Goal: Task Accomplishment & Management: Complete application form

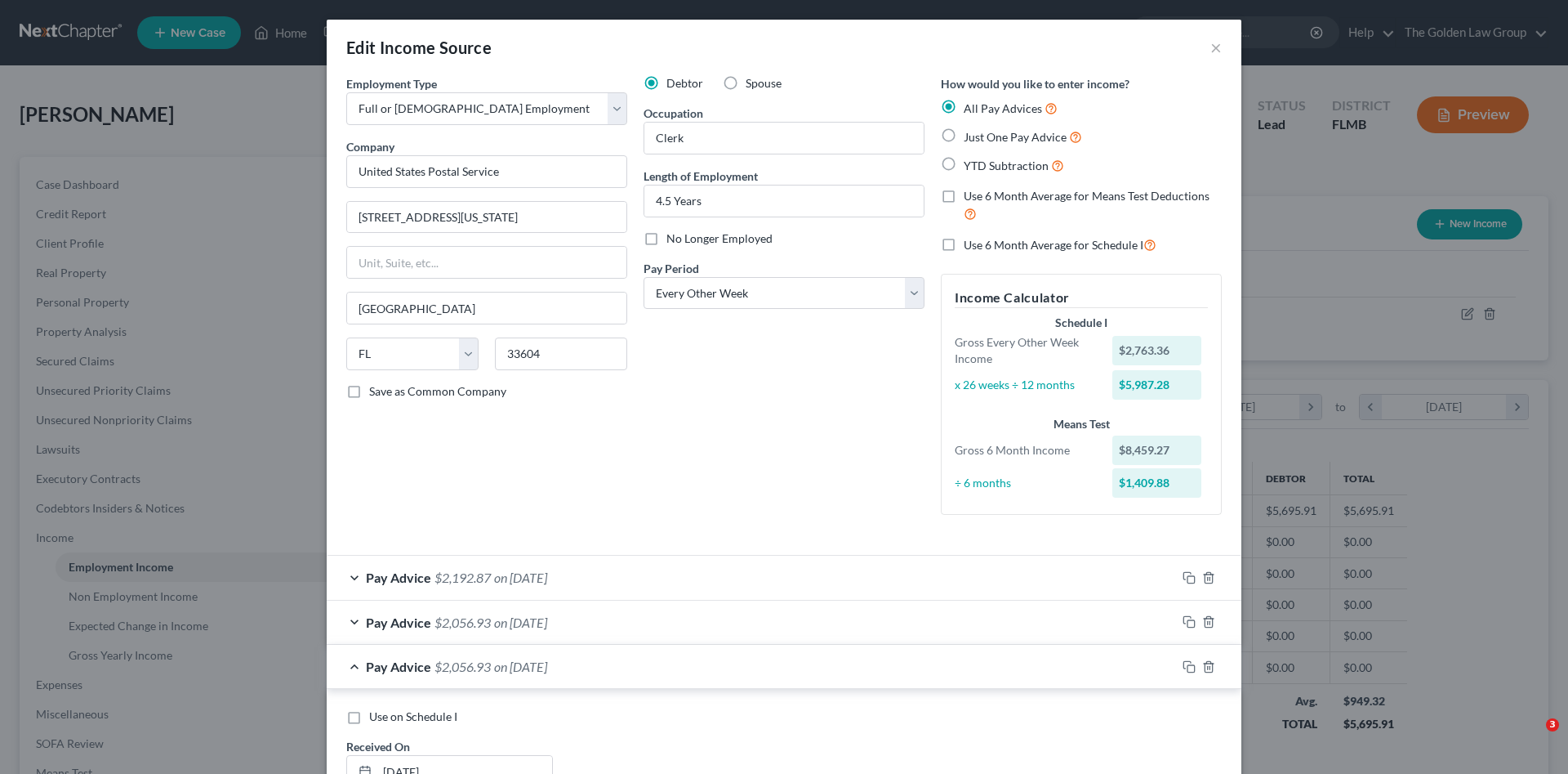
select select "0"
select select "9"
select select "2"
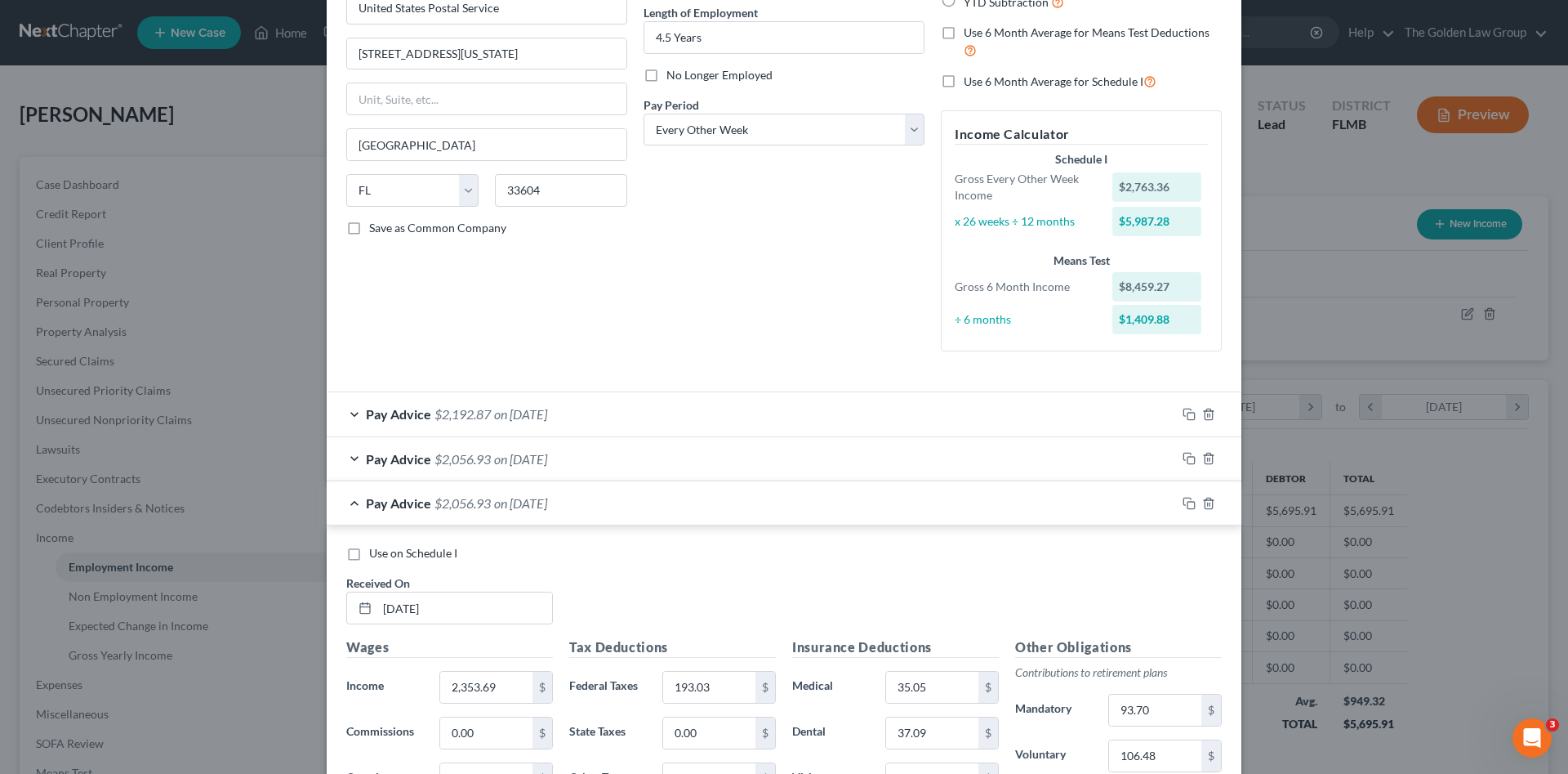
scroll to position [327, 0]
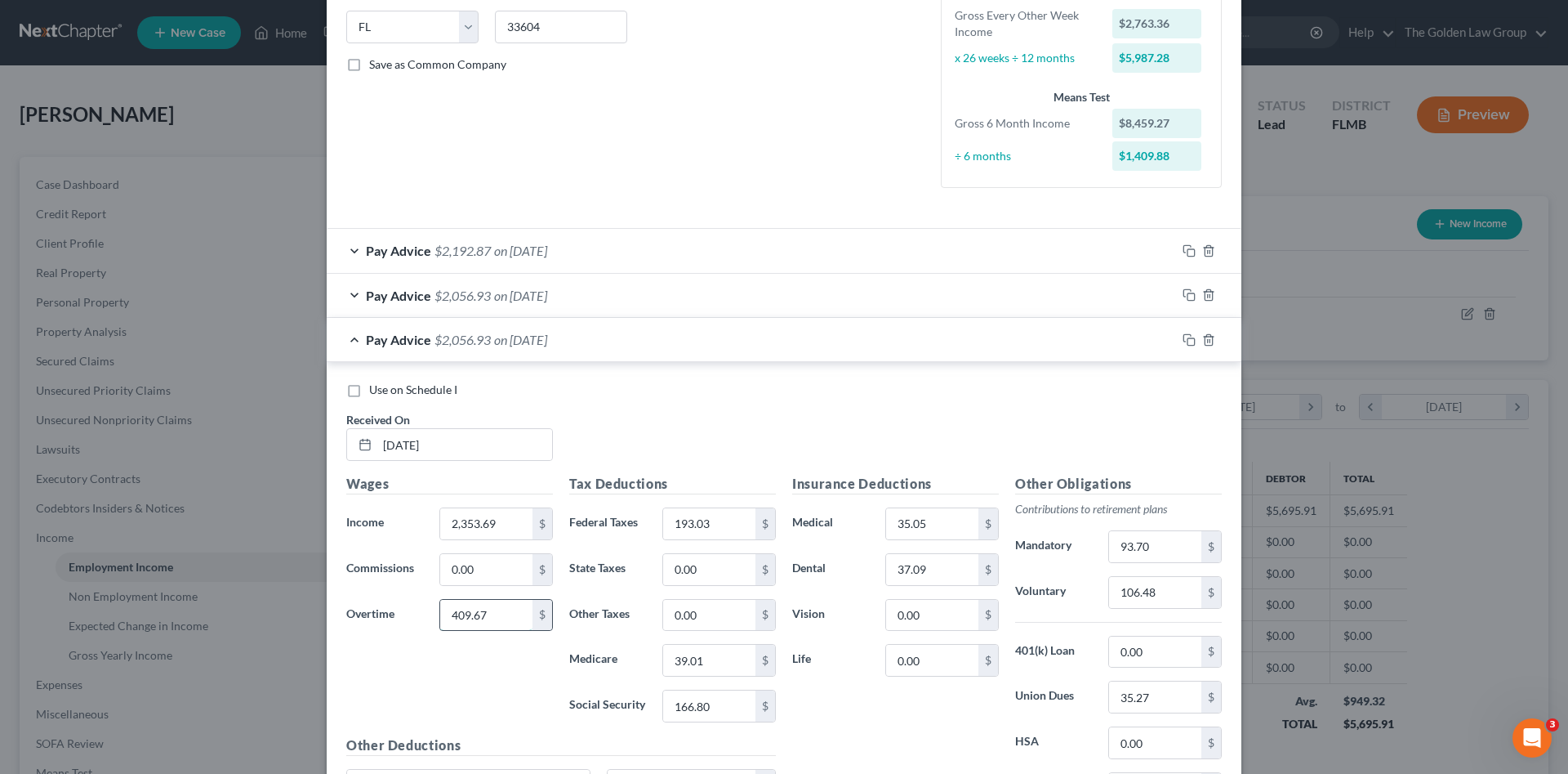
click at [503, 616] on input "409.67" at bounding box center [486, 614] width 93 height 31
type input "497.51"
click at [494, 532] on input "2,353.69" at bounding box center [486, 524] width 93 height 31
type input "2,337.92"
click at [717, 708] on input "166.80" at bounding box center [709, 705] width 93 height 31
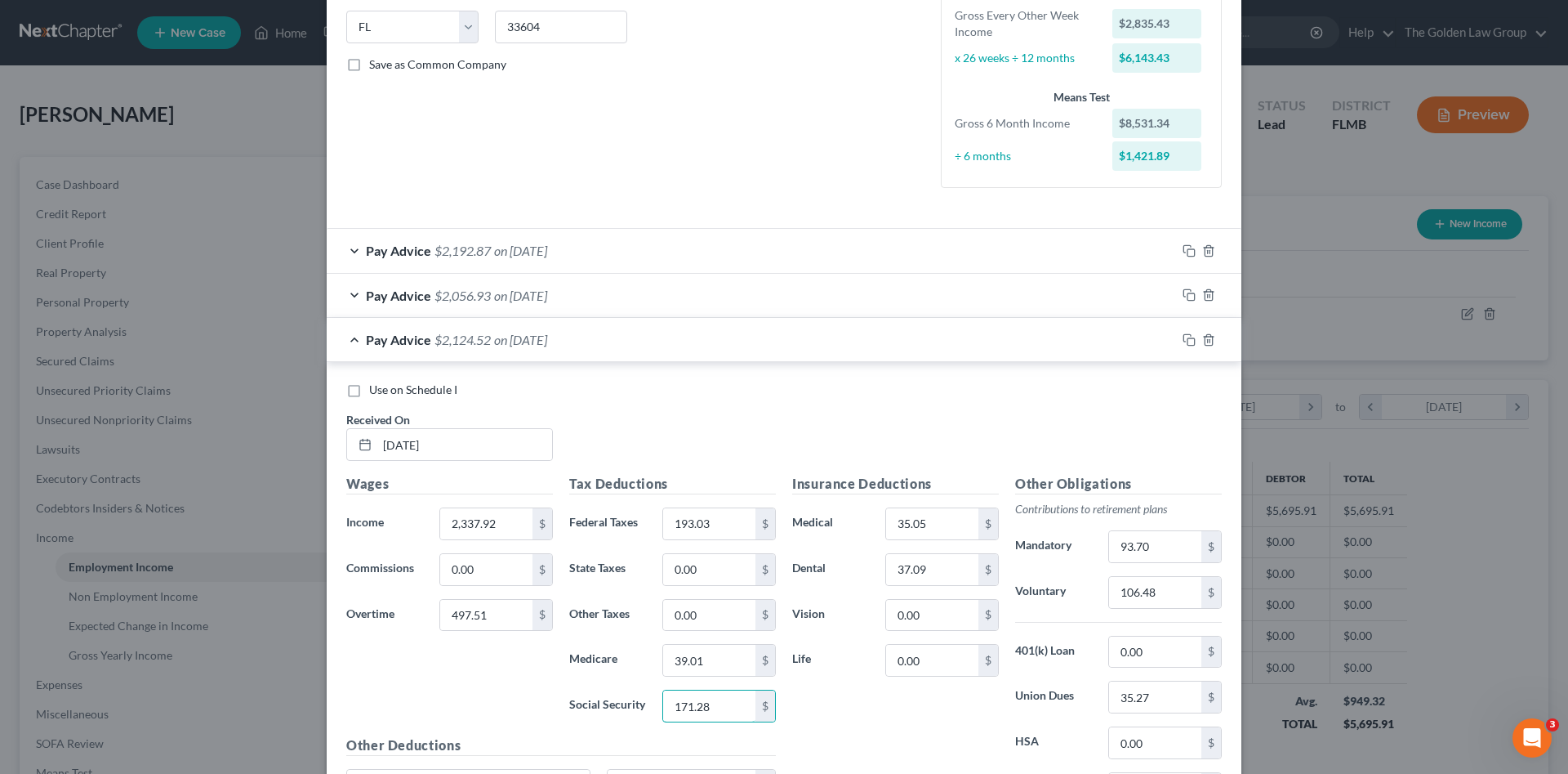
type input "171.28"
drag, startPoint x: 722, startPoint y: 678, endPoint x: 708, endPoint y: 662, distance: 21.3
click at [720, 675] on div "Tax Deductions Federal Taxes 193.03 $ State Taxes 0.00 $ Other Taxes 0.00 $ Med…" at bounding box center [673, 604] width 223 height 261
click at [707, 662] on input "39.01" at bounding box center [709, 659] width 93 height 31
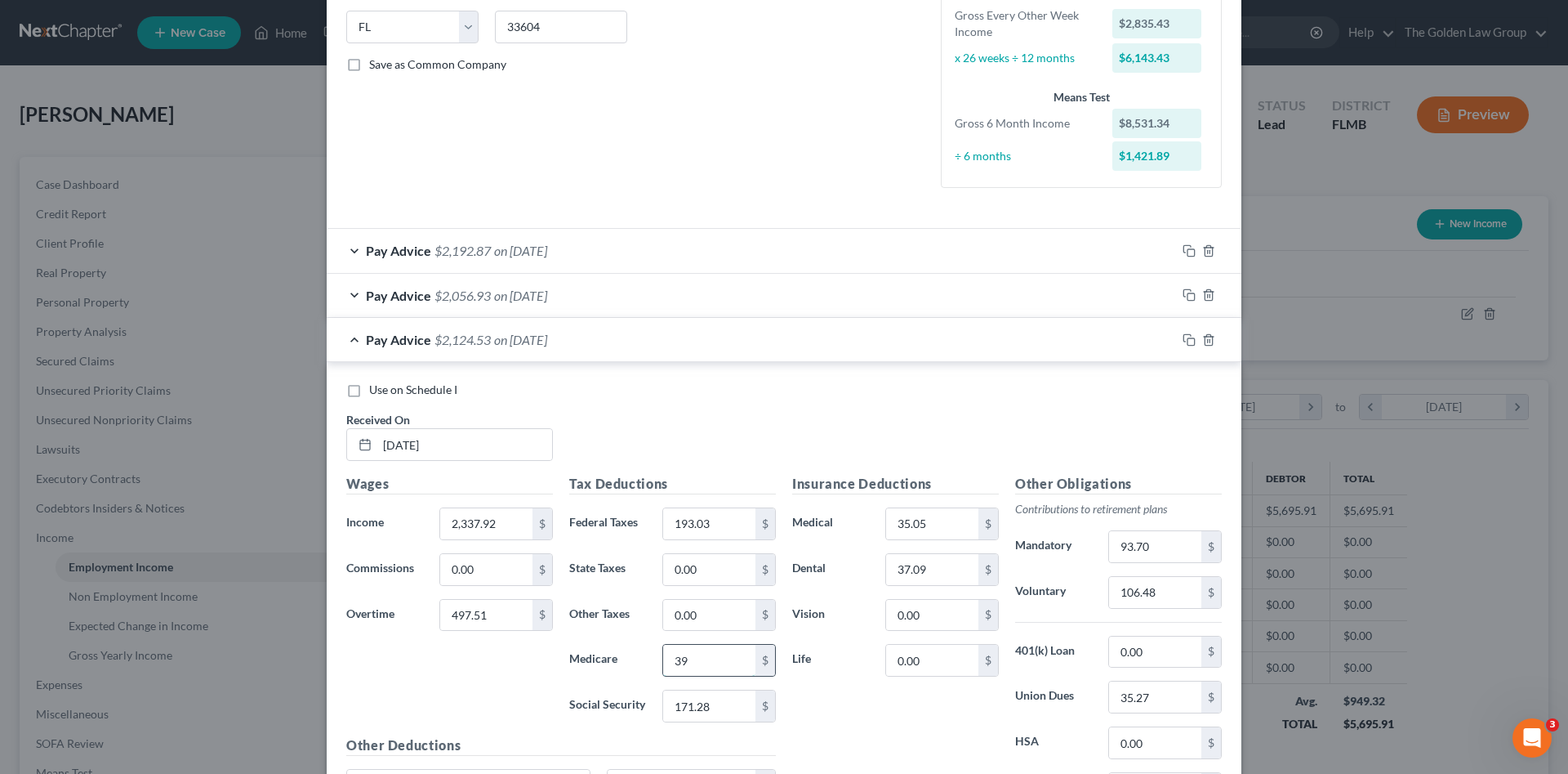
type input "3"
type input "40.05"
click at [732, 527] on input "193.03" at bounding box center [709, 524] width 93 height 31
type input "201.68"
click at [1147, 592] on input "106.48" at bounding box center [1155, 591] width 93 height 31
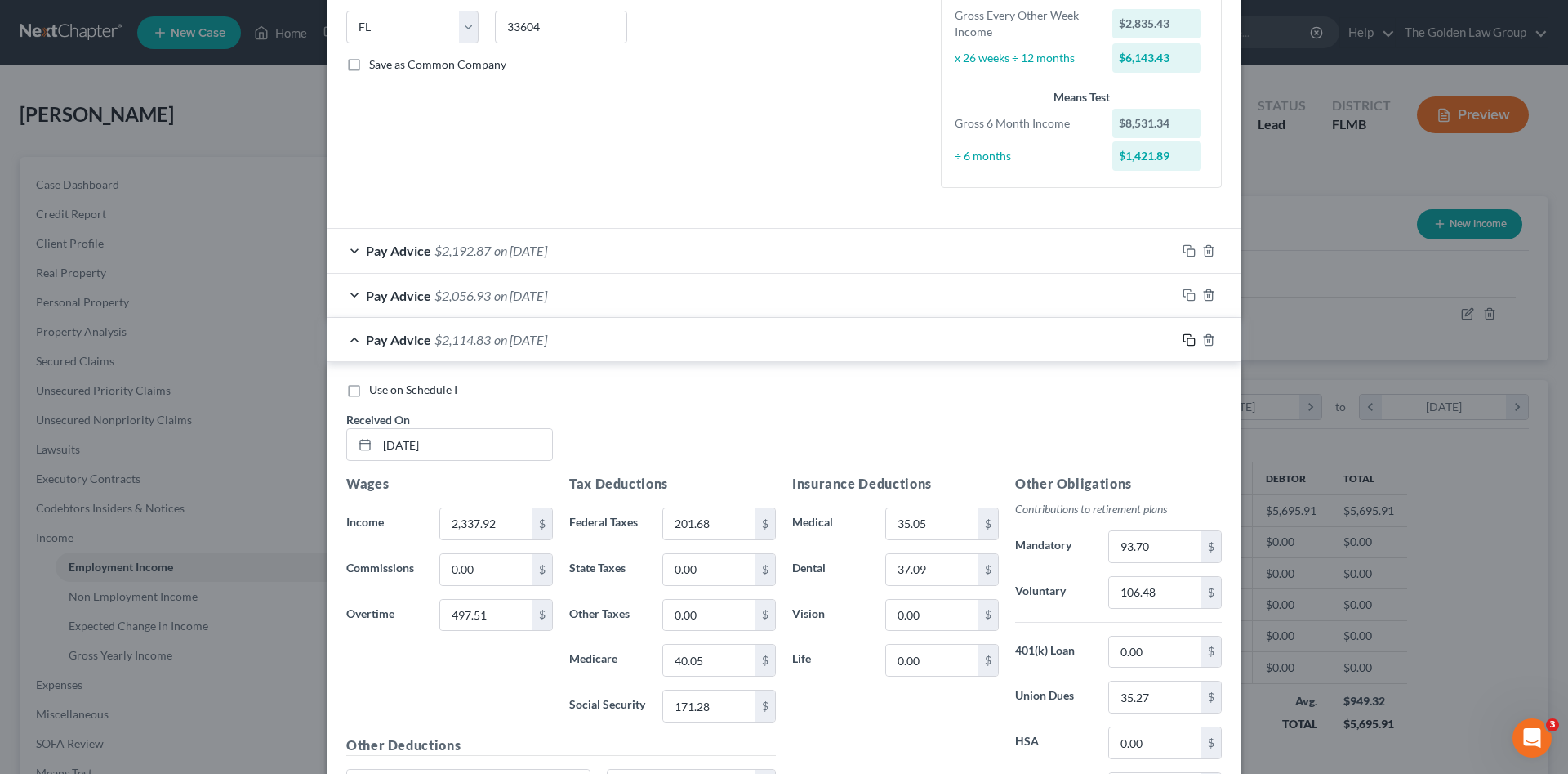
click at [1183, 334] on icon "button" at bounding box center [1186, 337] width 7 height 7
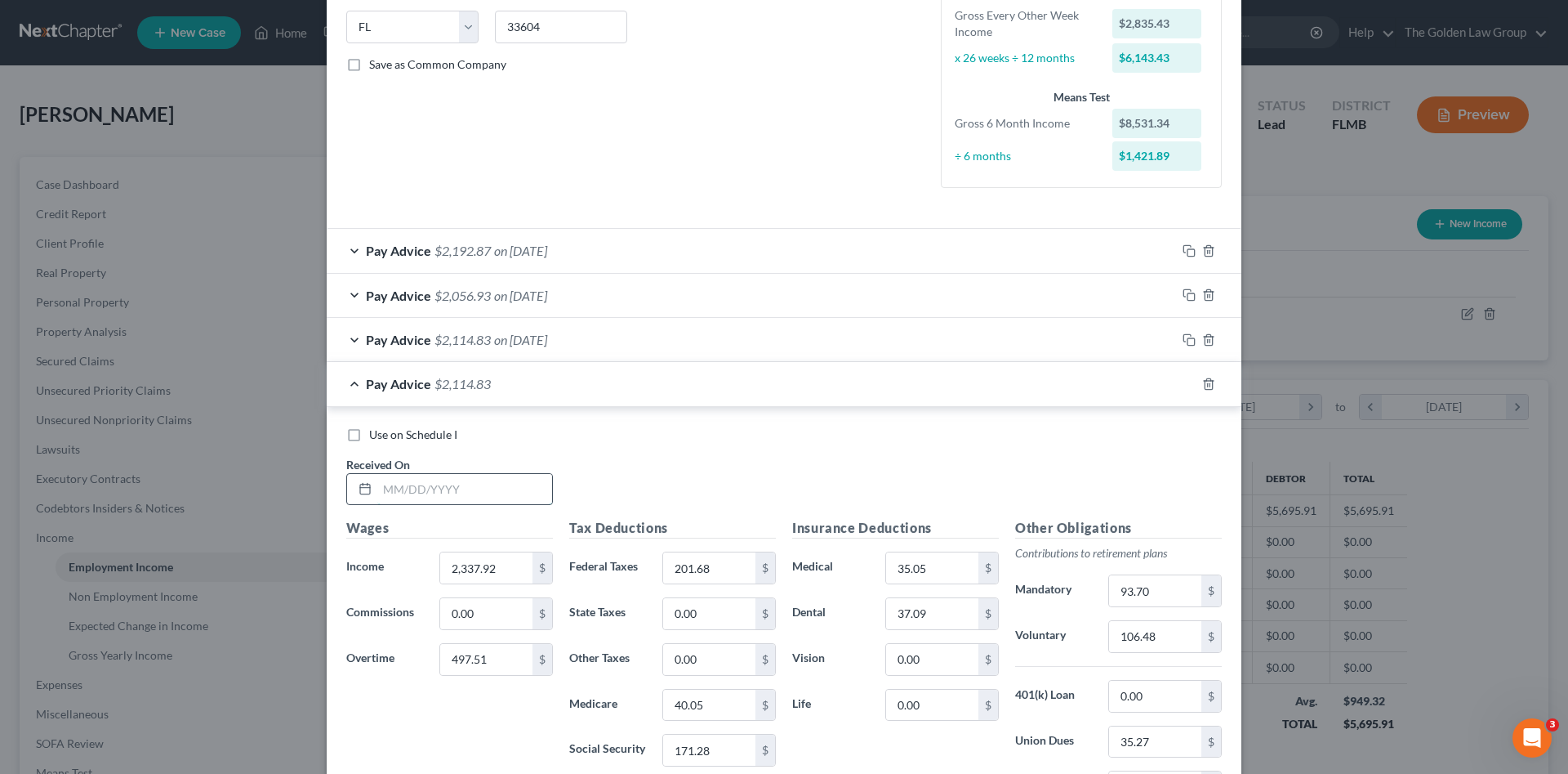
click at [449, 482] on input "text" at bounding box center [465, 489] width 174 height 31
click at [410, 492] on input "text" at bounding box center [465, 489] width 174 height 31
type input "05/23/2025"
click at [499, 656] on input "497.51" at bounding box center [486, 659] width 93 height 31
type input "715.12"
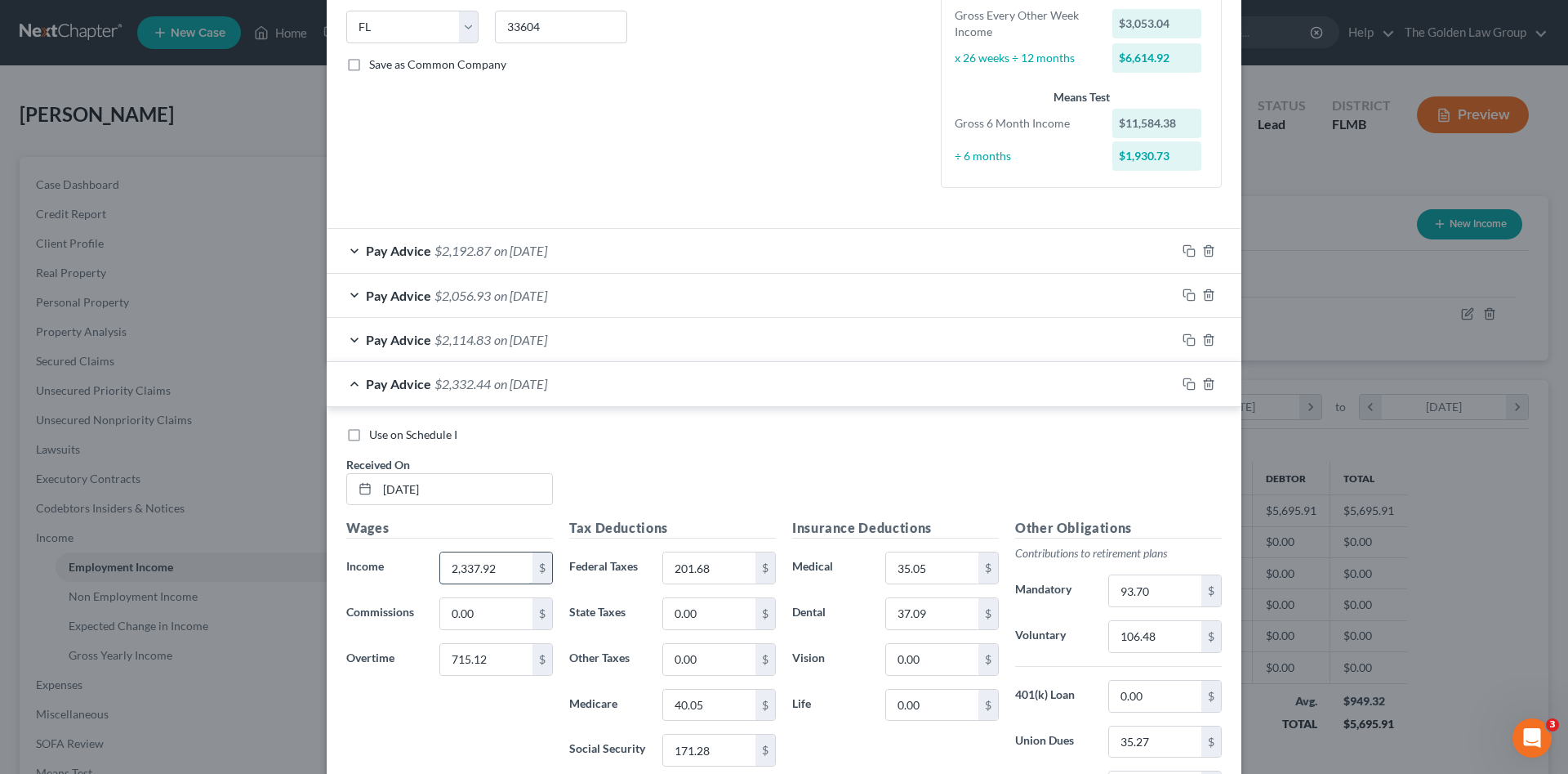
click at [505, 567] on input "2,337.92" at bounding box center [486, 568] width 93 height 31
type input "1"
type input "2,343.87"
click at [733, 570] on input "201.68" at bounding box center [709, 568] width 93 height 31
type input "228.50"
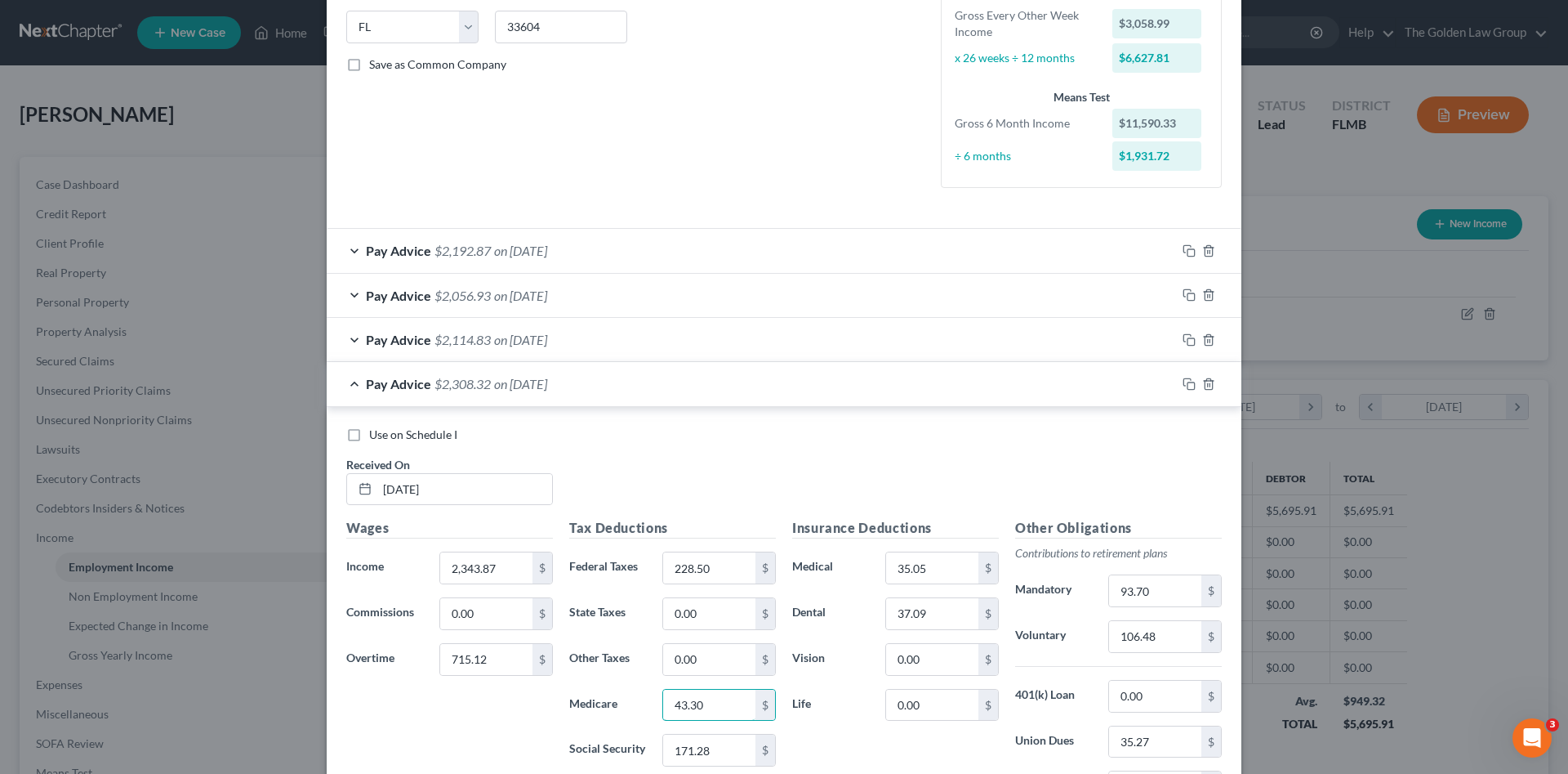
type input "43.30"
type input "185.14"
click at [1187, 382] on rect "button" at bounding box center [1190, 385] width 7 height 7
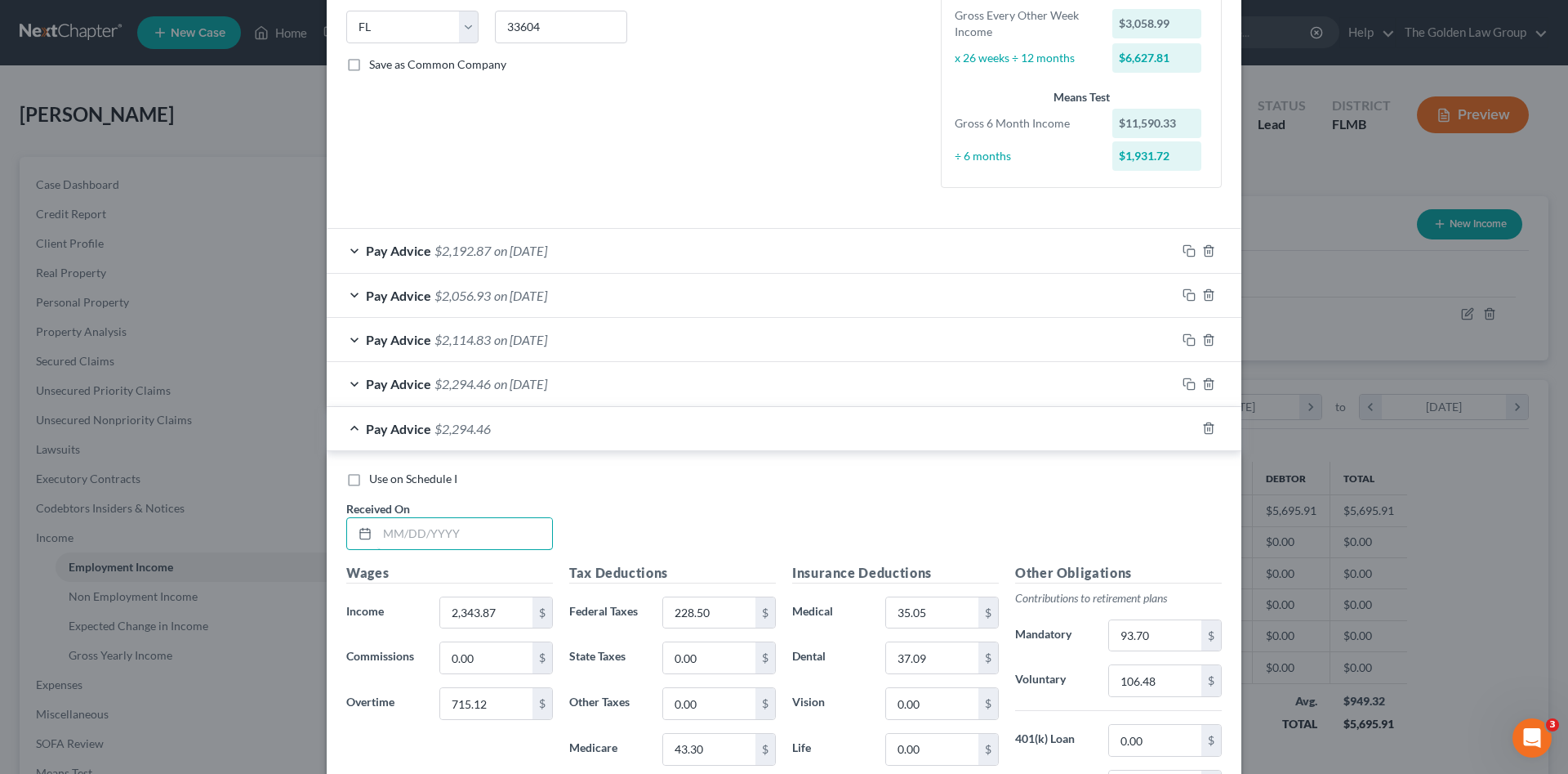
drag, startPoint x: 492, startPoint y: 533, endPoint x: 231, endPoint y: 495, distance: 263.8
click at [487, 532] on input "text" at bounding box center [465, 533] width 174 height 31
click at [432, 539] on input "text" at bounding box center [465, 533] width 174 height 31
click at [432, 538] on input "text" at bounding box center [465, 533] width 174 height 31
type input "06/06/2025"
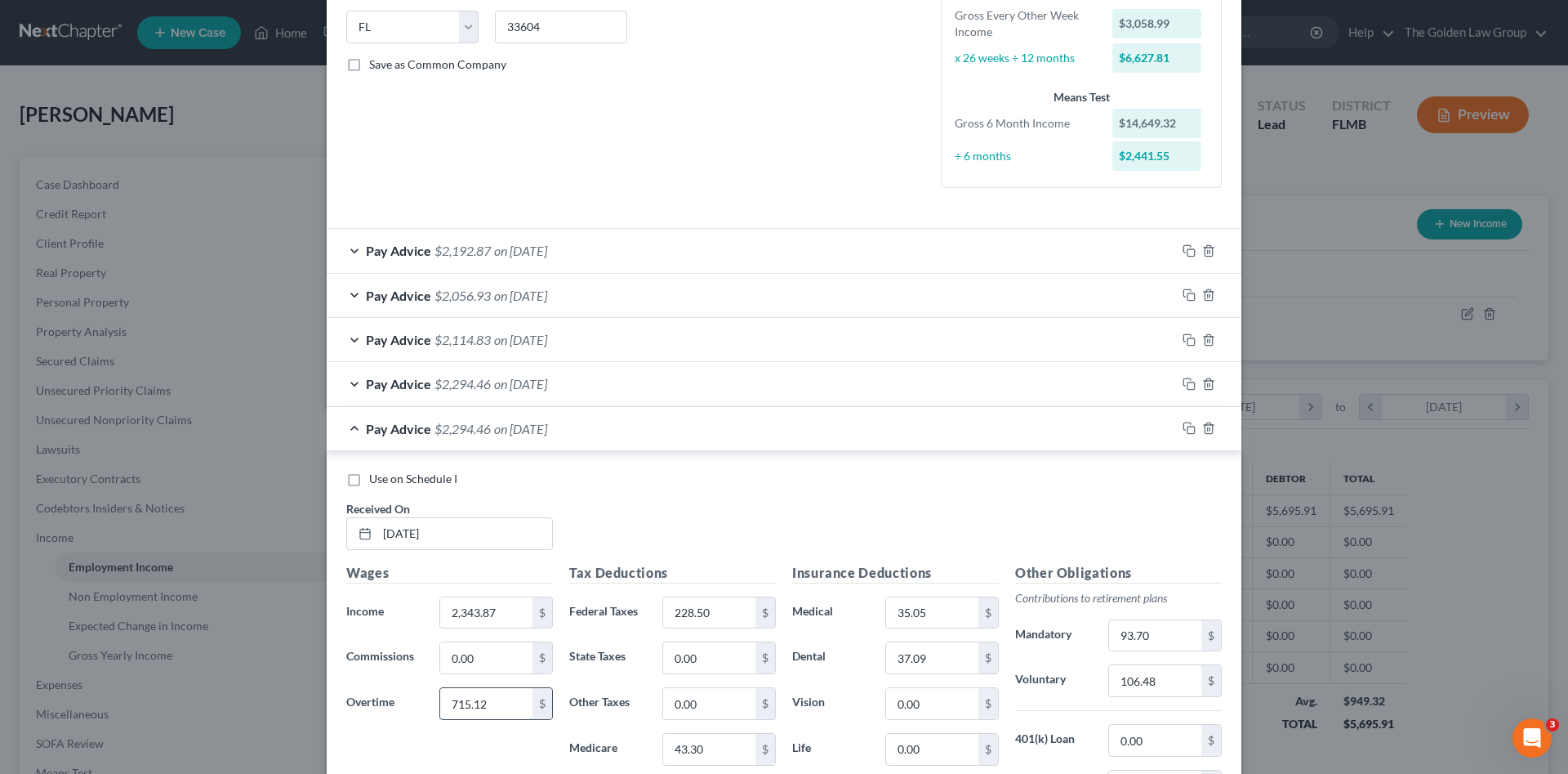
click at [456, 702] on input "715.12" at bounding box center [486, 703] width 93 height 31
type input "561.80"
click at [464, 608] on input "2,343.87" at bounding box center [486, 612] width 93 height 31
type input "2,223.94"
click at [685, 597] on input "228.50" at bounding box center [709, 612] width 93 height 31
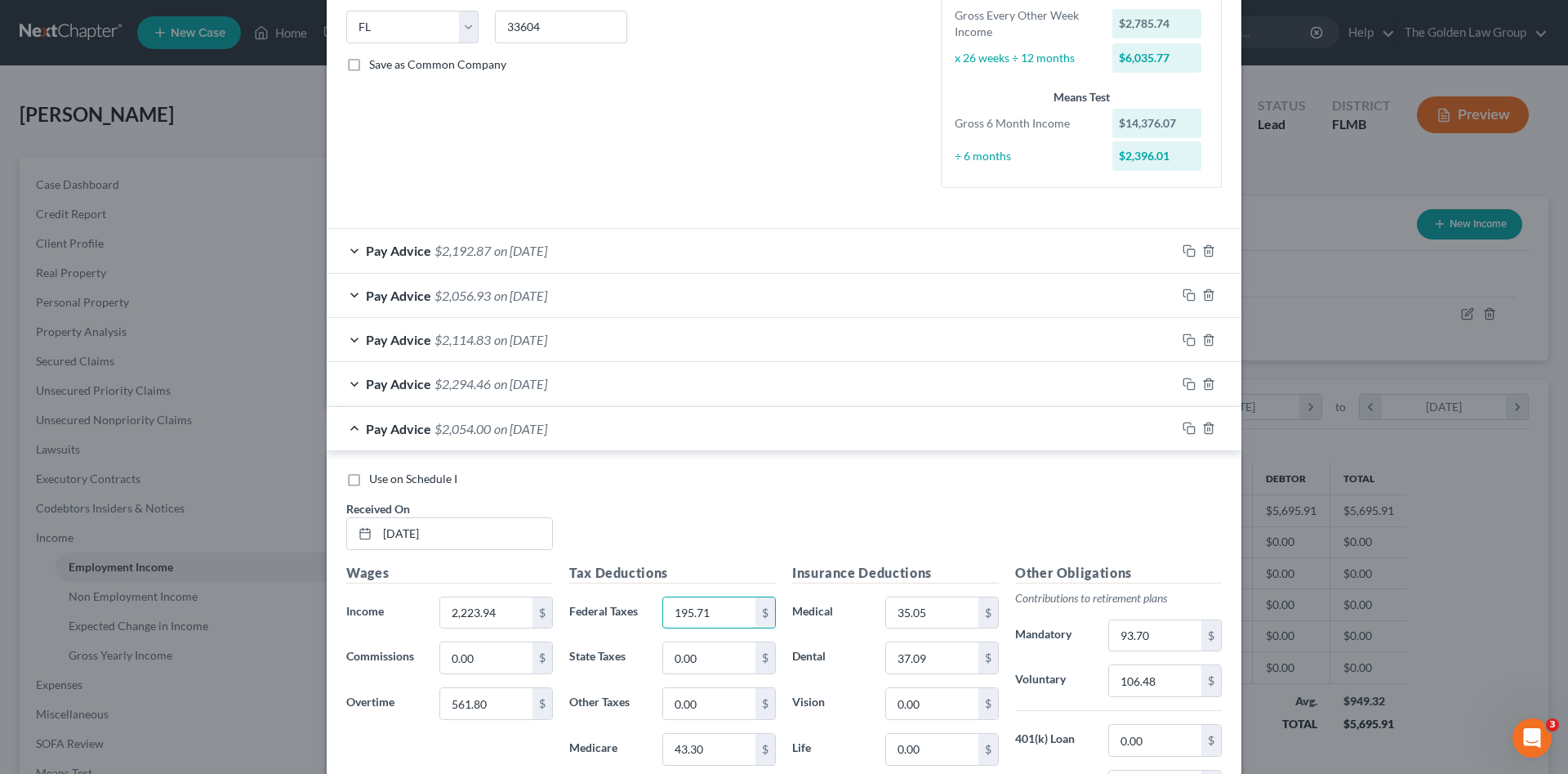
type input "195.71"
type input "39.34"
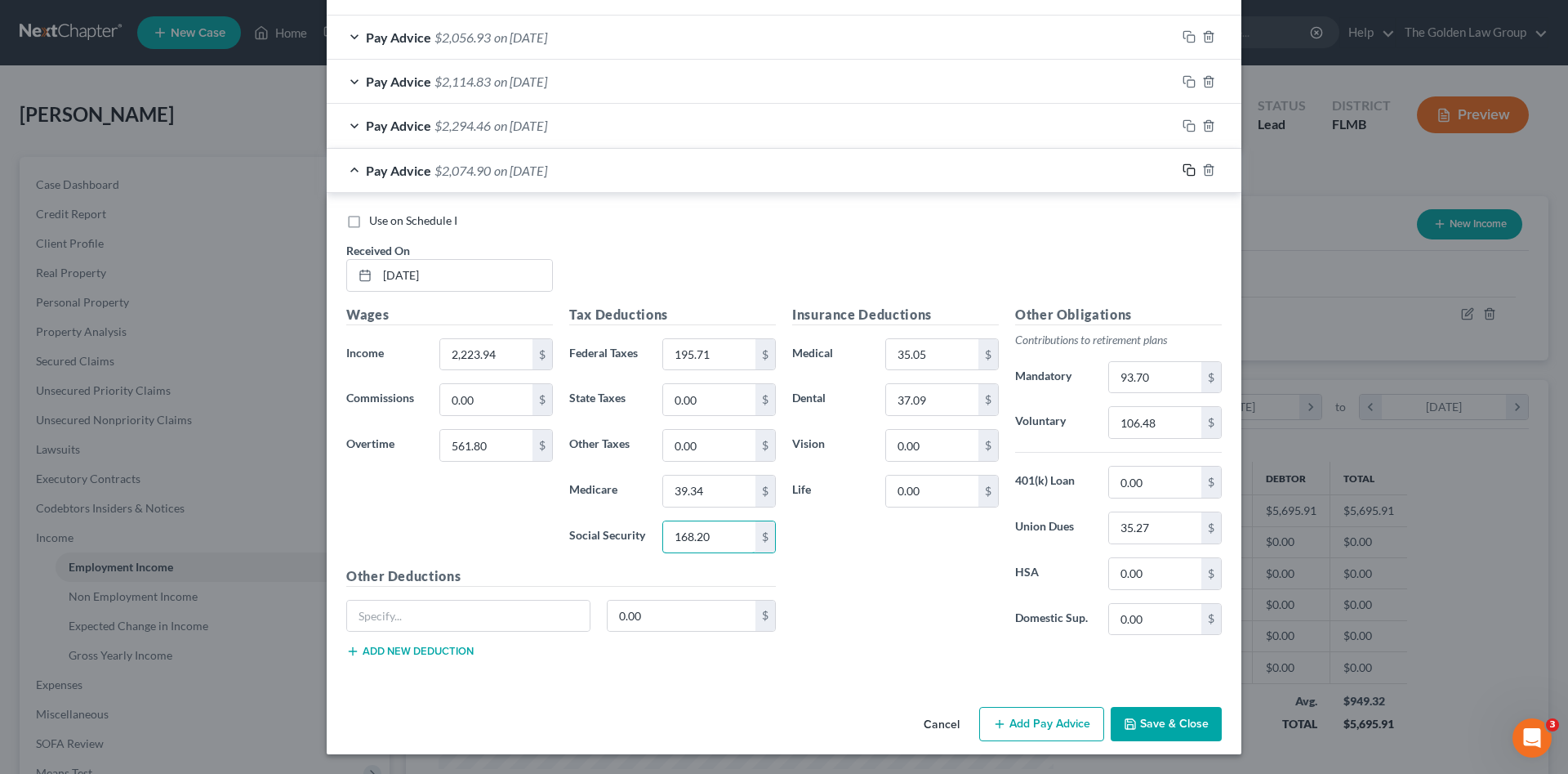
type input "168.20"
click at [1187, 169] on rect "button" at bounding box center [1190, 172] width 7 height 7
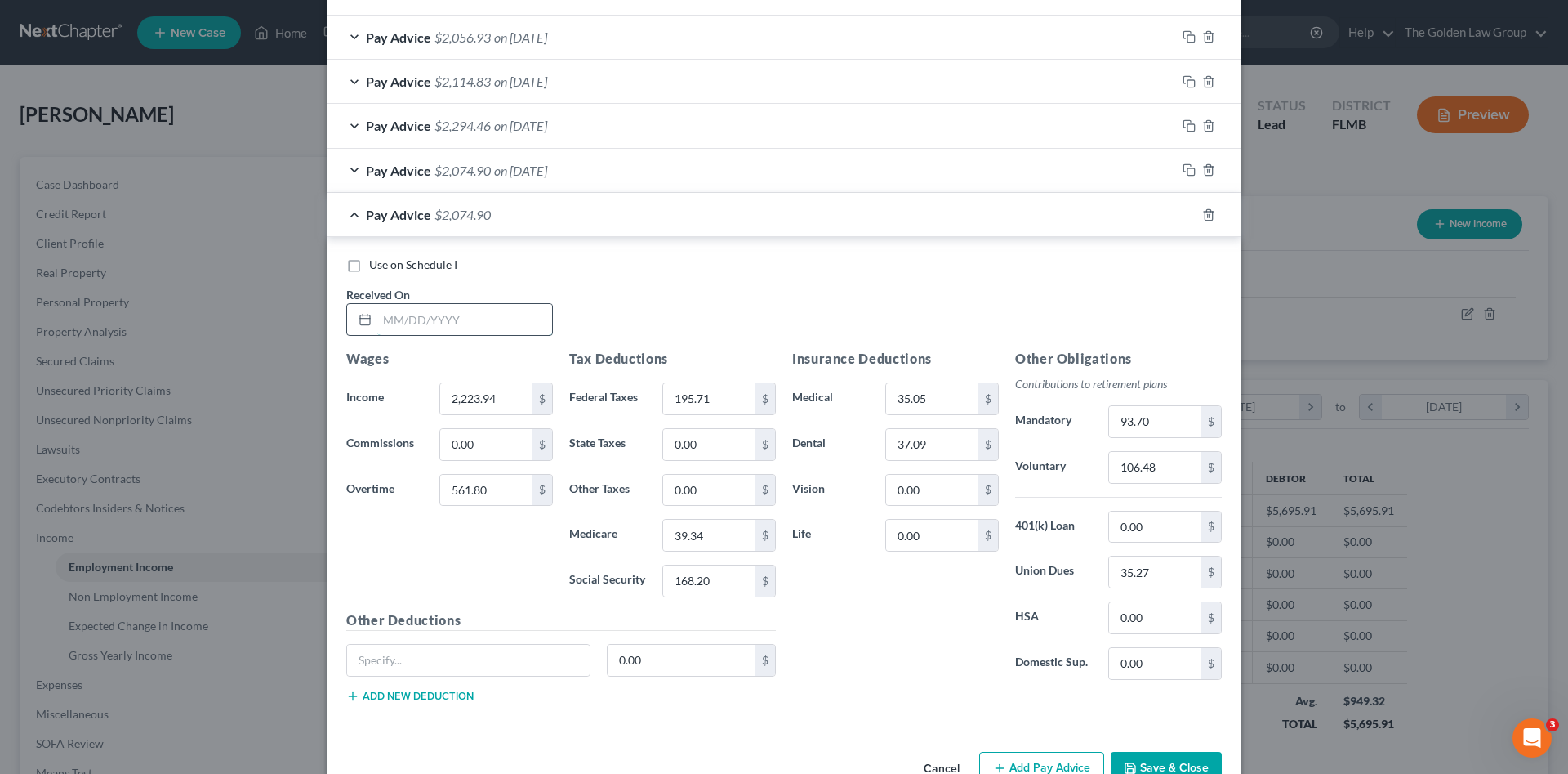
click at [476, 317] on input "text" at bounding box center [465, 319] width 174 height 31
click at [419, 311] on input "text" at bounding box center [465, 319] width 174 height 31
type input "06/20/2025"
click at [508, 488] on input "561.80" at bounding box center [486, 490] width 93 height 31
type input "577.99"
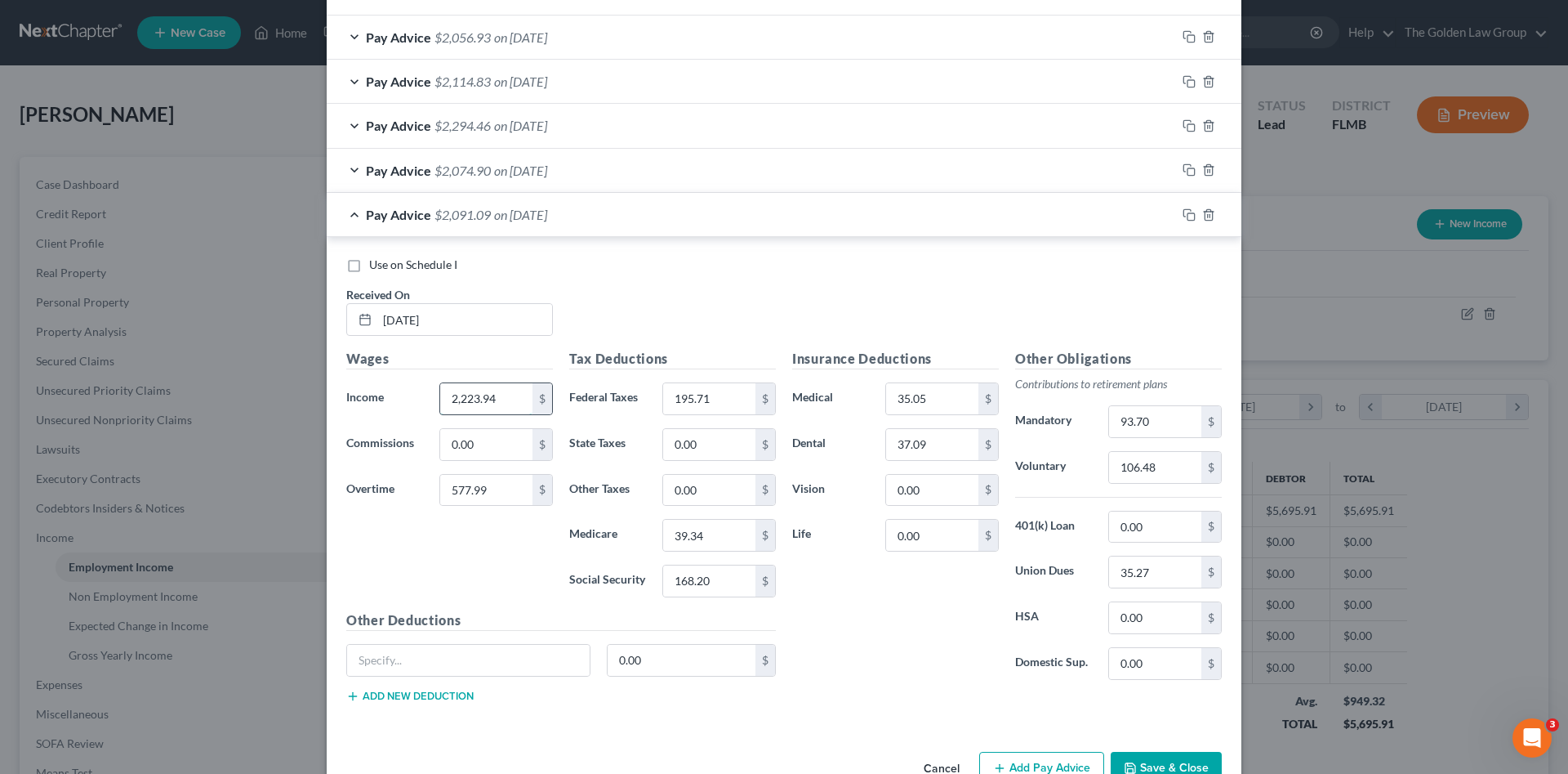
click at [482, 402] on input "2,223.94" at bounding box center [486, 398] width 93 height 31
type input "2,610.13"
click at [1158, 432] on input "93.70" at bounding box center [1155, 421] width 93 height 31
type input "95.45"
click at [698, 593] on input "168.20" at bounding box center [709, 580] width 93 height 31
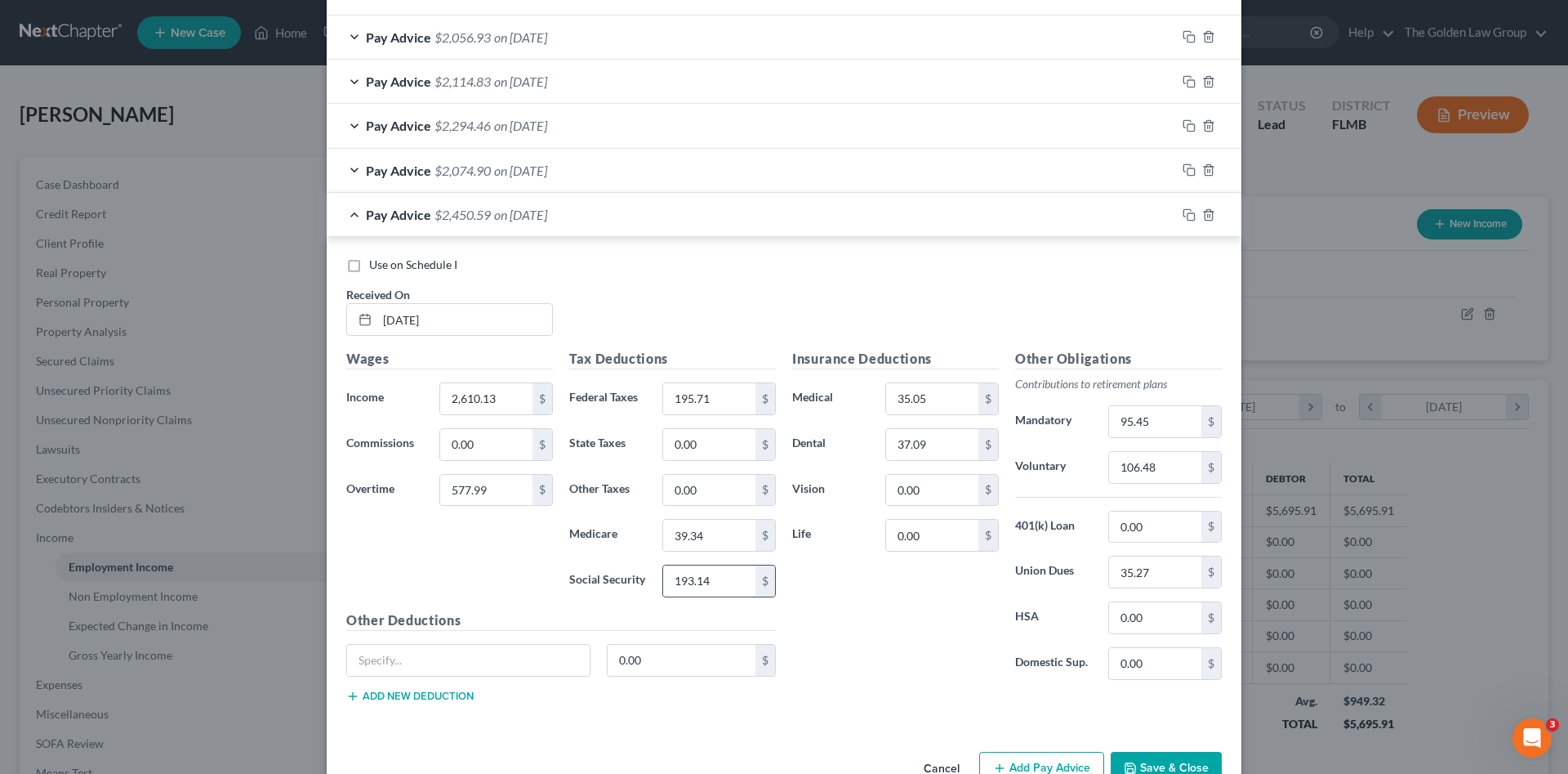
type input "193.14"
type input "45.17"
type input "243.76"
click at [1162, 470] on input "106.48" at bounding box center [1155, 467] width 93 height 31
type input "108.47"
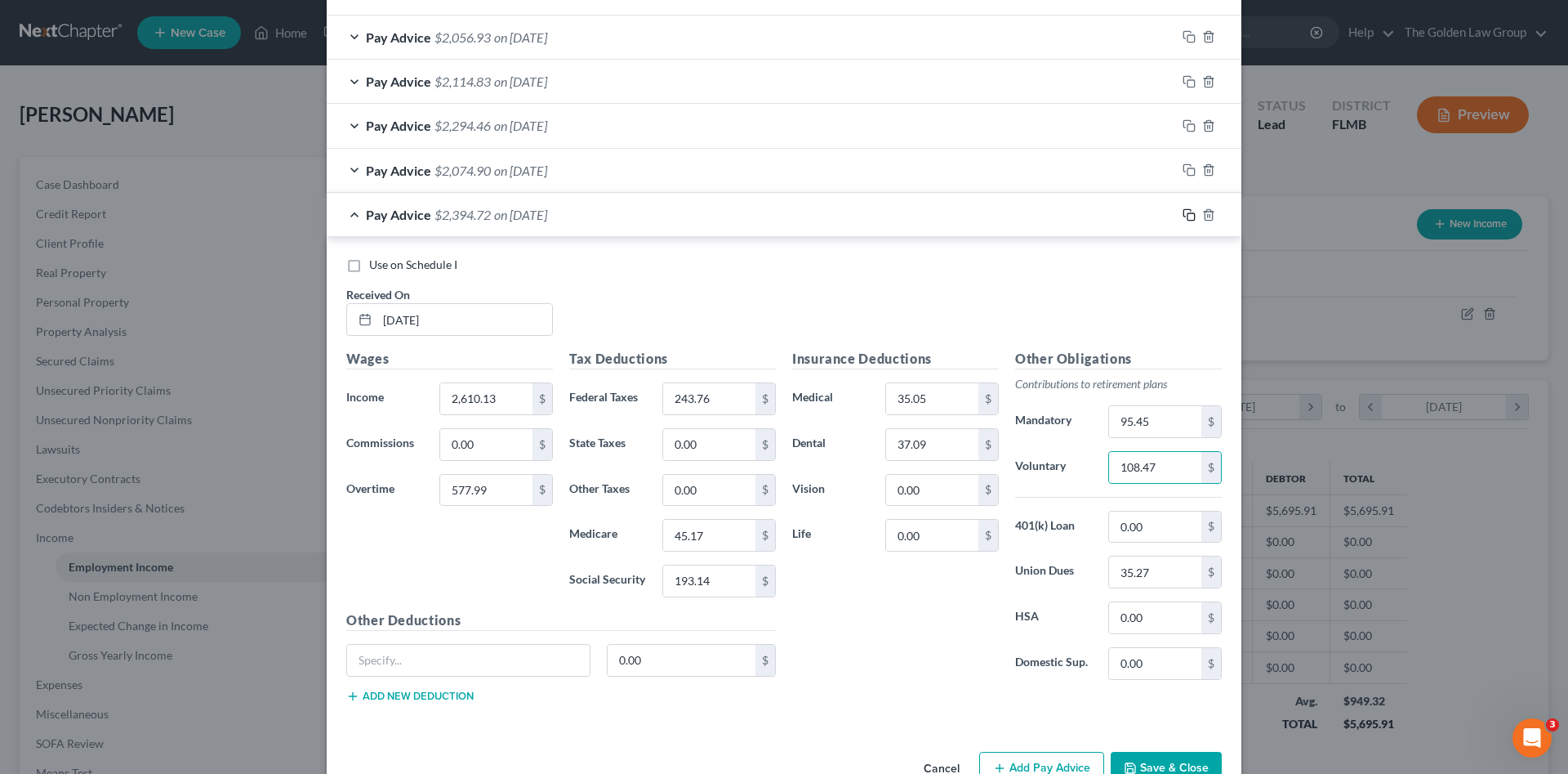
click at [1187, 213] on rect "button" at bounding box center [1190, 216] width 7 height 7
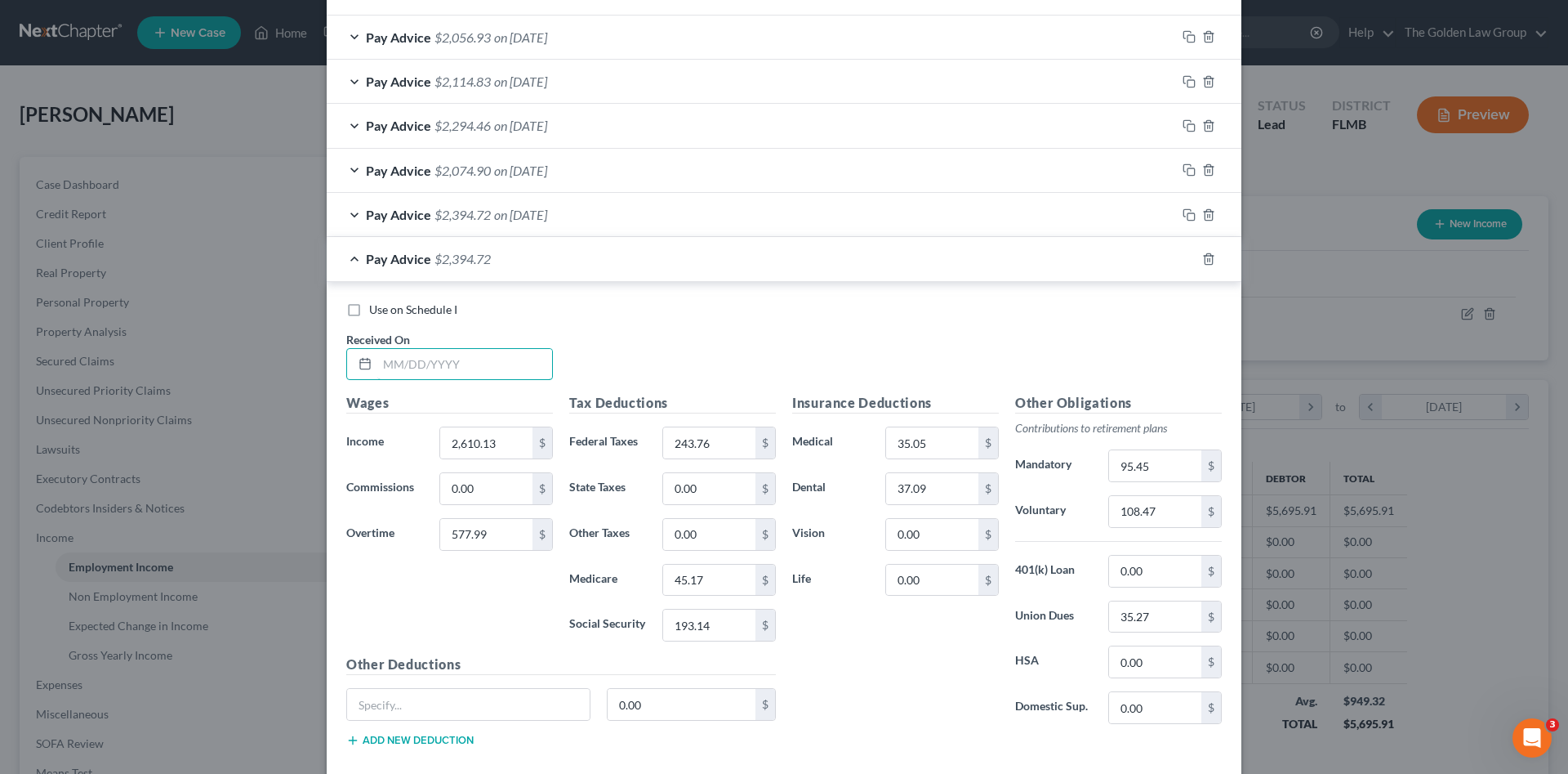
drag, startPoint x: 517, startPoint y: 364, endPoint x: 566, endPoint y: 391, distance: 55.9
click at [515, 364] on input "text" at bounding box center [465, 364] width 174 height 31
click at [417, 364] on input "text" at bounding box center [465, 364] width 174 height 31
type input "07/03/2025"
click at [469, 540] on input "577.99" at bounding box center [486, 534] width 93 height 31
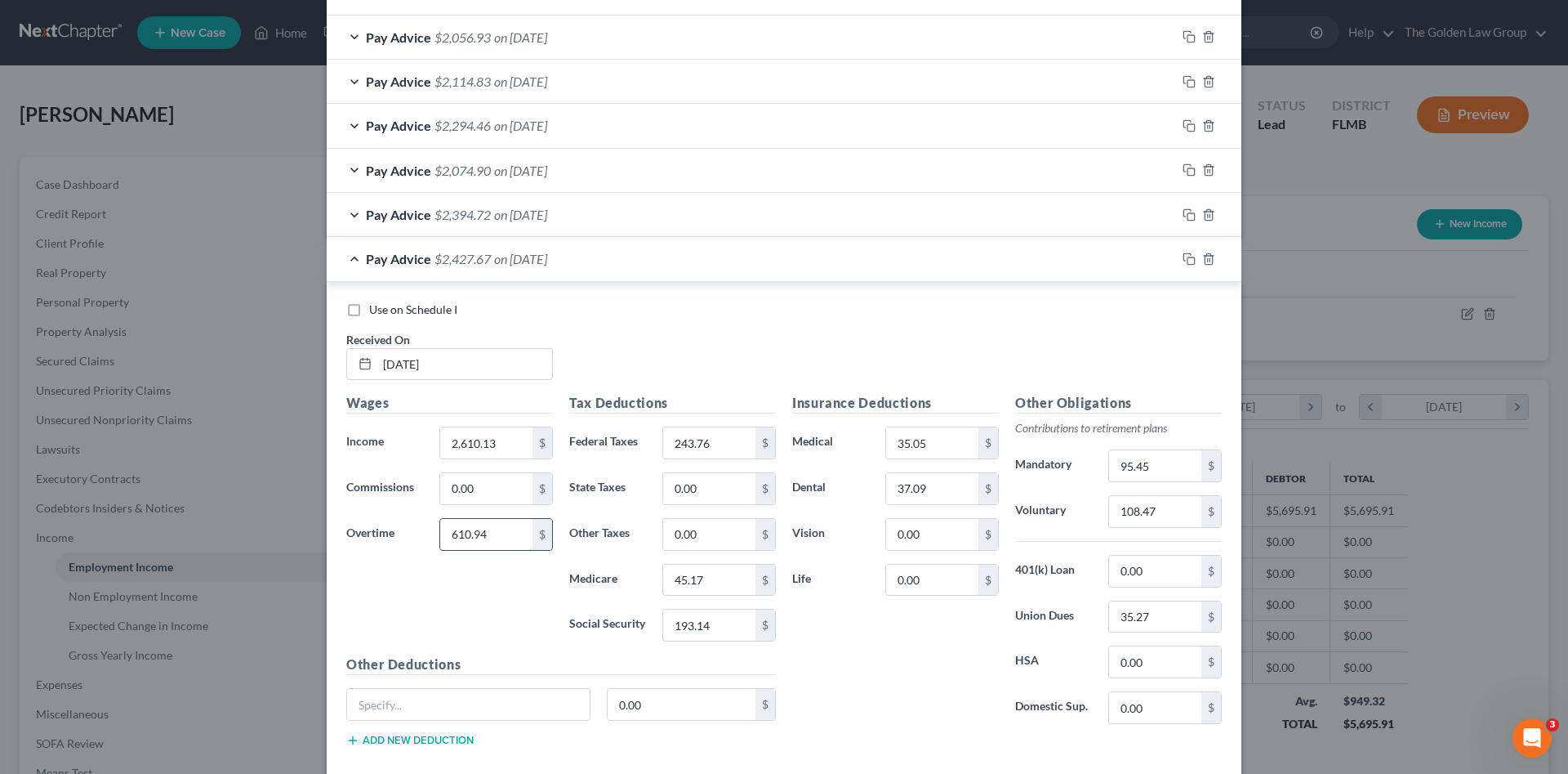
type input "610.94"
click at [487, 443] on input "2,610.13" at bounding box center [486, 442] width 93 height 31
drag, startPoint x: 492, startPoint y: 442, endPoint x: 435, endPoint y: 439, distance: 57.1
click at [441, 439] on input "2,610.13" at bounding box center [486, 442] width 93 height 31
type input "2,417.74"
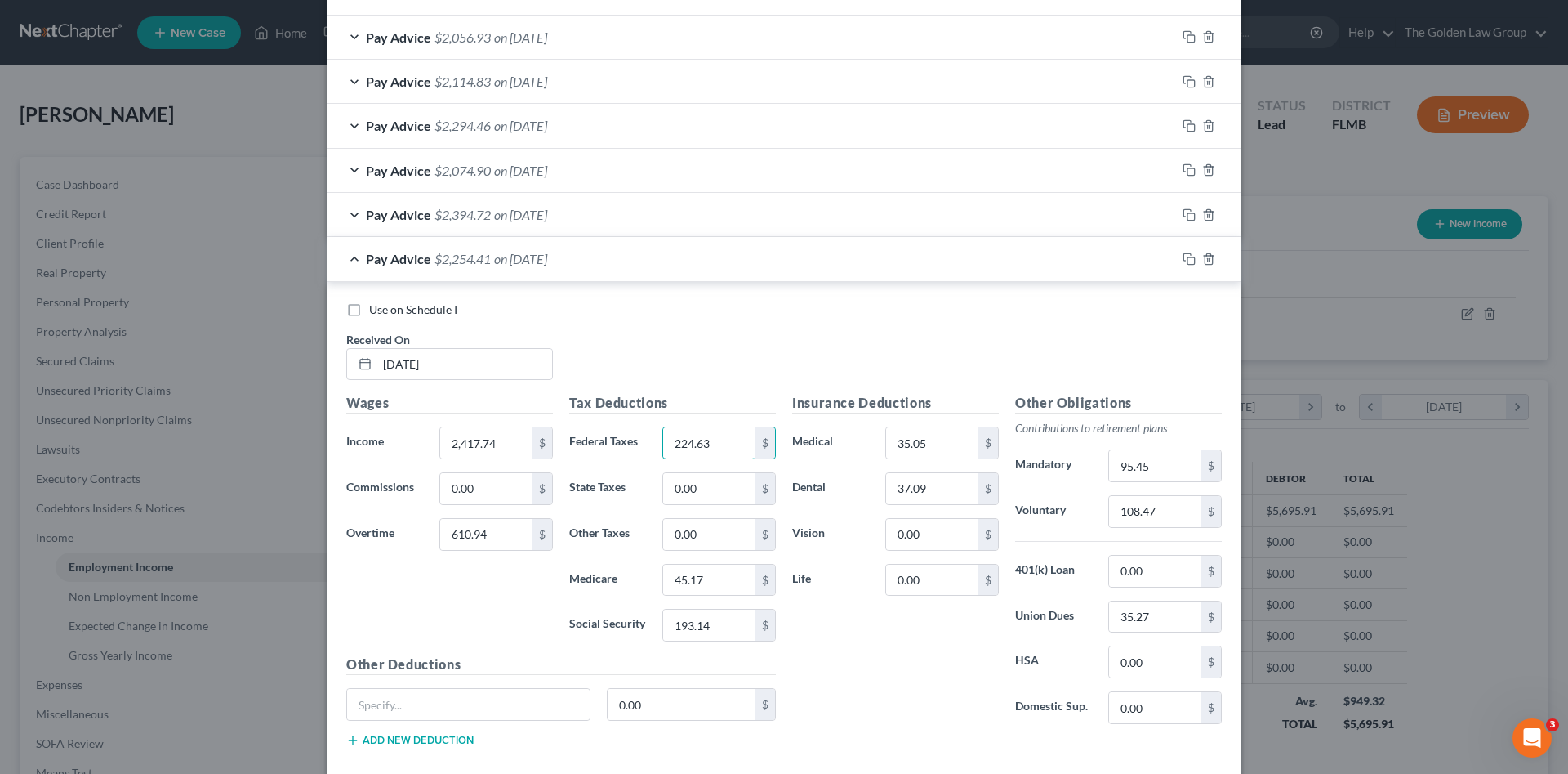
type input "224.63"
type input "42.86"
type input "183.26"
drag, startPoint x: 1181, startPoint y: 255, endPoint x: 596, endPoint y: 392, distance: 600.8
click at [1182, 255] on icon "button" at bounding box center [1188, 258] width 13 height 13
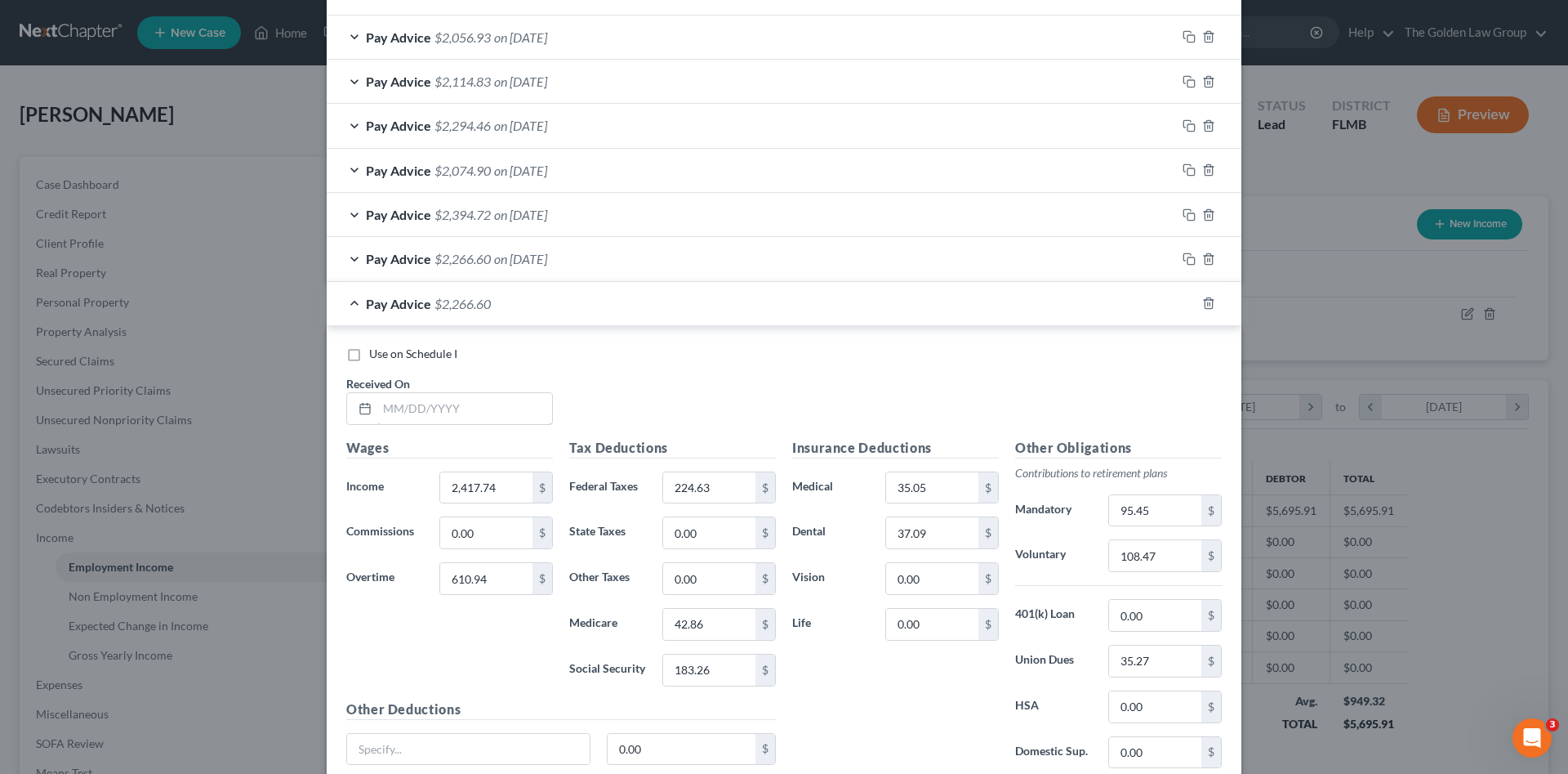
drag, startPoint x: 480, startPoint y: 407, endPoint x: 628, endPoint y: 422, distance: 148.8
click at [479, 409] on input "text" at bounding box center [465, 408] width 174 height 31
click at [414, 410] on input "text" at bounding box center [465, 408] width 174 height 31
type input "07/18/2025"
click at [468, 572] on input "610.94" at bounding box center [486, 578] width 93 height 31
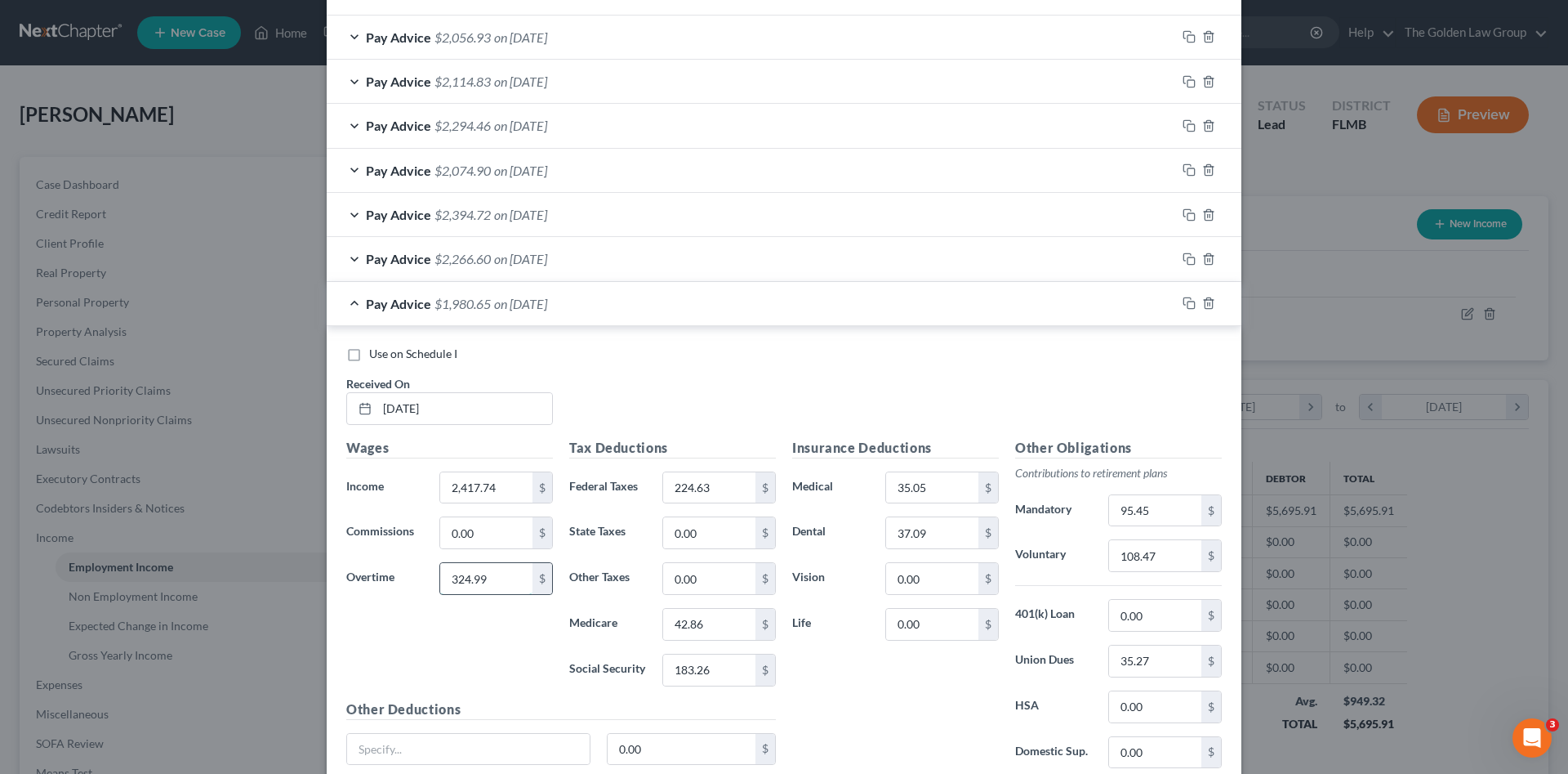
type input "324.99"
click at [509, 484] on input "2,417.74" at bounding box center [486, 488] width 93 height 31
drag, startPoint x: 509, startPoint y: 484, endPoint x: 435, endPoint y: 495, distance: 74.8
click at [441, 495] on input "2,417.74" at bounding box center [486, 488] width 93 height 31
type input "2,485.87"
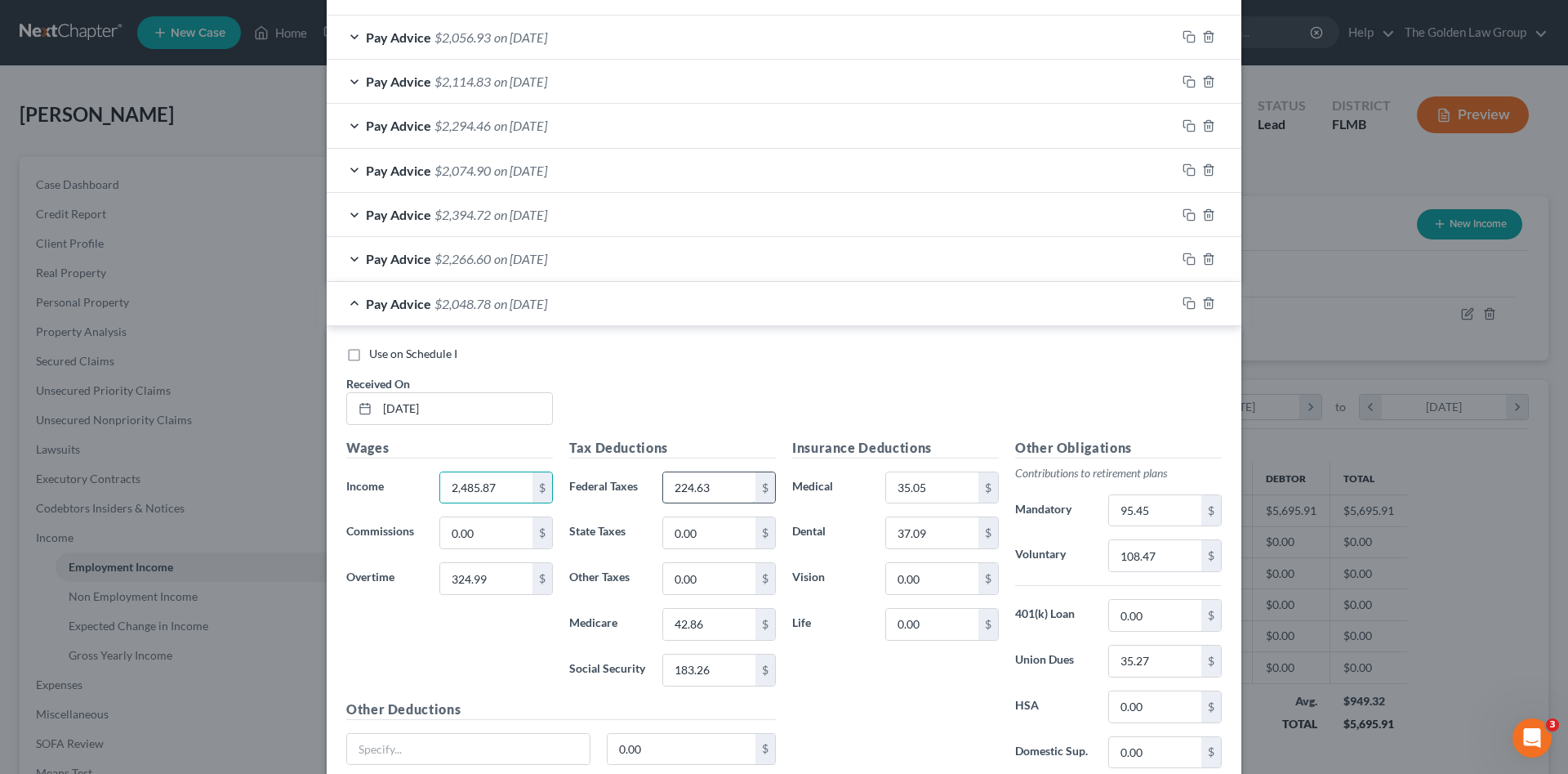
click at [727, 485] on input "224.63" at bounding box center [709, 488] width 93 height 31
type input "198.49"
type input "39.70"
type input "169.75"
click at [1188, 302] on rect "button" at bounding box center [1190, 304] width 7 height 7
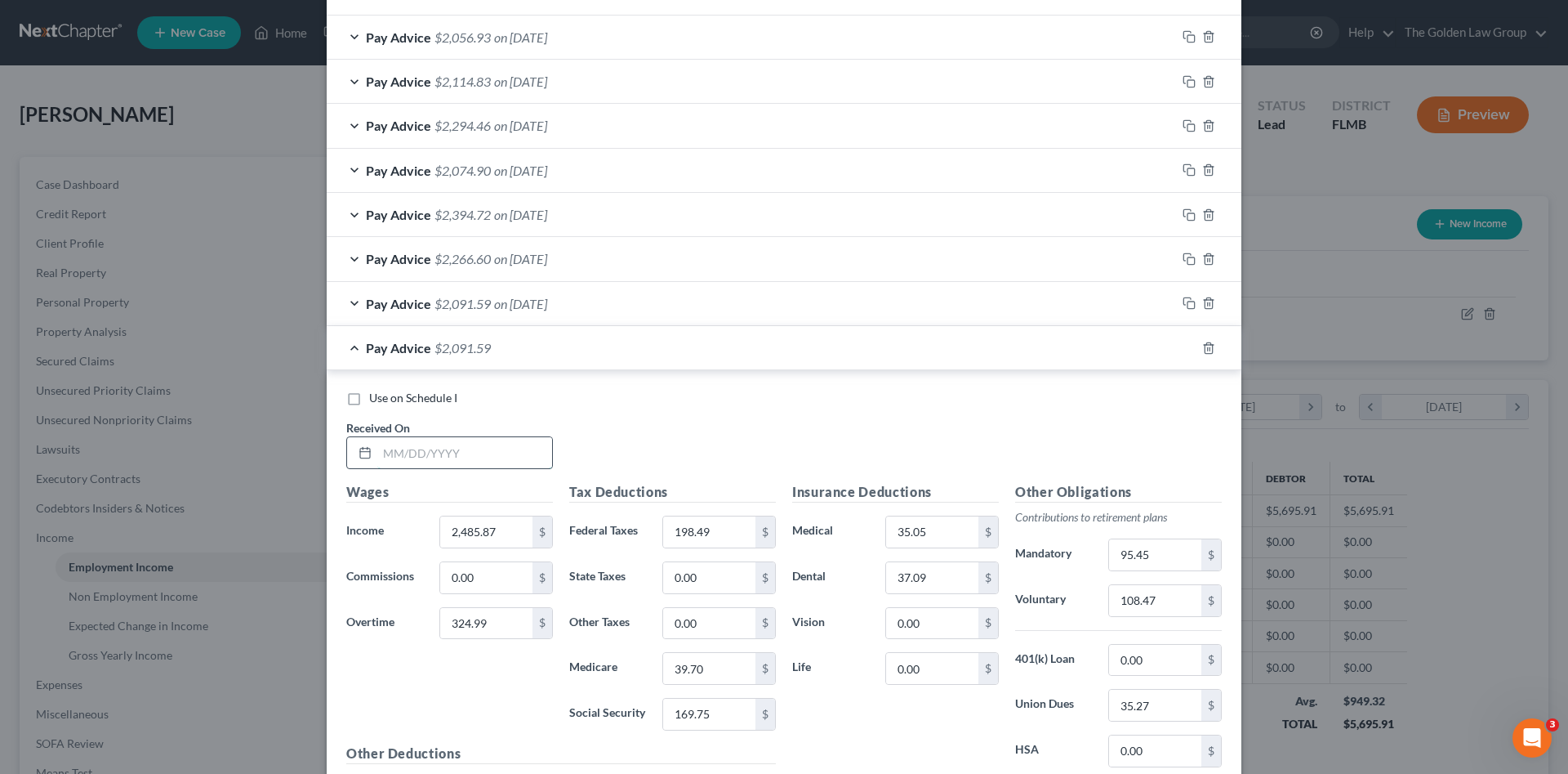
drag, startPoint x: 482, startPoint y: 450, endPoint x: 373, endPoint y: 445, distance: 109.1
click at [482, 451] on input "text" at bounding box center [465, 452] width 174 height 31
click at [437, 456] on input "text" at bounding box center [465, 452] width 174 height 31
type input "08/01/2025"
click at [472, 615] on input "324.99" at bounding box center [486, 623] width 93 height 31
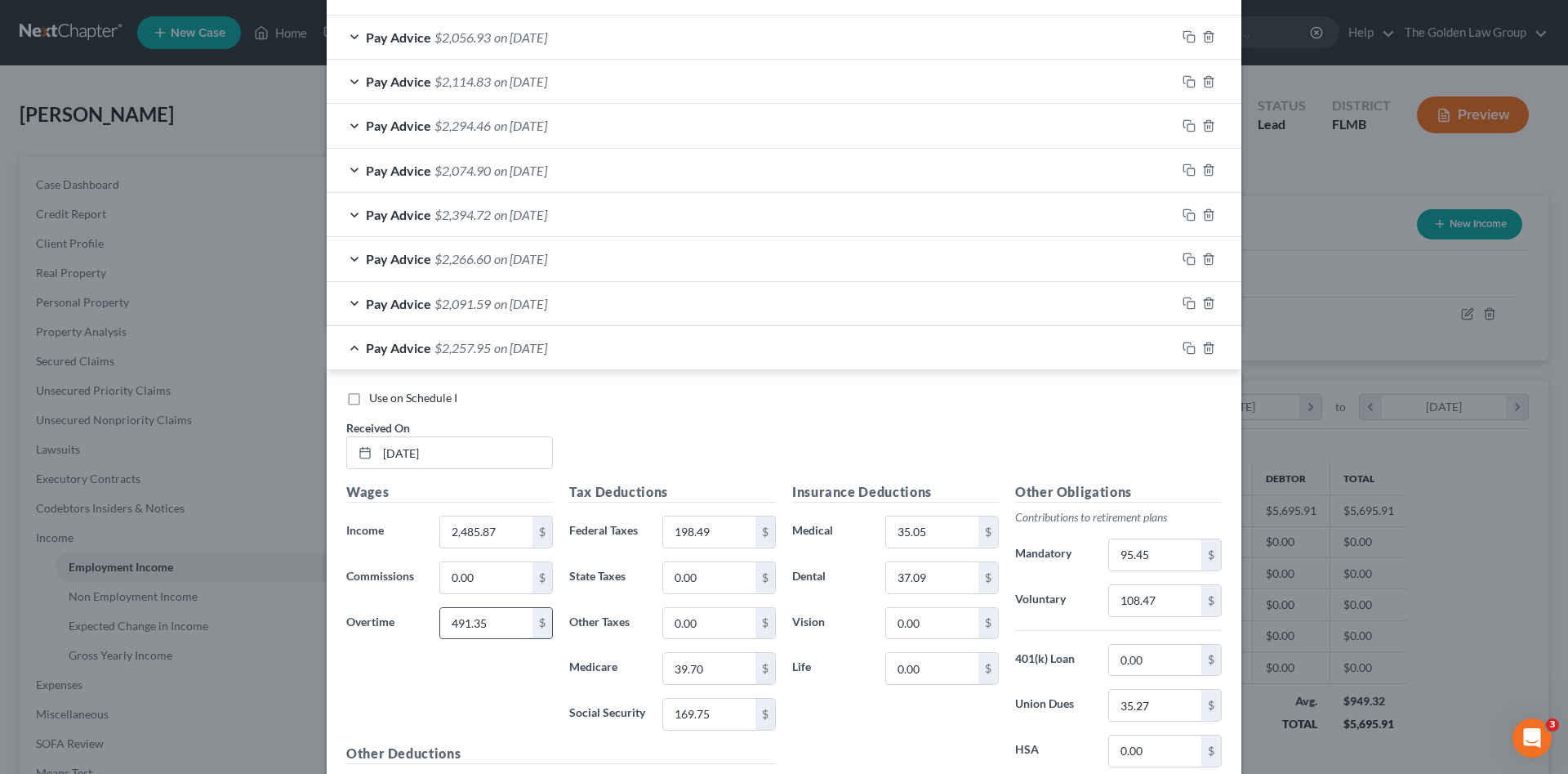
type input "491.35"
click at [509, 526] on input "2,485.87" at bounding box center [486, 532] width 93 height 31
type input "2,489.31"
type input "218.90"
type input "42.16"
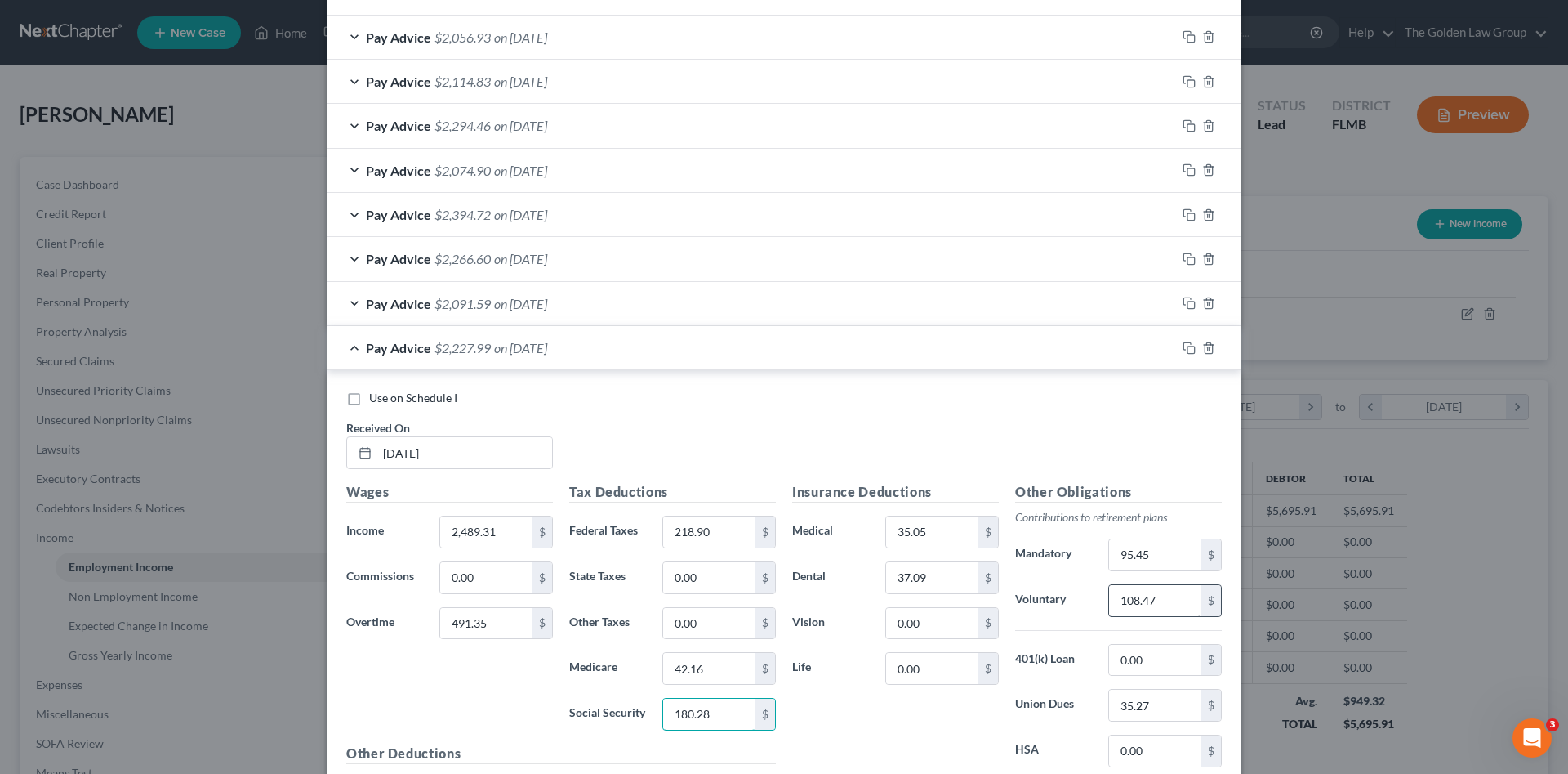
type input "180.28"
click at [1164, 596] on input "108.47" at bounding box center [1155, 600] width 93 height 31
type input "108.22"
click at [1185, 352] on icon "button" at bounding box center [1188, 347] width 13 height 13
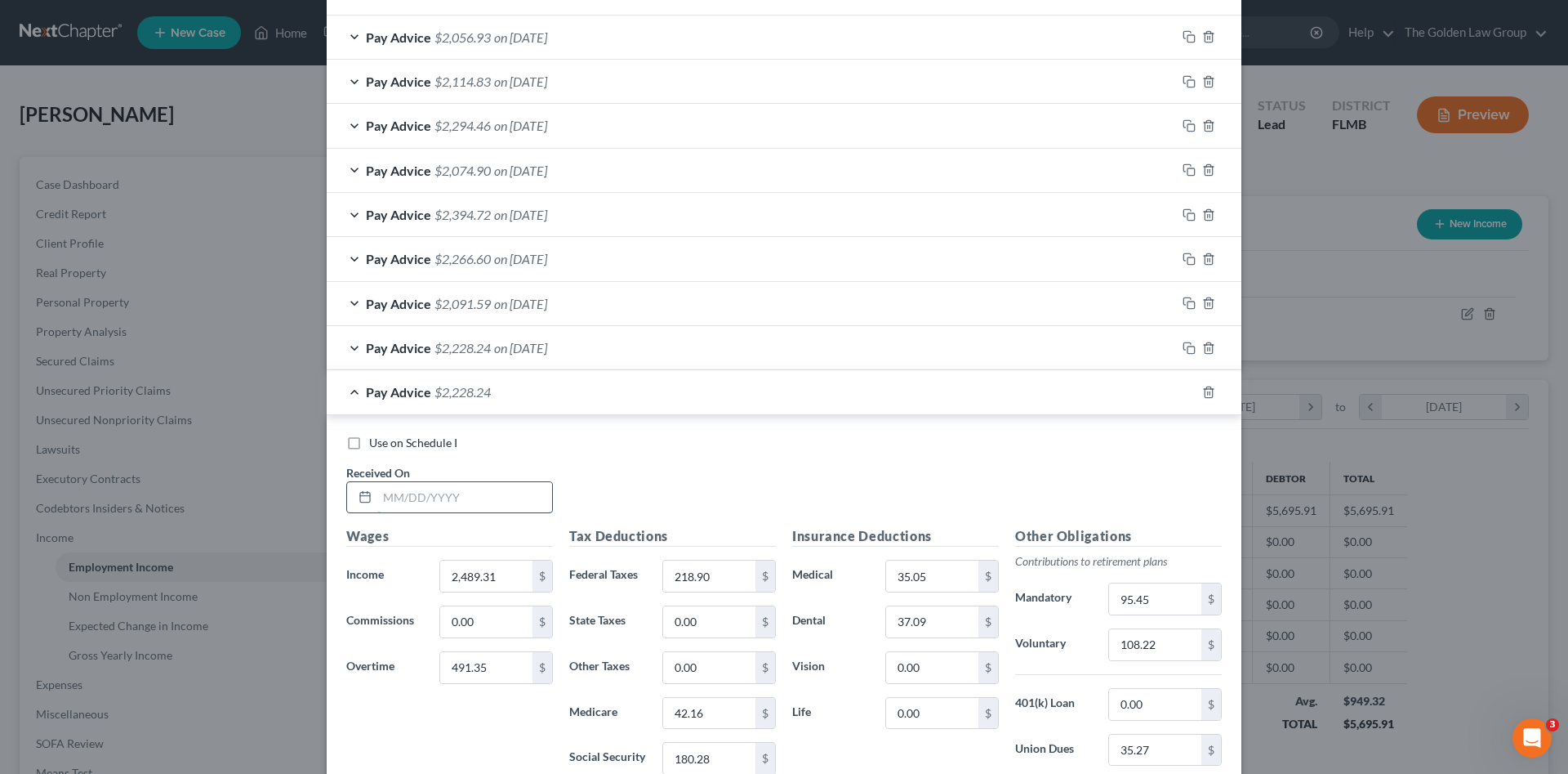
click at [470, 495] on input "text" at bounding box center [465, 497] width 174 height 31
click at [422, 504] on input "text" at bounding box center [465, 497] width 174 height 31
type input "08/15/2025"
click at [509, 666] on input "491.35" at bounding box center [486, 667] width 93 height 31
type input "375.43"
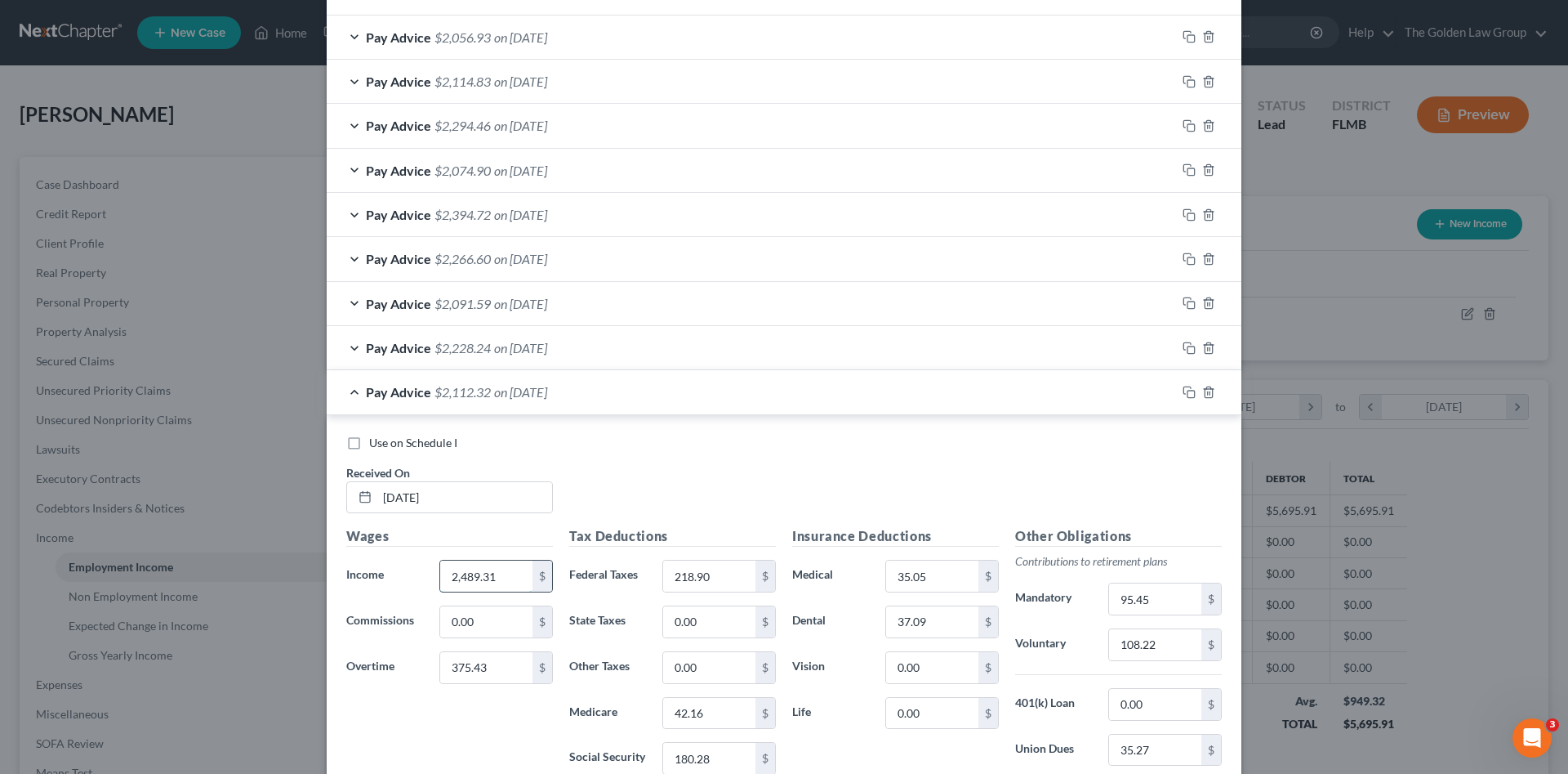
click at [502, 581] on input "2,489.31" at bounding box center [486, 576] width 93 height 31
drag, startPoint x: 502, startPoint y: 581, endPoint x: 409, endPoint y: 574, distance: 93.3
click at [409, 574] on div "Income * 2,489.31 $" at bounding box center [450, 576] width 223 height 33
type input "2,317.23"
click at [711, 582] on input "218.90" at bounding box center [709, 576] width 93 height 31
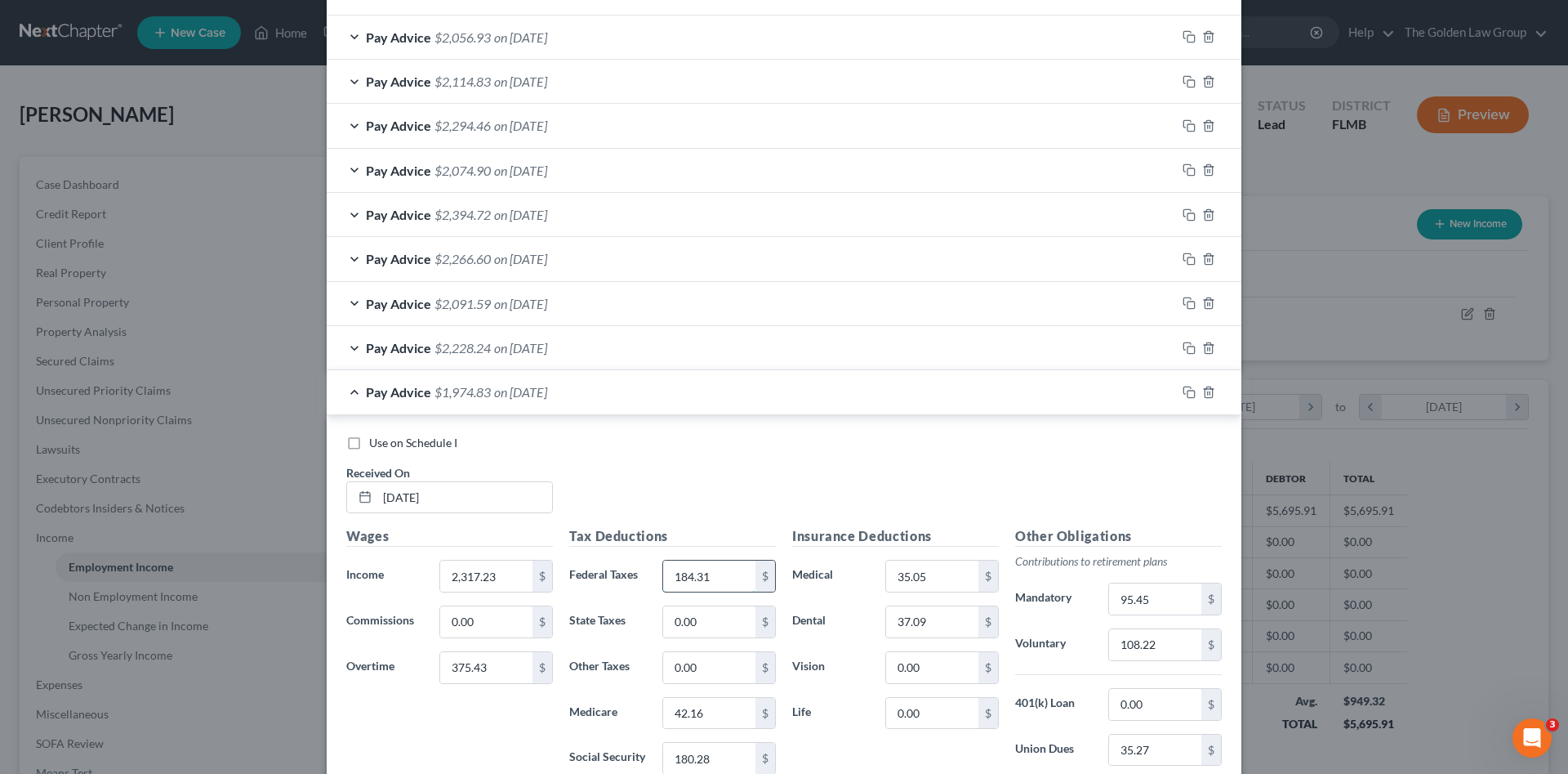
type input "184.31"
type input "37.99"
type input "162.42"
click at [1159, 642] on input "108.22" at bounding box center [1155, 644] width 93 height 31
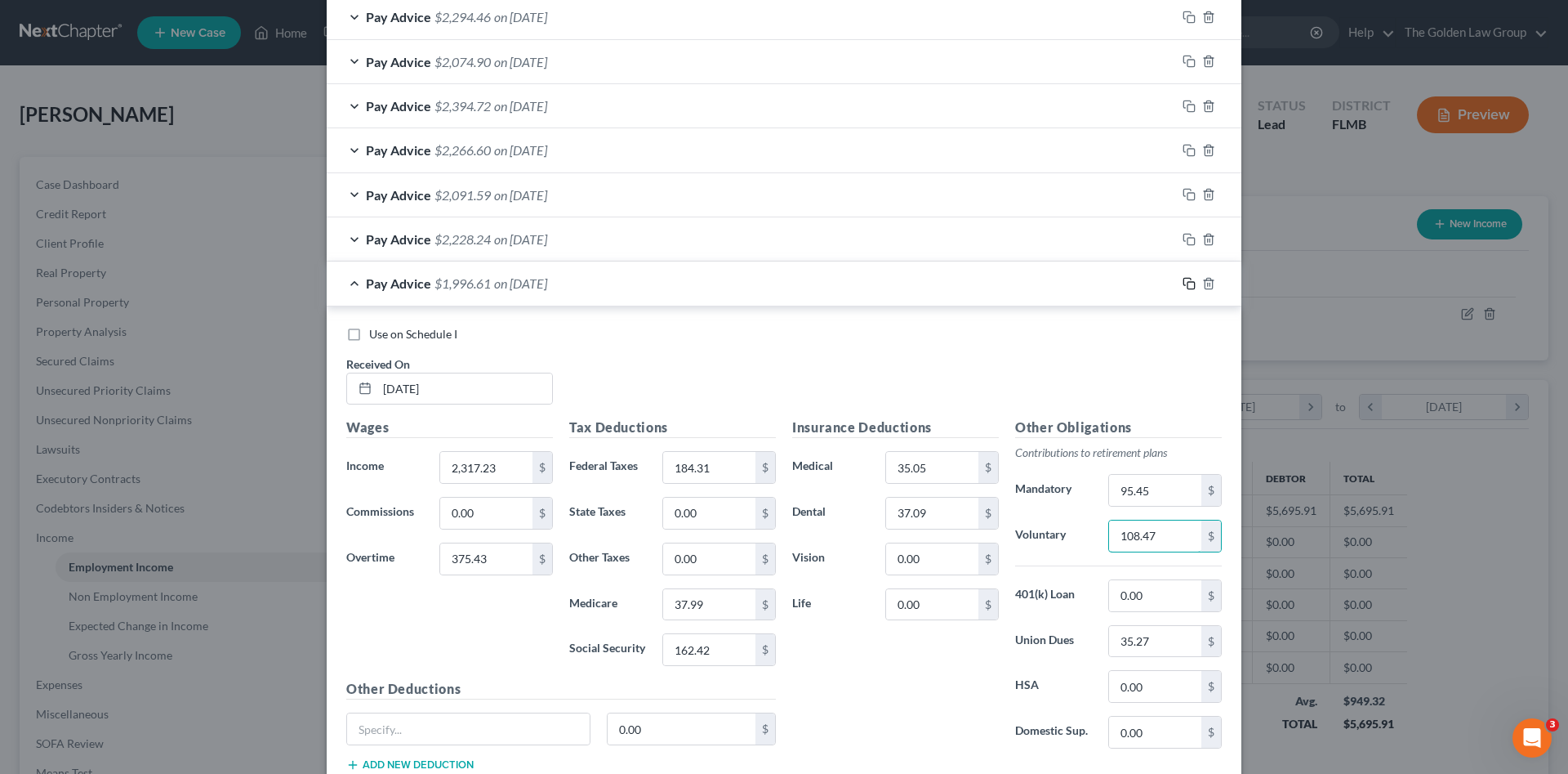
type input "108.47"
click at [1182, 283] on icon "button" at bounding box center [1188, 283] width 13 height 13
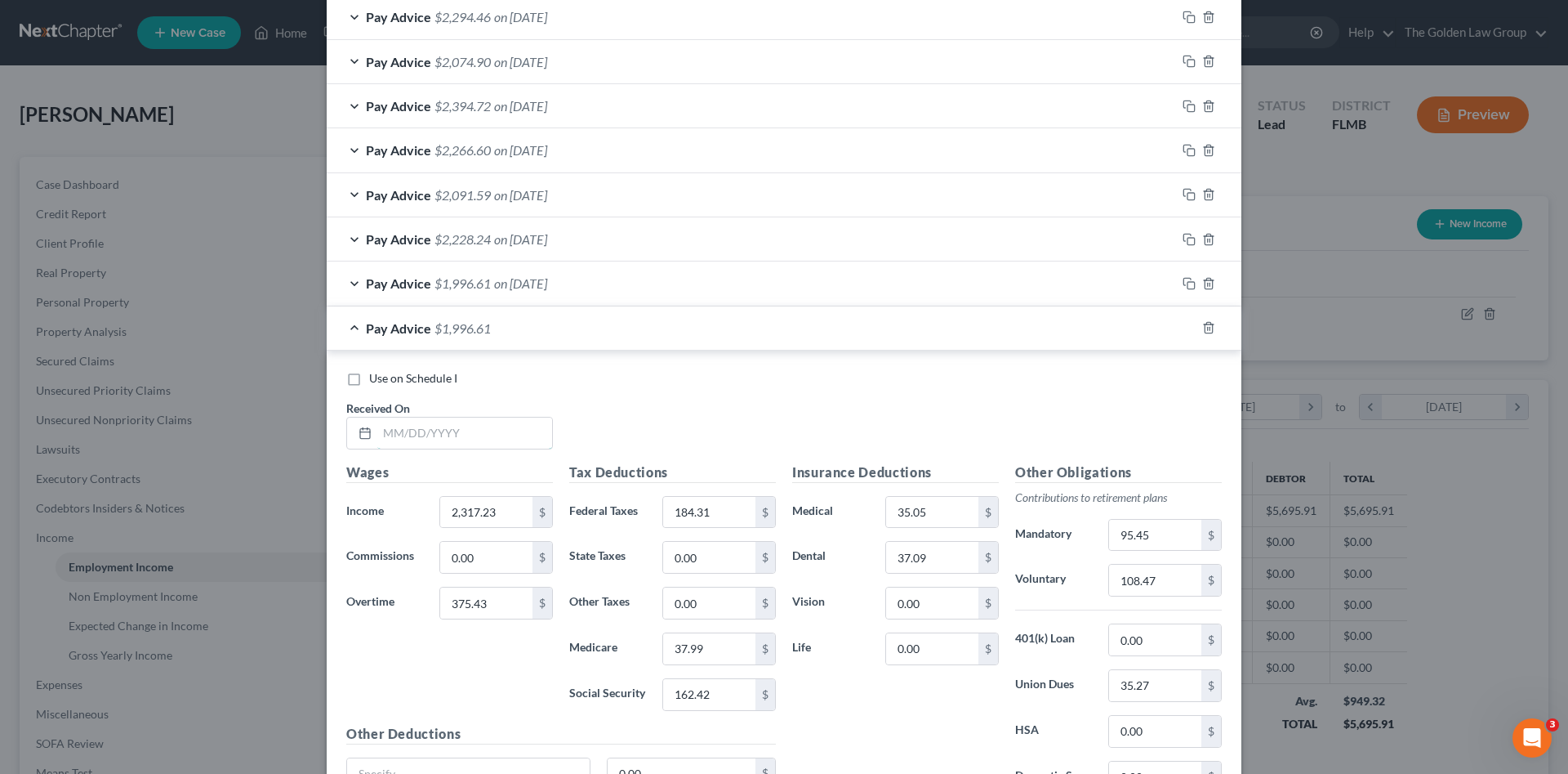
click at [422, 437] on input "text" at bounding box center [465, 433] width 174 height 31
click at [406, 438] on input "text" at bounding box center [465, 433] width 174 height 31
type input "08/29/2025"
click at [494, 596] on input "375.43" at bounding box center [486, 602] width 93 height 31
type input "436.85"
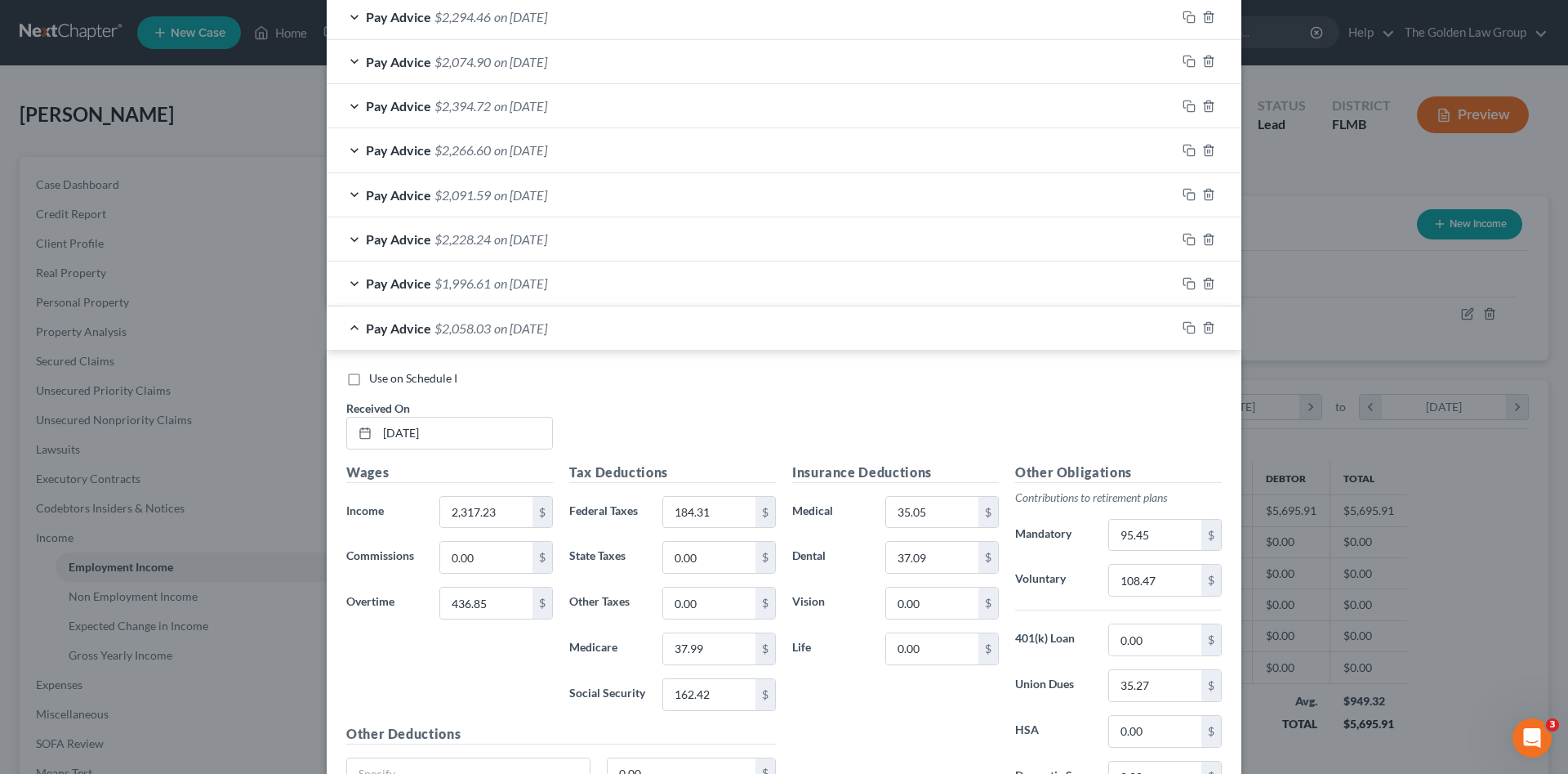
click at [464, 635] on div "Wages Income * 2,317.23 $ Commissions 0.00 $ Overtime 436.85 $" at bounding box center [450, 593] width 223 height 261
click at [490, 511] on input "2,317.23" at bounding box center [486, 512] width 93 height 31
type input "2,310.12"
type input "190.82"
type input "38.77"
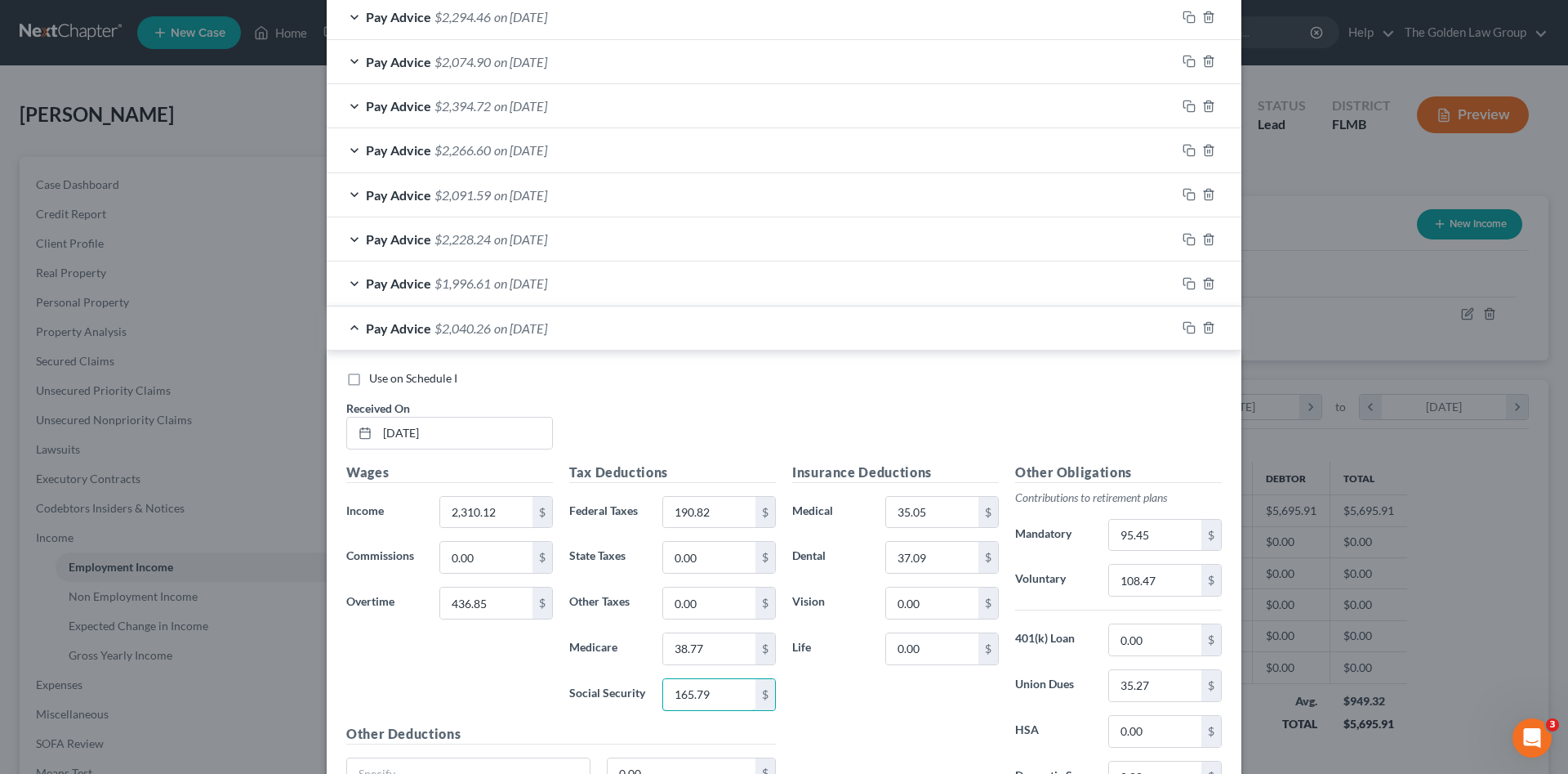
type input "165.79"
click at [505, 669] on div "Wages Income * 2,310.12 $ Commissions 0.00 $ Overtime 436.85 $" at bounding box center [450, 593] width 223 height 261
click at [1182, 331] on icon "button" at bounding box center [1188, 327] width 13 height 13
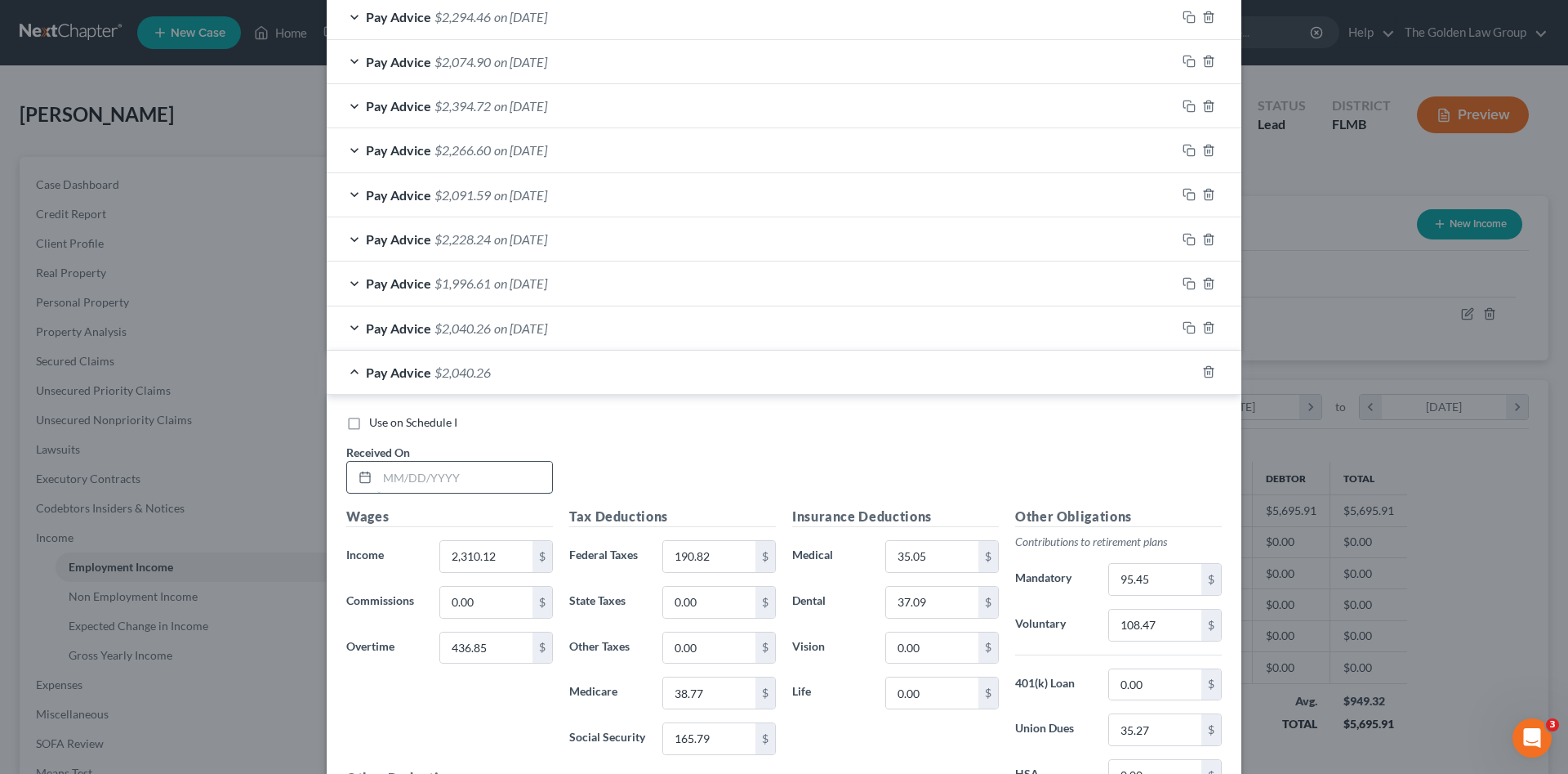
click at [455, 470] on input "text" at bounding box center [465, 477] width 174 height 31
click at [449, 473] on input "text" at bounding box center [465, 477] width 174 height 31
type input "09/12/2025"
click at [492, 653] on input "436.85" at bounding box center [486, 647] width 93 height 31
type input "82.57"
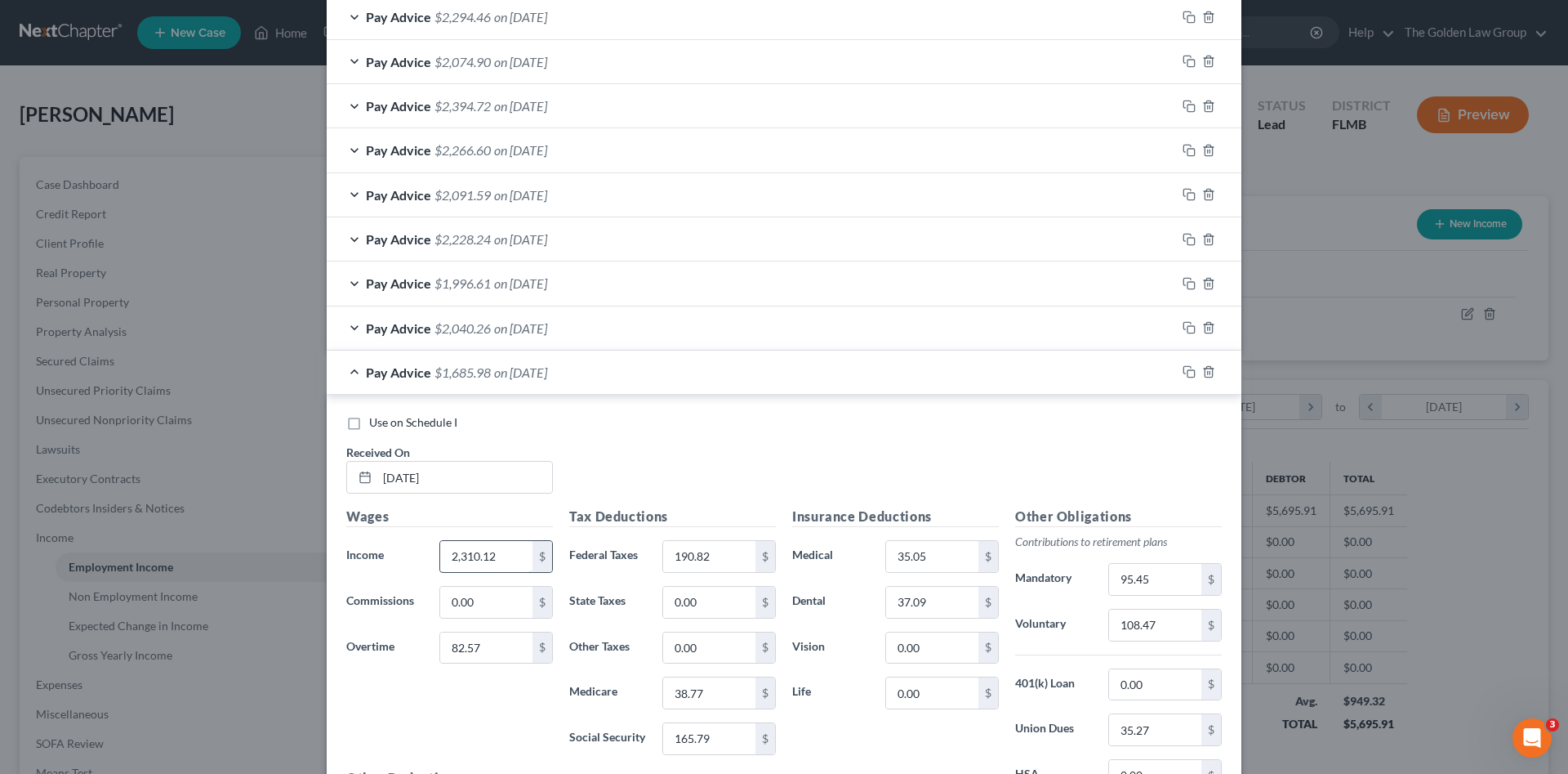
click at [493, 563] on input "2,310.12" at bounding box center [486, 556] width 93 height 31
type input "2,293.32"
click at [701, 740] on input "165.79" at bounding box center [709, 738] width 93 height 31
type input "142.78"
type input "33.40"
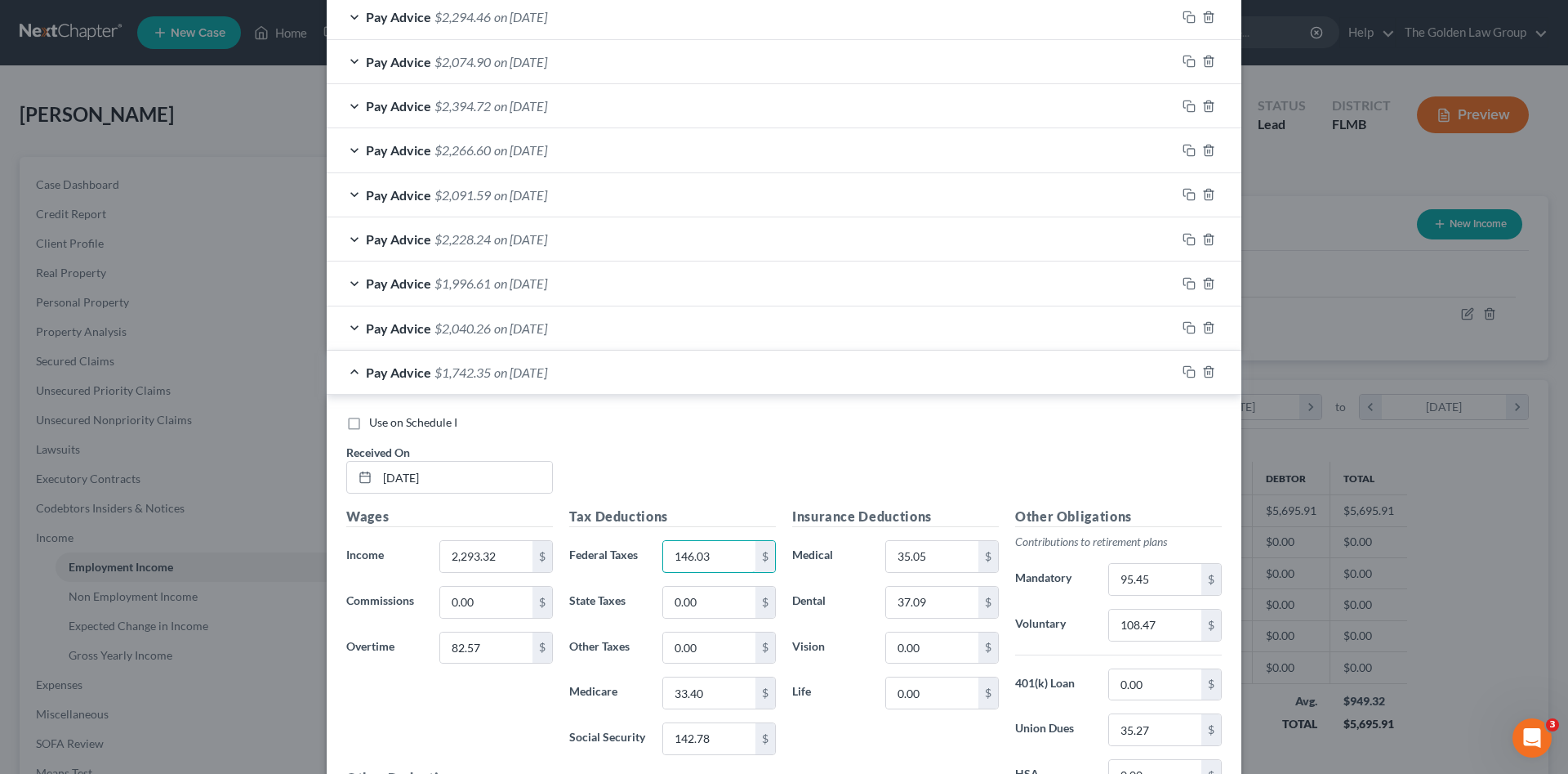
type input "146.03"
type input "33.40"
type input "142.78"
click at [1154, 573] on input "95.45" at bounding box center [1155, 579] width 93 height 31
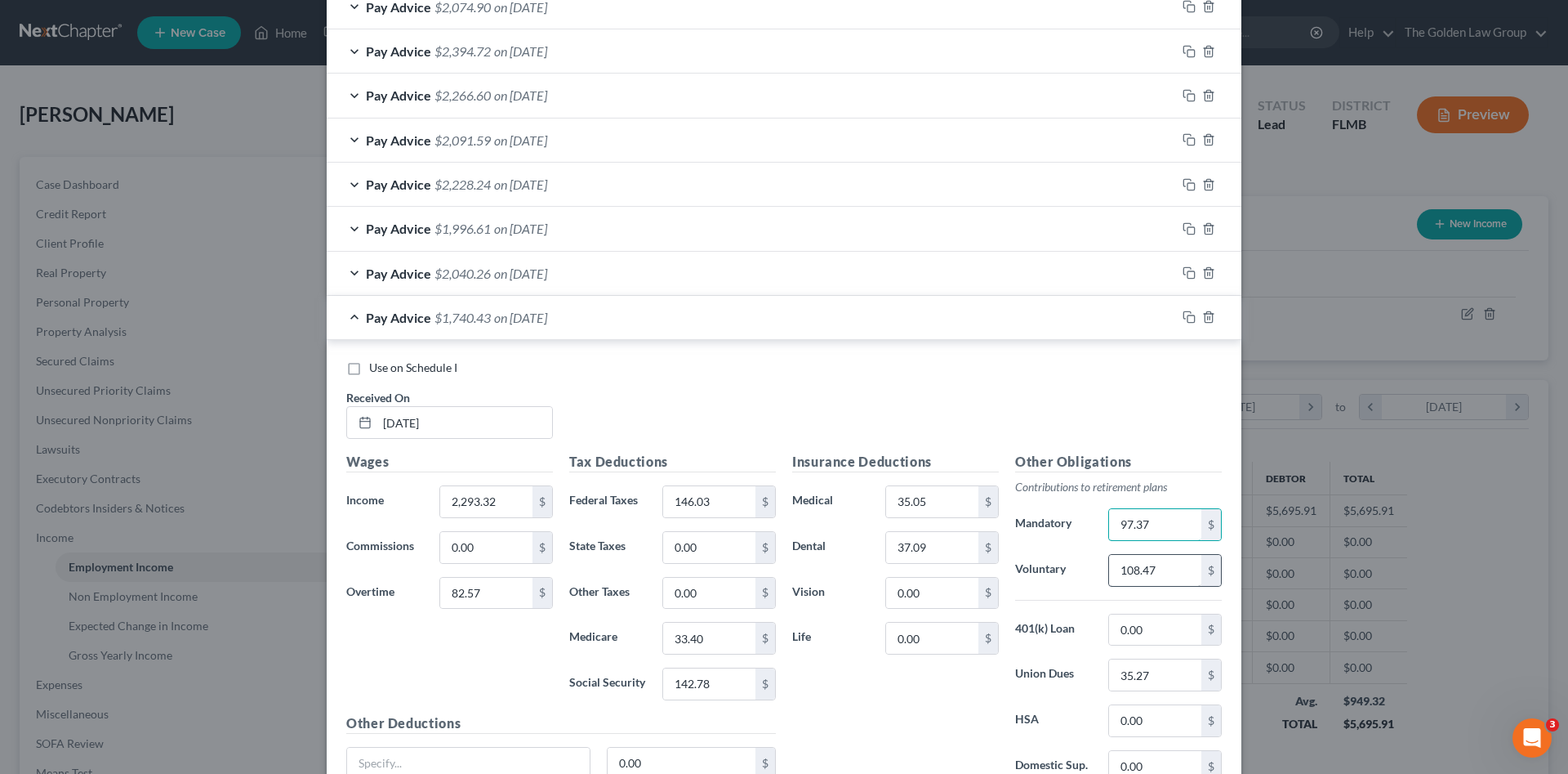
type input "97.37"
click at [1161, 575] on input "108.47" at bounding box center [1155, 570] width 93 height 31
type input "110.65"
click at [1163, 676] on input "35.27" at bounding box center [1155, 674] width 93 height 31
type input "36.34"
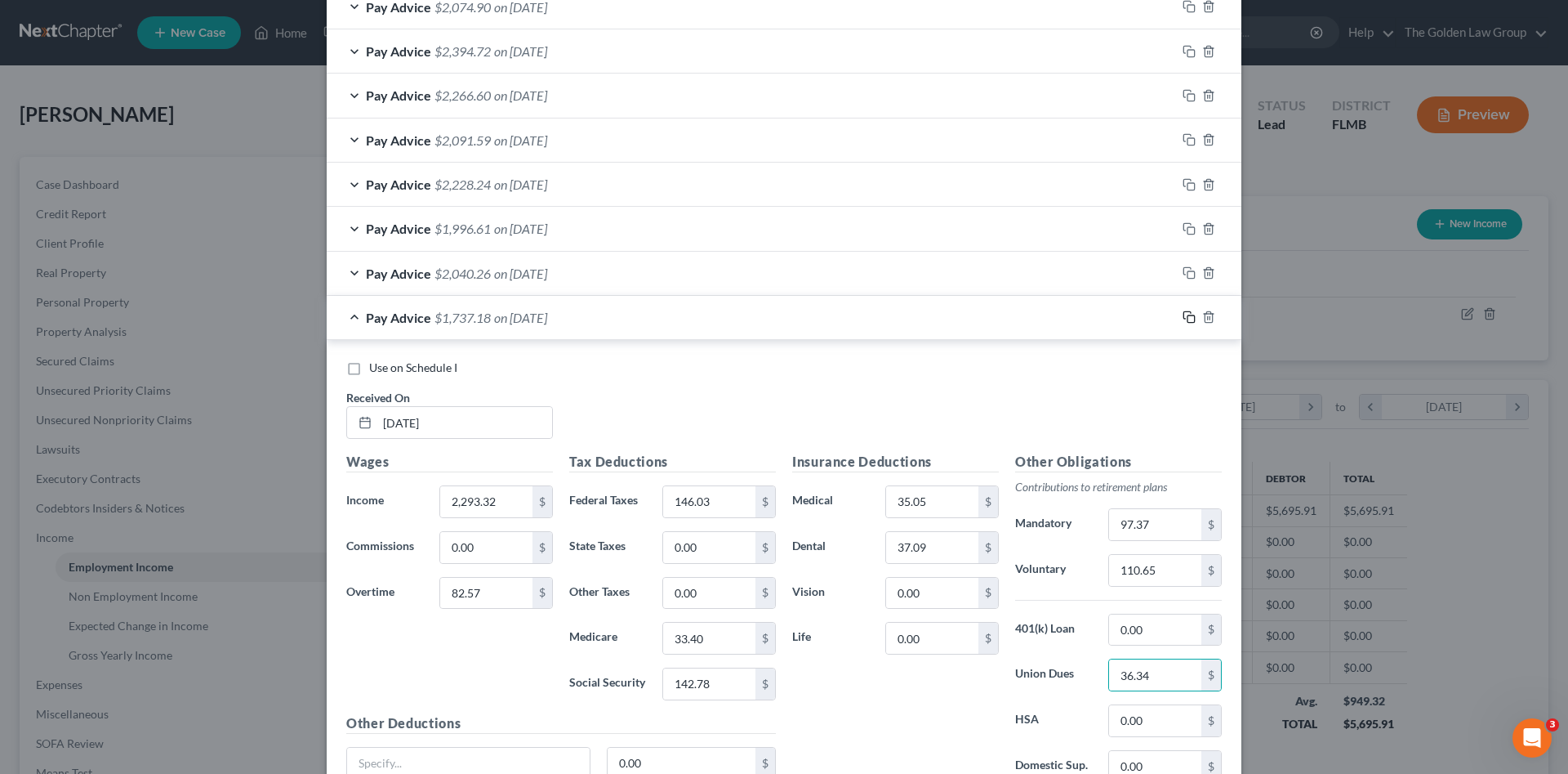
click at [1185, 318] on icon "button" at bounding box center [1188, 316] width 13 height 13
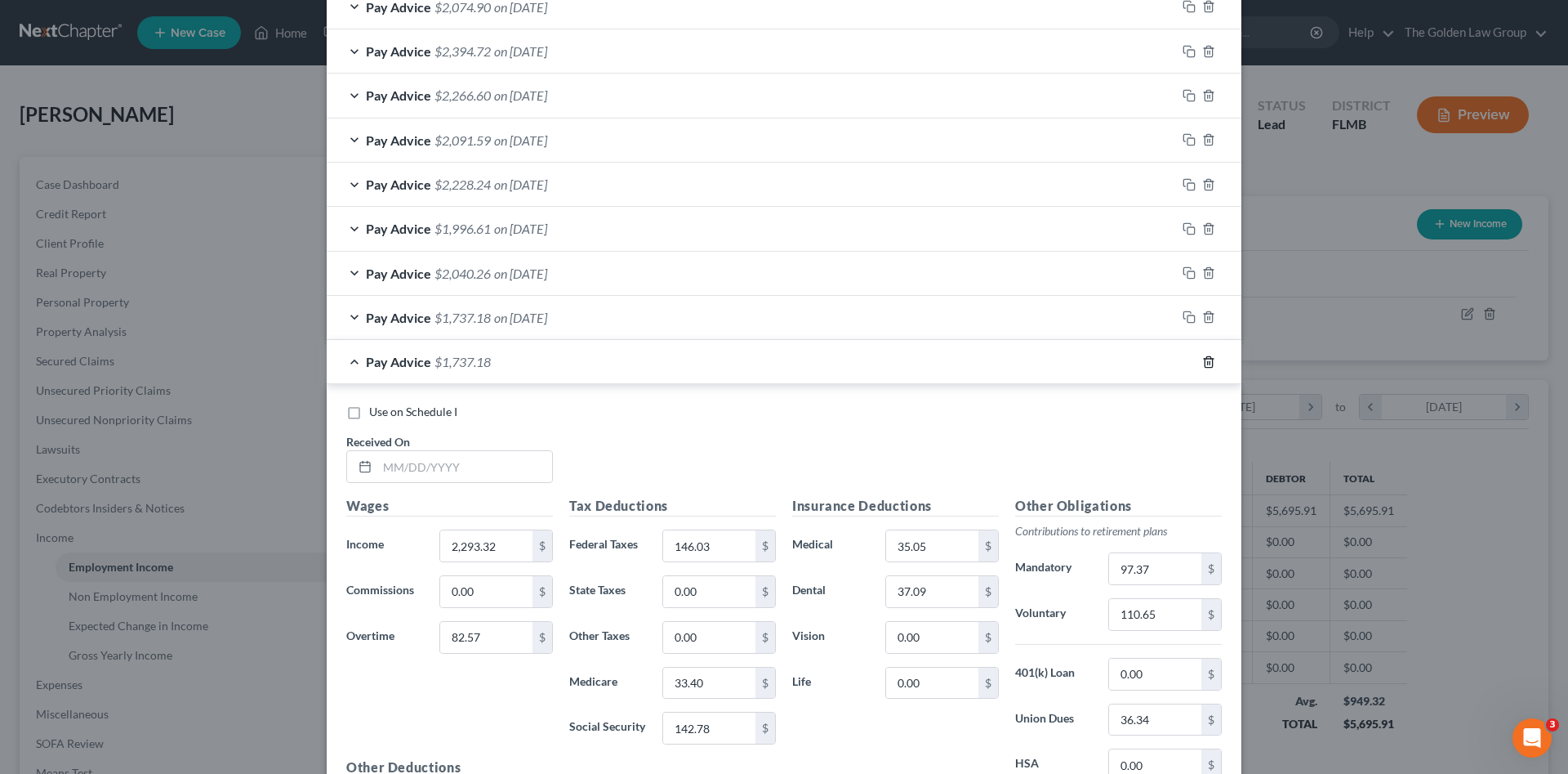
click at [1202, 363] on icon "button" at bounding box center [1208, 361] width 13 height 13
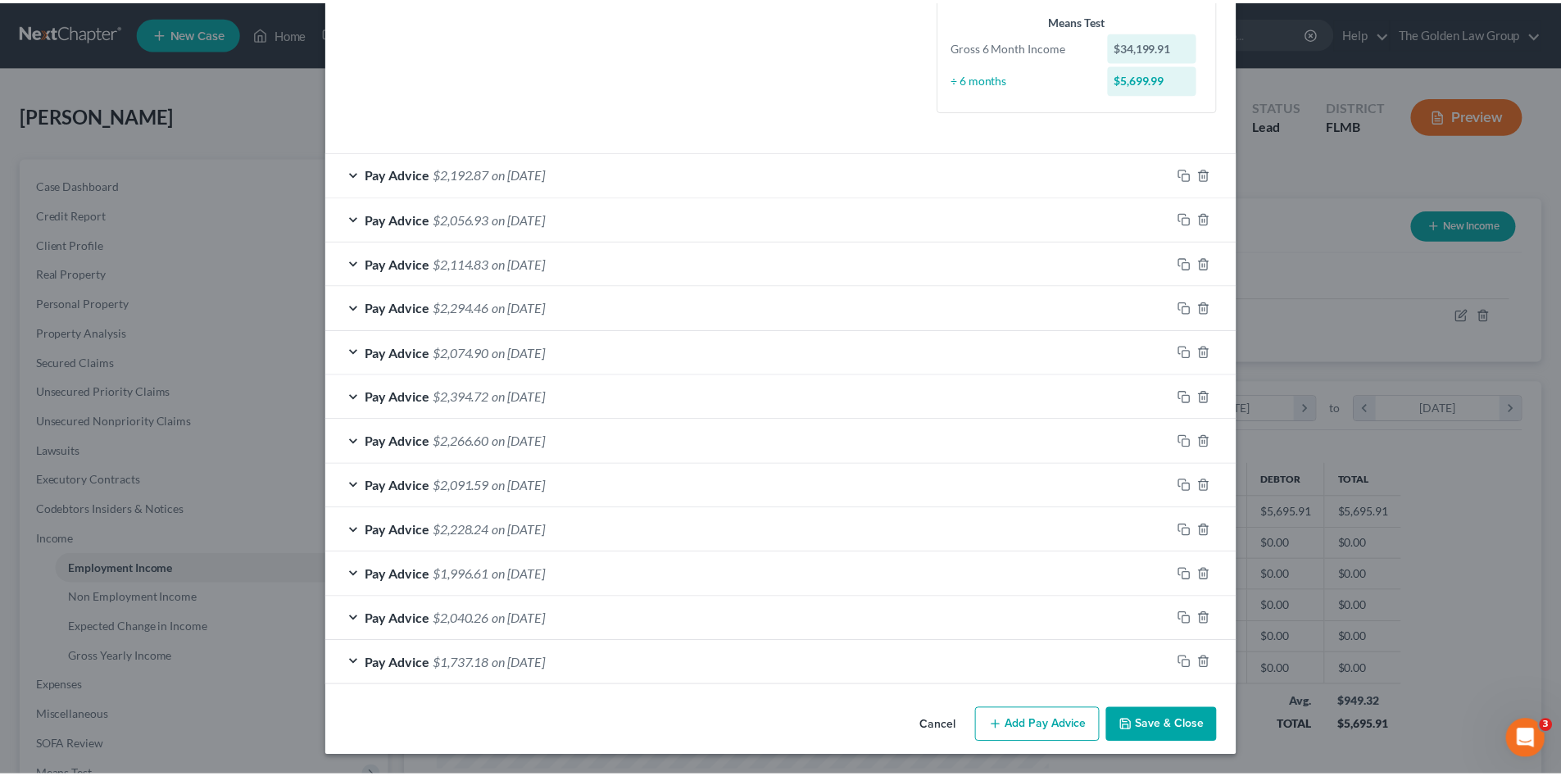
scroll to position [406, 0]
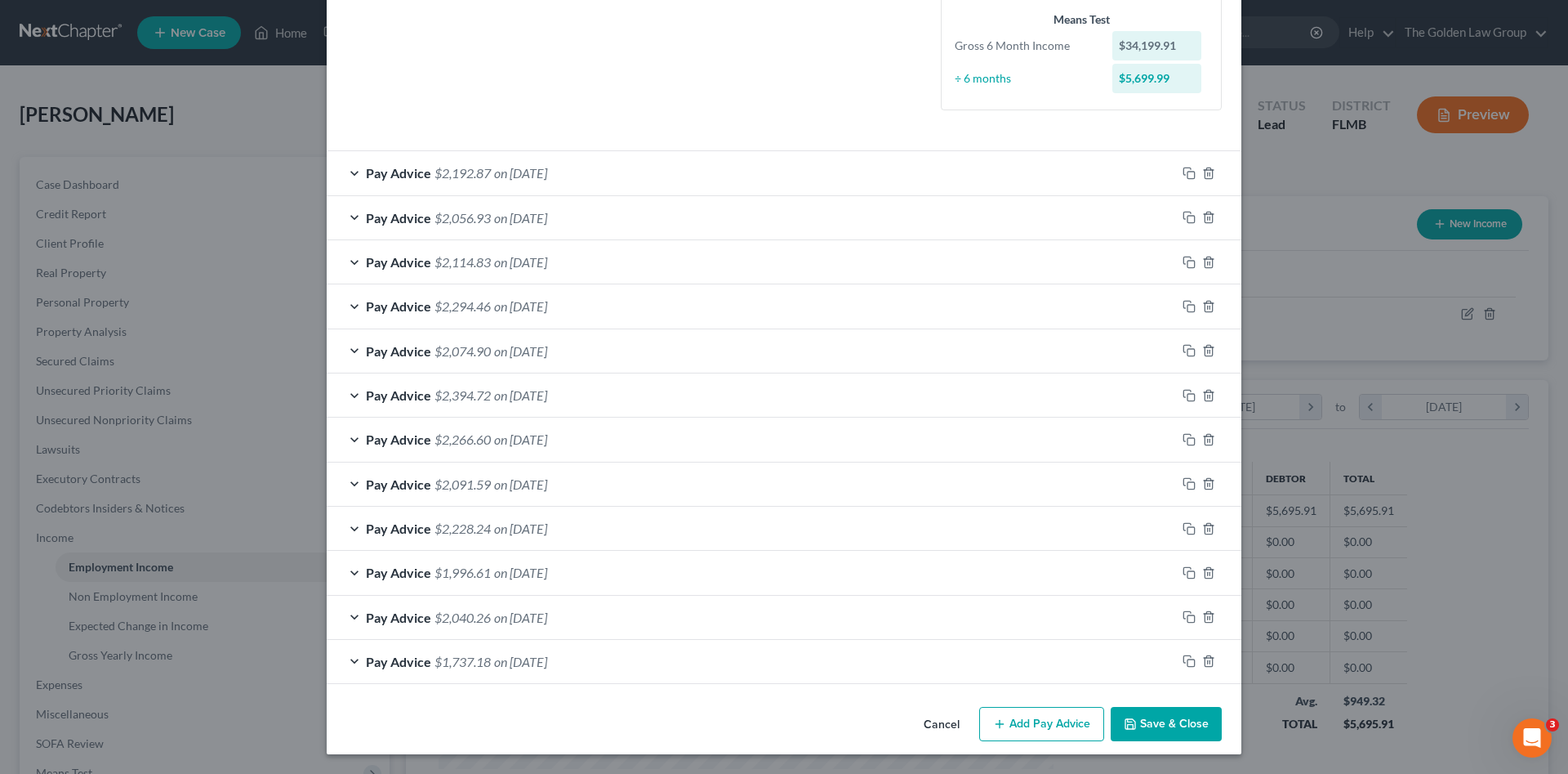
click at [1165, 725] on button "Save & Close" at bounding box center [1165, 724] width 111 height 34
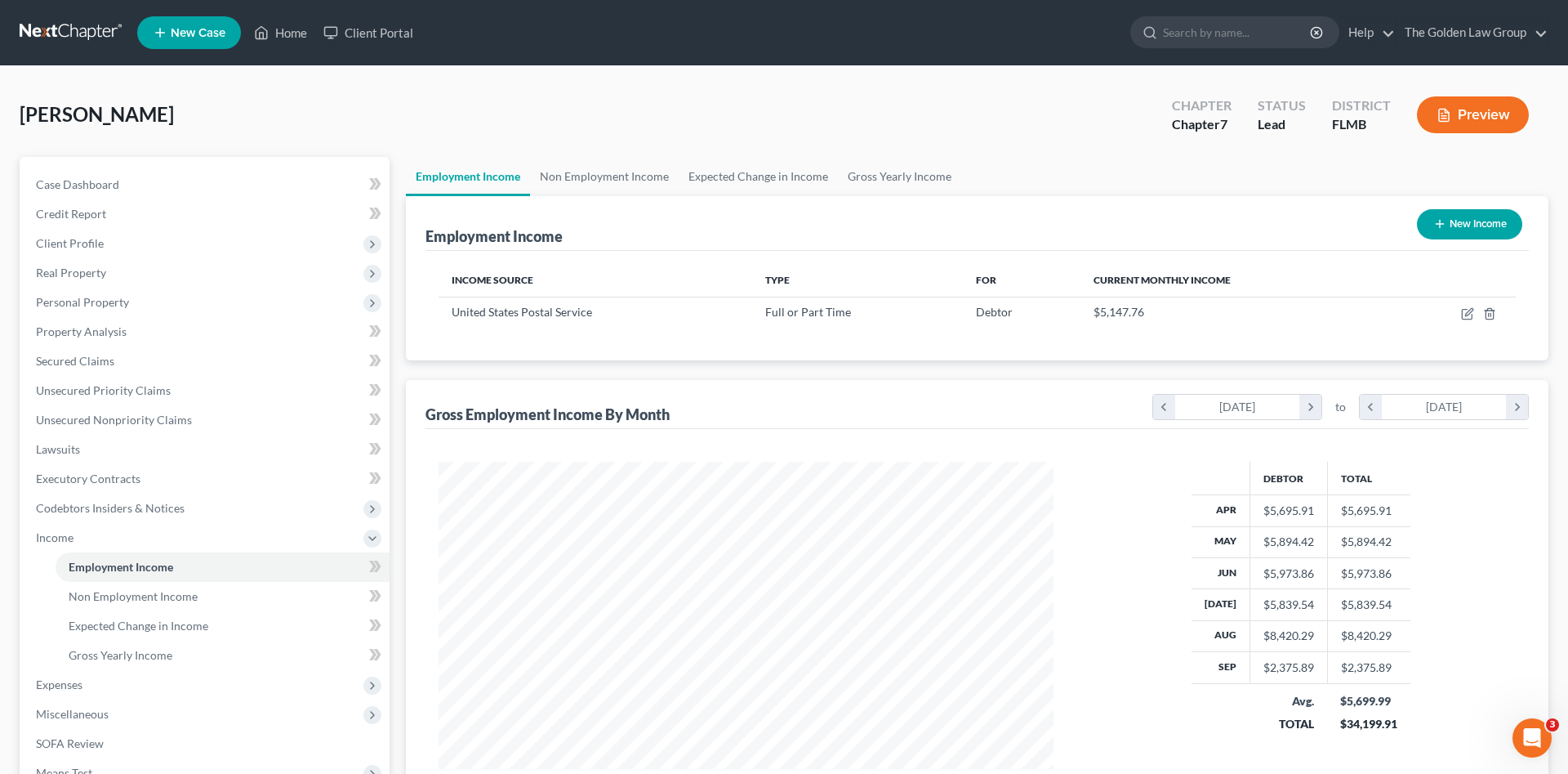
scroll to position [816856, 816026]
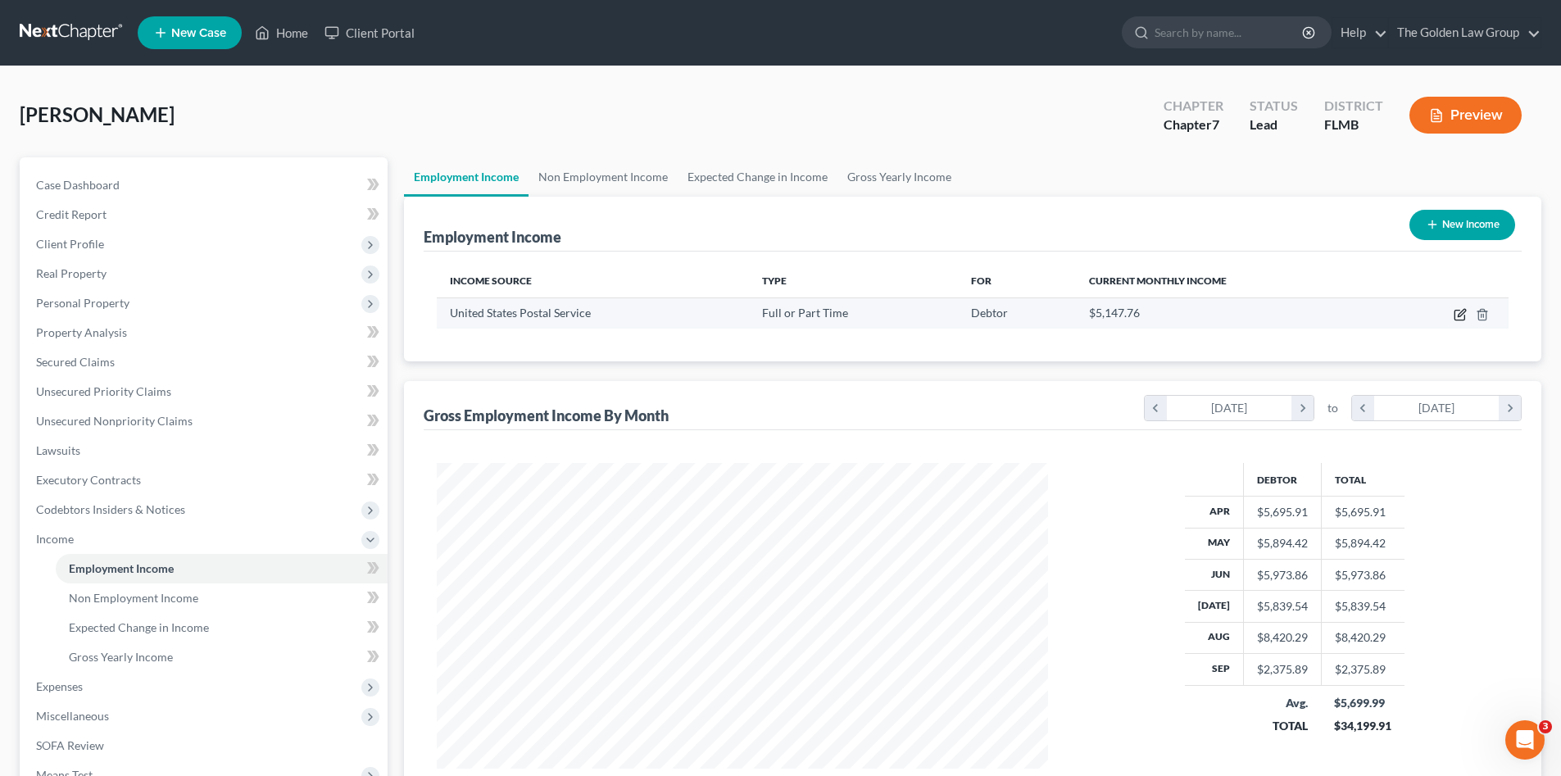
click at [1459, 313] on icon "button" at bounding box center [1459, 314] width 13 height 13
select select "0"
select select "9"
select select "2"
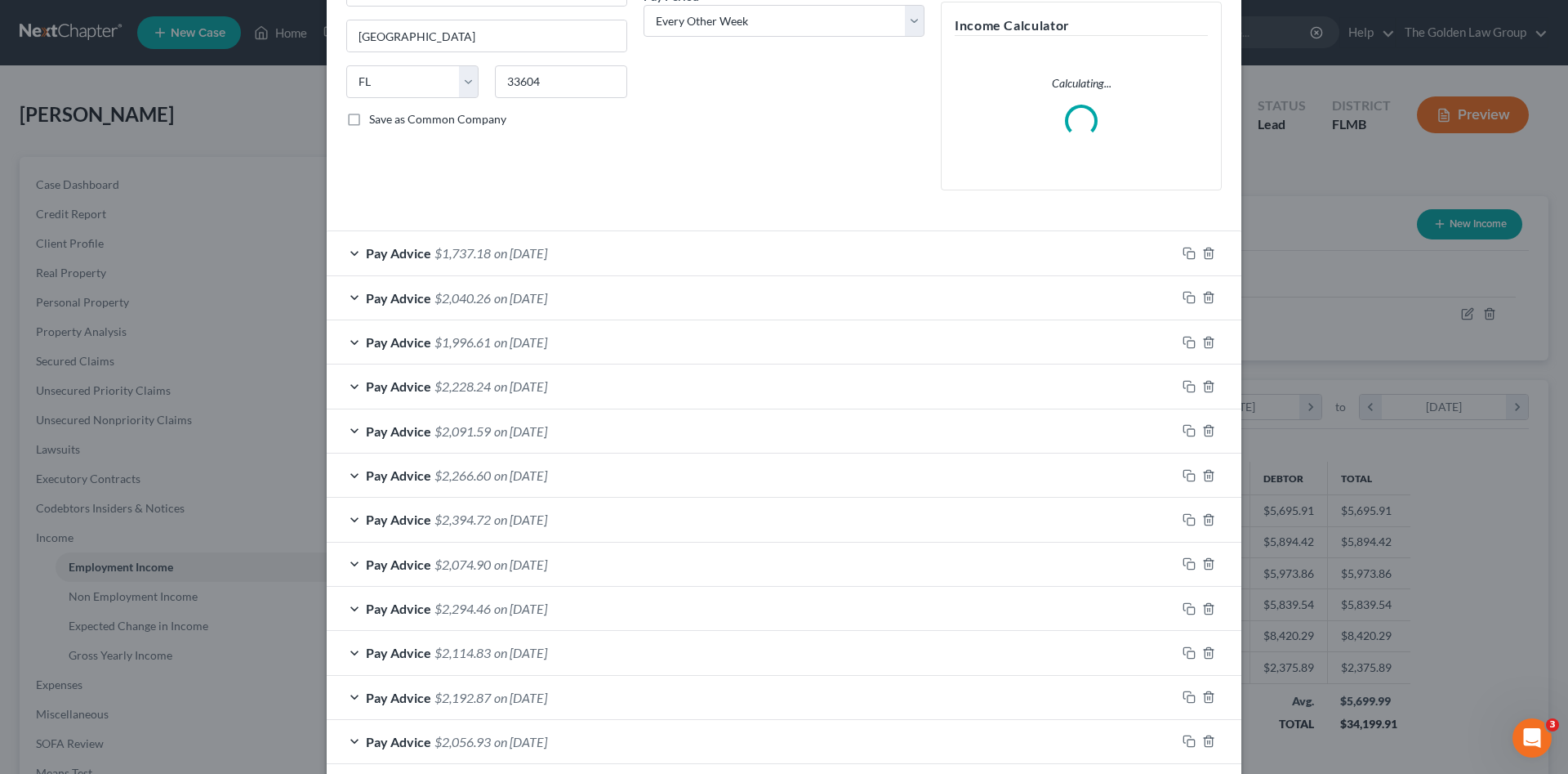
scroll to position [300, 0]
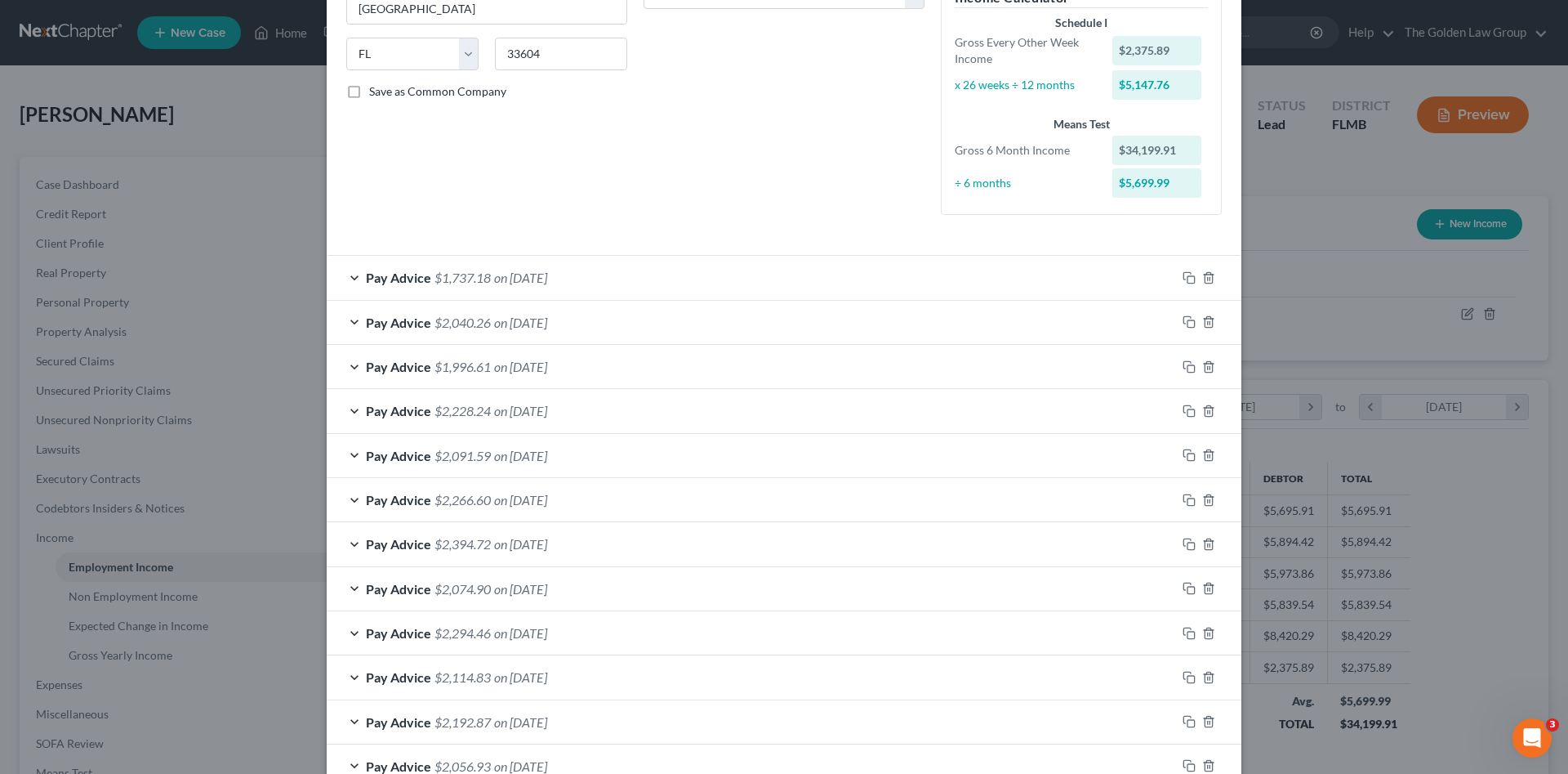
click at [527, 188] on div "Employment Type * Select Full or Part Time Employment Self Employment Company *…" at bounding box center [486, 2] width 297 height 453
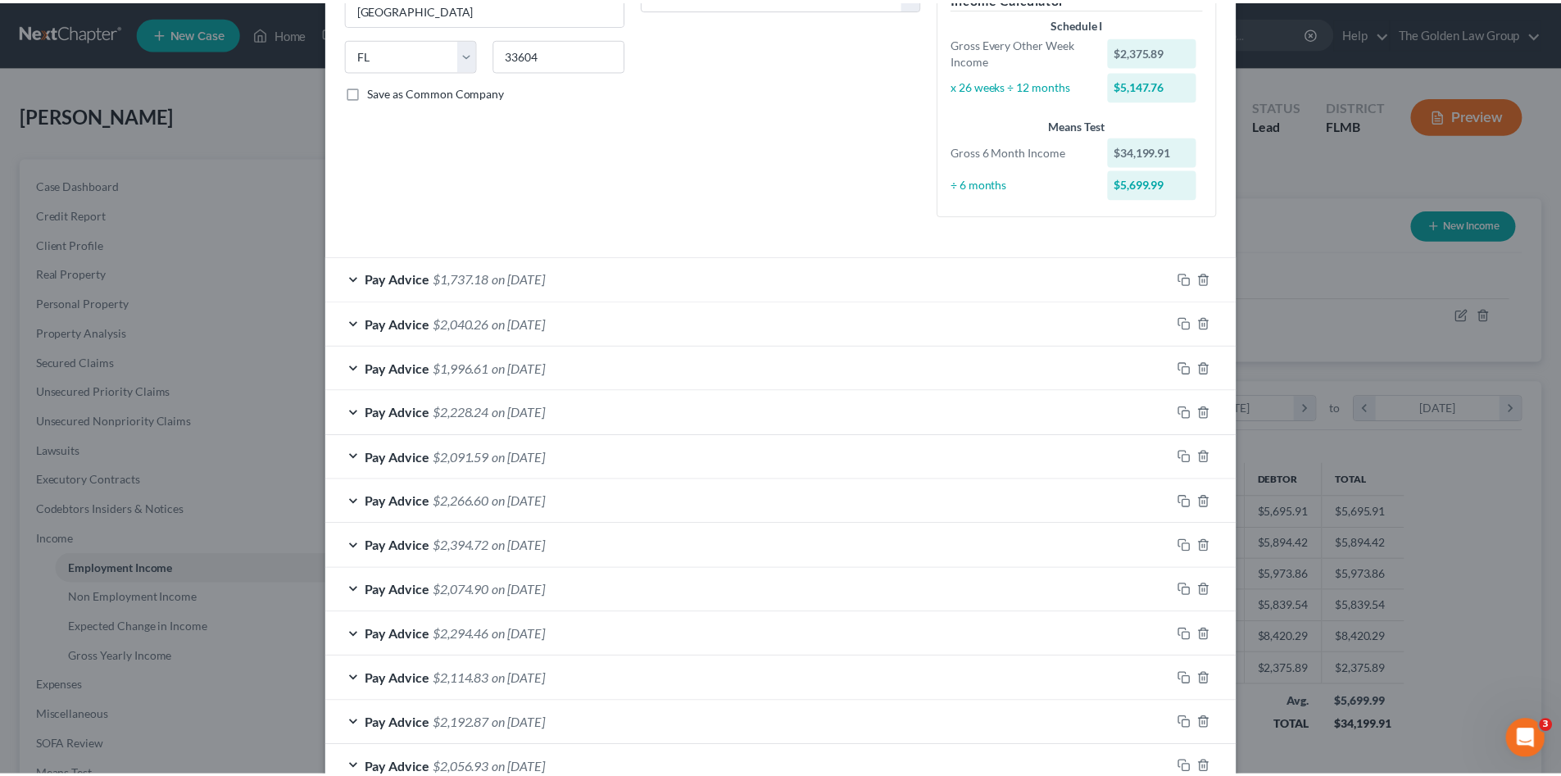
scroll to position [406, 0]
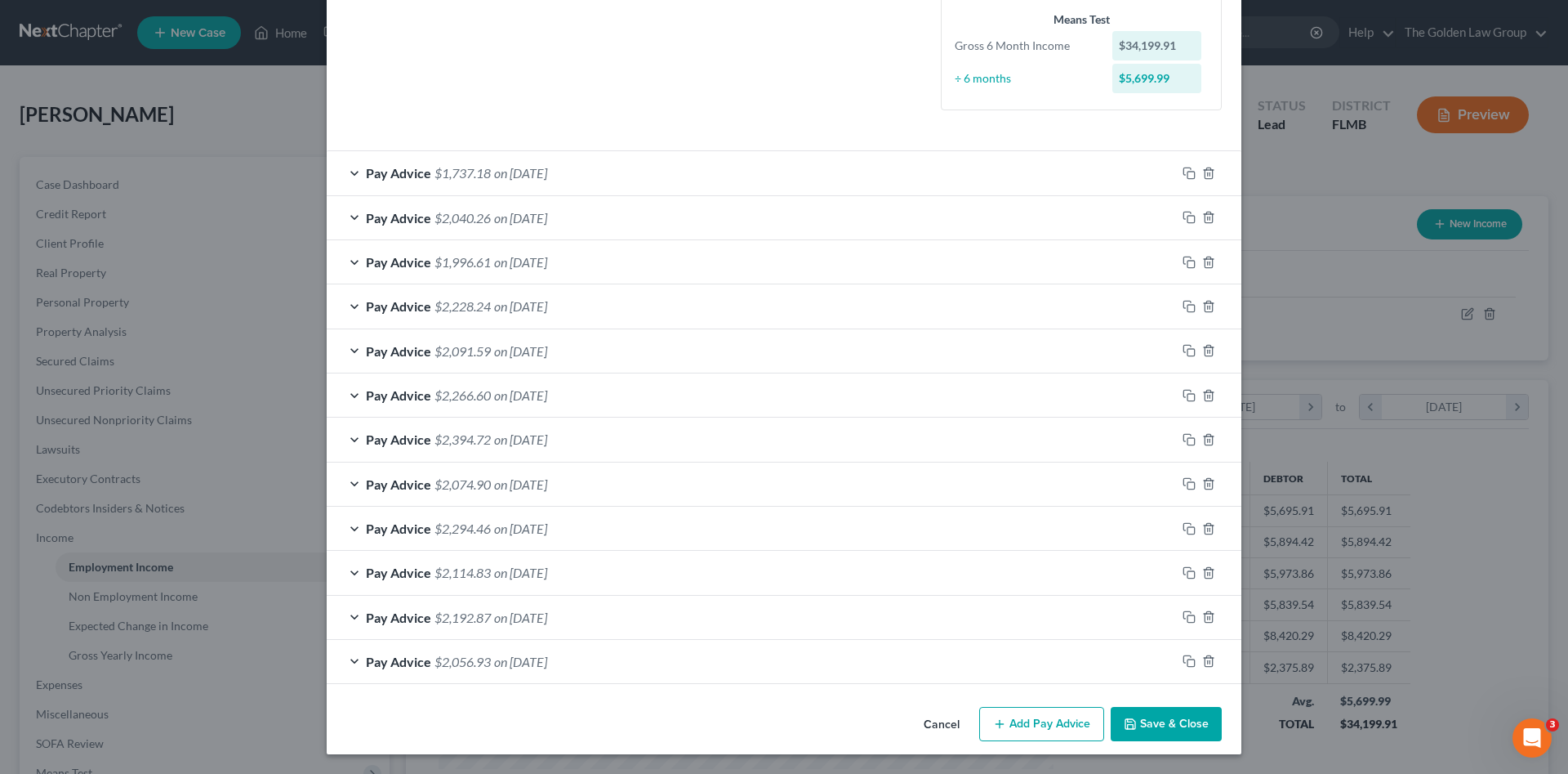
drag, startPoint x: 1144, startPoint y: 721, endPoint x: 418, endPoint y: 625, distance: 732.3
click at [1145, 721] on button "Save & Close" at bounding box center [1165, 724] width 111 height 34
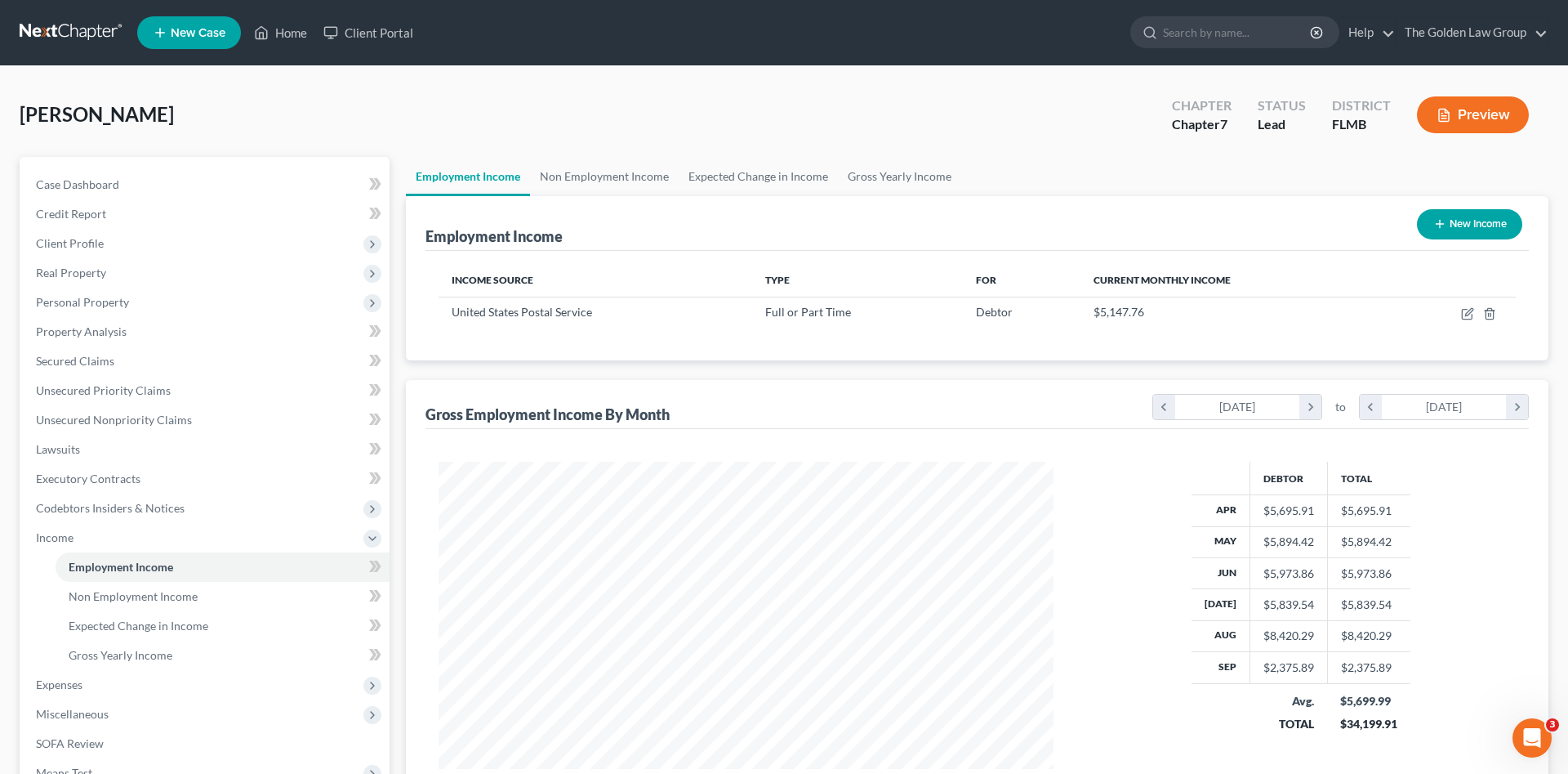
scroll to position [816856, 816026]
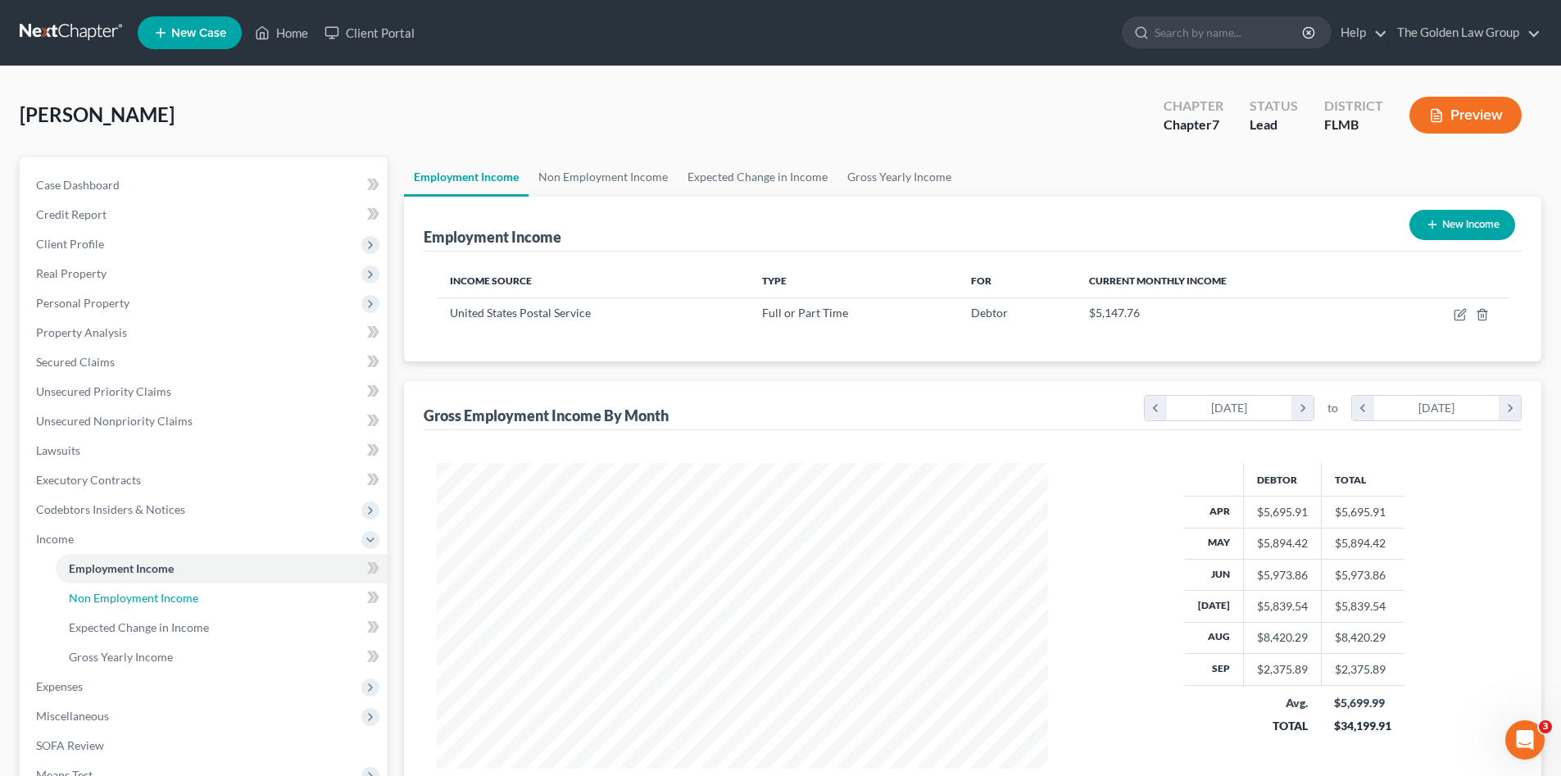
click at [195, 591] on span "Non Employment Income" at bounding box center [133, 598] width 129 height 14
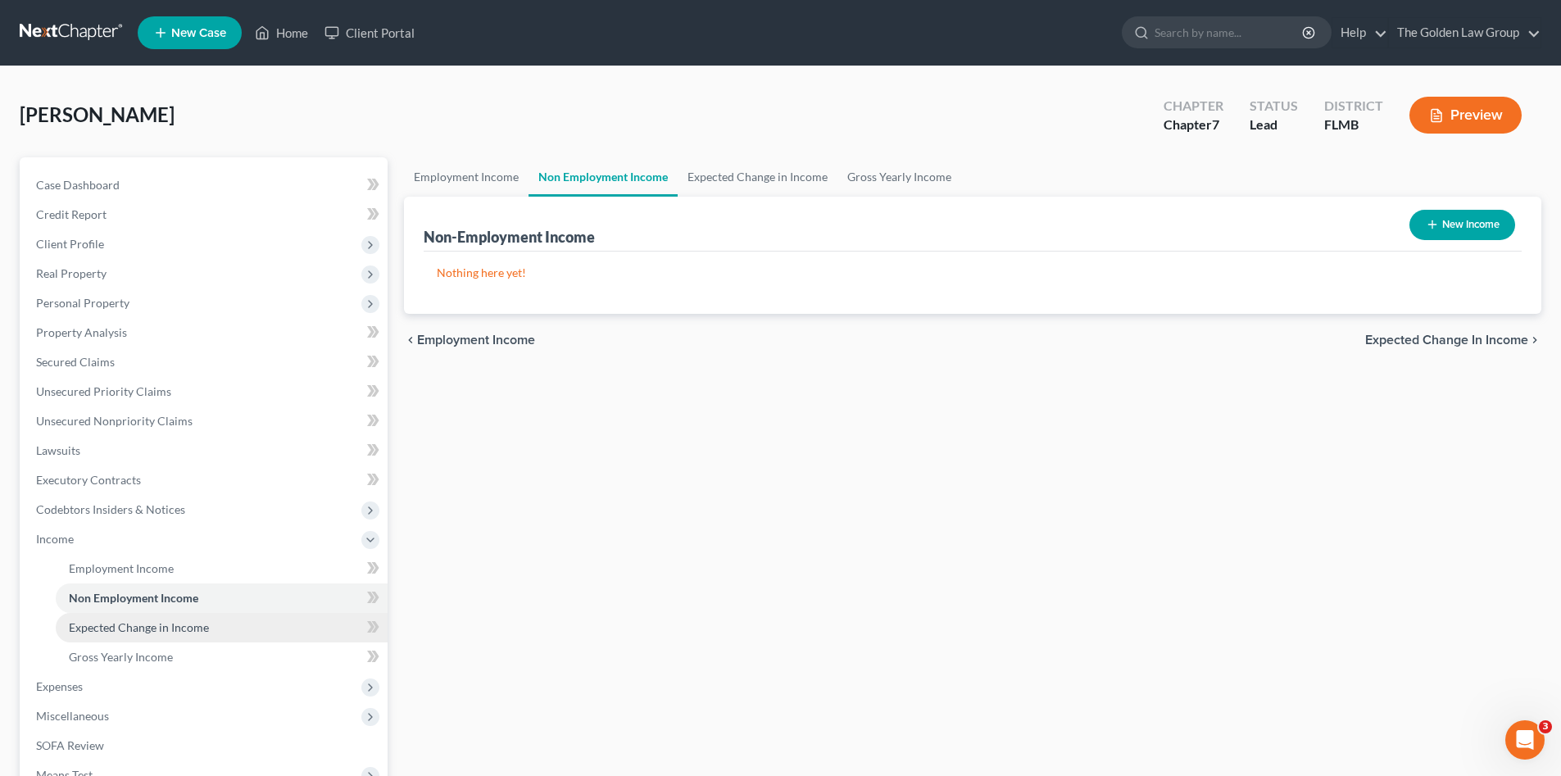
click at [205, 623] on span "Expected Change in Income" at bounding box center [139, 627] width 140 height 14
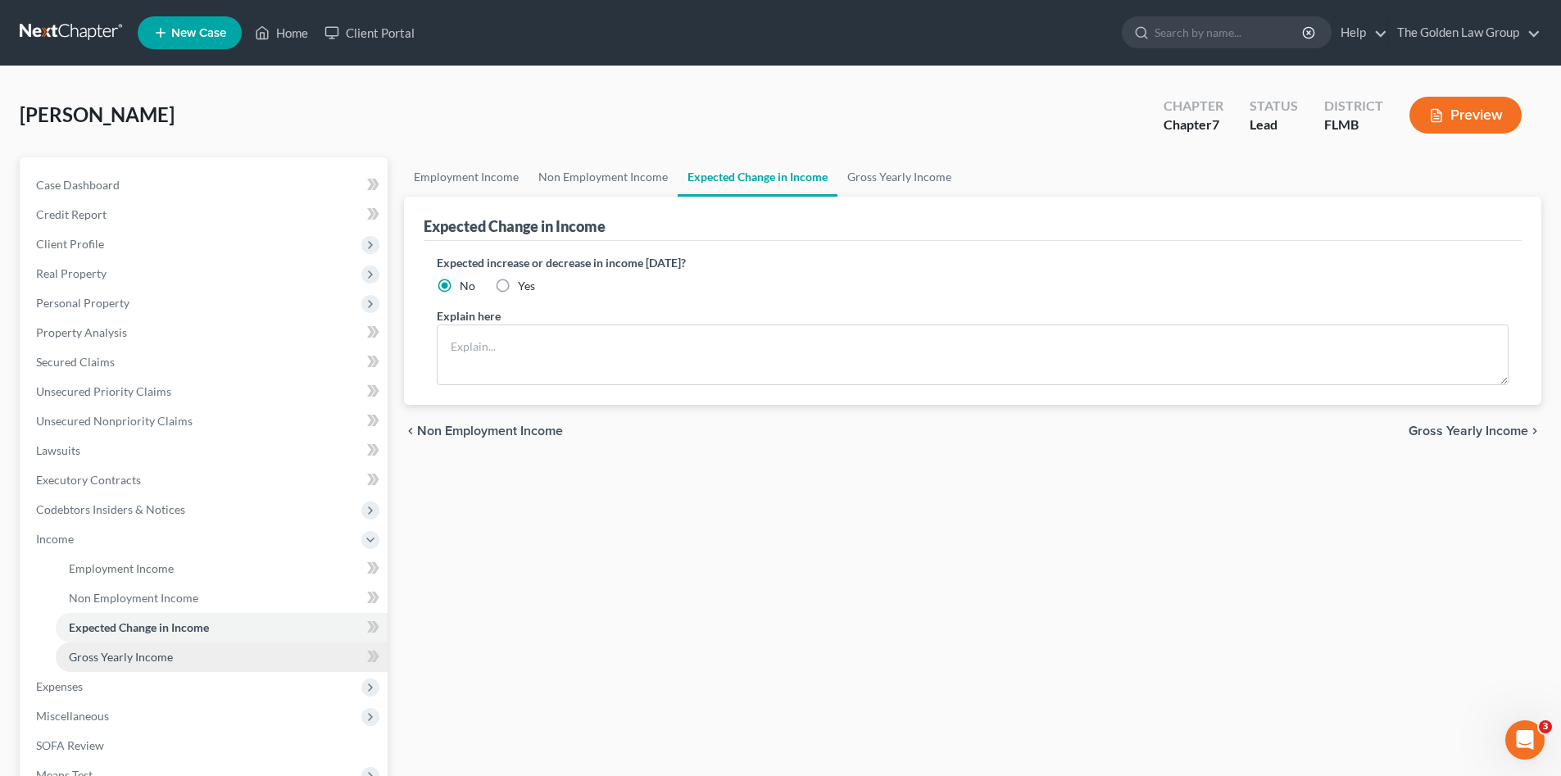
click at [185, 647] on link "Gross Yearly Income" at bounding box center [222, 656] width 332 height 29
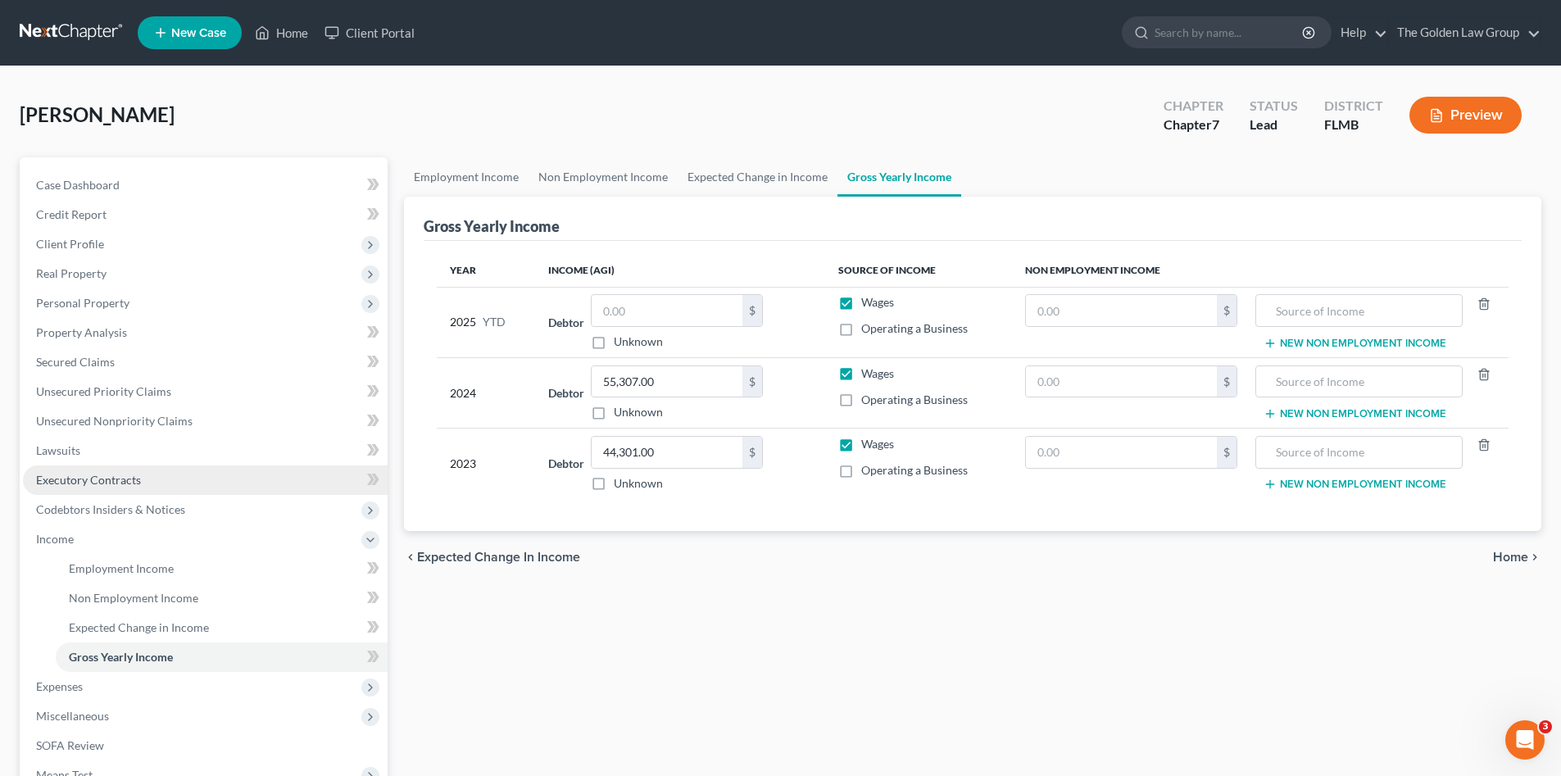
click at [115, 480] on span "Executory Contracts" at bounding box center [88, 480] width 105 height 14
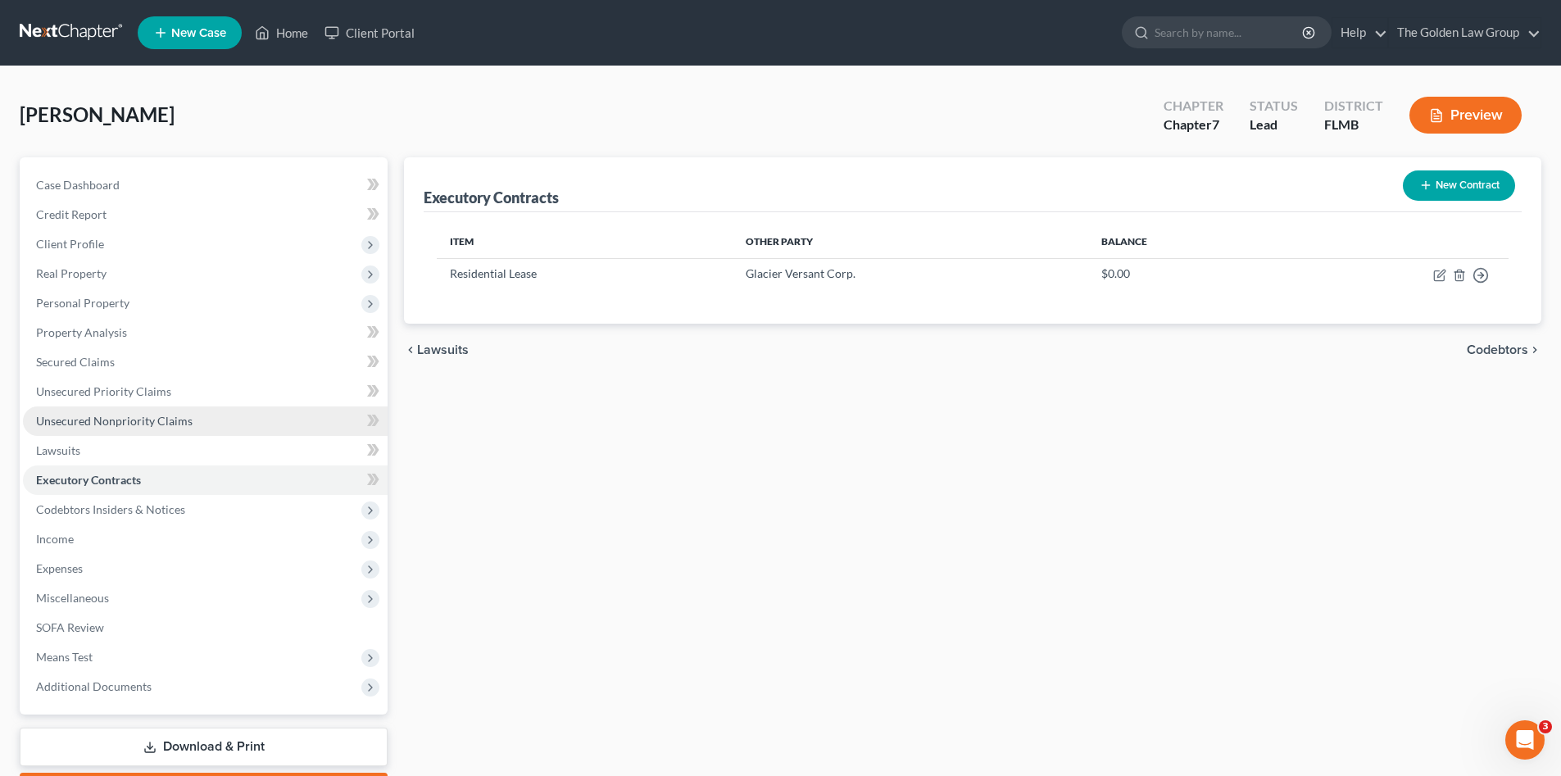
click at [141, 419] on span "Unsecured Nonpriority Claims" at bounding box center [114, 421] width 156 height 14
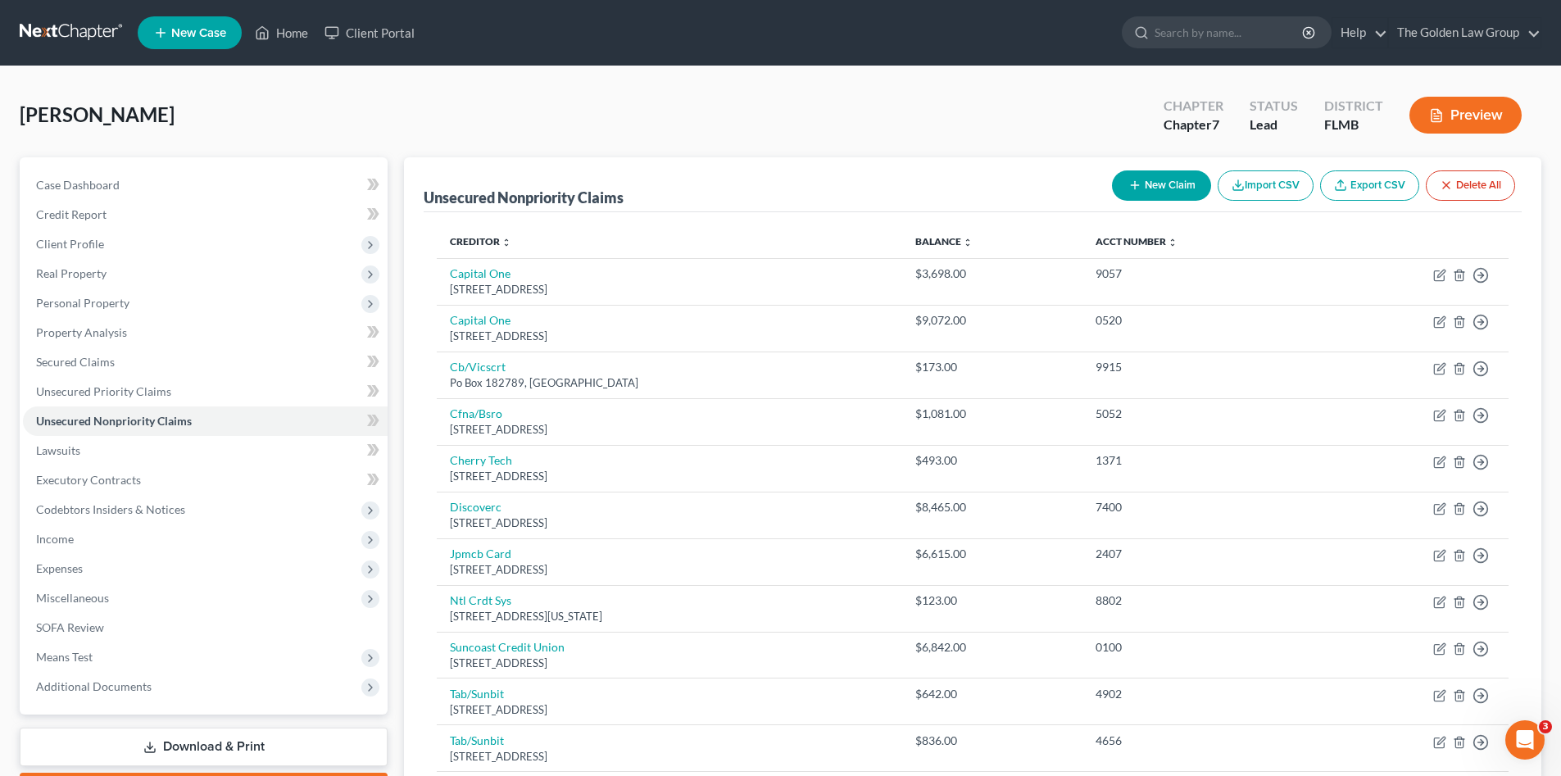
click at [1154, 179] on button "New Claim" at bounding box center [1161, 185] width 99 height 30
select select "0"
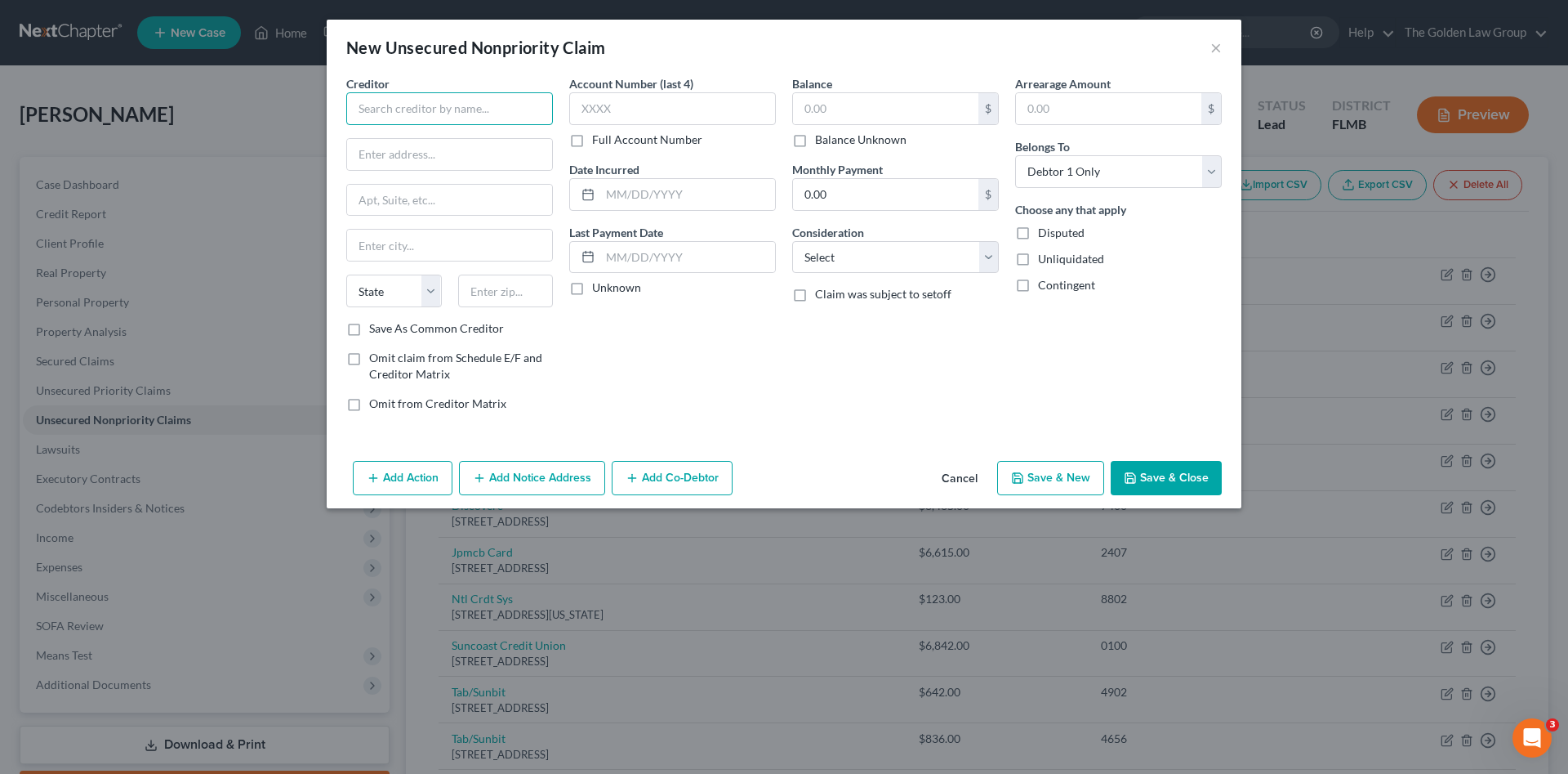
click at [409, 112] on input "text" at bounding box center [449, 109] width 206 height 33
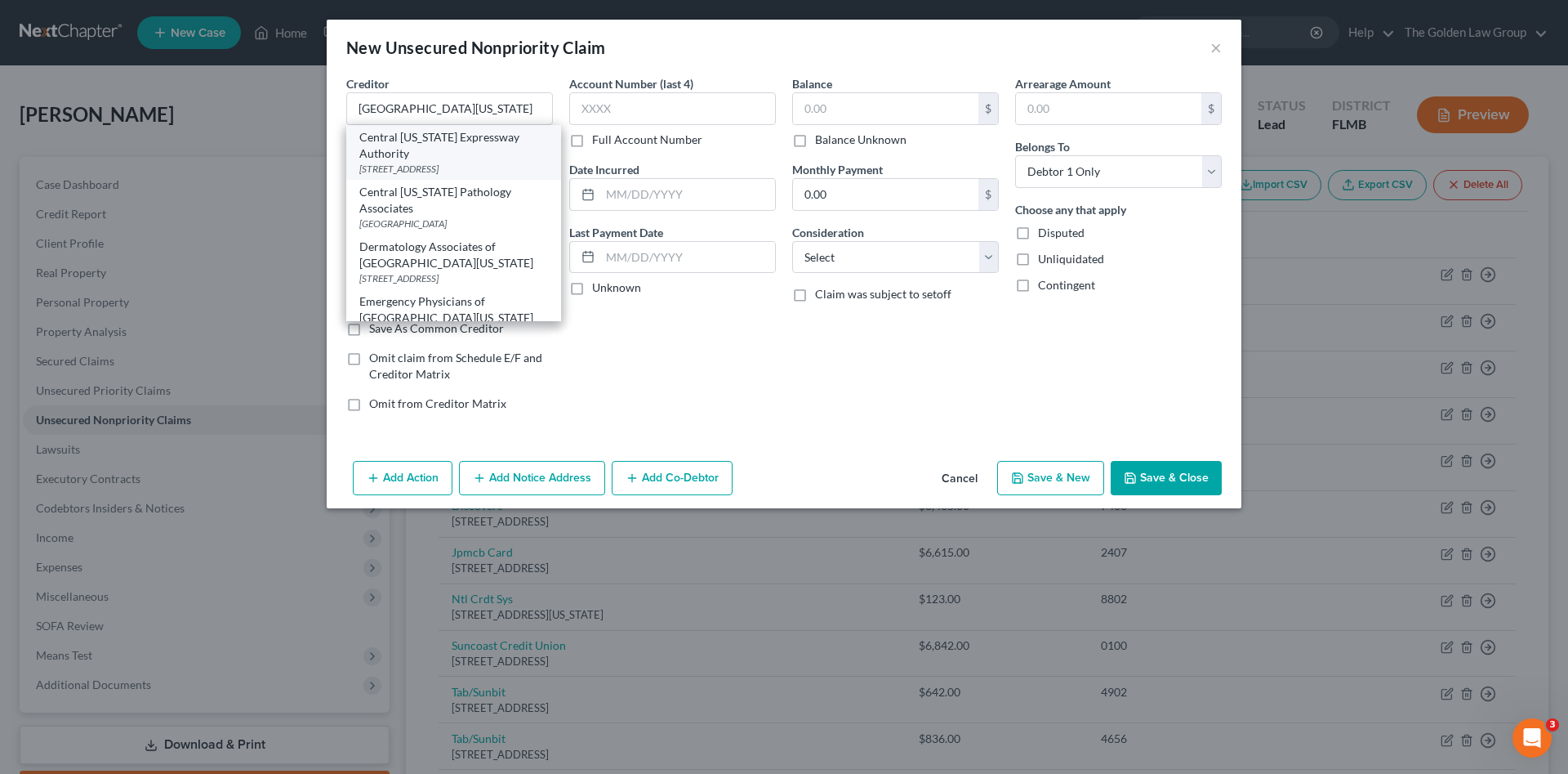
click at [474, 156] on div "Central Florida Expressway Authority" at bounding box center [453, 145] width 188 height 33
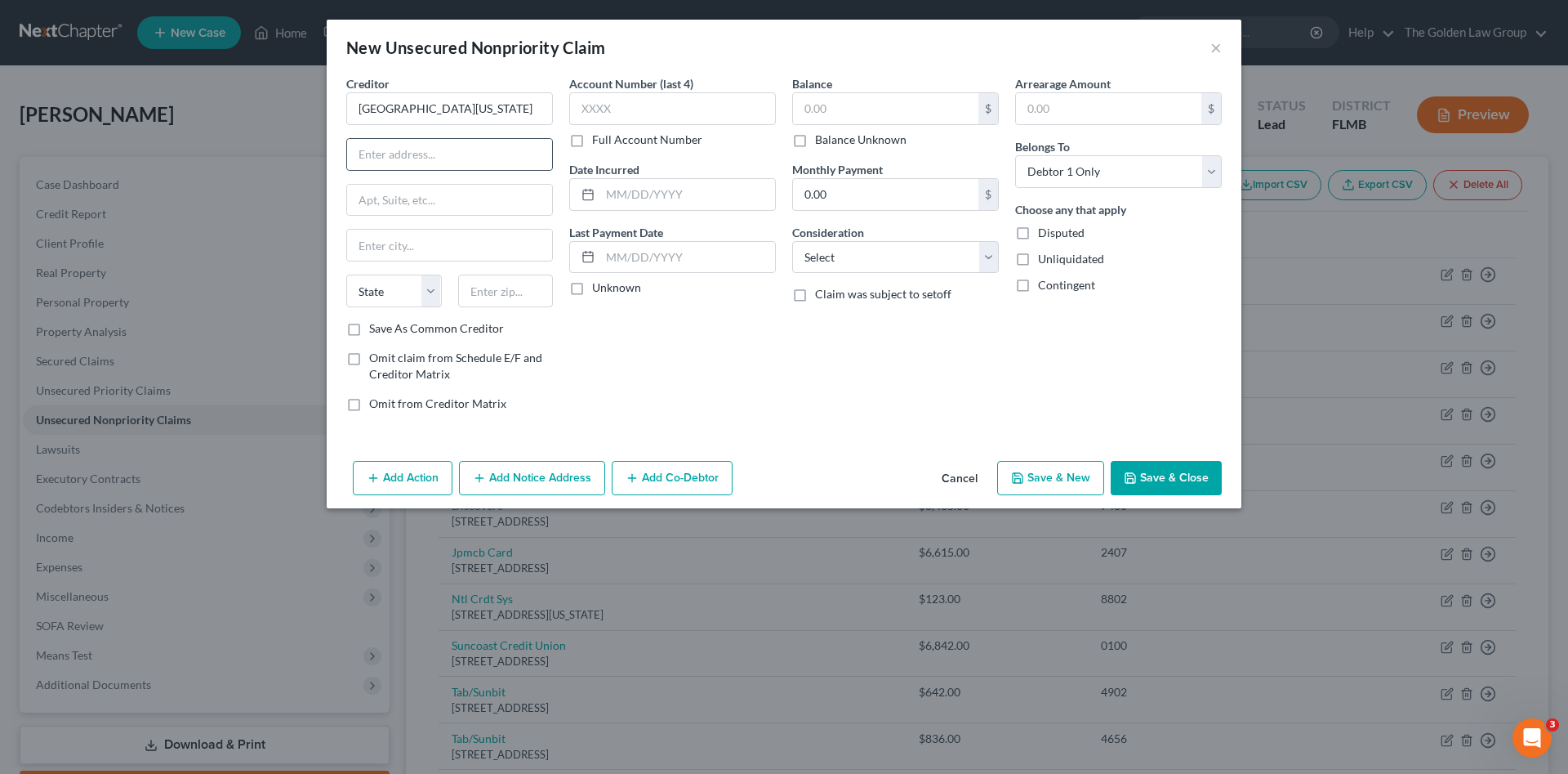
type input "Central Florida Expressway Authority"
type input "762 S Goldenrod Rd"
type input "Orlando"
select select "9"
type input "32822"
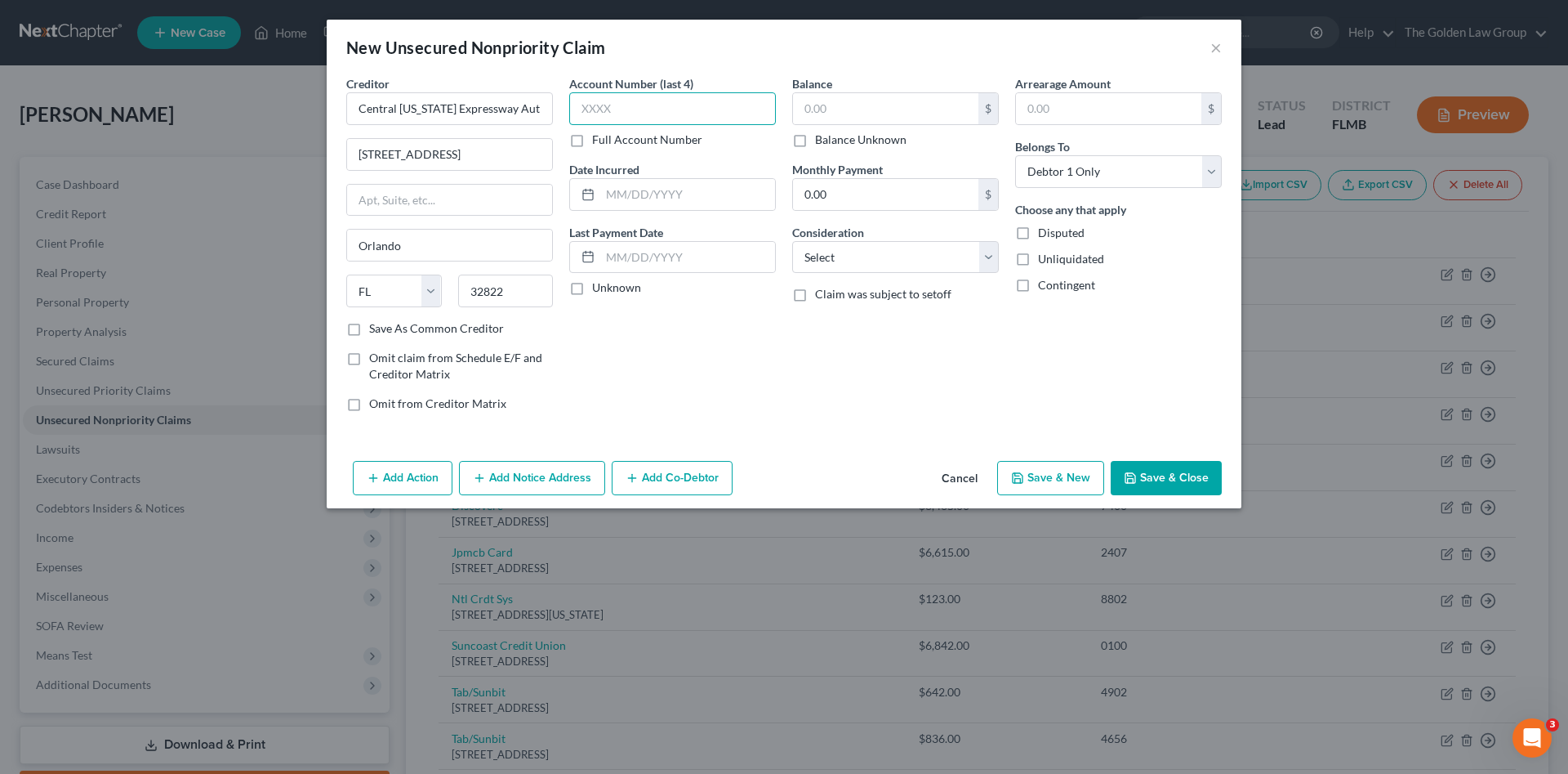
click at [682, 116] on input "text" at bounding box center [672, 109] width 206 height 33
type input "0154"
click at [829, 107] on input "text" at bounding box center [886, 108] width 185 height 31
type input "65.08"
drag, startPoint x: 893, startPoint y: 256, endPoint x: 884, endPoint y: 252, distance: 9.8
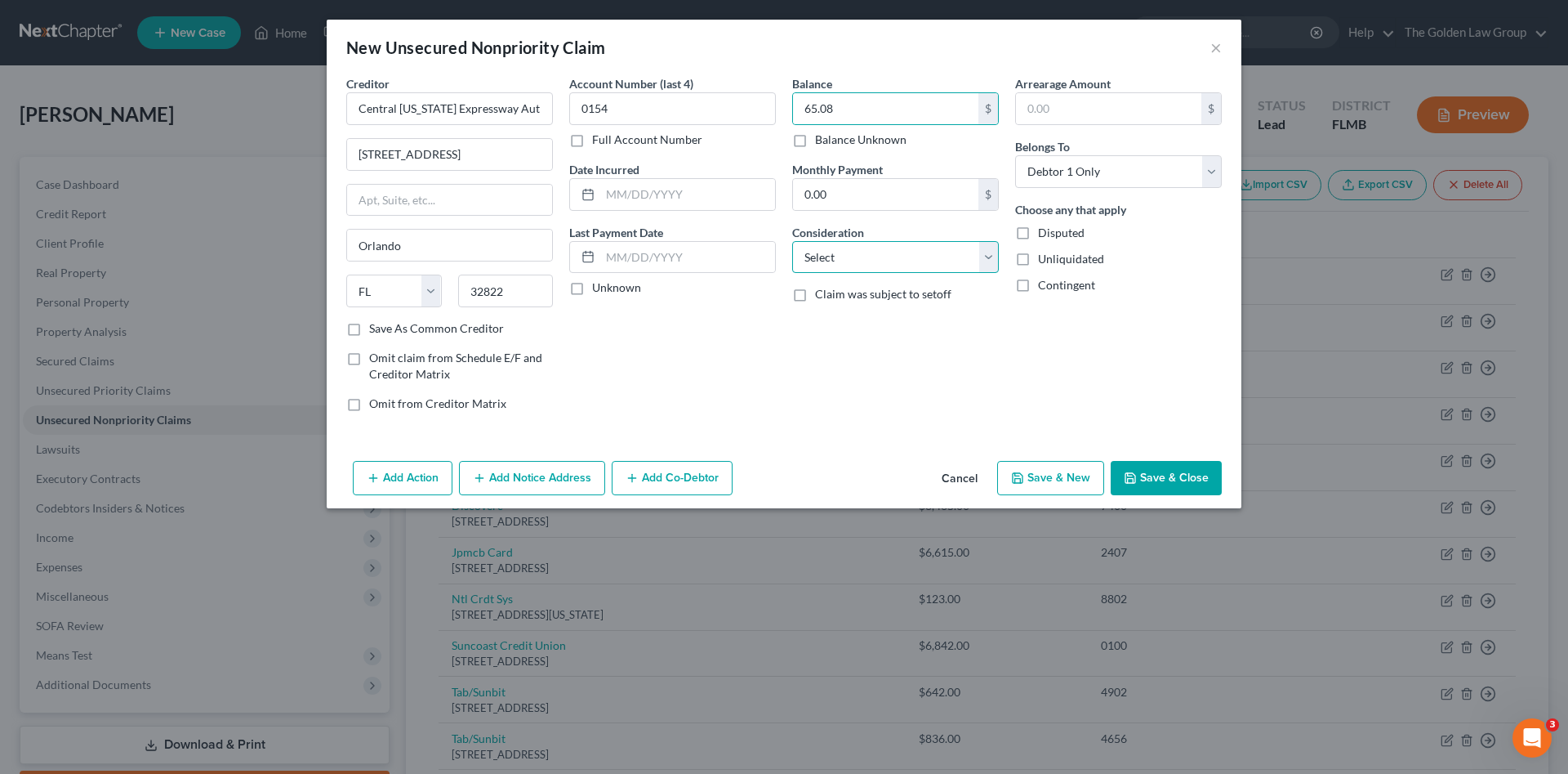
click at [892, 256] on select "Select Cable / Satellite Services Collection Agency Credit Card Debt Debt Couns…" at bounding box center [895, 257] width 206 height 33
select select "14"
click at [792, 241] on select "Select Cable / Satellite Services Collection Agency Credit Card Debt Debt Couns…" at bounding box center [895, 257] width 206 height 33
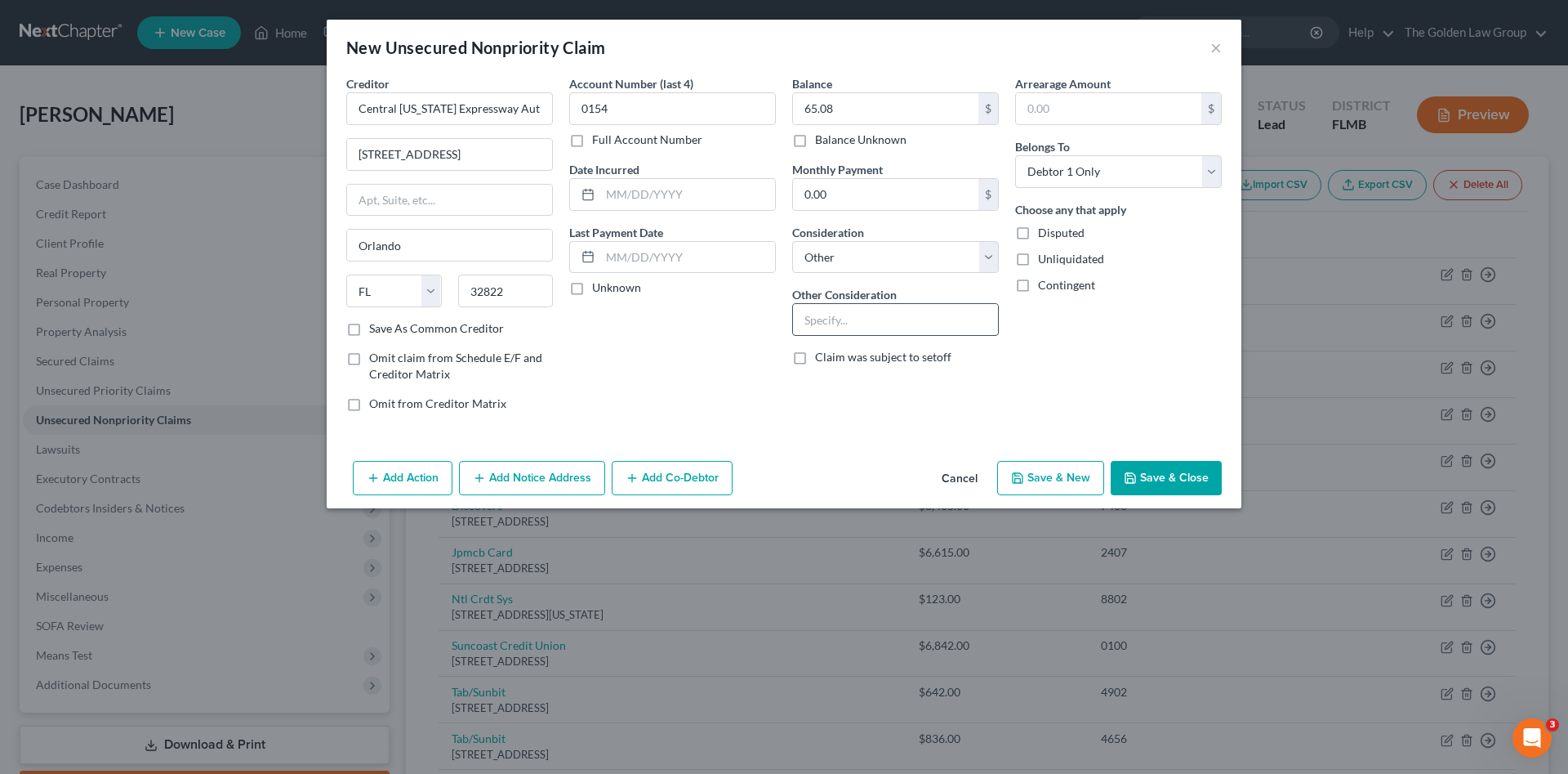
click at [858, 318] on input "text" at bounding box center [896, 319] width 205 height 31
type input "Tolls"
click at [1157, 488] on button "Save & Close" at bounding box center [1165, 478] width 111 height 34
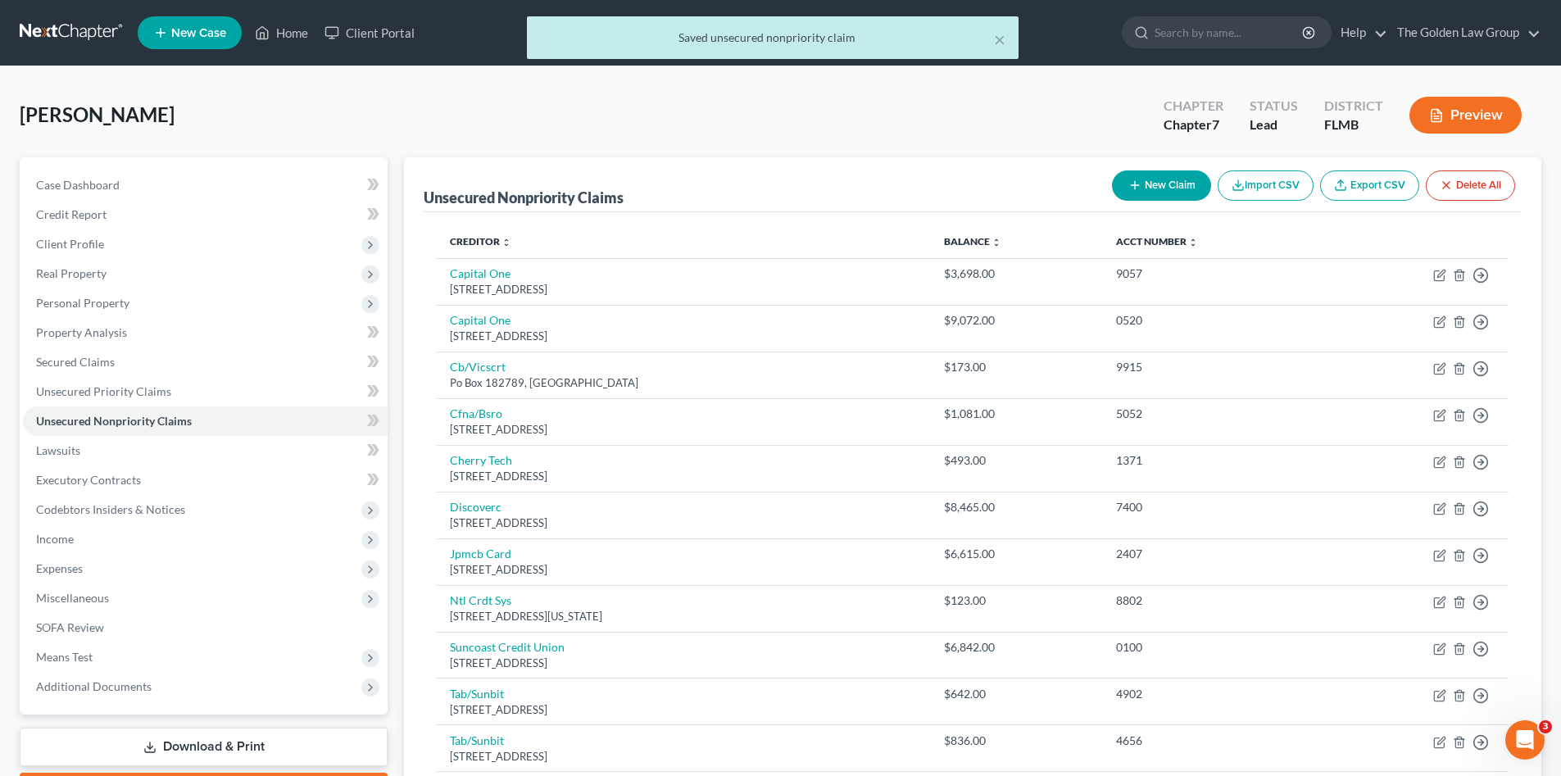
click at [1154, 187] on button "New Claim" at bounding box center [1161, 185] width 99 height 30
select select "0"
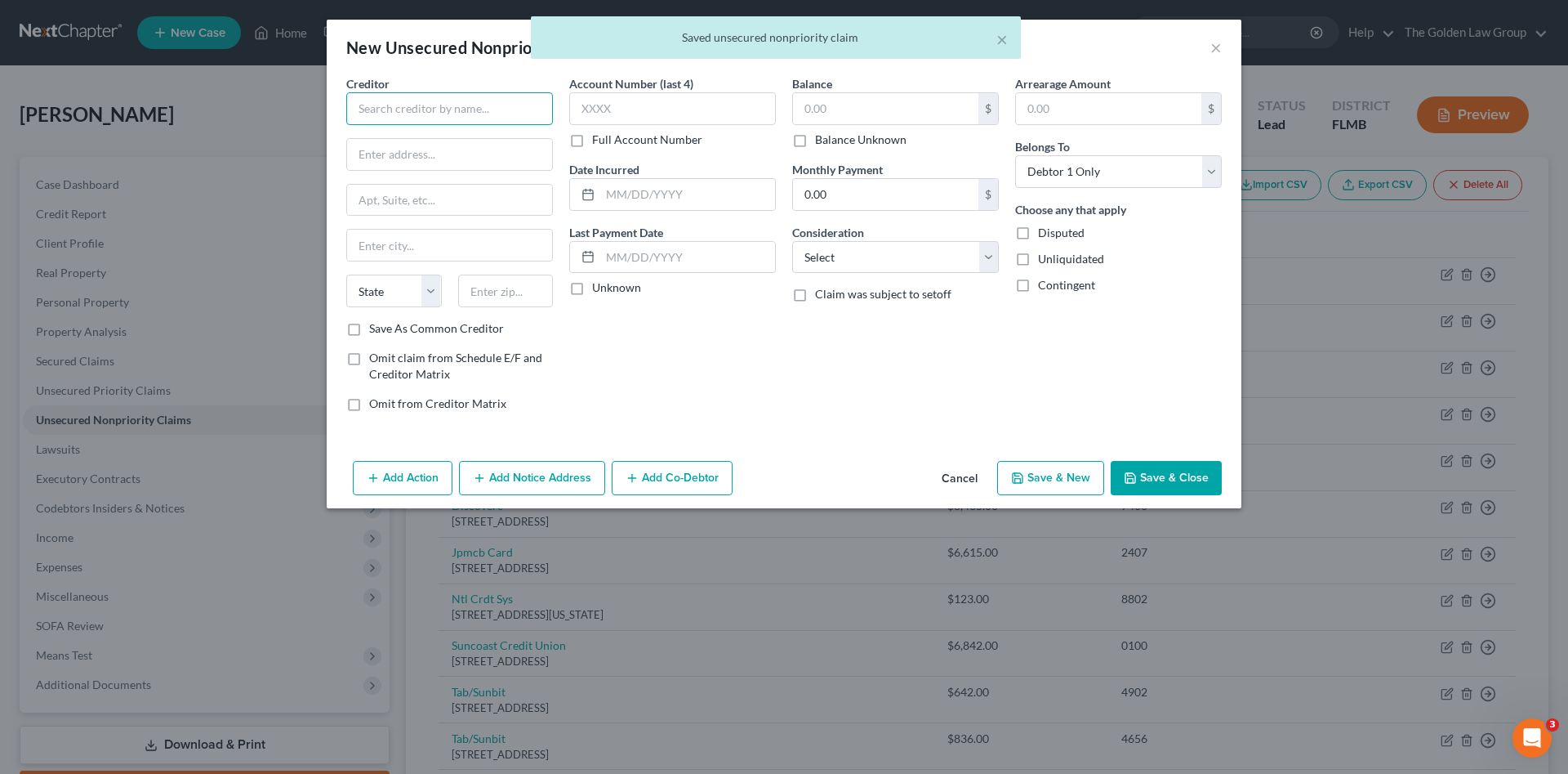
click at [480, 104] on input "text" at bounding box center [449, 109] width 206 height 33
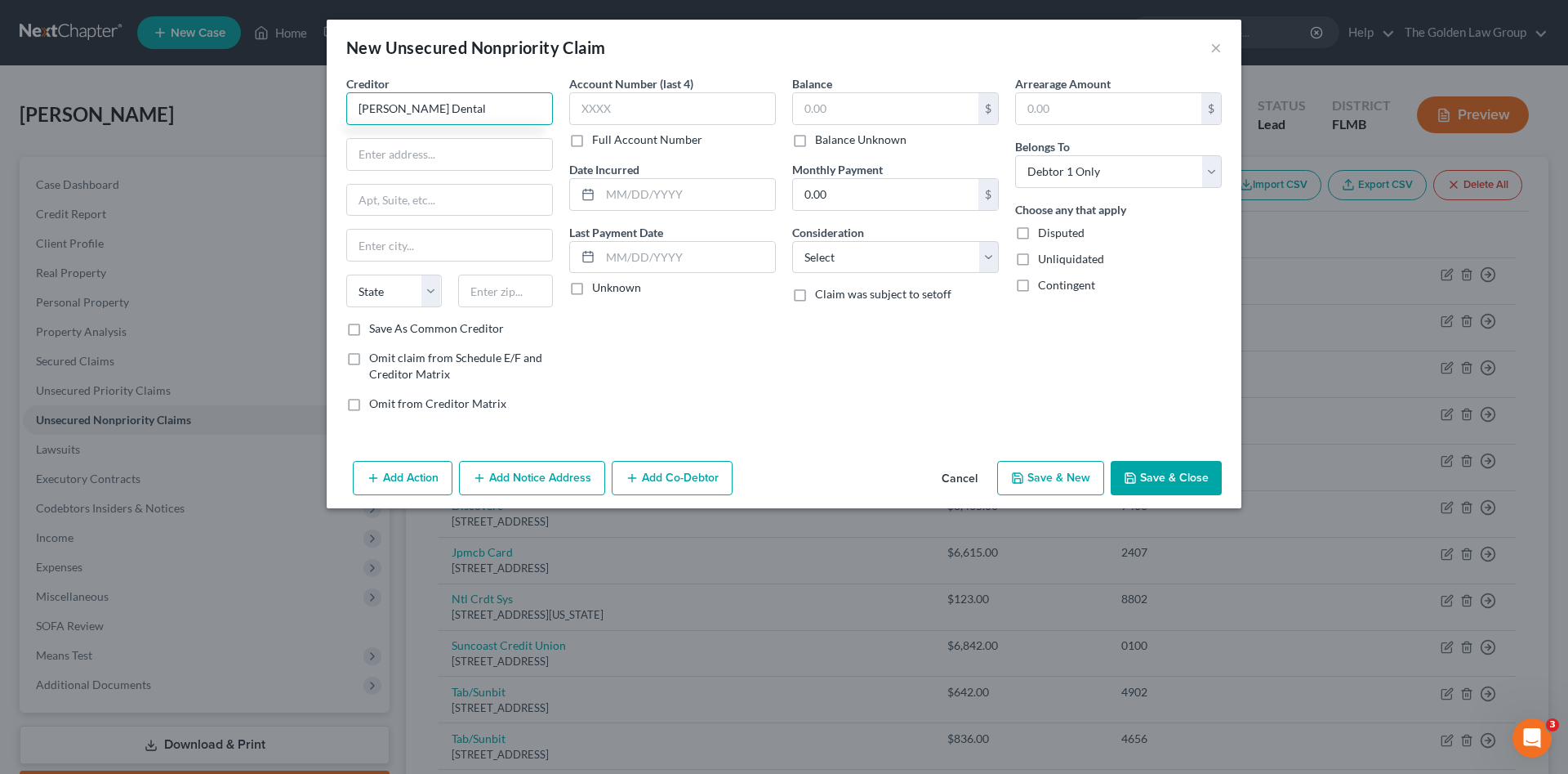
type input "Anderson Dental"
type input "1931 W. Brandon Blvd."
type input "Brandon"
select select "9"
type input "33511"
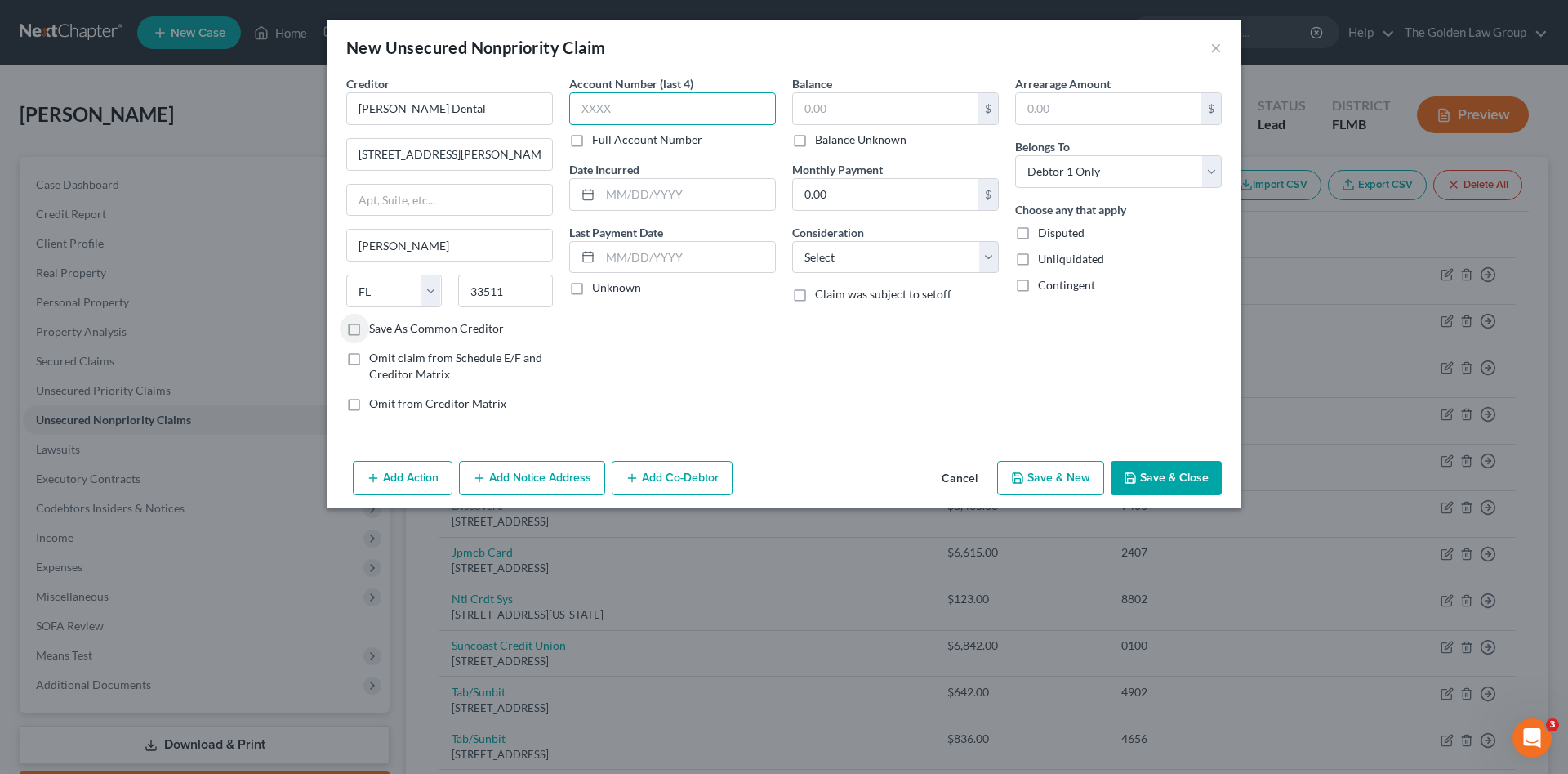
click at [610, 100] on input "text" at bounding box center [672, 109] width 206 height 33
type input "1794"
click at [913, 114] on input "text" at bounding box center [886, 108] width 185 height 31
type input "123.20"
click at [906, 261] on select "Select Cable / Satellite Services Collection Agency Credit Card Debt Debt Couns…" at bounding box center [895, 257] width 206 height 33
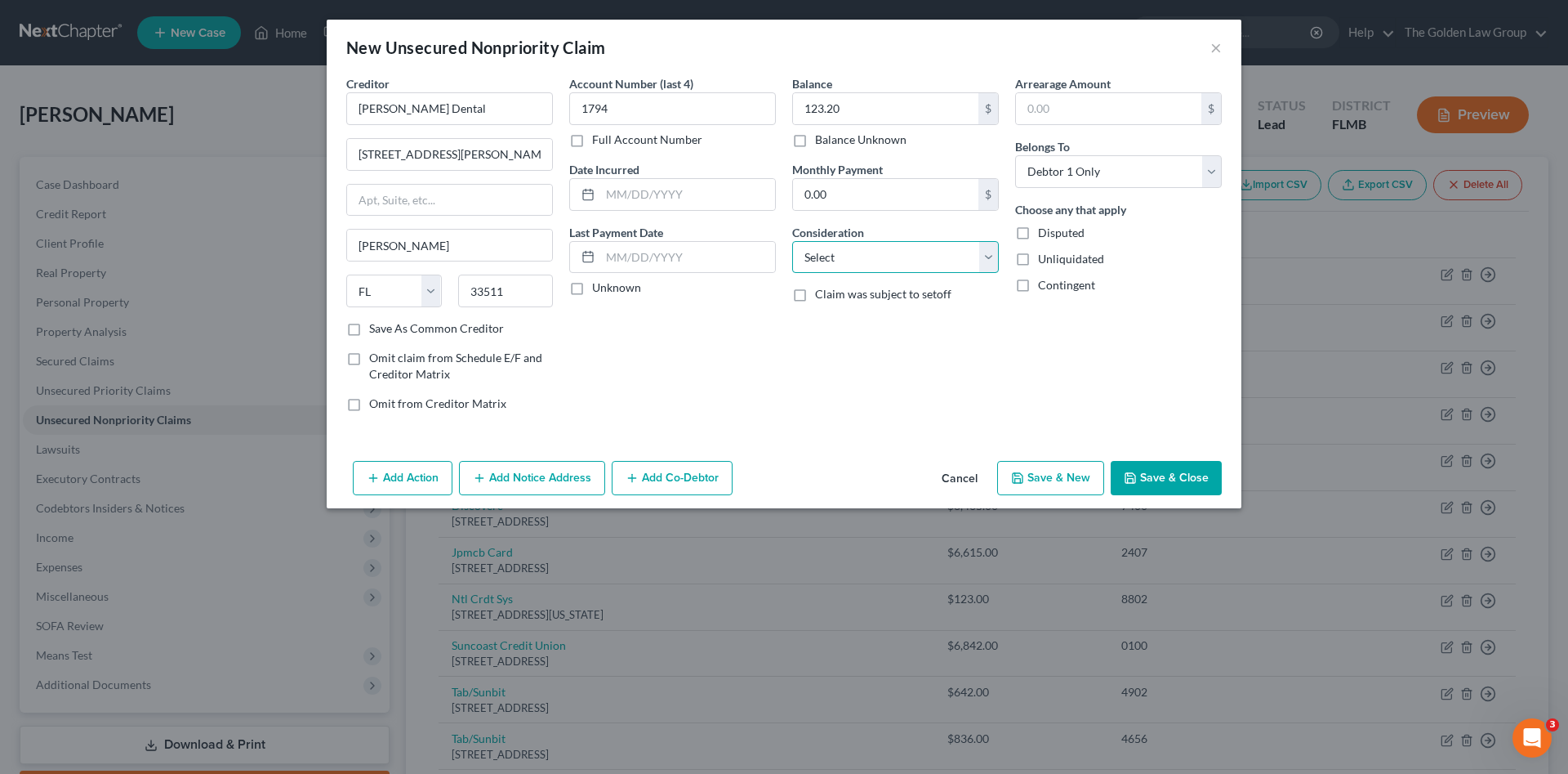
select select "9"
click at [792, 241] on select "Select Cable / Satellite Services Collection Agency Credit Card Debt Debt Couns…" at bounding box center [895, 257] width 206 height 33
drag, startPoint x: 1170, startPoint y: 473, endPoint x: 726, endPoint y: 413, distance: 448.0
click at [1169, 473] on button "Save & Close" at bounding box center [1165, 478] width 111 height 34
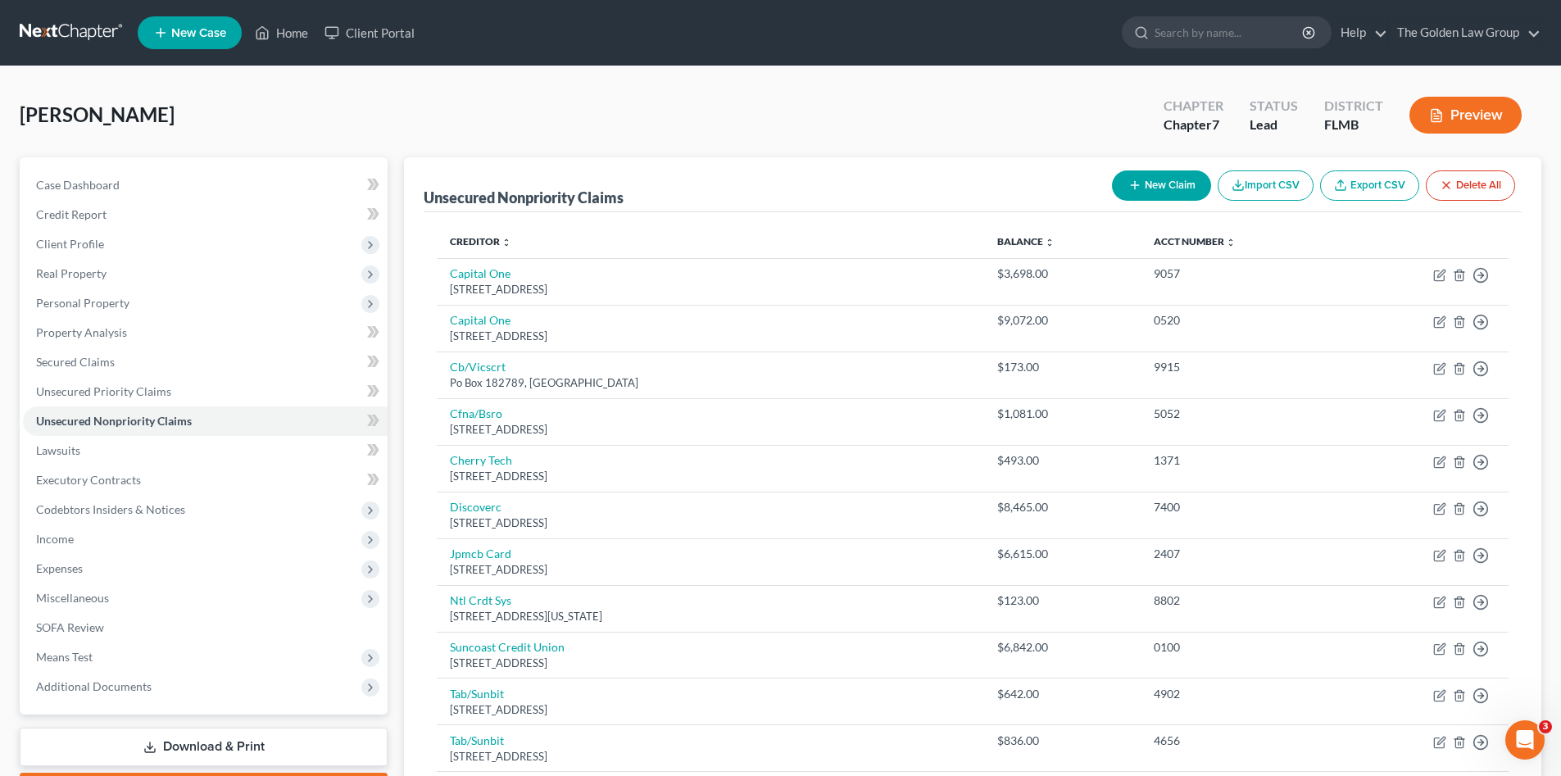
click at [1154, 186] on button "New Claim" at bounding box center [1161, 185] width 99 height 30
select select "0"
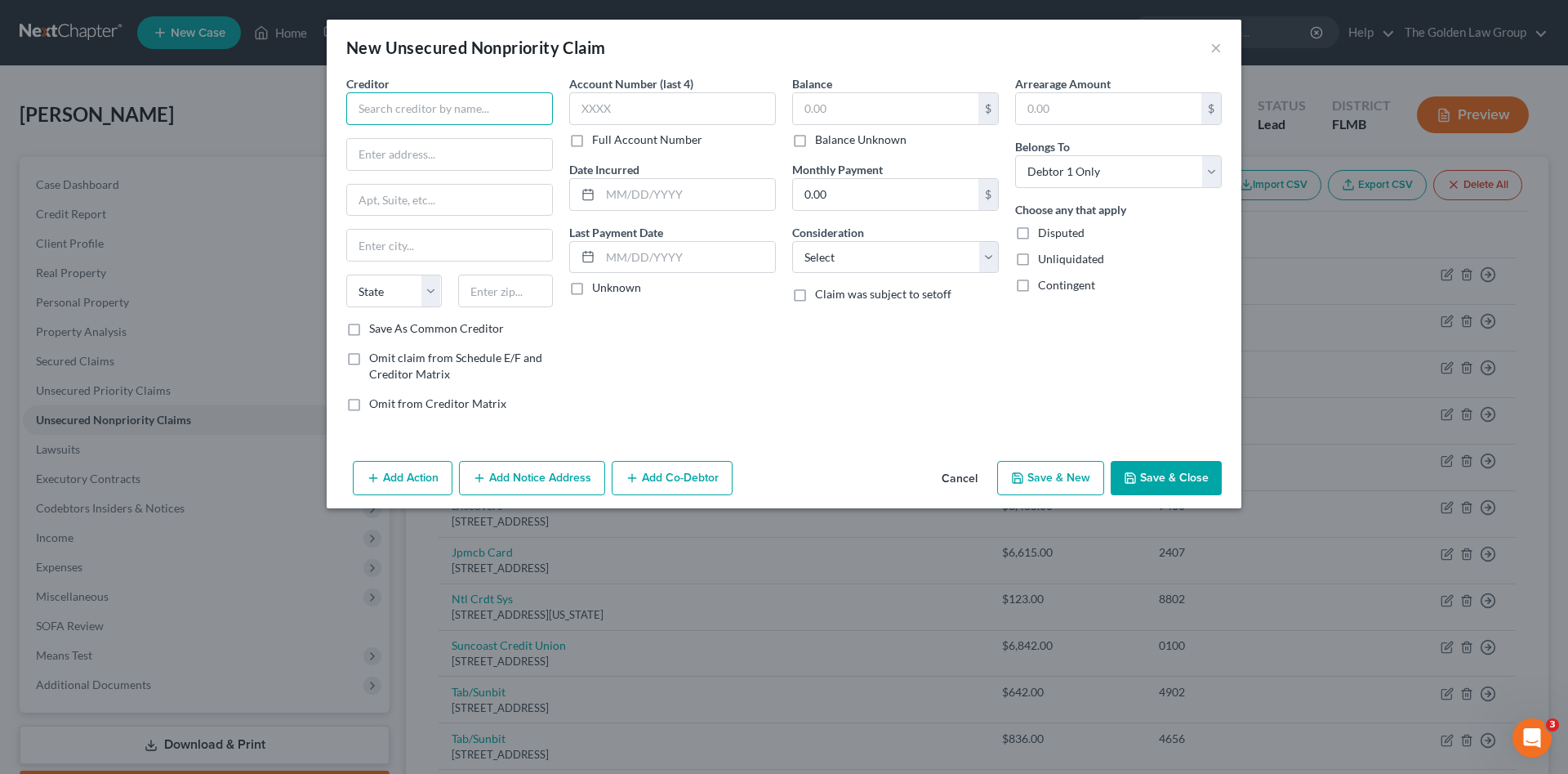
click at [361, 102] on input "text" at bounding box center [449, 109] width 206 height 33
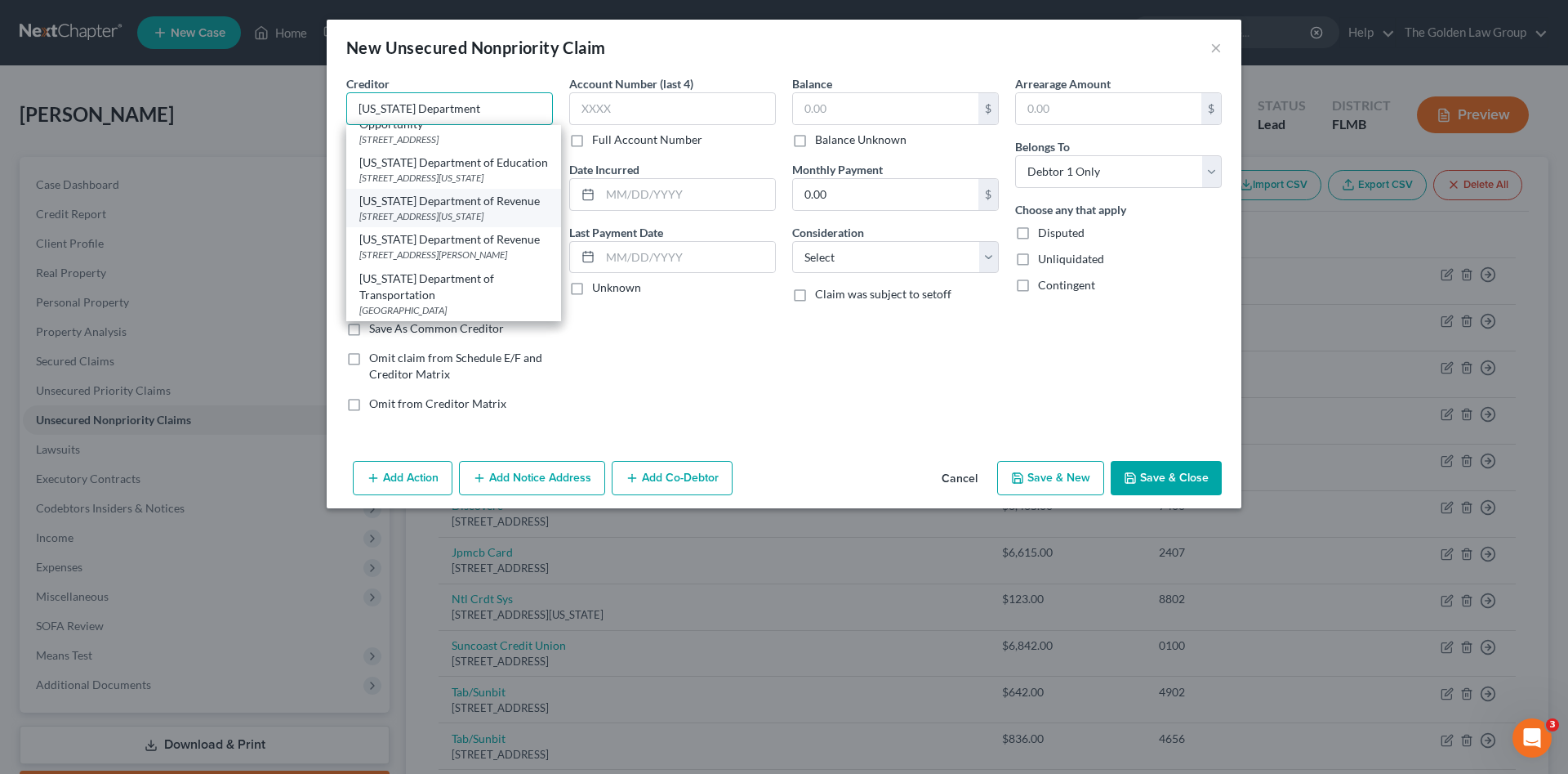
scroll to position [162, 0]
click at [460, 287] on div "Florida Department of Transportation" at bounding box center [453, 286] width 188 height 33
type input "Florida Department of Transportation"
type input "PO Box 31241"
type input "Tampa"
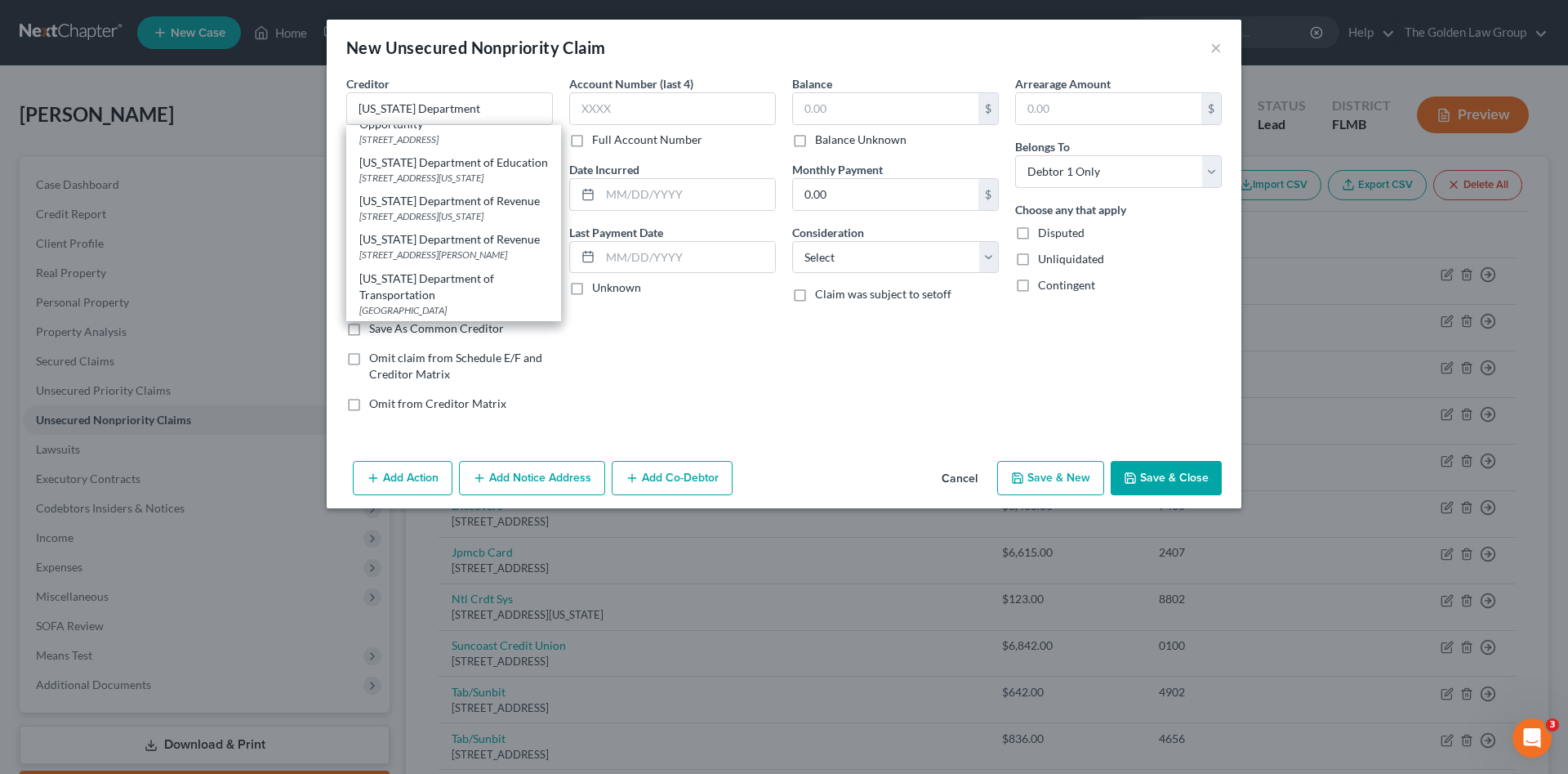
select select "9"
type input "33631"
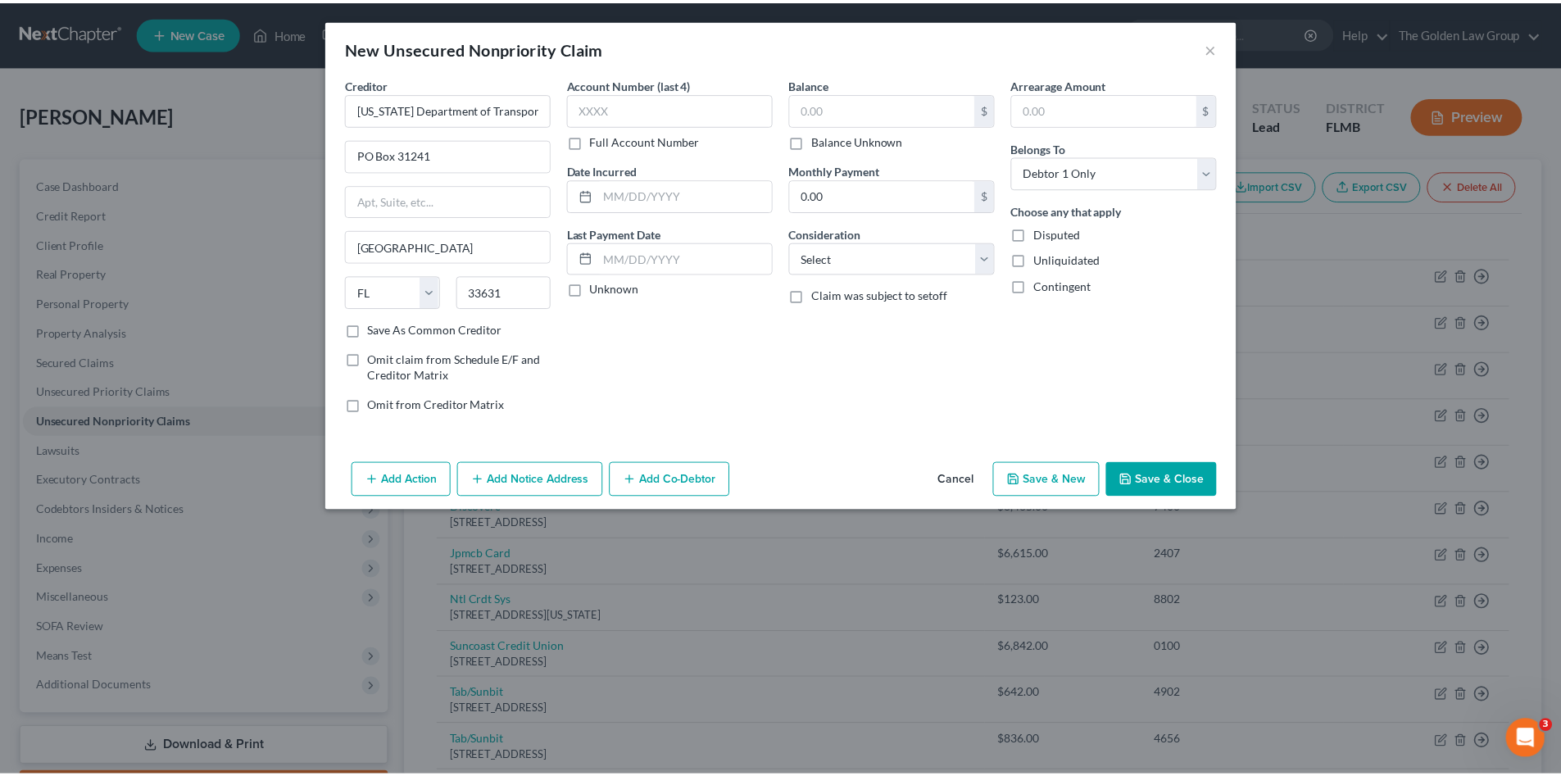
scroll to position [0, 0]
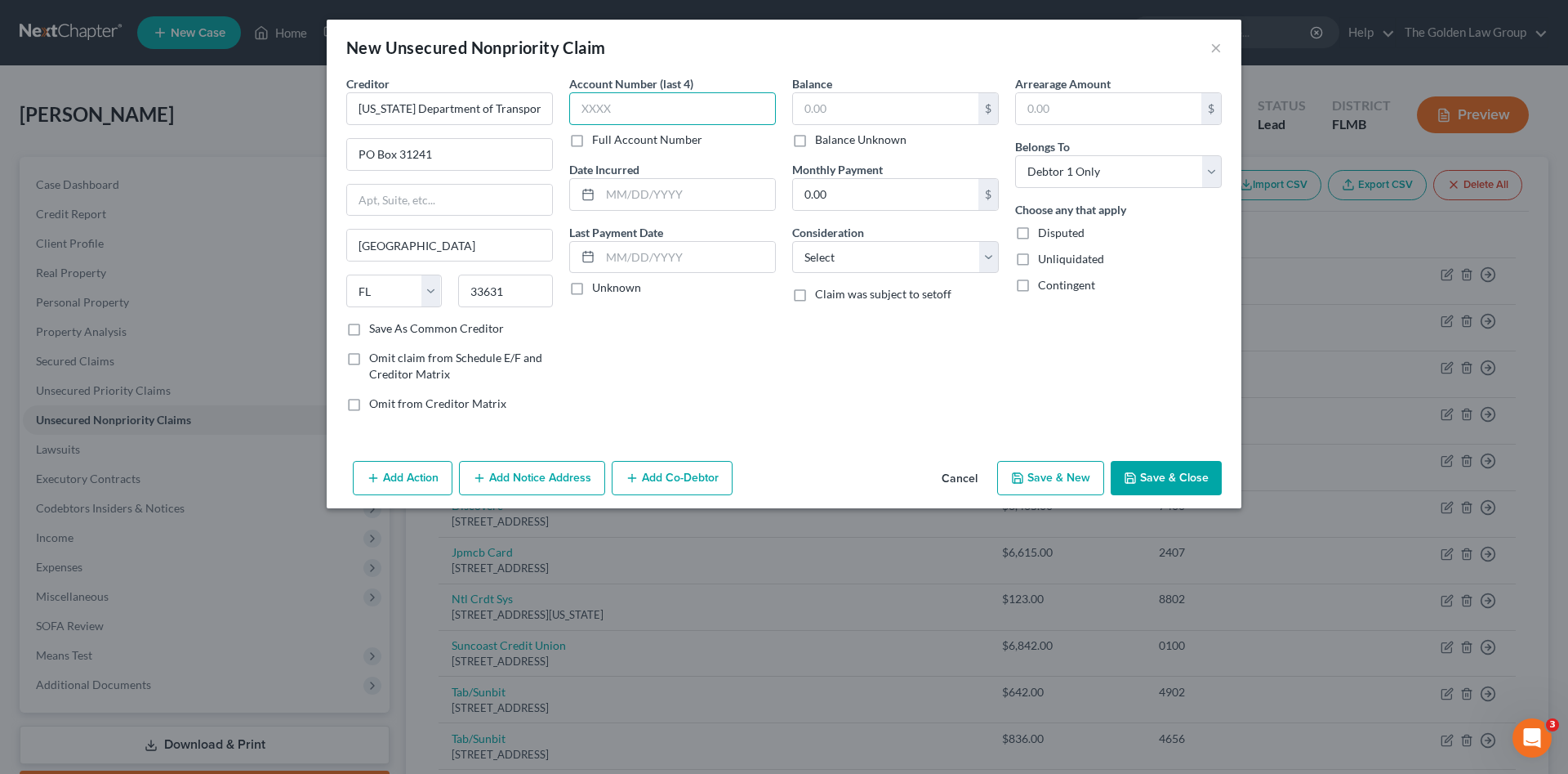
click at [597, 118] on input "text" at bounding box center [672, 109] width 206 height 33
type input "2914"
click at [834, 104] on input "text" at bounding box center [886, 108] width 185 height 31
type input "342.21"
drag, startPoint x: 889, startPoint y: 260, endPoint x: 880, endPoint y: 273, distance: 15.8
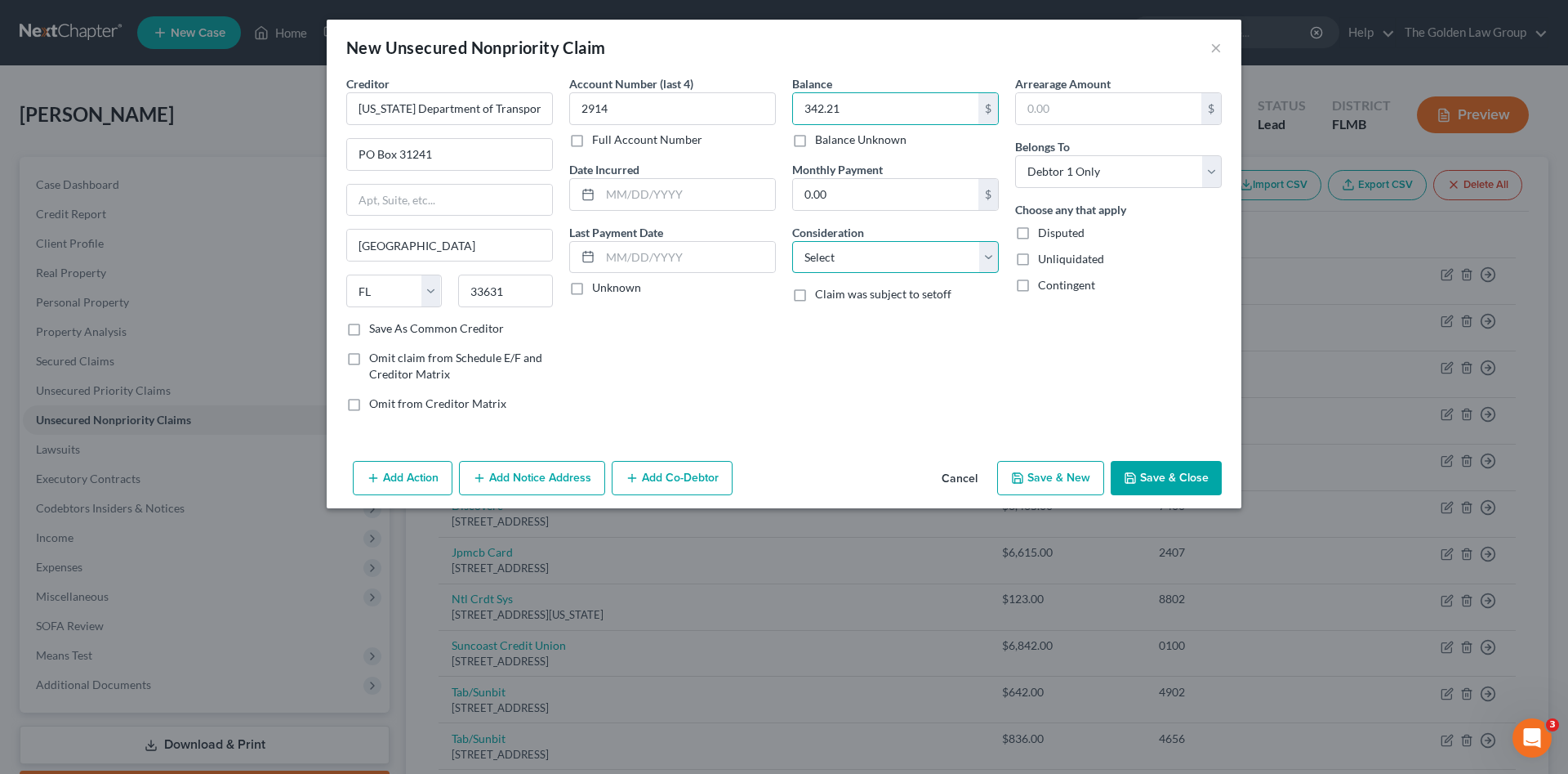
click at [890, 260] on select "Select Cable / Satellite Services Collection Agency Credit Card Debt Debt Couns…" at bounding box center [895, 257] width 206 height 33
select select "14"
click at [792, 241] on select "Select Cable / Satellite Services Collection Agency Credit Card Debt Debt Couns…" at bounding box center [895, 257] width 206 height 33
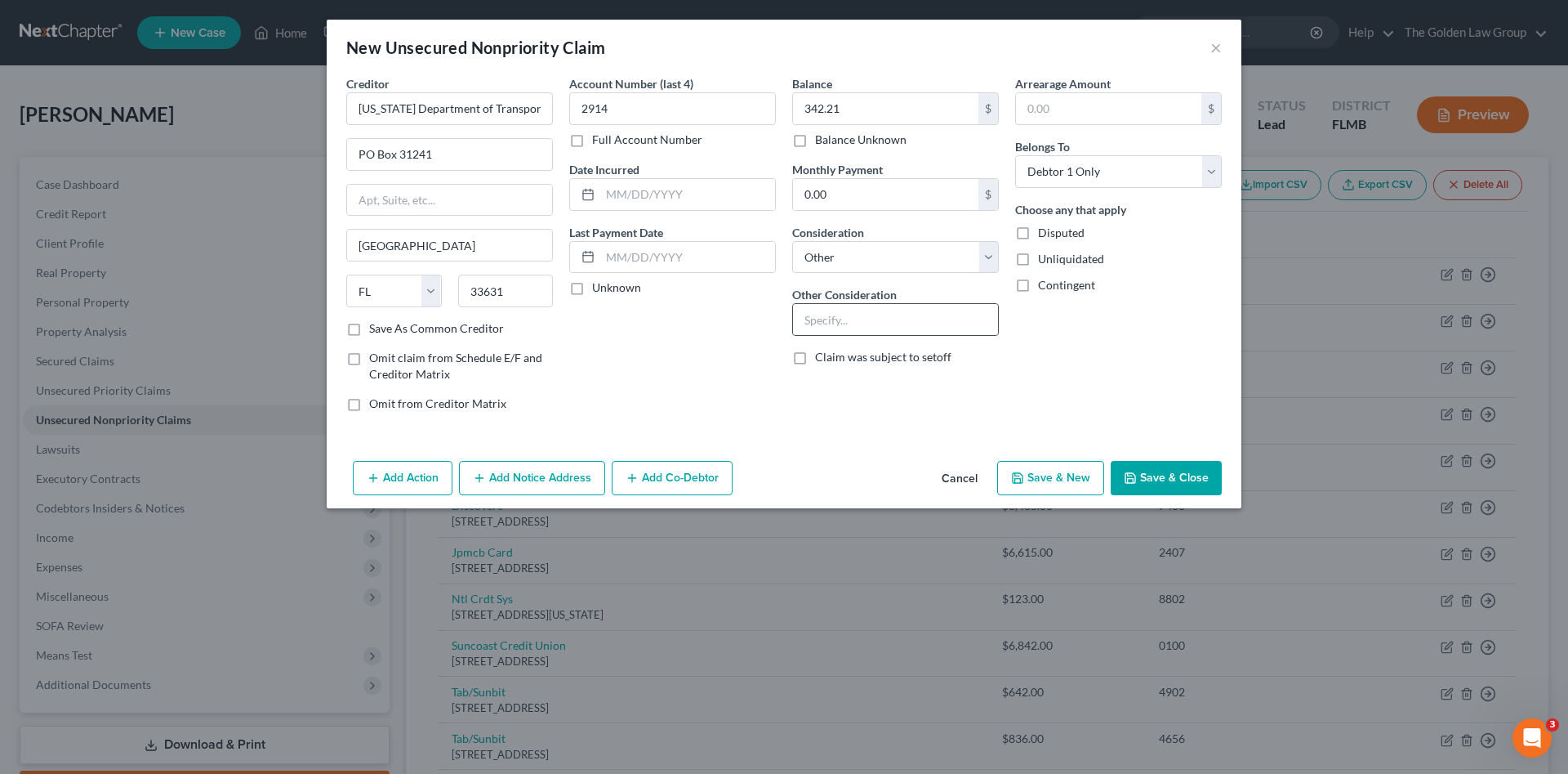
click at [894, 303] on div at bounding box center [895, 319] width 206 height 33
click at [897, 322] on input "text" at bounding box center [896, 319] width 205 height 31
type input "Tolls"
click at [1168, 481] on button "Save & Close" at bounding box center [1165, 478] width 111 height 34
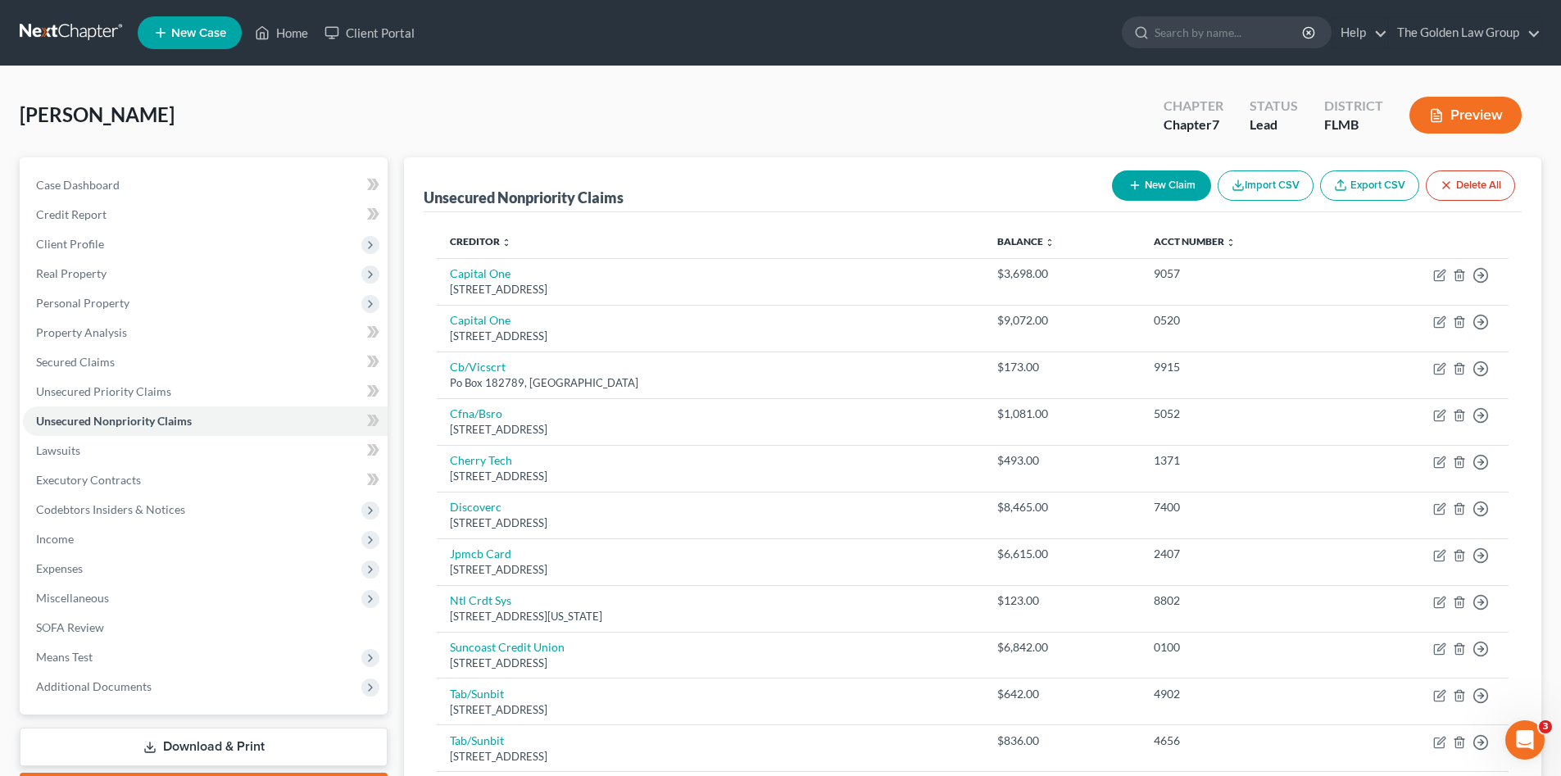
click at [1176, 177] on button "New Claim" at bounding box center [1161, 185] width 99 height 30
select select "0"
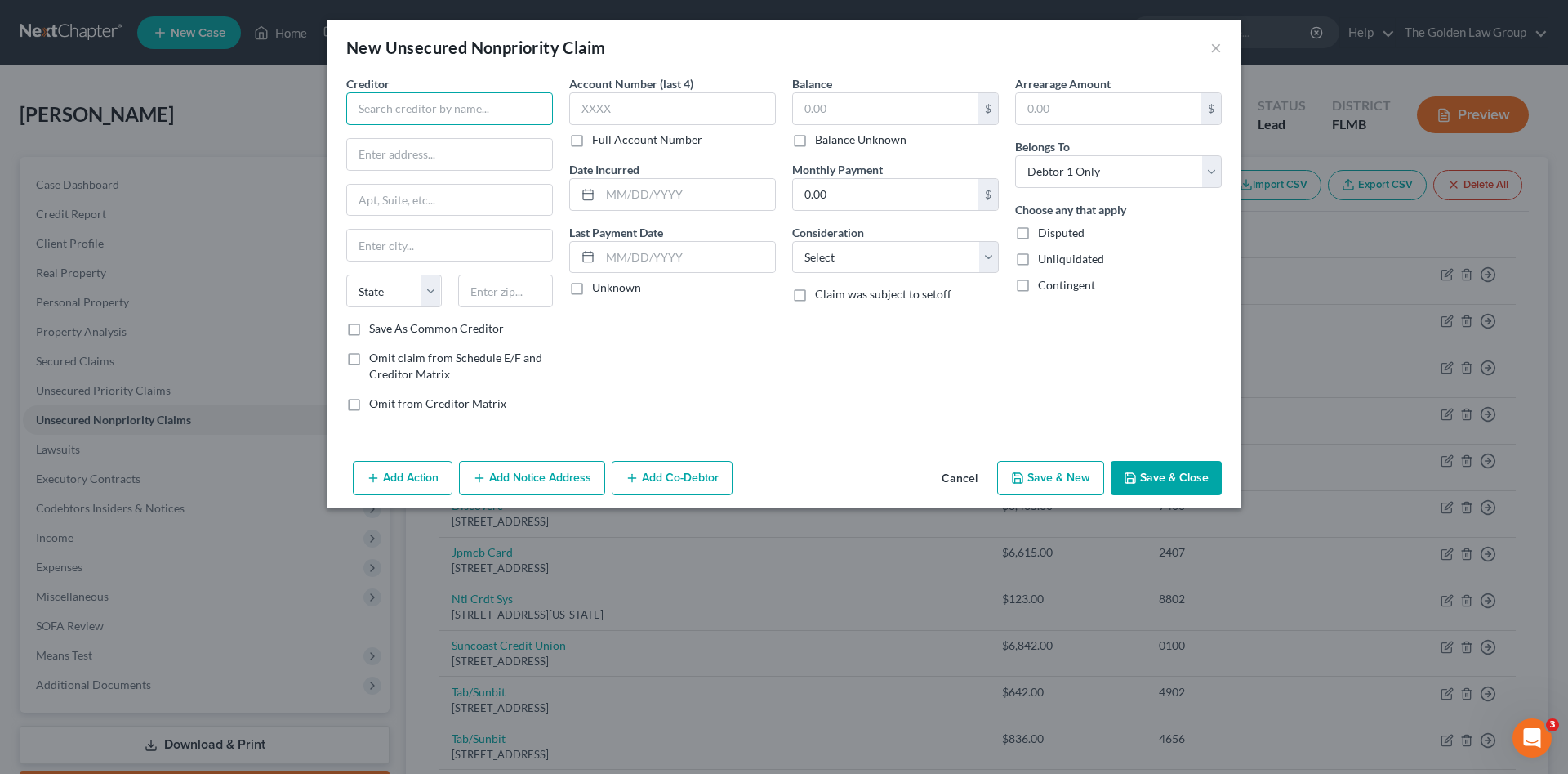
click at [407, 118] on input "text" at bounding box center [449, 109] width 206 height 33
type input "F"
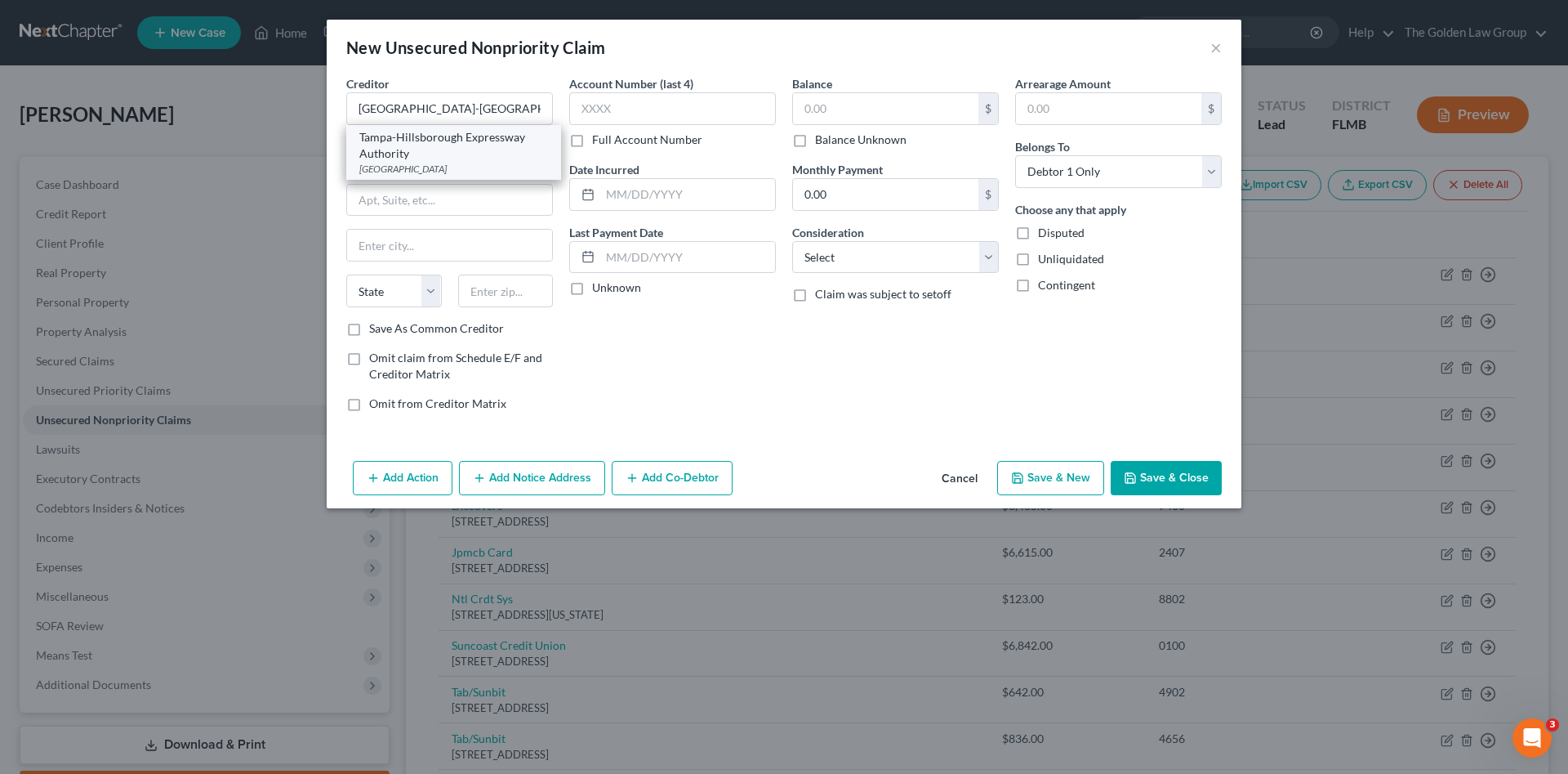
click at [423, 138] on div "Tampa-Hillsborough Expressway Authority" at bounding box center [453, 145] width 188 height 33
type input "Tampa-Hillsborough Expressway Authority"
type input "PO Box 865460"
type input "Orlando"
select select "9"
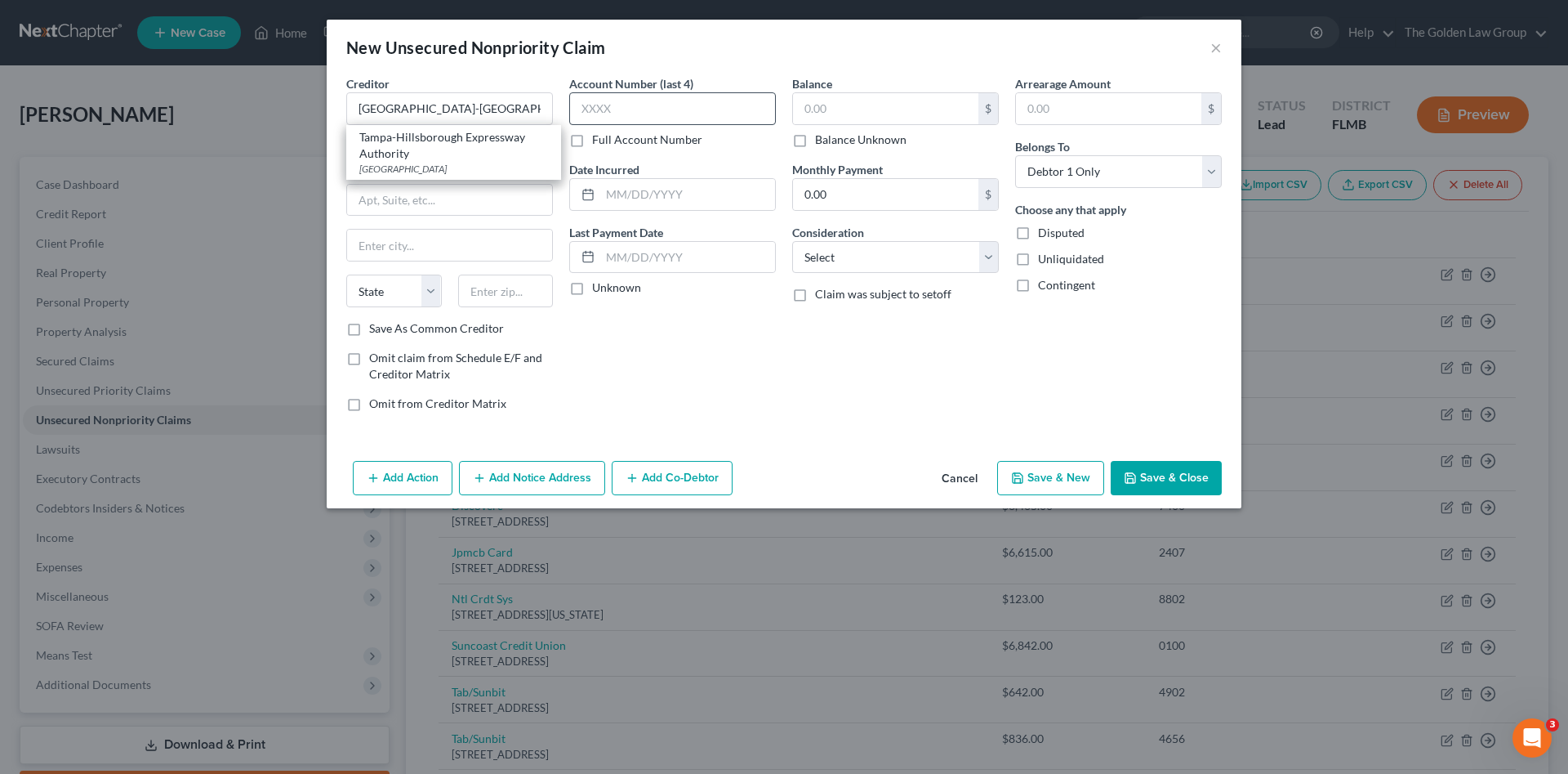
type input "32886"
click at [651, 110] on input "text" at bounding box center [672, 109] width 206 height 33
type input "5489"
click at [818, 107] on input "text" at bounding box center [886, 108] width 185 height 31
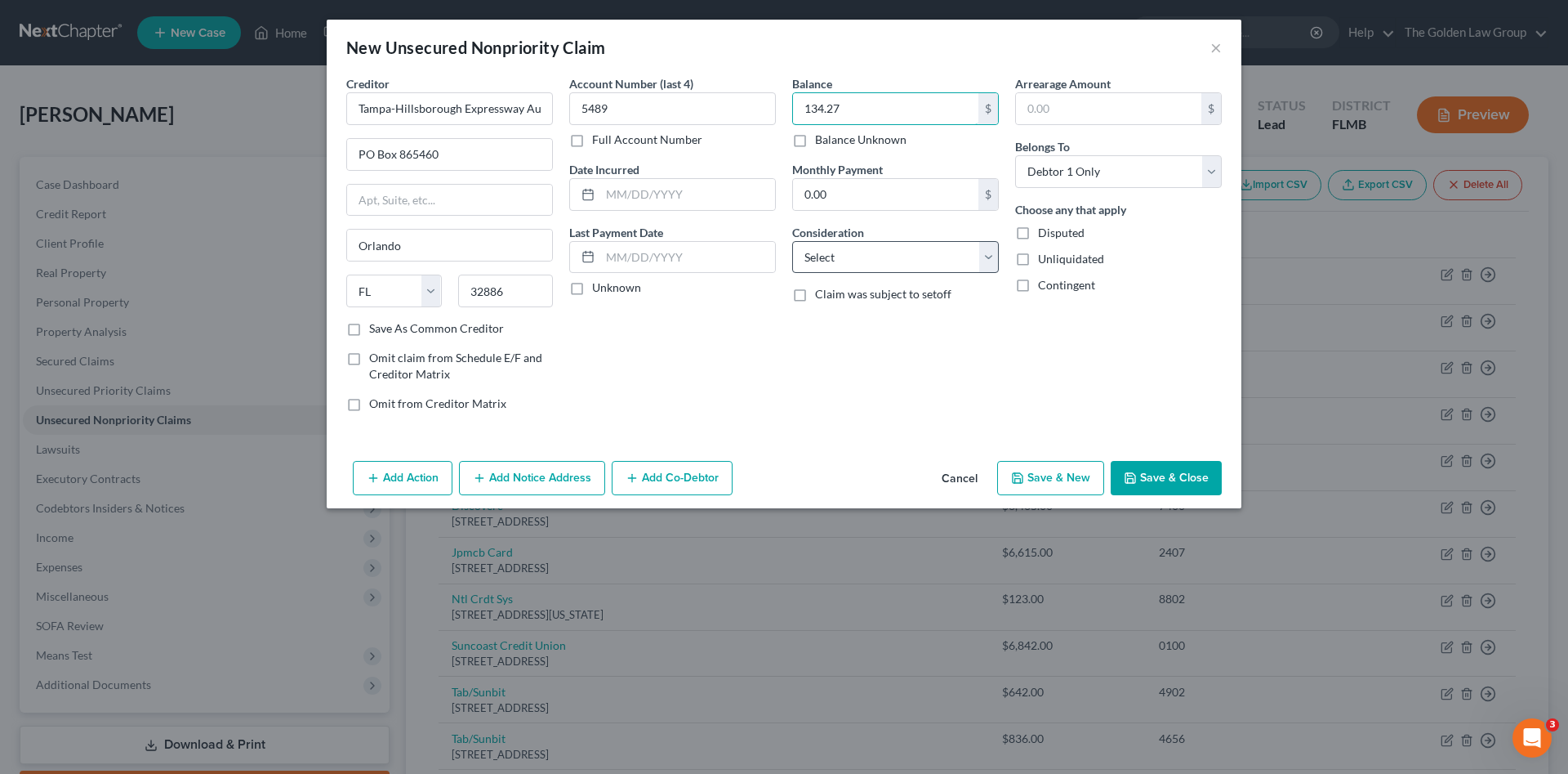
type input "134.27"
click at [882, 259] on select "Select Cable / Satellite Services Collection Agency Credit Card Debt Debt Couns…" at bounding box center [895, 257] width 206 height 33
select select "14"
click at [792, 241] on select "Select Cable / Satellite Services Collection Agency Credit Card Debt Debt Couns…" at bounding box center [895, 257] width 206 height 33
click at [903, 312] on input "text" at bounding box center [896, 319] width 205 height 31
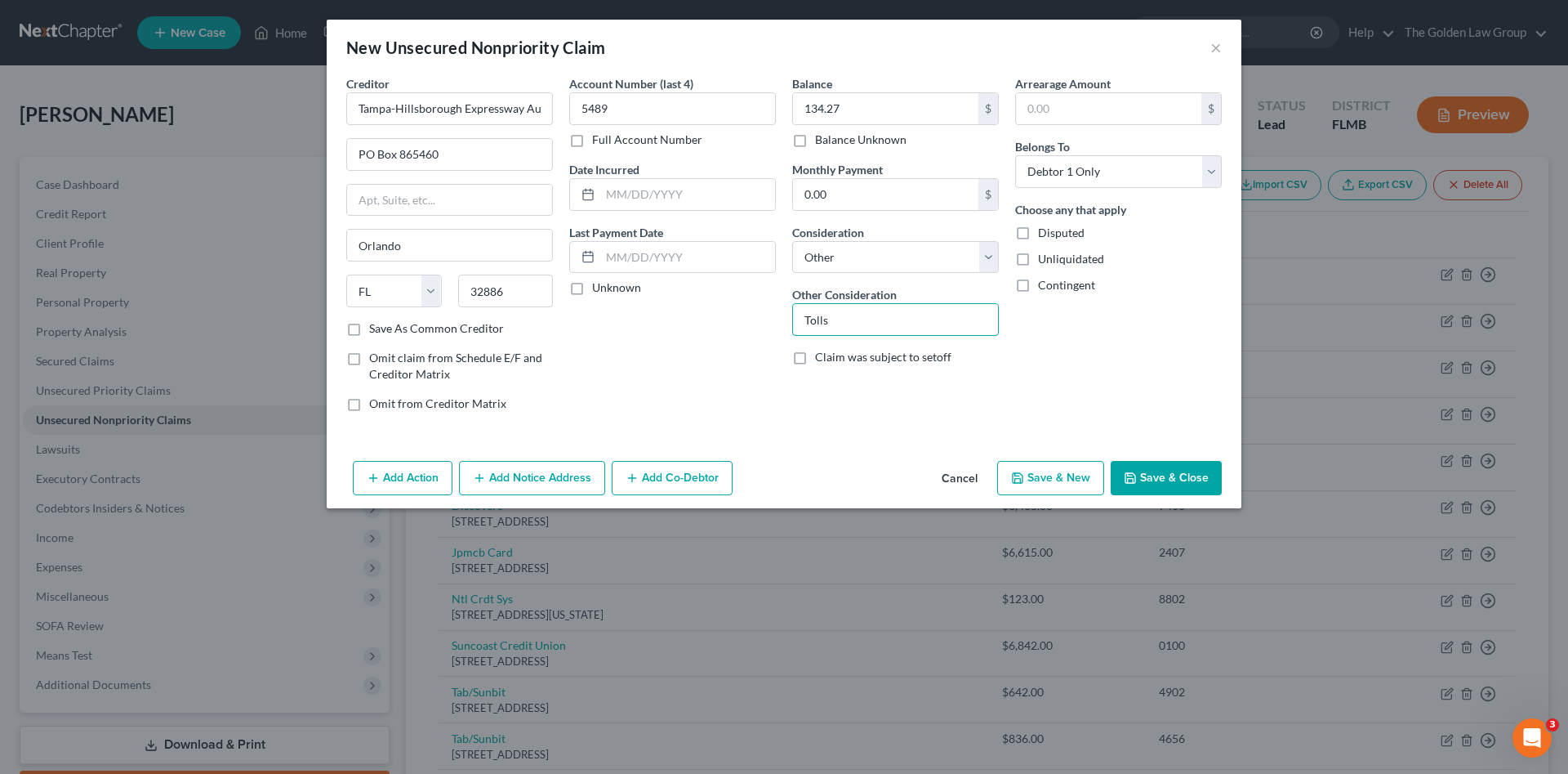
type input "Tolls"
click at [1139, 482] on button "Save & Close" at bounding box center [1165, 478] width 111 height 34
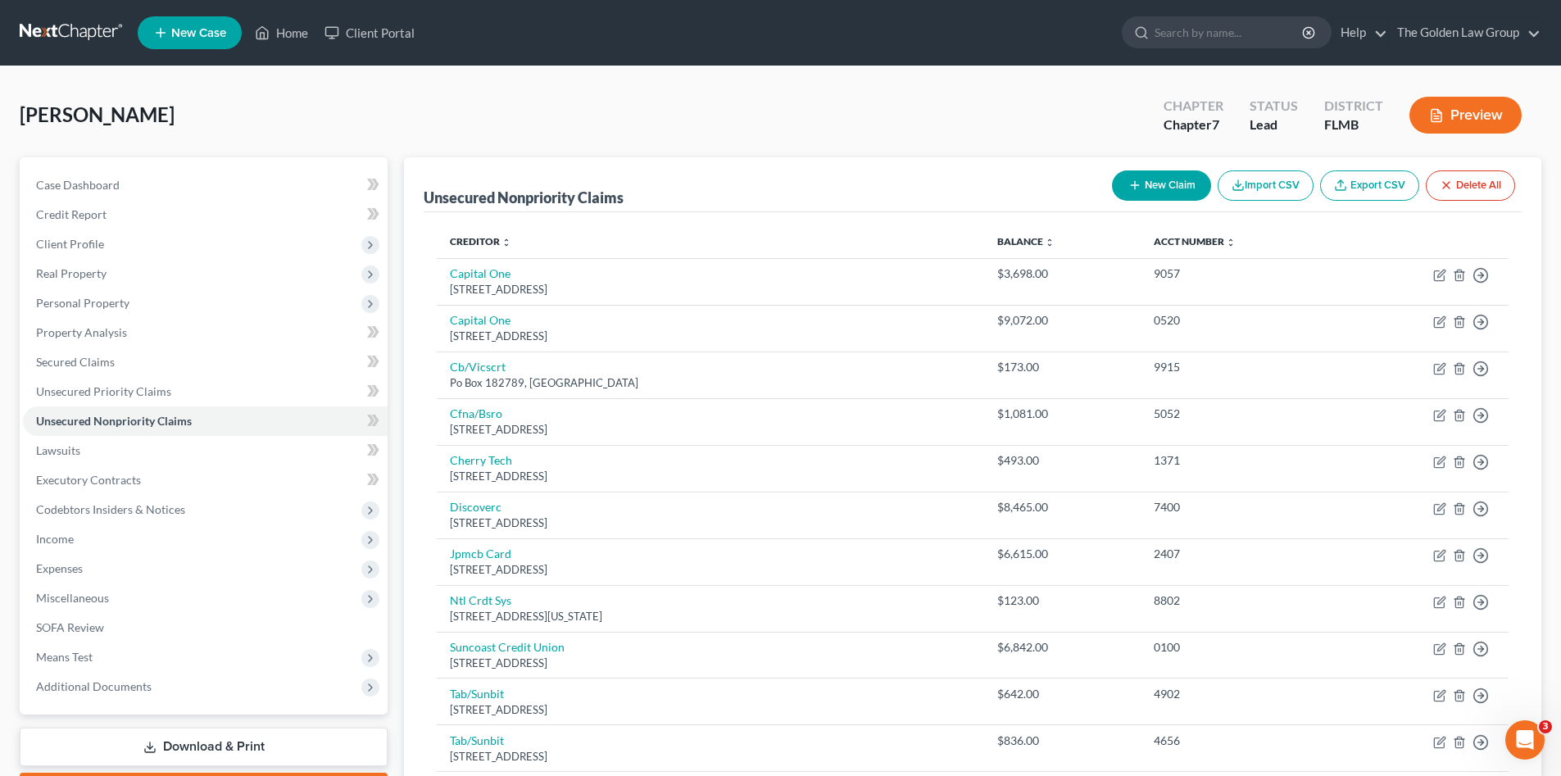
click at [1166, 183] on button "New Claim" at bounding box center [1161, 185] width 99 height 30
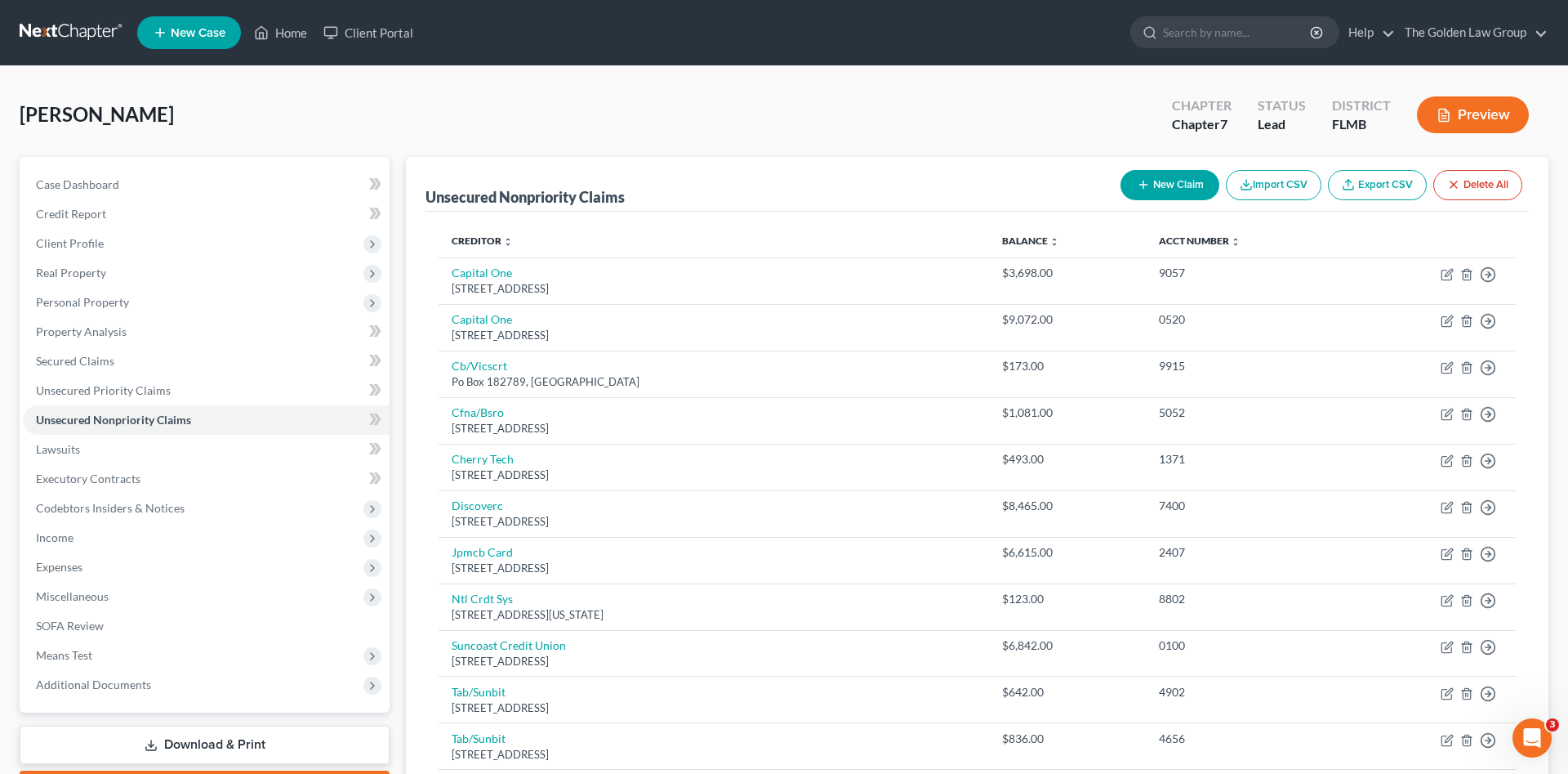
select select "0"
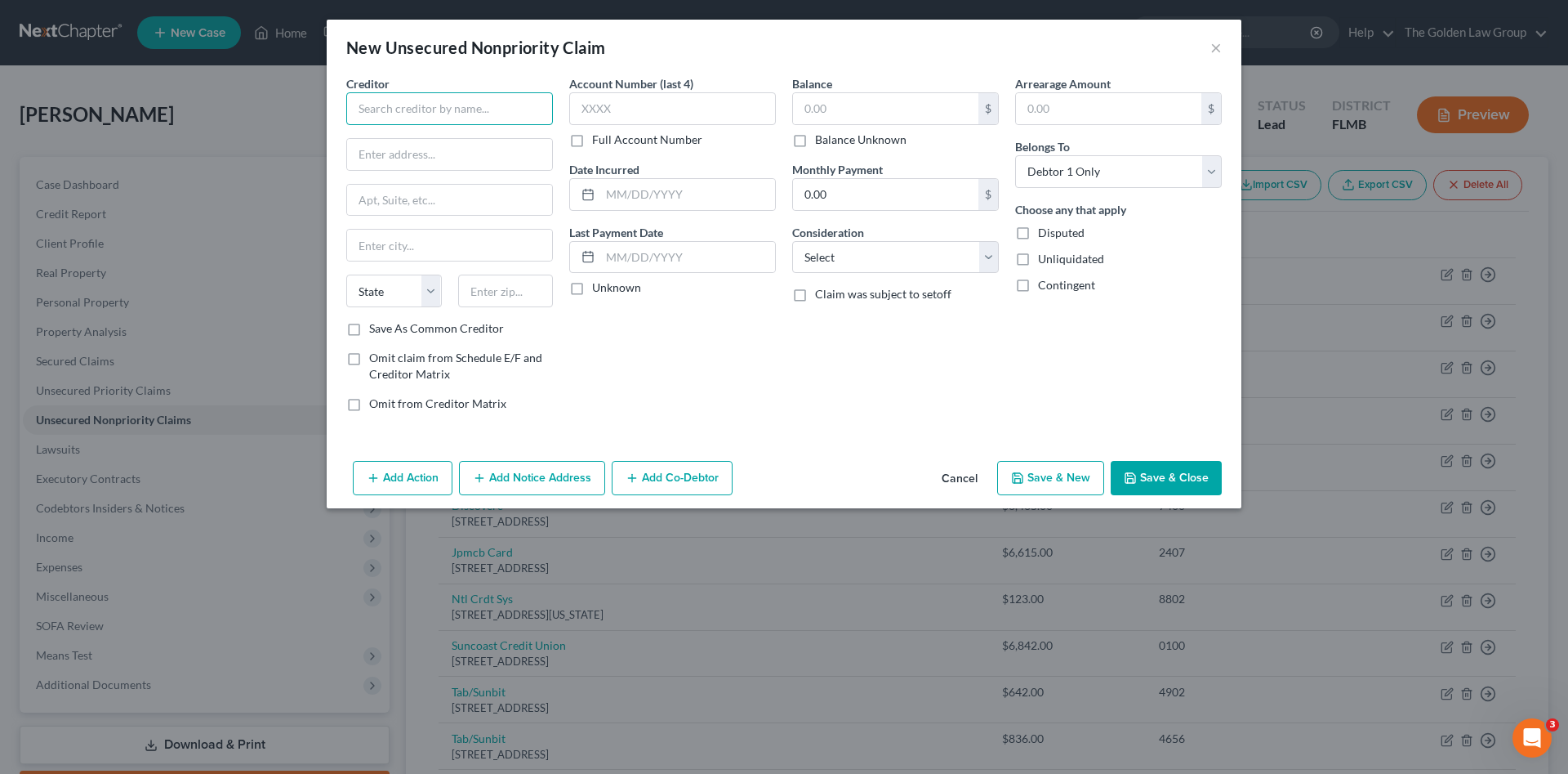
click at [481, 103] on input "text" at bounding box center [449, 109] width 206 height 33
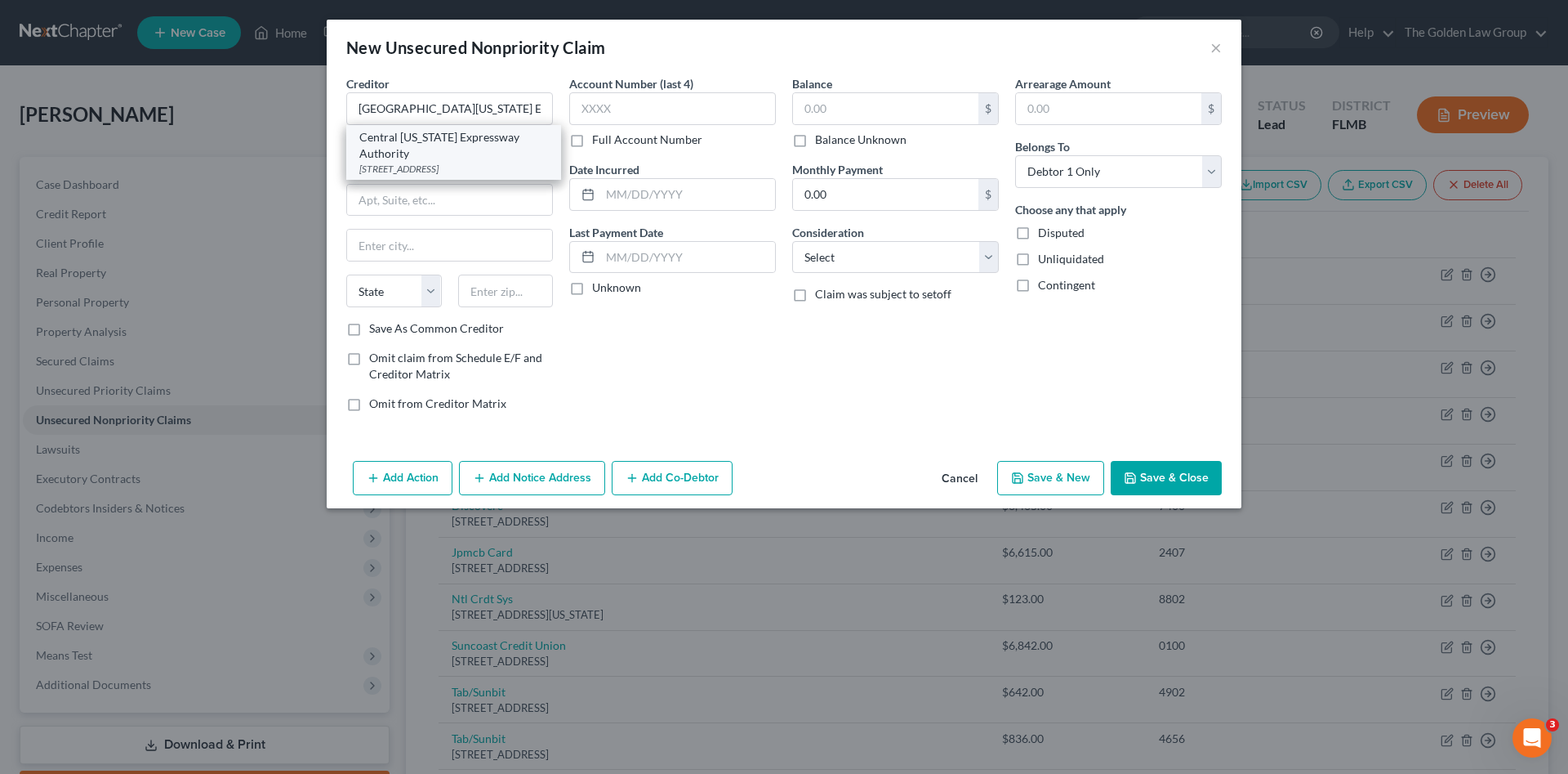
click at [475, 158] on div "Central Florida Expressway Authority" at bounding box center [453, 145] width 188 height 33
type input "Central Florida Expressway Authority"
type input "762 S Goldenrod Rd"
type input "Orlando"
select select "9"
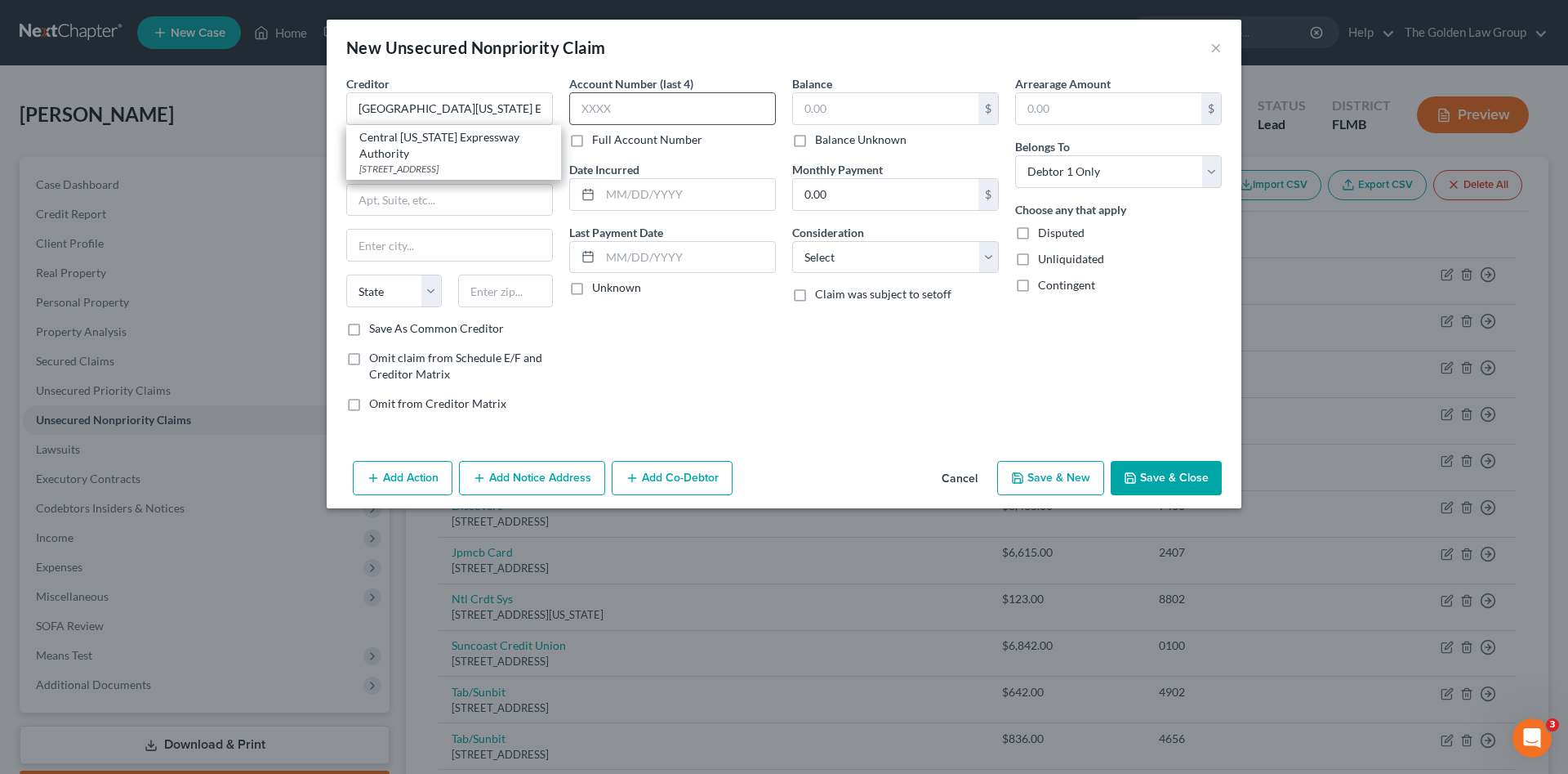
type input "32822"
click at [633, 104] on input "text" at bounding box center [672, 109] width 206 height 33
click at [854, 114] on input "text" at bounding box center [886, 108] width 185 height 31
type input "3"
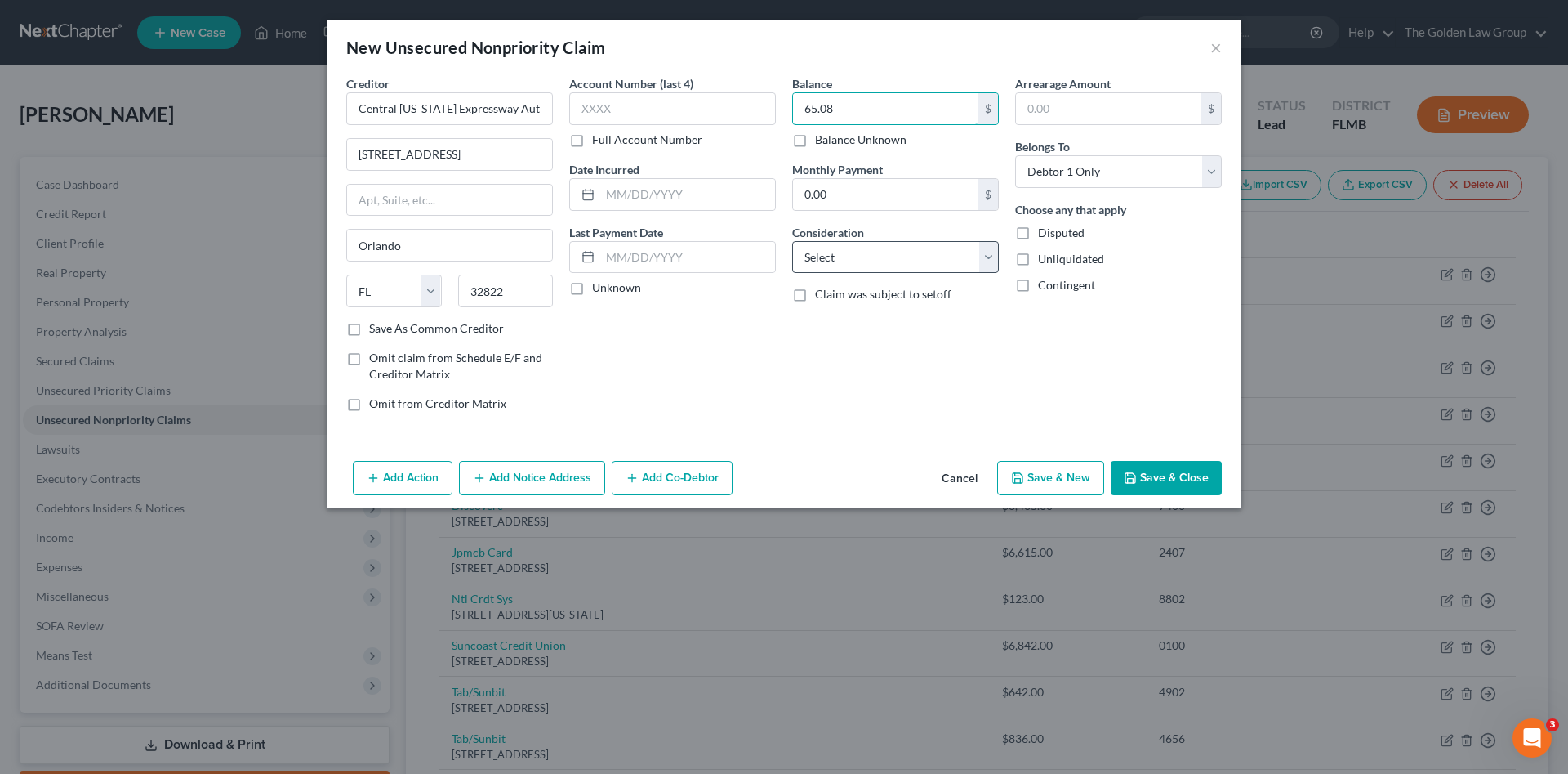
type input "65.08"
click at [892, 255] on select "Select Cable / Satellite Services Collection Agency Credit Card Debt Debt Couns…" at bounding box center [895, 257] width 206 height 33
select select "14"
click at [792, 241] on select "Select Cable / Satellite Services Collection Agency Credit Card Debt Debt Couns…" at bounding box center [895, 257] width 206 height 33
click at [840, 318] on input "text" at bounding box center [896, 319] width 205 height 31
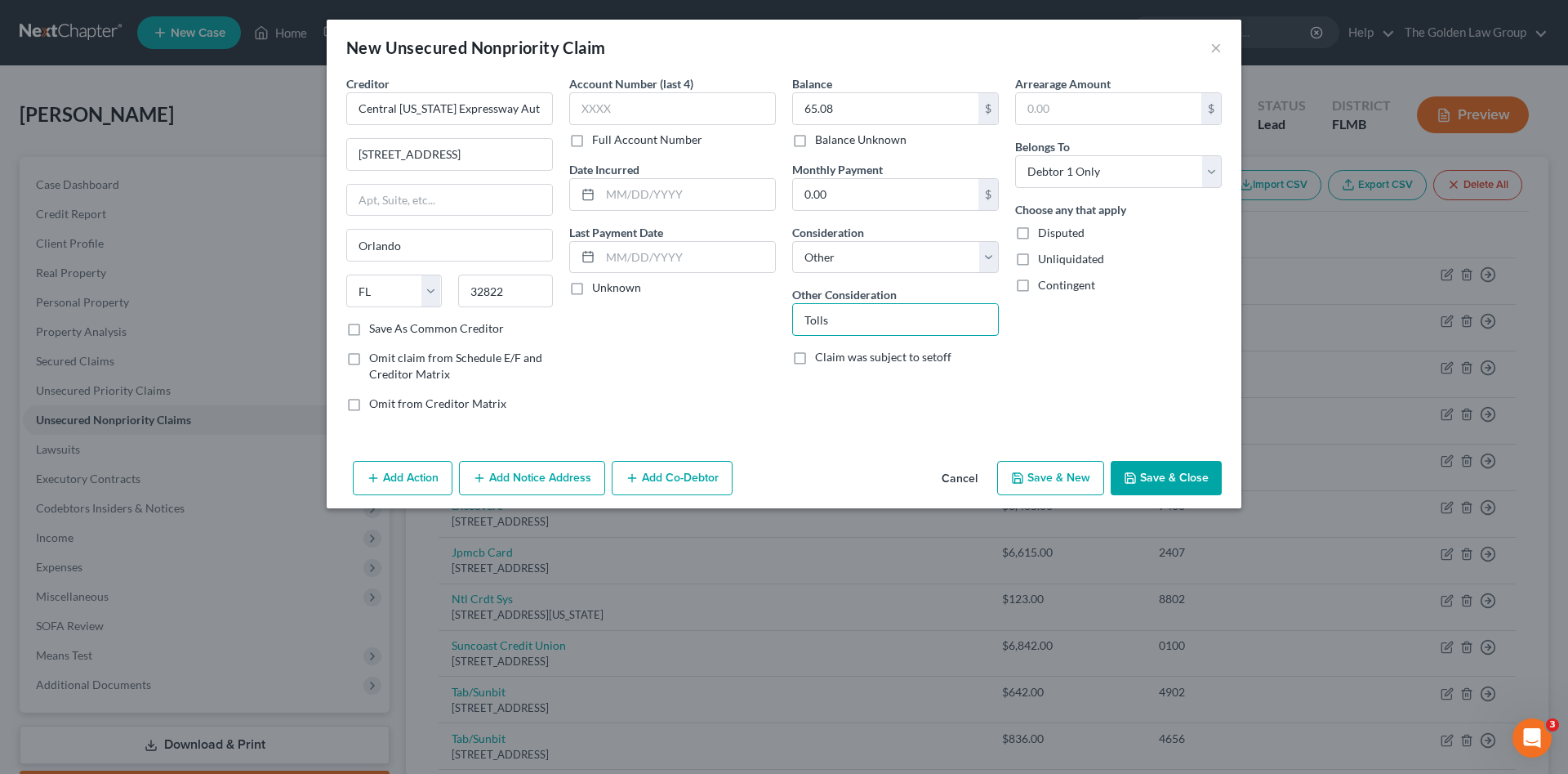
type input "Tolls"
click at [1201, 465] on button "Save & Close" at bounding box center [1165, 478] width 111 height 34
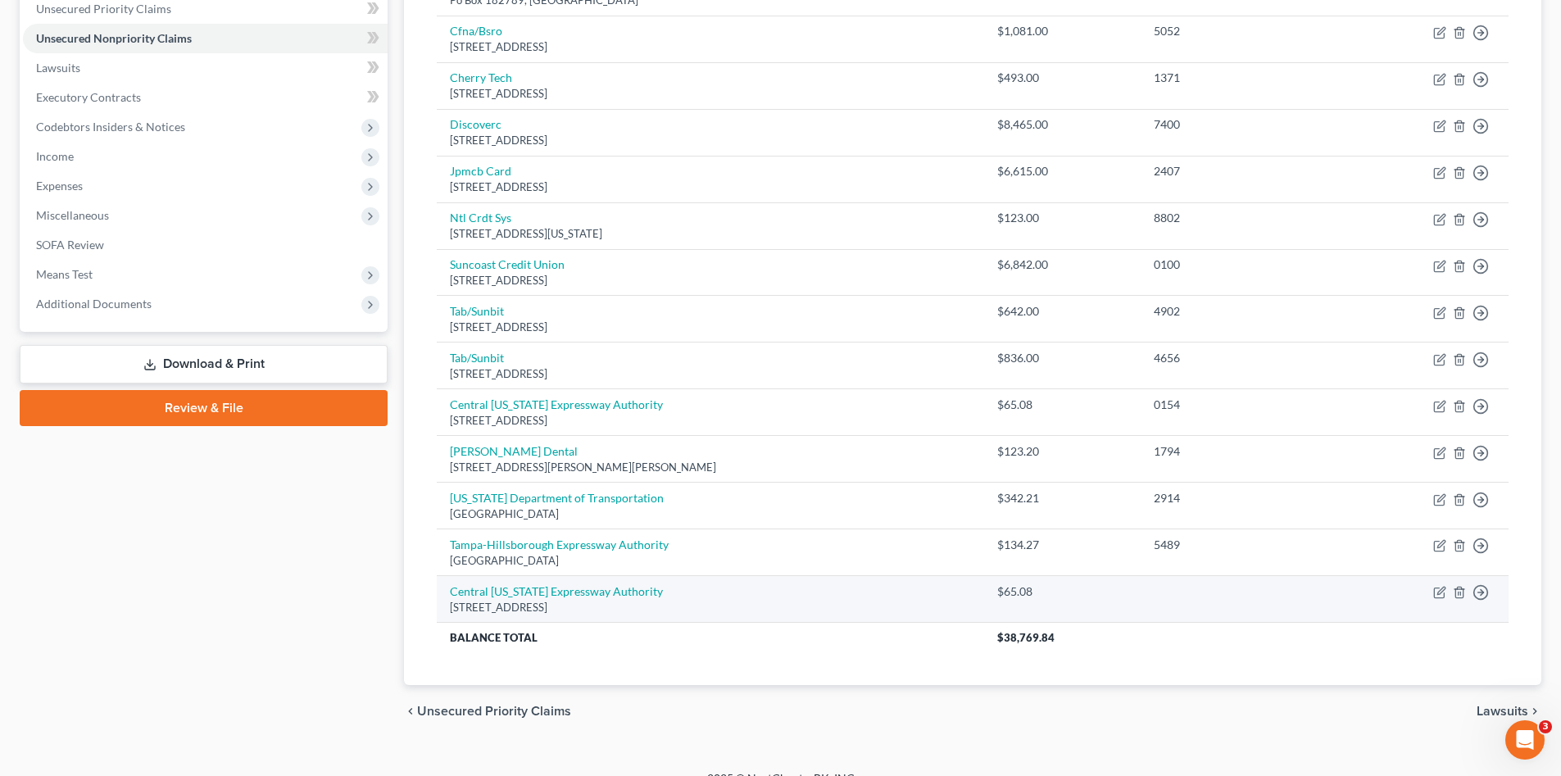
scroll to position [406, 0]
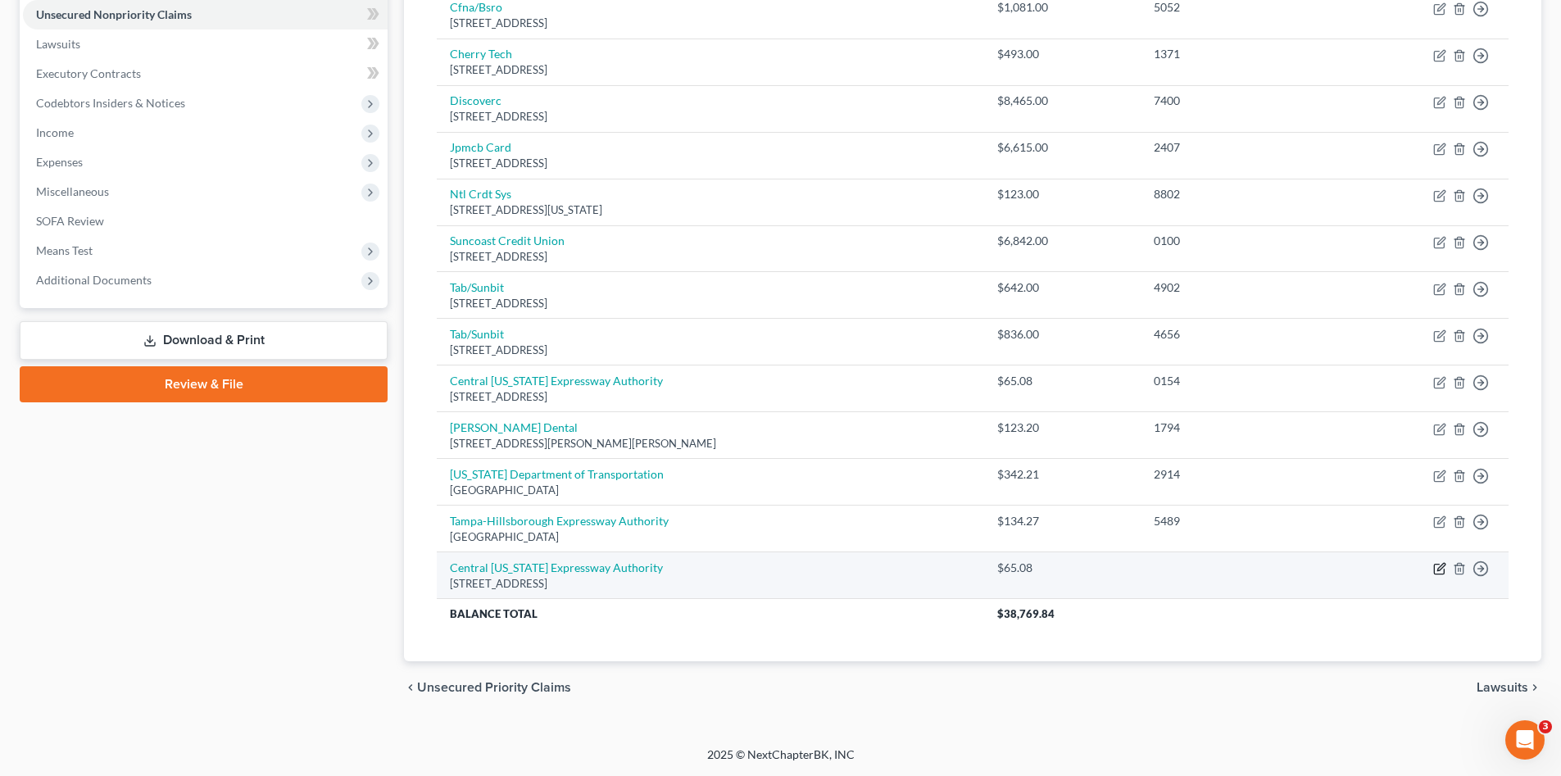
click at [1436, 566] on icon "button" at bounding box center [1439, 568] width 13 height 13
select select "9"
select select "14"
select select "0"
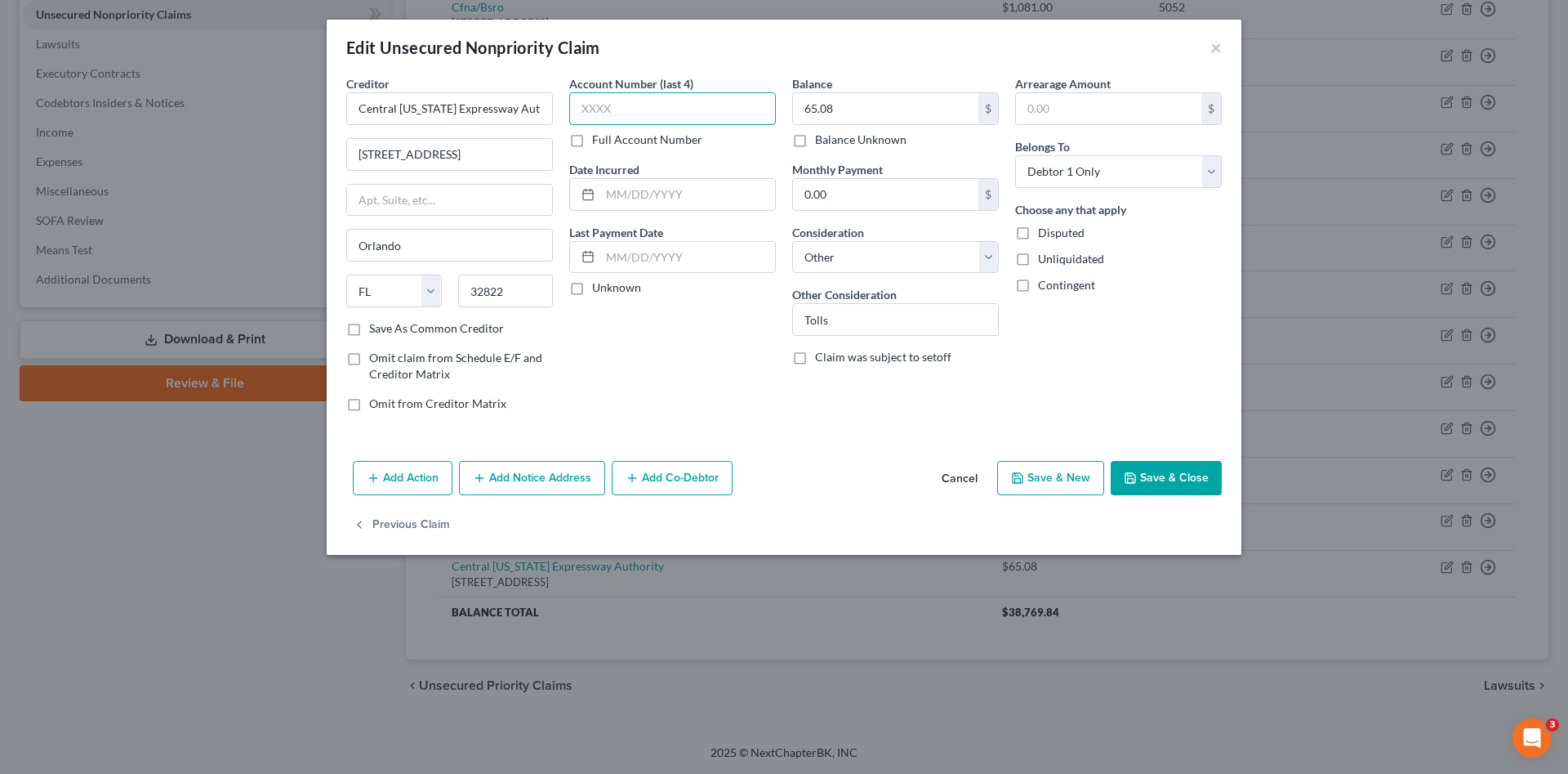
click at [608, 113] on input "text" at bounding box center [672, 109] width 206 height 33
type input "0154"
click at [1177, 461] on button "Save & Close" at bounding box center [1165, 478] width 111 height 34
type input "0"
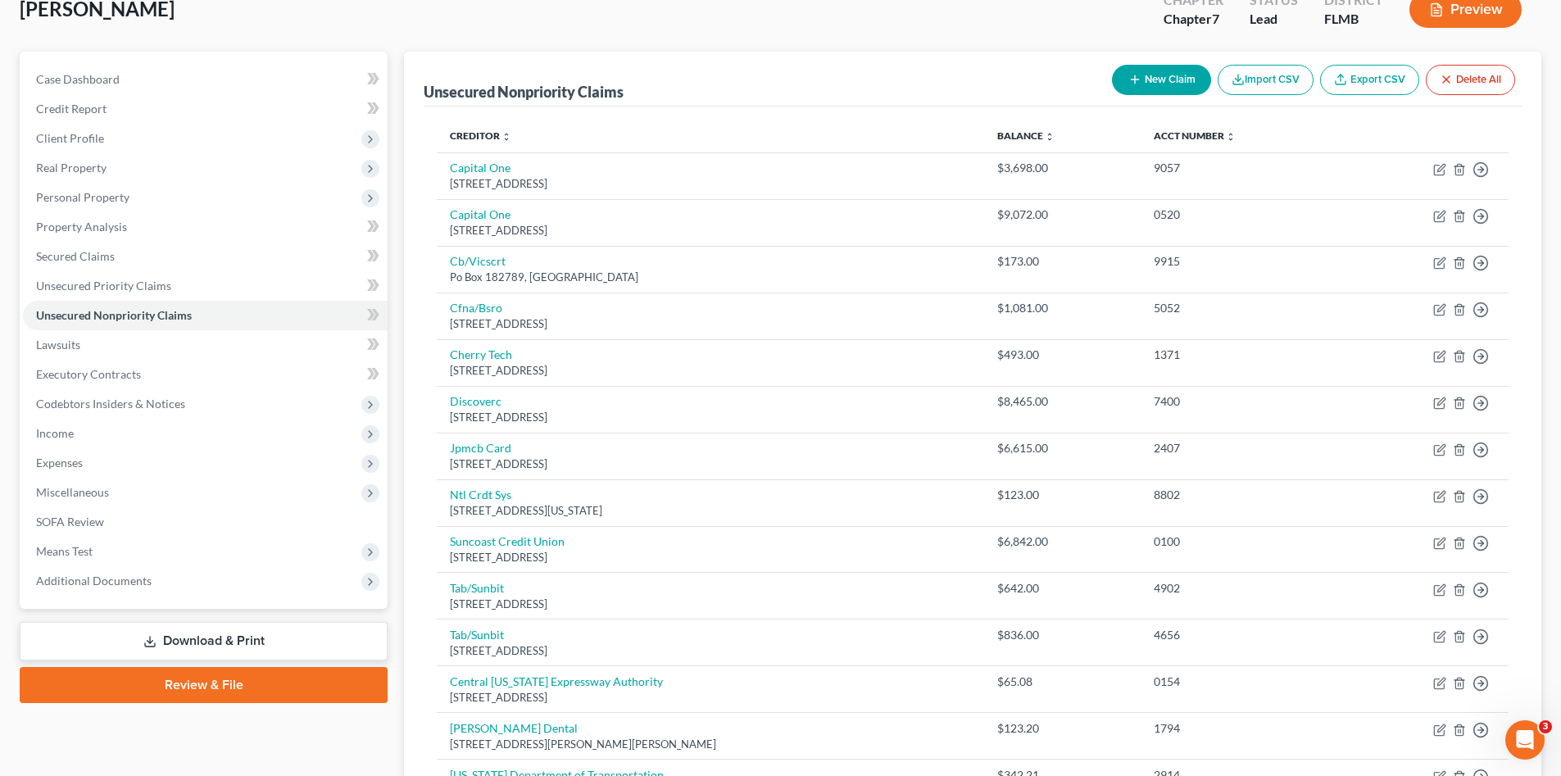
scroll to position [0, 0]
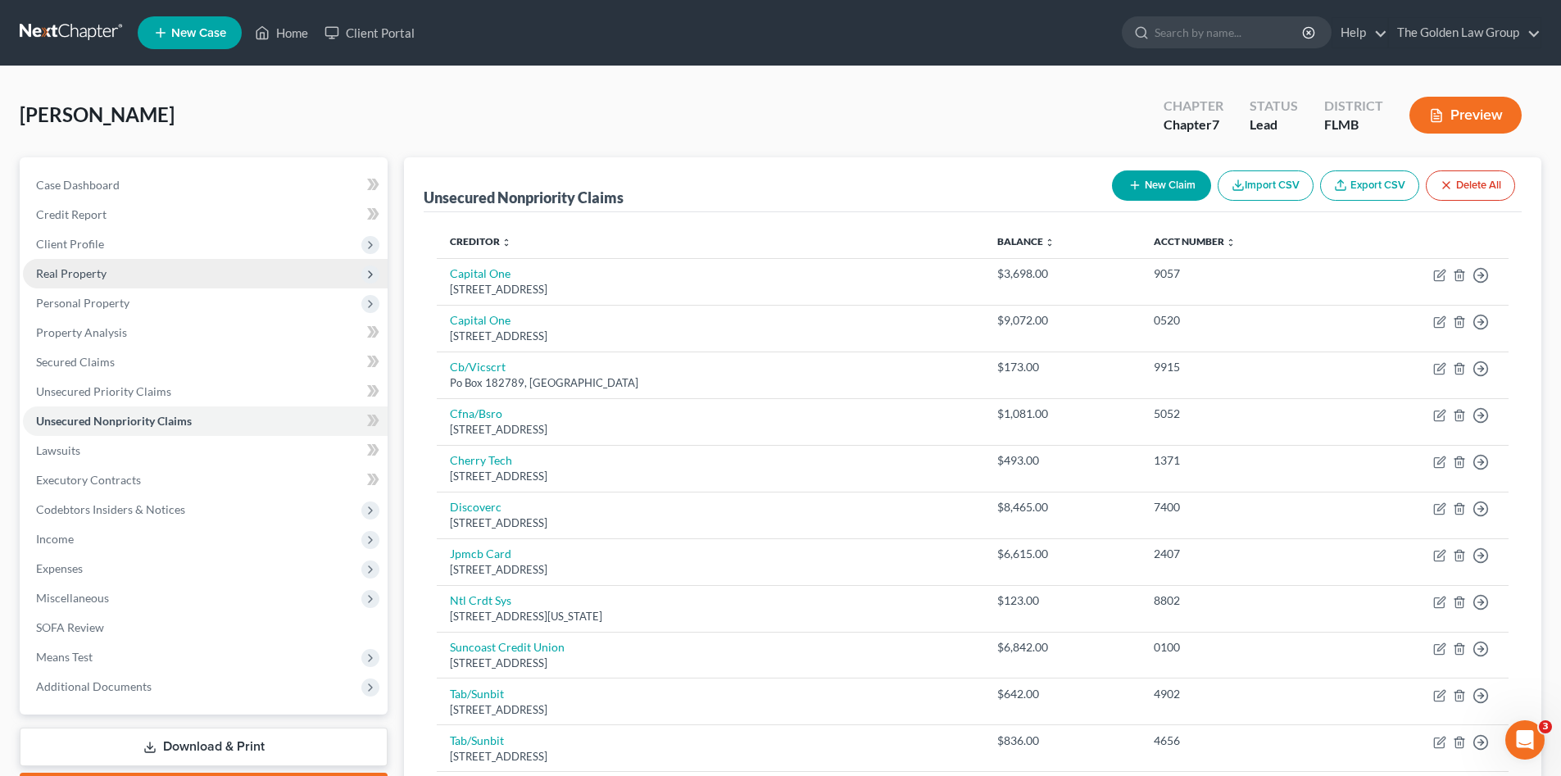
click at [135, 272] on span "Real Property" at bounding box center [205, 273] width 365 height 29
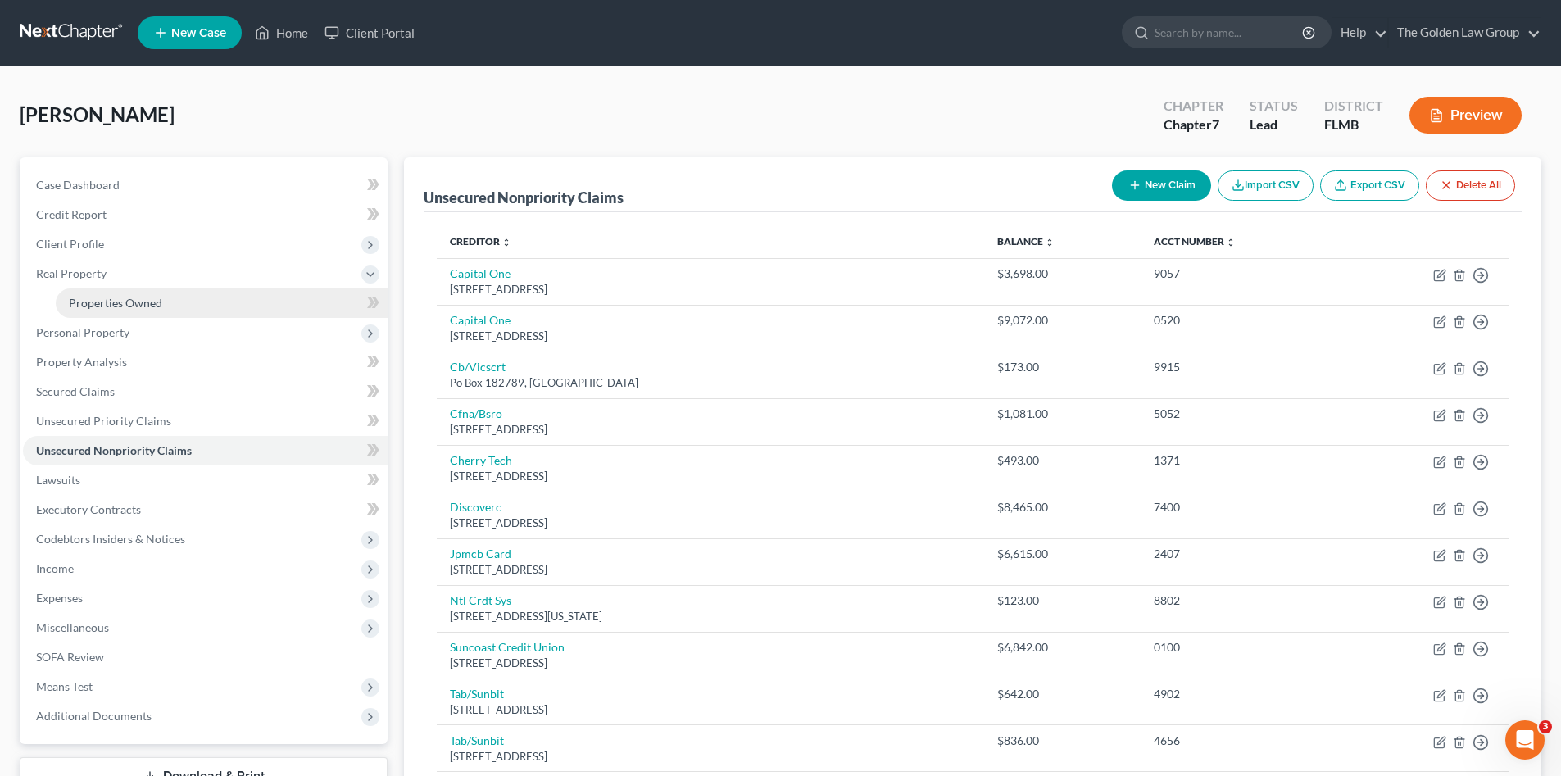
click at [152, 297] on span "Properties Owned" at bounding box center [115, 303] width 93 height 14
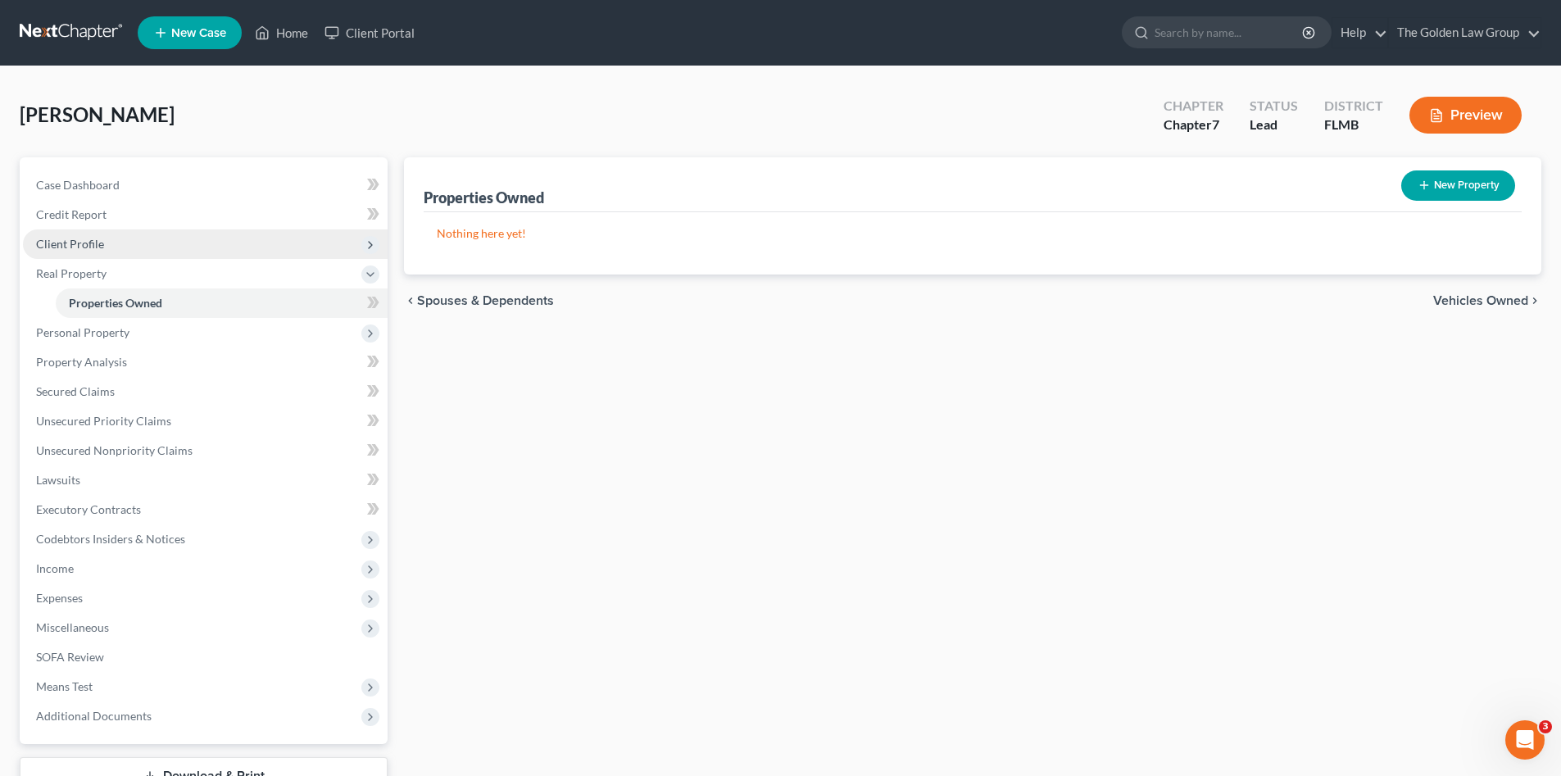
click at [97, 242] on span "Client Profile" at bounding box center [70, 244] width 68 height 14
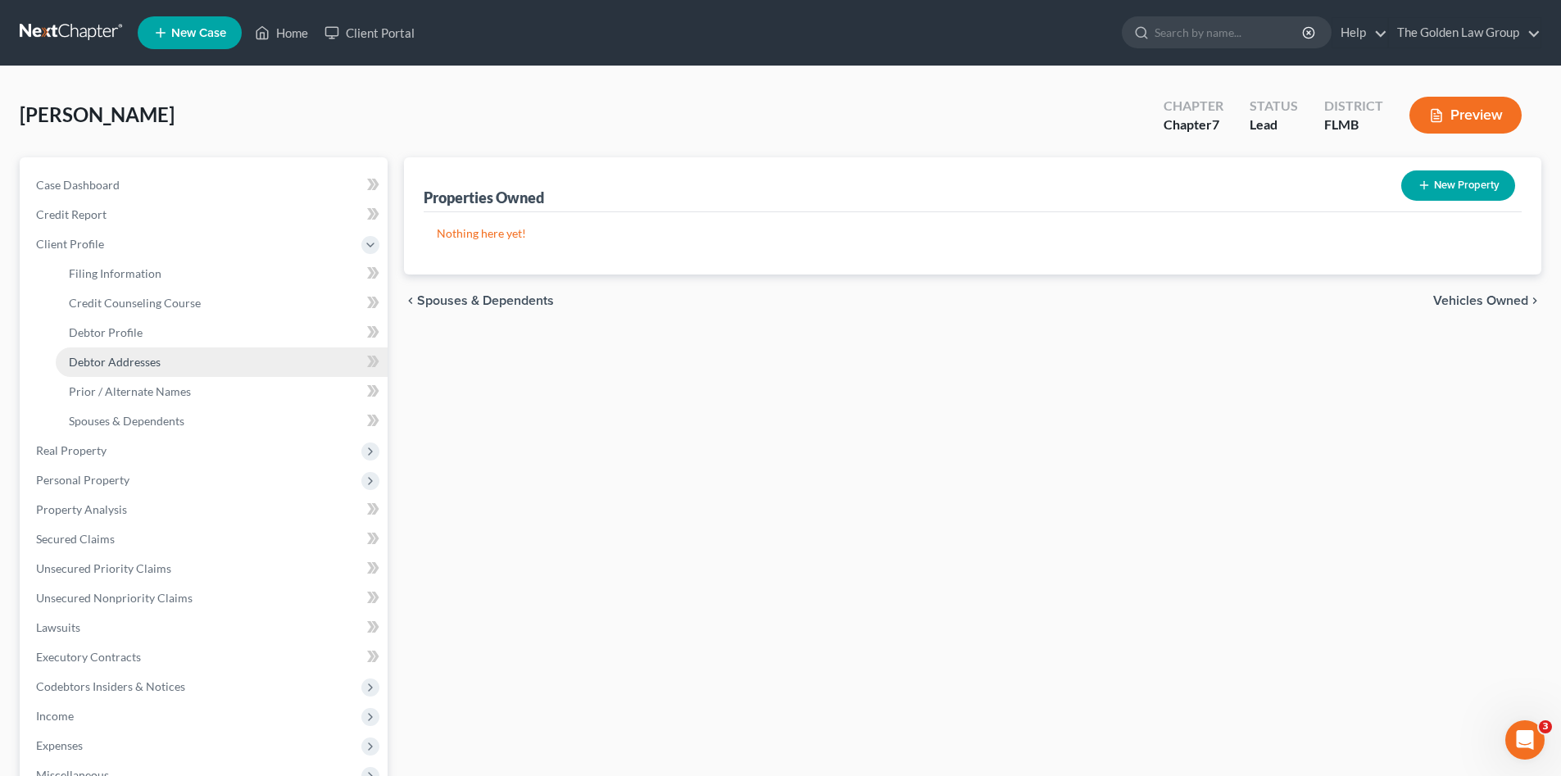
click at [129, 367] on span "Debtor Addresses" at bounding box center [115, 362] width 92 height 14
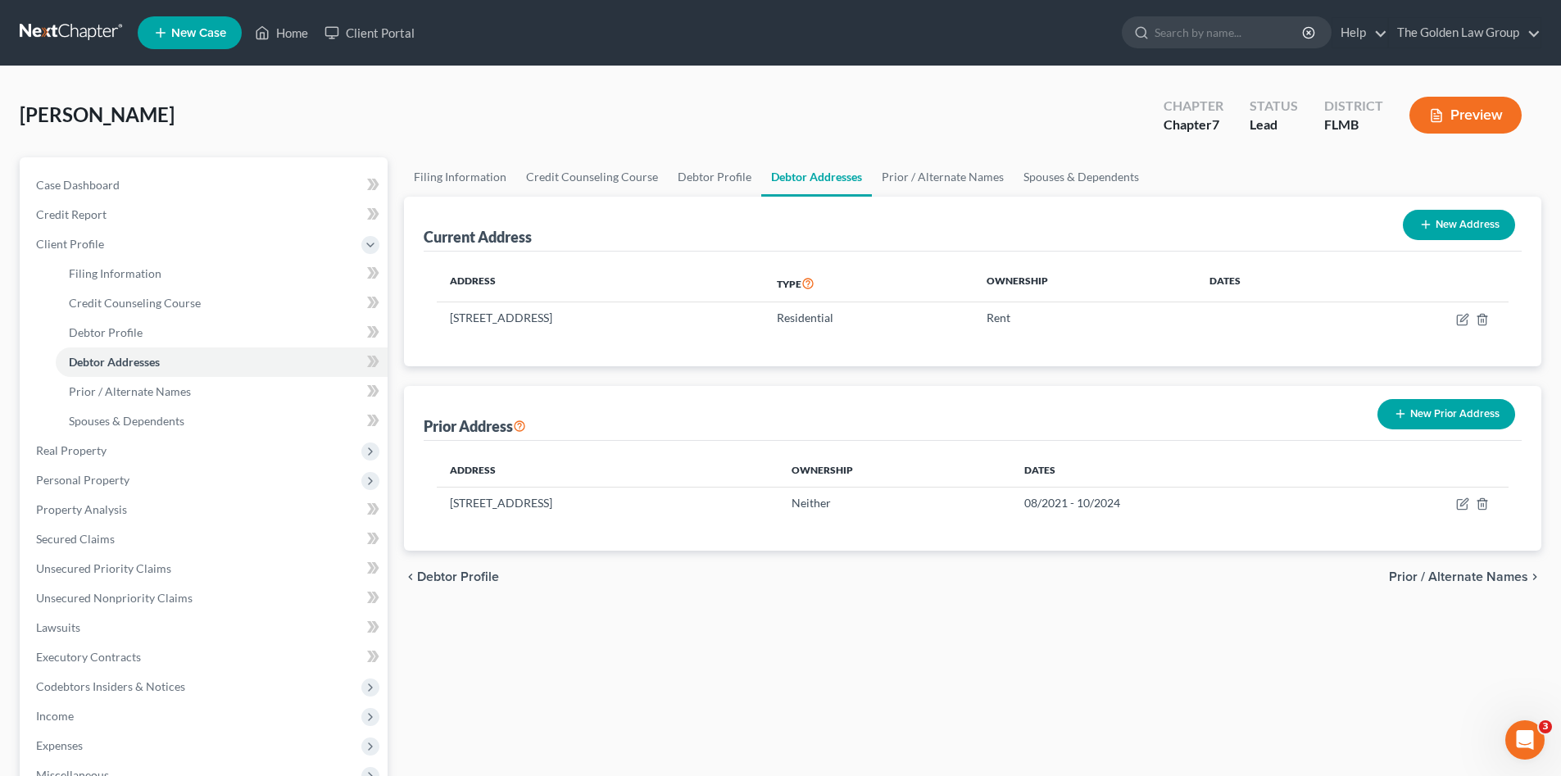
click at [51, 30] on link at bounding box center [72, 32] width 105 height 29
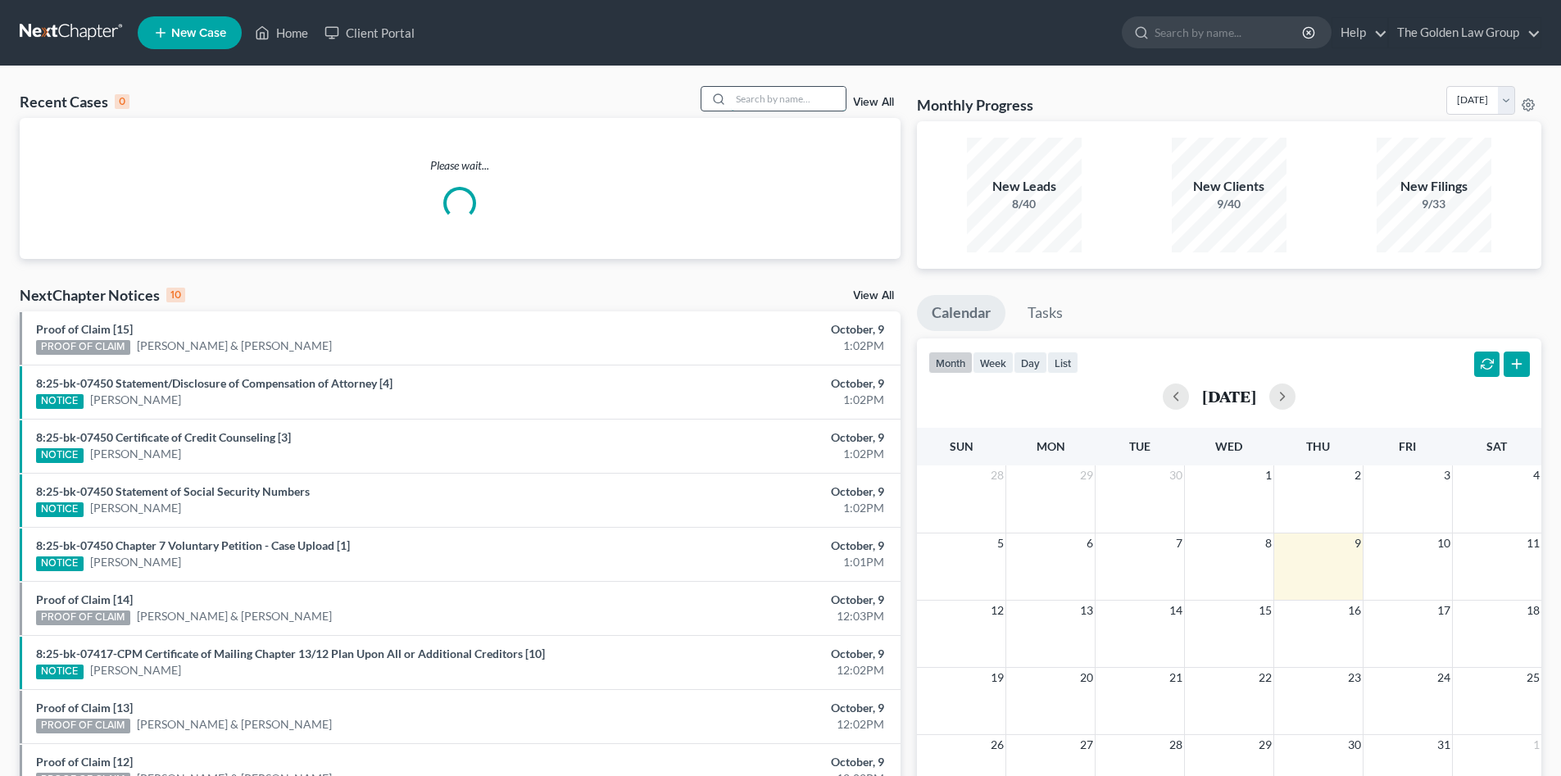
click at [750, 106] on input "search" at bounding box center [788, 99] width 115 height 24
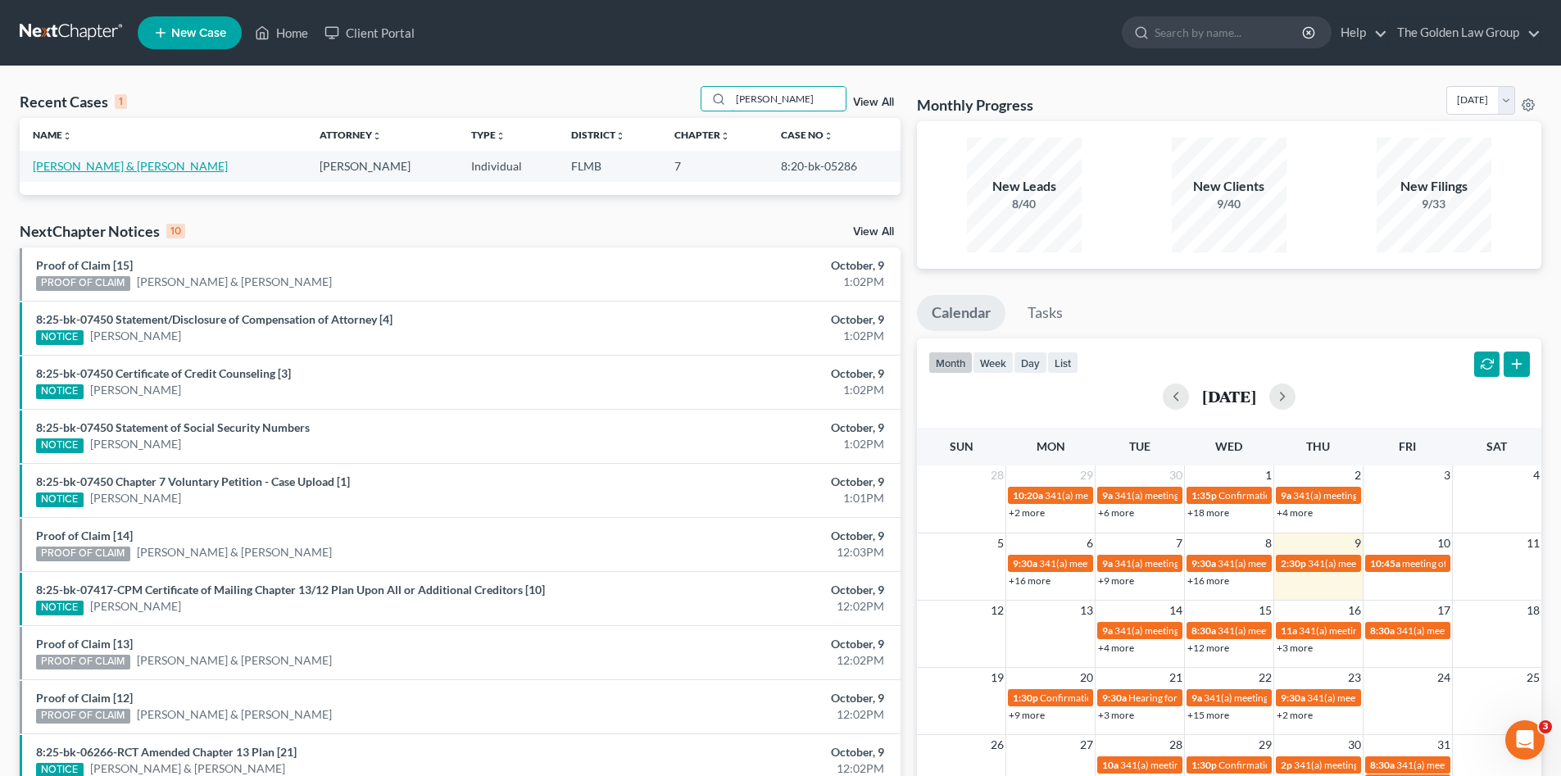
type input "[PERSON_NAME]"
click at [77, 169] on link "[PERSON_NAME] & [PERSON_NAME]" at bounding box center [130, 166] width 195 height 14
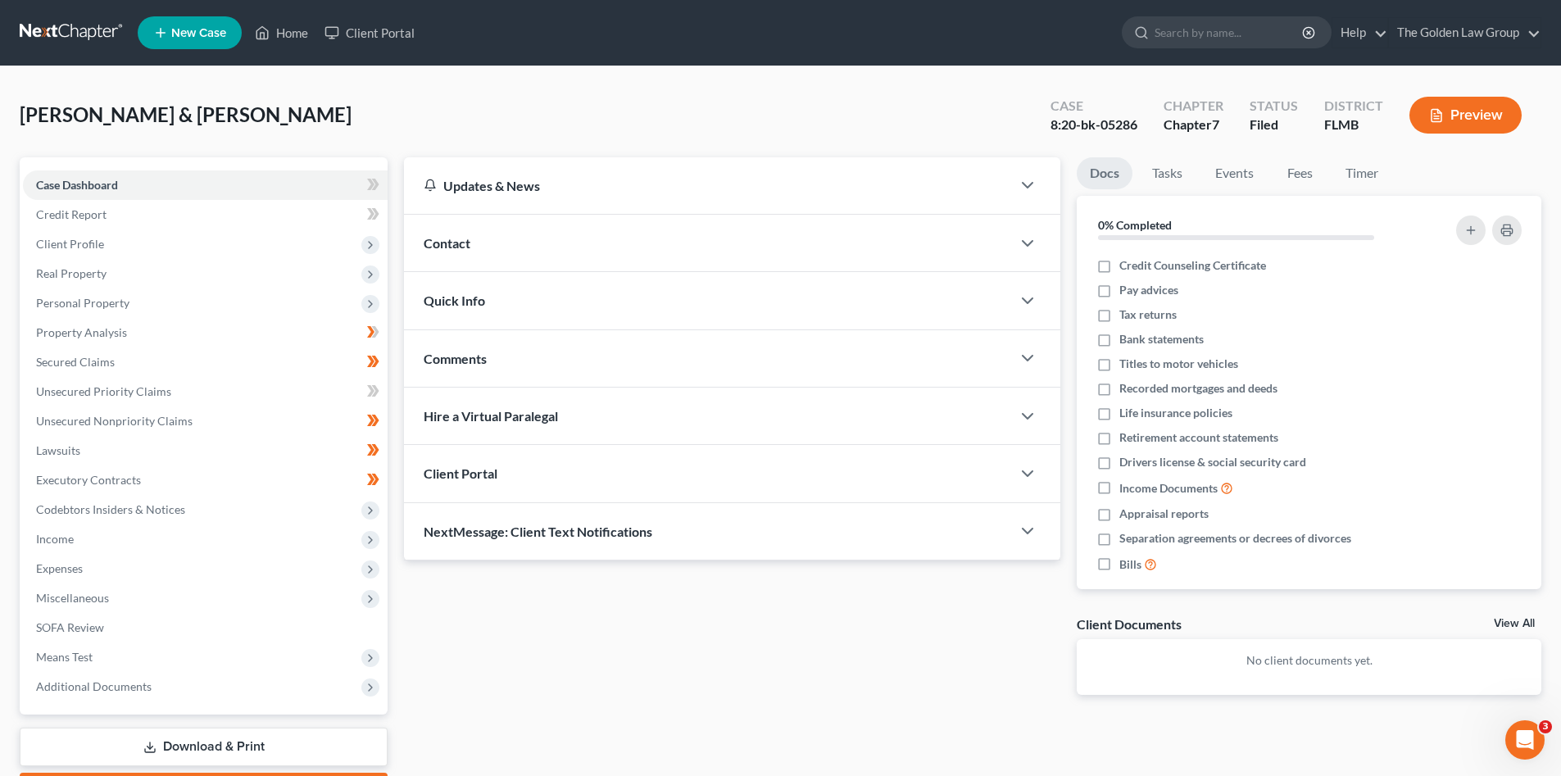
click at [66, 39] on link at bounding box center [72, 32] width 105 height 29
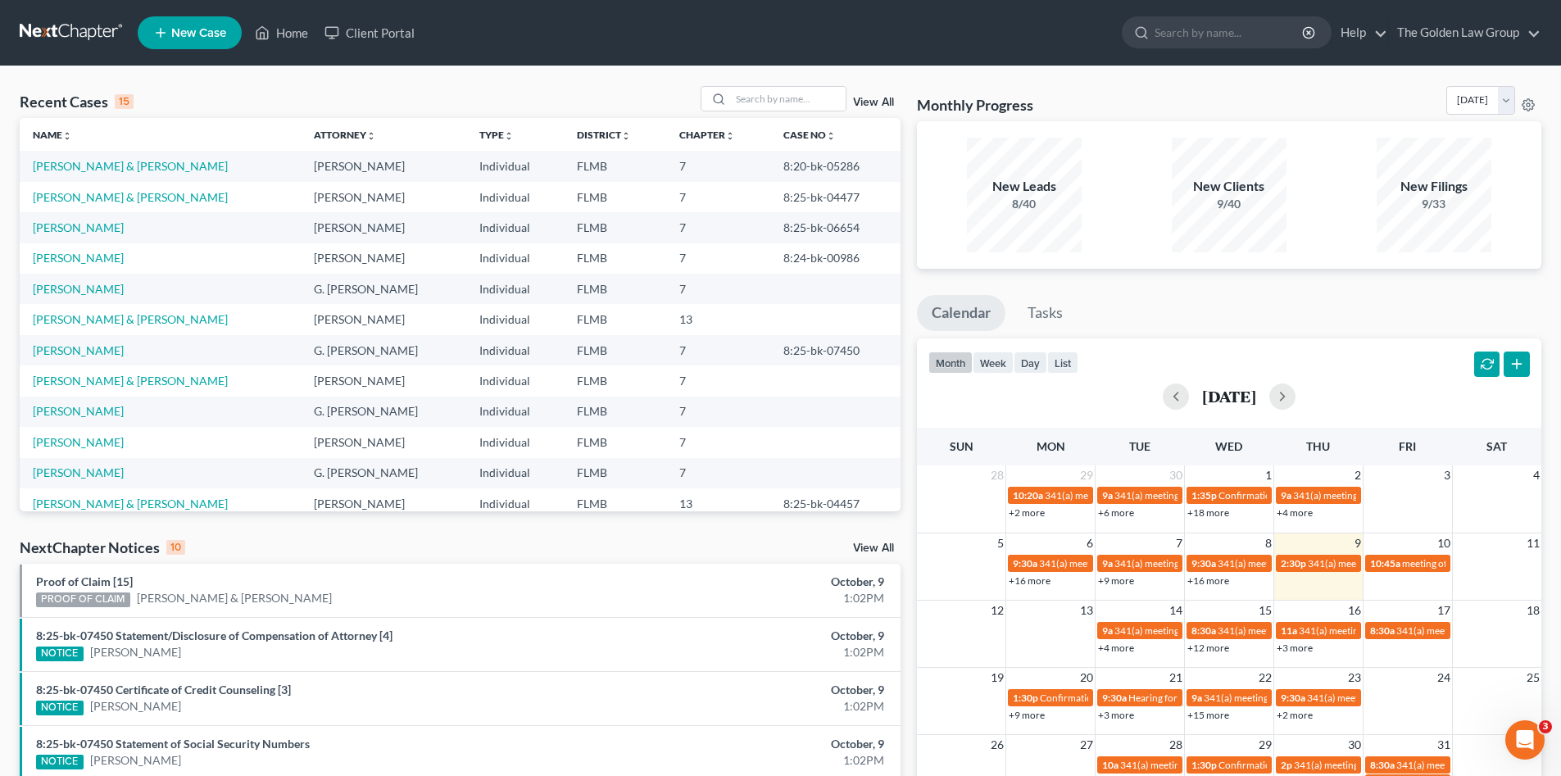
click at [155, 32] on icon at bounding box center [160, 33] width 15 height 20
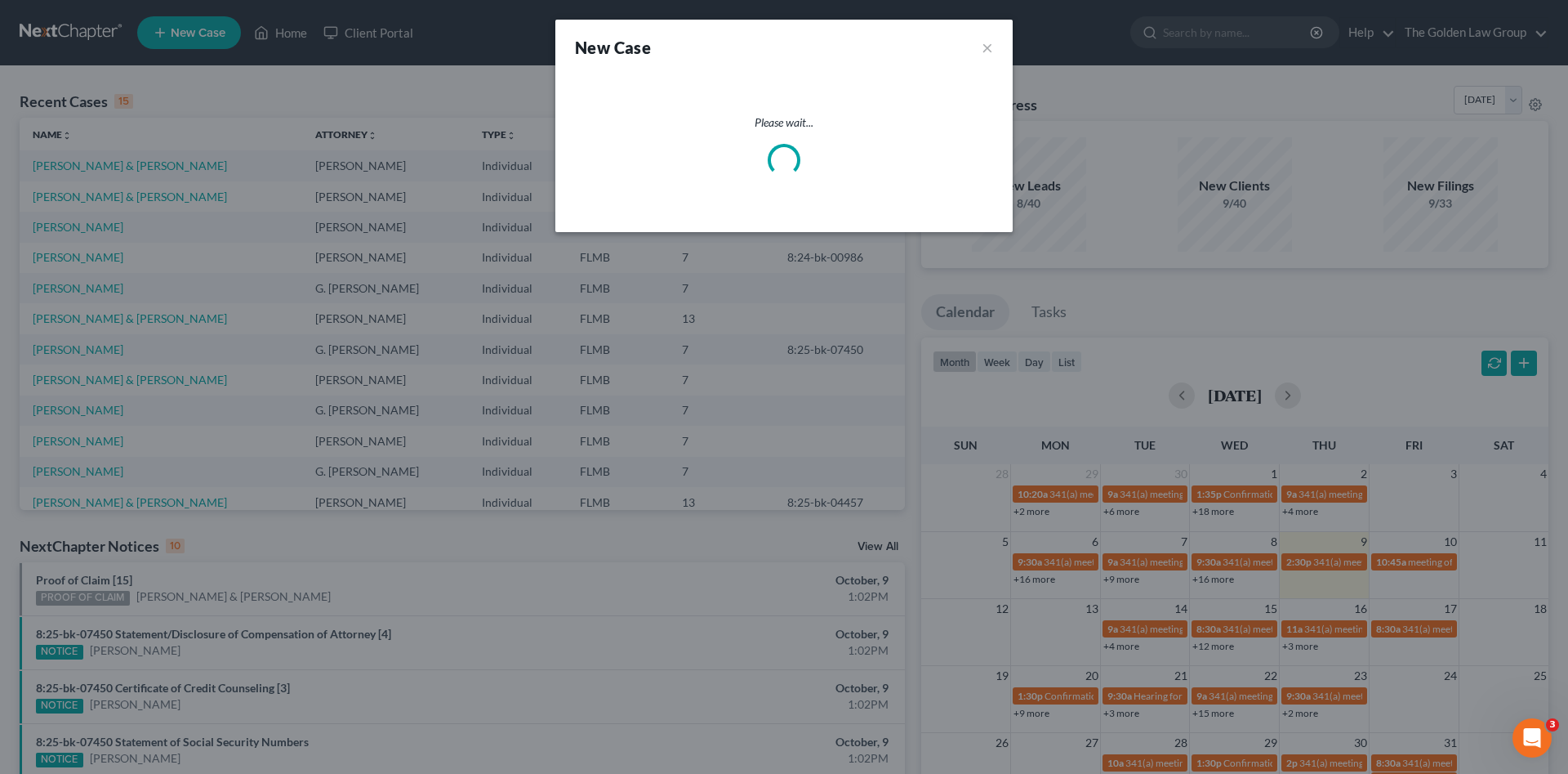
select select "15"
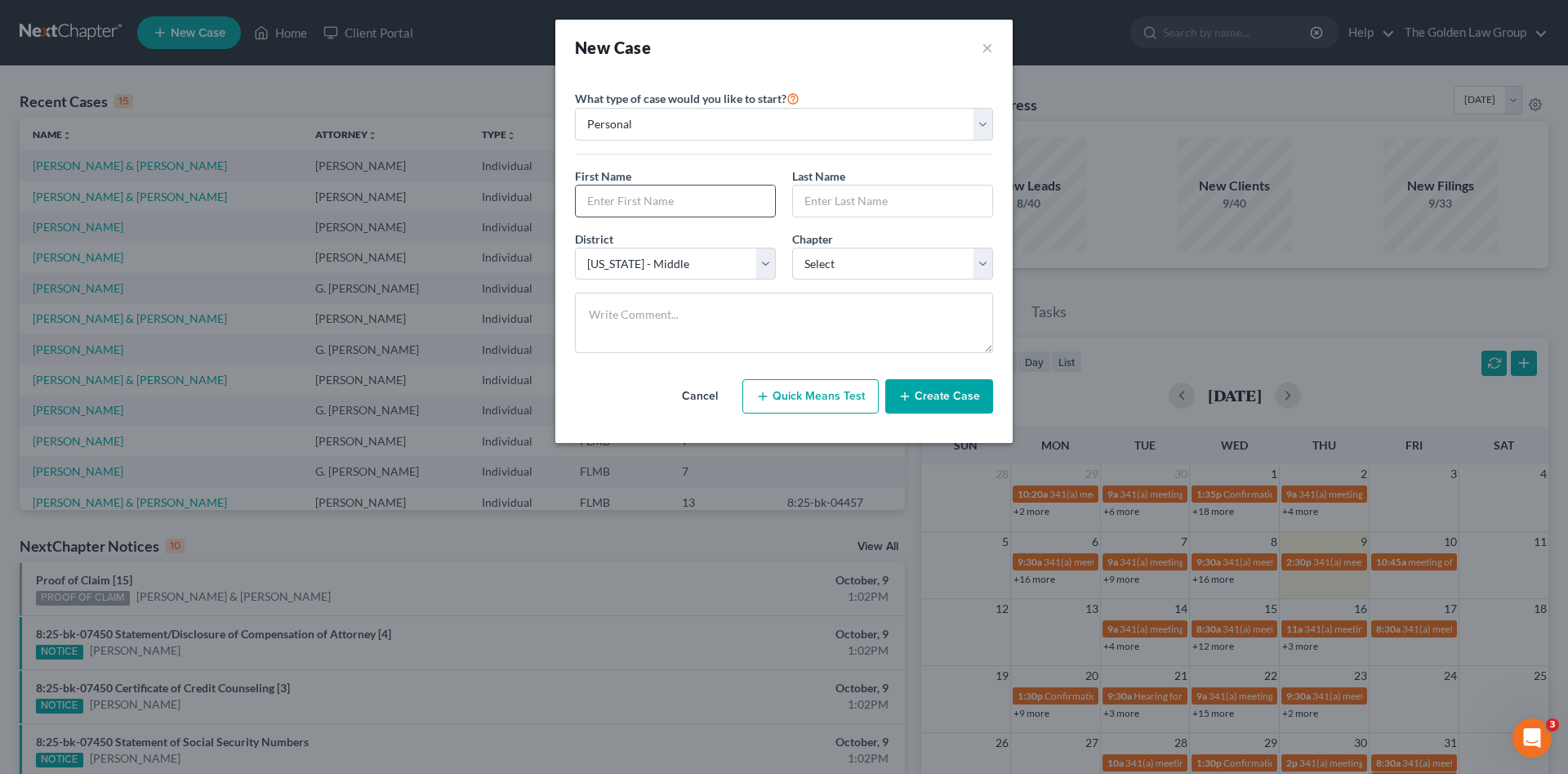
click at [743, 196] on input "text" at bounding box center [676, 200] width 199 height 31
click at [707, 197] on input "text" at bounding box center [676, 200] width 199 height 31
type input "G"
type input "C"
type input "Gregory"
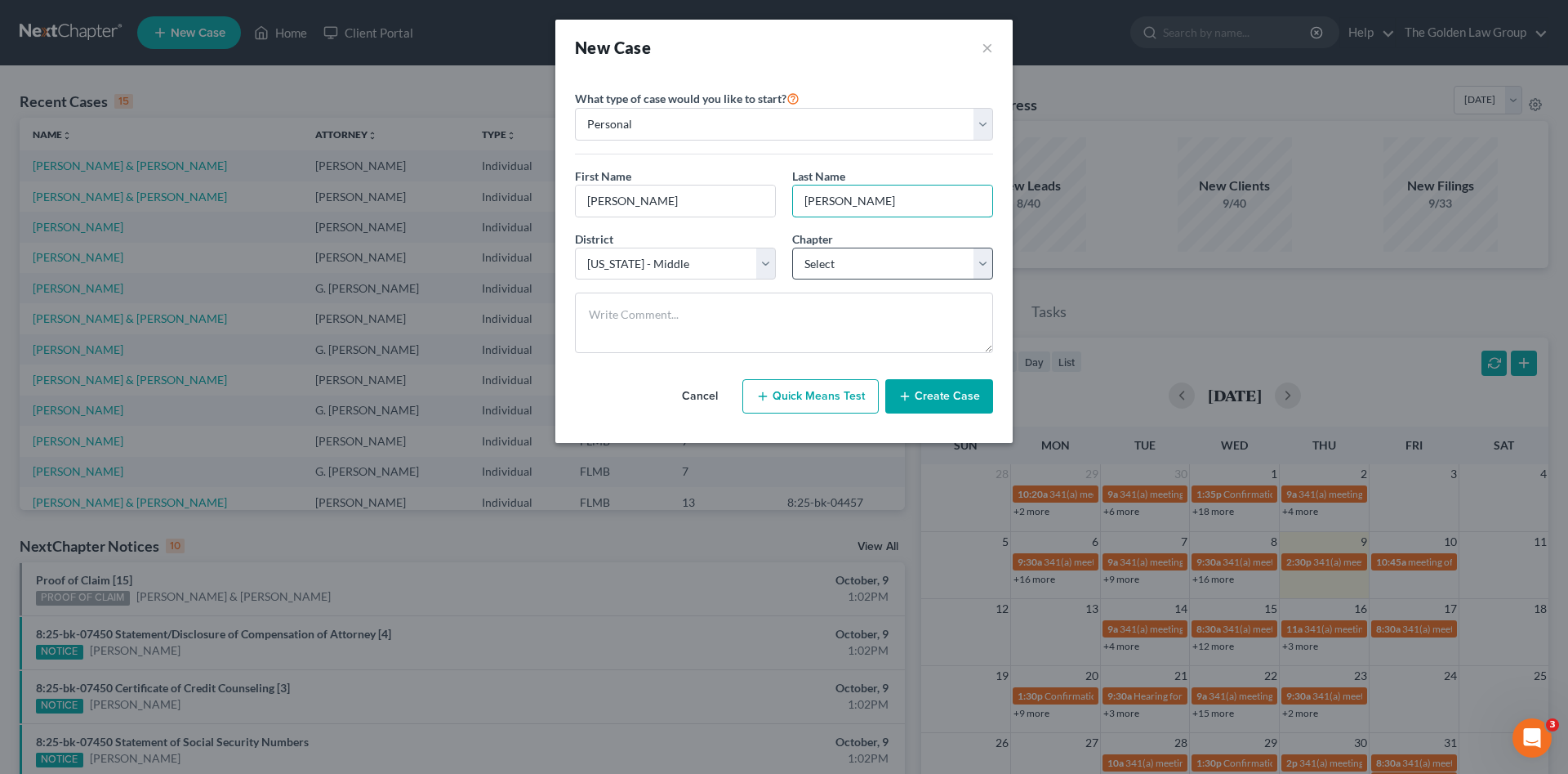
type input "Carswell"
click at [895, 260] on select "Select 7 11 12 13" at bounding box center [893, 263] width 201 height 33
select select "0"
click at [792, 247] on select "Select 7 11 12 13" at bounding box center [893, 263] width 201 height 33
click at [910, 393] on icon "button" at bounding box center [904, 396] width 13 height 13
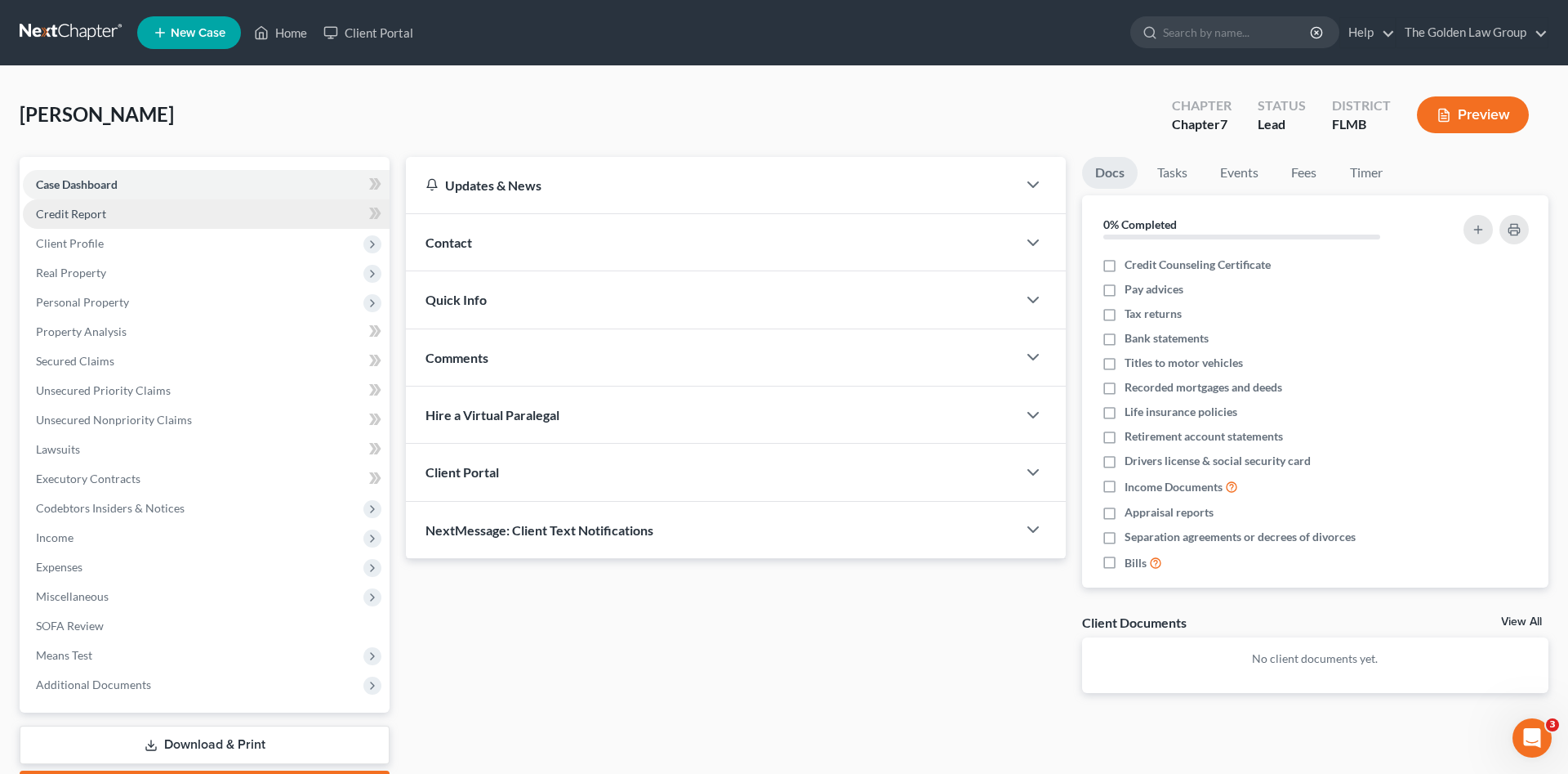
click at [102, 218] on span "Credit Report" at bounding box center [71, 213] width 70 height 14
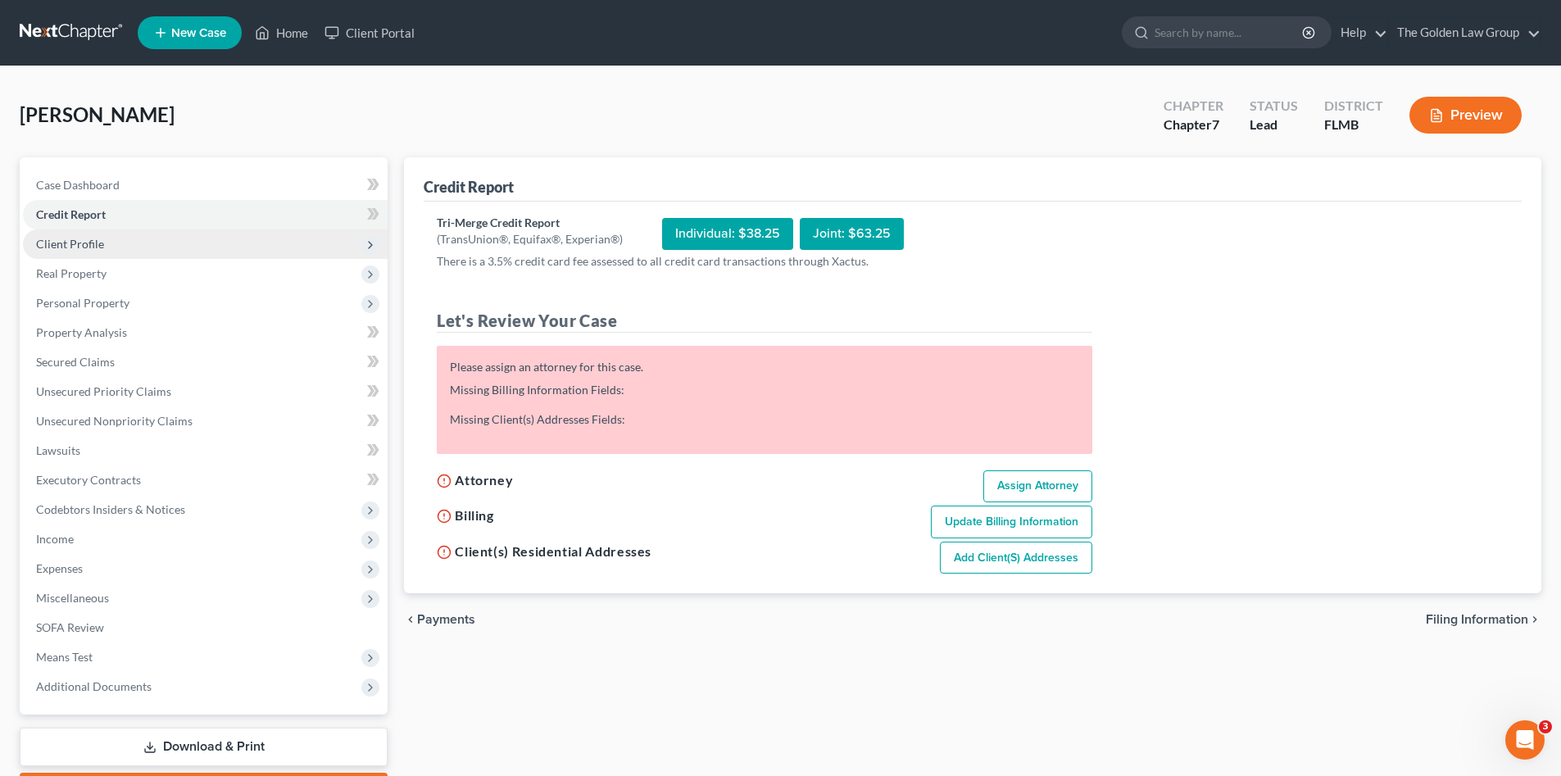
click at [94, 243] on span "Client Profile" at bounding box center [70, 244] width 68 height 14
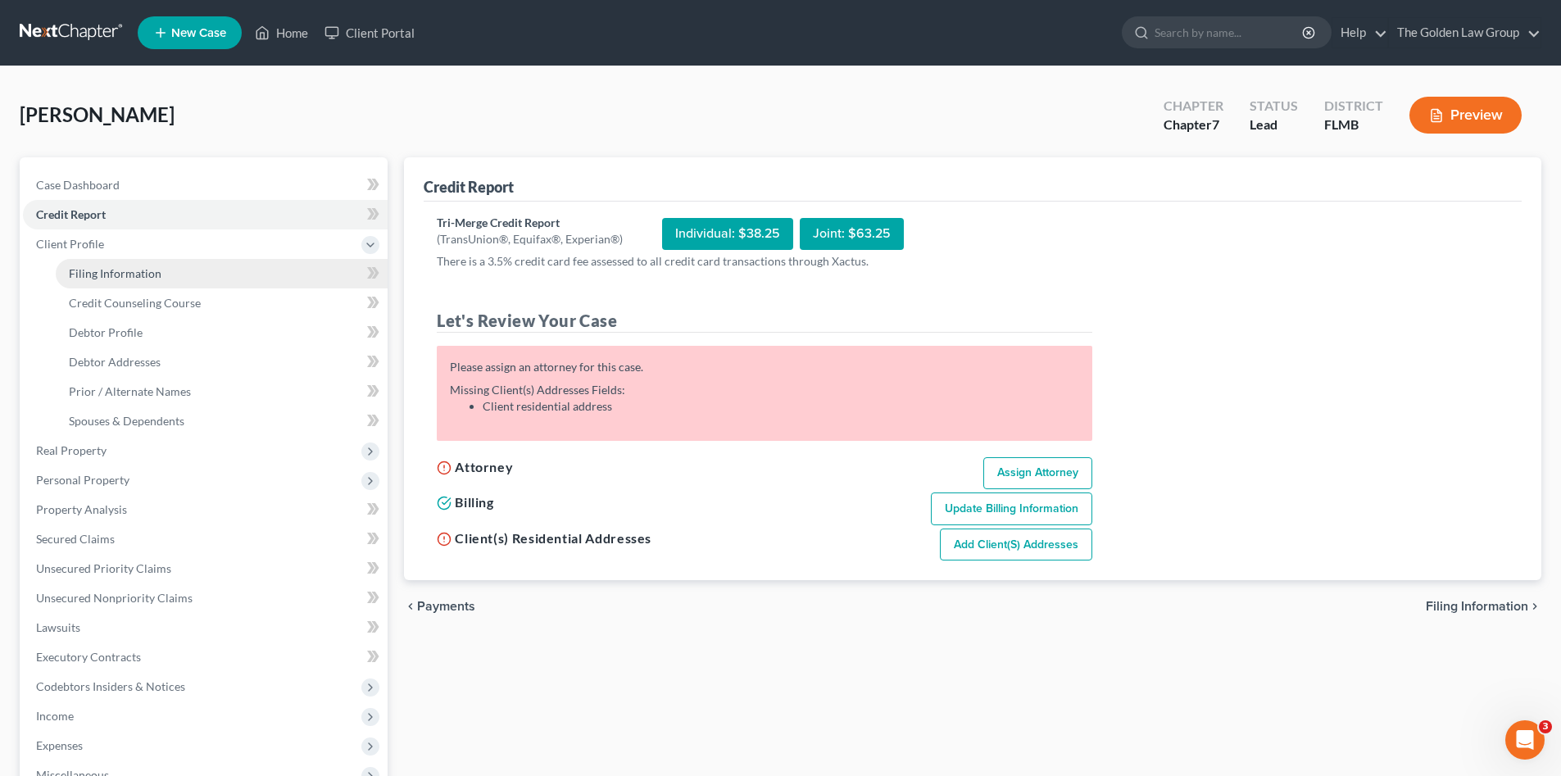
click at [109, 271] on span "Filing Information" at bounding box center [115, 273] width 93 height 14
select select "1"
select select "0"
select select "15"
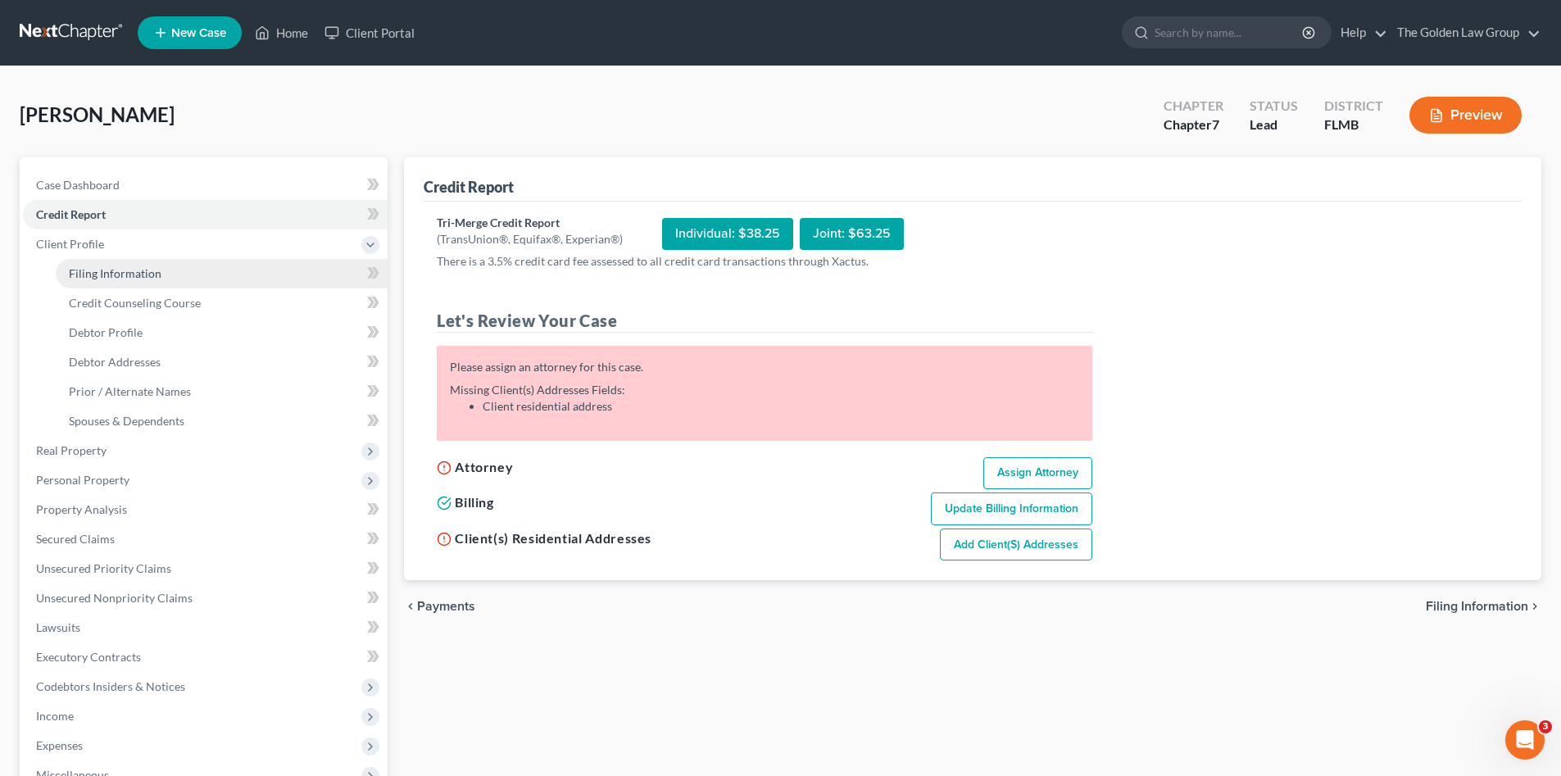
select select "9"
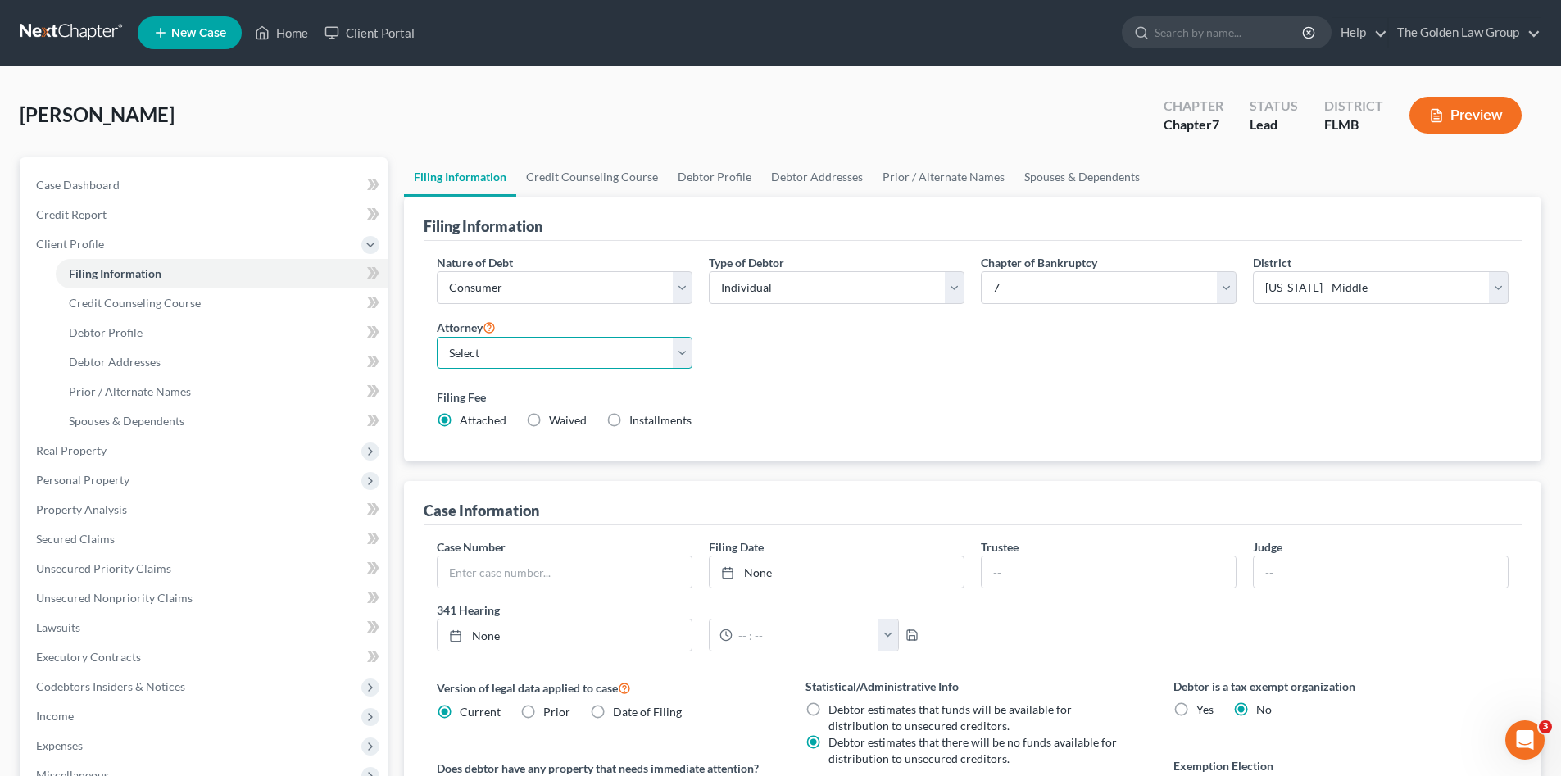
click at [487, 354] on select "Select G. Donald Golden - FLMB G. Donald Golden - FLNB Eric Barksdale - FLMB Er…" at bounding box center [565, 353] width 256 height 33
select select "0"
click at [437, 337] on select "Select G. Donald Golden - FLMB G. Donald Golden - FLNB Eric Barksdale - FLMB Er…" at bounding box center [565, 353] width 256 height 33
click at [130, 330] on span "Debtor Profile" at bounding box center [106, 332] width 74 height 14
select select "0"
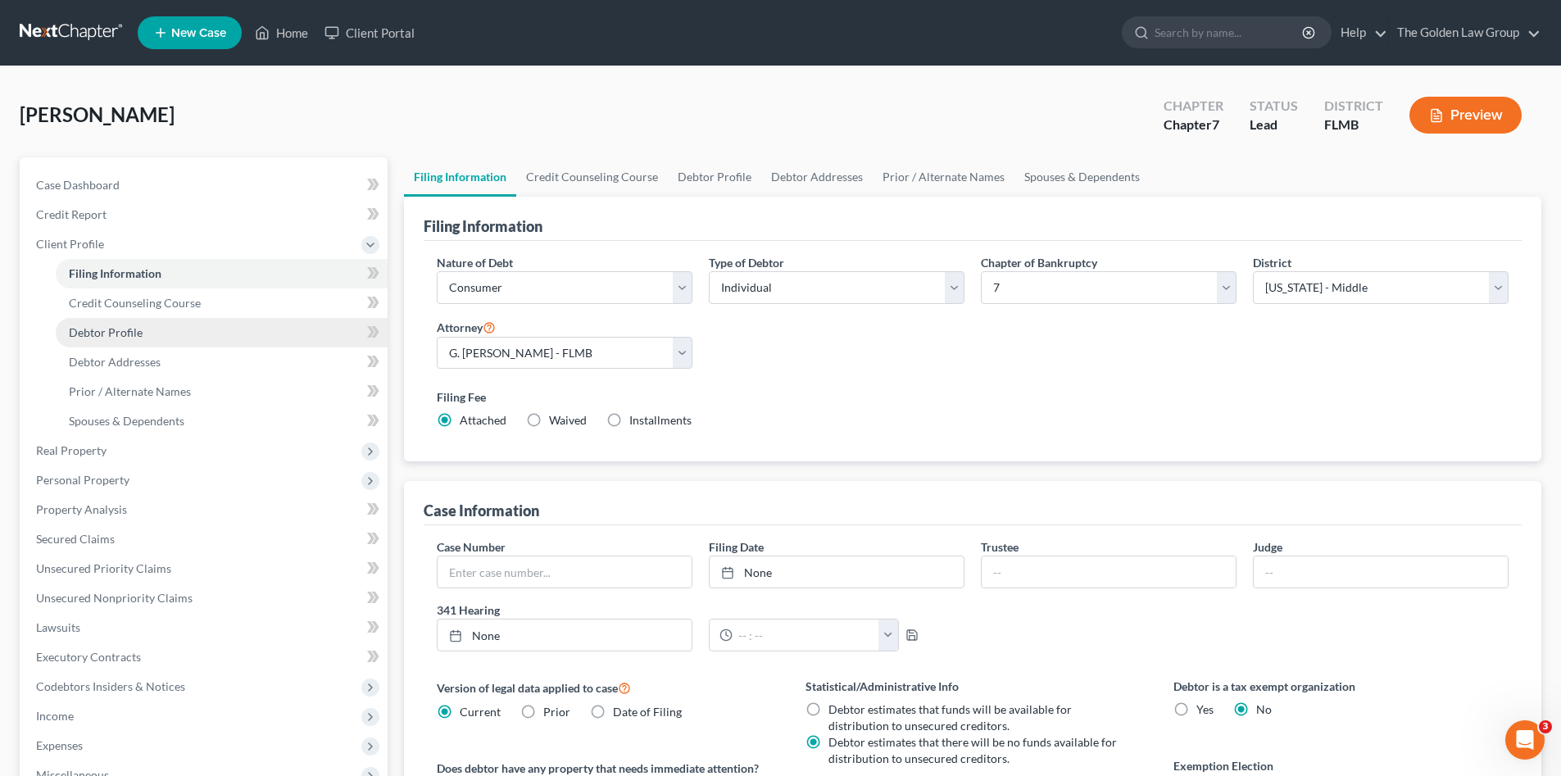
select select "0"
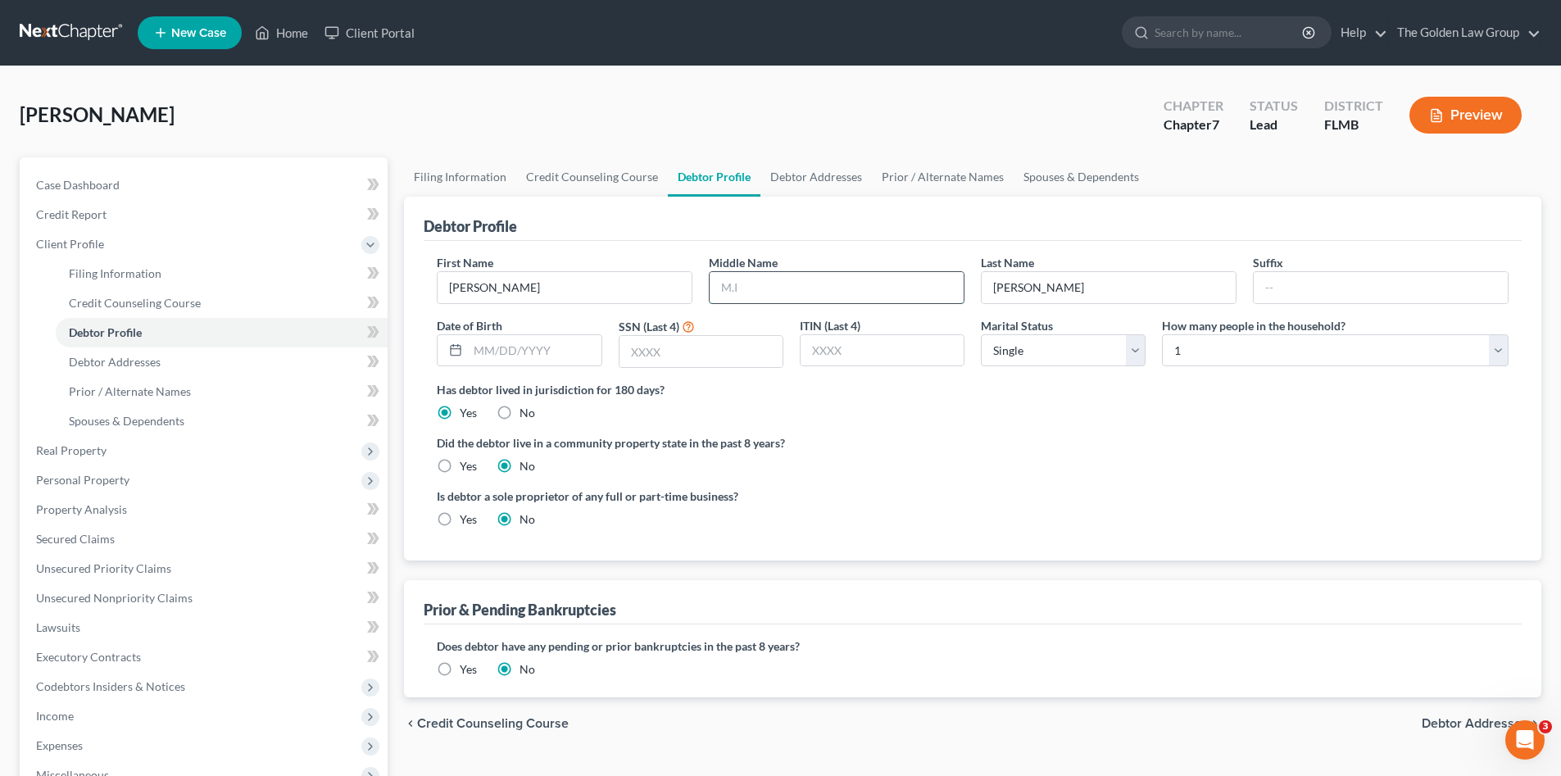
click at [750, 283] on input "text" at bounding box center [836, 287] width 254 height 31
type input "Clint"
type input "09/03/1970"
click at [640, 348] on input "text" at bounding box center [700, 351] width 163 height 31
click at [691, 347] on input "text" at bounding box center [700, 351] width 163 height 31
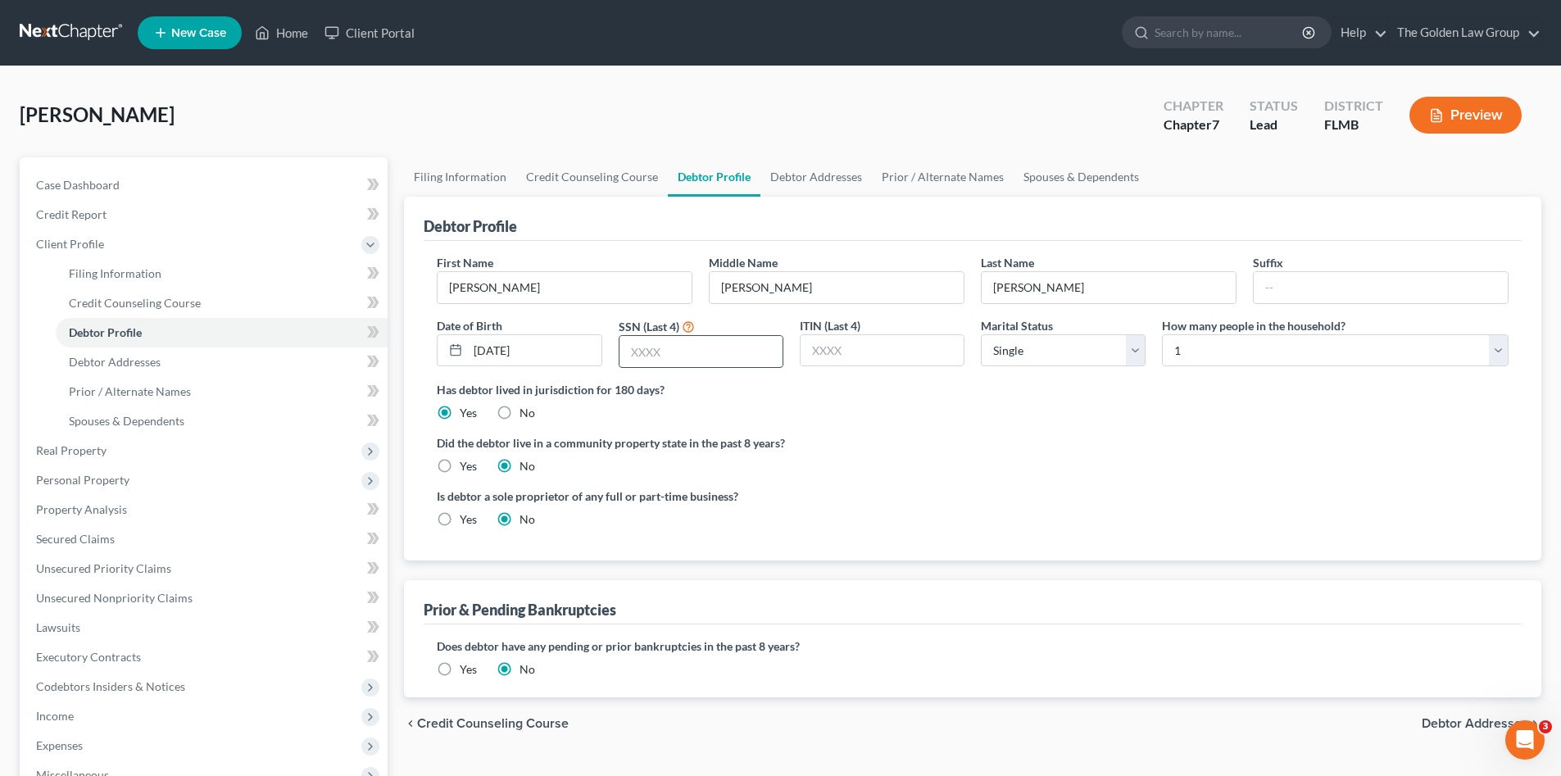
click at [699, 357] on input "text" at bounding box center [700, 351] width 163 height 31
type input "6437"
click at [1006, 464] on div "Did the debtor live in a community property state in the past 8 years? Yes No" at bounding box center [973, 454] width 1072 height 40
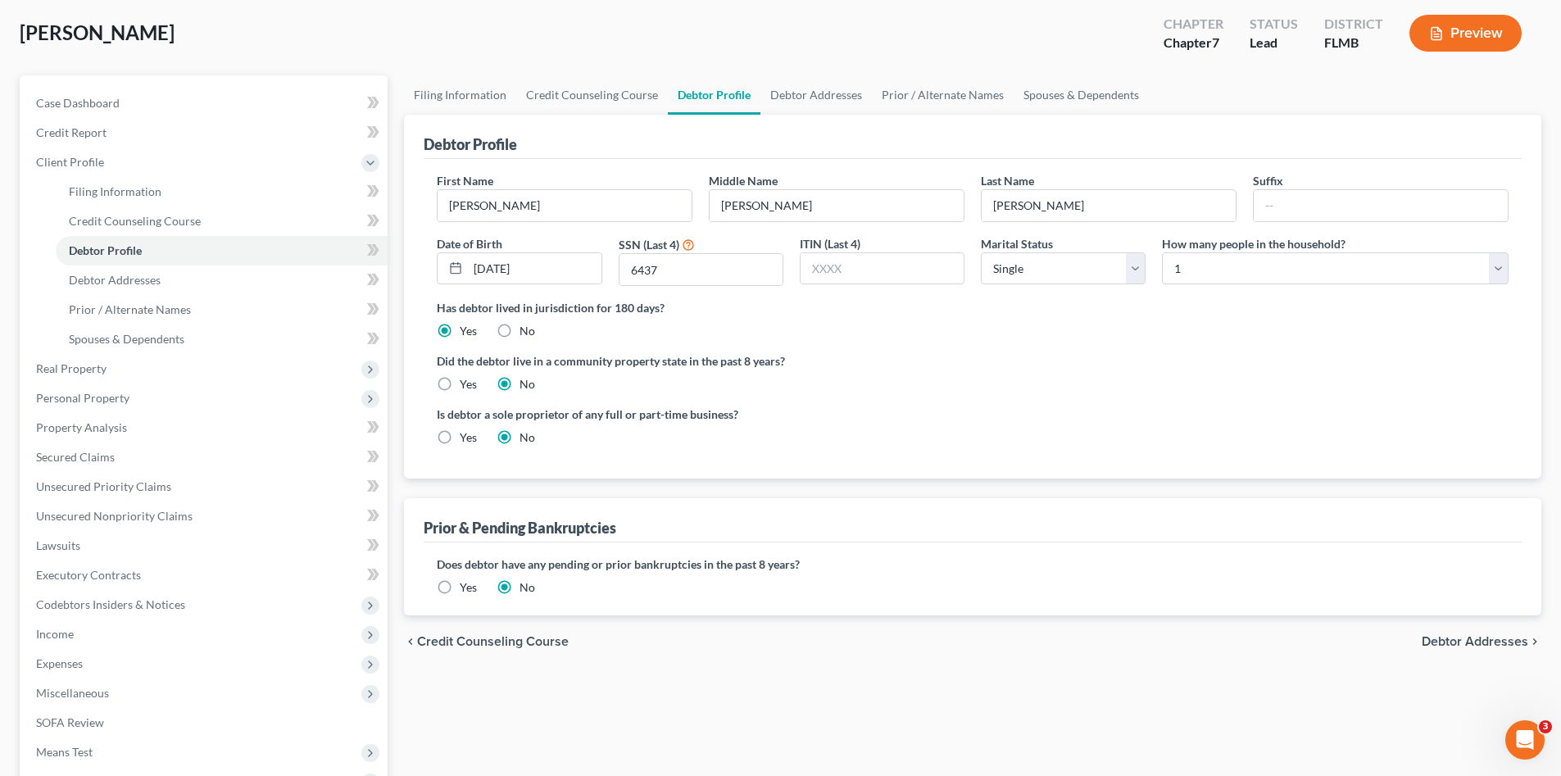
scroll to position [109, 0]
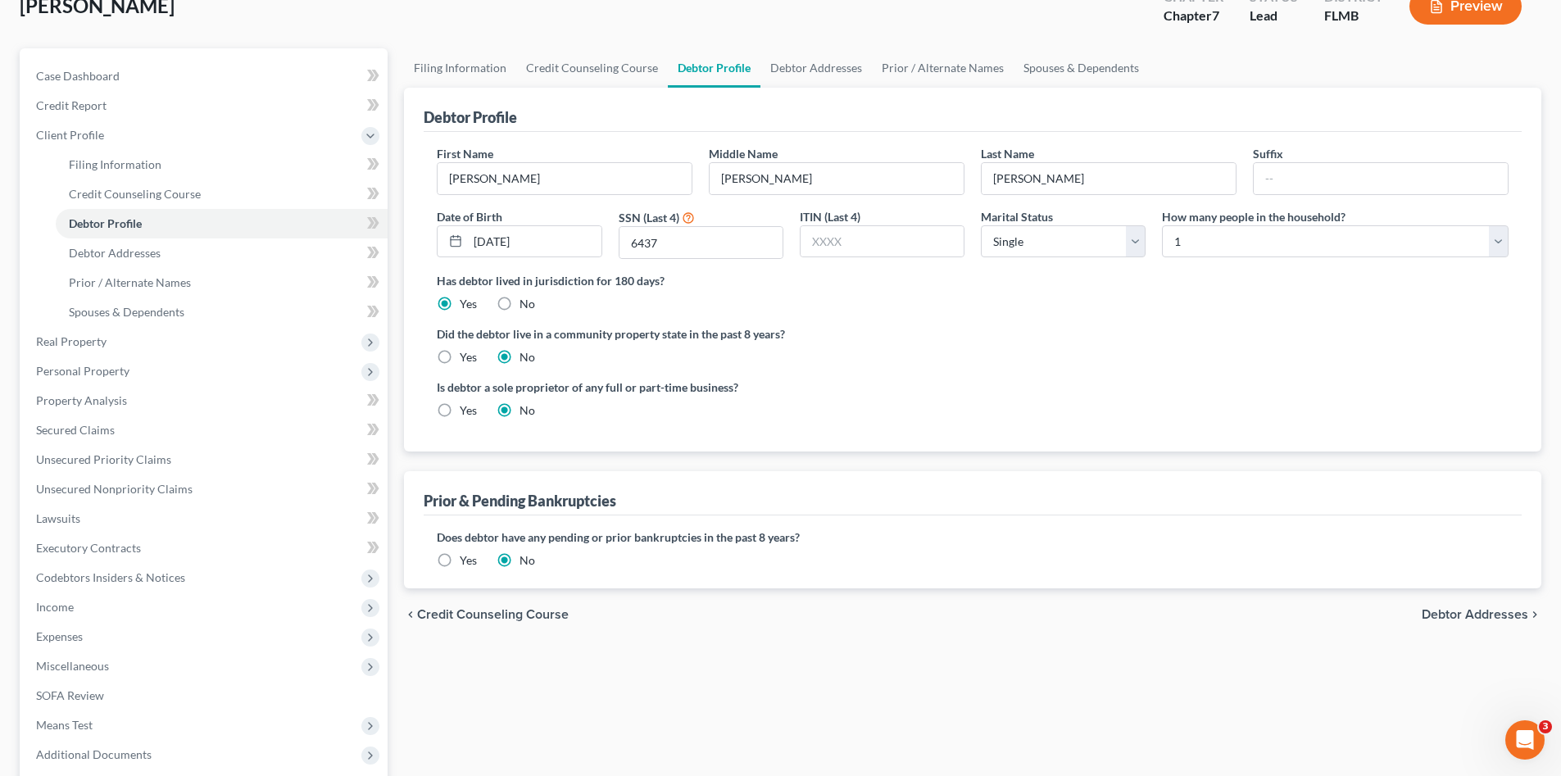
click at [1095, 653] on div "Filing Information Credit Counseling Course Debtor Profile Debtor Addresses Pri…" at bounding box center [973, 462] width 1154 height 828
click at [123, 257] on span "Debtor Addresses" at bounding box center [115, 253] width 92 height 14
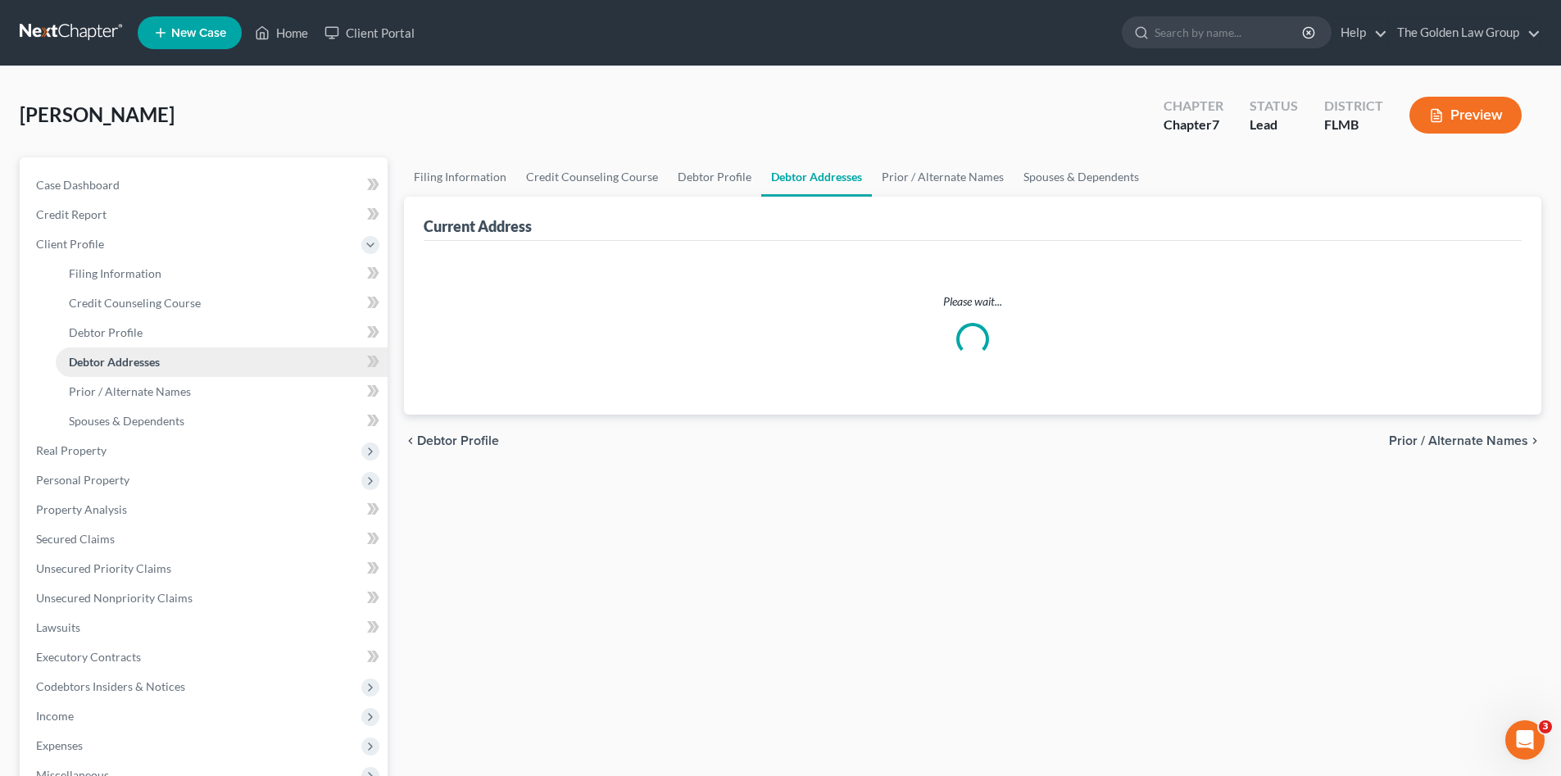
select select "0"
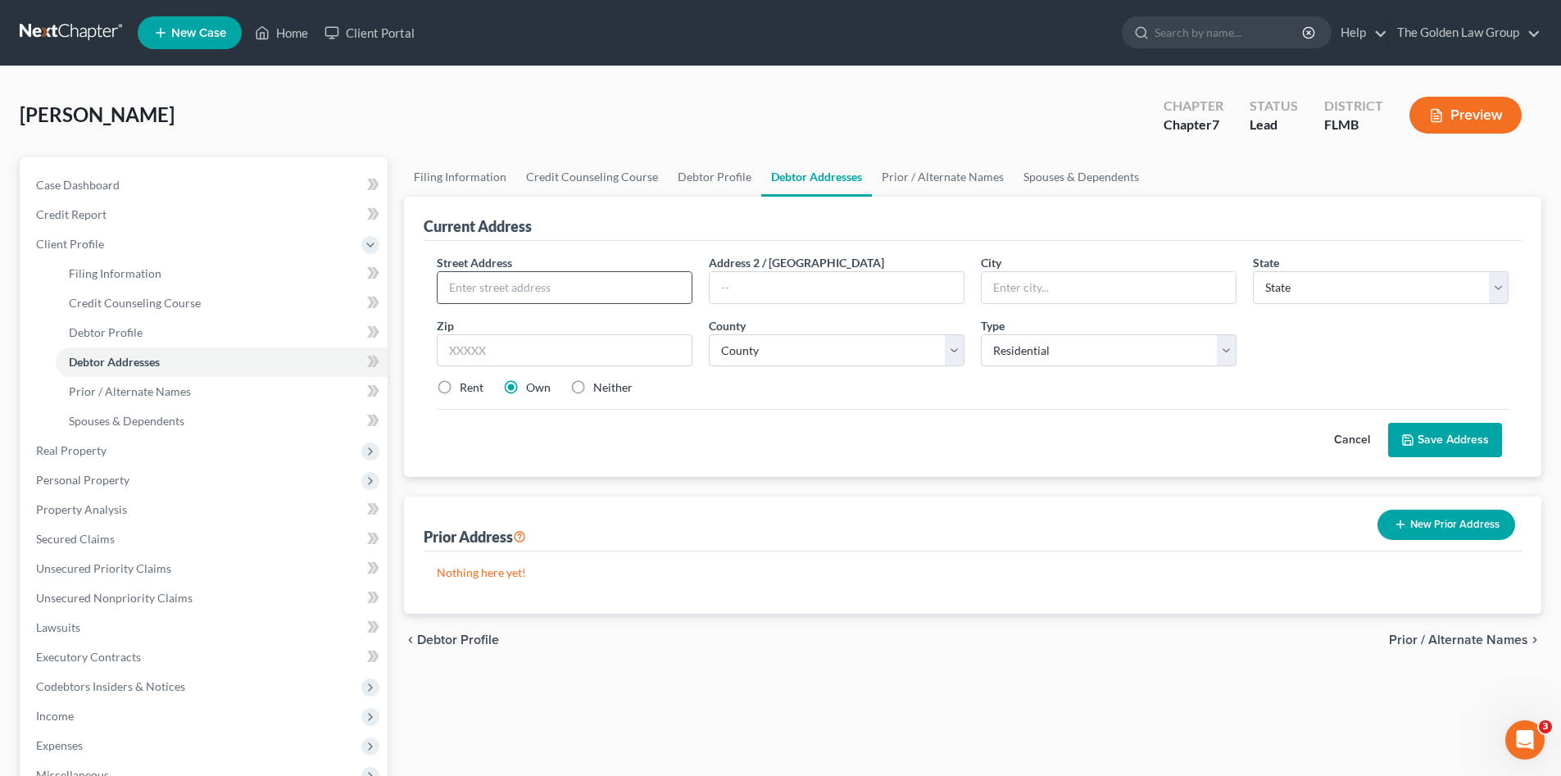
click at [502, 279] on input "text" at bounding box center [564, 287] width 254 height 31
click at [495, 286] on input "text" at bounding box center [564, 287] width 254 height 31
type input "3709 E. Caracas Street"
type input "Tampa"
select select "9"
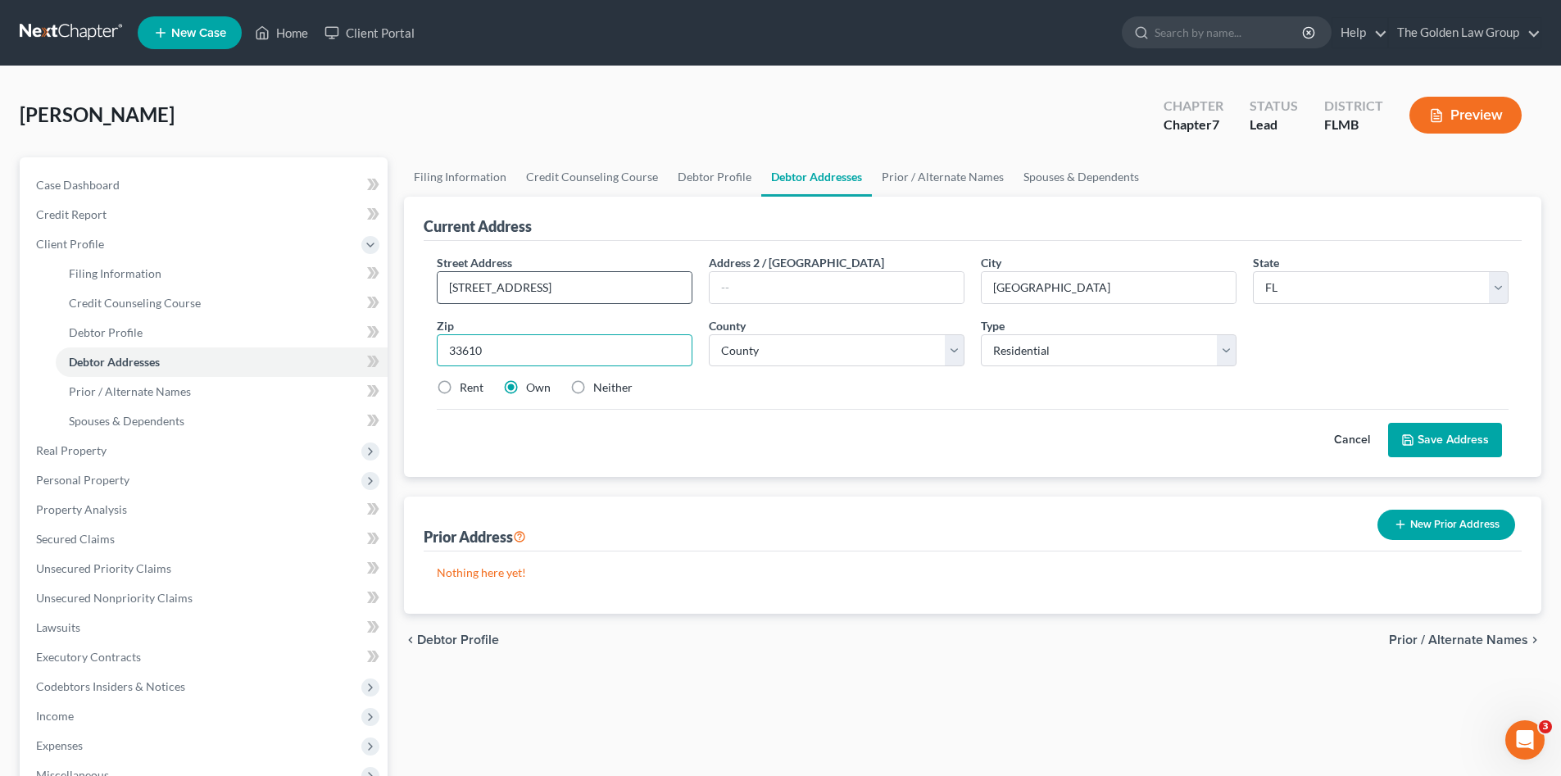
type input "33610"
select select "27"
click at [1421, 436] on button "Save Address" at bounding box center [1445, 440] width 114 height 34
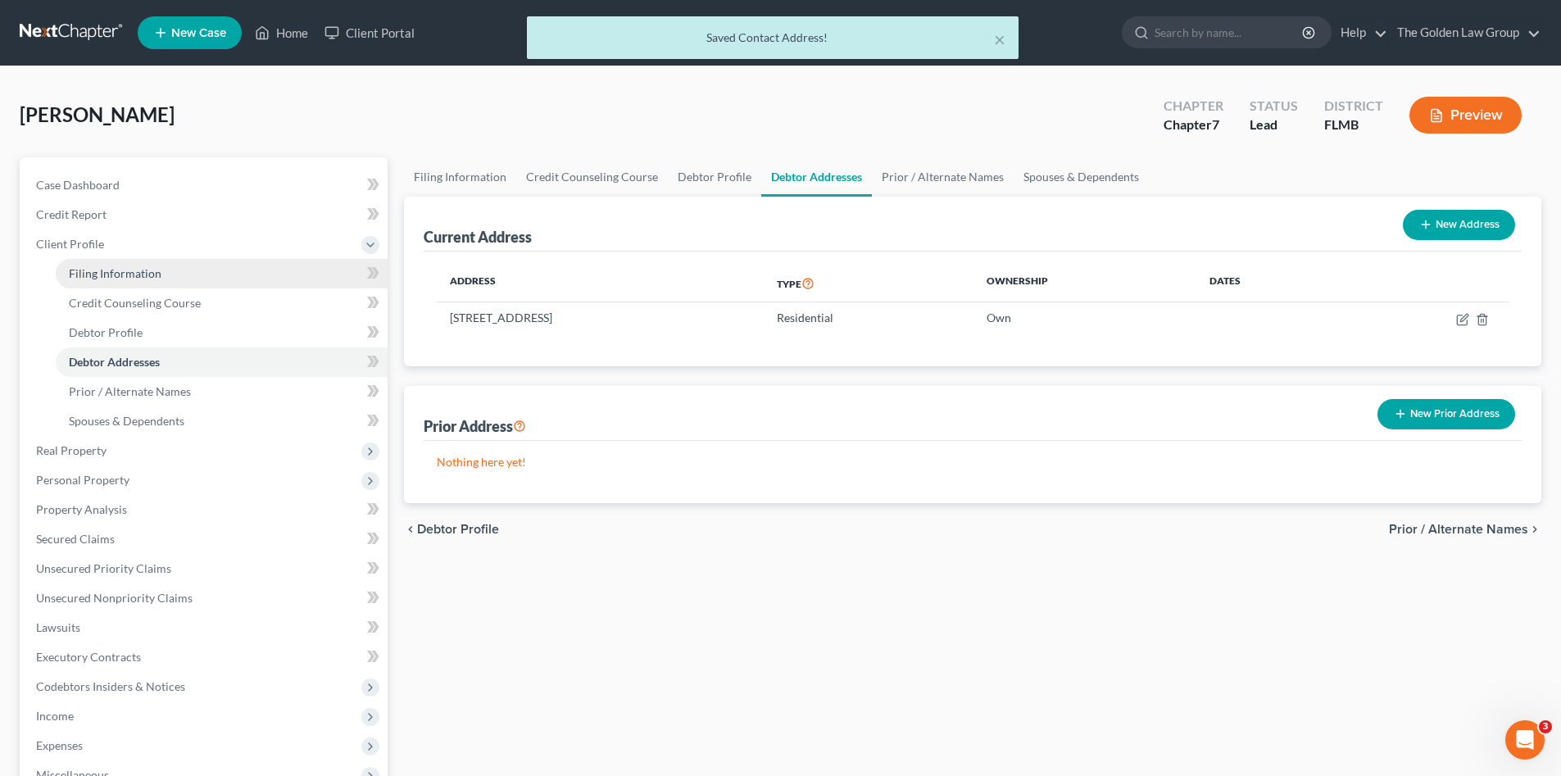
click at [116, 270] on span "Filing Information" at bounding box center [115, 273] width 93 height 14
select select "1"
select select "0"
select select "15"
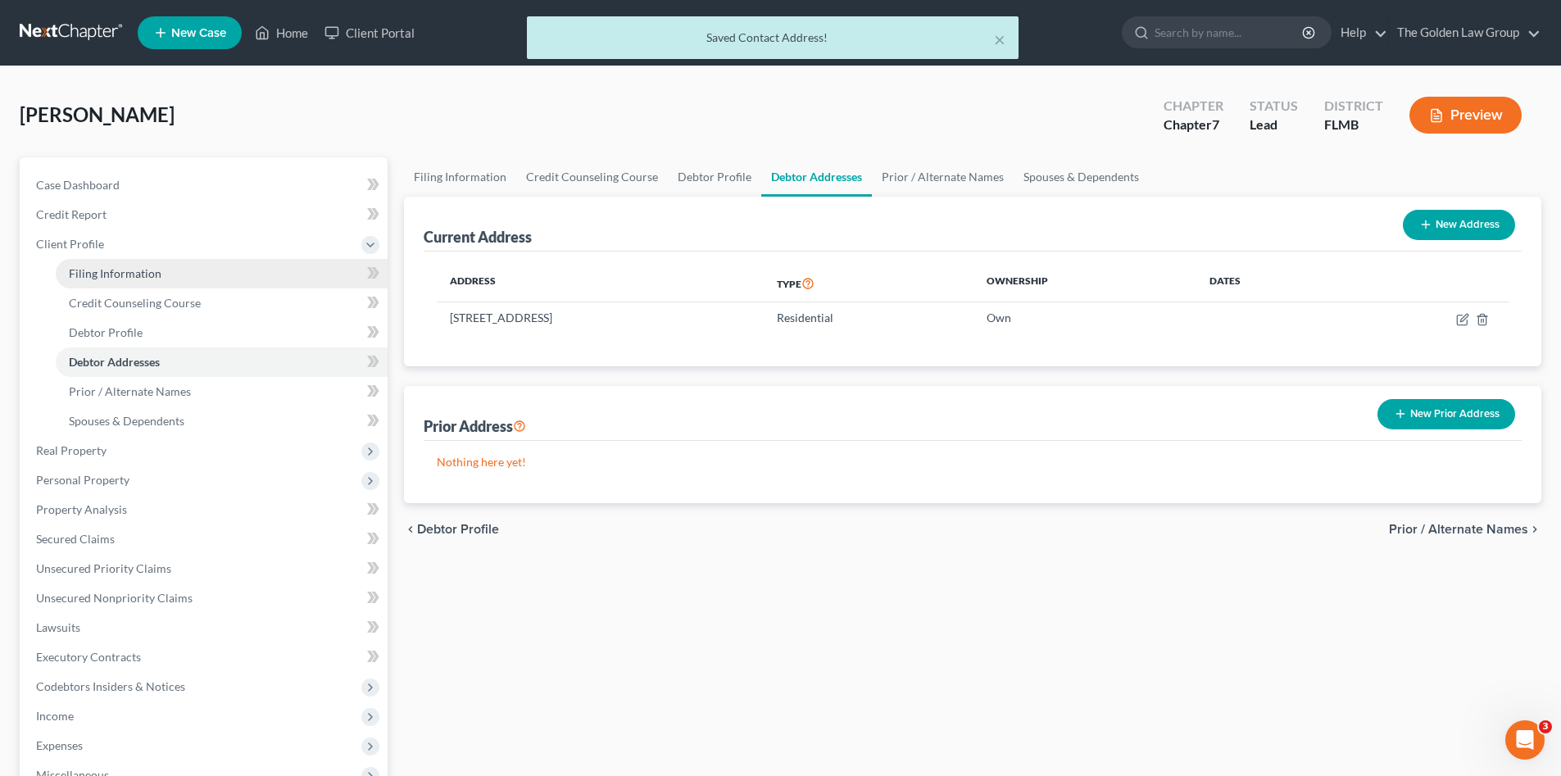
select select "0"
select select "9"
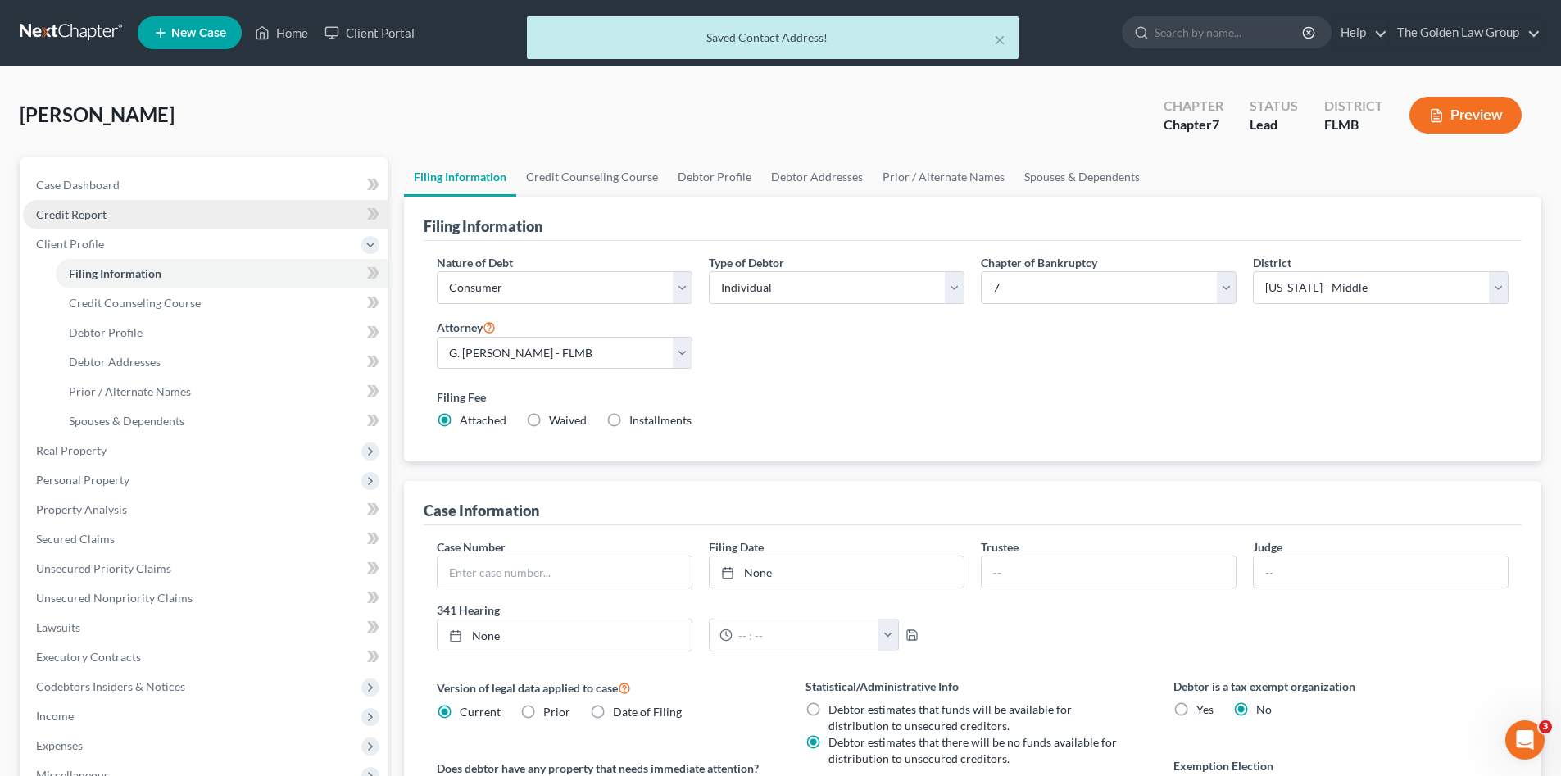
click at [79, 213] on span "Credit Report" at bounding box center [71, 214] width 70 height 14
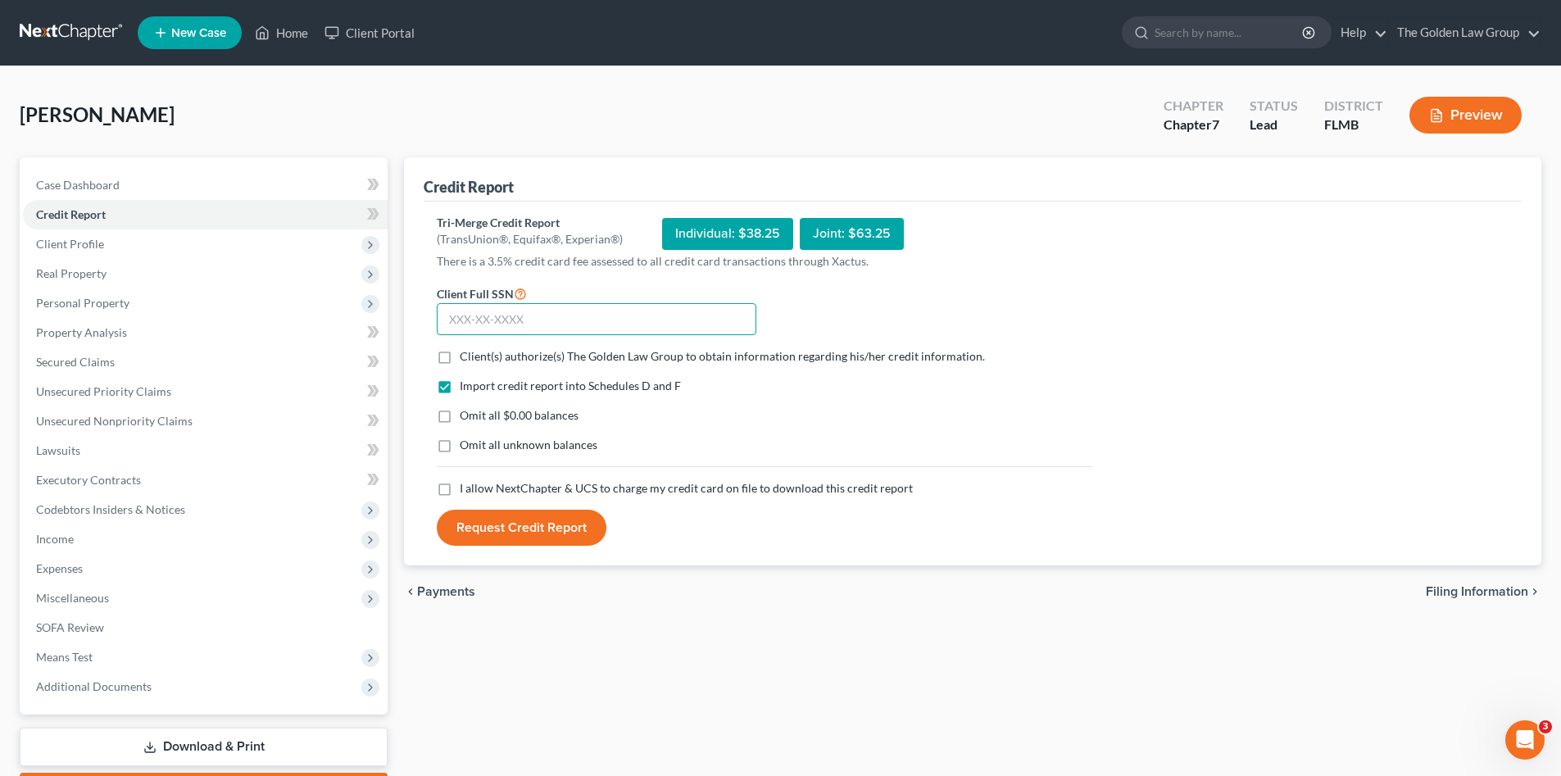
click at [709, 321] on input "text" at bounding box center [597, 319] width 320 height 33
type input "593-30-6437"
click at [460, 358] on label "Client(s) authorize(s) The Golden Law Group to obtain information regarding his…" at bounding box center [722, 356] width 525 height 16
click at [466, 358] on input "Client(s) authorize(s) The Golden Law Group to obtain information regarding his…" at bounding box center [471, 353] width 11 height 11
checkbox input "true"
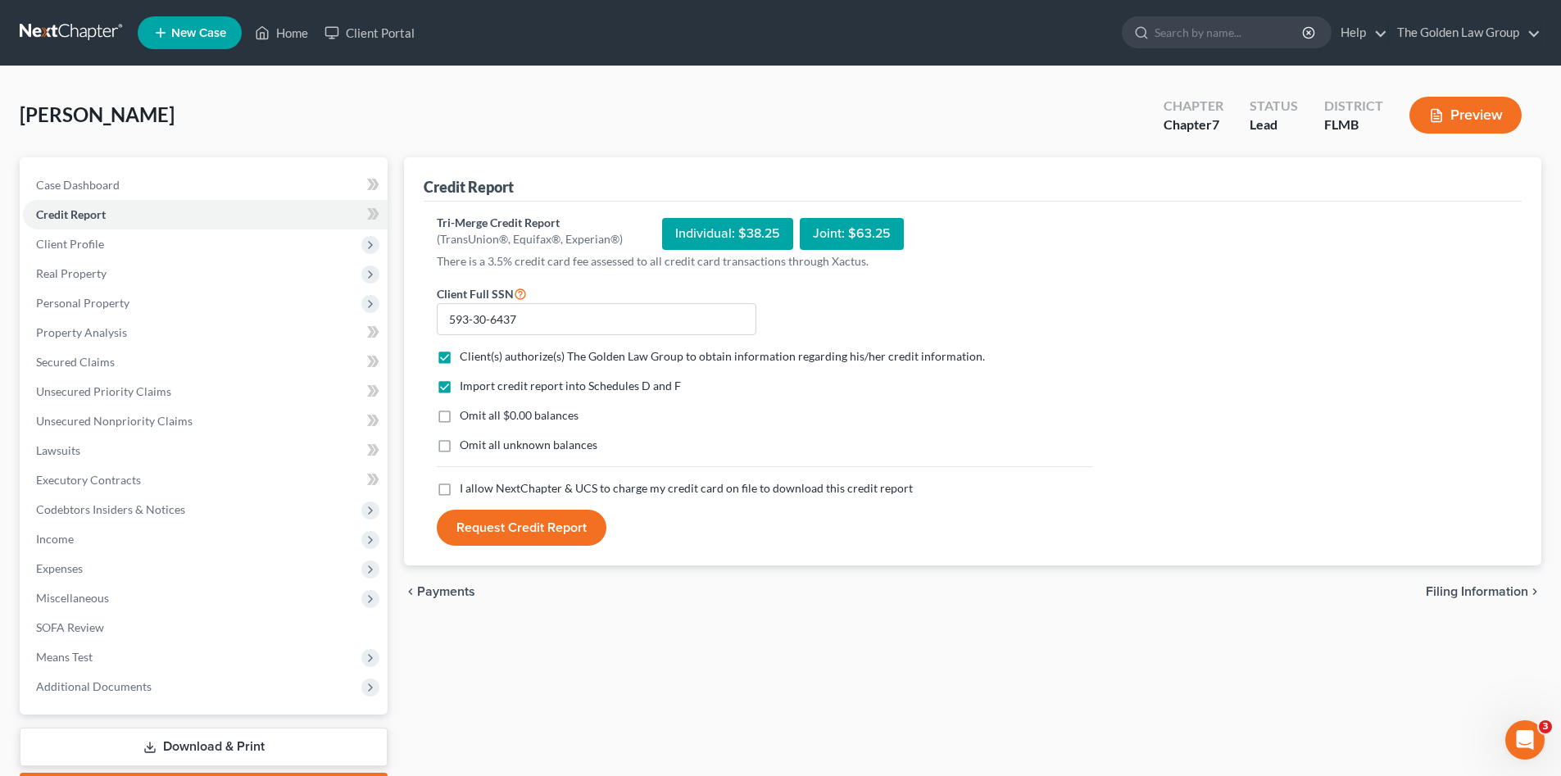
click at [460, 416] on label "Omit all $0.00 balances" at bounding box center [519, 415] width 119 height 16
click at [466, 416] on input "Omit all $0.00 balances" at bounding box center [471, 412] width 11 height 11
checkbox input "true"
click at [460, 445] on label "Omit all unknown balances" at bounding box center [529, 445] width 138 height 16
click at [466, 445] on input "Omit all unknown balances" at bounding box center [471, 442] width 11 height 11
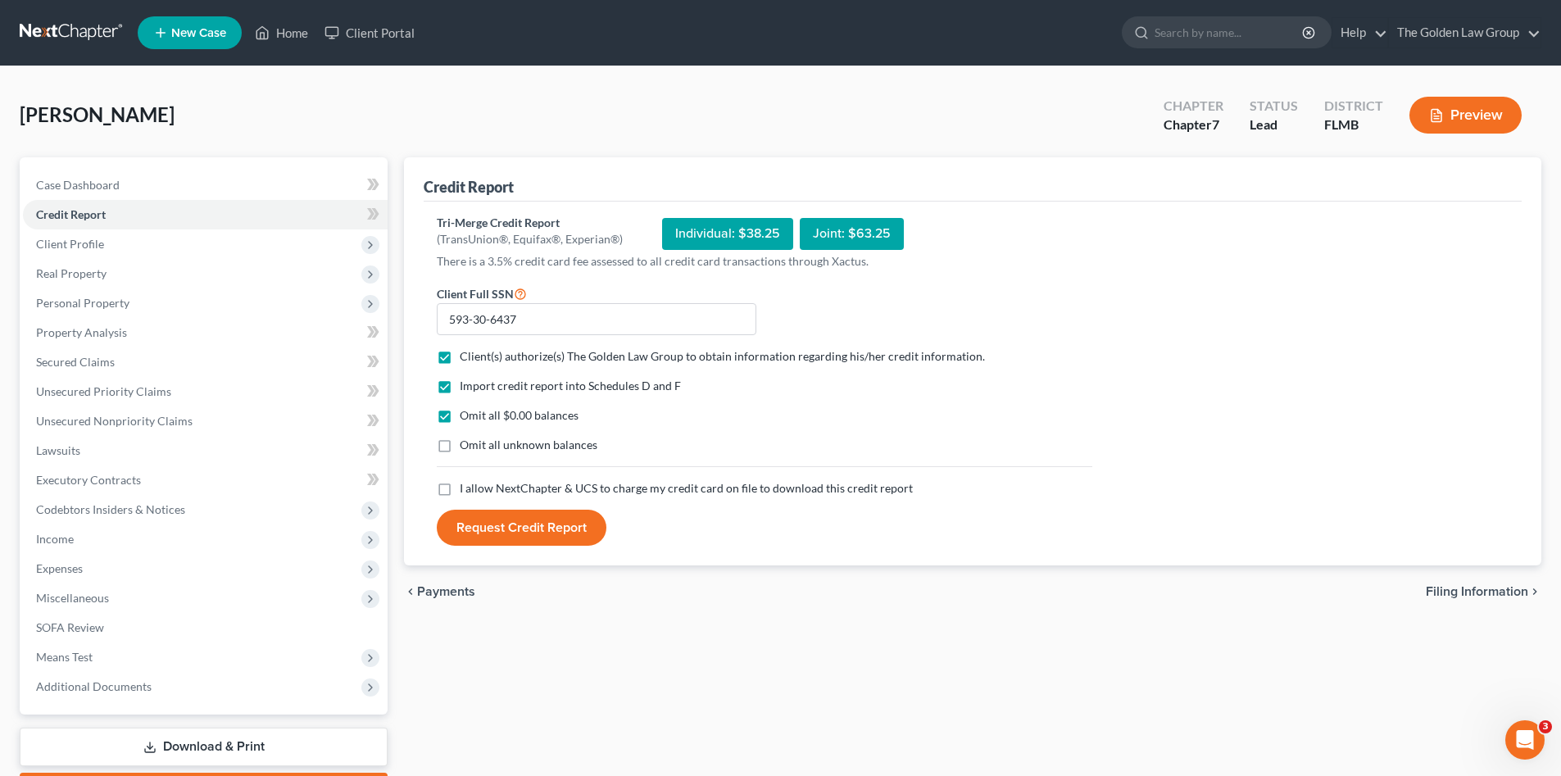
checkbox input "true"
drag, startPoint x: 440, startPoint y: 495, endPoint x: 469, endPoint y: 512, distance: 34.1
click at [460, 496] on label "I allow NextChapter & UCS to charge my credit card on file to download this cre…" at bounding box center [686, 488] width 453 height 16
click at [466, 491] on input "I allow NextChapter & UCS to charge my credit card on file to download this cre…" at bounding box center [471, 485] width 11 height 11
checkbox input "true"
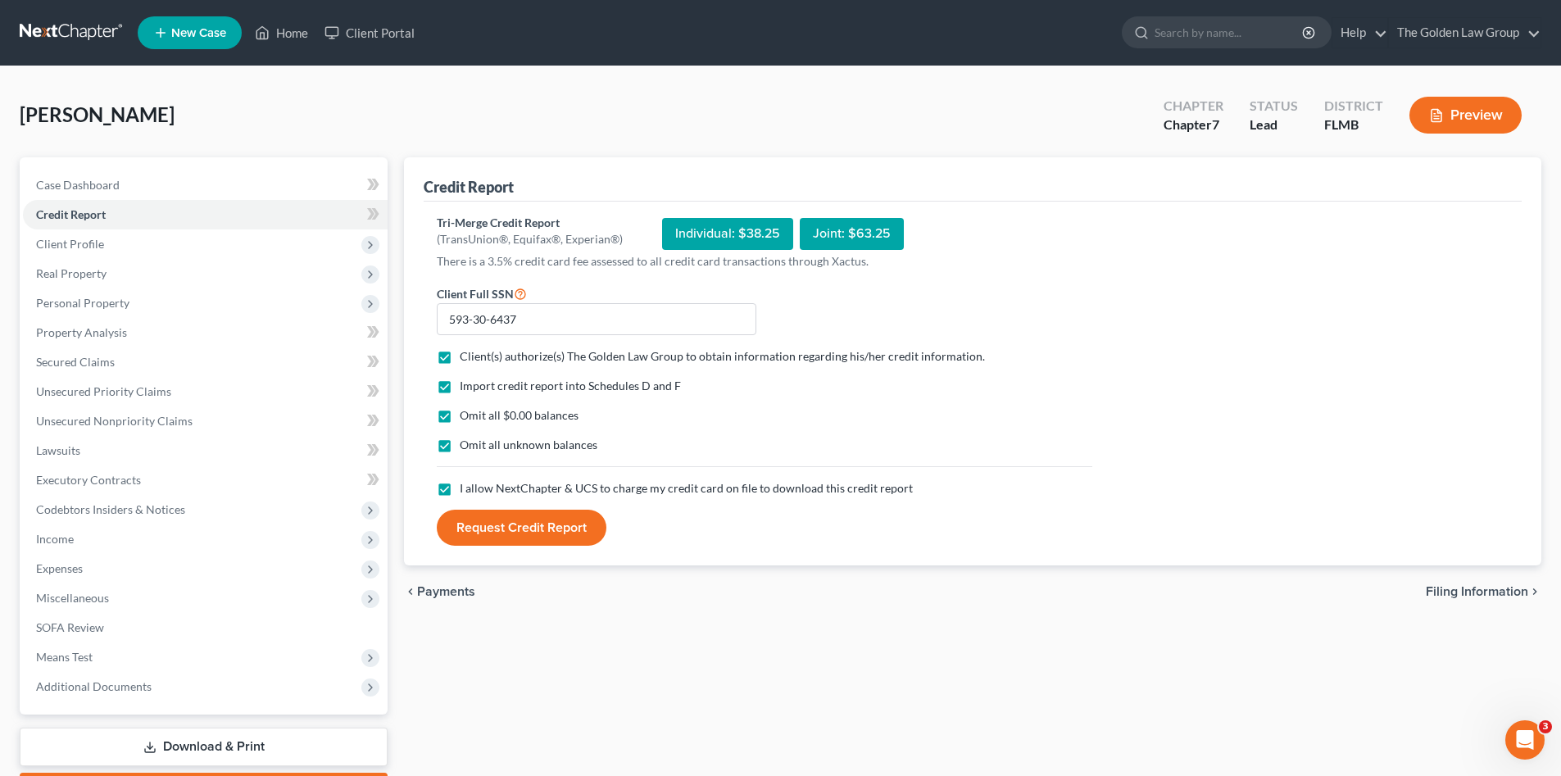
drag, startPoint x: 501, startPoint y: 528, endPoint x: 496, endPoint y: 539, distance: 11.7
click at [501, 529] on button "Request Credit Report" at bounding box center [522, 528] width 170 height 36
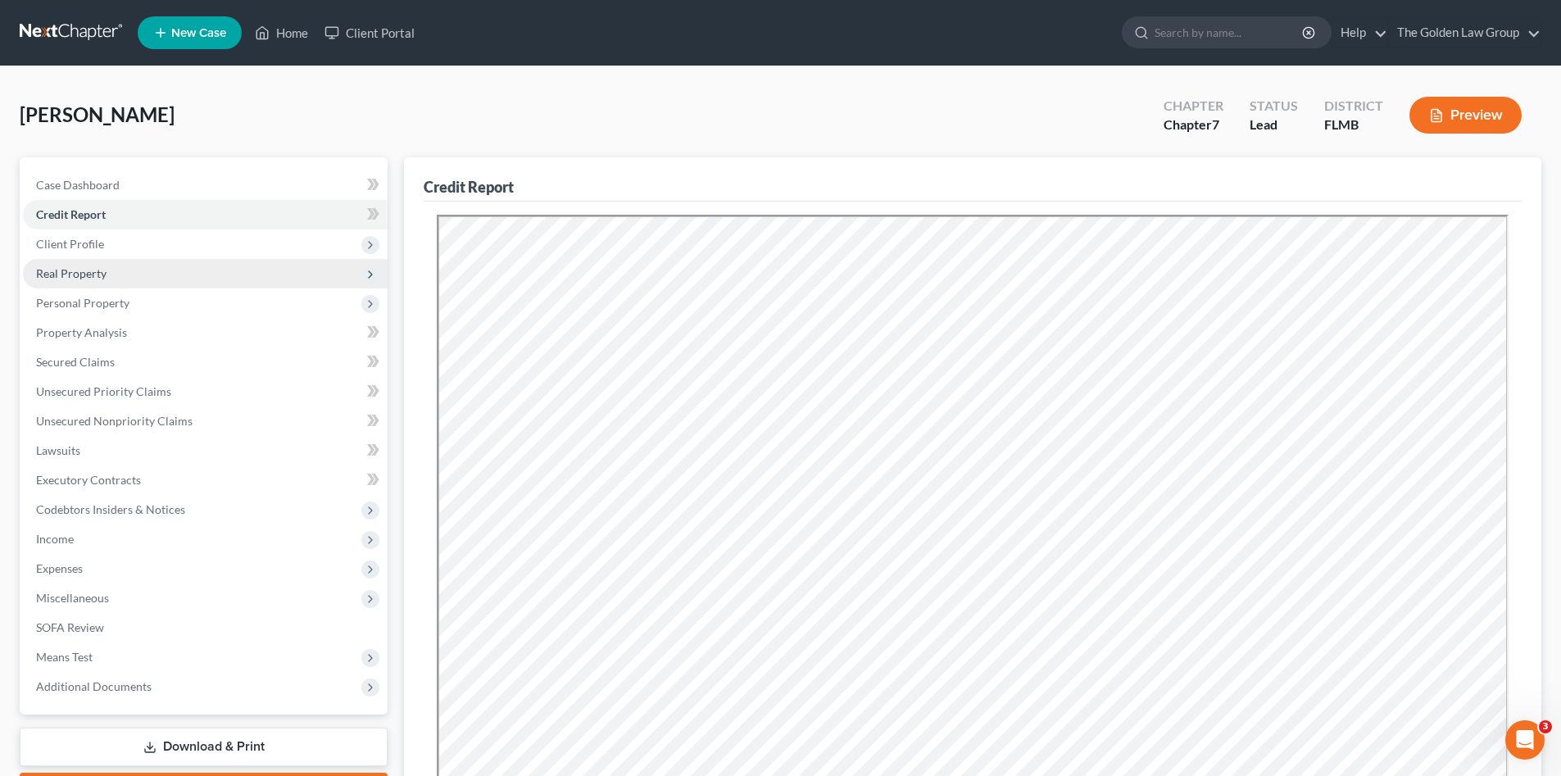
drag, startPoint x: 131, startPoint y: 254, endPoint x: 141, endPoint y: 271, distance: 19.8
click at [131, 254] on span "Client Profile" at bounding box center [205, 243] width 365 height 29
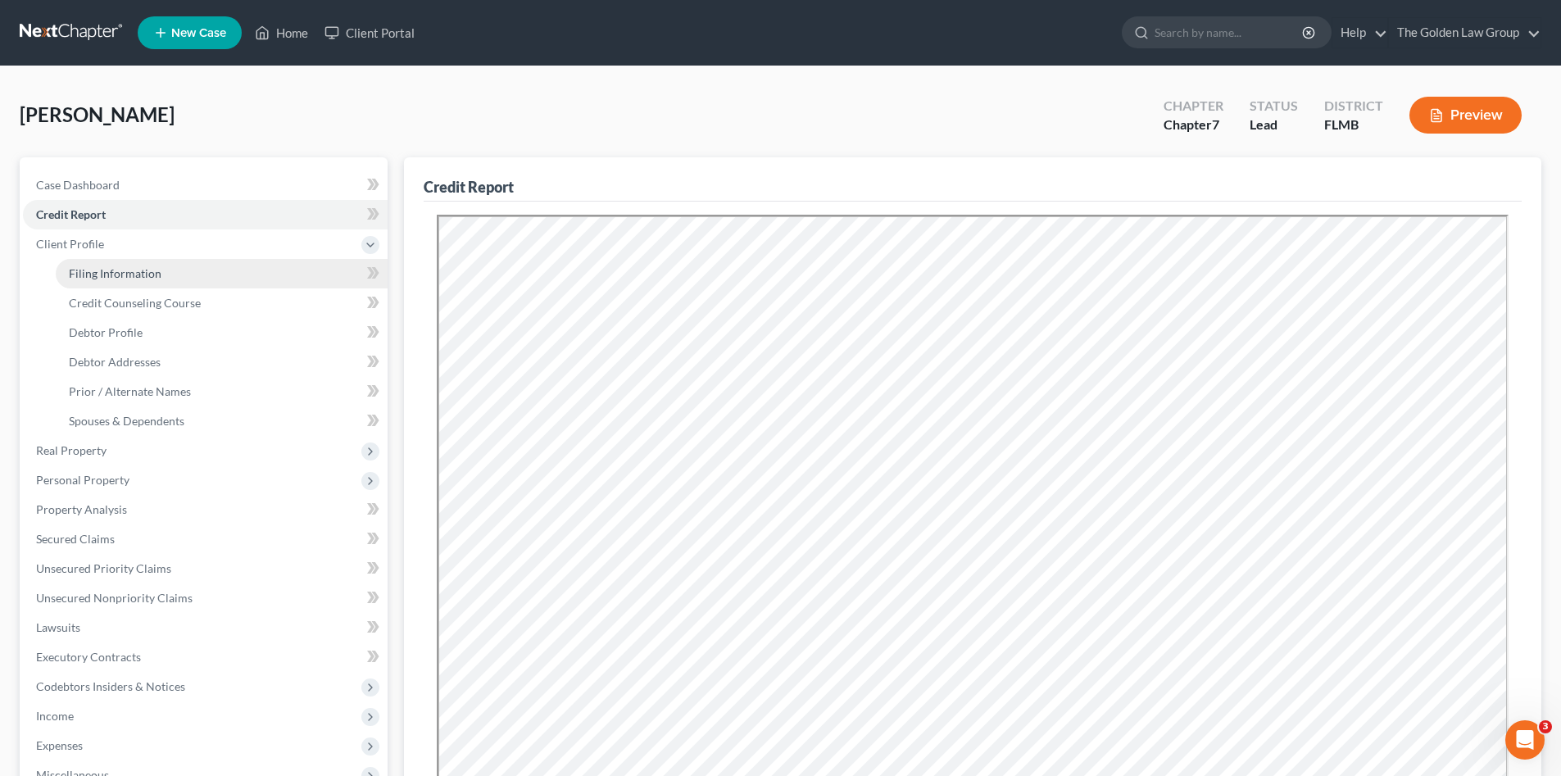
click at [141, 272] on span "Filing Information" at bounding box center [115, 273] width 93 height 14
select select "1"
select select "0"
select select "15"
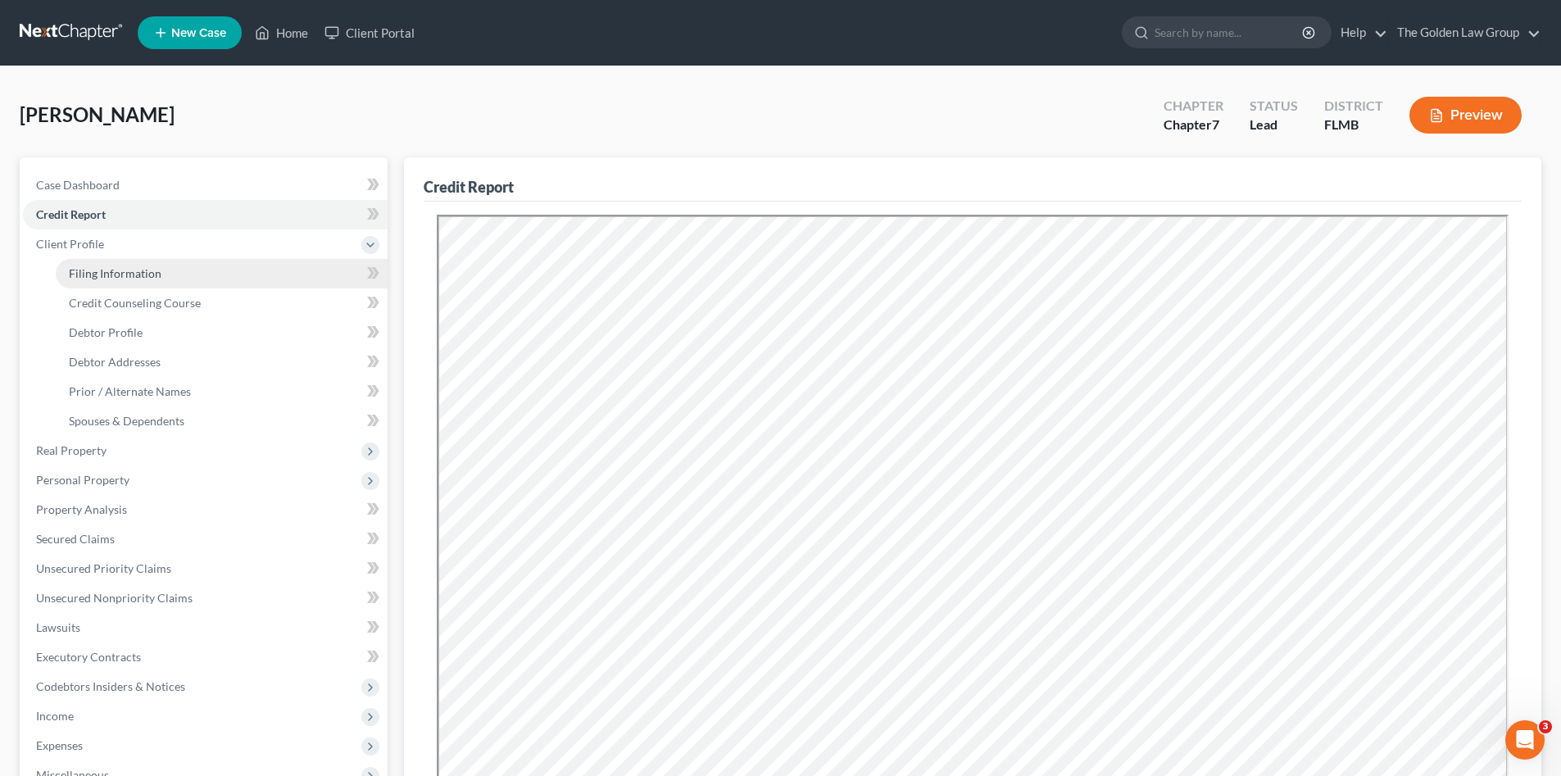
select select "0"
select select "9"
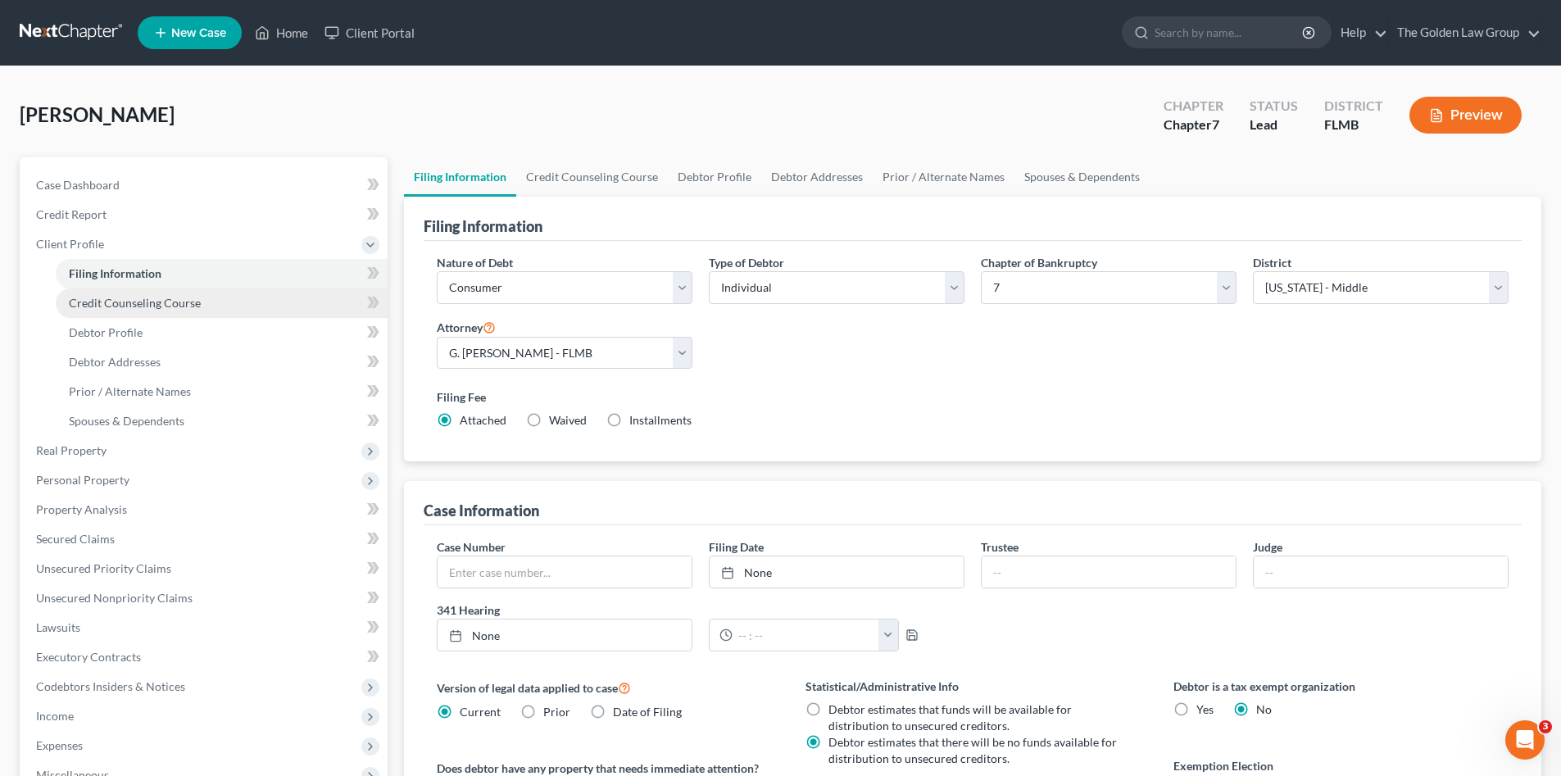
click at [164, 296] on span "Credit Counseling Course" at bounding box center [135, 303] width 132 height 14
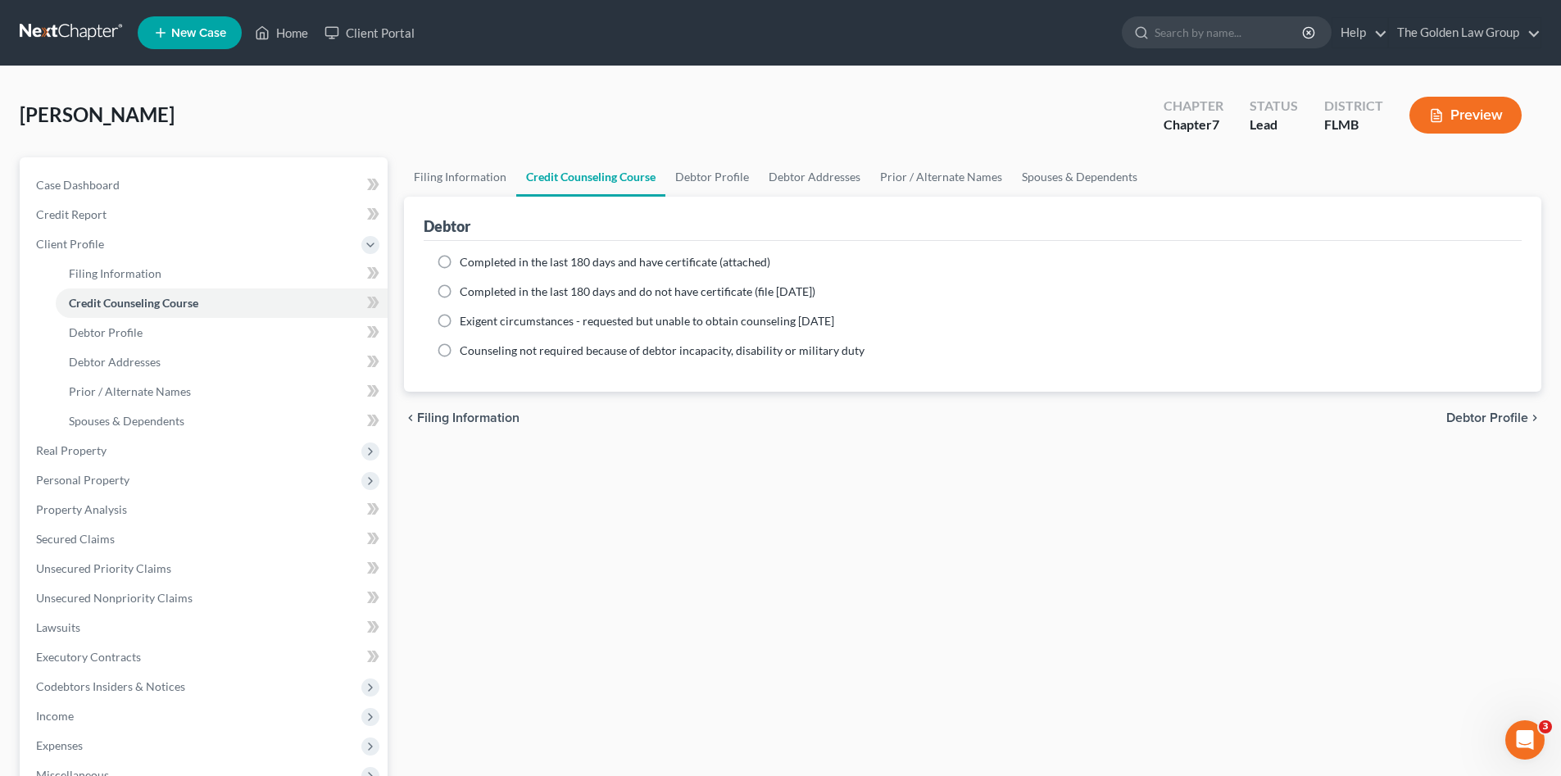
click at [480, 266] on span "Completed in the last 180 days and have certificate (attached)" at bounding box center [615, 262] width 311 height 14
click at [477, 265] on input "Completed in the last 180 days and have certificate (attached)" at bounding box center [471, 259] width 11 height 11
radio input "true"
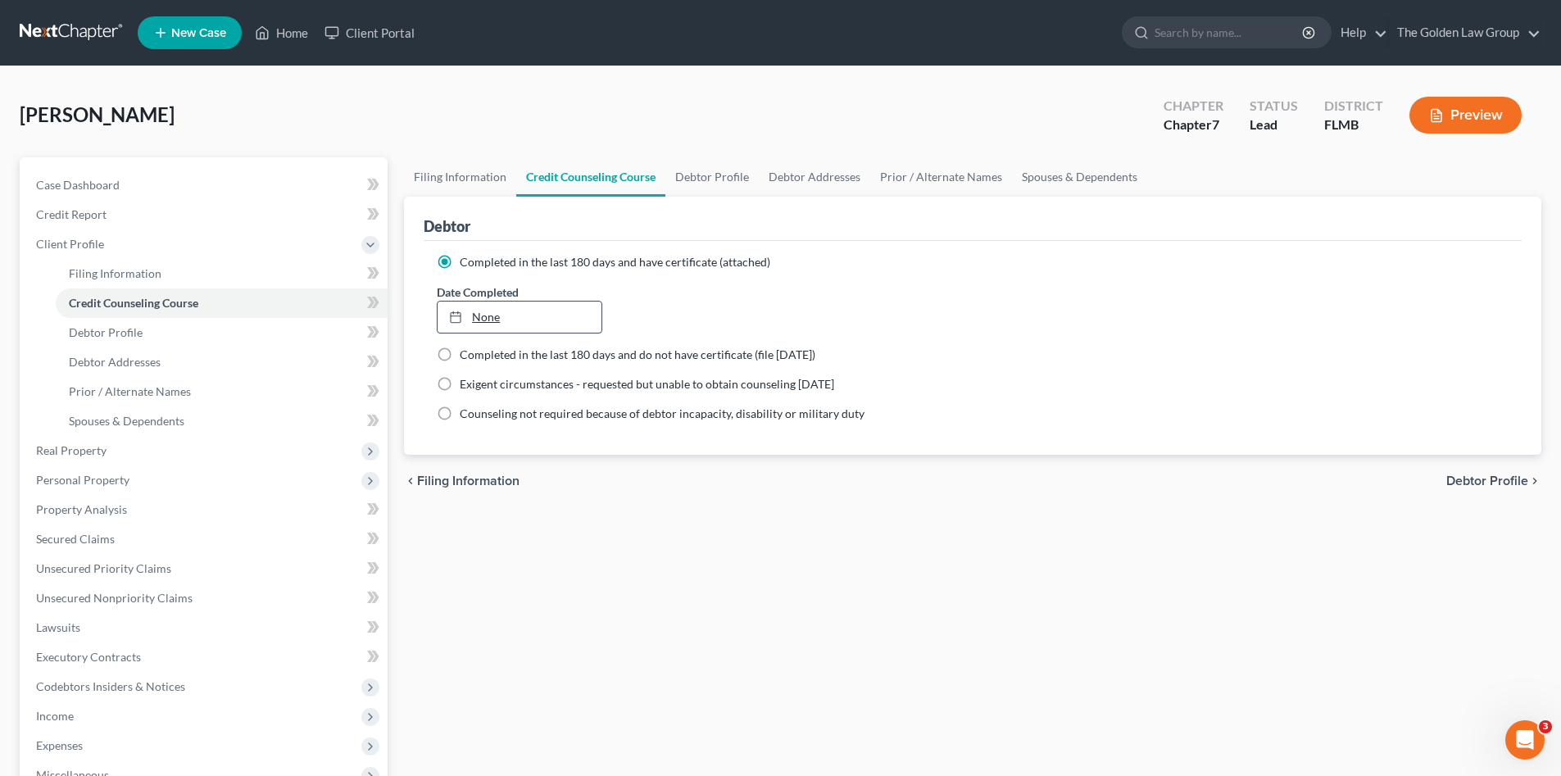
type input "10/9/2025"
click at [513, 313] on link "10/9/2025" at bounding box center [518, 316] width 163 height 31
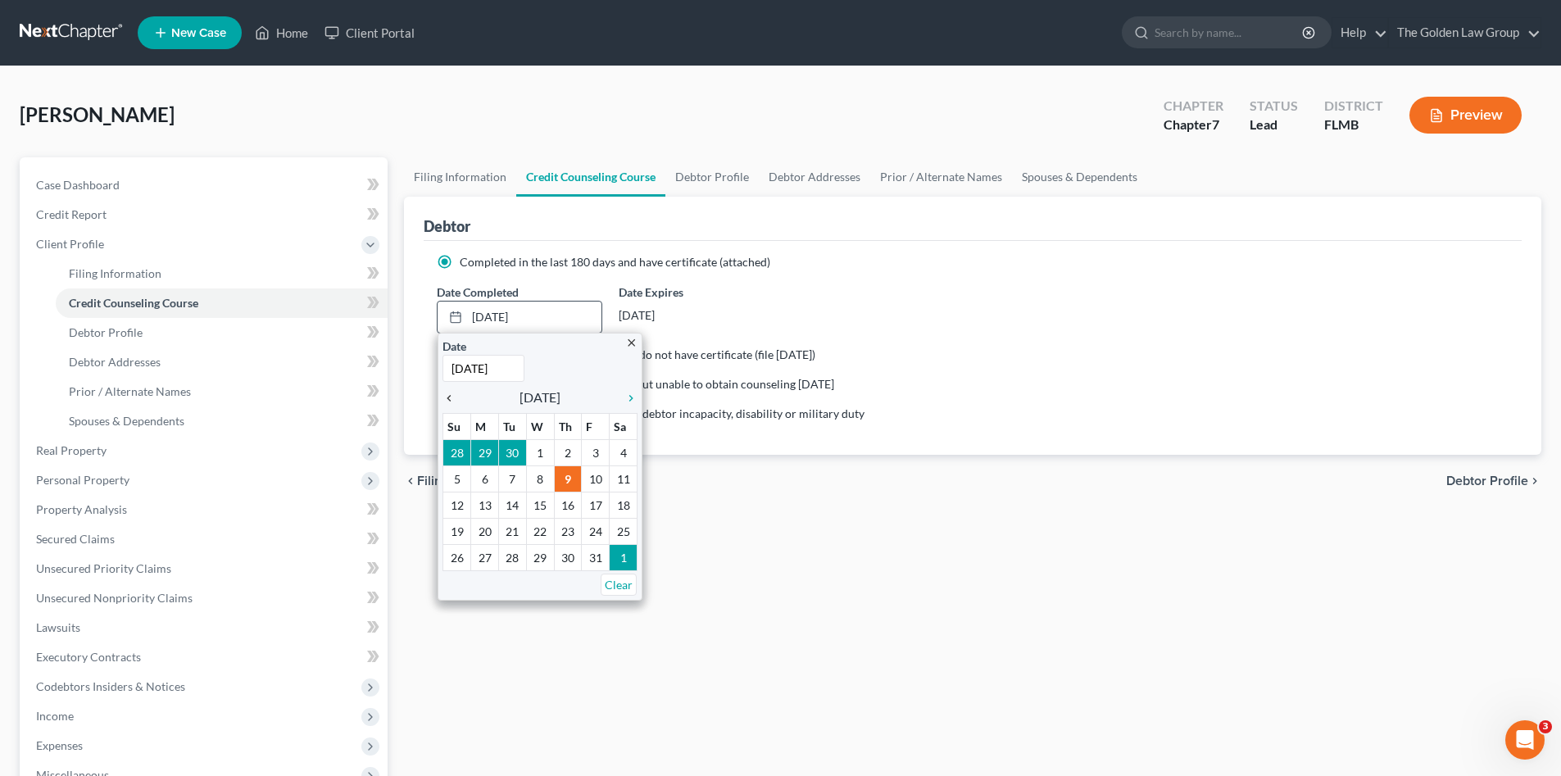
click at [449, 399] on icon "chevron_left" at bounding box center [452, 398] width 21 height 13
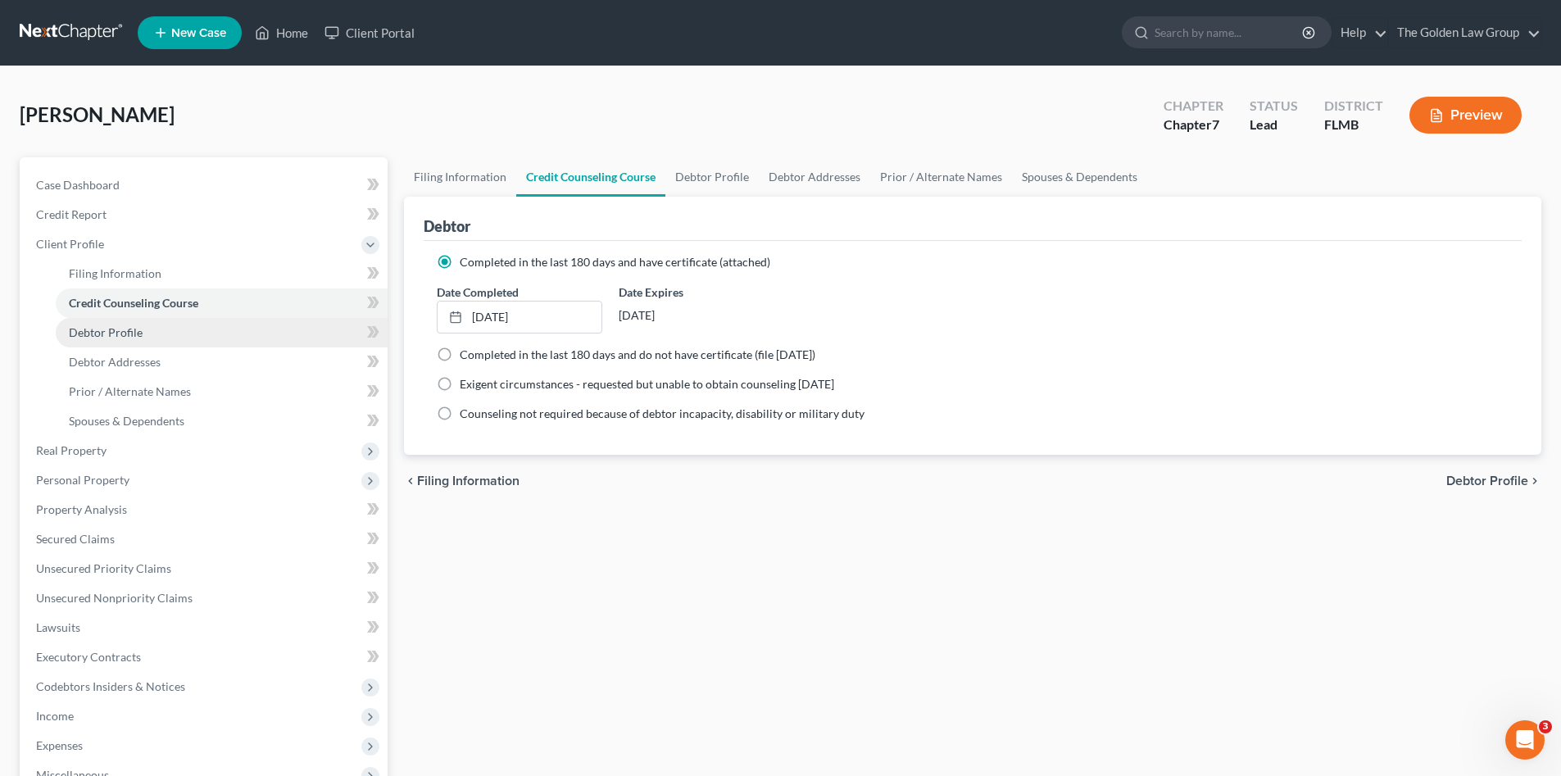
click at [145, 332] on link "Debtor Profile" at bounding box center [222, 332] width 332 height 29
select select "0"
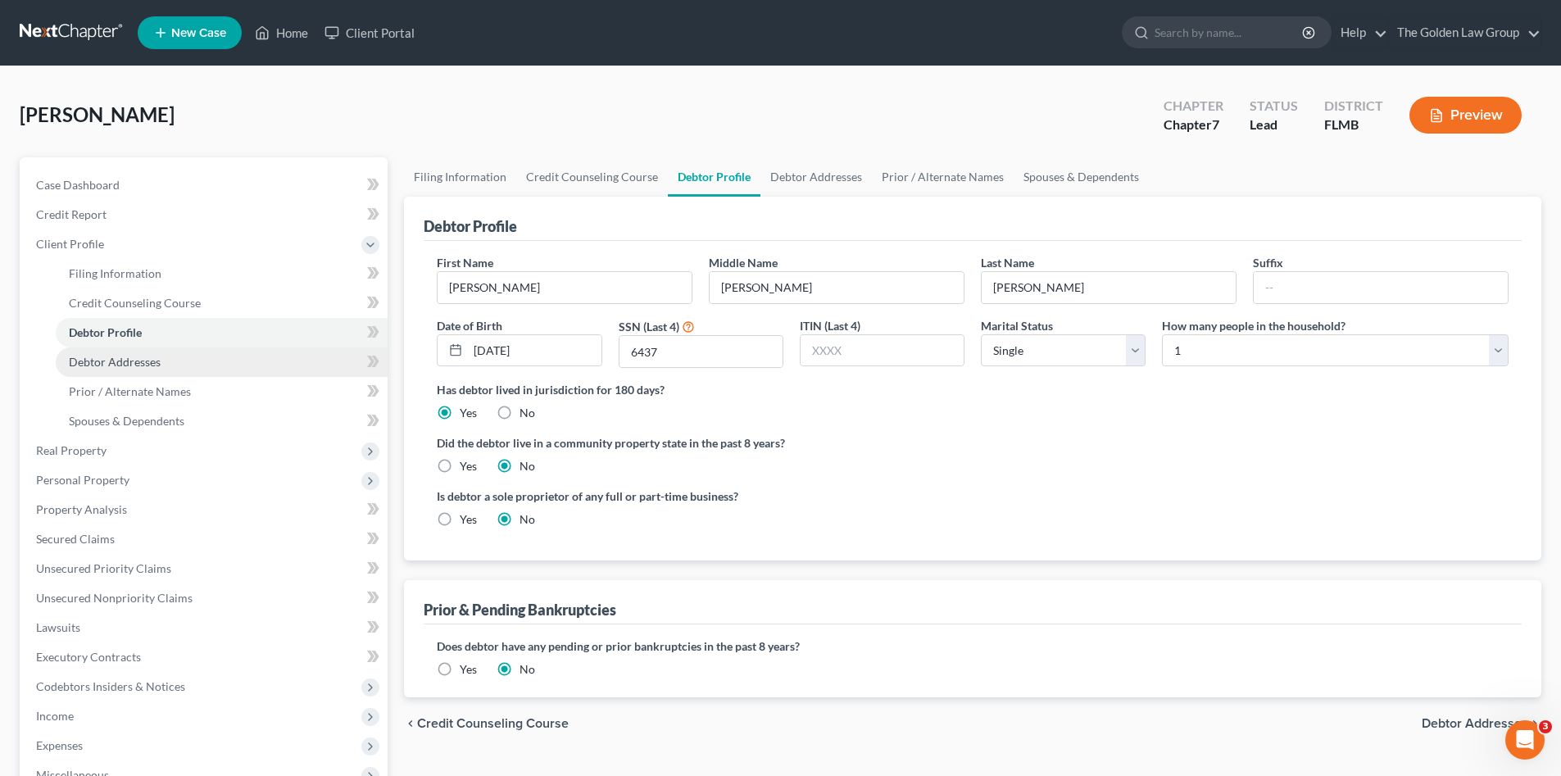
click at [163, 363] on link "Debtor Addresses" at bounding box center [222, 361] width 332 height 29
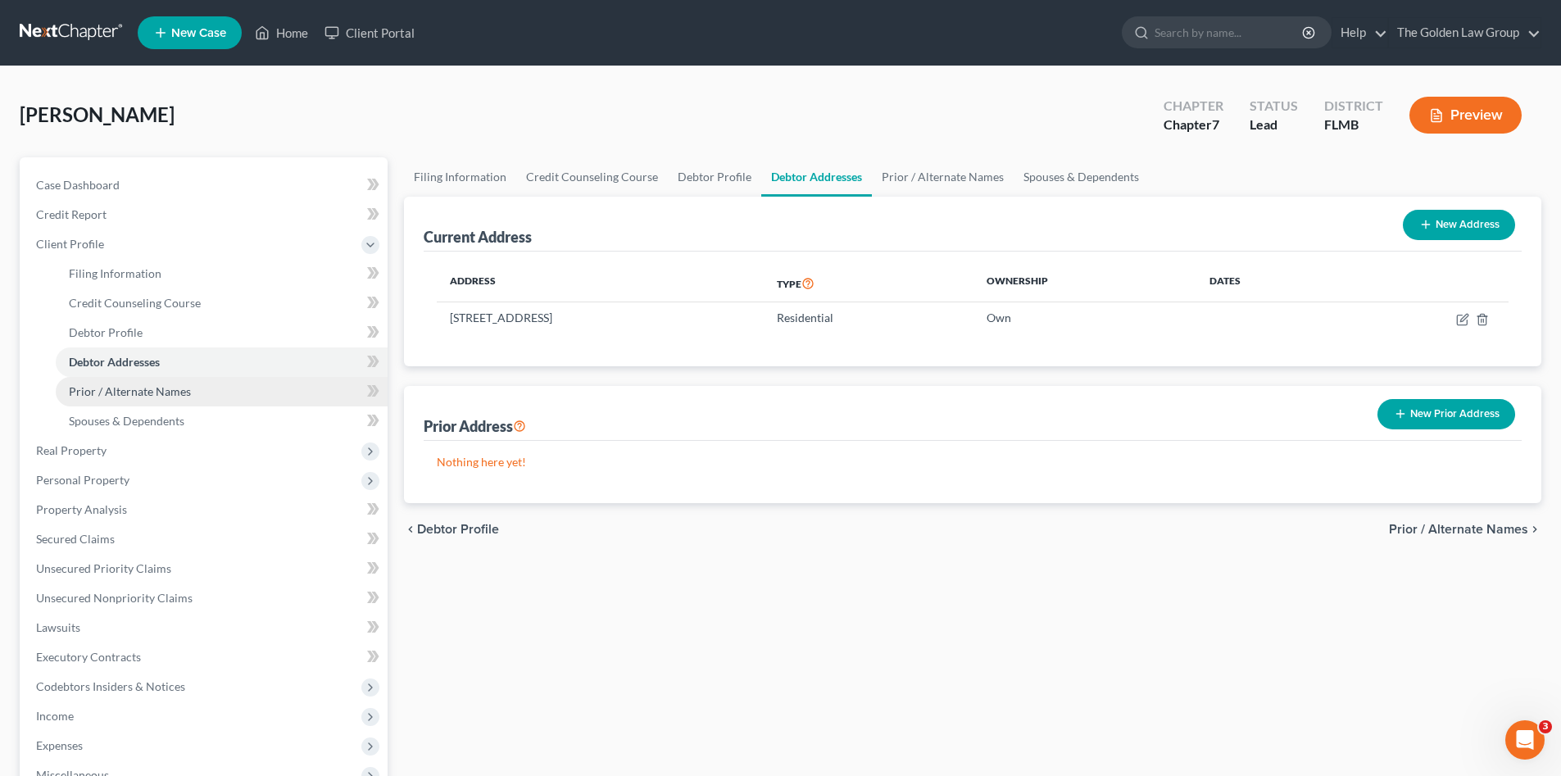
click at [182, 388] on span "Prior / Alternate Names" at bounding box center [130, 391] width 122 height 14
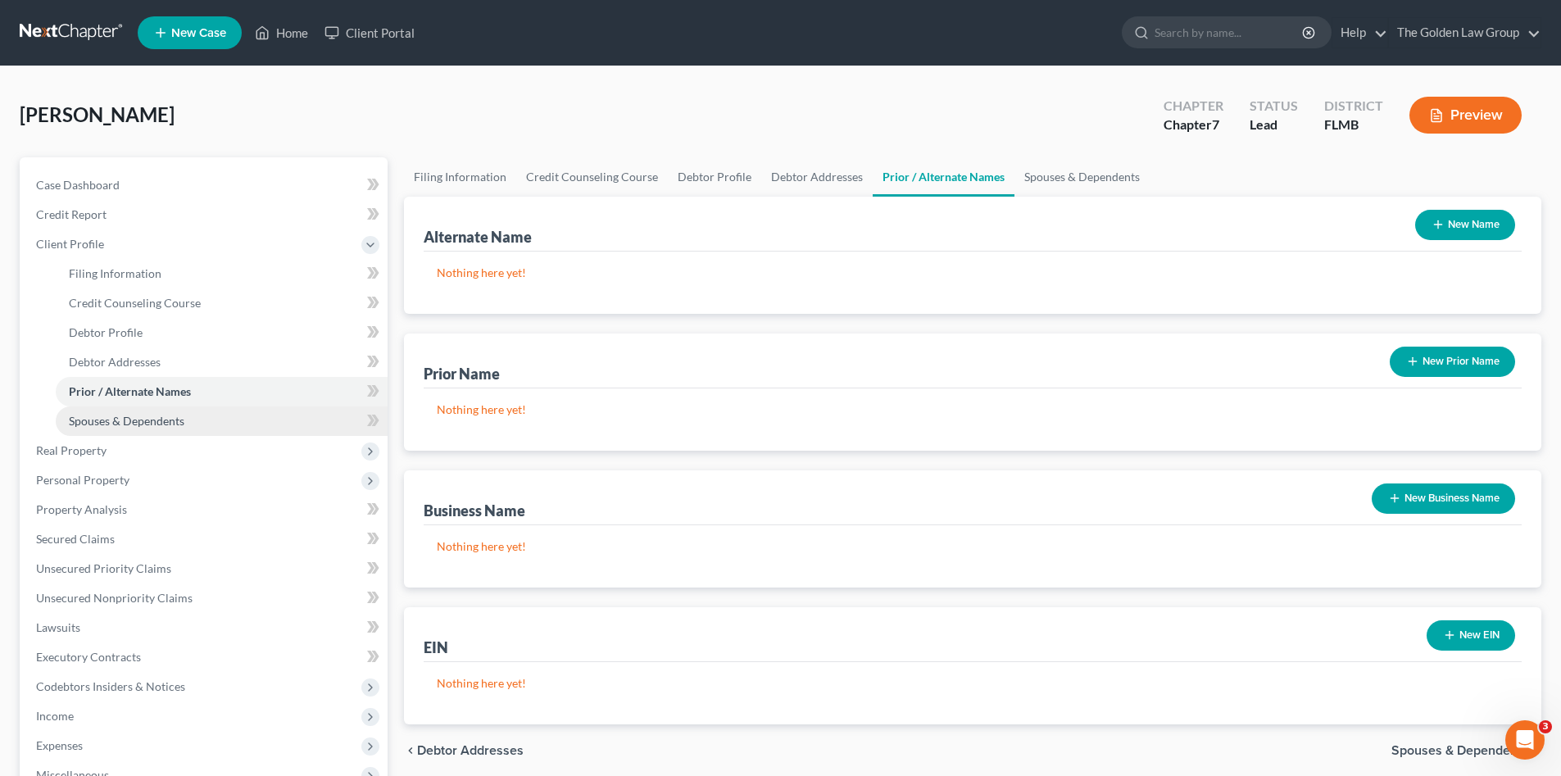
click at [193, 418] on link "Spouses & Dependents" at bounding box center [222, 420] width 332 height 29
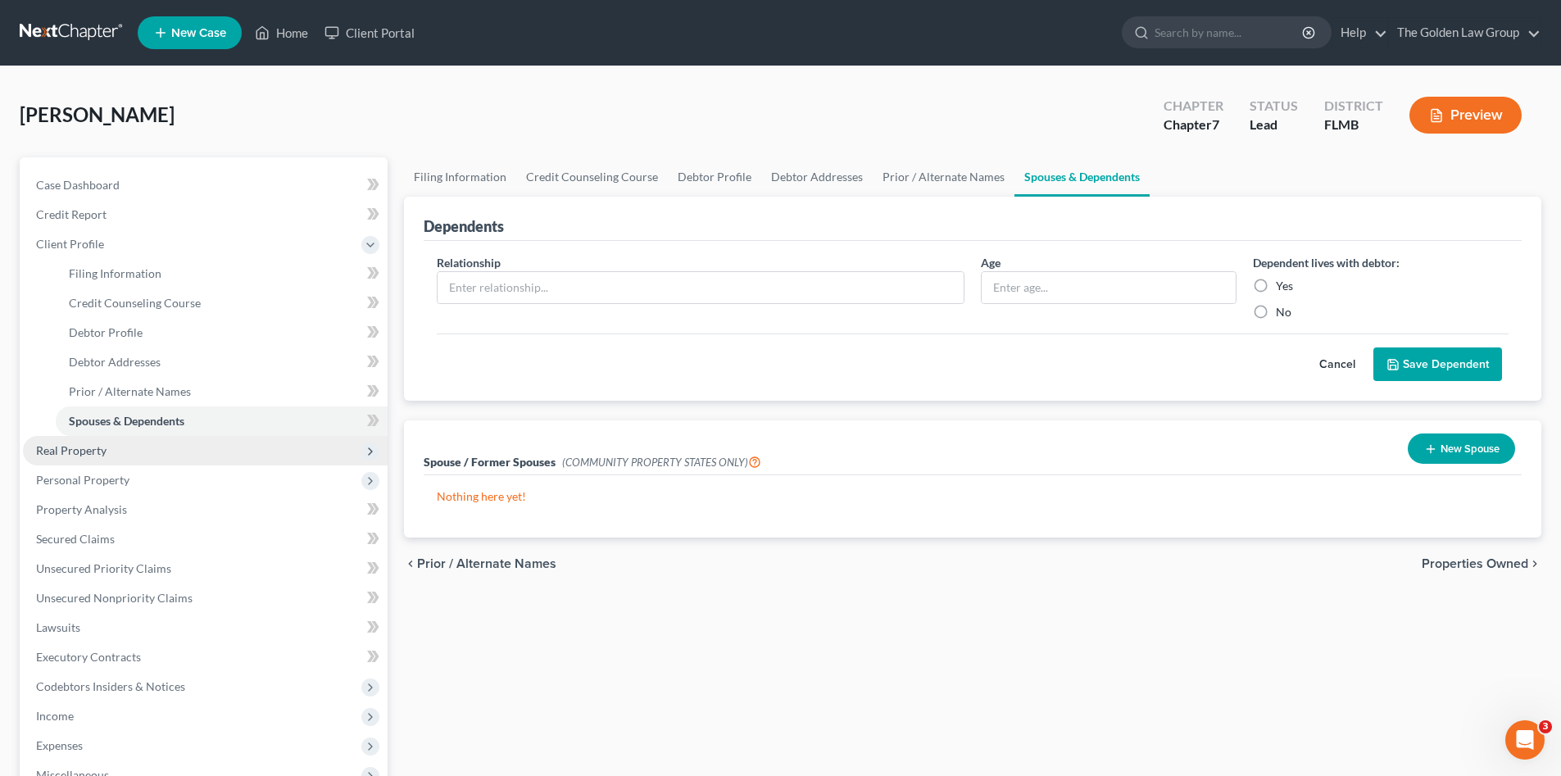
click at [133, 451] on span "Real Property" at bounding box center [205, 450] width 365 height 29
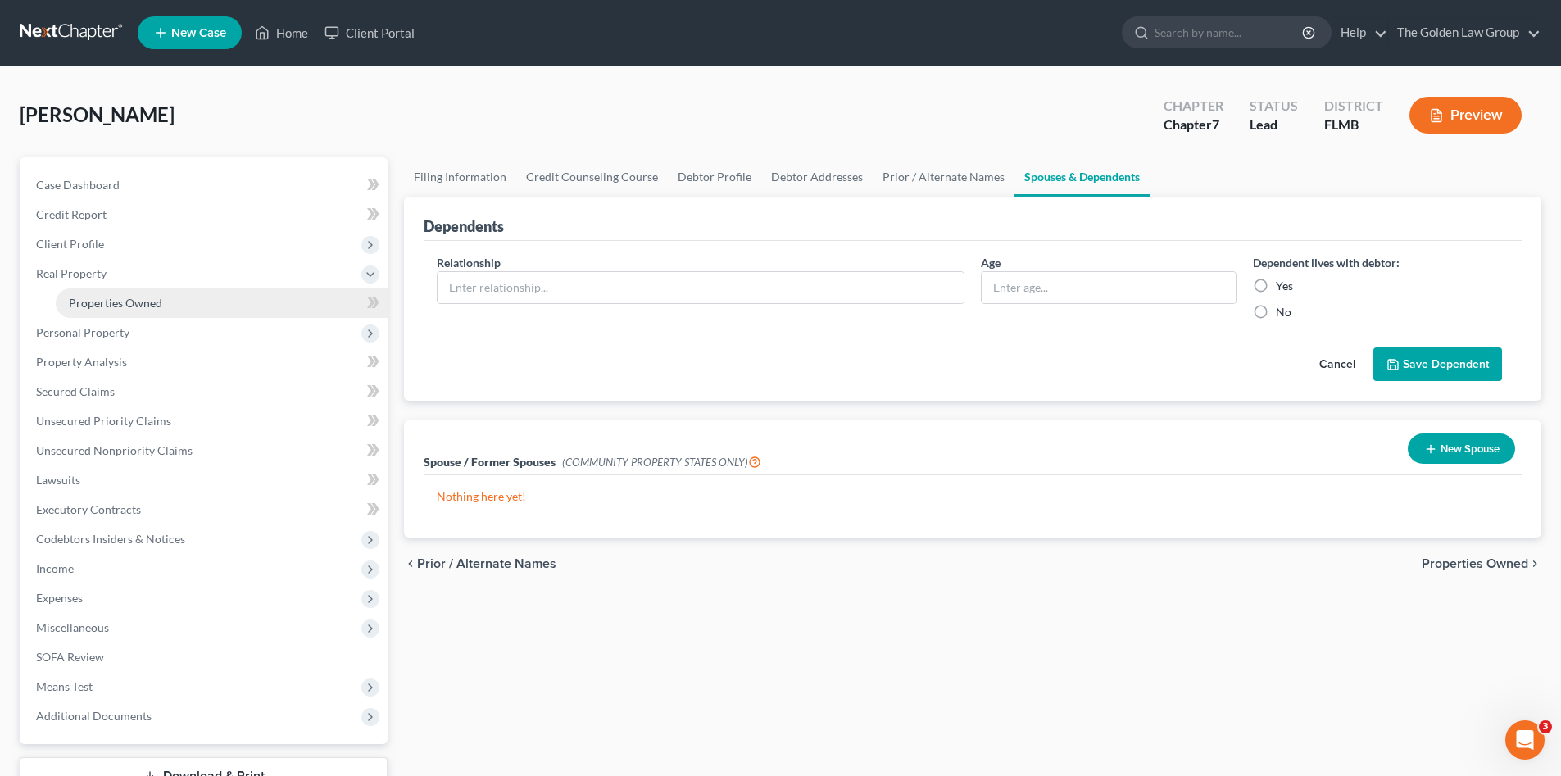
click at [132, 307] on span "Properties Owned" at bounding box center [115, 303] width 93 height 14
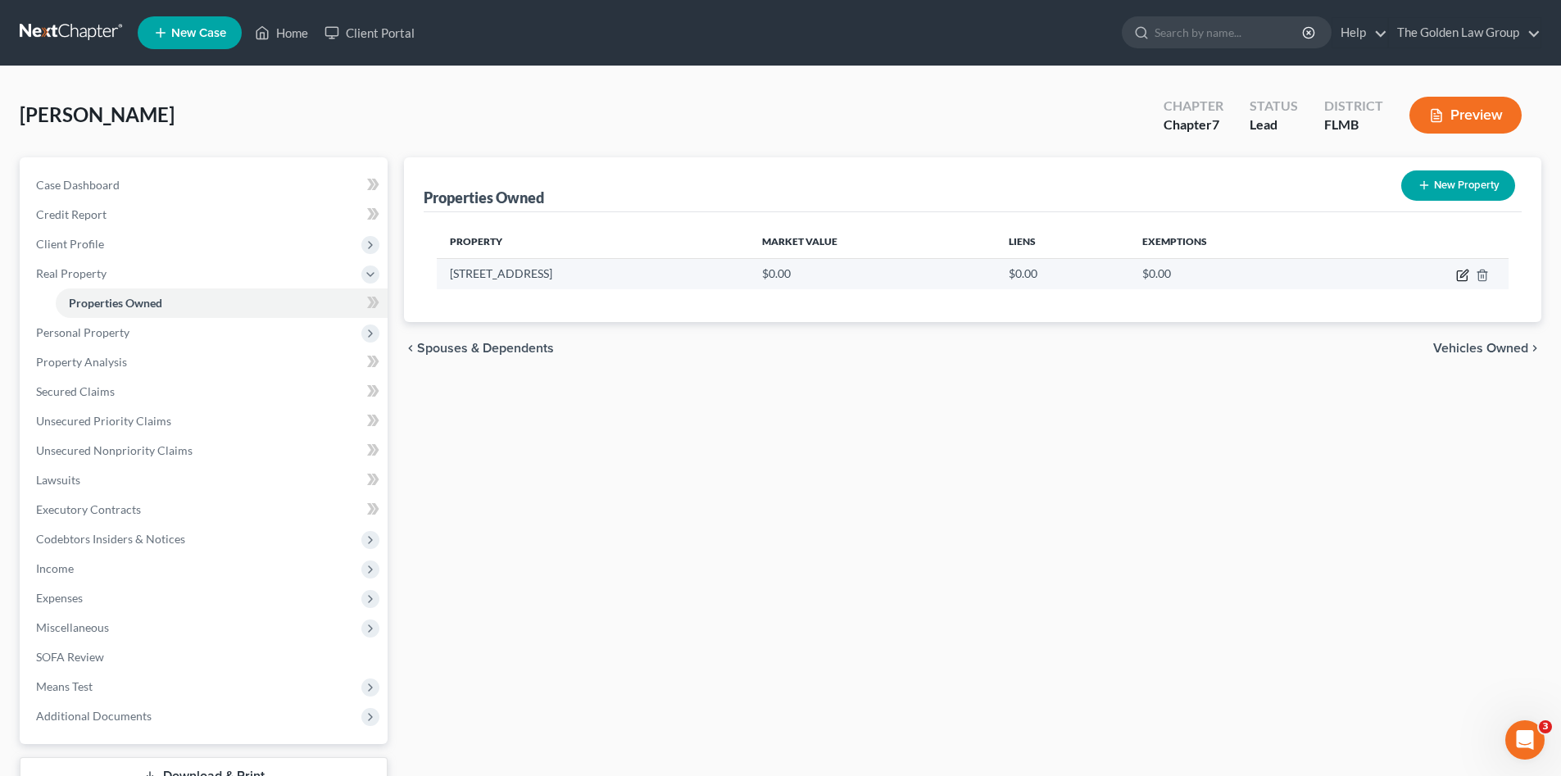
click at [1463, 279] on icon "button" at bounding box center [1462, 275] width 13 height 13
select select "9"
select select "27"
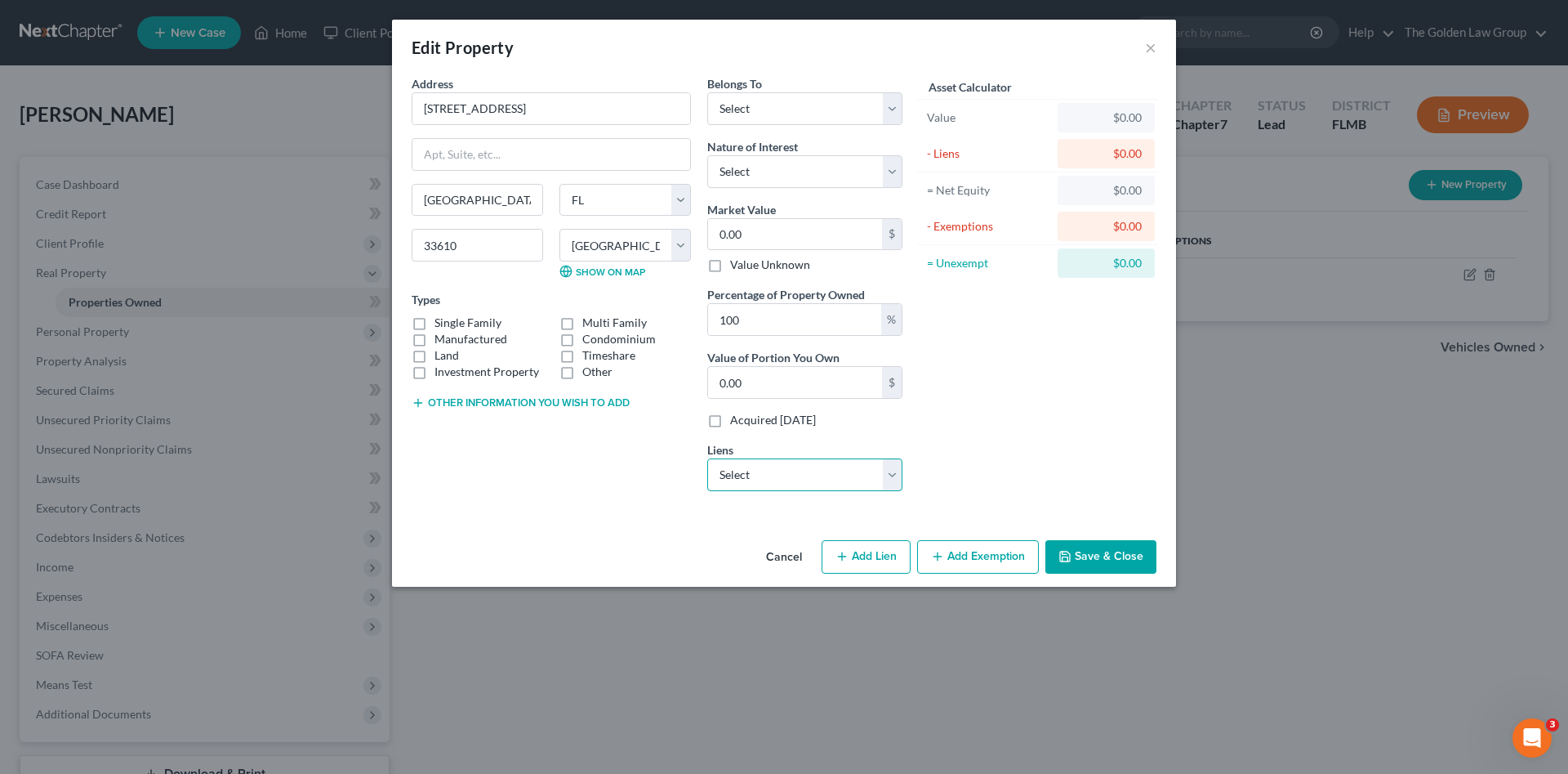
click at [765, 473] on select "Select Us Bank Home Mortgage - $143,834.00 Ally Fincl - $7,724.00" at bounding box center [804, 475] width 195 height 33
select select "0"
click at [707, 459] on select "Select Us Bank Home Mortgage - $143,834.00 Ally Fincl - $7,724.00" at bounding box center [804, 475] width 195 height 33
select select
select select "18"
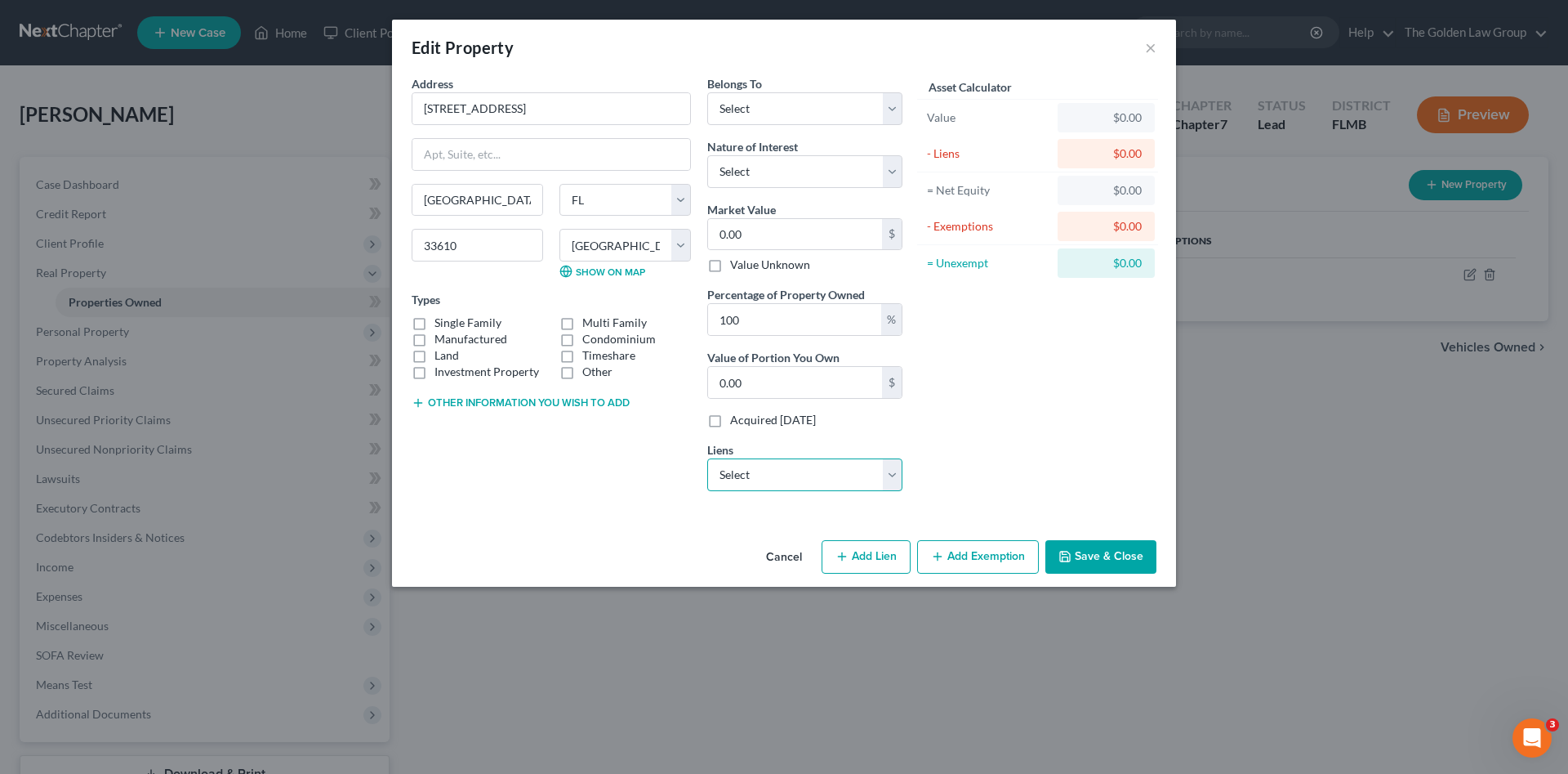
select select "0"
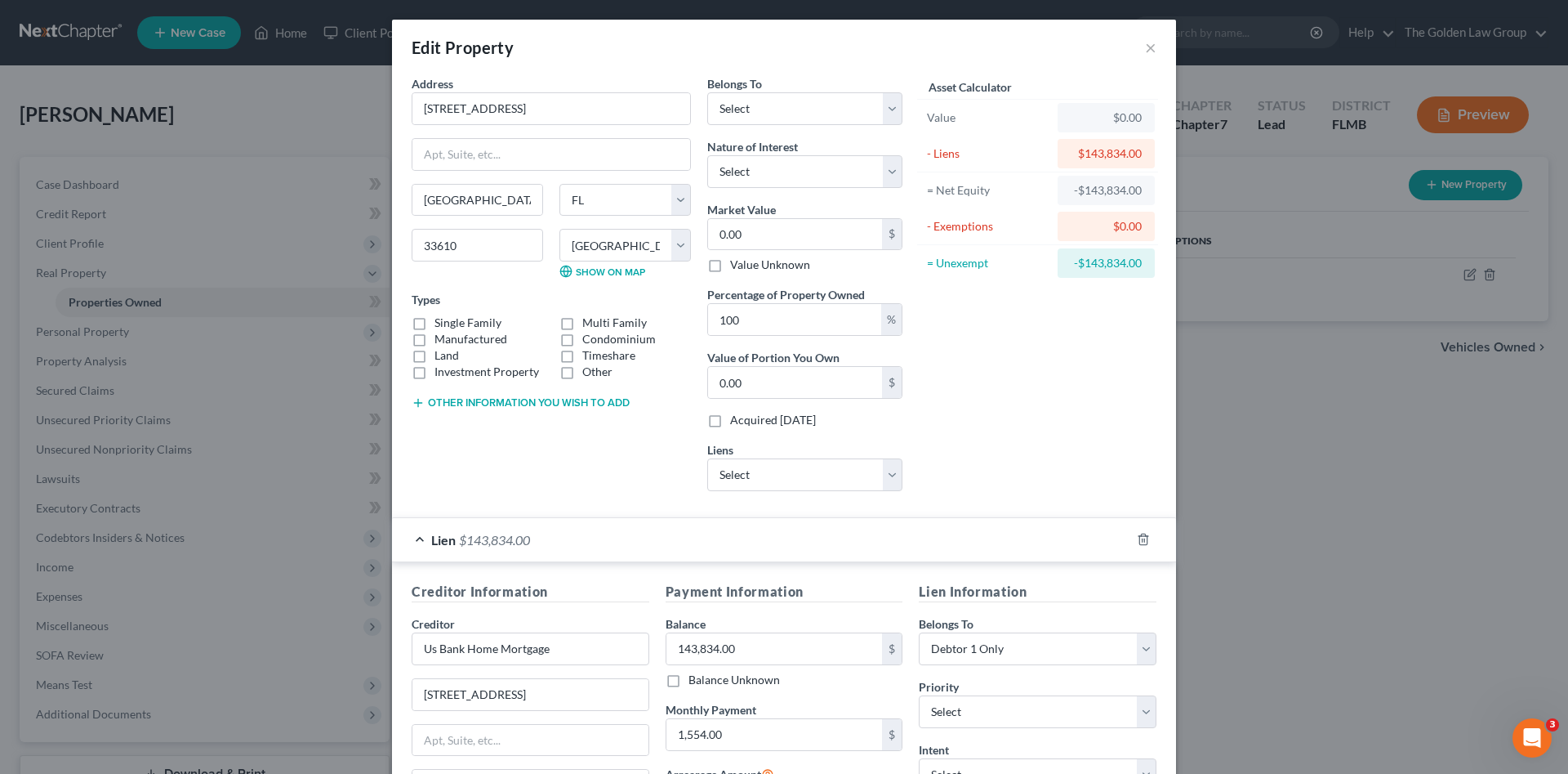
click at [524, 402] on button "Other information you wish to add" at bounding box center [520, 402] width 218 height 13
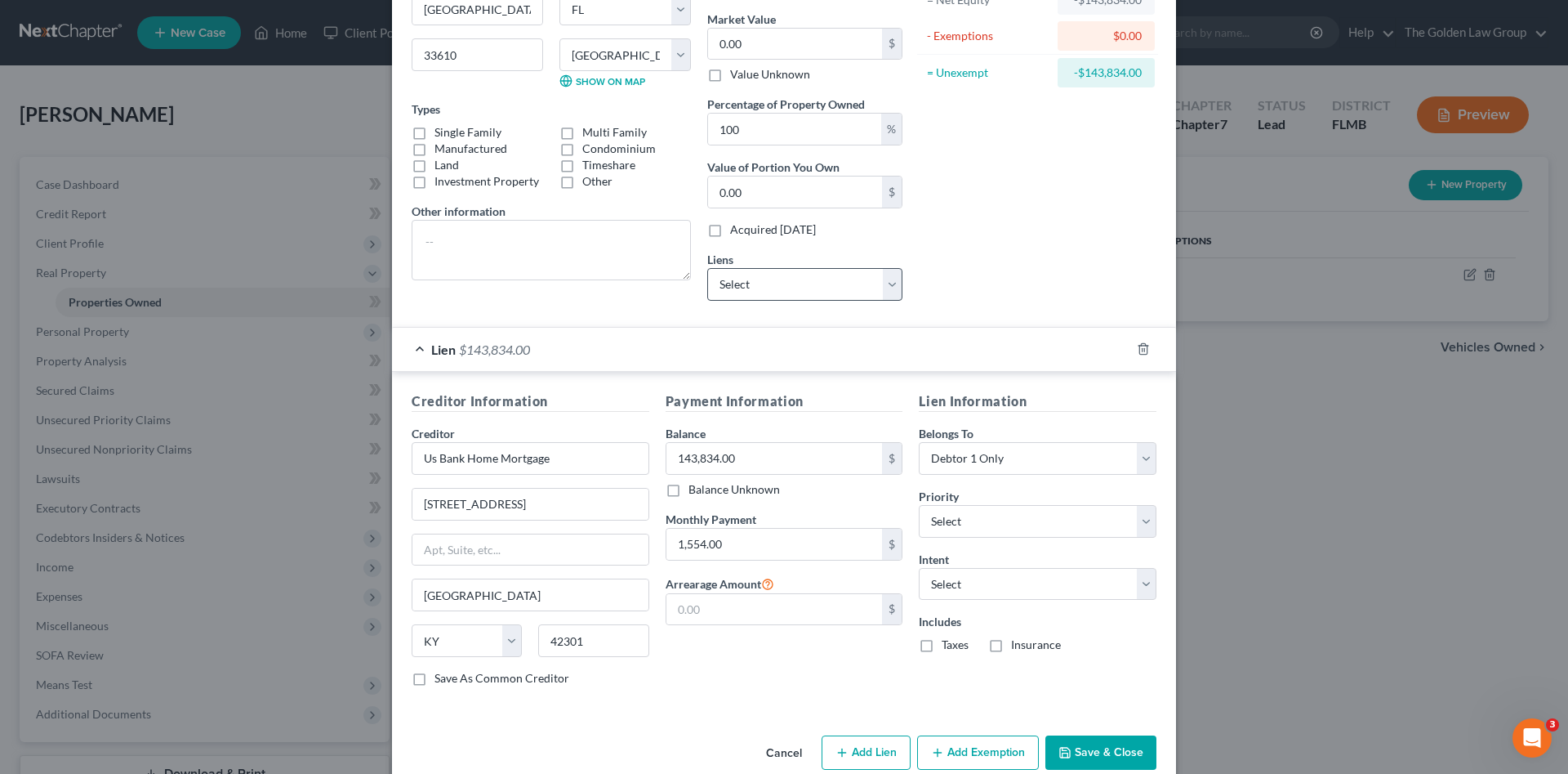
scroll to position [82, 0]
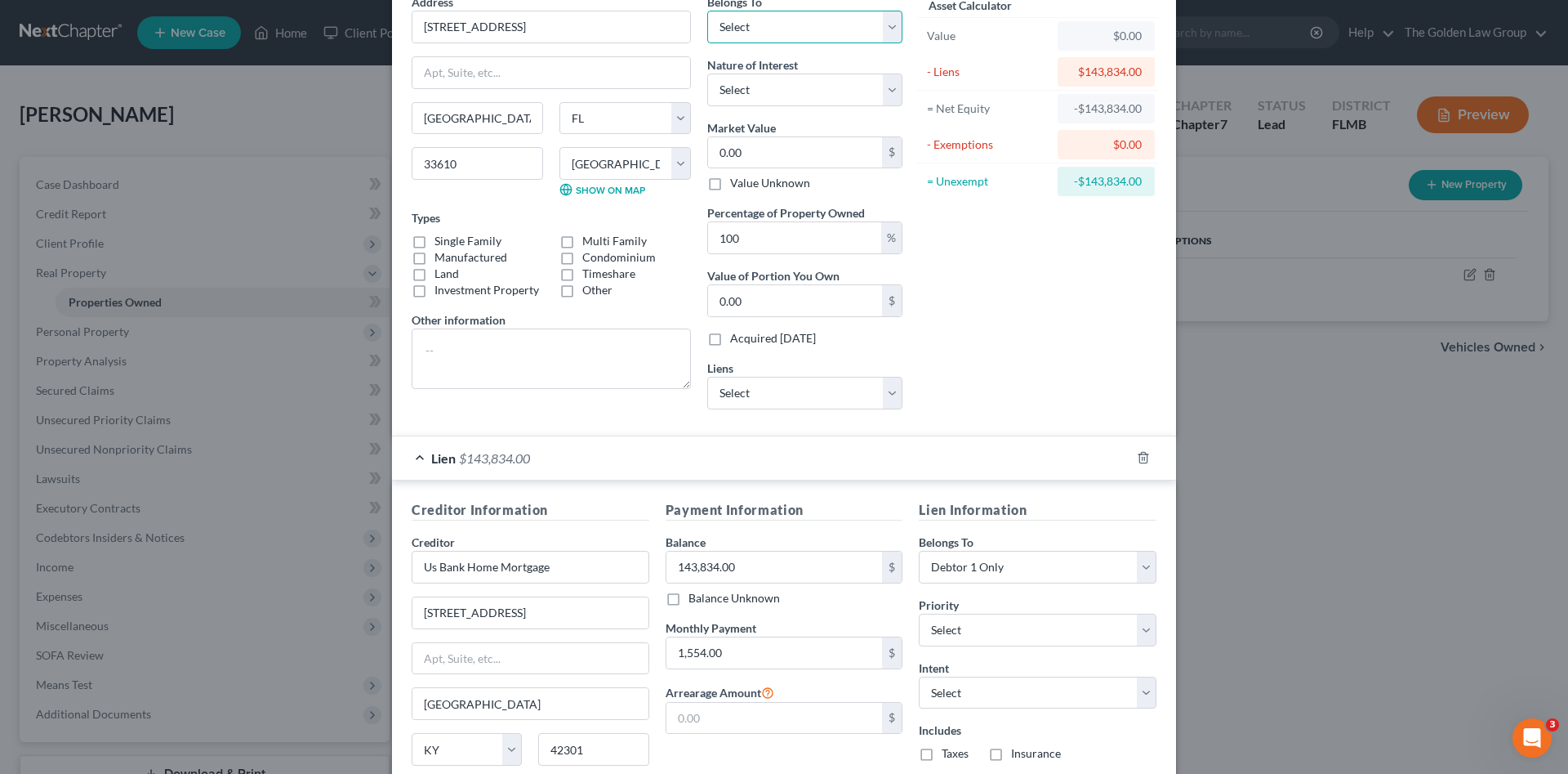
click at [755, 27] on select "Select Debtor 1 Only Debtor 2 Only Debtor 1 And Debtor 2 Only At Least One Of T…" at bounding box center [804, 27] width 195 height 33
select select "0"
click at [707, 11] on select "Select Debtor 1 Only Debtor 2 Only Debtor 1 And Debtor 2 Only At Least One Of T…" at bounding box center [804, 27] width 195 height 33
drag, startPoint x: 780, startPoint y: 71, endPoint x: 786, endPoint y: 82, distance: 12.5
click at [782, 74] on div "Nature of Interest Select Fee Simple Joint Tenant Life Estate Equitable Interes…" at bounding box center [804, 82] width 195 height 50
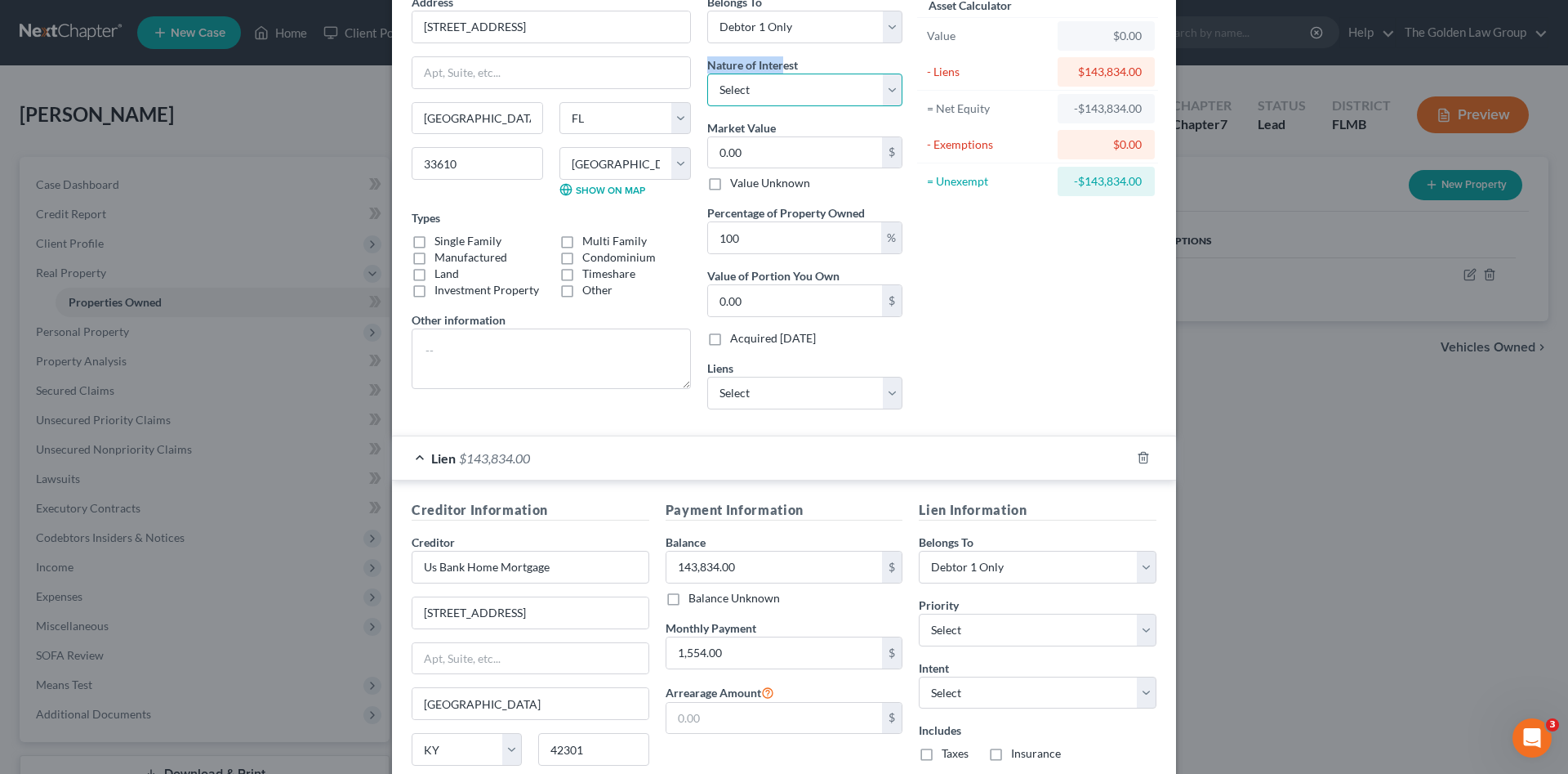
drag, startPoint x: 786, startPoint y: 82, endPoint x: 788, endPoint y: 93, distance: 11.2
click at [787, 84] on select "Select Fee Simple Joint Tenant Life Estate Equitable Interest Future Interest T…" at bounding box center [804, 90] width 195 height 33
select select "0"
click at [707, 74] on select "Select Fee Simple Joint Tenant Life Estate Equitable Interest Future Interest T…" at bounding box center [804, 90] width 195 height 33
click at [993, 314] on div "Asset Calculator Value $0.00 - Liens $143,834.00 = Net Equity -$143,834.00 - Ex…" at bounding box center [1037, 207] width 254 height 429
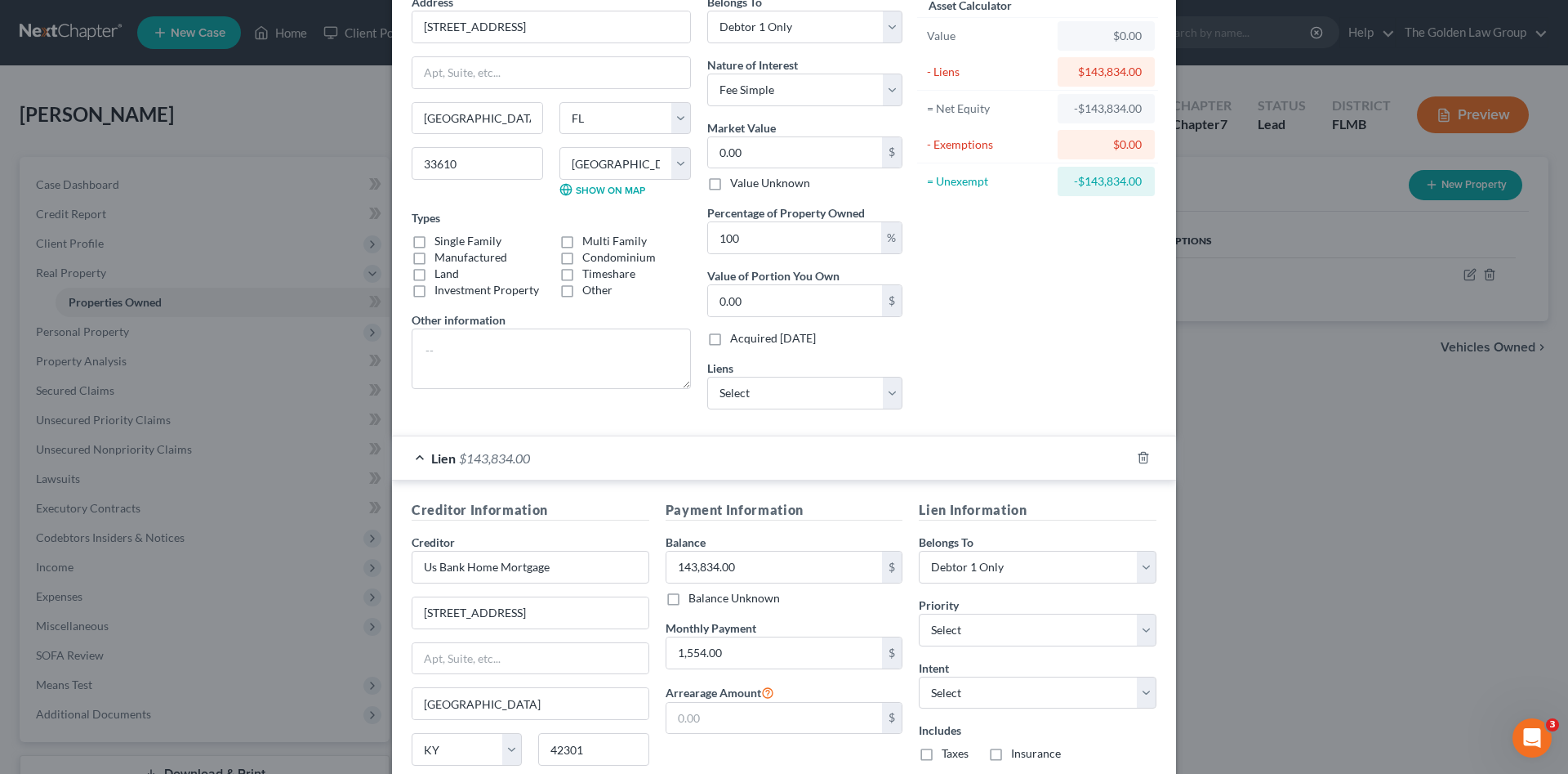
click at [448, 246] on label "Single Family" at bounding box center [468, 240] width 67 height 16
click at [448, 243] on input "Single Family" at bounding box center [446, 237] width 11 height 11
checkbox input "true"
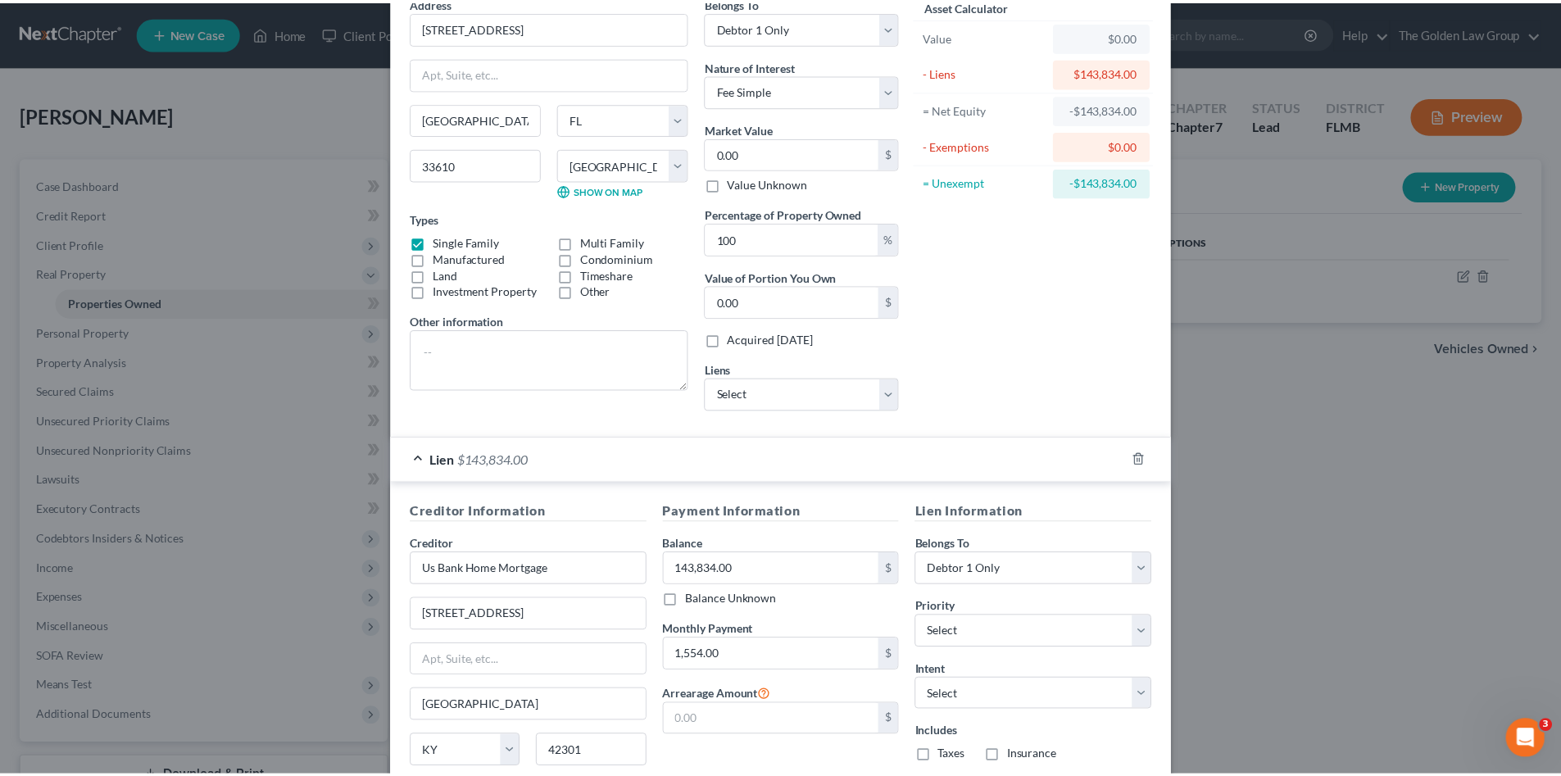
scroll to position [220, 0]
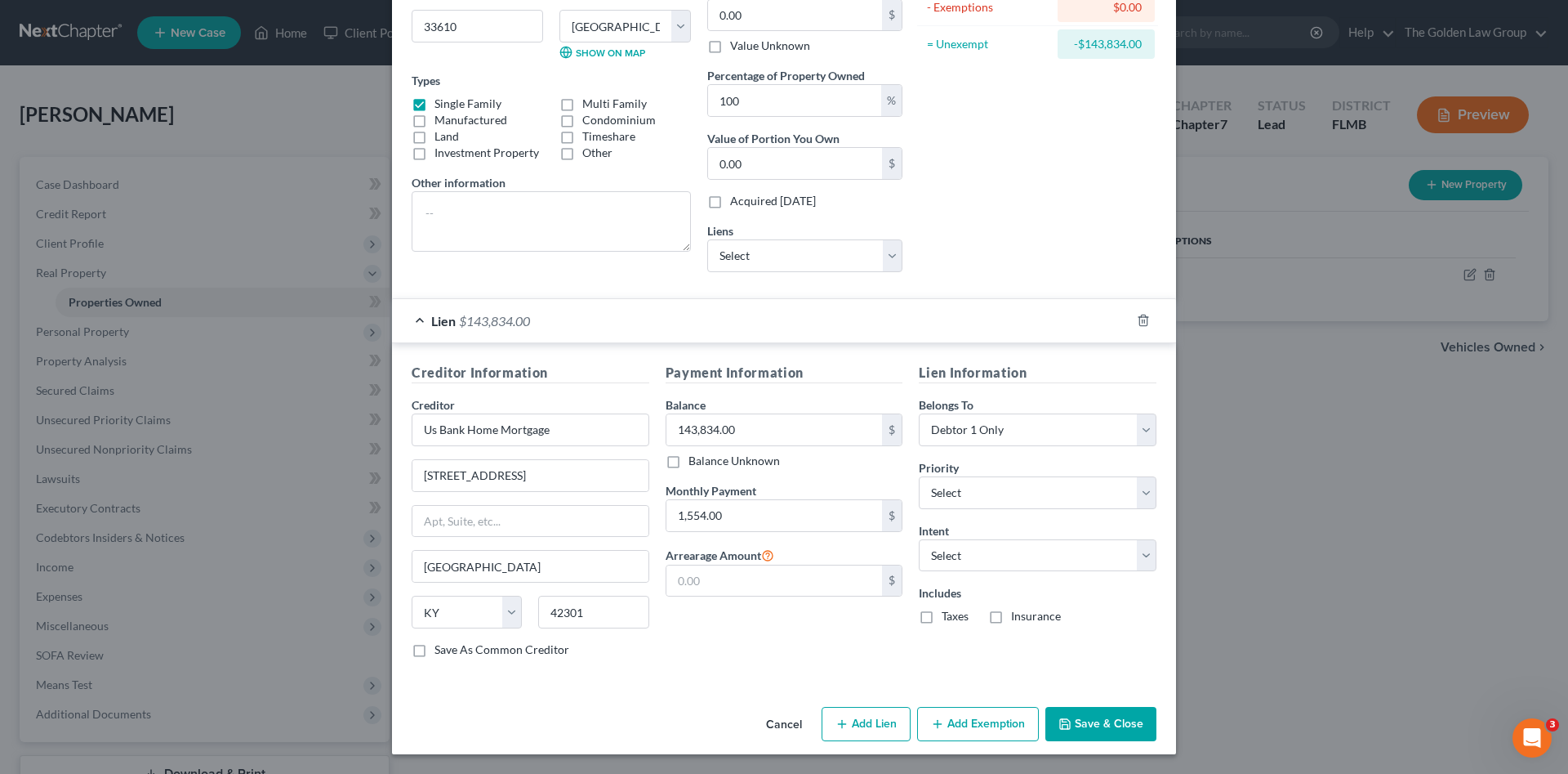
drag, startPoint x: 930, startPoint y: 617, endPoint x: 1007, endPoint y: 615, distance: 77.0
click at [942, 617] on label "Taxes" at bounding box center [955, 616] width 27 height 16
click at [948, 617] on input "Taxes" at bounding box center [953, 613] width 11 height 11
checkbox input "true"
click at [1011, 615] on label "Insurance" at bounding box center [1036, 616] width 50 height 16
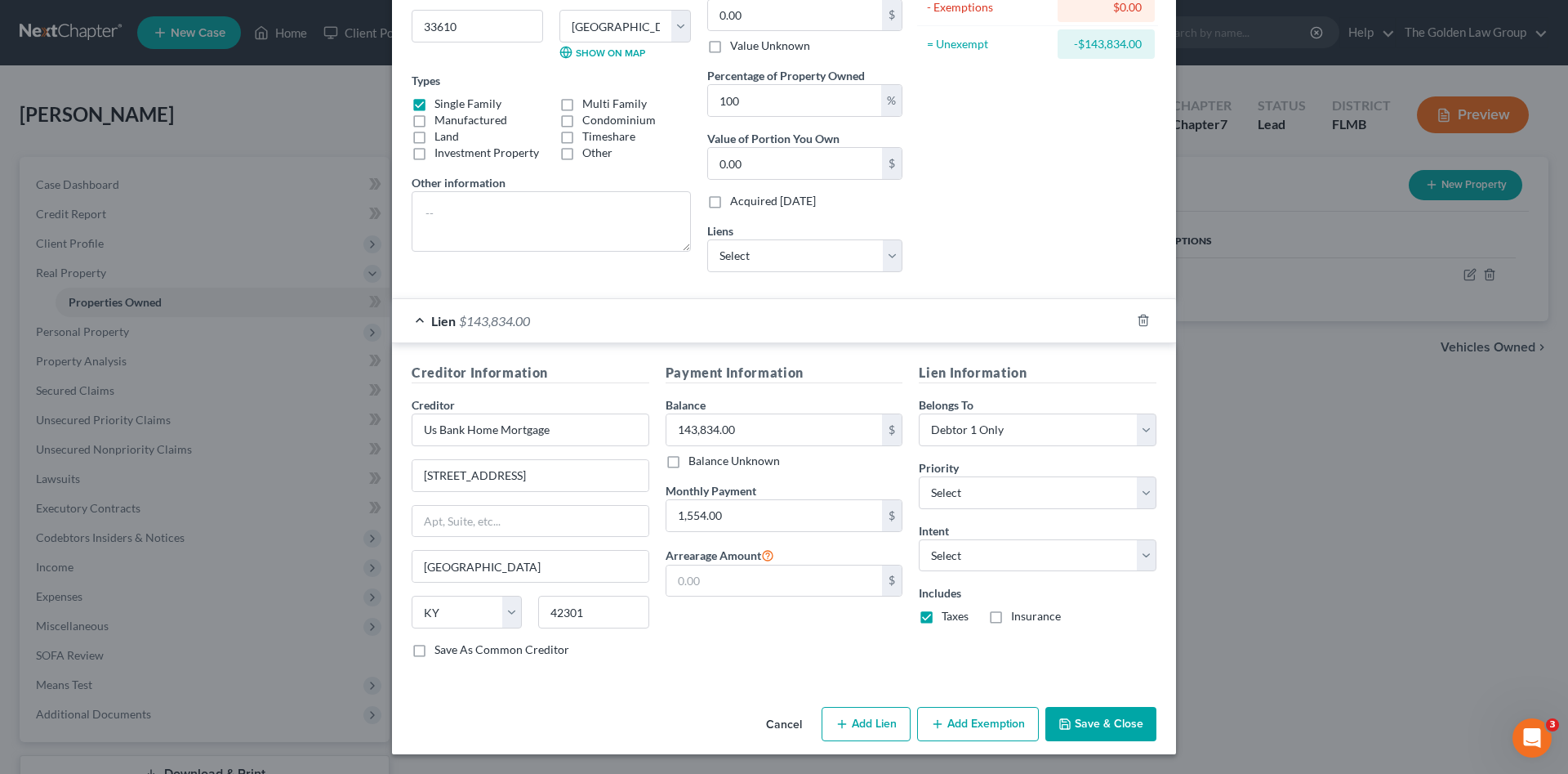
click at [1018, 615] on input "Insurance" at bounding box center [1023, 613] width 11 height 11
checkbox input "true"
click at [1087, 717] on button "Save & Close" at bounding box center [1100, 724] width 111 height 34
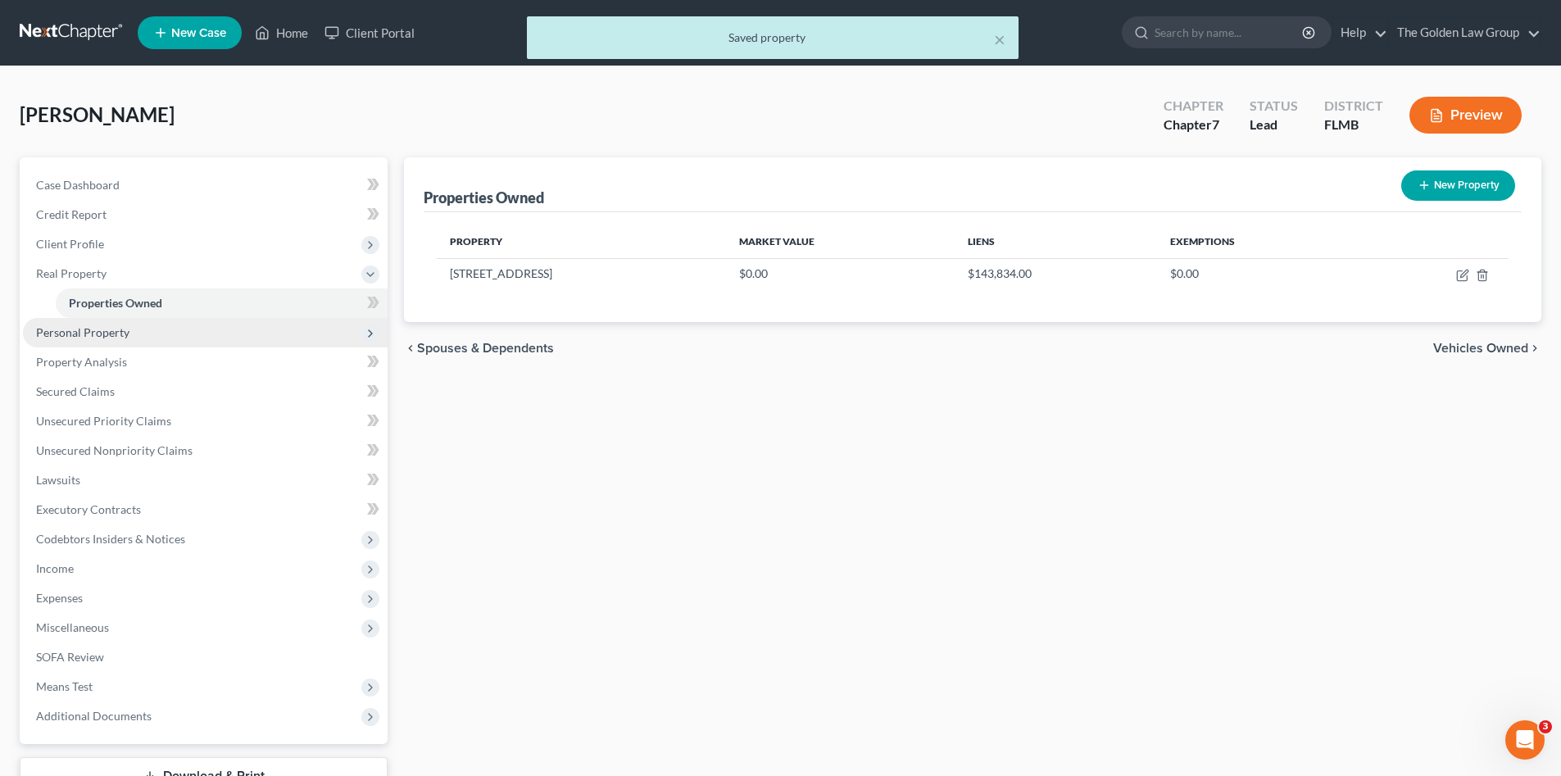
click at [101, 333] on span "Personal Property" at bounding box center [82, 332] width 93 height 14
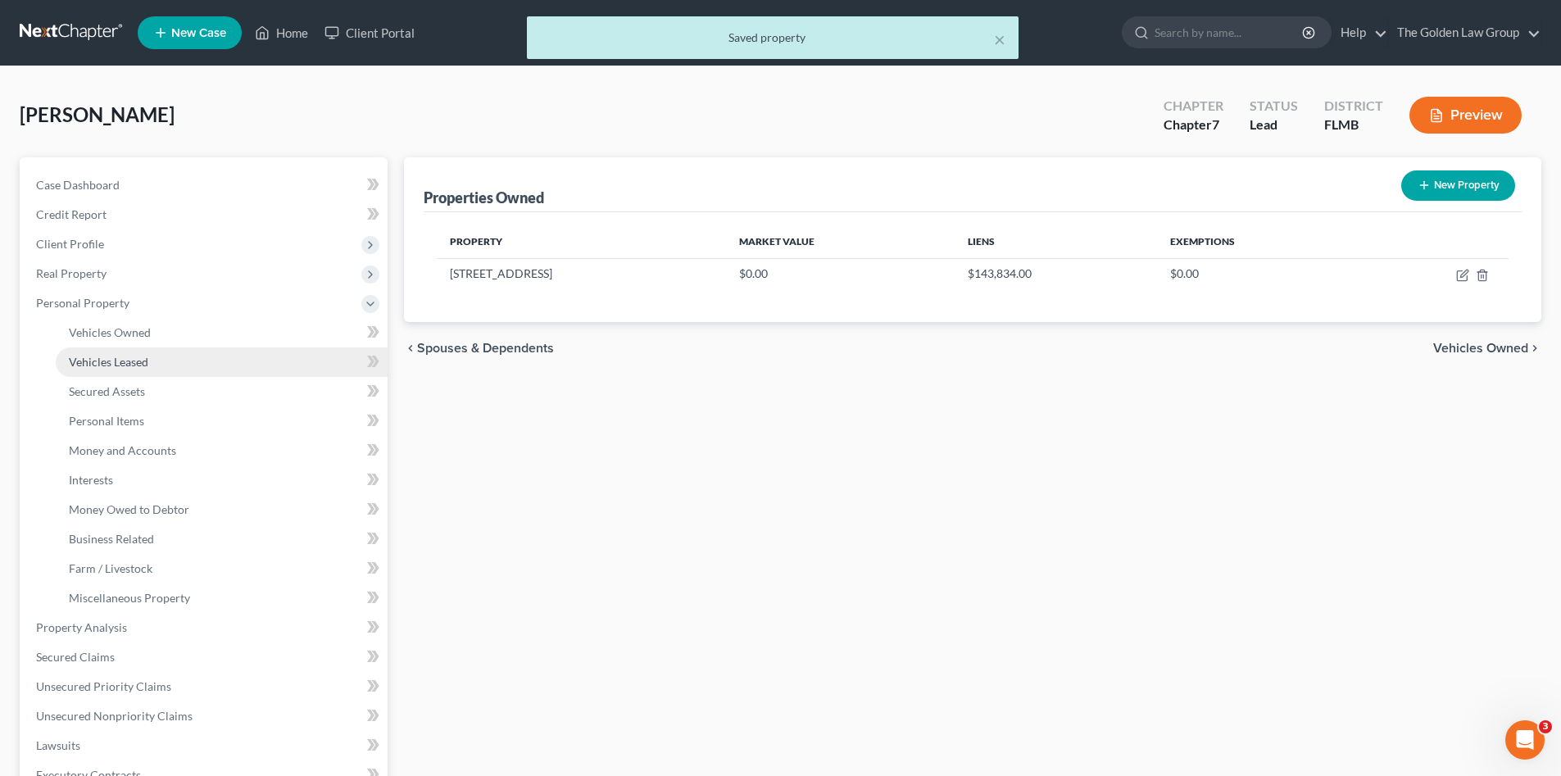
click at [111, 349] on link "Vehicles Leased" at bounding box center [222, 361] width 332 height 29
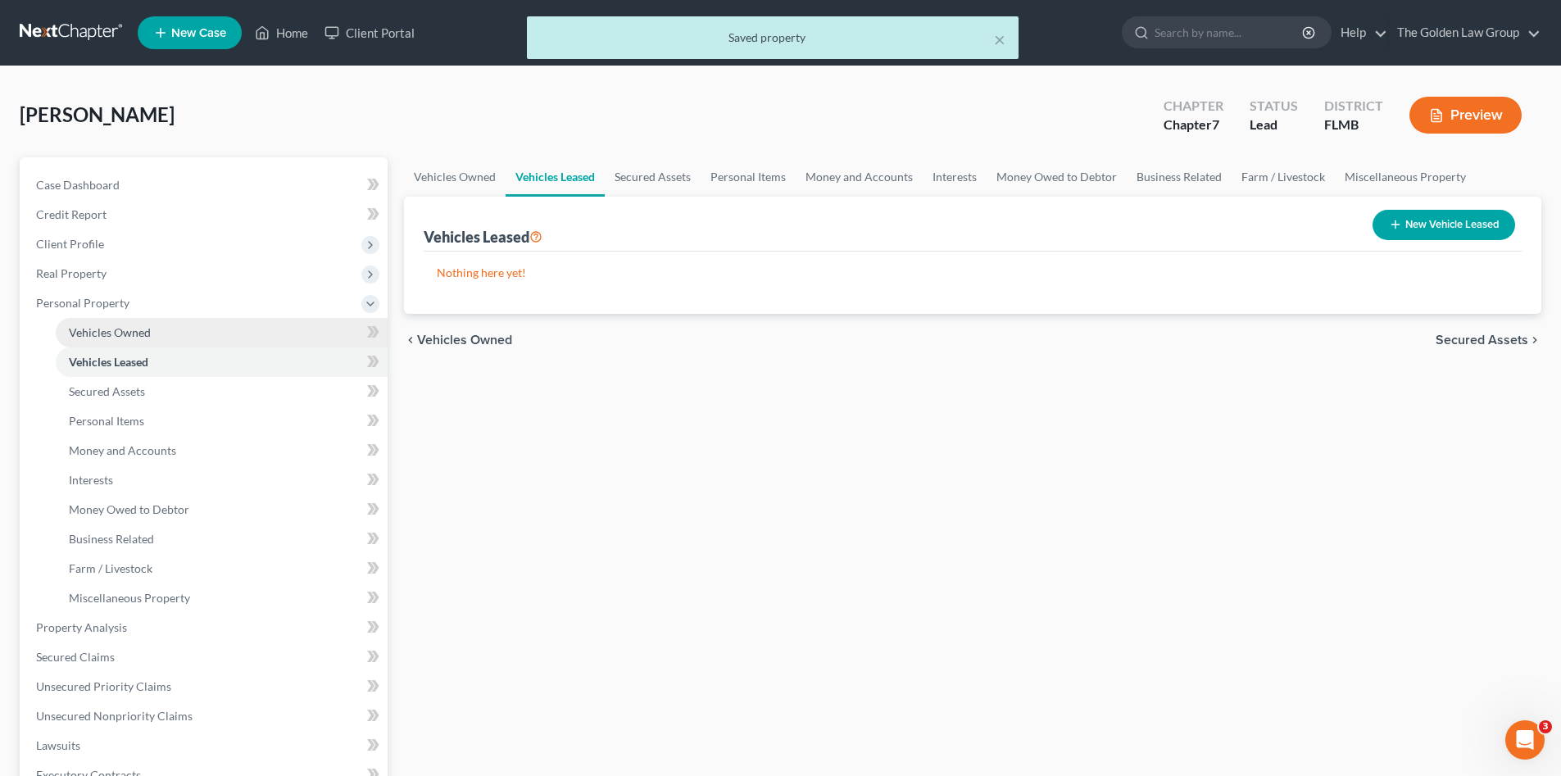
click at [113, 330] on span "Vehicles Owned" at bounding box center [110, 332] width 82 height 14
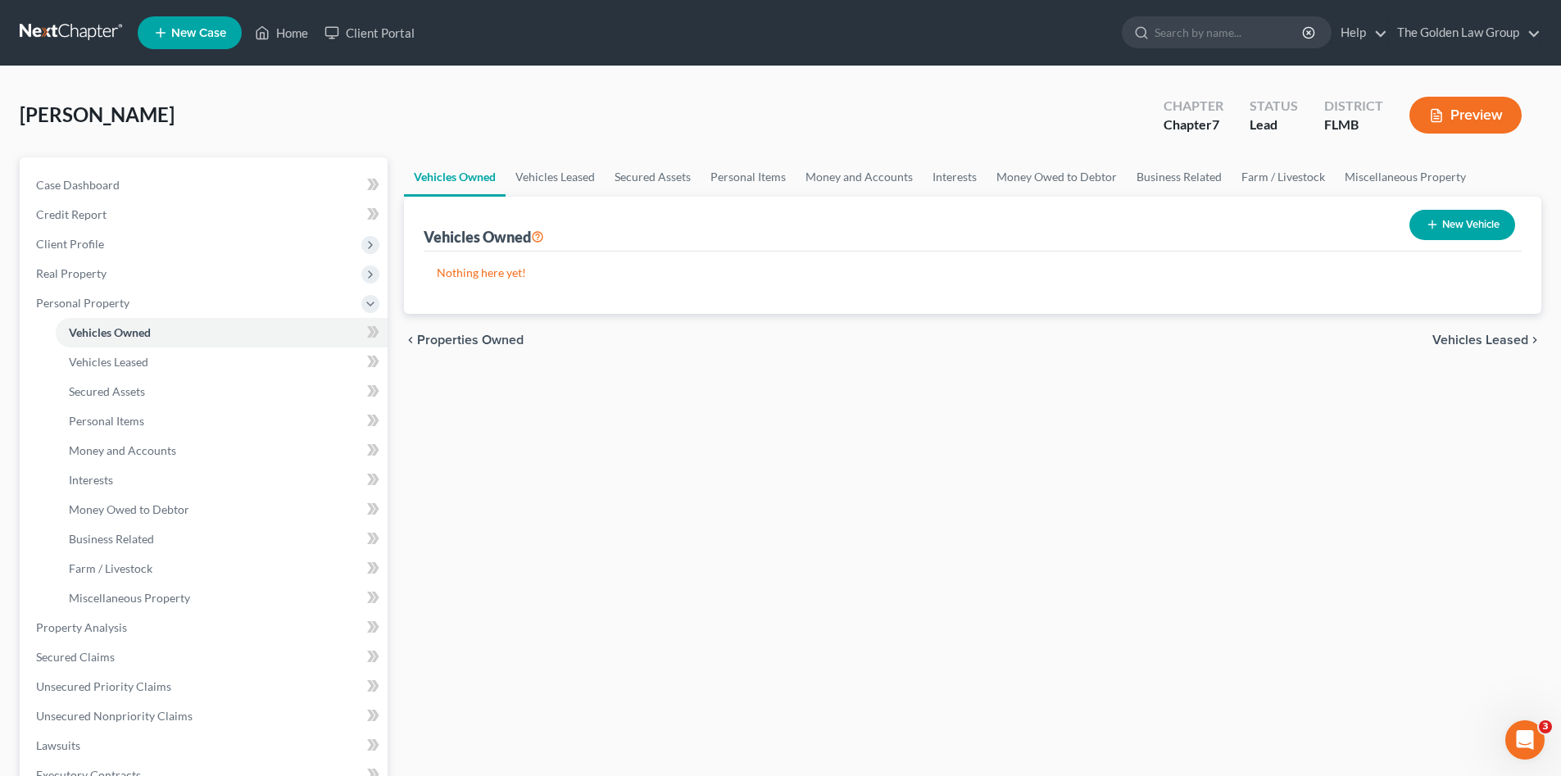
click at [1440, 217] on button "New Vehicle" at bounding box center [1462, 225] width 106 height 30
select select "0"
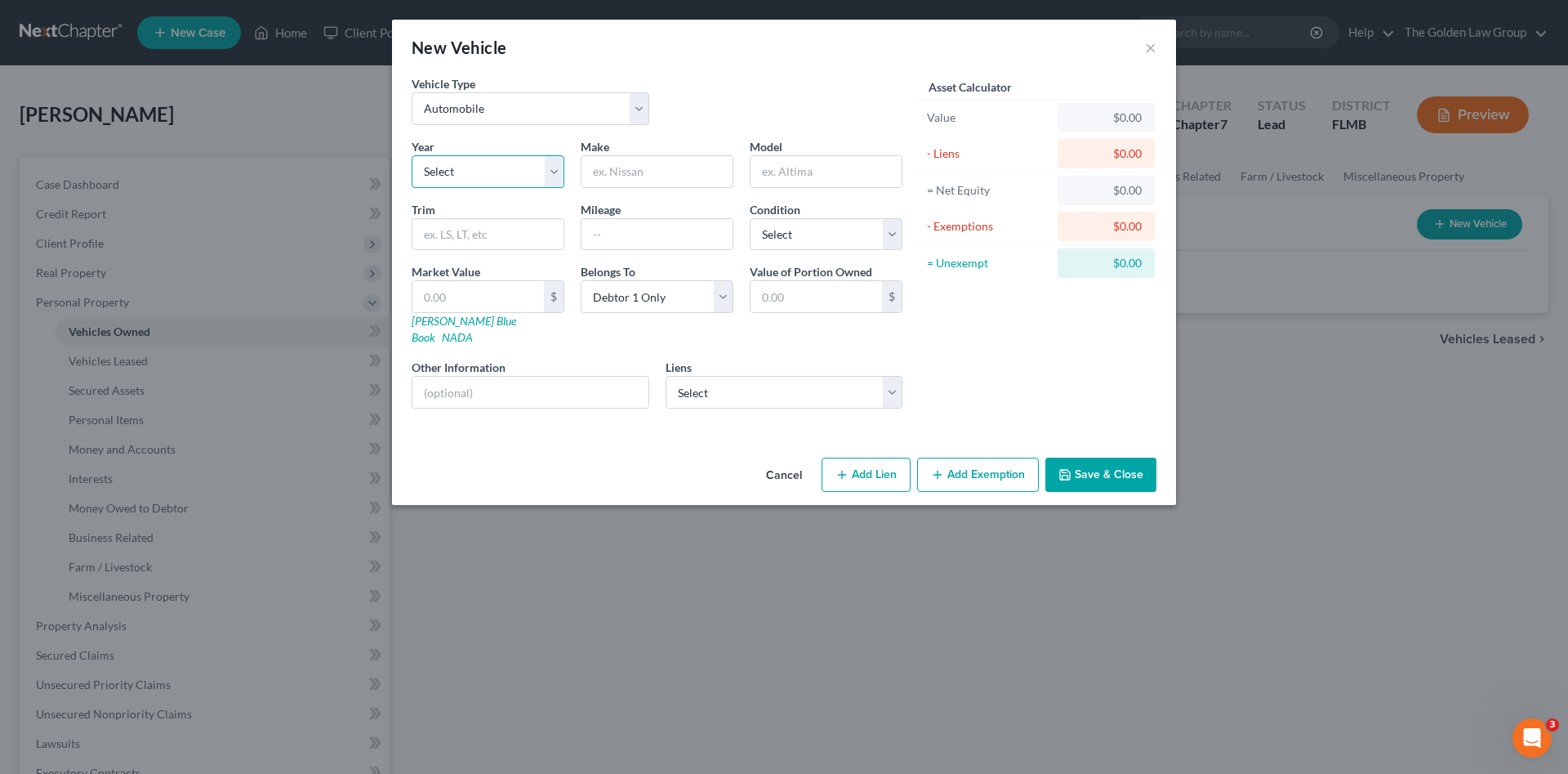
drag, startPoint x: 509, startPoint y: 179, endPoint x: 504, endPoint y: 187, distance: 9.4
click at [509, 179] on select "Select 2026 2025 2024 2023 2022 2021 2020 2019 2018 2017 2016 2015 2014 2013 20…" at bounding box center [487, 172] width 153 height 33
select select "7"
click at [412, 156] on select "Select 2026 2025 2024 2023 2022 2021 2020 2019 2018 2017 2016 2015 2014 2013 20…" at bounding box center [487, 172] width 153 height 33
click at [625, 179] on input "text" at bounding box center [657, 171] width 152 height 31
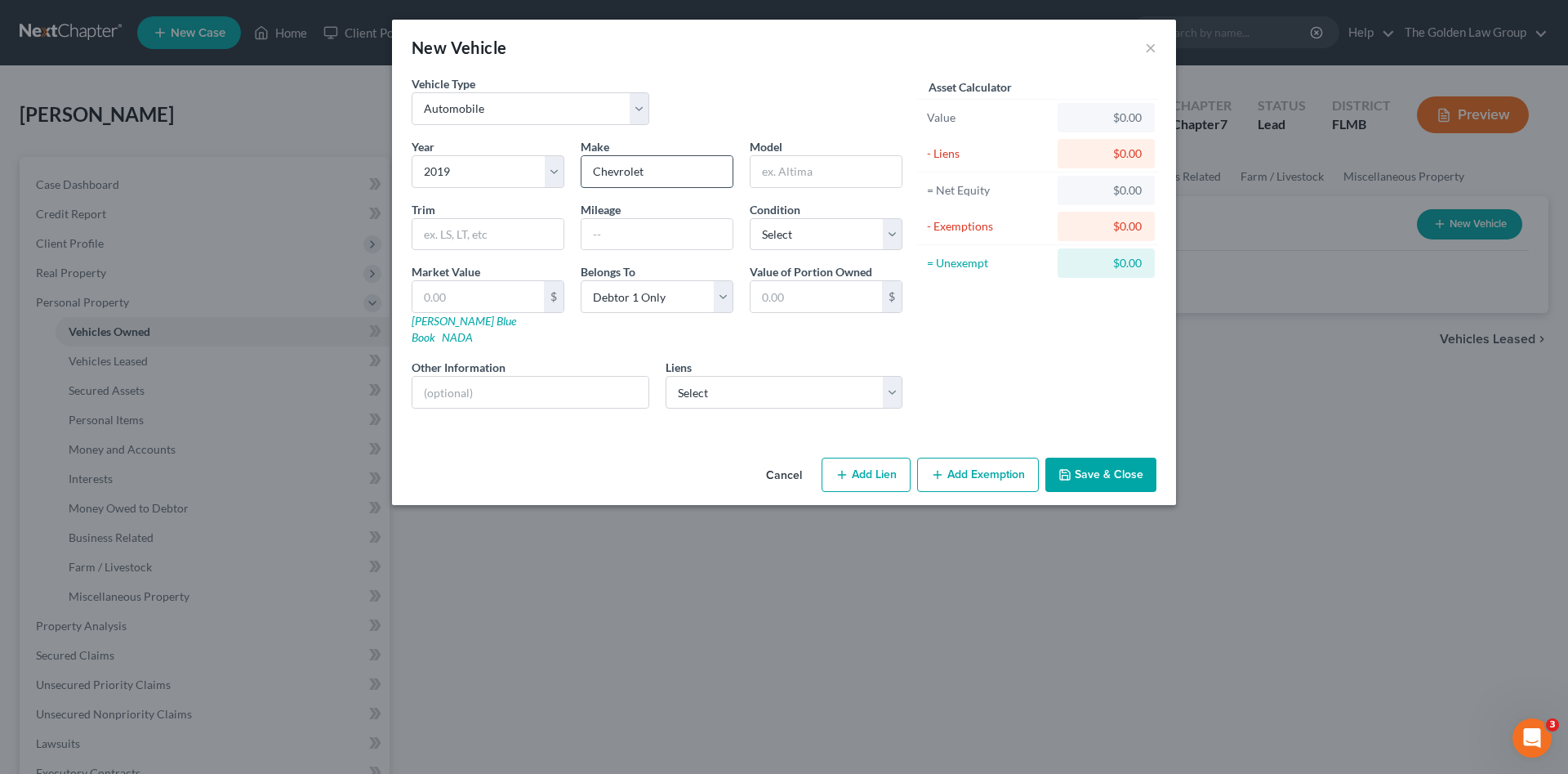
type input "Chevrolet"
type input "Impala"
click at [573, 381] on input "text" at bounding box center [530, 392] width 236 height 31
type input "VIN: 2G1105S36K9144047"
click at [1002, 343] on div "Asset Calculator Value $0.00 - Liens $0.00 = Net Equity $0.00 - Exemptions $0.0…" at bounding box center [1037, 247] width 254 height 346
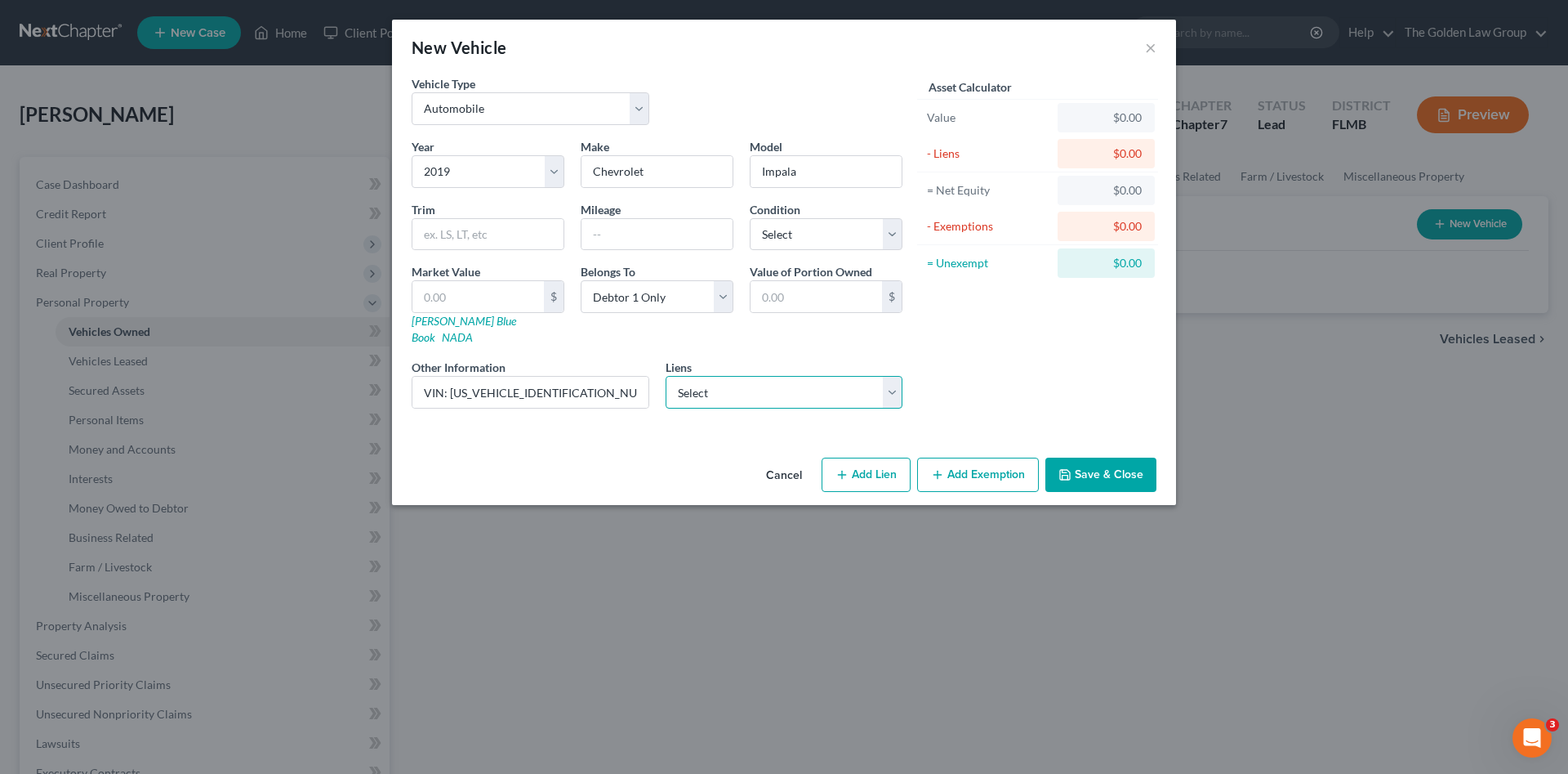
click at [845, 377] on select "Select Ally Fincl - $7,724.00" at bounding box center [784, 392] width 237 height 33
click at [1083, 458] on button "Save & Close" at bounding box center [1100, 475] width 111 height 34
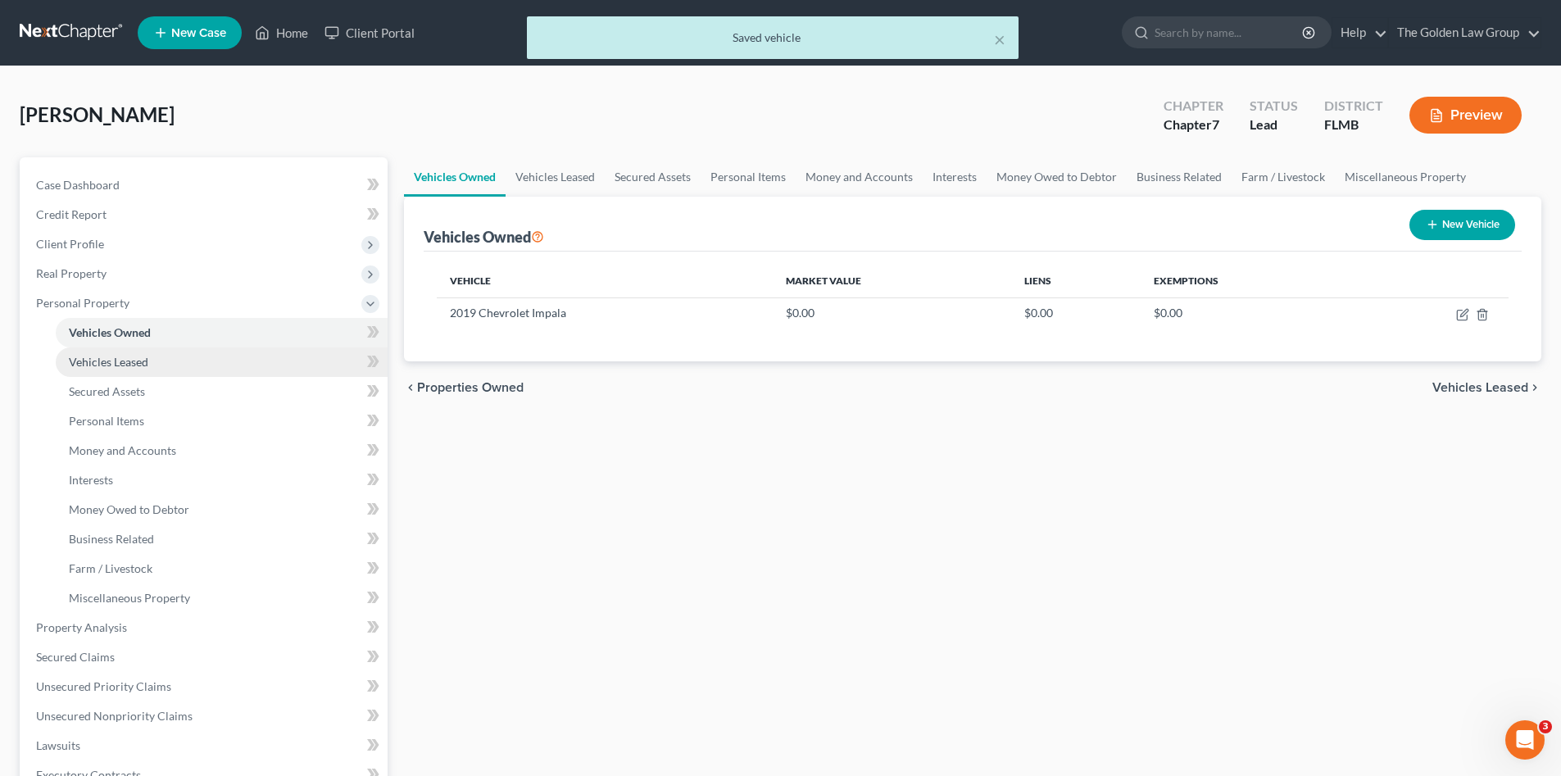
click at [152, 365] on link "Vehicles Leased" at bounding box center [222, 361] width 332 height 29
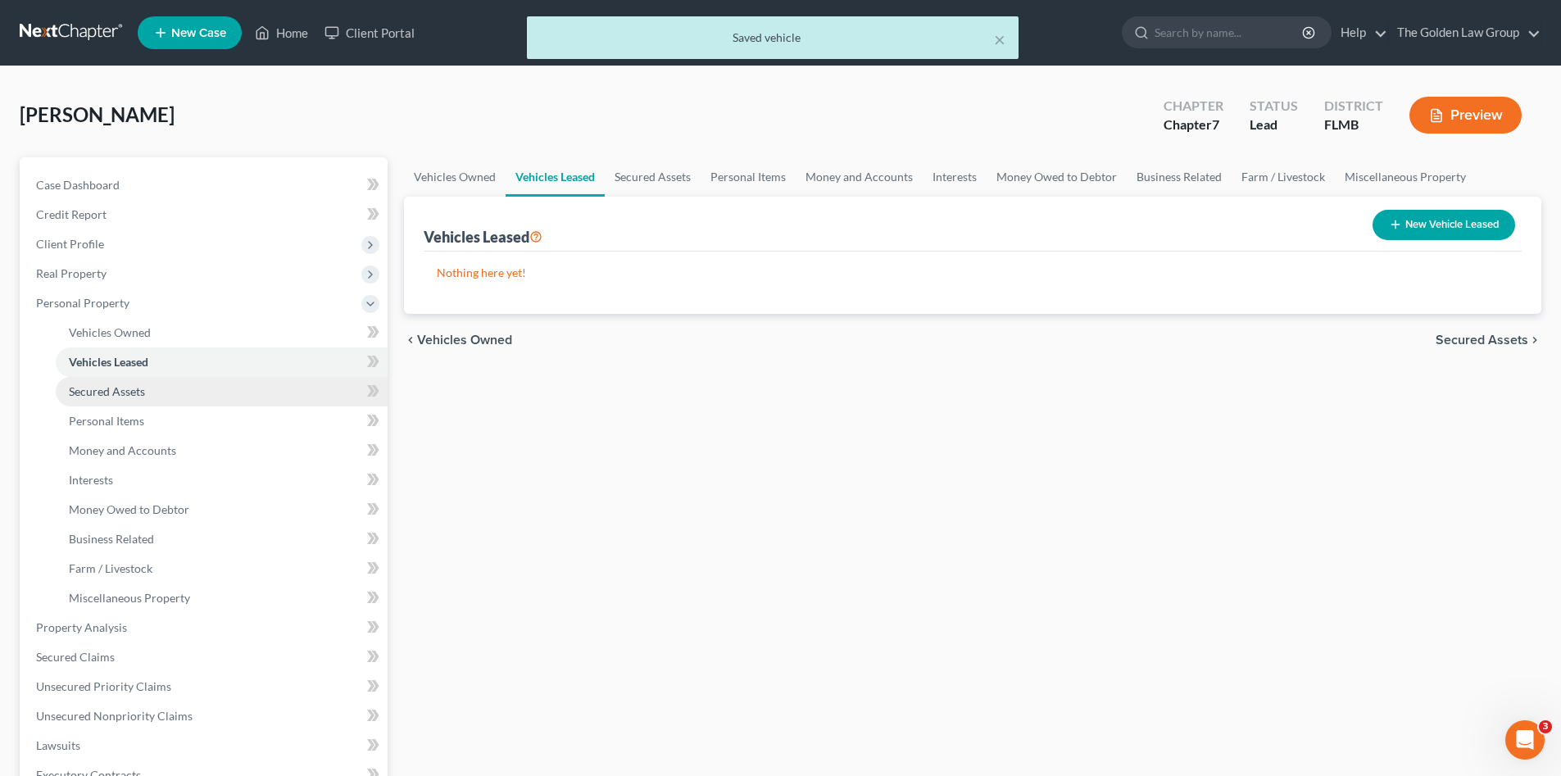
click at [146, 392] on link "Secured Assets" at bounding box center [222, 391] width 332 height 29
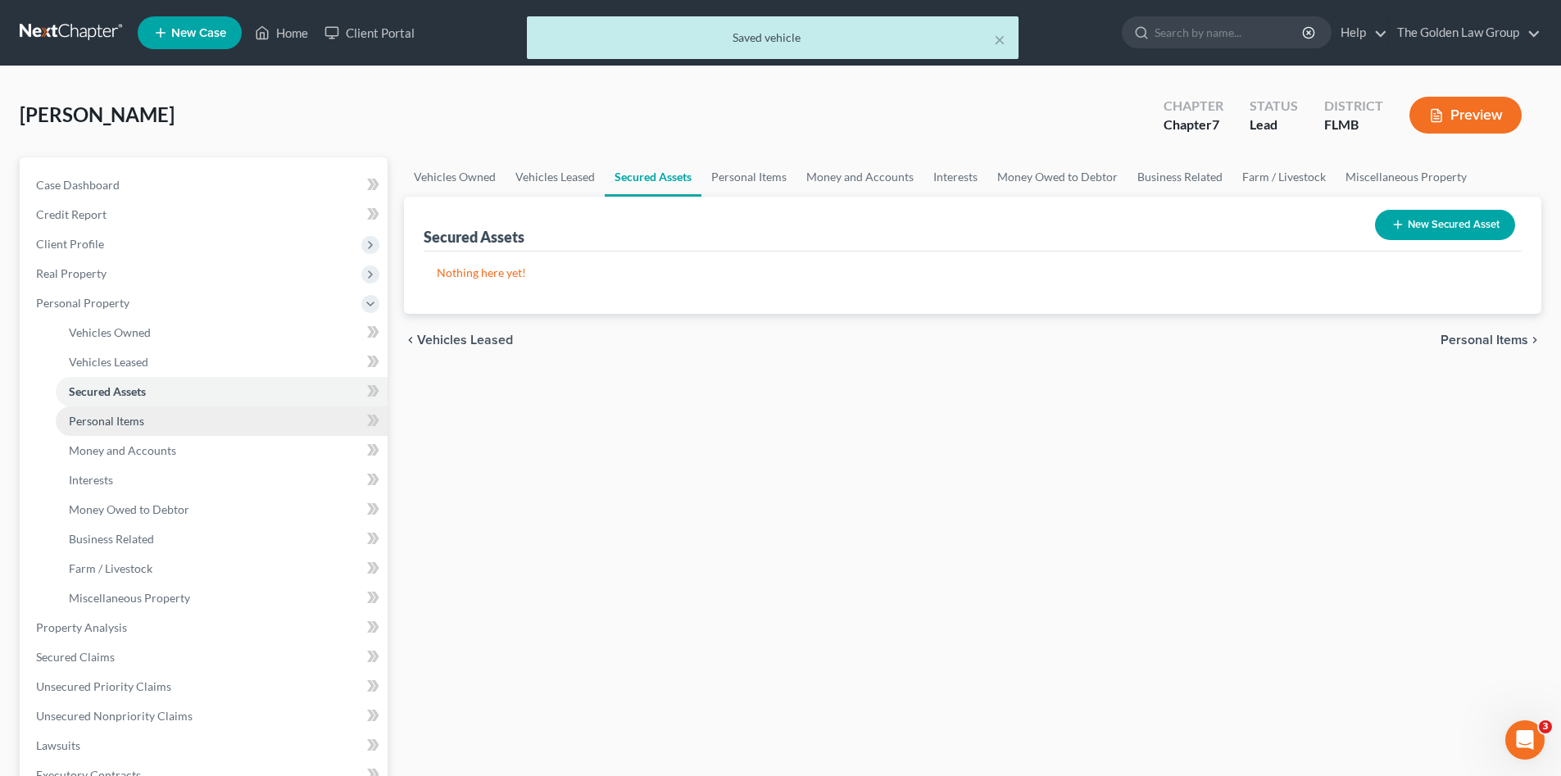
click at [146, 416] on link "Personal Items" at bounding box center [222, 420] width 332 height 29
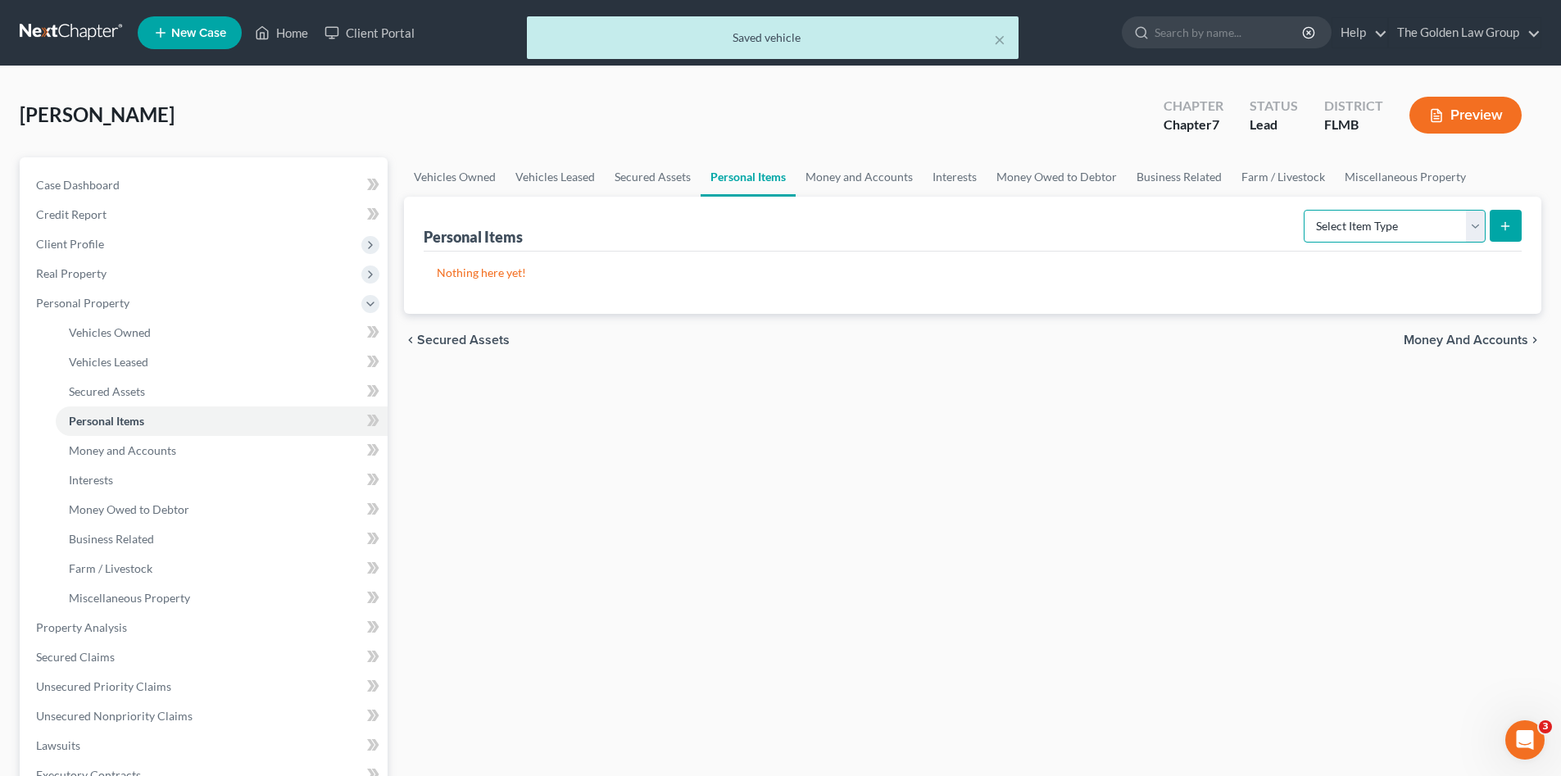
click at [1336, 221] on select "Select Item Type Clothing Collectibles Of Value Electronics Firearms Household …" at bounding box center [1394, 226] width 182 height 33
select select "clothing"
click at [1305, 210] on select "Select Item Type Clothing Collectibles Of Value Electronics Firearms Household …" at bounding box center [1394, 226] width 182 height 33
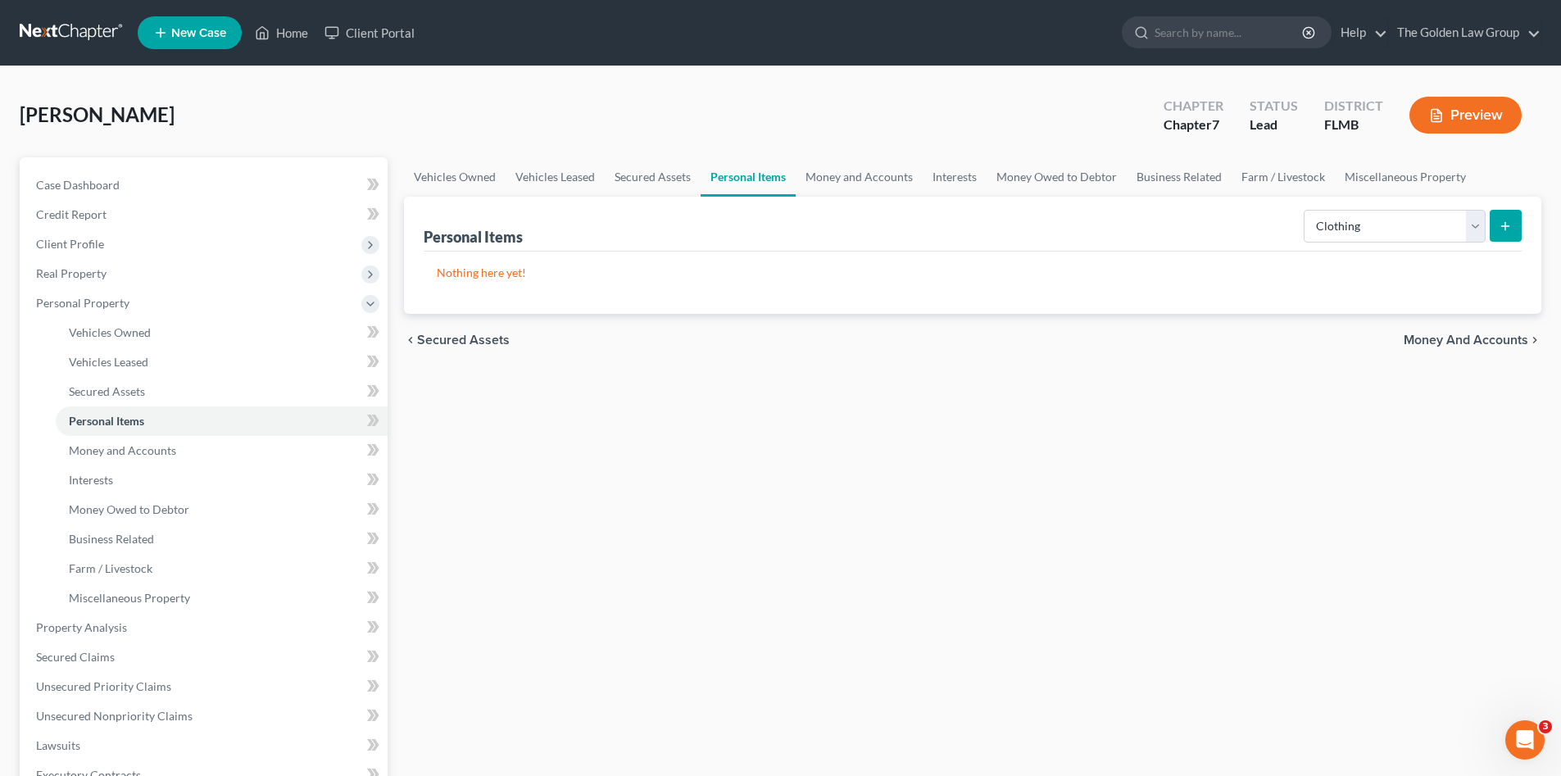
click at [1510, 217] on button "submit" at bounding box center [1505, 226] width 32 height 32
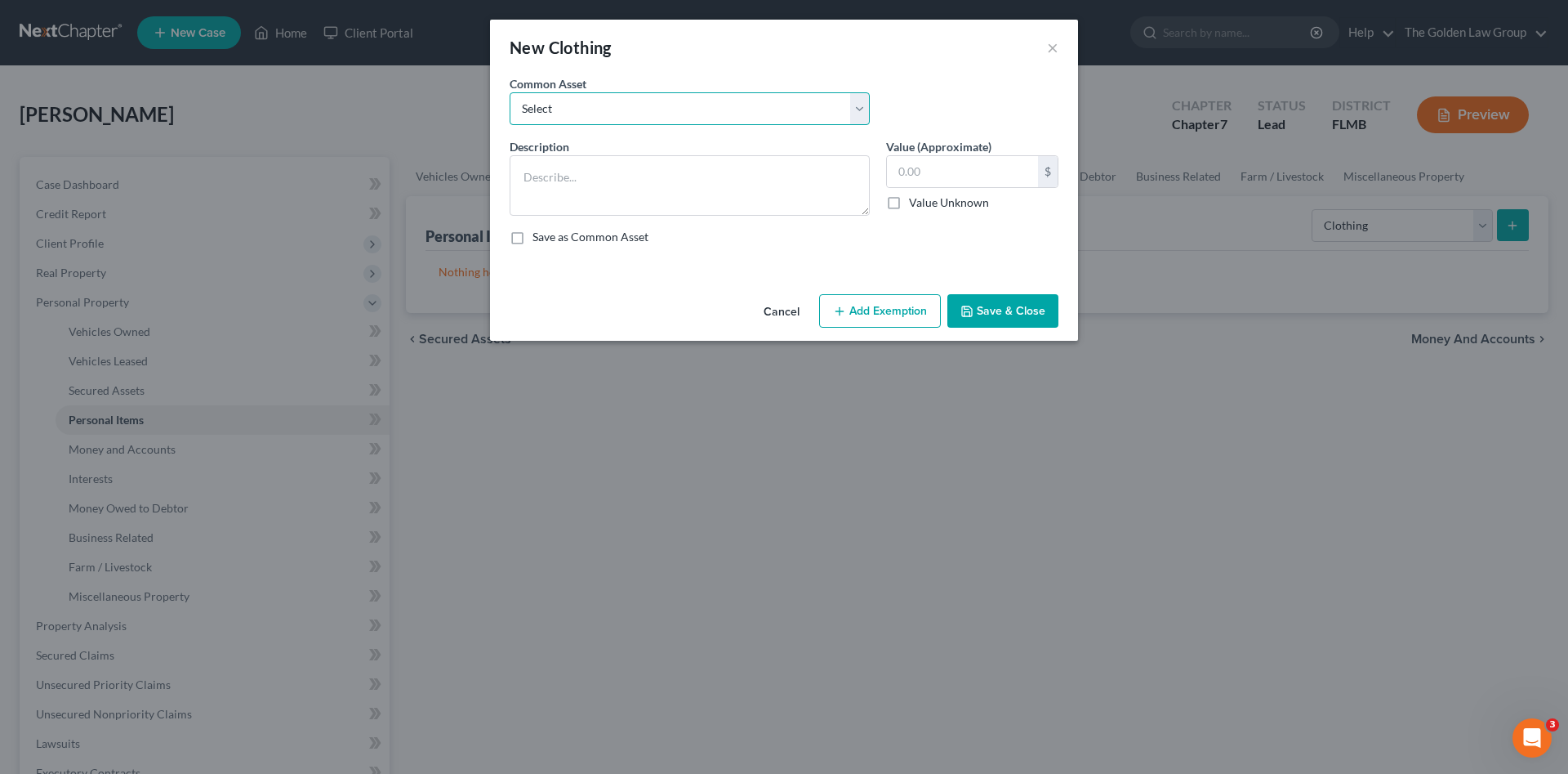
click at [680, 104] on select "Select Debtor's Clothes Joint-Debtor's clothing Debtor's Clothes" at bounding box center [689, 109] width 360 height 33
select select "0"
click at [509, 93] on select "Select Debtor's Clothes Joint-Debtor's clothing Debtor's Clothes" at bounding box center [689, 109] width 360 height 33
type textarea "Debtor's Clothes"
click at [883, 170] on div "Value (Approximate) 100.00 $ Value Unknown Balance Undetermined 100.00 $ Value …" at bounding box center [972, 177] width 188 height 78
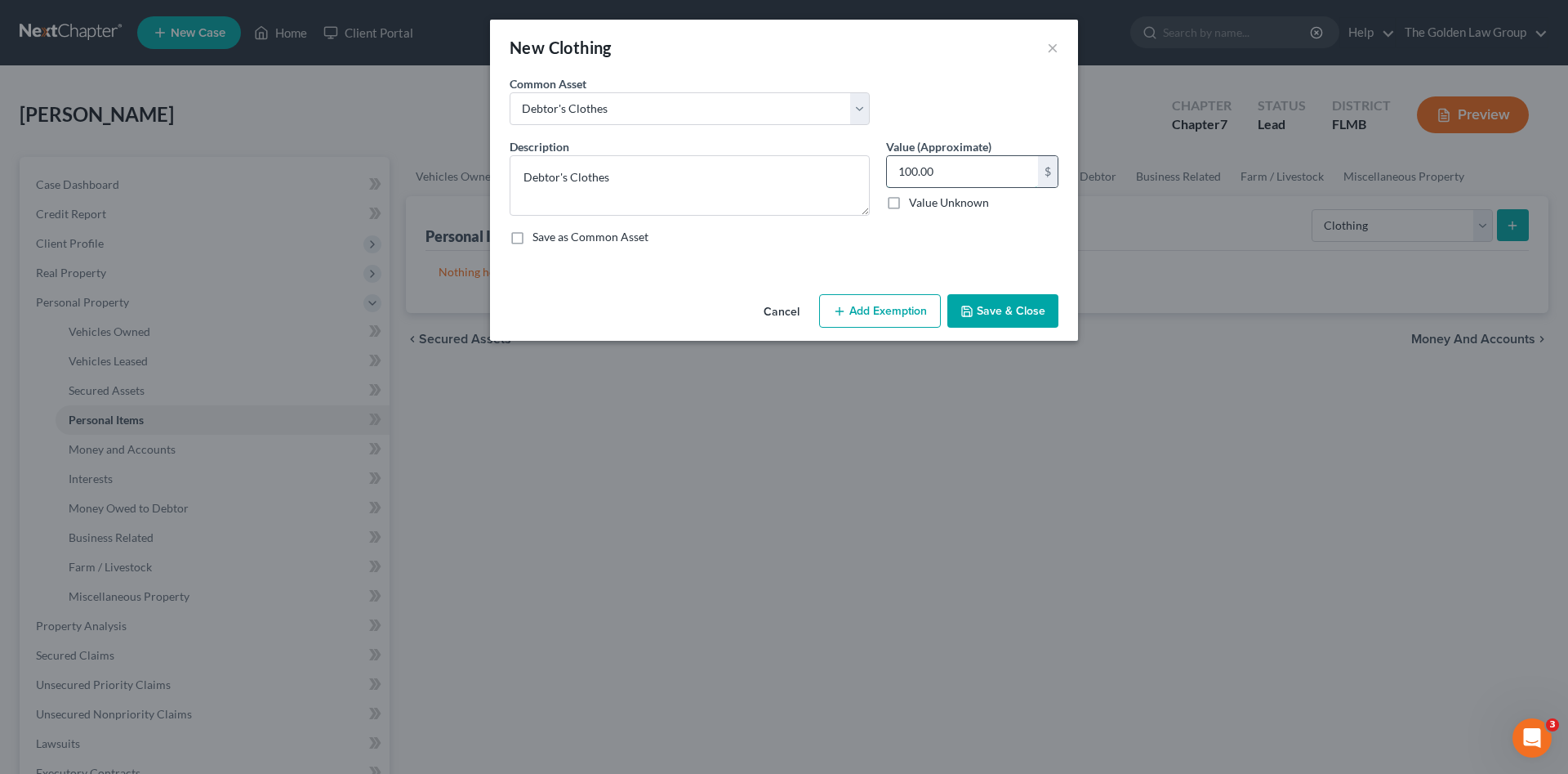
click at [926, 174] on input "100.00" at bounding box center [963, 171] width 152 height 31
drag, startPoint x: 873, startPoint y: 181, endPoint x: 965, endPoint y: 202, distance: 94.4
click at [874, 182] on div "Description * Debtor's Clothes Value (Approximate) 50.00 $ Value Unknown Balanc…" at bounding box center [784, 197] width 565 height 120
type input "100.00"
click at [1023, 317] on button "Save & Close" at bounding box center [1002, 311] width 111 height 34
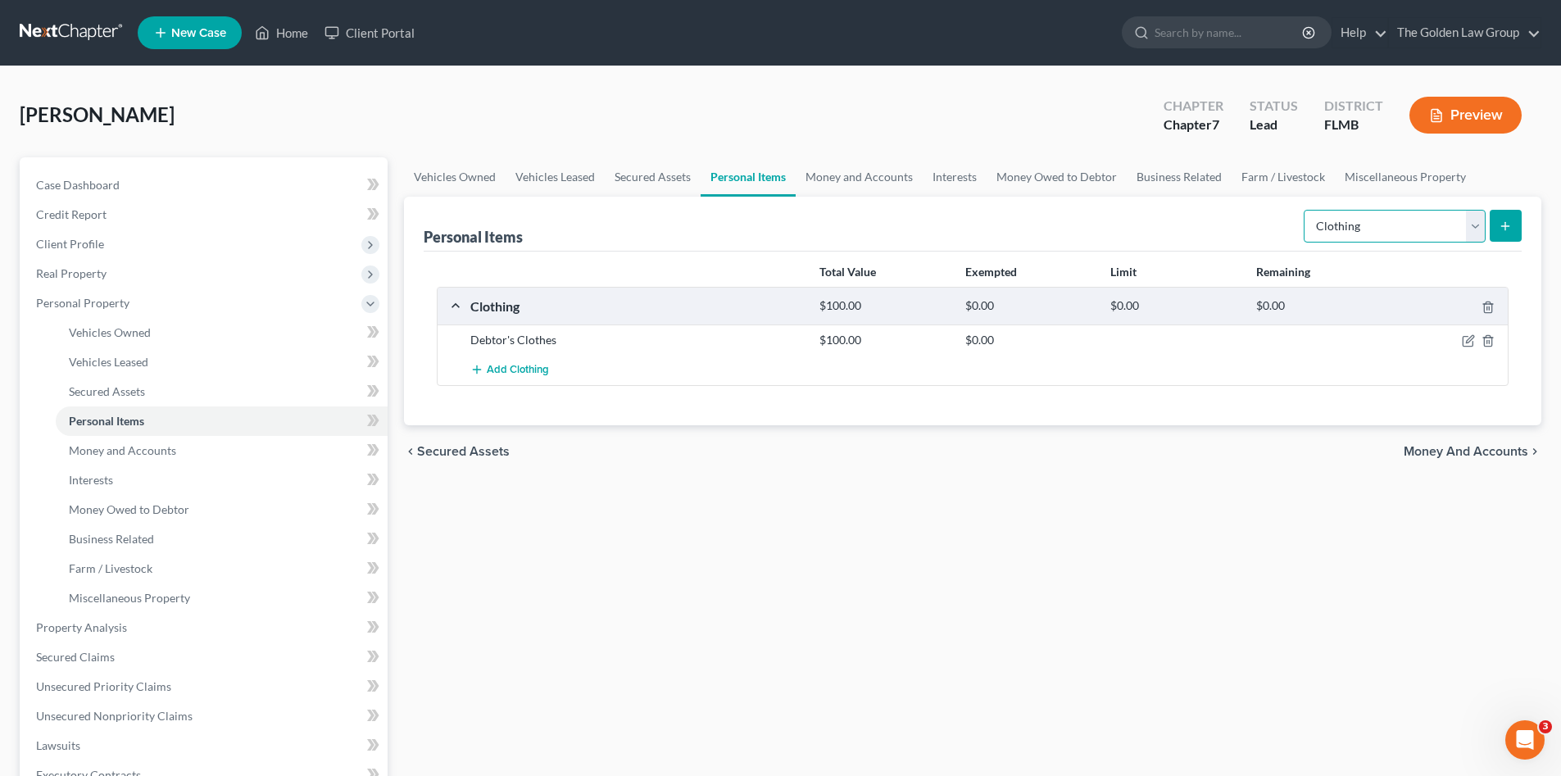
click at [1385, 224] on select "Select Item Type Clothing Collectibles Of Value Electronics Firearms Household …" at bounding box center [1394, 226] width 182 height 33
select select "electronics"
click at [1305, 210] on select "Select Item Type Clothing Collectibles Of Value Electronics Firearms Household …" at bounding box center [1394, 226] width 182 height 33
click at [1512, 226] on button "submit" at bounding box center [1505, 226] width 32 height 32
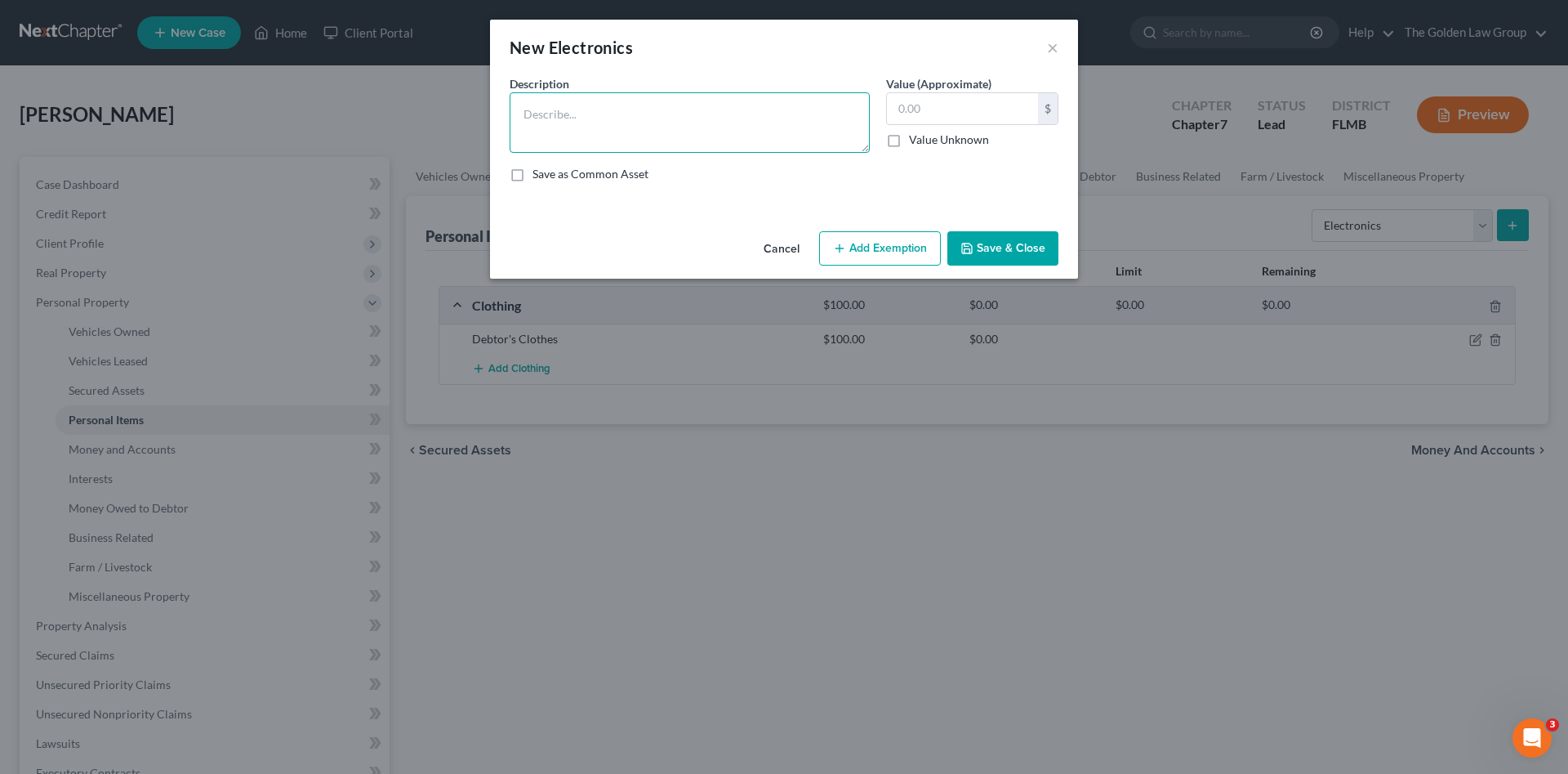
click at [620, 120] on textarea at bounding box center [689, 123] width 360 height 61
type textarea "Cell Phone"
drag, startPoint x: 999, startPoint y: 247, endPoint x: 1162, endPoint y: 222, distance: 164.9
click at [1011, 245] on button "Save & Close" at bounding box center [1002, 248] width 111 height 34
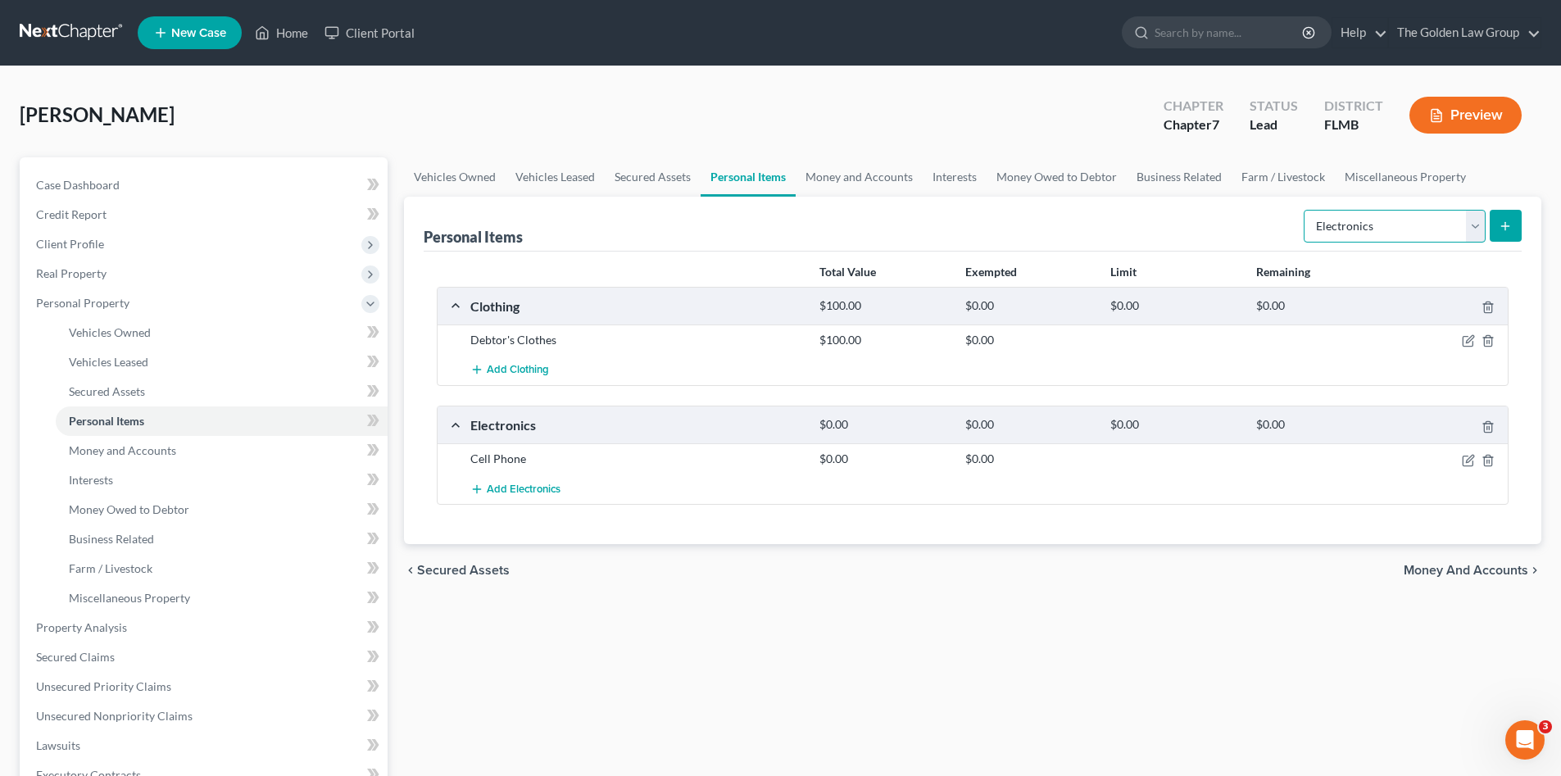
click at [1376, 221] on select "Select Item Type Clothing Collectibles Of Value Electronics Firearms Household …" at bounding box center [1394, 226] width 182 height 33
select select "household_goods"
click at [1305, 210] on select "Select Item Type Clothing Collectibles Of Value Electronics Firearms Household …" at bounding box center [1394, 226] width 182 height 33
click at [1507, 222] on icon "submit" at bounding box center [1504, 226] width 13 height 13
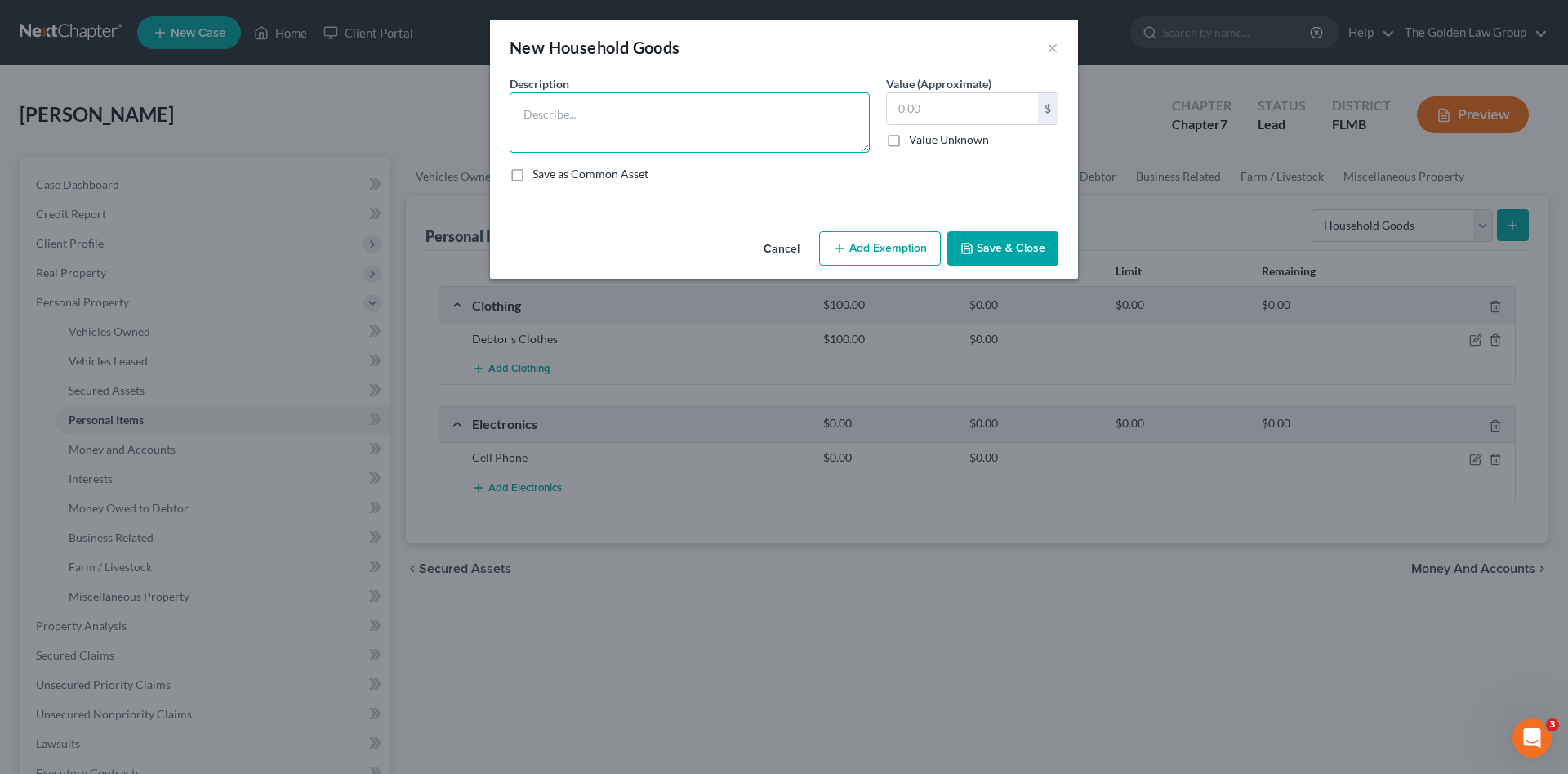
click at [586, 149] on textarea at bounding box center [689, 123] width 360 height 61
type textarea "Misc. Kitchen Appliances and Utensils Misc. Towels and Linens."
click at [993, 238] on button "Save & Close" at bounding box center [1002, 248] width 111 height 34
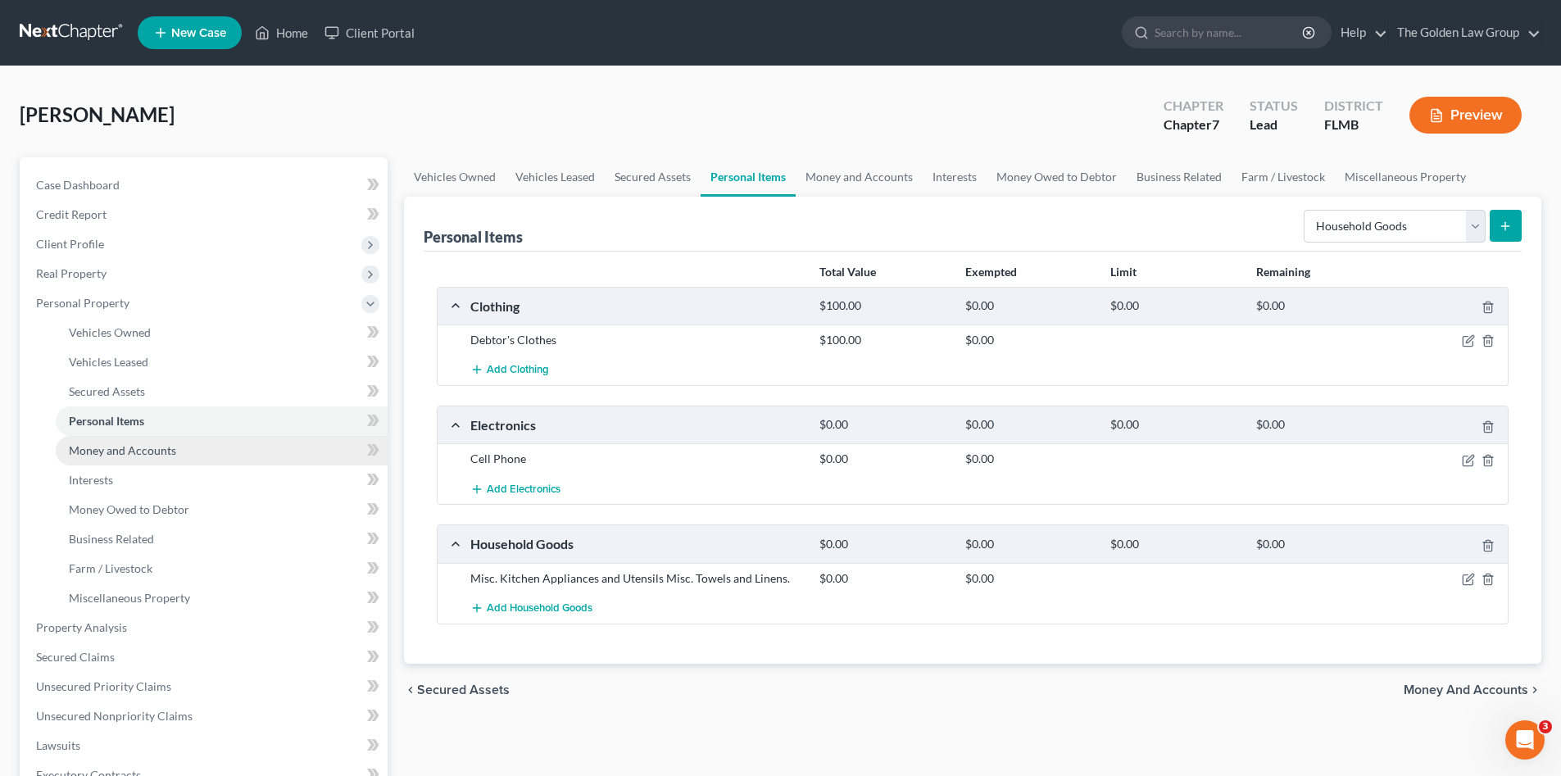
click at [153, 448] on span "Money and Accounts" at bounding box center [122, 450] width 107 height 14
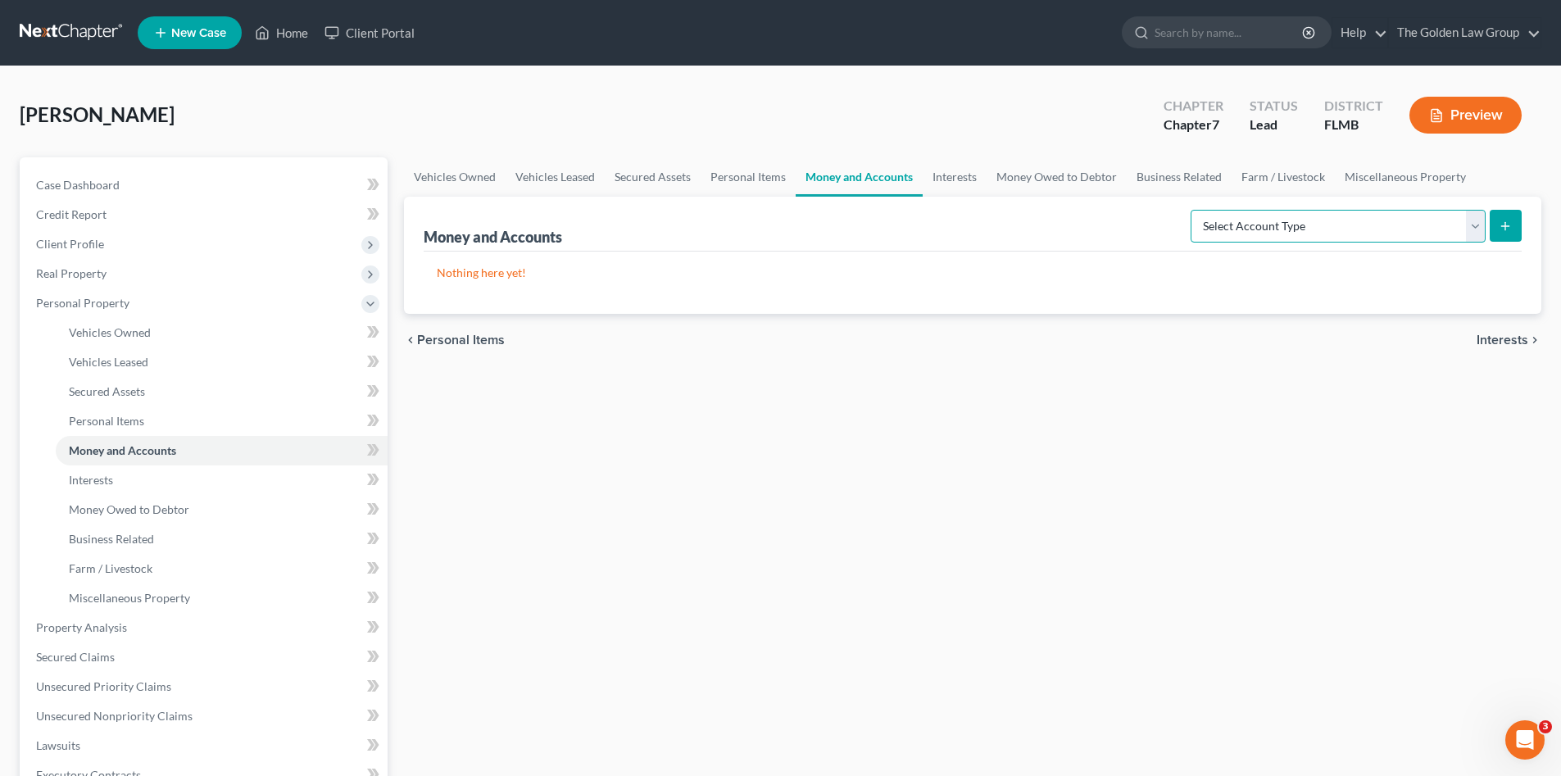
click at [1315, 221] on select "Select Account Type Brokerage Cash on Hand Certificates of Deposit Checking Acc…" at bounding box center [1337, 226] width 295 height 33
select select "checking"
click at [1194, 210] on select "Select Account Type Brokerage Cash on Hand Certificates of Deposit Checking Acc…" at bounding box center [1337, 226] width 295 height 33
click at [1515, 227] on button "submit" at bounding box center [1505, 226] width 32 height 32
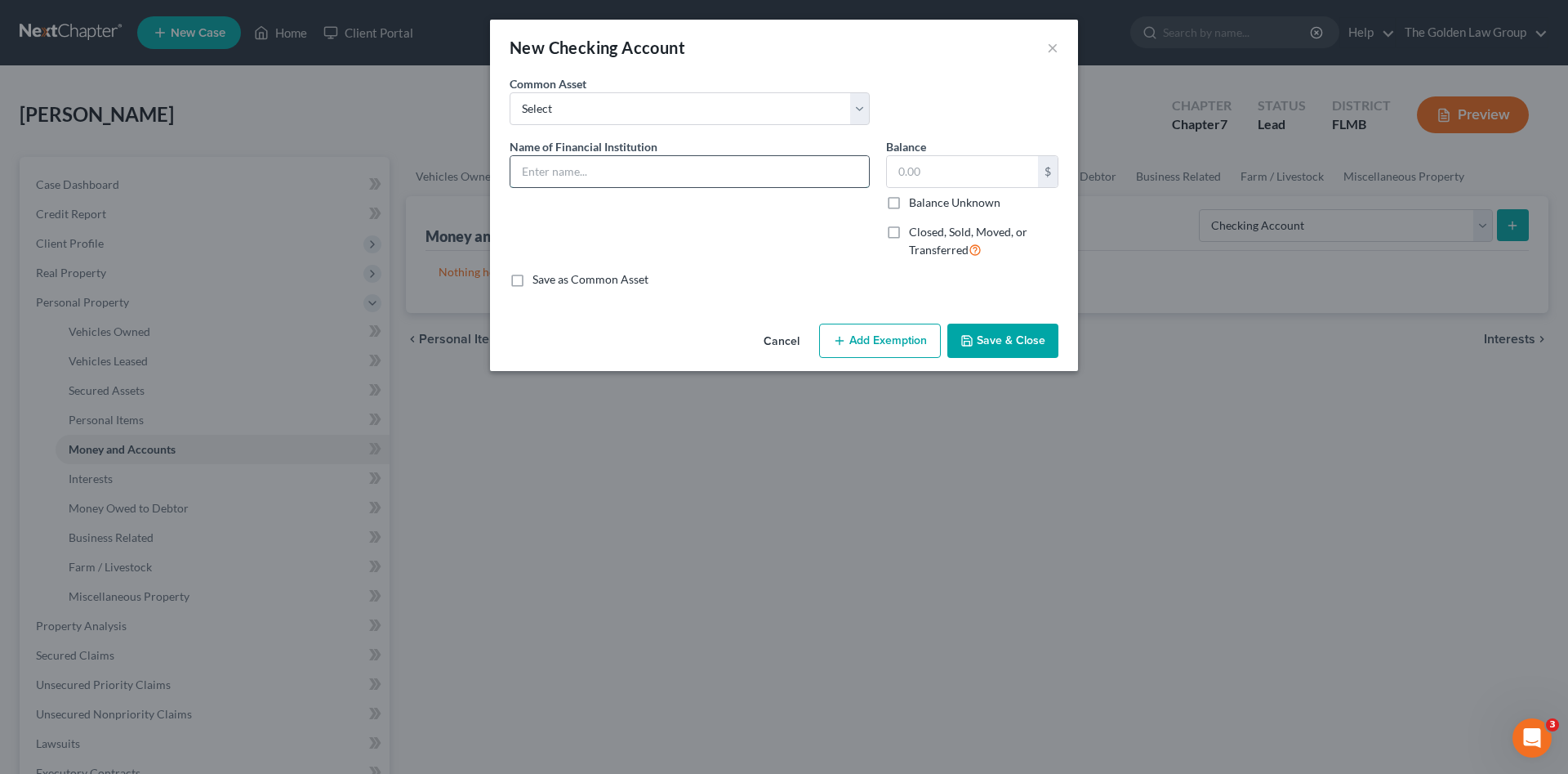
click at [553, 170] on input "text" at bounding box center [690, 171] width 359 height 31
type input "Navy Federal Credit Union_Checking_0514"
click at [968, 345] on icon "button" at bounding box center [966, 340] width 13 height 13
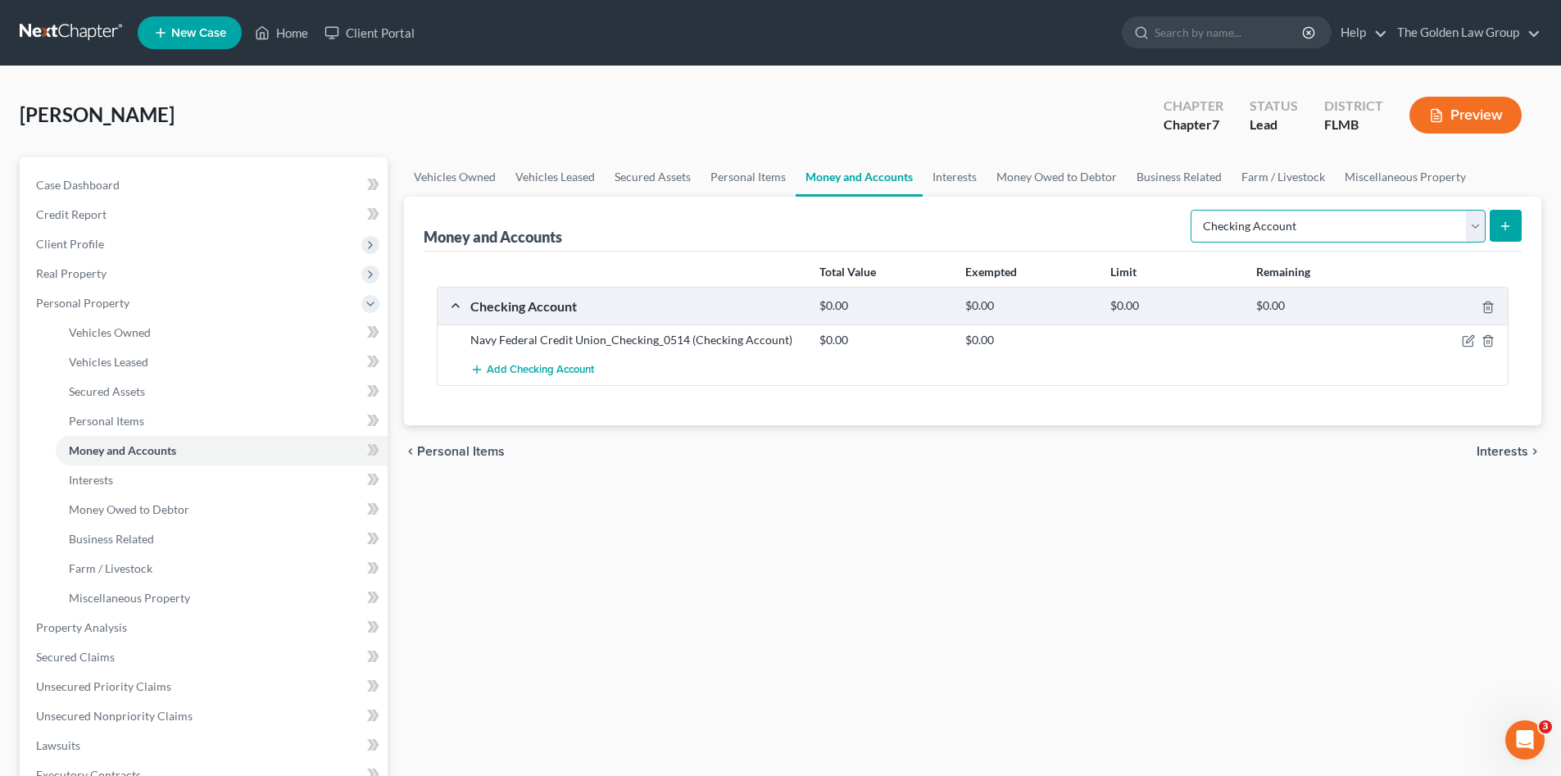
drag, startPoint x: 1254, startPoint y: 229, endPoint x: 1259, endPoint y: 242, distance: 13.2
click at [1254, 229] on select "Select Account Type Brokerage Cash on Hand Certificates of Deposit Checking Acc…" at bounding box center [1337, 226] width 295 height 33
select select "savings"
click at [1194, 210] on select "Select Account Type Brokerage Cash on Hand Certificates of Deposit Checking Acc…" at bounding box center [1337, 226] width 295 height 33
click at [1502, 229] on icon "submit" at bounding box center [1504, 226] width 13 height 13
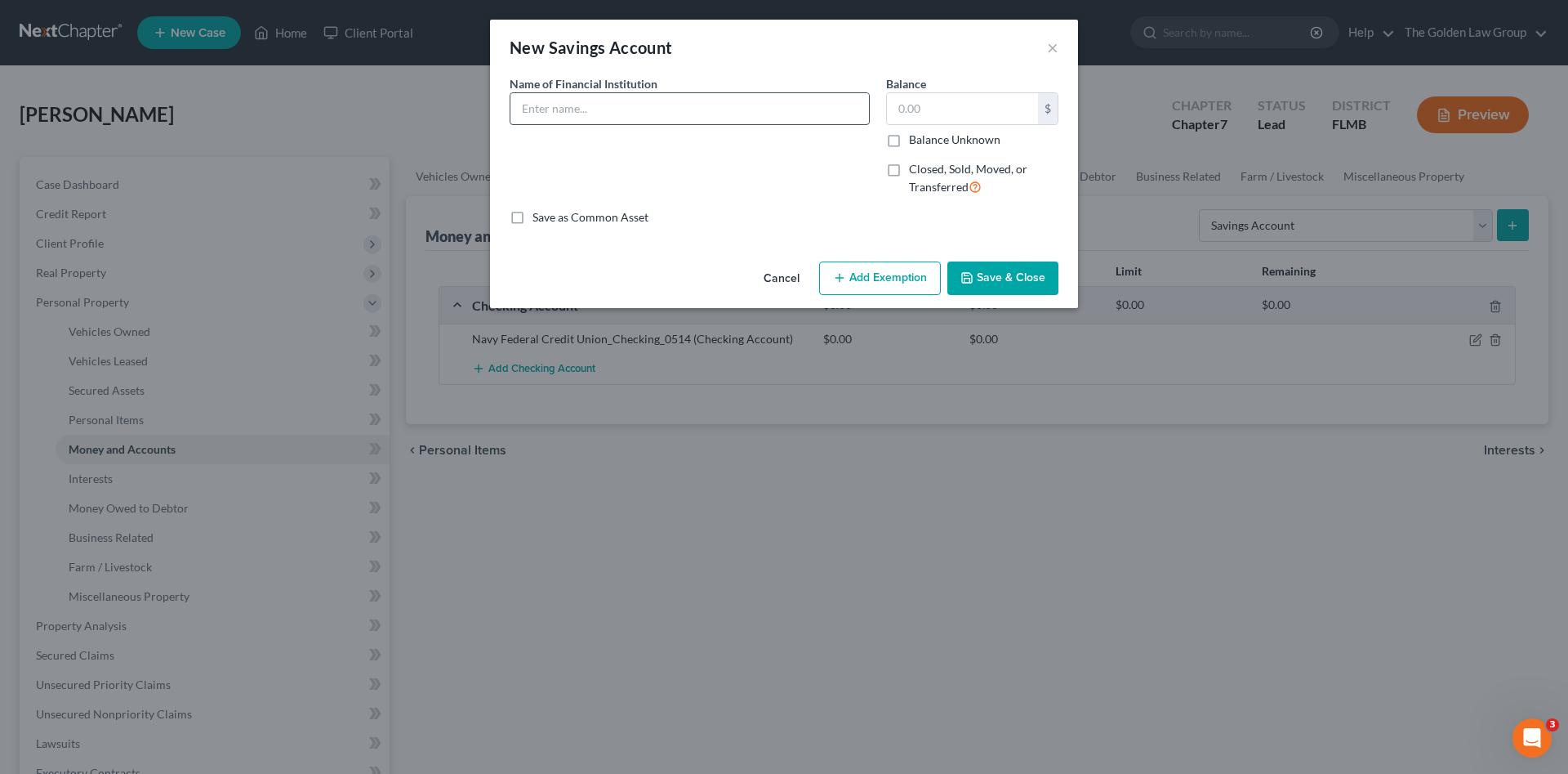
drag, startPoint x: 630, startPoint y: 83, endPoint x: 640, endPoint y: 98, distance: 18.0
click at [635, 88] on span "Name of Financial Institution" at bounding box center [583, 84] width 148 height 14
drag, startPoint x: 640, startPoint y: 98, endPoint x: 646, endPoint y: 115, distance: 18.0
click at [644, 108] on input "text" at bounding box center [690, 108] width 359 height 31
type input "Navy Federal Credit Union_Savings_2316"
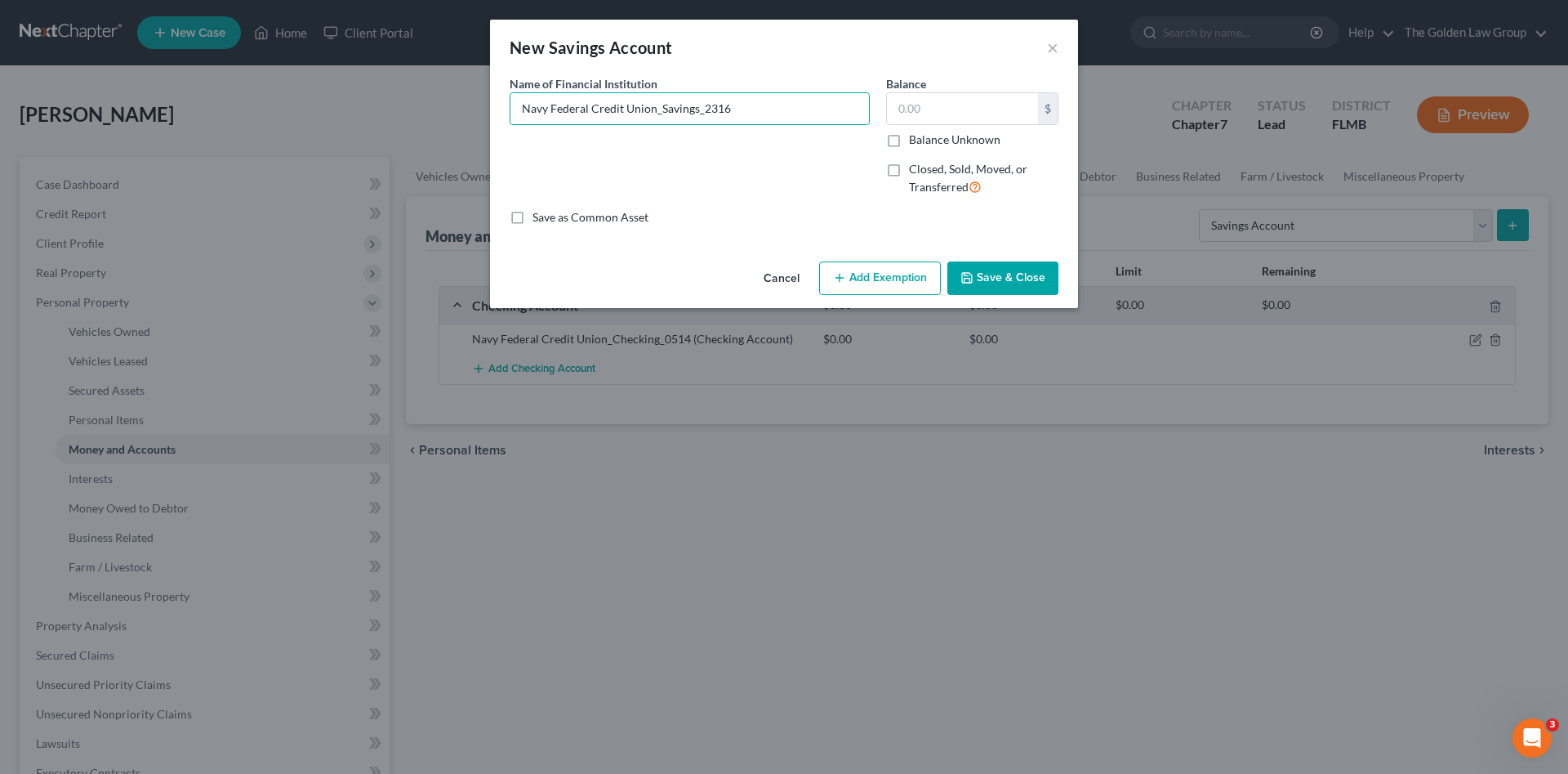
click at [969, 269] on button "Save & Close" at bounding box center [1002, 278] width 111 height 34
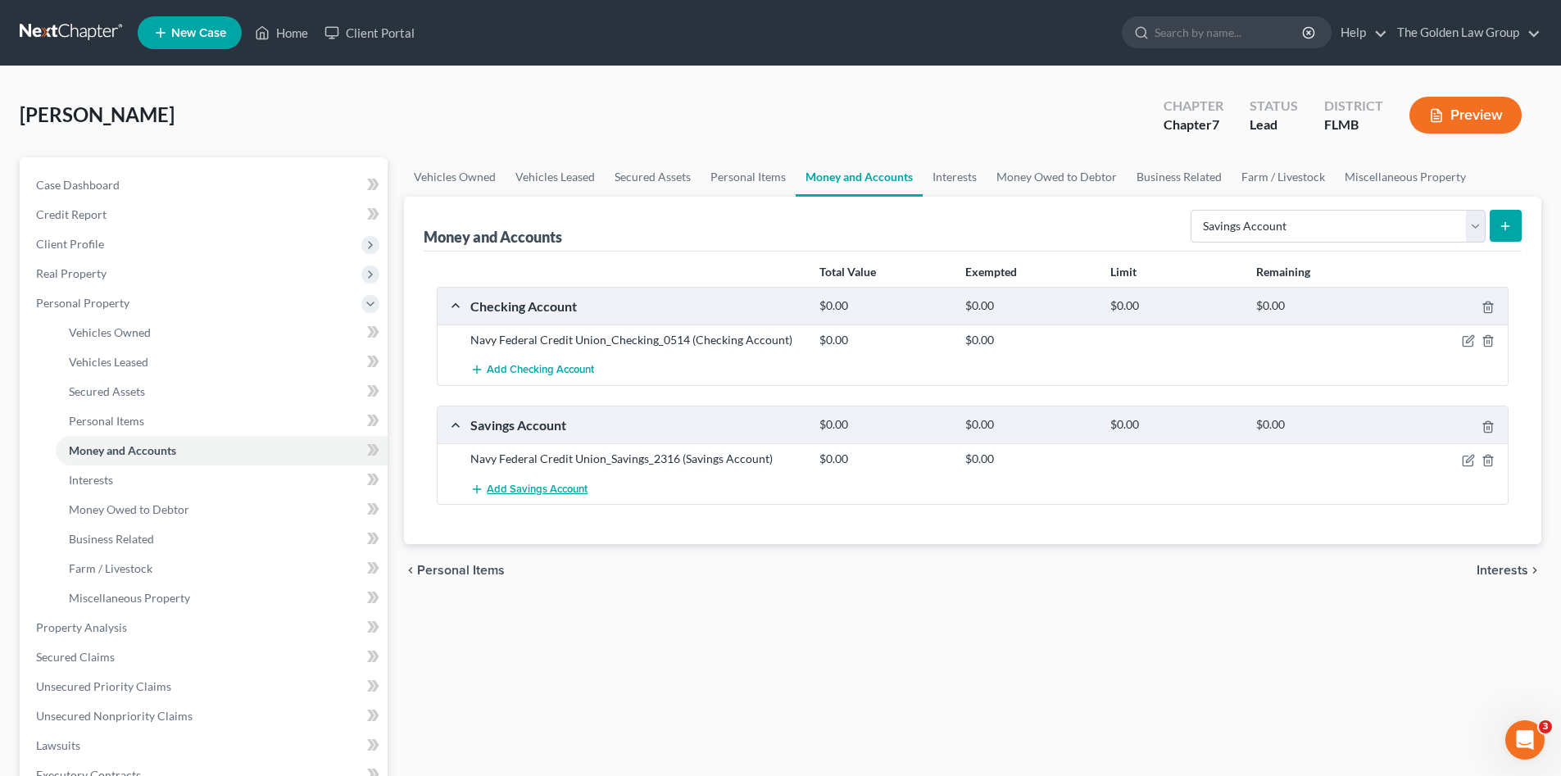
click at [561, 491] on span "Add Savings Account" at bounding box center [537, 489] width 101 height 13
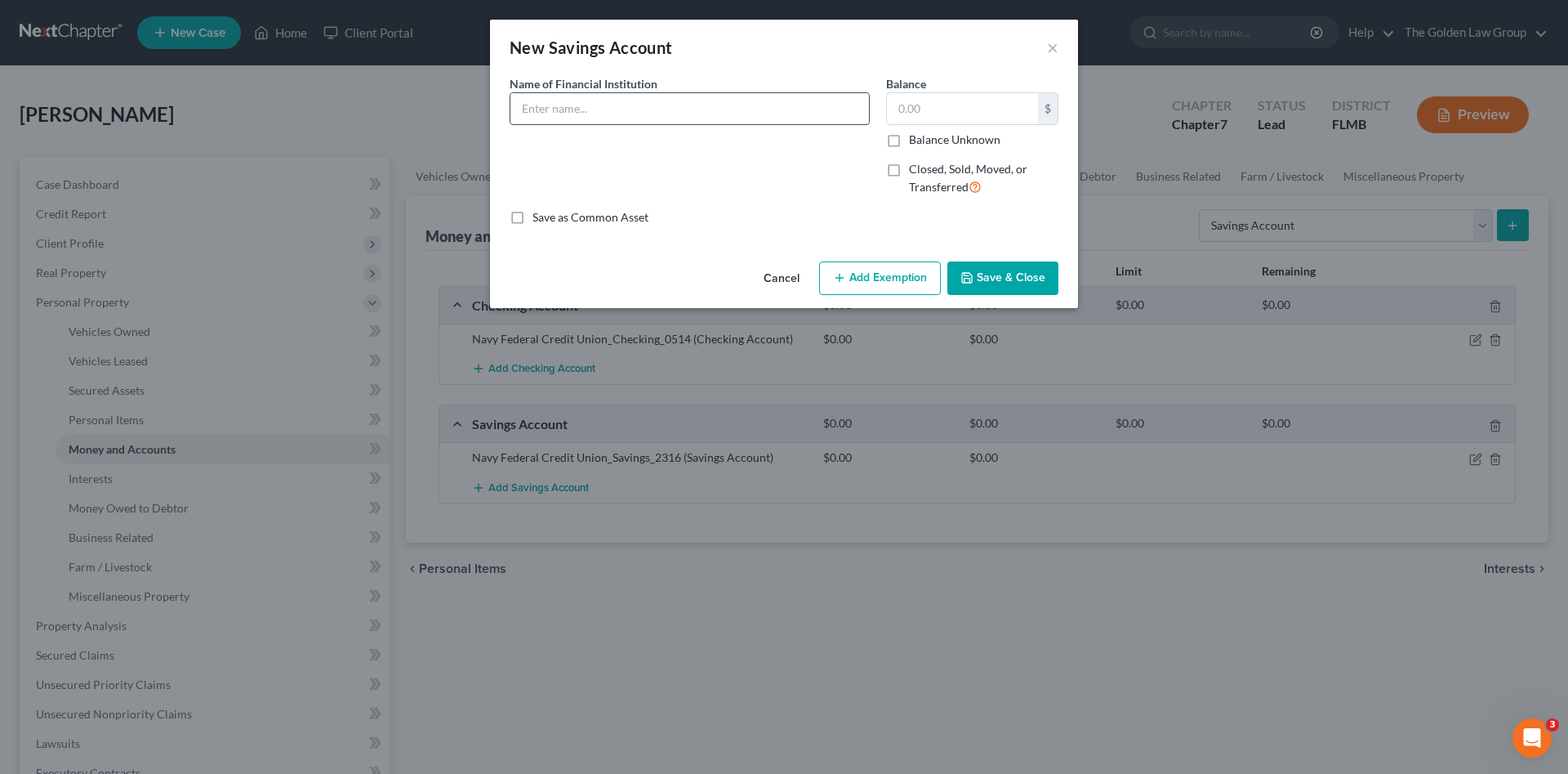
click at [584, 117] on input "text" at bounding box center [690, 108] width 359 height 31
type input "Suncoast Credit Union_Checking_0051"
click at [1024, 282] on button "Save & Close" at bounding box center [1002, 278] width 111 height 34
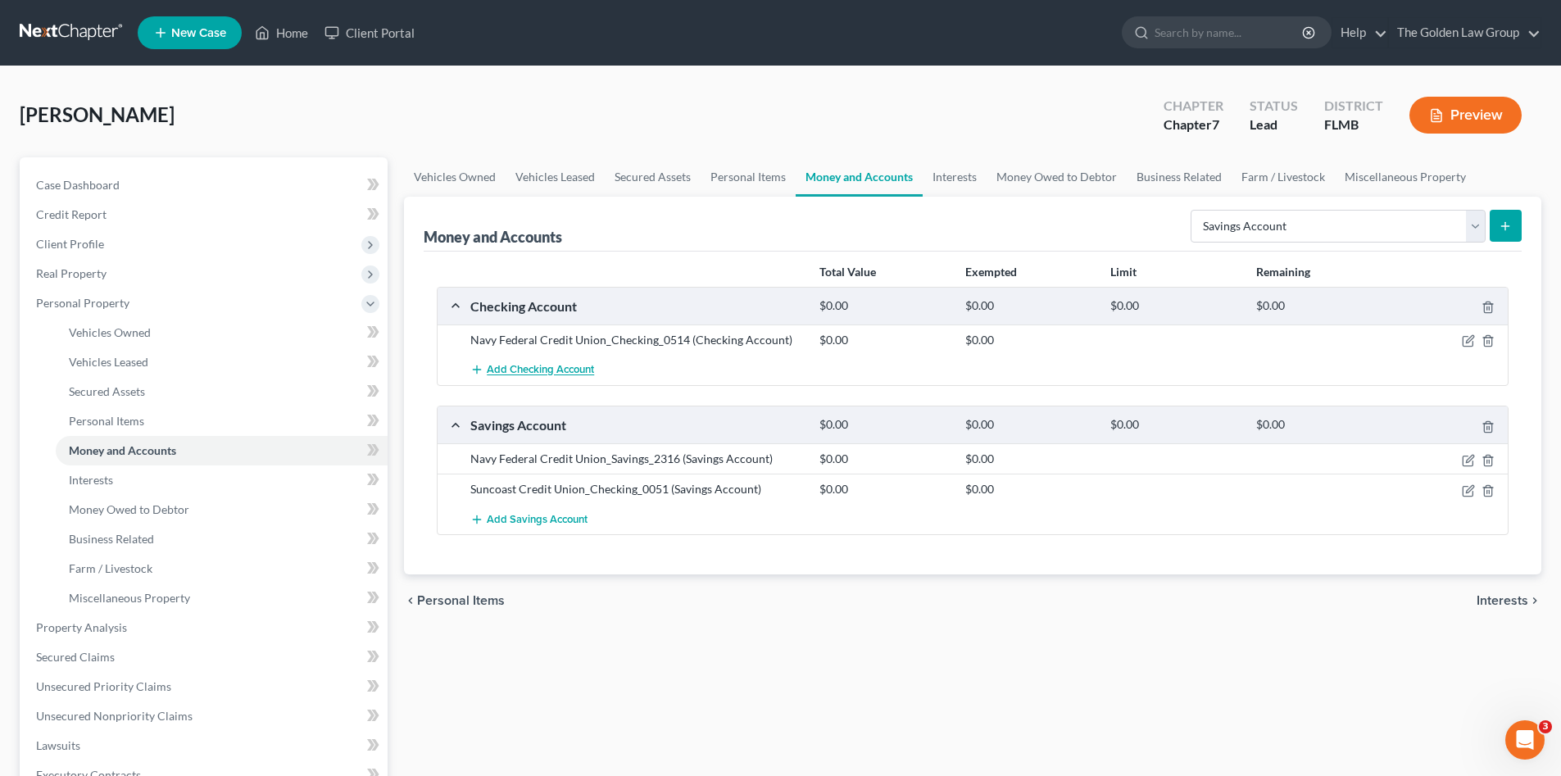
click at [545, 370] on span "Add Checking Account" at bounding box center [540, 370] width 107 height 13
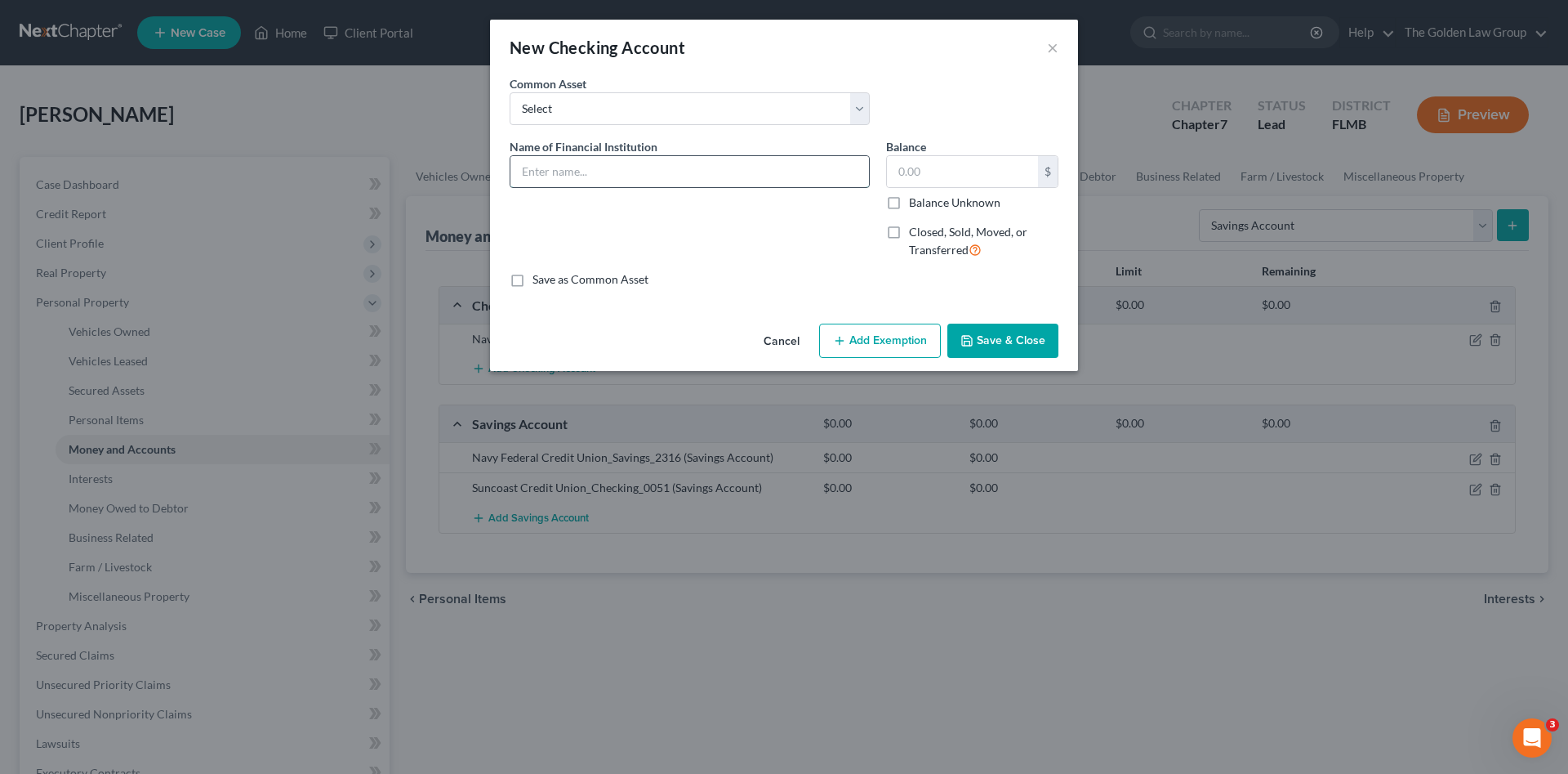
click at [557, 176] on input "text" at bounding box center [690, 171] width 359 height 31
type input "Suncoast Credit Union_Checking_0051"
click at [1004, 321] on div "Cancel Add Exemption Save & Close" at bounding box center [784, 344] width 588 height 54
click at [1001, 332] on button "Save & Close" at bounding box center [1002, 340] width 111 height 34
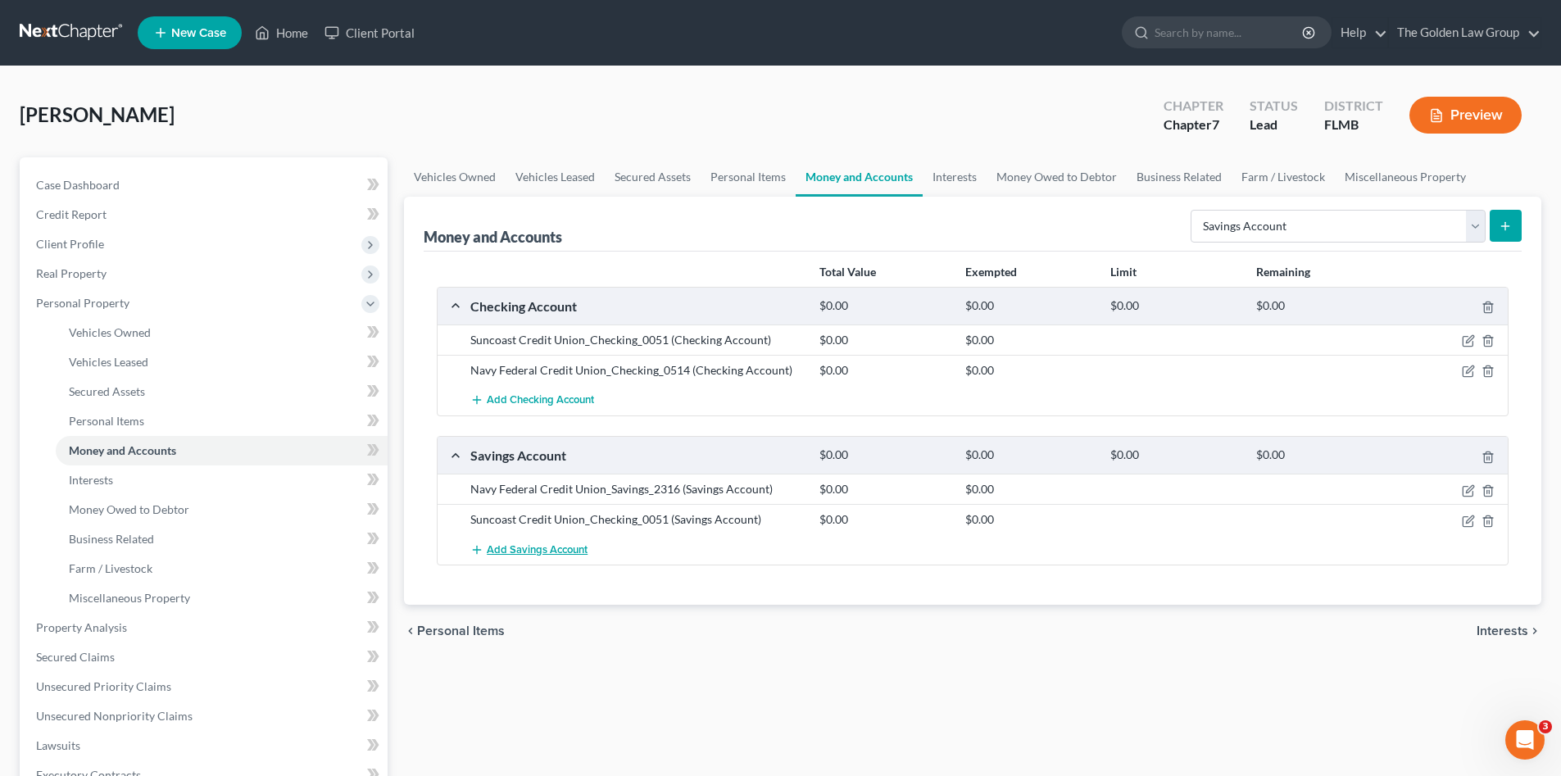
drag, startPoint x: 567, startPoint y: 549, endPoint x: 714, endPoint y: 581, distance: 150.1
click at [714, 581] on div "Total Value Exempted Limit Remaining Checking Account $0.00 $0.00 $0.00 $0.00 S…" at bounding box center [973, 429] width 1098 height 354
click at [656, 522] on div "Suncoast Credit Union_Checking_0051 (Savings Account)" at bounding box center [636, 519] width 349 height 16
click at [1460, 513] on div at bounding box center [1451, 519] width 116 height 16
click at [1467, 523] on icon "button" at bounding box center [1469, 518] width 7 height 7
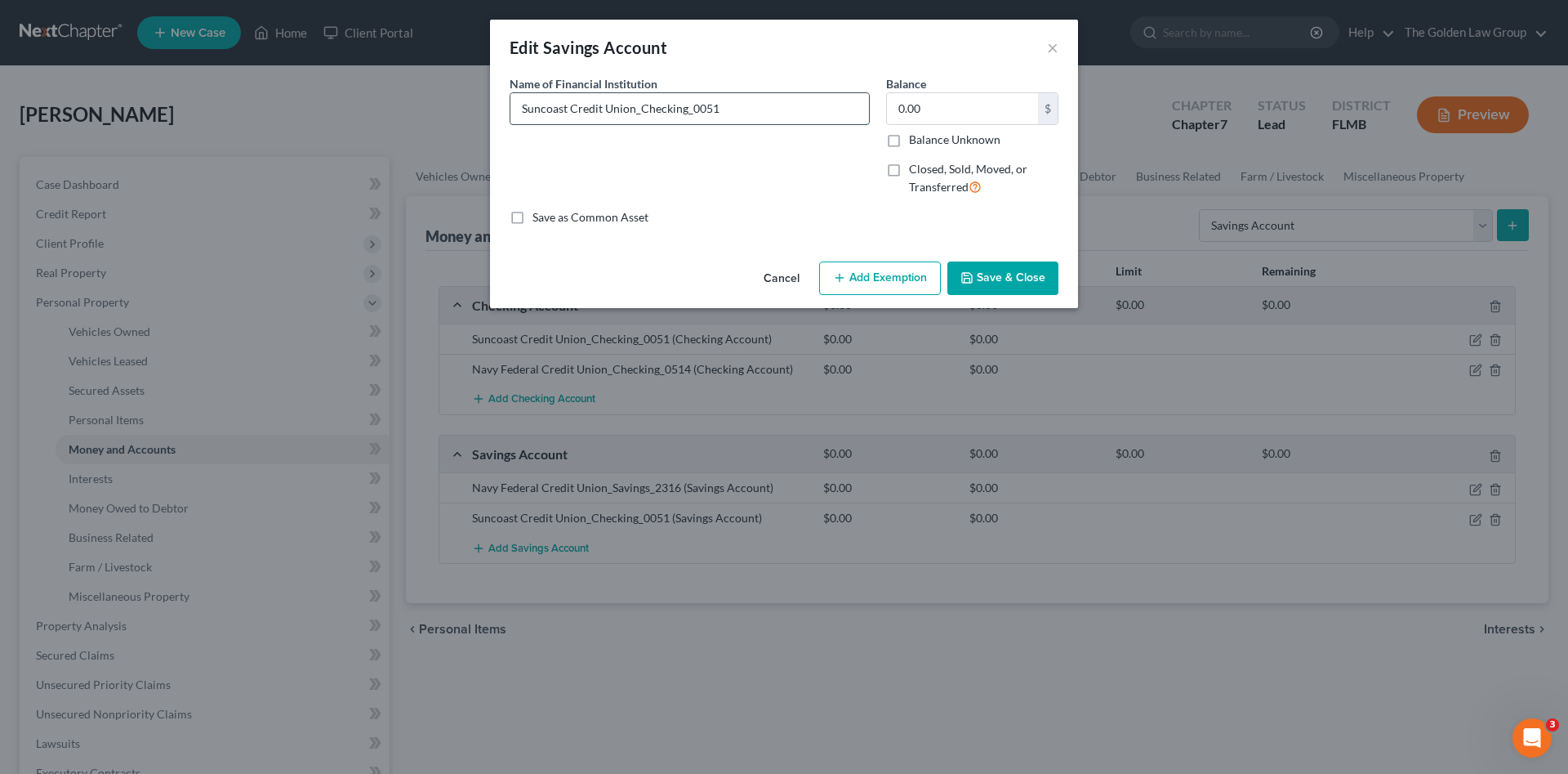
drag, startPoint x: 641, startPoint y: 104, endPoint x: 762, endPoint y: 105, distance: 121.0
click at [762, 105] on input "Suncoast Credit Union_Checking_0051" at bounding box center [690, 108] width 359 height 31
type input "Suncoast Credit Union_Savings_0000"
click at [997, 276] on button "Save & Close" at bounding box center [1002, 278] width 111 height 34
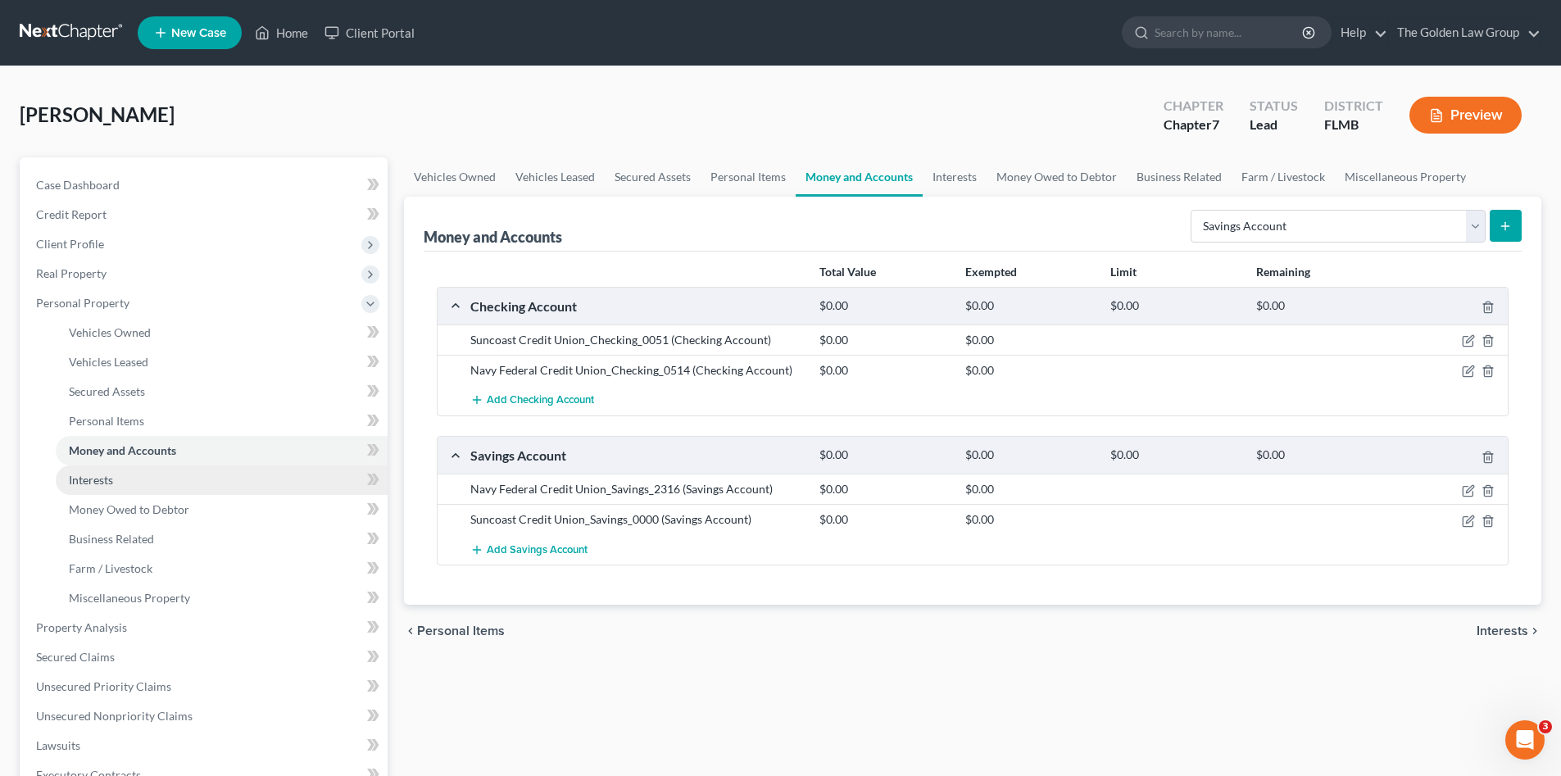
click at [89, 478] on span "Interests" at bounding box center [91, 480] width 44 height 14
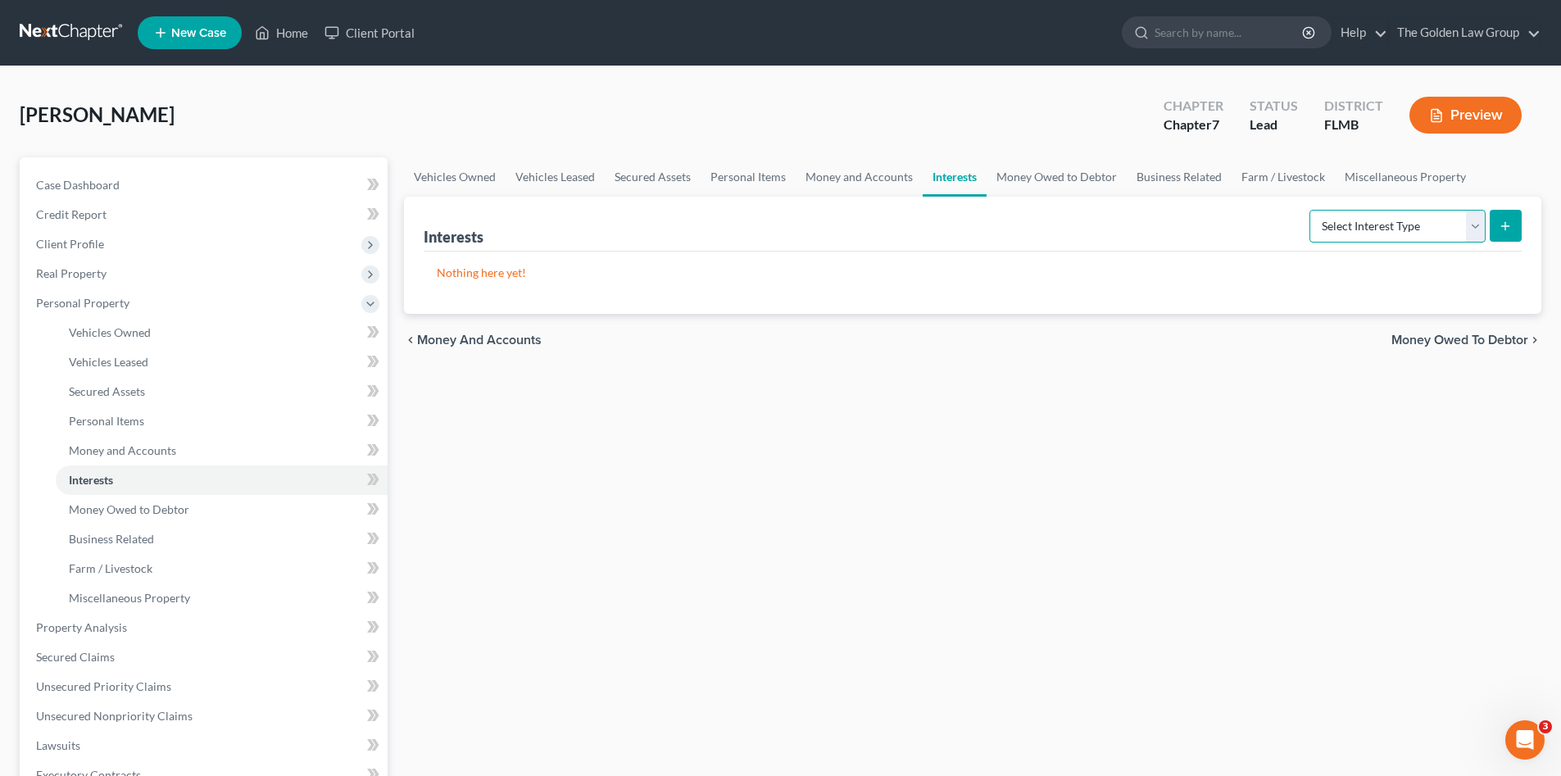
drag, startPoint x: 1387, startPoint y: 229, endPoint x: 1387, endPoint y: 244, distance: 15.6
click at [1387, 228] on select "Select Interest Type 401K Annuity Bond Education IRA Government Bond Government…" at bounding box center [1397, 226] width 176 height 33
select select "other_retirement_plan"
click at [1311, 210] on select "Select Interest Type 401K Annuity Bond Education IRA Government Bond Government…" at bounding box center [1397, 226] width 176 height 33
click at [1494, 217] on button "submit" at bounding box center [1505, 226] width 32 height 32
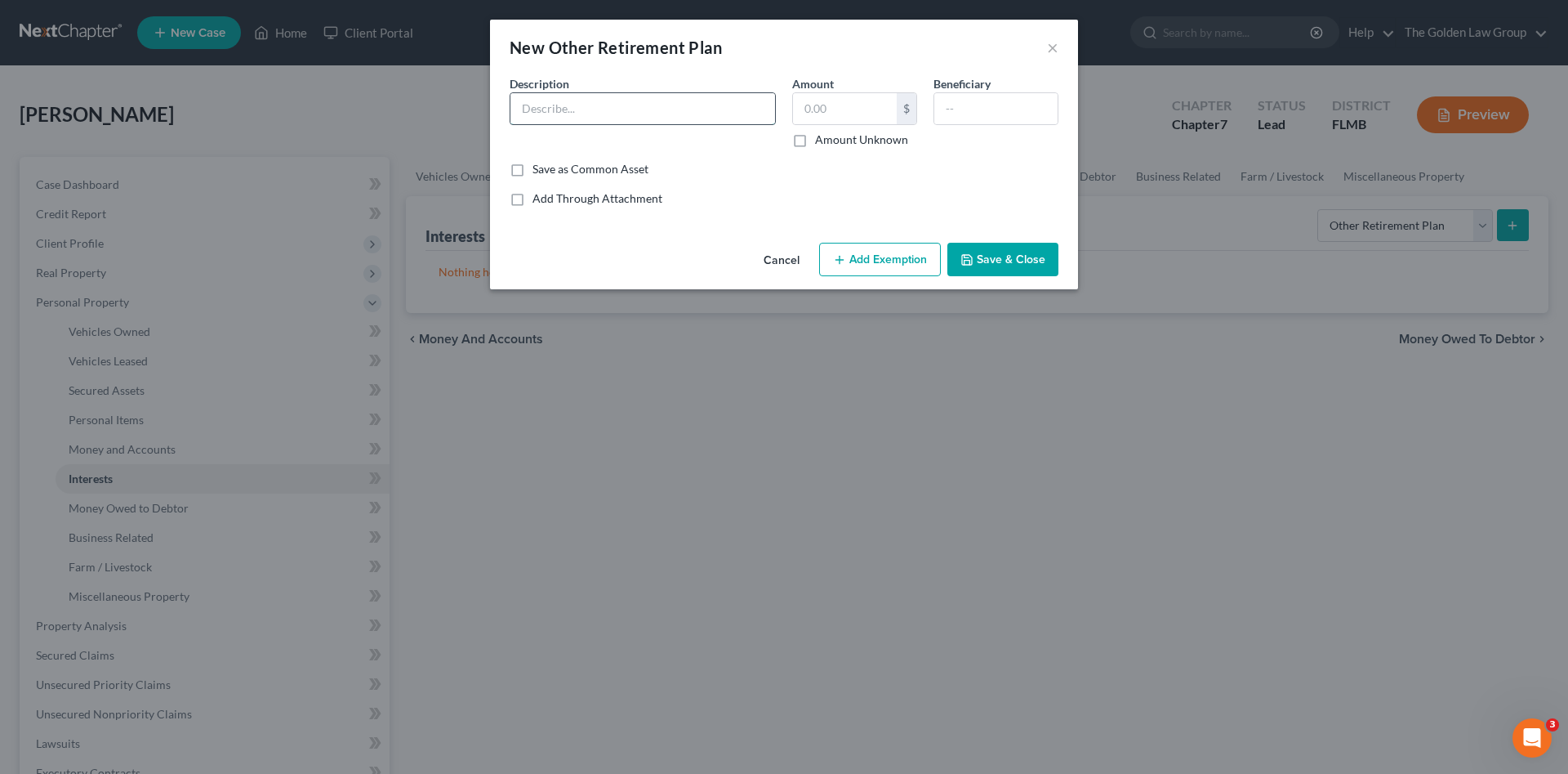
click at [616, 111] on input "text" at bounding box center [642, 108] width 264 height 31
type input "Florida Retirement System_FRS"
click at [831, 106] on input "text" at bounding box center [845, 108] width 104 height 31
click at [831, 106] on input "211,348.52" at bounding box center [845, 108] width 104 height 31
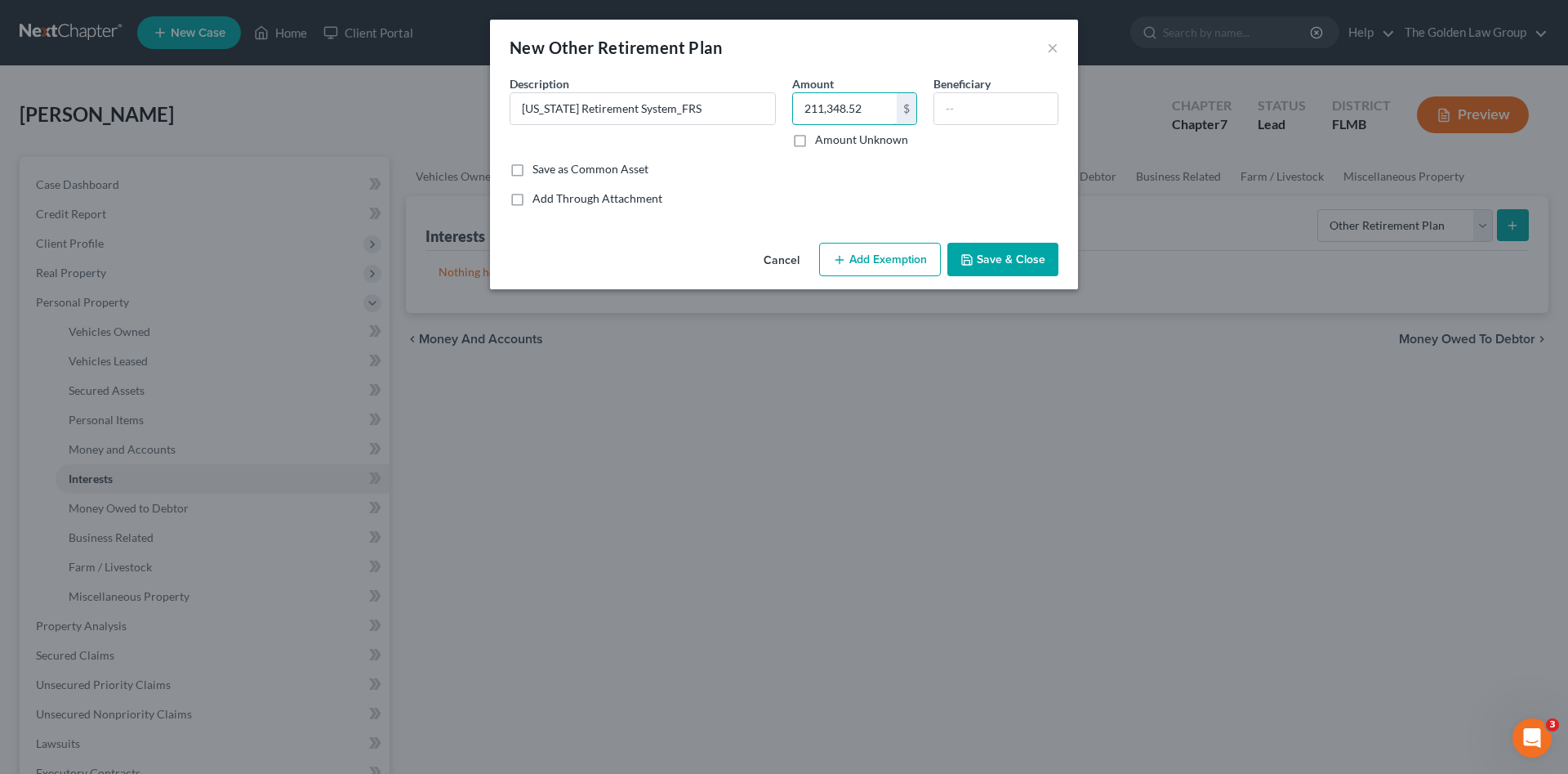
type input "211,348.52"
click at [901, 253] on button "Add Exemption" at bounding box center [880, 259] width 122 height 34
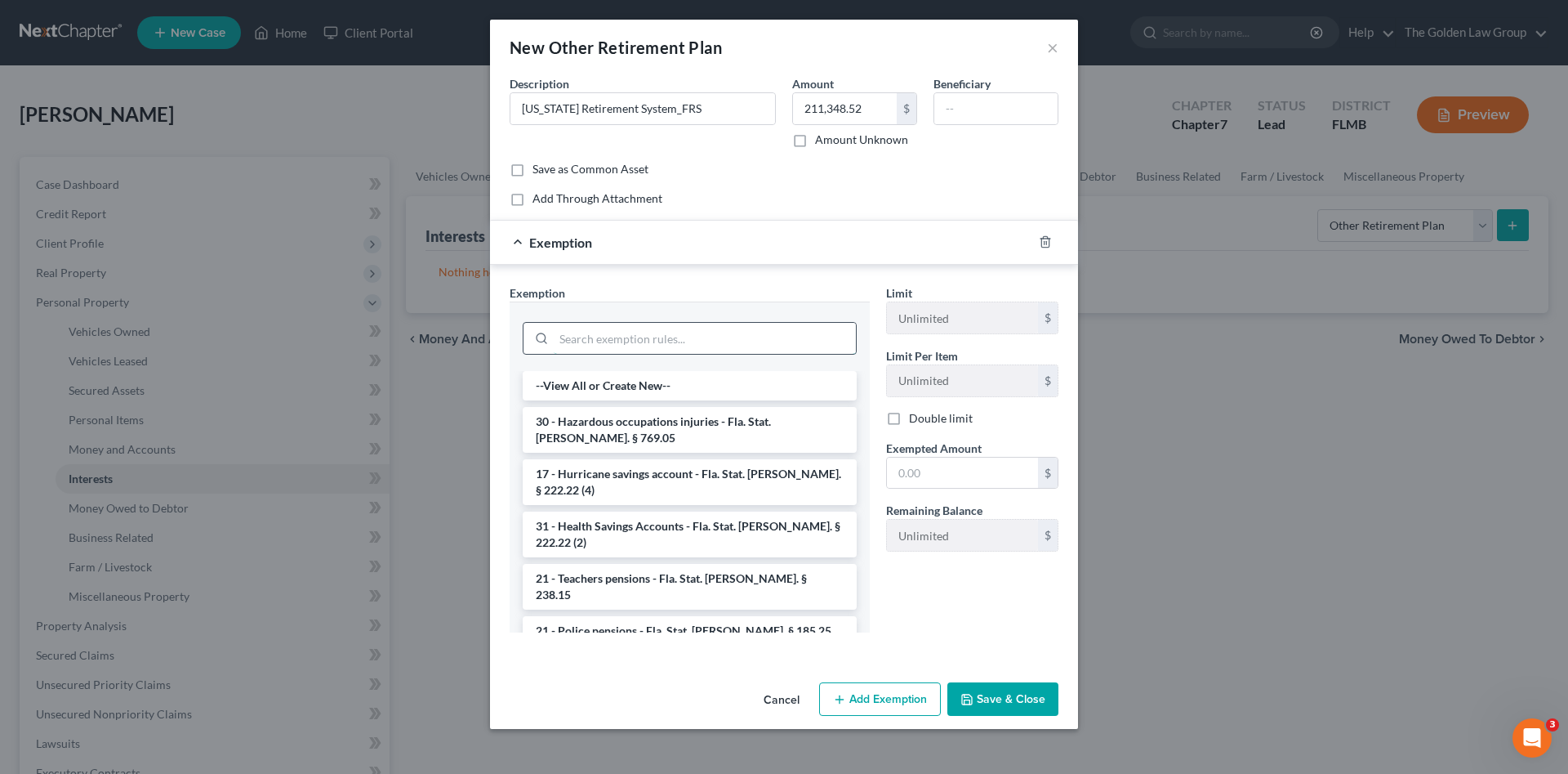
click at [737, 337] on input "search" at bounding box center [704, 338] width 302 height 31
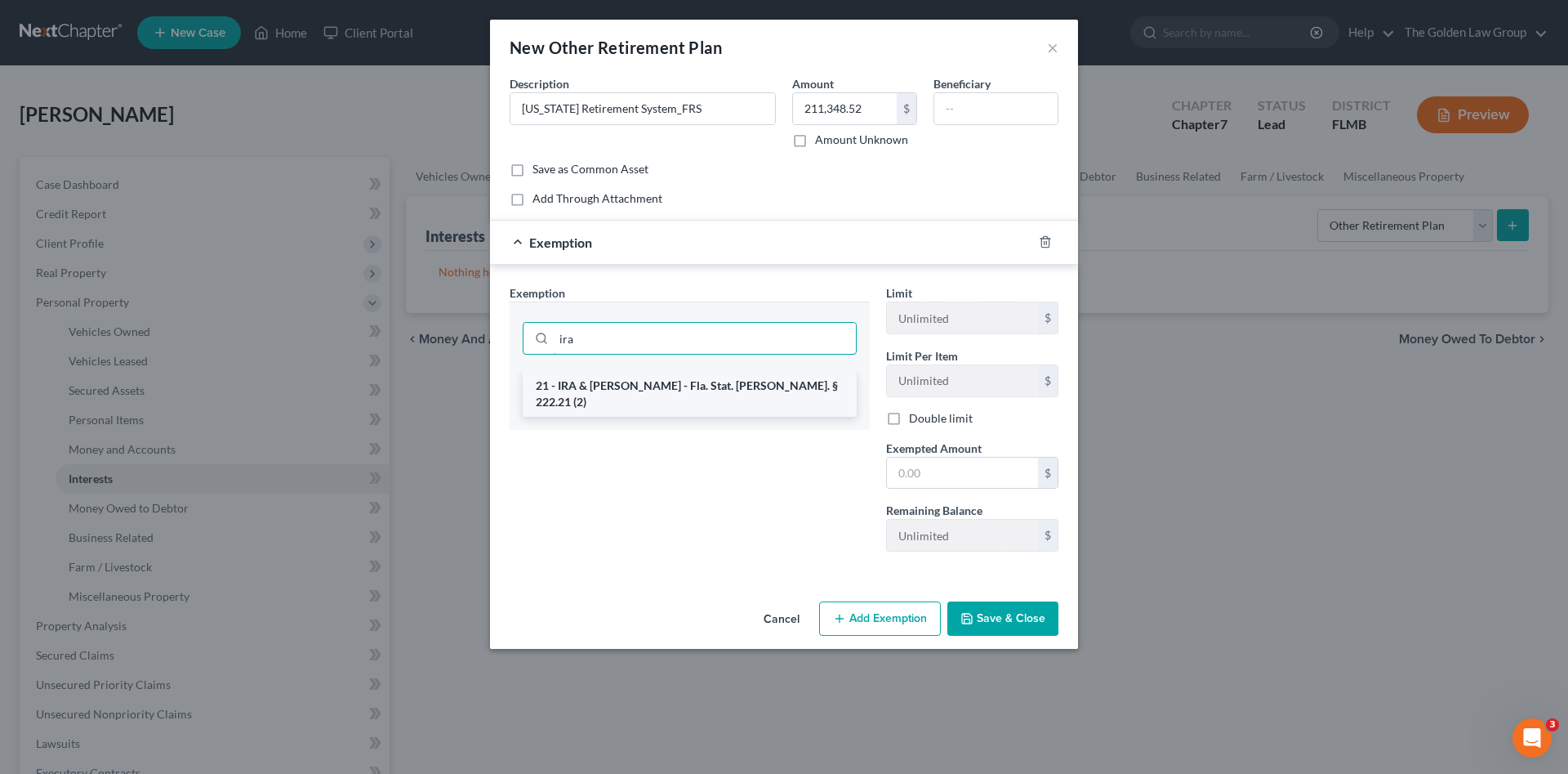
type input "ira"
click at [780, 381] on li "21 - IRA & [PERSON_NAME] - Fla. Stat. [PERSON_NAME]. § 222.21 (2)" at bounding box center [689, 394] width 334 height 46
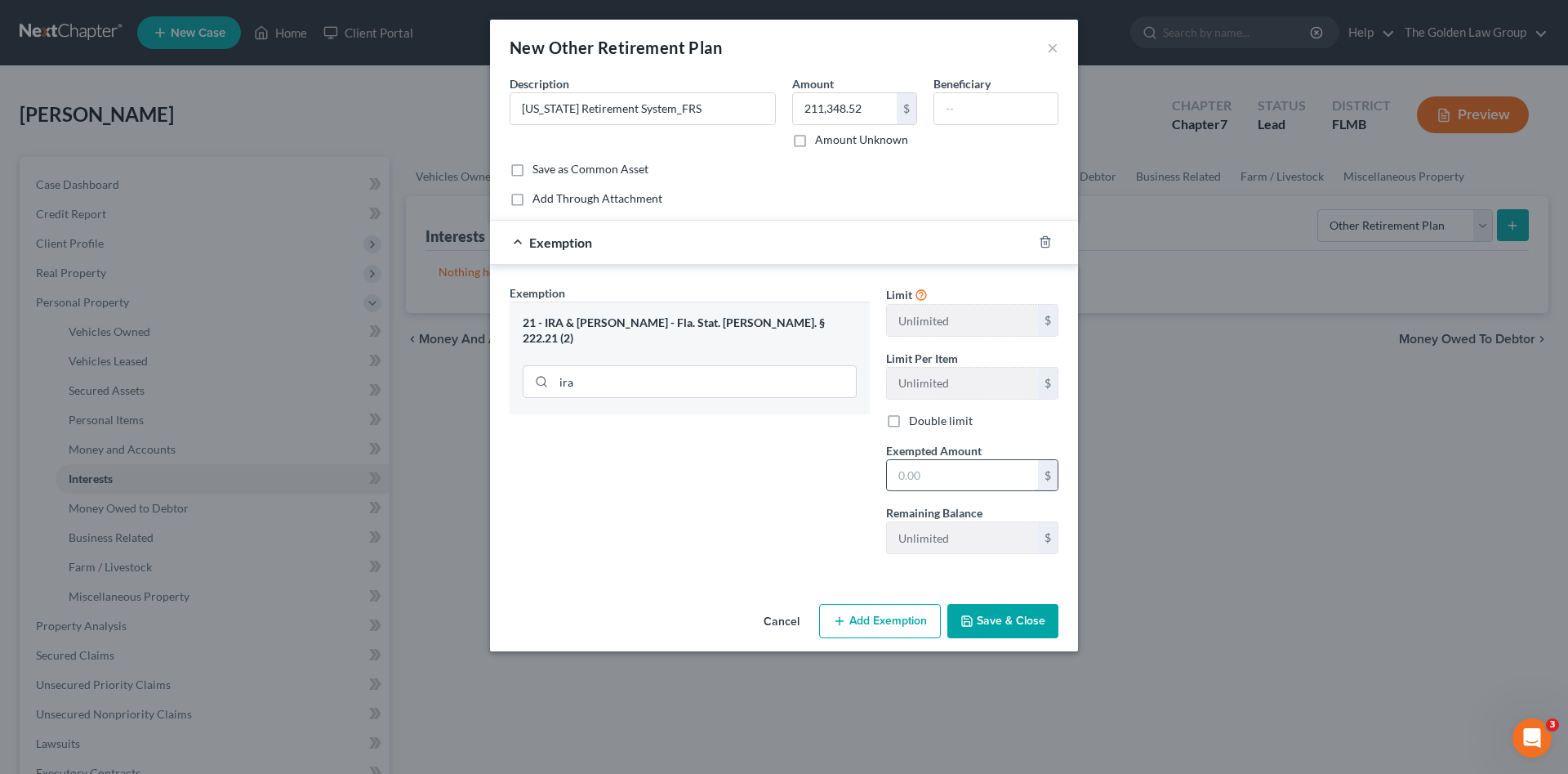
drag, startPoint x: 944, startPoint y: 465, endPoint x: 952, endPoint y: 474, distance: 12.0
click at [949, 470] on input "text" at bounding box center [963, 475] width 152 height 31
paste input "211,348.52"
type input "211,348.52"
drag, startPoint x: 1028, startPoint y: 620, endPoint x: 981, endPoint y: 591, distance: 55.2
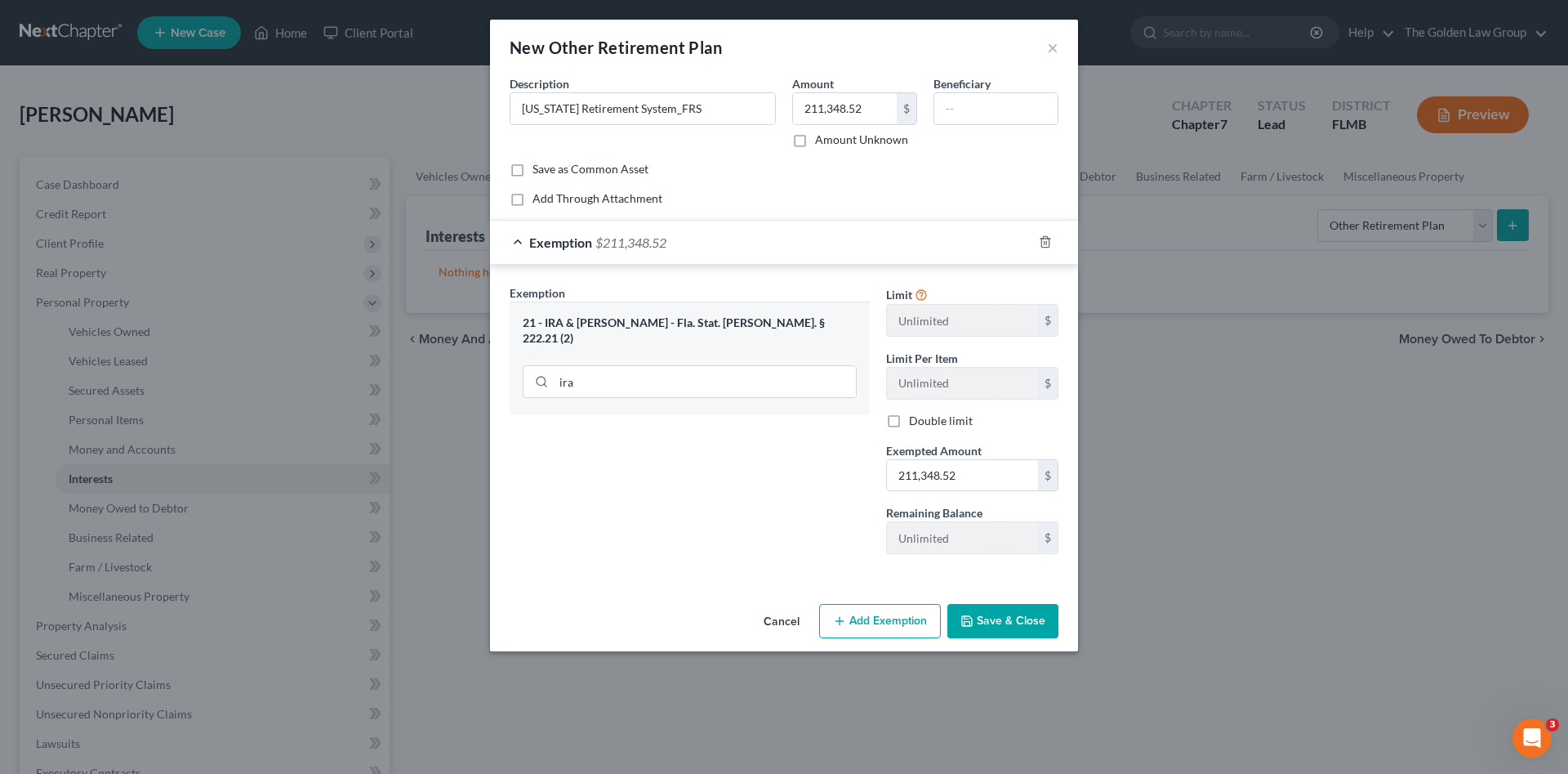
click at [1028, 619] on button "Save & Close" at bounding box center [1002, 620] width 111 height 34
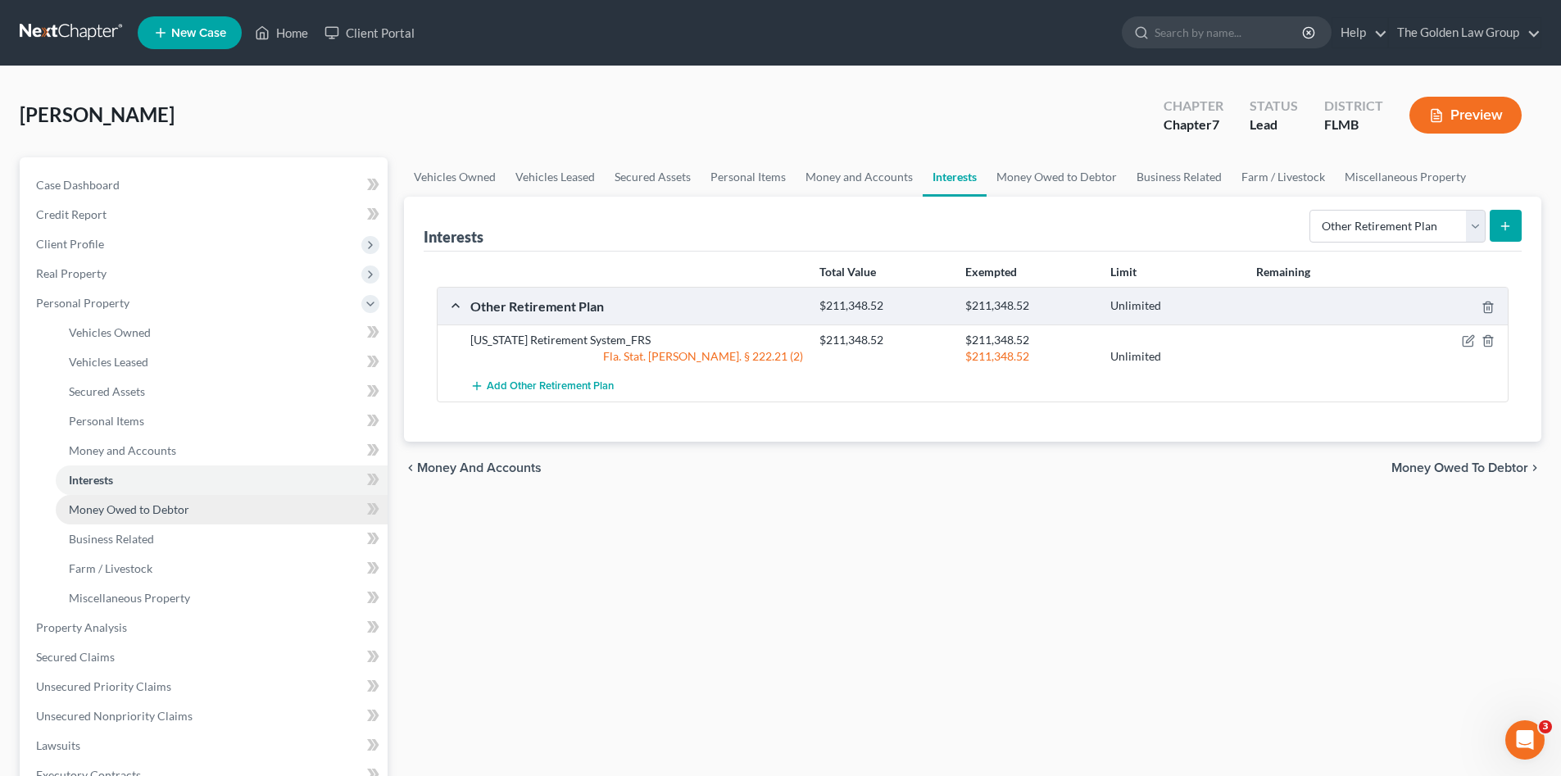
click at [153, 514] on span "Money Owed to Debtor" at bounding box center [129, 509] width 120 height 14
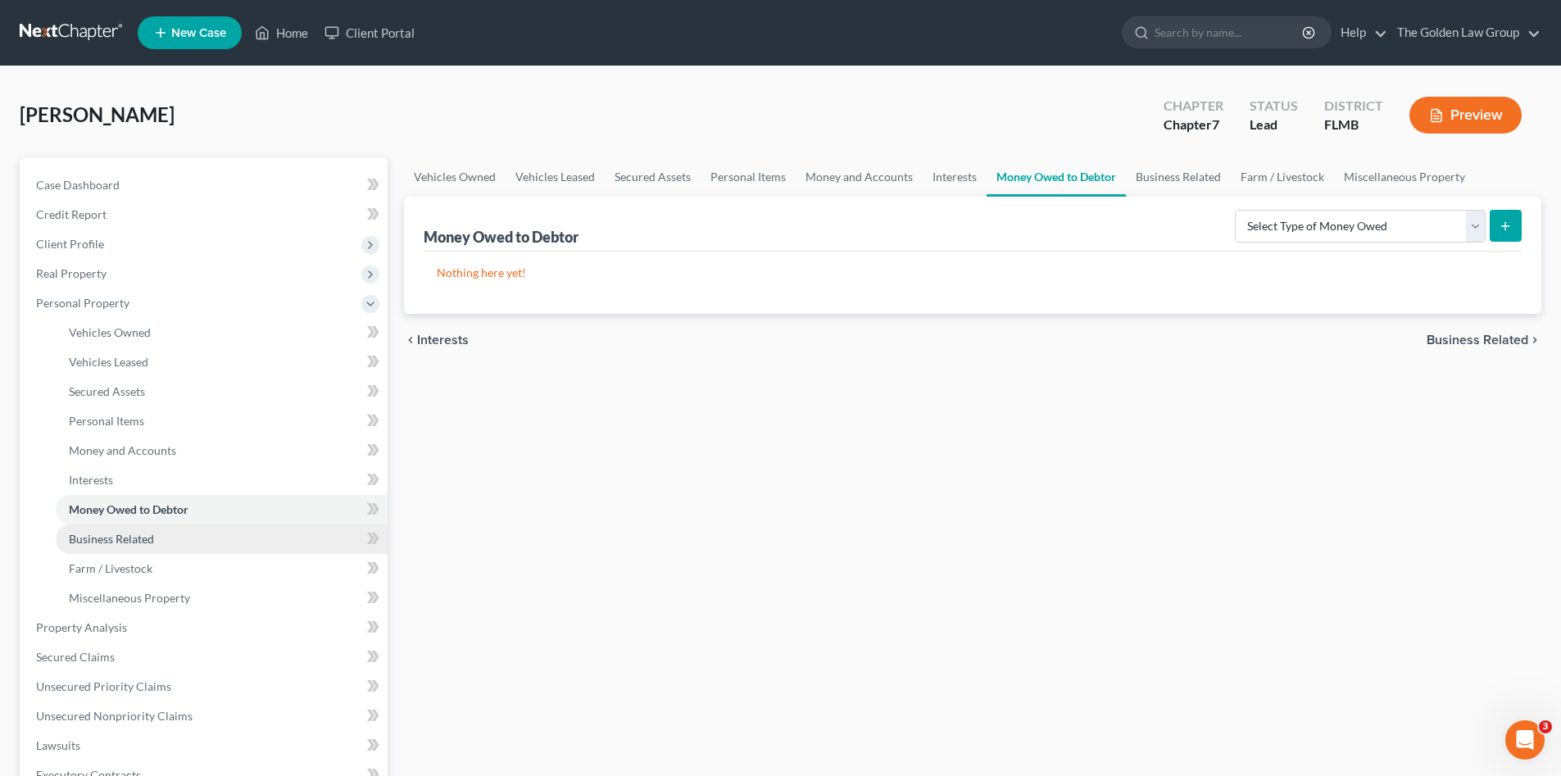
click at [147, 536] on span "Business Related" at bounding box center [111, 539] width 85 height 14
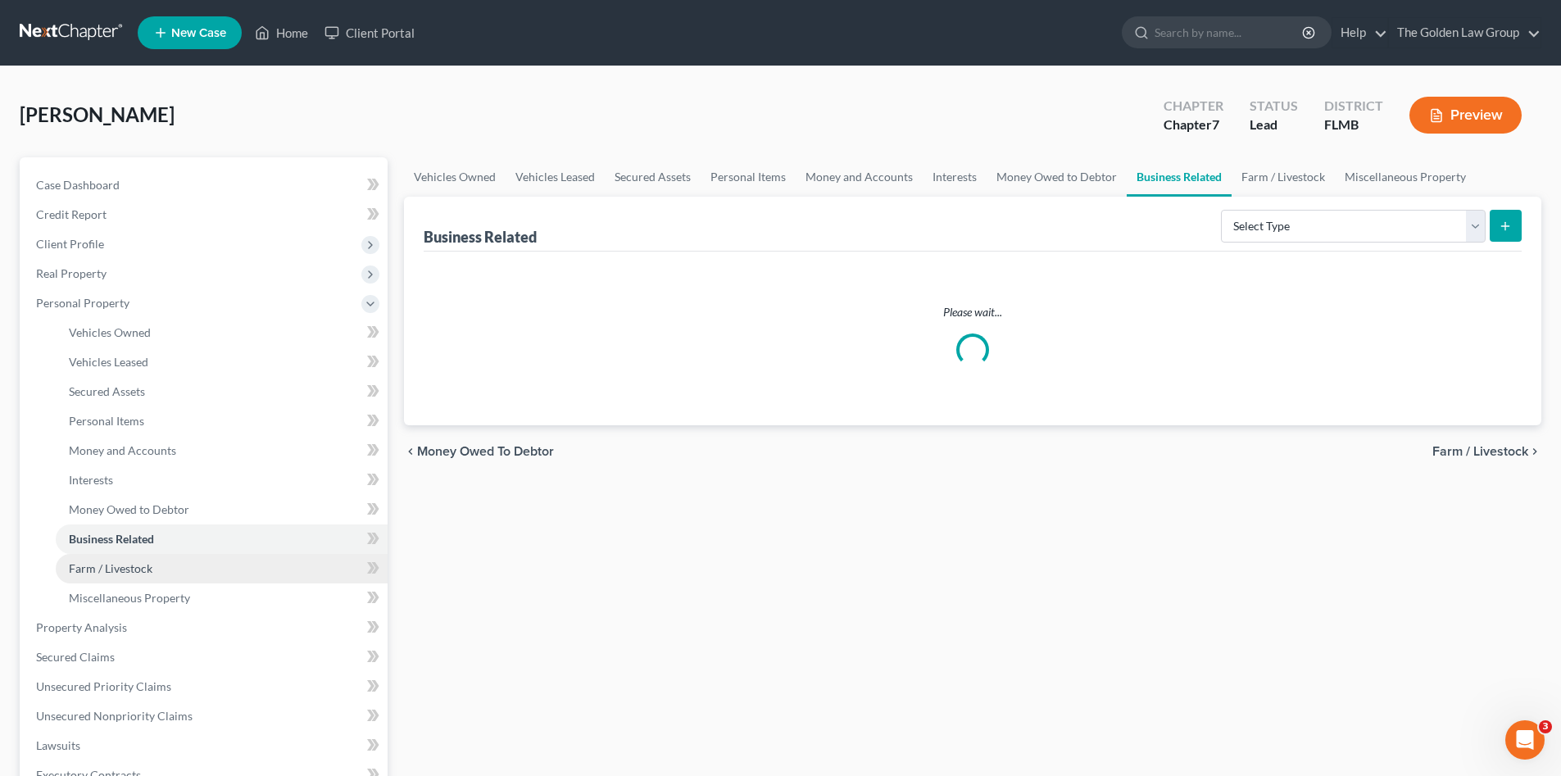
click at [151, 566] on span "Farm / Livestock" at bounding box center [111, 568] width 84 height 14
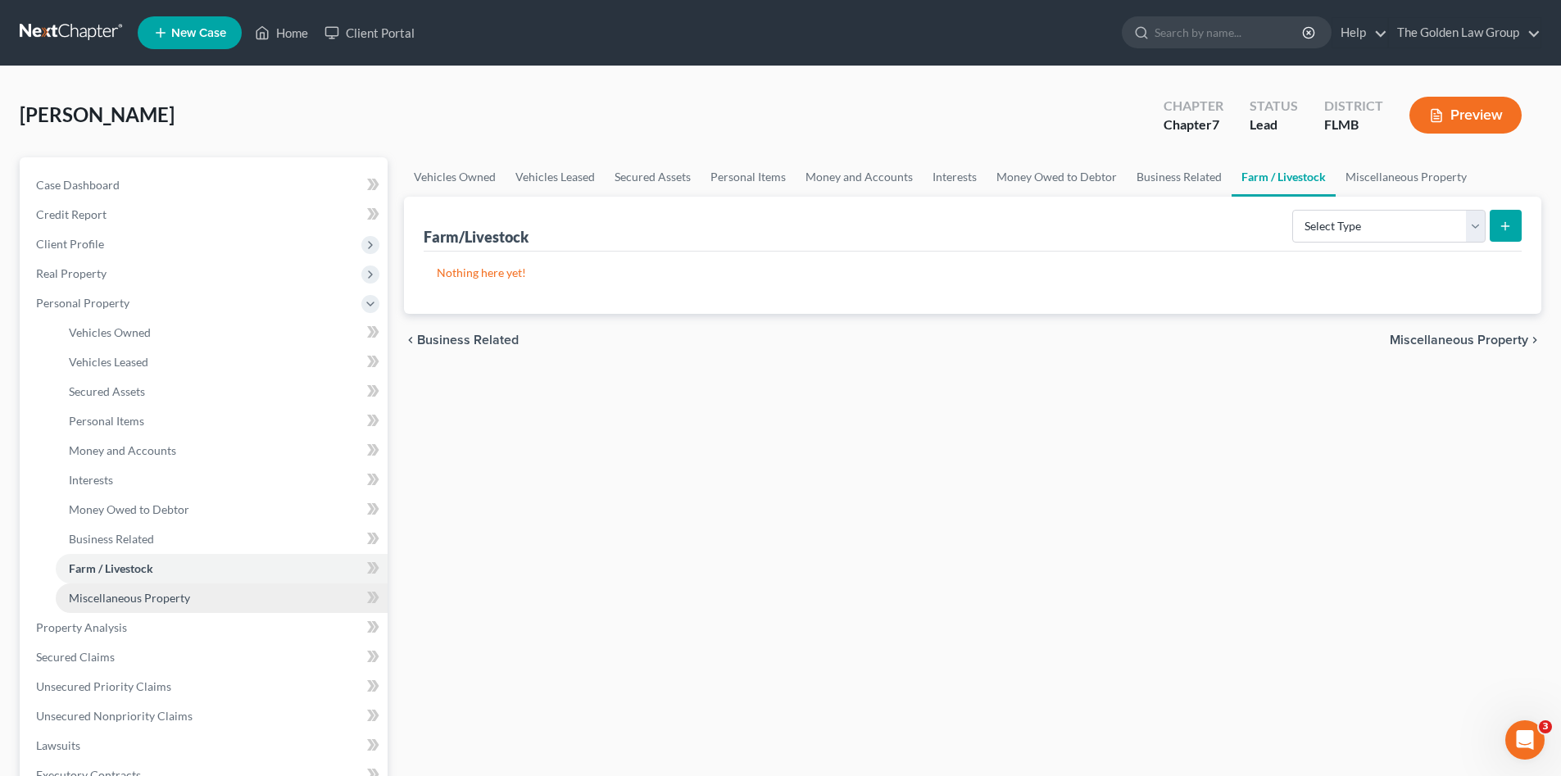
click at [164, 597] on span "Miscellaneous Property" at bounding box center [129, 598] width 121 height 14
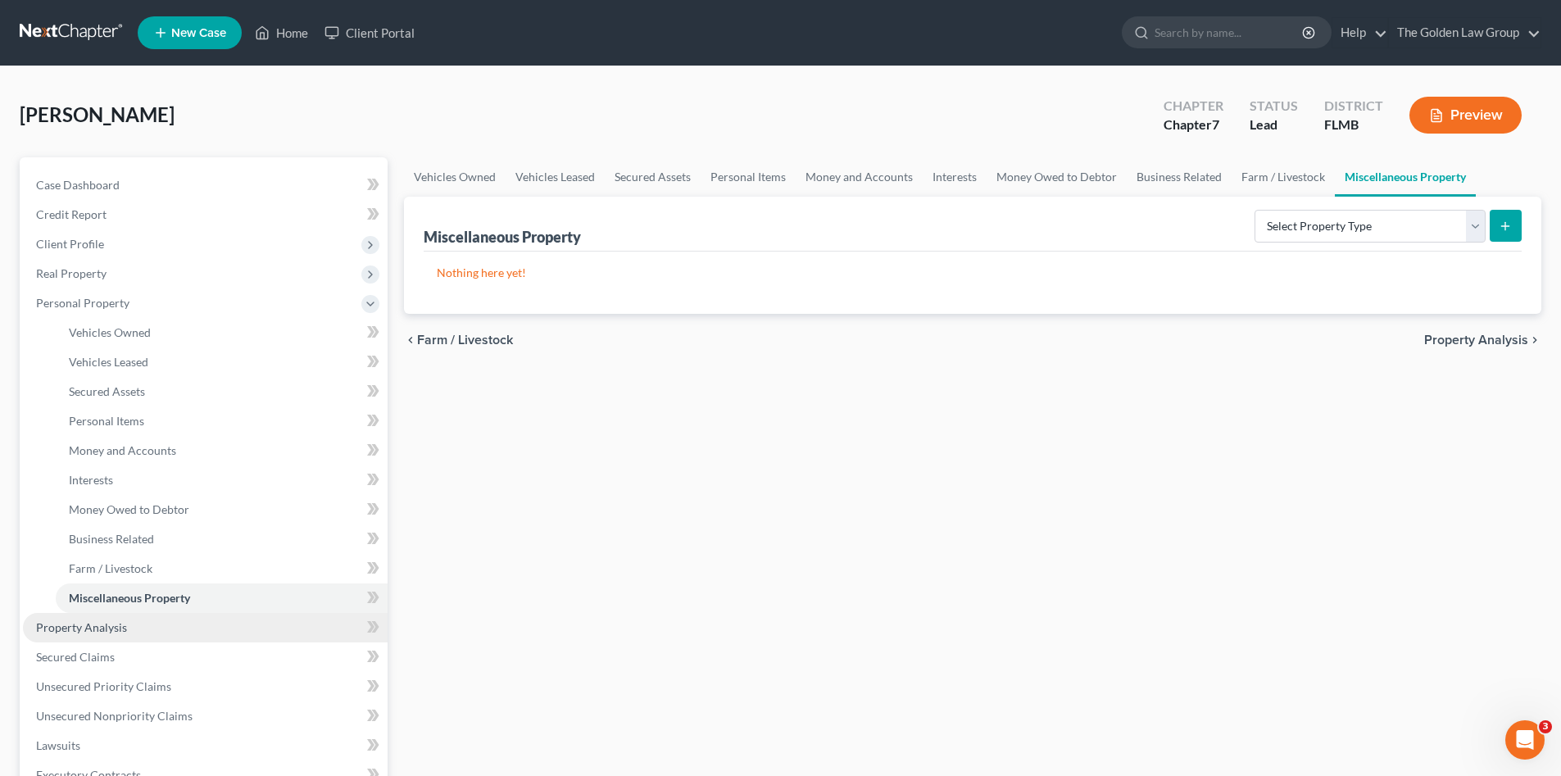
click at [111, 630] on span "Property Analysis" at bounding box center [81, 627] width 91 height 14
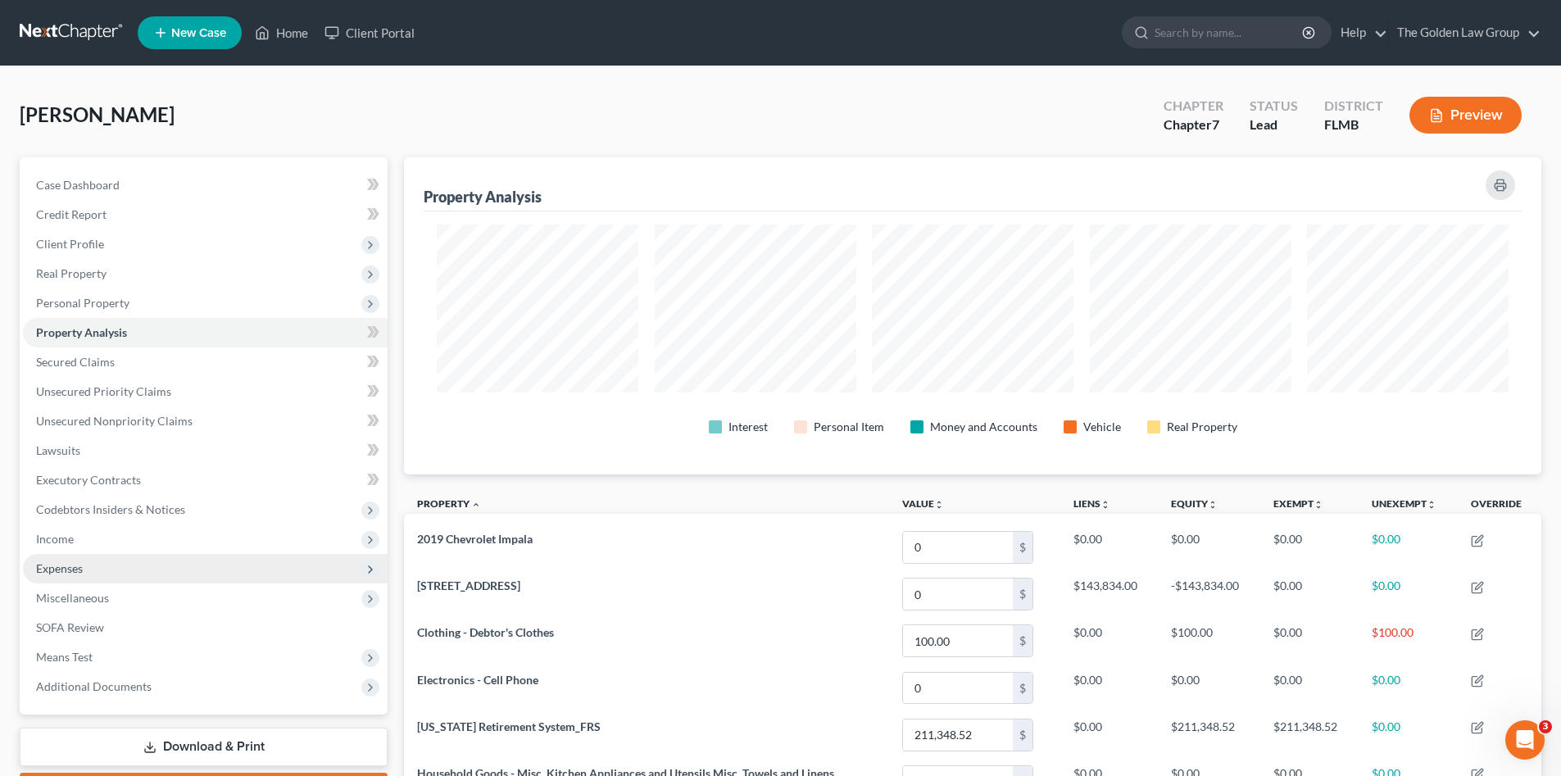
scroll to position [317, 1137]
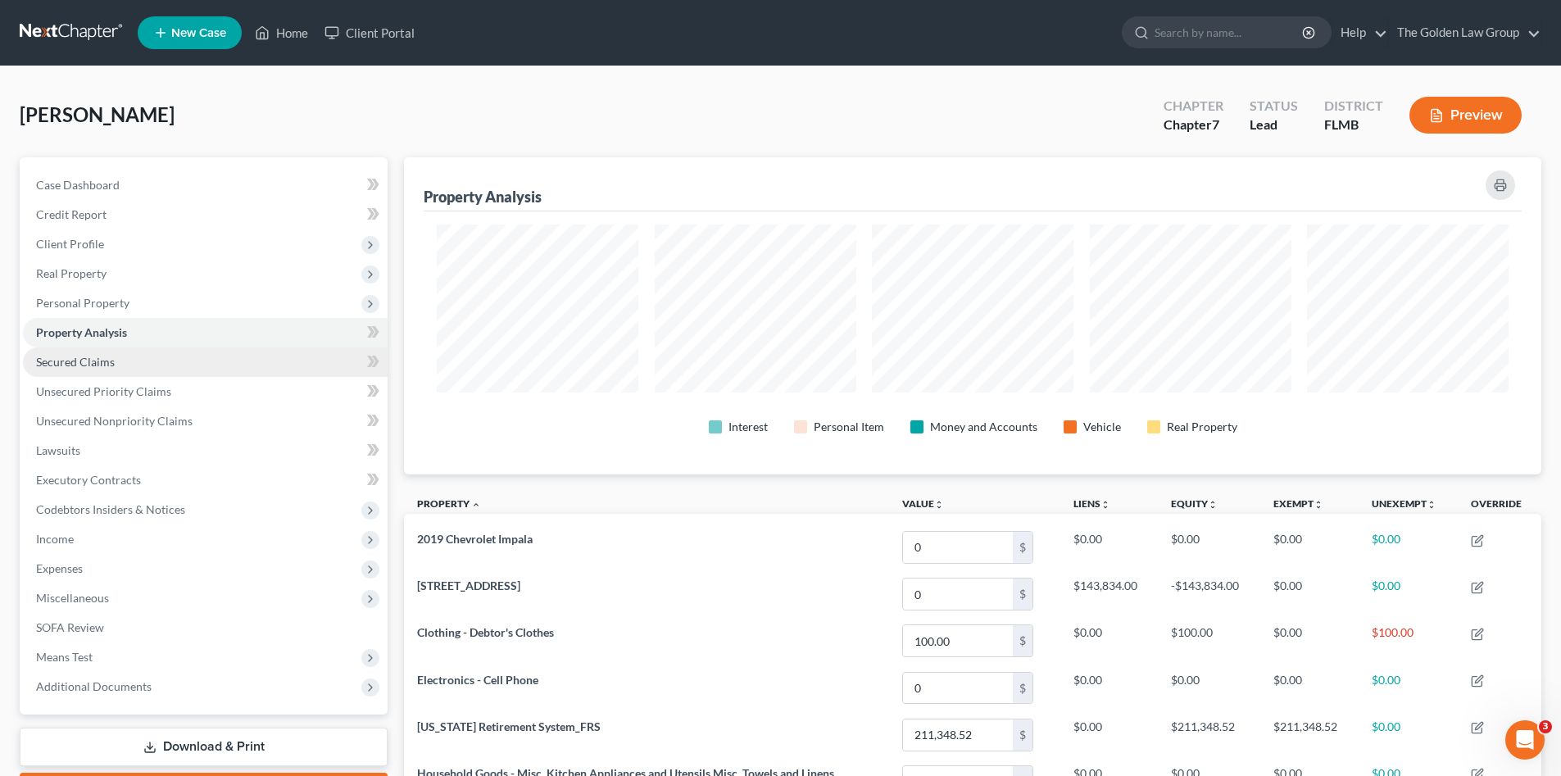
click at [75, 358] on span "Secured Claims" at bounding box center [75, 362] width 79 height 14
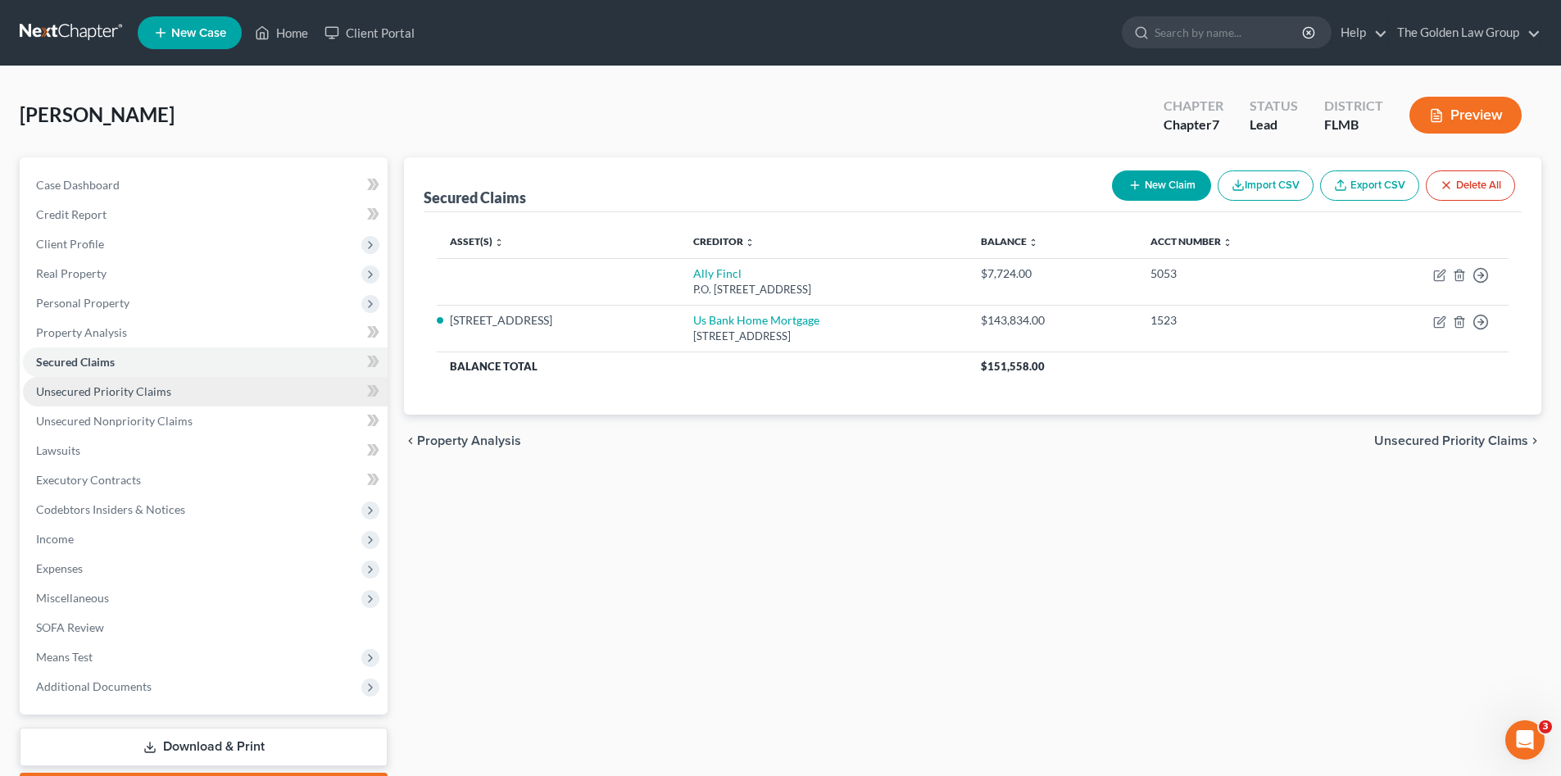
click at [164, 394] on span "Unsecured Priority Claims" at bounding box center [103, 391] width 135 height 14
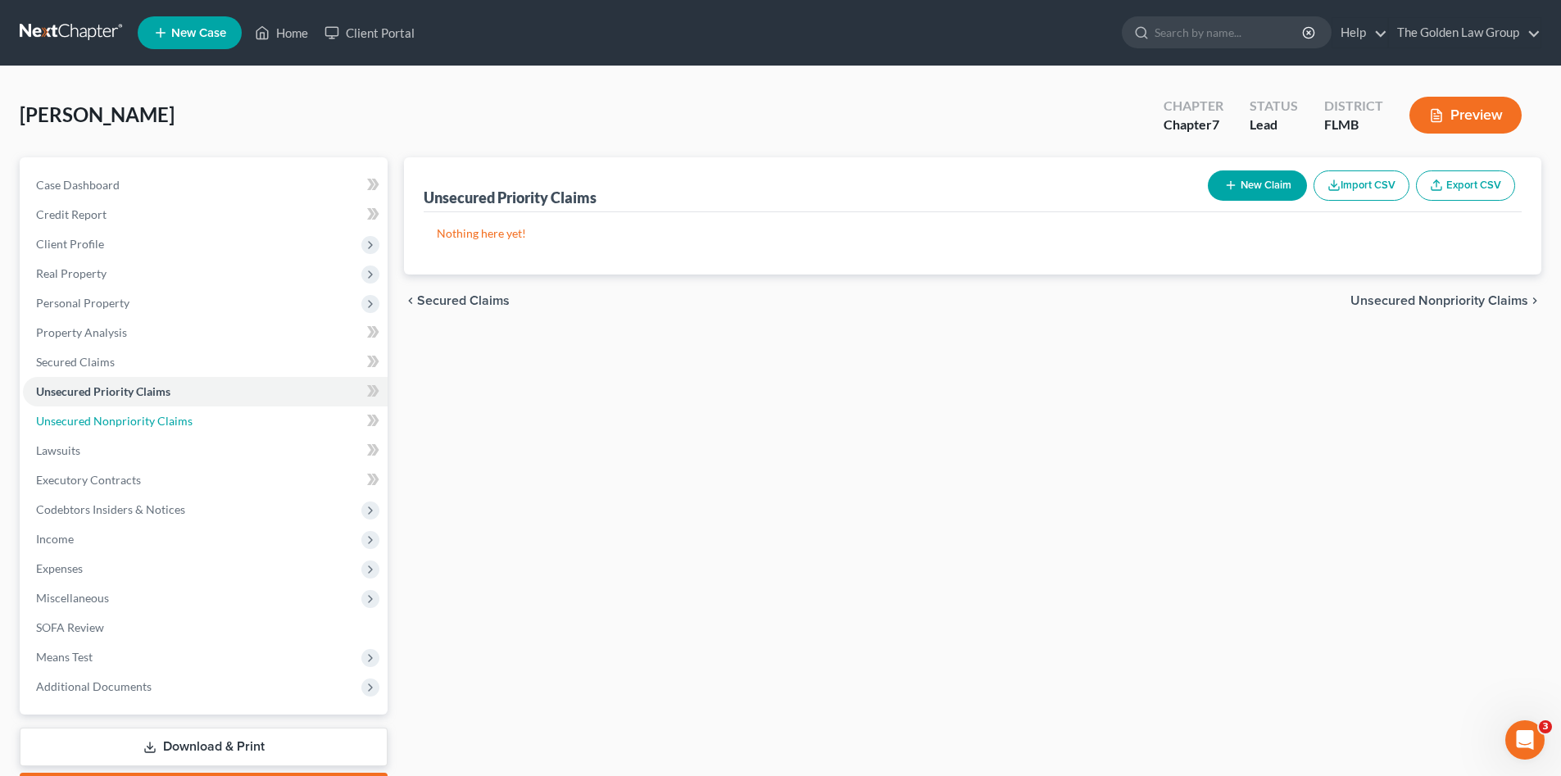
drag, startPoint x: 140, startPoint y: 419, endPoint x: 731, endPoint y: 407, distance: 590.8
click at [140, 419] on span "Unsecured Nonpriority Claims" at bounding box center [114, 421] width 156 height 14
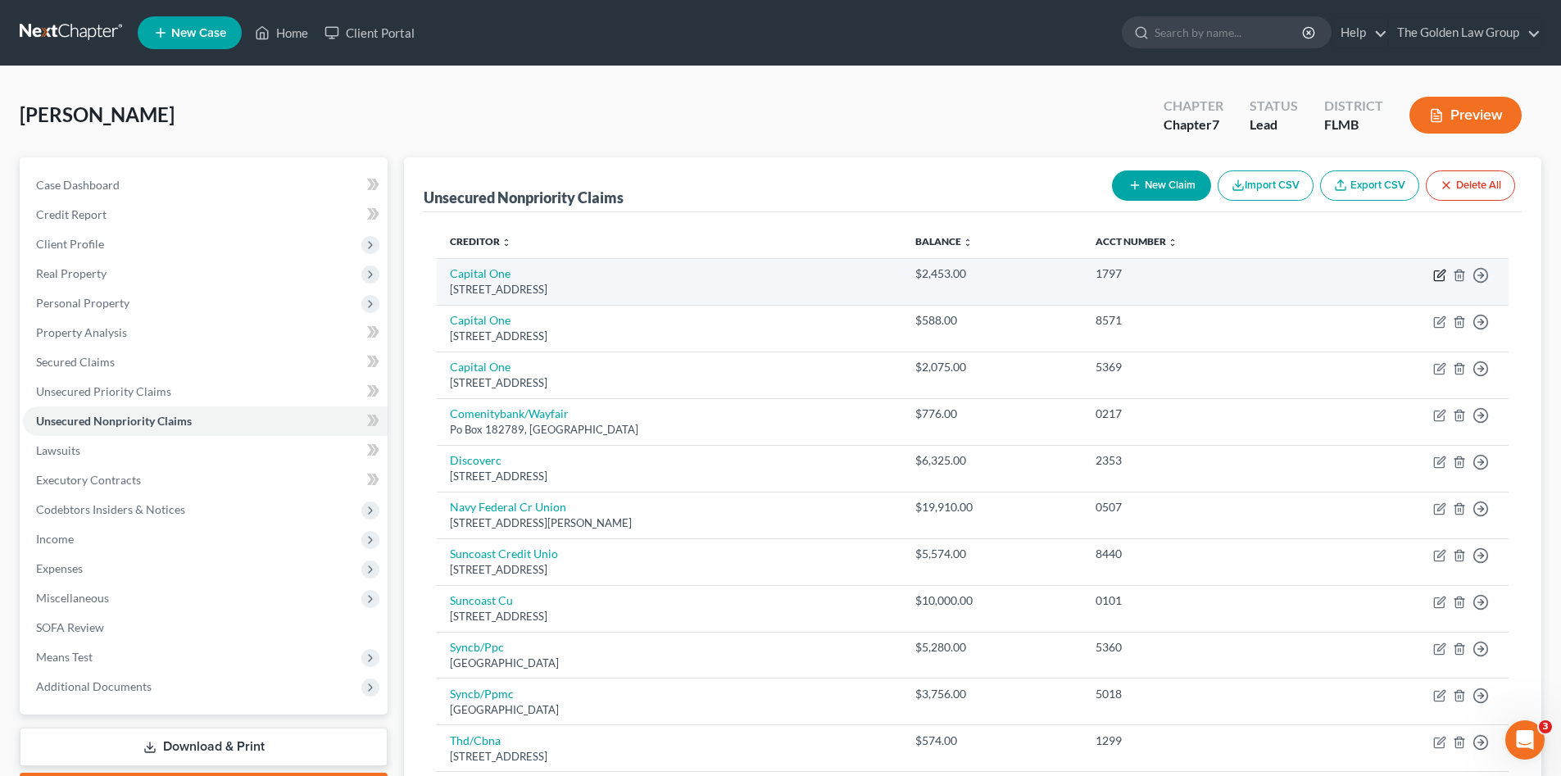
click at [1435, 273] on icon "button" at bounding box center [1439, 276] width 10 height 10
select select "46"
select select "2"
select select "0"
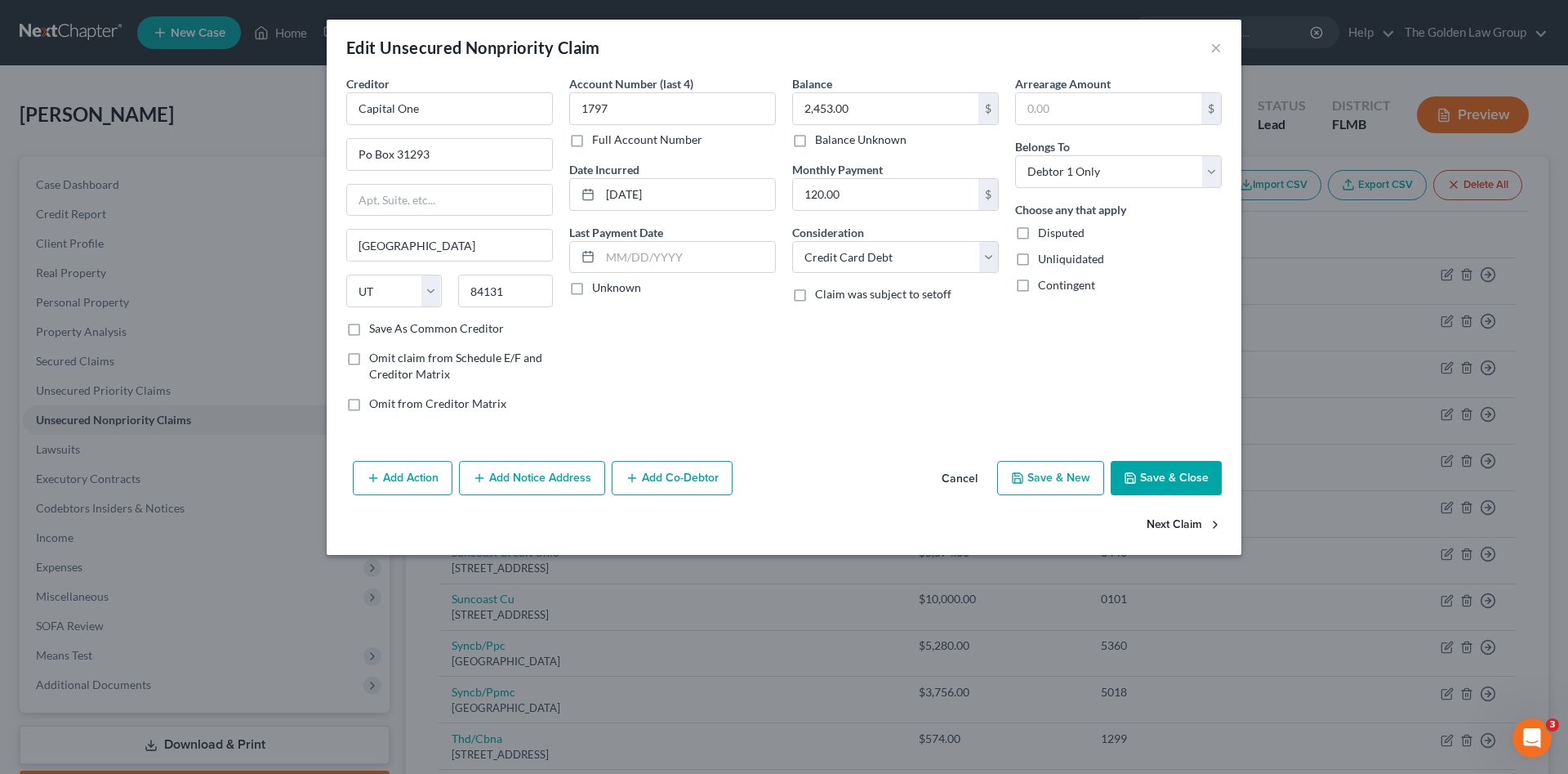
click at [1172, 525] on button "Next Claim" at bounding box center [1183, 526] width 75 height 34
select select "46"
select select "2"
select select "0"
click at [1172, 525] on button "Next Claim" at bounding box center [1183, 526] width 75 height 34
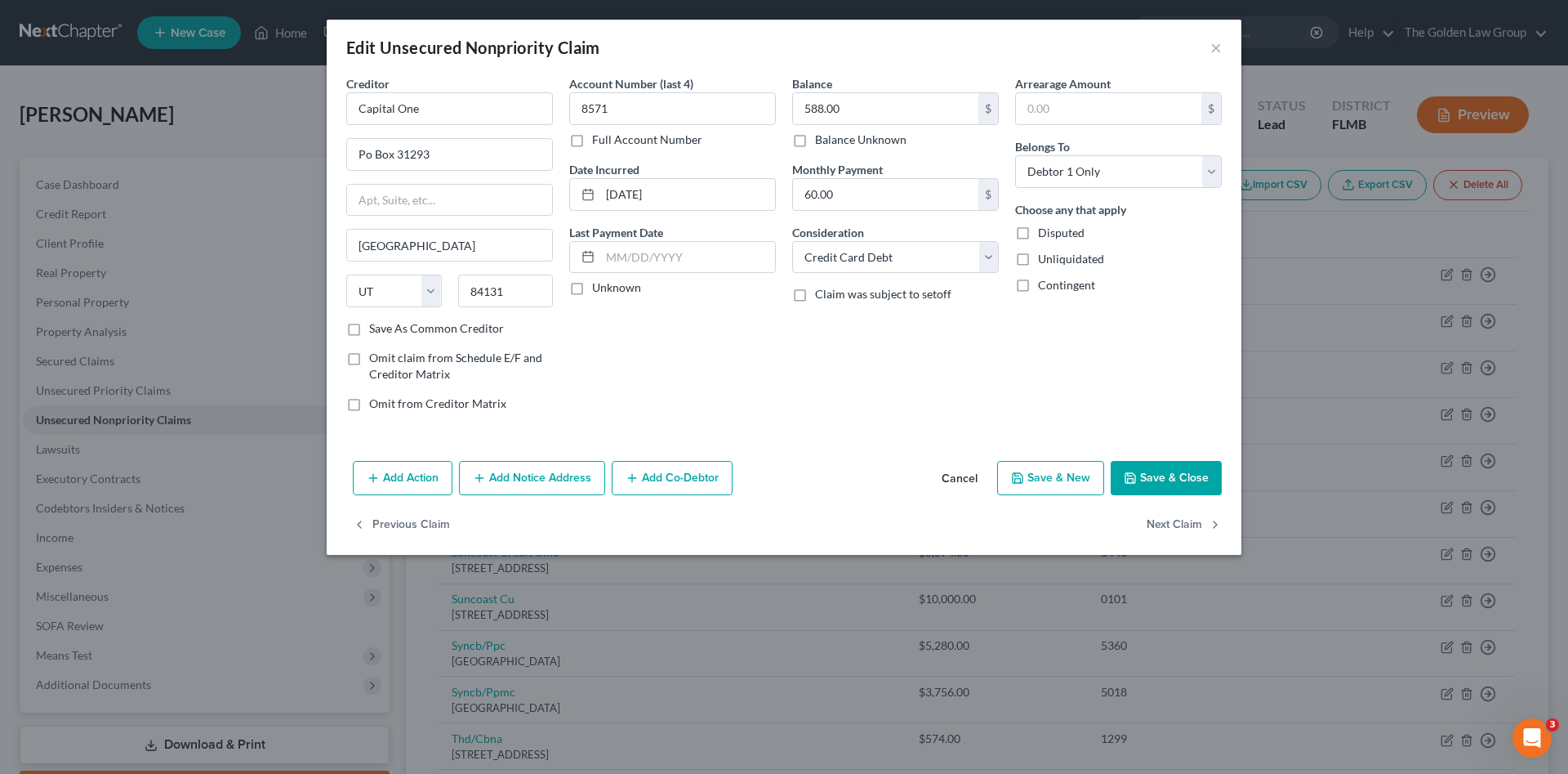
select select "46"
select select "2"
select select "0"
click at [1172, 525] on button "Next Claim" at bounding box center [1183, 526] width 75 height 34
select select "36"
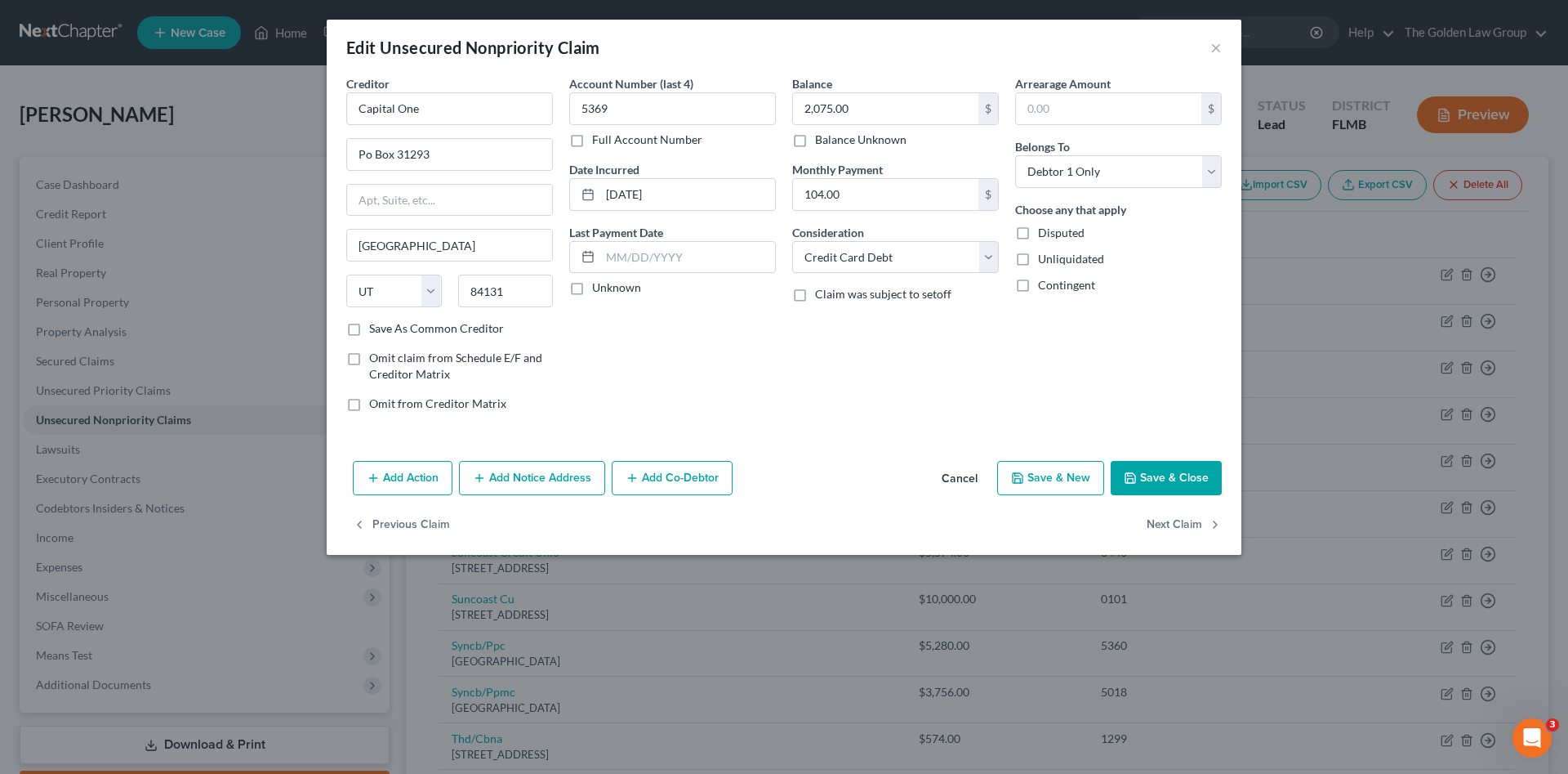
select select "2"
select select "0"
click at [1172, 525] on button "Next Claim" at bounding box center [1183, 526] width 75 height 34
select select "46"
select select "2"
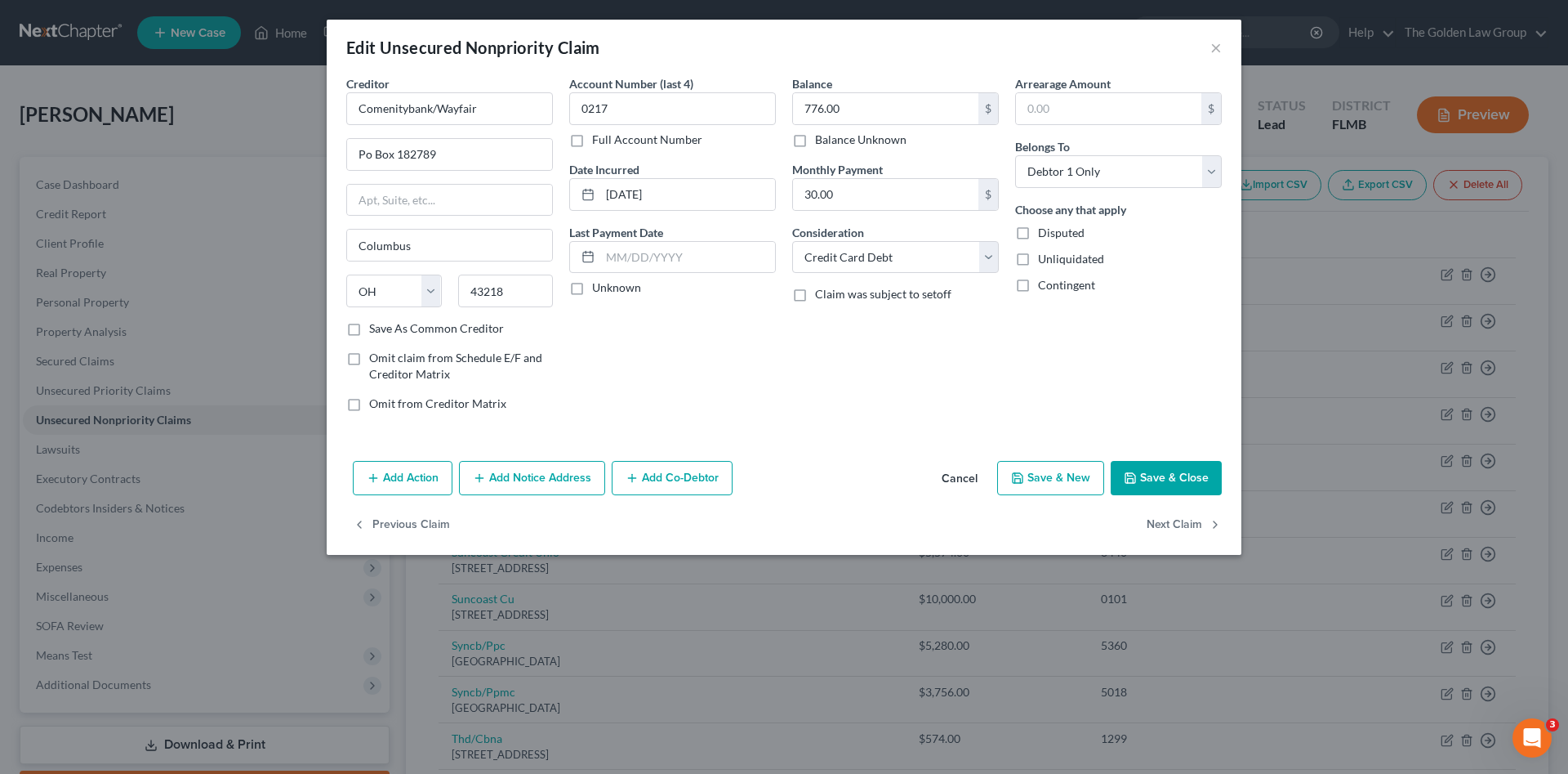
select select "0"
click at [1172, 525] on button "Next Claim" at bounding box center [1183, 526] width 75 height 34
select select "48"
select select "2"
select select "0"
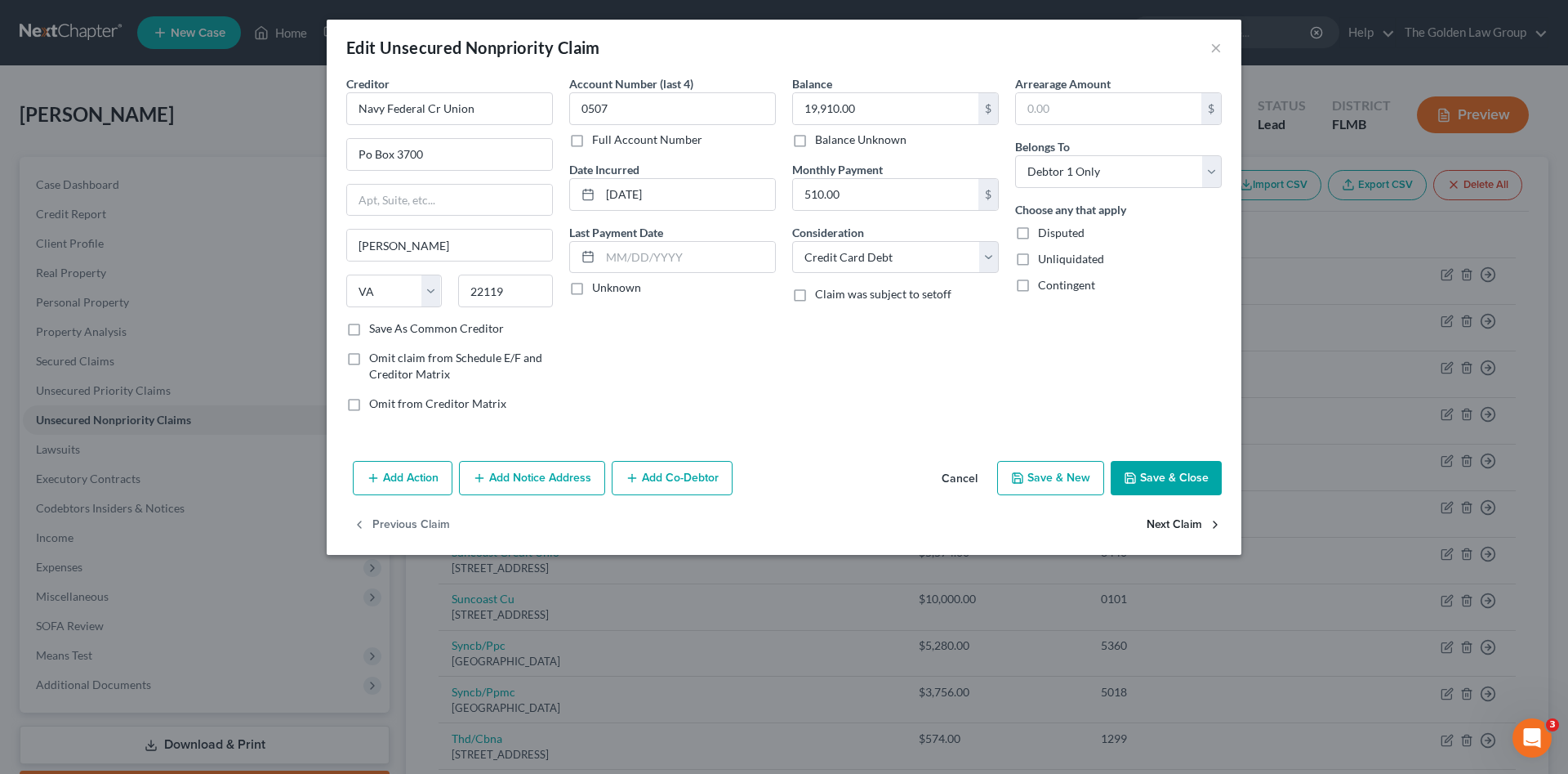
click at [1172, 525] on button "Next Claim" at bounding box center [1183, 526] width 75 height 34
select select "9"
select select "2"
select select "0"
click at [1172, 525] on button "Next Claim" at bounding box center [1183, 526] width 75 height 34
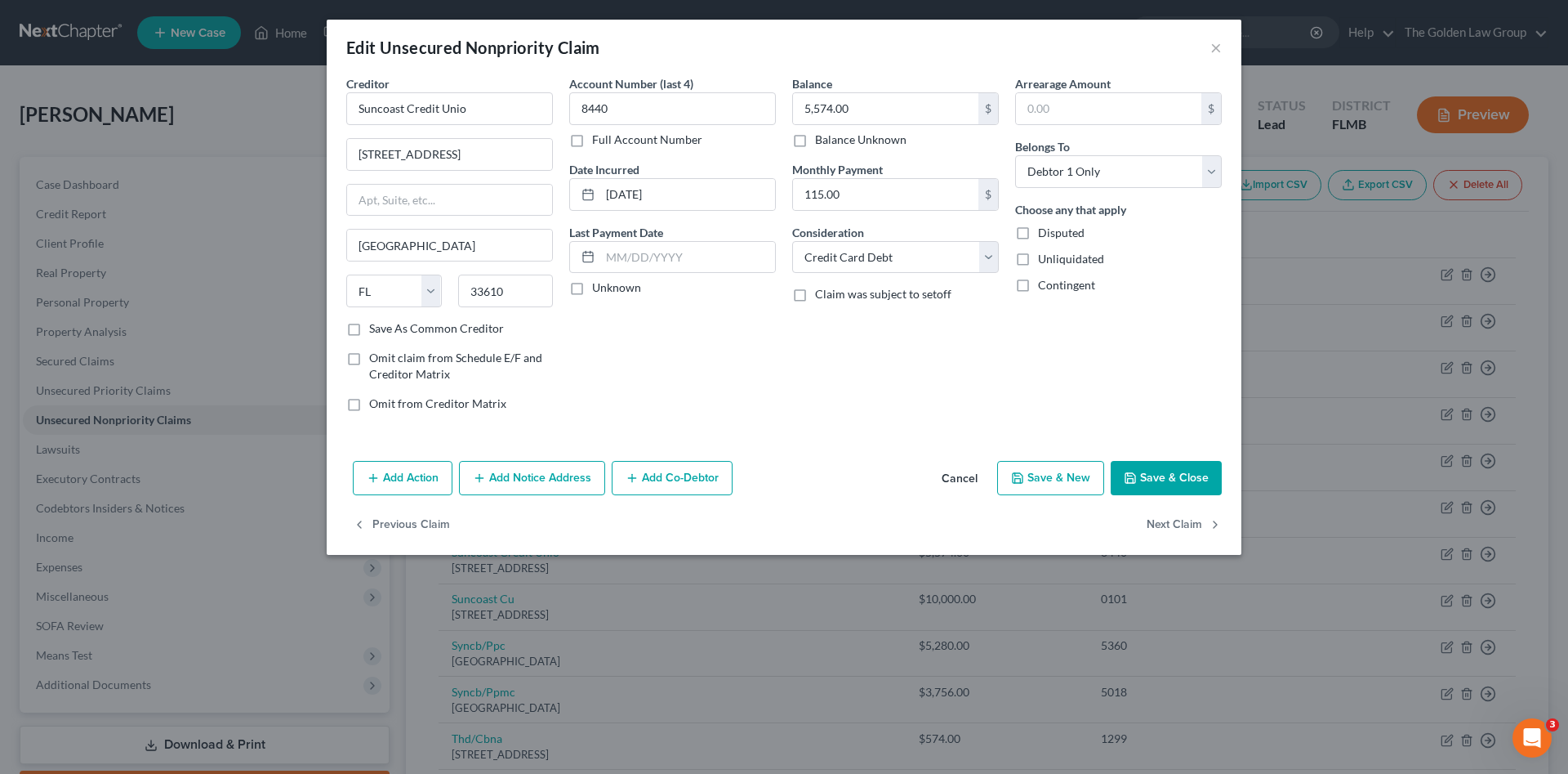
select select "9"
select select "2"
select select "0"
click at [422, 521] on button "Previous Claim" at bounding box center [401, 526] width 97 height 34
select select "9"
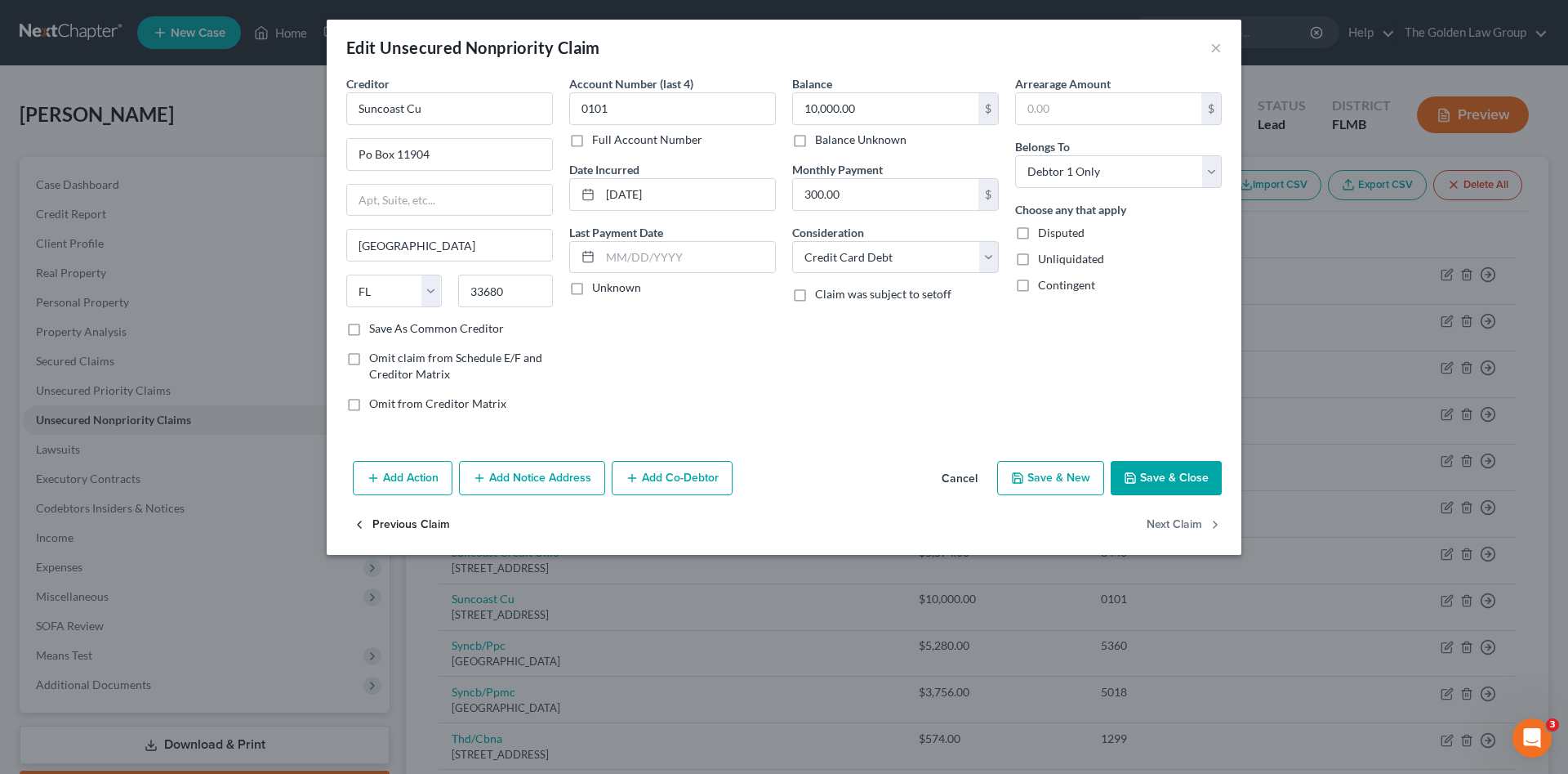
select select "2"
select select "0"
click at [477, 111] on input "Suncoast Credit Unio" at bounding box center [449, 109] width 206 height 33
type input "Suncoast Credit Union"
click at [470, 151] on div "3300 N Armenia Ave, Tampa, Tampa, FL 33607" at bounding box center [444, 153] width 169 height 14
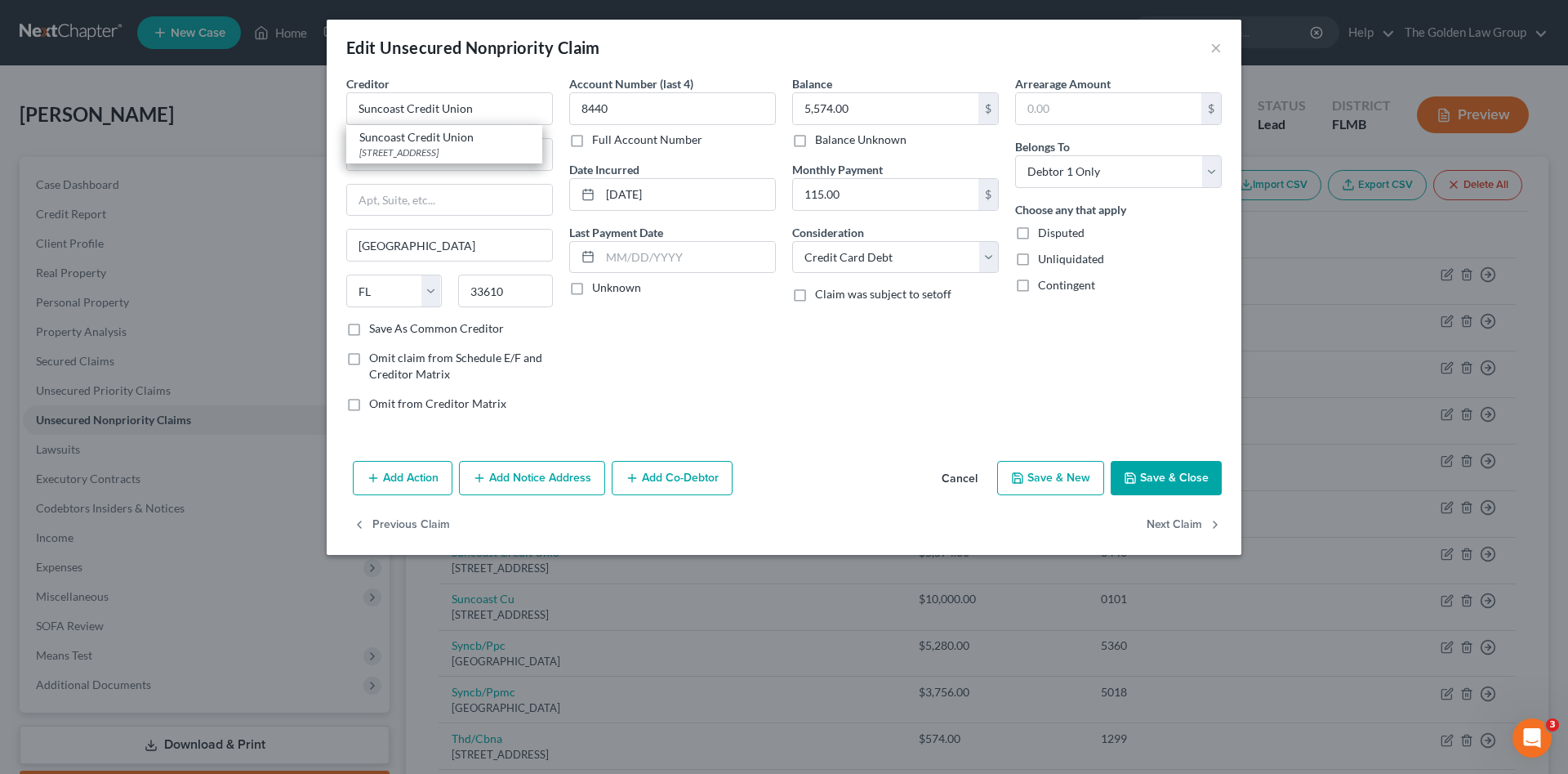
type input "3300 N Armenia Ave, Tampa"
type input "33607"
click at [1177, 522] on button "Next Claim" at bounding box center [1183, 526] width 75 height 34
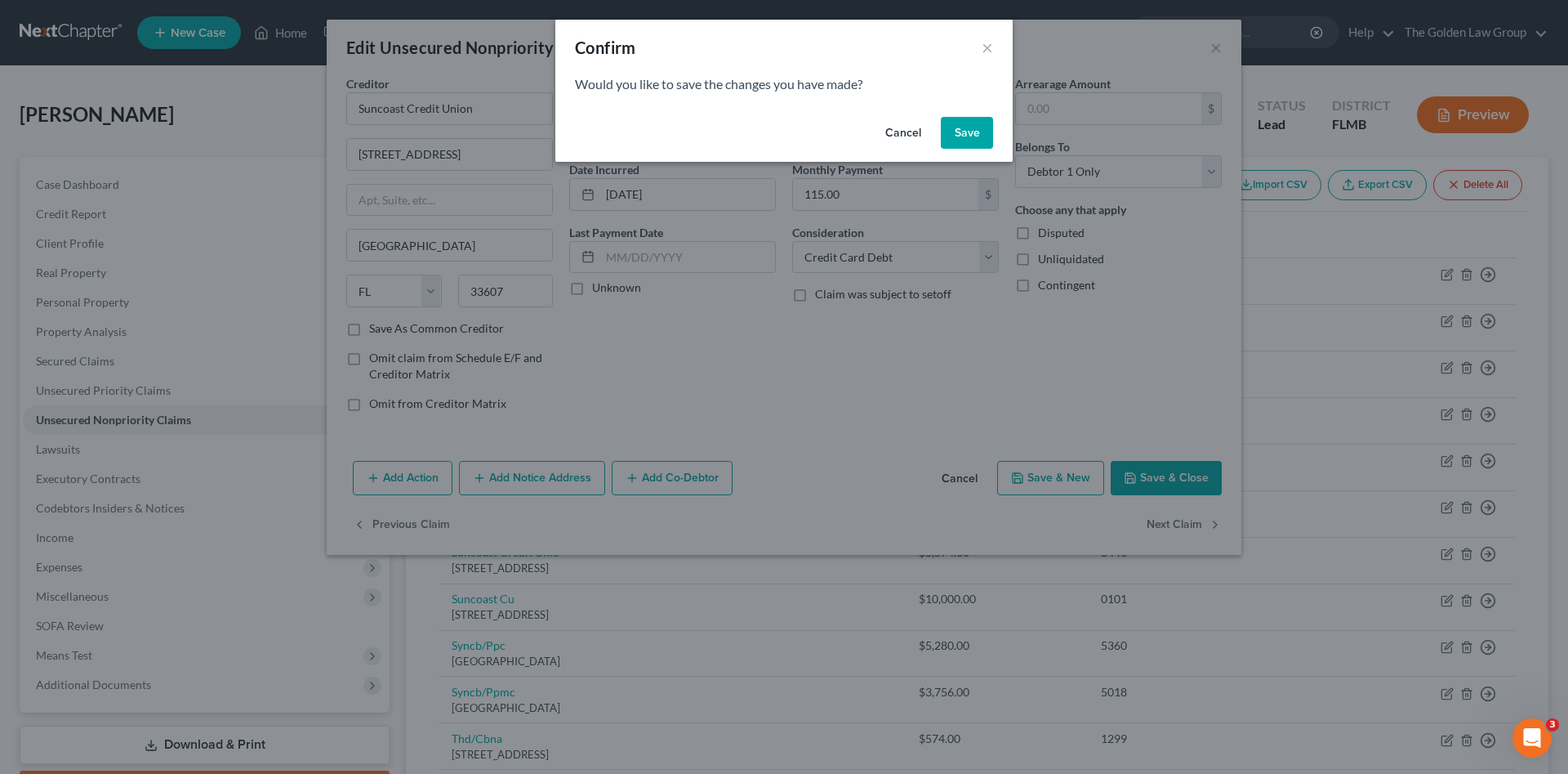
click at [962, 134] on button "Save" at bounding box center [967, 133] width 52 height 33
select select "9"
select select "2"
select select "0"
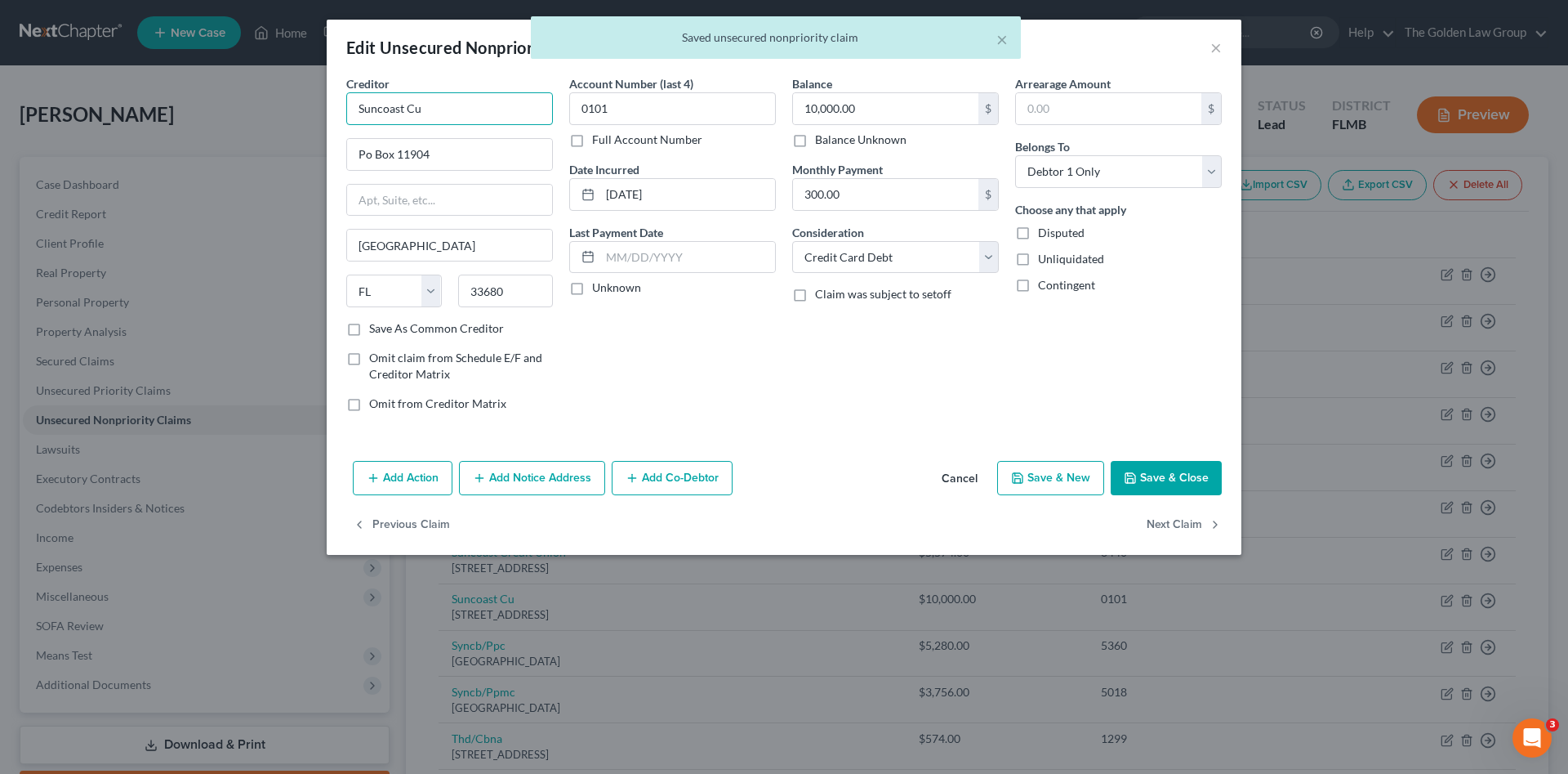
click at [488, 109] on input "Suncoast Cu" at bounding box center [449, 109] width 206 height 33
click at [470, 156] on div "3300 N Armenia Ave, Tampa, Tampa, FL 33607" at bounding box center [444, 153] width 169 height 14
type input "Suncoast Credit Union"
type input "3300 N Armenia Ave, Tampa"
type input "33607"
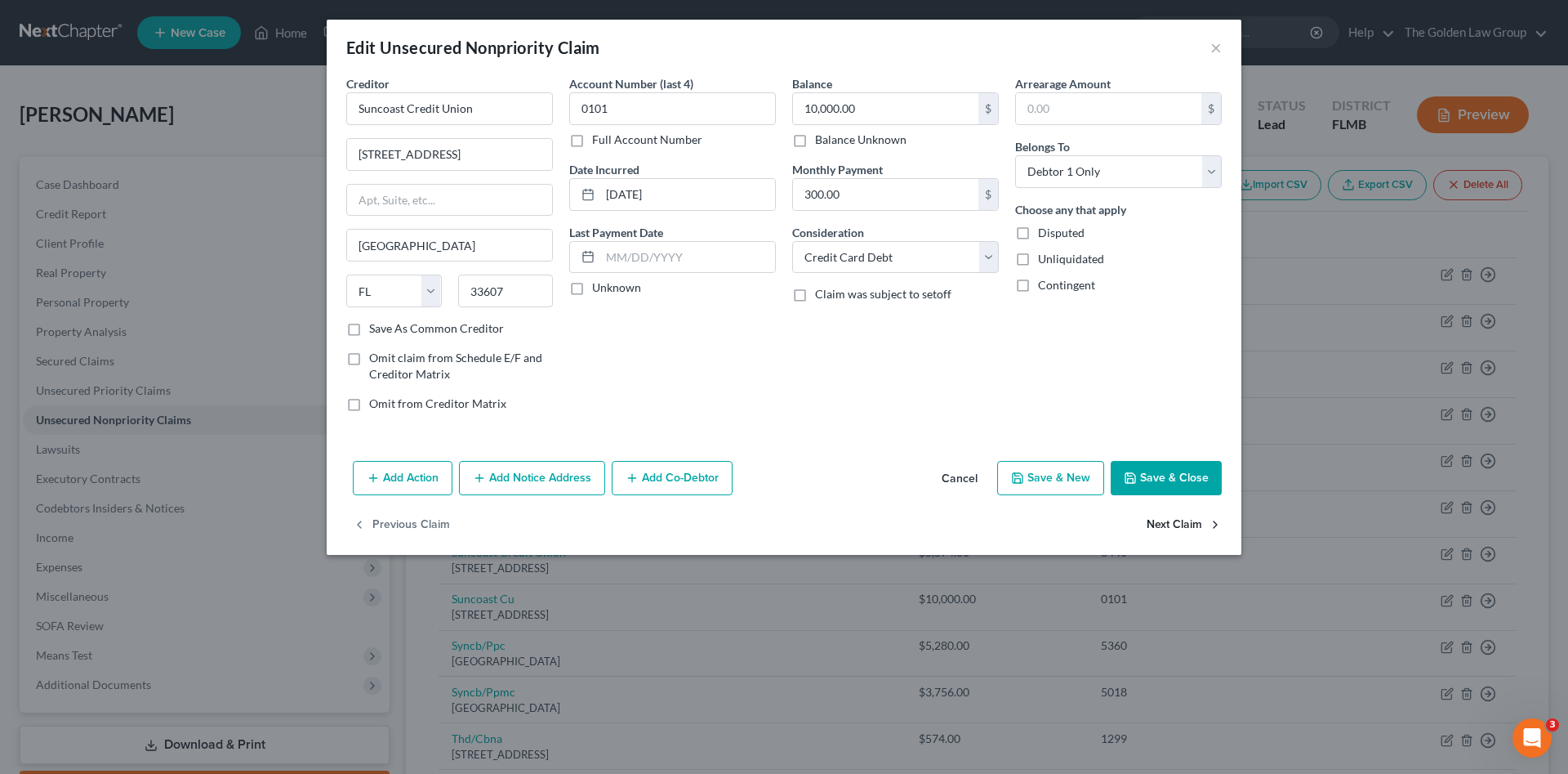
click at [1186, 521] on button "Next Claim" at bounding box center [1183, 526] width 75 height 34
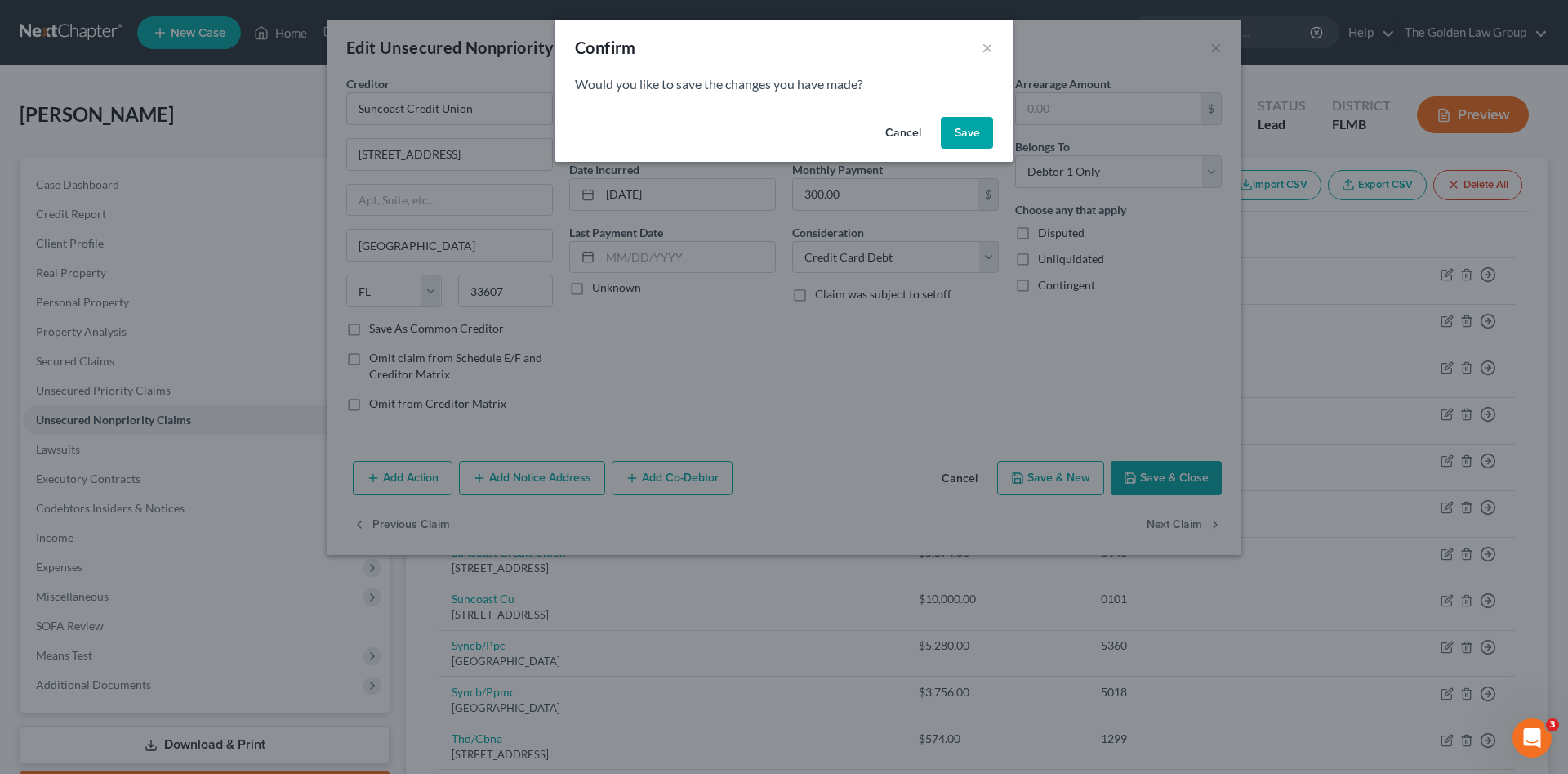
click at [974, 128] on button "Save" at bounding box center [967, 133] width 52 height 33
select select "39"
select select "2"
select select "0"
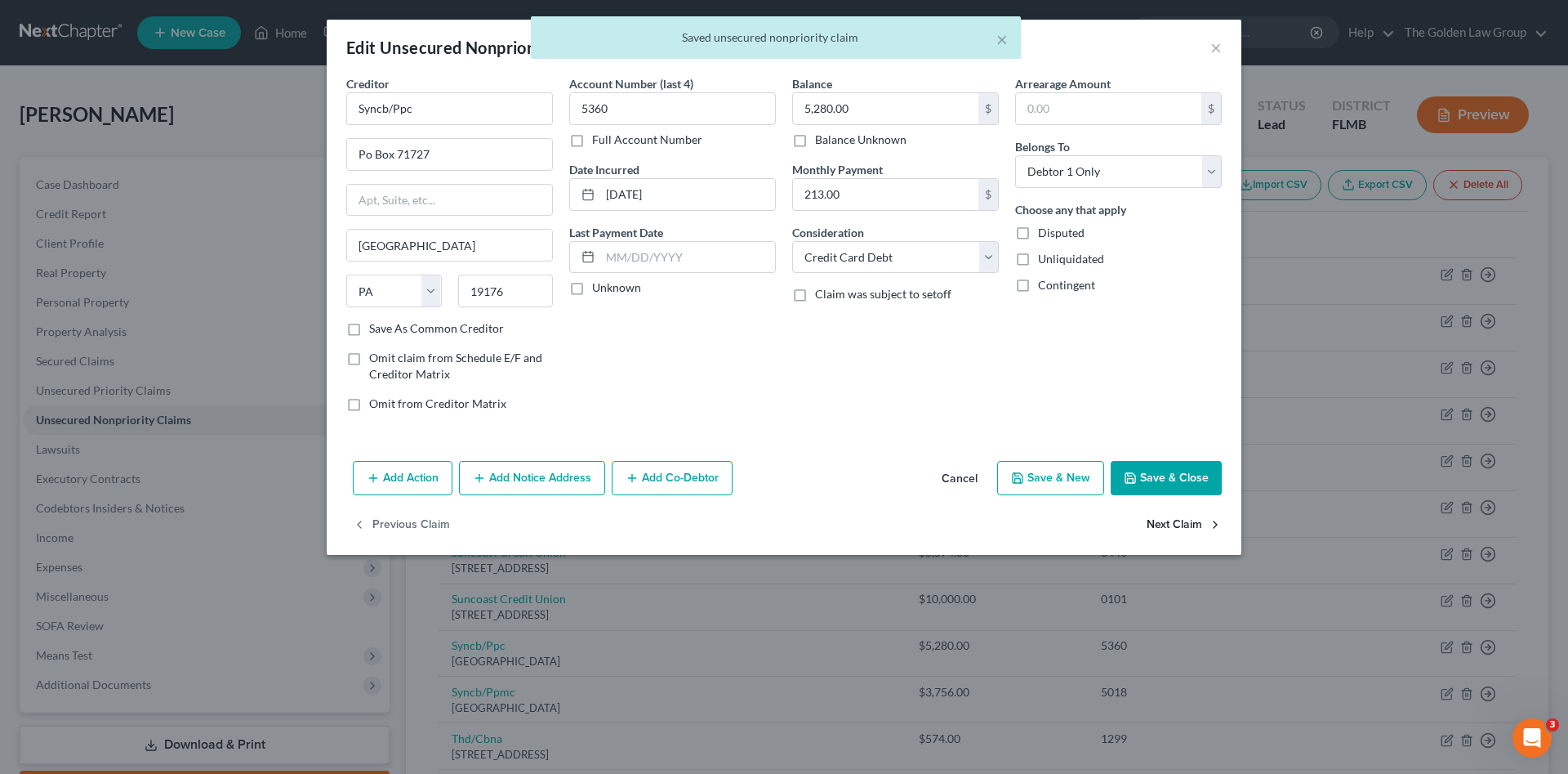
click at [1169, 523] on button "Next Claim" at bounding box center [1183, 526] width 75 height 34
select select "39"
select select "2"
select select "0"
click at [1169, 523] on button "Next Claim" at bounding box center [1183, 526] width 75 height 34
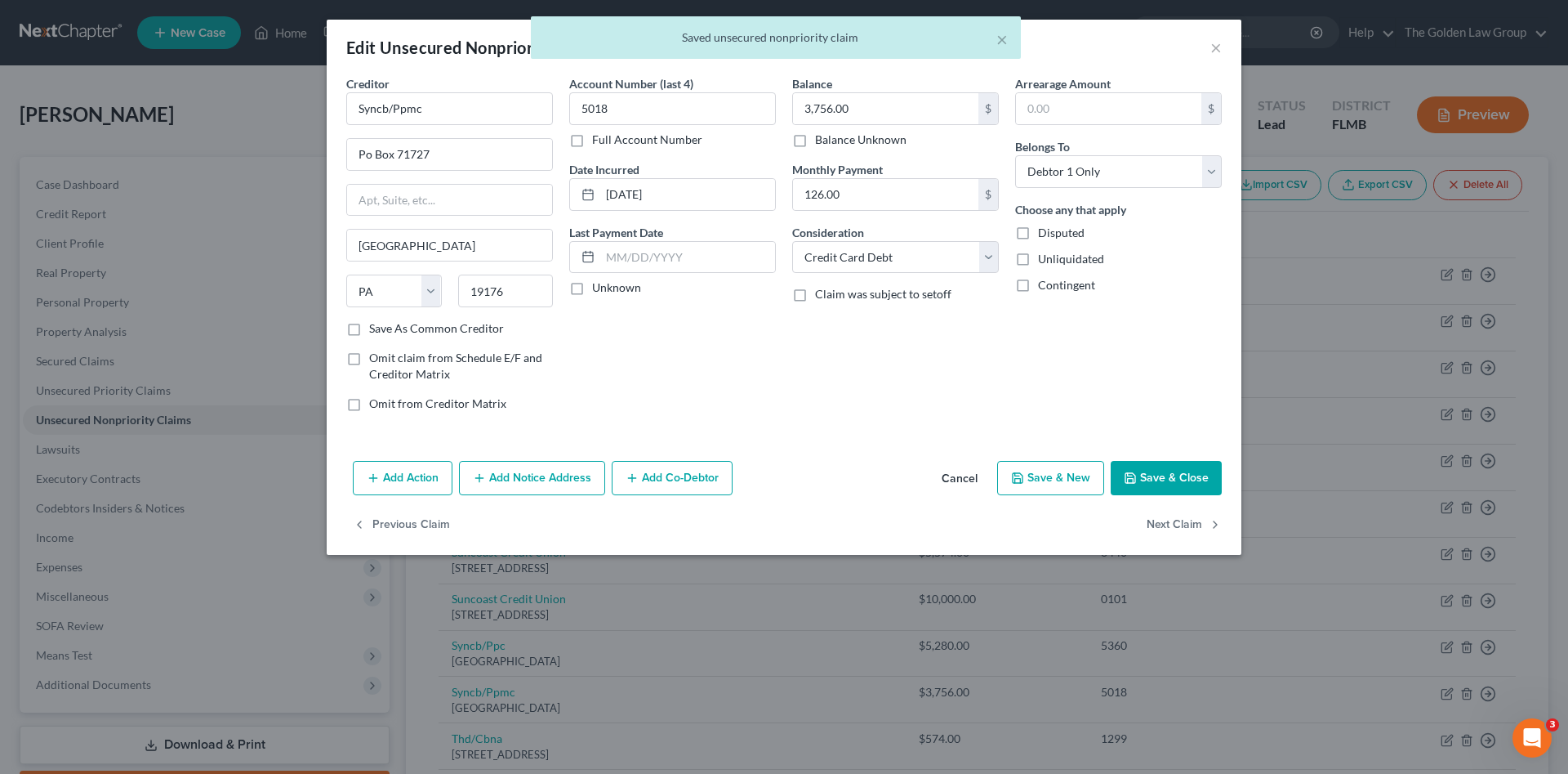
select select "43"
select select "2"
select select "0"
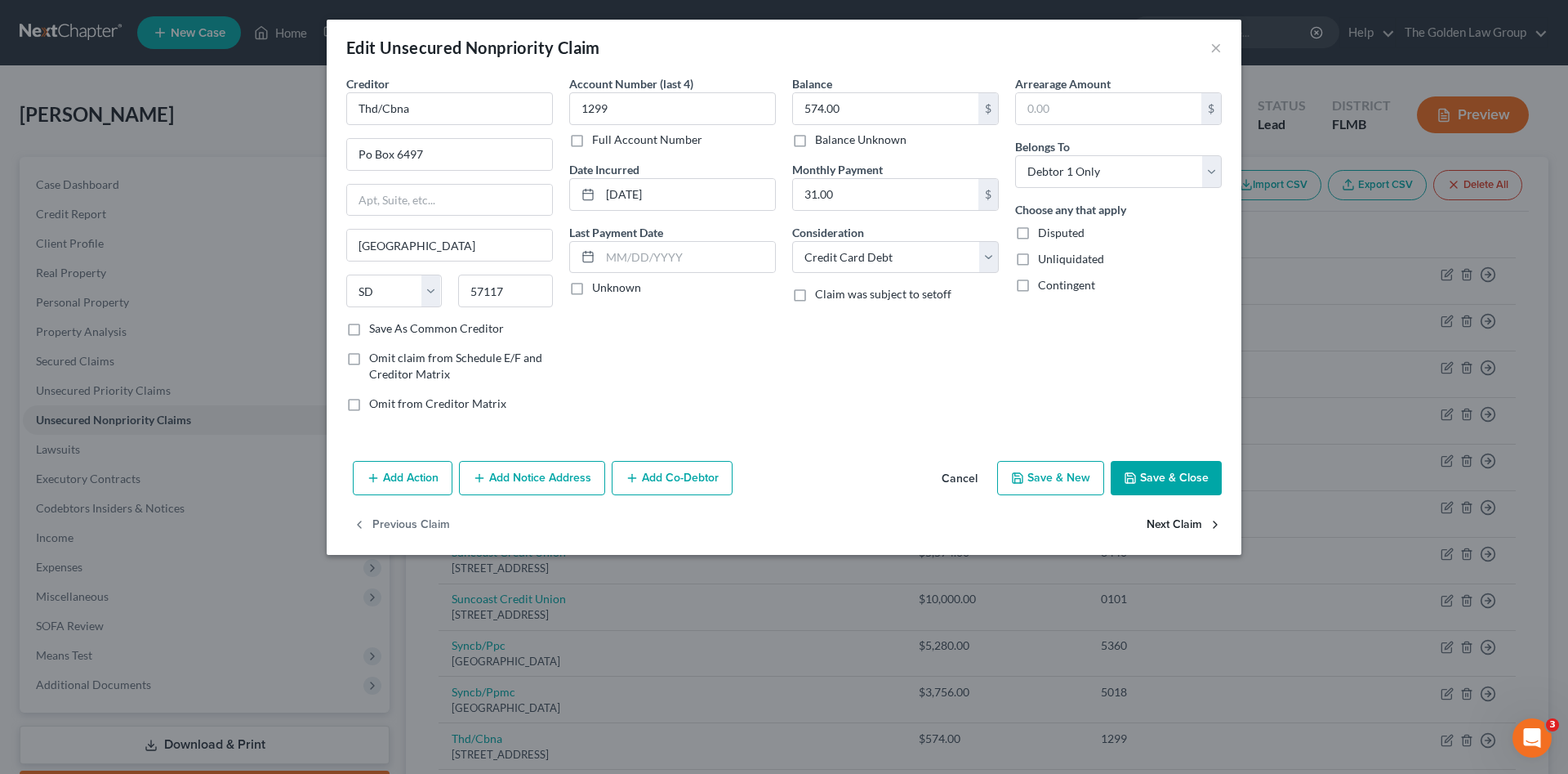
click at [1169, 523] on button "Next Claim" at bounding box center [1183, 526] width 75 height 34
select select "4"
select select "0"
click at [868, 251] on select "Select Cable / Satellite Services Collection Agency Credit Card Debt Debt Couns…" at bounding box center [895, 257] width 206 height 33
select select "2"
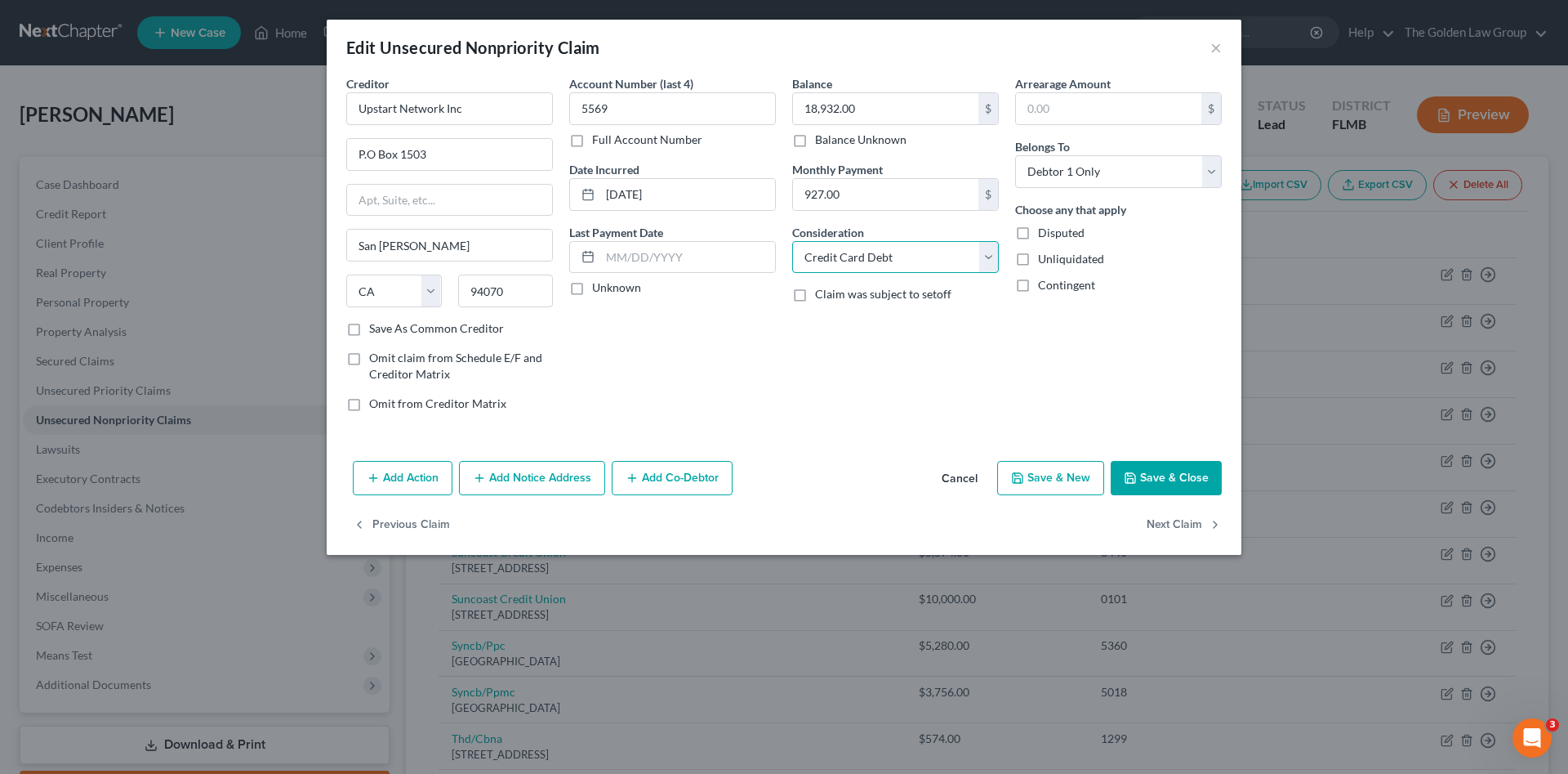
click at [792, 241] on select "Select Cable / Satellite Services Collection Agency Credit Card Debt Debt Couns…" at bounding box center [895, 257] width 206 height 33
click at [1170, 526] on button "Next Claim" at bounding box center [1183, 526] width 75 height 34
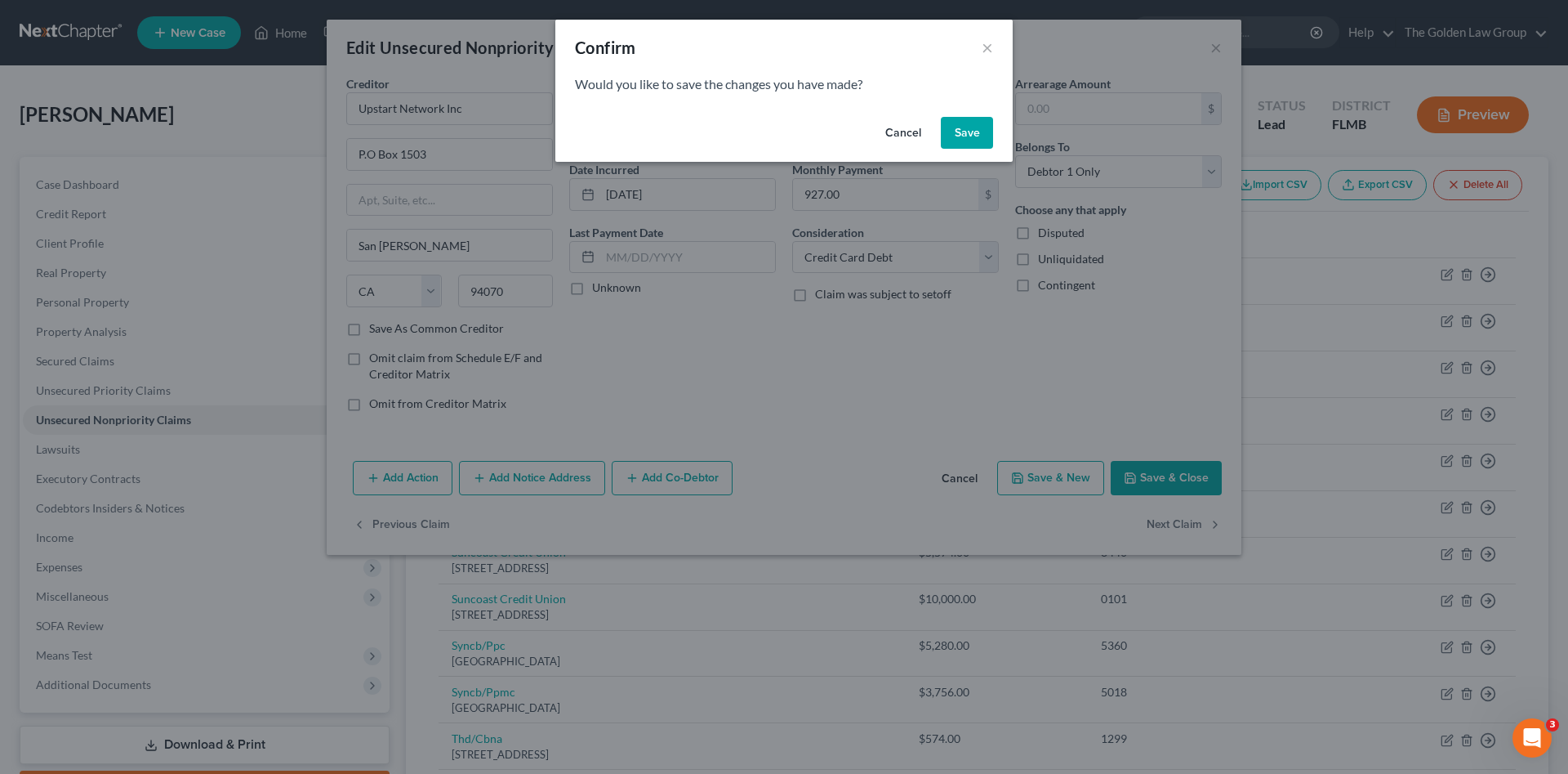
click at [959, 135] on button "Save" at bounding box center [967, 133] width 52 height 33
select select "26"
select select "2"
select select "0"
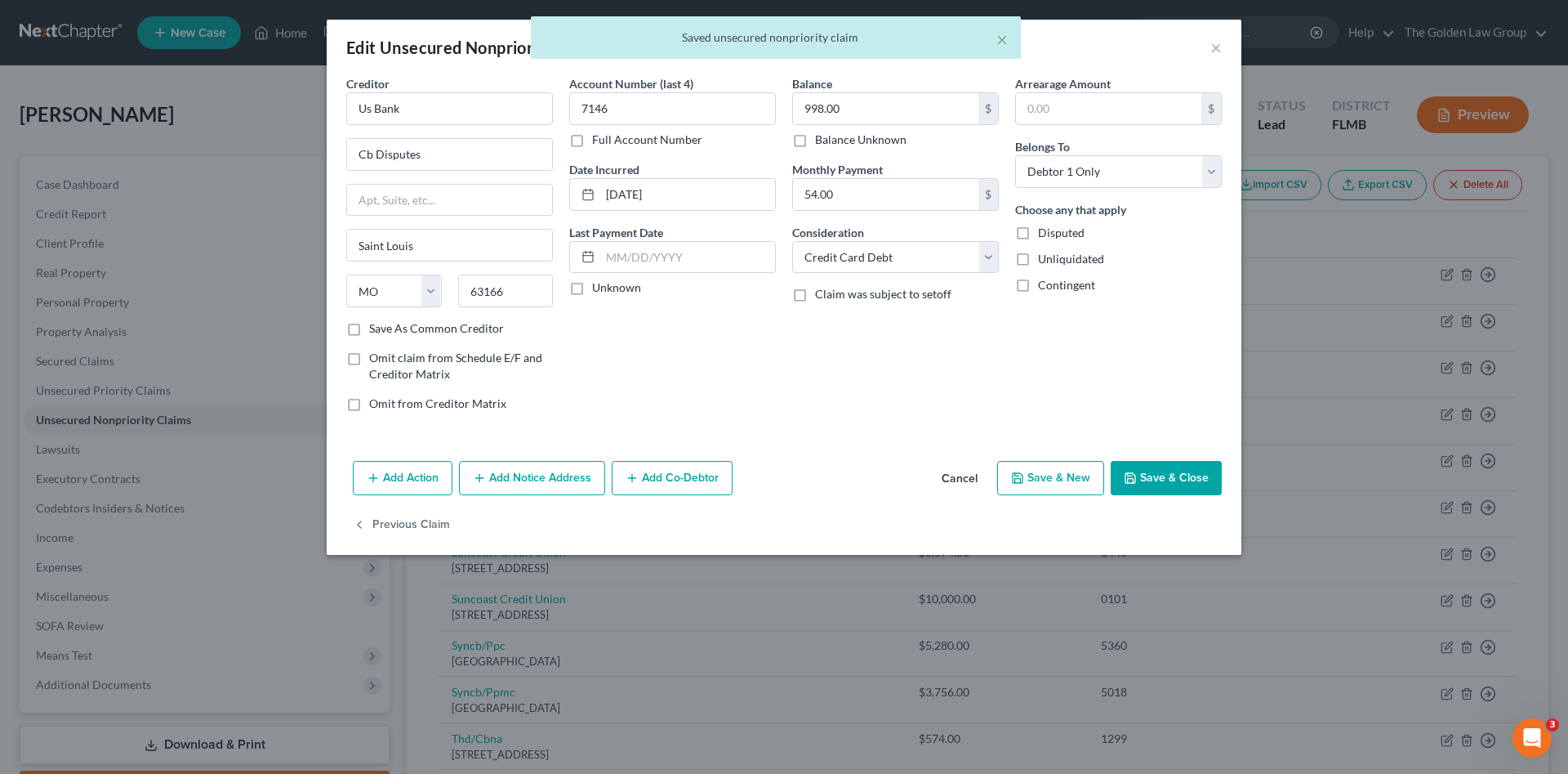
click at [1145, 481] on button "Save & Close" at bounding box center [1165, 478] width 111 height 34
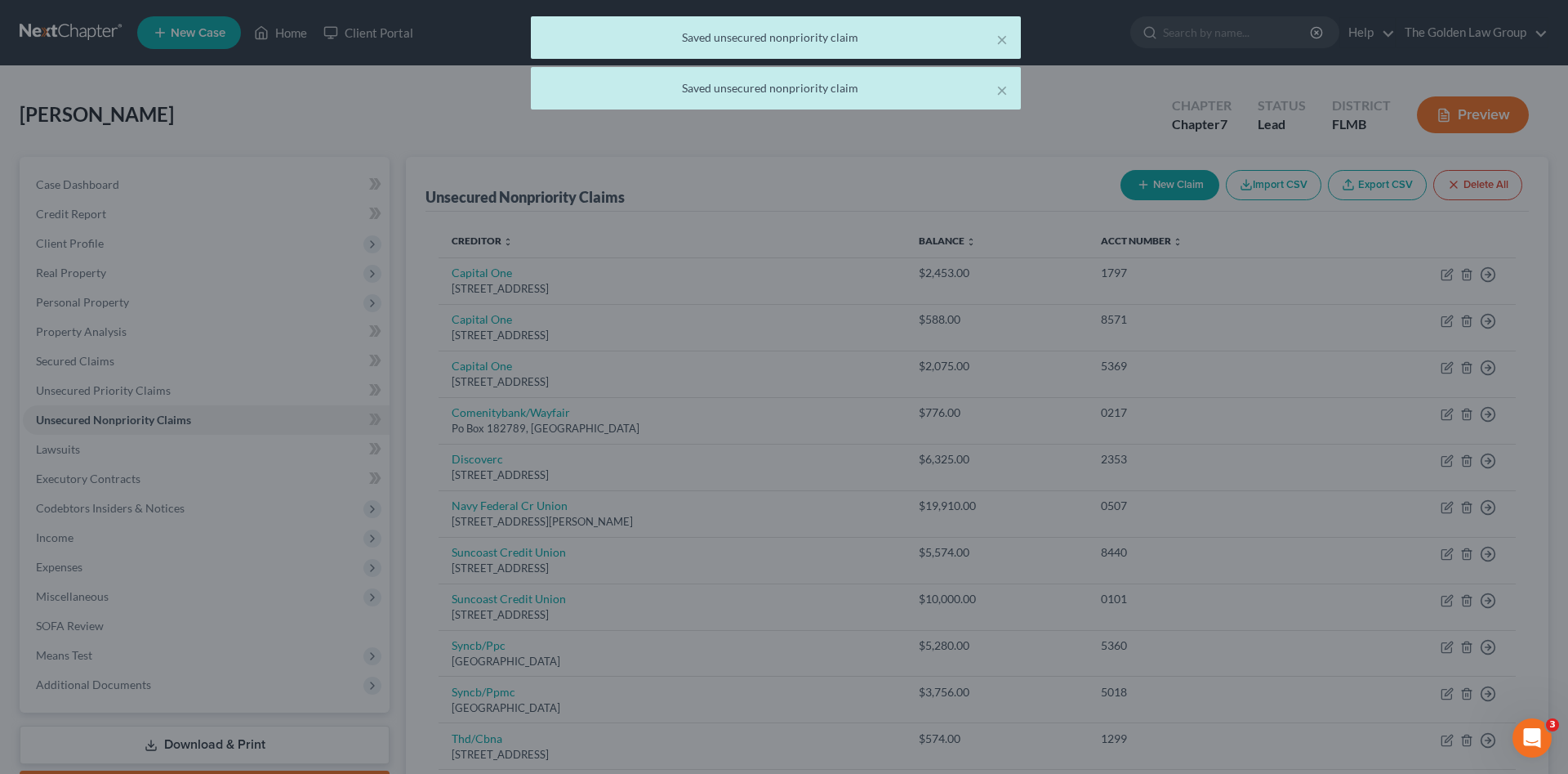
type input "0"
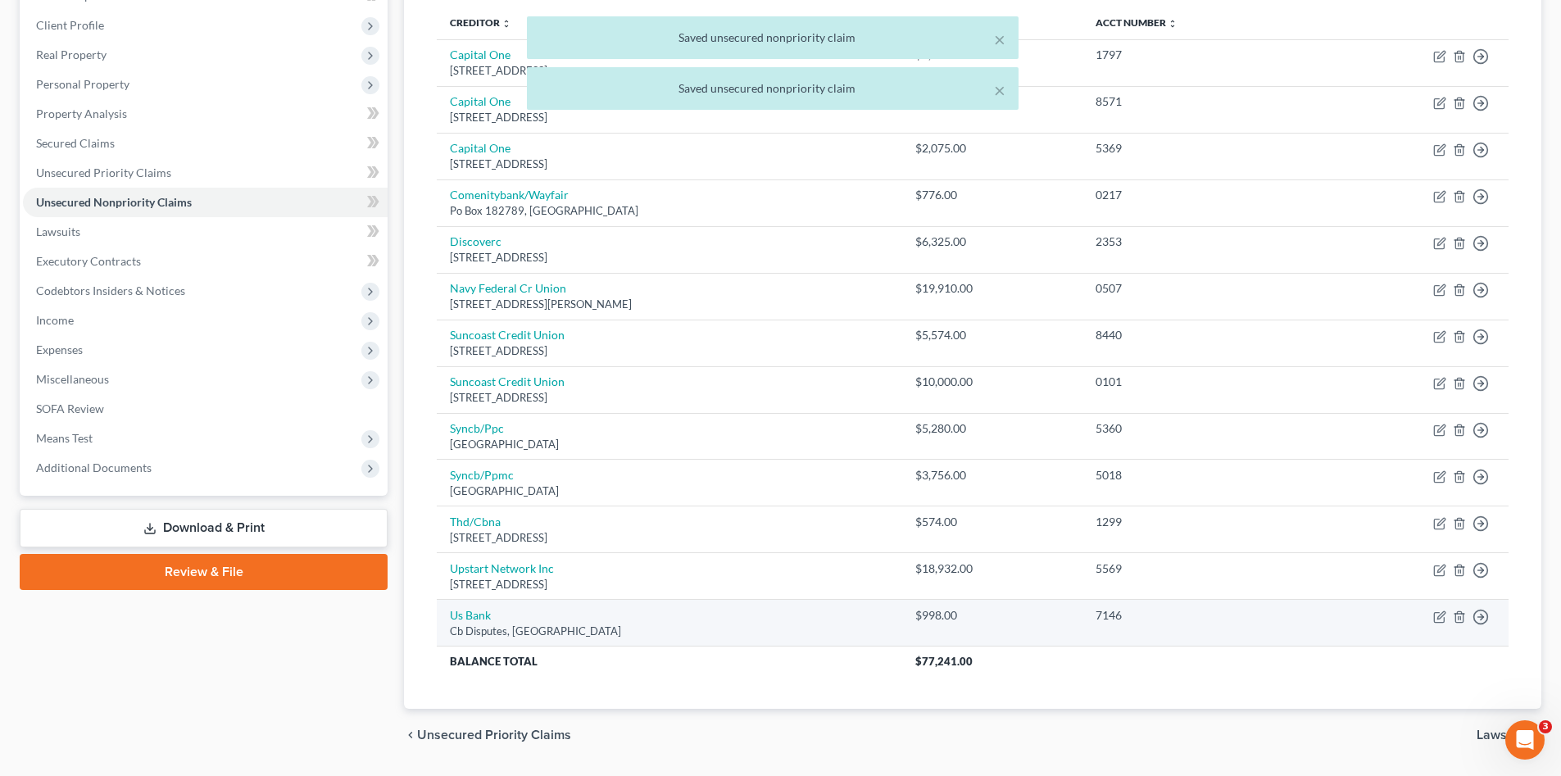
scroll to position [266, 0]
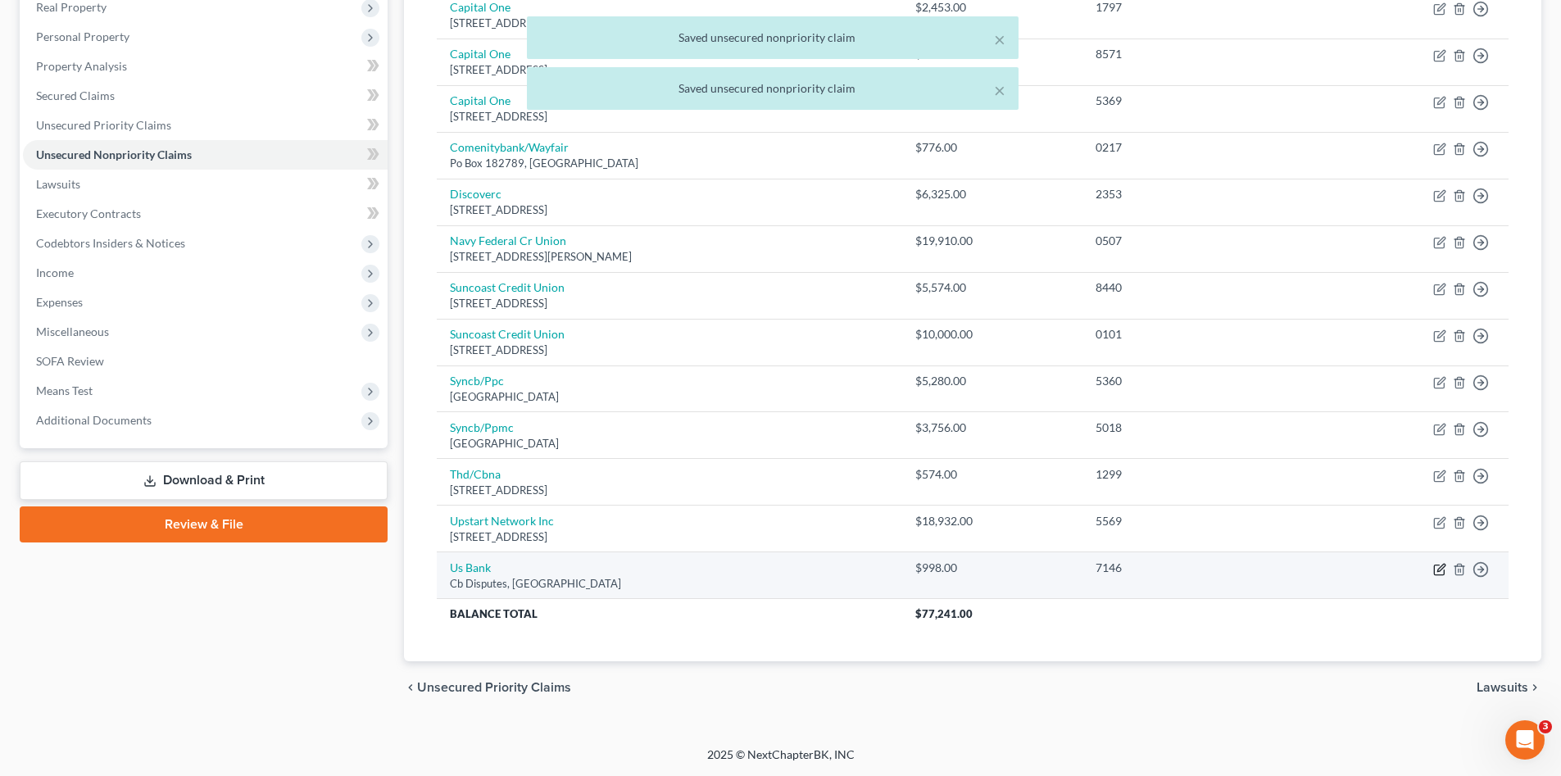
click at [1439, 569] on icon "button" at bounding box center [1440, 567] width 7 height 7
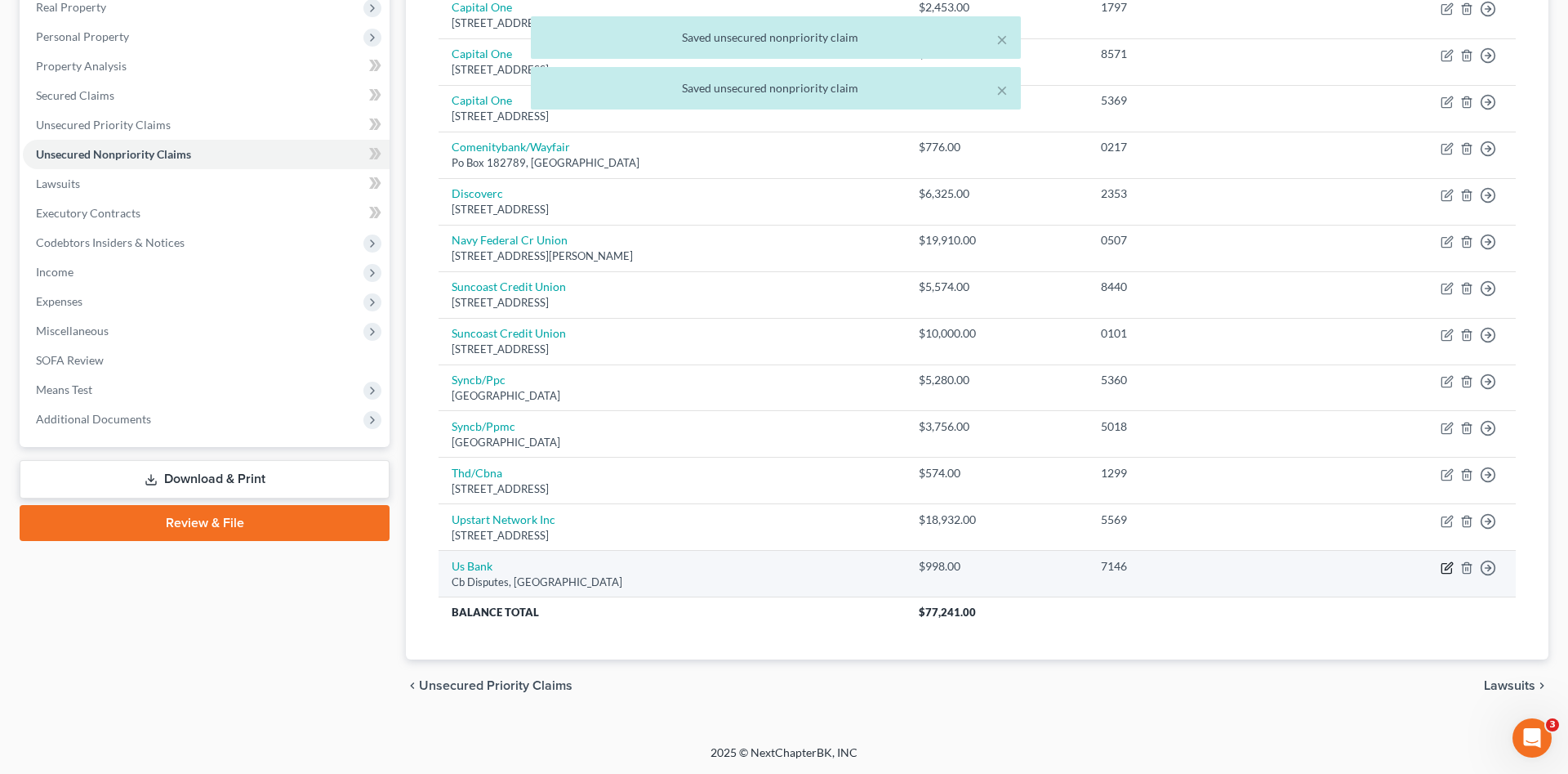
select select "26"
select select "2"
select select "0"
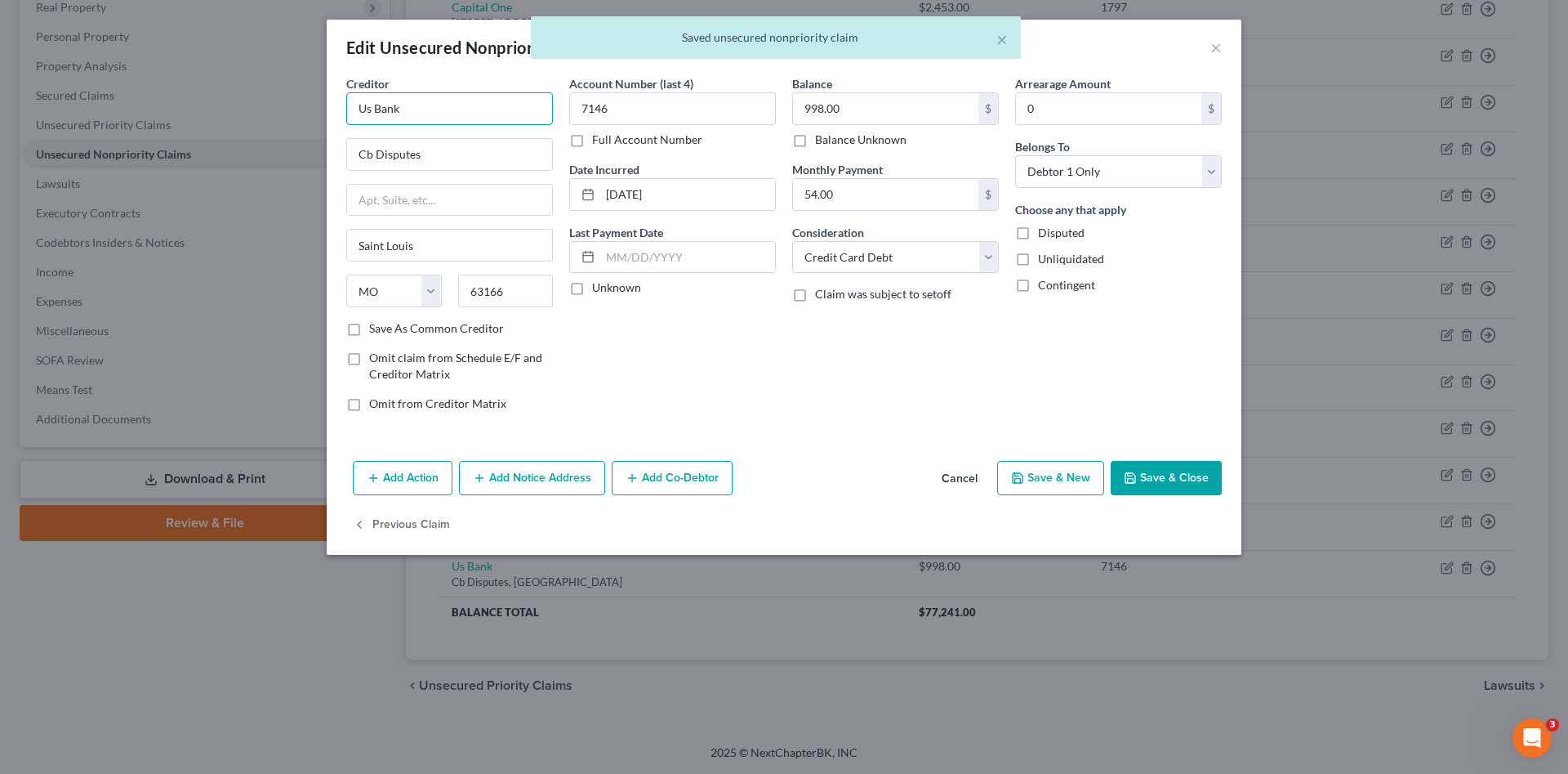
drag, startPoint x: 427, startPoint y: 107, endPoint x: 242, endPoint y: 90, distance: 185.8
click at [242, 90] on div "Edit Unsecured Nonpriority Claim × Creditor * Us Bank Cb Disputes Saint Louis S…" at bounding box center [784, 387] width 1568 height 774
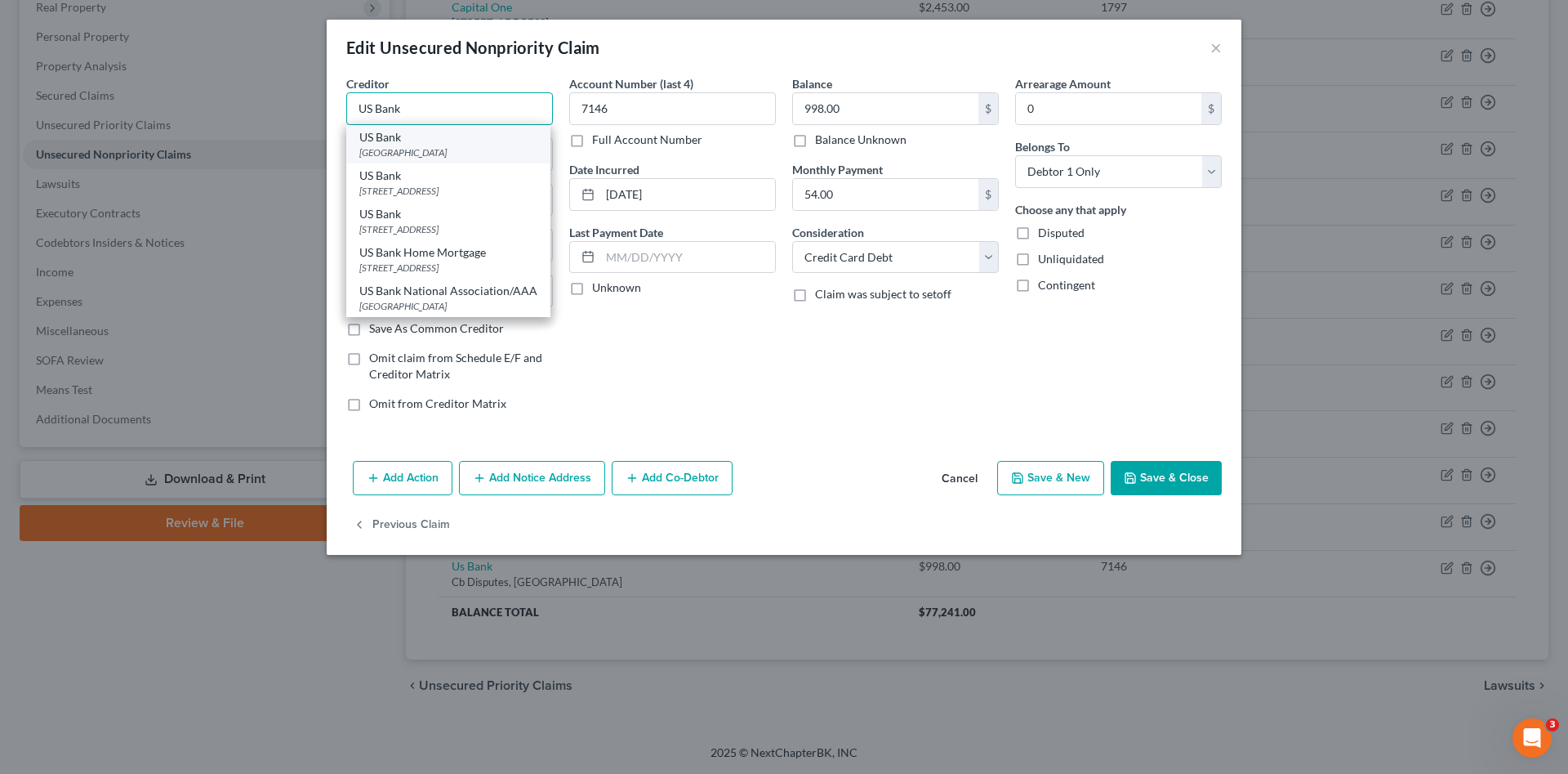
type input "US Bank"
click at [431, 141] on div "US Bank" at bounding box center [448, 137] width 178 height 16
type input "PO Box 790185"
type input "63179"
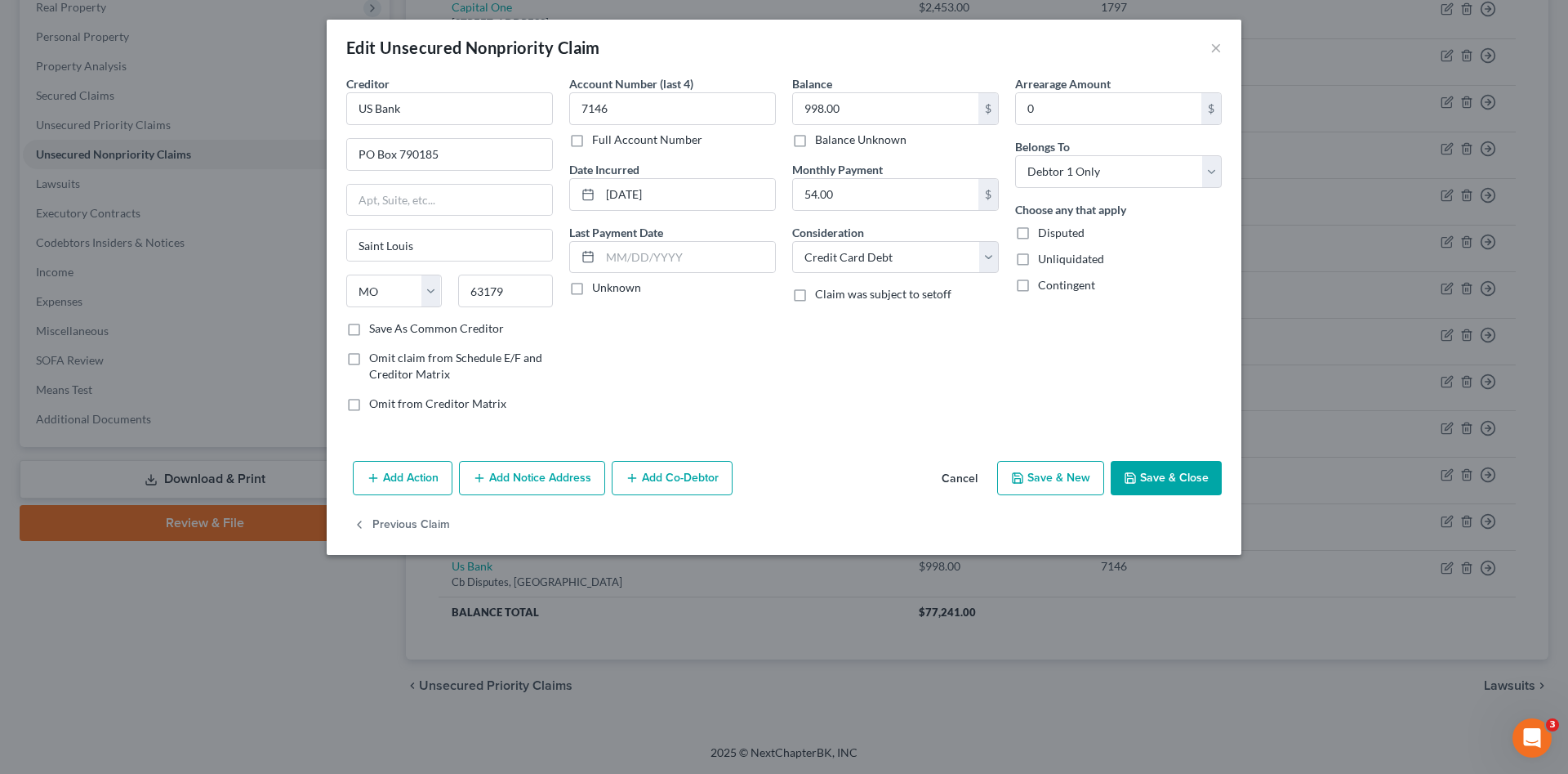
click at [1148, 476] on button "Save & Close" at bounding box center [1165, 478] width 111 height 34
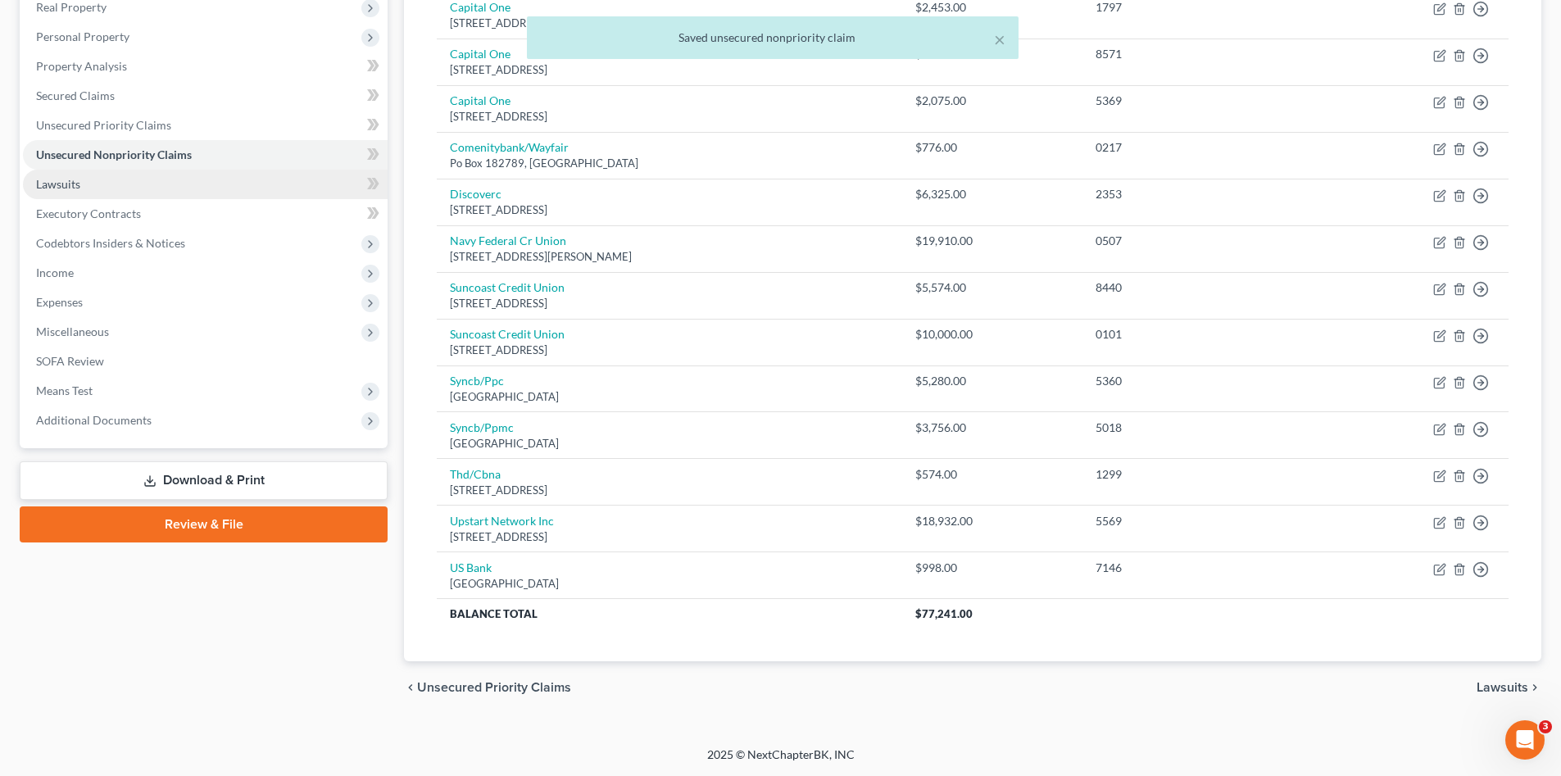
click at [79, 181] on span "Lawsuits" at bounding box center [58, 184] width 44 height 14
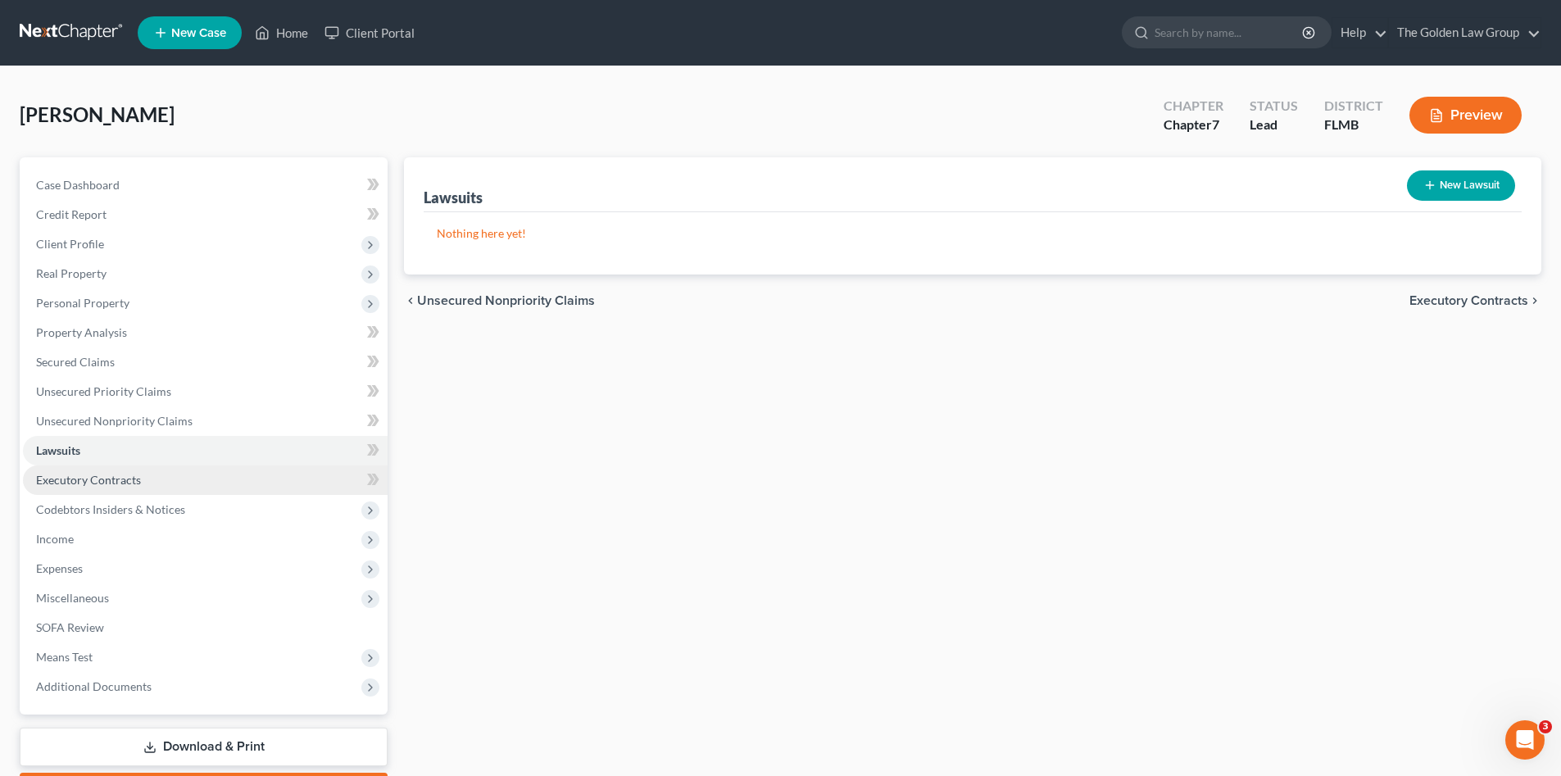
click at [152, 478] on link "Executory Contracts" at bounding box center [205, 479] width 365 height 29
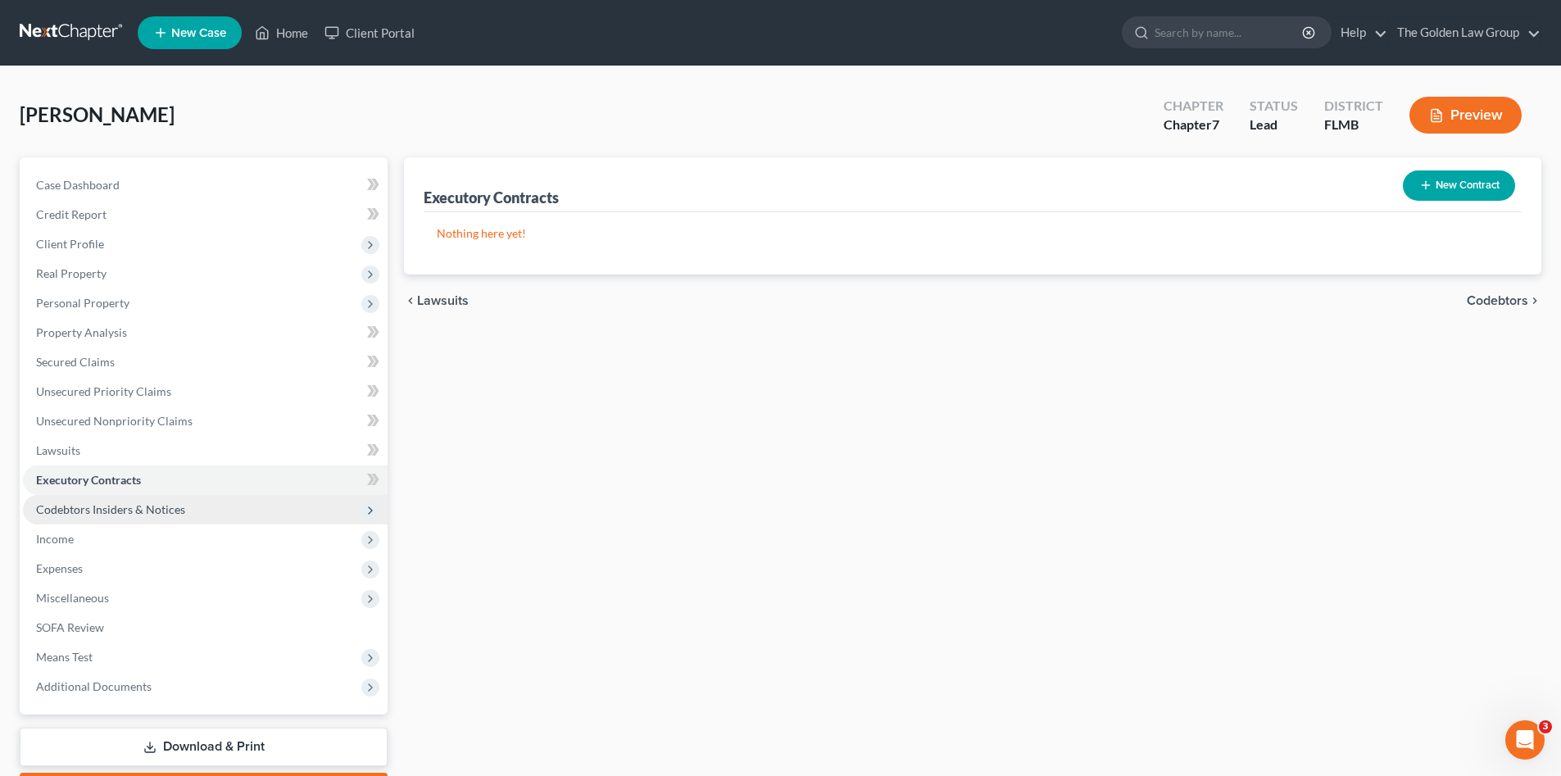
click at [167, 500] on span "Codebtors Insiders & Notices" at bounding box center [205, 509] width 365 height 29
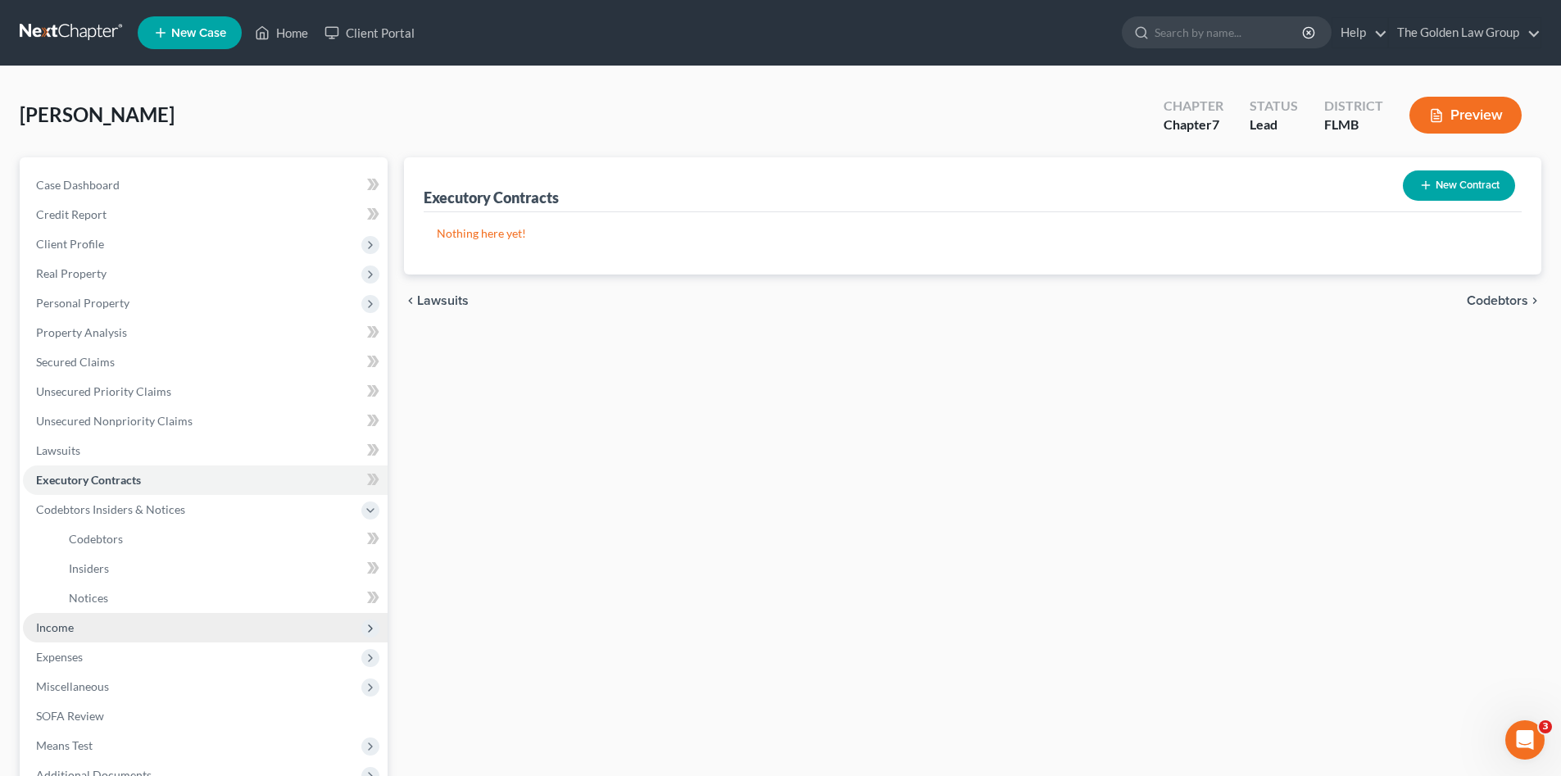
click at [82, 627] on span "Income" at bounding box center [205, 627] width 365 height 29
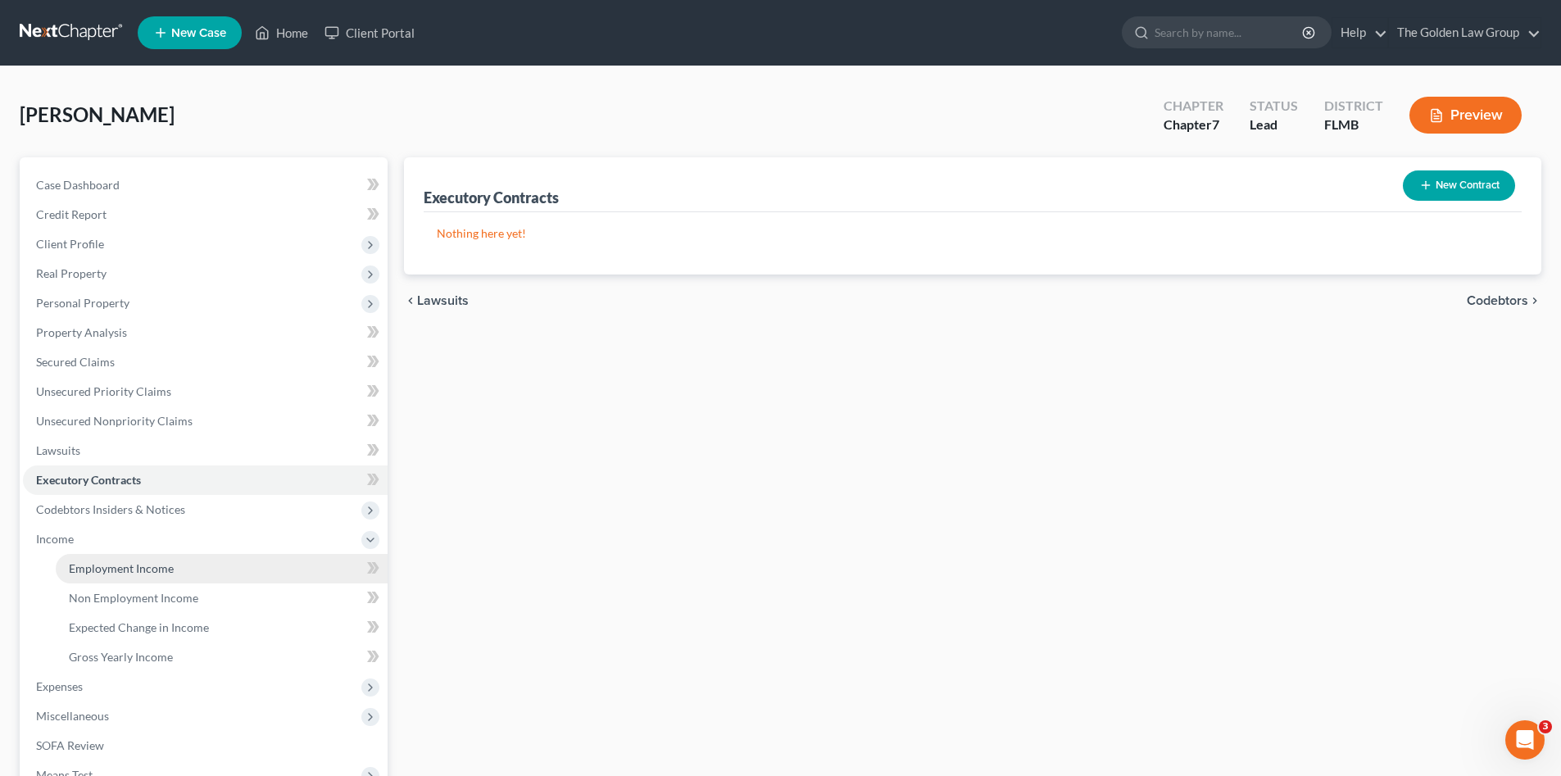
click at [143, 565] on span "Employment Income" at bounding box center [121, 568] width 105 height 14
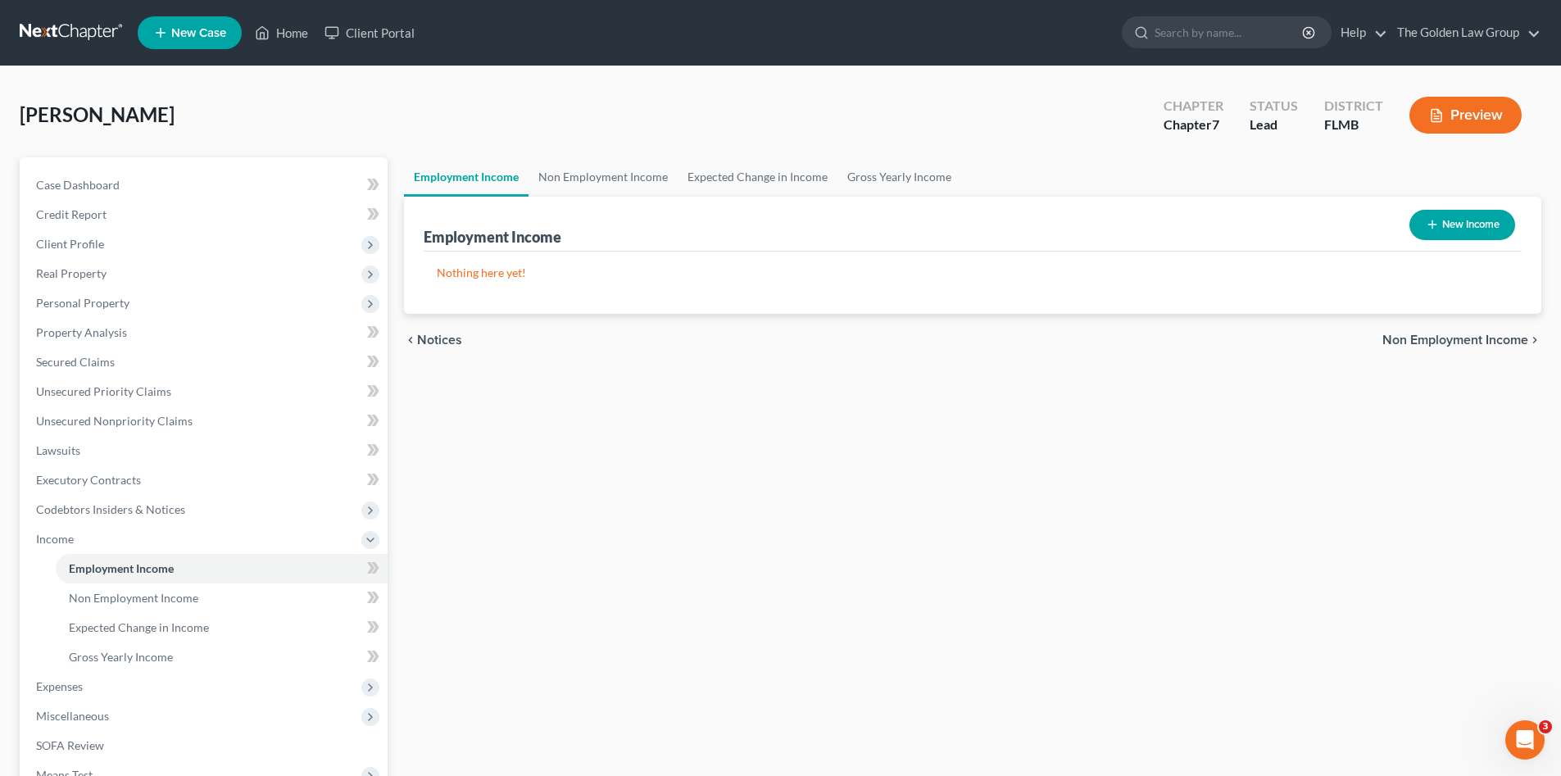
click at [1462, 232] on button "New Income" at bounding box center [1462, 225] width 106 height 30
select select "0"
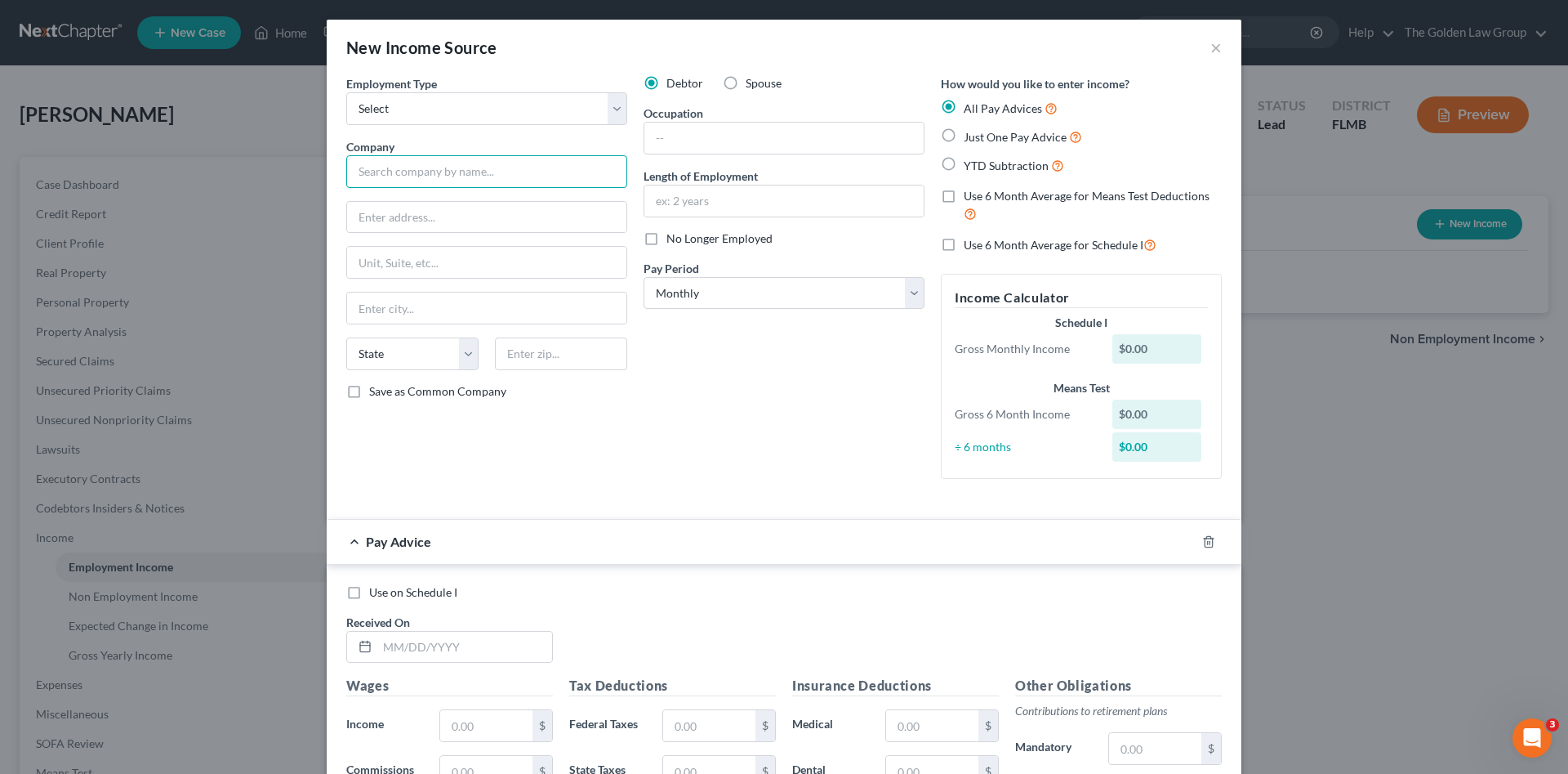
click at [415, 165] on input "text" at bounding box center [486, 172] width 281 height 33
type input "Hillsborough Area Regional Transportation"
click at [421, 106] on select "Select Full or Part Time Employment Self Employment" at bounding box center [486, 109] width 281 height 33
select select "0"
click at [346, 93] on select "Select Full or Part Time Employment Self Employment" at bounding box center [486, 109] width 281 height 33
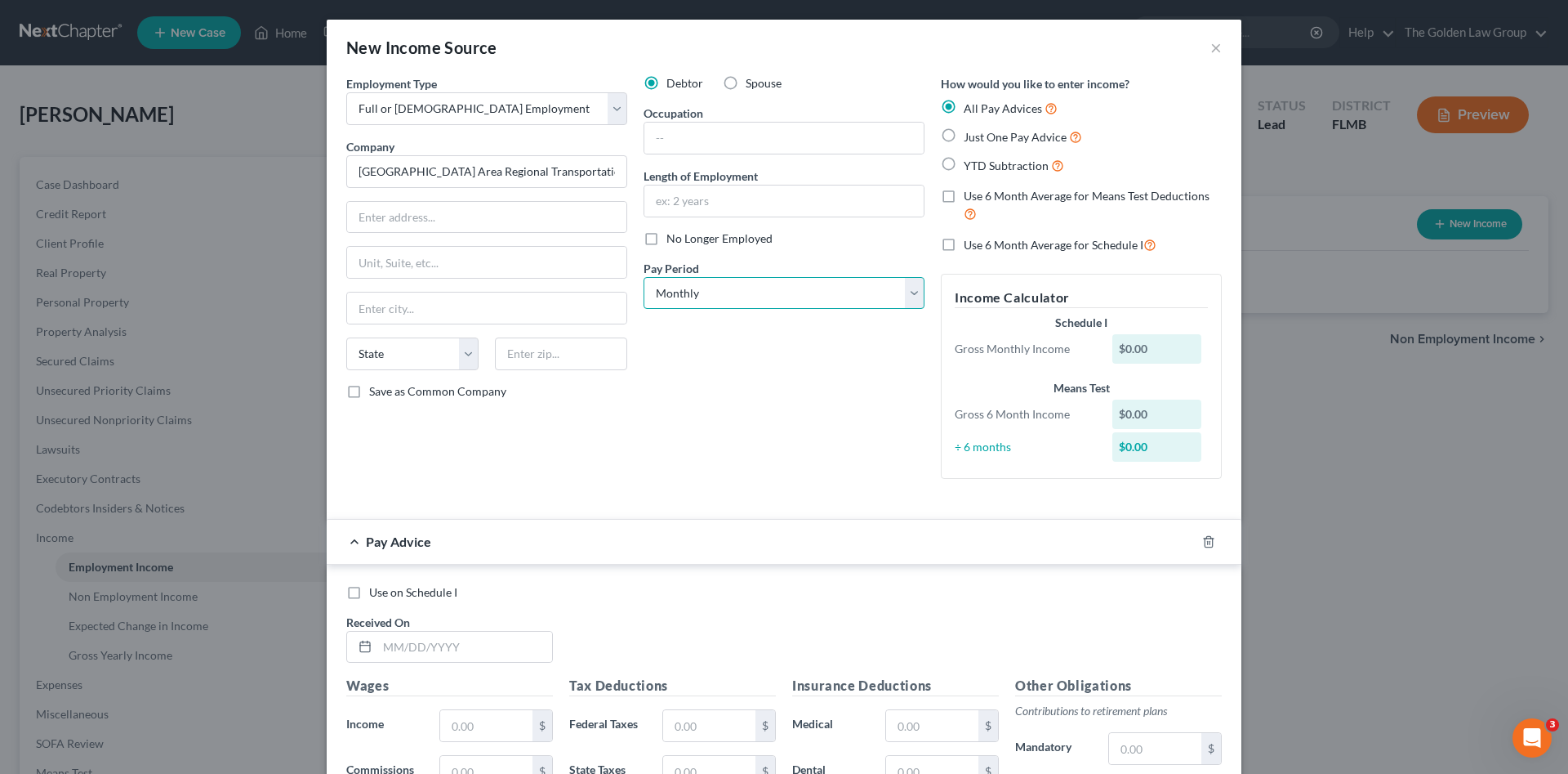
click at [712, 287] on select "Select Monthly Twice Monthly Every Other Week Weekly" at bounding box center [784, 293] width 281 height 33
select select "2"
click at [644, 277] on select "Select Monthly Twice Monthly Every Other Week Weekly" at bounding box center [784, 293] width 281 height 33
click at [708, 469] on div "Debtor Spouse Occupation Length of Employment No Longer Employed Pay Period * S…" at bounding box center [784, 283] width 297 height 417
click at [1195, 535] on div at bounding box center [1218, 542] width 46 height 26
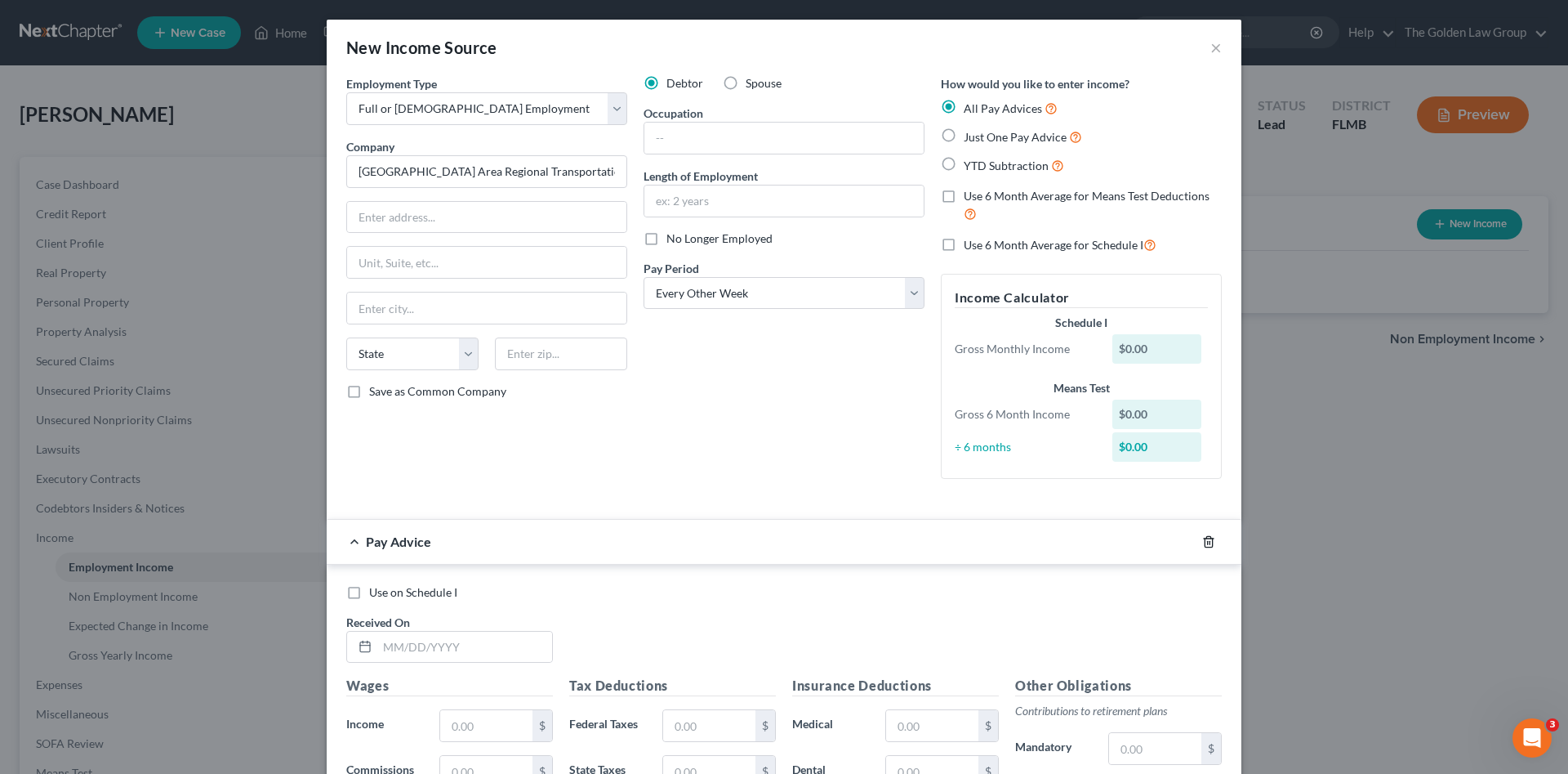
click at [1202, 540] on icon "button" at bounding box center [1208, 542] width 13 height 13
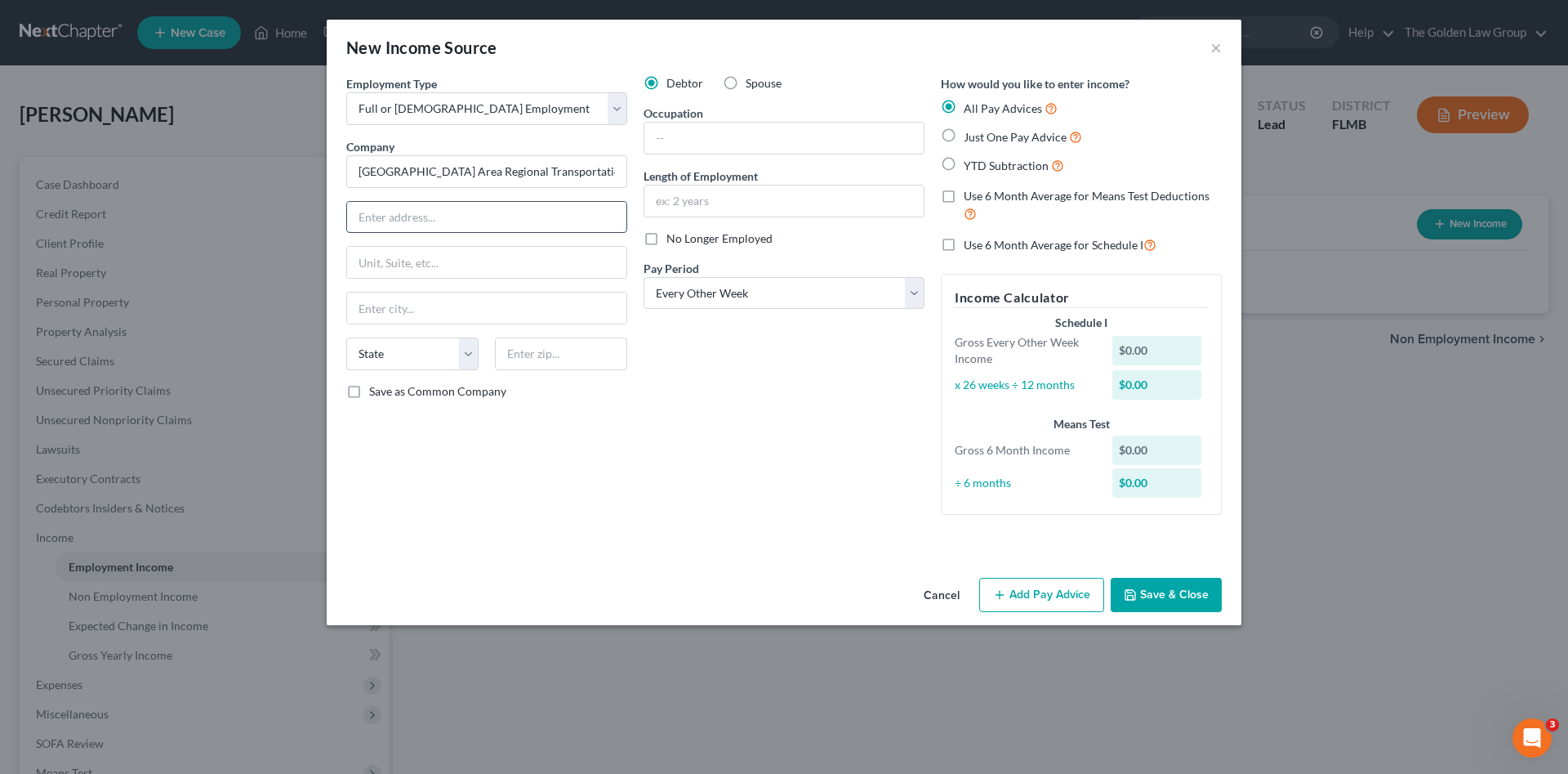
click at [391, 222] on input "text" at bounding box center [486, 216] width 279 height 31
type input "1201 E. 7th Avenue"
type input "[GEOGRAPHIC_DATA]"
select select "9"
type input "33605"
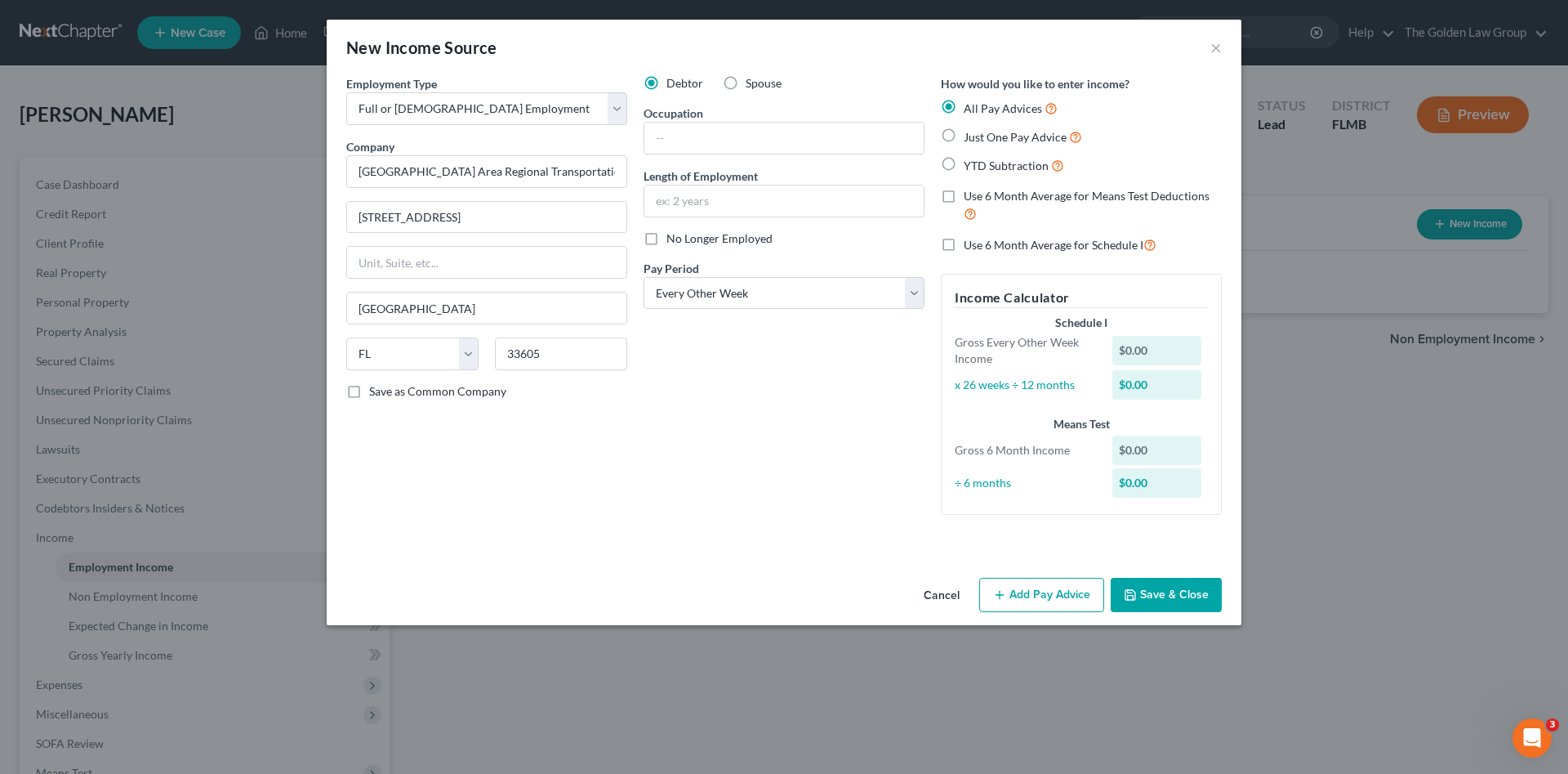
drag, startPoint x: 715, startPoint y: 452, endPoint x: 954, endPoint y: 517, distance: 247.7
click at [732, 455] on div "Debtor Spouse Occupation Length of Employment No Longer Employed Pay Period * S…" at bounding box center [784, 301] width 297 height 453
click at [1145, 597] on button "Save & Close" at bounding box center [1165, 594] width 111 height 34
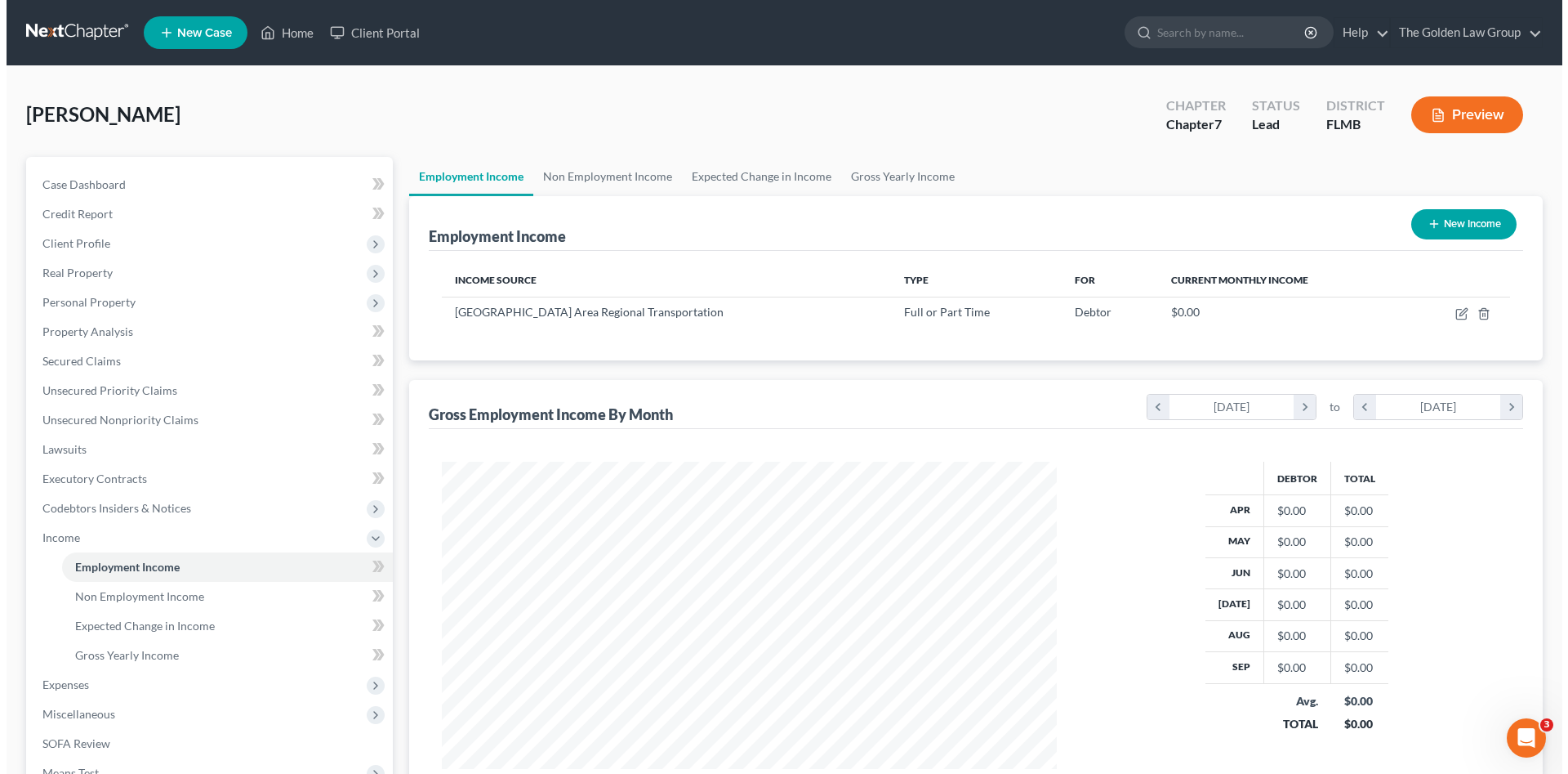
scroll to position [816856, 816026]
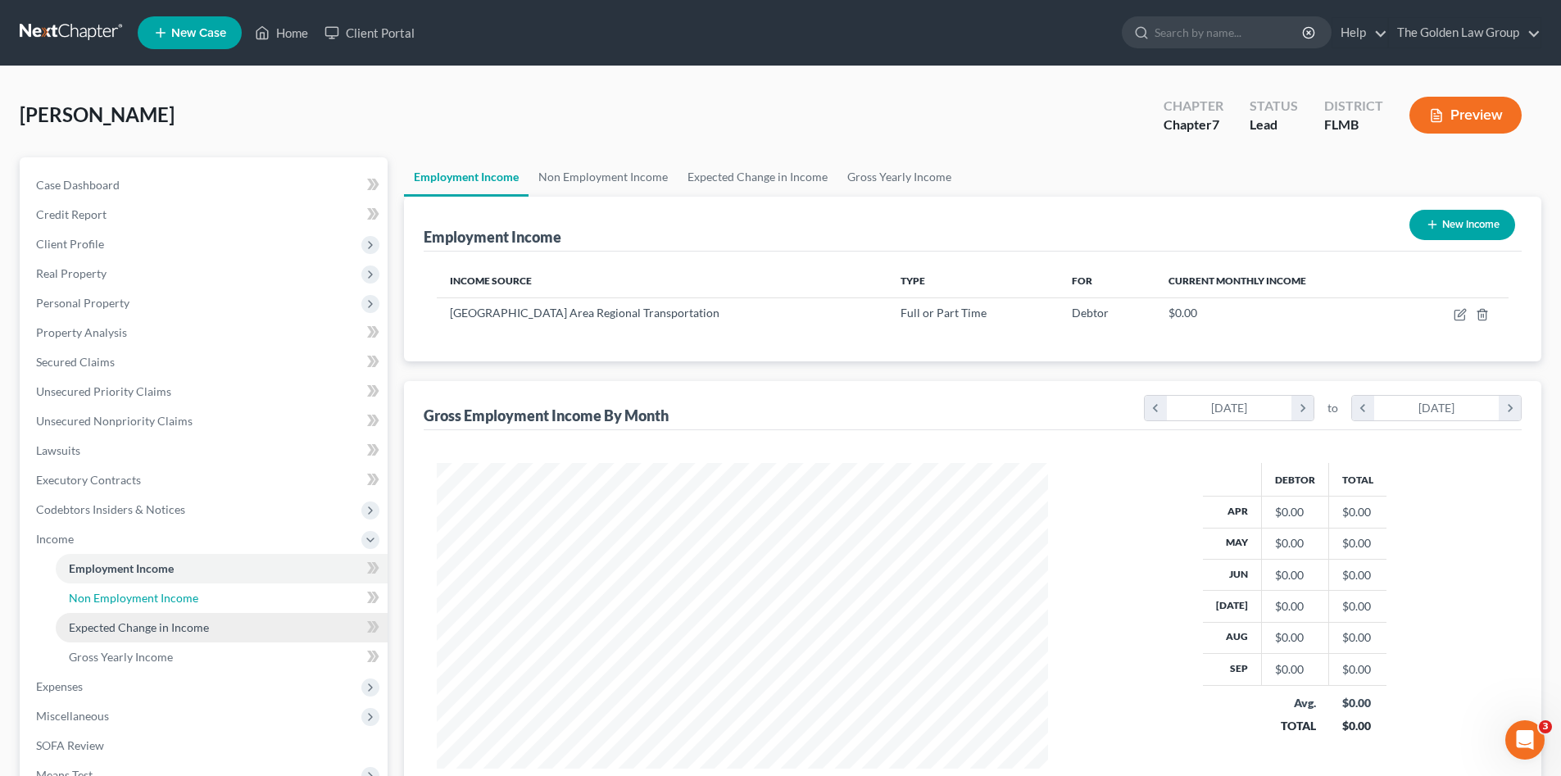
click at [137, 594] on span "Non Employment Income" at bounding box center [133, 598] width 129 height 14
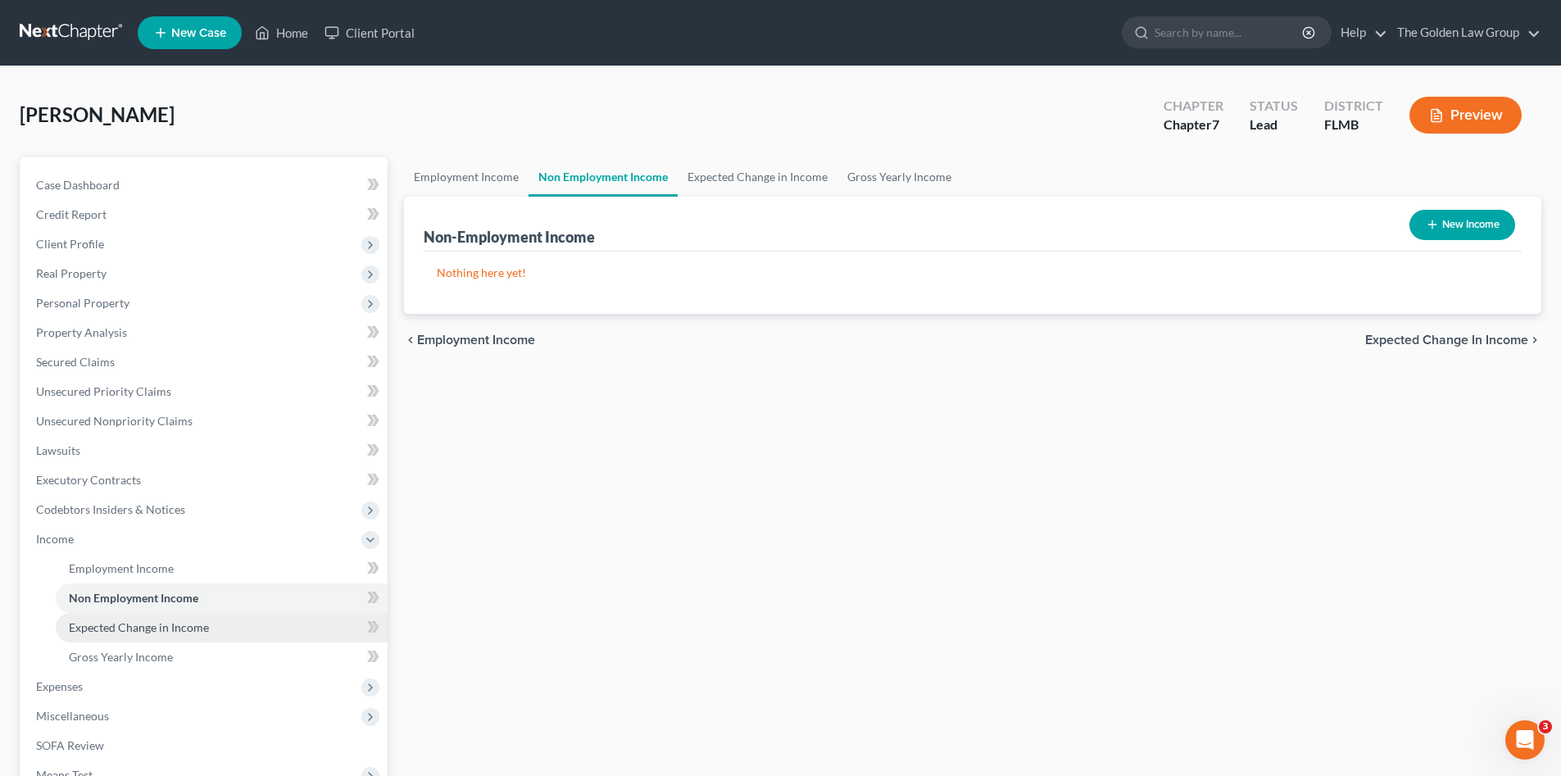
click at [147, 623] on span "Expected Change in Income" at bounding box center [139, 627] width 140 height 14
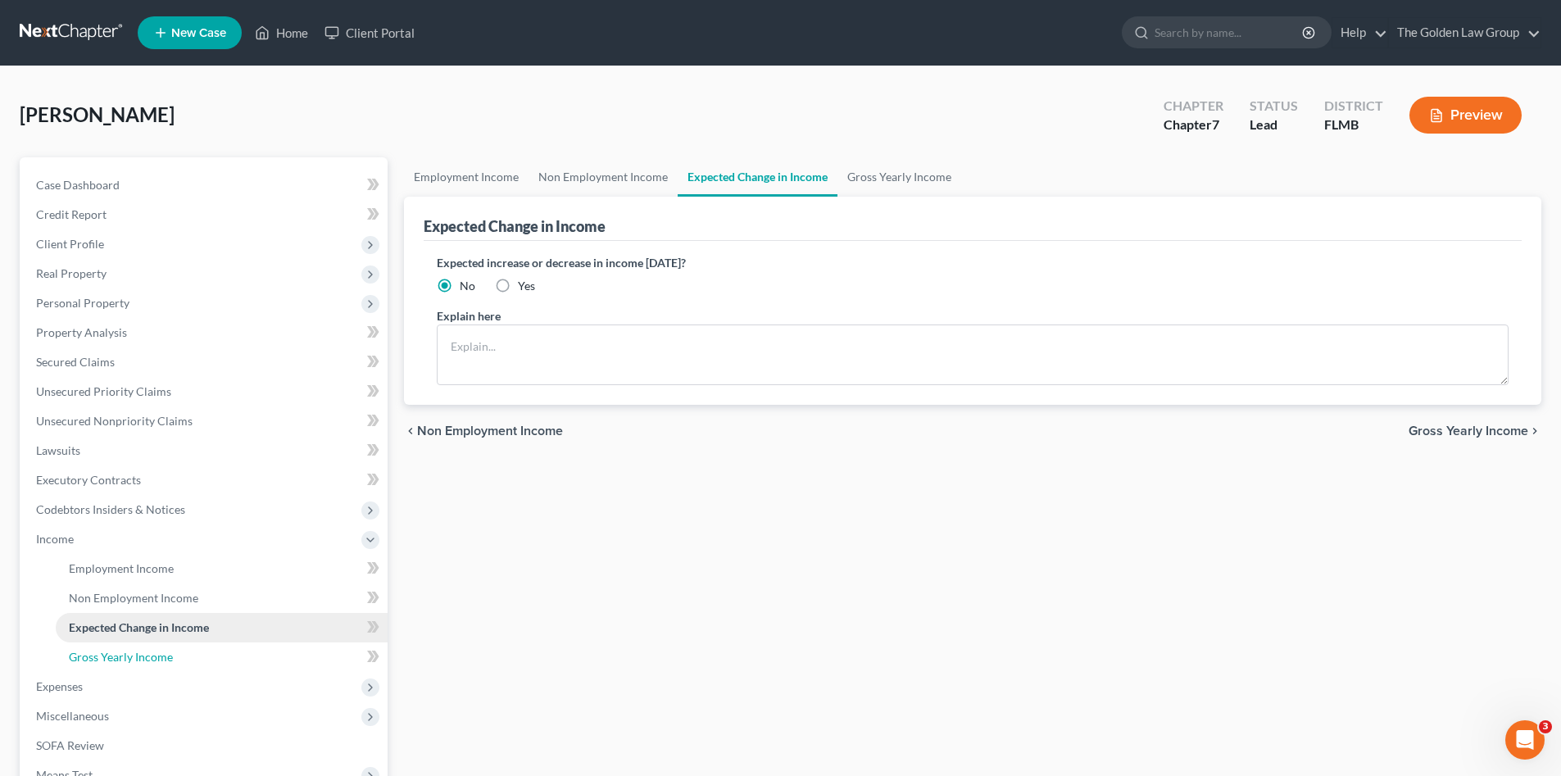
drag, startPoint x: 147, startPoint y: 651, endPoint x: 231, endPoint y: 629, distance: 86.4
click at [147, 651] on span "Gross Yearly Income" at bounding box center [121, 657] width 104 height 14
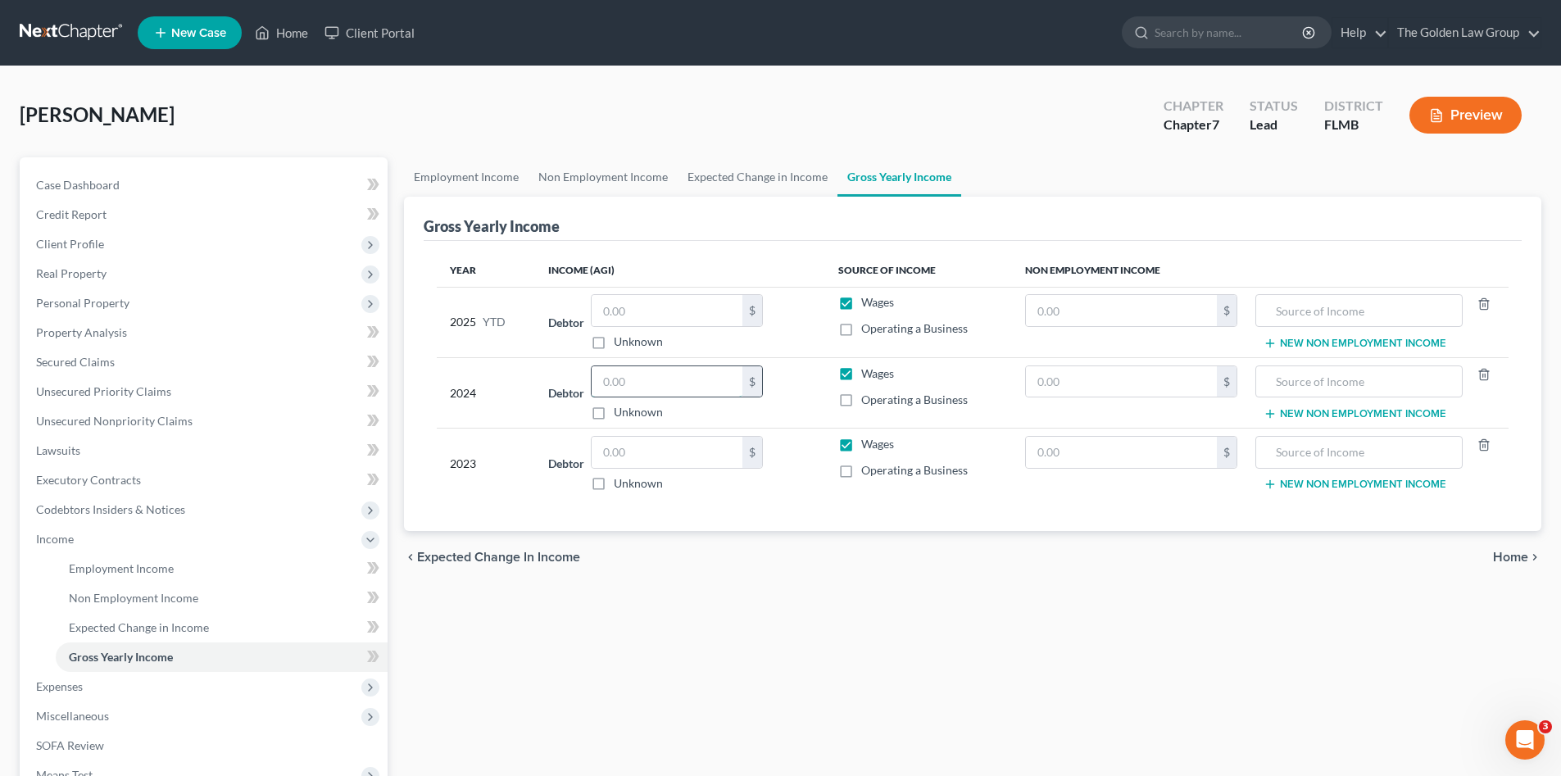
click at [631, 388] on input "text" at bounding box center [667, 381] width 151 height 31
type input "76,834.00"
drag, startPoint x: 632, startPoint y: 452, endPoint x: 518, endPoint y: 458, distance: 114.8
click at [633, 452] on input "text" at bounding box center [667, 452] width 151 height 31
click at [662, 456] on input "text" at bounding box center [667, 452] width 151 height 31
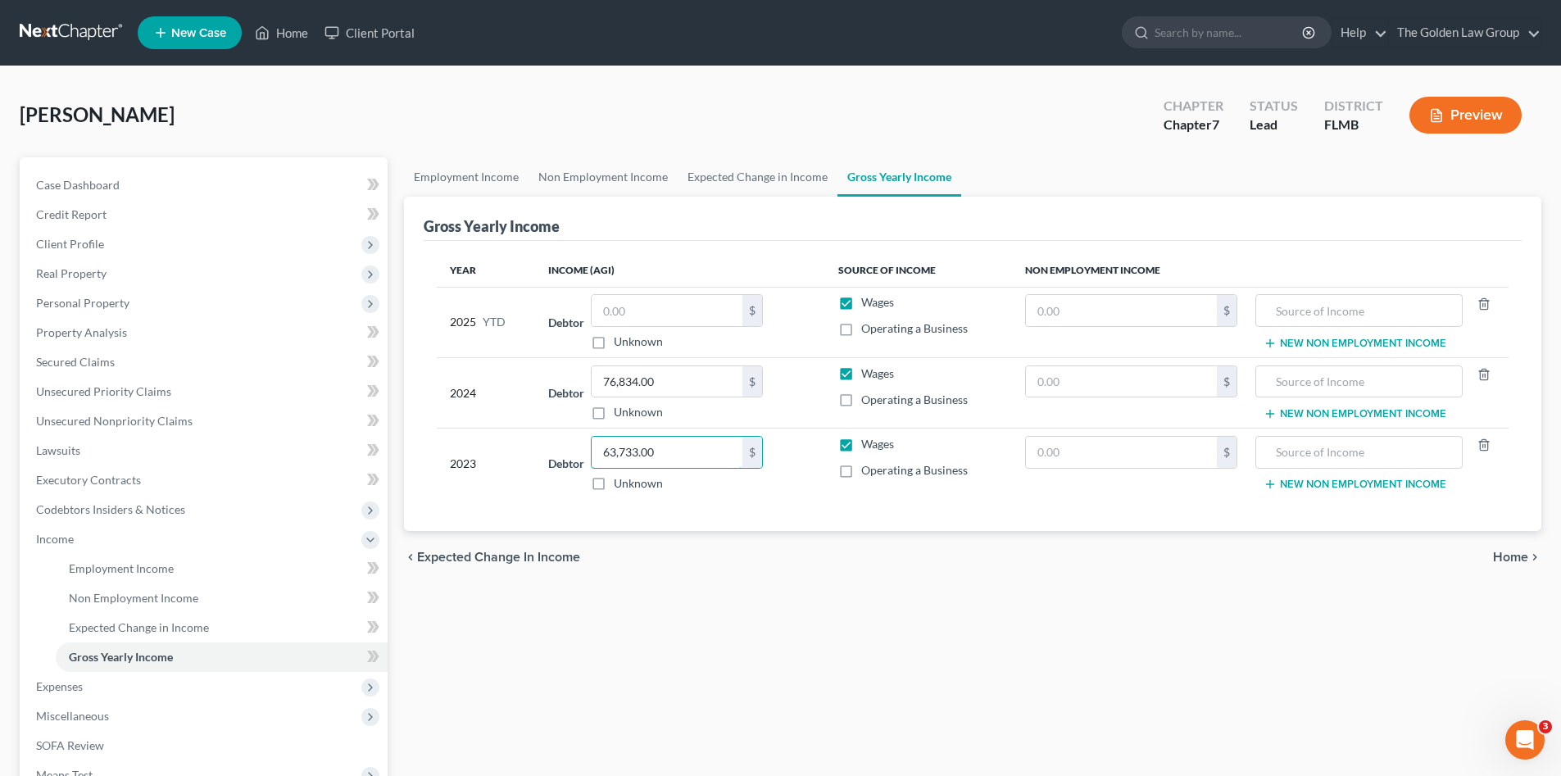
type input "63,733.00"
click at [870, 665] on div "Employment Income Non Employment Income Expected Change in Income Gross Yearly …" at bounding box center [973, 541] width 1154 height 769
click at [64, 692] on span "Expenses" at bounding box center [59, 686] width 47 height 14
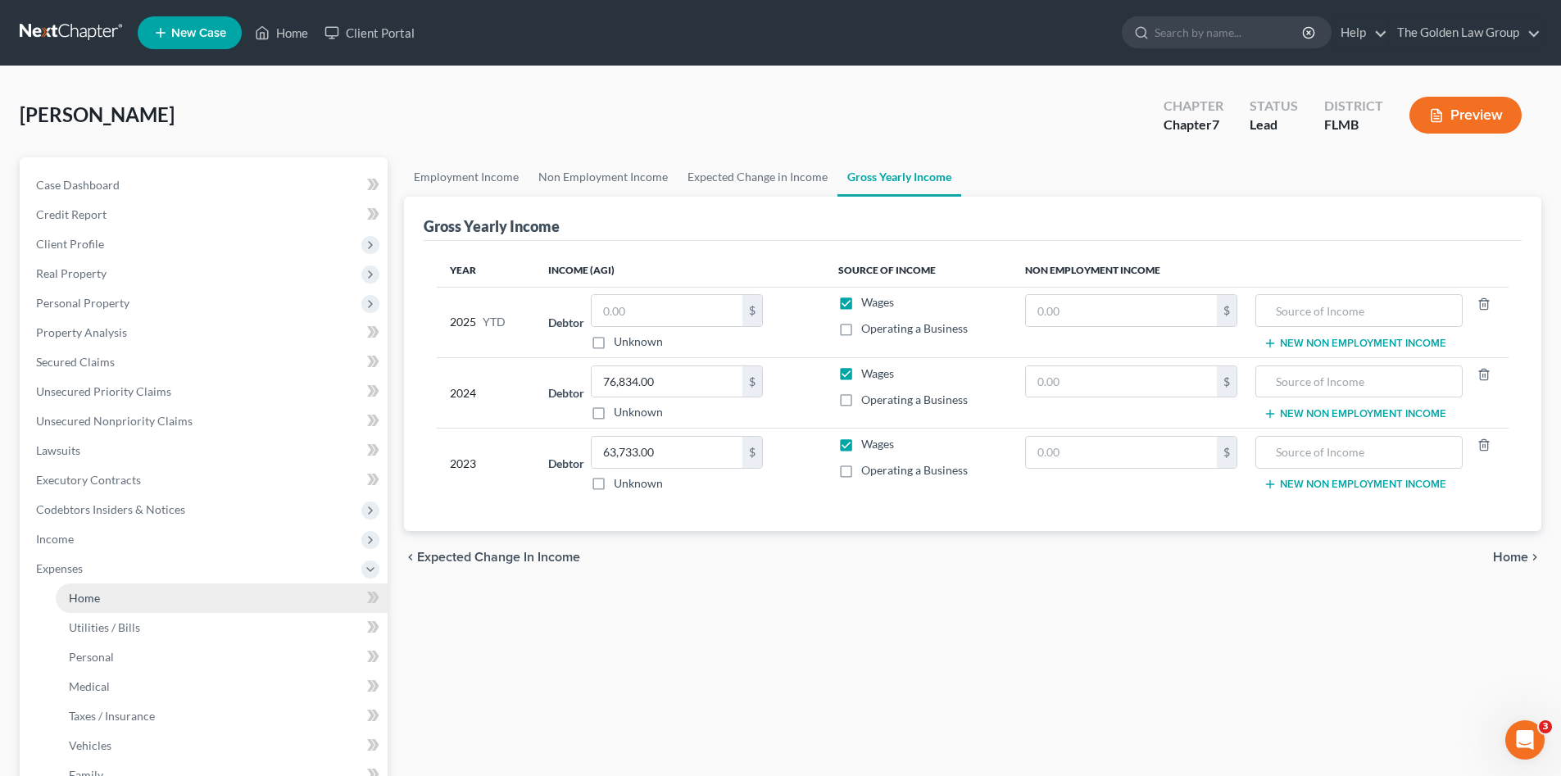
click at [116, 593] on link "Home" at bounding box center [222, 597] width 332 height 29
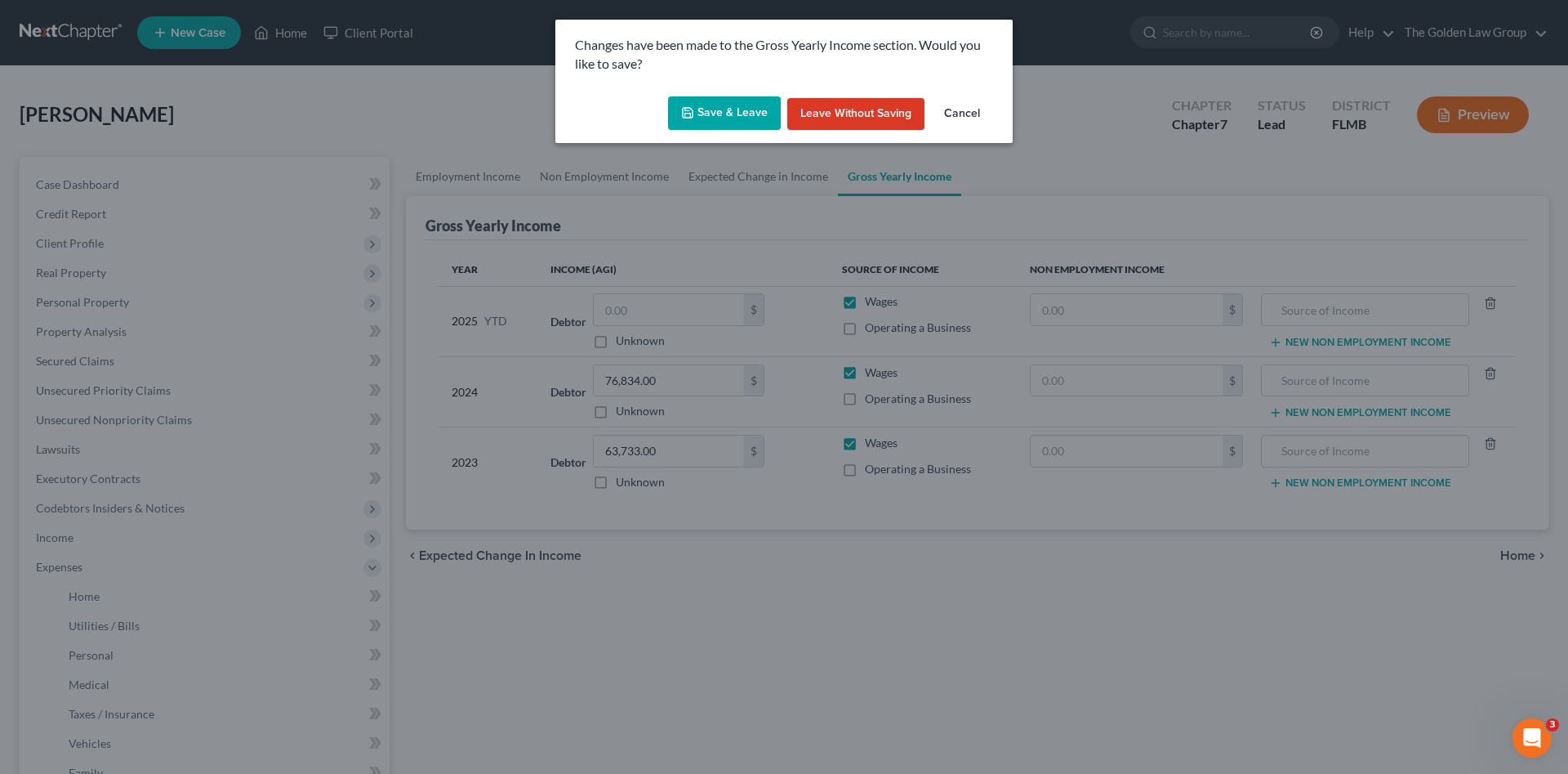
drag, startPoint x: 740, startPoint y: 108, endPoint x: 733, endPoint y: 112, distance: 8.1
click at [739, 107] on button "Save & Leave" at bounding box center [724, 114] width 113 height 34
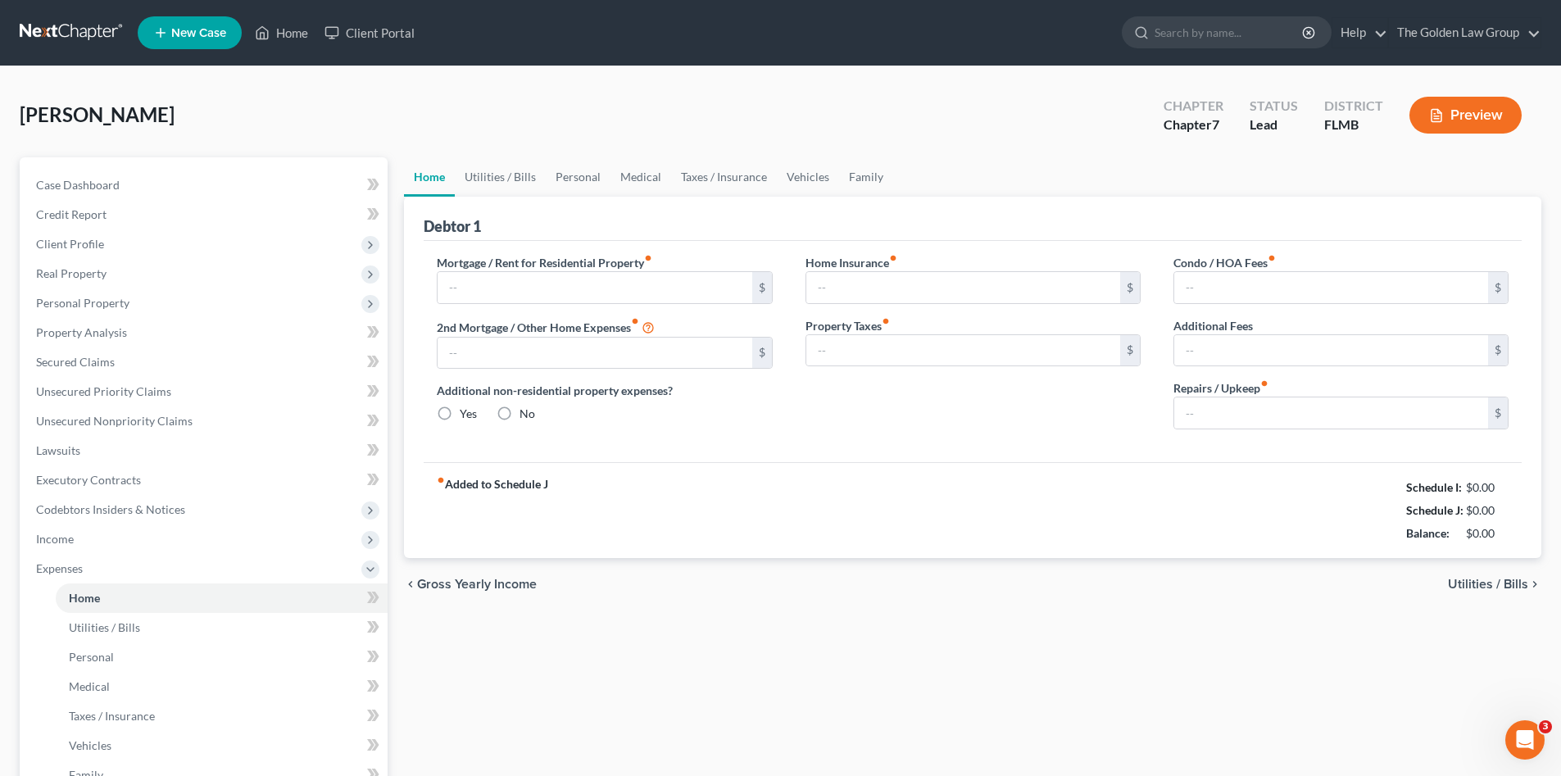
type input "0.00"
radio input "true"
type input "0.00"
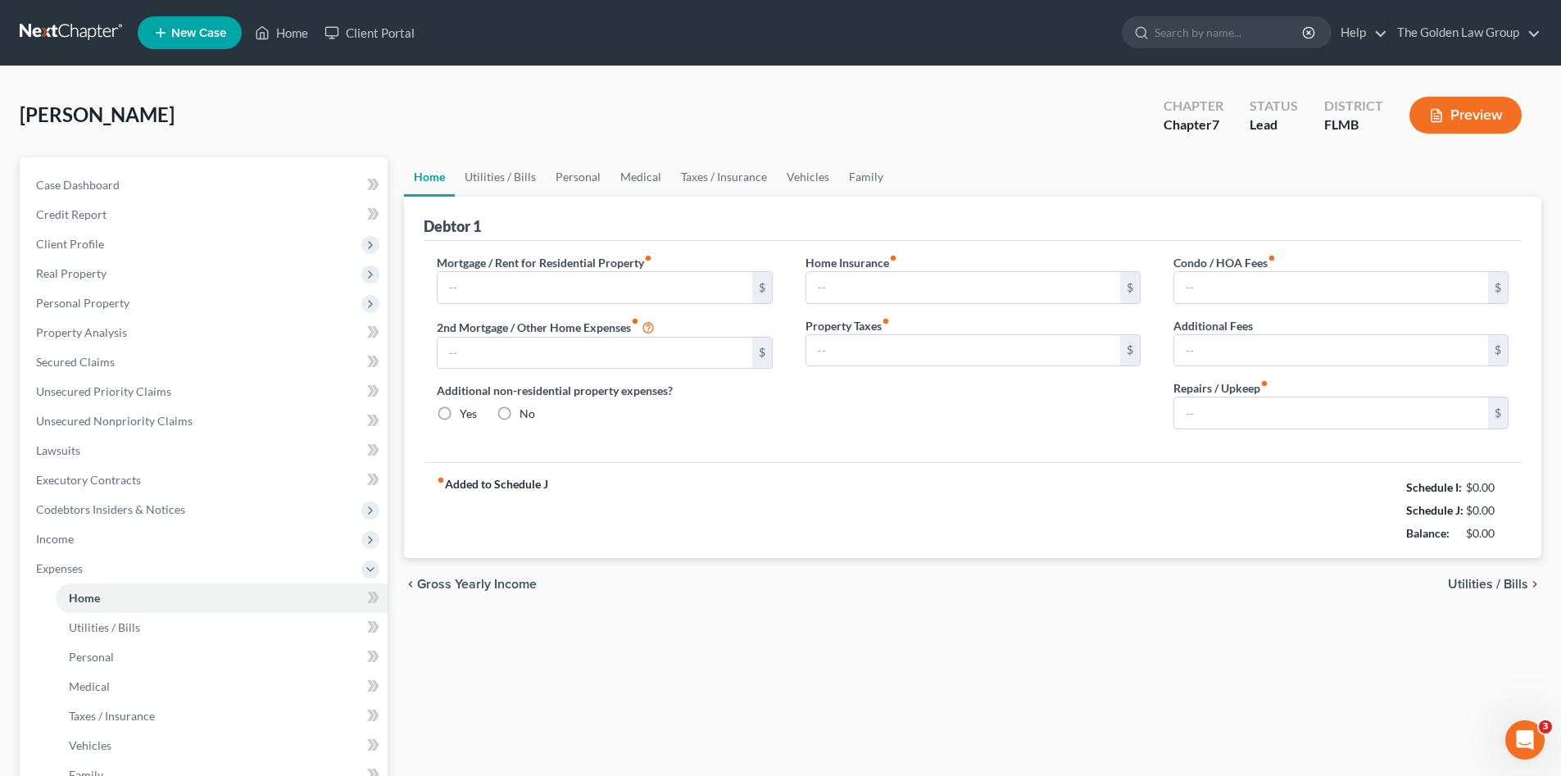
type input "0.00"
click at [108, 270] on span "Real Property" at bounding box center [205, 273] width 365 height 29
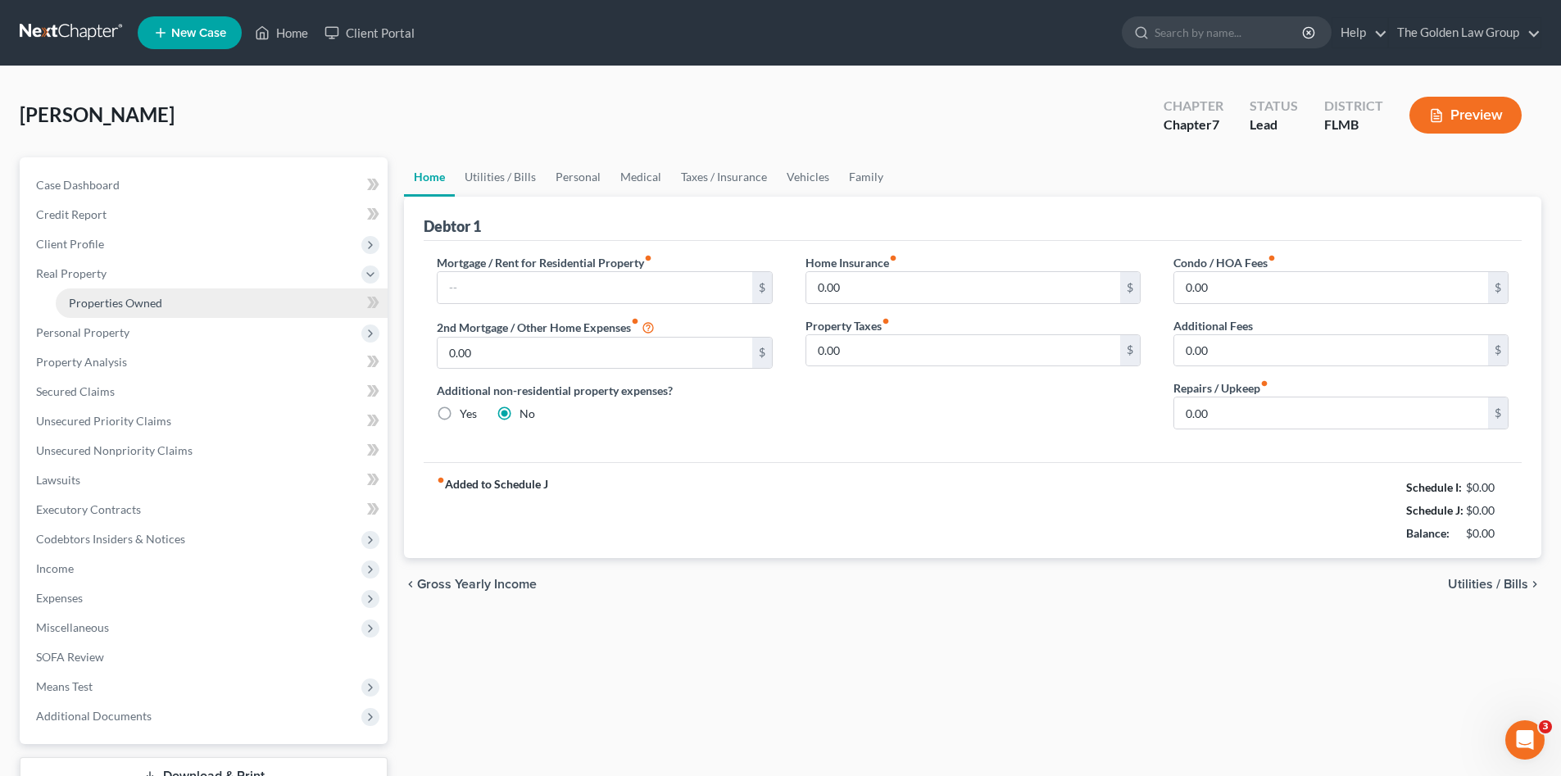
drag, startPoint x: 134, startPoint y: 301, endPoint x: 191, endPoint y: 316, distance: 59.4
click at [135, 301] on span "Properties Owned" at bounding box center [115, 303] width 93 height 14
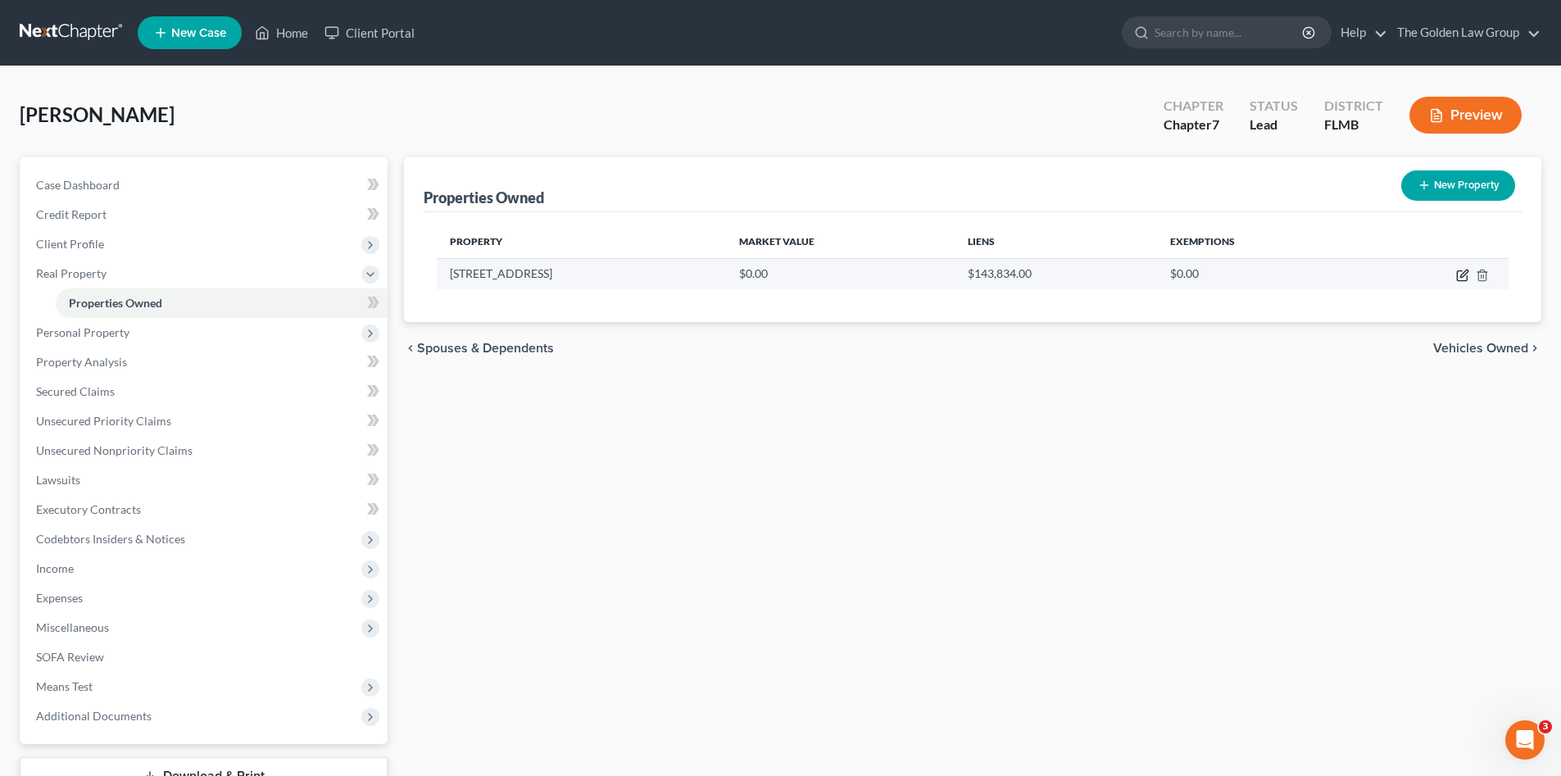
click at [1457, 275] on icon "button" at bounding box center [1462, 276] width 10 height 10
select select "9"
select select "27"
select select "0"
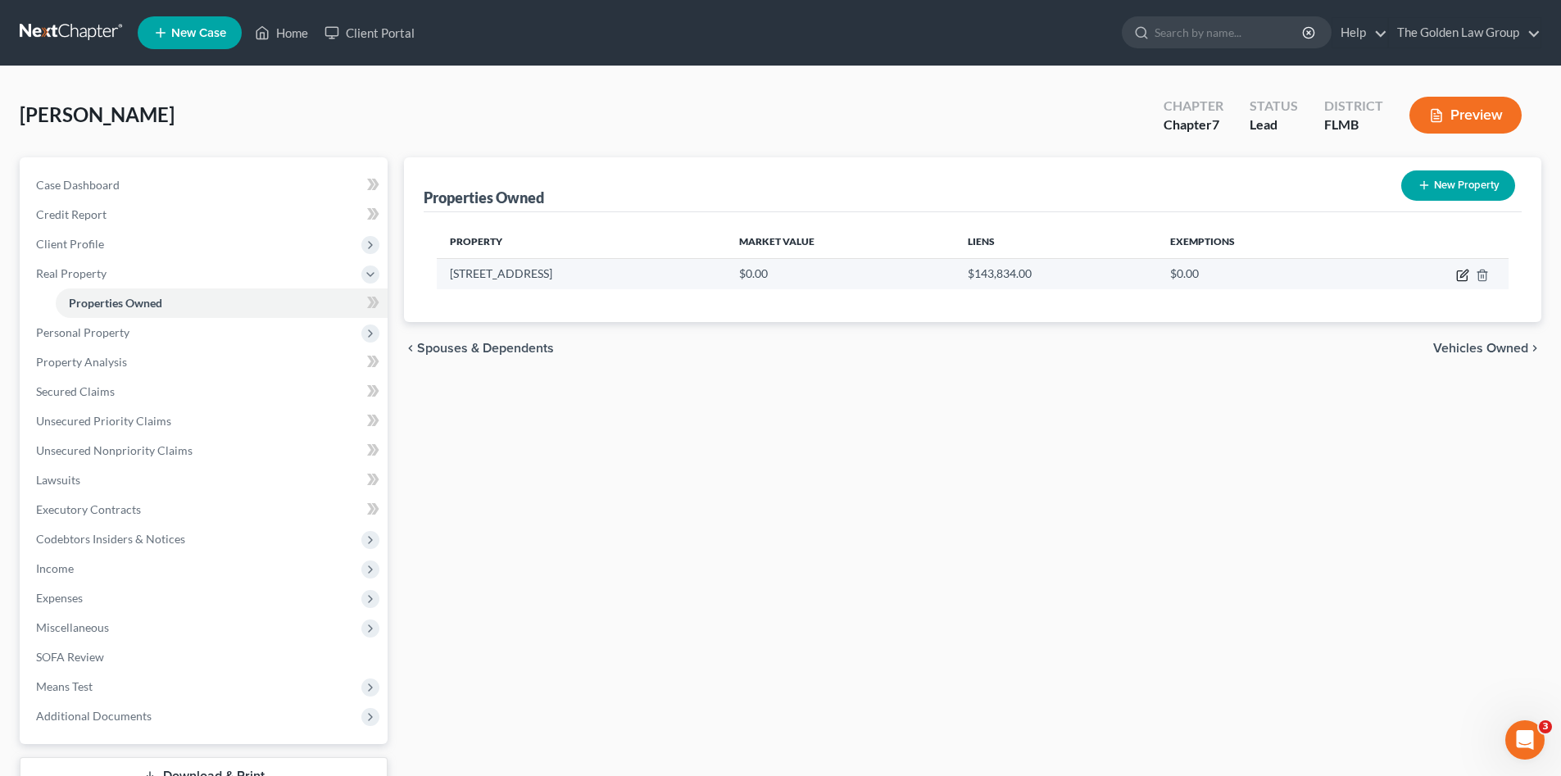
select select "18"
select select "0"
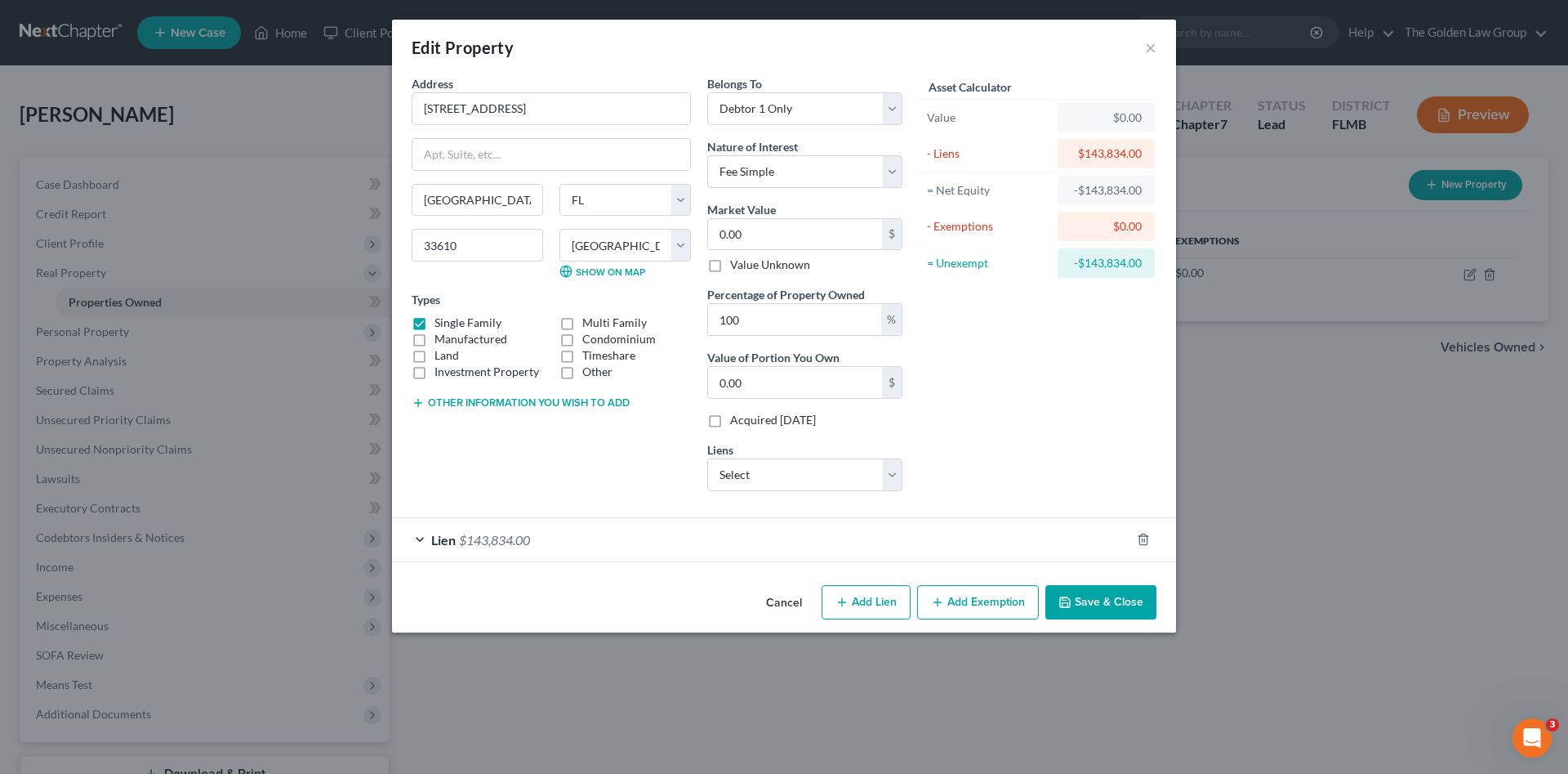
click at [653, 534] on div "Lien $143,834.00" at bounding box center [761, 539] width 739 height 43
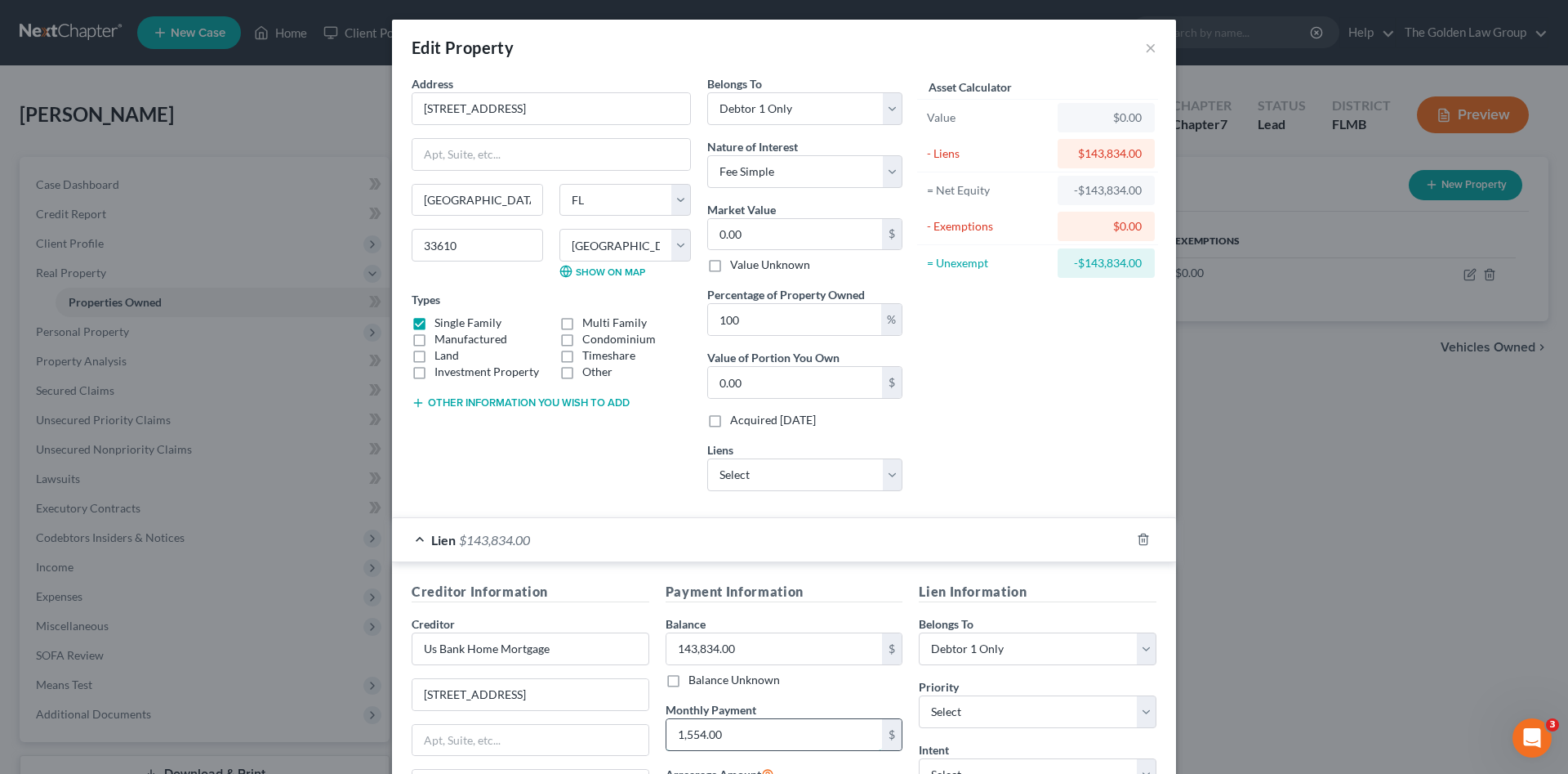
click at [700, 727] on input "1,554.00" at bounding box center [775, 734] width 216 height 31
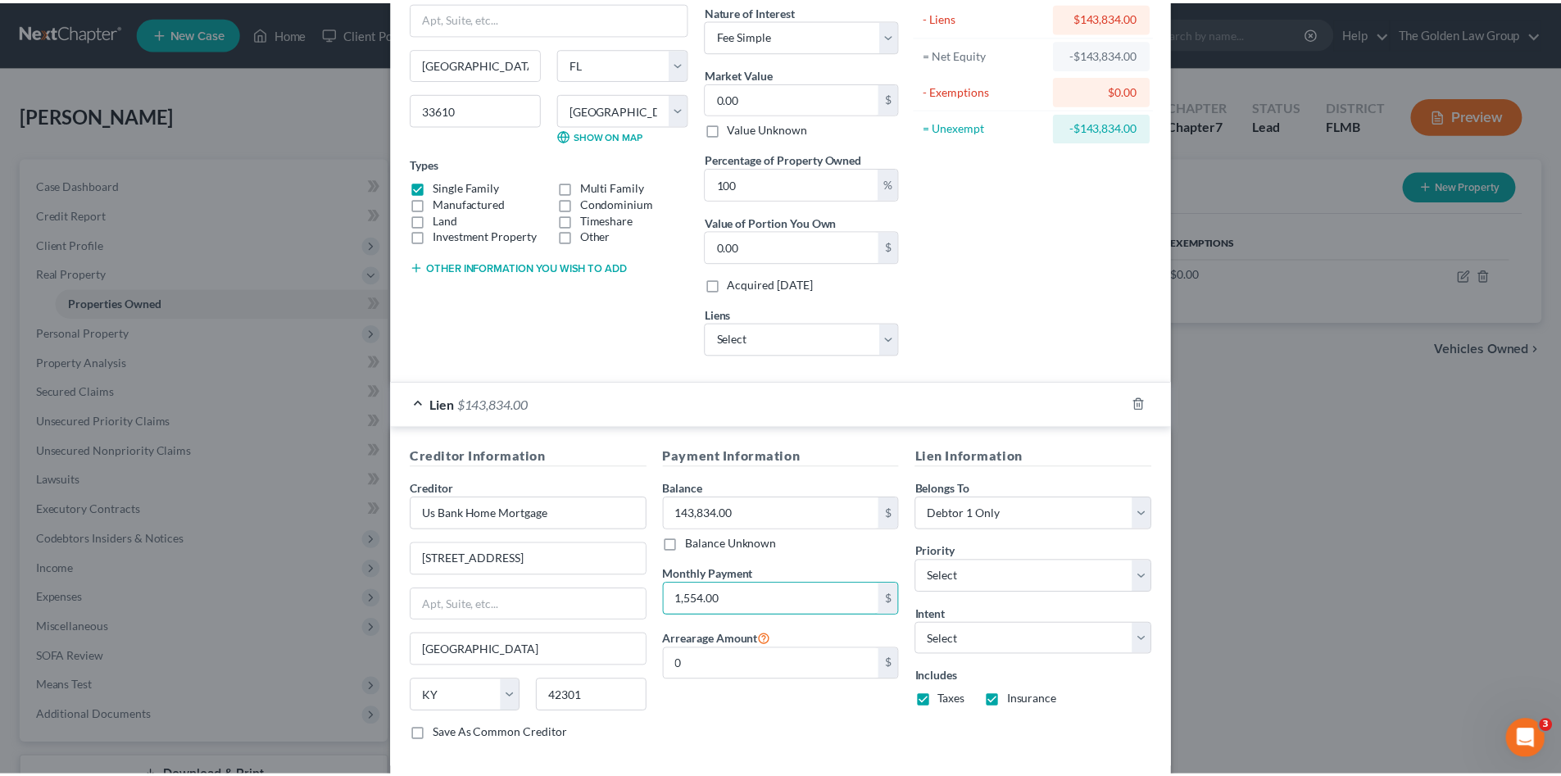
scroll to position [220, 0]
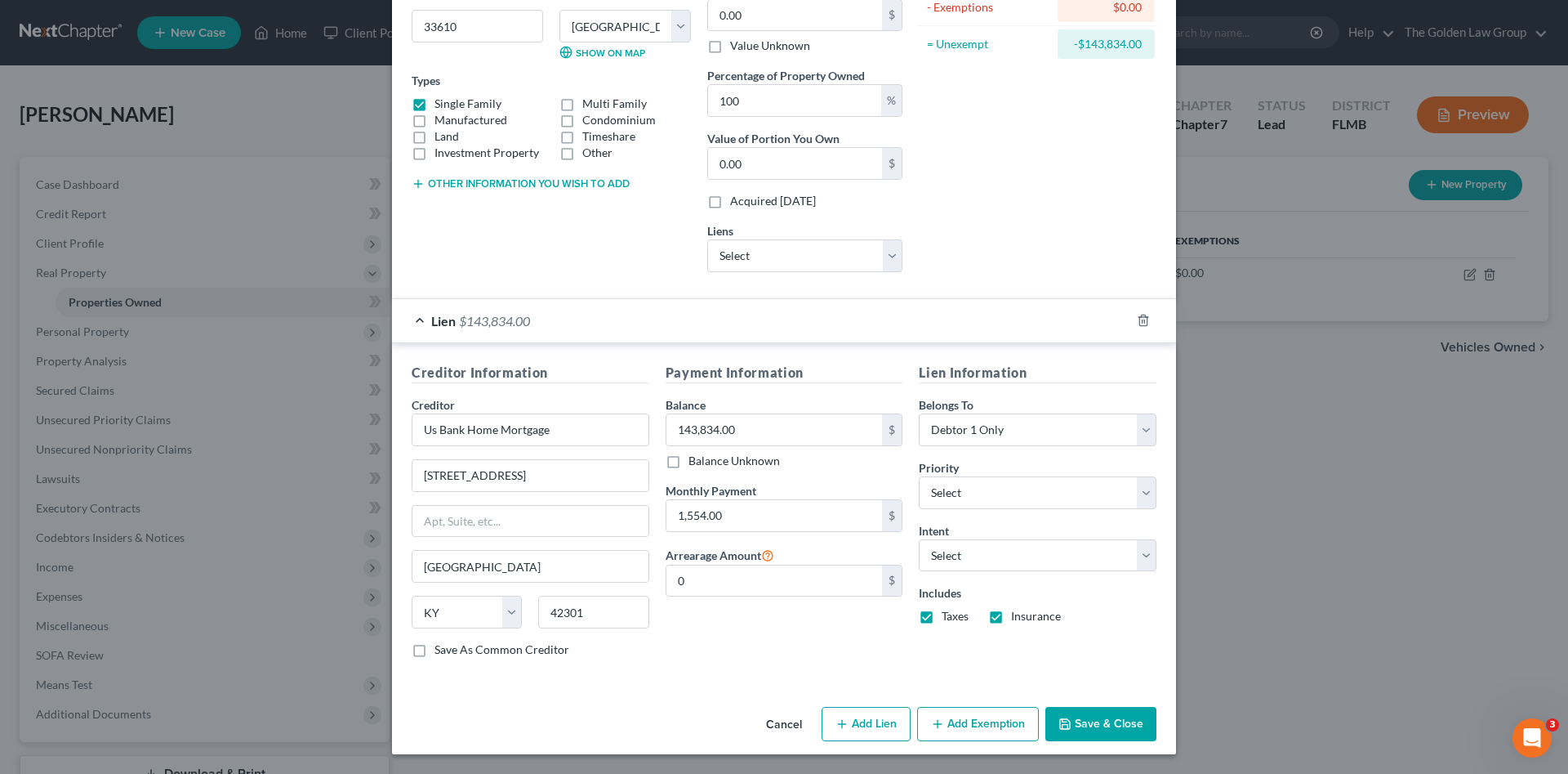
click at [1087, 737] on button "Save & Close" at bounding box center [1100, 724] width 111 height 34
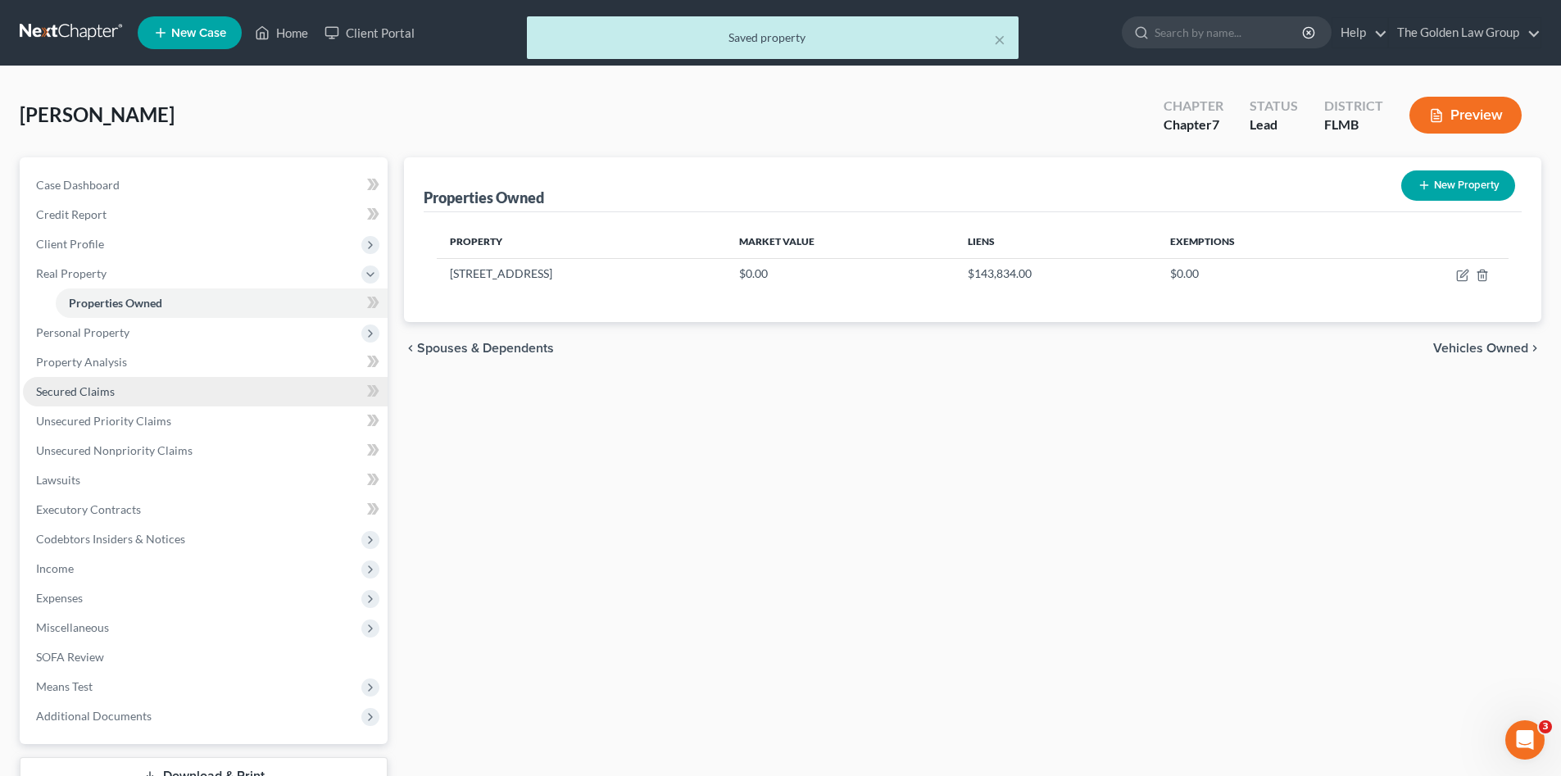
click at [120, 385] on link "Secured Claims" at bounding box center [205, 391] width 365 height 29
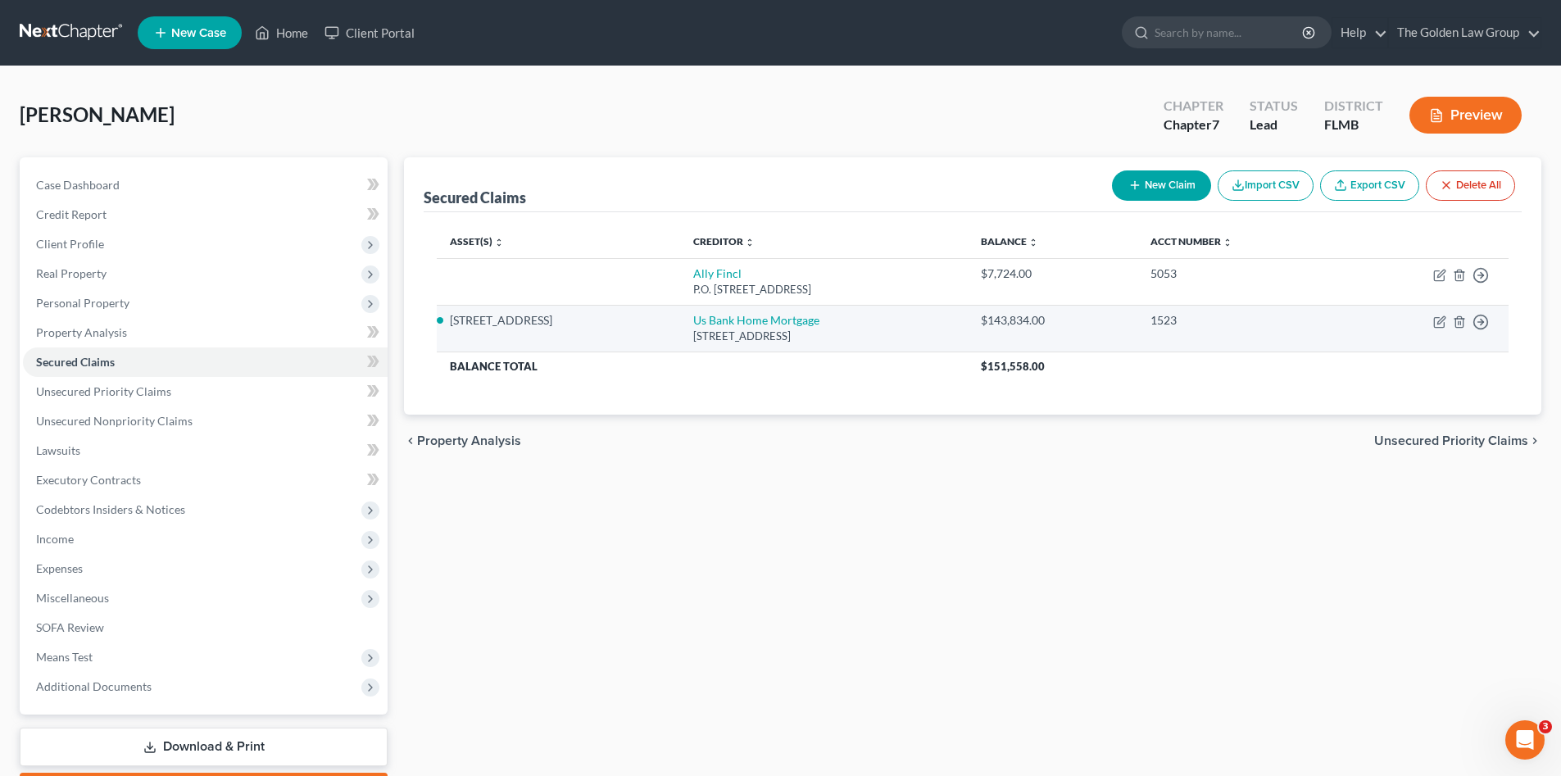
click at [1432, 321] on td "Move to E Move to F Move to G Move to Notice Only" at bounding box center [1424, 328] width 167 height 47
click at [1438, 321] on icon "button" at bounding box center [1439, 321] width 13 height 13
select select "18"
select select "0"
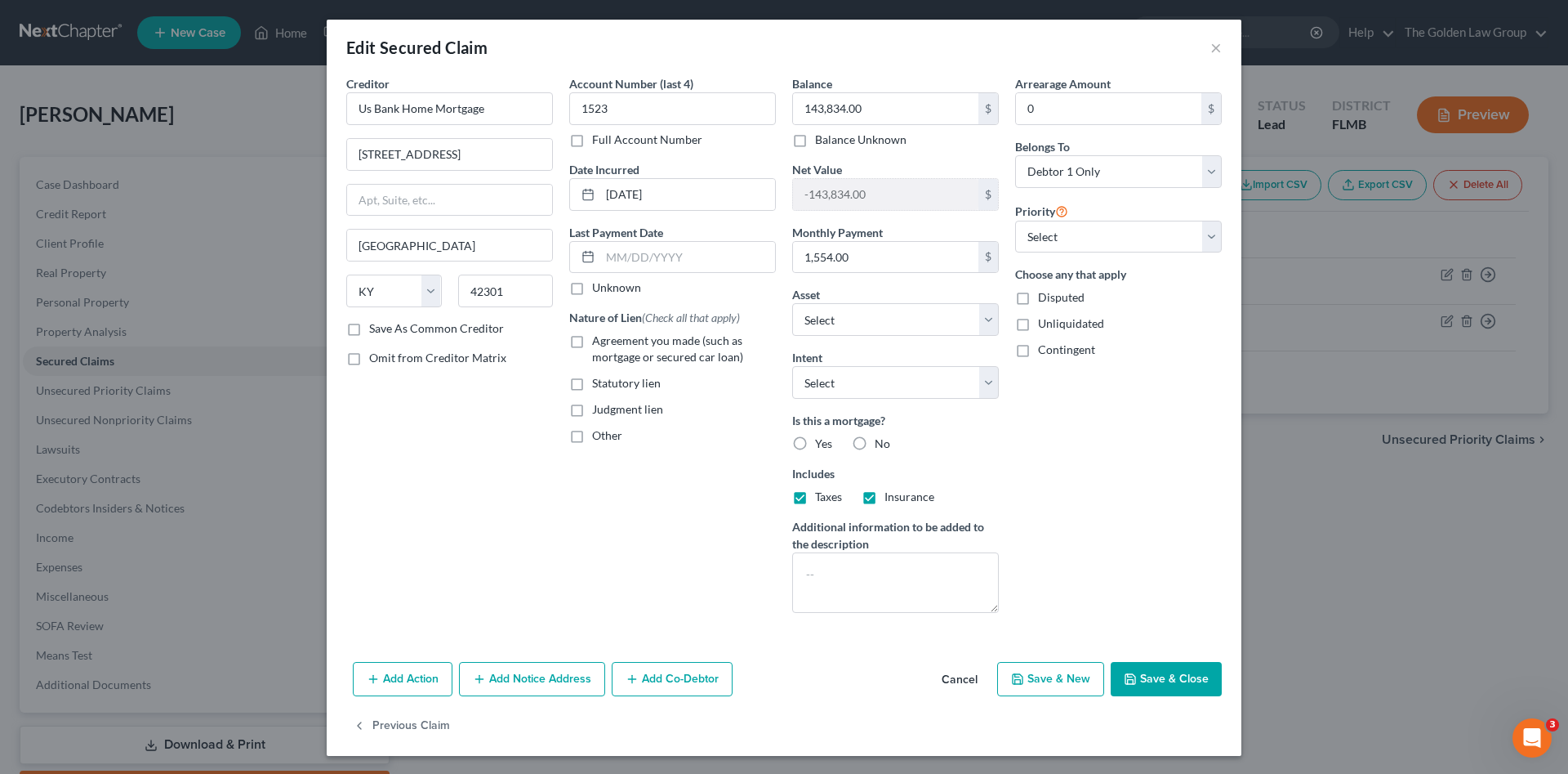
click at [815, 445] on span "Yes" at bounding box center [823, 443] width 17 height 14
click at [821, 445] on input "Yes" at bounding box center [826, 441] width 11 height 11
radio input "true"
click at [1188, 680] on button "Save & Close" at bounding box center [1165, 679] width 111 height 34
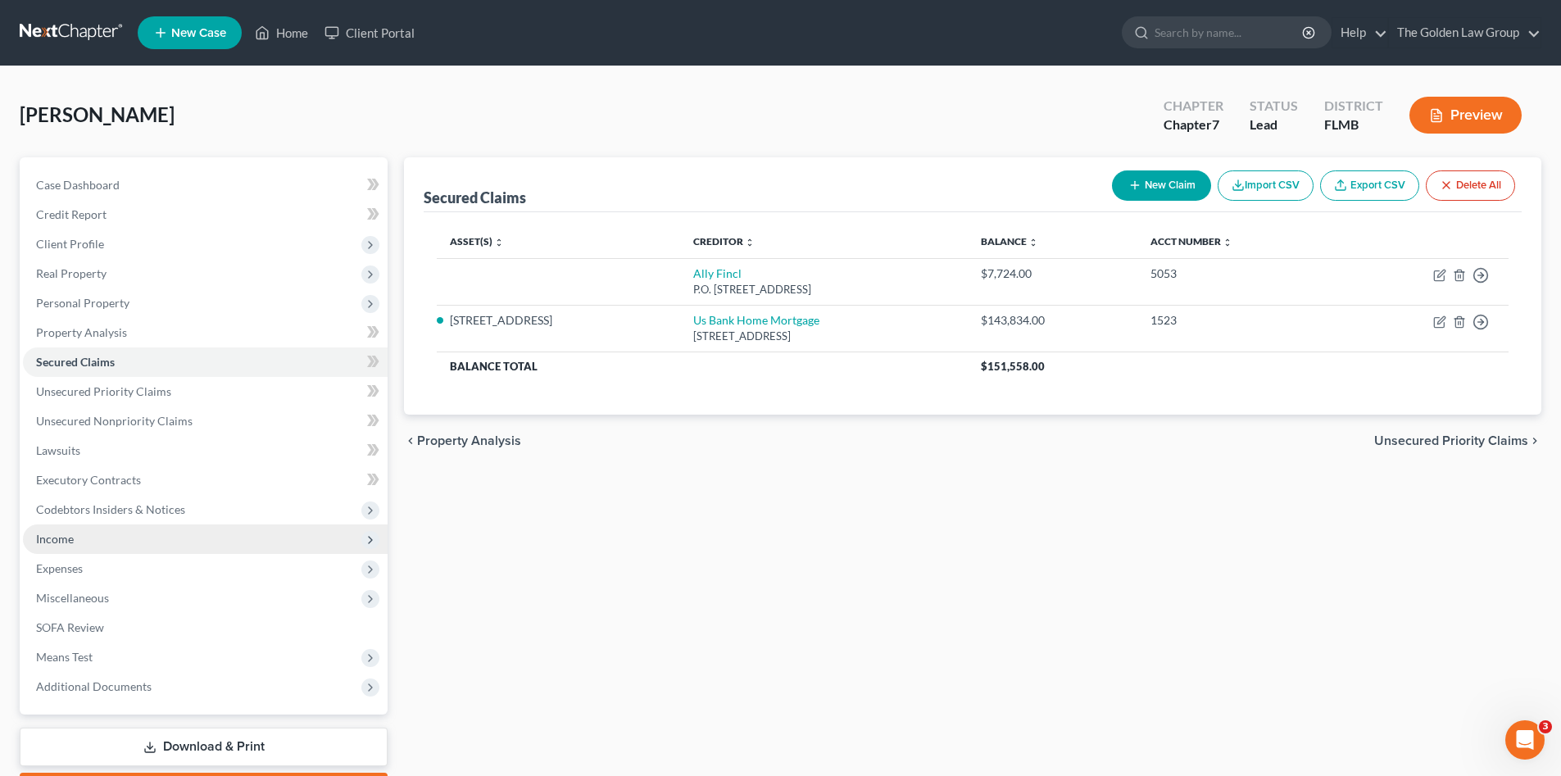
click at [80, 534] on span "Income" at bounding box center [205, 538] width 365 height 29
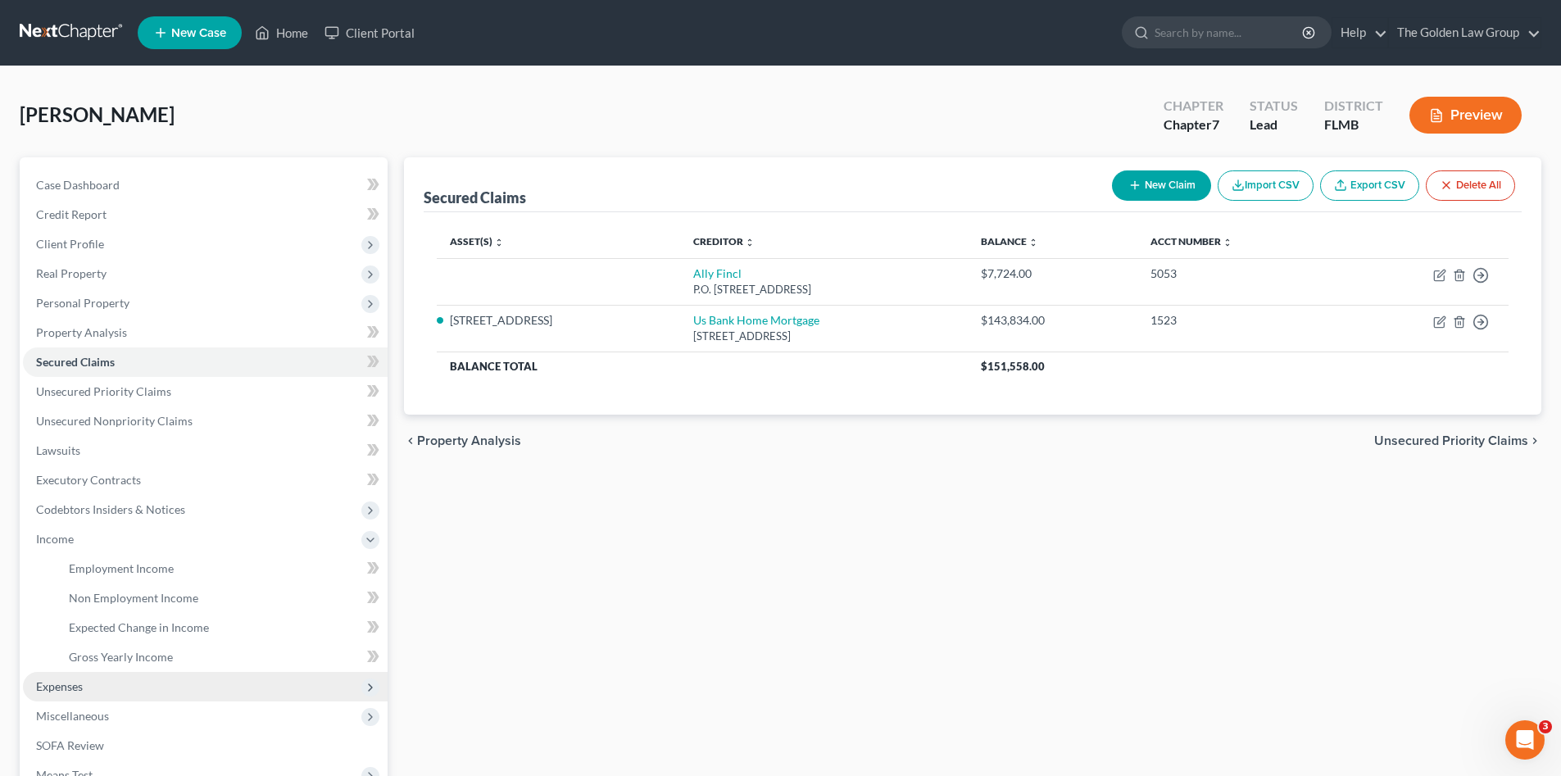
click at [100, 682] on span "Expenses" at bounding box center [205, 686] width 365 height 29
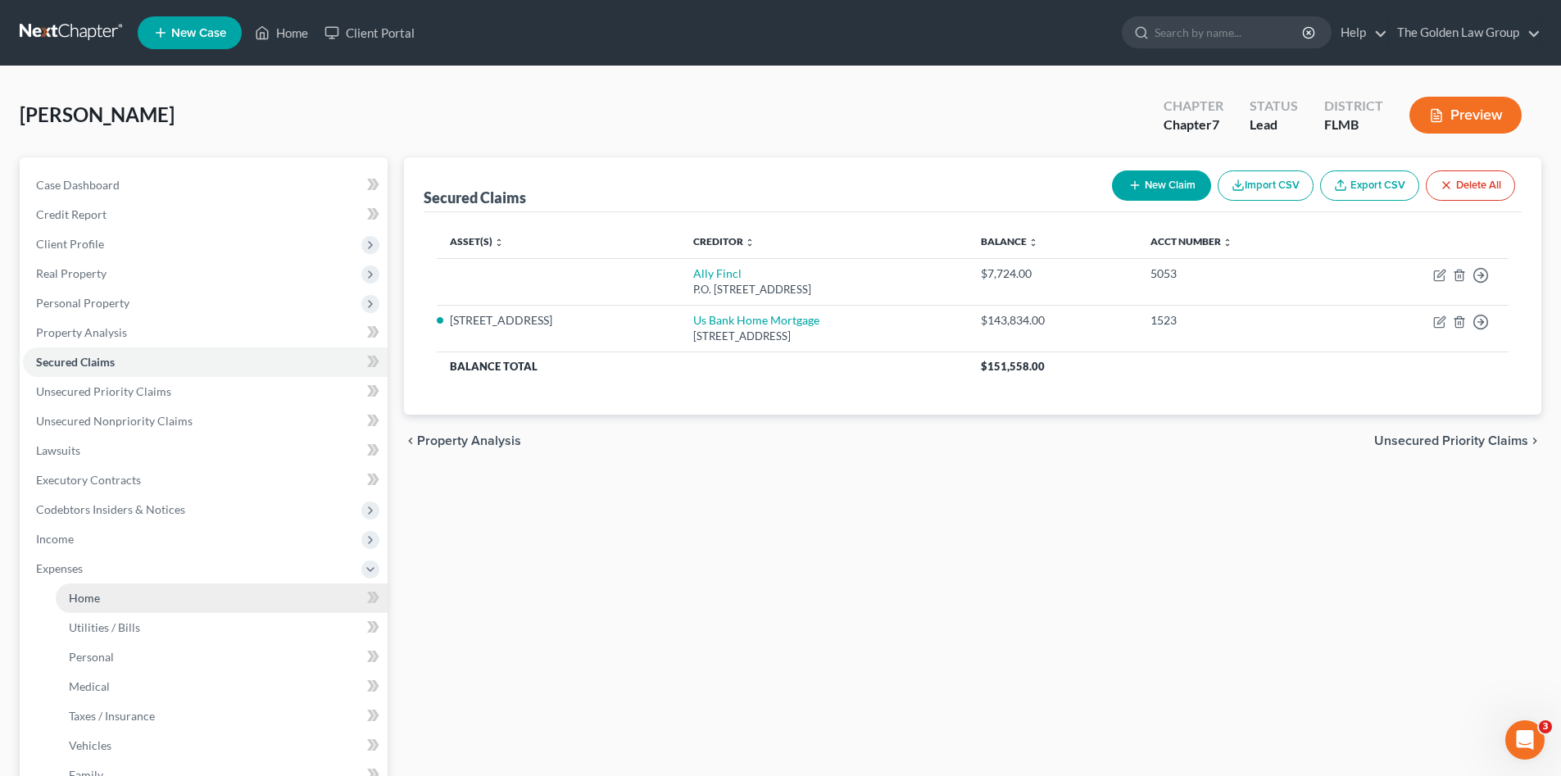
click at [105, 589] on link "Home" at bounding box center [222, 597] width 332 height 29
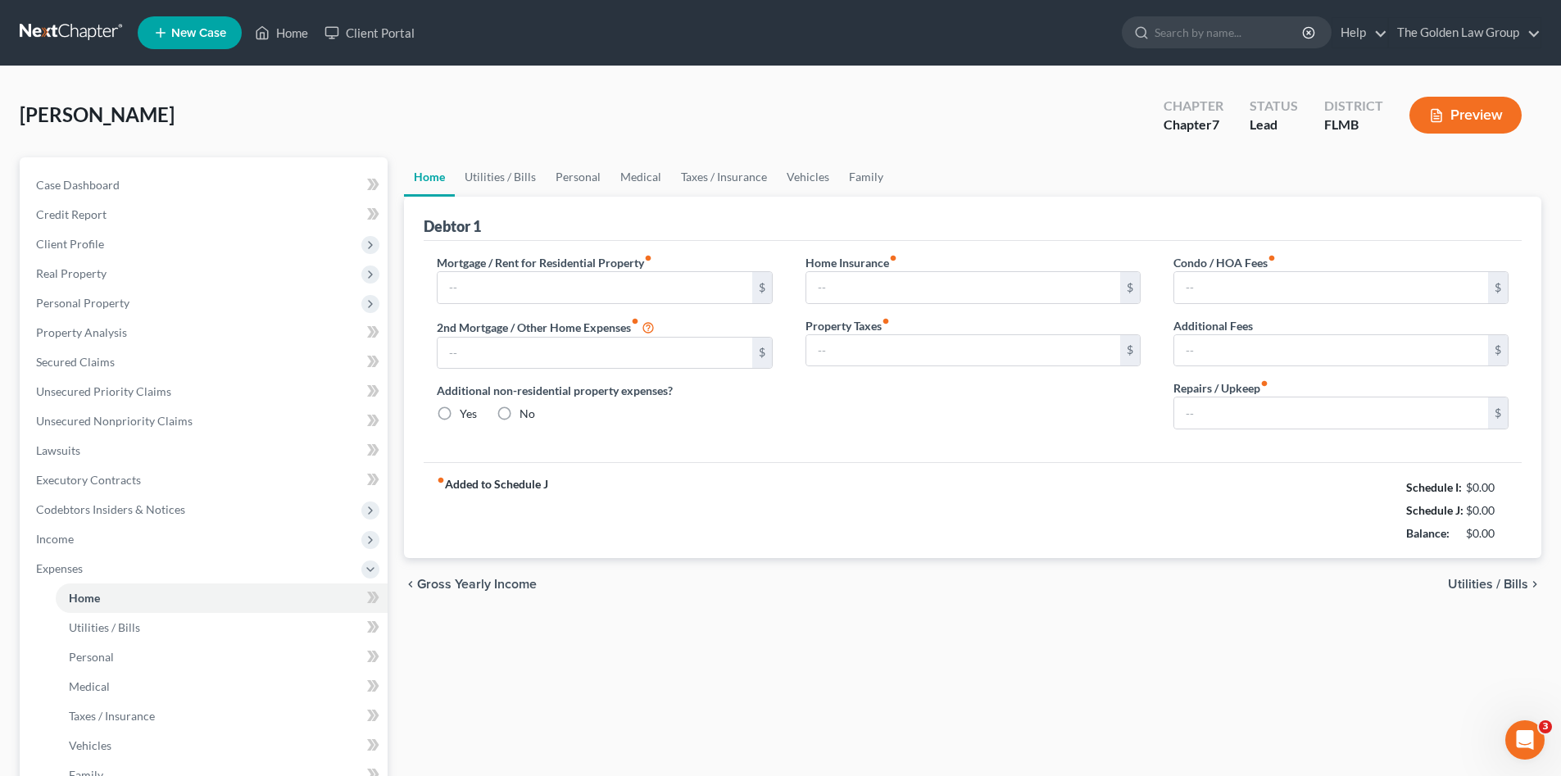
type input "0.00"
radio input "true"
type input "0.00"
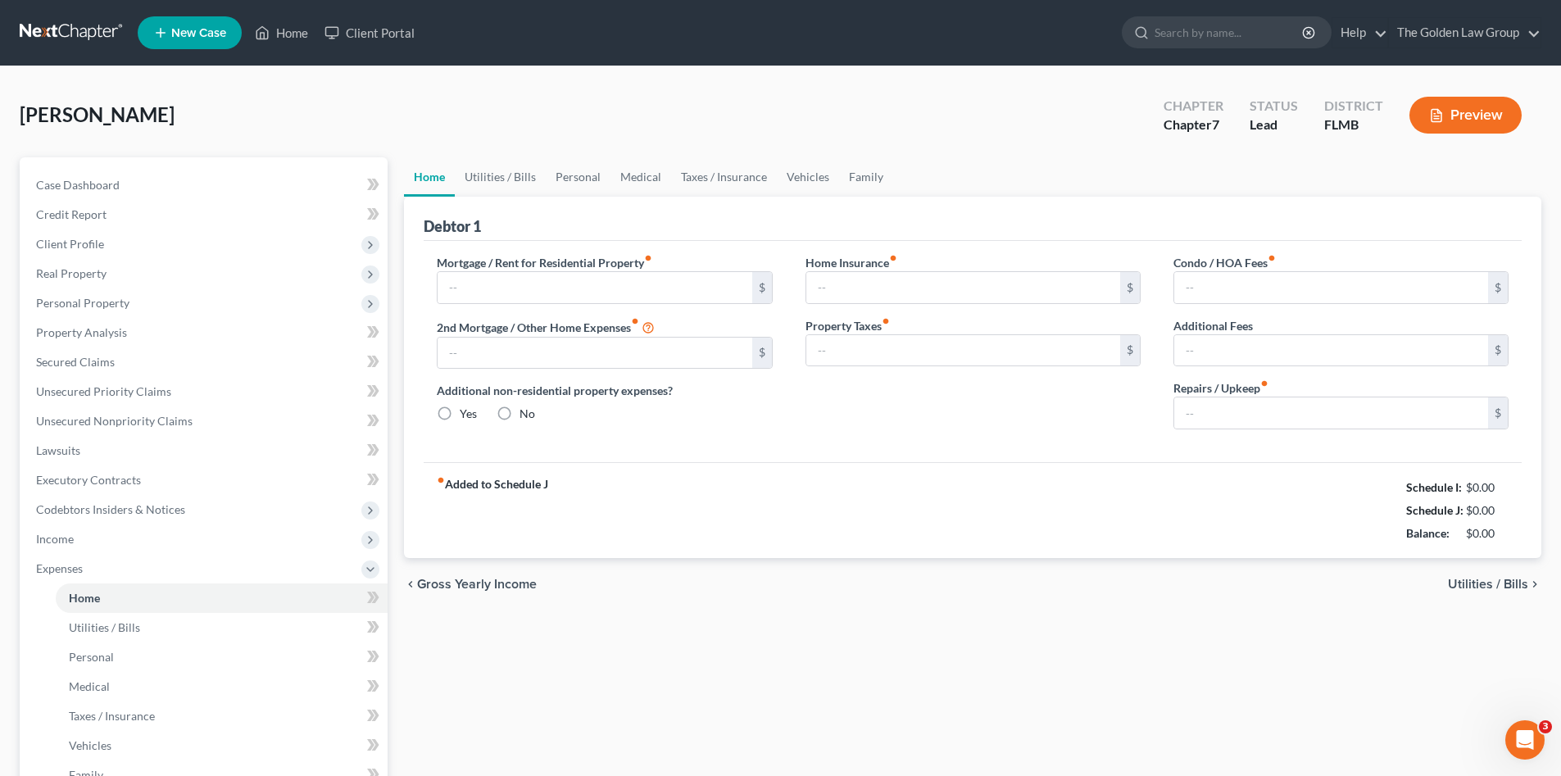
type input "0.00"
click at [549, 288] on input "text" at bounding box center [594, 287] width 314 height 31
paste input "1,554.00"
type input "1,554.00"
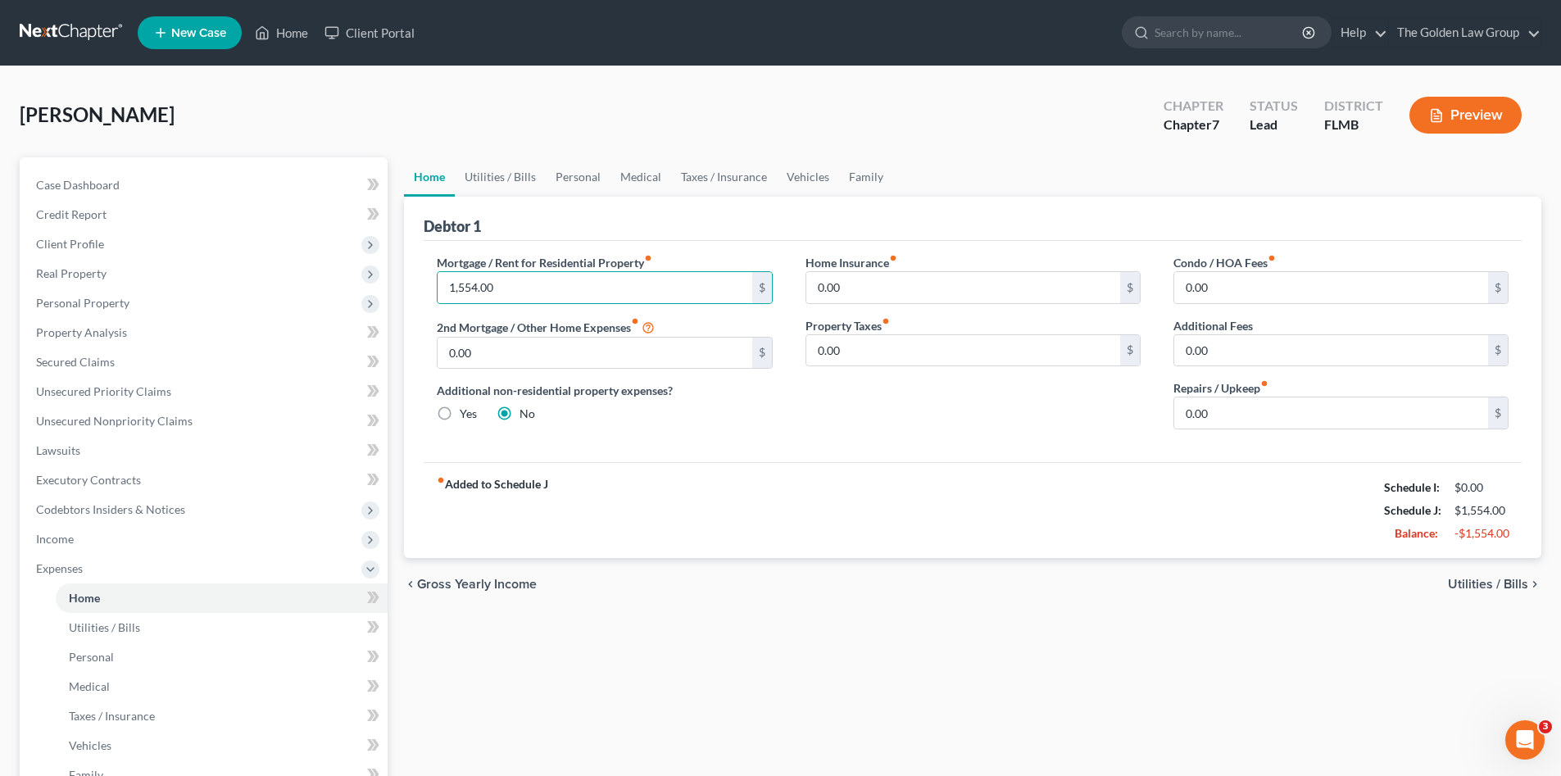
click at [834, 562] on div "chevron_left Gross Yearly Income Utilities / Bills chevron_right" at bounding box center [972, 584] width 1137 height 52
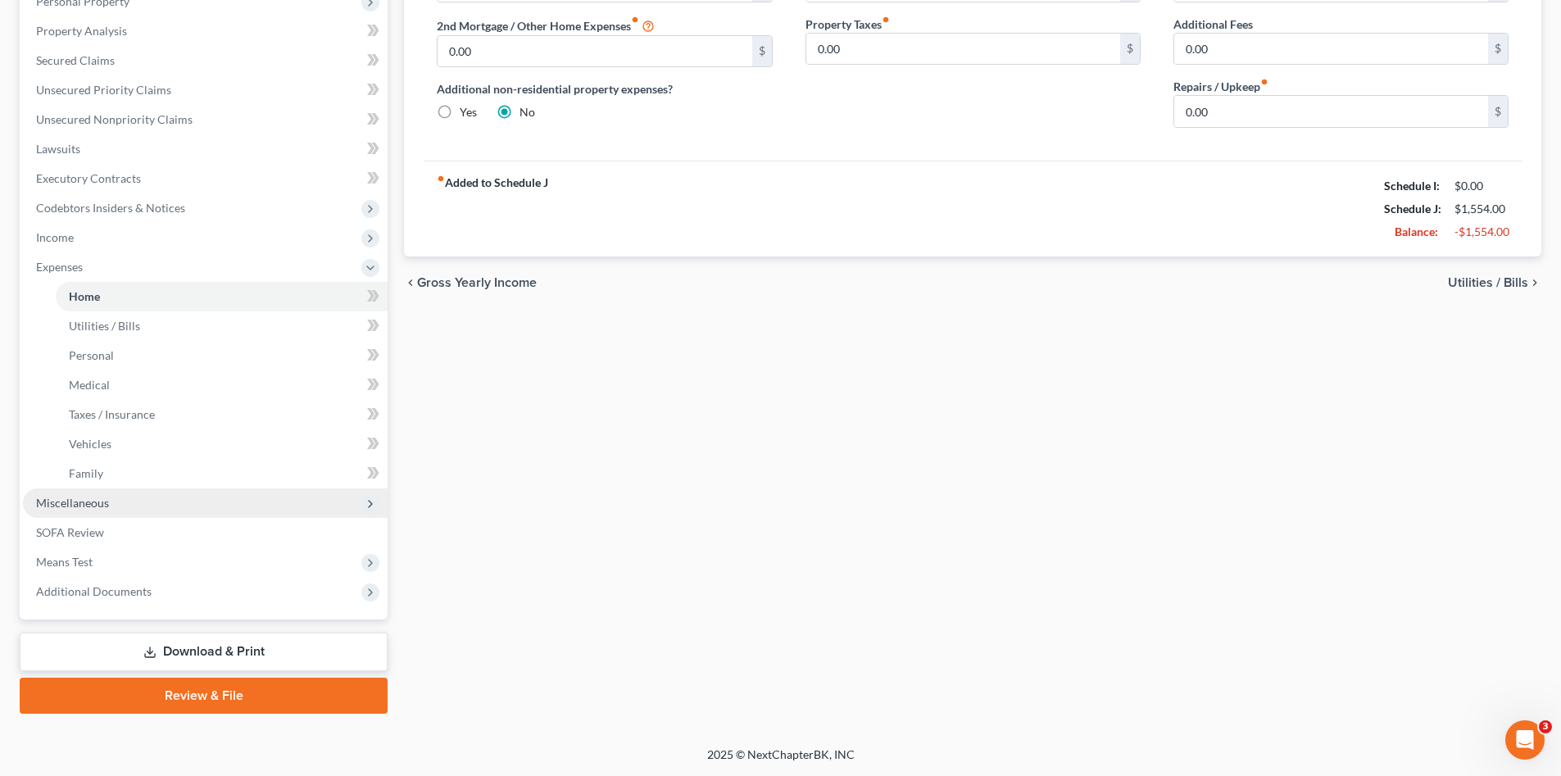
click at [56, 505] on span "Miscellaneous" at bounding box center [72, 503] width 73 height 14
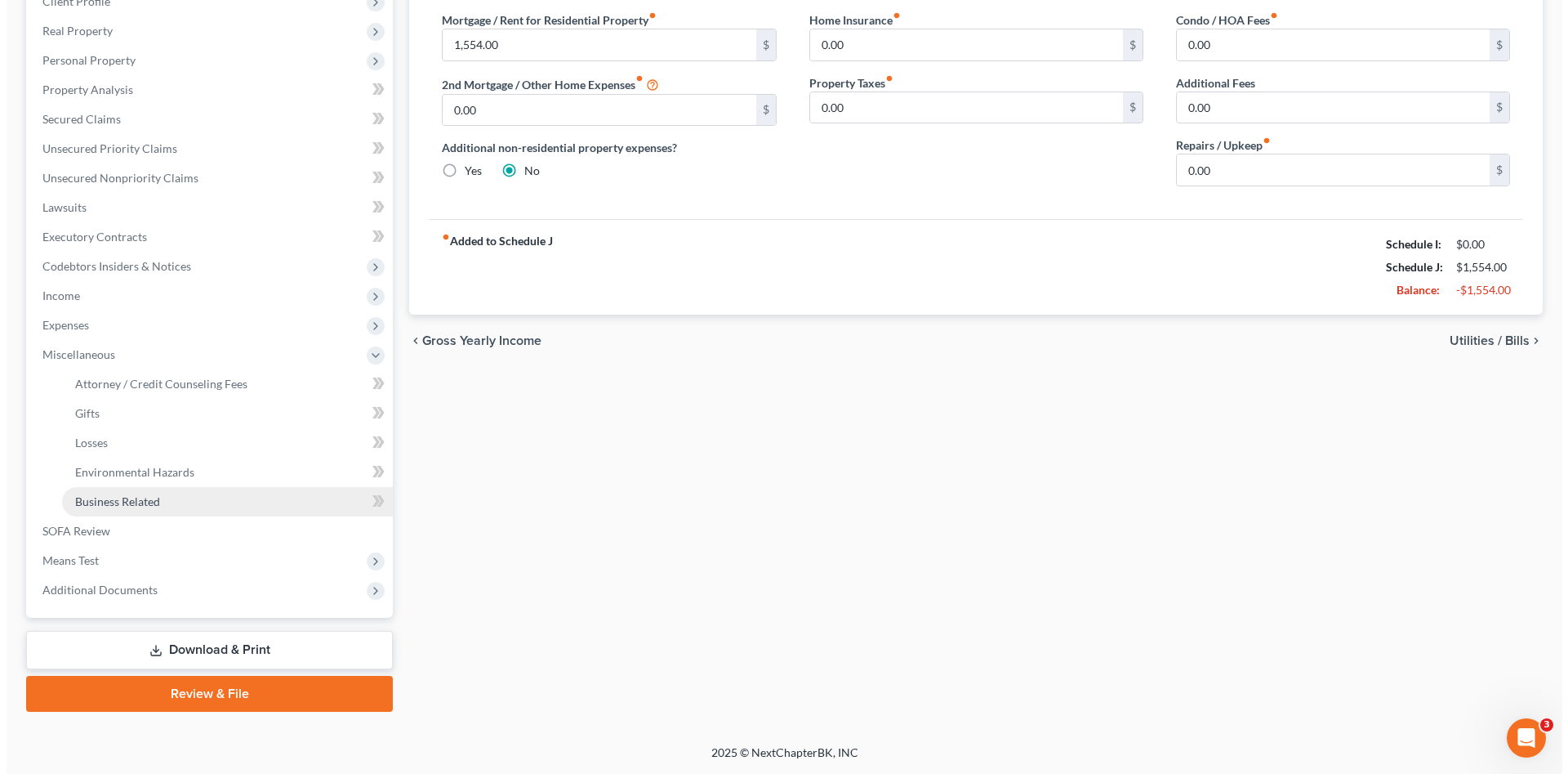
scroll to position [242, 0]
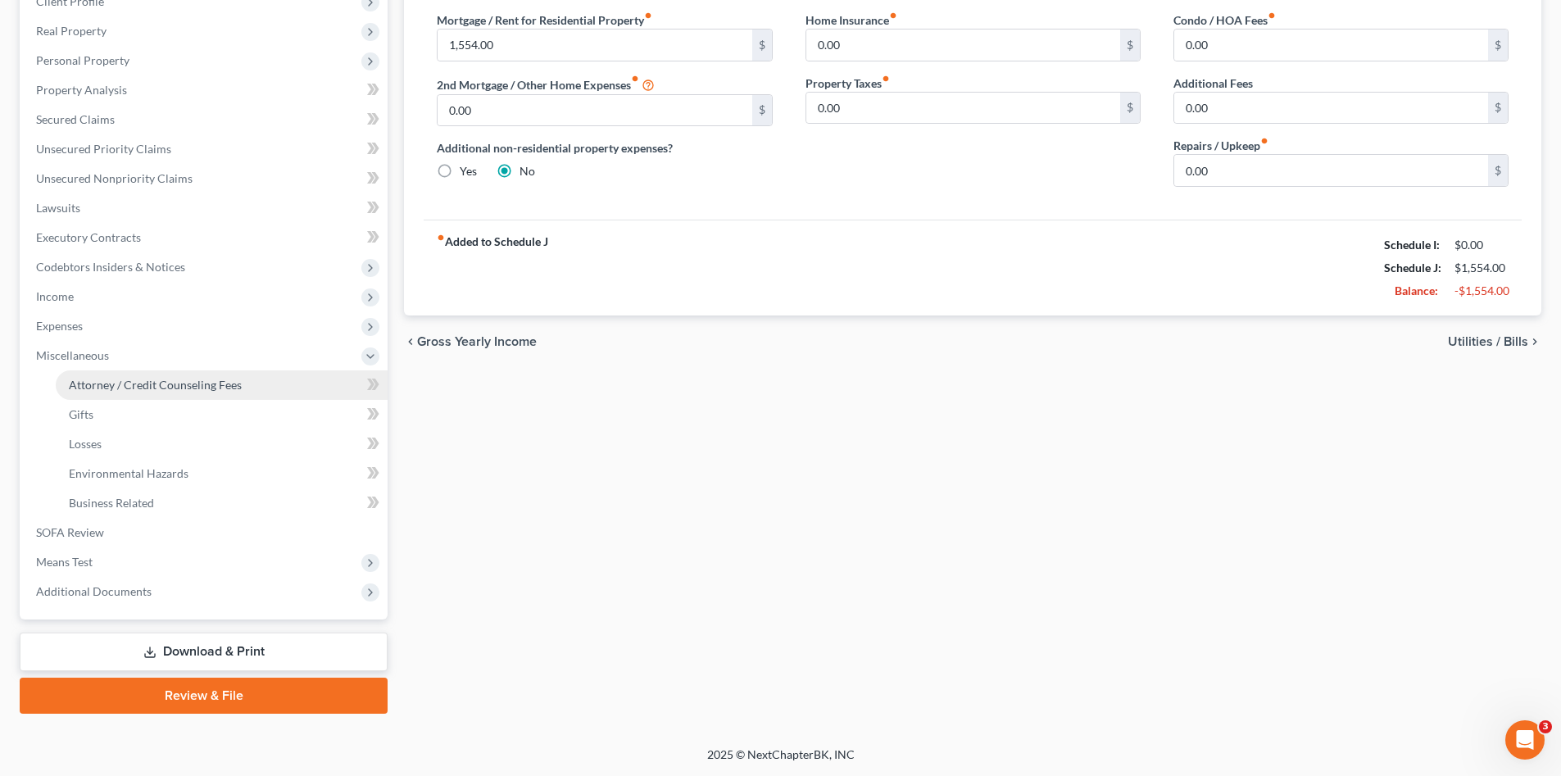
click at [149, 382] on span "Attorney / Credit Counseling Fees" at bounding box center [155, 385] width 173 height 14
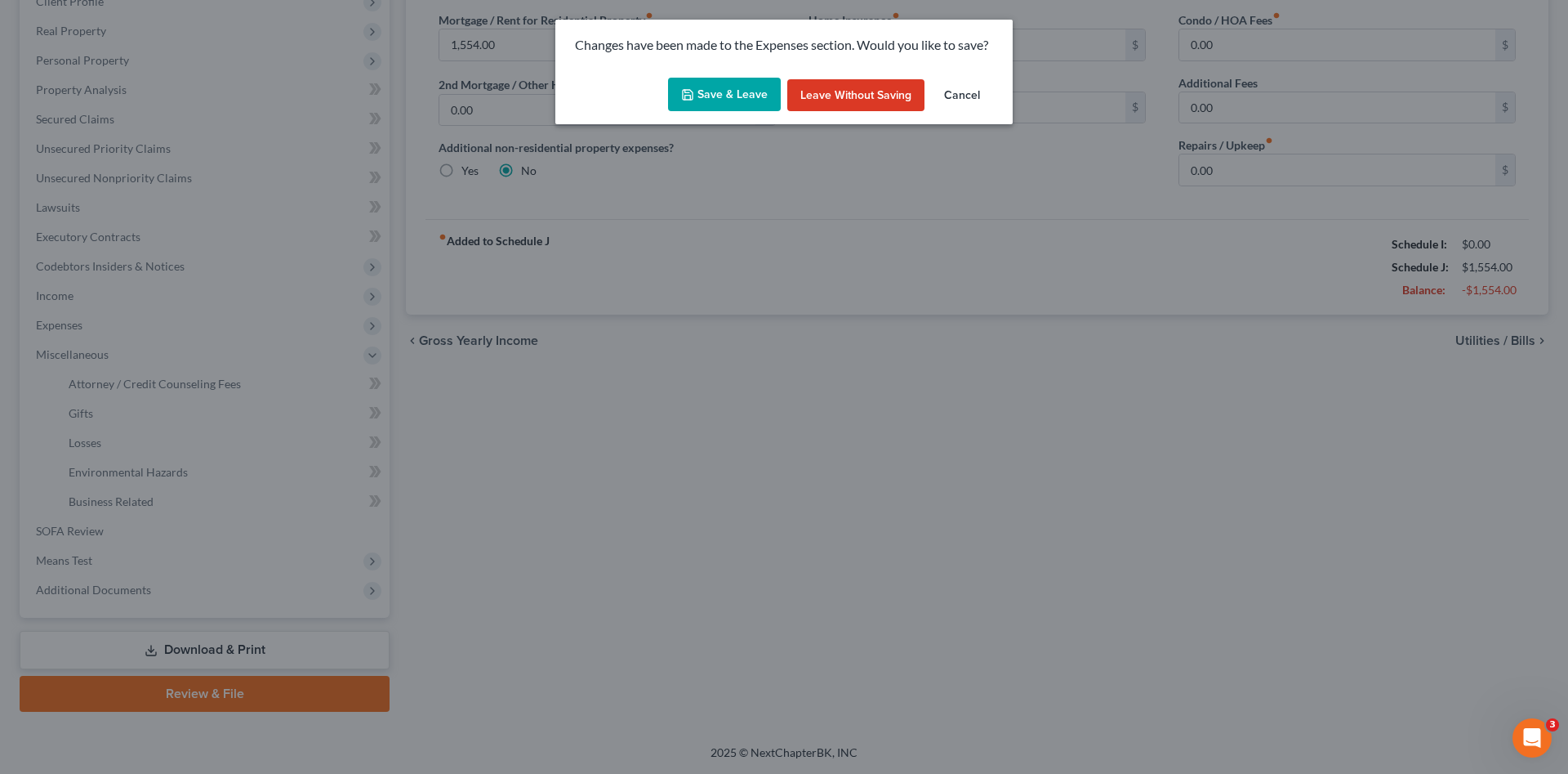
drag, startPoint x: 707, startPoint y: 56, endPoint x: 726, endPoint y: 110, distance: 57.2
click at [707, 57] on div "Changes have been made to the Expenses section. Would you like to save?" at bounding box center [784, 46] width 458 height 52
click at [726, 110] on button "Save & Leave" at bounding box center [724, 95] width 113 height 34
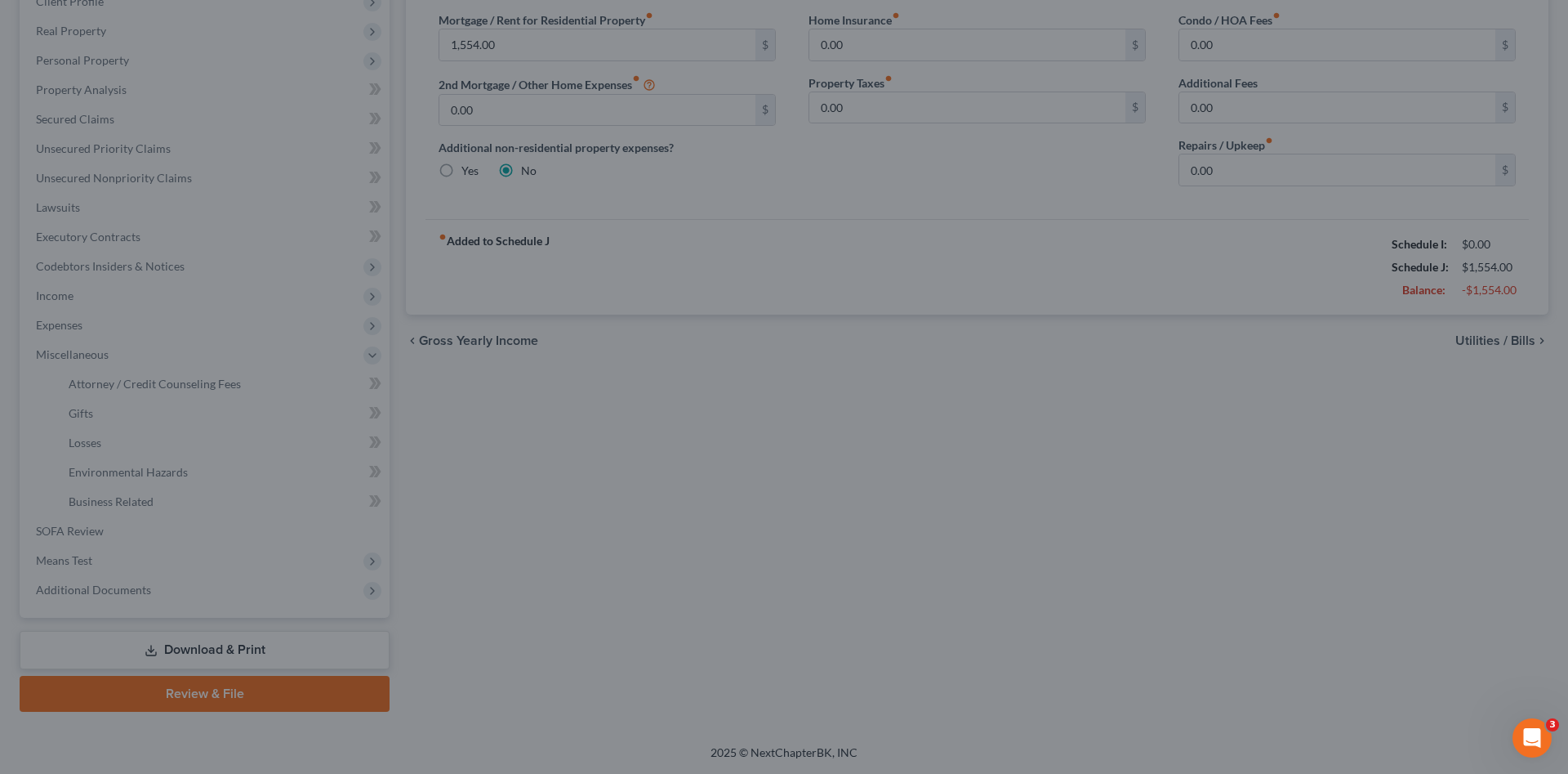
click at [727, 97] on button "Save & Leave" at bounding box center [732, 91] width 98 height 29
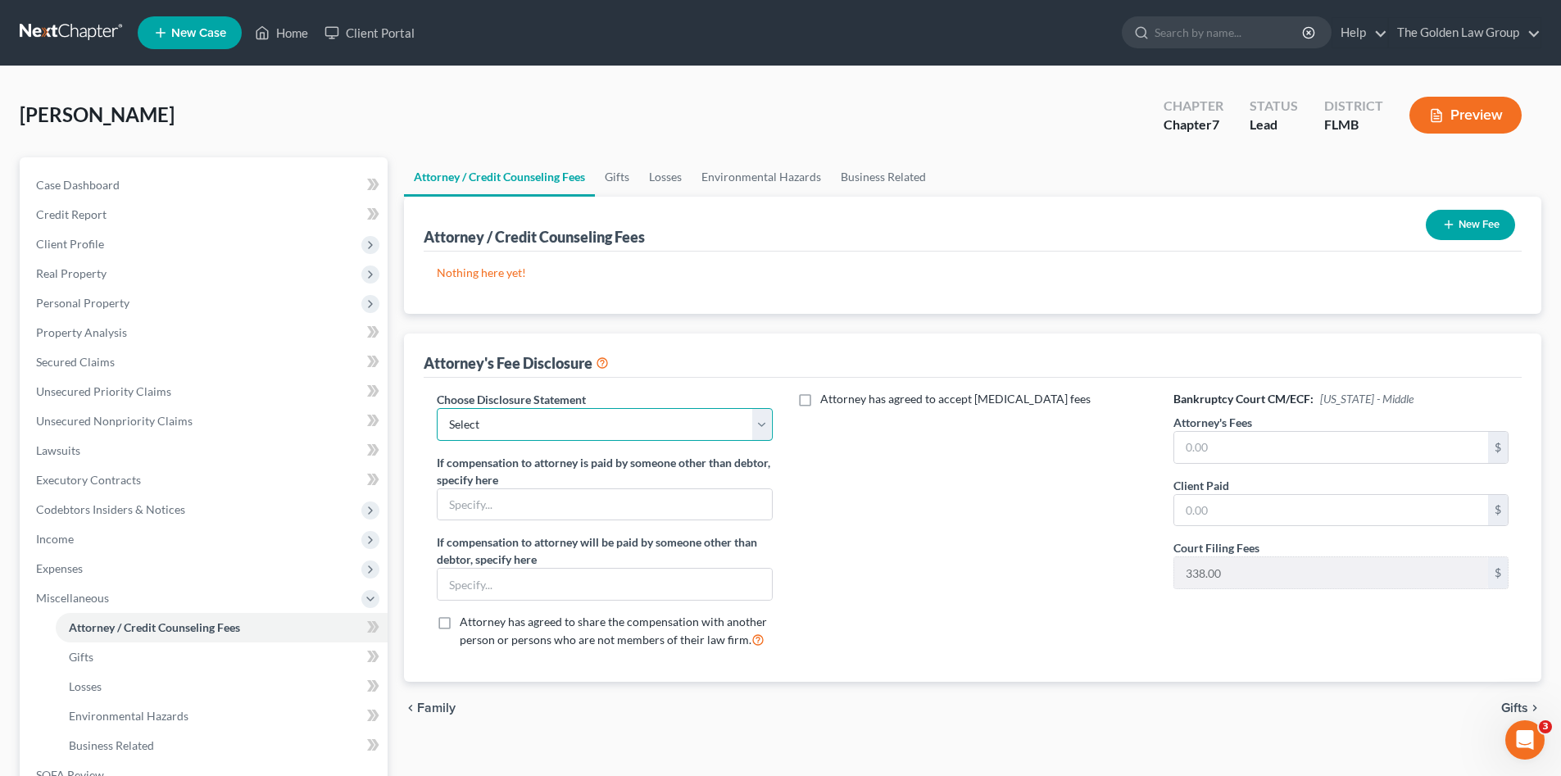
click at [765, 438] on select "Select Chapter 7 Supplemental Chapter 13 Chapter 7 Pre-Petition" at bounding box center [604, 424] width 335 height 33
select select "2"
click at [437, 408] on select "Select Chapter 7 Supplemental Chapter 13 Chapter 7 Pre-Petition" at bounding box center [604, 424] width 335 height 33
click at [839, 556] on div "Attorney has agreed to accept retainer fees" at bounding box center [973, 526] width 368 height 271
click at [233, 544] on span "Income" at bounding box center [205, 538] width 365 height 29
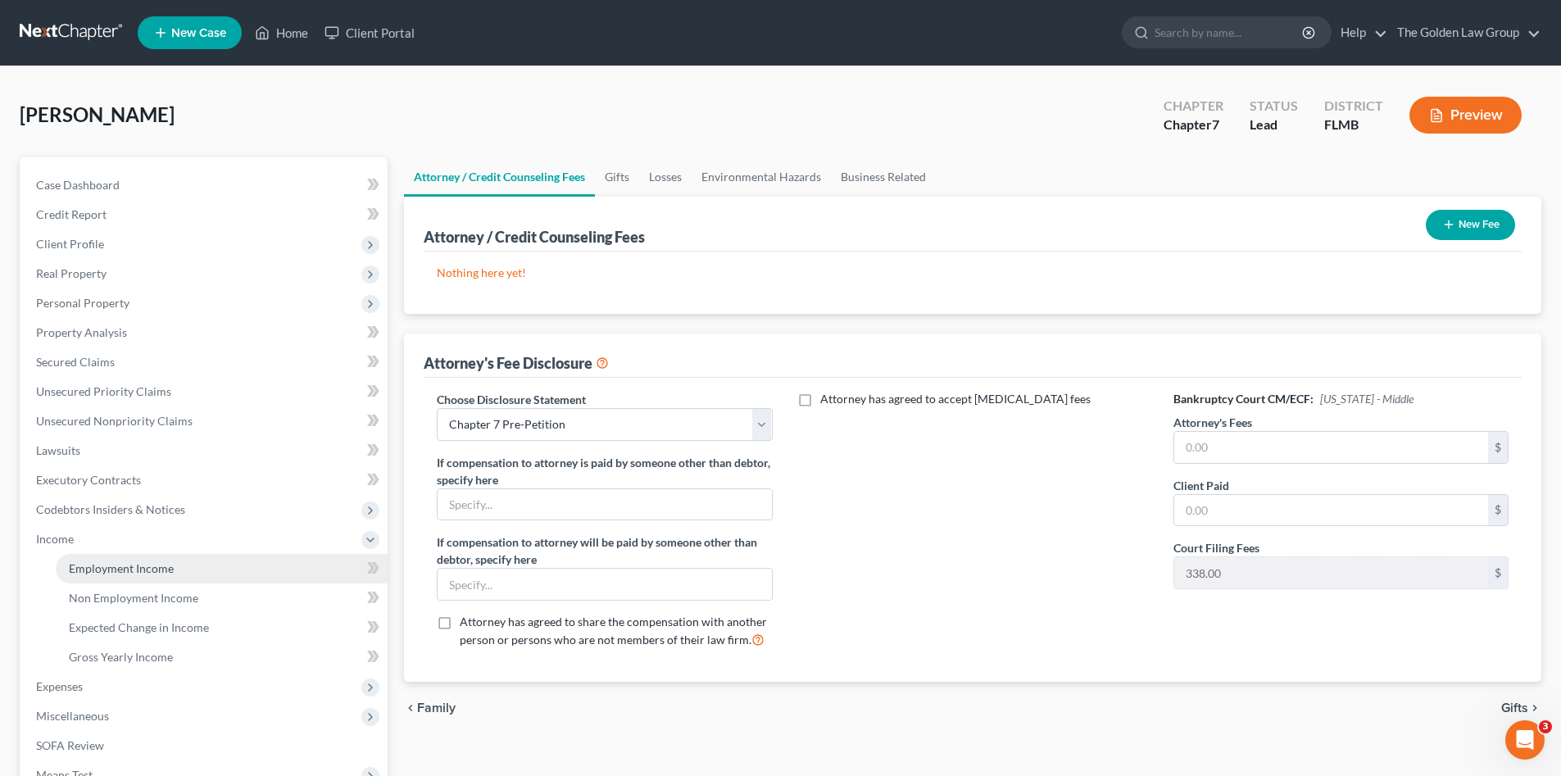
click at [75, 574] on span "Employment Income" at bounding box center [121, 568] width 105 height 14
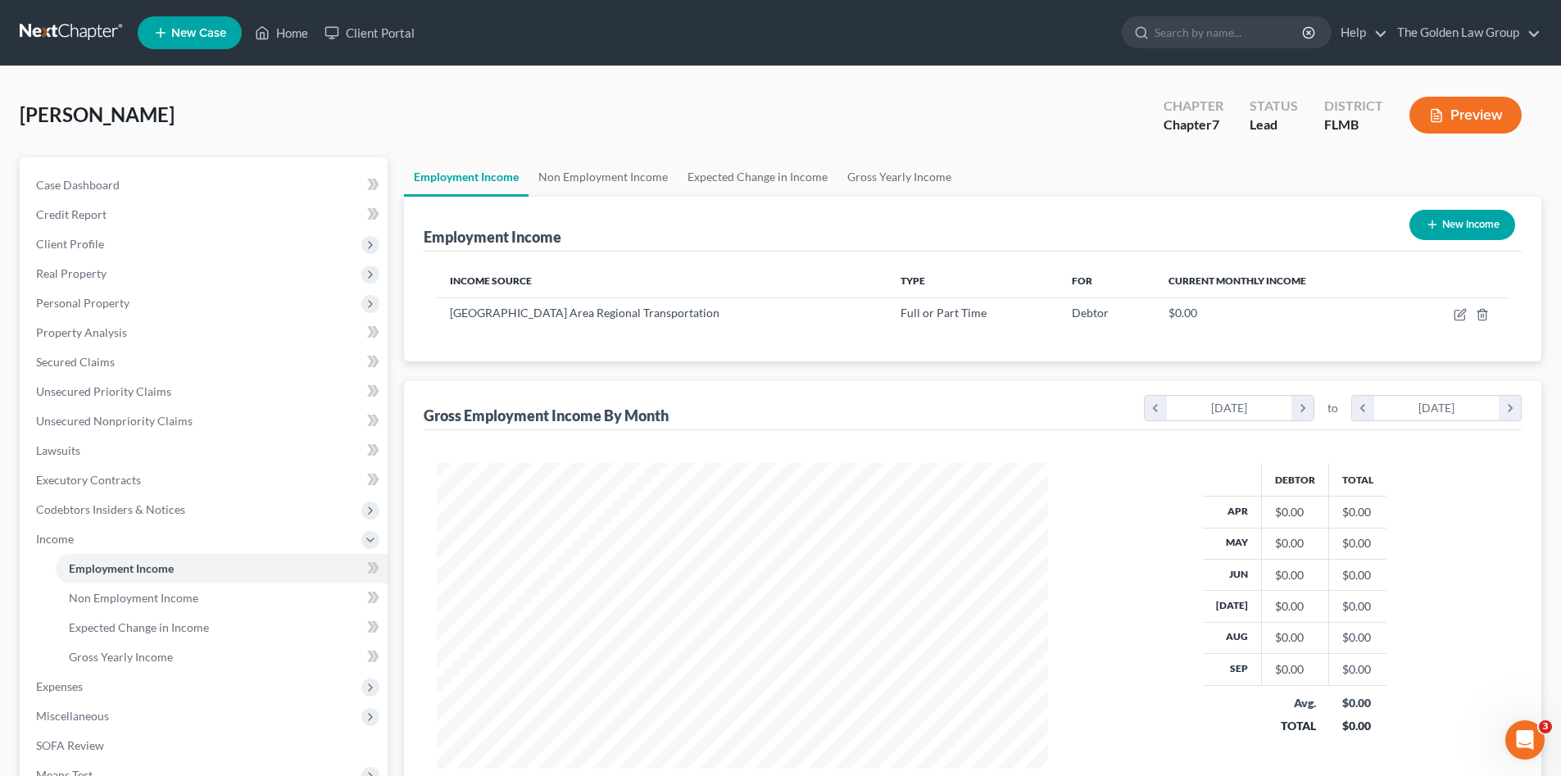
scroll to position [306, 644]
click at [486, 137] on div "Carswell, Gregory Upgraded Chapter Chapter 7 Status Lead District FLMB Preview" at bounding box center [780, 121] width 1521 height 71
click at [264, 107] on div "Carswell, Gregory Upgraded Chapter Chapter 7 Status Lead District FLMB Preview" at bounding box center [780, 121] width 1521 height 71
click at [117, 214] on link "Credit Report" at bounding box center [205, 214] width 365 height 29
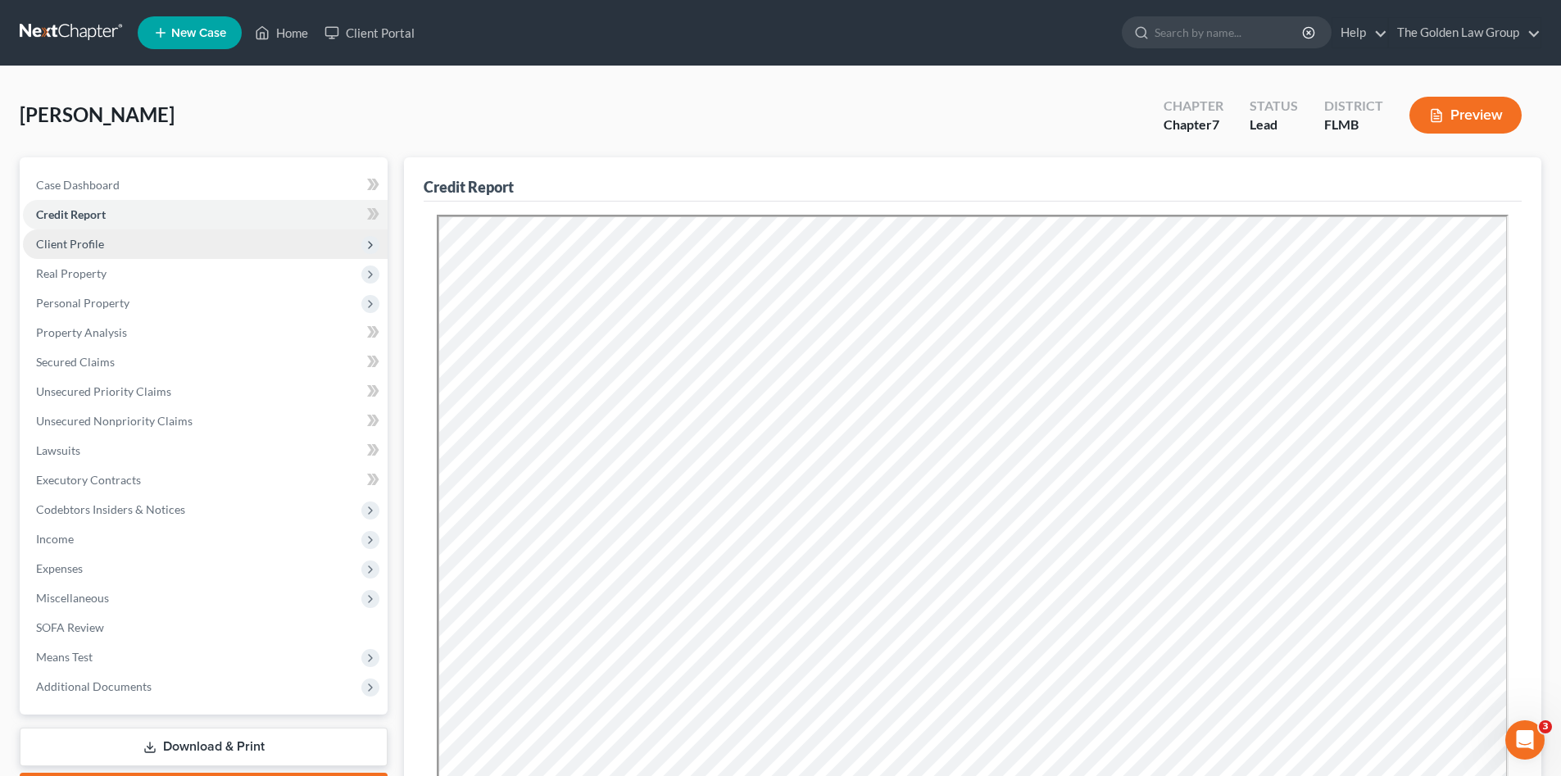
click at [100, 250] on span "Client Profile" at bounding box center [70, 244] width 68 height 14
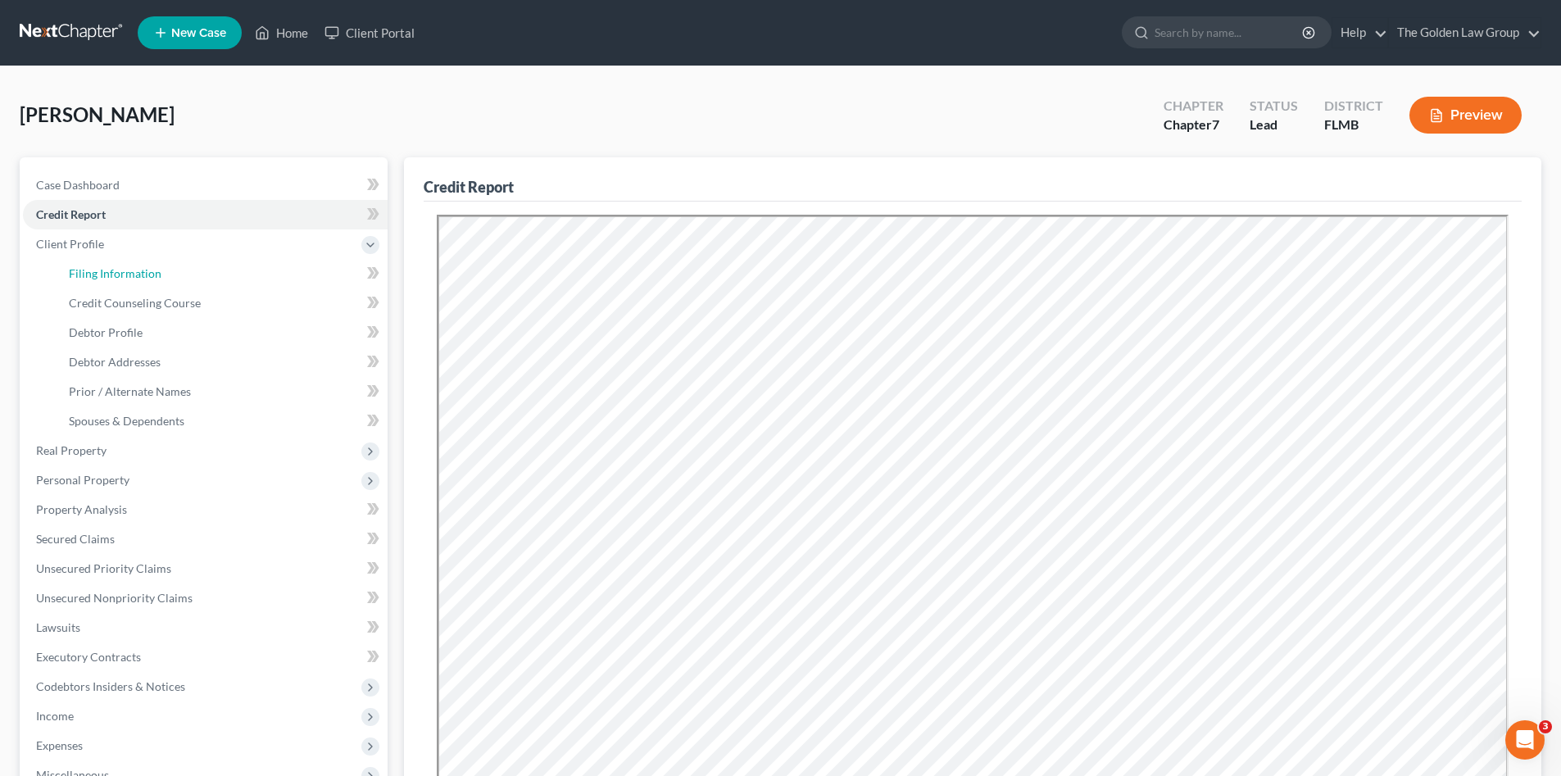
drag, startPoint x: 120, startPoint y: 269, endPoint x: 374, endPoint y: 383, distance: 278.7
click at [121, 269] on span "Filing Information" at bounding box center [115, 273] width 93 height 14
select select "1"
select select "0"
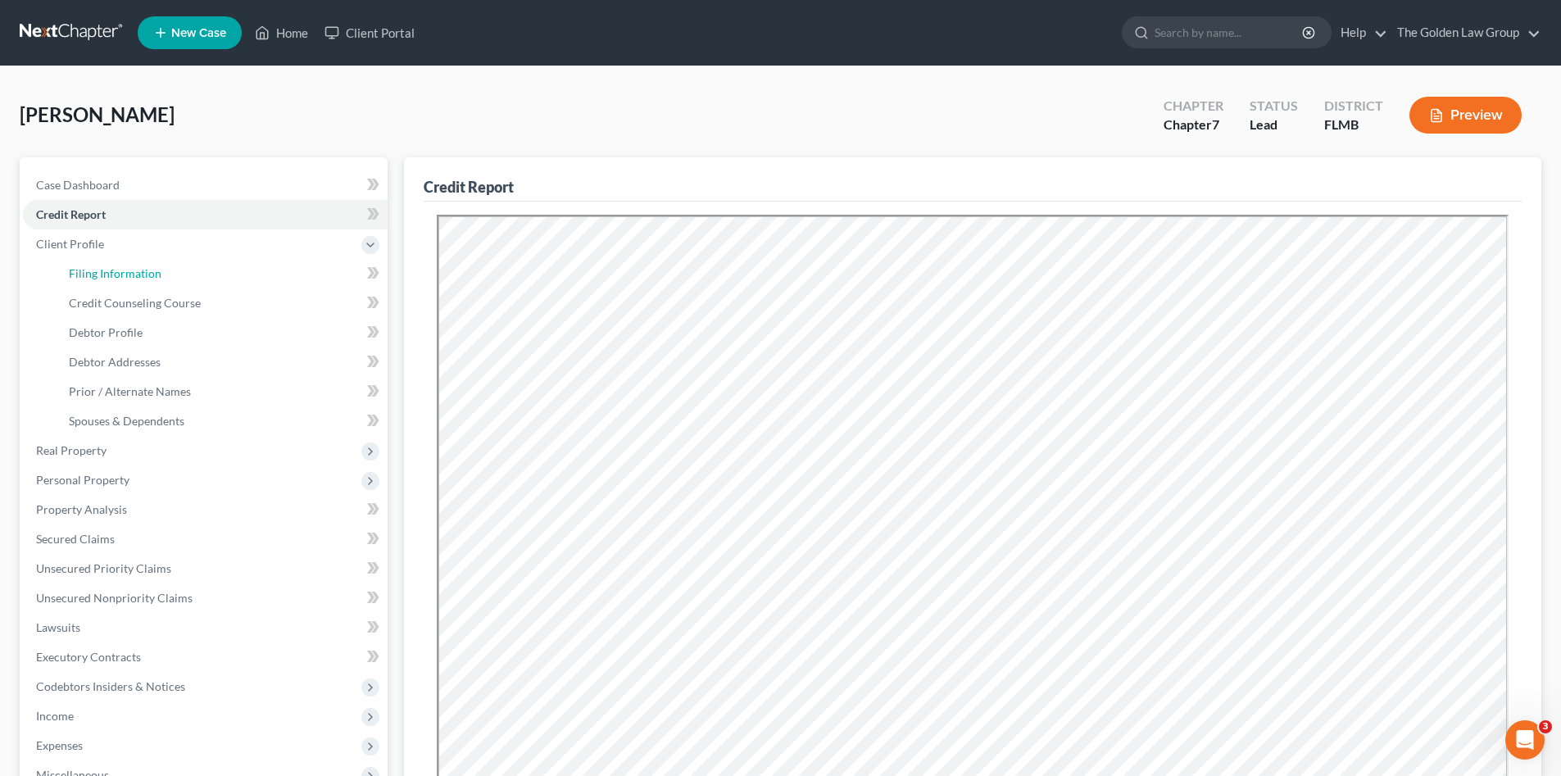
select select "15"
select select "0"
select select "9"
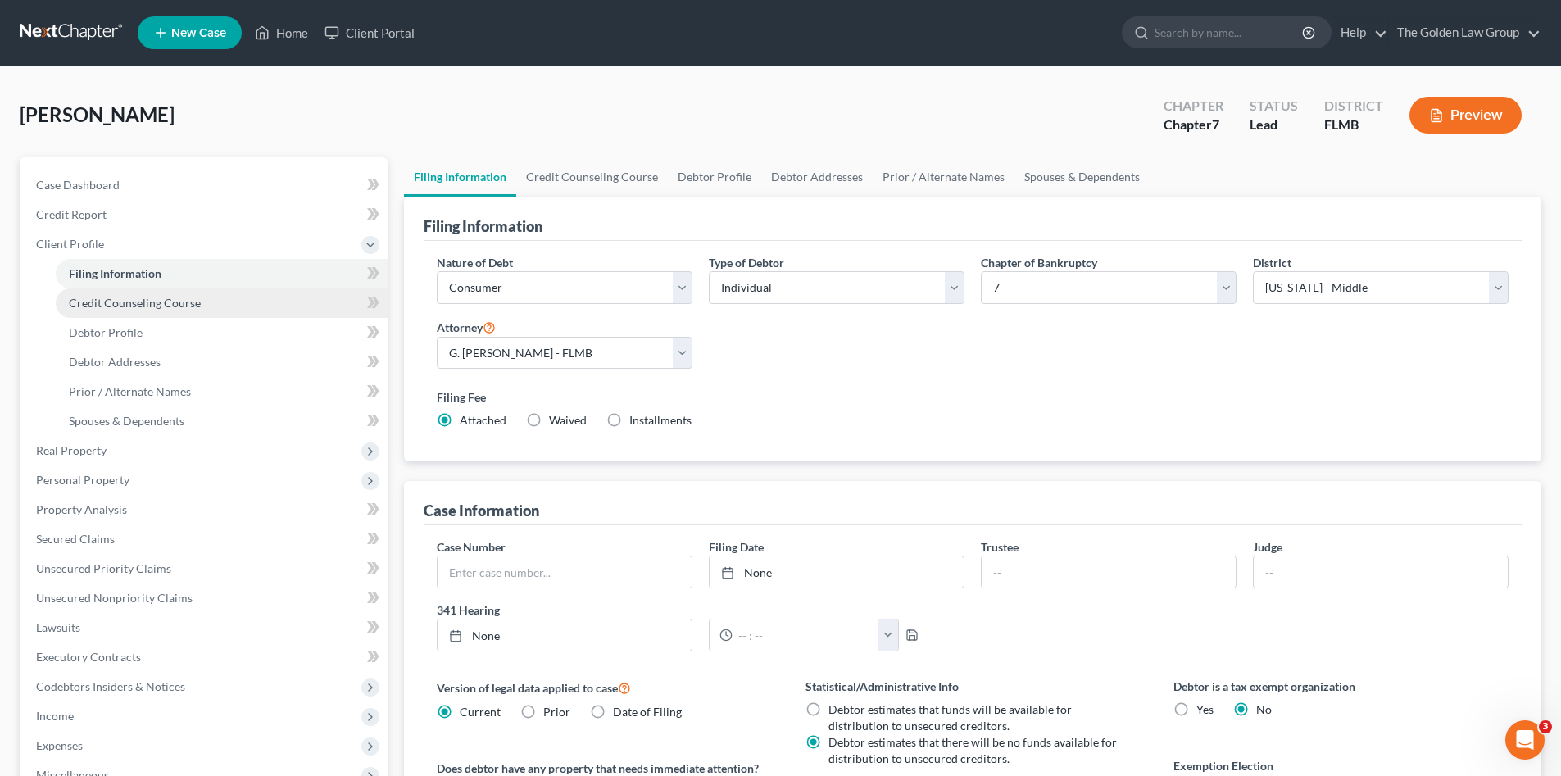
click at [145, 300] on span "Credit Counseling Course" at bounding box center [135, 303] width 132 height 14
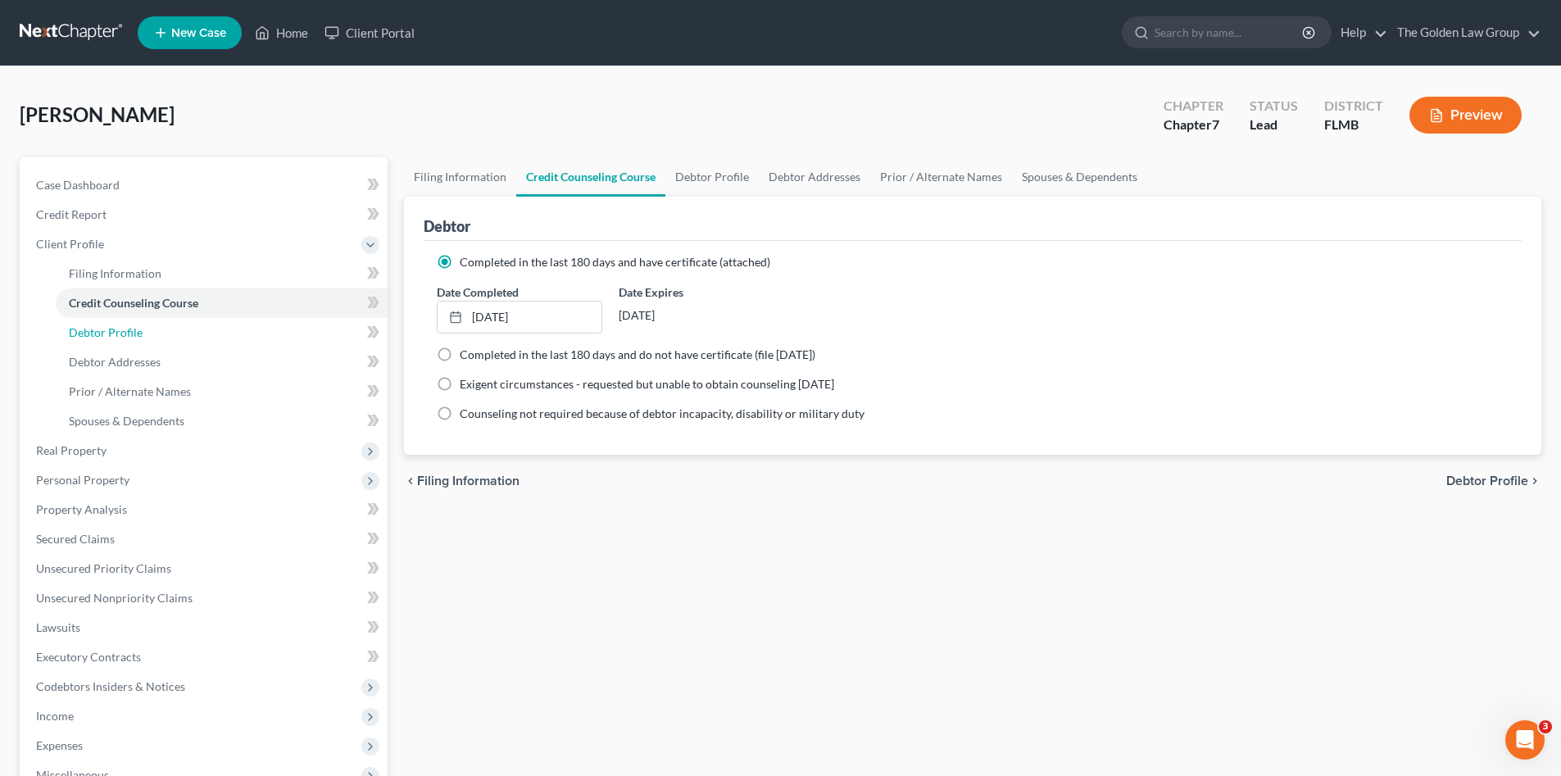
drag, startPoint x: 134, startPoint y: 330, endPoint x: 587, endPoint y: 433, distance: 463.9
click at [133, 329] on span "Debtor Profile" at bounding box center [106, 332] width 74 height 14
select select "0"
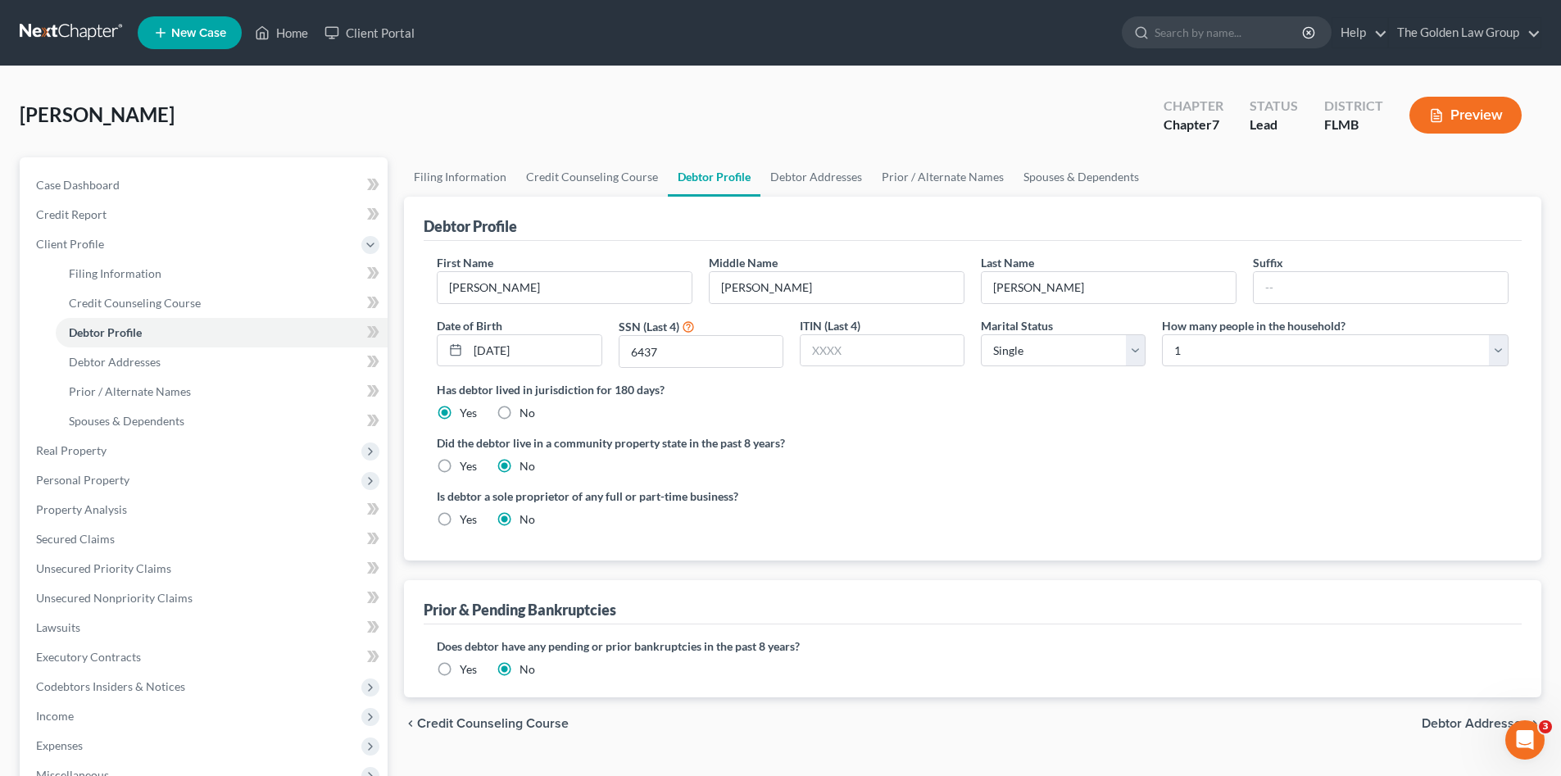
click at [1077, 424] on ng-include "First Name Gregory Middle Name Clint Last Name Carswell Suffix Date of Birth 09…" at bounding box center [973, 397] width 1072 height 287
click at [1186, 355] on select "Select 1 2 3 4 5 6 7 8 9 10 11 12 13 14 15 16 17 18 19 20" at bounding box center [1335, 350] width 347 height 33
click at [1190, 402] on div "Has debtor lived in jurisdiction for 180 days? Yes No Debtor must reside in jur…" at bounding box center [973, 401] width 1072 height 40
click at [1216, 411] on div "Has debtor lived in jurisdiction for 180 days? Yes No Debtor must reside in jur…" at bounding box center [973, 401] width 1072 height 40
drag, startPoint x: 1175, startPoint y: 456, endPoint x: 1473, endPoint y: 655, distance: 359.0
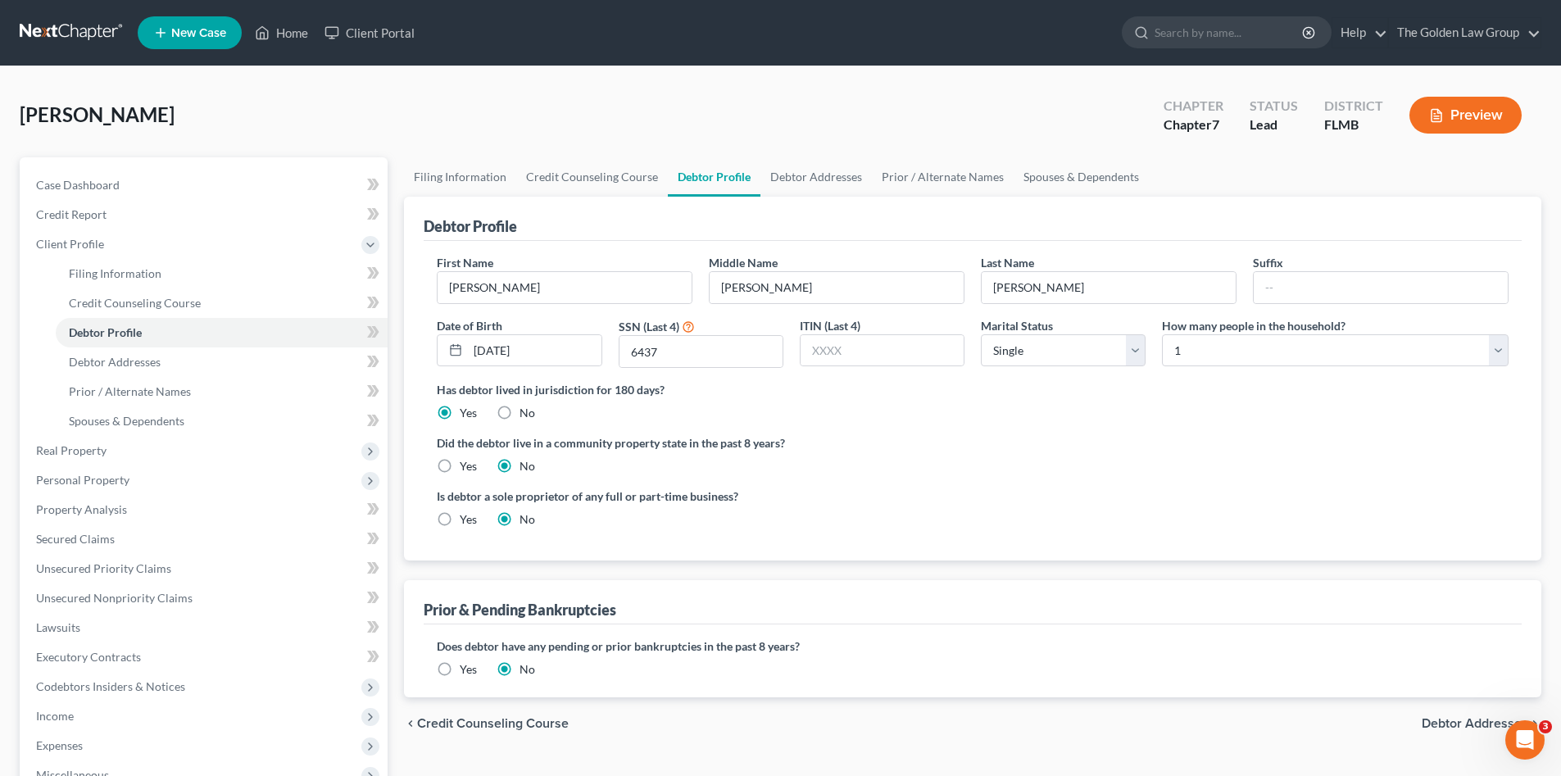
click at [1176, 456] on div "Did the debtor live in a community property state in the past 8 years? Yes No" at bounding box center [973, 454] width 1072 height 40
click at [1474, 719] on span "Debtor Addresses" at bounding box center [1474, 723] width 107 height 13
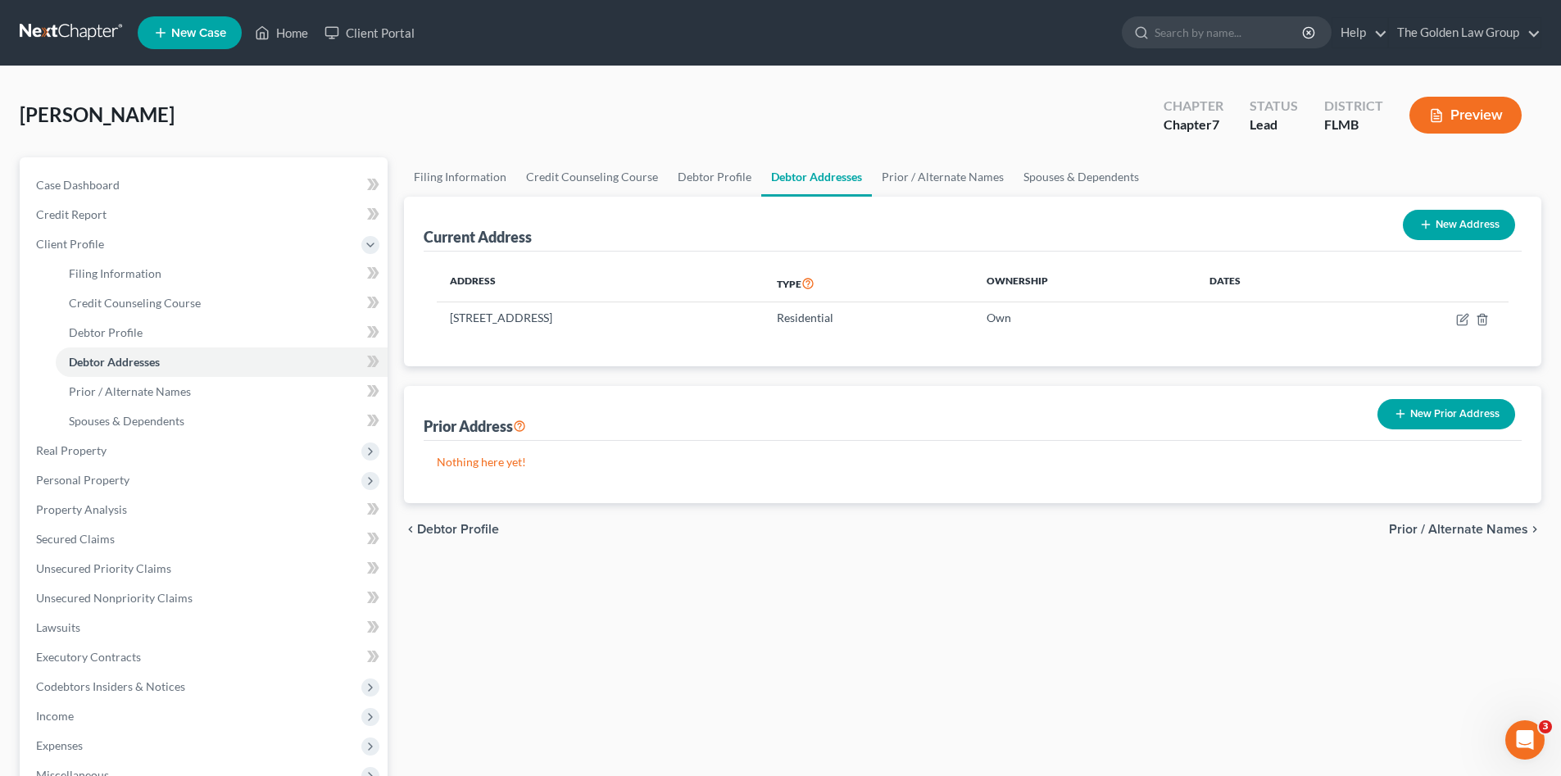
click at [1448, 415] on button "New Prior Address" at bounding box center [1446, 414] width 138 height 30
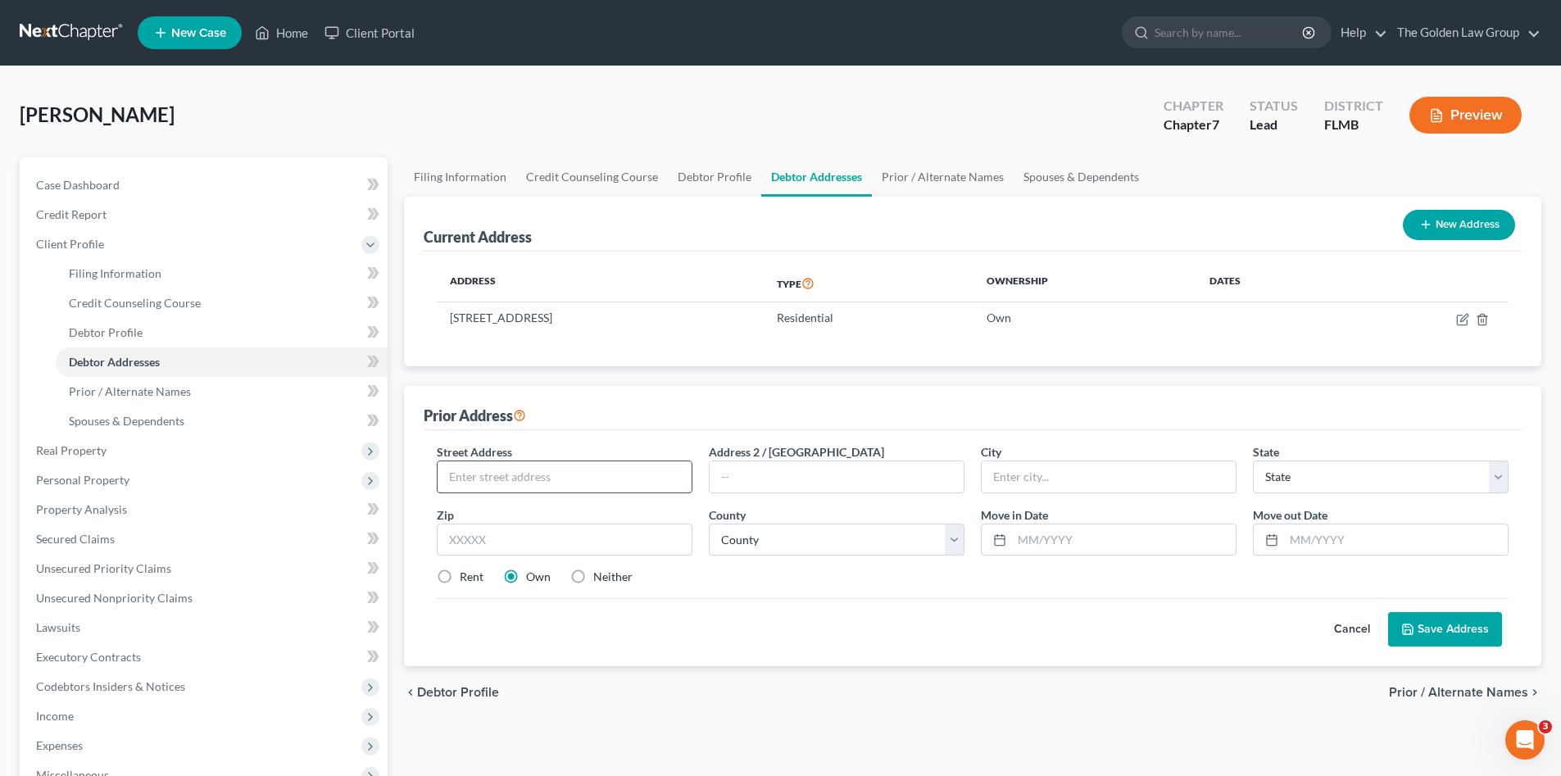
click at [526, 478] on input "text" at bounding box center [564, 476] width 254 height 31
type input "3709 E. Caracas Street"
type input "Tampa"
select select "9"
type input "33610"
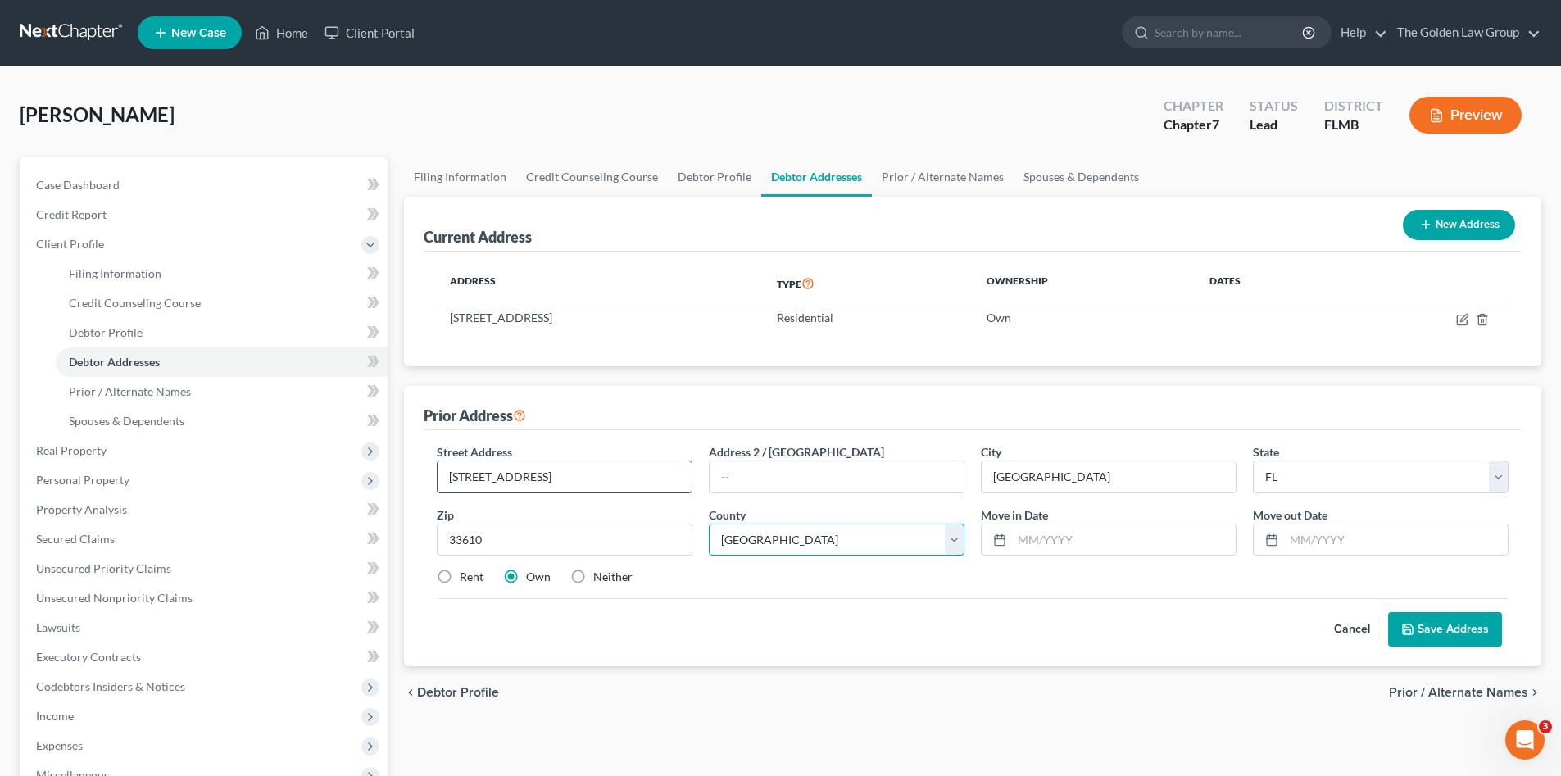
select select "27"
click at [593, 575] on label "Neither" at bounding box center [612, 577] width 39 height 16
click at [600, 575] on input "Neither" at bounding box center [605, 574] width 11 height 11
radio input "true"
click at [945, 578] on div "Rent Own Neither" at bounding box center [972, 577] width 1088 height 16
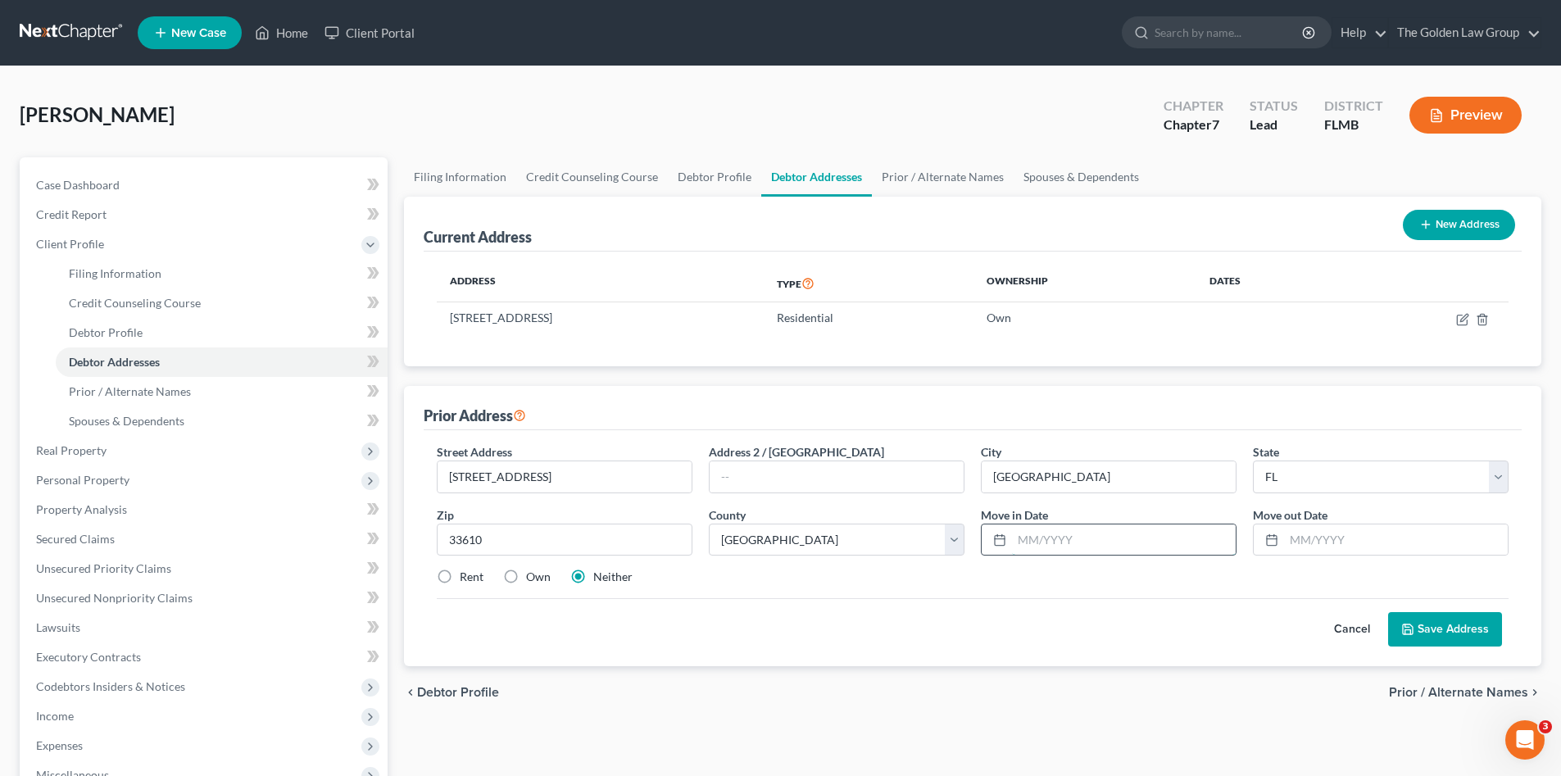
click at [1045, 546] on input "text" at bounding box center [1124, 539] width 224 height 31
click at [1357, 630] on button "Cancel" at bounding box center [1352, 629] width 72 height 33
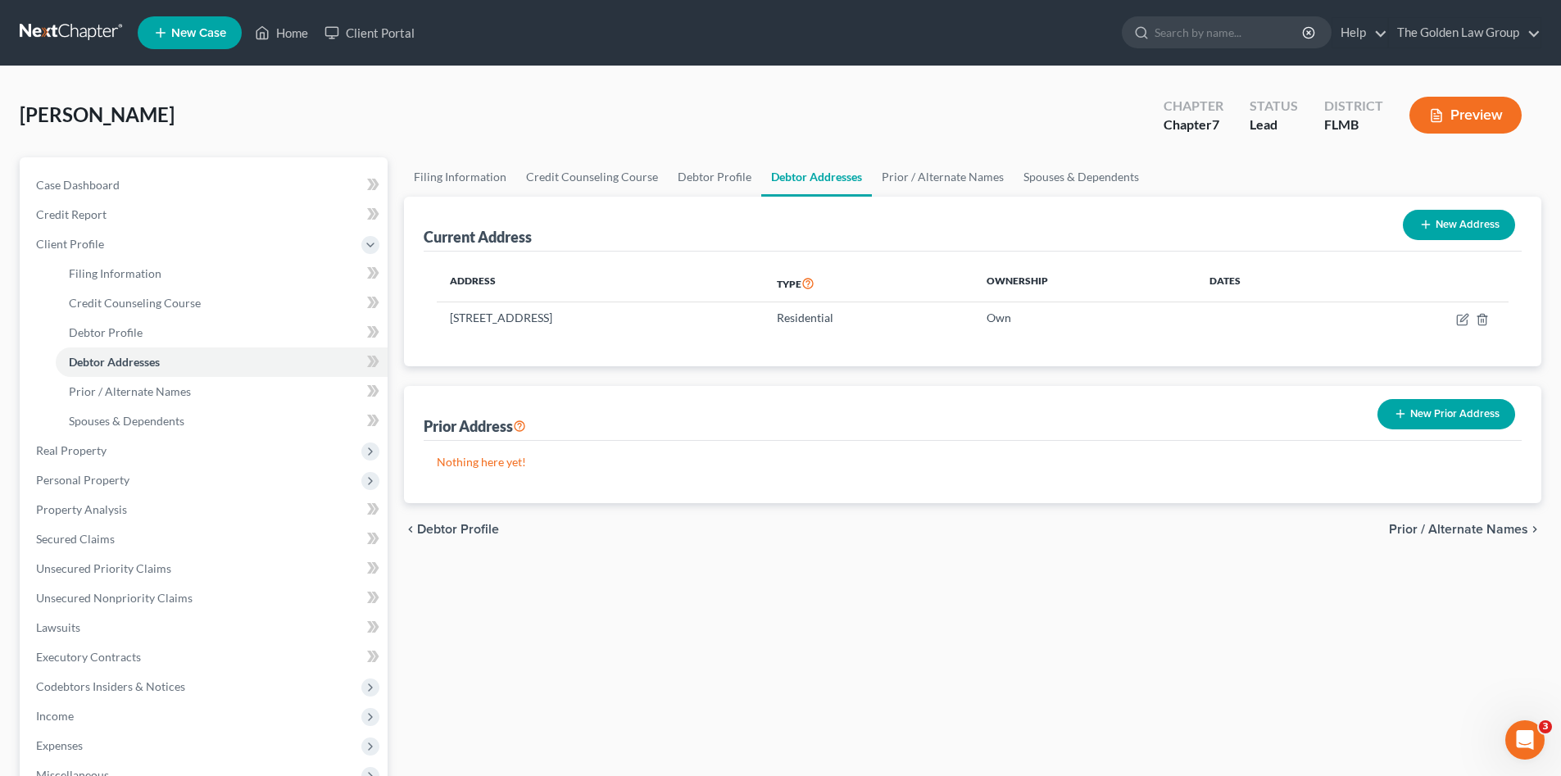
click at [841, 601] on div "Filing Information Credit Counseling Course Debtor Profile Debtor Addresses Pri…" at bounding box center [973, 571] width 1154 height 828
drag, startPoint x: 1458, startPoint y: 321, endPoint x: 193, endPoint y: 213, distance: 1270.4
click at [1457, 321] on icon "button" at bounding box center [1462, 319] width 13 height 13
select select "9"
select select "27"
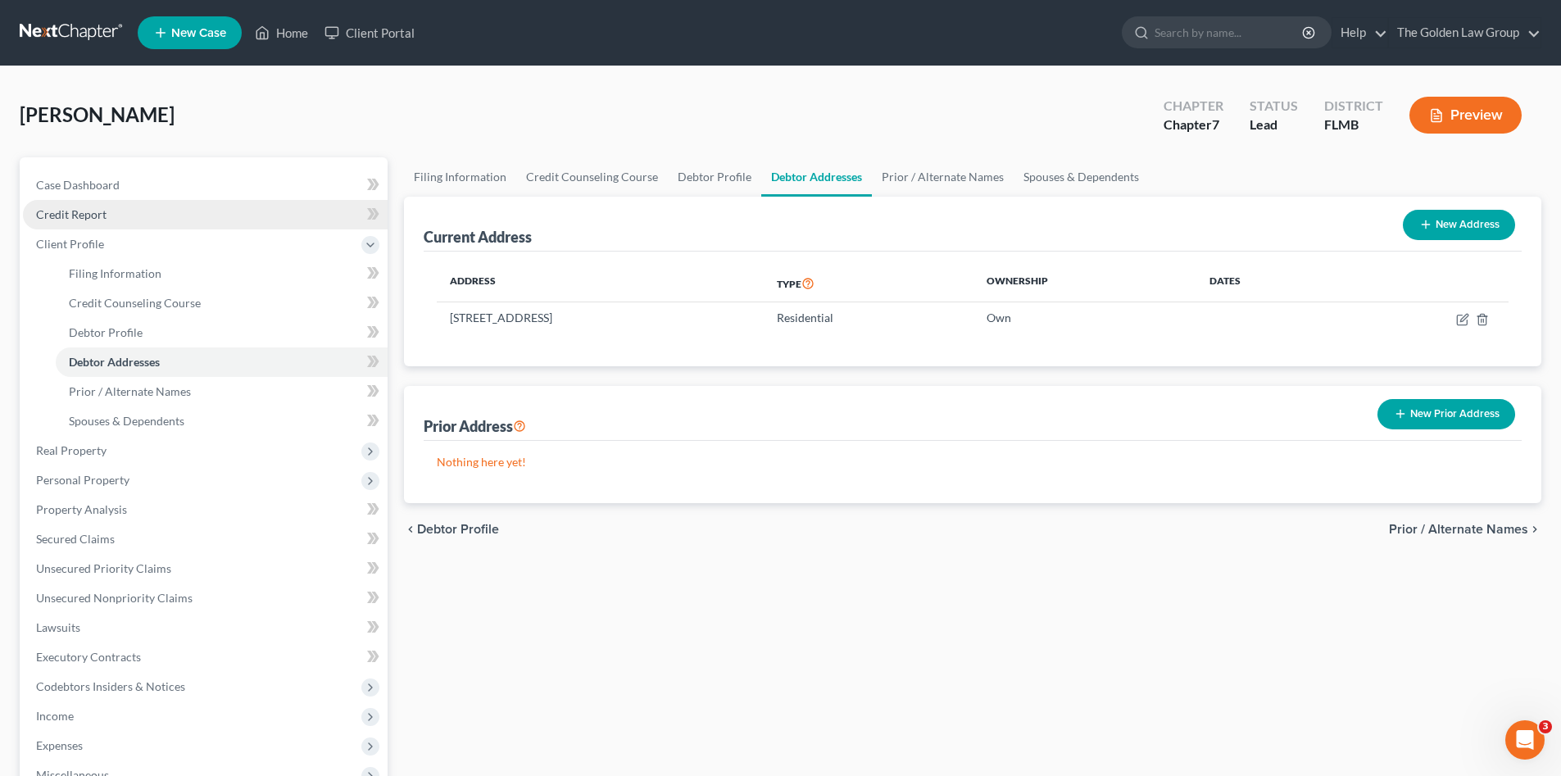
select select "0"
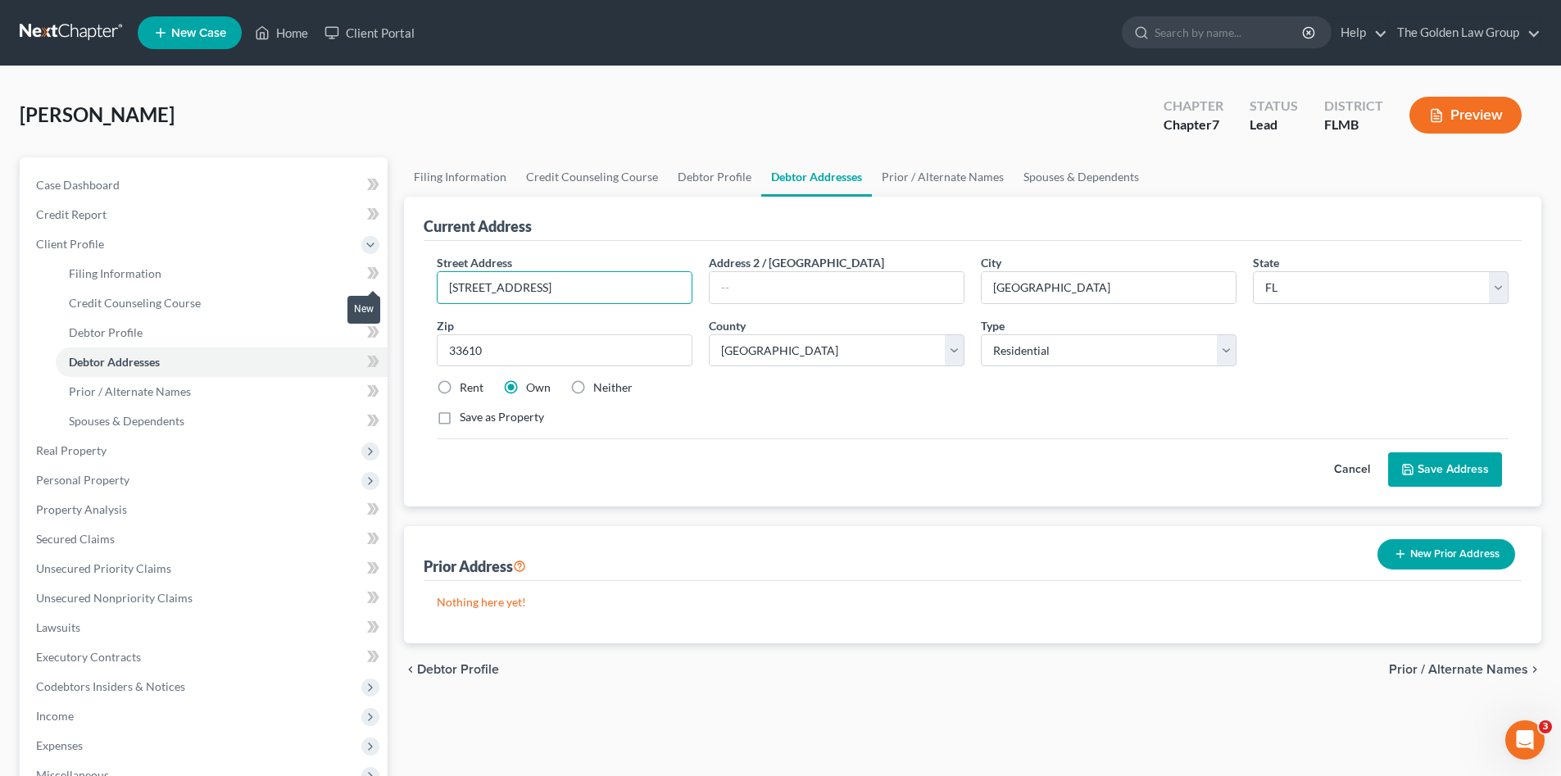
drag, startPoint x: 573, startPoint y: 289, endPoint x: 797, endPoint y: 265, distance: 225.8
click at [385, 274] on div "Petition Navigation Case Dashboard Payments Invoices Payments Payments Credit R…" at bounding box center [780, 571] width 1538 height 828
type input "1615 Climbing Dayflower Drive"
click at [991, 296] on input "Tampa" at bounding box center [1108, 287] width 254 height 31
drag, startPoint x: 1028, startPoint y: 296, endPoint x: 982, endPoint y: 291, distance: 46.1
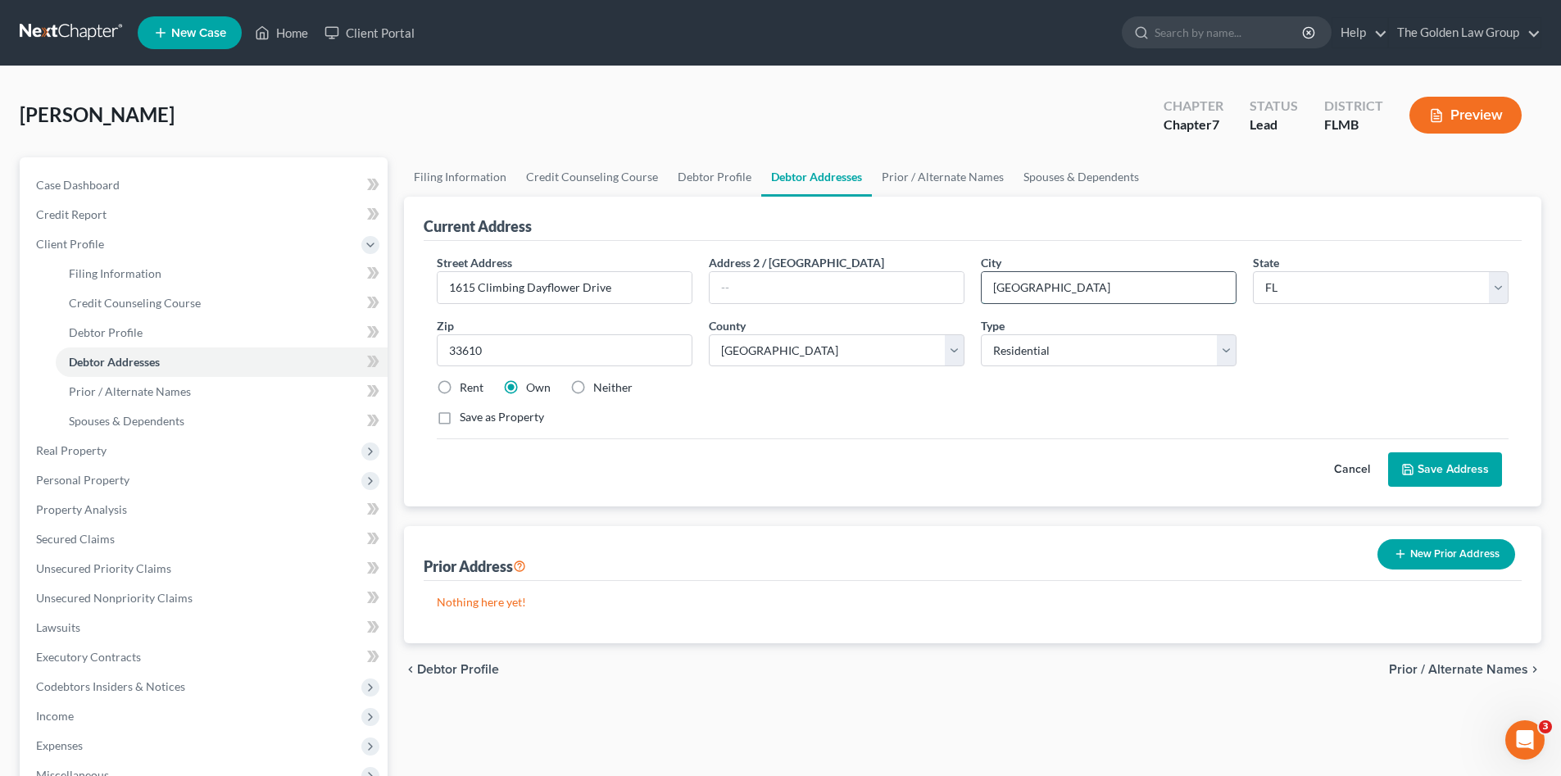
click at [984, 290] on input "Tampa" at bounding box center [1108, 287] width 254 height 31
type input "Ruskin"
type input "33570"
click at [1029, 416] on div "Save as Property" at bounding box center [973, 417] width 1072 height 16
click at [1448, 464] on button "Save Address" at bounding box center [1445, 469] width 114 height 34
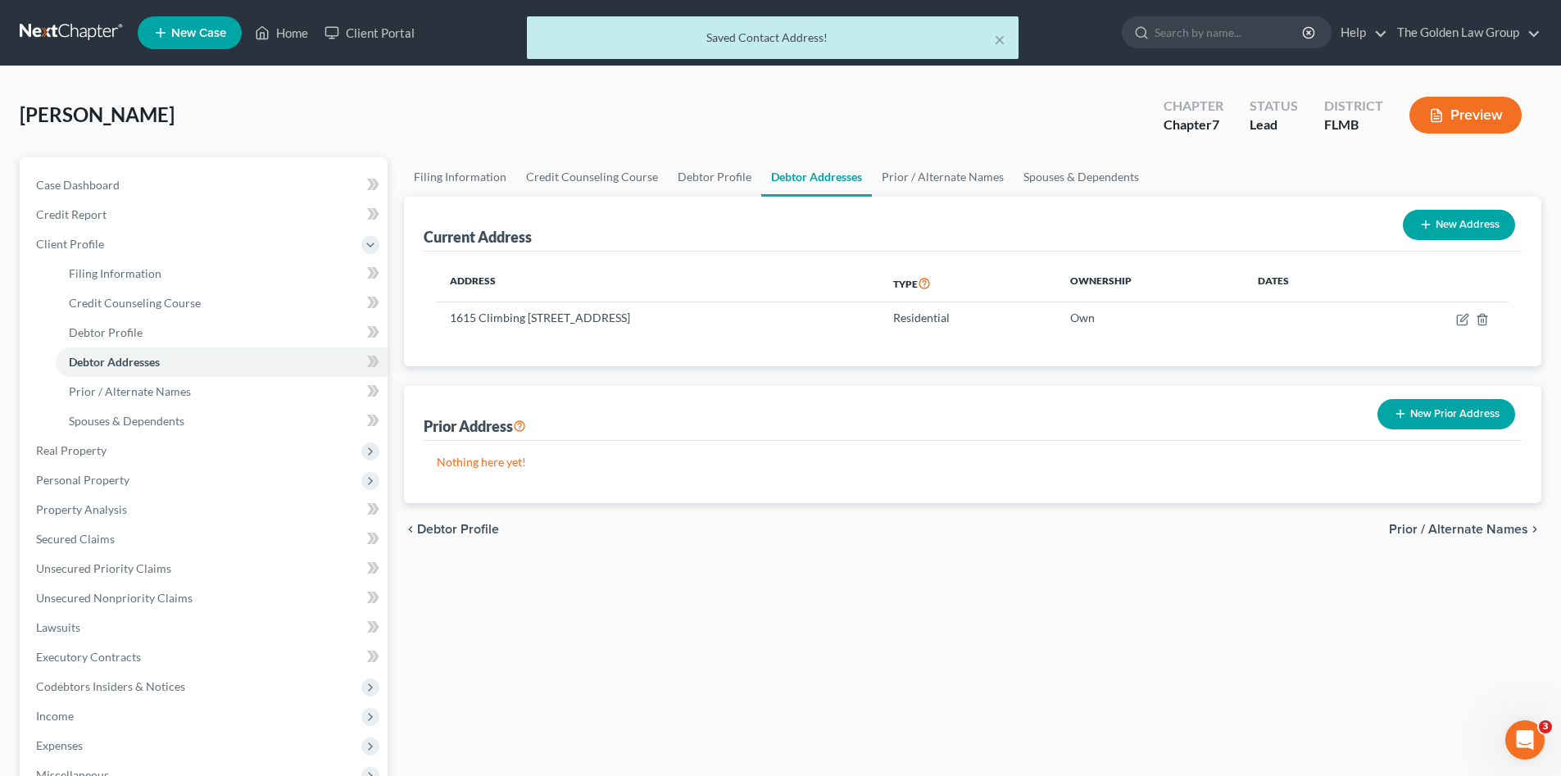
click at [842, 573] on div "Filing Information Credit Counseling Course Debtor Profile Debtor Addresses Pri…" at bounding box center [973, 571] width 1154 height 828
click at [1489, 530] on span "Prior / Alternate Names" at bounding box center [1458, 529] width 139 height 13
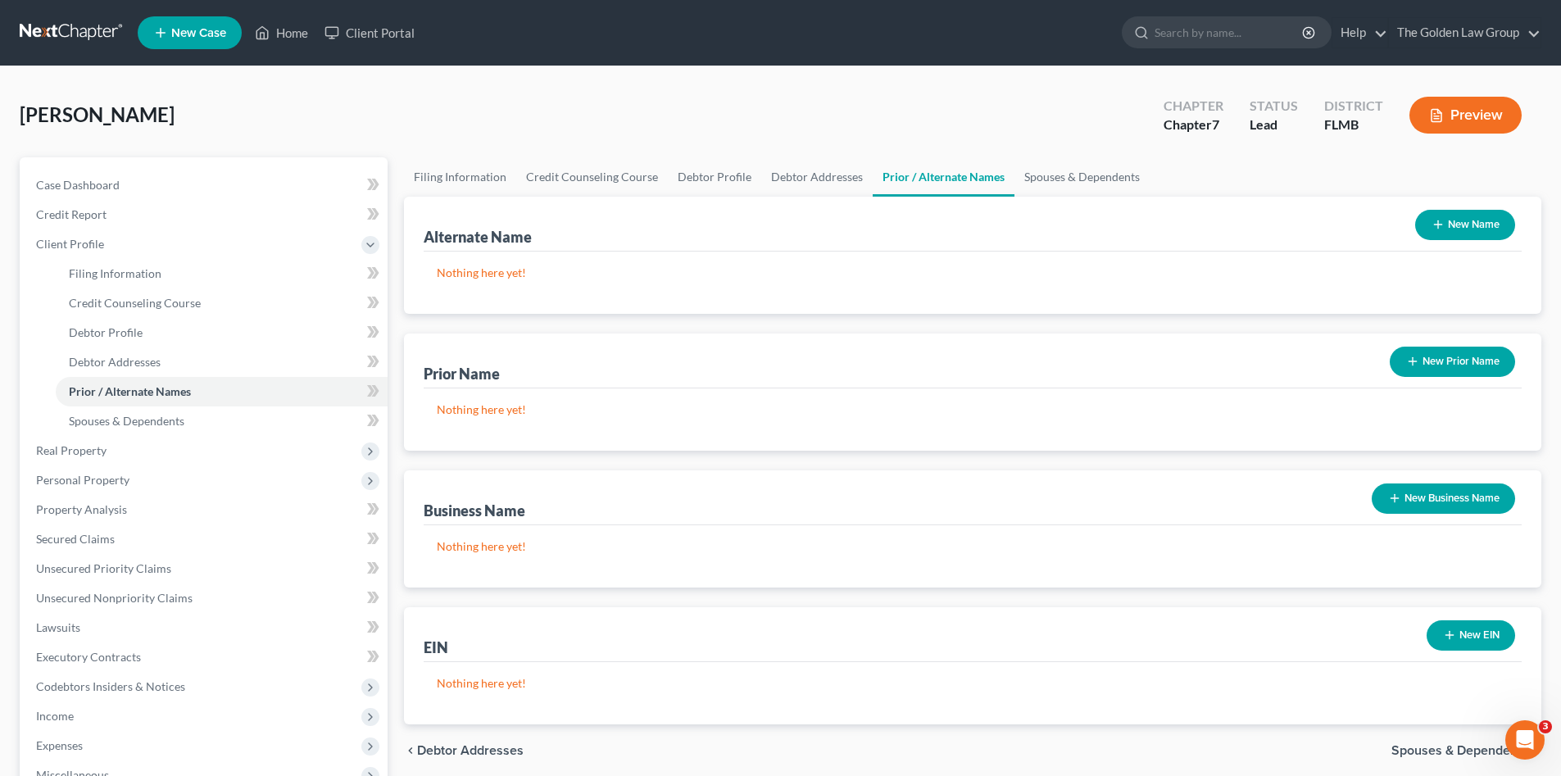
scroll to position [164, 0]
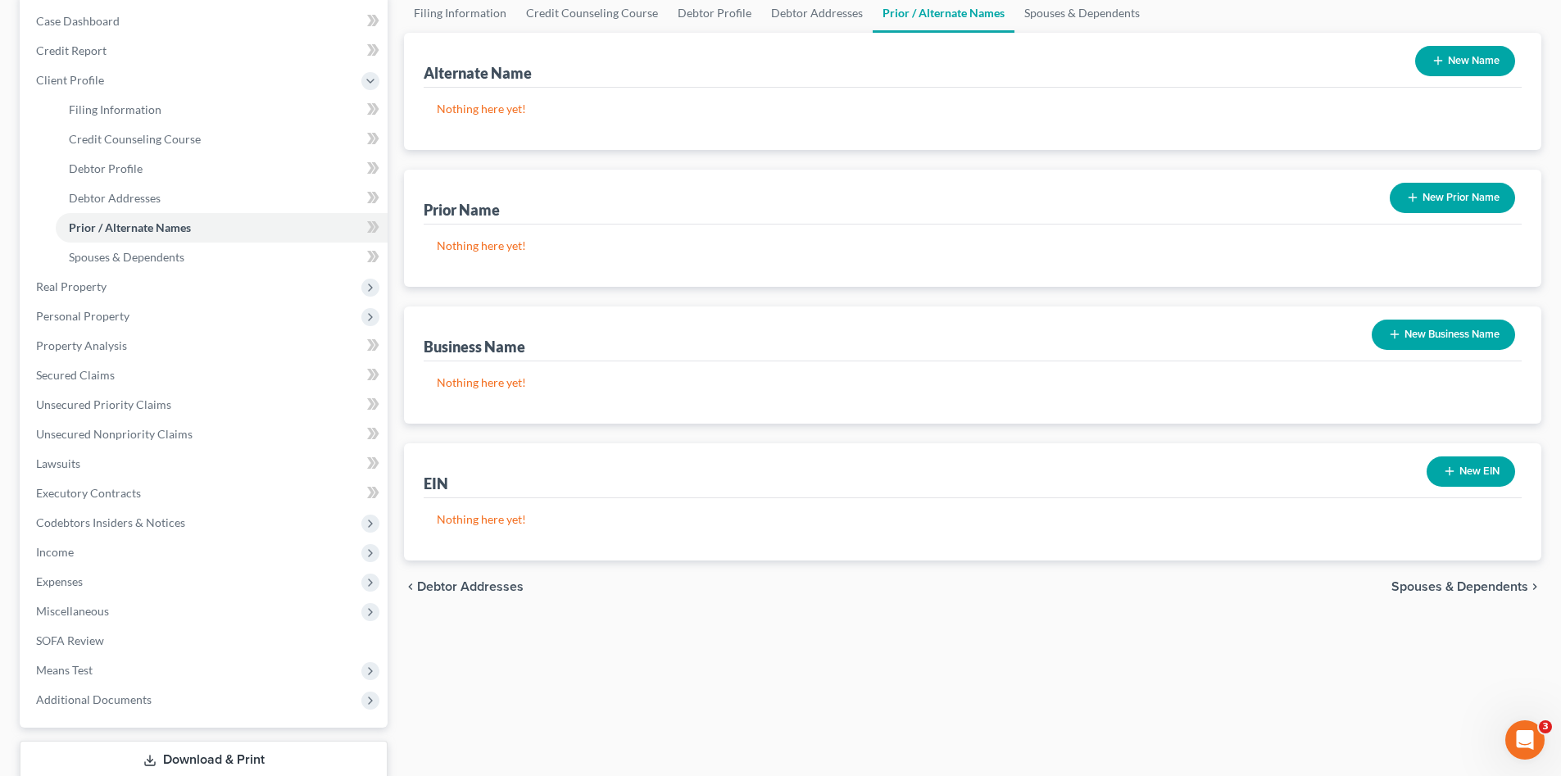
click at [1478, 582] on span "Spouses & Dependents" at bounding box center [1459, 586] width 137 height 13
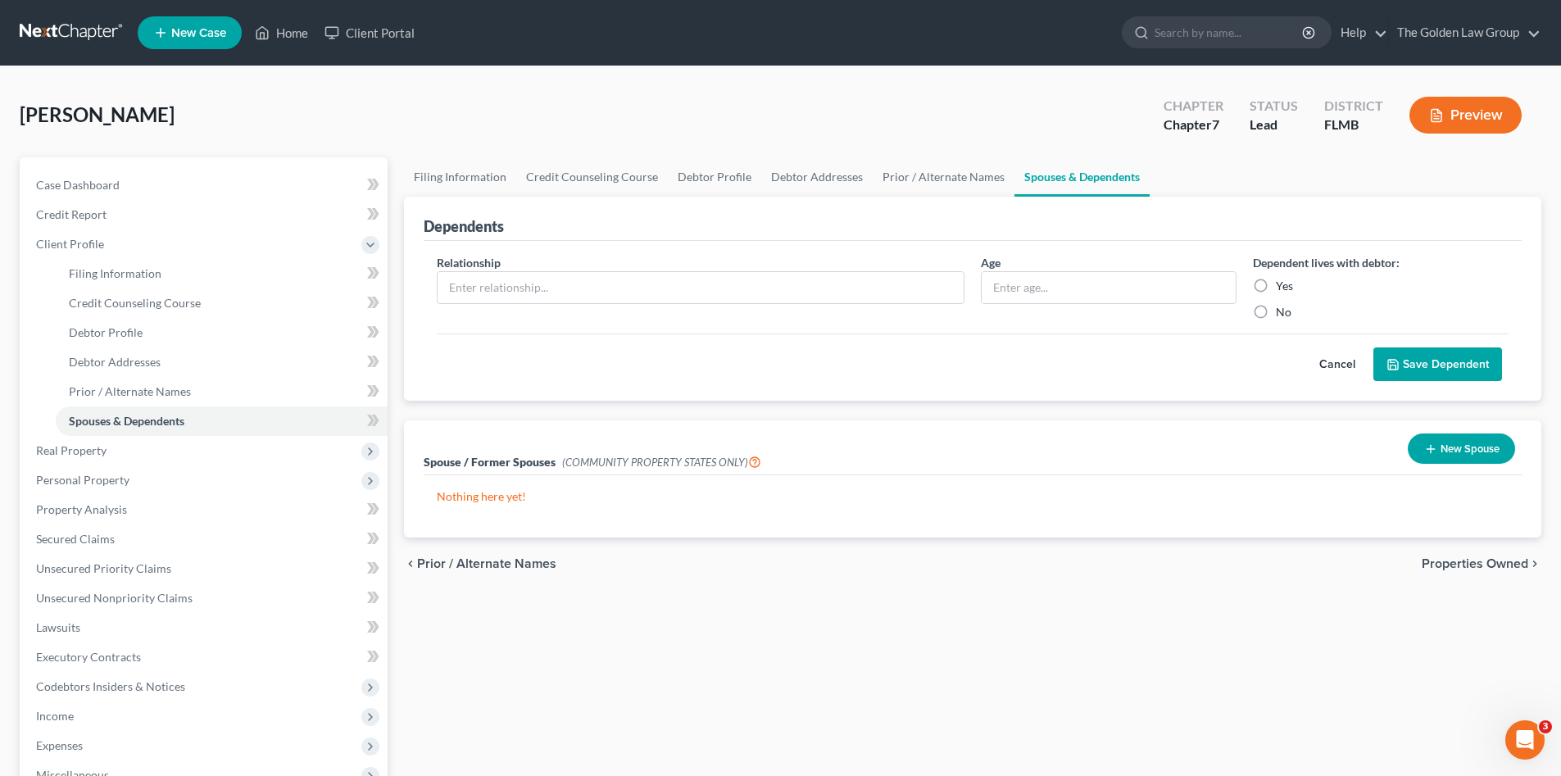
click at [1522, 558] on span "Properties Owned" at bounding box center [1474, 563] width 107 height 13
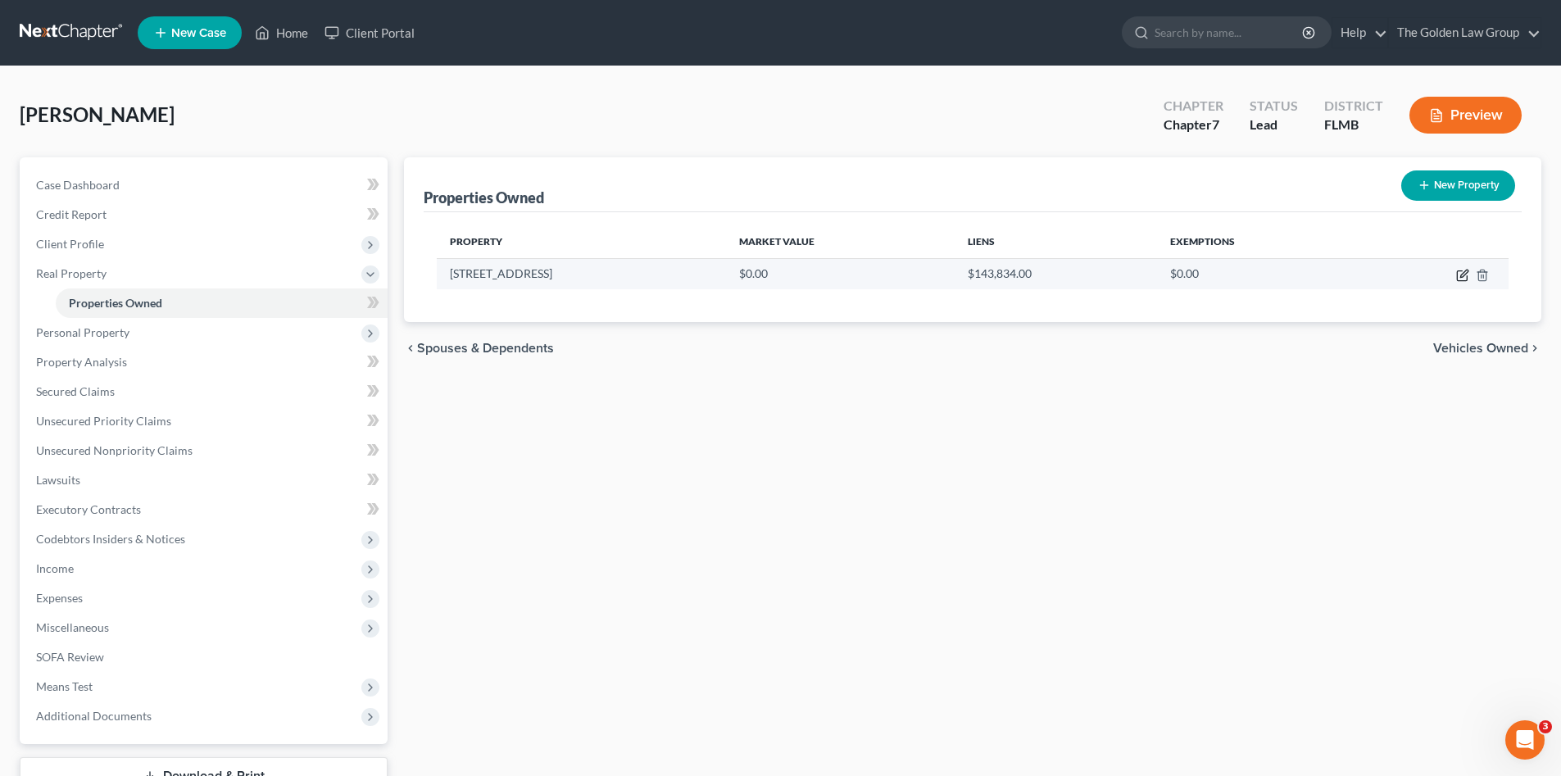
click at [1460, 276] on icon "button" at bounding box center [1462, 275] width 13 height 13
select select "9"
select select "27"
select select "0"
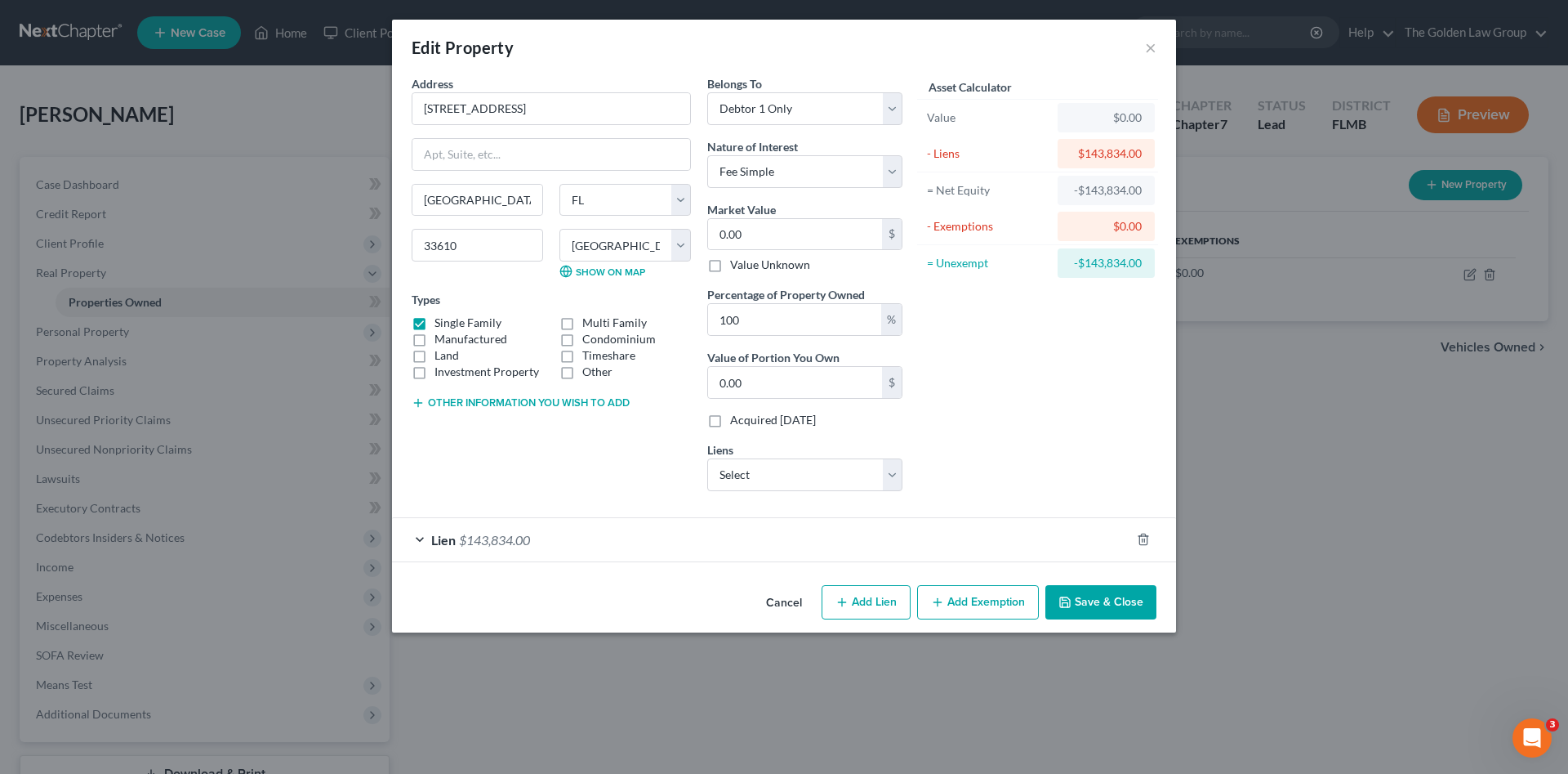
click at [603, 550] on div "Lien $143,834.00" at bounding box center [761, 539] width 739 height 43
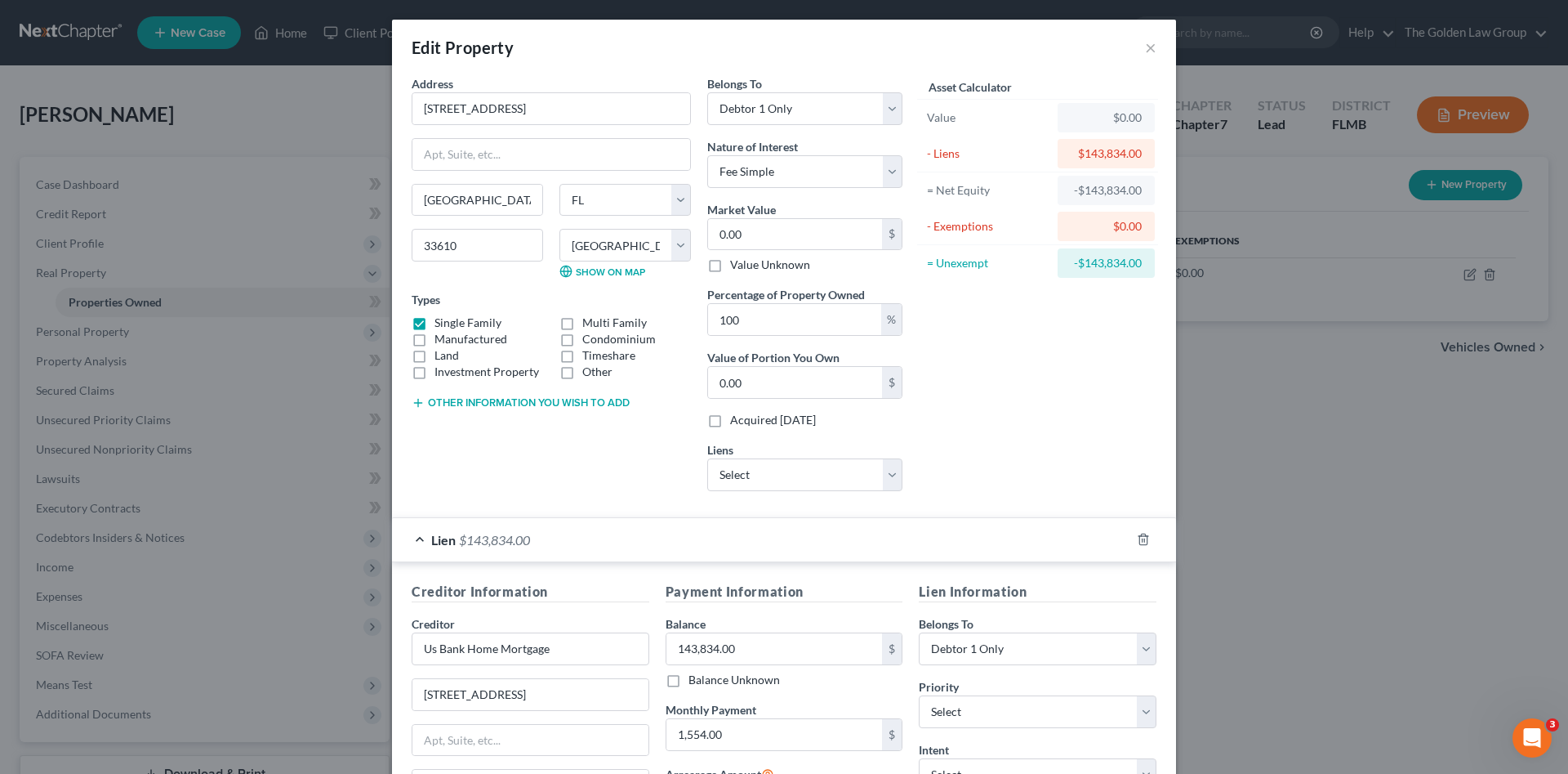
click at [585, 454] on div "Address * 3709 E. Caracas Street Tampa State AL AK AR AZ CA CO CT DE DC FL GA G…" at bounding box center [551, 289] width 296 height 429
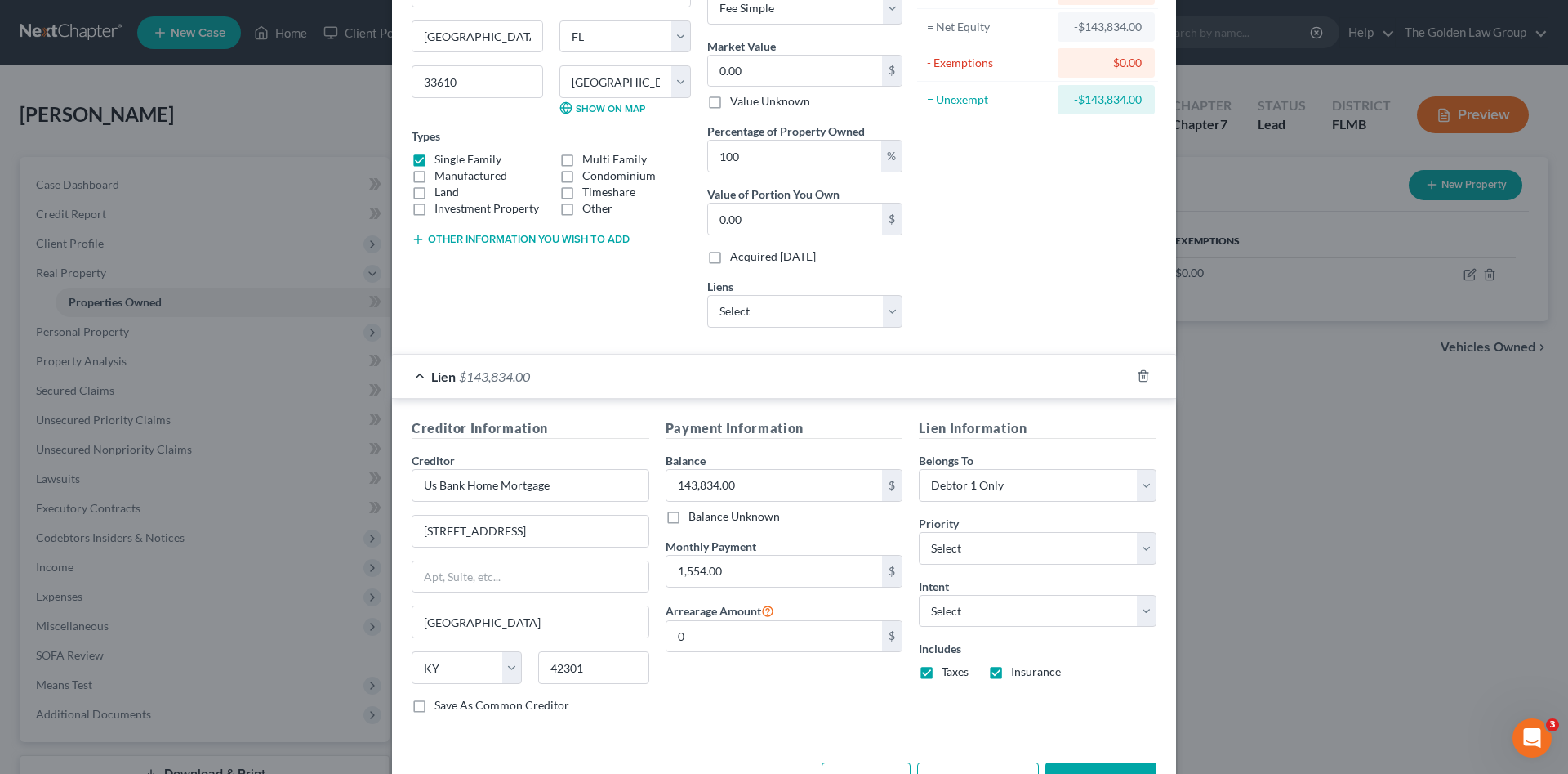
scroll to position [191, 0]
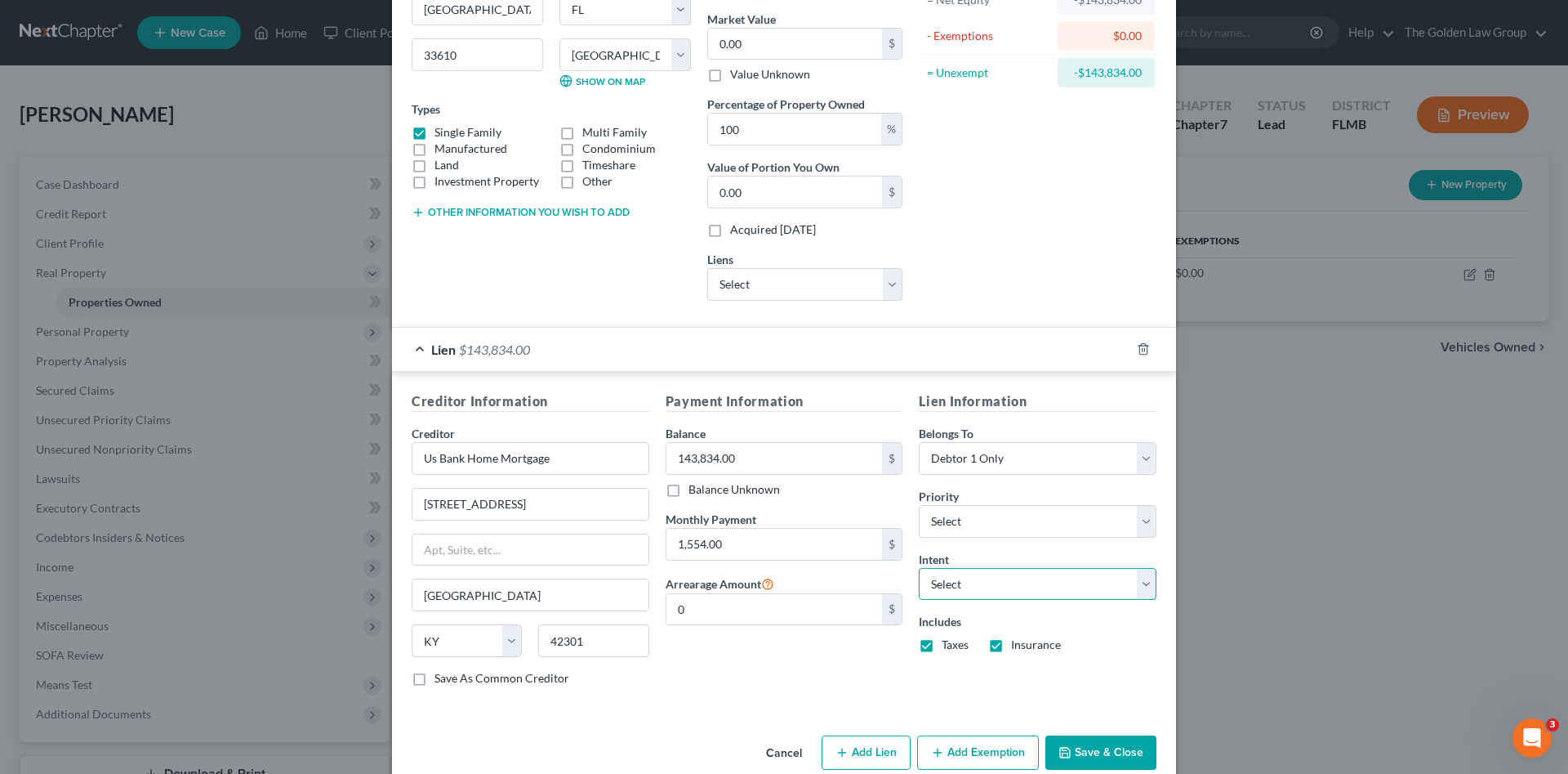
drag, startPoint x: 973, startPoint y: 581, endPoint x: 974, endPoint y: 598, distance: 17.0
click at [973, 581] on select "Select Surrender Redeem Reaffirm Avoid Other" at bounding box center [1038, 583] width 237 height 33
select select "4"
click at [919, 568] on select "Select Surrender Redeem Reaffirm Avoid Other" at bounding box center [1038, 583] width 237 height 33
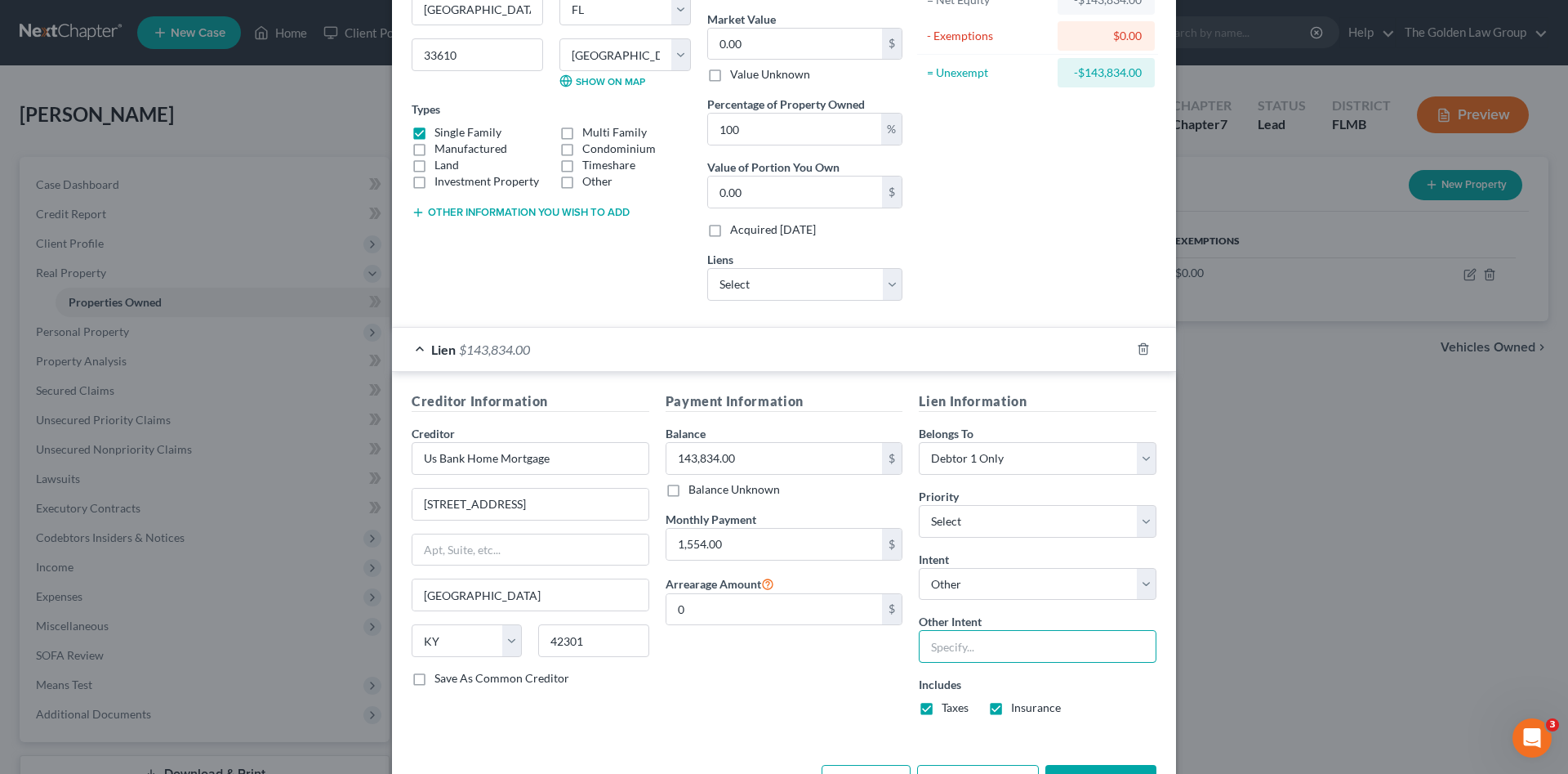
click at [942, 653] on input "text" at bounding box center [1038, 646] width 237 height 33
type input "Retain and Continue to Make Payments"
click at [813, 728] on div "Payment Information Balance 143,834.00 $ Balance Unknown Balance Undetermined 1…" at bounding box center [784, 560] width 254 height 337
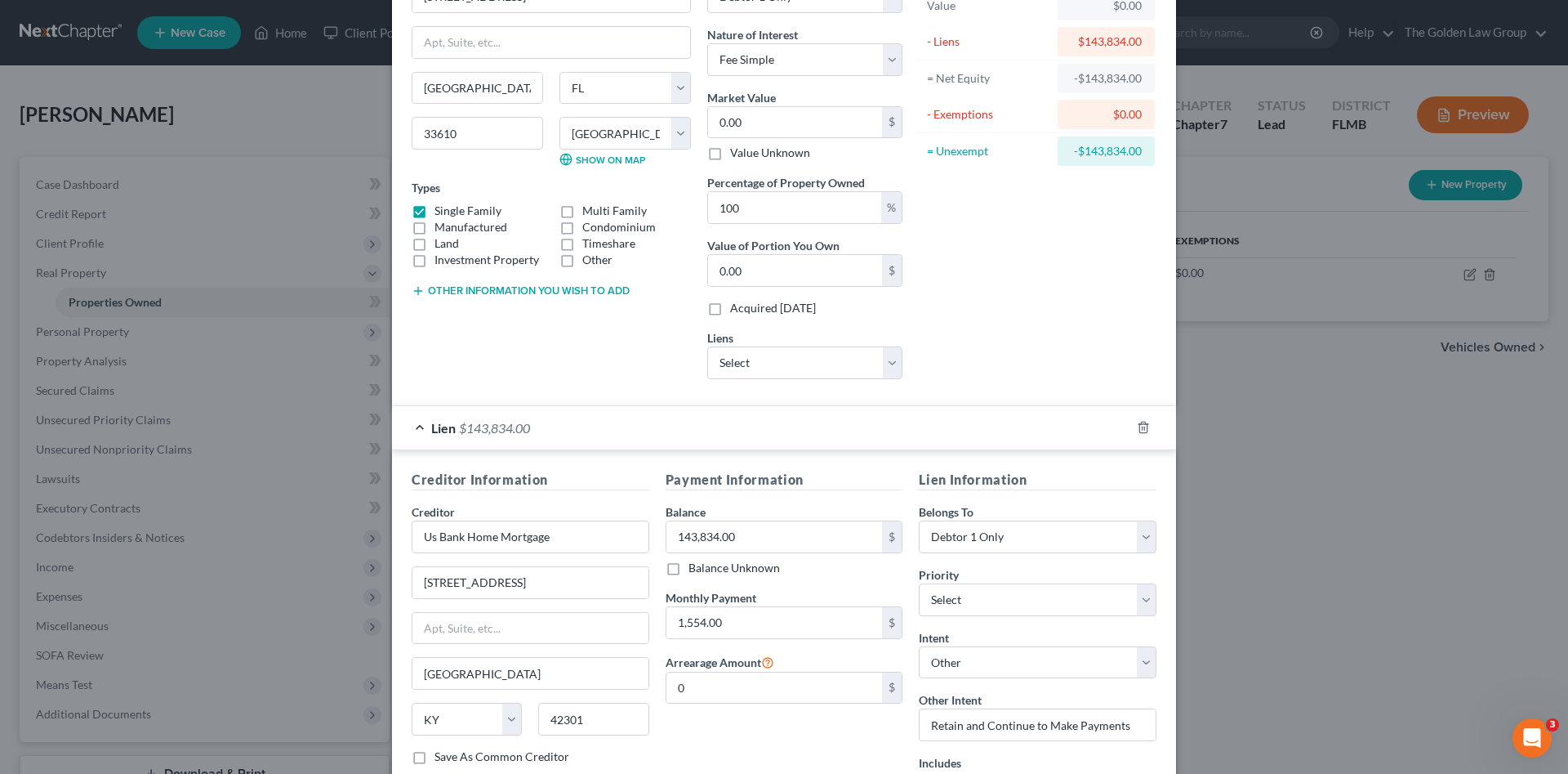
scroll to position [248, 0]
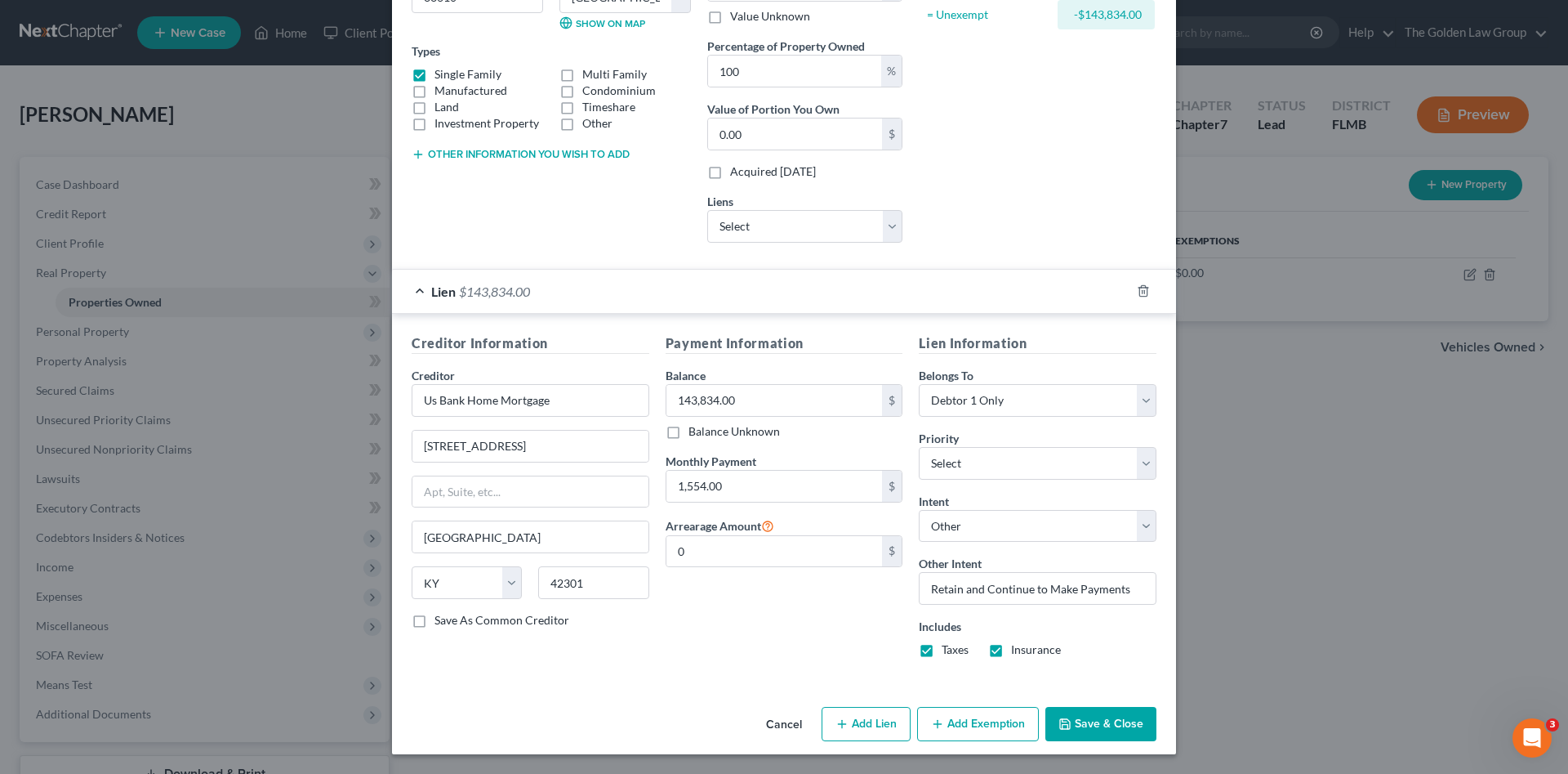
click at [1128, 721] on button "Save & Close" at bounding box center [1100, 724] width 111 height 34
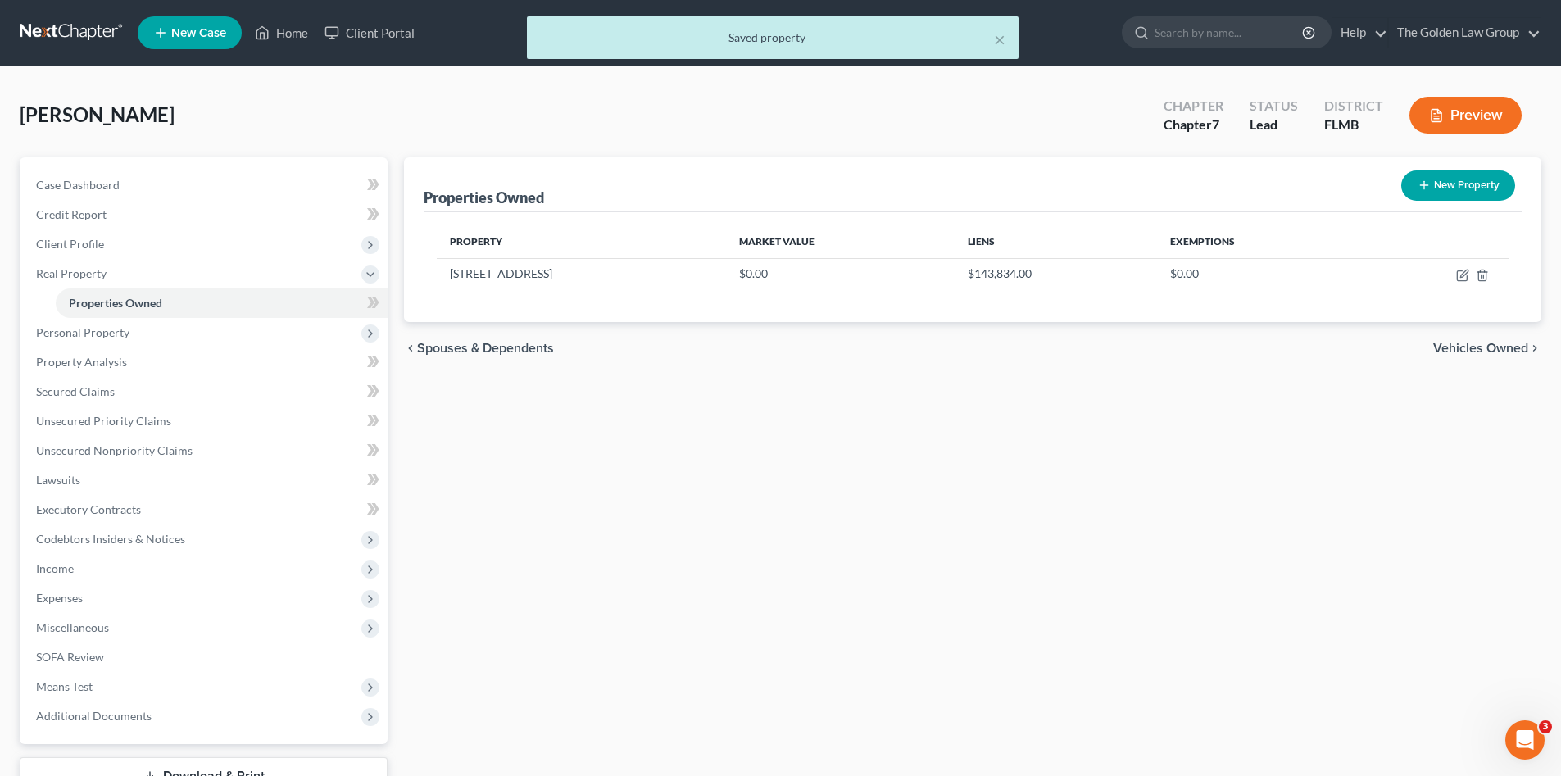
click at [868, 599] on div "Properties Owned New Property Property Market Value Liens Exemptions 3709 E. Ca…" at bounding box center [973, 497] width 1154 height 681
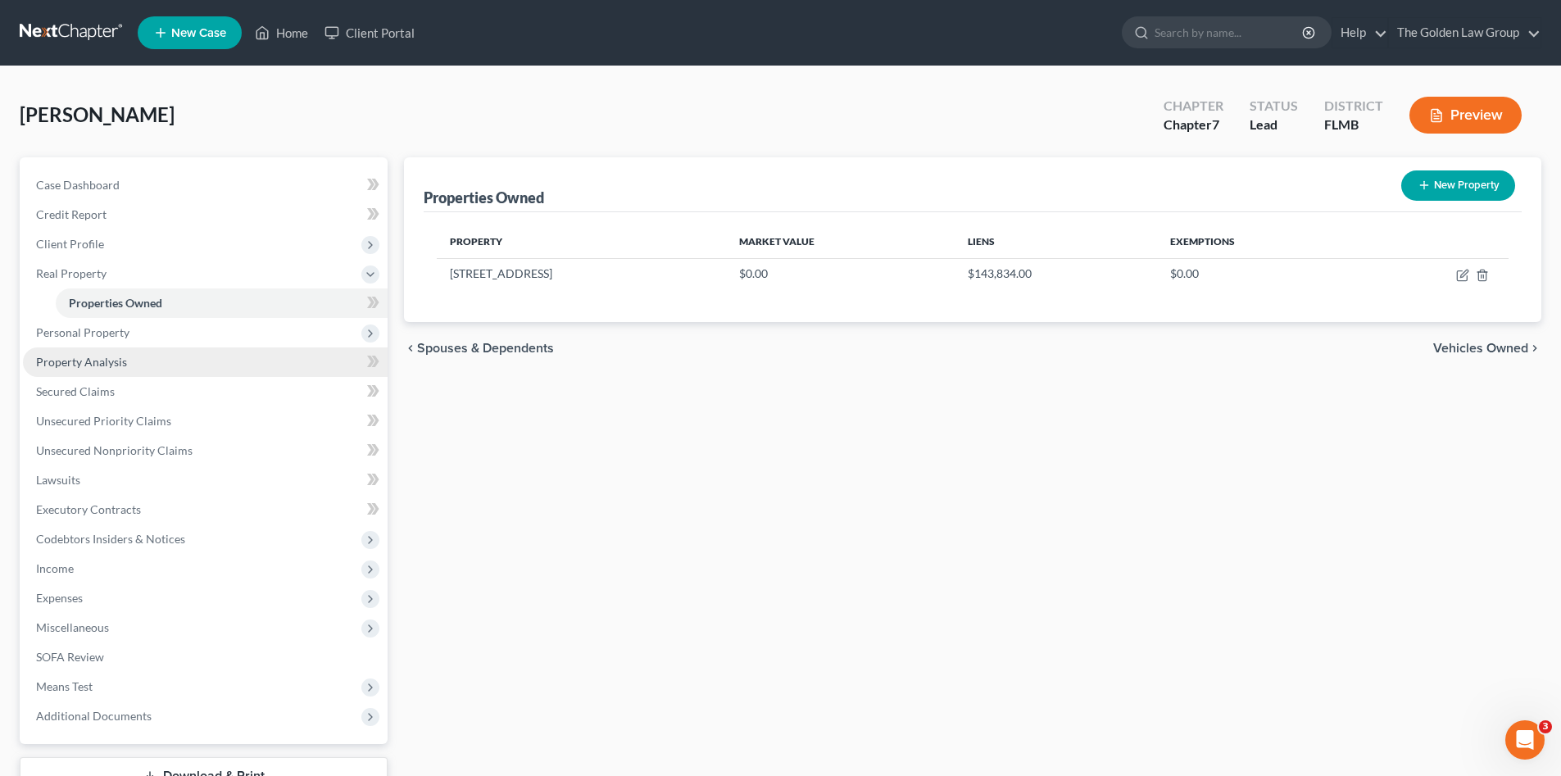
click at [114, 338] on span "Personal Property" at bounding box center [82, 332] width 93 height 14
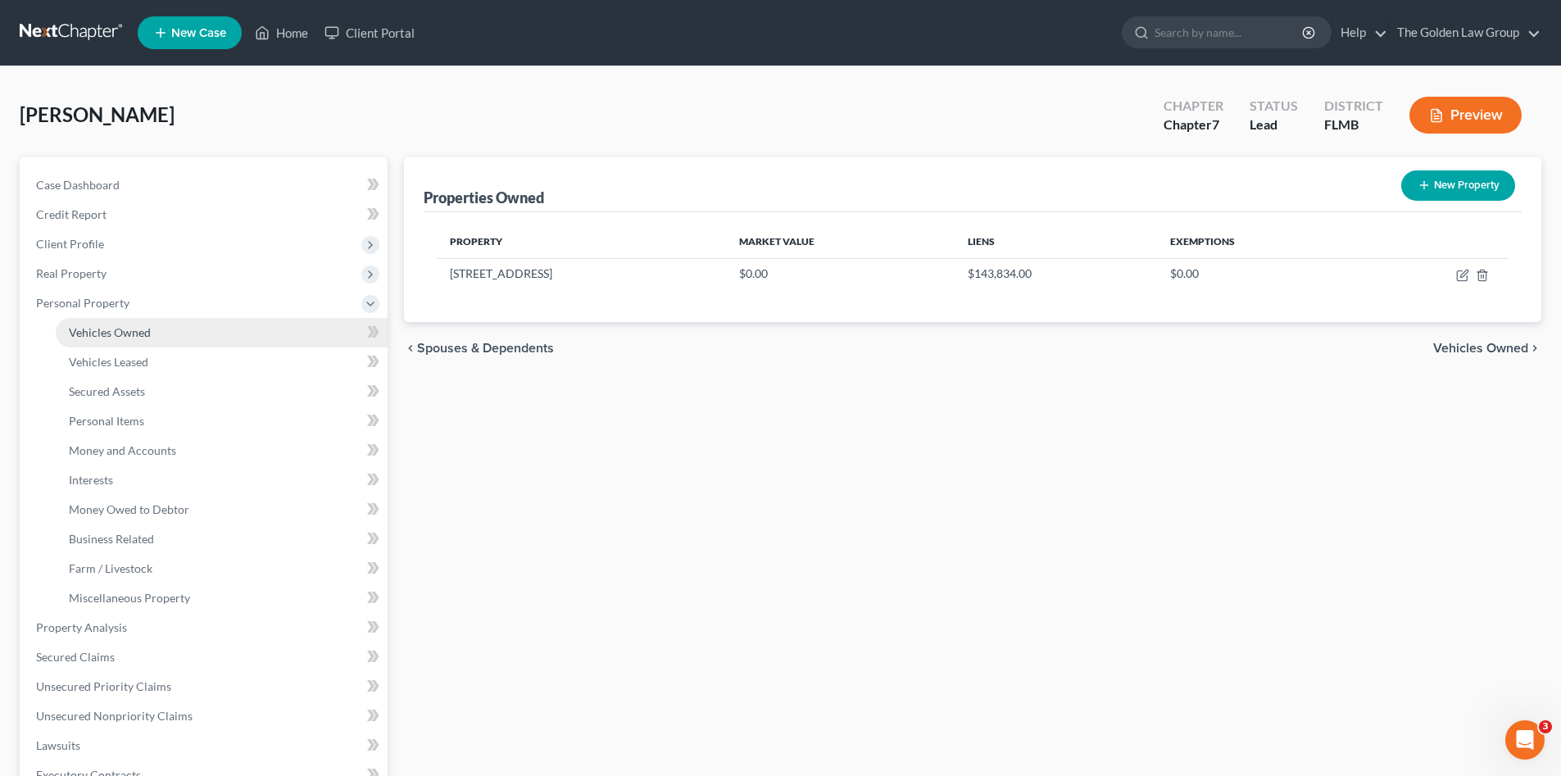
click at [115, 336] on span "Vehicles Owned" at bounding box center [110, 332] width 82 height 14
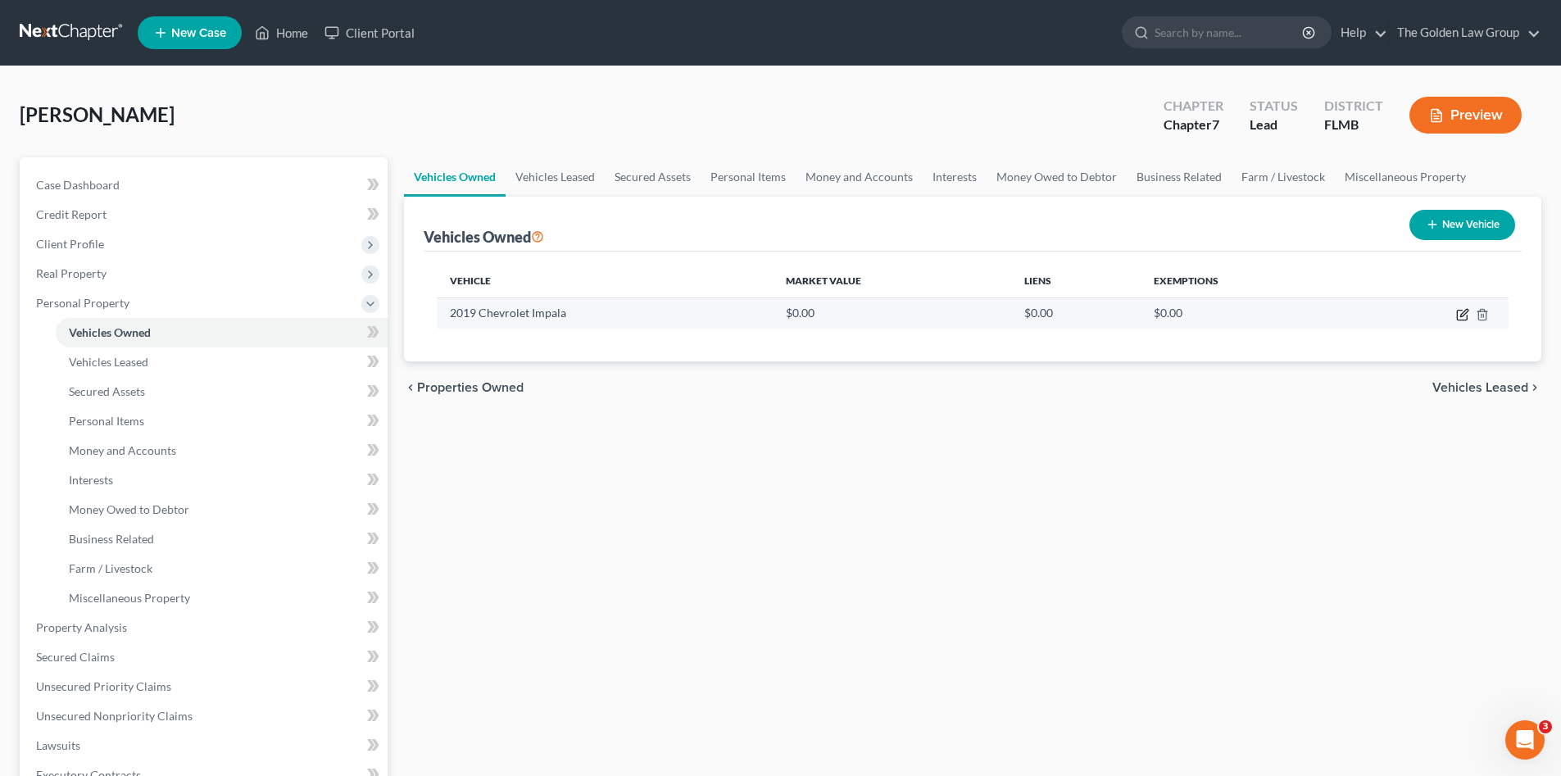
click at [1457, 314] on icon "button" at bounding box center [1462, 316] width 10 height 10
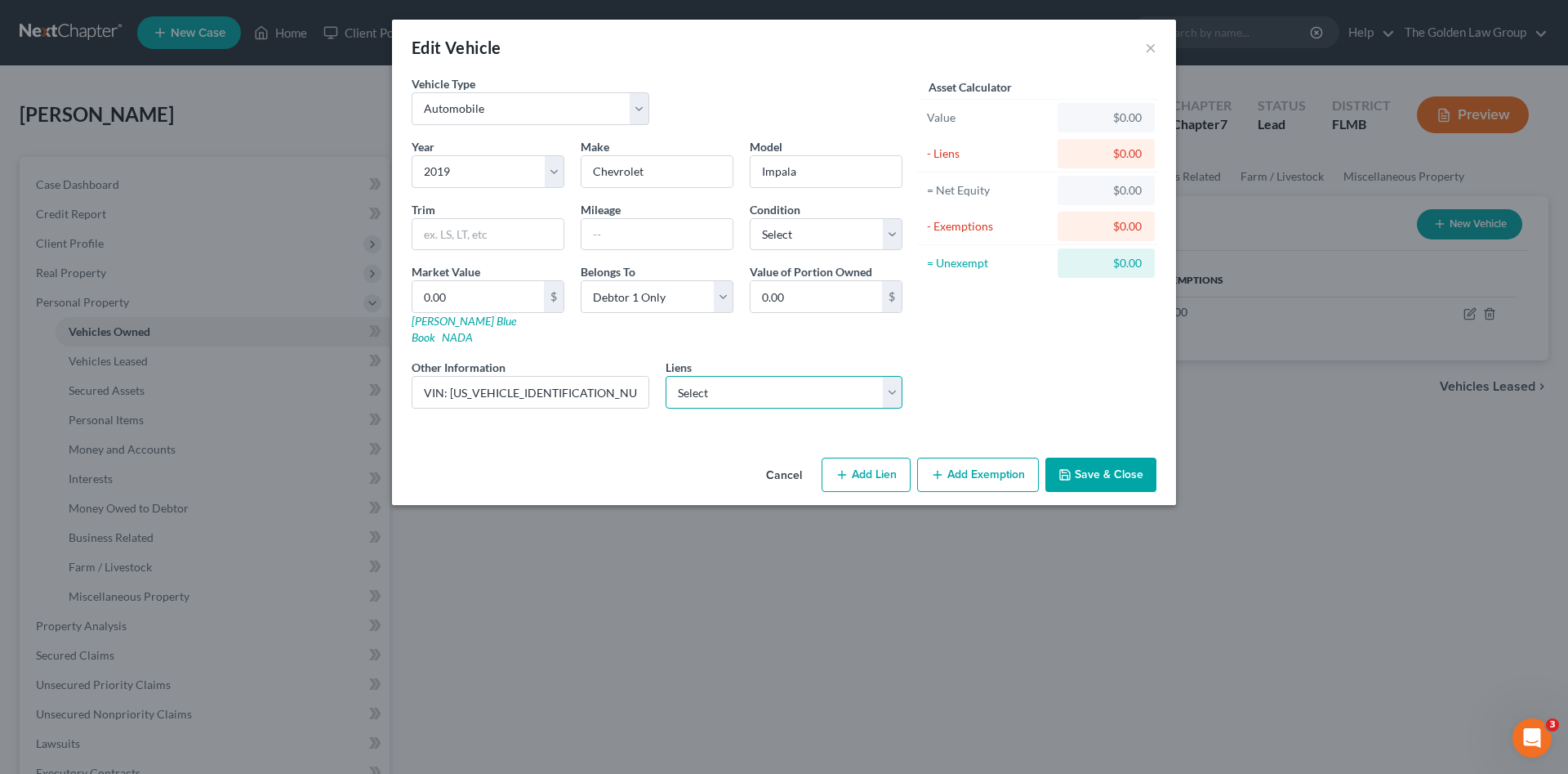
click at [701, 384] on select "Select Ally Fincl - $7,724.00" at bounding box center [784, 392] width 237 height 33
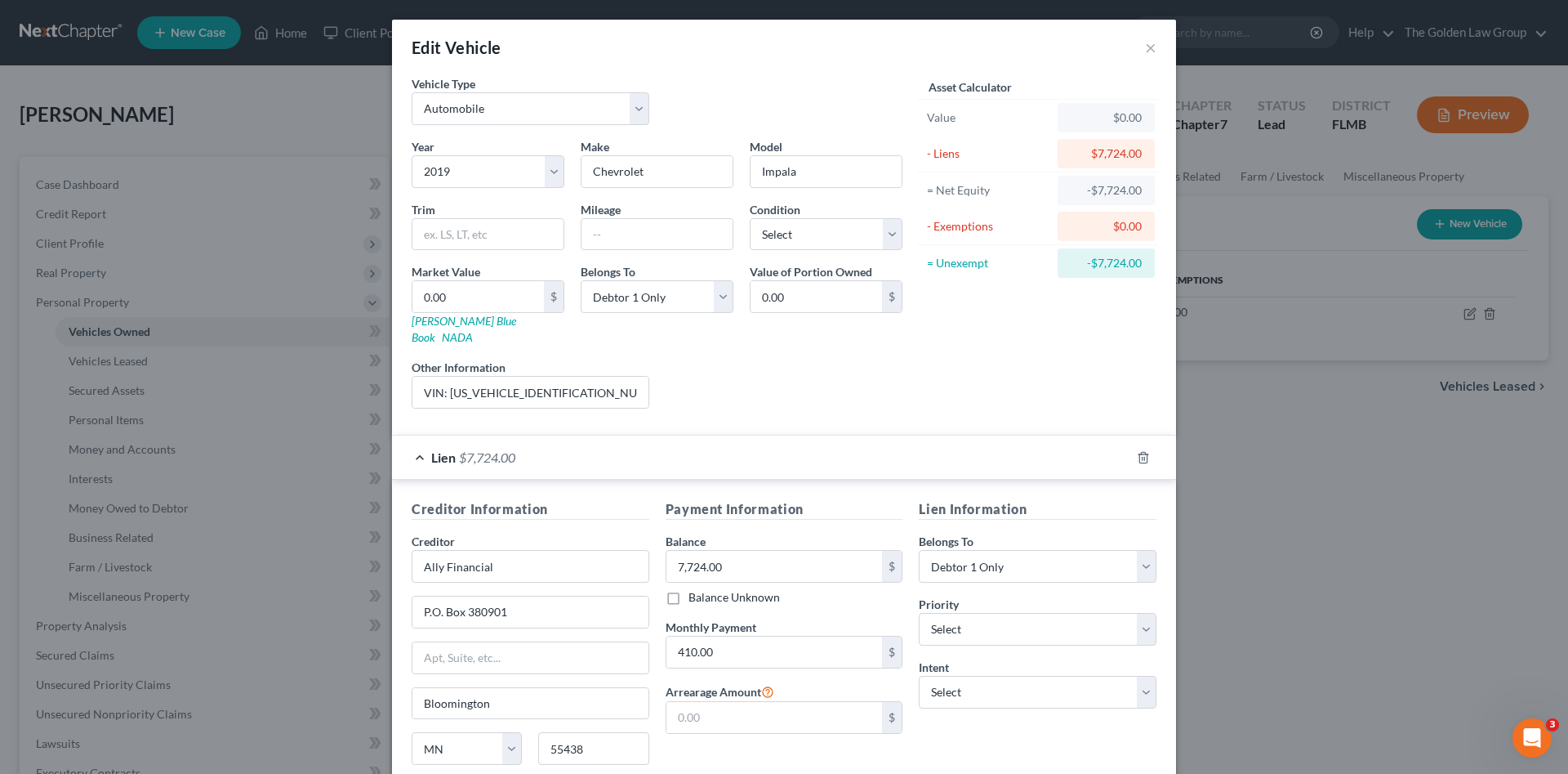
click at [998, 712] on div "Lien Information Belongs To * Select Debtor 1 Only Debtor 2 Only Debtor 1 And D…" at bounding box center [1037, 653] width 254 height 308
click at [628, 227] on input "text" at bounding box center [657, 234] width 152 height 31
click at [857, 228] on select "Select Excellent Very Good Good Fair Poor" at bounding box center [825, 234] width 153 height 33
click at [750, 218] on select "Select Excellent Very Good Good Fair Poor" at bounding box center [825, 234] width 153 height 33
click at [834, 333] on div "Year Select 2026 2025 2024 2023 2022 2021 2020 2019 2018 2017 2016 2015 2014 20…" at bounding box center [657, 279] width 507 height 283
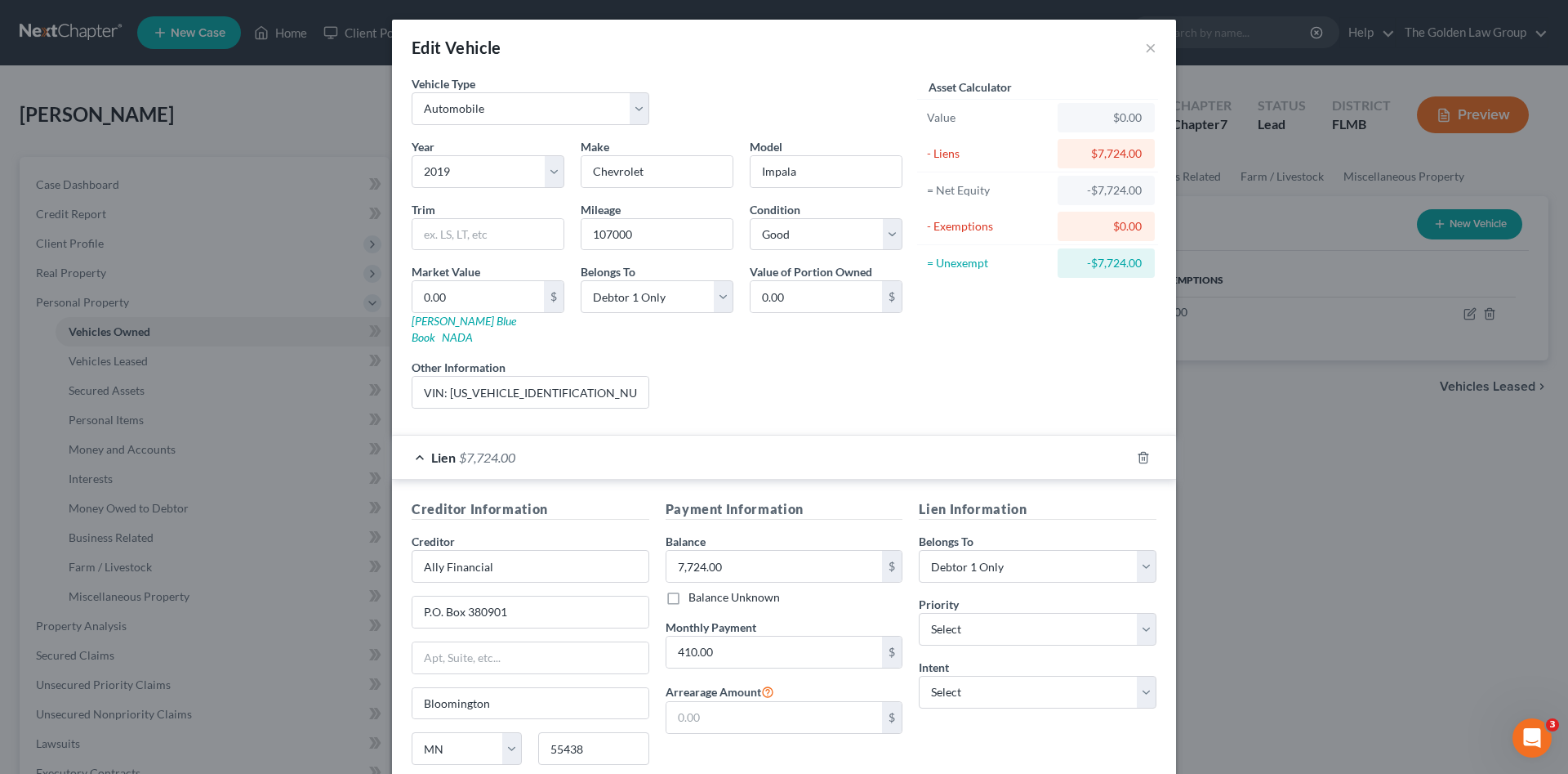
click at [796, 359] on div "Liens Select" at bounding box center [784, 384] width 254 height 50
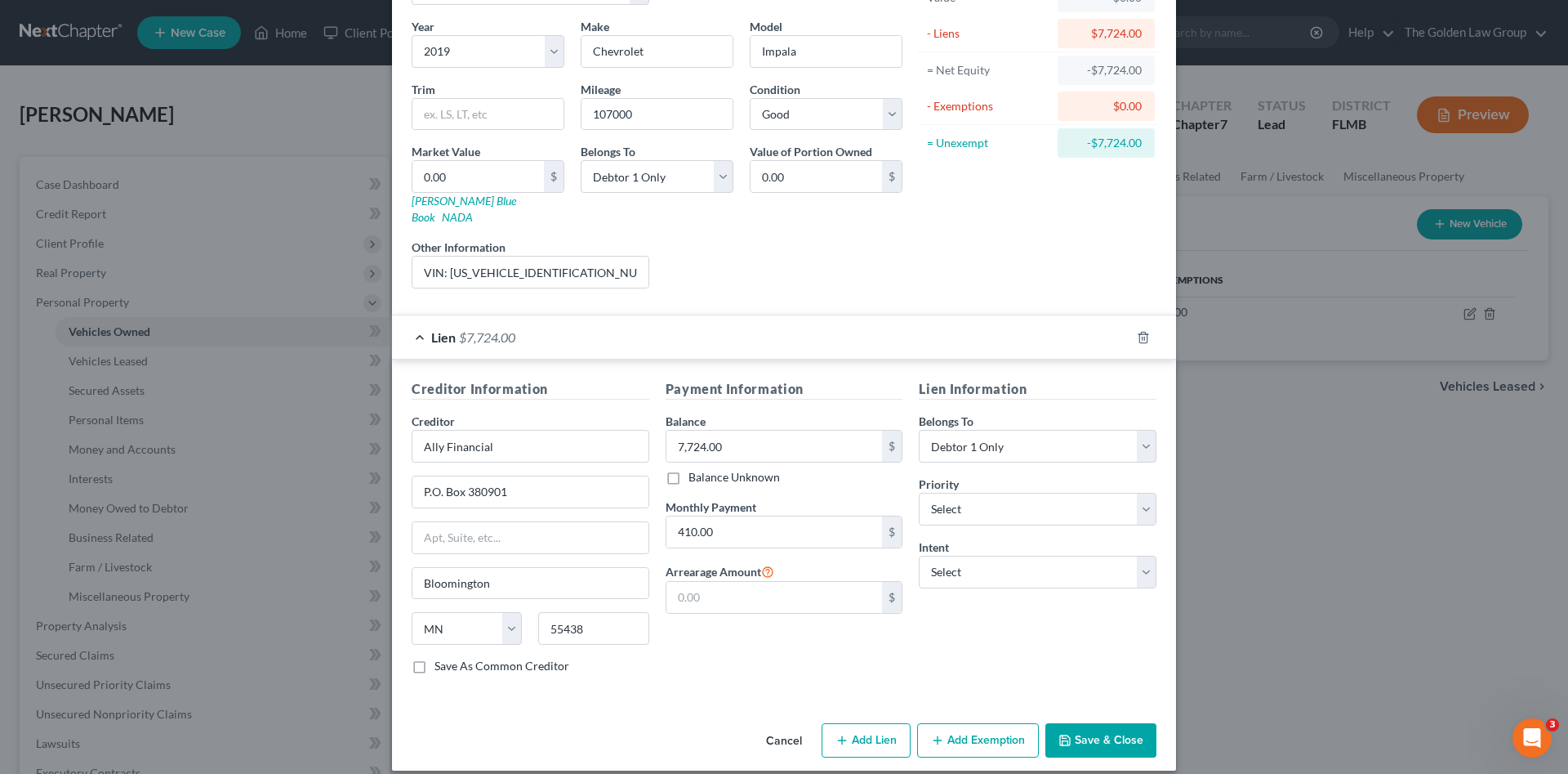
click at [954, 615] on div "Lien Information Belongs To * Select Debtor 1 Only Debtor 2 Only Debtor 1 And D…" at bounding box center [1037, 533] width 254 height 308
click at [978, 559] on select "Select Surrender Redeem Reaffirm Avoid Other" at bounding box center [1038, 572] width 237 height 33
click at [919, 556] on select "Select Surrender Redeem Reaffirm Avoid Other" at bounding box center [1038, 572] width 237 height 33
click at [965, 646] on div "Lien Information Belongs To * Select Debtor 1 Only Debtor 2 Only Debtor 1 And D…" at bounding box center [1037, 533] width 254 height 308
click at [970, 651] on div "Lien Information Belongs To * Select Debtor 1 Only Debtor 2 Only Debtor 1 And D…" at bounding box center [1037, 533] width 254 height 308
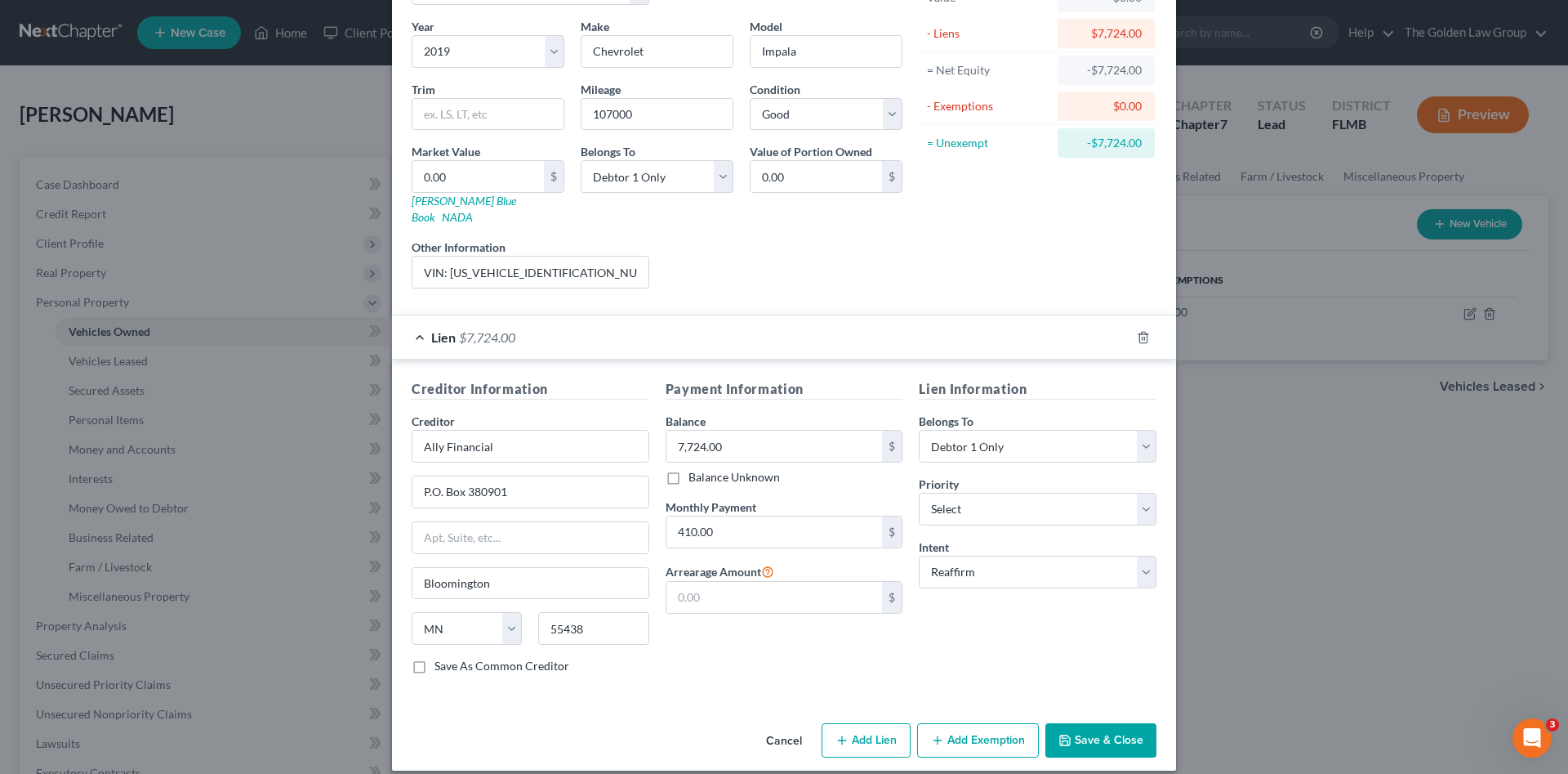
click at [1094, 723] on button "Save & Close" at bounding box center [1100, 740] width 111 height 34
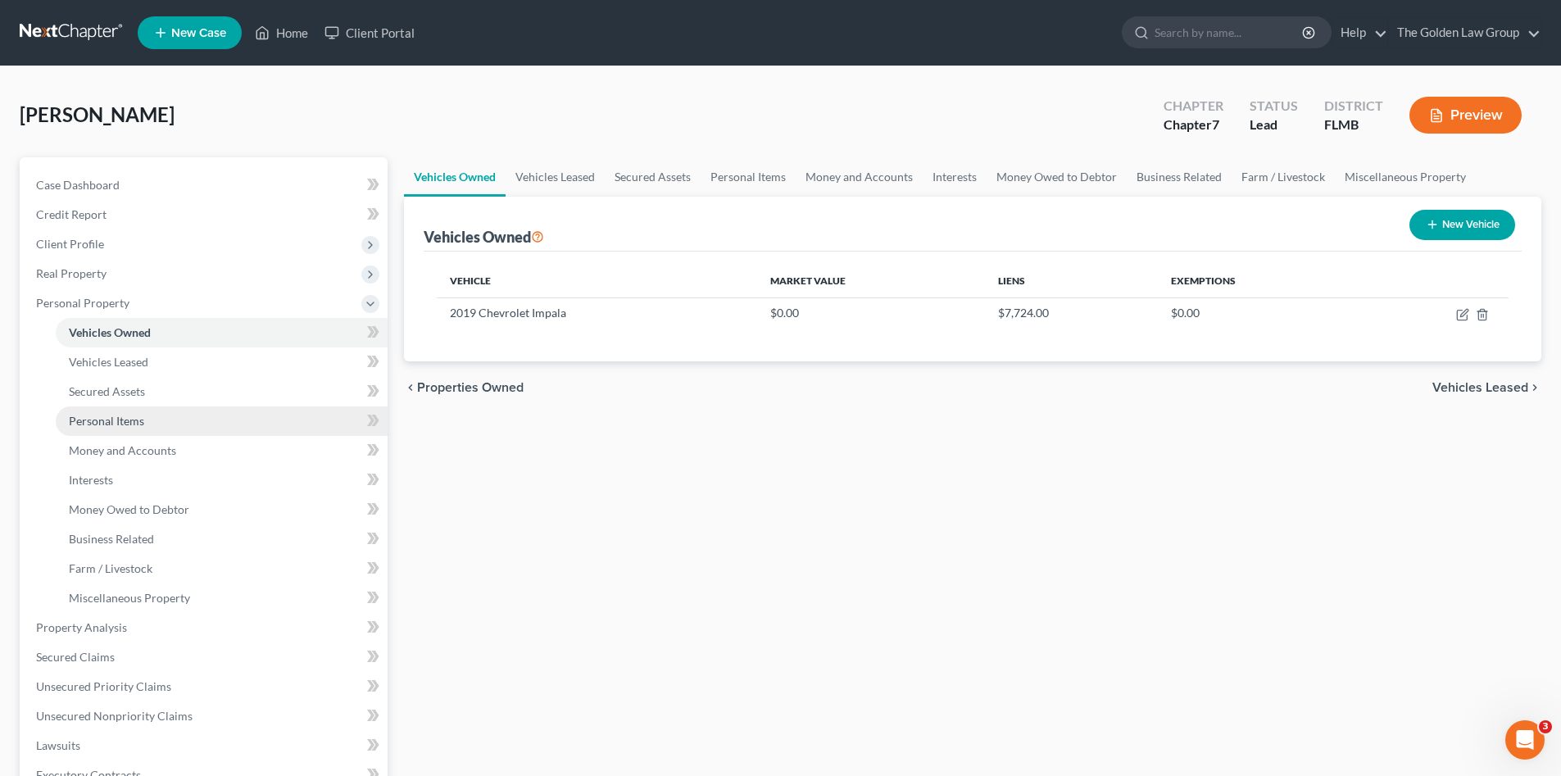
click at [102, 426] on span "Personal Items" at bounding box center [106, 421] width 75 height 14
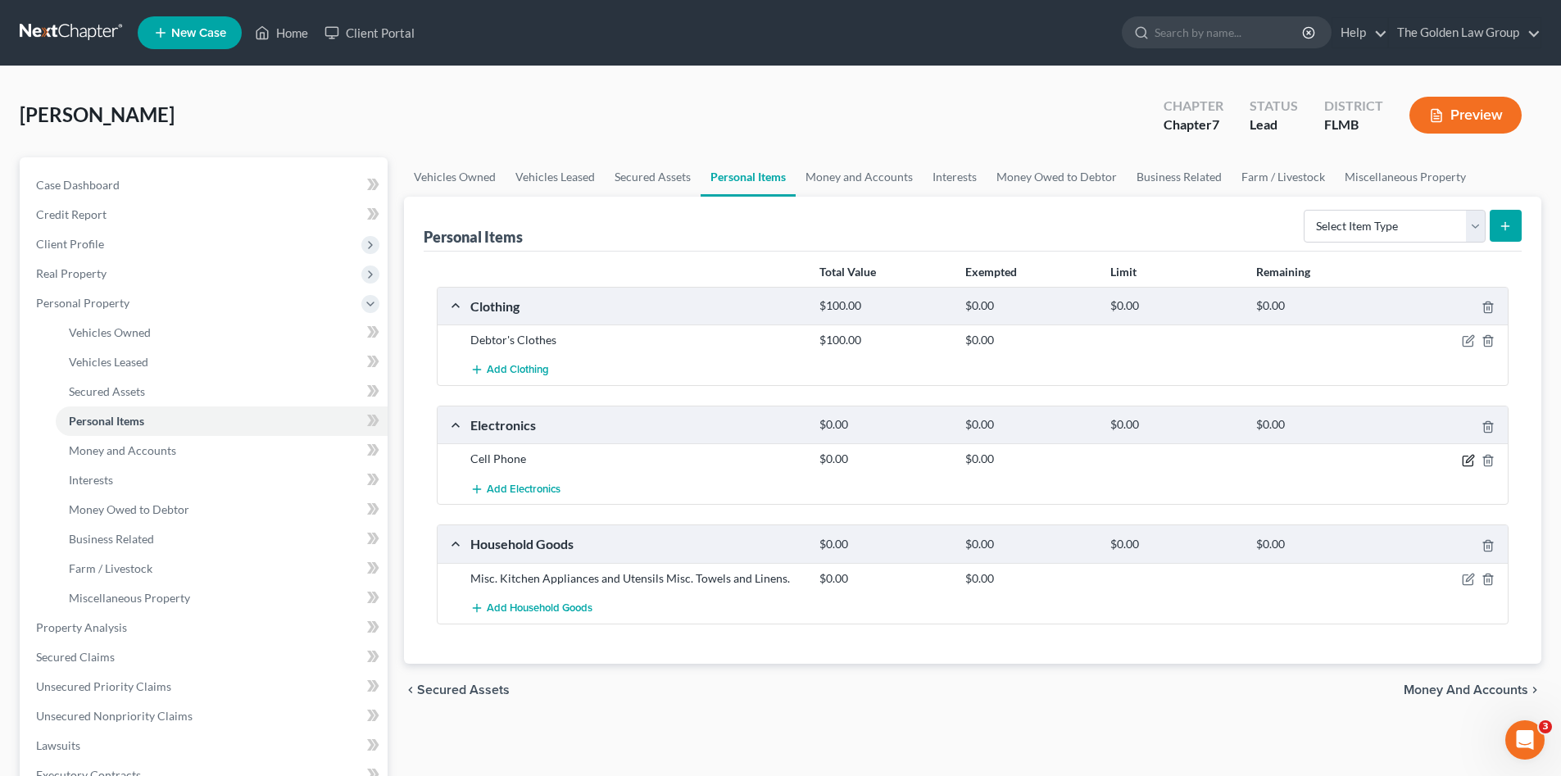
drag, startPoint x: 1468, startPoint y: 460, endPoint x: 1328, endPoint y: 436, distance: 142.1
click at [1467, 460] on icon "button" at bounding box center [1468, 460] width 13 height 13
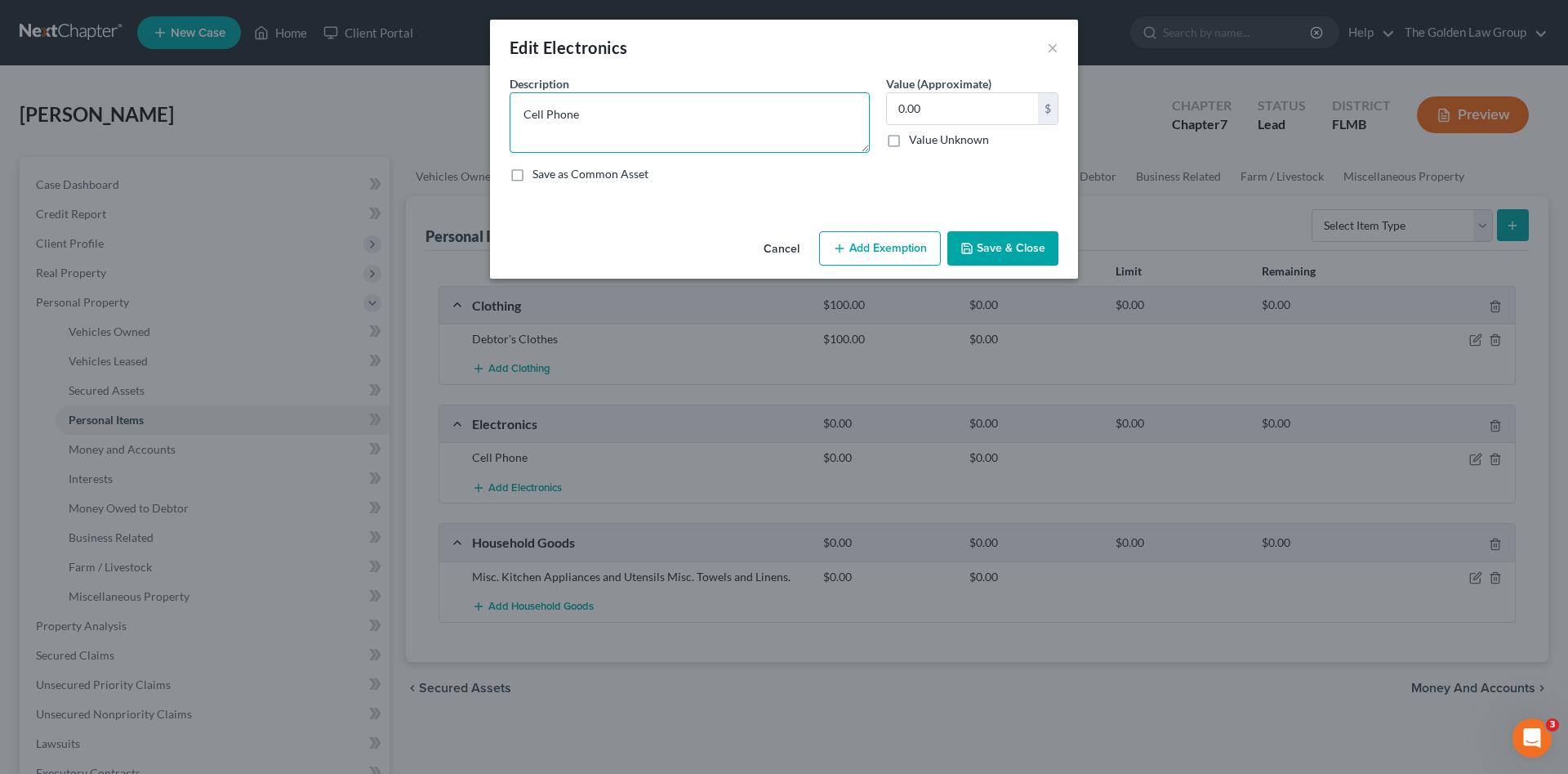
click at [661, 104] on textarea "Cell Phone" at bounding box center [689, 123] width 360 height 61
click at [962, 71] on div "Edit Electronics ×" at bounding box center [784, 48] width 588 height 56
click at [966, 102] on input "0.00" at bounding box center [963, 108] width 152 height 31
drag, startPoint x: 988, startPoint y: 175, endPoint x: 1035, endPoint y: 250, distance: 88.5
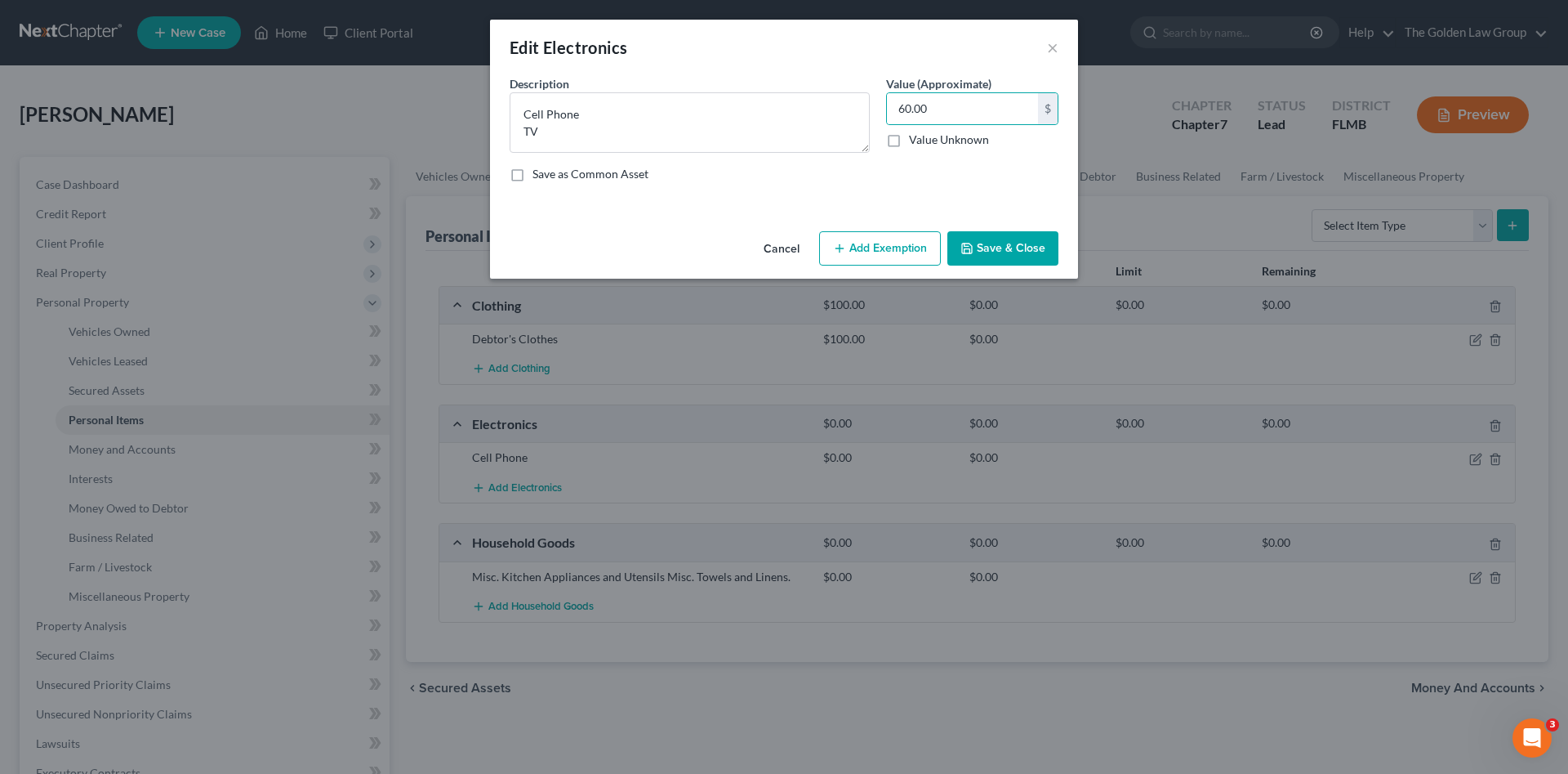
click at [992, 177] on div "Save as Common Asset" at bounding box center [784, 174] width 549 height 16
click at [1035, 250] on button "Save & Close" at bounding box center [1002, 248] width 111 height 34
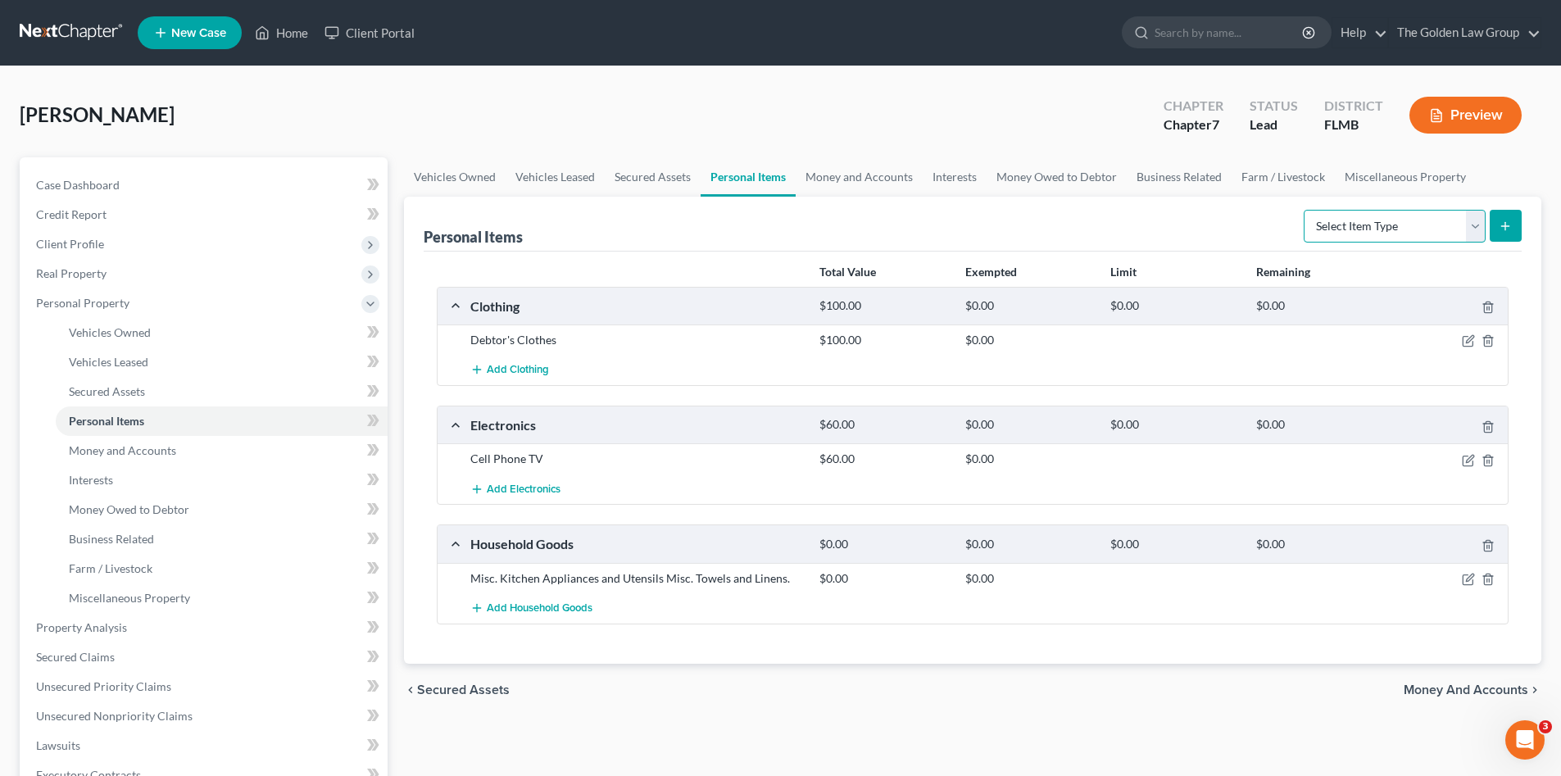
click at [1362, 219] on select "Select Item Type Clothing Collectibles Of Value Electronics Firearms Household …" at bounding box center [1394, 226] width 182 height 33
drag, startPoint x: 1468, startPoint y: 574, endPoint x: 1022, endPoint y: 349, distance: 499.4
click at [1466, 574] on icon "button" at bounding box center [1468, 579] width 13 height 13
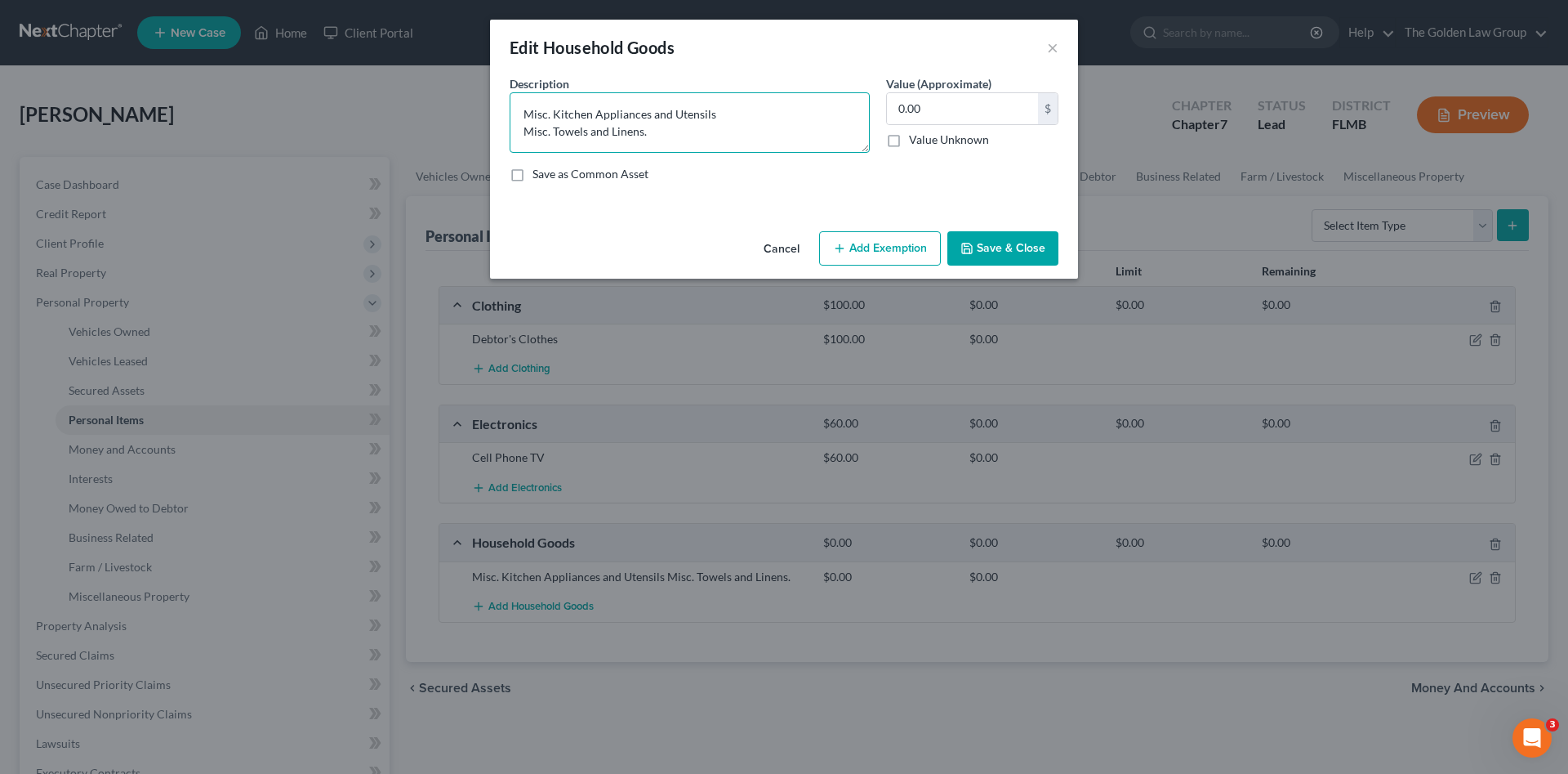
click at [525, 116] on textarea "Misc. Kitchen Appliances and Utensils Misc. Towels and Linens." at bounding box center [689, 123] width 360 height 61
click at [527, 131] on textarea "1 Bed 1Nightstand Misc. Kitchen Appliances and Utensils Misc. Towels and Linens." at bounding box center [689, 123] width 360 height 61
click at [601, 138] on textarea "1 Bed 1 Nightstand Misc. Kitchen Appliances and Utensils Misc. Towels and Linen…" at bounding box center [689, 123] width 360 height 61
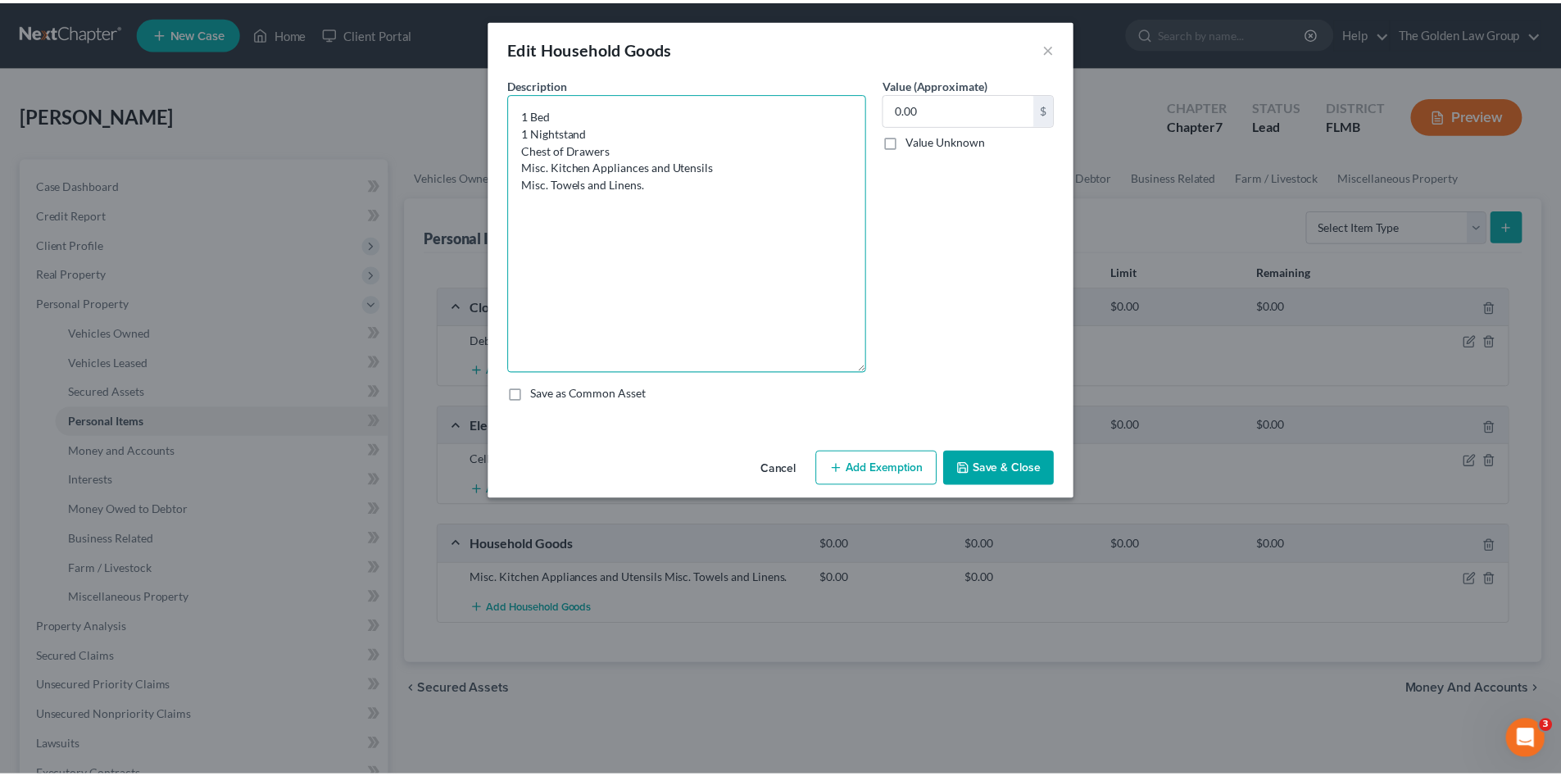
scroll to position [0, 0]
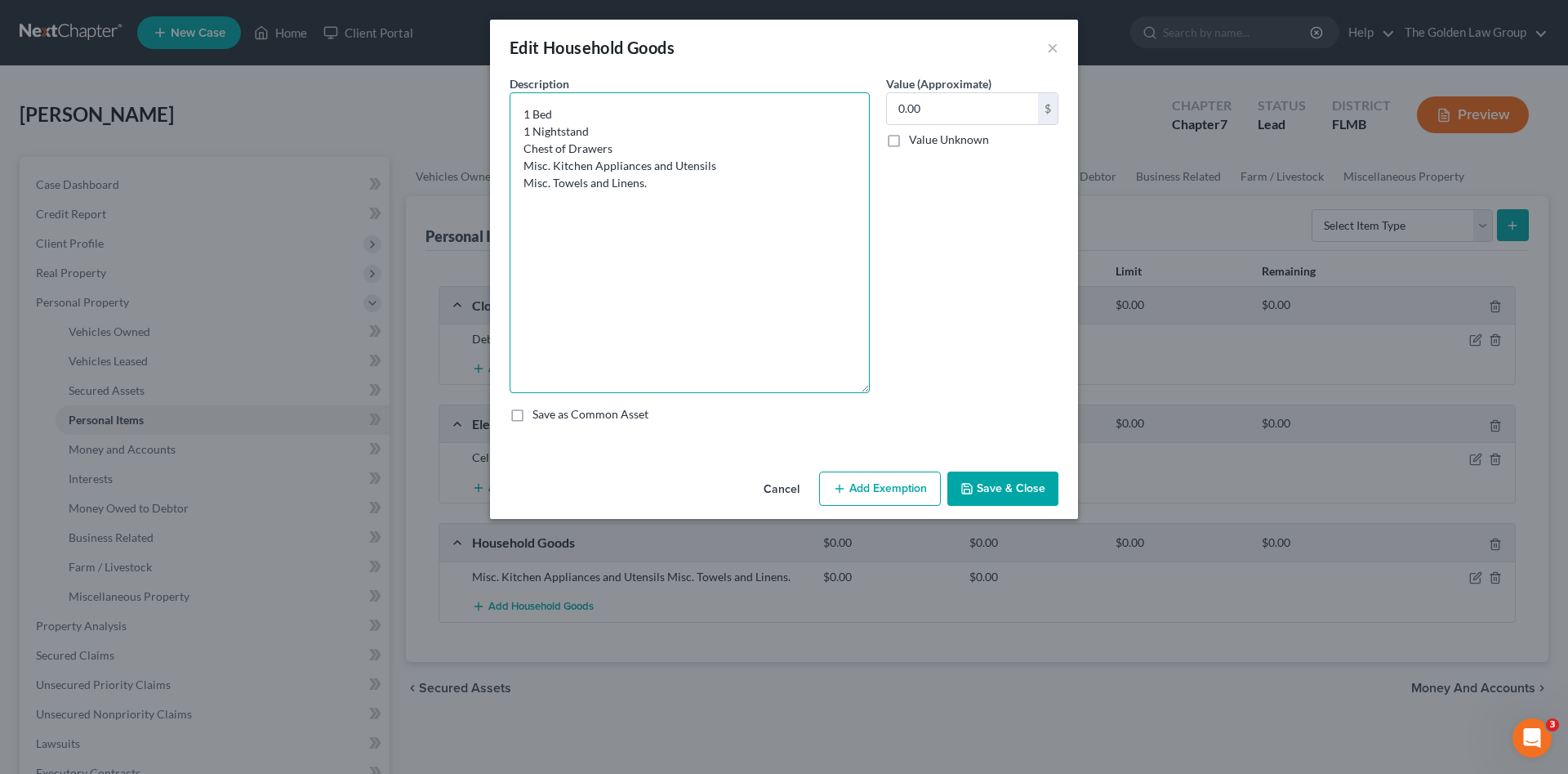
drag, startPoint x: 861, startPoint y: 148, endPoint x: 716, endPoint y: 210, distance: 157.7
click at [902, 383] on div "Description * 1 Bed 1 Nightstand Chest of Drawers Misc. Kitchen Appliances and …" at bounding box center [784, 254] width 565 height 360
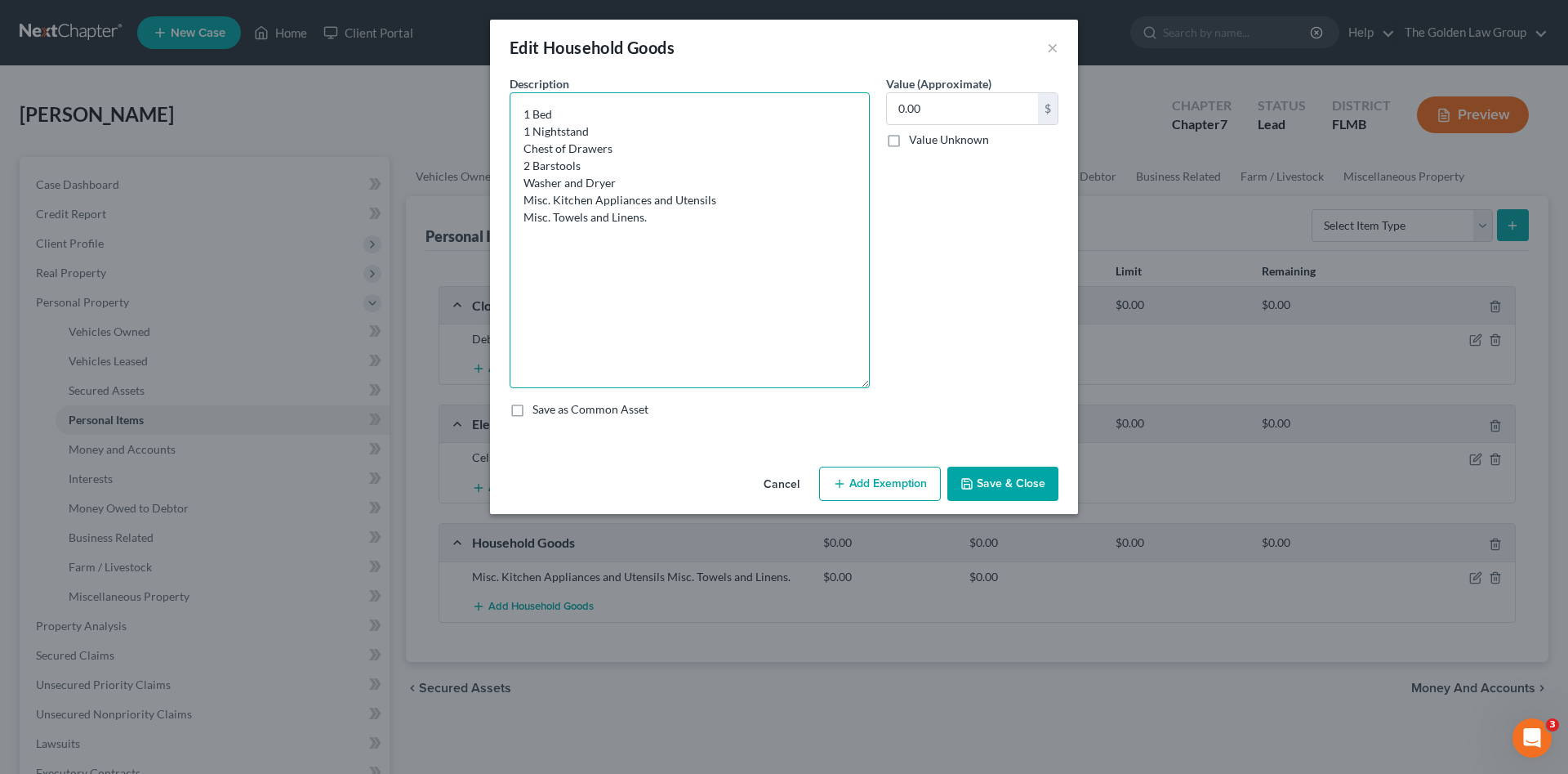
click at [671, 193] on textarea "1 Bed 1 Nightstand Chest of Drawers 2 Barstools Washer and Dryer Misc. Kitchen …" at bounding box center [689, 240] width 360 height 296
click at [1040, 474] on button "Save & Close" at bounding box center [1002, 484] width 111 height 34
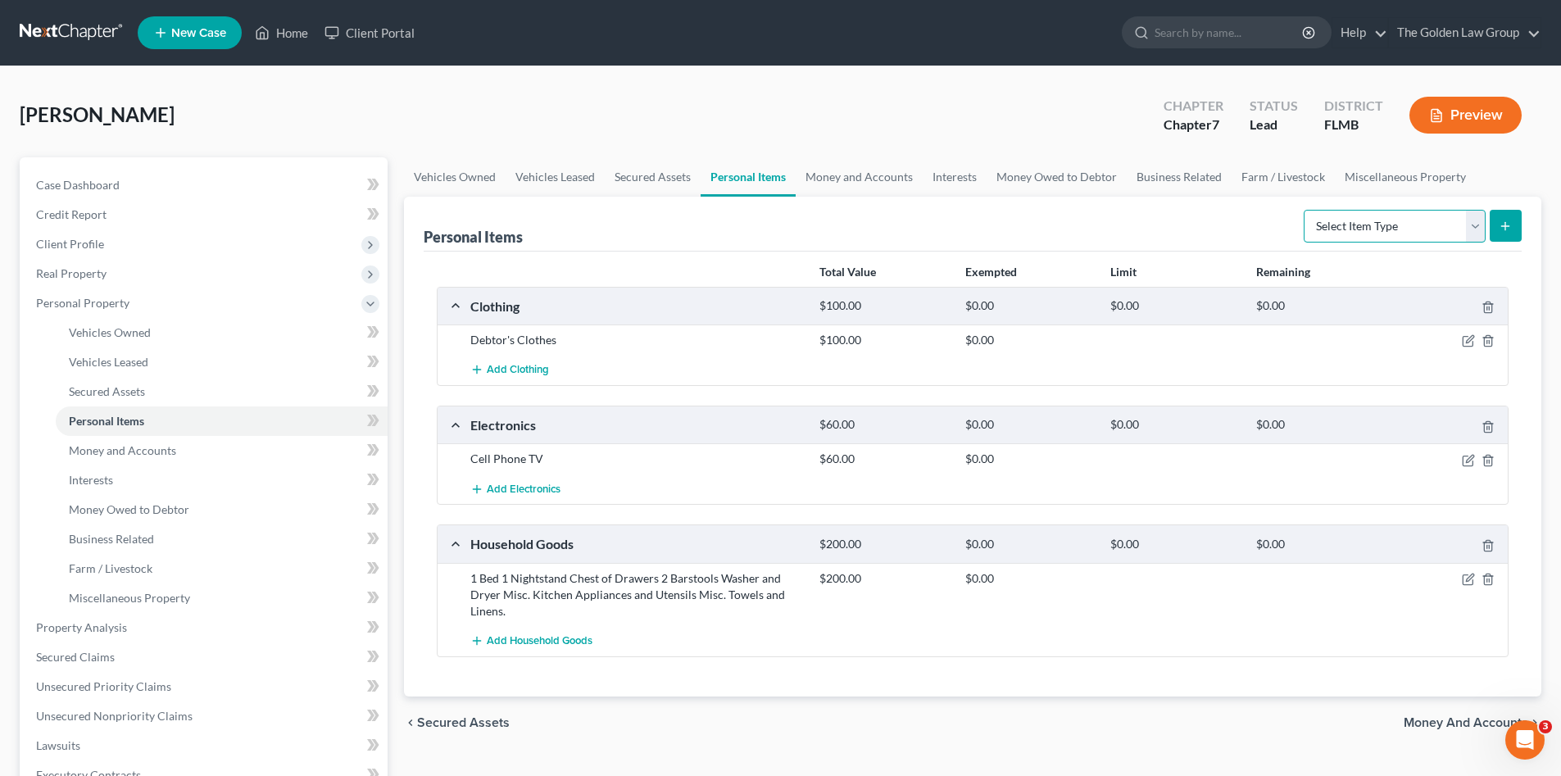
click at [1340, 223] on select "Select Item Type Clothing Collectibles Of Value Electronics Firearms Household …" at bounding box center [1394, 226] width 182 height 33
click at [1449, 722] on span "Money and Accounts" at bounding box center [1465, 722] width 125 height 13
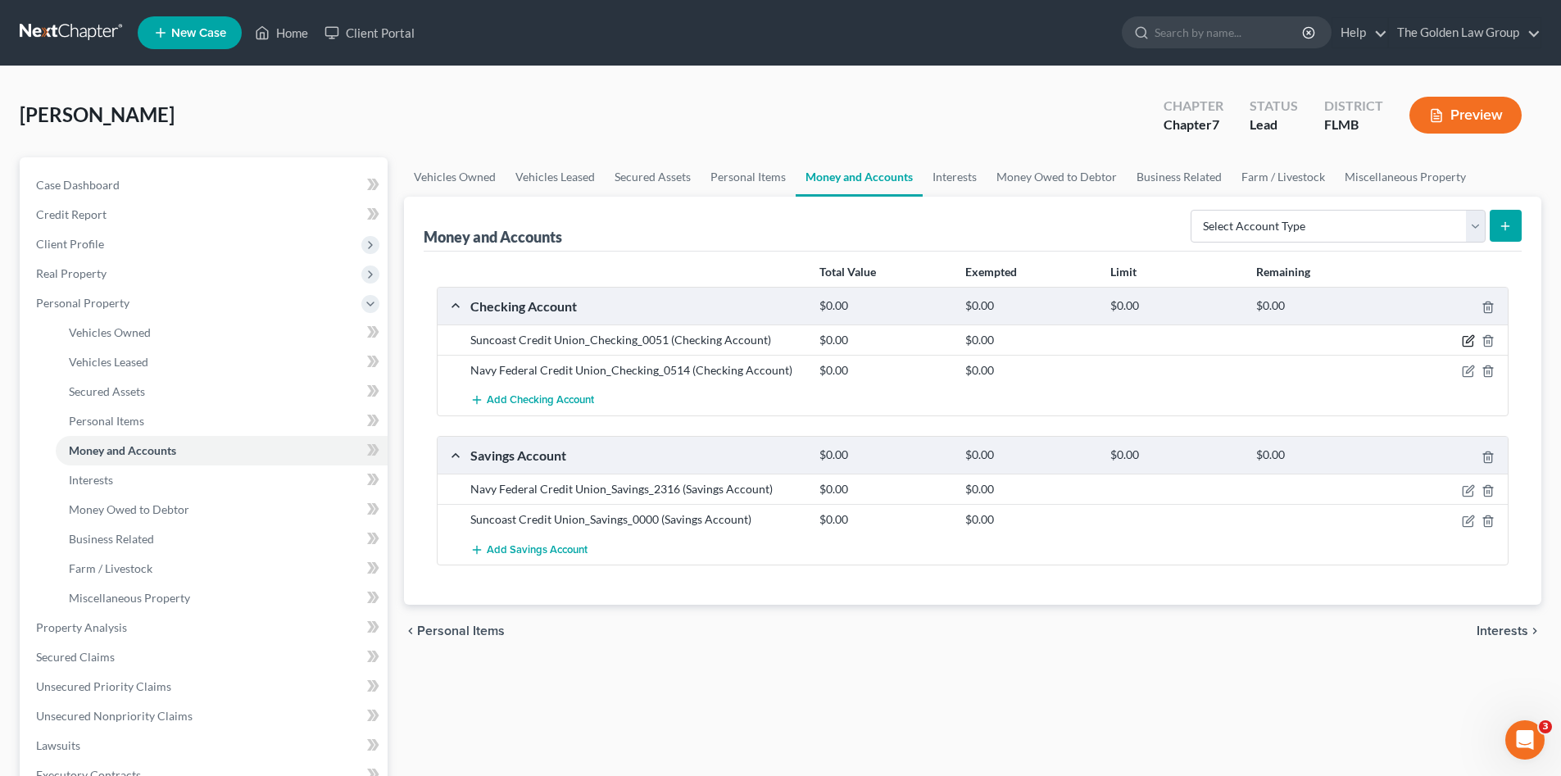
click at [1467, 338] on icon "button" at bounding box center [1468, 340] width 13 height 13
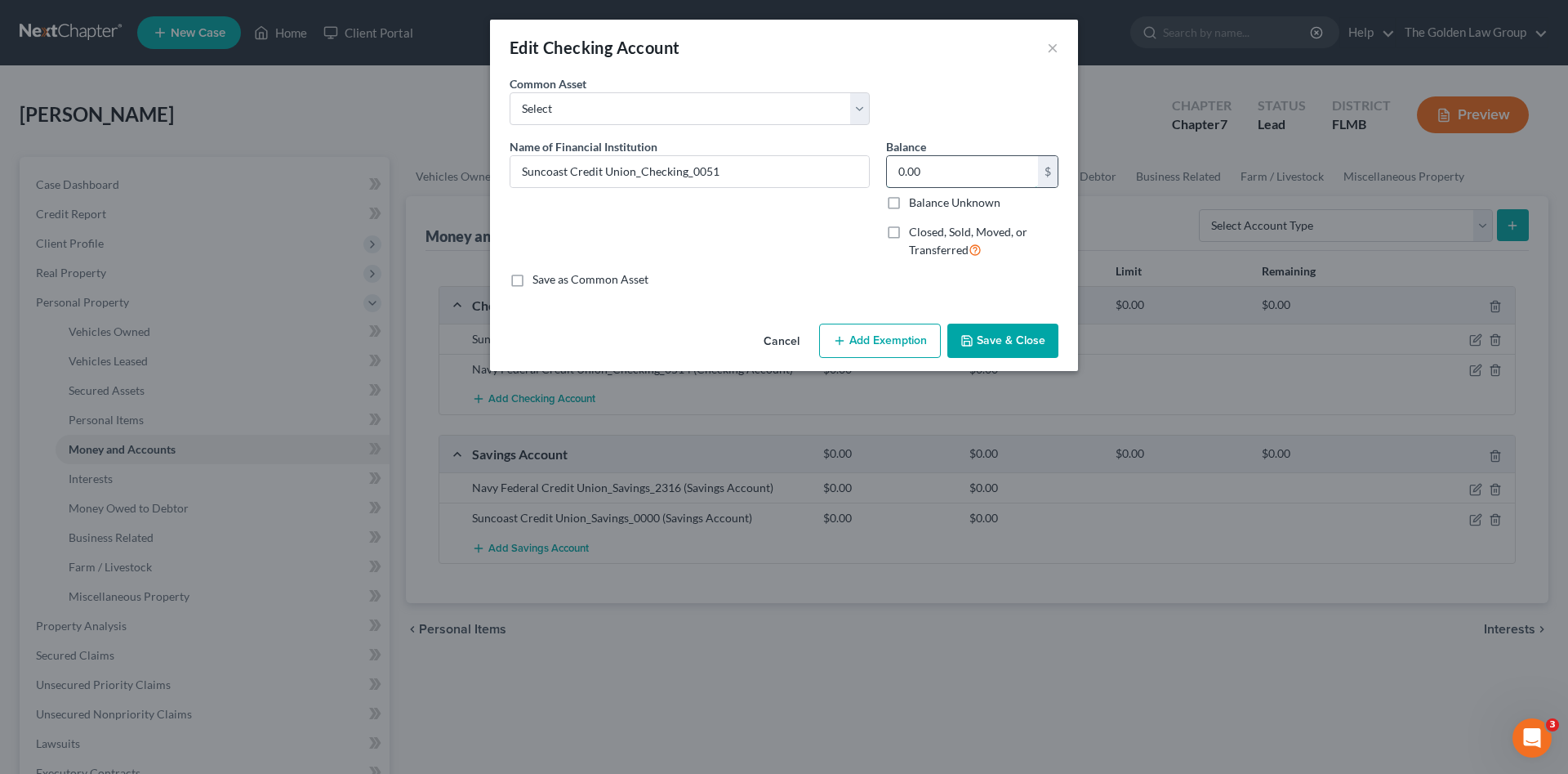
click at [930, 168] on input "0.00" at bounding box center [963, 171] width 152 height 31
click at [1014, 330] on button "Save & Close" at bounding box center [1002, 340] width 111 height 34
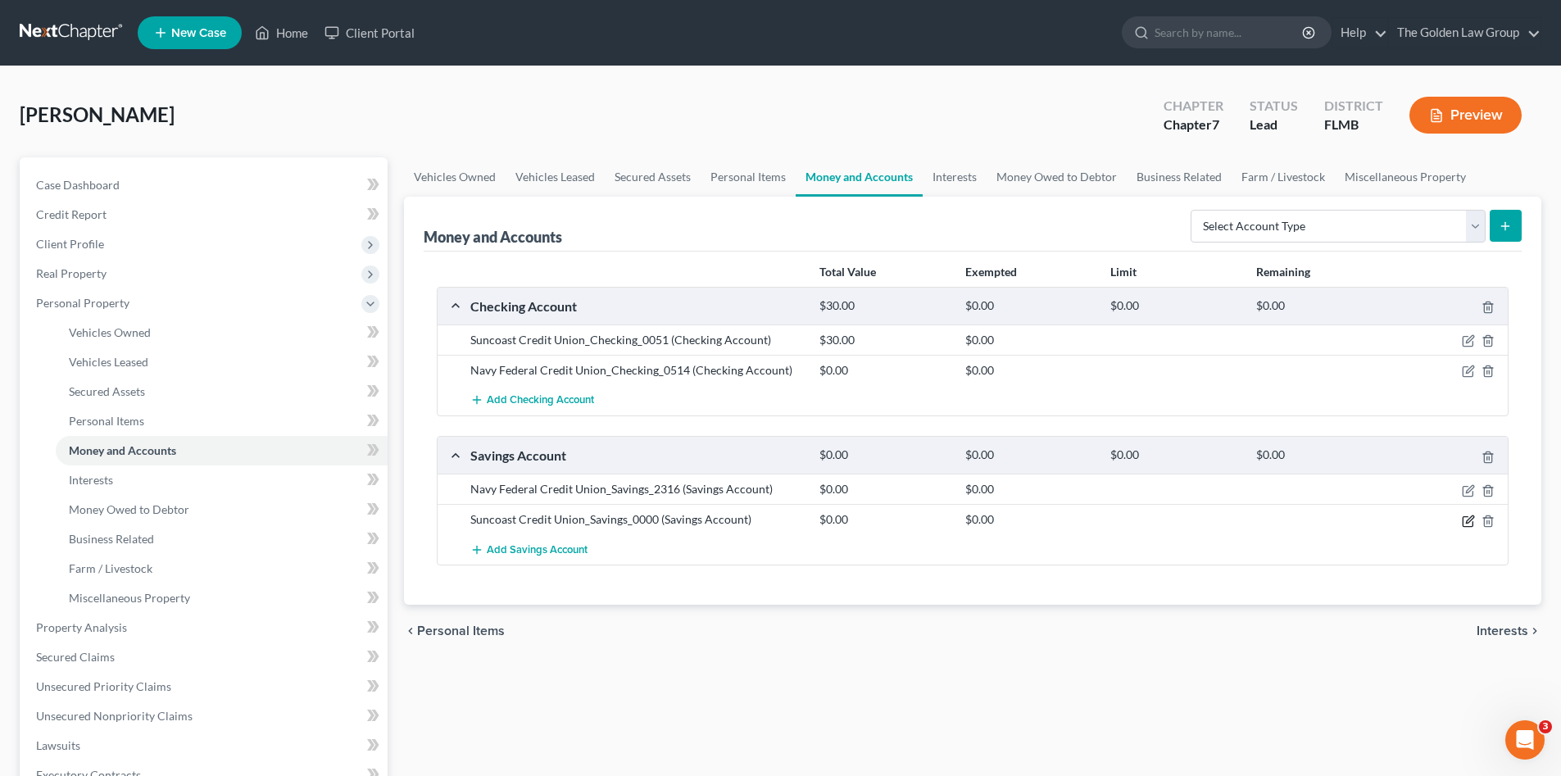
click at [1471, 523] on icon "button" at bounding box center [1468, 521] width 13 height 13
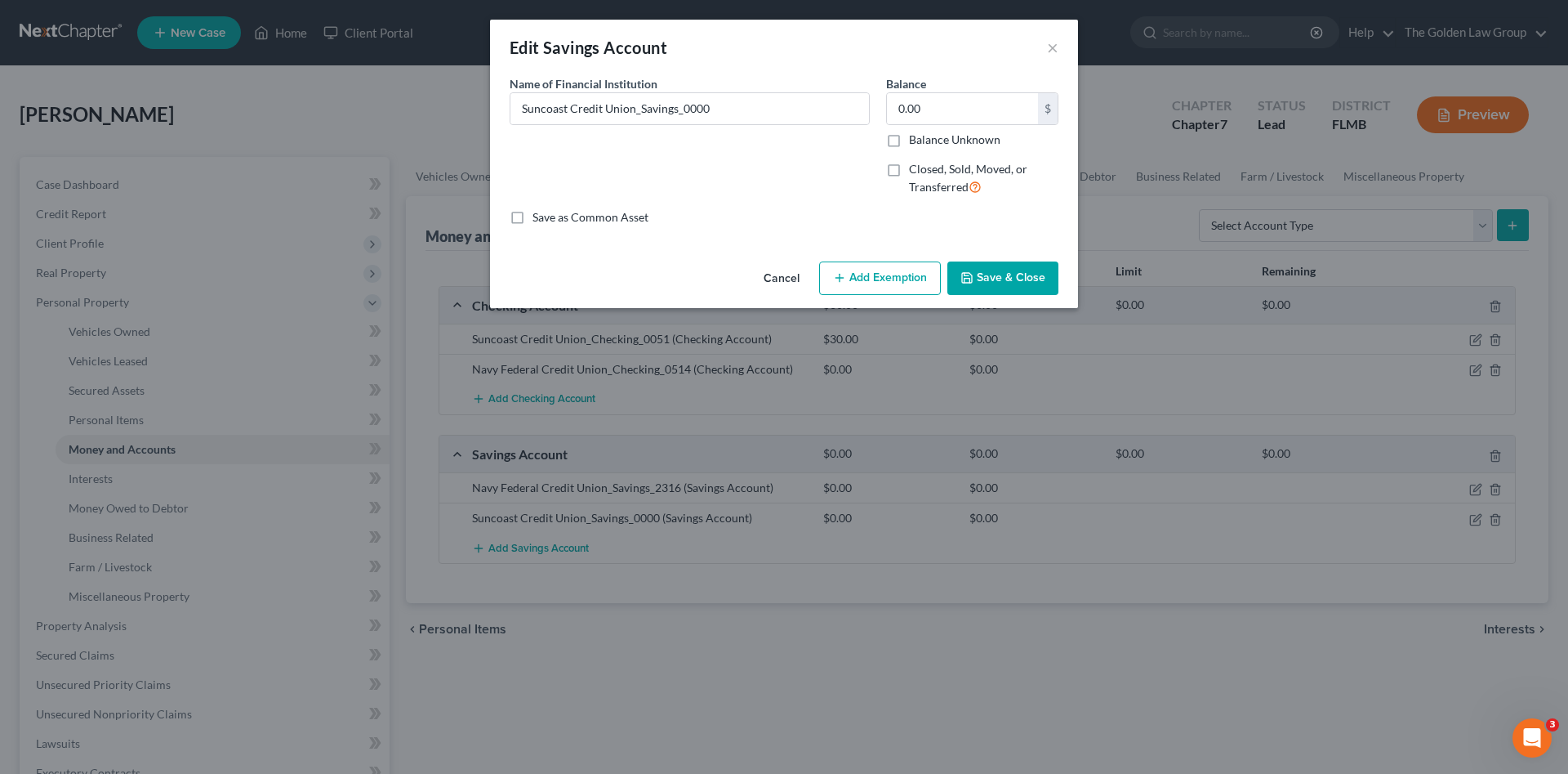
click at [997, 279] on button "Save & Close" at bounding box center [1002, 278] width 111 height 34
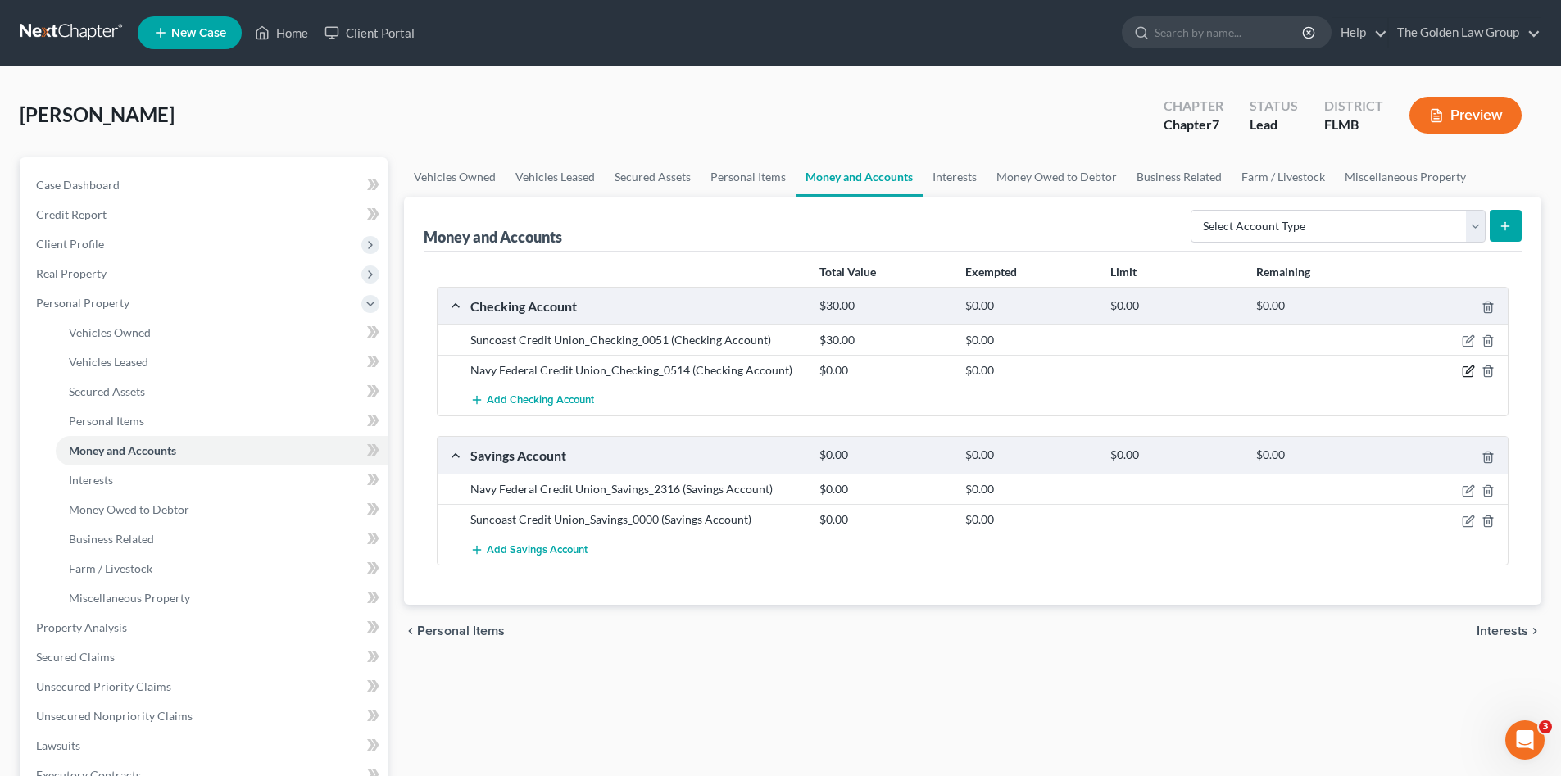
click at [1462, 375] on icon "button" at bounding box center [1468, 371] width 13 height 13
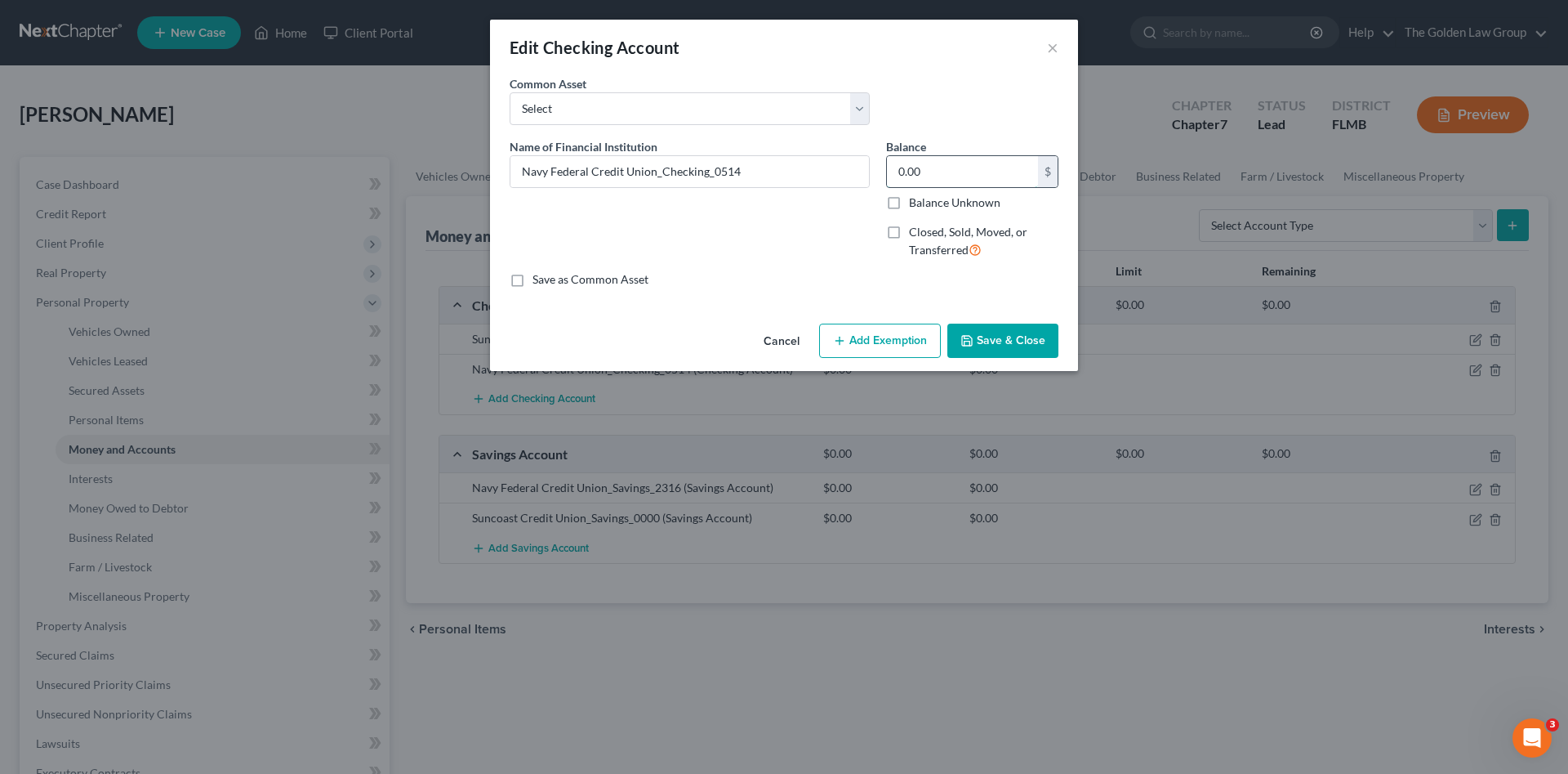
click at [939, 178] on input "0.00" at bounding box center [963, 171] width 152 height 31
click at [998, 334] on button "Save & Close" at bounding box center [1002, 340] width 111 height 34
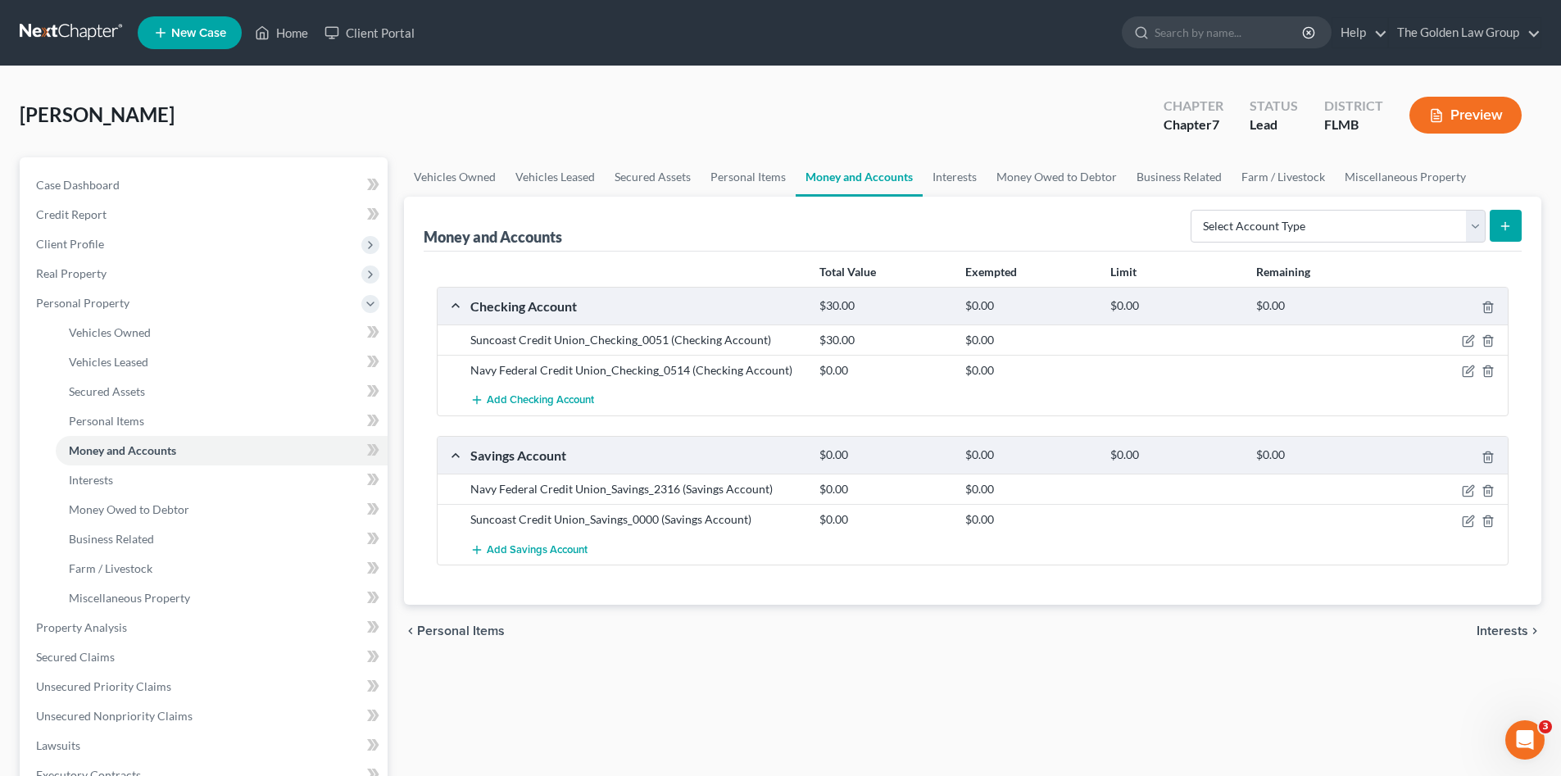
click at [1285, 611] on div "chevron_left Personal Items Interests chevron_right" at bounding box center [972, 631] width 1137 height 52
click at [902, 590] on div "Total Value Exempted Limit Remaining Checking Account $30.00 $0.00 $0.00 $0.00 …" at bounding box center [973, 429] width 1098 height 354
click at [925, 612] on div "chevron_left Personal Items Interests chevron_right" at bounding box center [972, 631] width 1137 height 52
click at [947, 181] on link "Interests" at bounding box center [955, 176] width 64 height 39
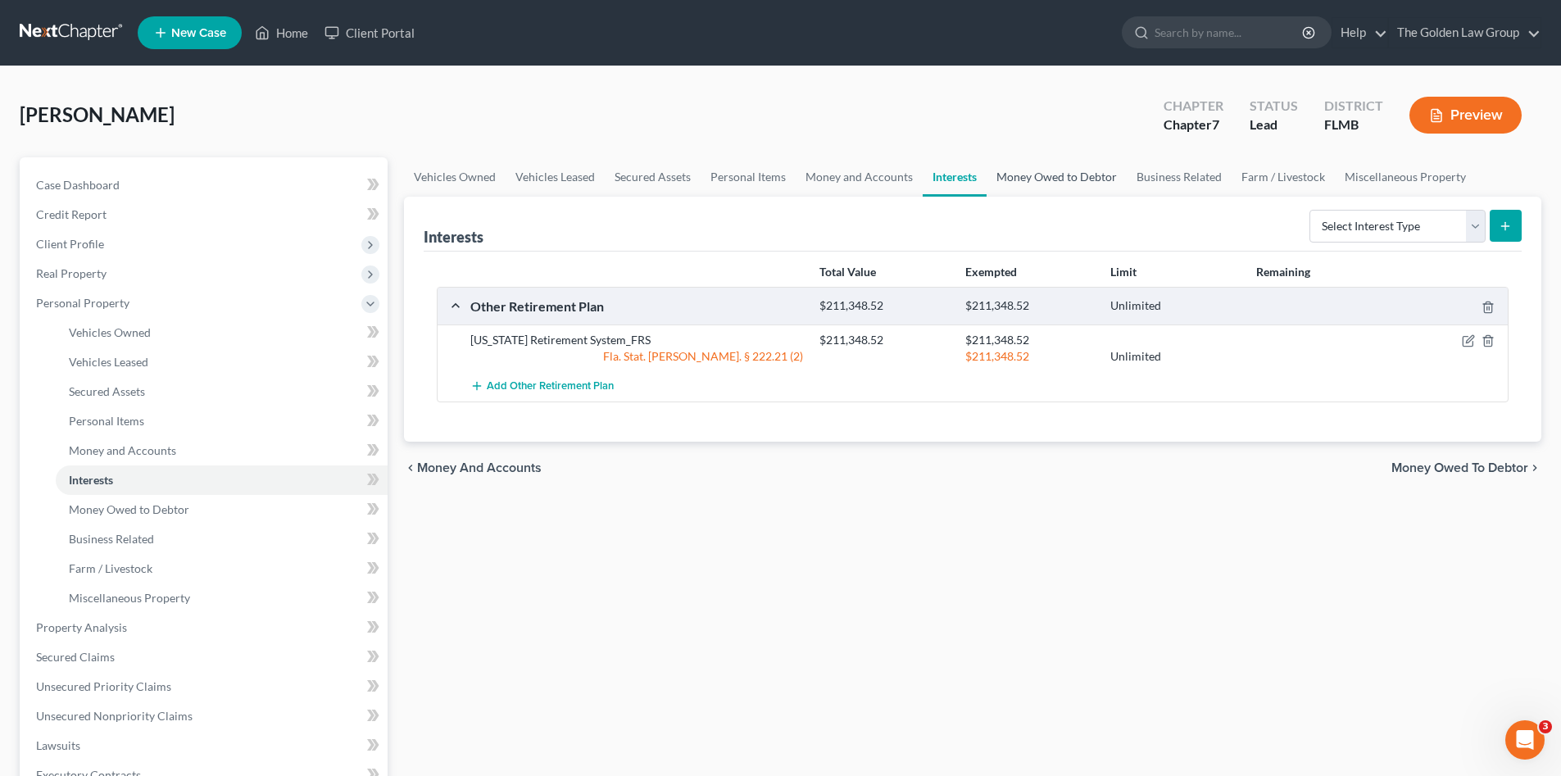
click at [1058, 171] on link "Money Owed to Debtor" at bounding box center [1056, 176] width 140 height 39
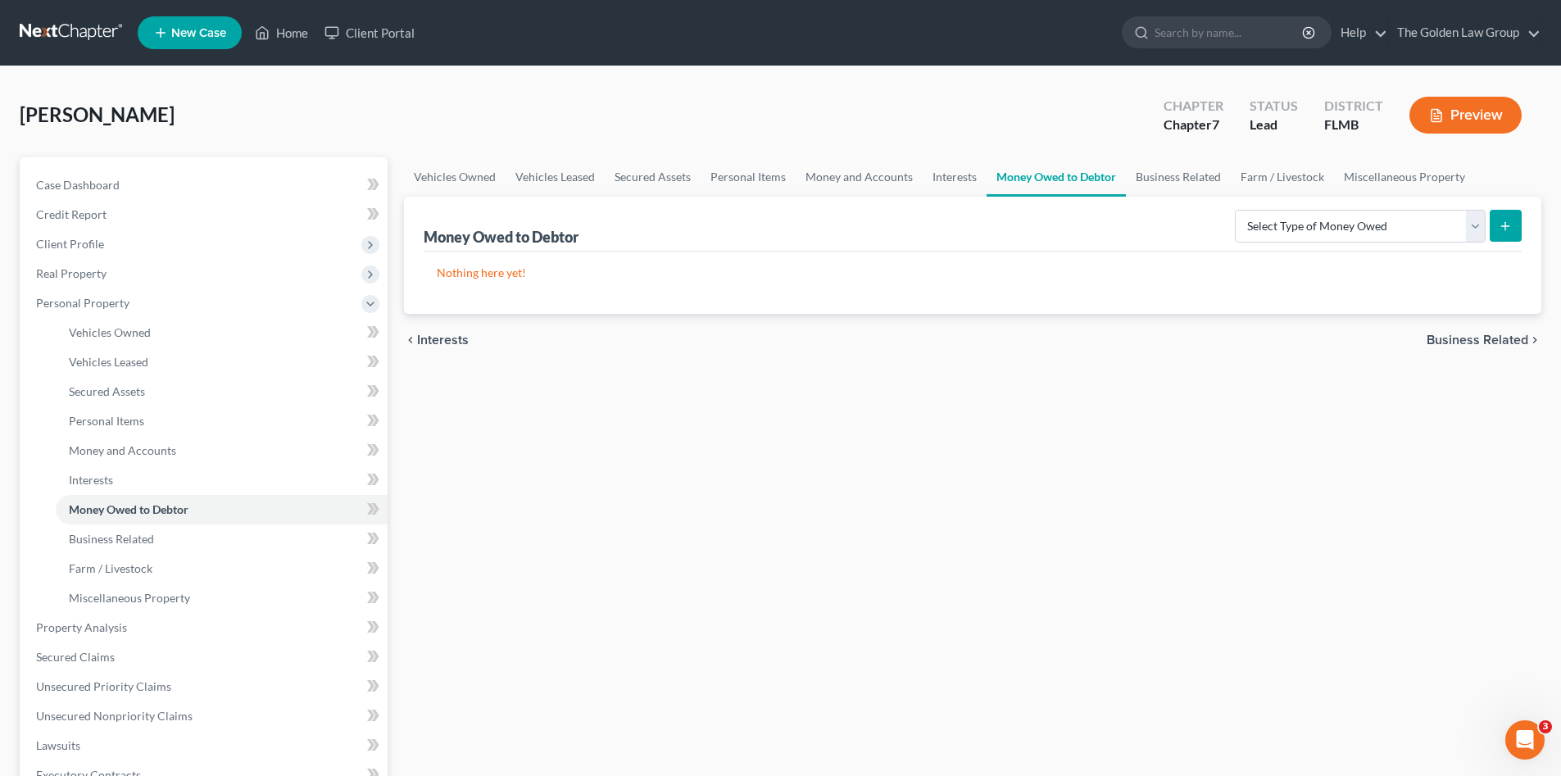
click at [1004, 110] on div "Carswell, Gregory Upgraded Chapter Chapter 7 Status Lead District FLMB Preview" at bounding box center [780, 121] width 1521 height 71
click at [1362, 181] on link "Miscellaneous Property" at bounding box center [1404, 176] width 141 height 39
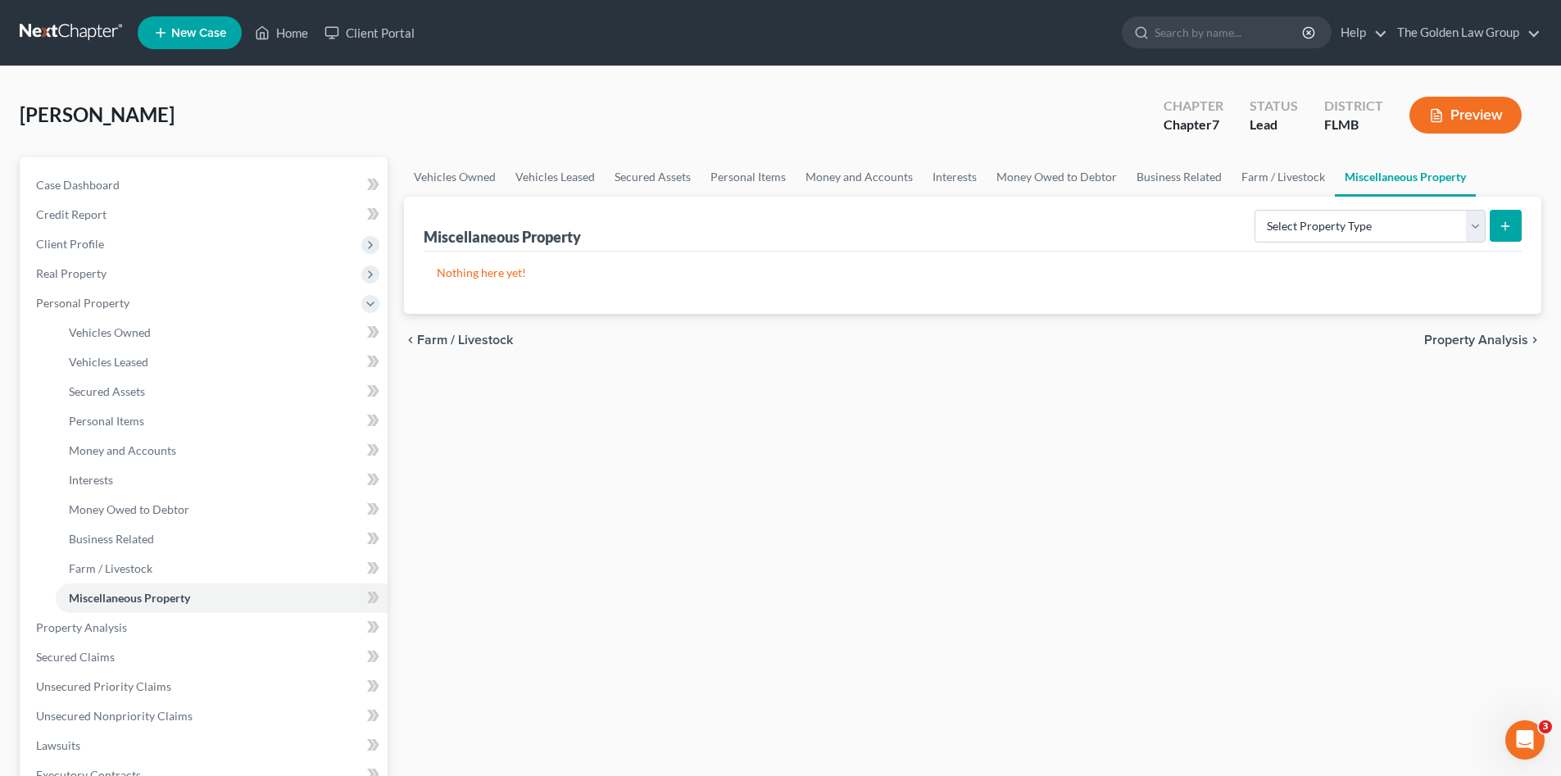
click at [351, 102] on div "Carswell, Gregory Upgraded Chapter Chapter 7 Status Lead District FLMB Preview" at bounding box center [780, 121] width 1521 height 71
click at [729, 124] on div "Carswell, Gregory Upgraded Chapter Chapter 7 Status Lead District FLMB Preview" at bounding box center [780, 121] width 1521 height 71
click at [152, 637] on link "Property Analysis" at bounding box center [205, 627] width 365 height 29
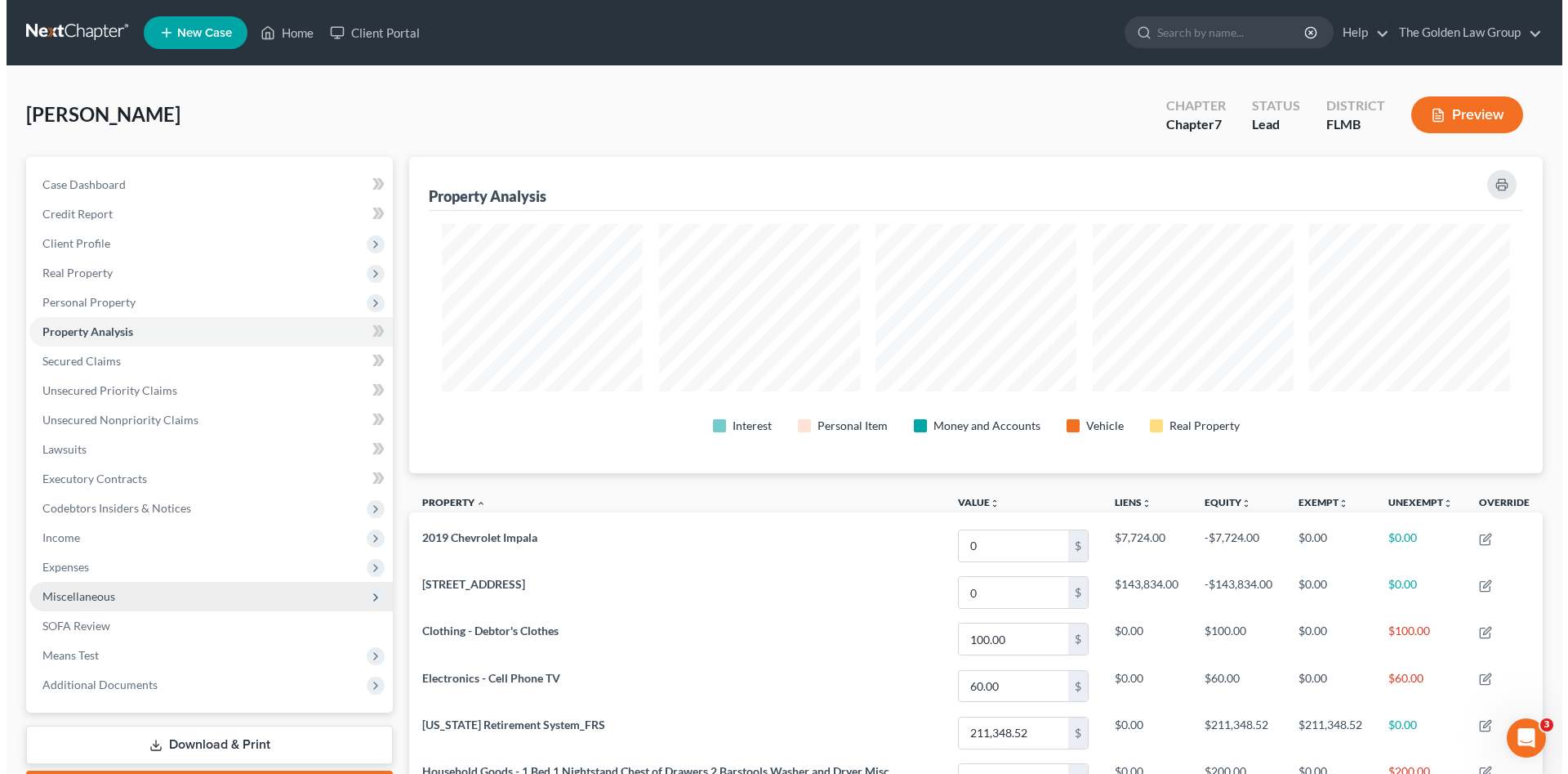
scroll to position [316, 1133]
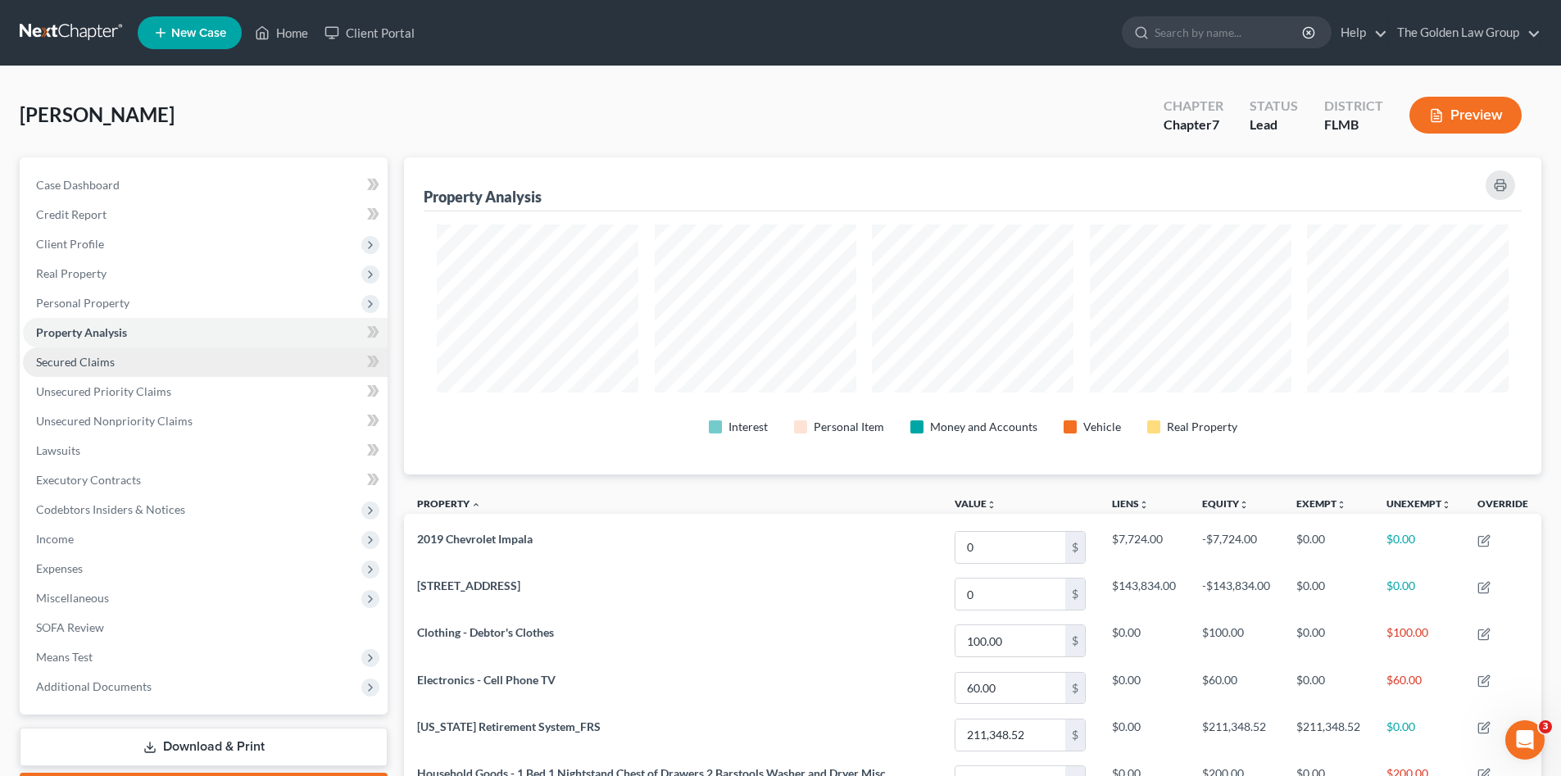
click at [149, 360] on link "Secured Claims" at bounding box center [205, 361] width 365 height 29
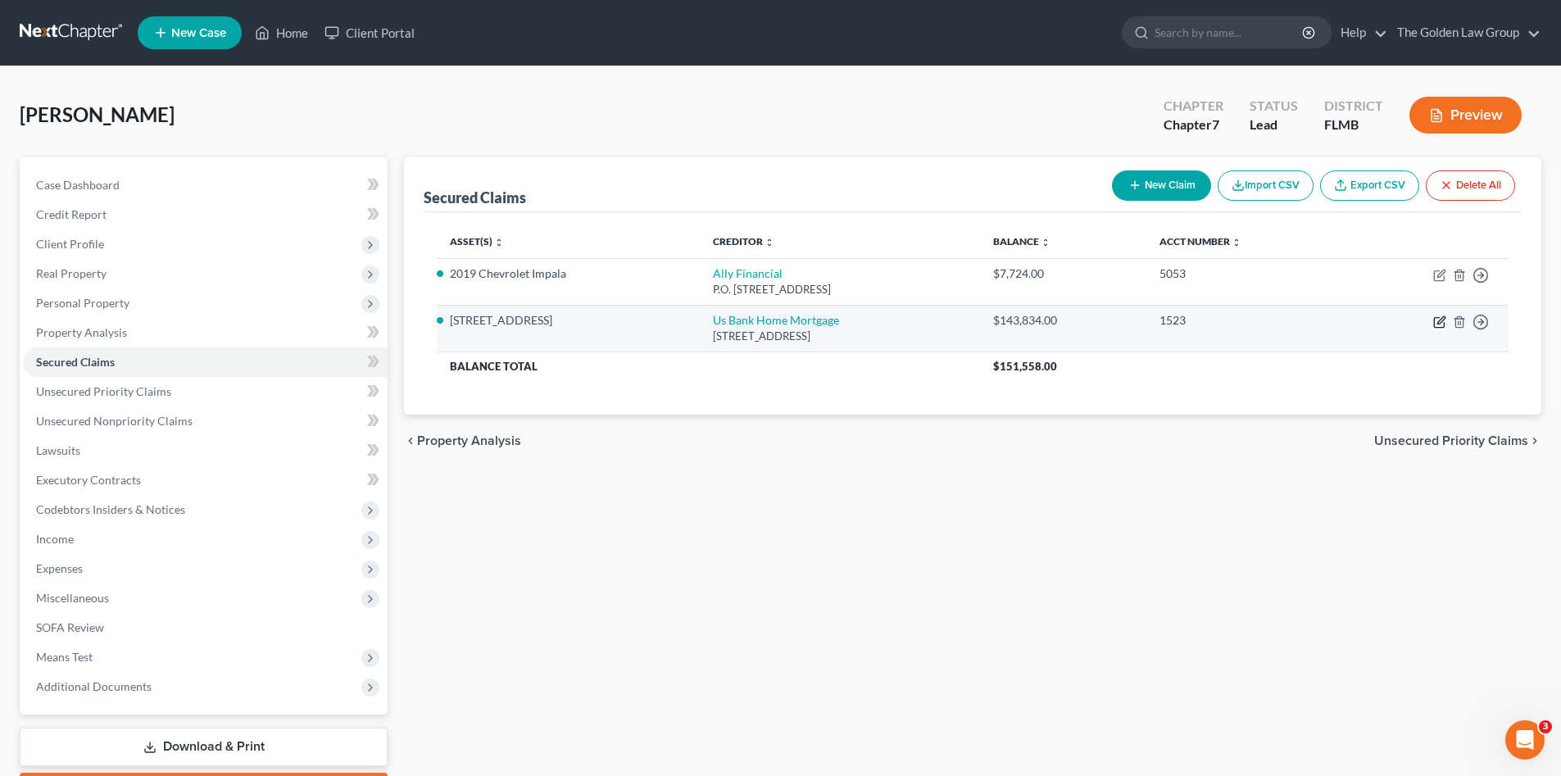
click at [1439, 317] on icon "button" at bounding box center [1439, 321] width 13 height 13
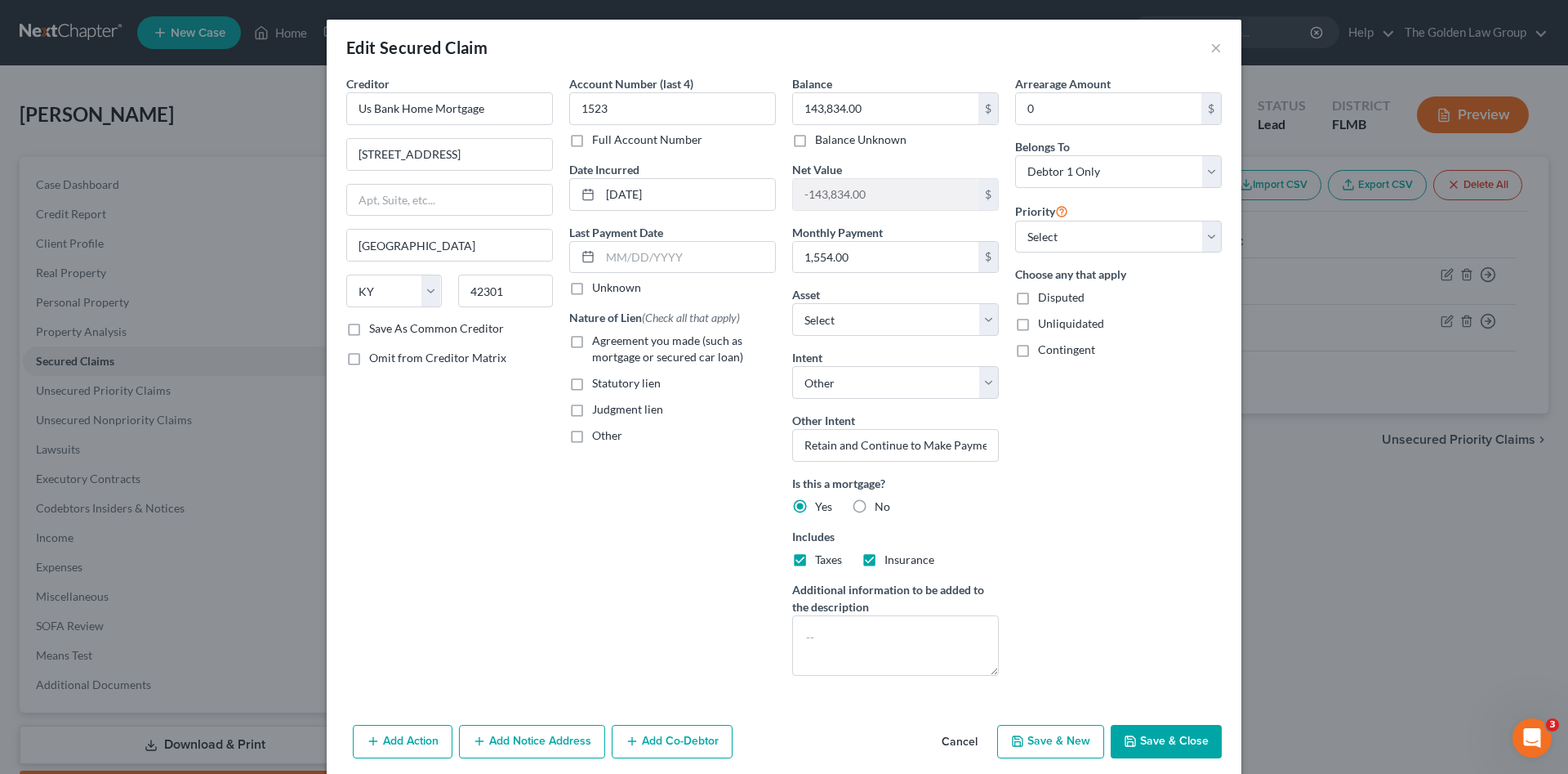
click at [592, 343] on label "Agreement you made (such as mortgage or secured car loan)" at bounding box center [684, 348] width 183 height 33
click at [599, 343] on input "Agreement you made (such as mortgage or secured car loan)" at bounding box center [604, 337] width 11 height 11
click at [625, 252] on input "text" at bounding box center [687, 257] width 174 height 31
click at [983, 318] on select "Select Other Multiple Assets Florida Retirement System_FRS - $211348.52 Househo…" at bounding box center [895, 319] width 206 height 33
click at [1136, 617] on div "Arrearage Amount 0 $ Belongs To * Select Debtor 1 Only Debtor 2 Only Debtor 1 A…" at bounding box center [1118, 381] width 223 height 613
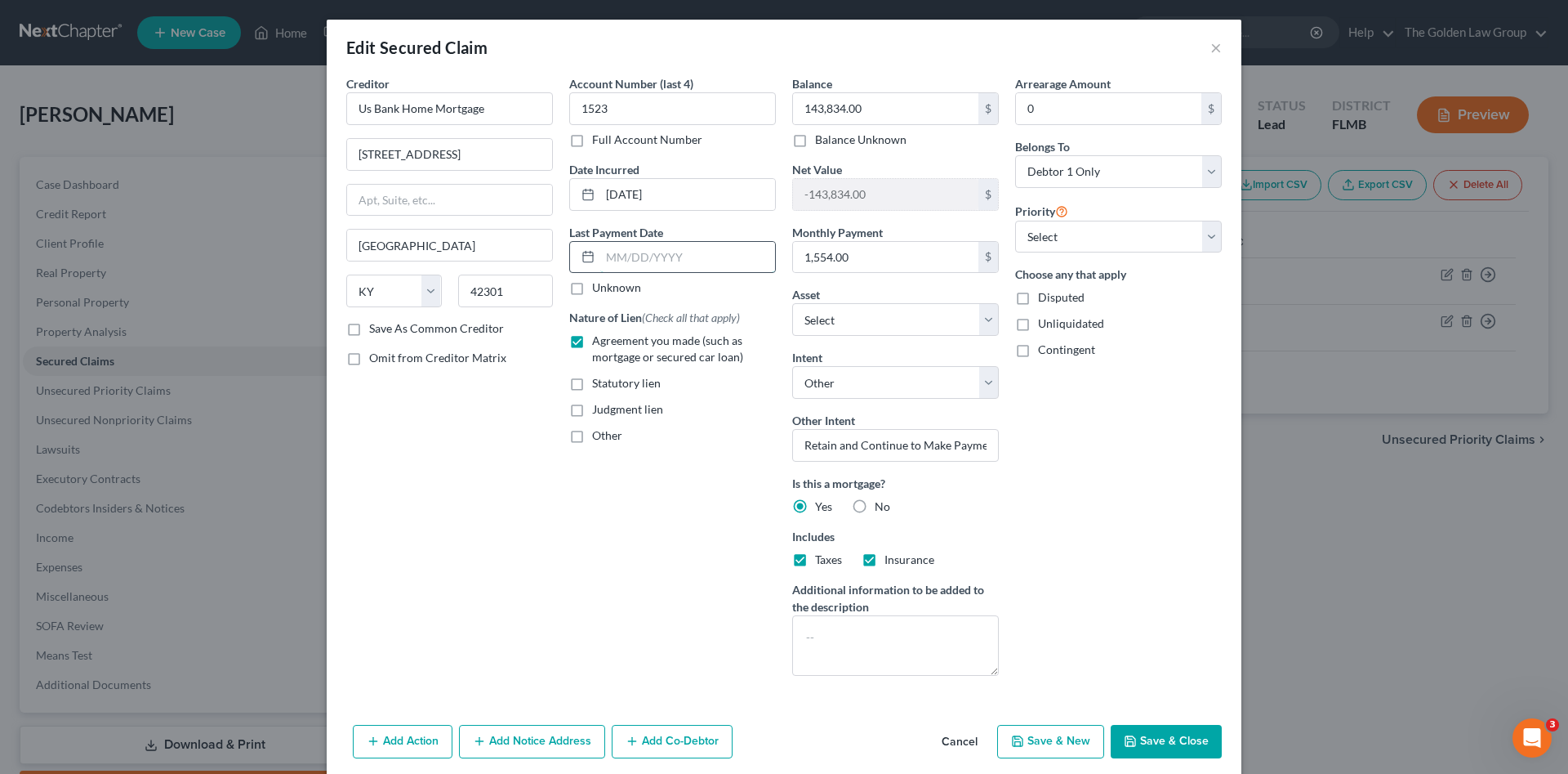
click at [662, 255] on input "text" at bounding box center [687, 257] width 174 height 31
drag, startPoint x: 638, startPoint y: 252, endPoint x: 606, endPoint y: 267, distance: 35.3
click at [606, 267] on input "09/" at bounding box center [687, 257] width 174 height 31
click at [613, 261] on input "009/01/2025" at bounding box center [687, 257] width 174 height 31
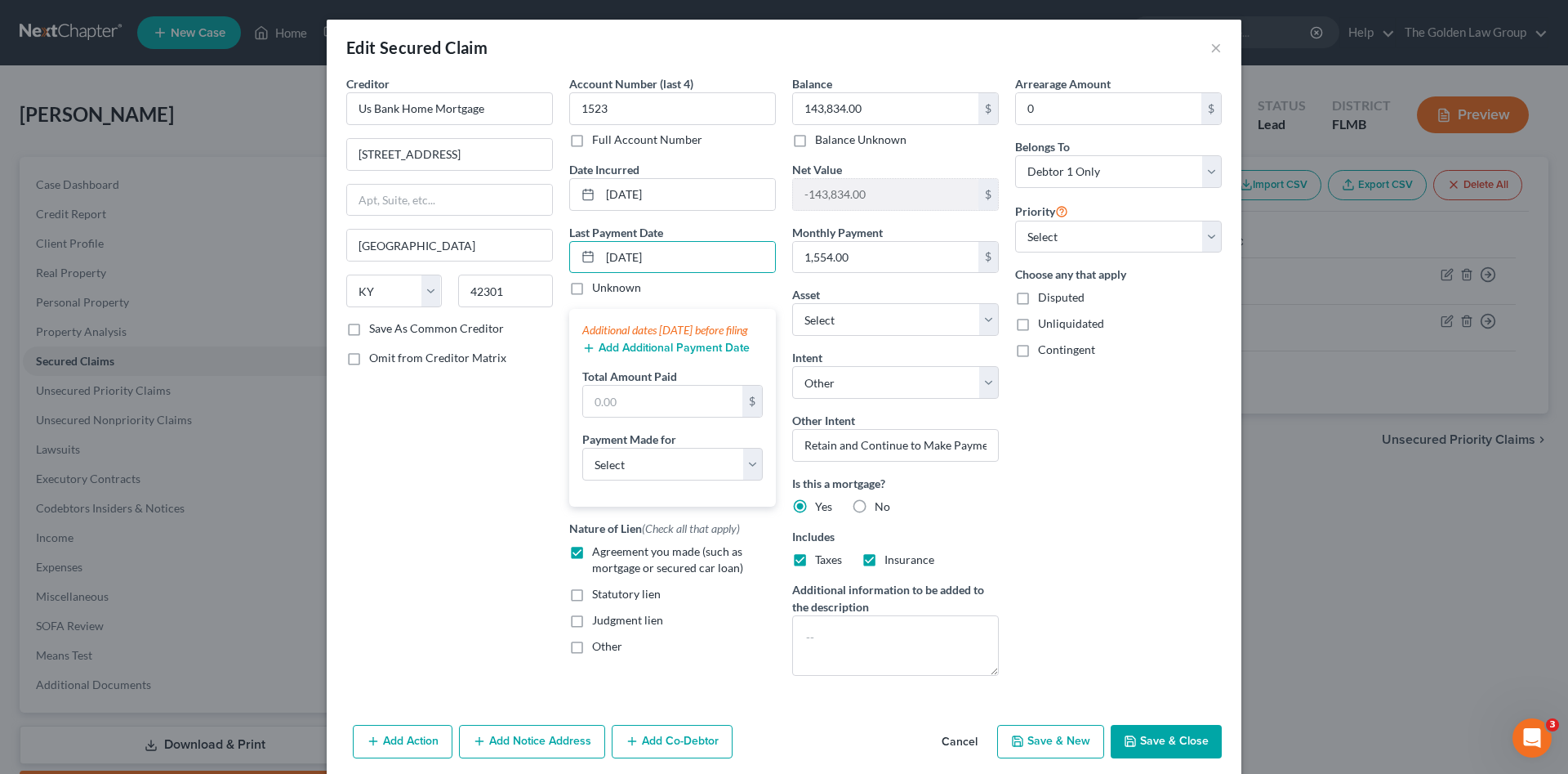
click at [676, 355] on button "Add Additional Payment Date" at bounding box center [666, 347] width 167 height 13
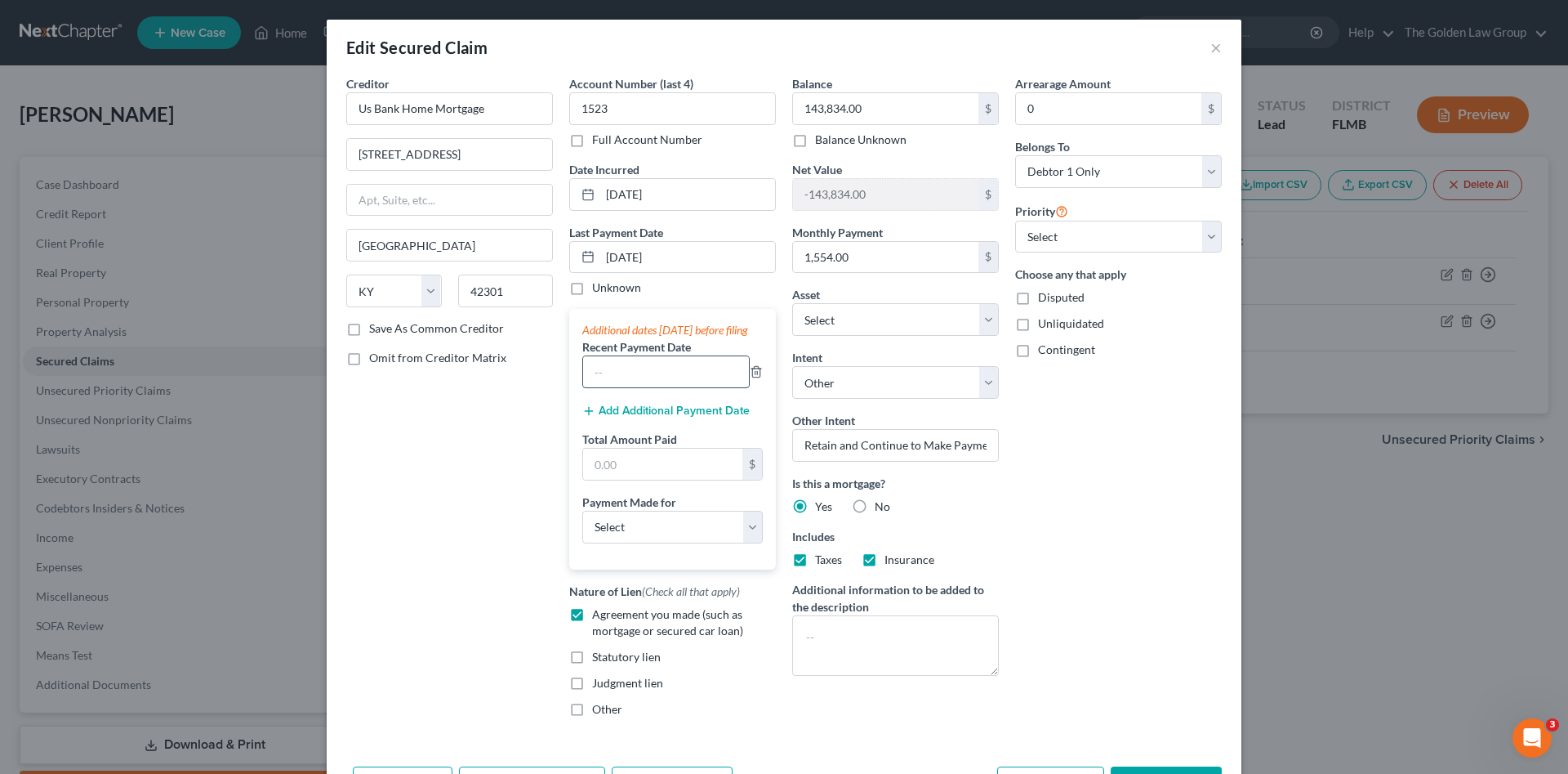
click at [671, 387] on input "text" at bounding box center [666, 371] width 165 height 31
click at [707, 418] on button "Add Additional Payment Date" at bounding box center [666, 411] width 167 height 13
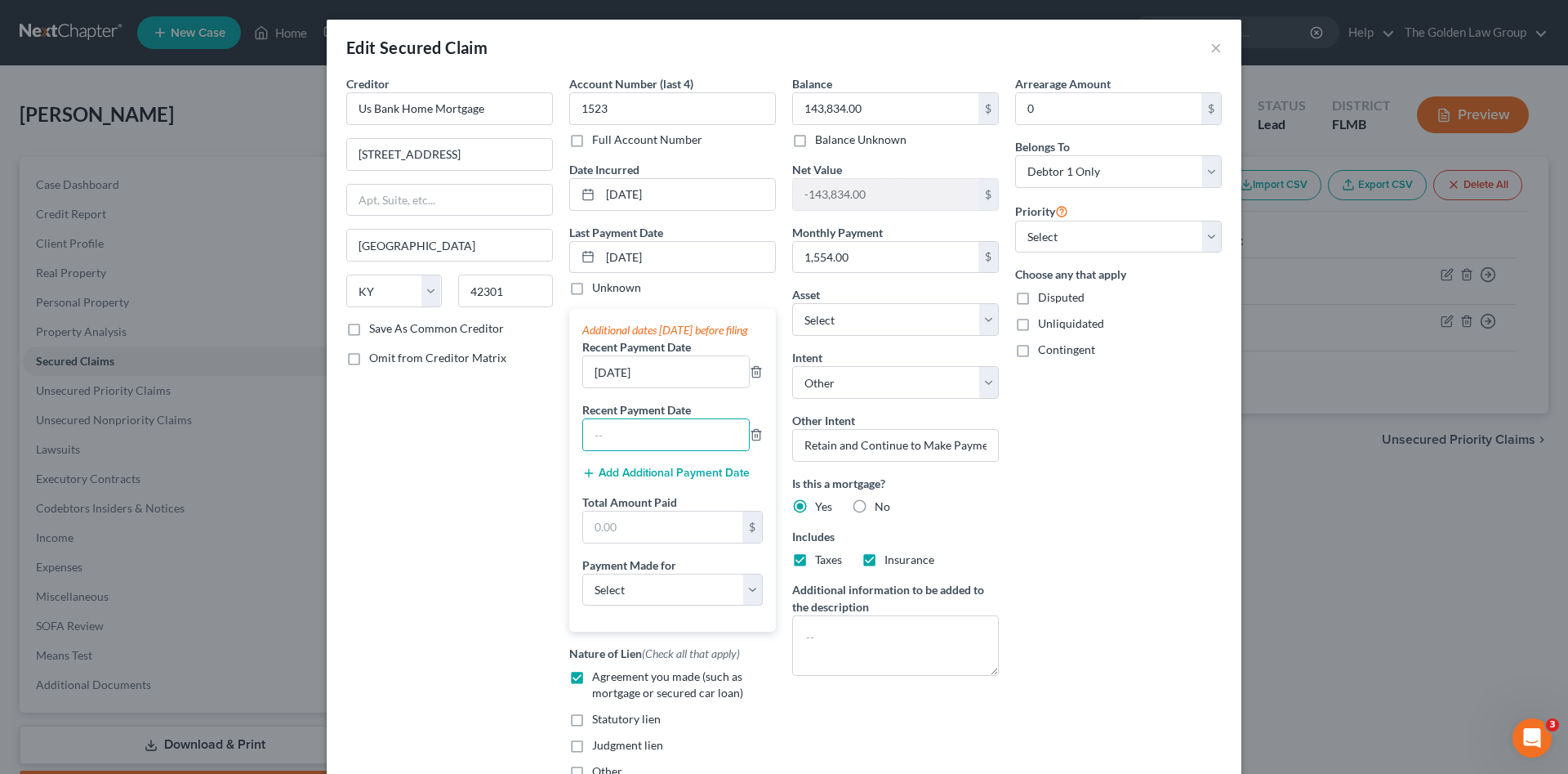
click at [687, 450] on input "text" at bounding box center [666, 434] width 165 height 31
drag, startPoint x: 660, startPoint y: 554, endPoint x: 739, endPoint y: 567, distance: 80.1
click at [660, 543] on input "text" at bounding box center [663, 527] width 159 height 31
click at [644, 543] on input "text" at bounding box center [663, 527] width 159 height 31
drag, startPoint x: 675, startPoint y: 608, endPoint x: 636, endPoint y: 624, distance: 42.2
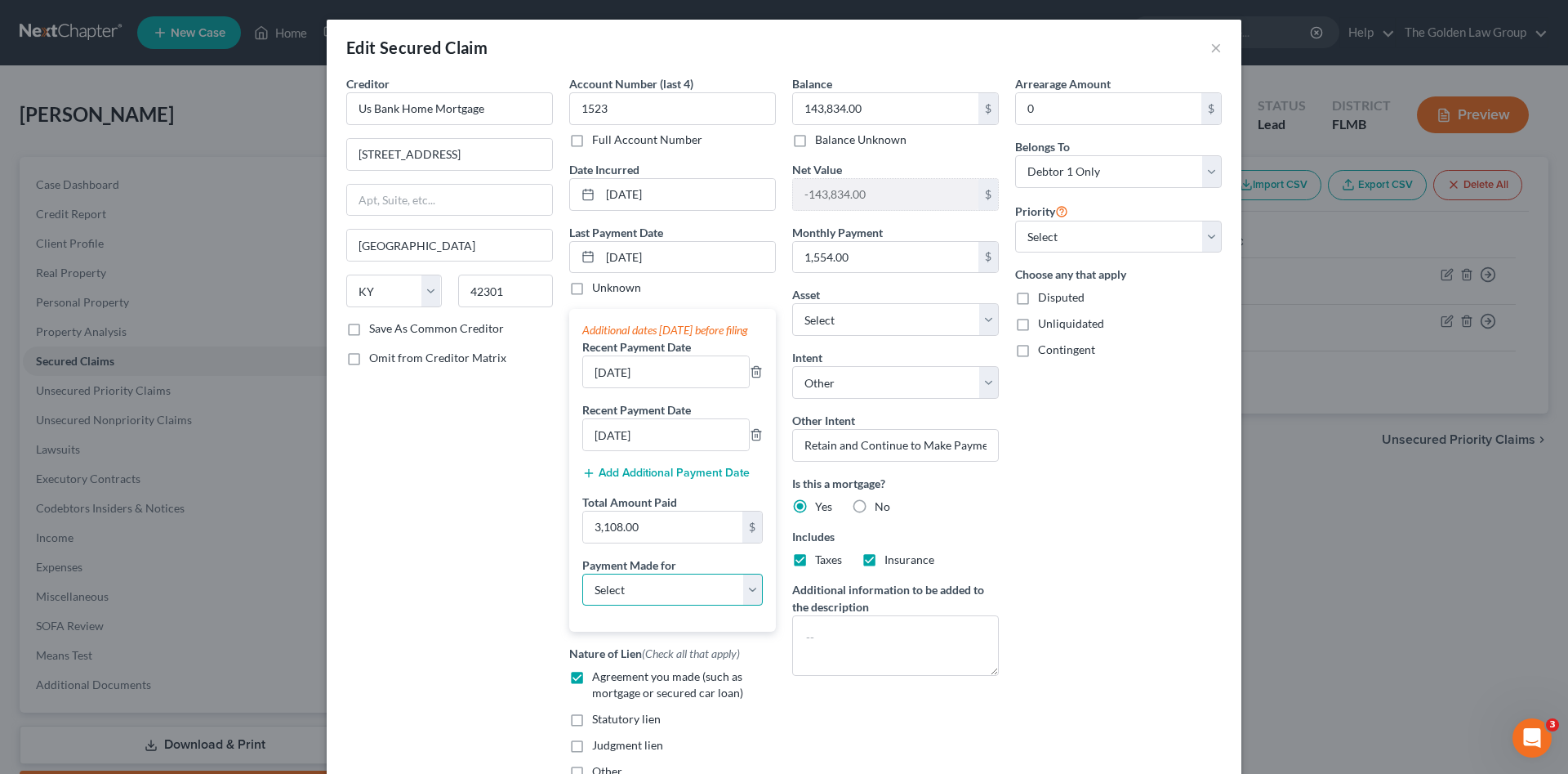
click at [676, 606] on select "Select Car Credit Card Loan Repayment Mortgage Other Suppliers Or Vendors" at bounding box center [672, 589] width 180 height 33
click at [582, 589] on select "Select Car Credit Card Loan Repayment Mortgage Other Suppliers Or Vendors" at bounding box center [672, 589] width 180 height 33
drag, startPoint x: 848, startPoint y: 721, endPoint x: 1005, endPoint y: 706, distance: 157.7
click at [852, 718] on div "Balance 143,834.00 $ Balance Unknown Balance Undetermined 143,834.00 $ Balance …" at bounding box center [896, 433] width 223 height 717
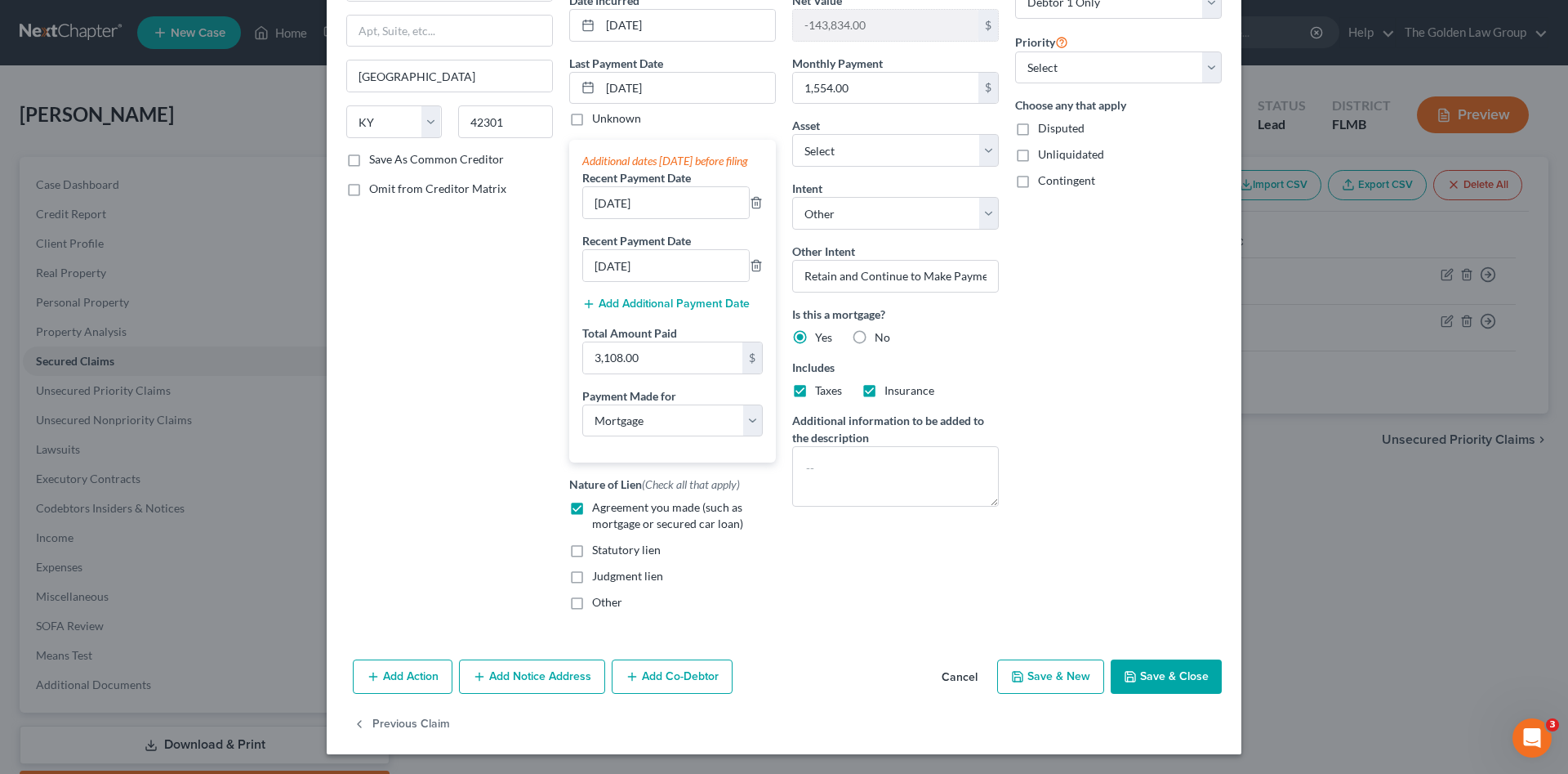
drag, startPoint x: 1151, startPoint y: 676, endPoint x: 865, endPoint y: 663, distance: 286.3
click at [1152, 675] on button "Save & Close" at bounding box center [1165, 676] width 111 height 34
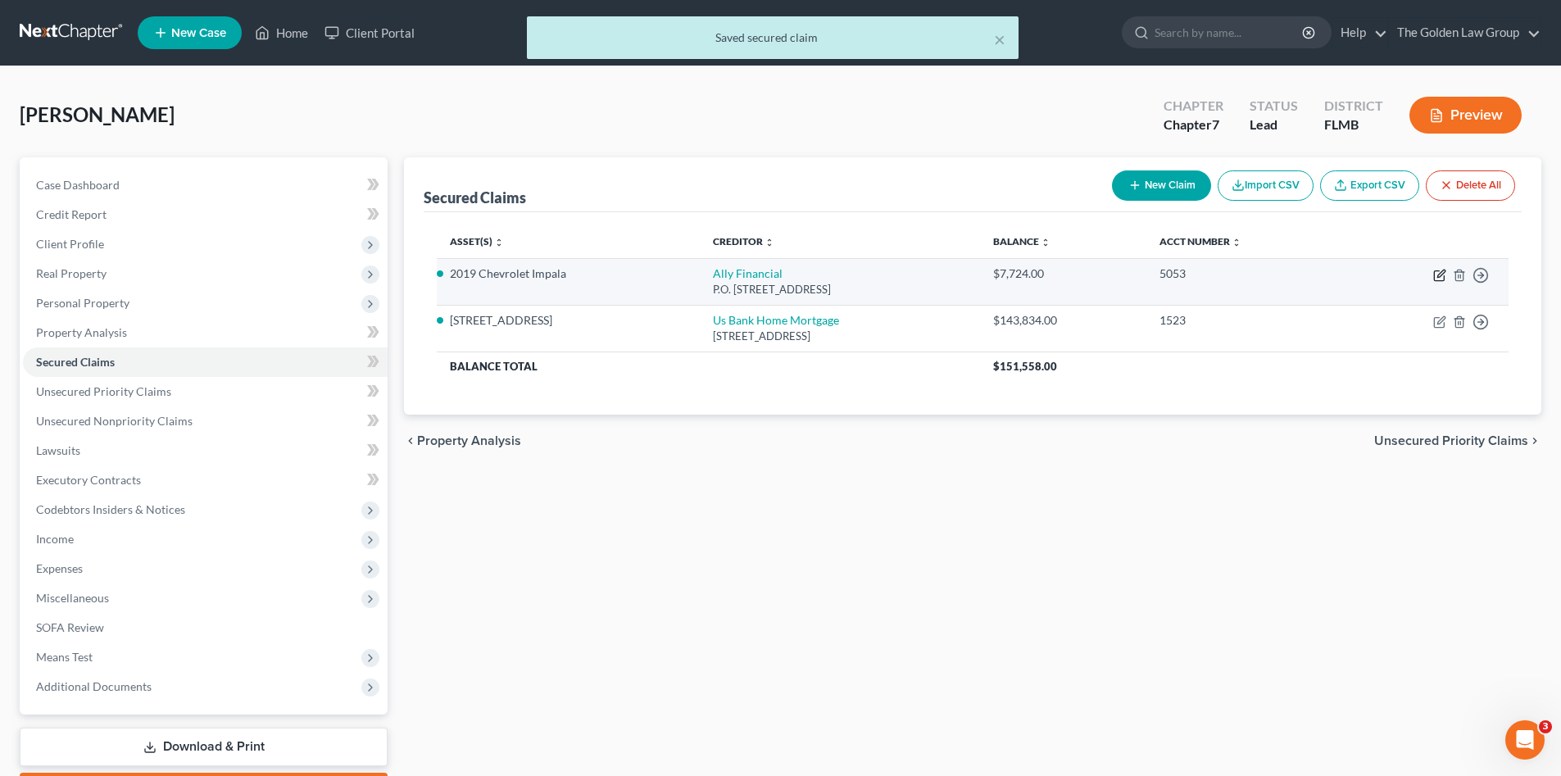
click at [1439, 276] on icon "button" at bounding box center [1439, 275] width 13 height 13
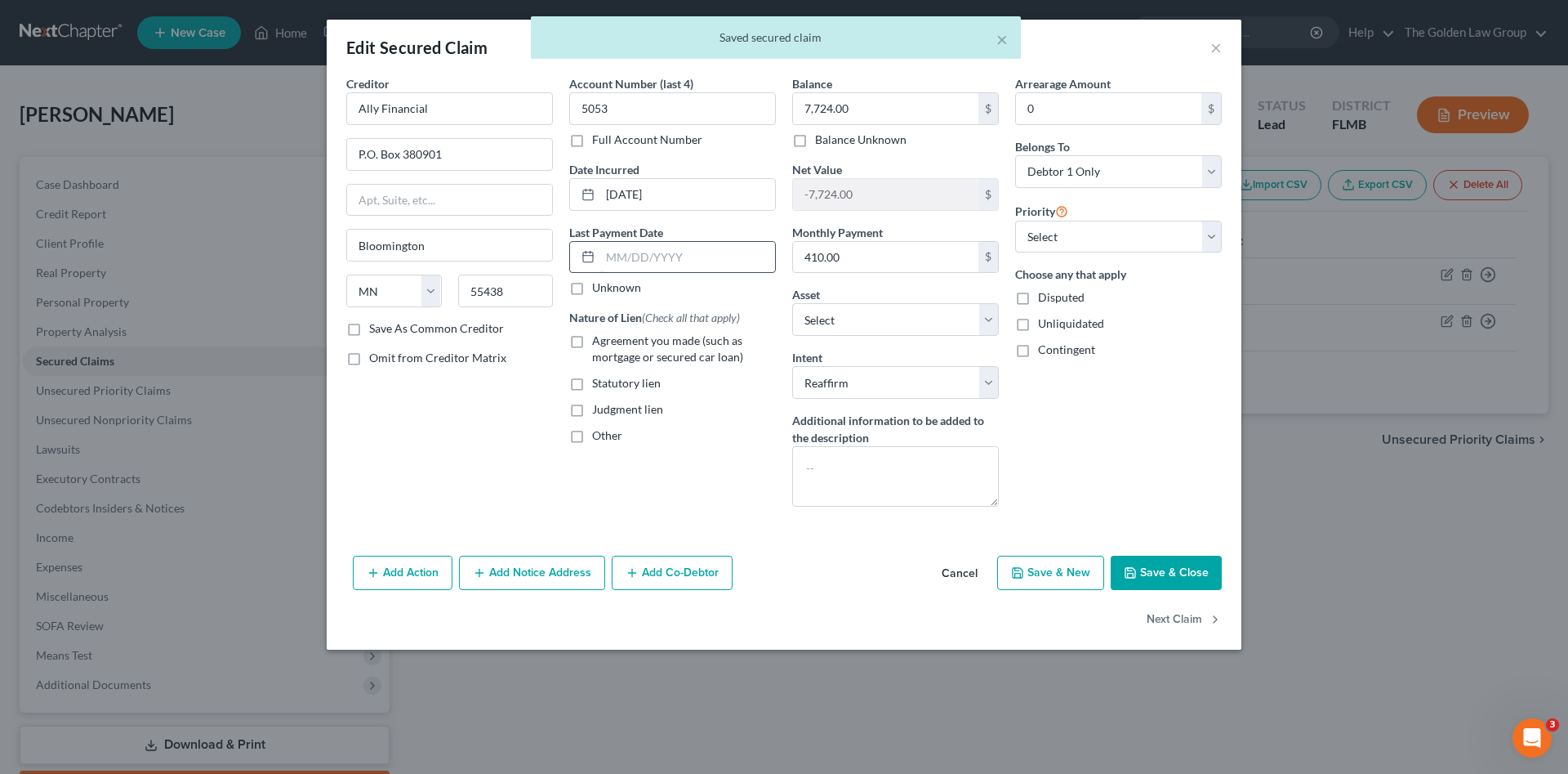
drag, startPoint x: 610, startPoint y: 349, endPoint x: 629, endPoint y: 265, distance: 86.1
click at [609, 349] on label "Agreement you made (such as mortgage or secured car loan)" at bounding box center [684, 348] width 183 height 33
click at [609, 343] on input "Agreement you made (such as mortgage or secured car loan)" at bounding box center [604, 337] width 11 height 11
click at [621, 255] on input "text" at bounding box center [687, 257] width 174 height 31
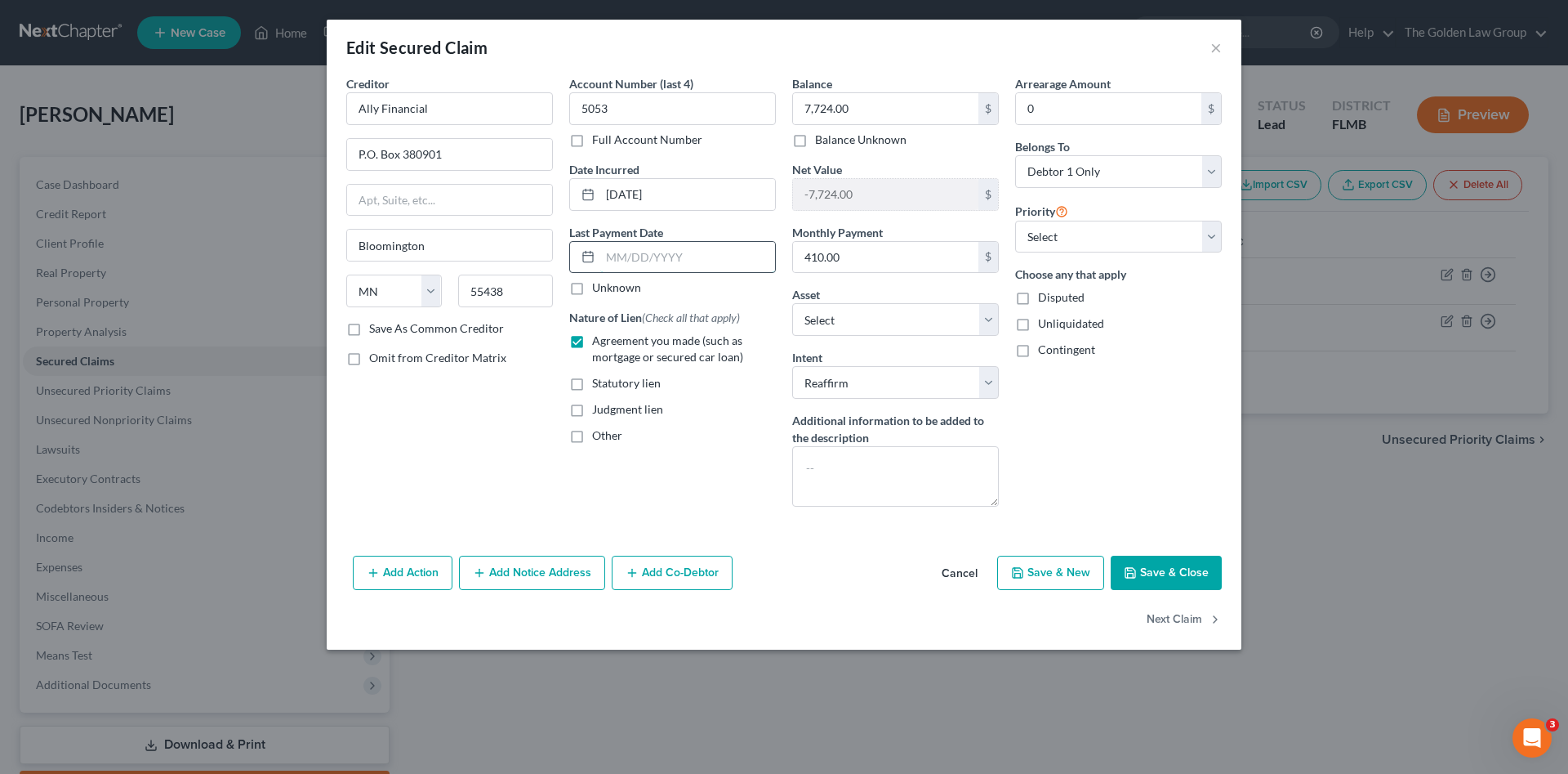
click at [722, 250] on input "text" at bounding box center [687, 257] width 174 height 31
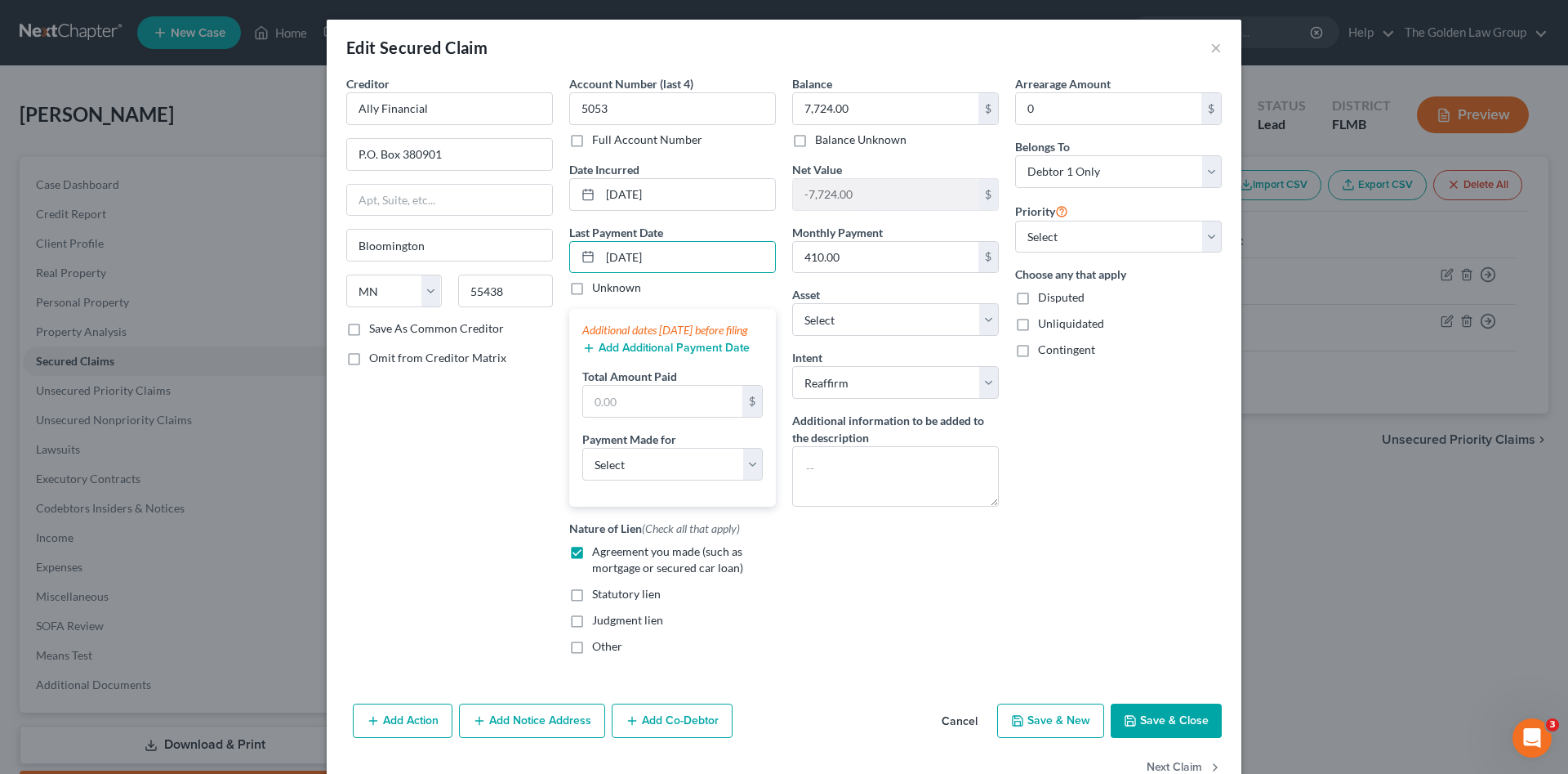
click at [698, 355] on button "Add Additional Payment Date" at bounding box center [666, 347] width 167 height 13
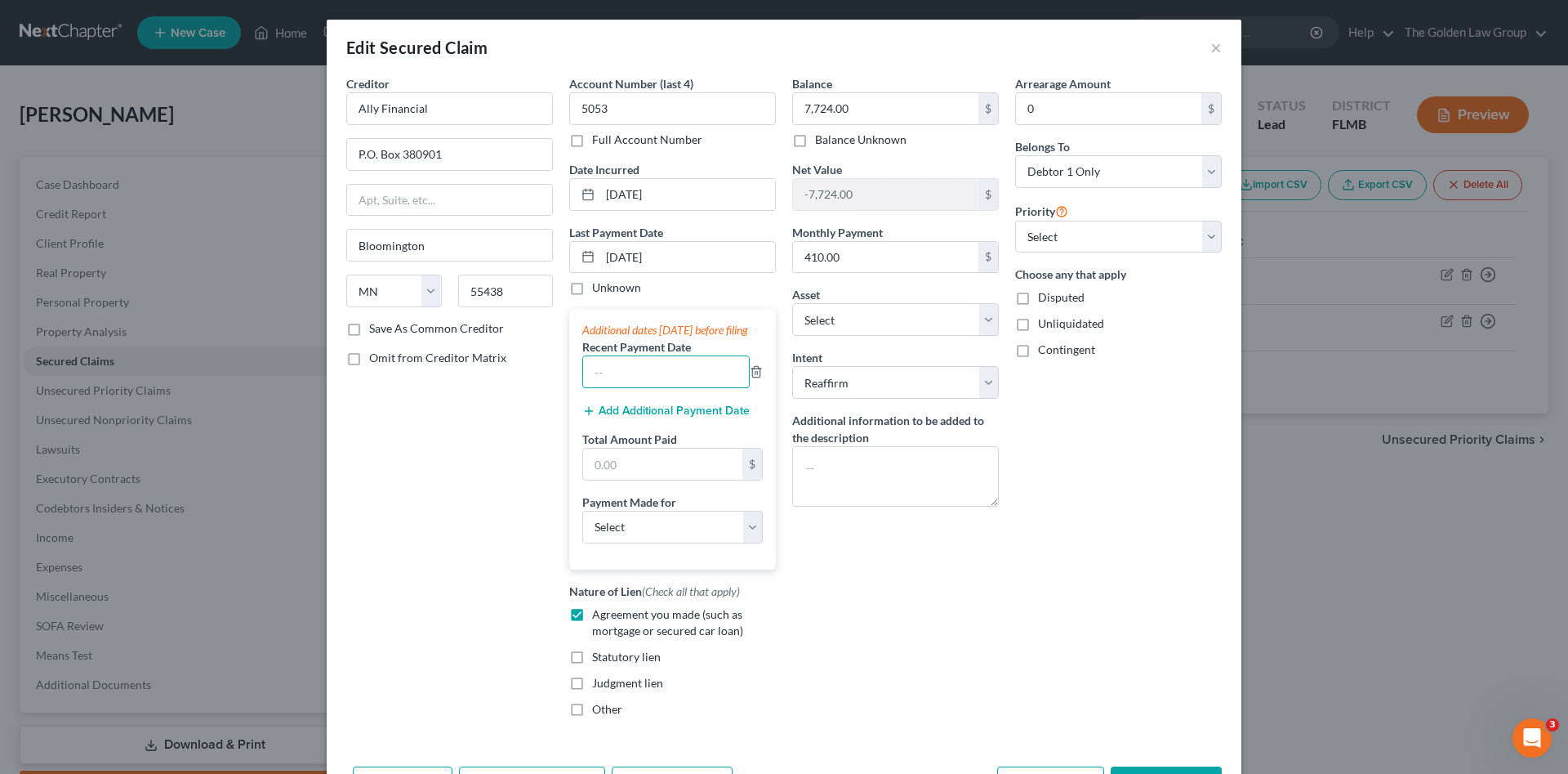
click at [703, 377] on input "text" at bounding box center [666, 371] width 165 height 31
click at [705, 474] on input "text" at bounding box center [663, 464] width 159 height 31
click at [626, 387] on input "08/202/2025" at bounding box center [666, 371] width 165 height 31
click at [663, 477] on input "text" at bounding box center [663, 464] width 159 height 31
click at [932, 612] on div "Balance 7,724.00 $ Balance Unknown Balance Undetermined 7,724.00 $ Balance Unkn…" at bounding box center [896, 402] width 223 height 655
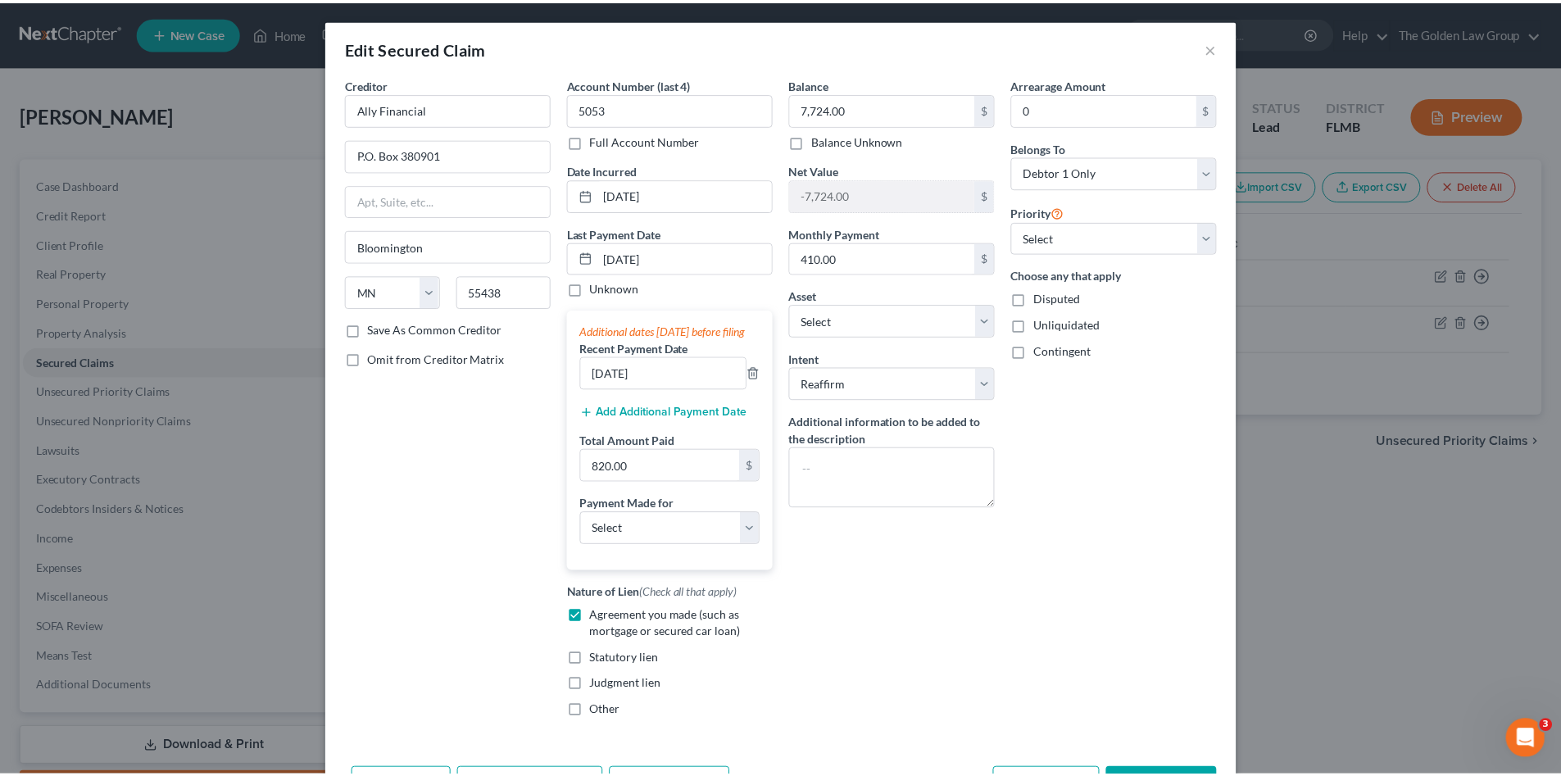
scroll to position [123, 0]
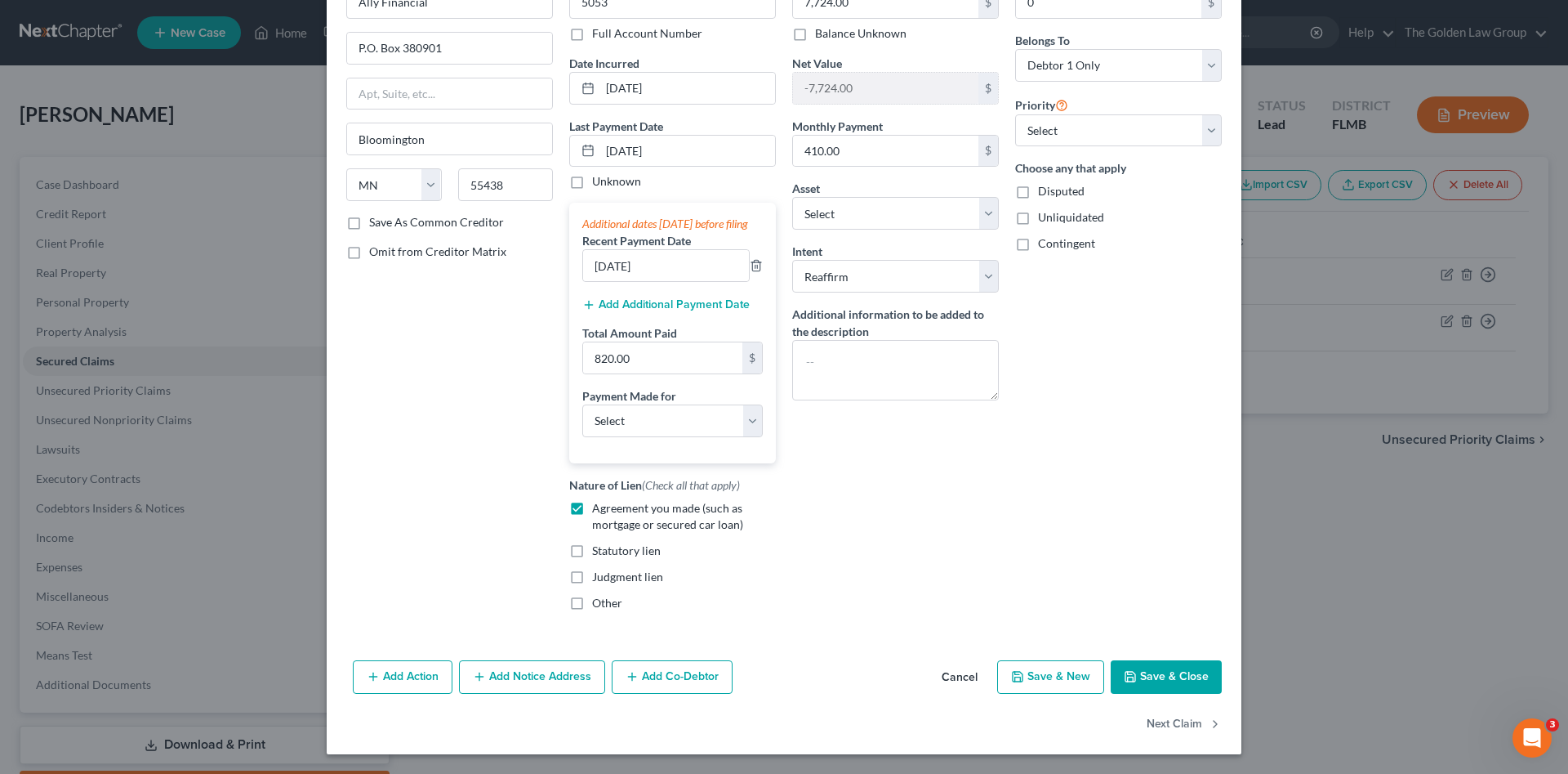
click at [1178, 680] on button "Save & Close" at bounding box center [1165, 677] width 111 height 34
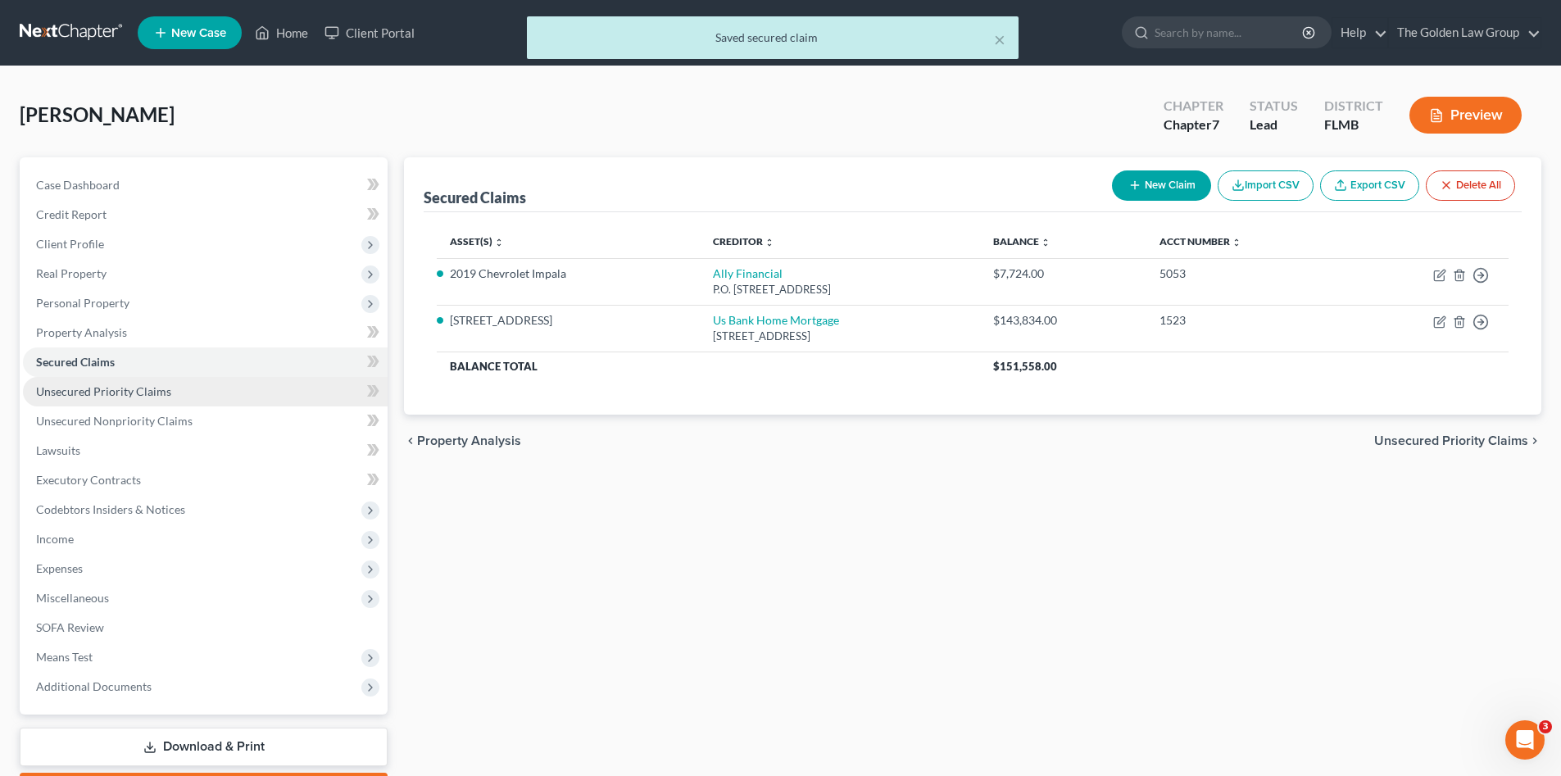
click at [161, 394] on span "Unsecured Priority Claims" at bounding box center [103, 391] width 135 height 14
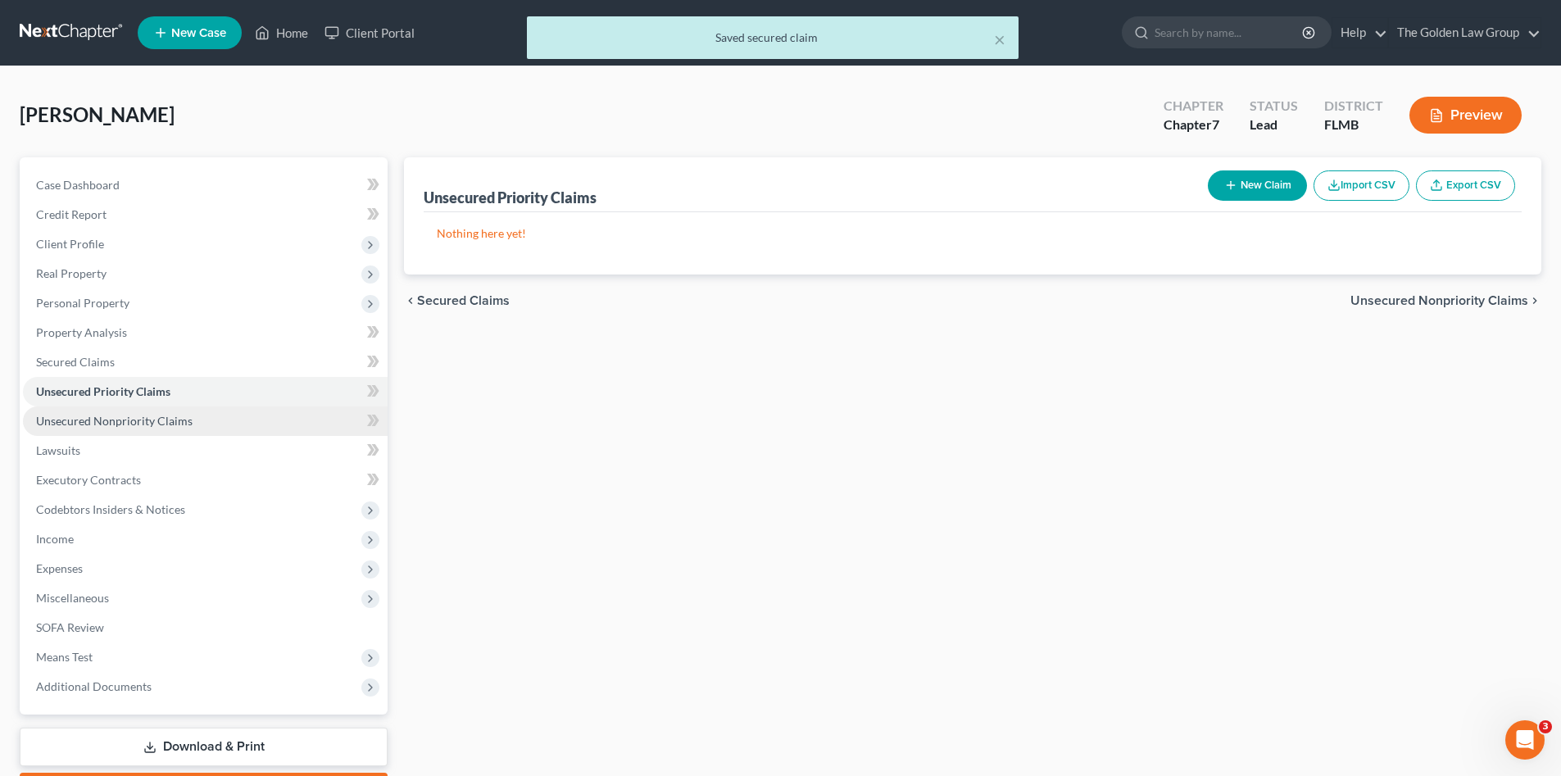
click at [208, 421] on link "Unsecured Nonpriority Claims" at bounding box center [205, 420] width 365 height 29
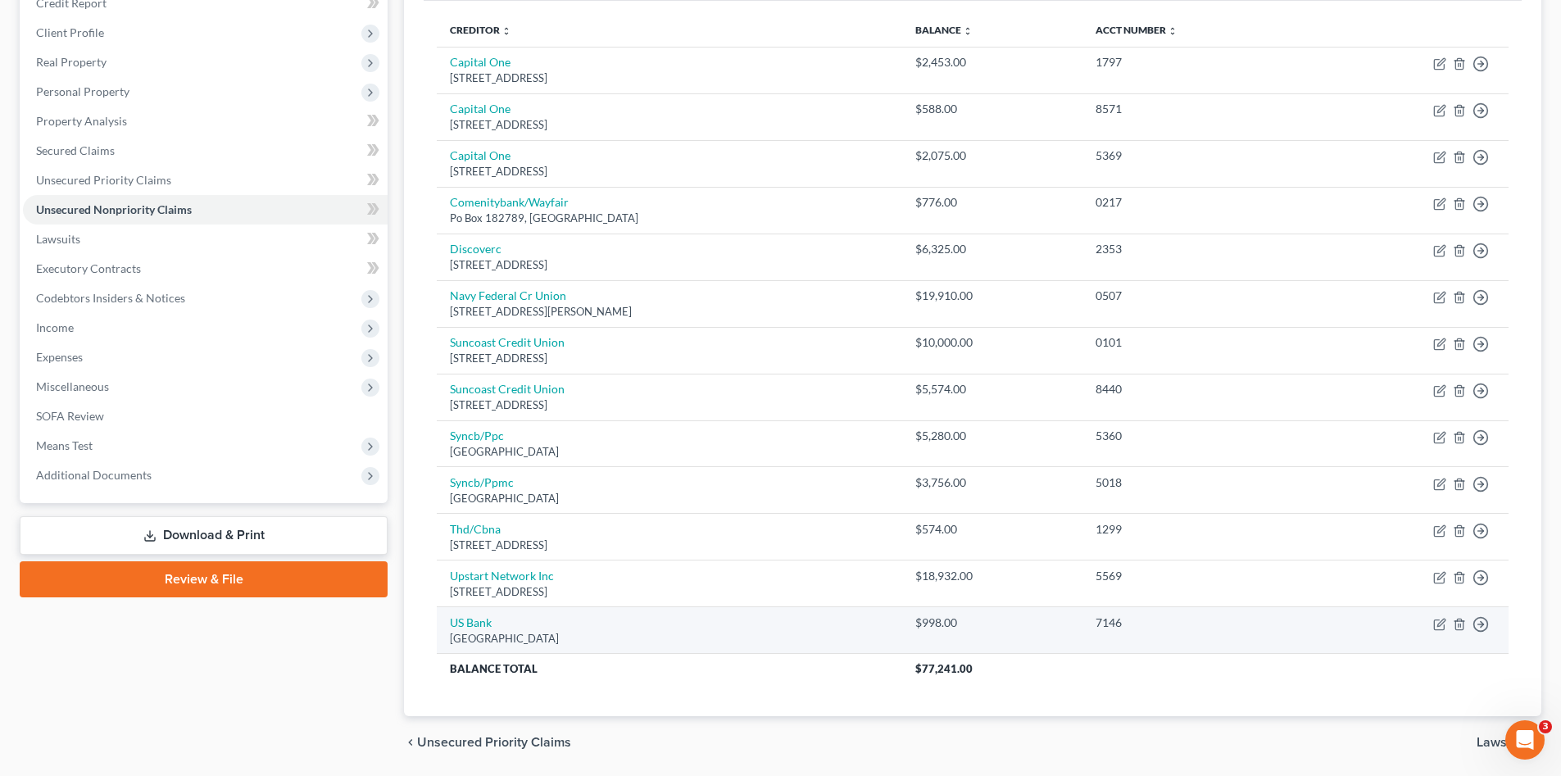
scroll to position [129, 0]
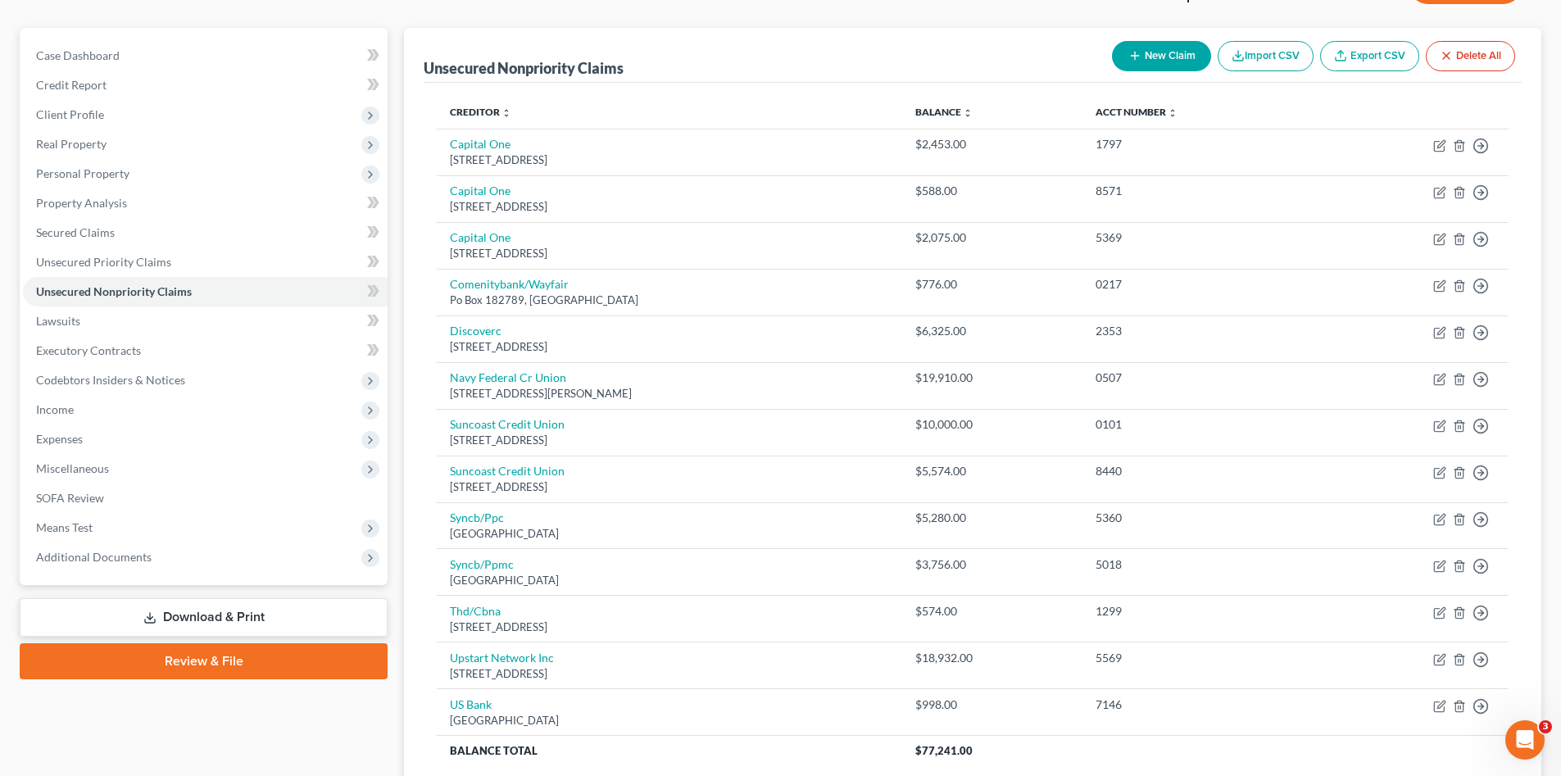
click at [345, 712] on div "Case Dashboard Payments Invoices Payments Payments Credit Report Client Profile" at bounding box center [203, 439] width 384 height 823
click at [69, 319] on span "Lawsuits" at bounding box center [58, 321] width 44 height 14
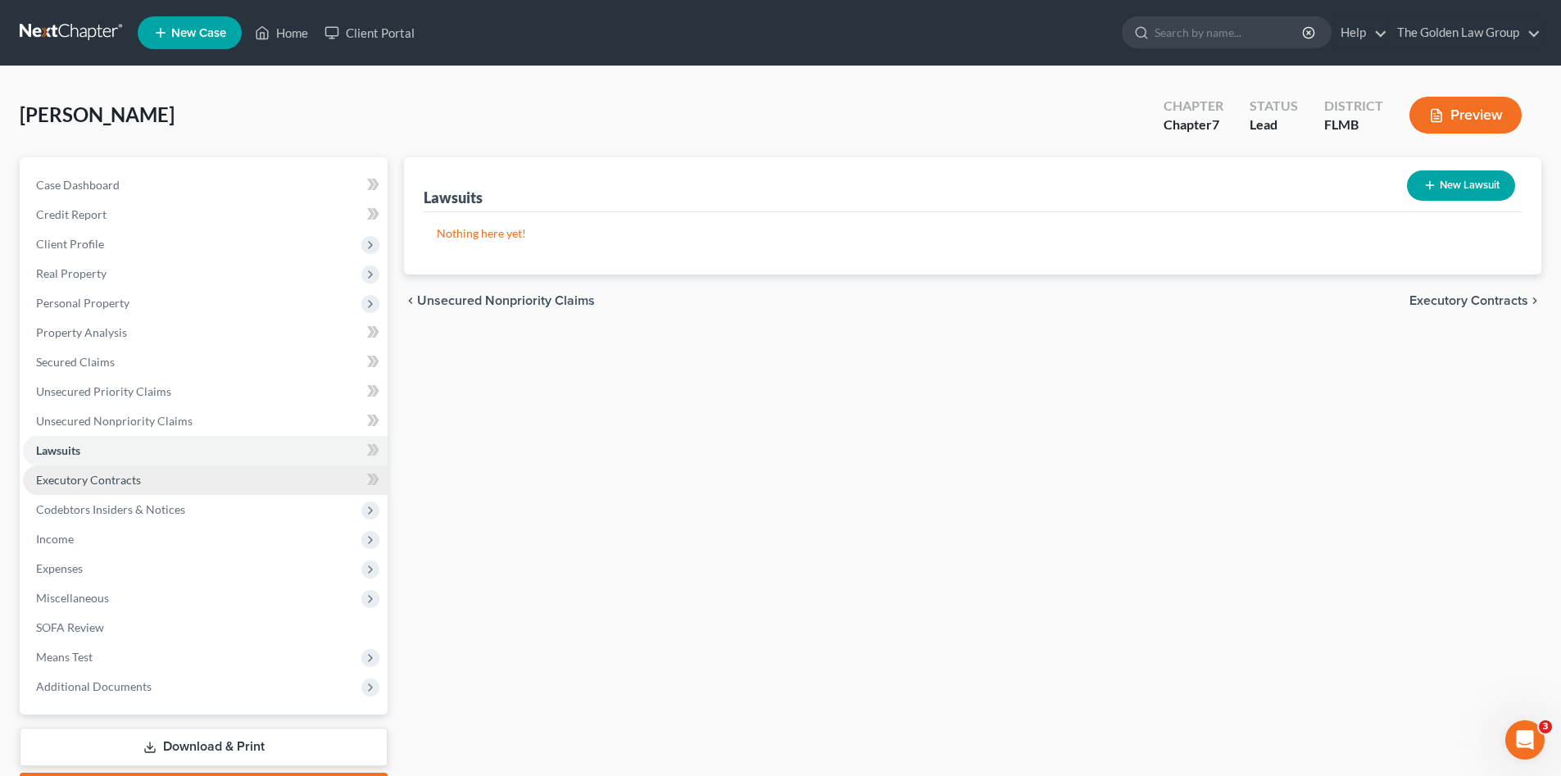
click at [134, 469] on link "Executory Contracts" at bounding box center [205, 479] width 365 height 29
click at [48, 505] on span "Codebtors Insiders & Notices" at bounding box center [110, 509] width 149 height 14
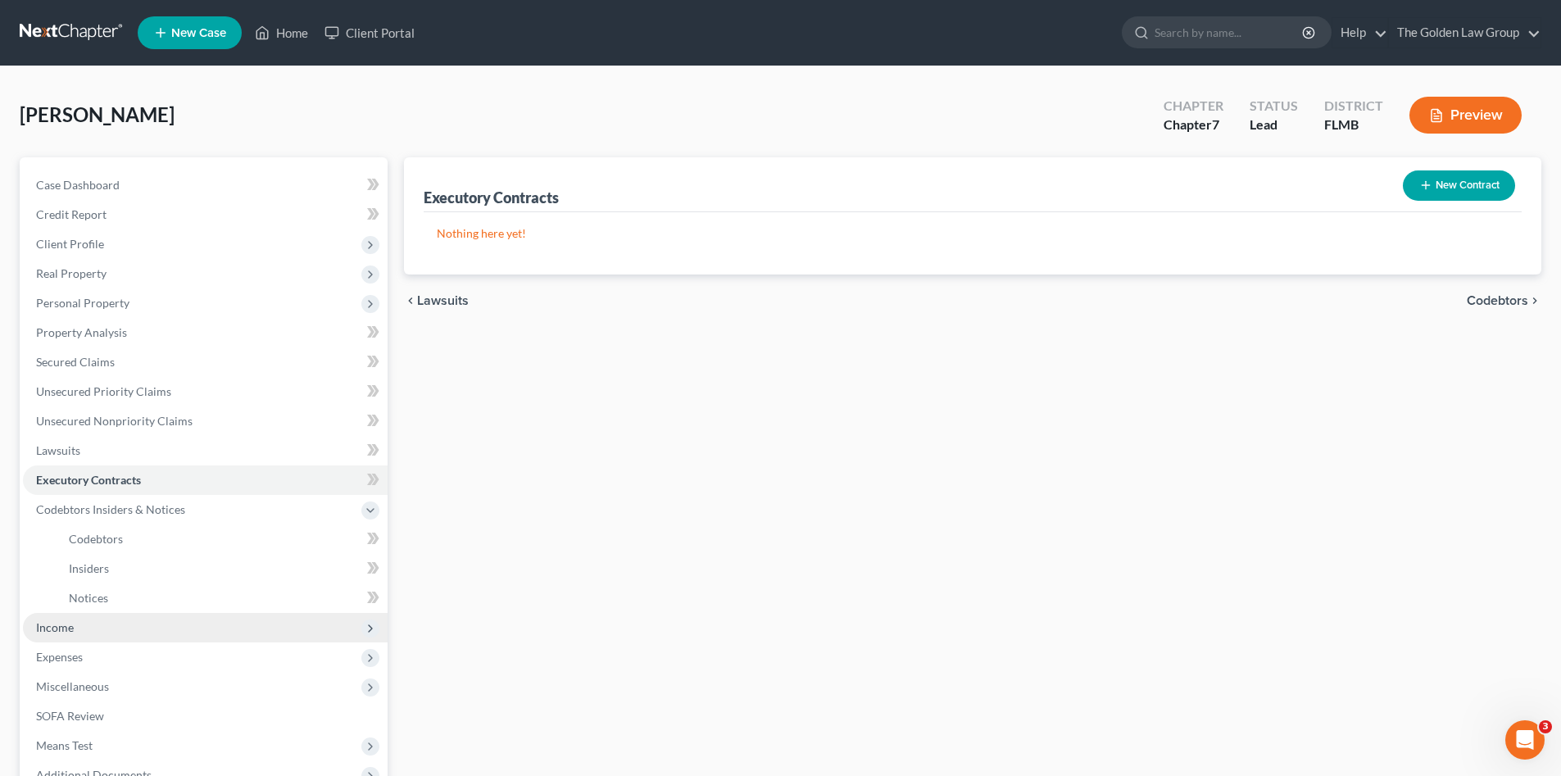
click at [80, 619] on span "Income" at bounding box center [205, 627] width 365 height 29
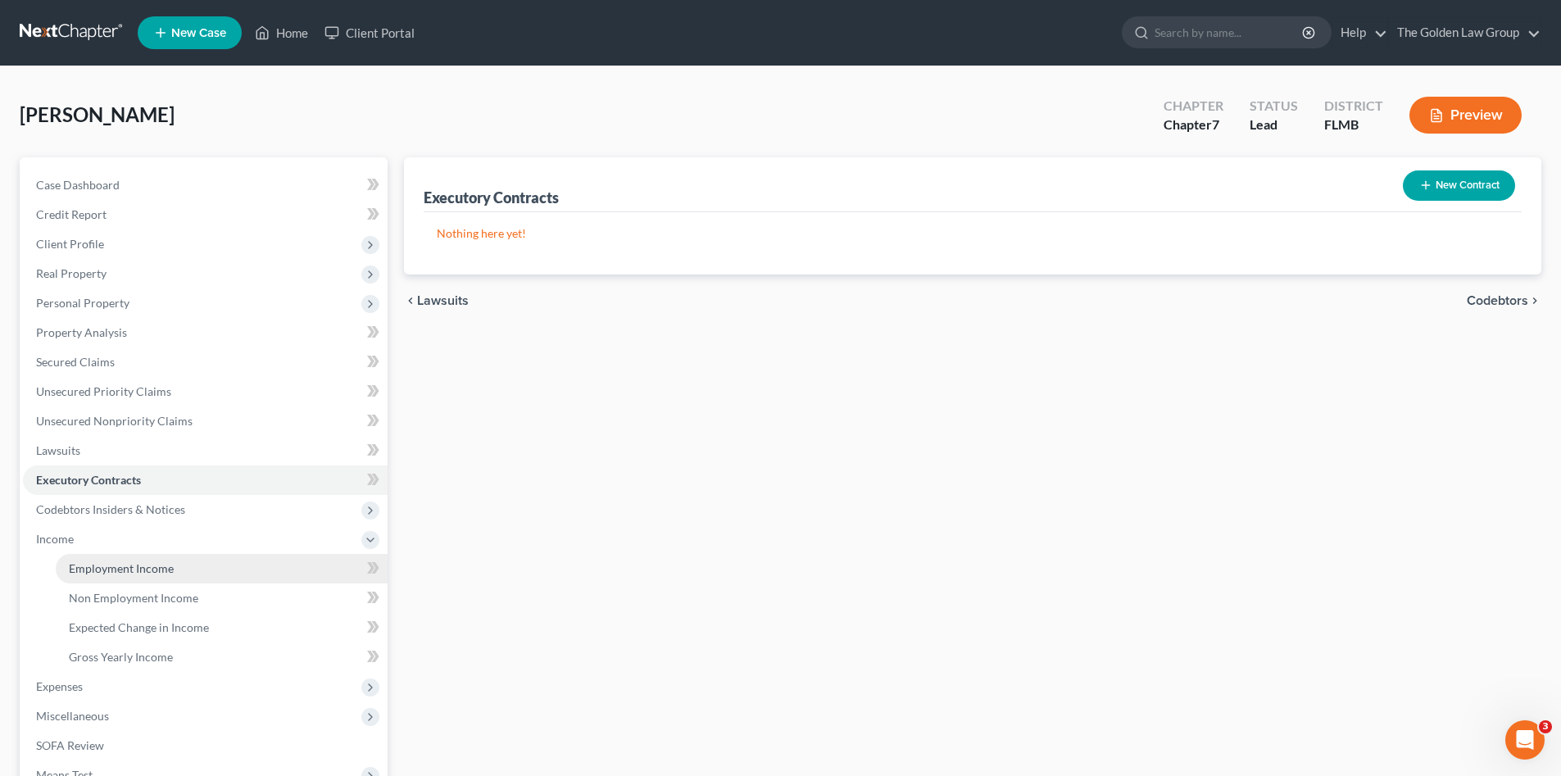
click at [98, 566] on span "Employment Income" at bounding box center [121, 568] width 105 height 14
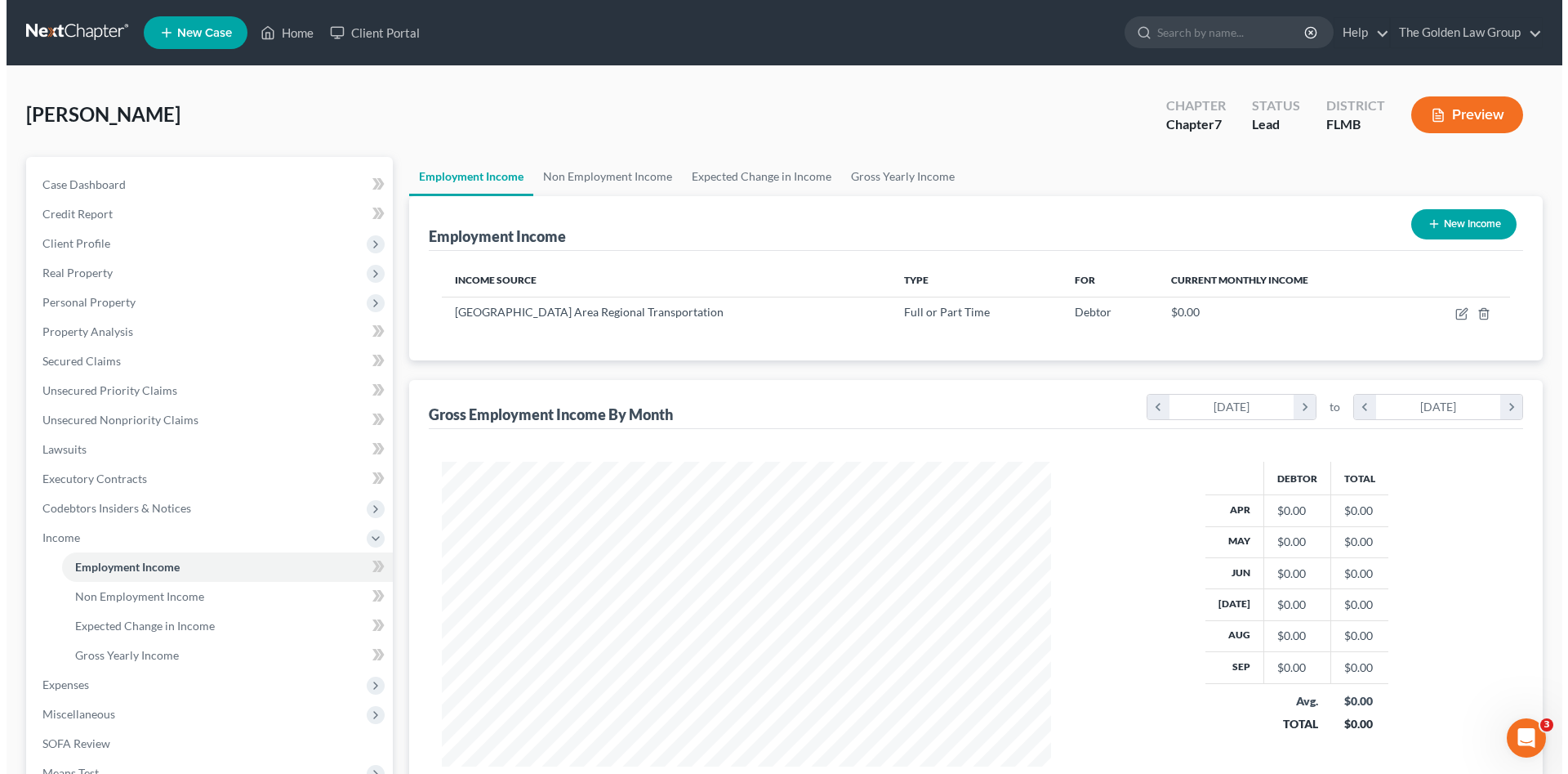
scroll to position [305, 642]
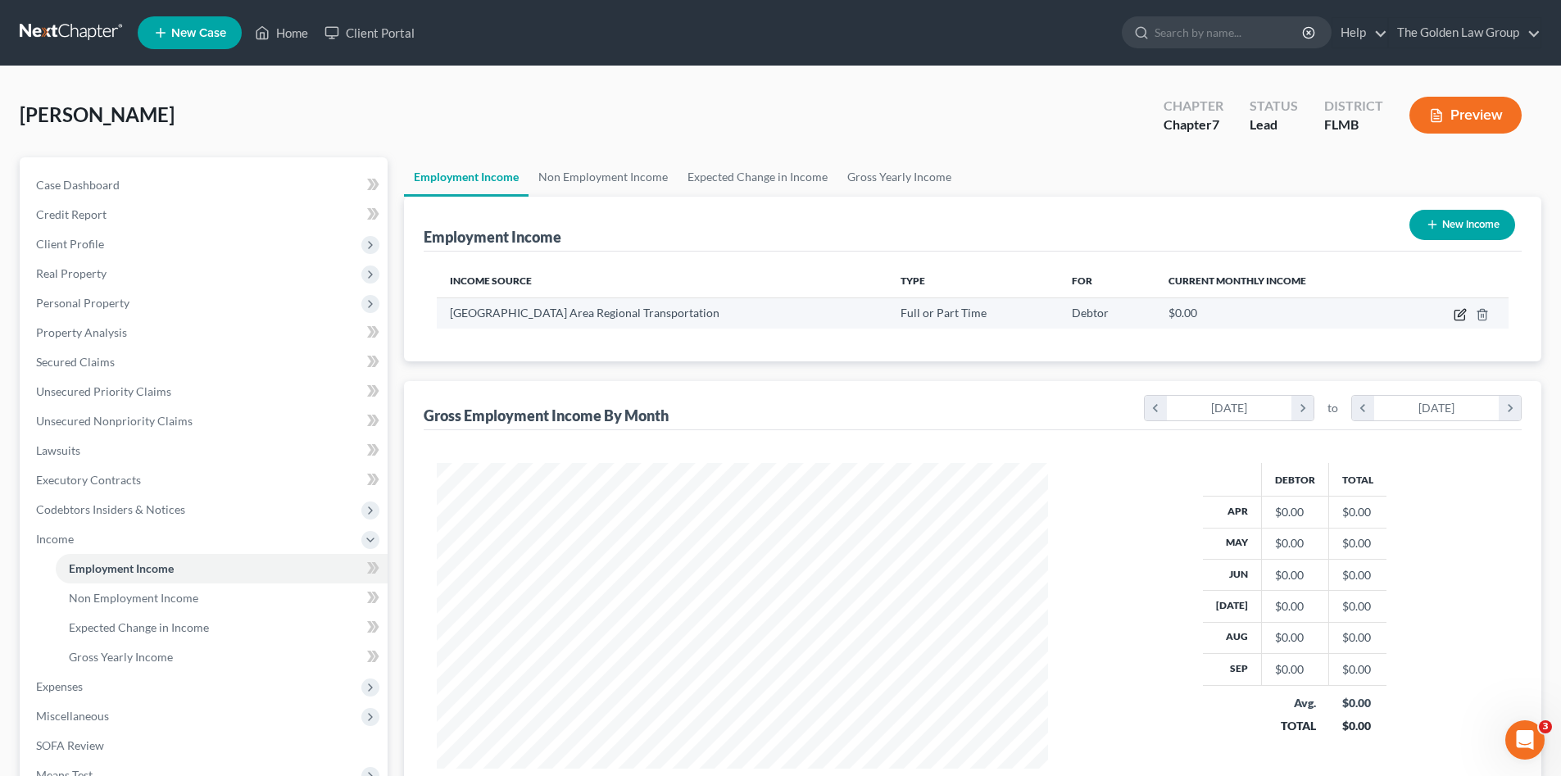
click at [1457, 312] on icon "button" at bounding box center [1459, 314] width 13 height 13
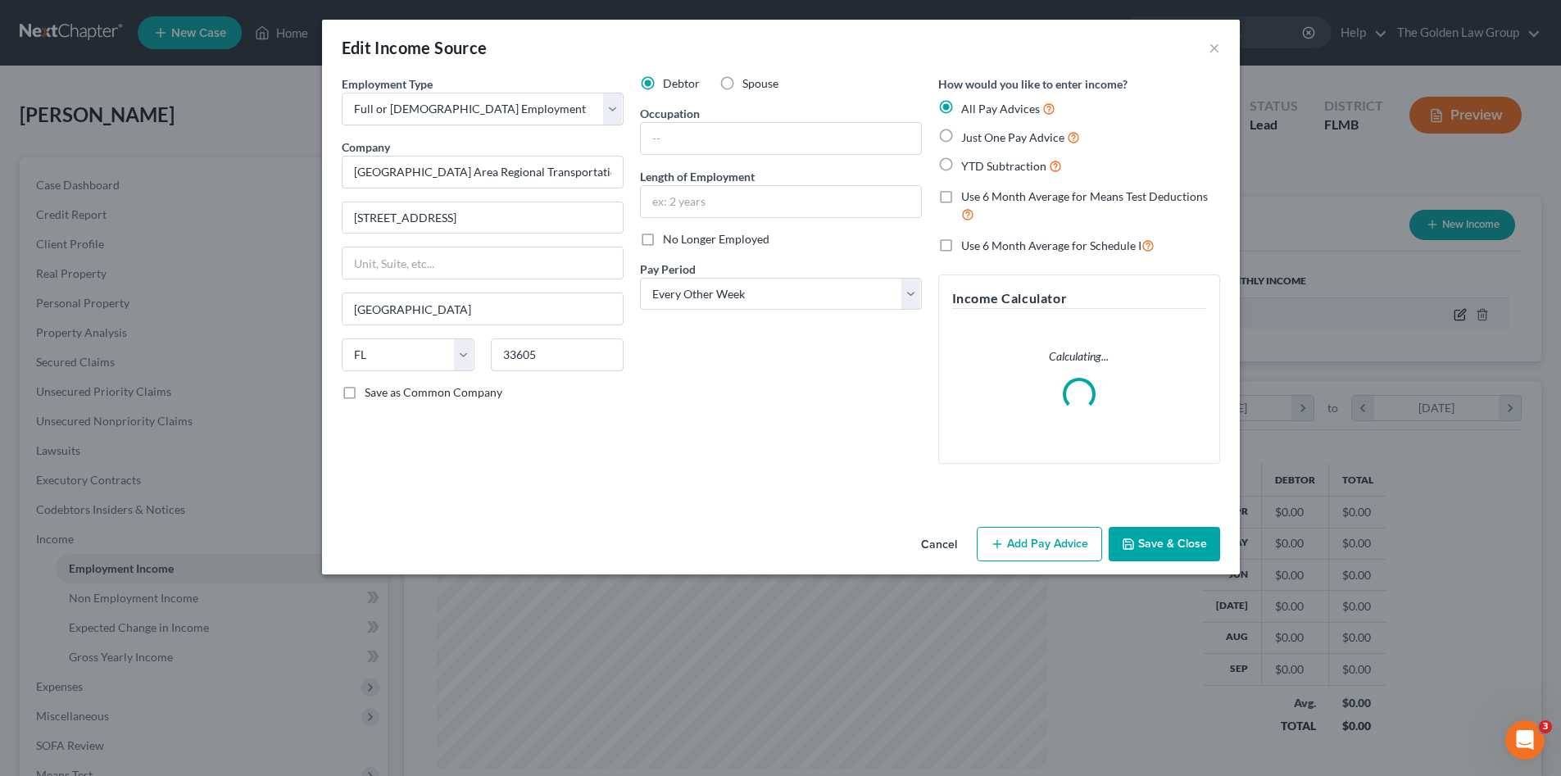
scroll to position [308, 650]
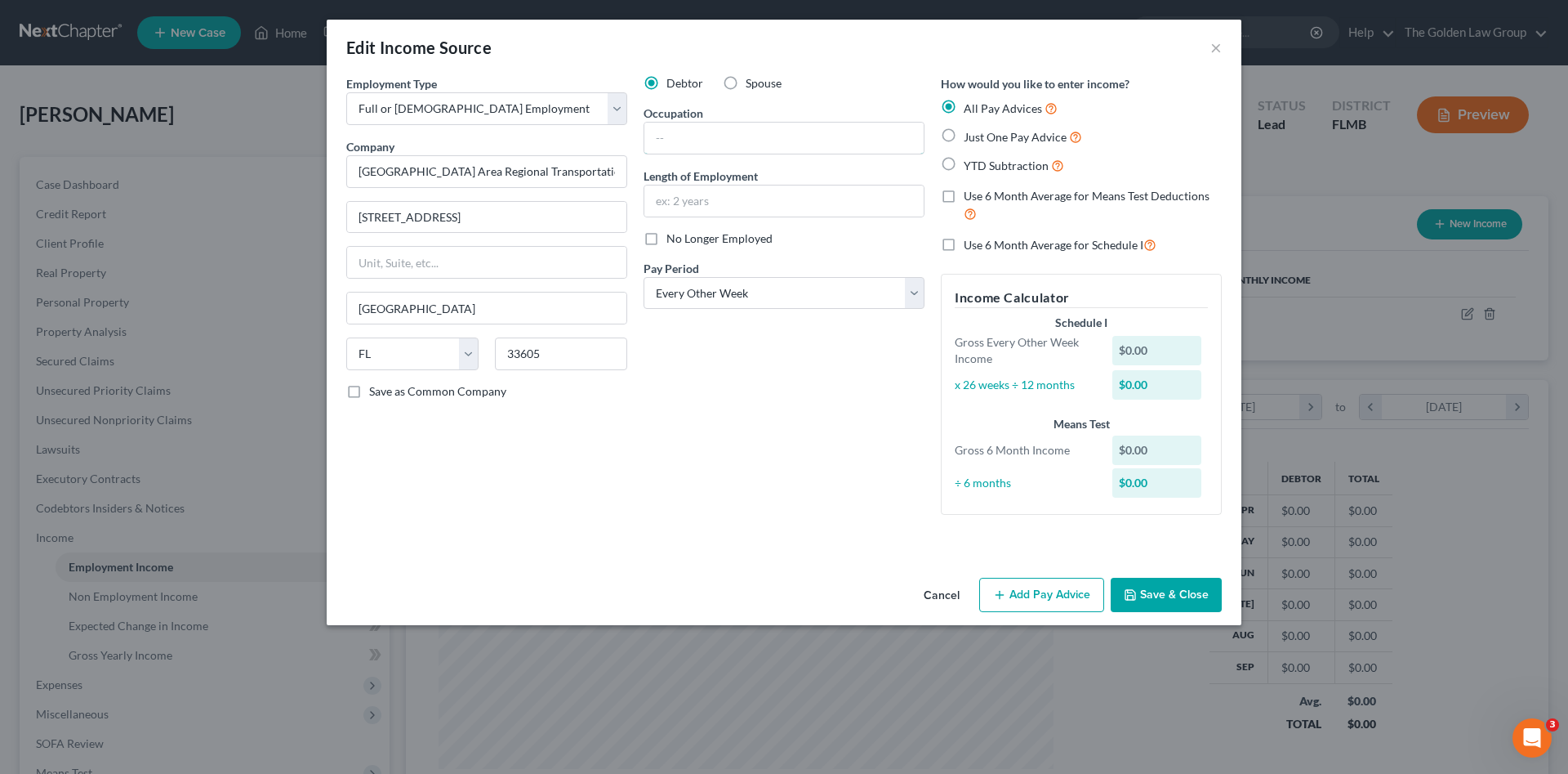
click at [683, 147] on input "text" at bounding box center [784, 138] width 279 height 31
click at [761, 501] on div "Debtor Spouse Occupation Length of Employment No Longer Employed Pay Period * S…" at bounding box center [784, 301] width 297 height 453
click at [705, 145] on input "text" at bounding box center [784, 138] width 279 height 31
click at [710, 194] on input "text" at bounding box center [784, 200] width 279 height 31
click at [706, 425] on div "Debtor Spouse Occupation Bus Operator Length of Employment 20 Years No Longer E…" at bounding box center [784, 301] width 297 height 453
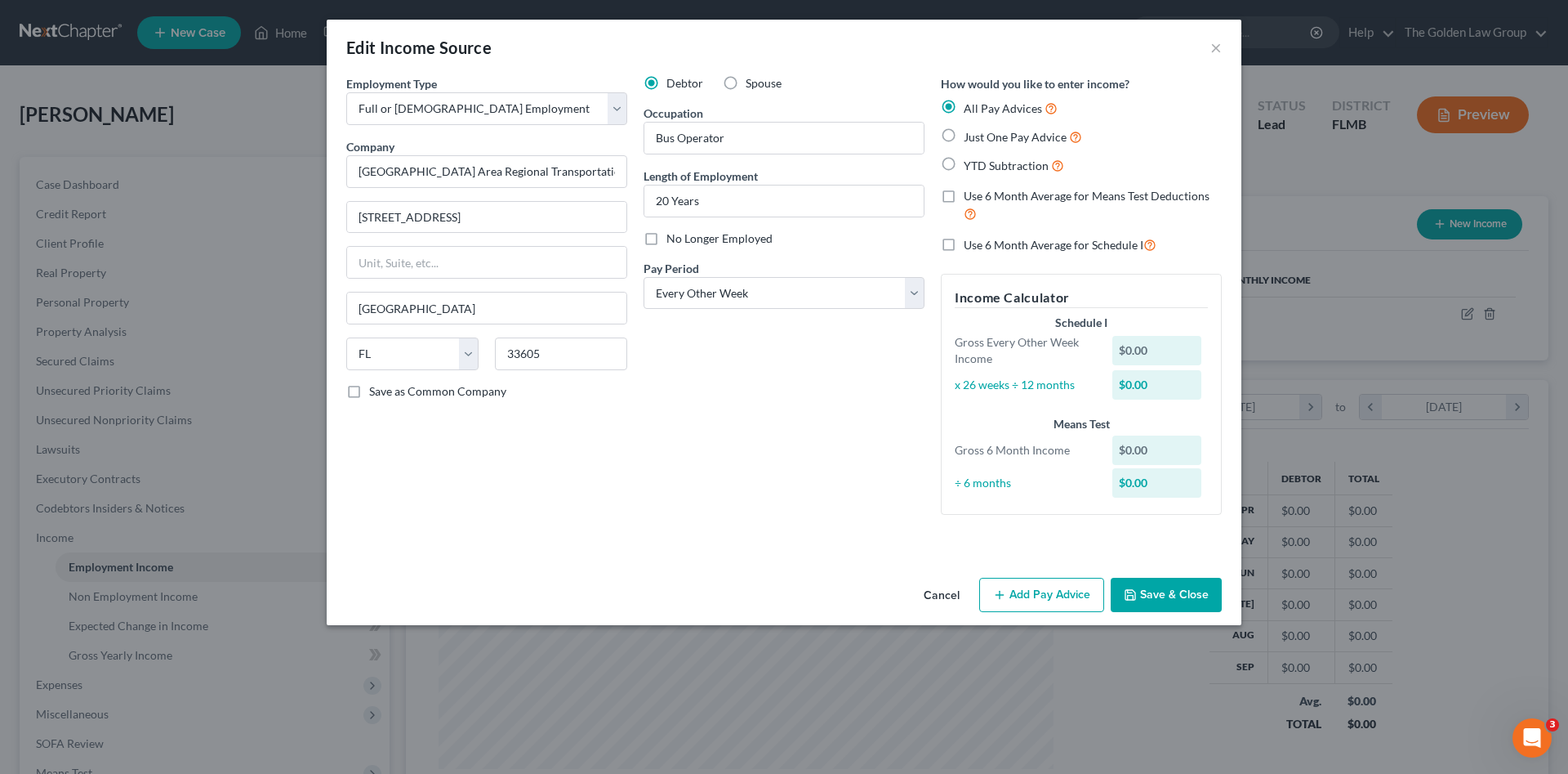
drag, startPoint x: 455, startPoint y: 500, endPoint x: 1017, endPoint y: 577, distance: 567.3
click at [455, 499] on div "Employment Type * Select Full or Part Time Employment Self Employment Company *…" at bounding box center [486, 301] width 297 height 453
click at [1138, 589] on button "Save & Close" at bounding box center [1165, 594] width 111 height 34
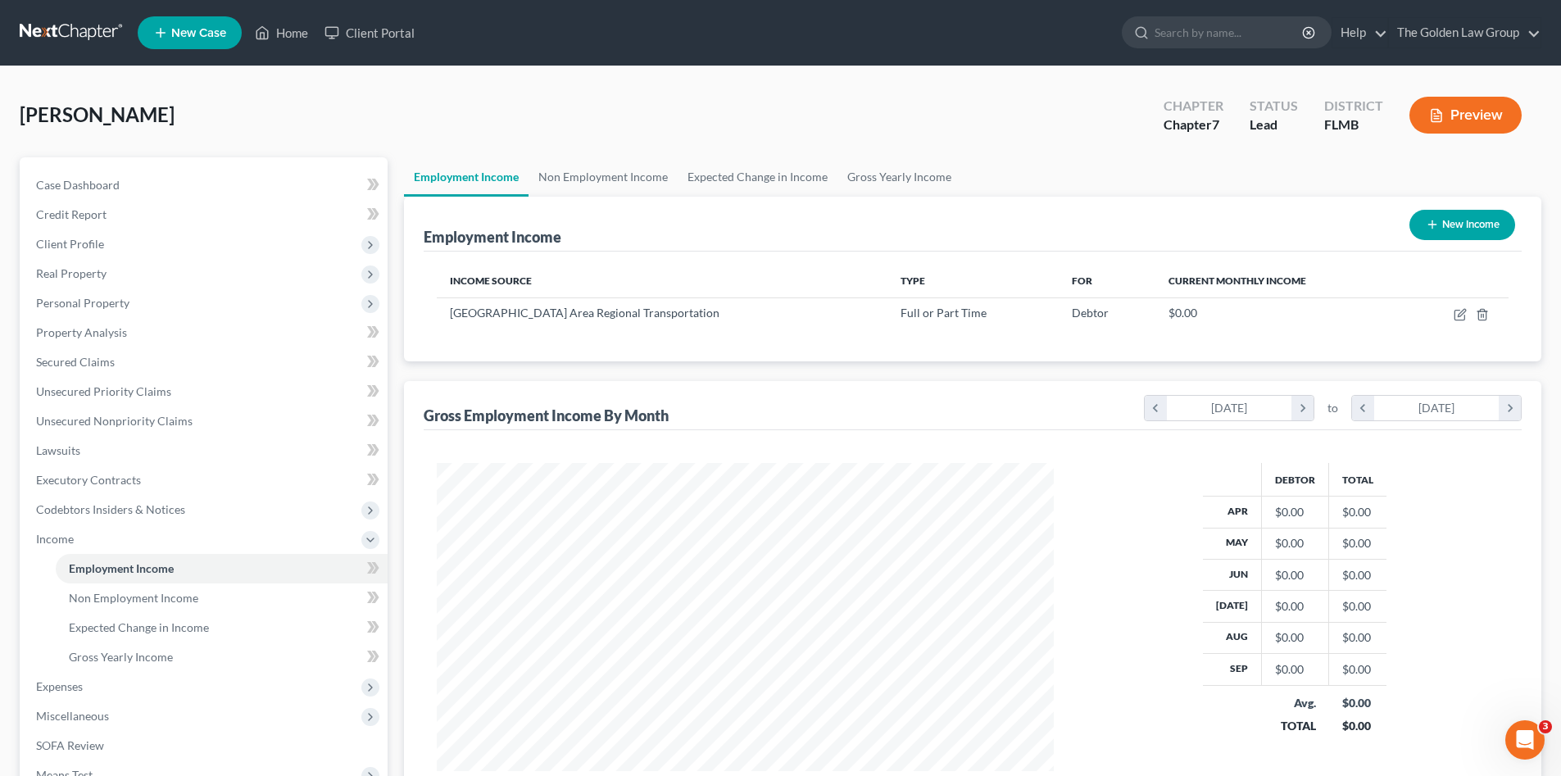
scroll to position [818967, 818628]
click at [191, 605] on link "Non Employment Income" at bounding box center [222, 597] width 332 height 29
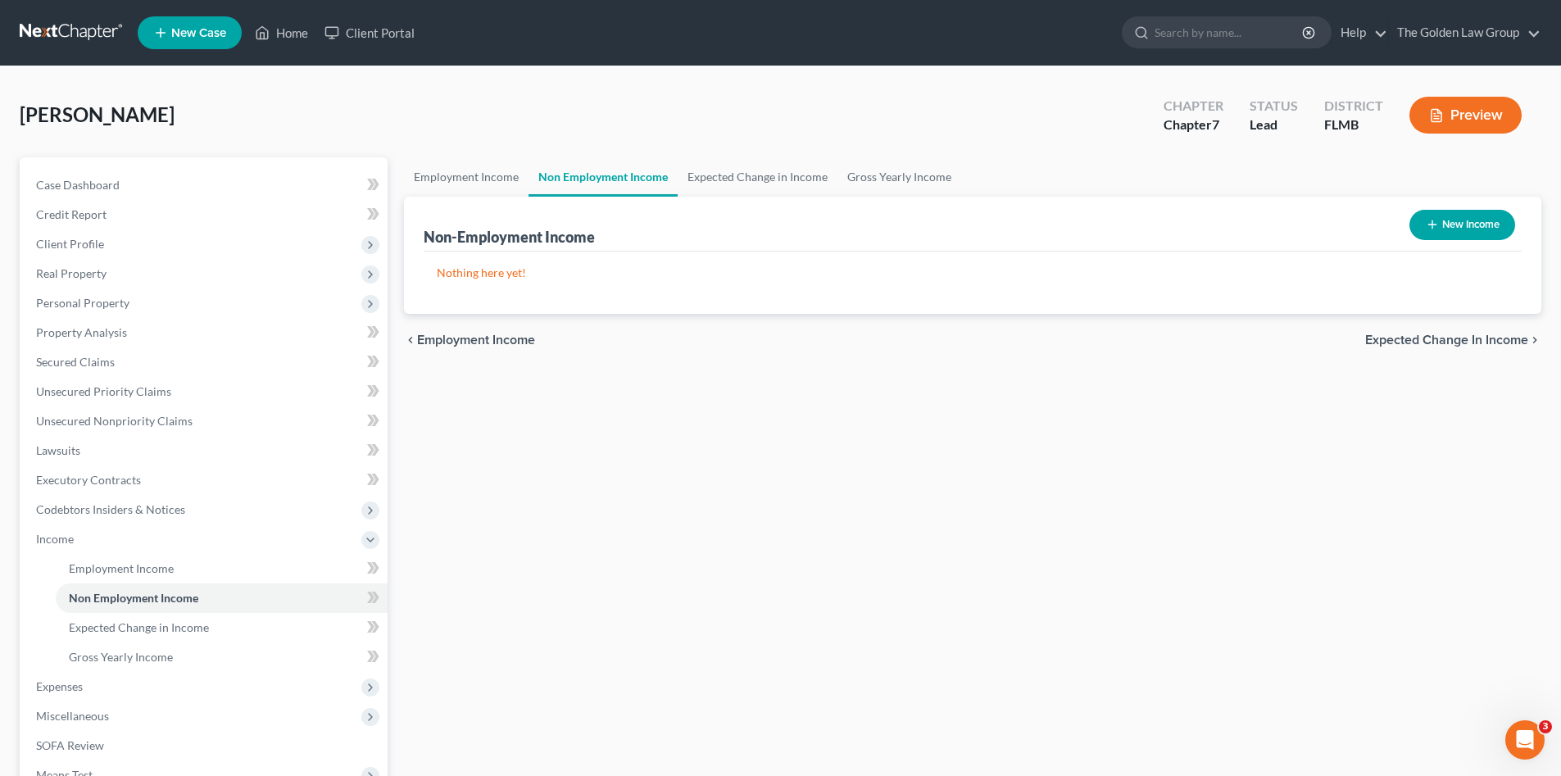
click at [397, 117] on div "Carswell, Gregory Upgraded Chapter Chapter 7 Status Lead District FLMB Preview" at bounding box center [780, 121] width 1521 height 71
click at [220, 628] on link "Expected Change in Income" at bounding box center [222, 627] width 332 height 29
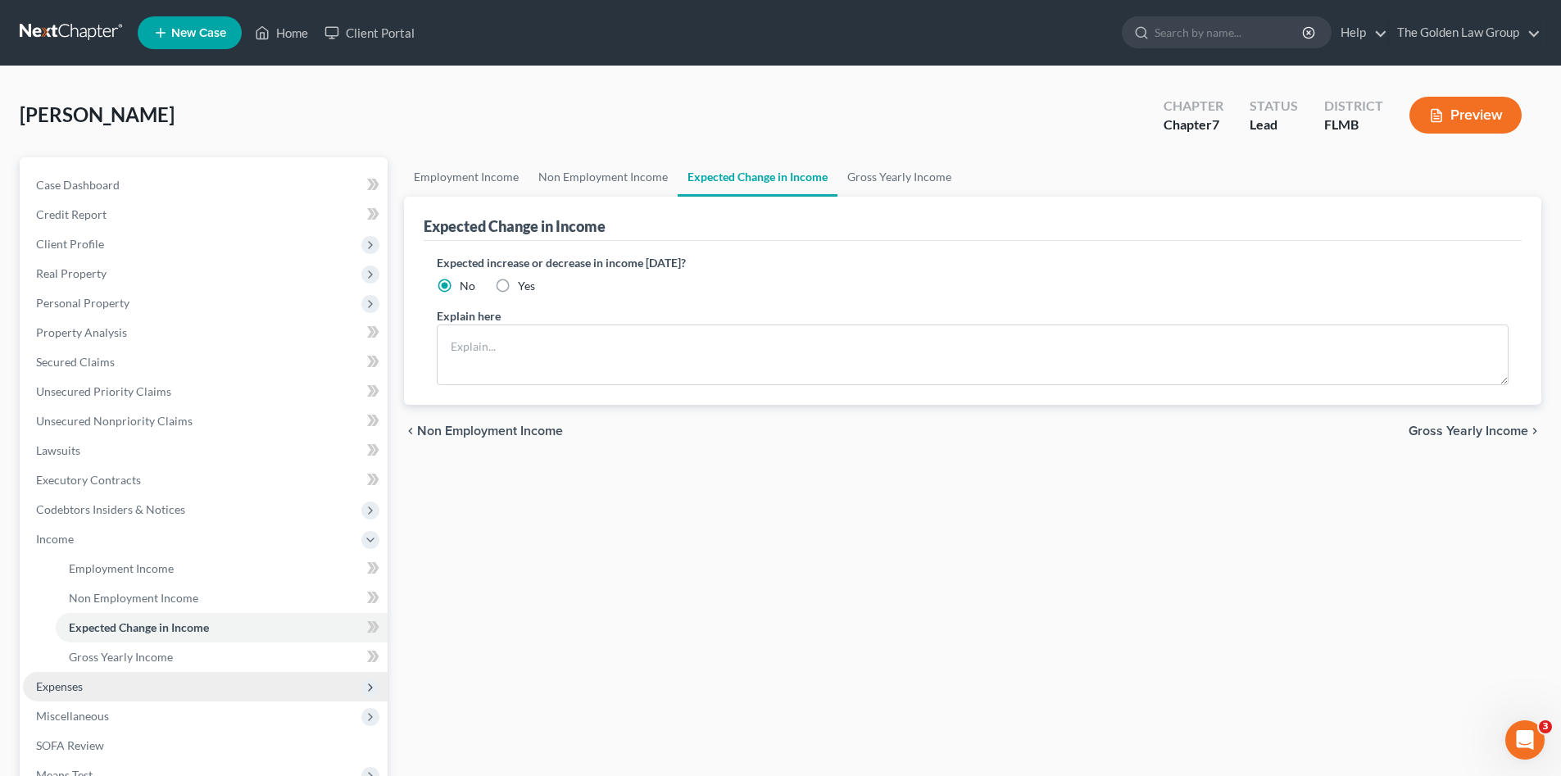
click at [80, 688] on span "Expenses" at bounding box center [59, 686] width 47 height 14
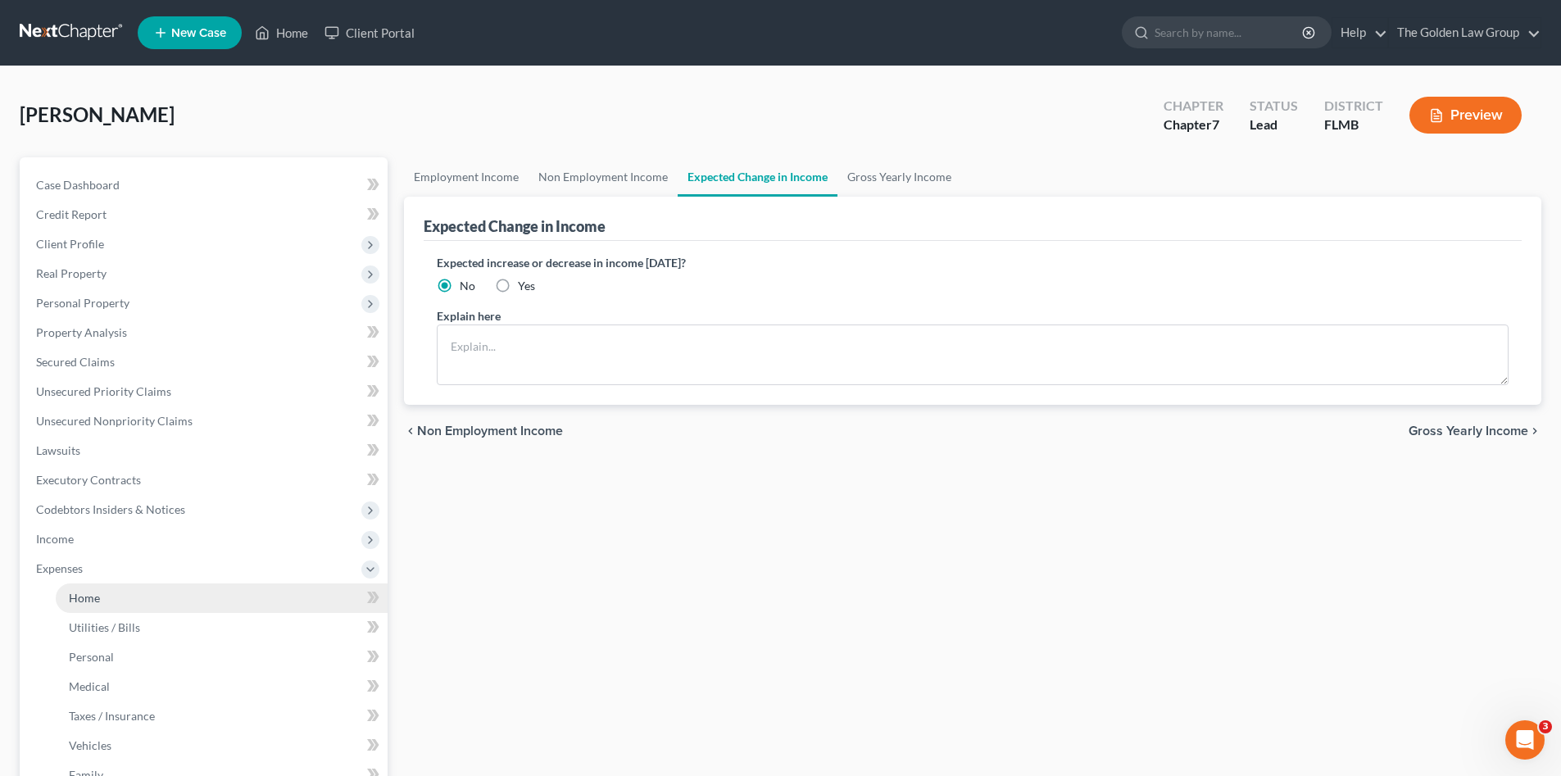
click at [125, 590] on link "Home" at bounding box center [222, 597] width 332 height 29
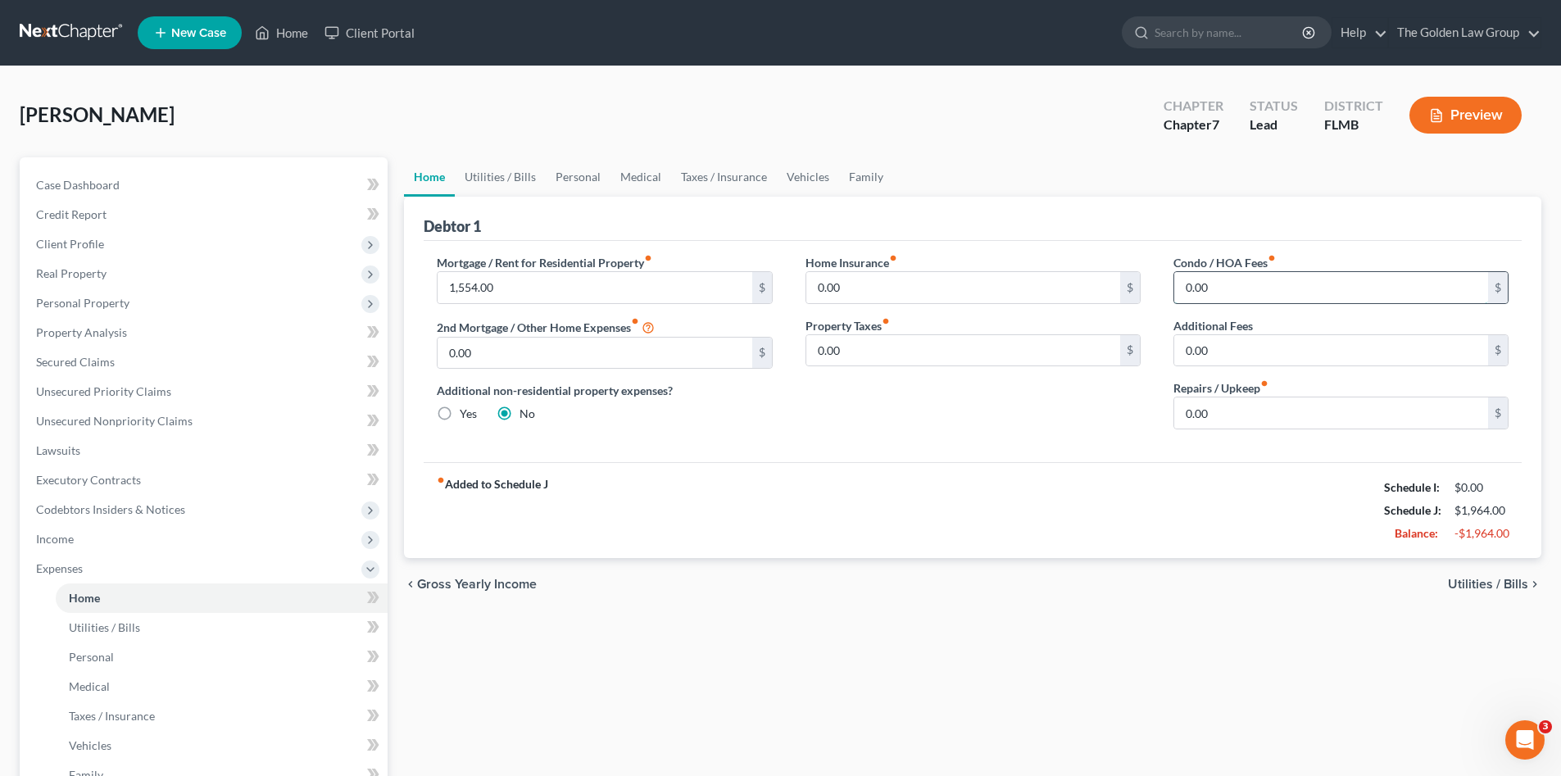
click at [1233, 288] on input "0.00" at bounding box center [1331, 287] width 314 height 31
click at [1276, 285] on input "0.00" at bounding box center [1331, 287] width 314 height 31
drag, startPoint x: 1240, startPoint y: 282, endPoint x: 1247, endPoint y: 393, distance: 111.6
click at [1146, 279] on div "Mortgage / Rent for Residential Property fiber_manual_record 1,554.00 $ 2nd Mor…" at bounding box center [972, 348] width 1104 height 188
click at [1243, 282] on input "0.00" at bounding box center [1331, 287] width 314 height 31
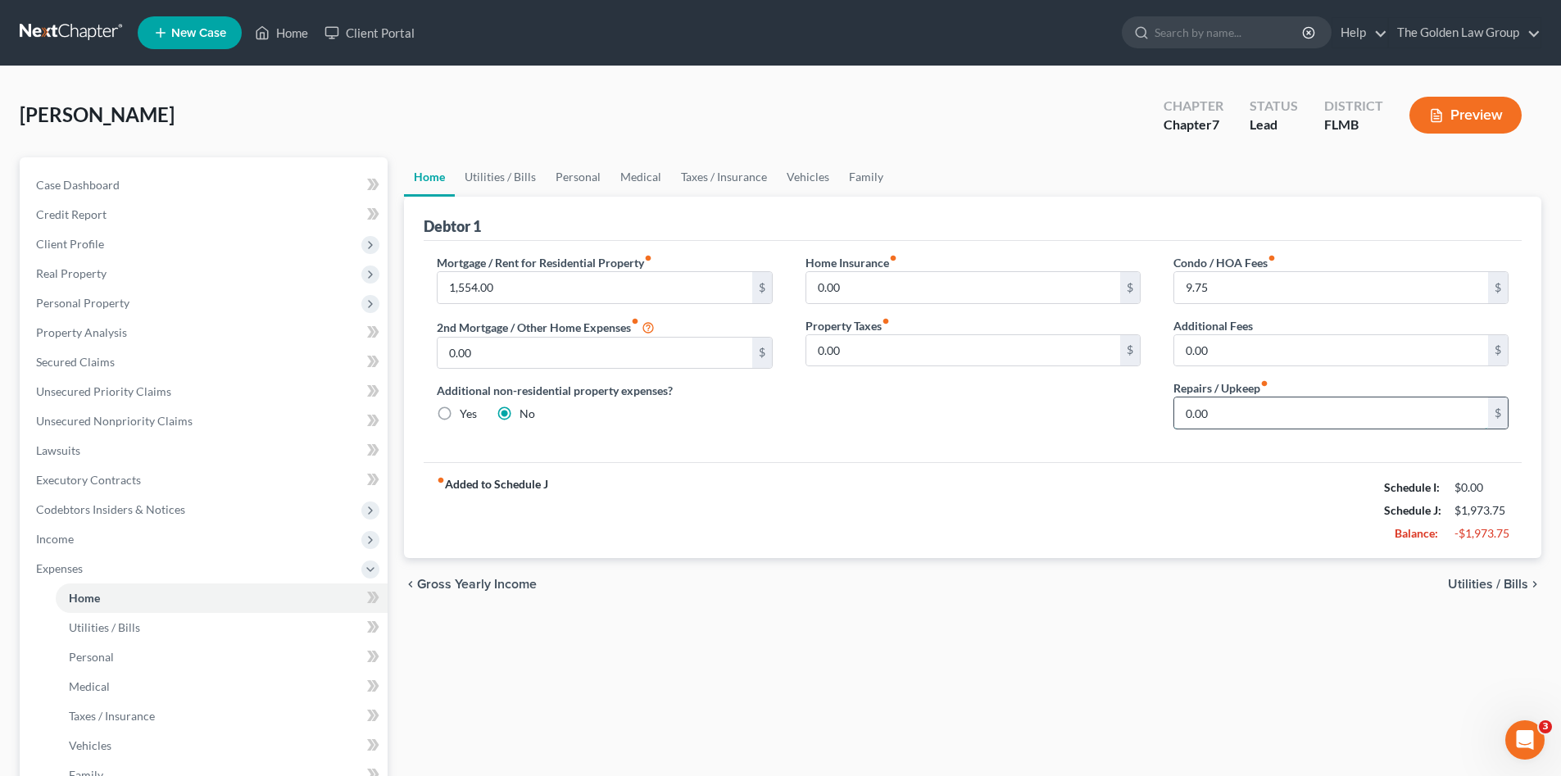
click at [1258, 428] on input "0.00" at bounding box center [1331, 412] width 314 height 31
click at [505, 175] on link "Utilities / Bills" at bounding box center [500, 176] width 91 height 39
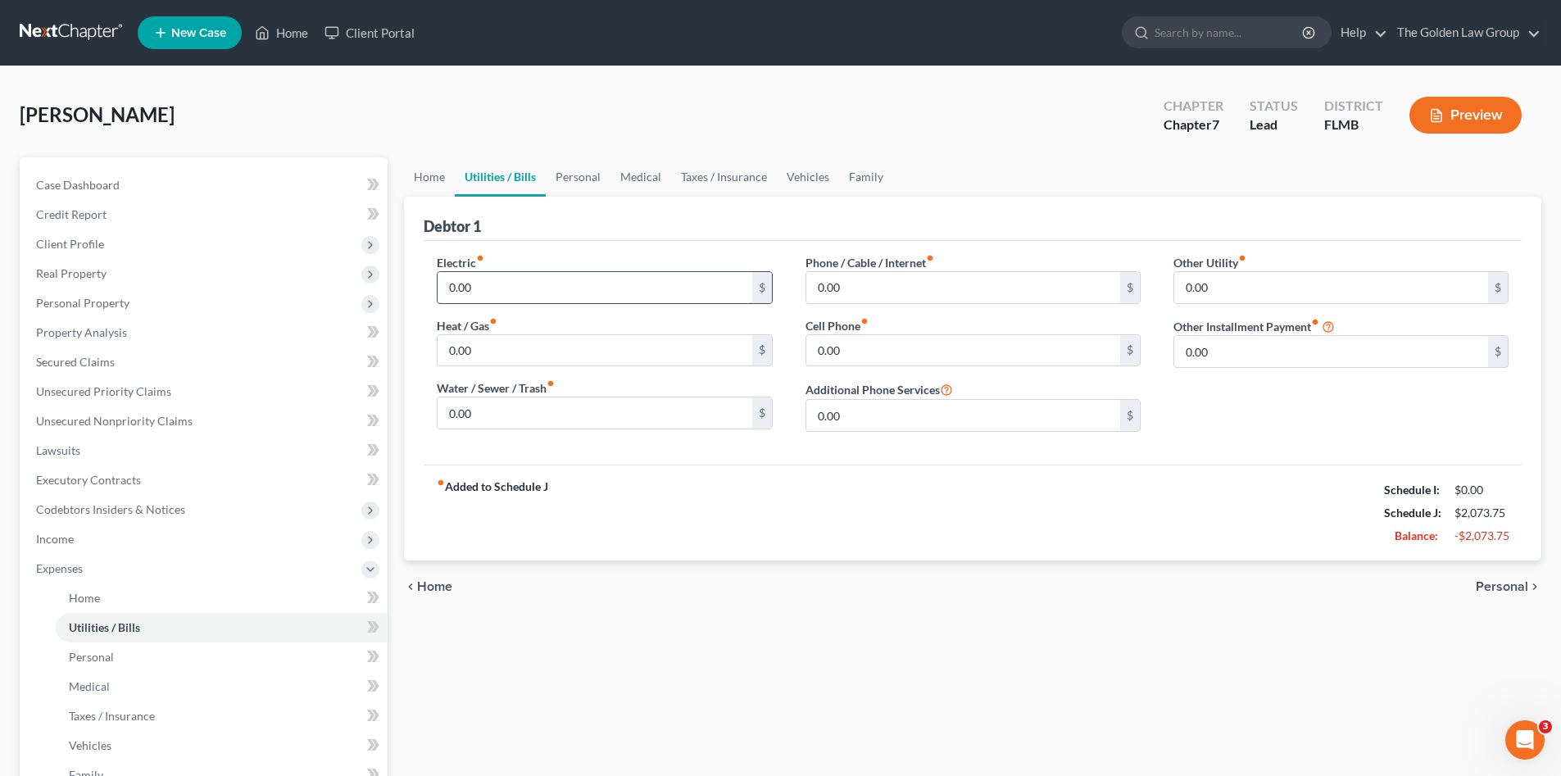
click at [518, 284] on input "0.00" at bounding box center [594, 287] width 314 height 31
click at [512, 405] on input "0.00" at bounding box center [594, 412] width 314 height 31
click at [583, 179] on link "Personal" at bounding box center [578, 176] width 65 height 39
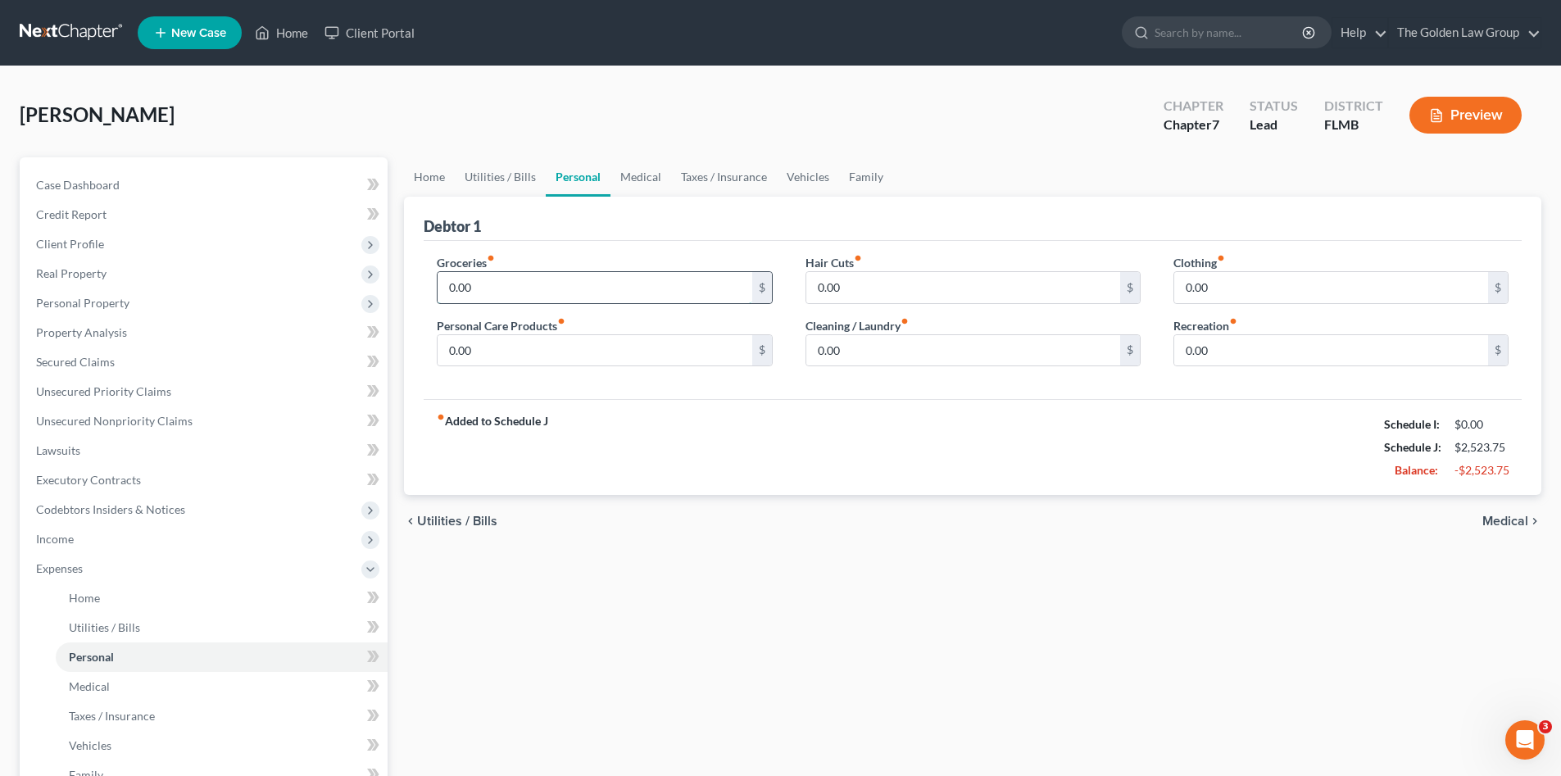
click at [542, 283] on input "0.00" at bounding box center [594, 287] width 314 height 31
click at [528, 360] on input "0.00" at bounding box center [594, 350] width 314 height 31
click at [1216, 346] on input "0.00" at bounding box center [1331, 350] width 314 height 31
click at [639, 182] on link "Medical" at bounding box center [640, 176] width 61 height 39
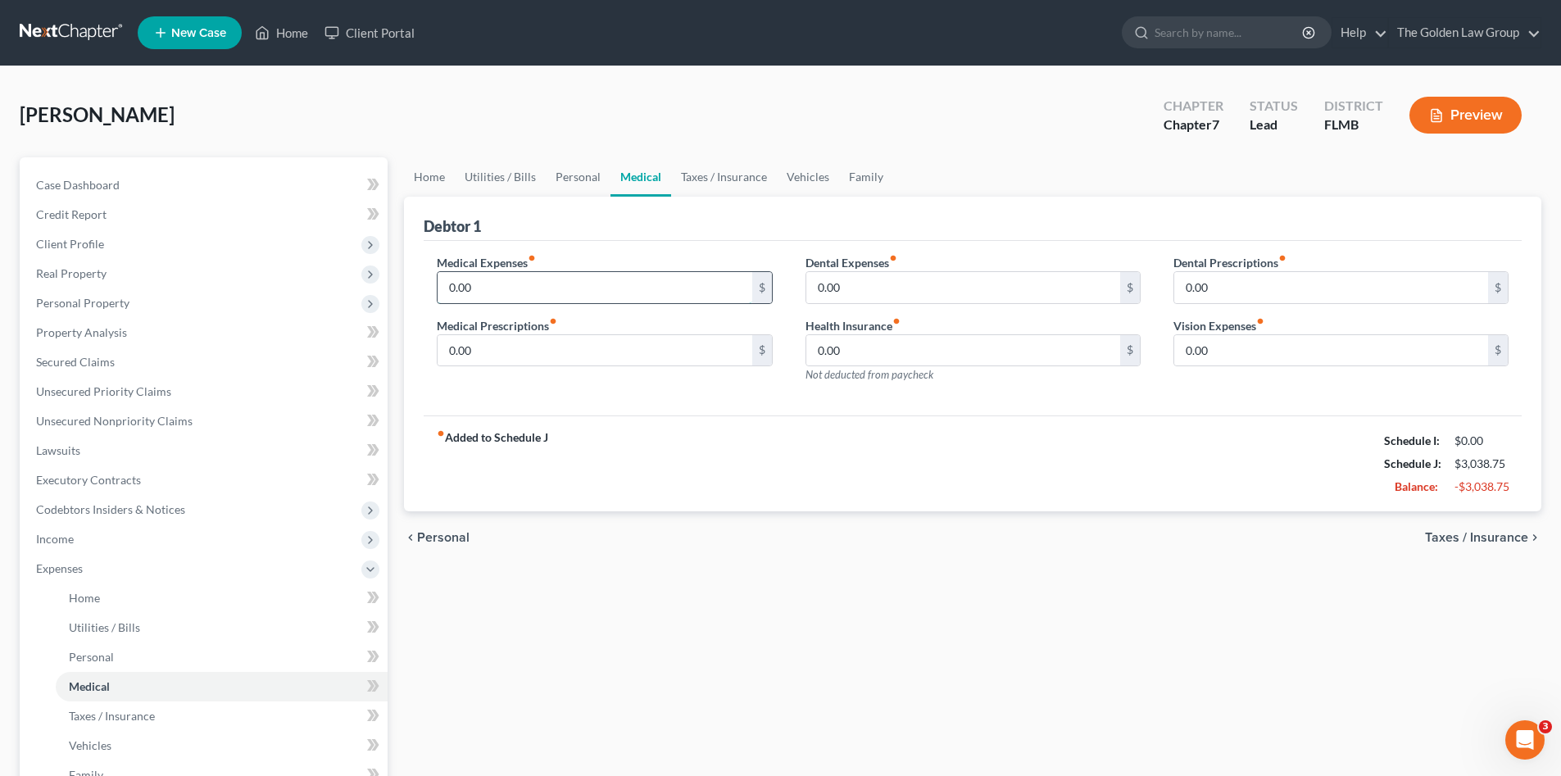
click at [597, 288] on input "0.00" at bounding box center [594, 287] width 314 height 31
click at [724, 351] on input "0.00" at bounding box center [594, 350] width 314 height 31
click at [943, 276] on input "0.00" at bounding box center [963, 287] width 314 height 31
drag, startPoint x: 1236, startPoint y: 352, endPoint x: 1234, endPoint y: 384, distance: 32.0
click at [1236, 352] on input "0.00" at bounding box center [1331, 350] width 314 height 31
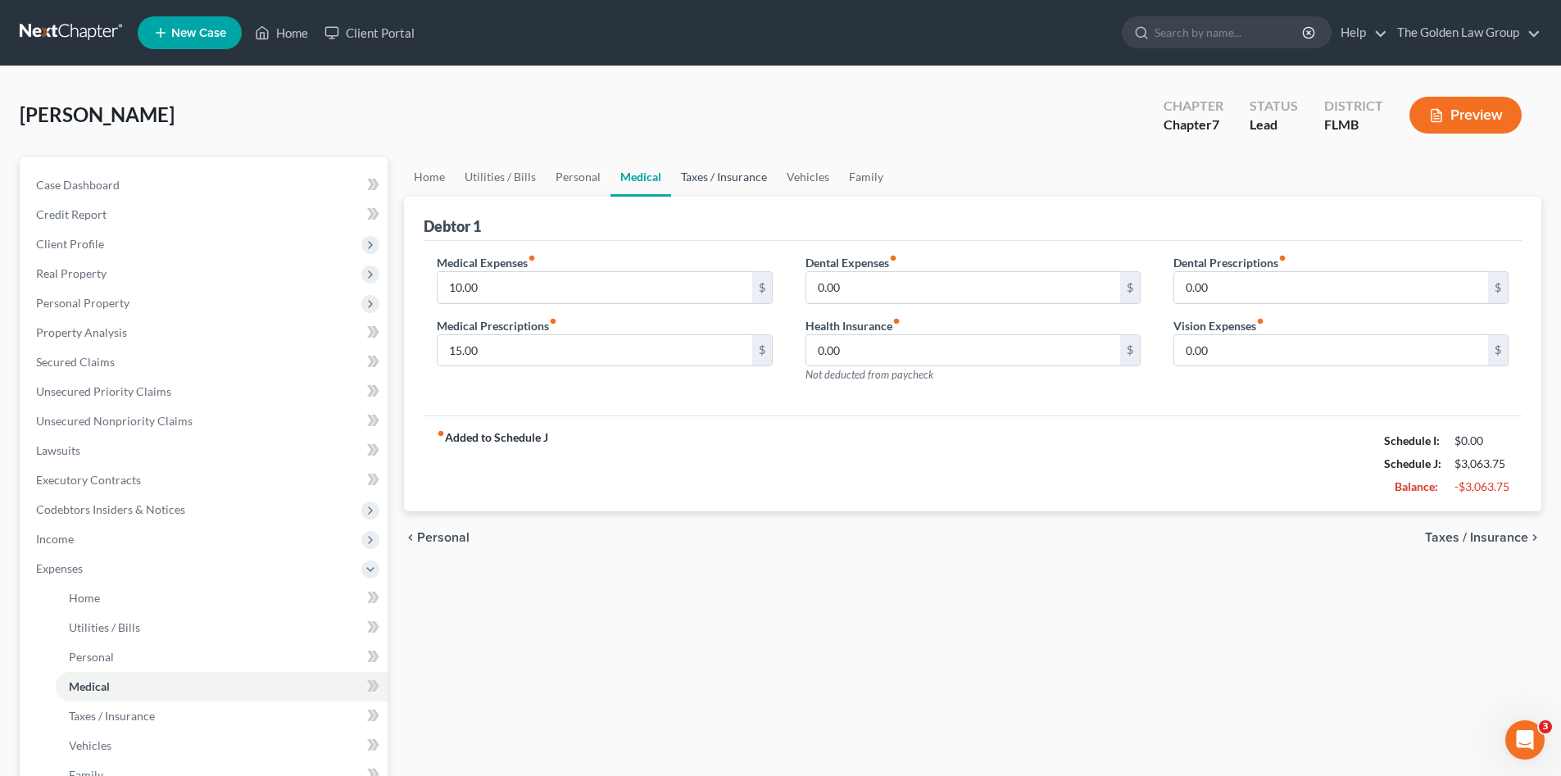
click at [732, 175] on link "Taxes / Insurance" at bounding box center [724, 176] width 106 height 39
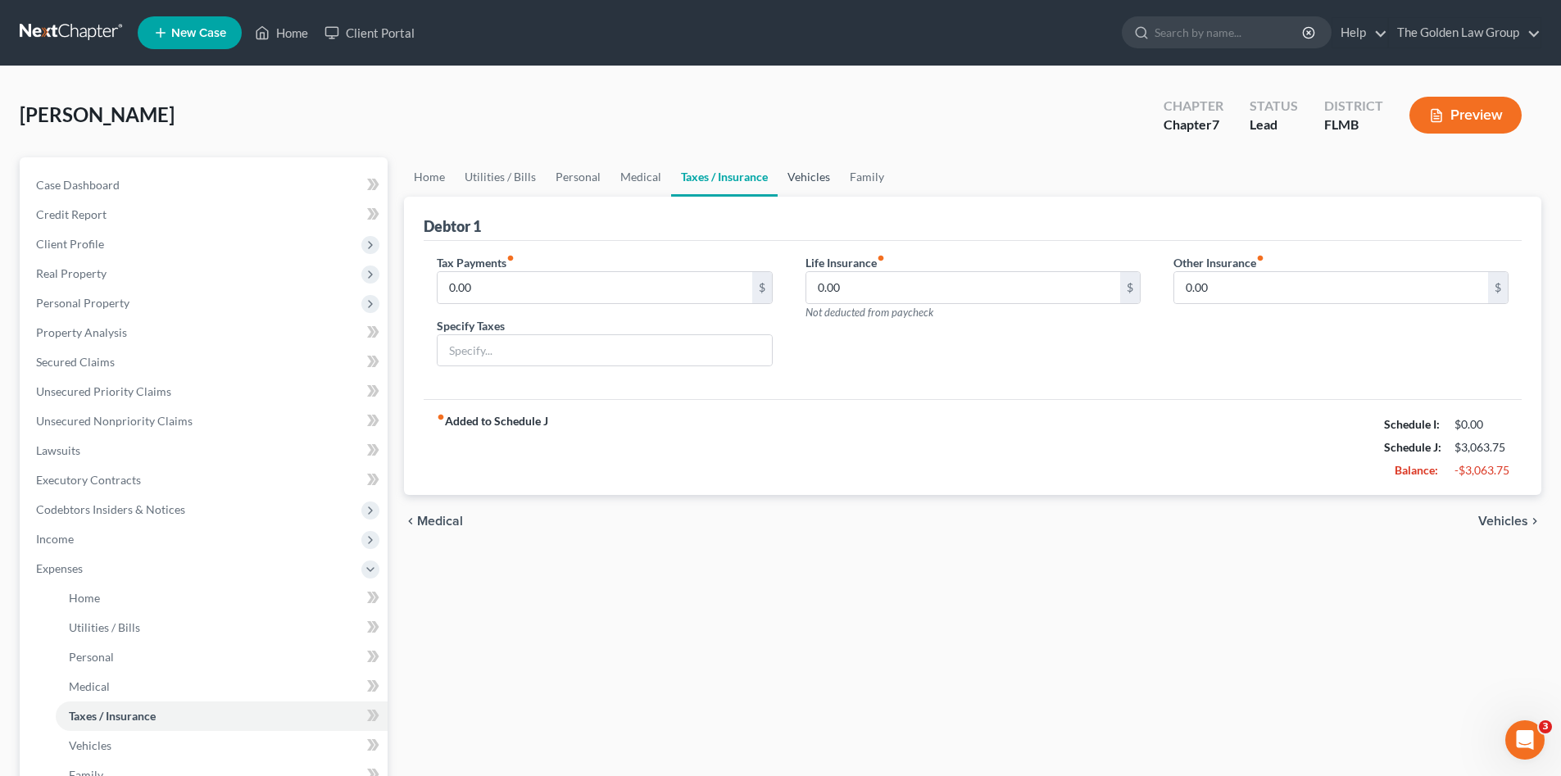
click at [800, 175] on link "Vehicles" at bounding box center [808, 176] width 62 height 39
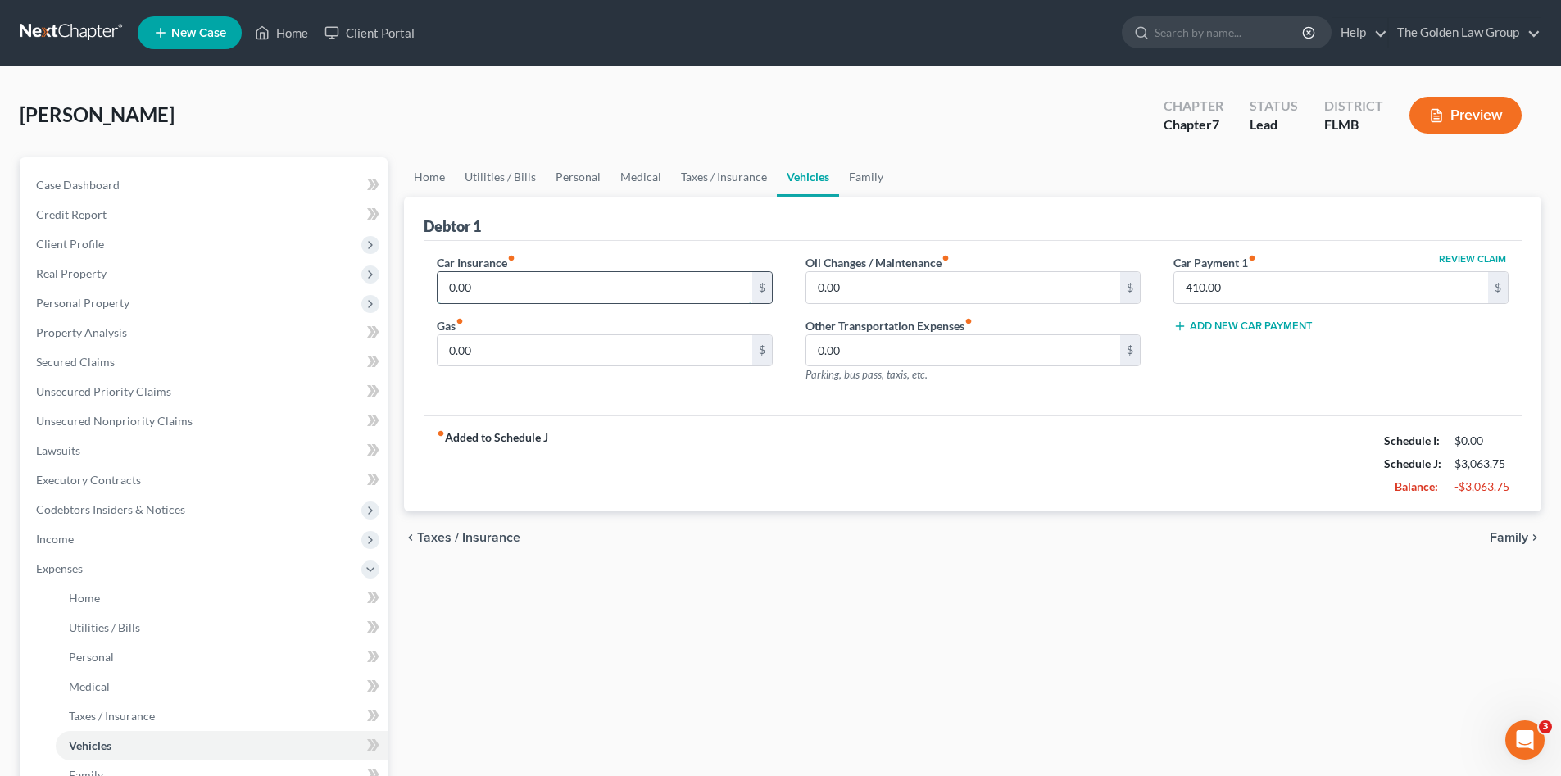
click at [531, 288] on input "0.00" at bounding box center [594, 287] width 314 height 31
click at [667, 345] on input "0.00" at bounding box center [594, 350] width 314 height 31
click at [678, 415] on div "Car Insurance fiber_manual_record 186.00 $ Gas fiber_manual_record 100.00 $ Oil…" at bounding box center [973, 328] width 1098 height 175
click at [877, 289] on input "0.00" at bounding box center [963, 287] width 314 height 31
click at [857, 296] on input "0.00" at bounding box center [963, 287] width 314 height 31
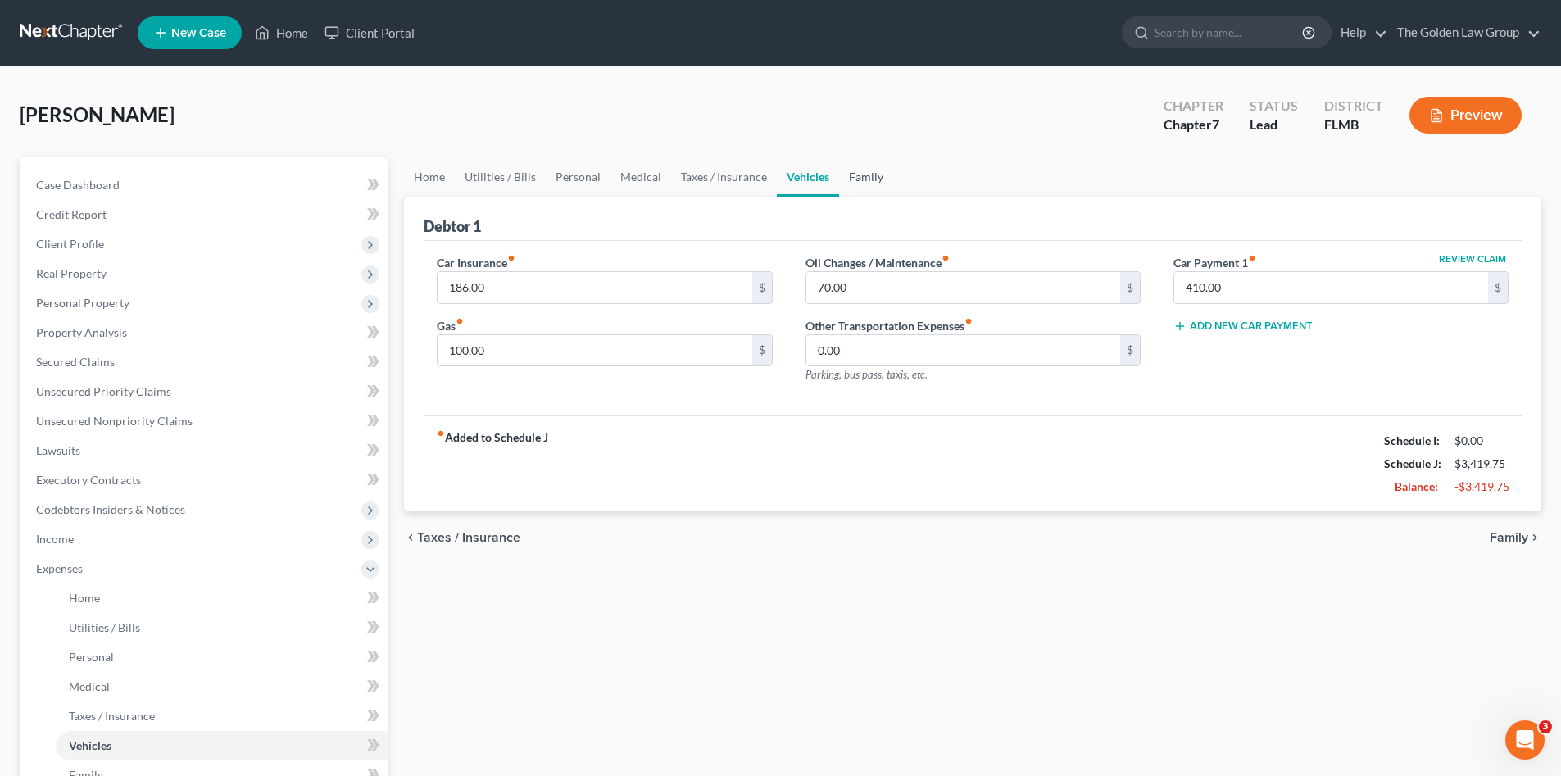
click at [857, 184] on link "Family" at bounding box center [866, 176] width 54 height 39
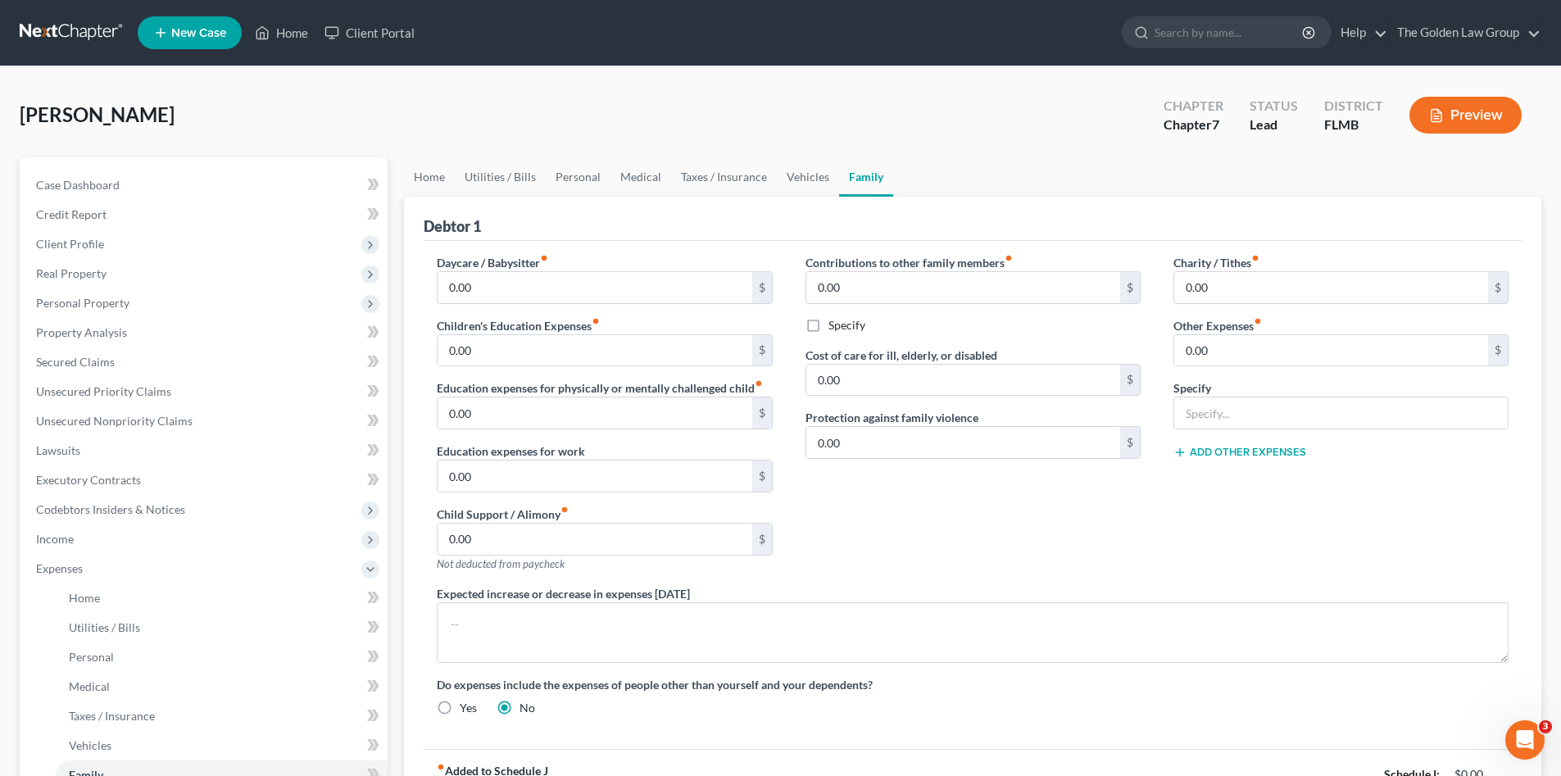
click at [1019, 526] on div "Contributions to other family members fiber_manual_record 0.00 $ Specify Cost o…" at bounding box center [973, 419] width 368 height 331
click at [1001, 526] on div "Contributions to other family members fiber_manual_record 0.00 $ Specify Cost o…" at bounding box center [973, 419] width 368 height 331
click at [1158, 691] on label "Do expenses include the expenses of people other than yourself and your depende…" at bounding box center [973, 684] width 1072 height 17
click at [1016, 569] on div "Contributions to other family members fiber_manual_record 0.00 $ Specify Cost o…" at bounding box center [973, 419] width 368 height 331
click at [936, 532] on div "Contributions to other family members fiber_manual_record 0.00 $ Specify Cost o…" at bounding box center [973, 419] width 368 height 331
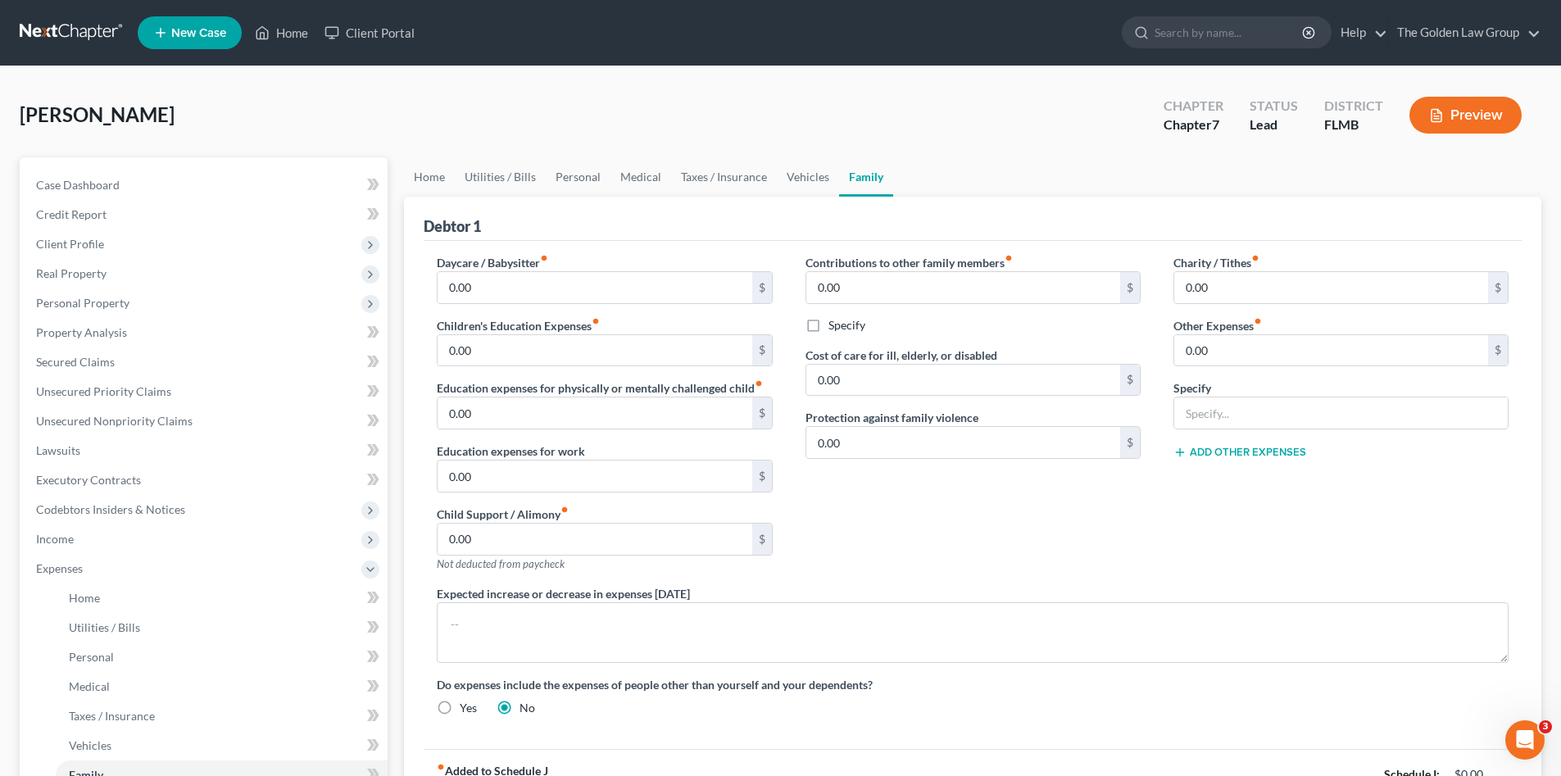
scroll to position [164, 0]
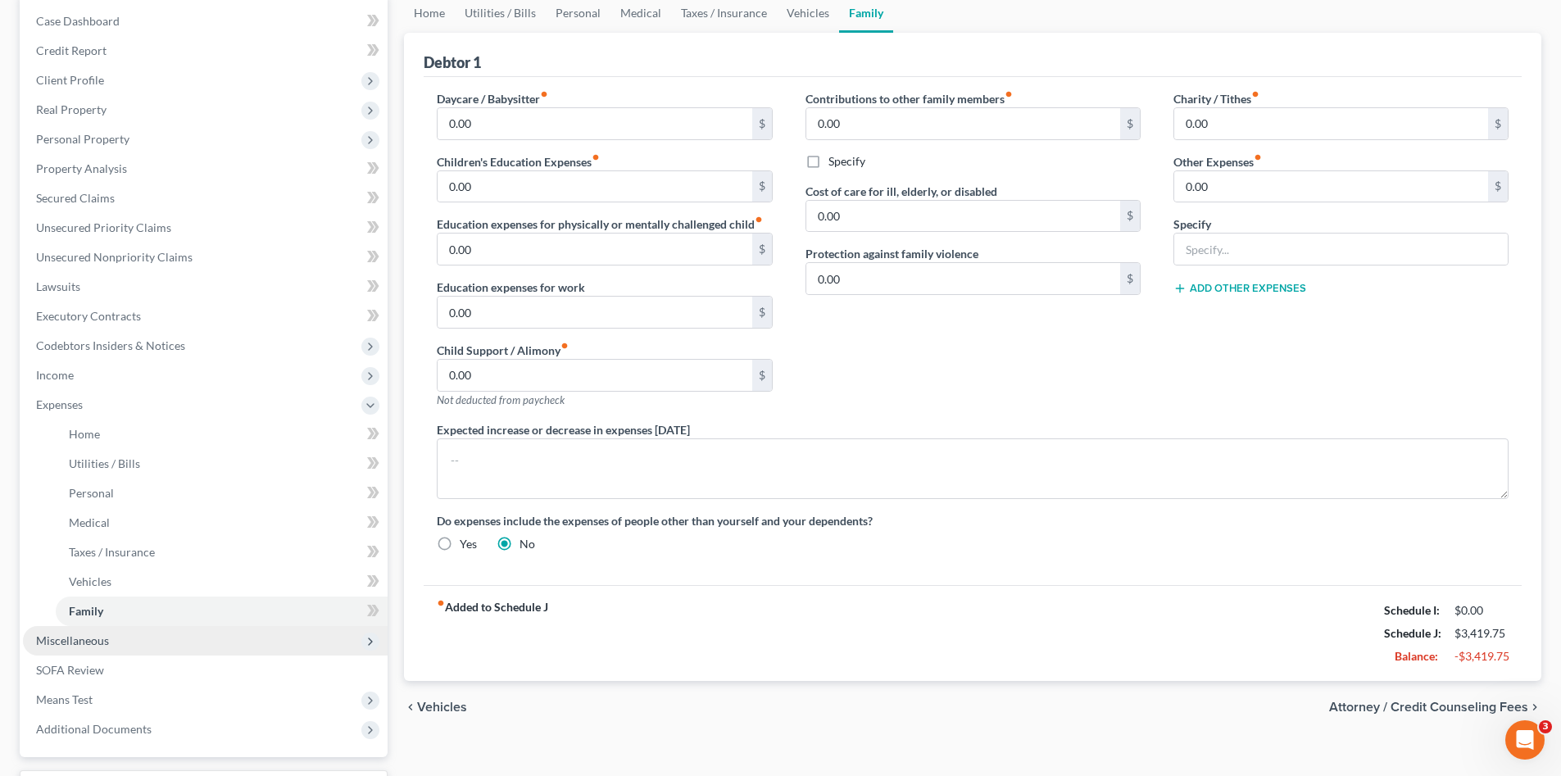
click at [93, 638] on span "Miscellaneous" at bounding box center [72, 640] width 73 height 14
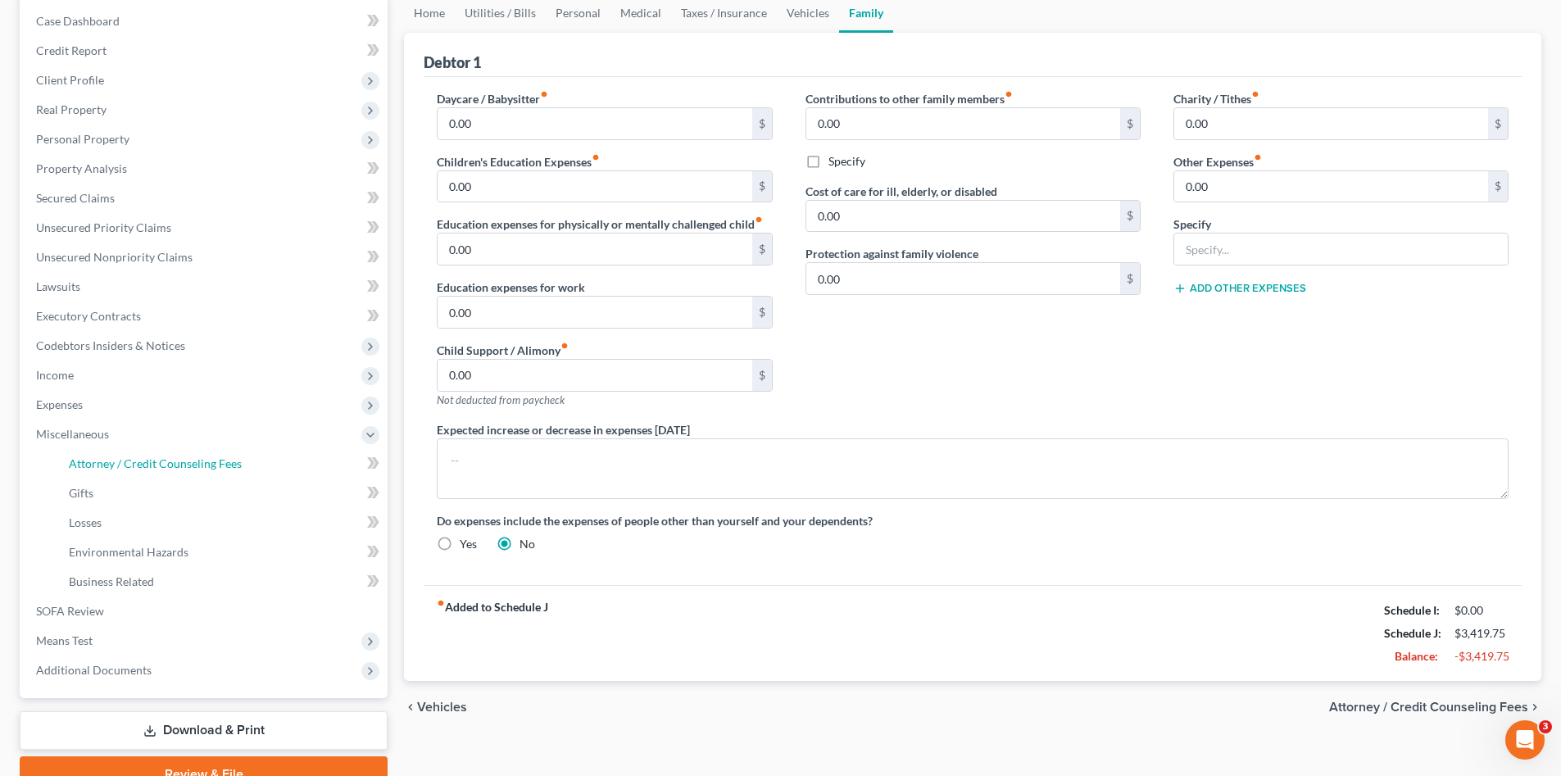
drag, startPoint x: 144, startPoint y: 463, endPoint x: 583, endPoint y: 564, distance: 450.5
click at [142, 463] on span "Attorney / Credit Counseling Fees" at bounding box center [155, 463] width 173 height 14
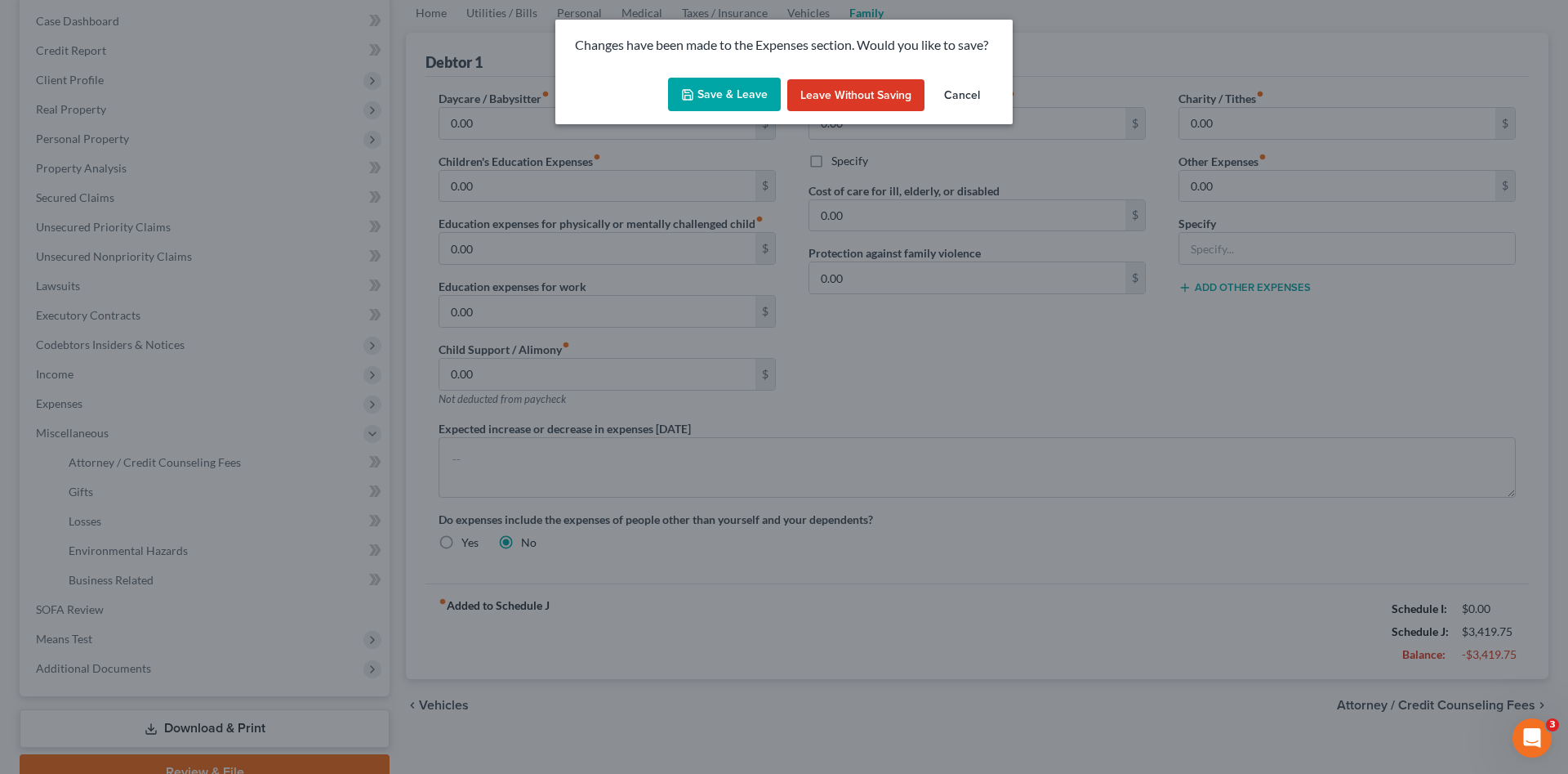
click at [740, 93] on button "Save & Leave" at bounding box center [724, 95] width 113 height 34
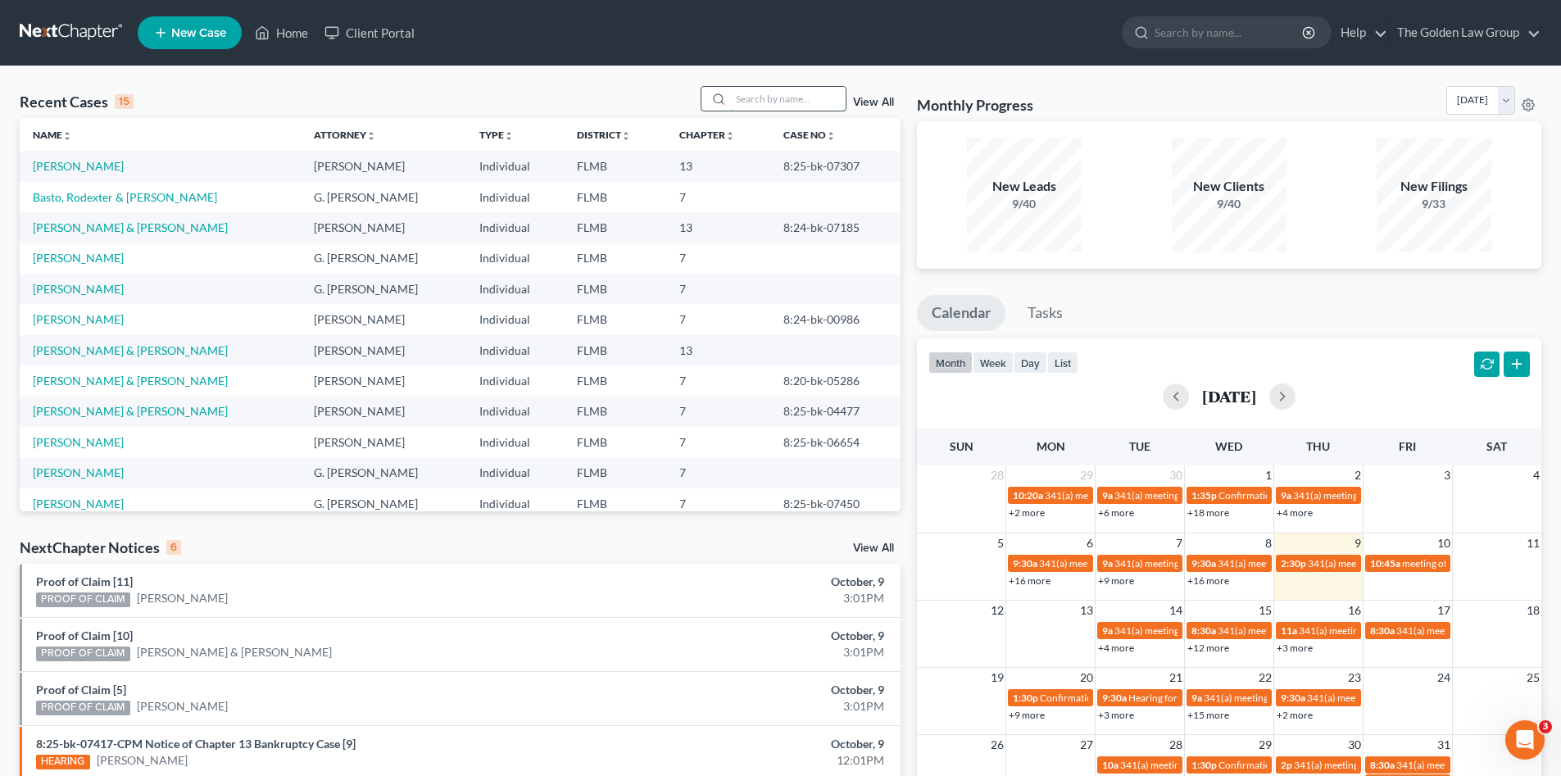
click at [768, 97] on input "search" at bounding box center [788, 99] width 115 height 24
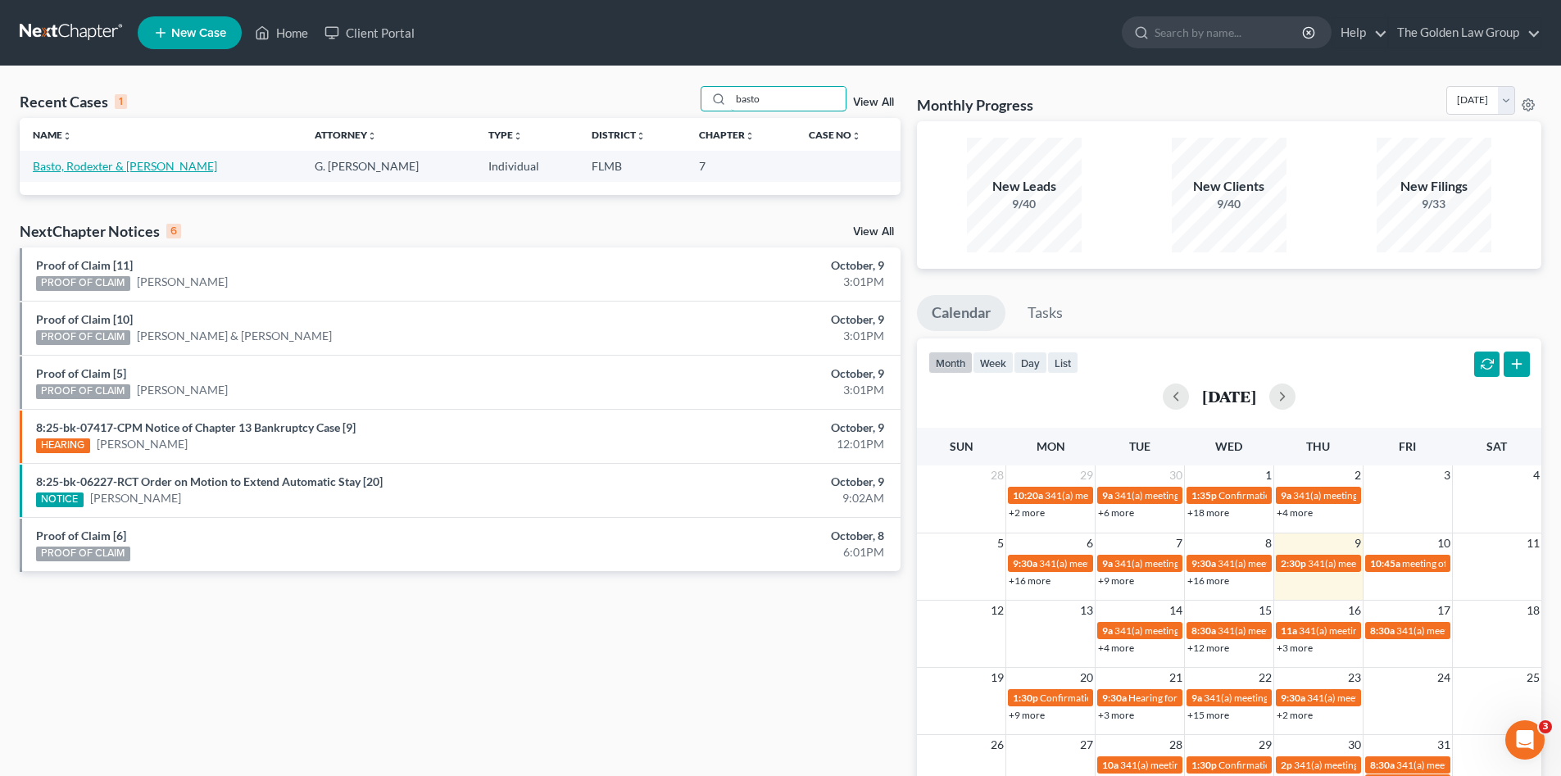
type input "basto"
click at [71, 169] on link "Basto, Rodexter & Jessica" at bounding box center [125, 166] width 184 height 14
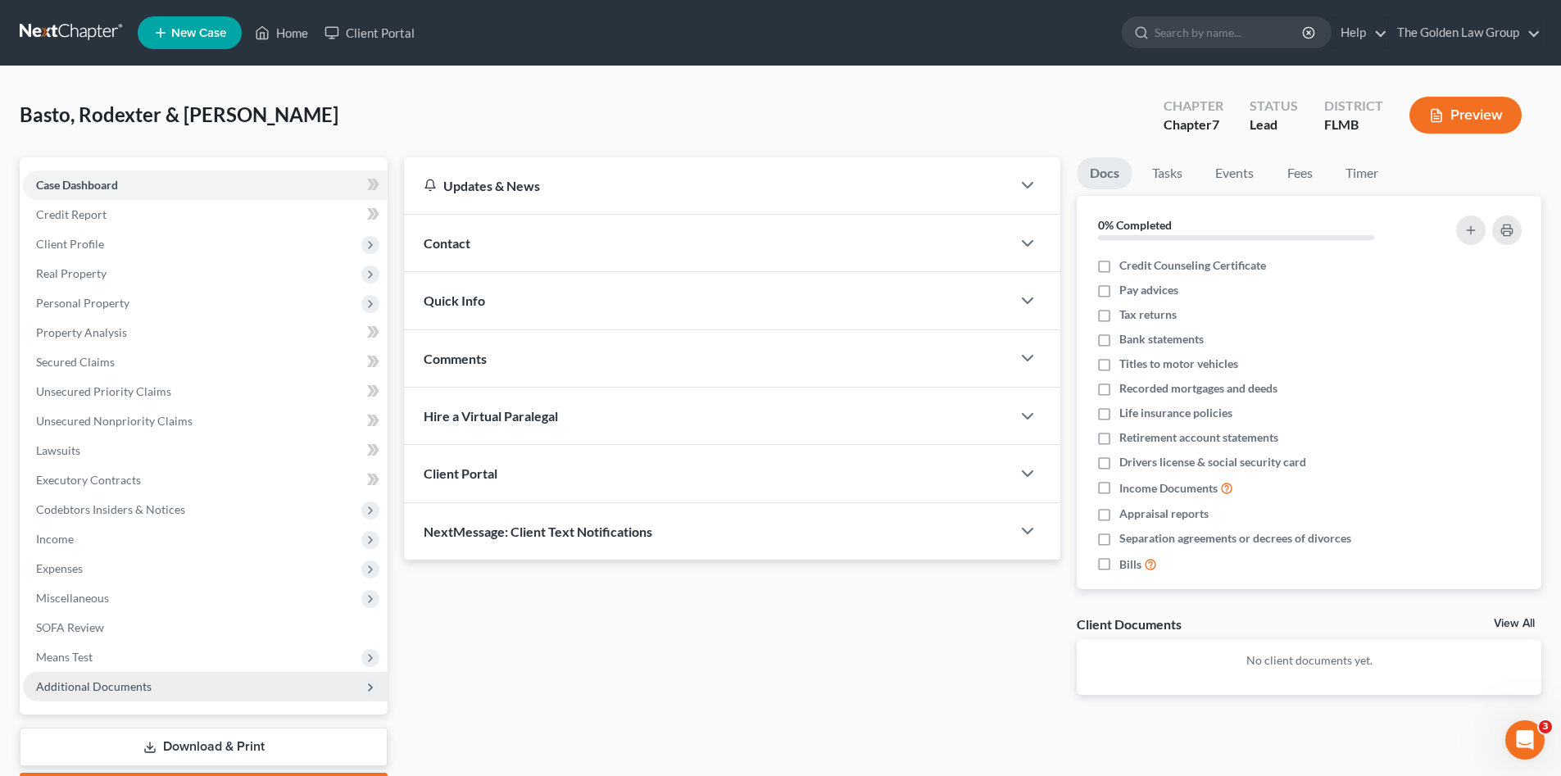
scroll to position [82, 0]
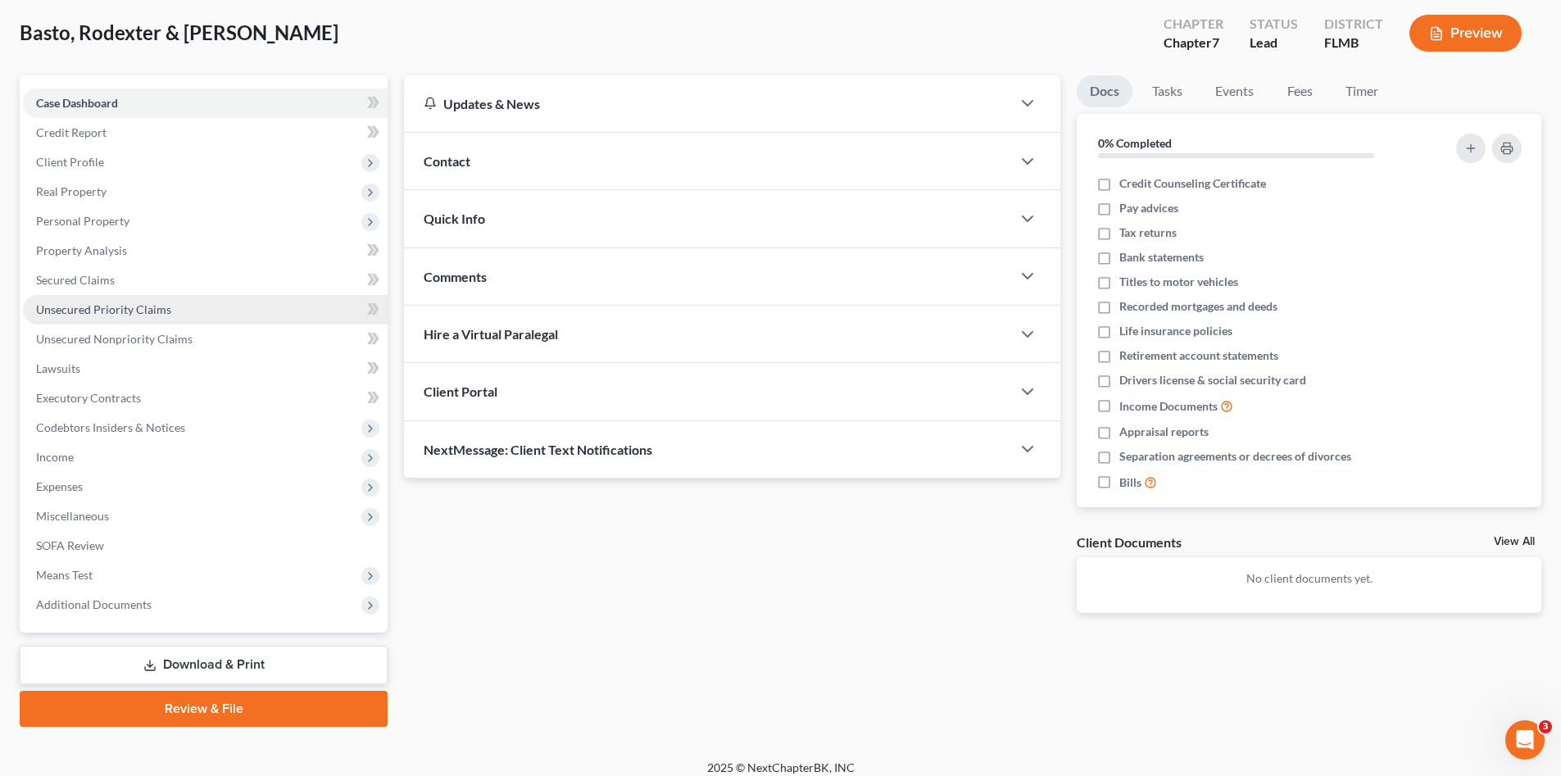
click at [111, 305] on span "Unsecured Priority Claims" at bounding box center [103, 309] width 135 height 14
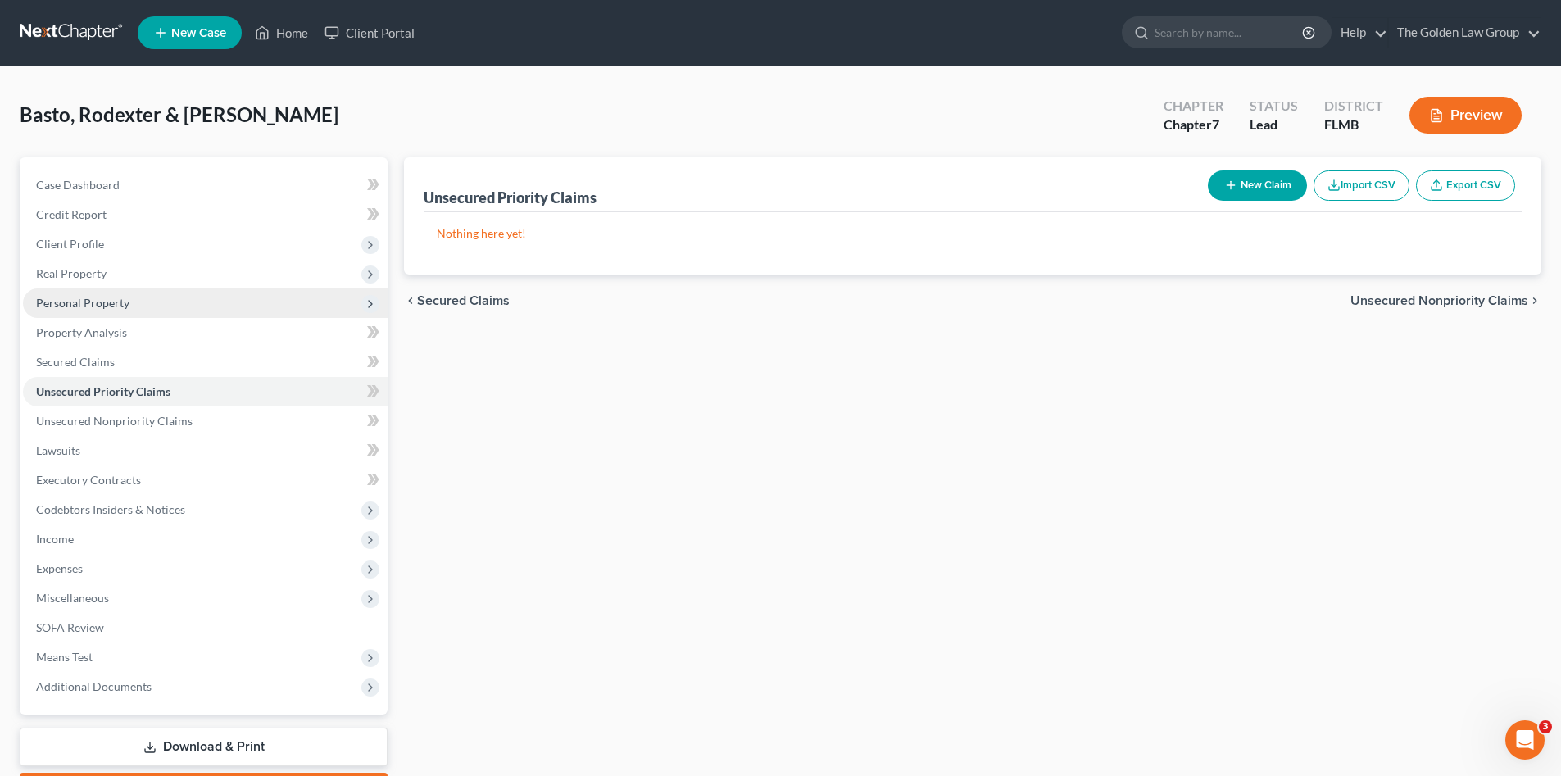
click at [131, 303] on span "Personal Property" at bounding box center [205, 302] width 365 height 29
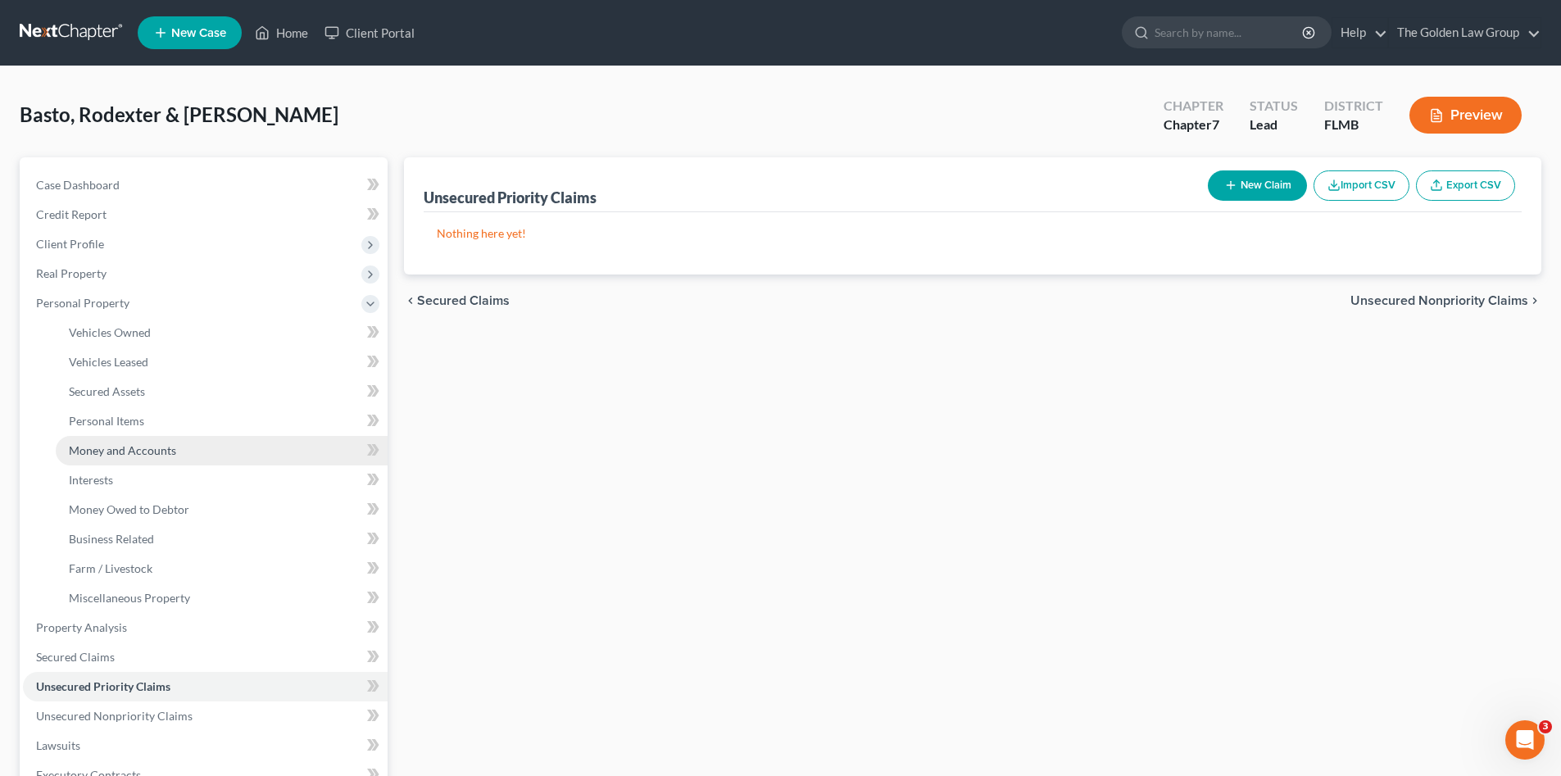
drag, startPoint x: 179, startPoint y: 455, endPoint x: 144, endPoint y: 455, distance: 35.2
click at [179, 455] on link "Money and Accounts" at bounding box center [222, 450] width 332 height 29
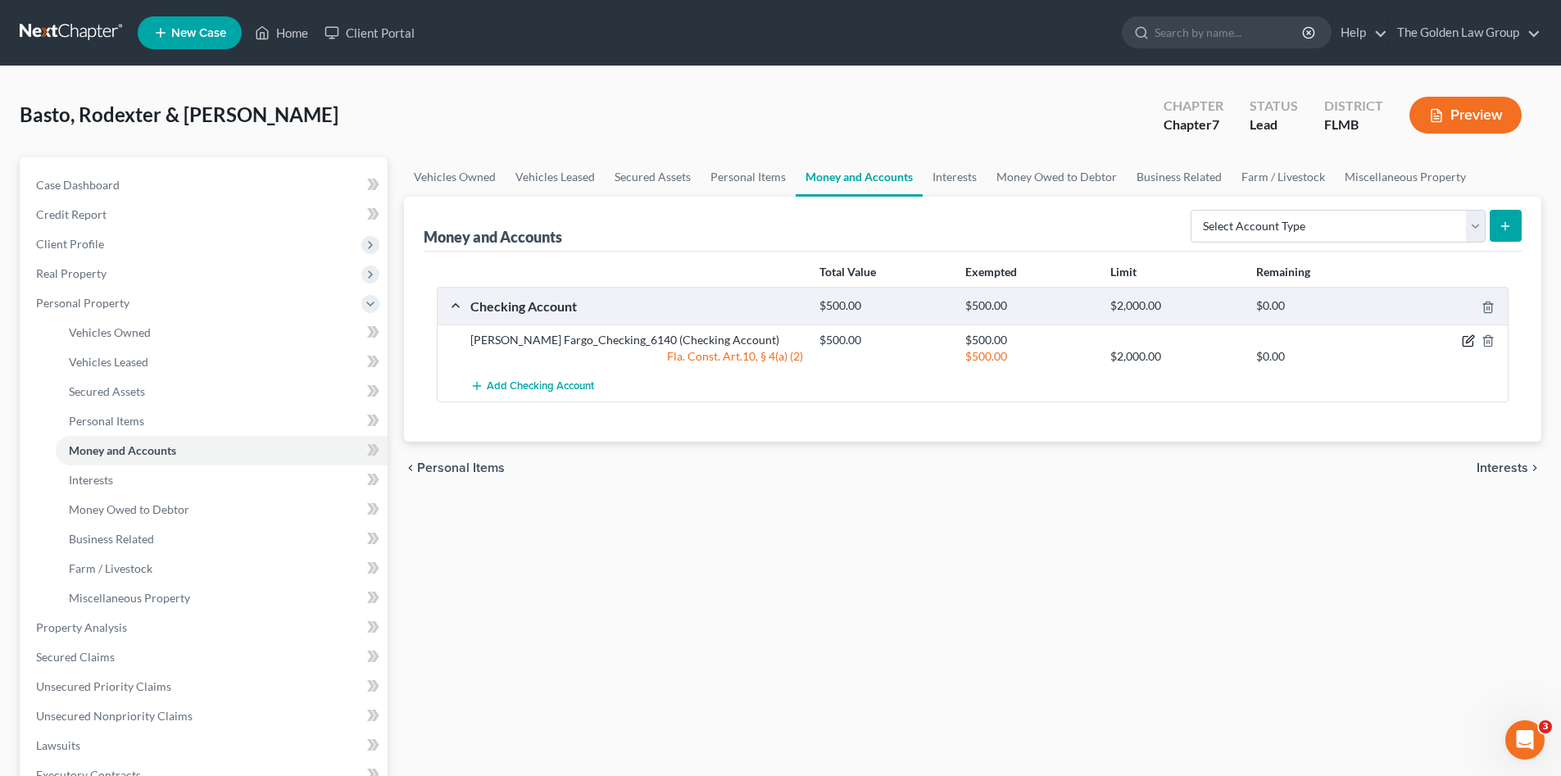
drag, startPoint x: 1467, startPoint y: 337, endPoint x: 591, endPoint y: 278, distance: 878.6
click at [1467, 337] on icon "button" at bounding box center [1467, 342] width 10 height 10
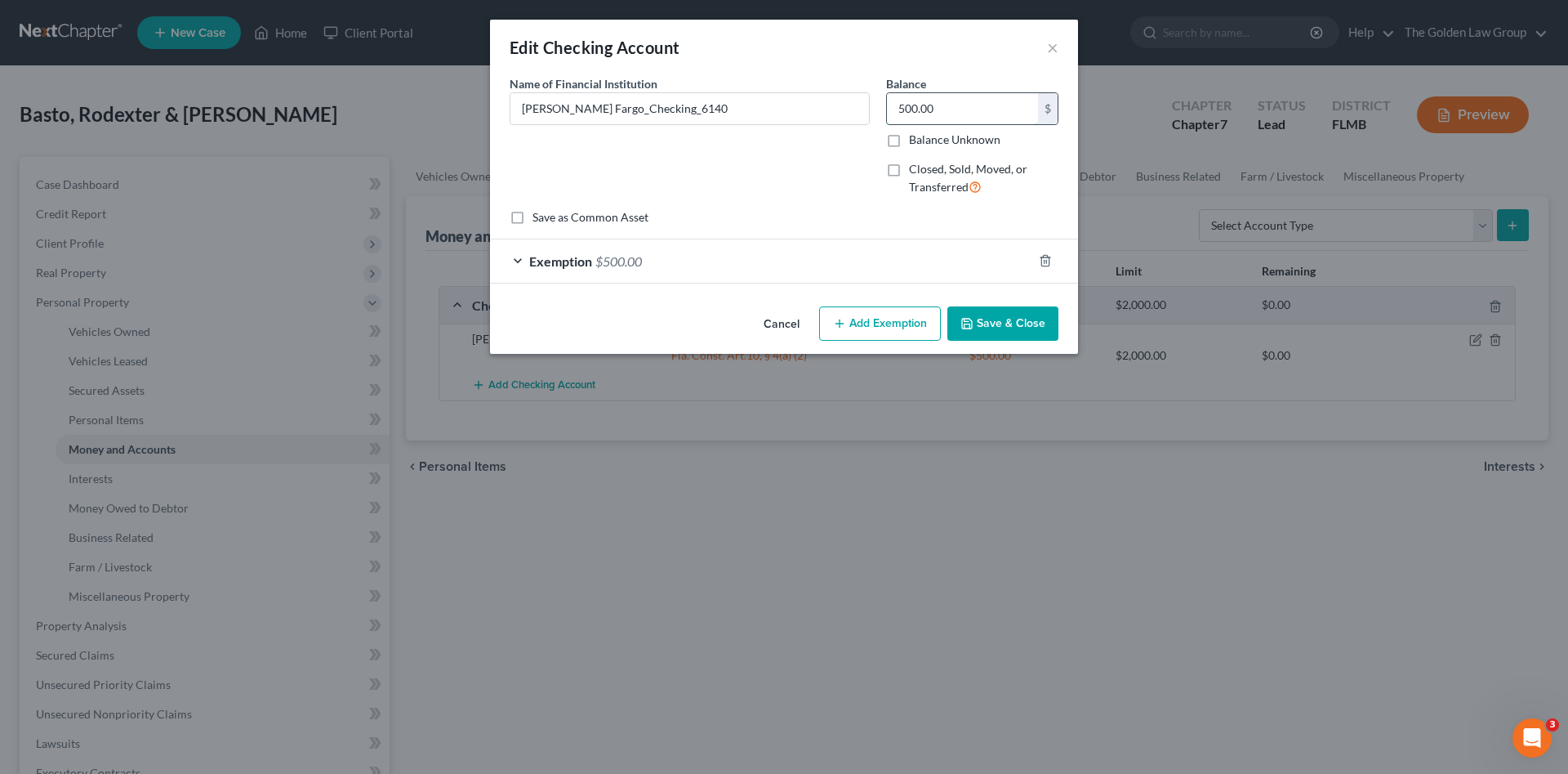
click at [953, 109] on input "500.00" at bounding box center [963, 108] width 152 height 31
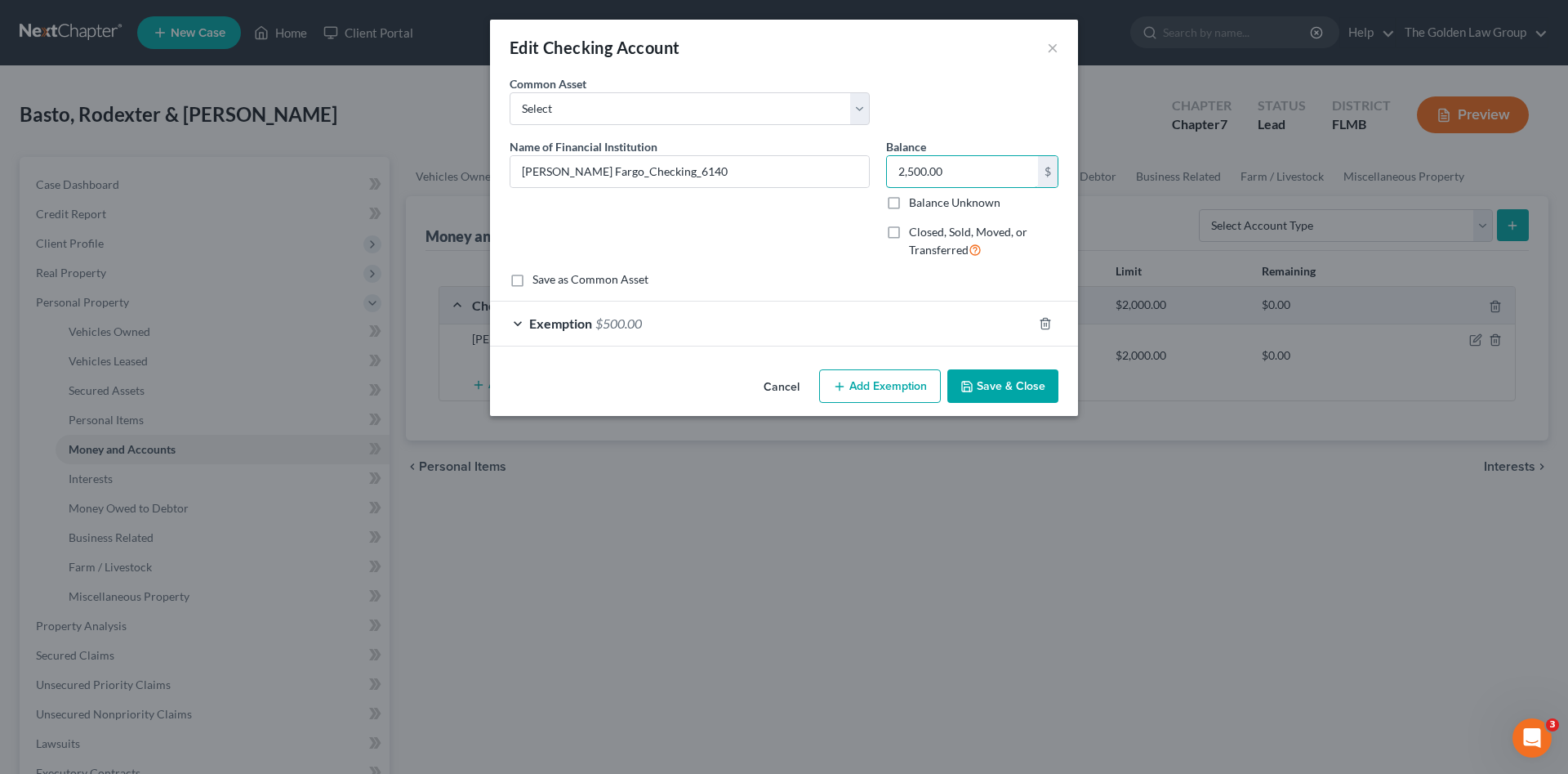
type input "2,500.00"
click at [942, 319] on div "Exemption $500.00" at bounding box center [762, 322] width 542 height 43
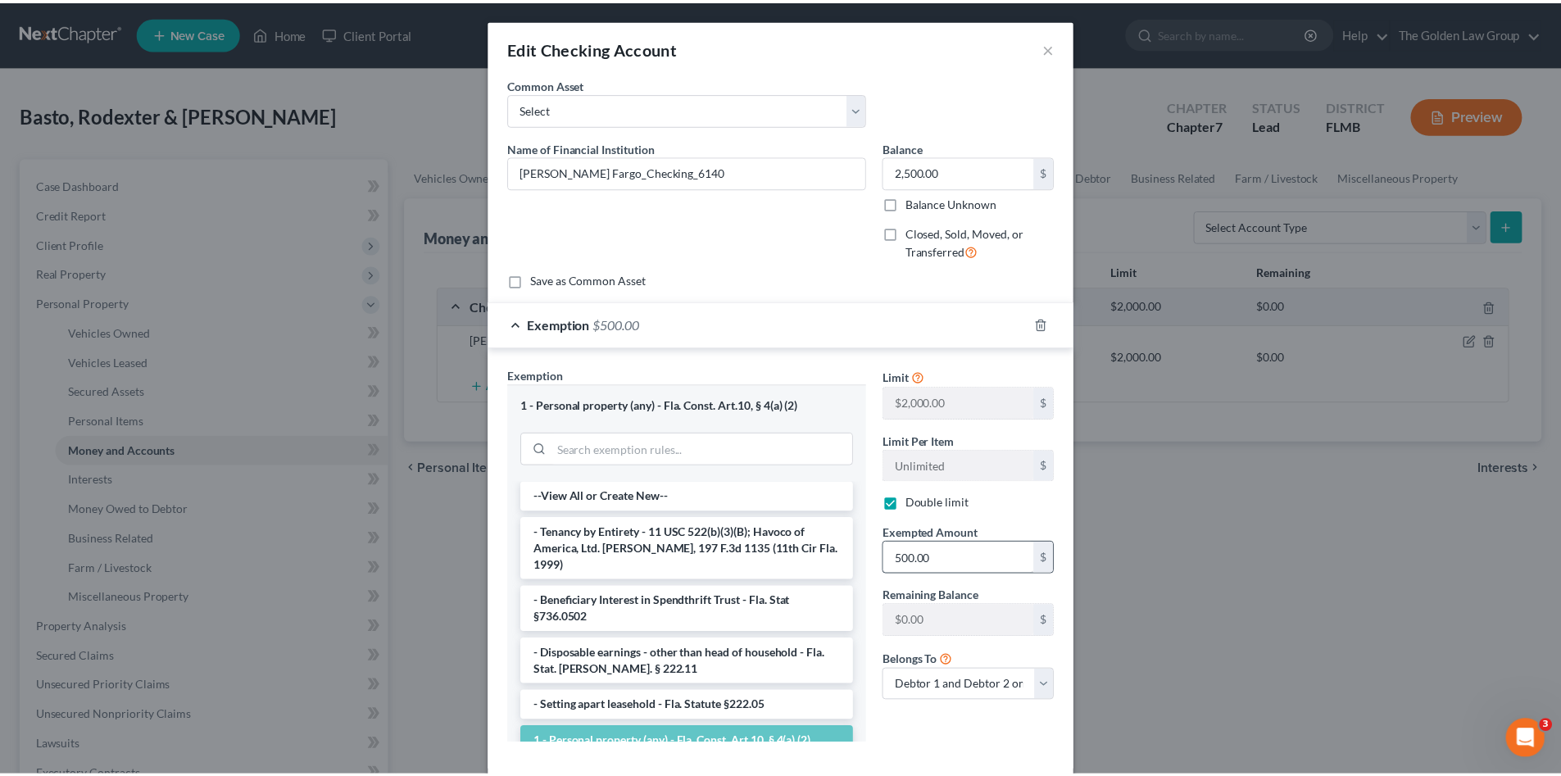
scroll to position [85, 0]
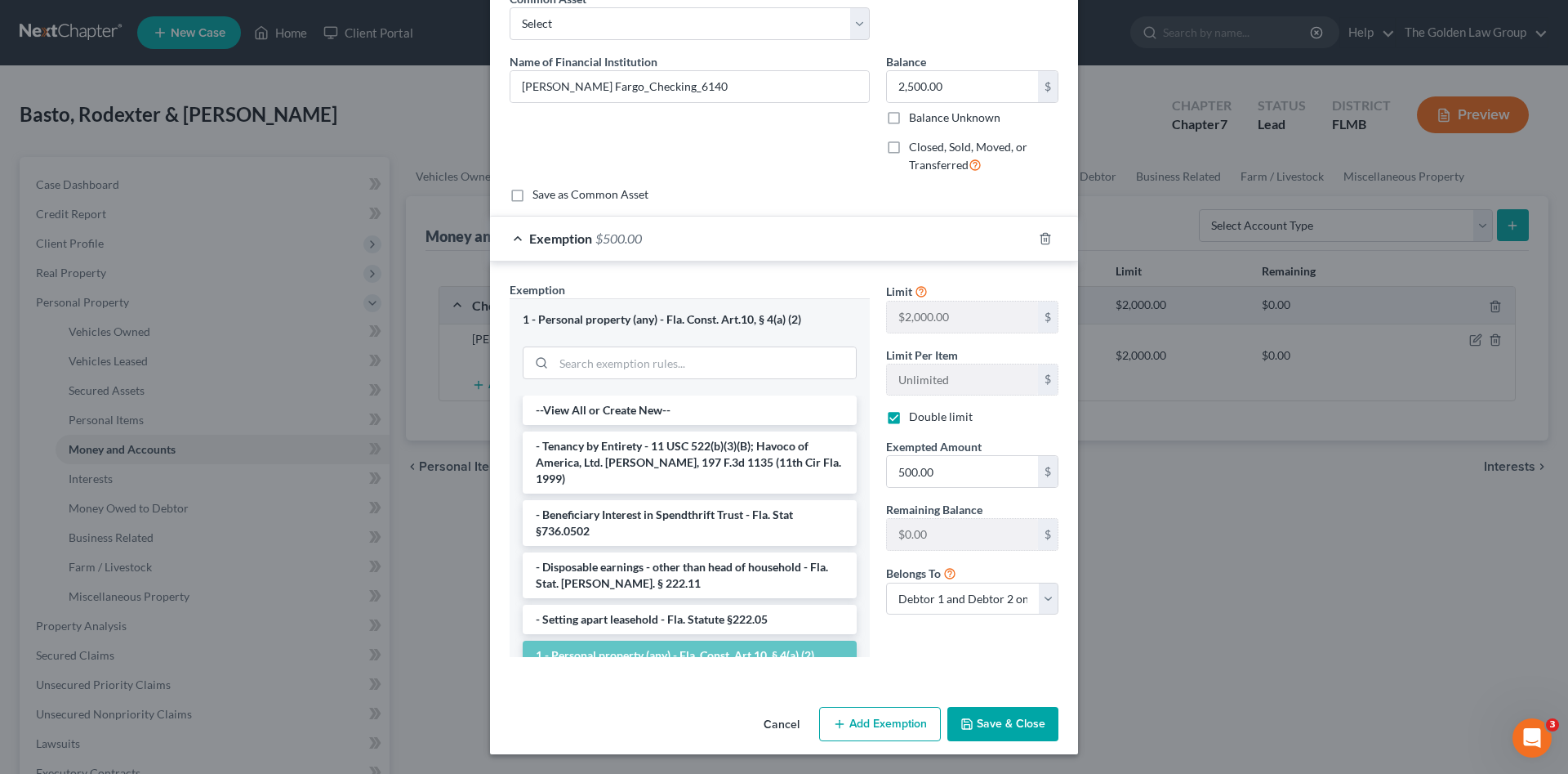
click at [996, 726] on button "Save & Close" at bounding box center [1002, 724] width 111 height 34
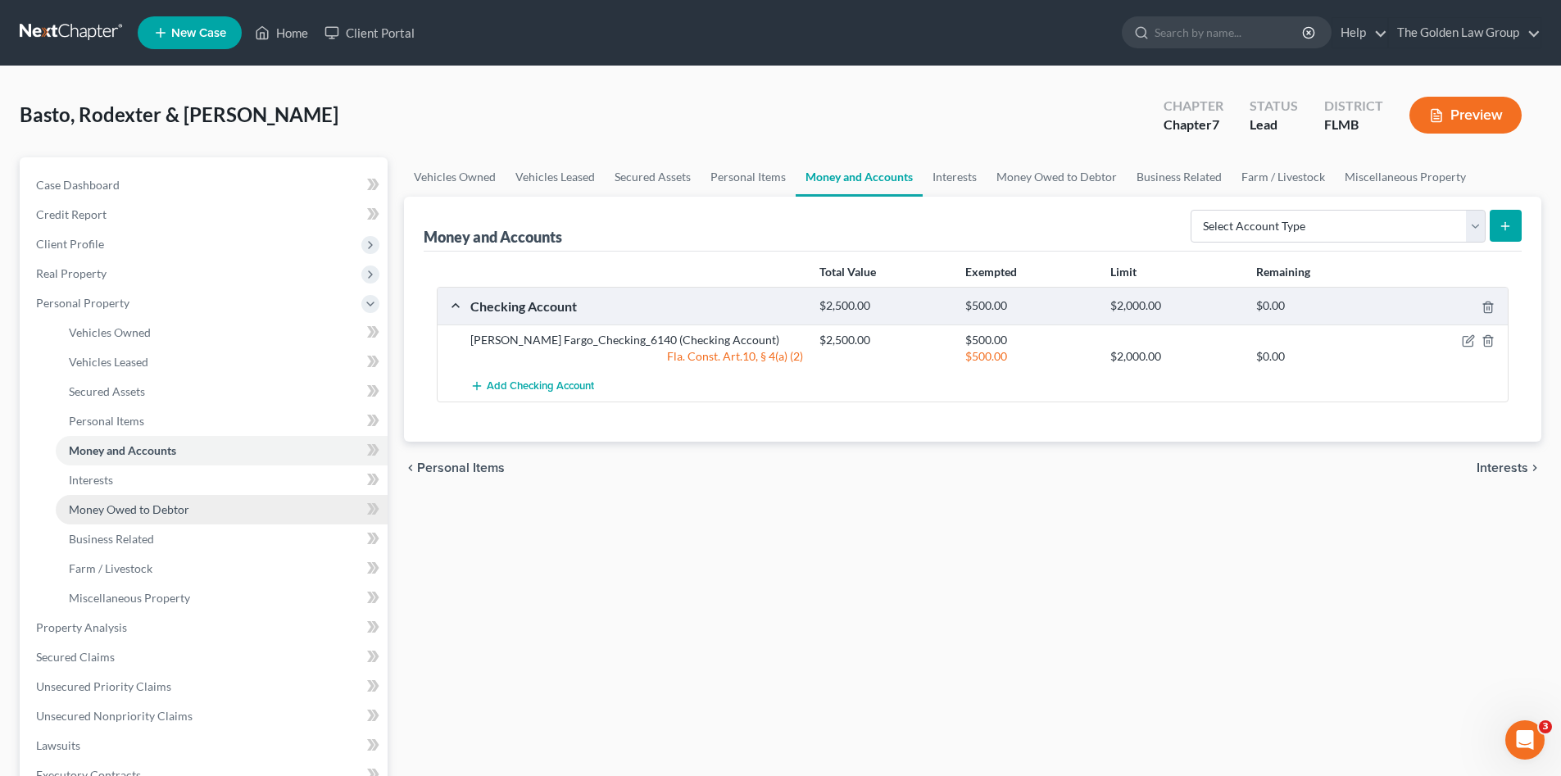
click at [170, 507] on span "Money Owed to Debtor" at bounding box center [129, 509] width 120 height 14
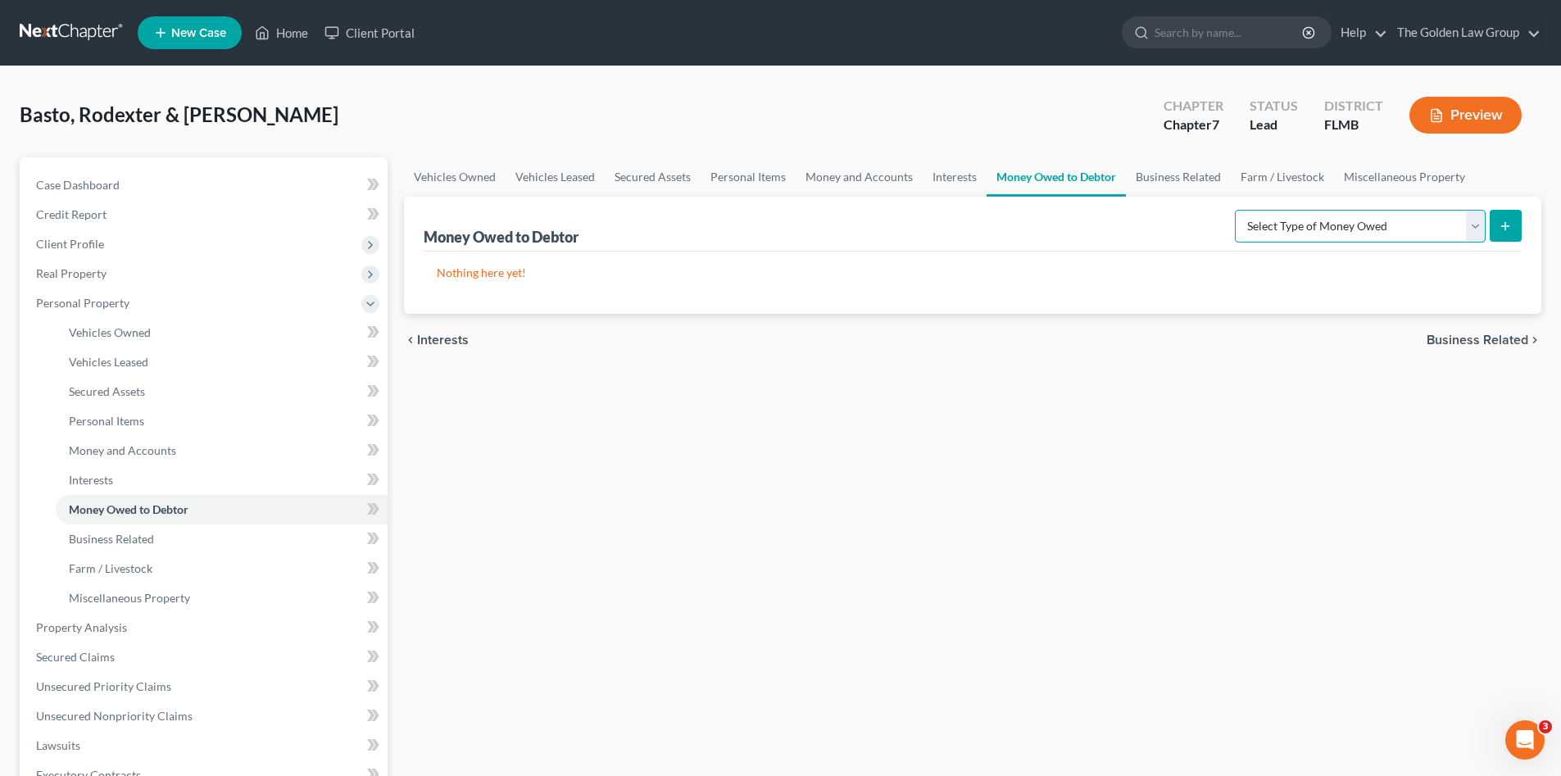
click at [1358, 222] on select "Select Type of Money Owed Accounts Receivable Alimony Child Support Claims Agai…" at bounding box center [1360, 226] width 251 height 33
select select "expected_tax_refund"
click at [1237, 210] on select "Select Type of Money Owed Accounts Receivable Alimony Child Support Claims Agai…" at bounding box center [1360, 226] width 251 height 33
click at [1511, 233] on button "submit" at bounding box center [1505, 226] width 32 height 32
select select "0"
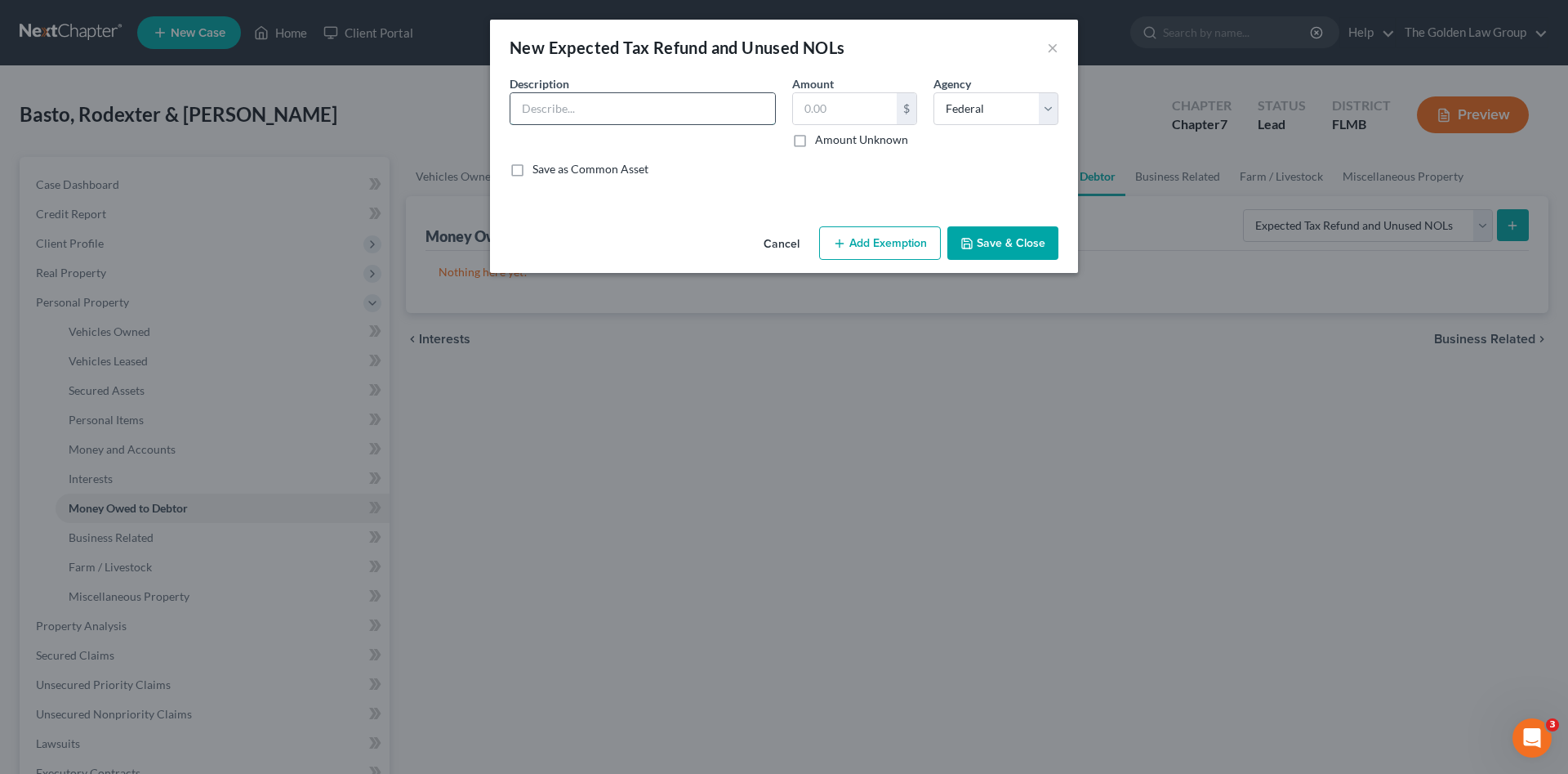
click at [604, 116] on input "text" at bounding box center [642, 108] width 264 height 31
click at [792, 238] on button "Cancel" at bounding box center [782, 244] width 62 height 33
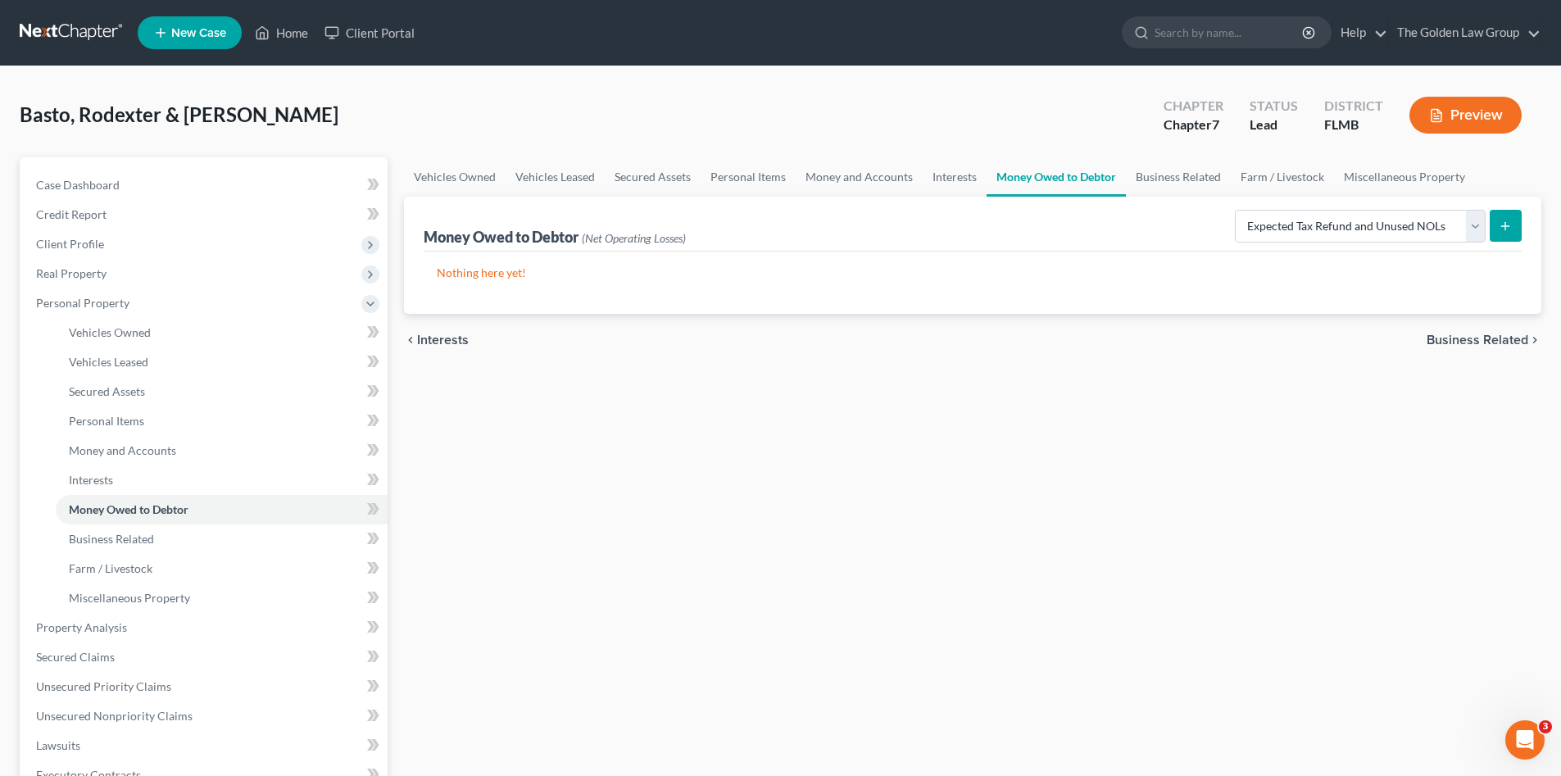
click at [1507, 220] on icon "submit" at bounding box center [1504, 226] width 13 height 13
select select "0"
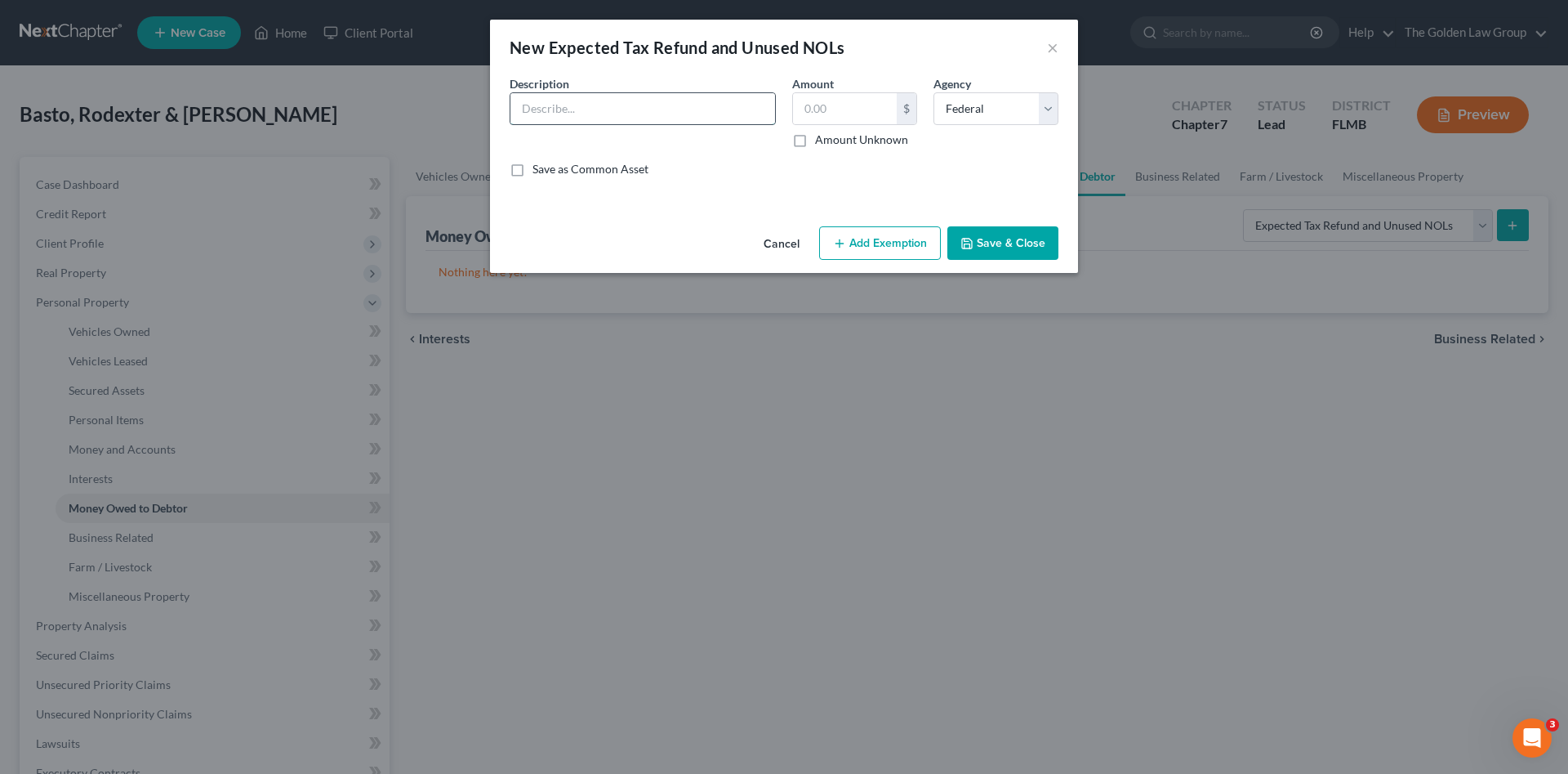
click at [583, 108] on input "text" at bounding box center [642, 108] width 264 height 31
type input "2025 Anticipated Tax Refund"
click at [815, 140] on label "Amount Unknown" at bounding box center [861, 140] width 93 height 16
click at [821, 140] on input "Amount Unknown" at bounding box center [826, 137] width 11 height 11
checkbox input "true"
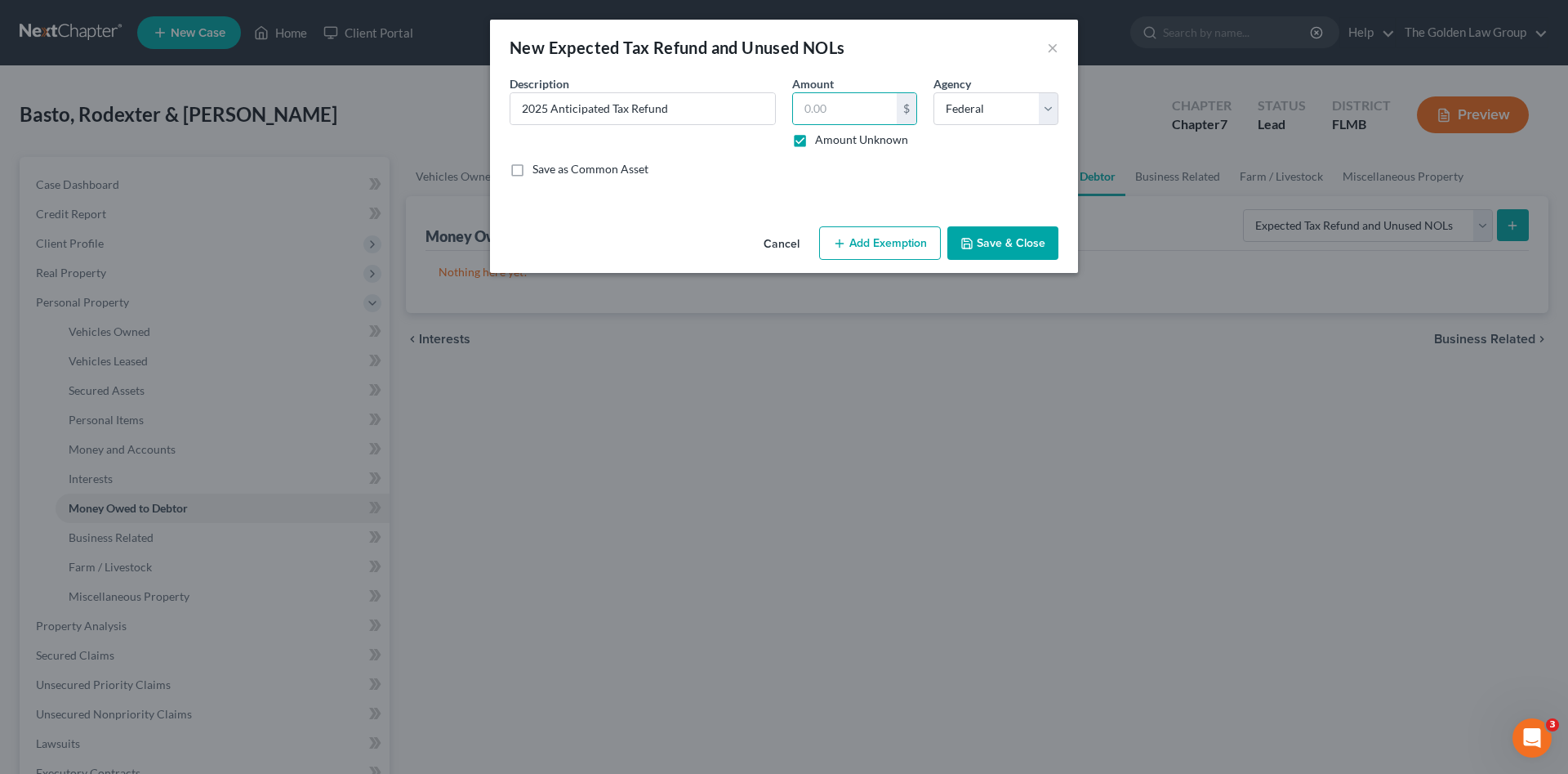
type input "0.00"
click at [1010, 248] on button "Save & Close" at bounding box center [1002, 243] width 111 height 34
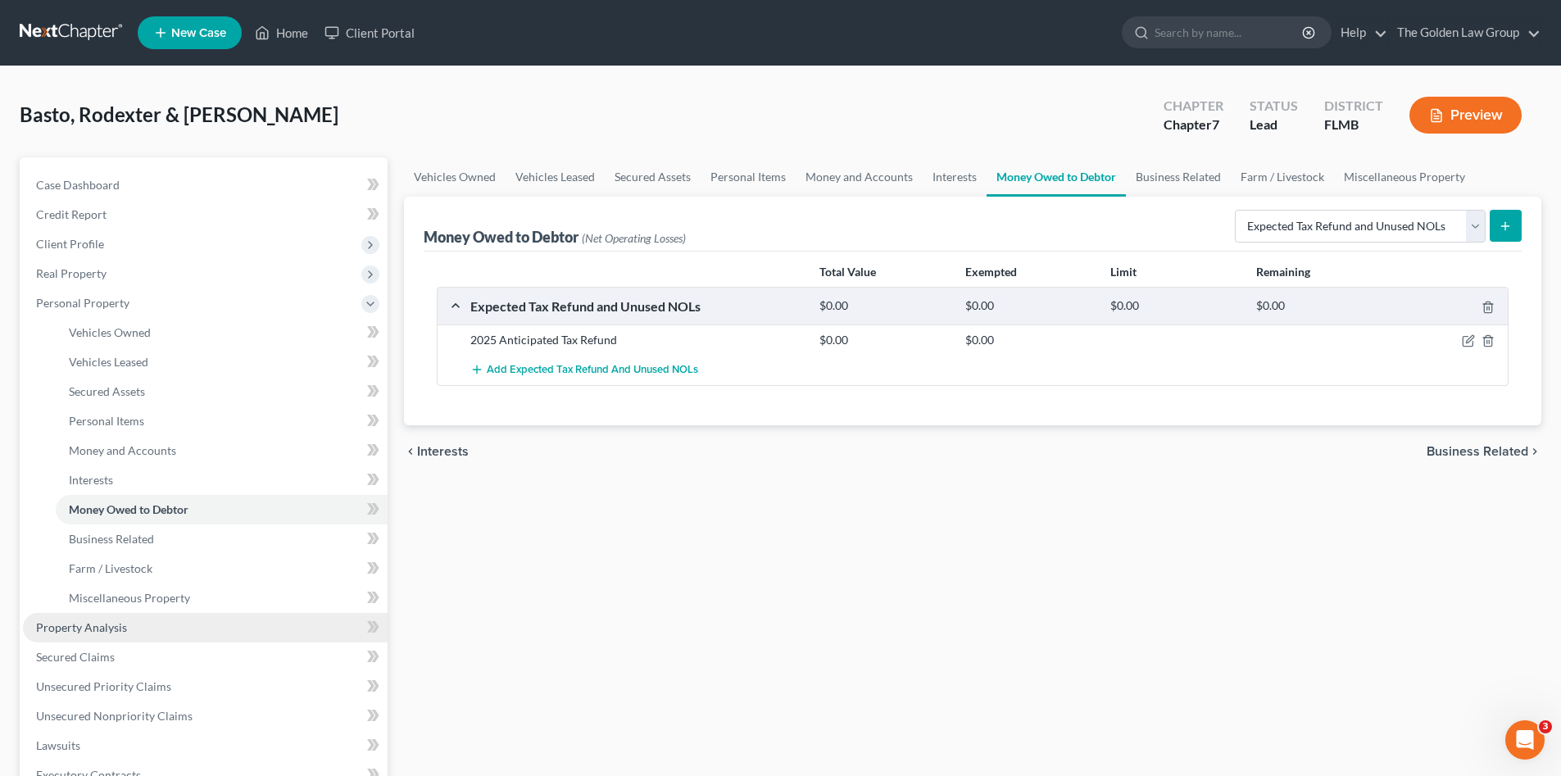
click at [94, 623] on span "Property Analysis" at bounding box center [81, 627] width 91 height 14
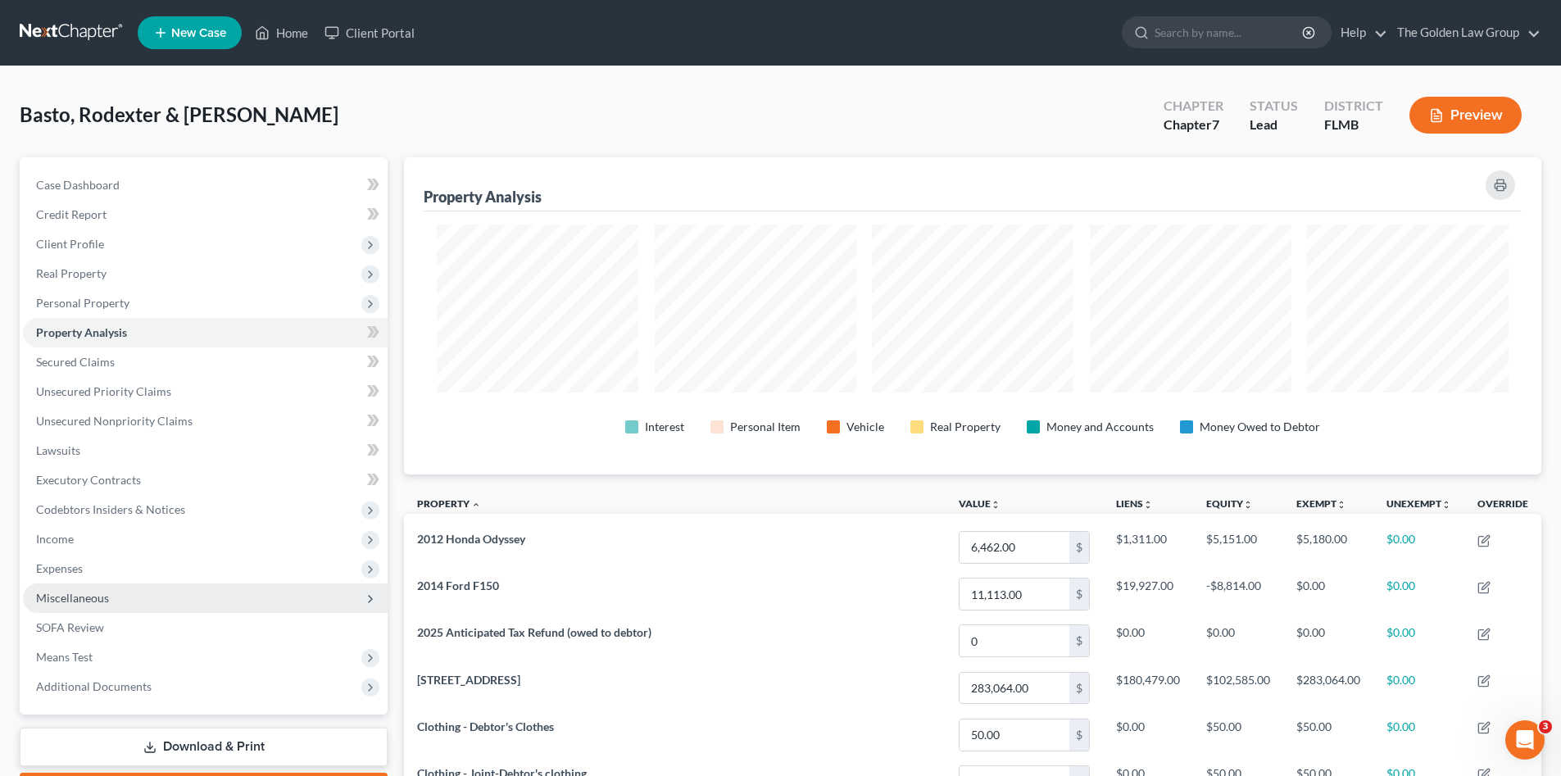
scroll to position [317, 1137]
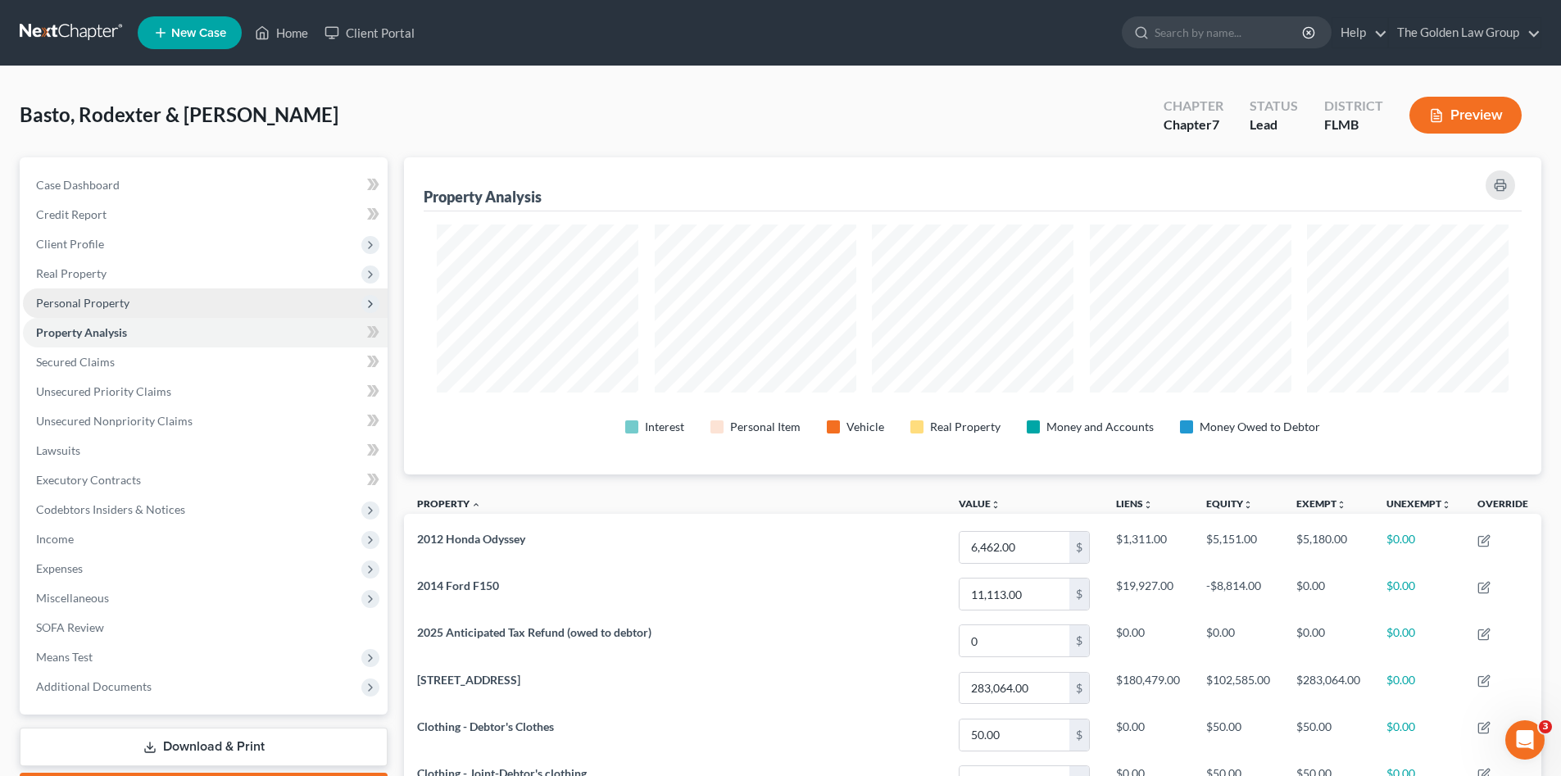
click at [113, 303] on span "Personal Property" at bounding box center [82, 303] width 93 height 14
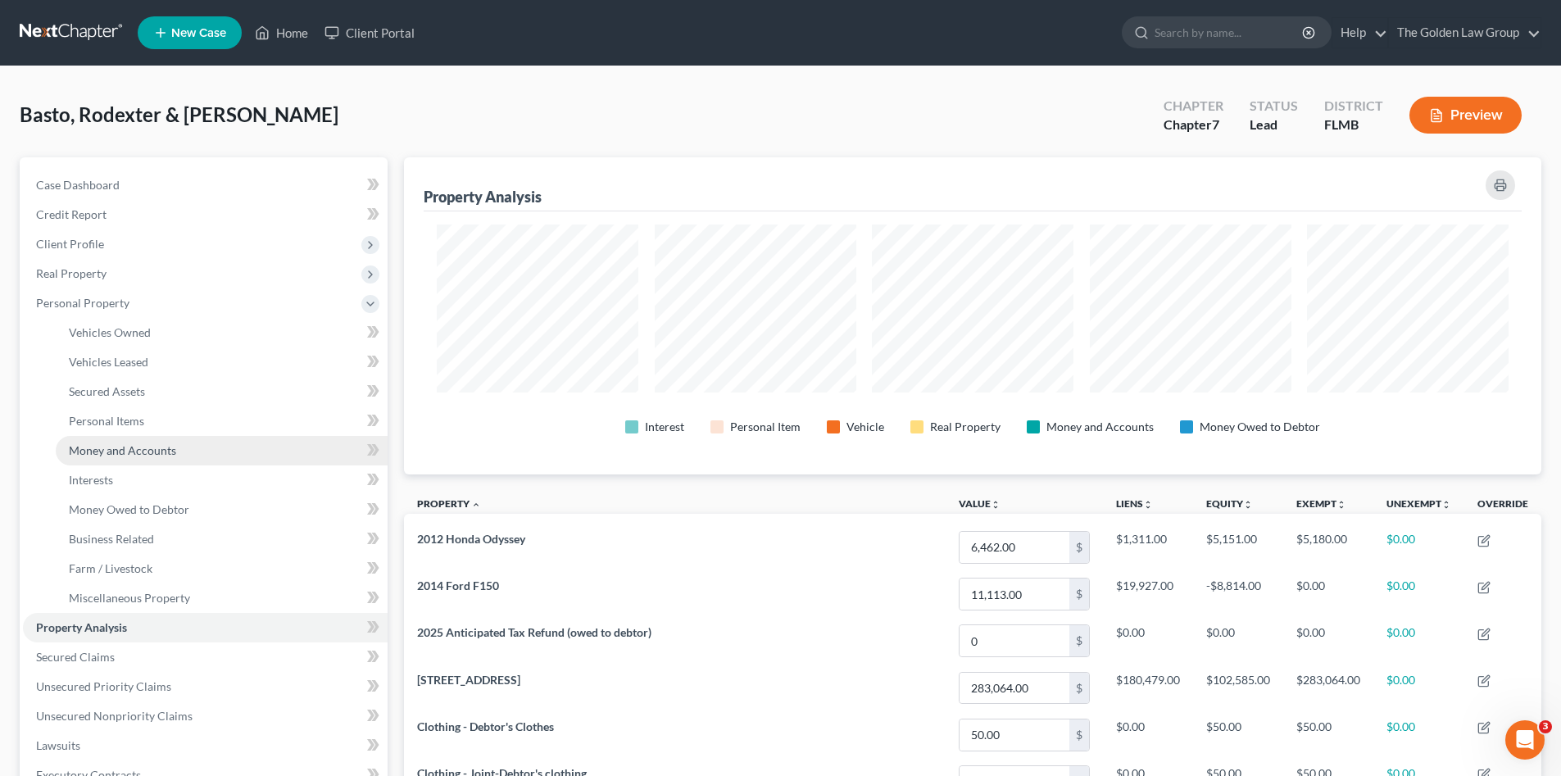
click at [152, 451] on span "Money and Accounts" at bounding box center [122, 450] width 107 height 14
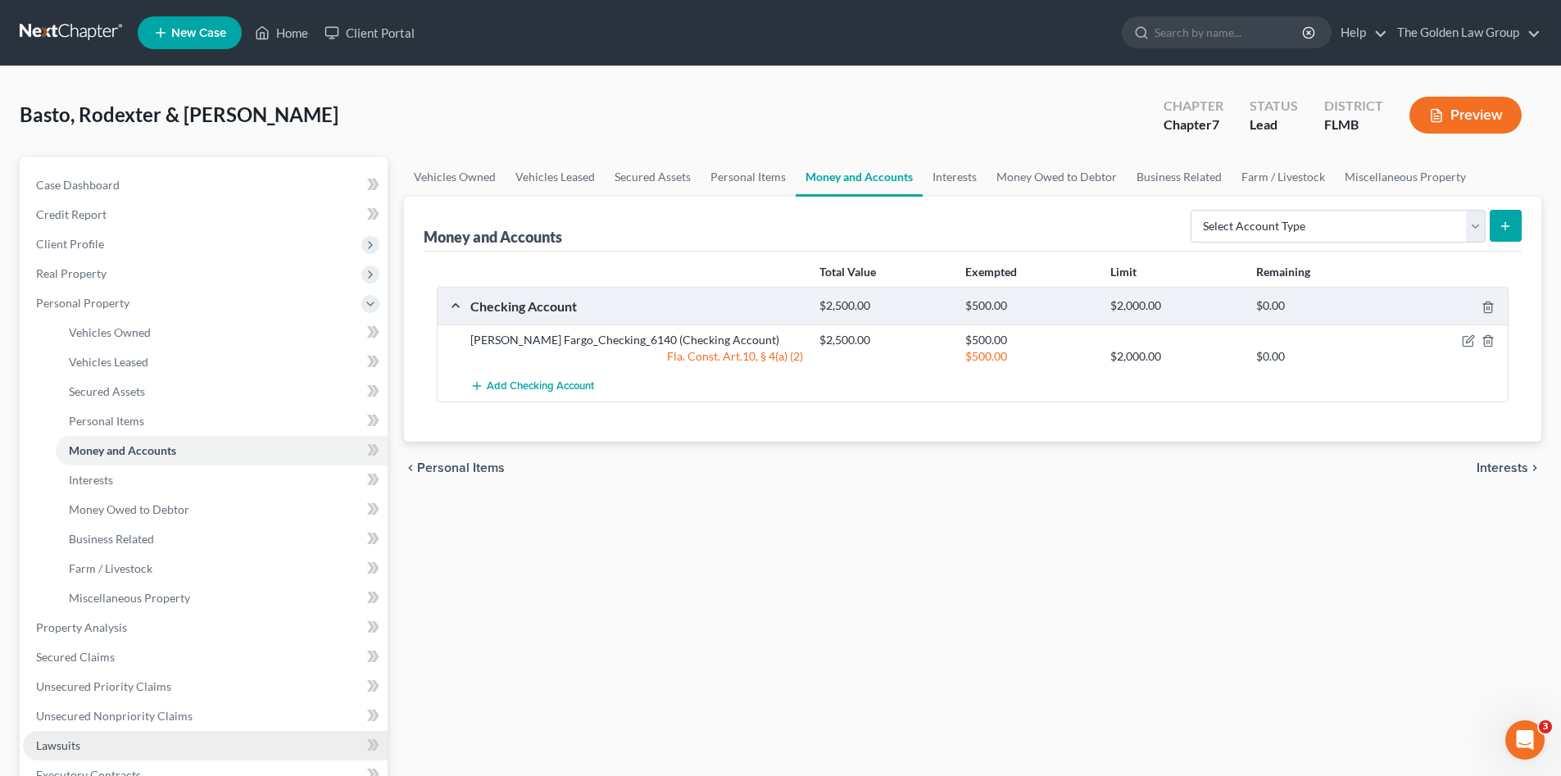
click at [76, 743] on span "Lawsuits" at bounding box center [58, 745] width 44 height 14
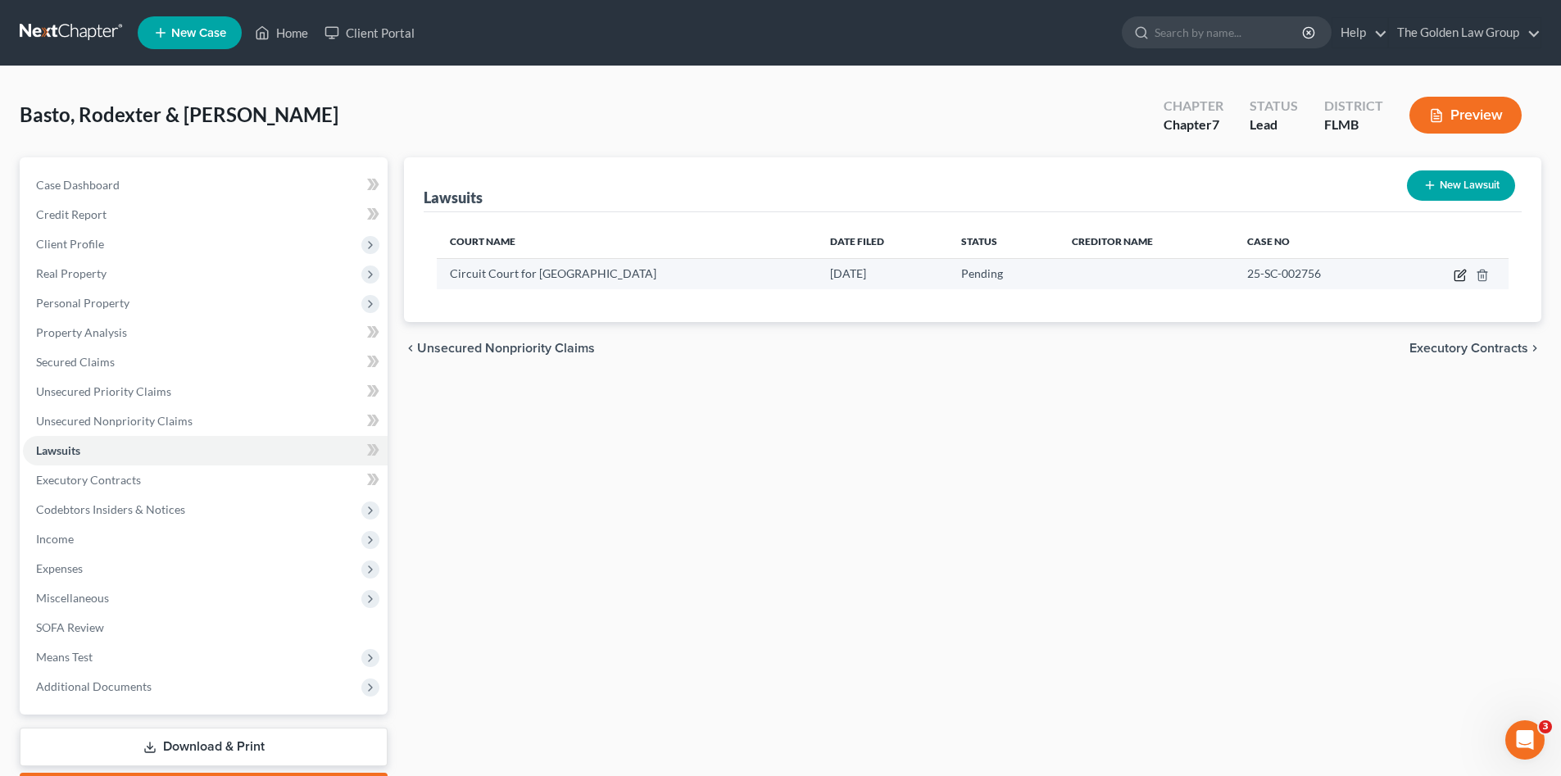
click at [1461, 278] on icon "button" at bounding box center [1459, 275] width 13 height 13
select select "9"
select select "0"
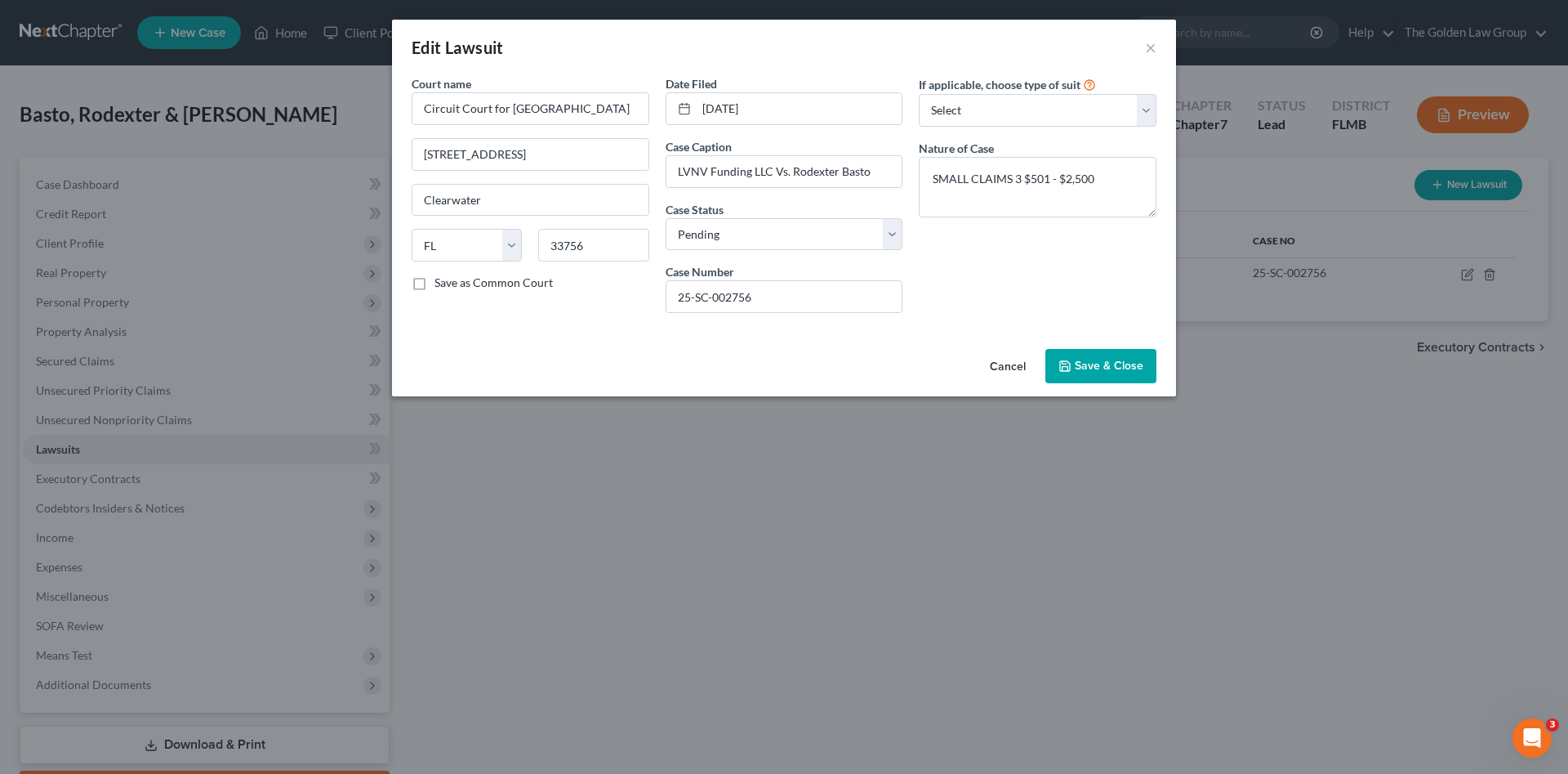
click at [1012, 365] on button "Cancel" at bounding box center [1008, 366] width 62 height 33
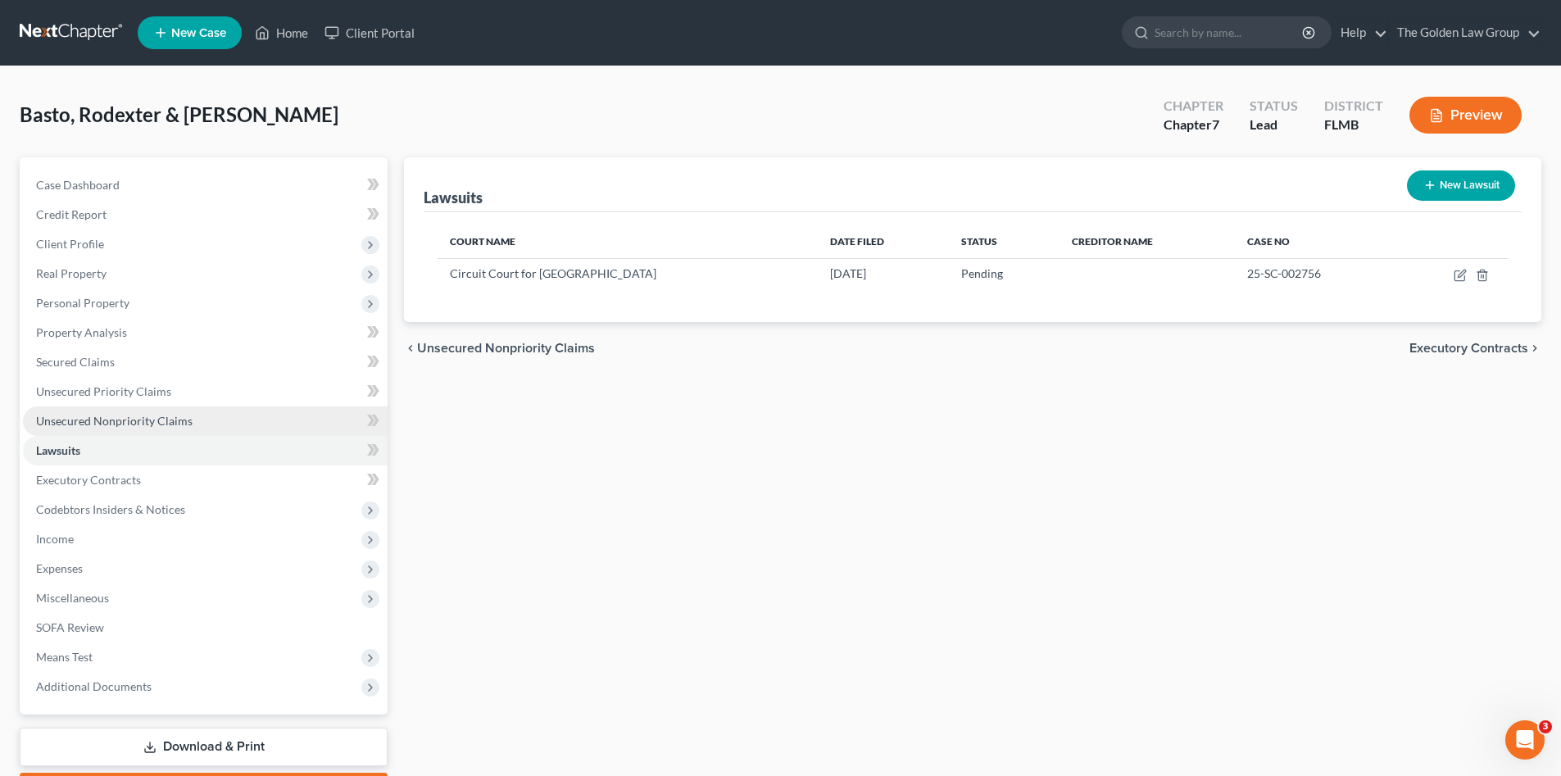
click at [146, 418] on span "Unsecured Nonpriority Claims" at bounding box center [114, 421] width 156 height 14
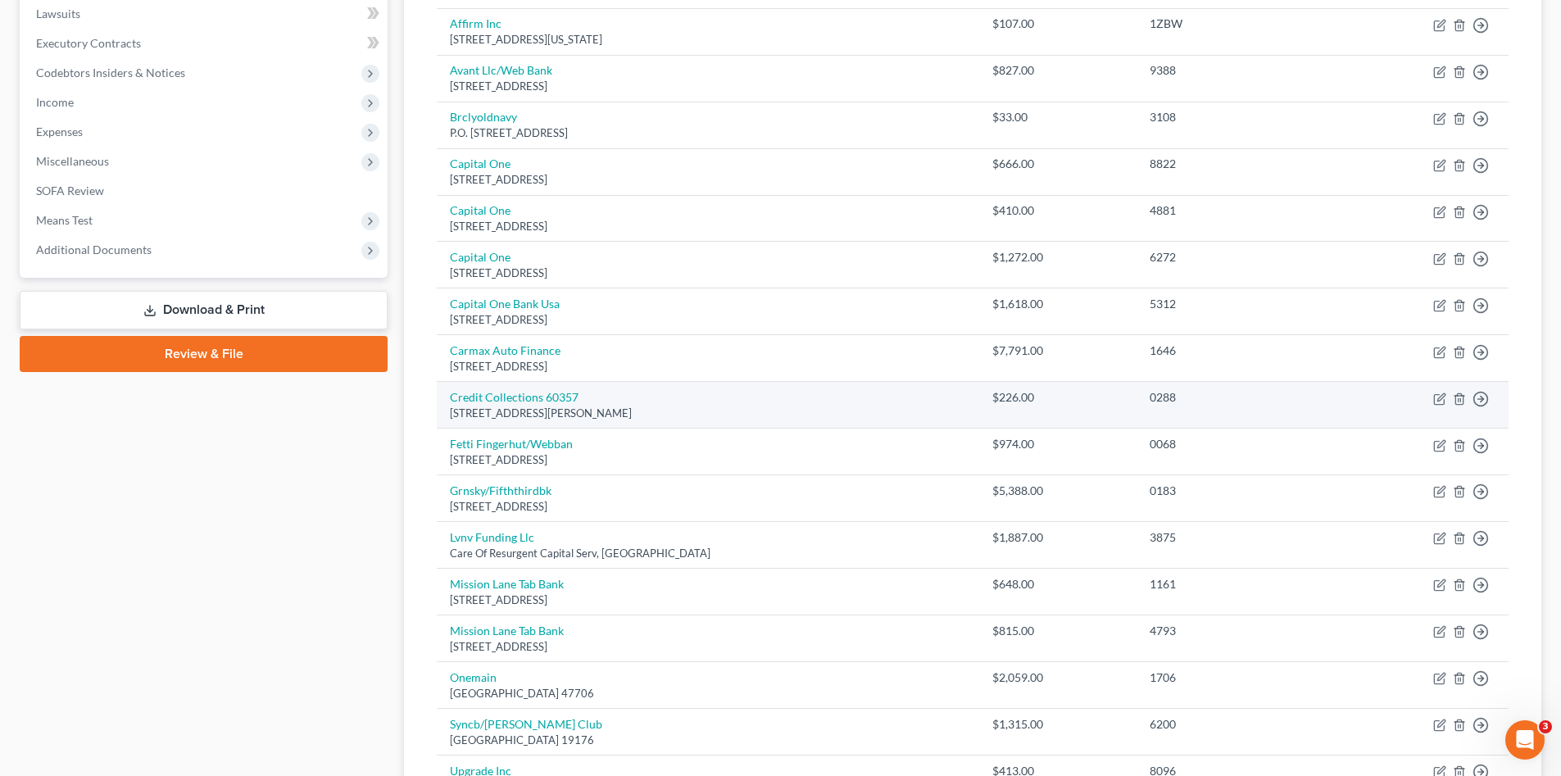
scroll to position [492, 0]
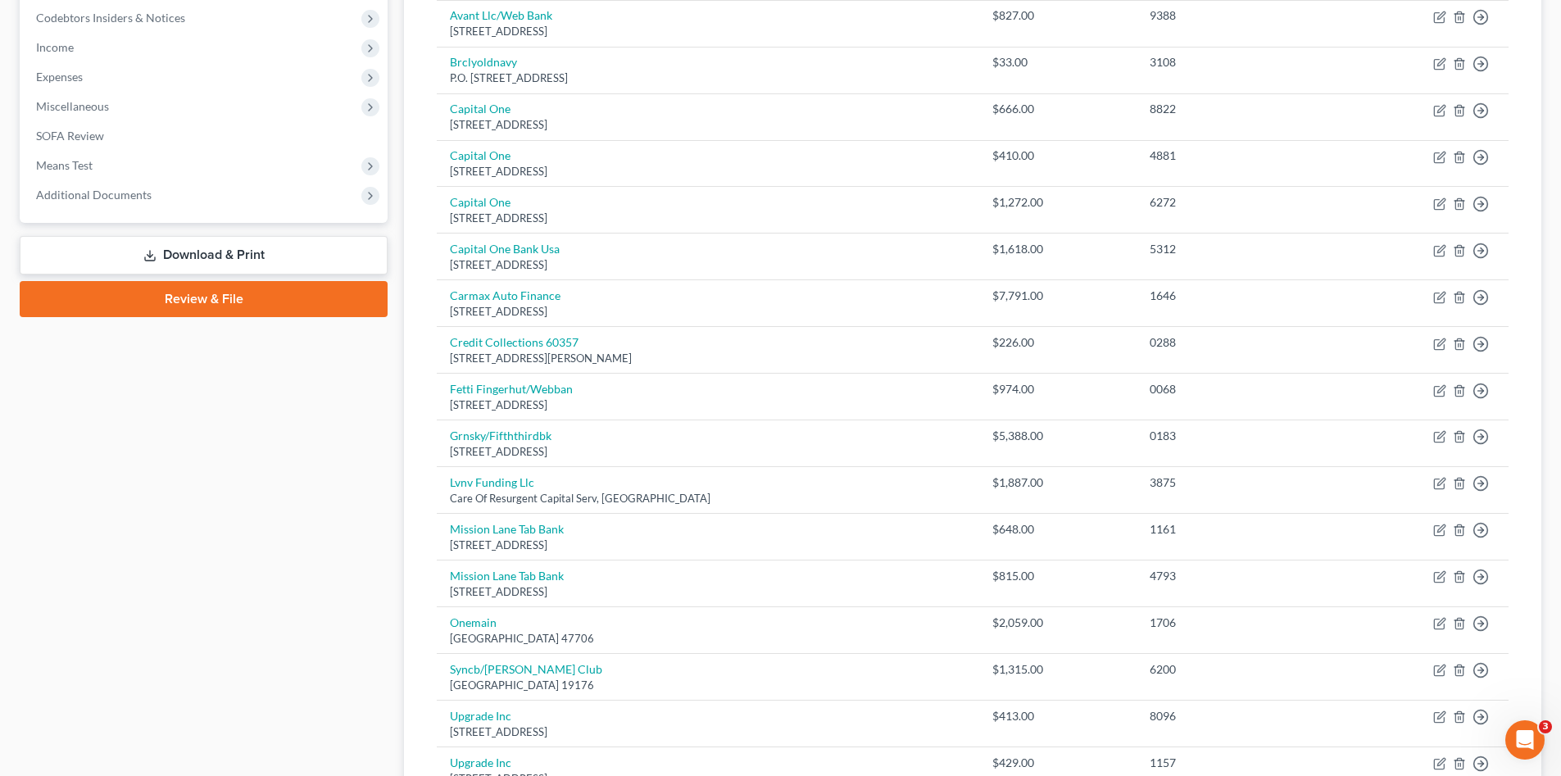
click at [202, 571] on div "Case Dashboard Payments Invoices Payments Payments Credit Report Client Profile" at bounding box center [203, 311] width 384 height 1290
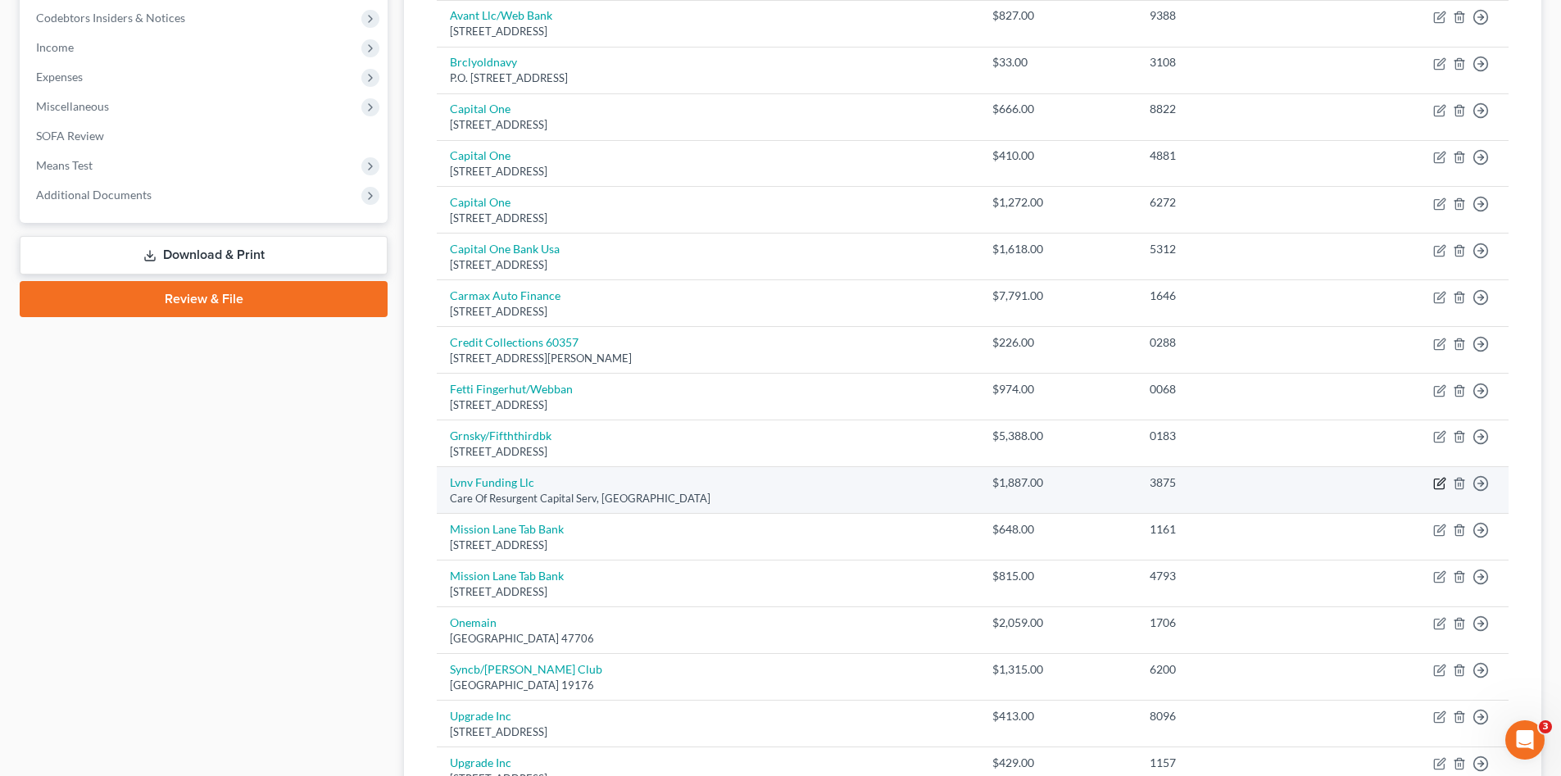
click at [1437, 482] on icon "button" at bounding box center [1439, 483] width 13 height 13
select select "42"
select select "1"
select select "0"
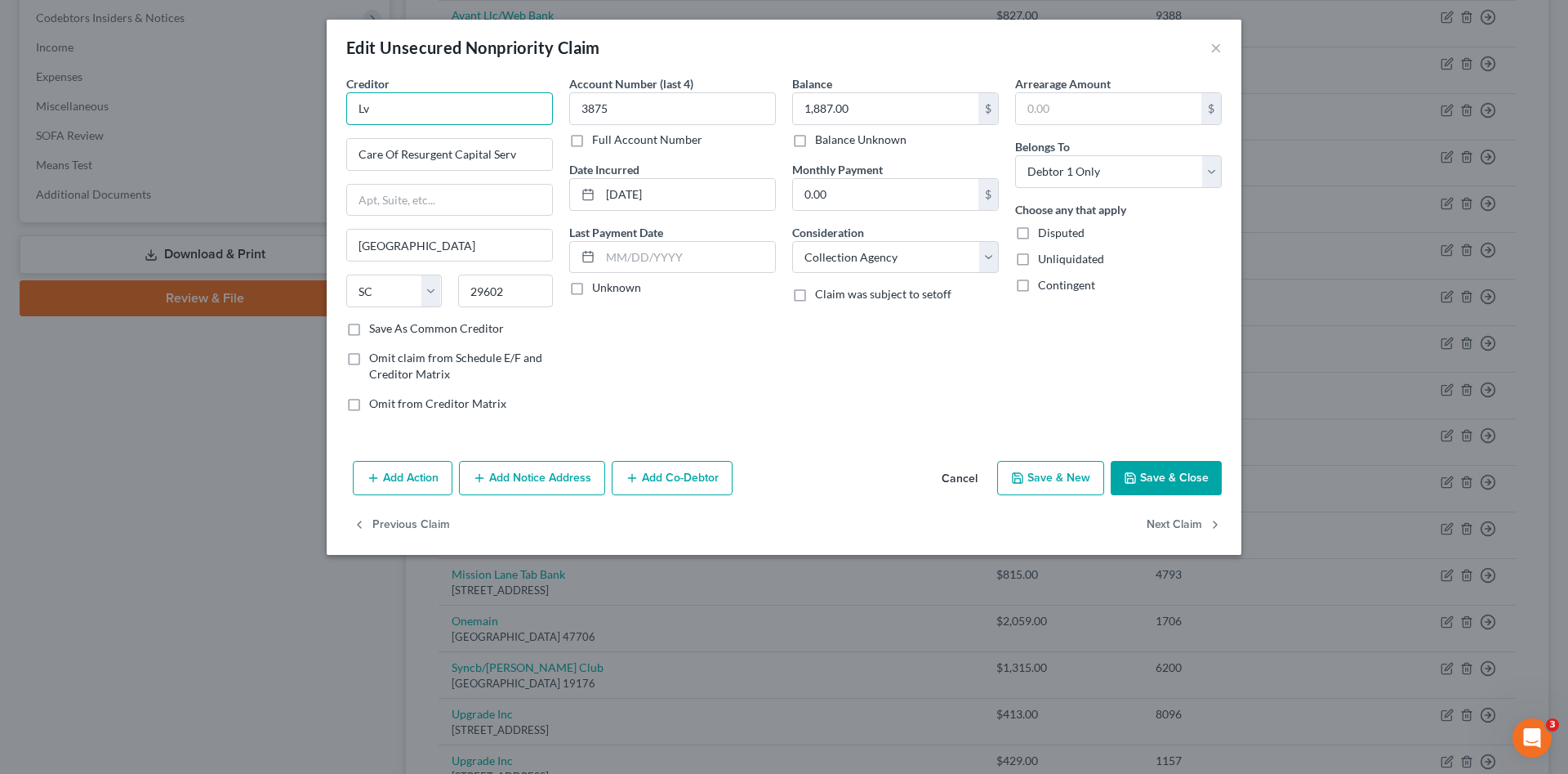
type input "L"
click at [489, 183] on div "Resurgent/LVNV Funding" at bounding box center [444, 176] width 169 height 16
type input "Resurgent/LVNV Funding"
type input "PO Box 1269"
click at [819, 400] on div "Balance 1,887.00 $ Balance Unknown Balance Undetermined 1,887.00 $ Balance Unkn…" at bounding box center [896, 249] width 223 height 350
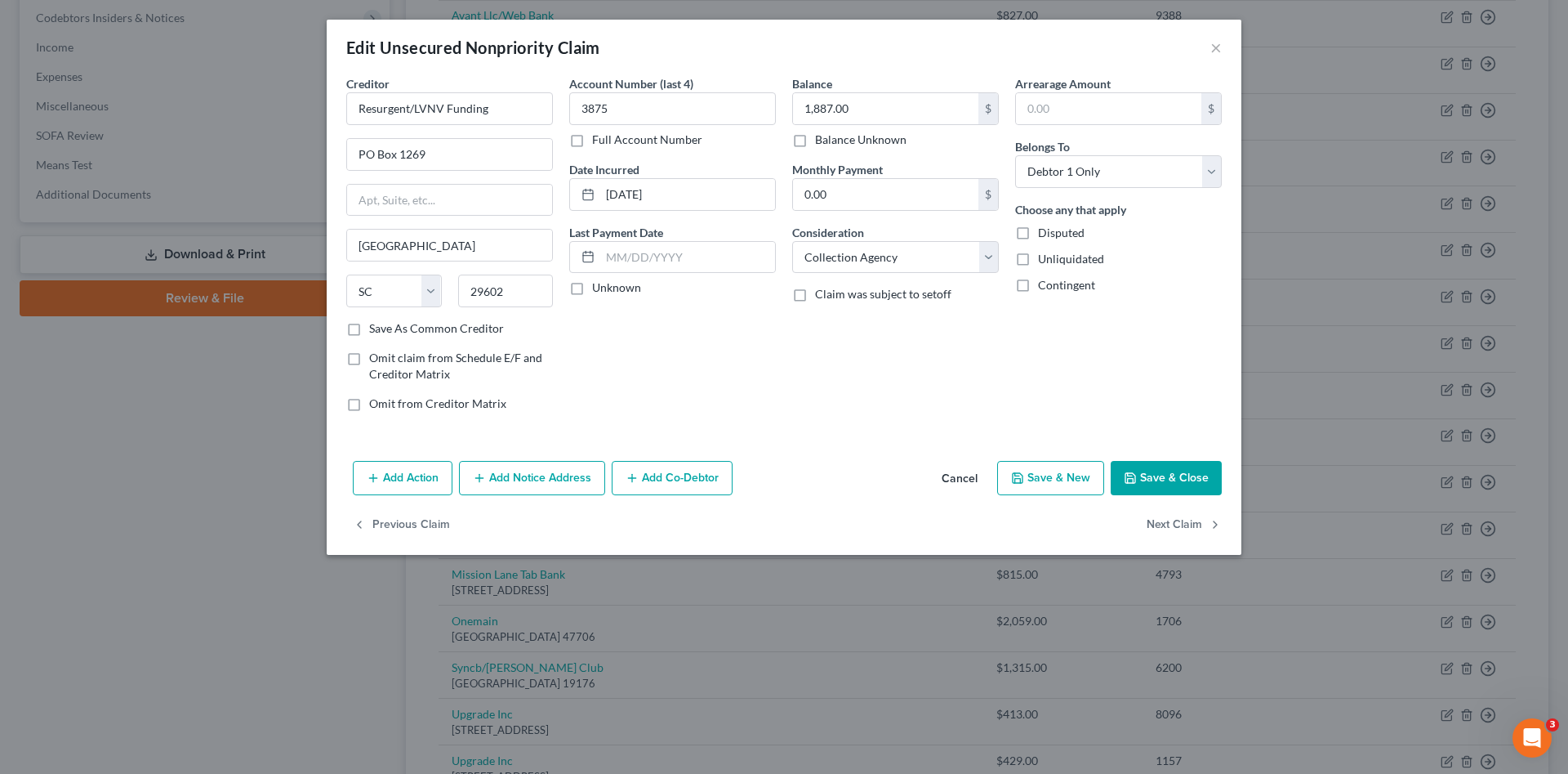
click at [1175, 483] on button "Save & Close" at bounding box center [1165, 478] width 111 height 34
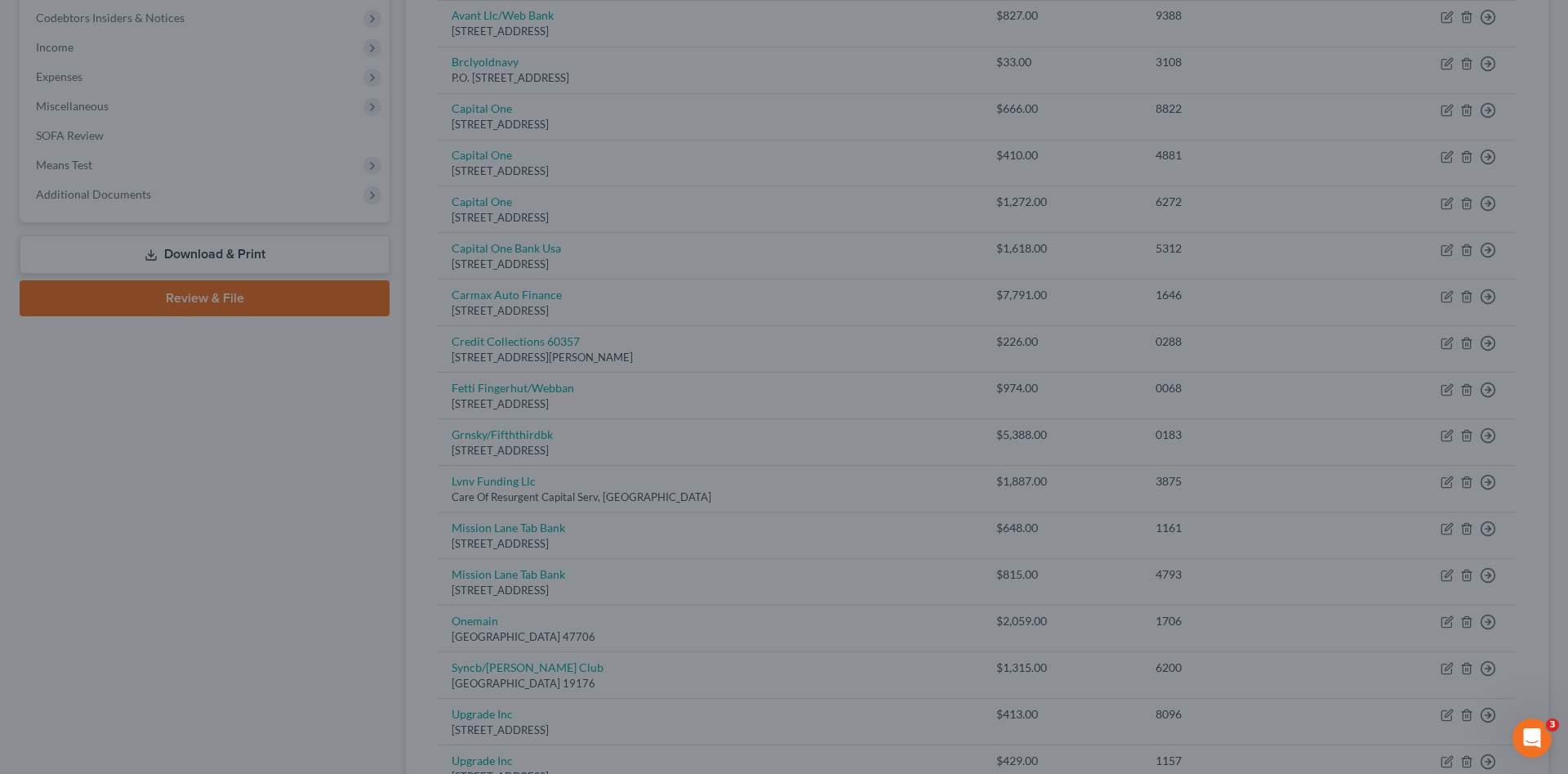
type input "0"
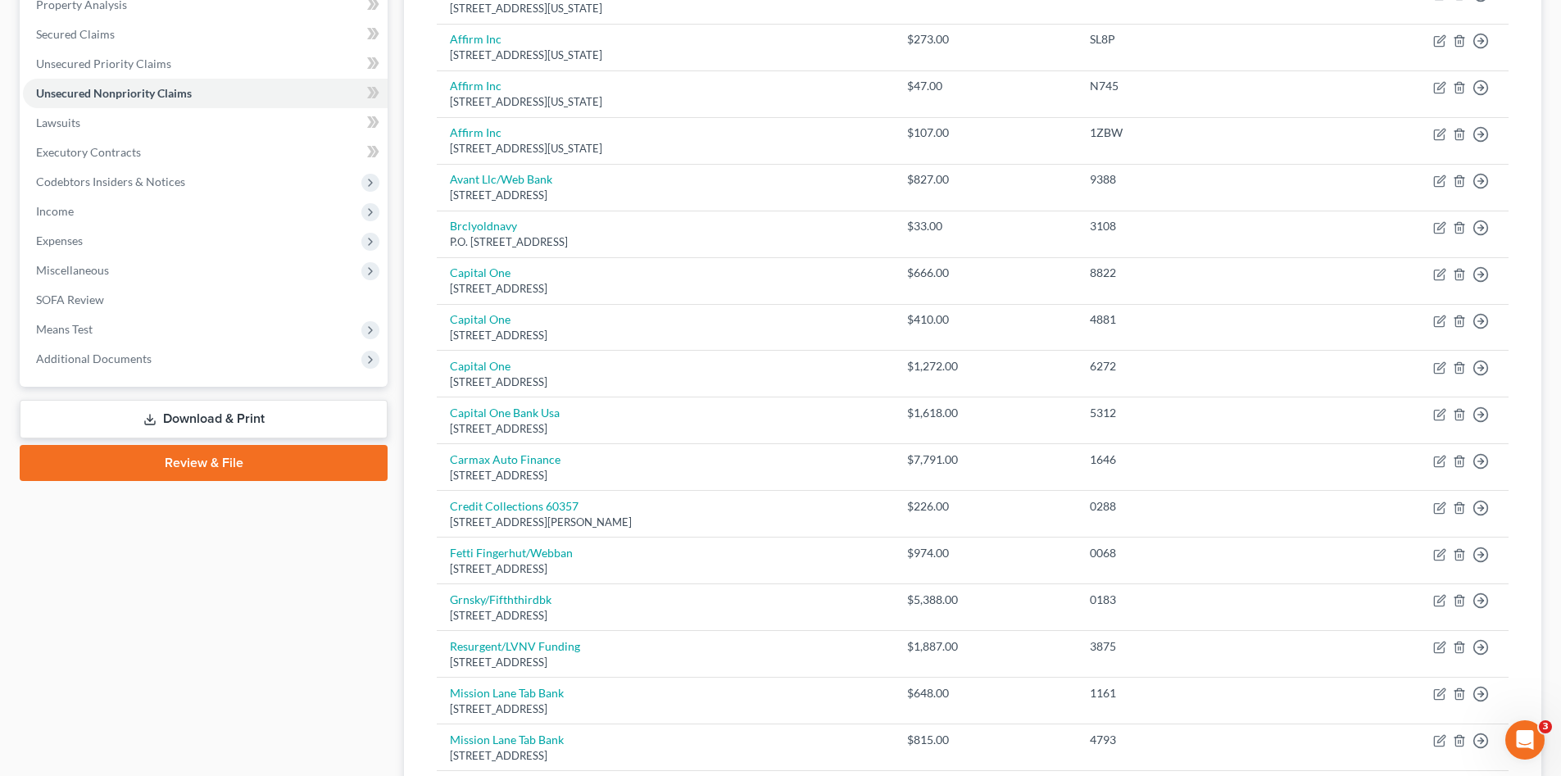
scroll to position [164, 0]
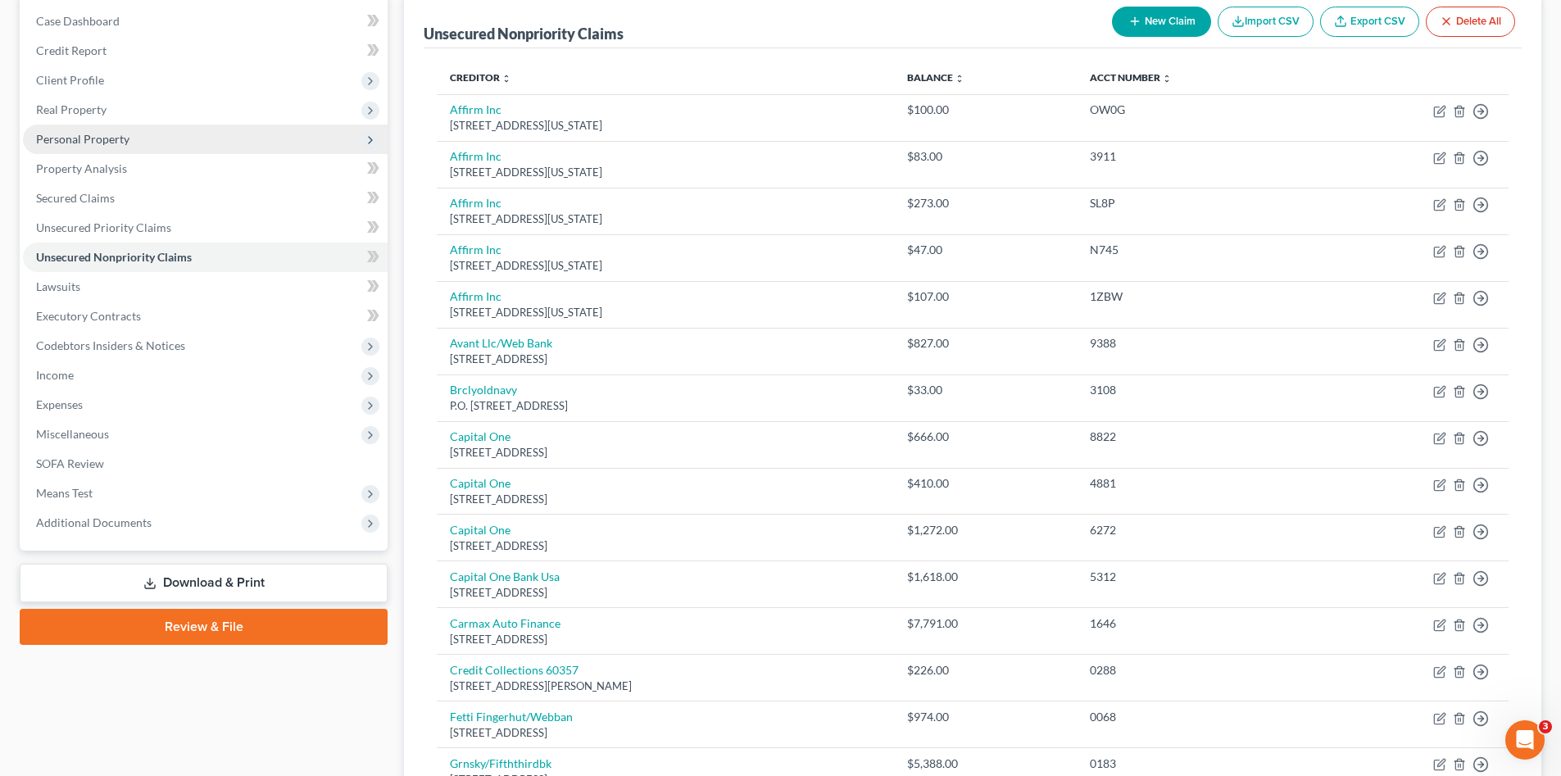
click at [116, 140] on span "Personal Property" at bounding box center [82, 139] width 93 height 14
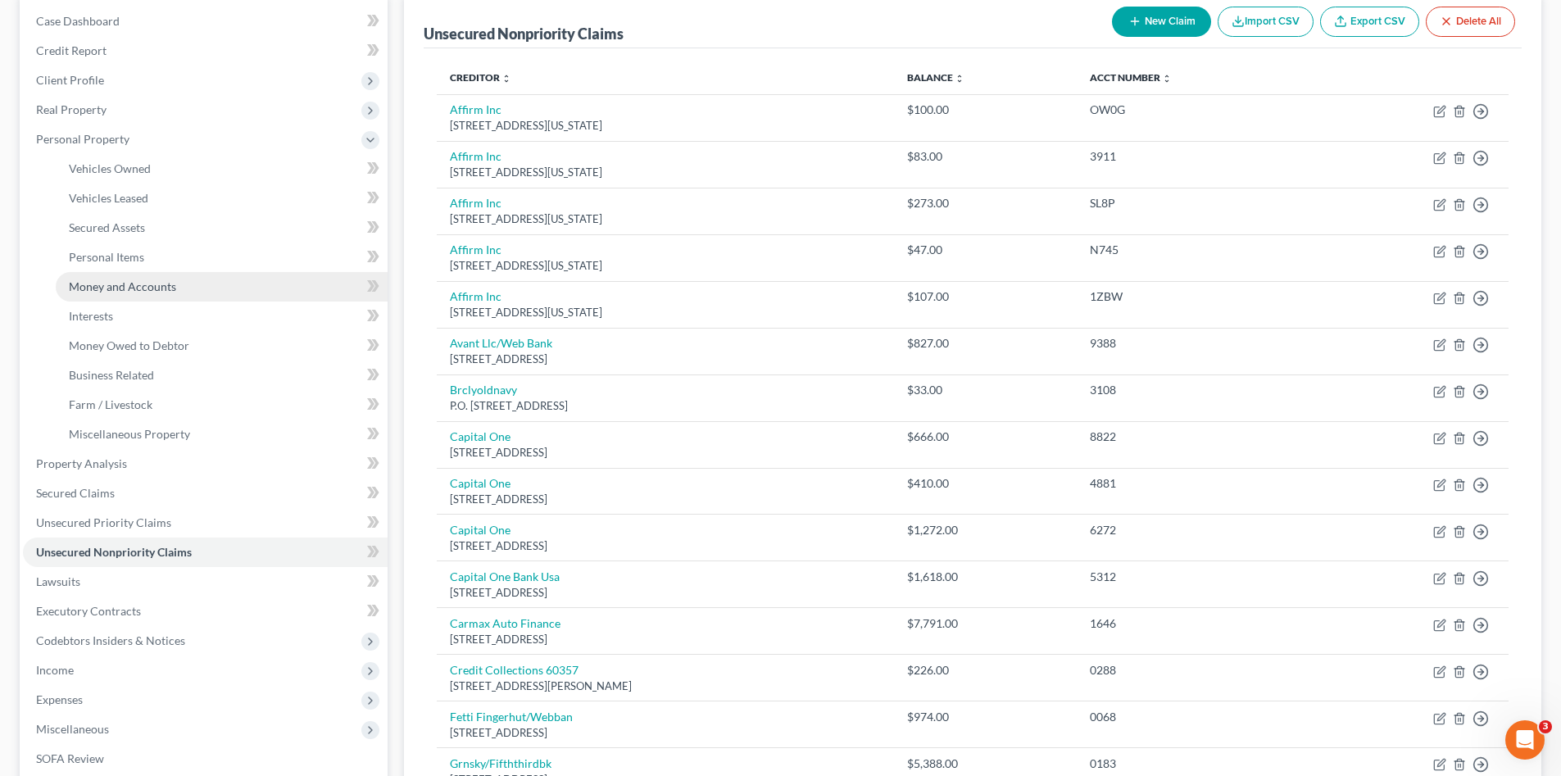
click at [173, 283] on span "Money and Accounts" at bounding box center [122, 286] width 107 height 14
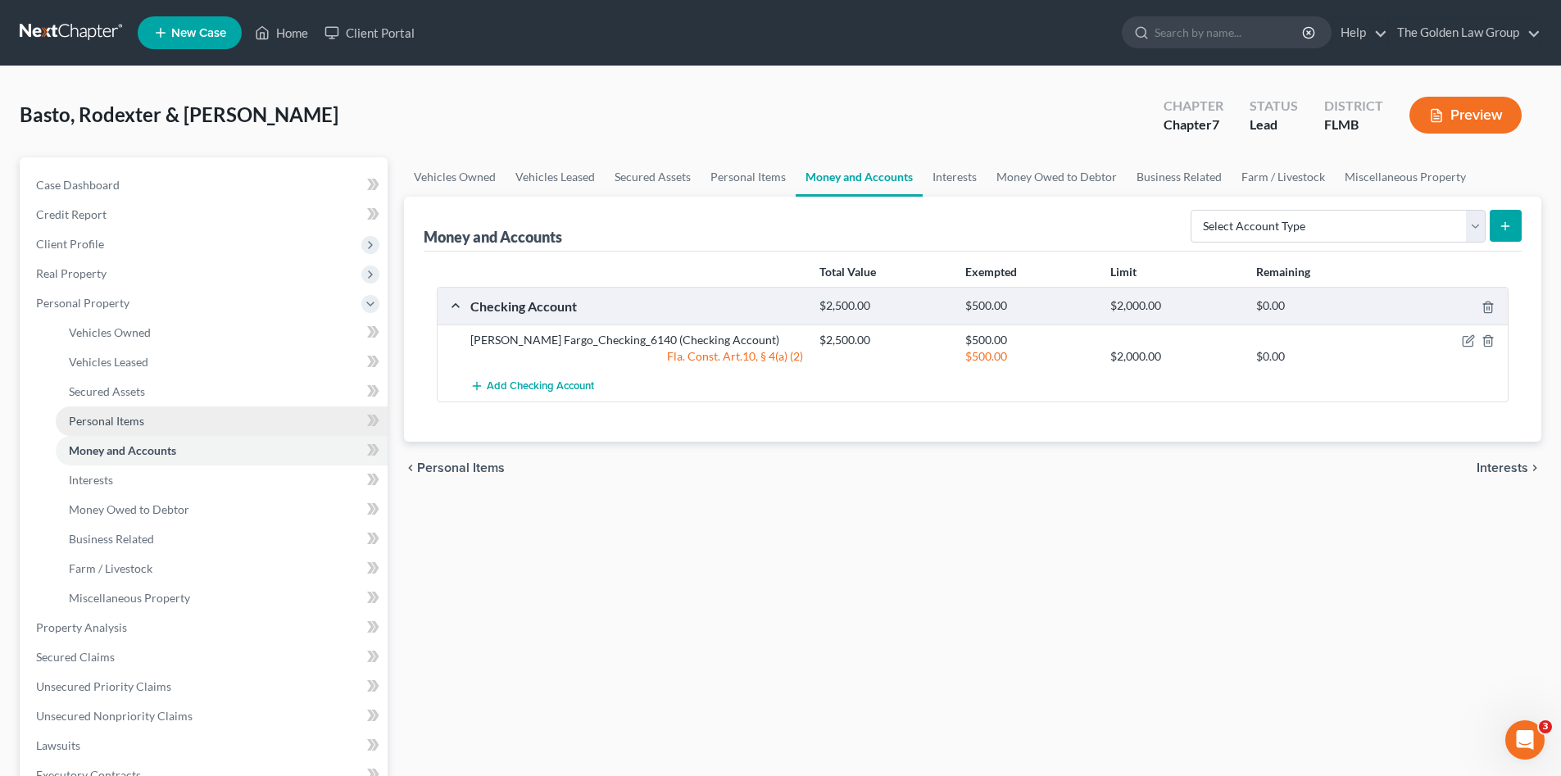
click at [144, 422] on link "Personal Items" at bounding box center [222, 420] width 332 height 29
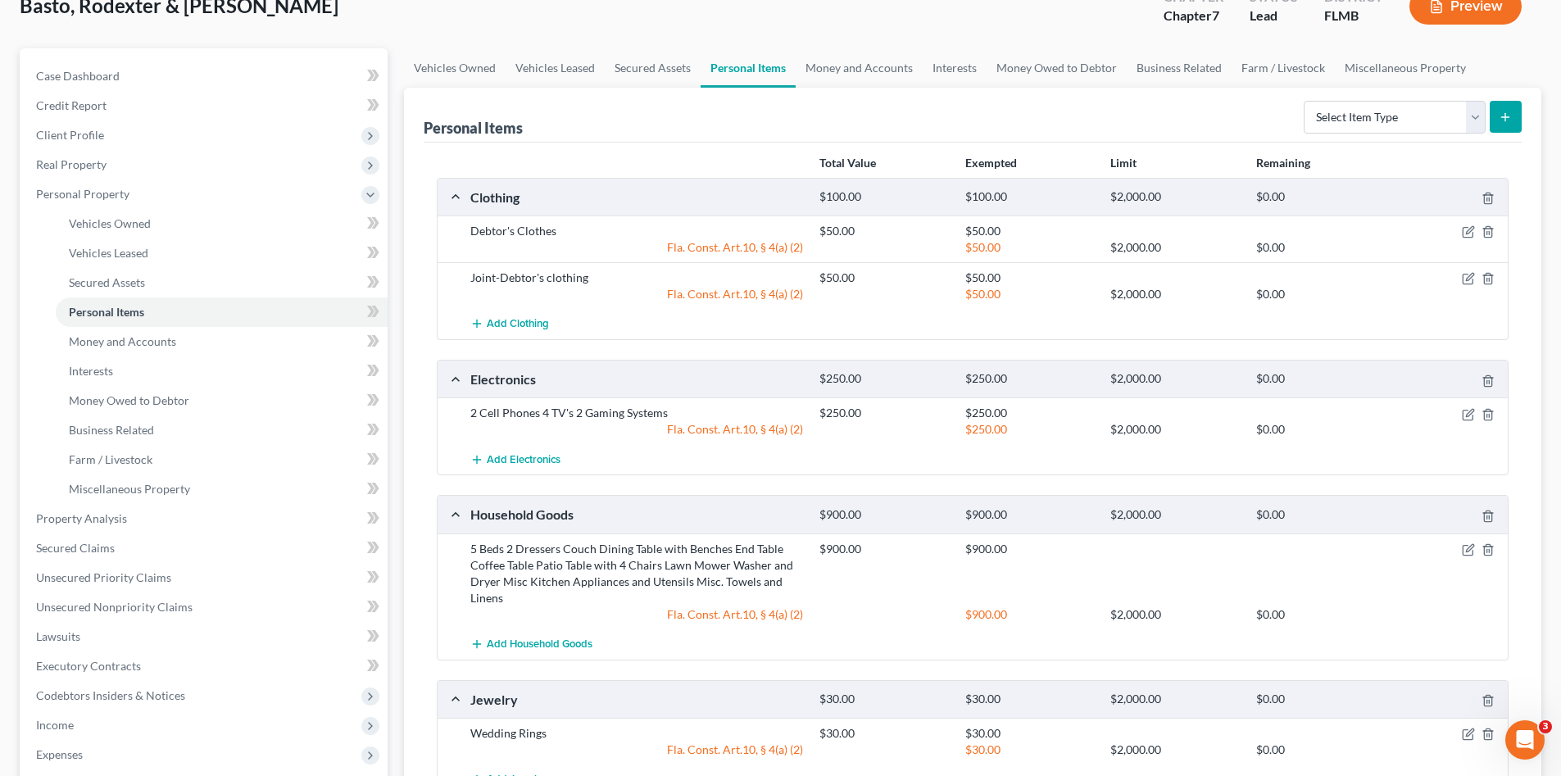
scroll to position [246, 0]
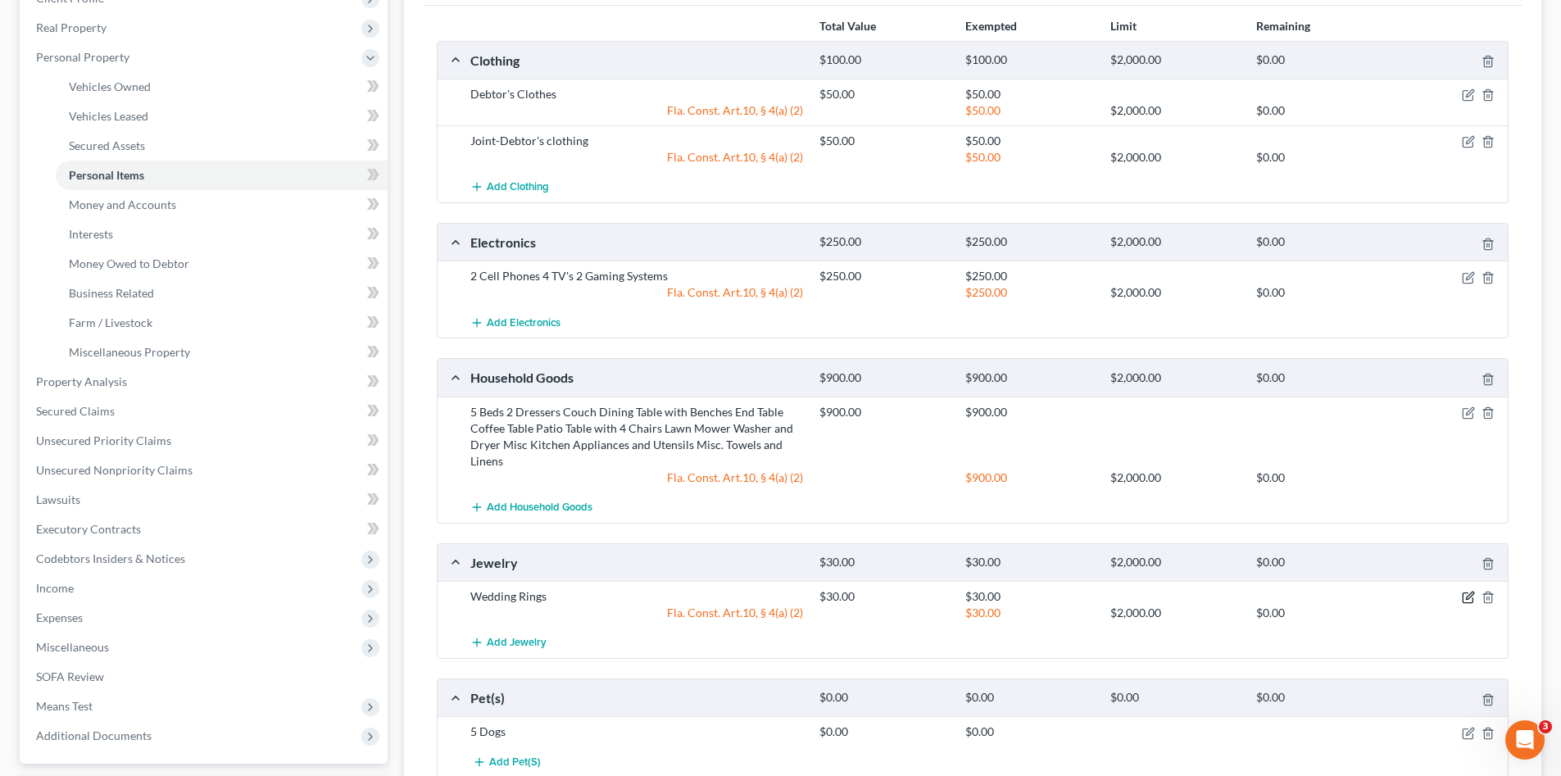
click at [1465, 598] on icon "button" at bounding box center [1468, 597] width 13 height 13
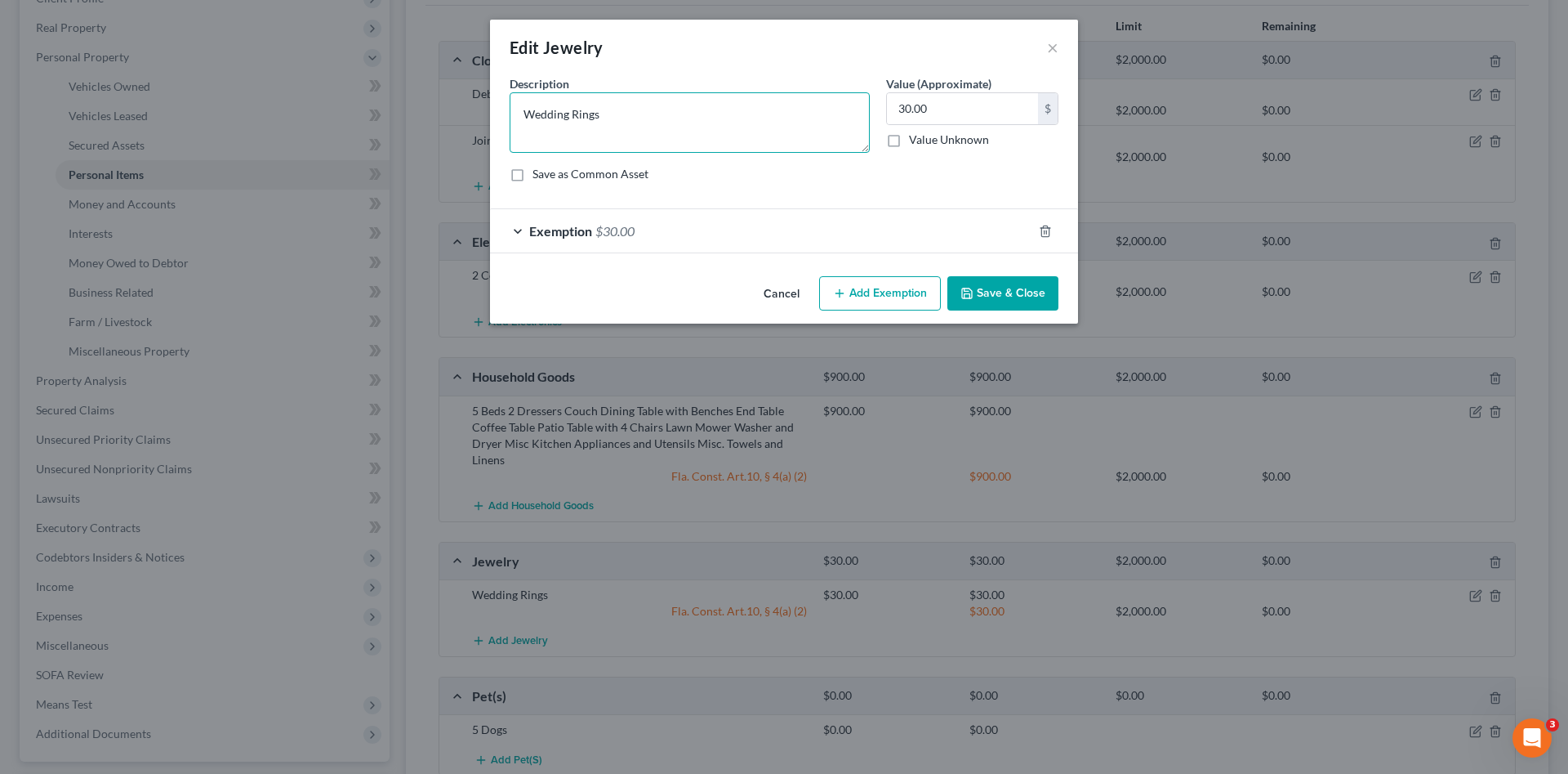
click at [678, 129] on textarea "Wedding Rings" at bounding box center [689, 123] width 360 height 61
type textarea "Wedding Rings Misc. Costume Jewelry"
click at [1023, 284] on button "Save & Close" at bounding box center [1002, 293] width 111 height 34
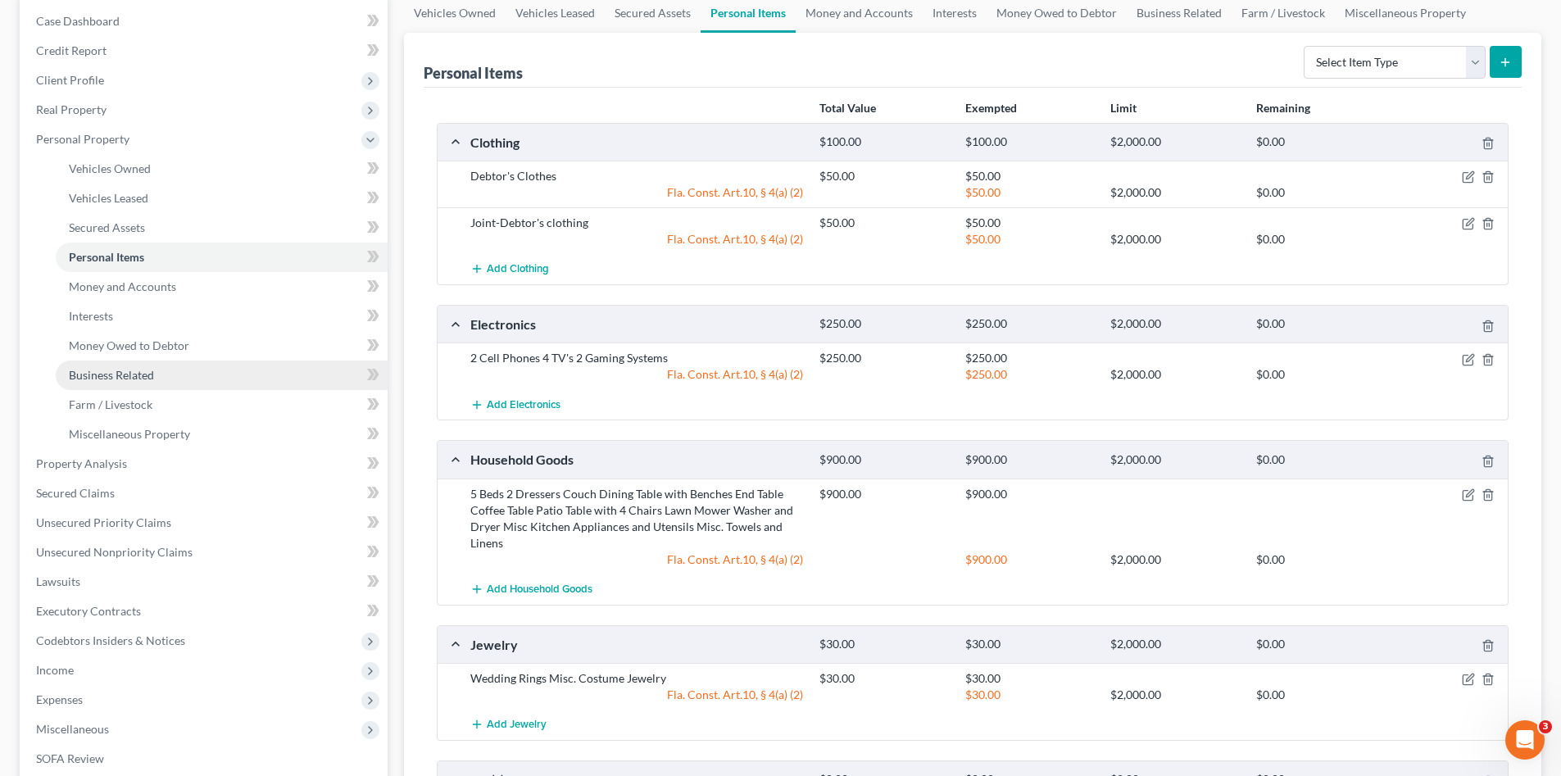
scroll to position [109, 0]
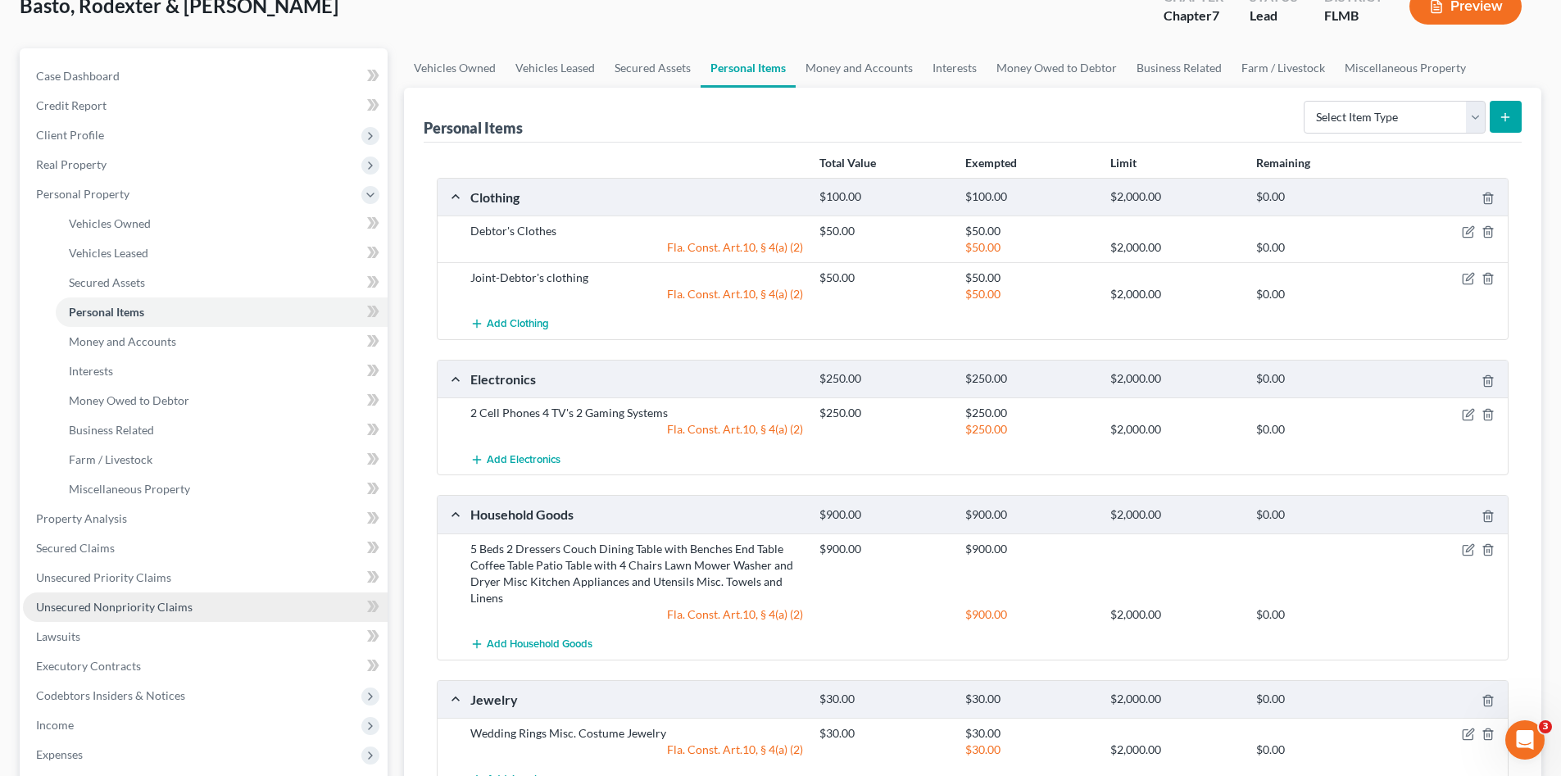
click at [171, 602] on span "Unsecured Nonpriority Claims" at bounding box center [114, 607] width 156 height 14
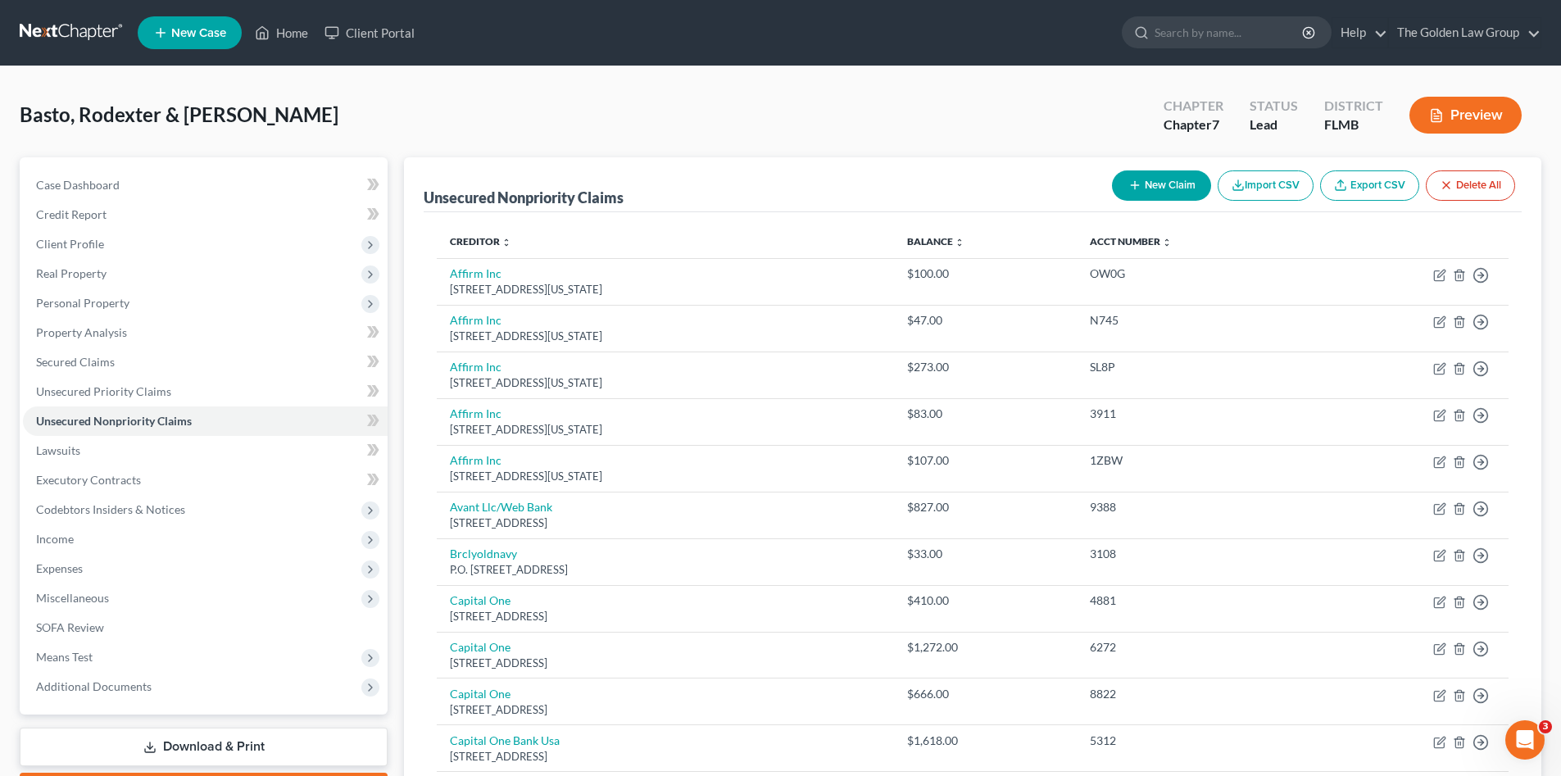
click at [1132, 177] on button "New Claim" at bounding box center [1161, 185] width 99 height 30
select select "2"
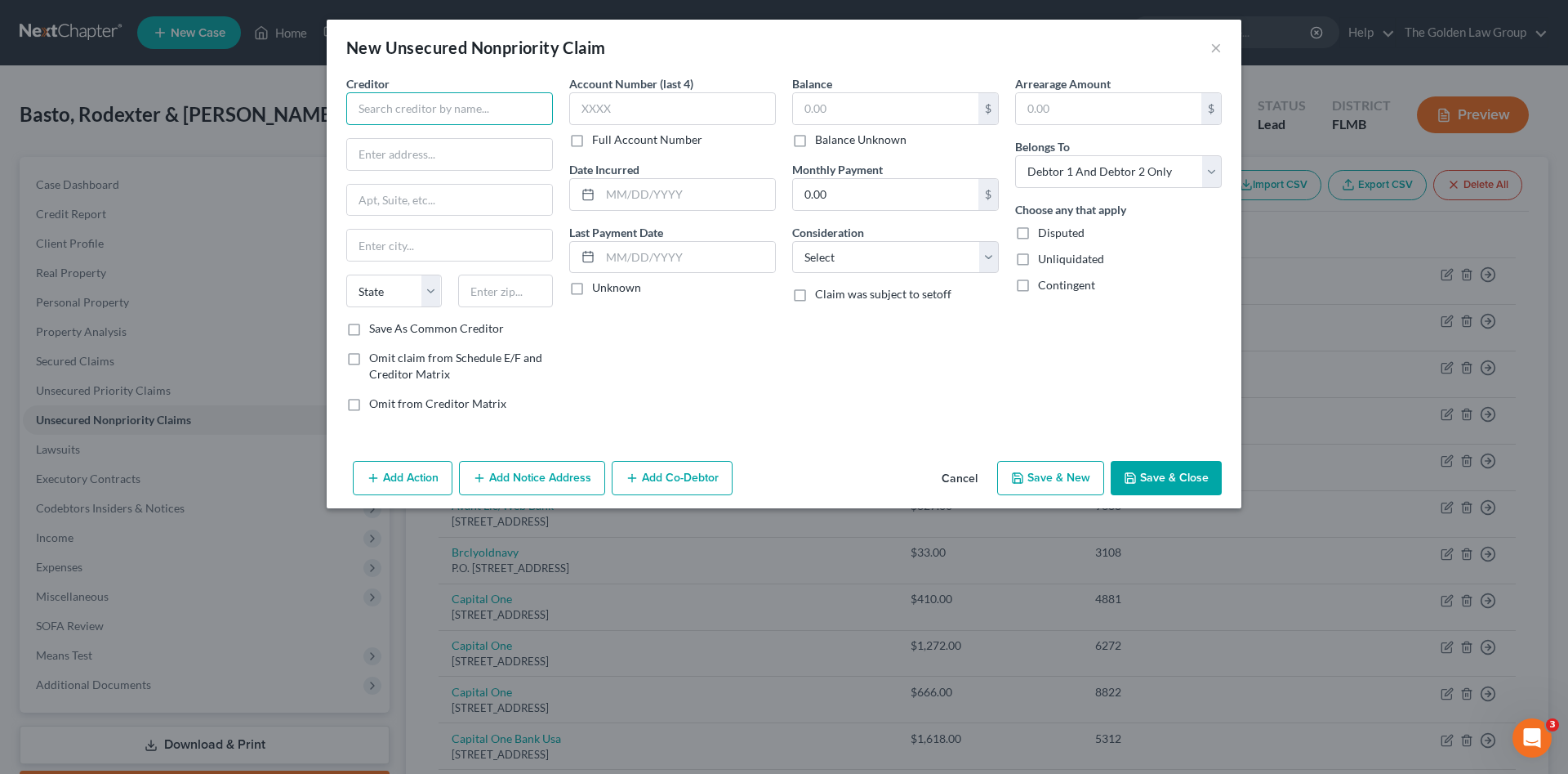
click at [468, 115] on input "text" at bounding box center [449, 109] width 206 height 33
type input "Comprehensive Spine Institute"
click at [497, 156] on input "text" at bounding box center [450, 154] width 205 height 31
type input "1988 Gulf to Bay Blvd"
select select "9"
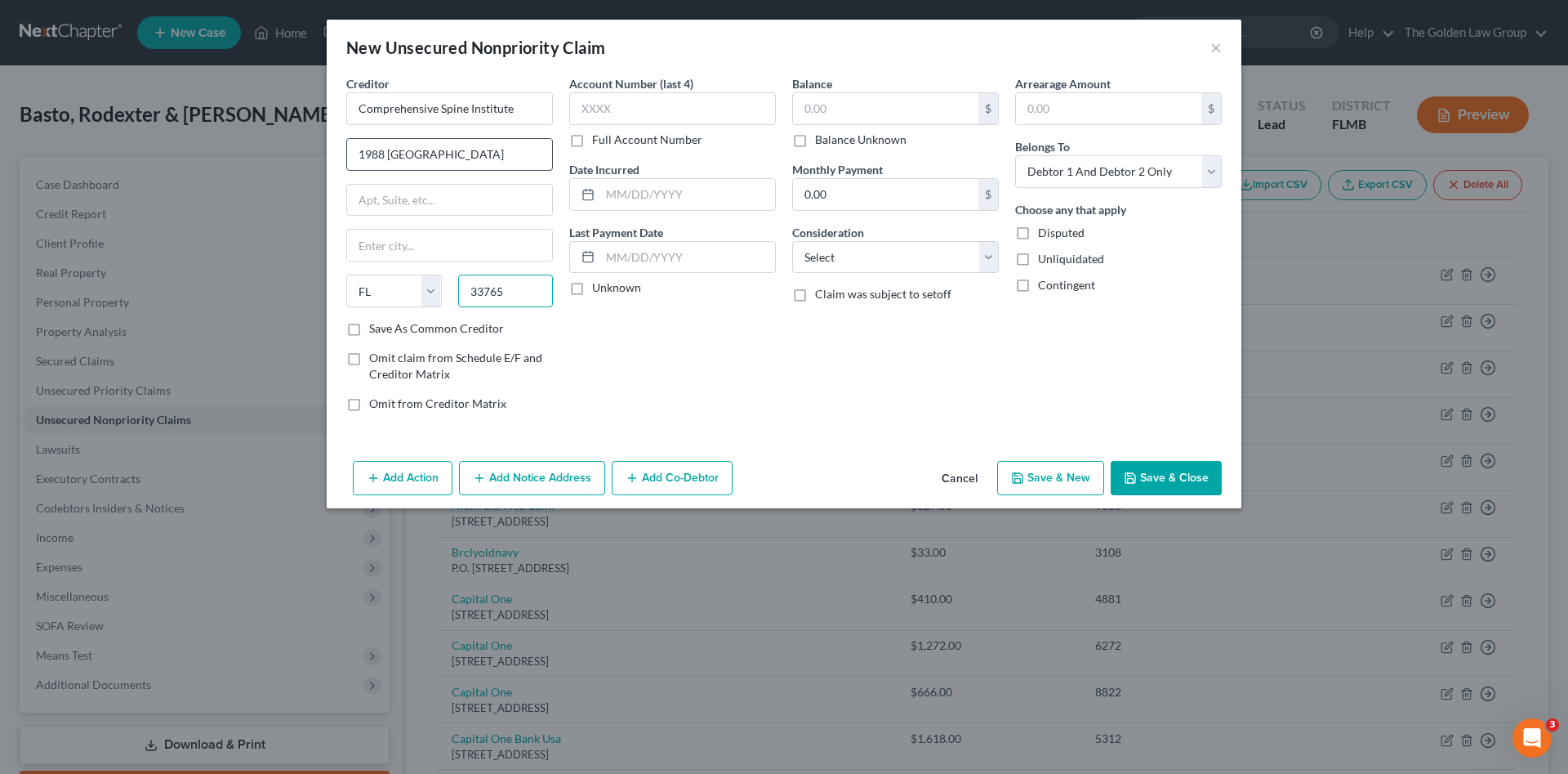
type input "33765"
type input "Clearwater"
click at [700, 113] on input "text" at bounding box center [672, 109] width 206 height 33
click at [416, 154] on input "1988 Gulf to Bay Blvd" at bounding box center [450, 154] width 205 height 31
type input "1988 Gulf To Bay Blvd"
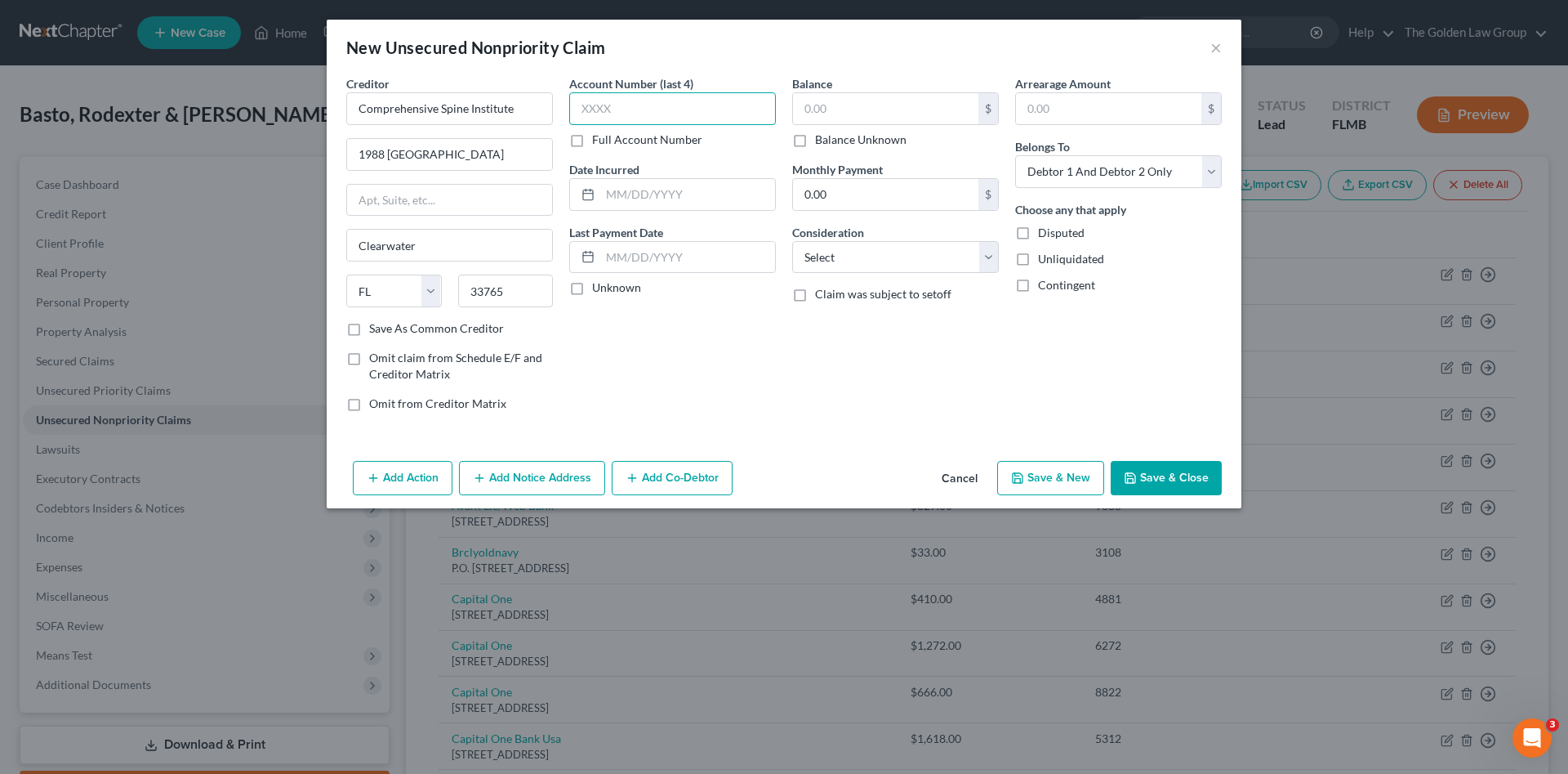
click at [661, 107] on input "text" at bounding box center [672, 109] width 206 height 33
type input "1111"
click at [857, 109] on input "text" at bounding box center [886, 108] width 185 height 31
type input "616.51"
click at [1065, 173] on select "Select Debtor 1 Only Debtor 2 Only Debtor 1 And Debtor 2 Only At Least One Of T…" at bounding box center [1117, 172] width 206 height 33
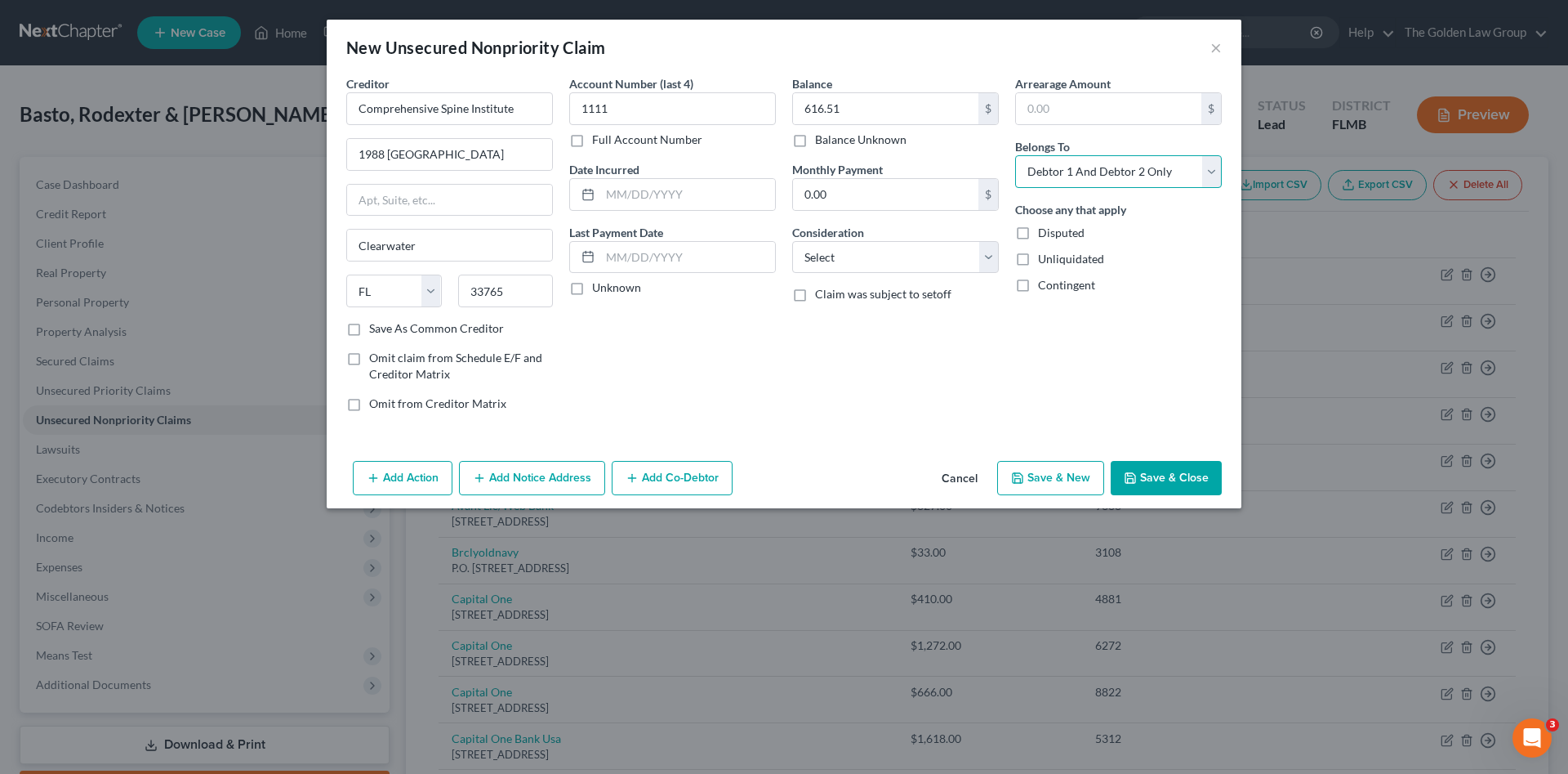
select select "0"
click at [1015, 156] on select "Select Debtor 1 Only Debtor 2 Only Debtor 1 And Debtor 2 Only At Least One Of T…" at bounding box center [1117, 172] width 206 height 33
drag, startPoint x: 901, startPoint y: 373, endPoint x: 876, endPoint y: 272, distance: 104.0
click at [901, 369] on div "Balance 616.51 $ Balance Unknown Balance Undetermined 616.51 $ Balance Unknown …" at bounding box center [896, 249] width 223 height 350
drag, startPoint x: 865, startPoint y: 259, endPoint x: 865, endPoint y: 268, distance: 9.0
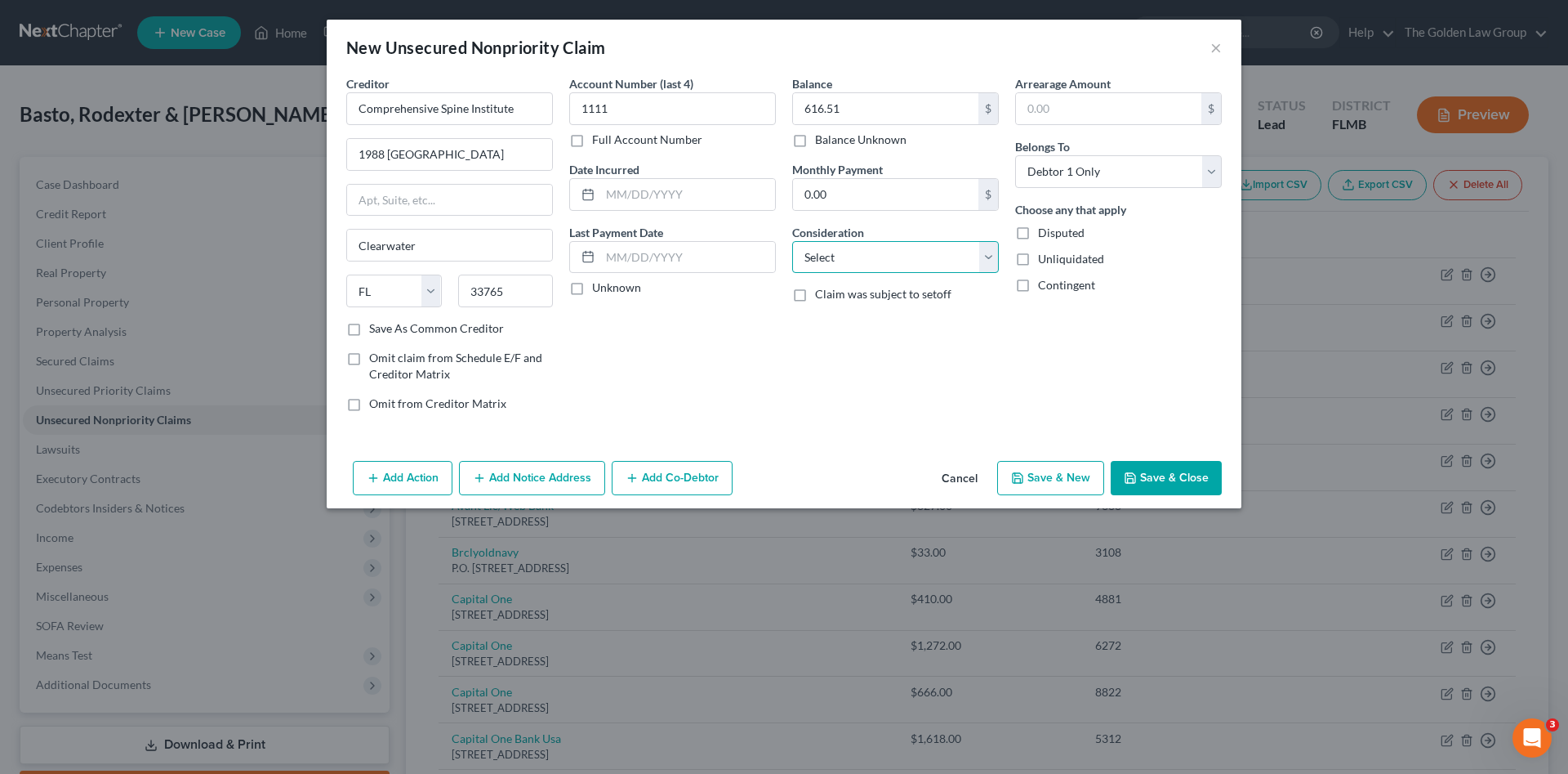
click at [865, 259] on select "Select Cable / Satellite Services Collection Agency Credit Card Debt Debt Couns…" at bounding box center [895, 257] width 206 height 33
select select "9"
click at [792, 241] on select "Select Cable / Satellite Services Collection Agency Credit Card Debt Debt Couns…" at bounding box center [895, 257] width 206 height 33
drag, startPoint x: 835, startPoint y: 390, endPoint x: 1080, endPoint y: 427, distance: 247.8
click at [853, 391] on div "Balance 616.51 $ Balance Unknown Balance Undetermined 616.51 $ Balance Unknown …" at bounding box center [896, 249] width 223 height 350
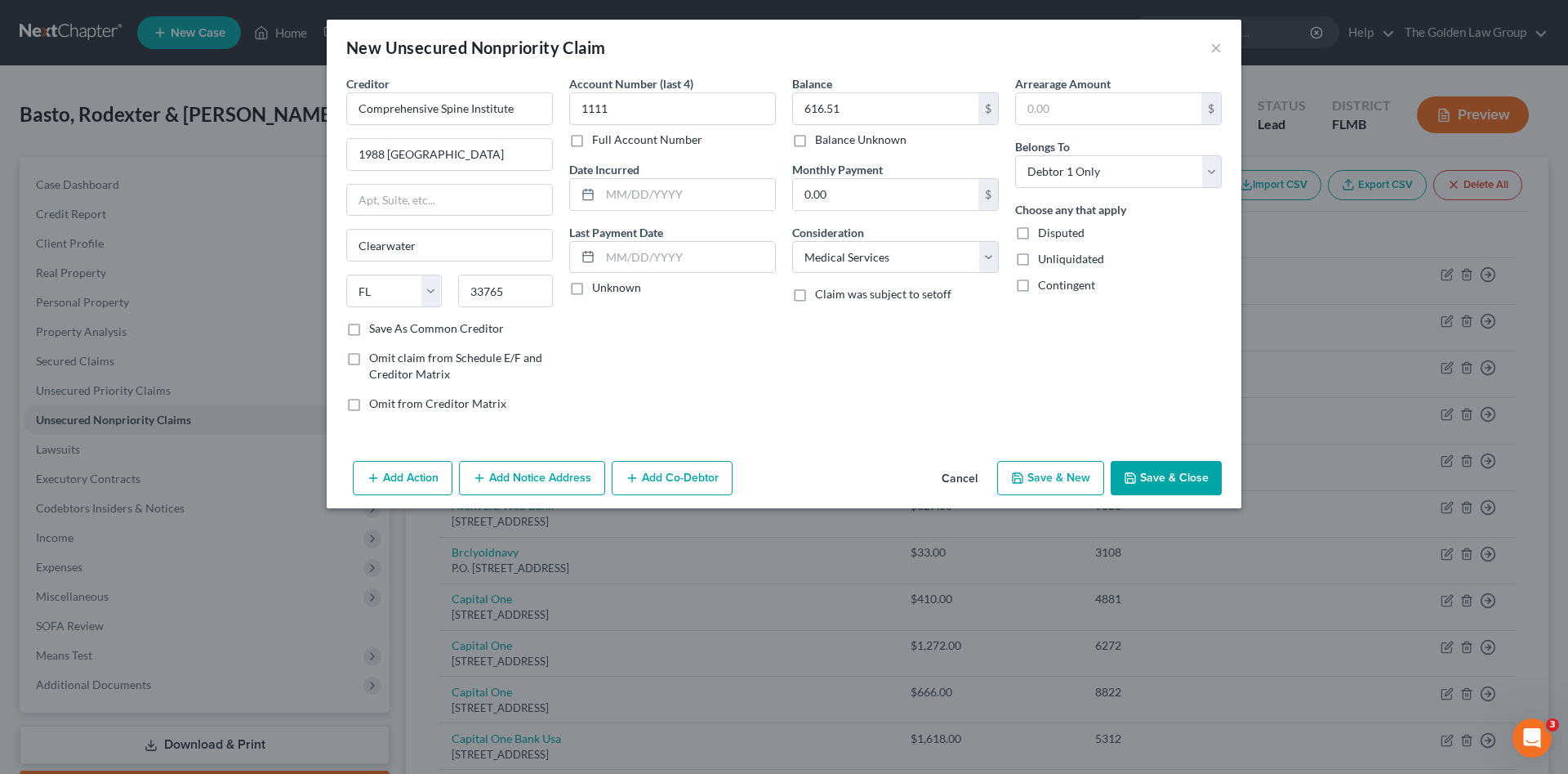
click at [1204, 471] on button "Save & Close" at bounding box center [1165, 478] width 111 height 34
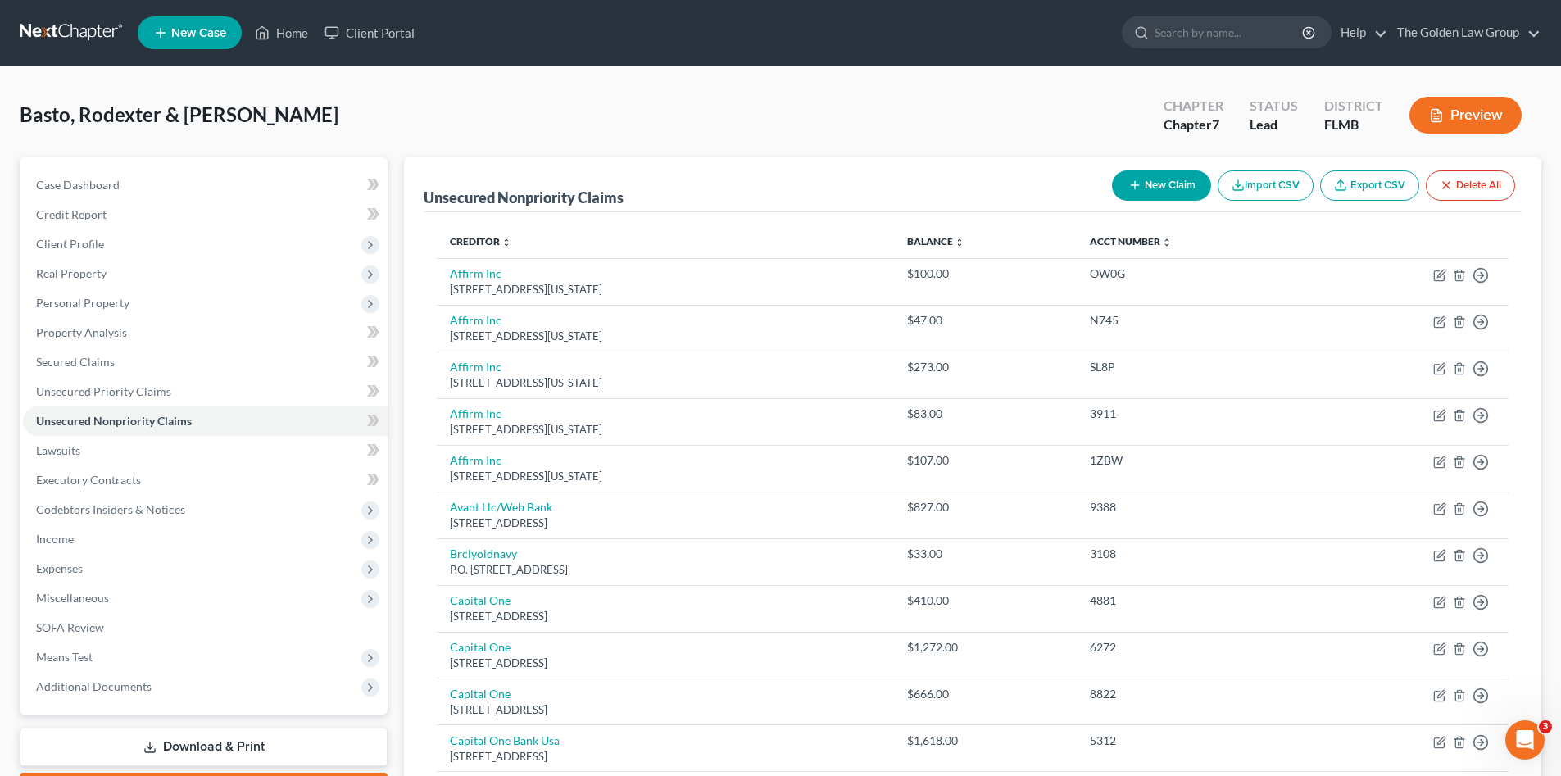
click at [72, 27] on link at bounding box center [72, 32] width 105 height 29
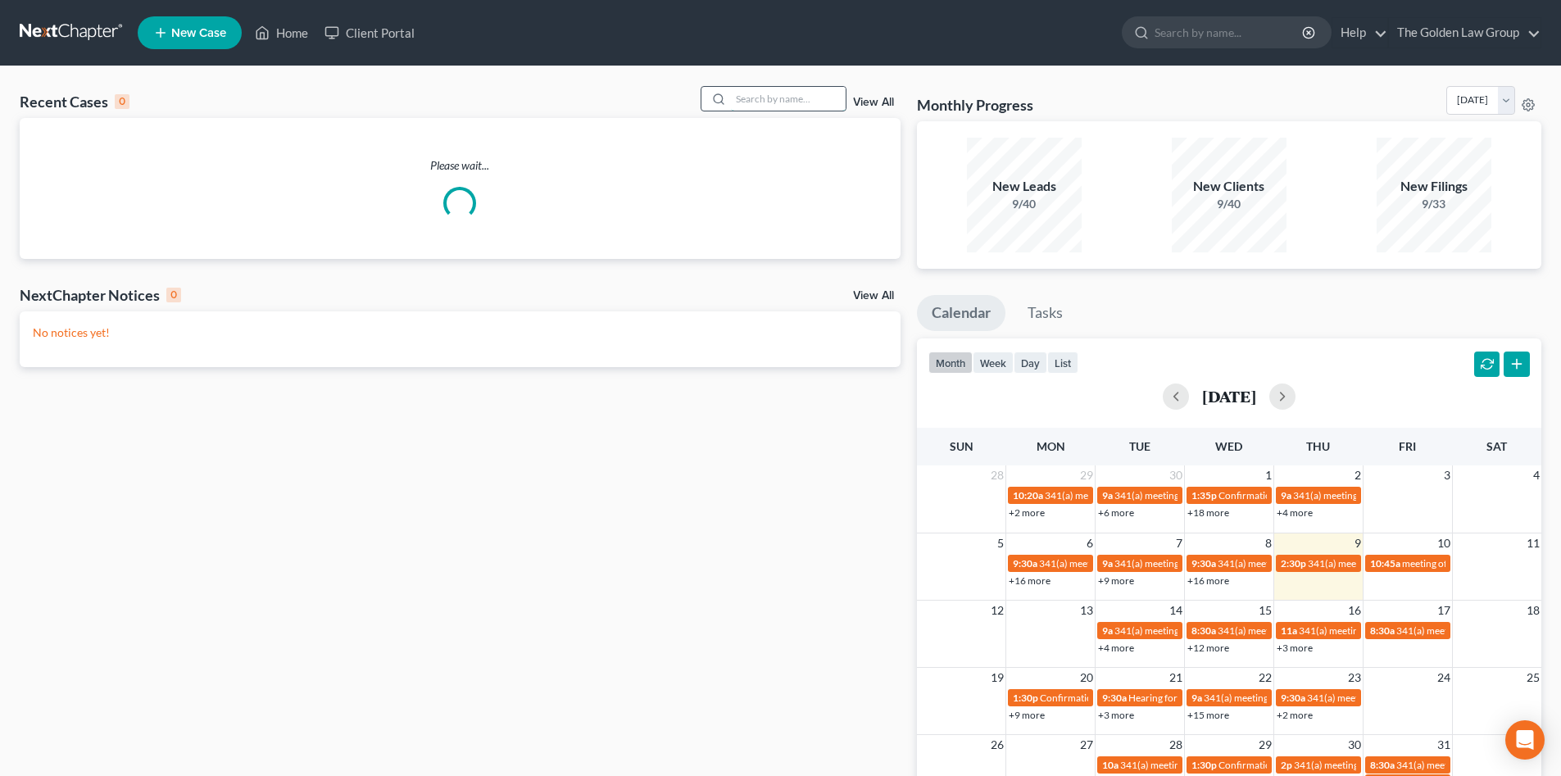
click at [747, 100] on input "search" at bounding box center [788, 99] width 115 height 24
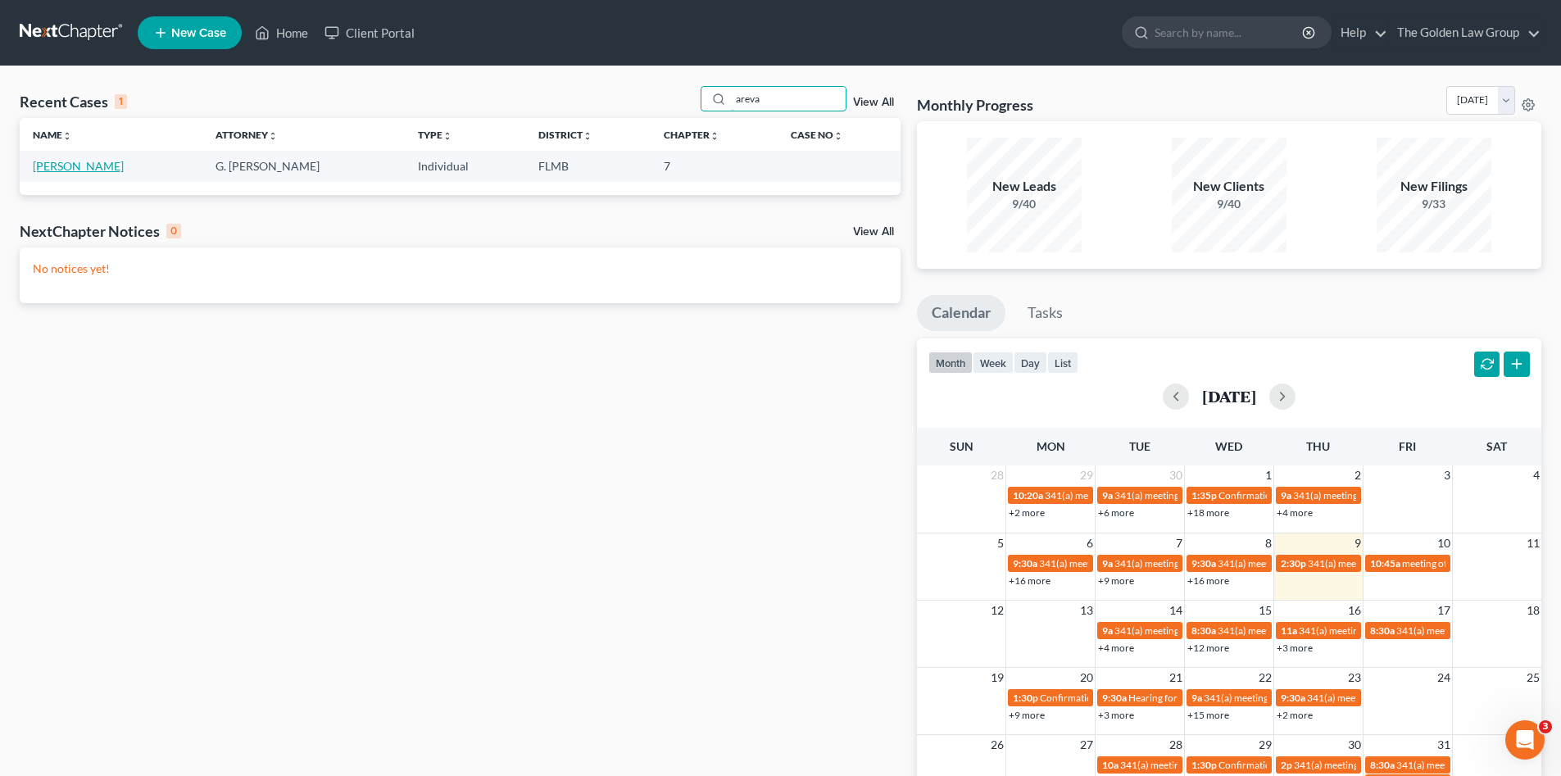
type input "areva"
click at [97, 162] on link "[PERSON_NAME]" at bounding box center [78, 166] width 91 height 14
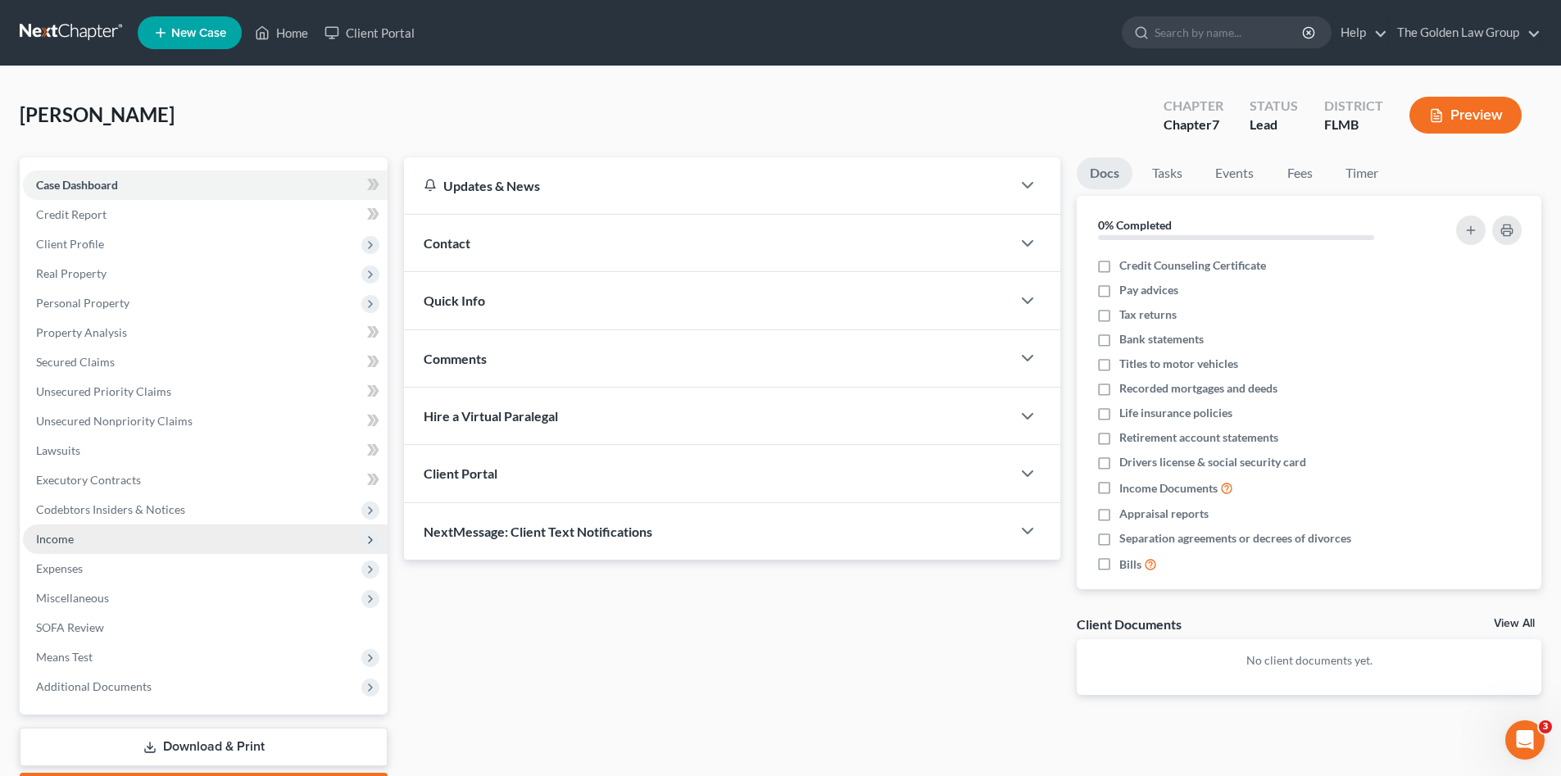
click at [83, 533] on span "Income" at bounding box center [205, 538] width 365 height 29
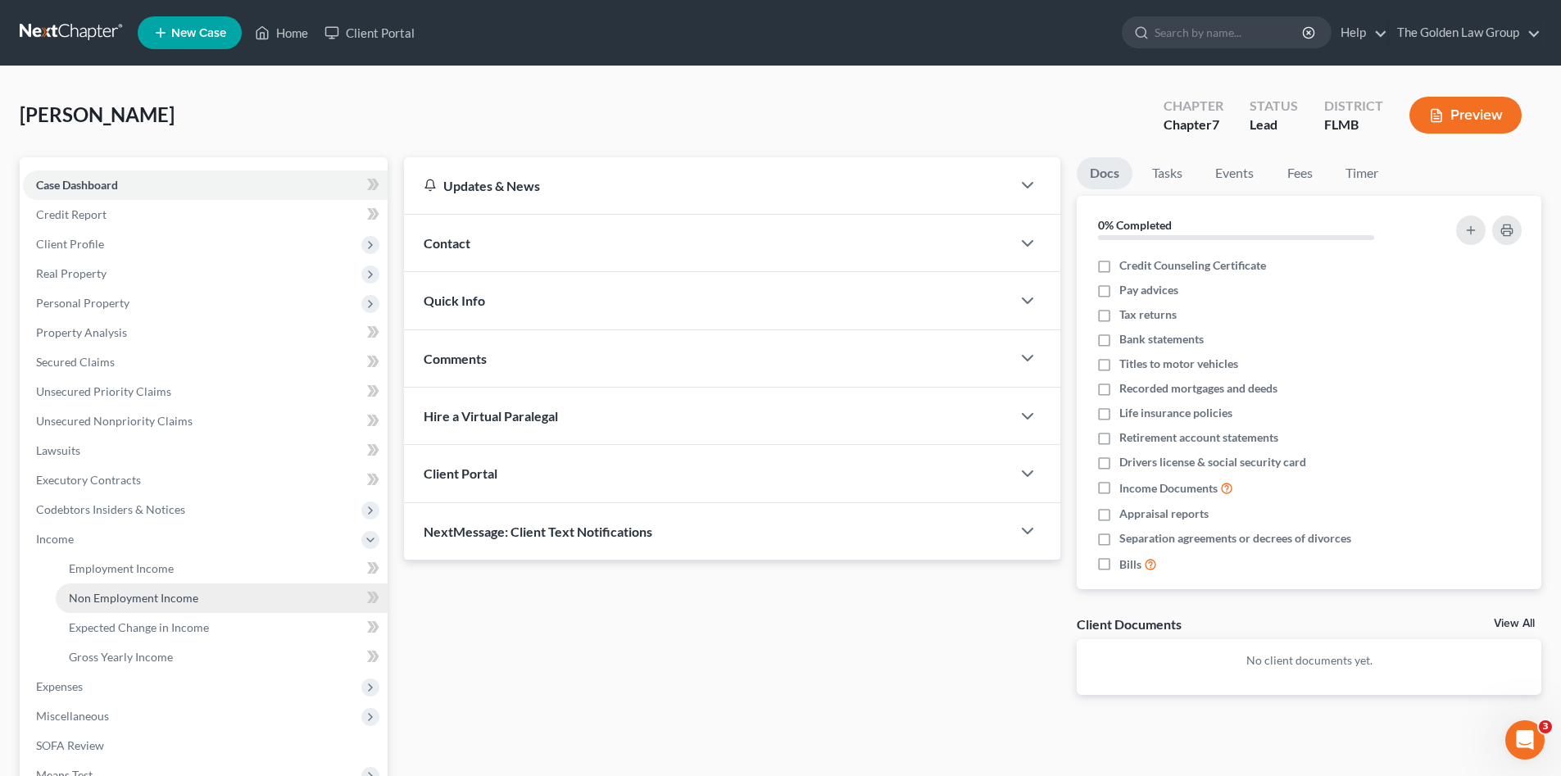
click at [137, 586] on link "Non Employment Income" at bounding box center [222, 597] width 332 height 29
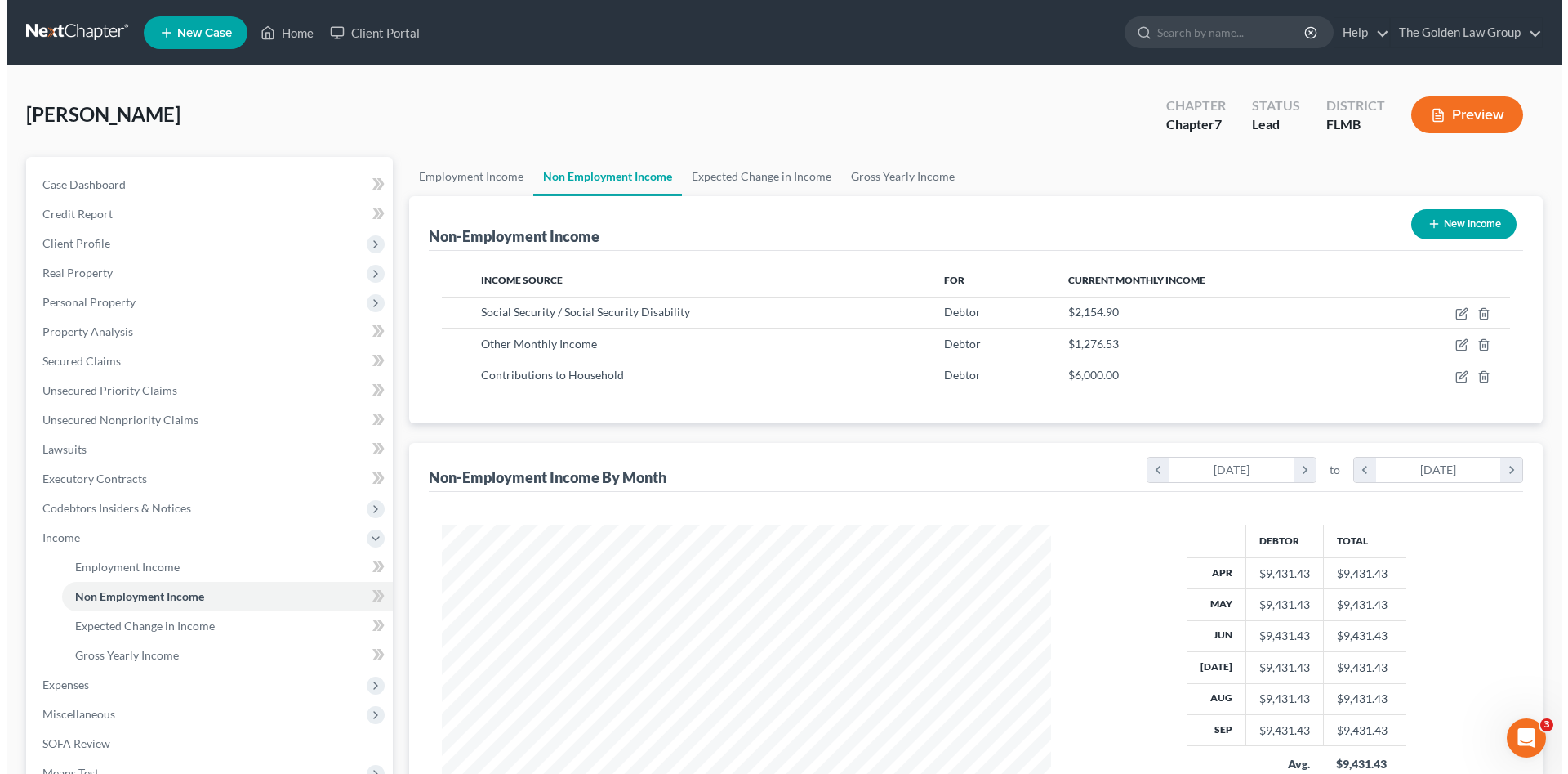
scroll to position [305, 642]
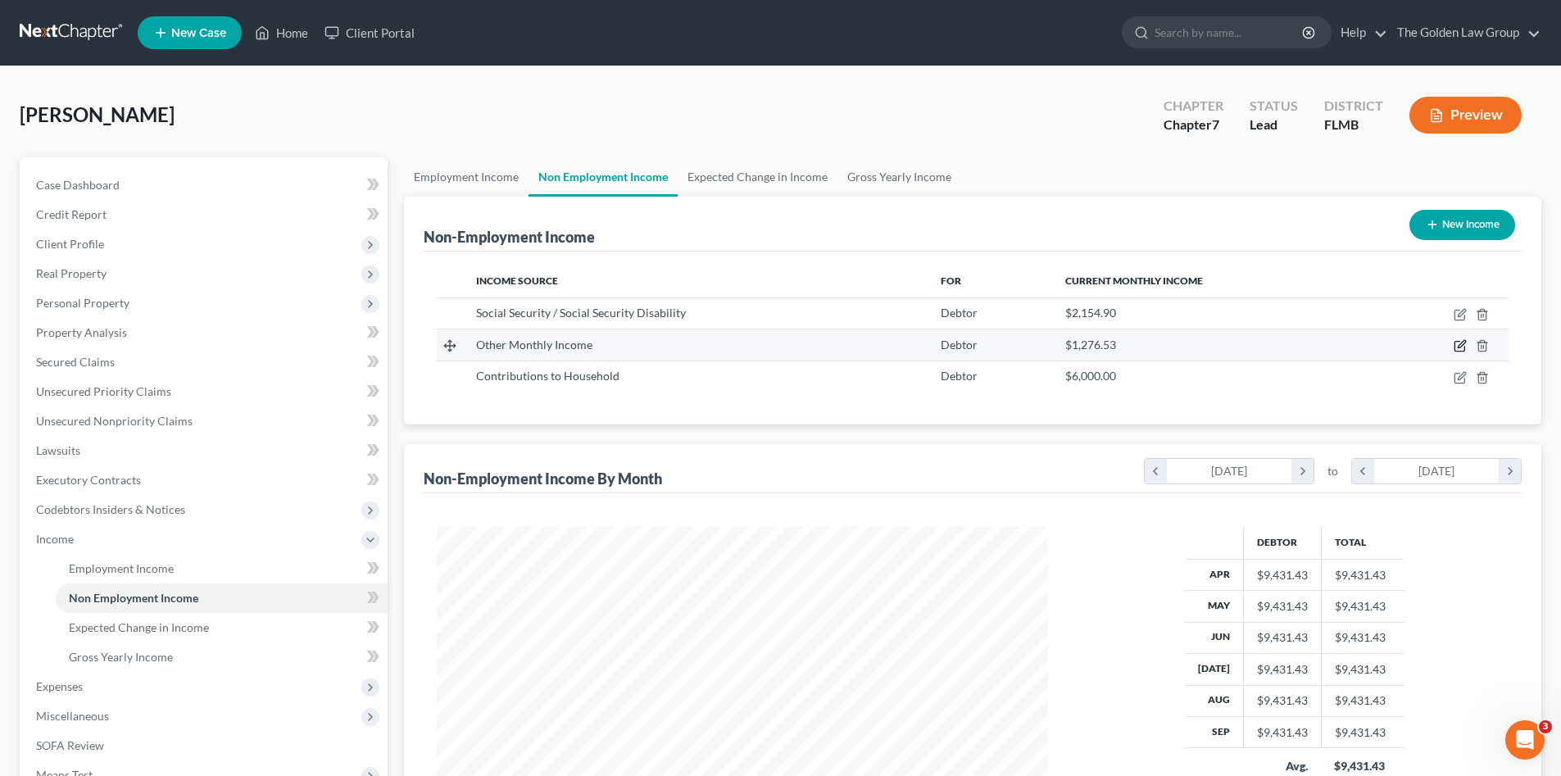
click at [1457, 348] on icon "button" at bounding box center [1460, 344] width 7 height 7
select select "13"
select select "0"
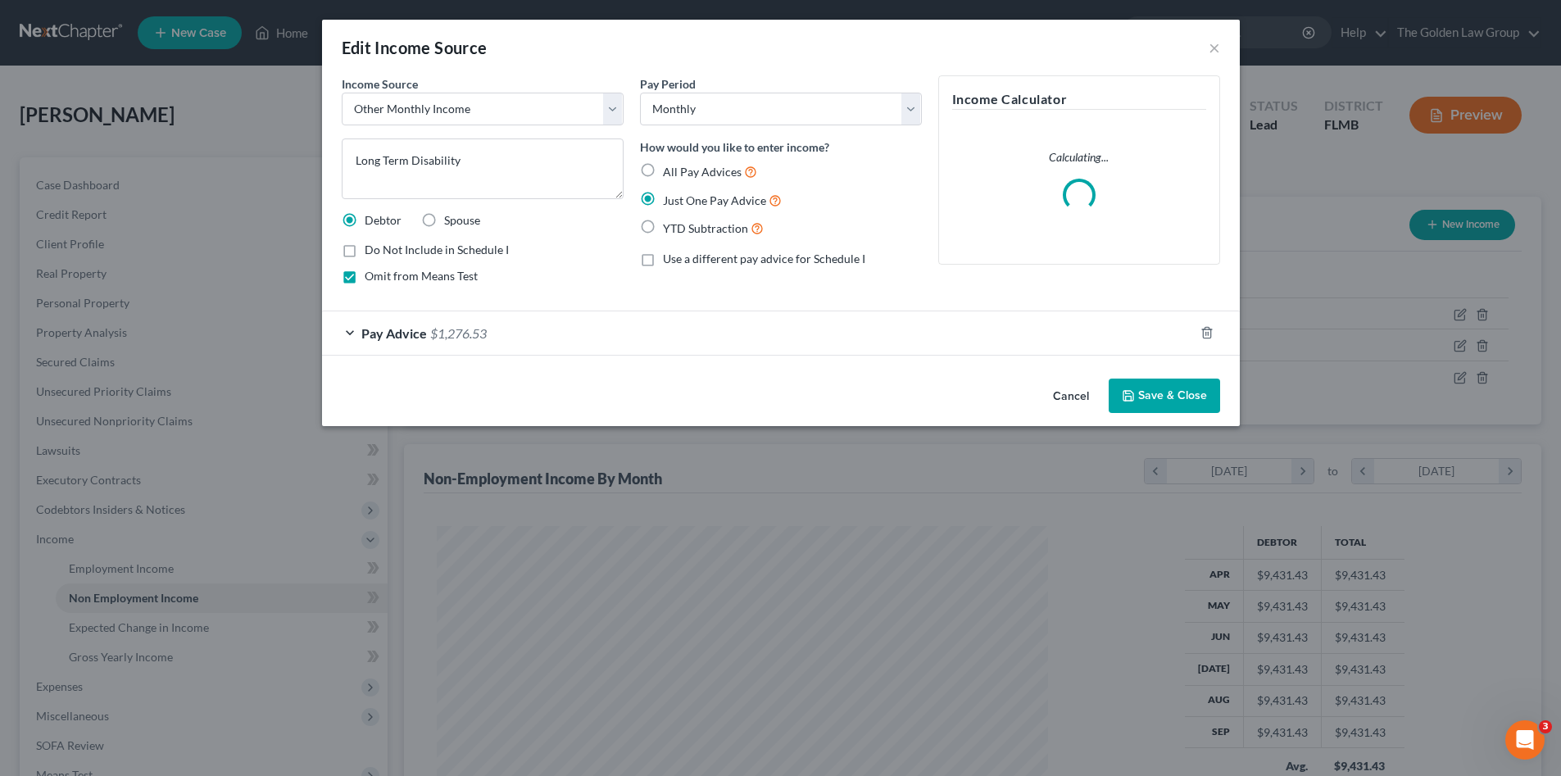
scroll to position [308, 650]
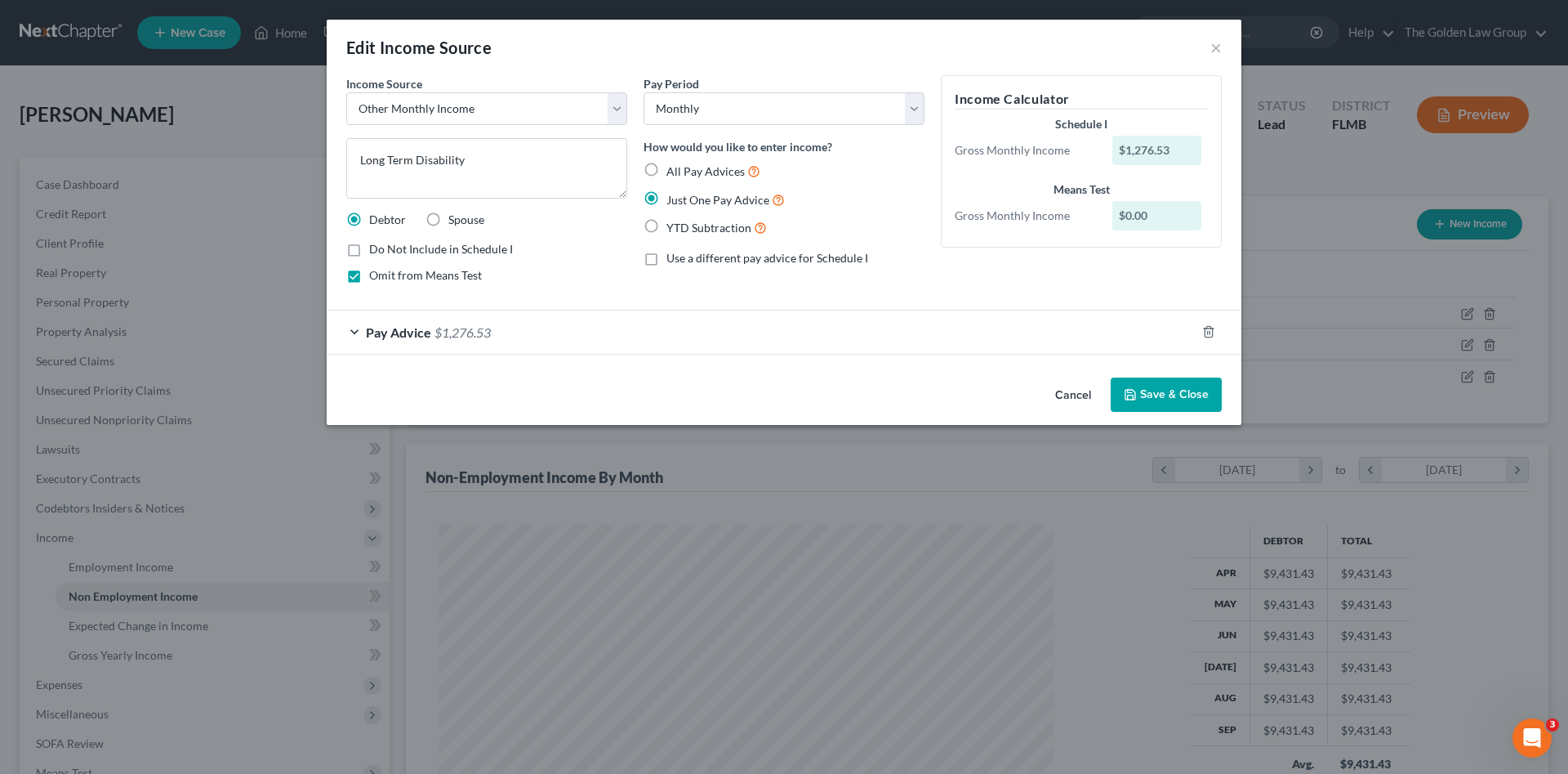
click at [369, 277] on label "Omit from Means Test" at bounding box center [425, 275] width 113 height 16
click at [376, 277] on input "Omit from Means Test" at bounding box center [381, 272] width 11 height 11
checkbox input "false"
click at [1197, 394] on button "Save & Close" at bounding box center [1165, 395] width 111 height 34
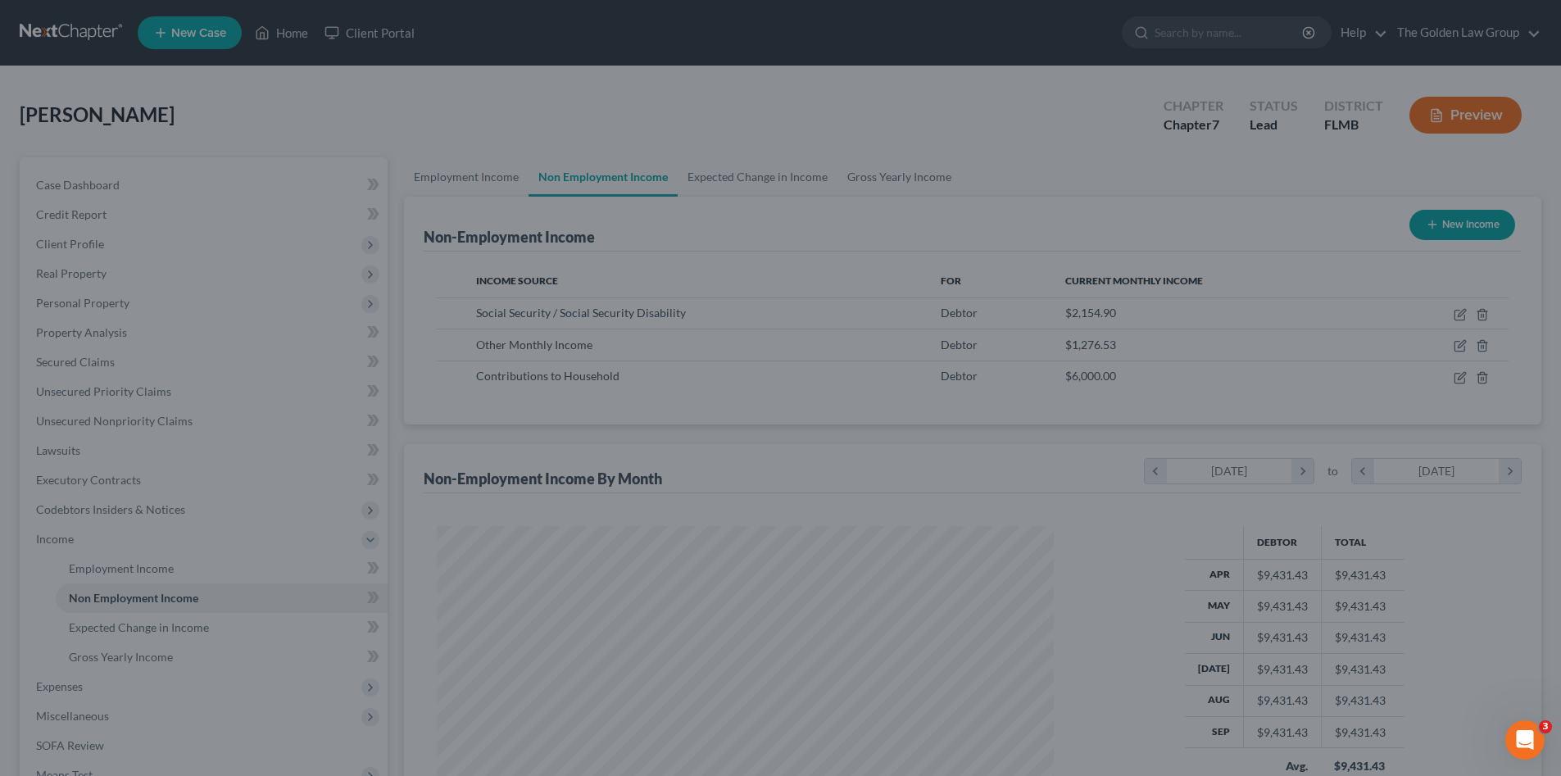
scroll to position [818967, 818628]
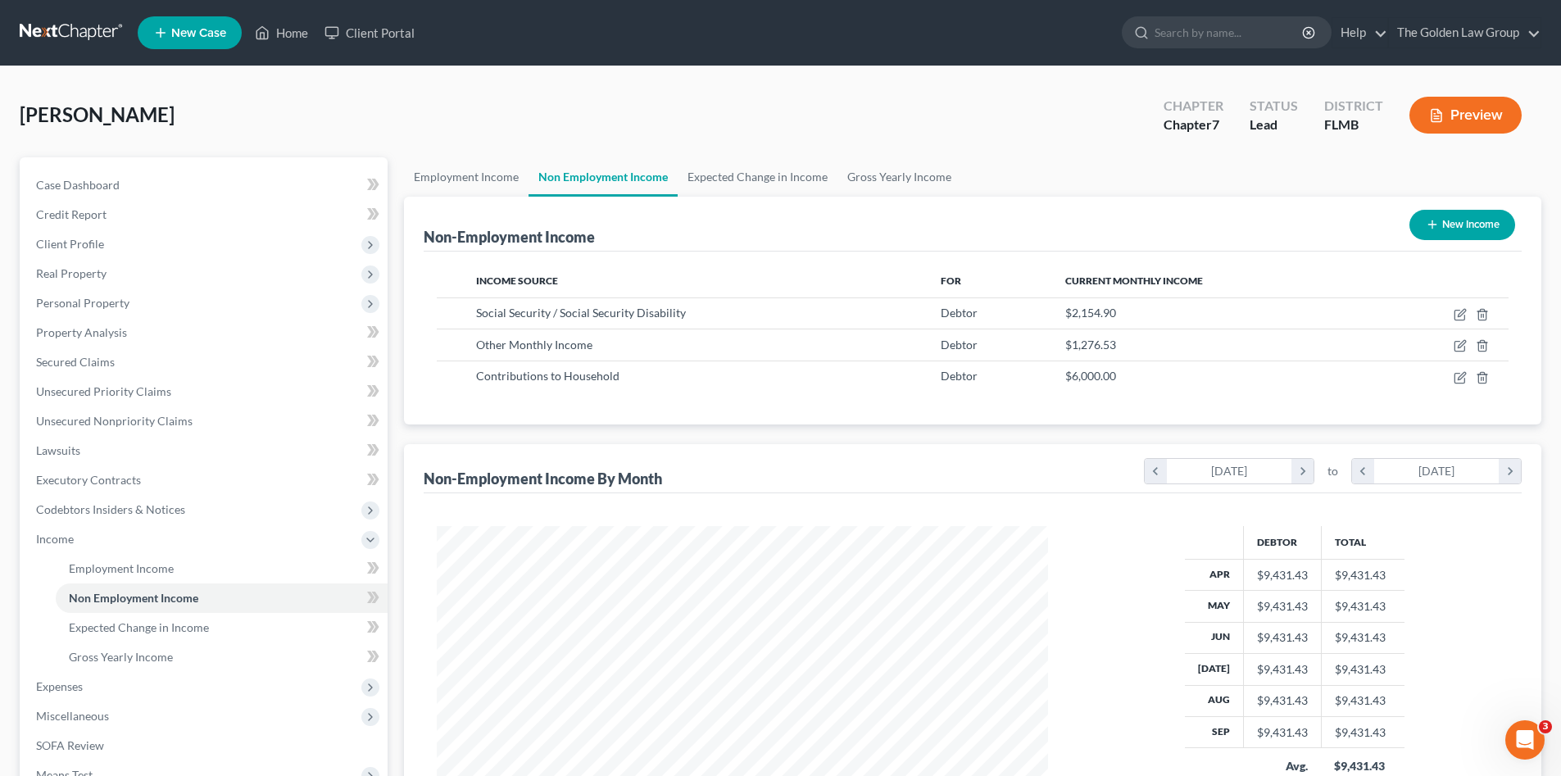
click at [605, 427] on div "Non-Employment Income New Income Income Source For Current Monthly Income Socia…" at bounding box center [972, 534] width 1137 height 674
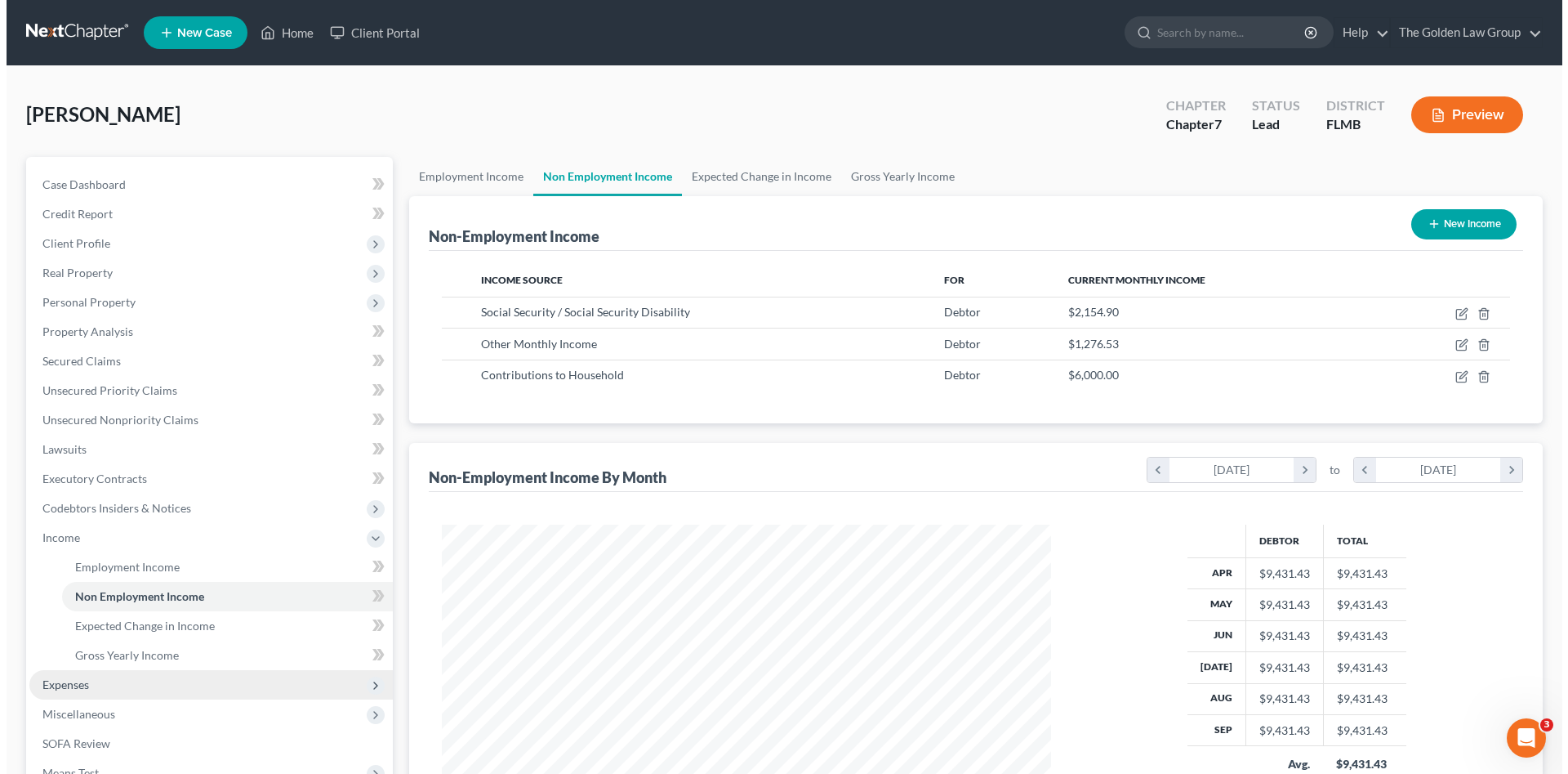
scroll to position [109, 0]
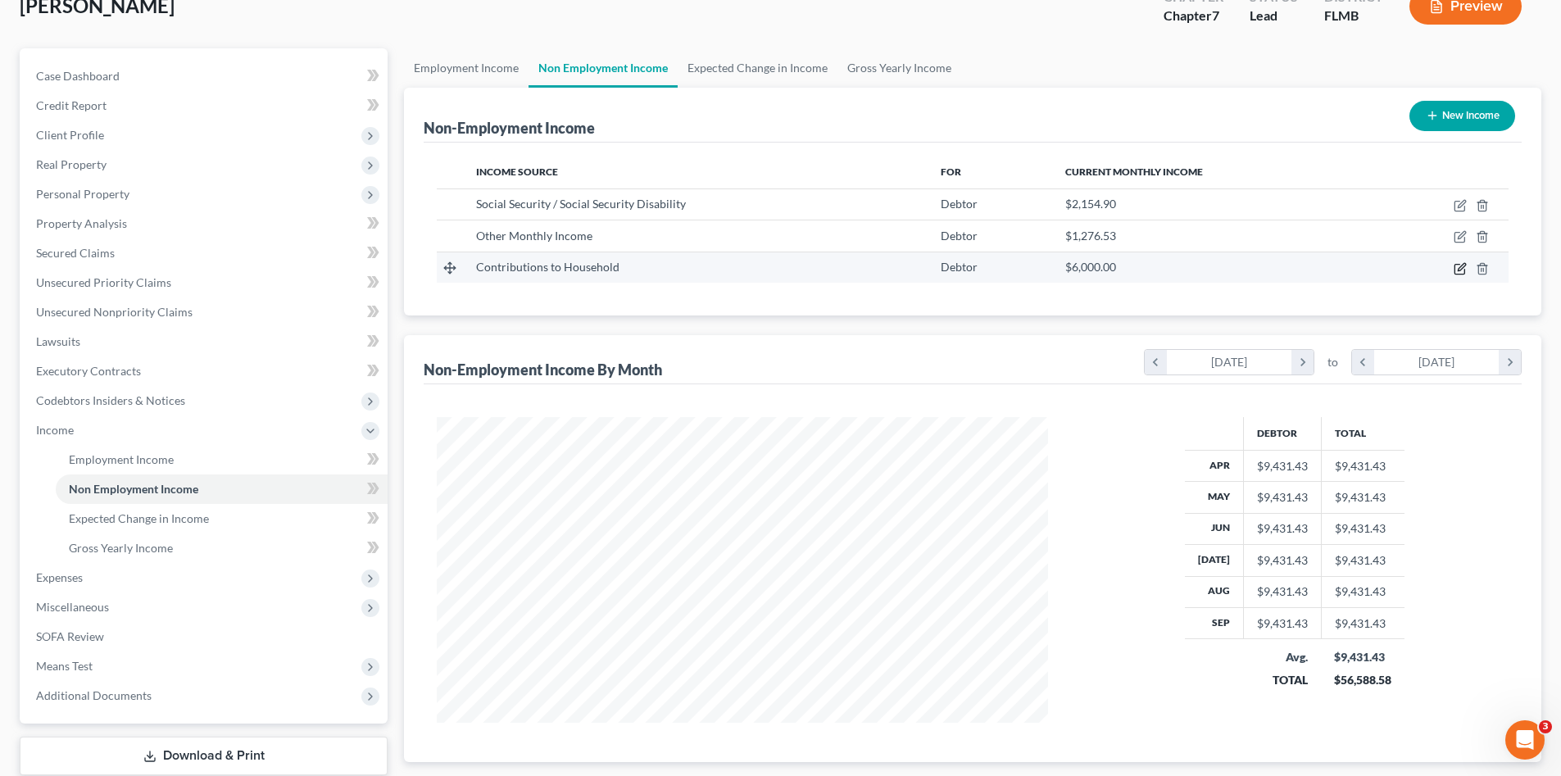
click at [1457, 268] on icon "button" at bounding box center [1459, 268] width 13 height 13
select select "8"
select select "0"
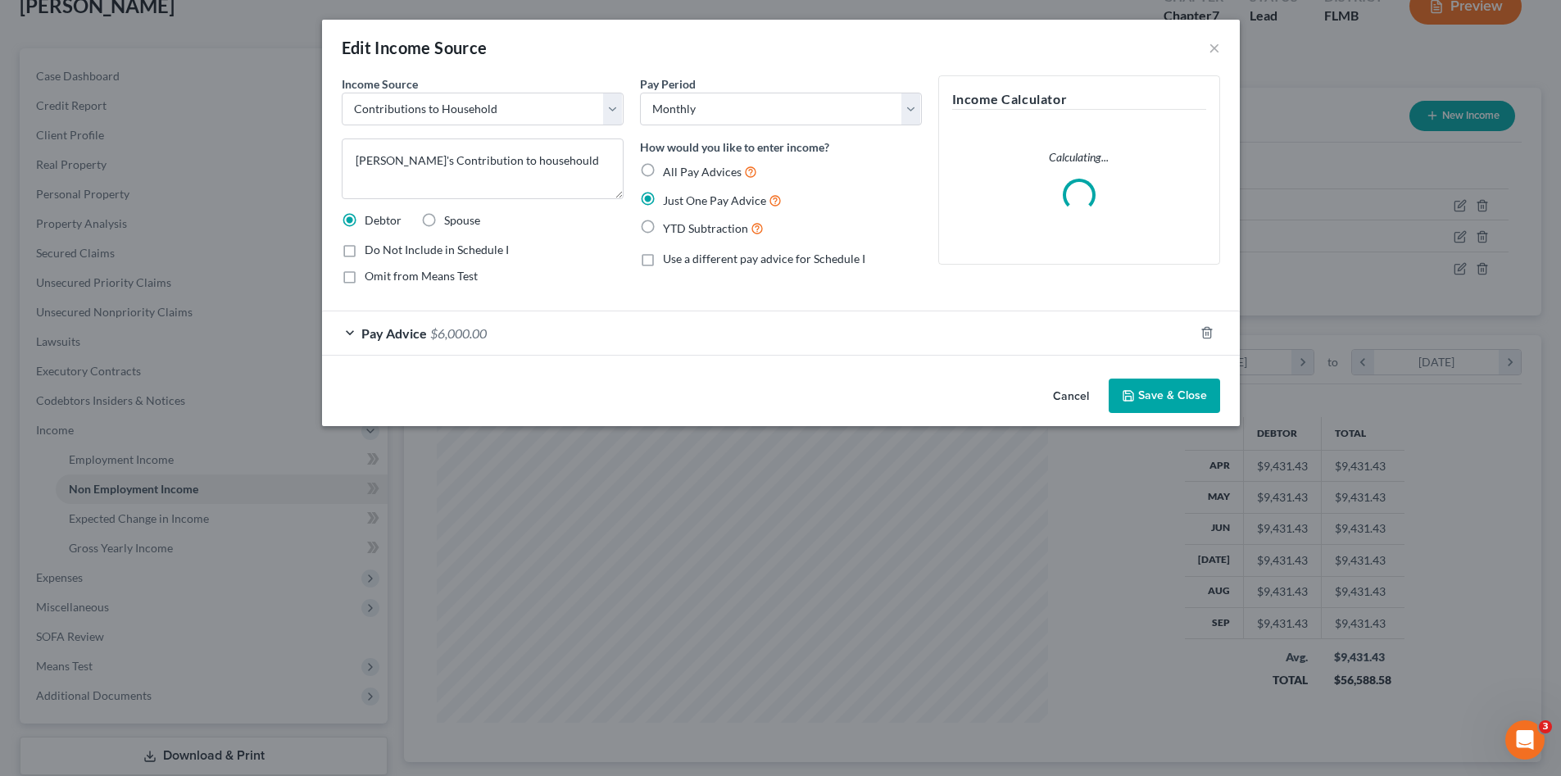
scroll to position [308, 650]
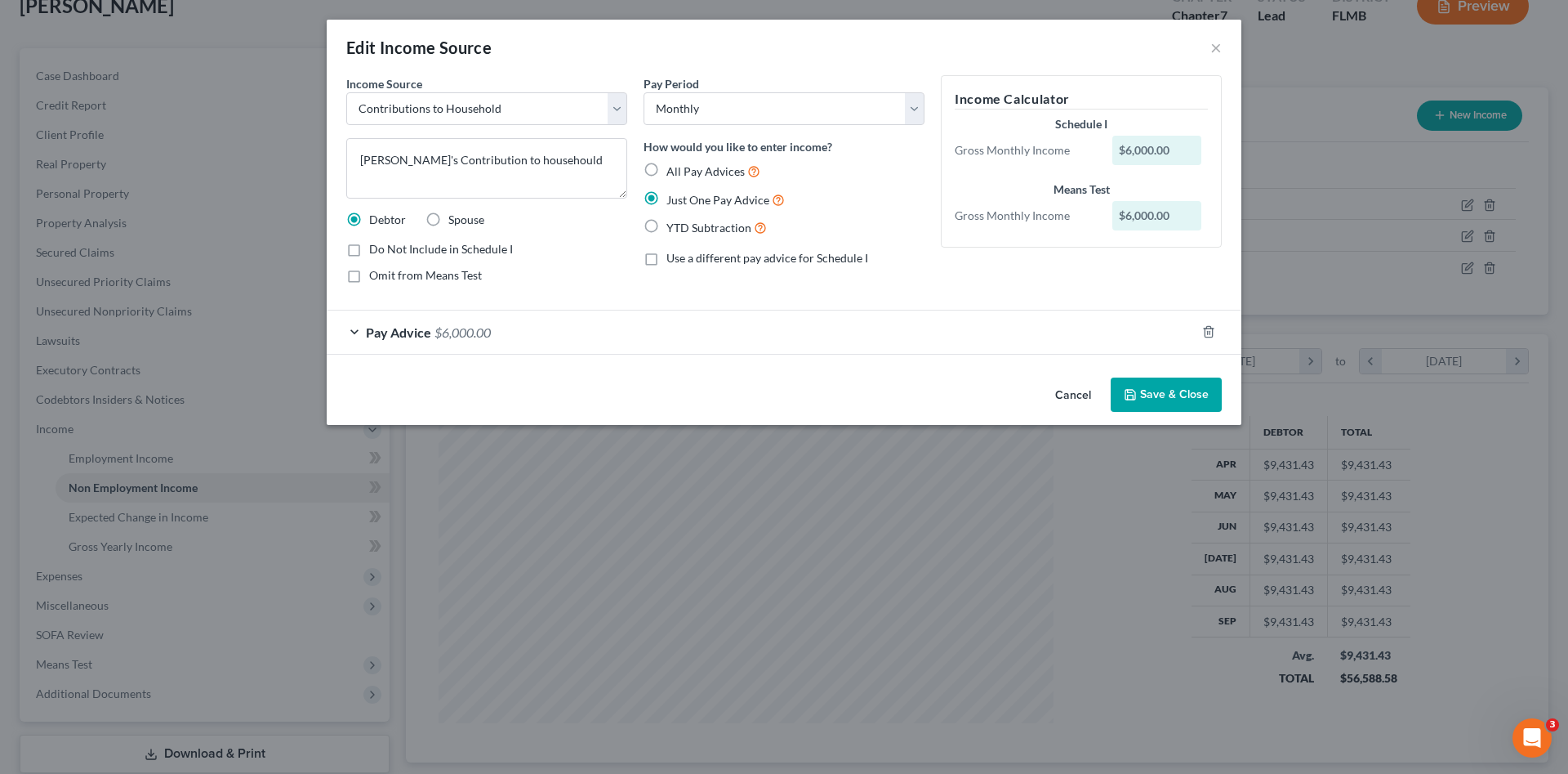
click at [1090, 396] on button "Cancel" at bounding box center [1073, 395] width 62 height 33
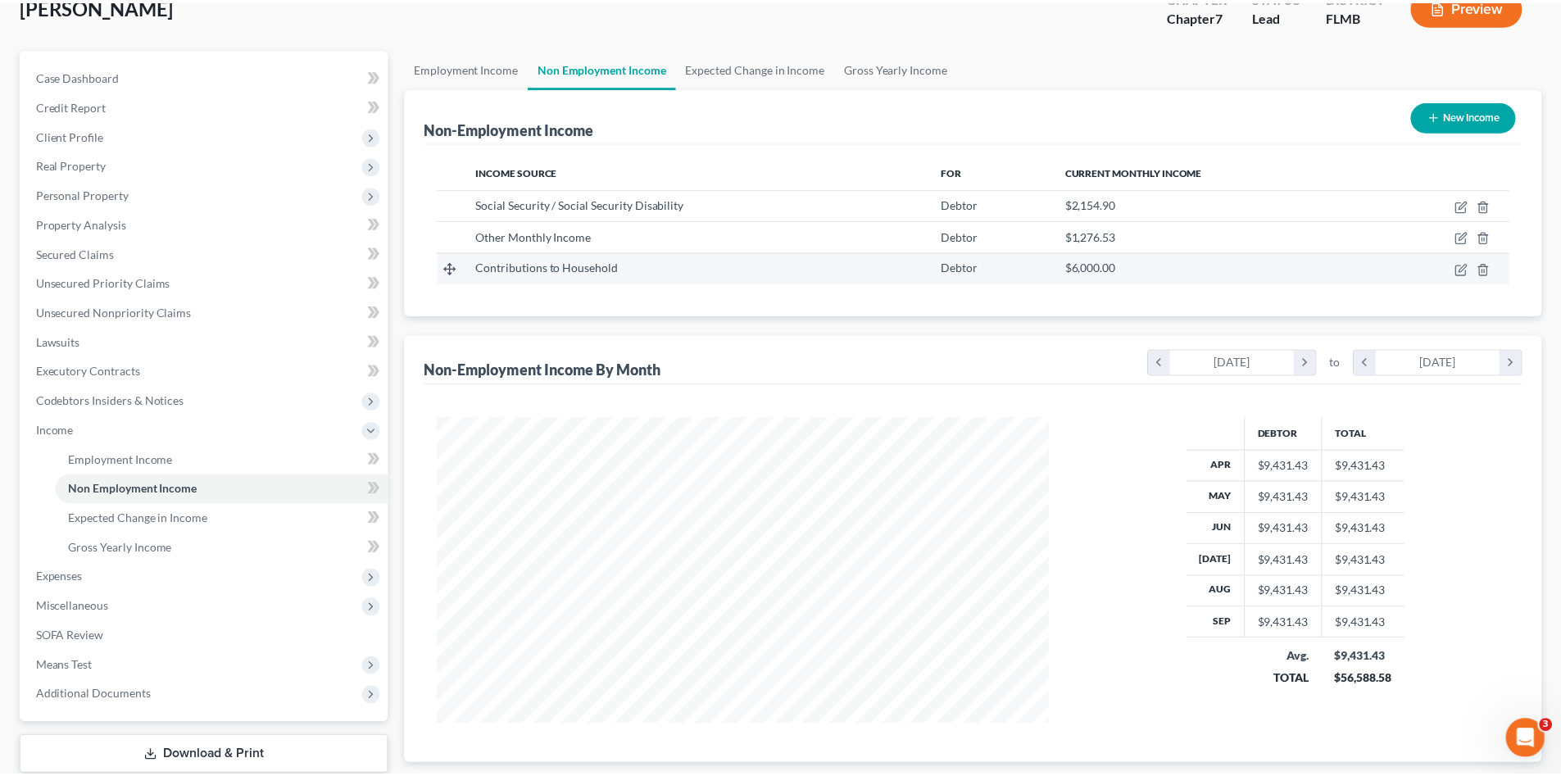
scroll to position [818967, 818628]
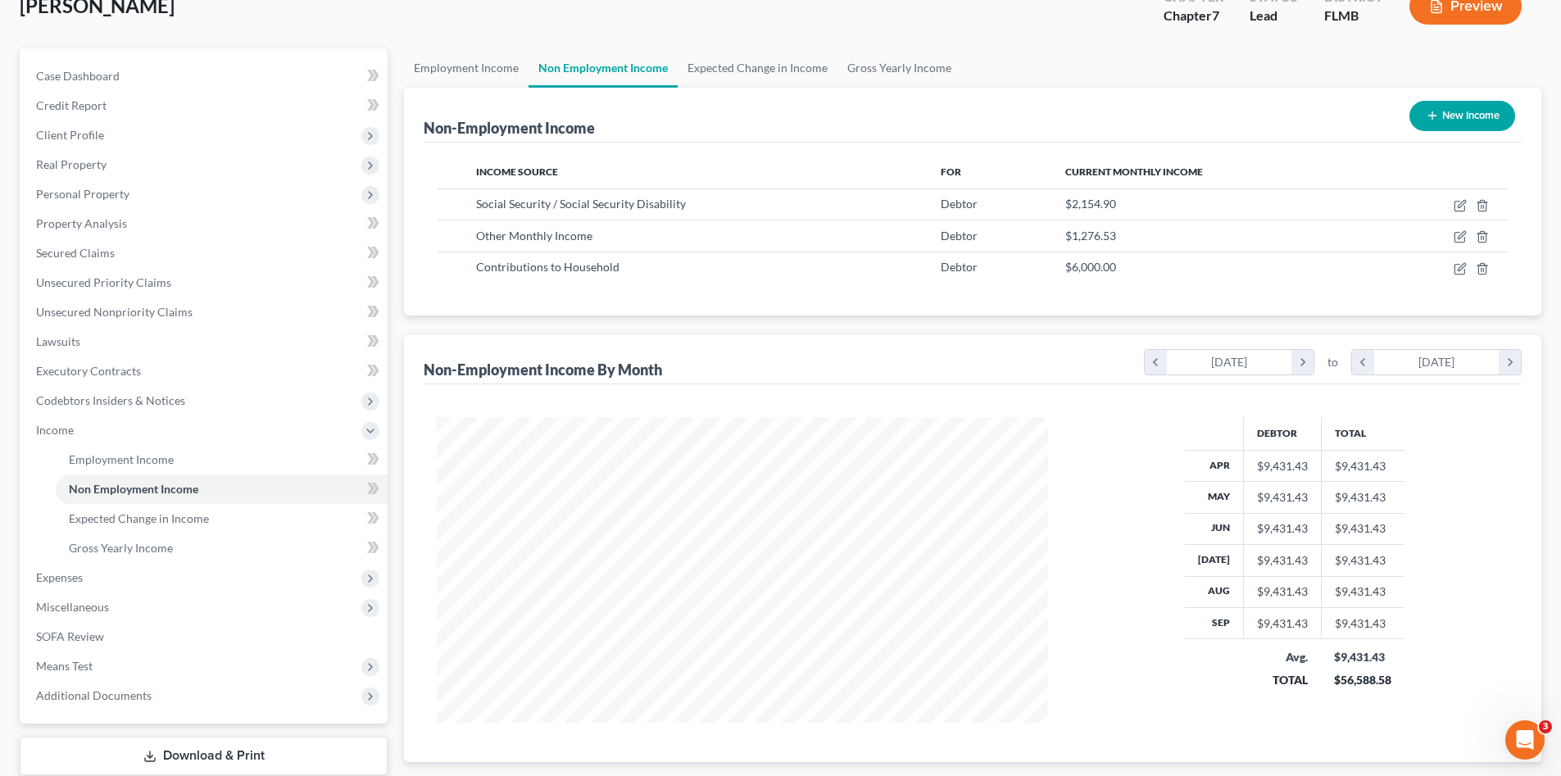
click at [396, 470] on div "Employment Income Non Employment Income Expected Change in Income Gross Yearly …" at bounding box center [973, 432] width 1154 height 769
click at [106, 583] on span "Expenses" at bounding box center [205, 577] width 365 height 29
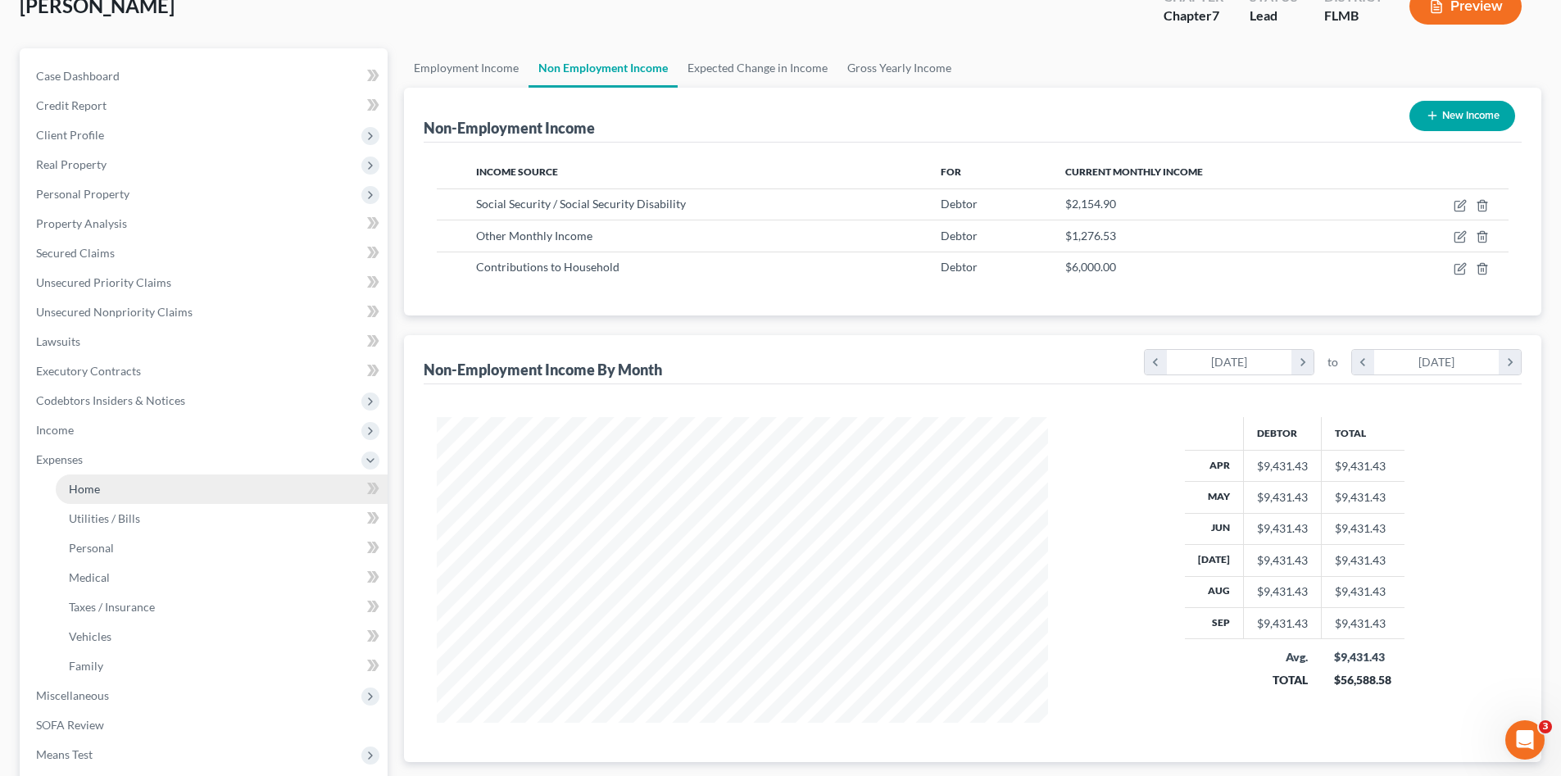
click at [129, 492] on link "Home" at bounding box center [222, 488] width 332 height 29
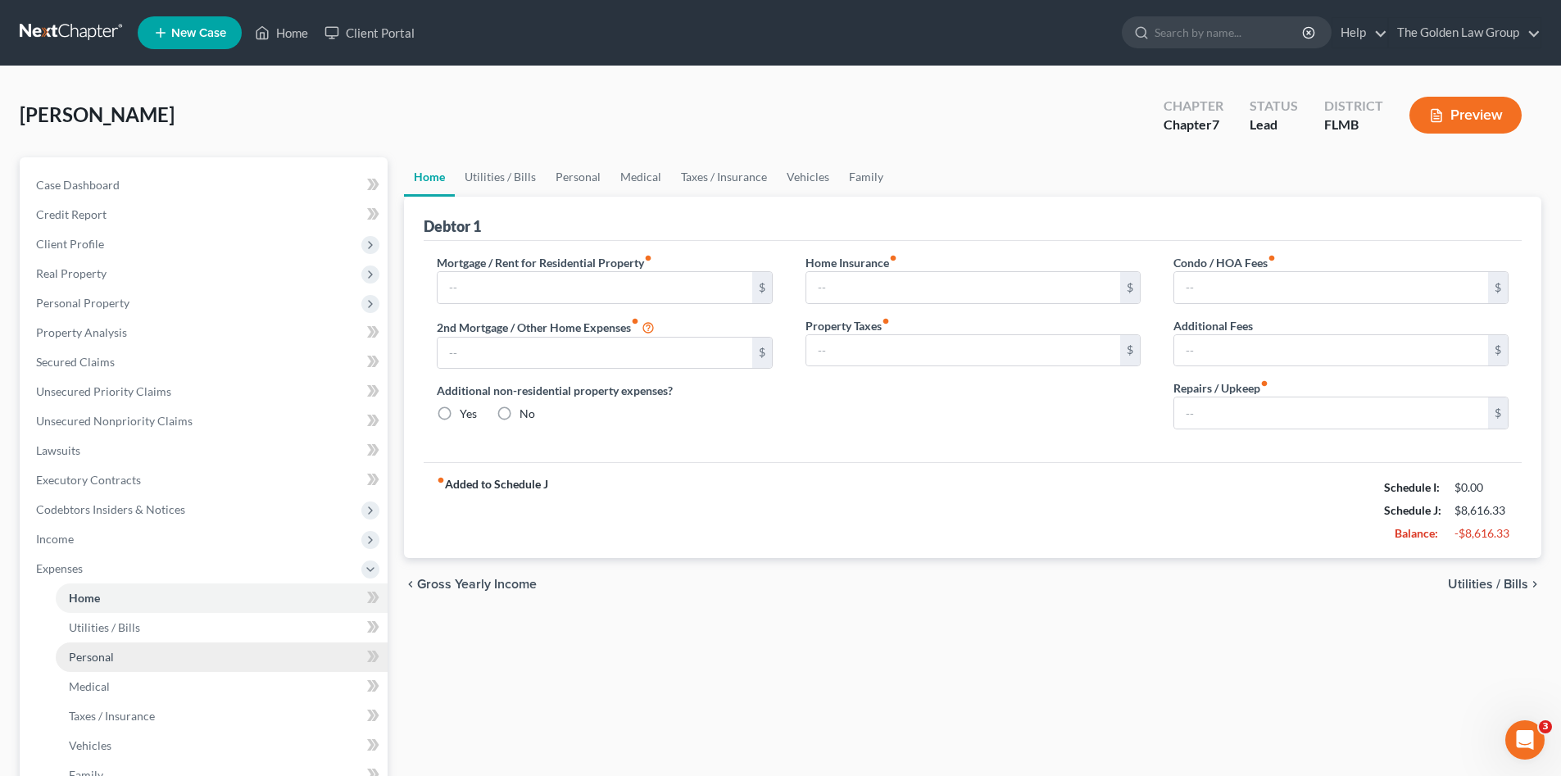
type input "3,163.00"
type input "0.00"
radio input "true"
type input "0.00"
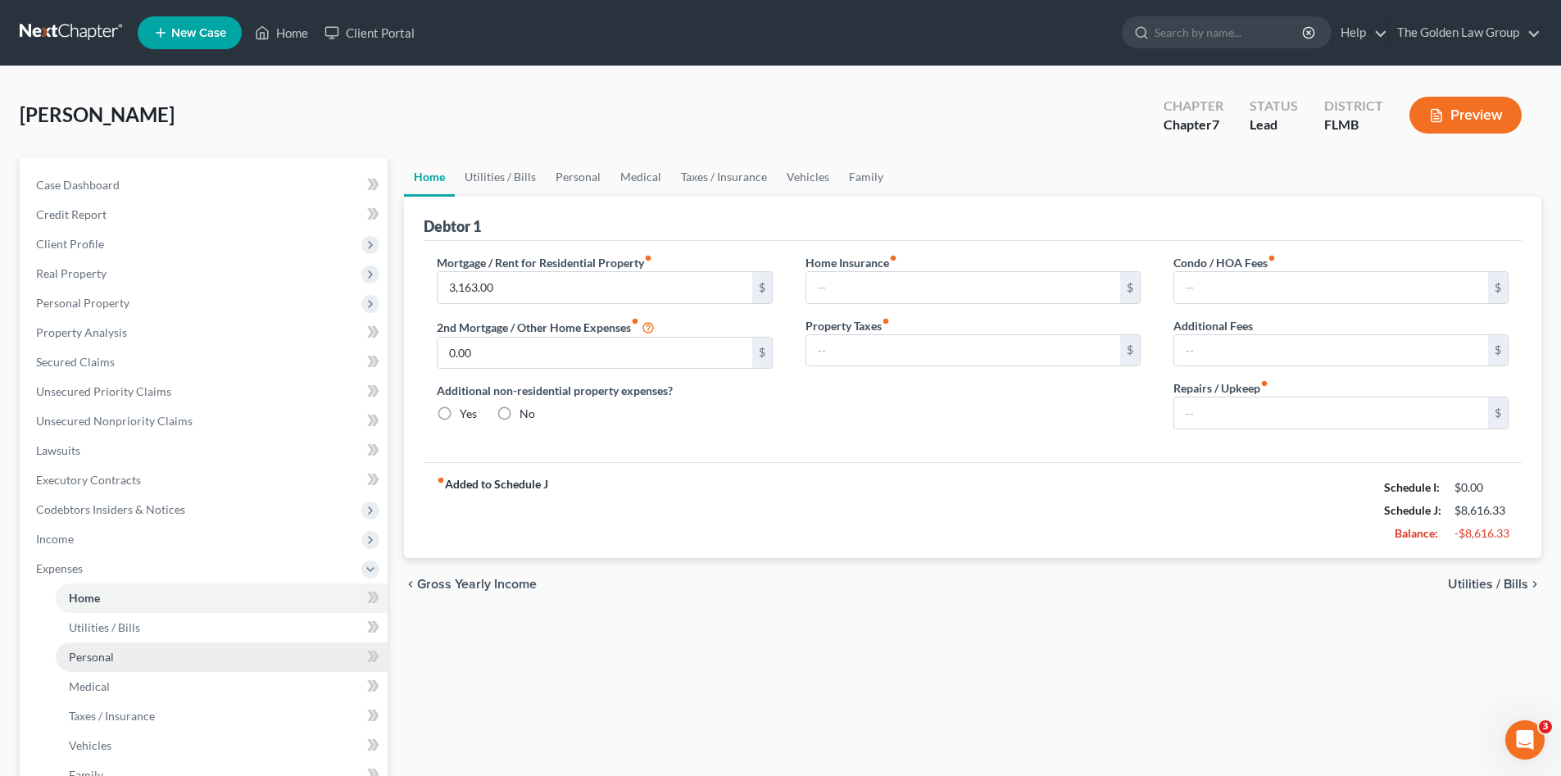
type input "8.33"
type input "200.00"
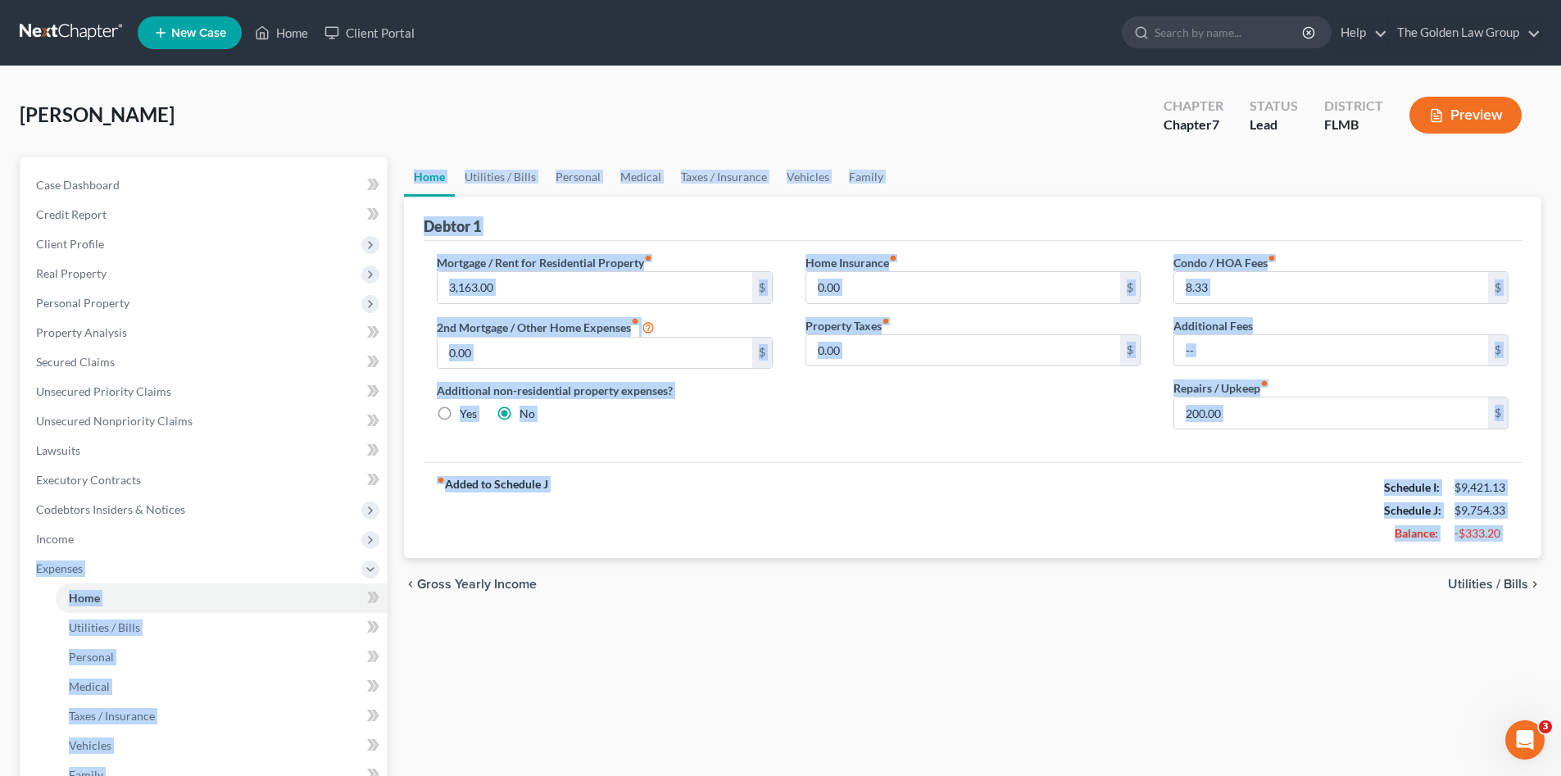
drag, startPoint x: 107, startPoint y: 545, endPoint x: 478, endPoint y: 602, distance: 375.5
click at [489, 599] on div "Petition Navigation Case Dashboard Payments Invoices Payments Payments Credit R…" at bounding box center [780, 586] width 1538 height 858
click at [529, 683] on div "Home Utilities / Bills Personal Medical Taxes / Insurance Vehicles Family Debto…" at bounding box center [973, 586] width 1154 height 858
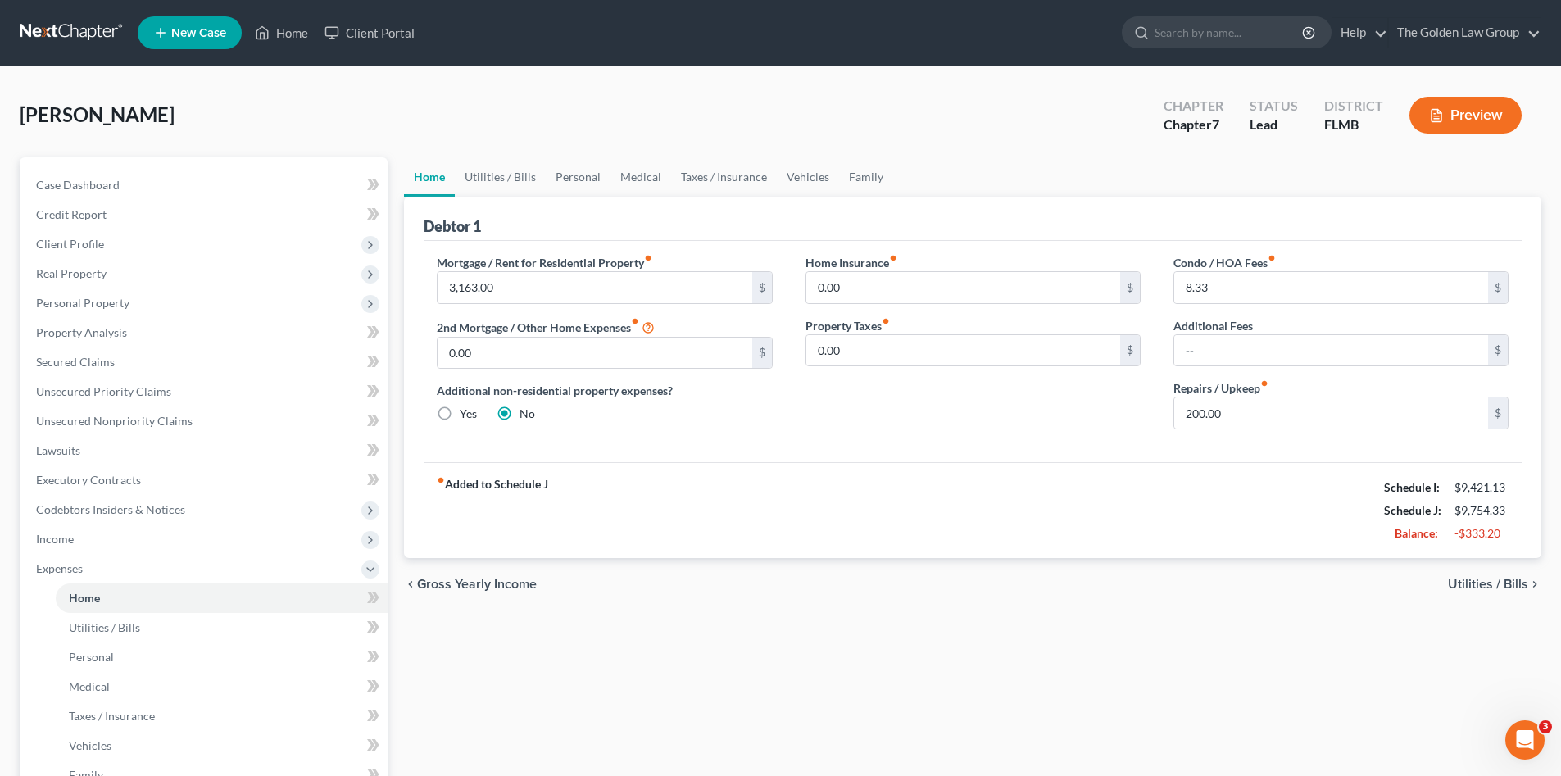
scroll to position [164, 0]
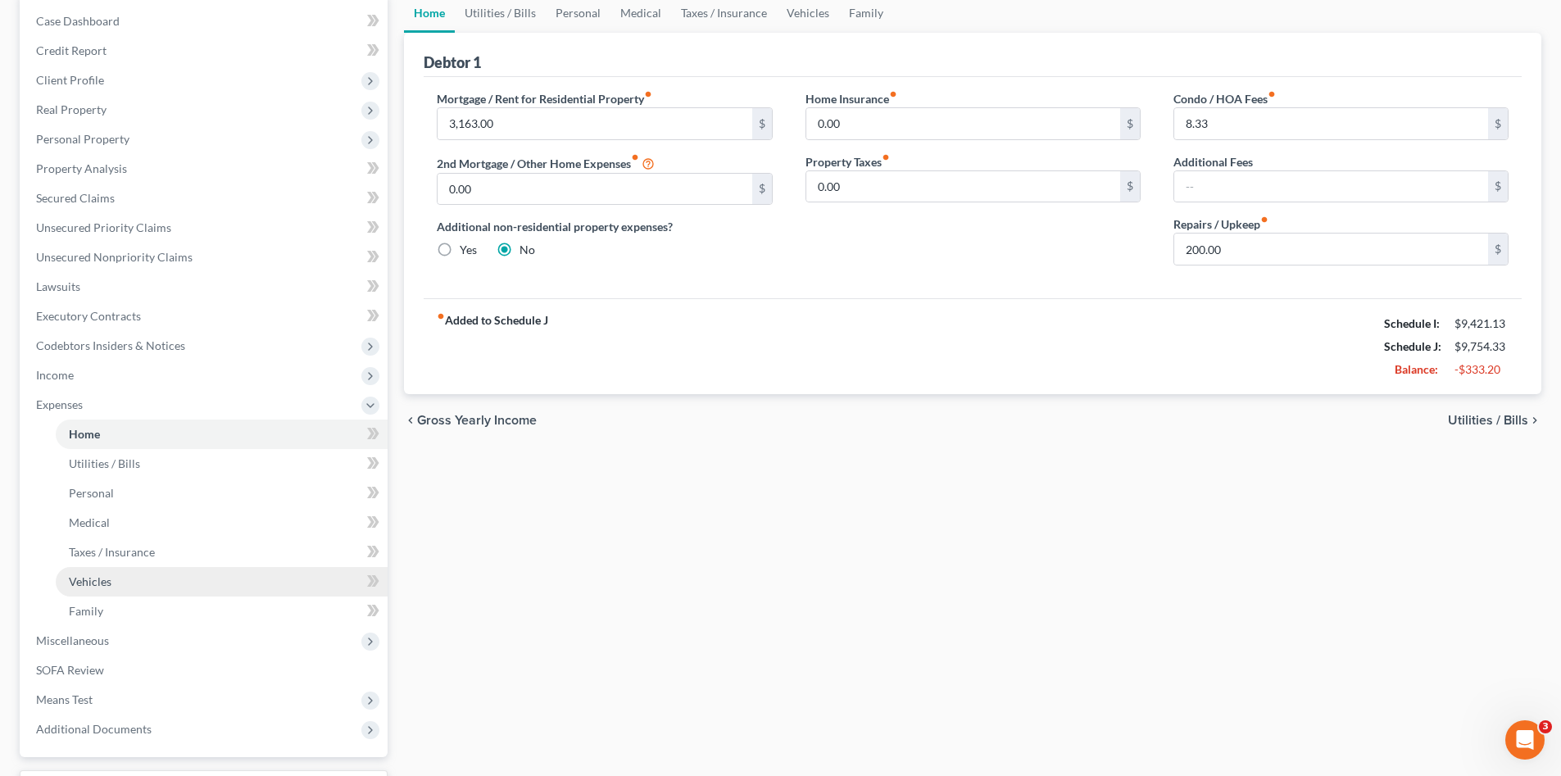
click at [90, 576] on span "Vehicles" at bounding box center [90, 581] width 43 height 14
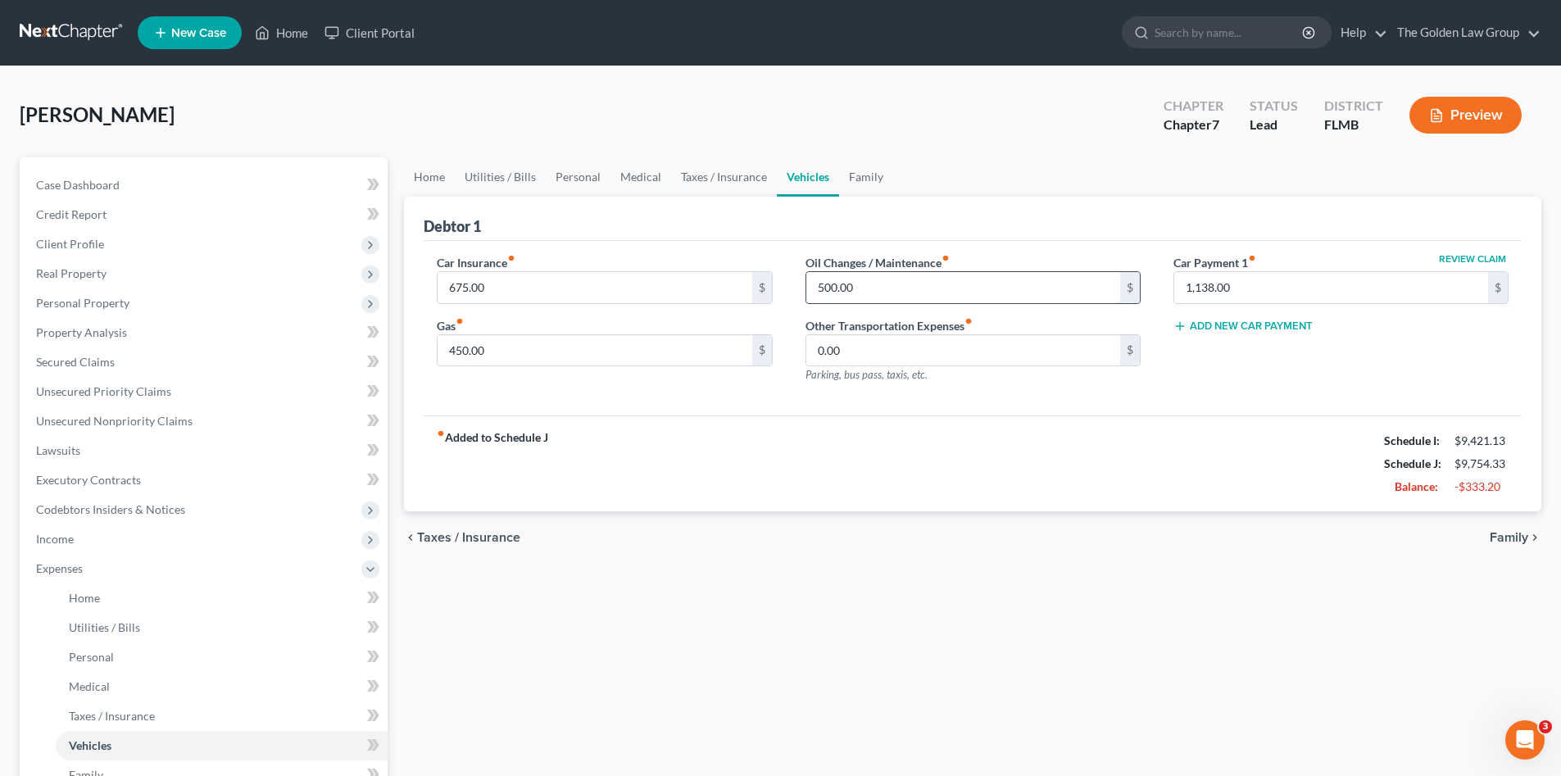
click at [894, 288] on input "500.00" at bounding box center [963, 287] width 314 height 31
type input "200.00"
click at [519, 349] on input "450.00" at bounding box center [594, 350] width 314 height 31
type input "300.00"
click at [827, 436] on div "fiber_manual_record Added to Schedule J Schedule I: $9,421.13 Schedule J: $9,30…" at bounding box center [973, 463] width 1098 height 96
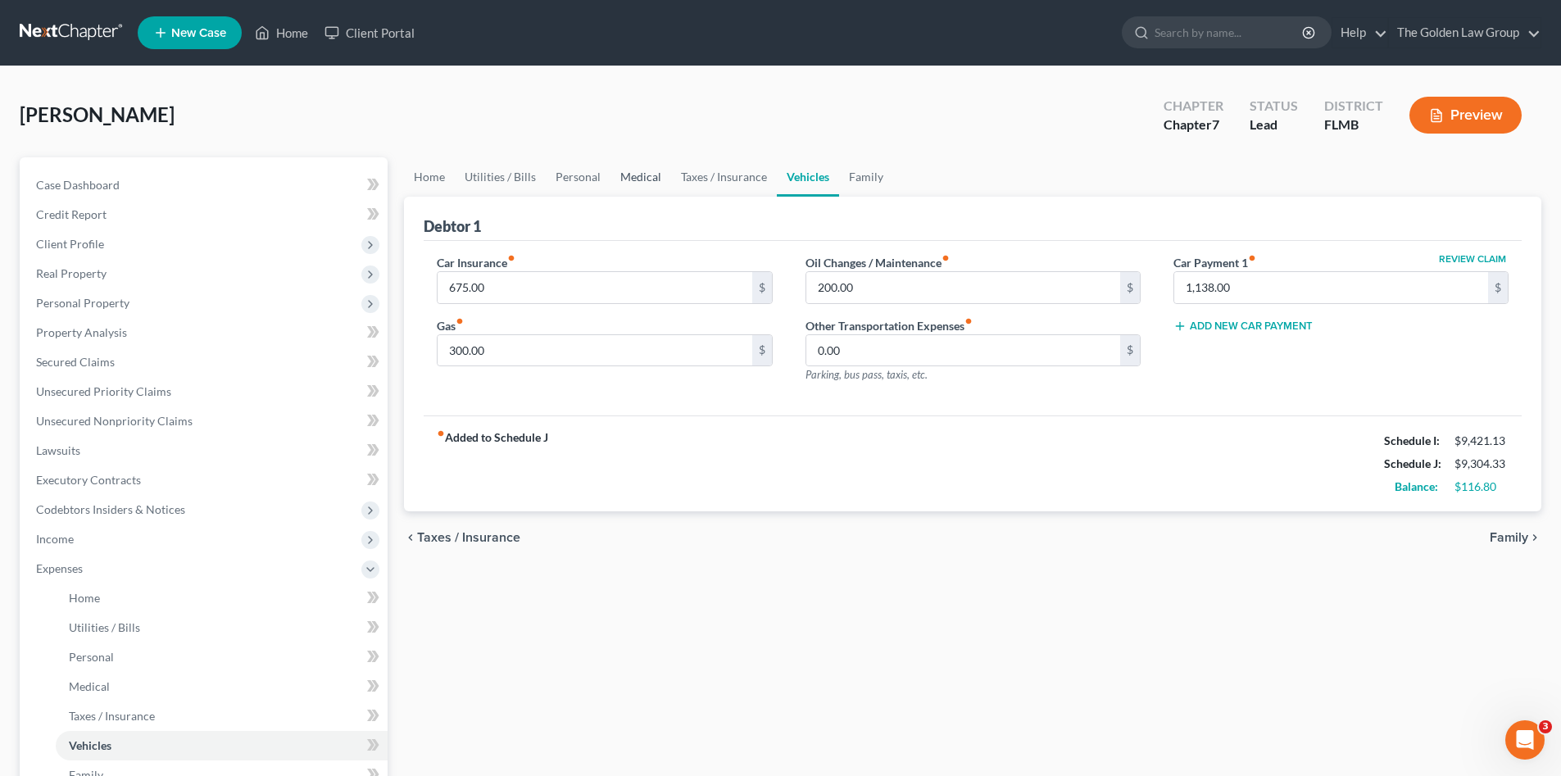
click at [637, 179] on link "Medical" at bounding box center [640, 176] width 61 height 39
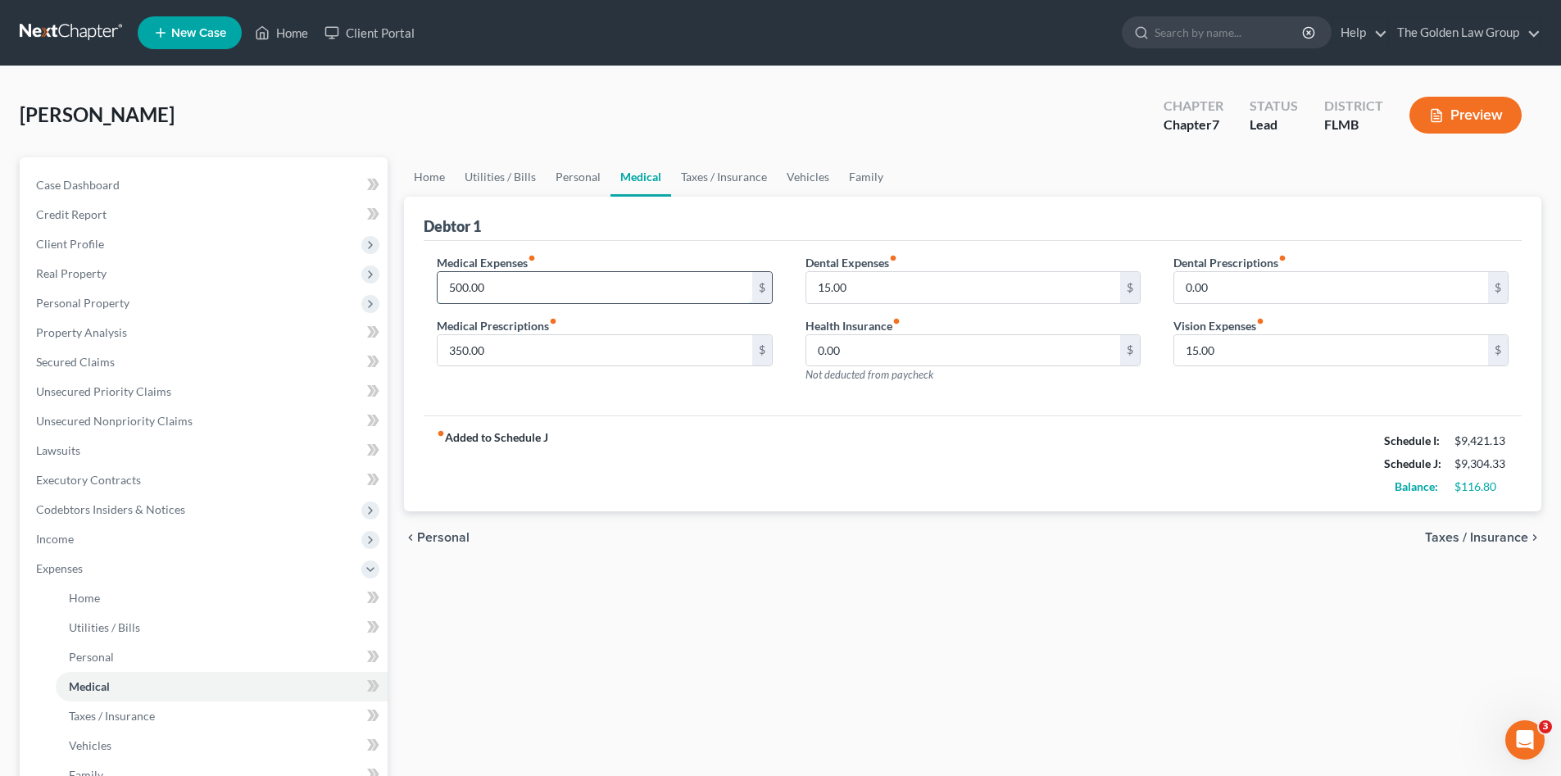
click at [520, 287] on input "500.00" at bounding box center [594, 287] width 314 height 31
type input "100.00"
click at [619, 354] on input "350.00" at bounding box center [594, 350] width 314 height 31
type input "300.00"
click at [560, 394] on div "Medical Expenses fiber_manual_record 100.00 $ Medical Prescriptions fiber_manua…" at bounding box center [604, 325] width 368 height 143
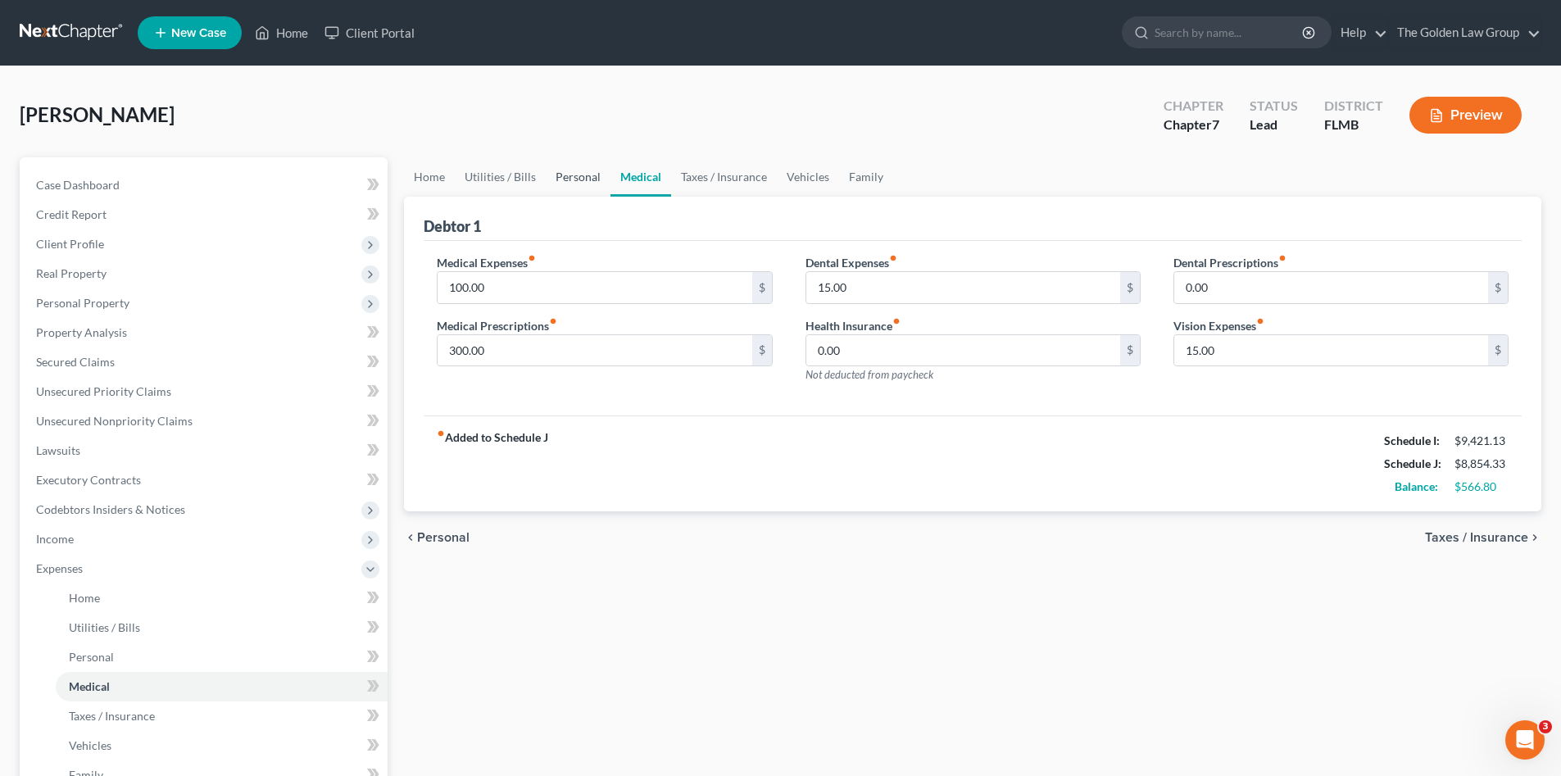
click at [569, 171] on link "Personal" at bounding box center [578, 176] width 65 height 39
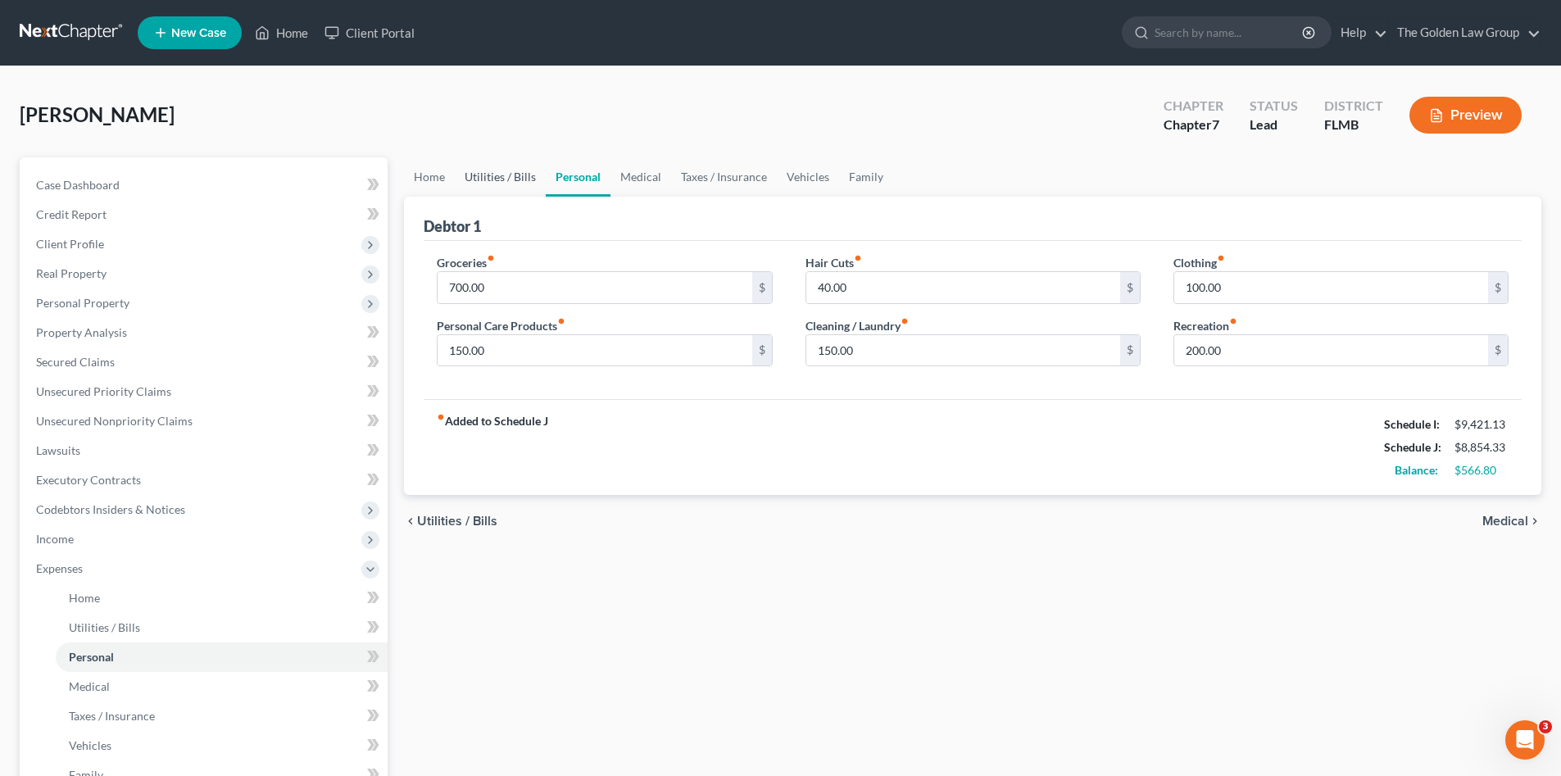
click at [511, 175] on link "Utilities / Bills" at bounding box center [500, 176] width 91 height 39
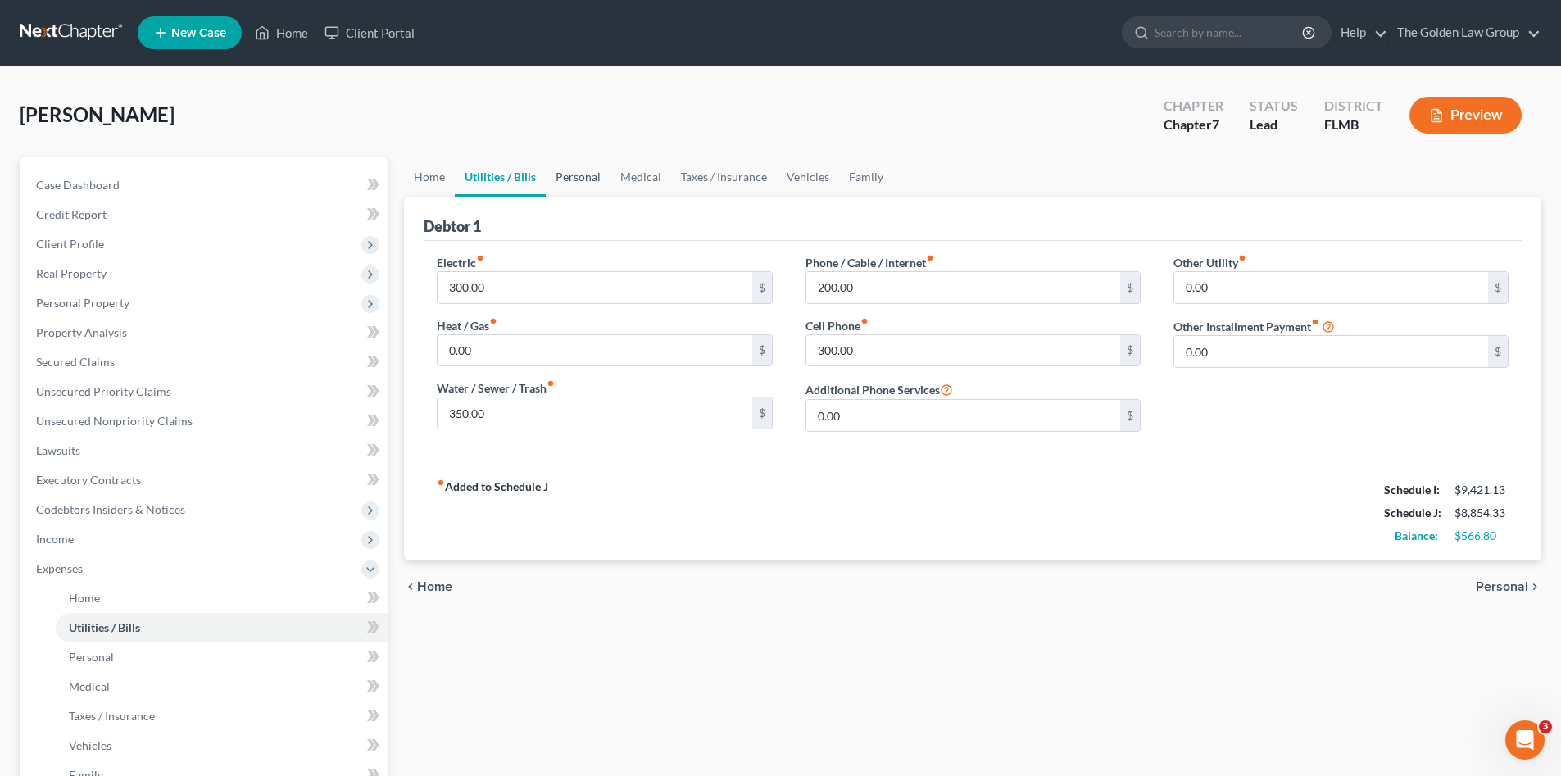
click at [562, 170] on link "Personal" at bounding box center [578, 176] width 65 height 39
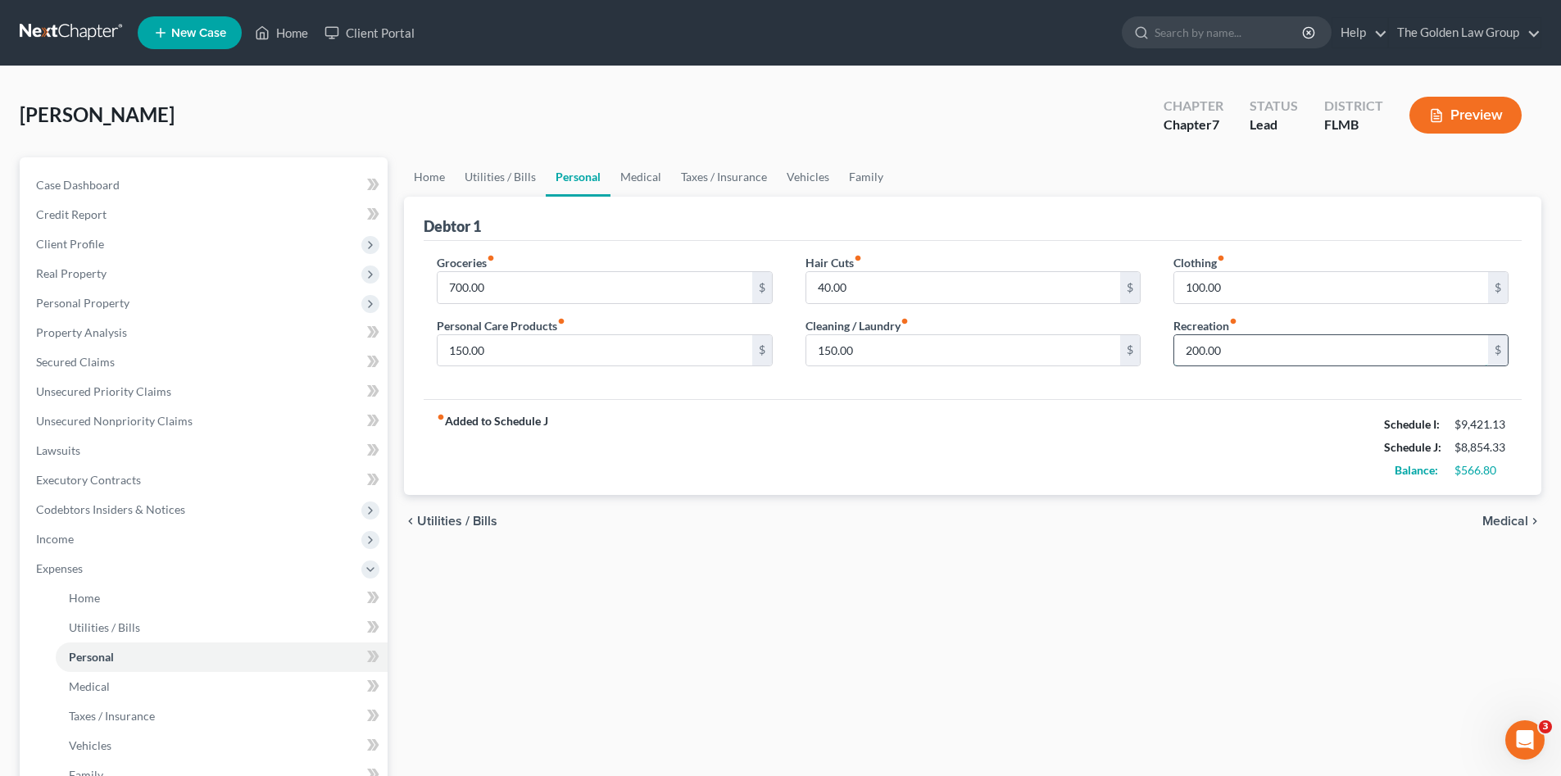
click at [1225, 350] on input "200.00" at bounding box center [1331, 350] width 314 height 31
type input "100.00"
drag, startPoint x: 1230, startPoint y: 437, endPoint x: 1209, endPoint y: 450, distance: 24.3
click at [1231, 437] on div "fiber_manual_record Added to Schedule J Schedule I: $9,421.13 Schedule J: $8,75…" at bounding box center [973, 447] width 1098 height 96
click at [1187, 434] on div "fiber_manual_record Added to Schedule J Schedule I: $9,421.13 Schedule J: $8,75…" at bounding box center [973, 447] width 1098 height 96
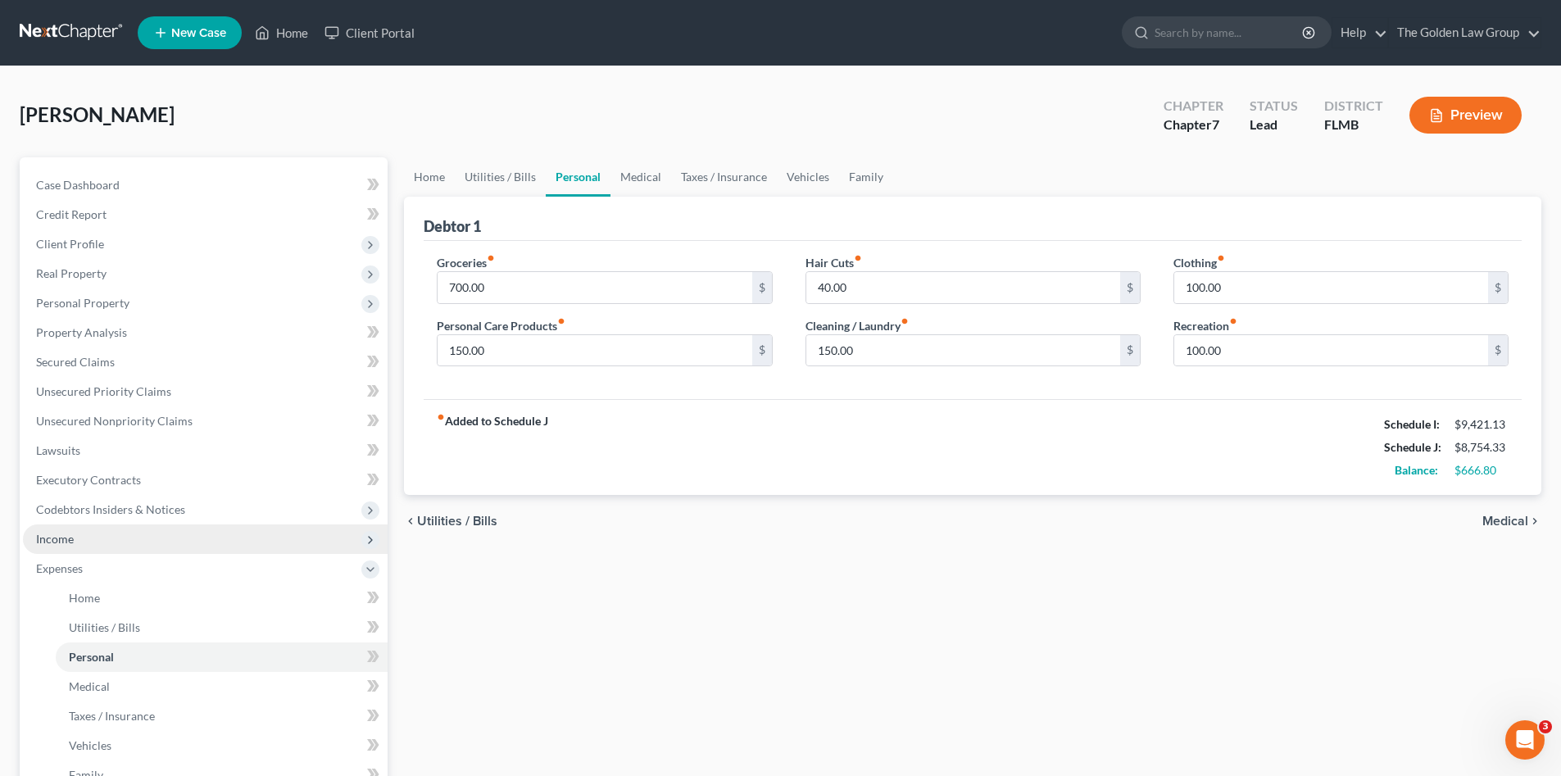
click at [86, 537] on span "Income" at bounding box center [205, 538] width 365 height 29
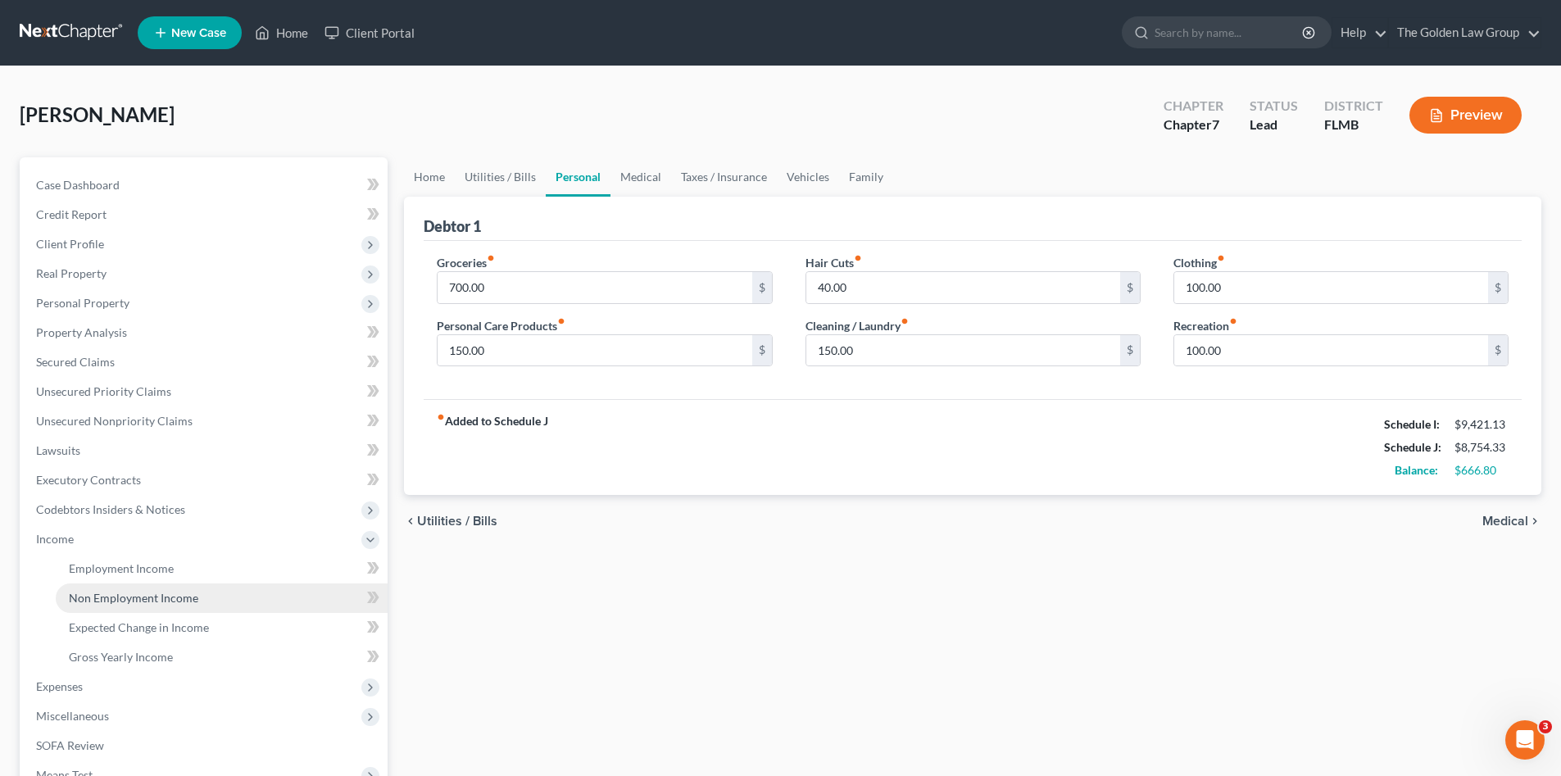
drag, startPoint x: 160, startPoint y: 600, endPoint x: 174, endPoint y: 594, distance: 15.1
click at [161, 599] on span "Non Employment Income" at bounding box center [133, 598] width 129 height 14
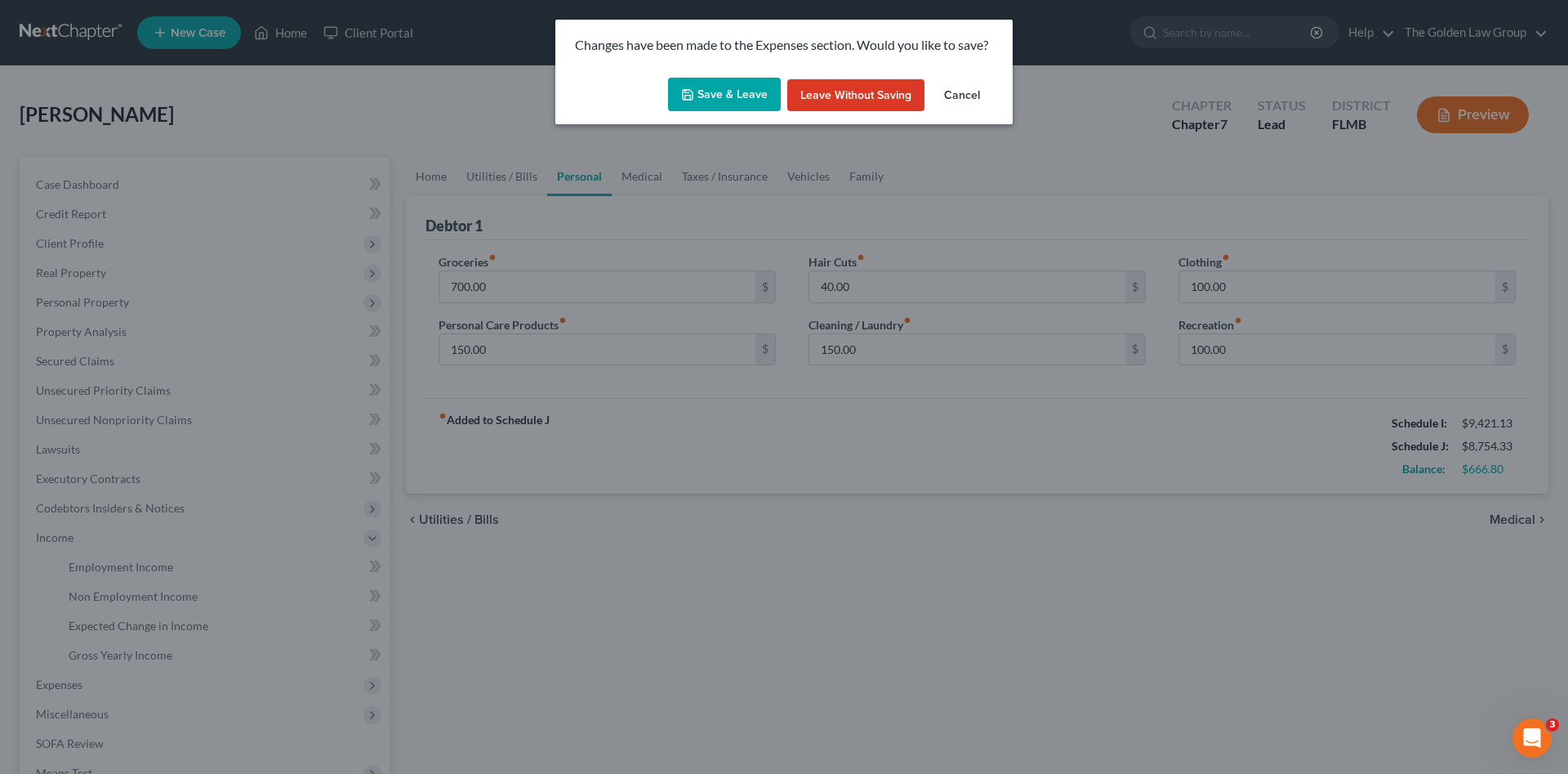
click at [753, 97] on button "Save & Leave" at bounding box center [724, 95] width 113 height 34
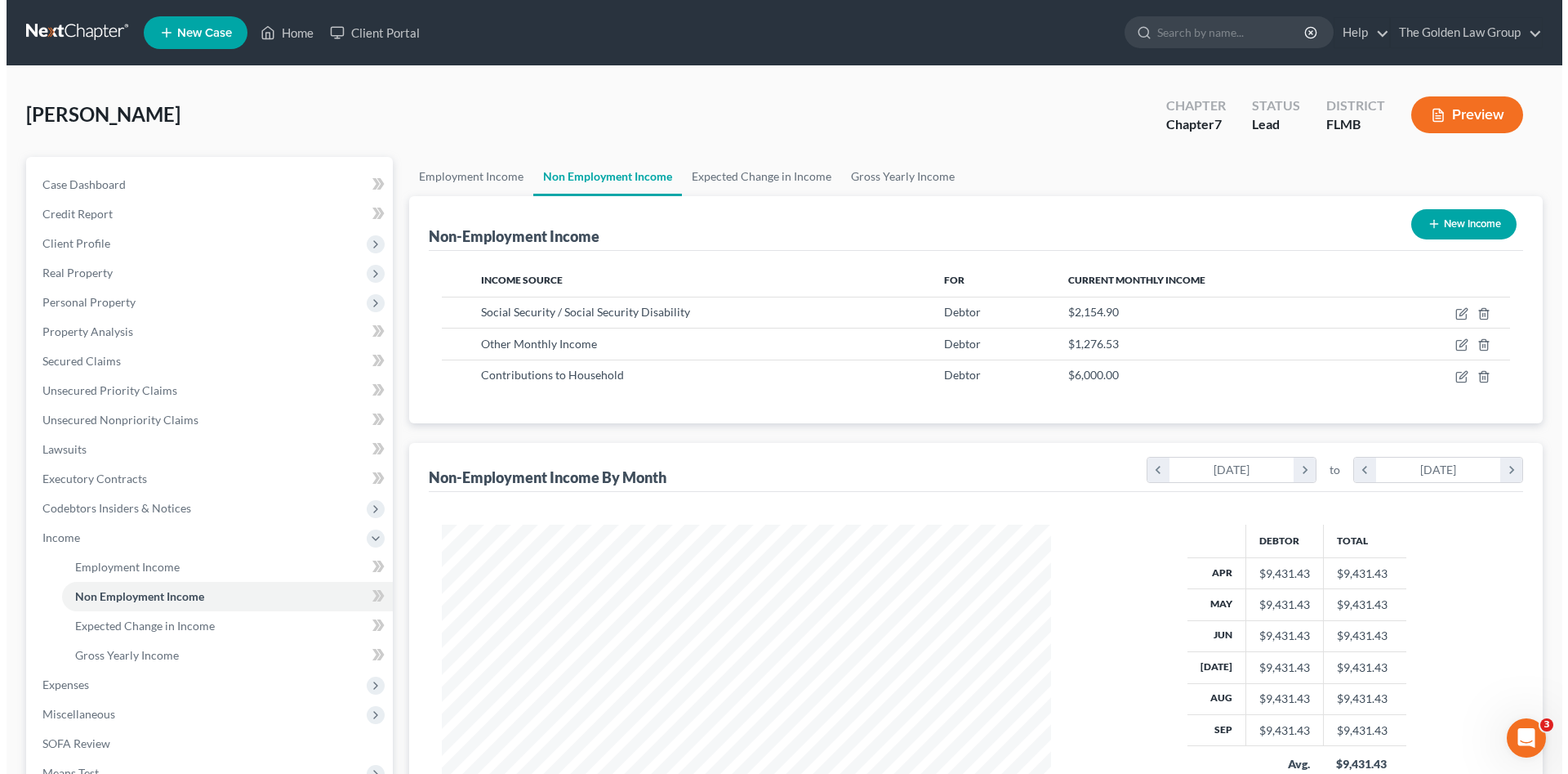
scroll to position [305, 642]
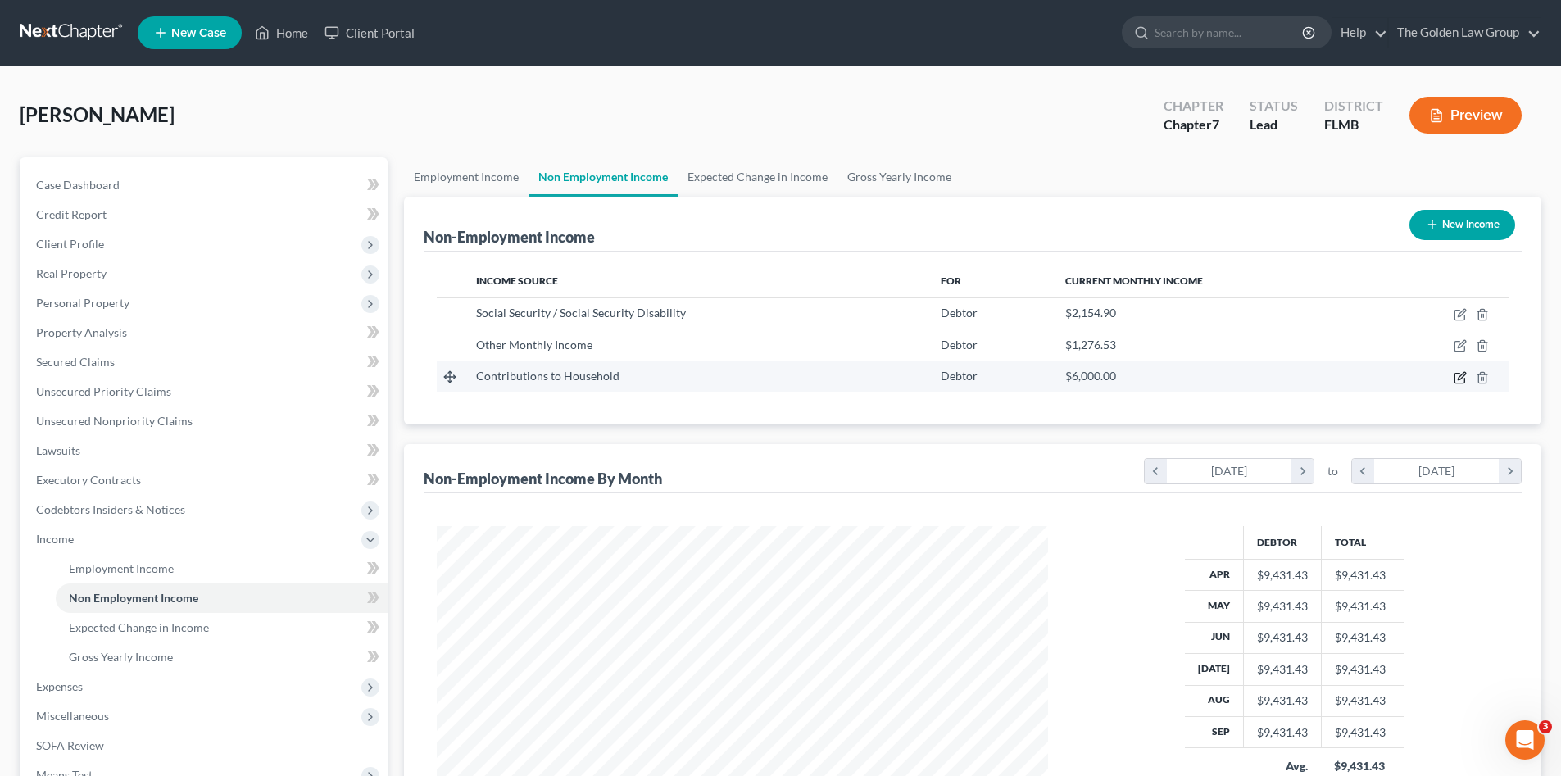
click at [1456, 380] on icon "button" at bounding box center [1459, 377] width 13 height 13
select select "8"
select select "0"
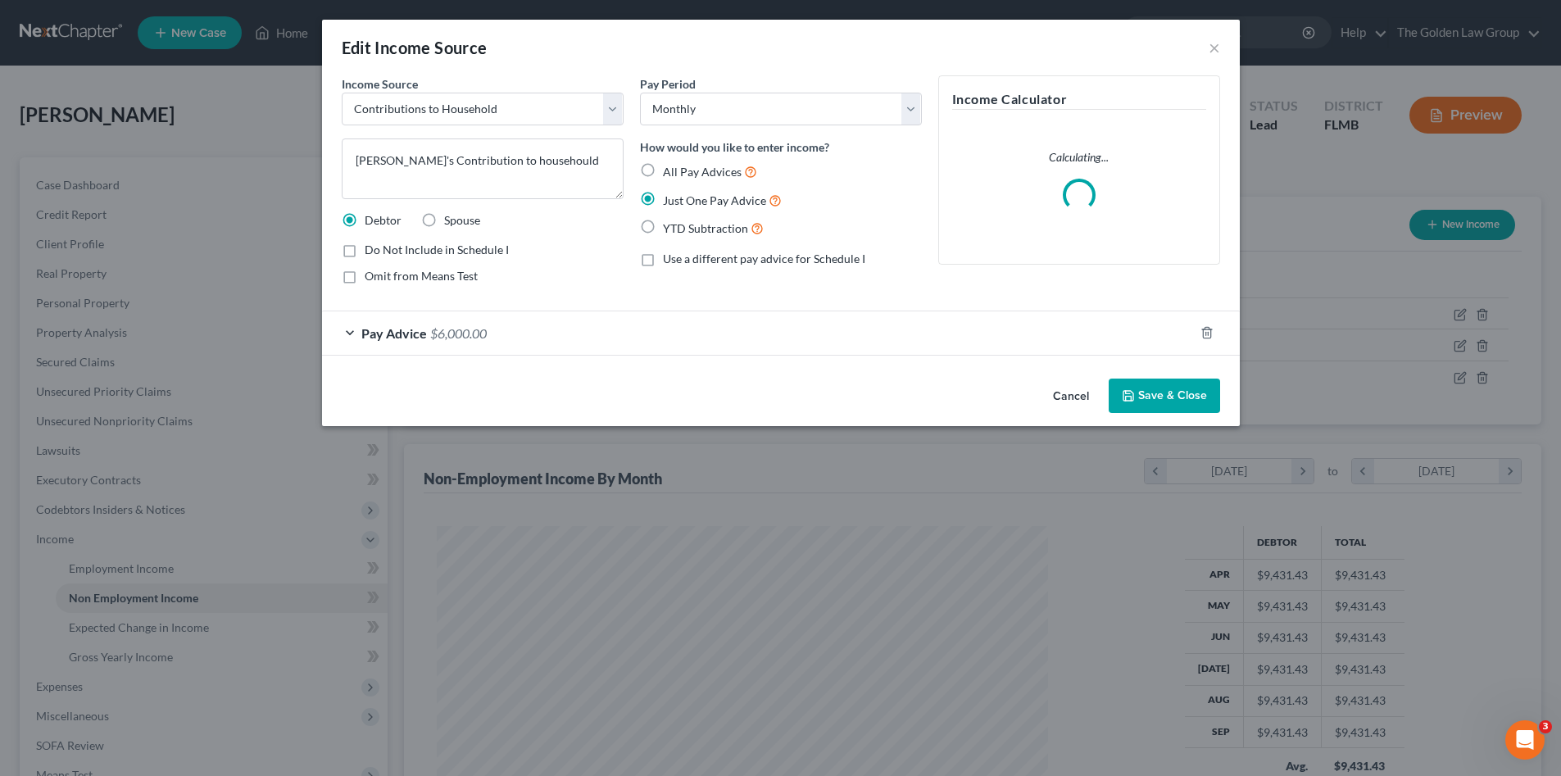
scroll to position [308, 650]
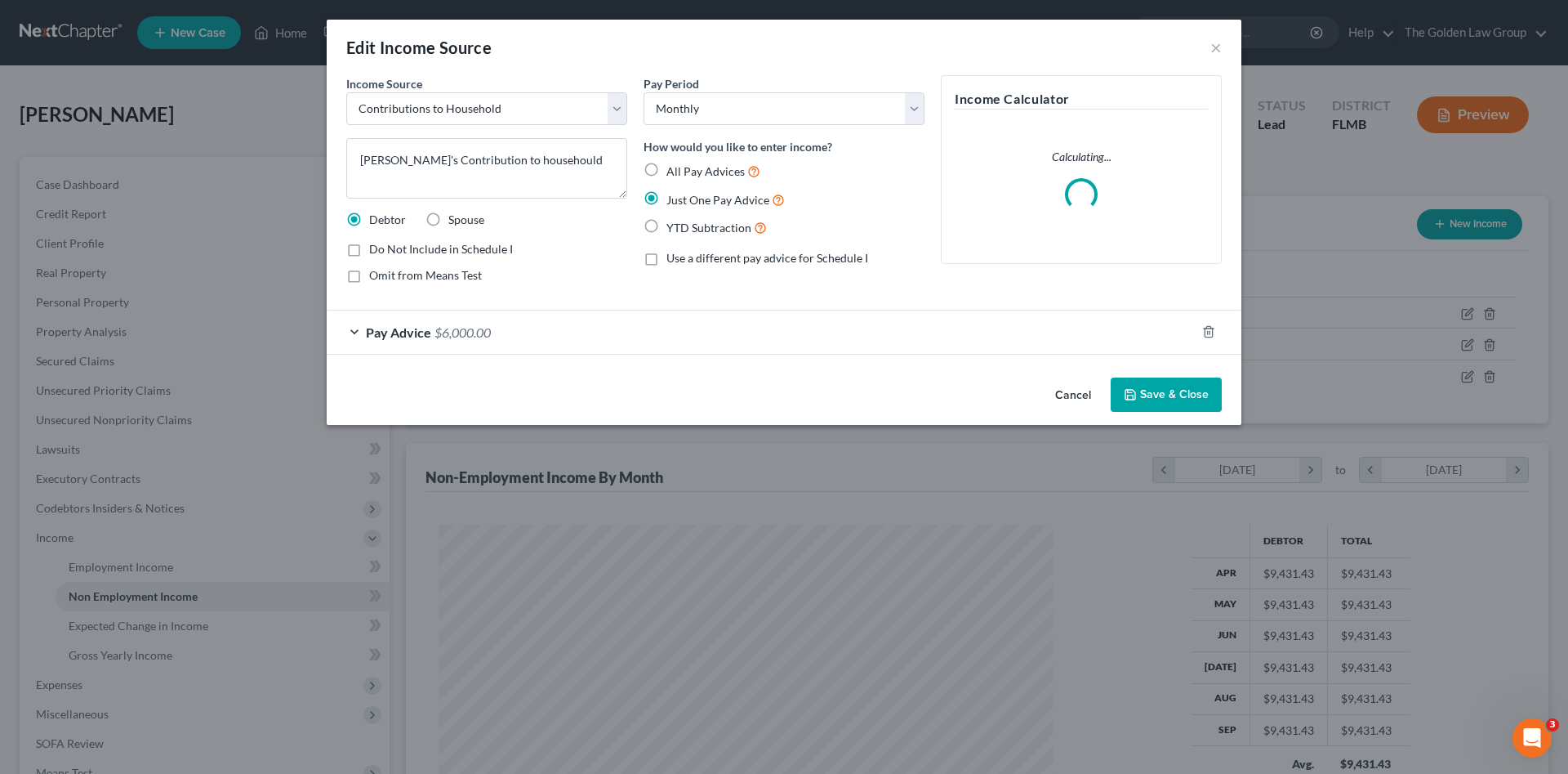
click at [447, 336] on span "$6,000.00" at bounding box center [463, 332] width 57 height 16
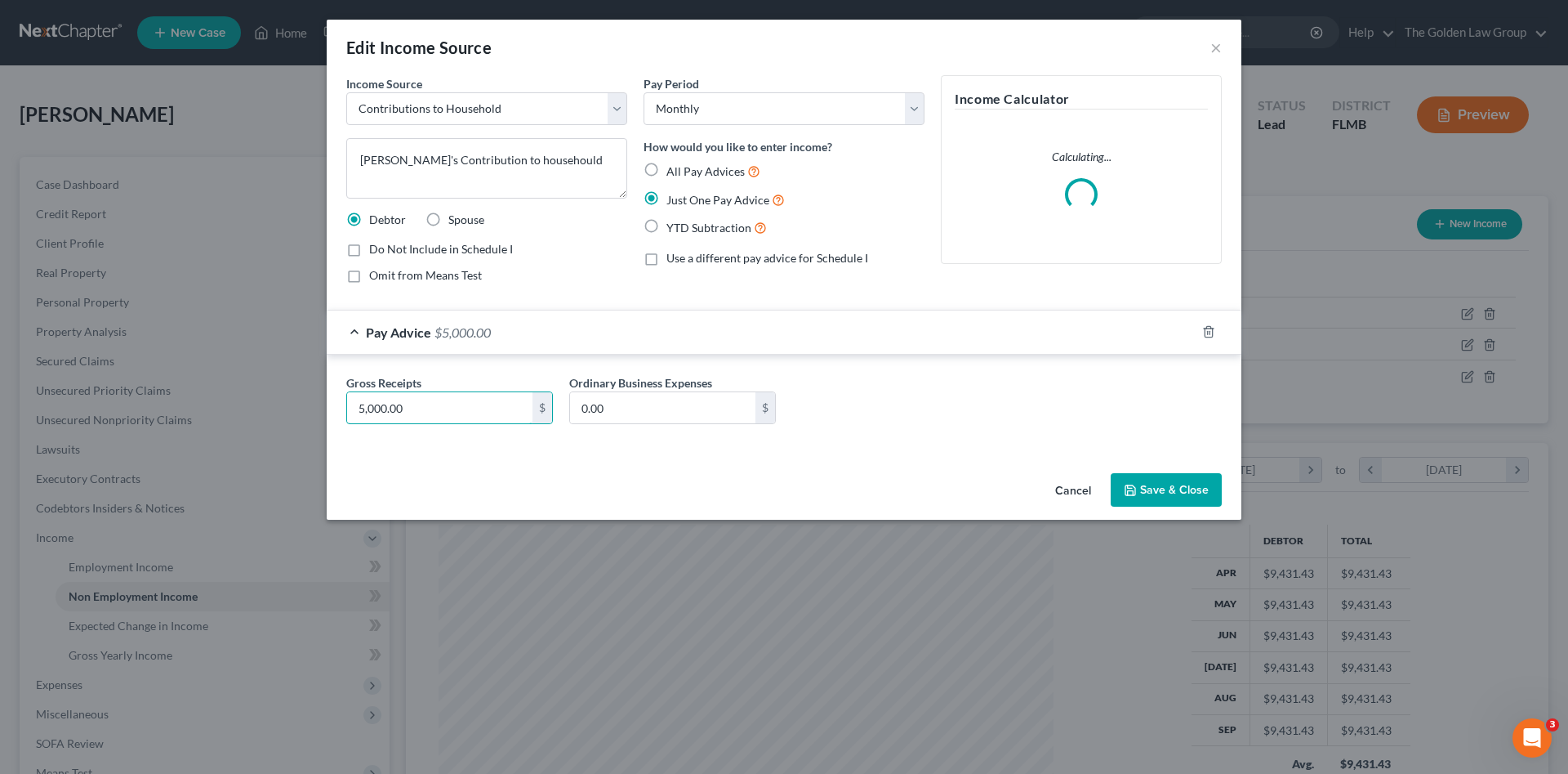
type input "5,000.00"
click at [1178, 489] on button "Save & Close" at bounding box center [1165, 490] width 111 height 34
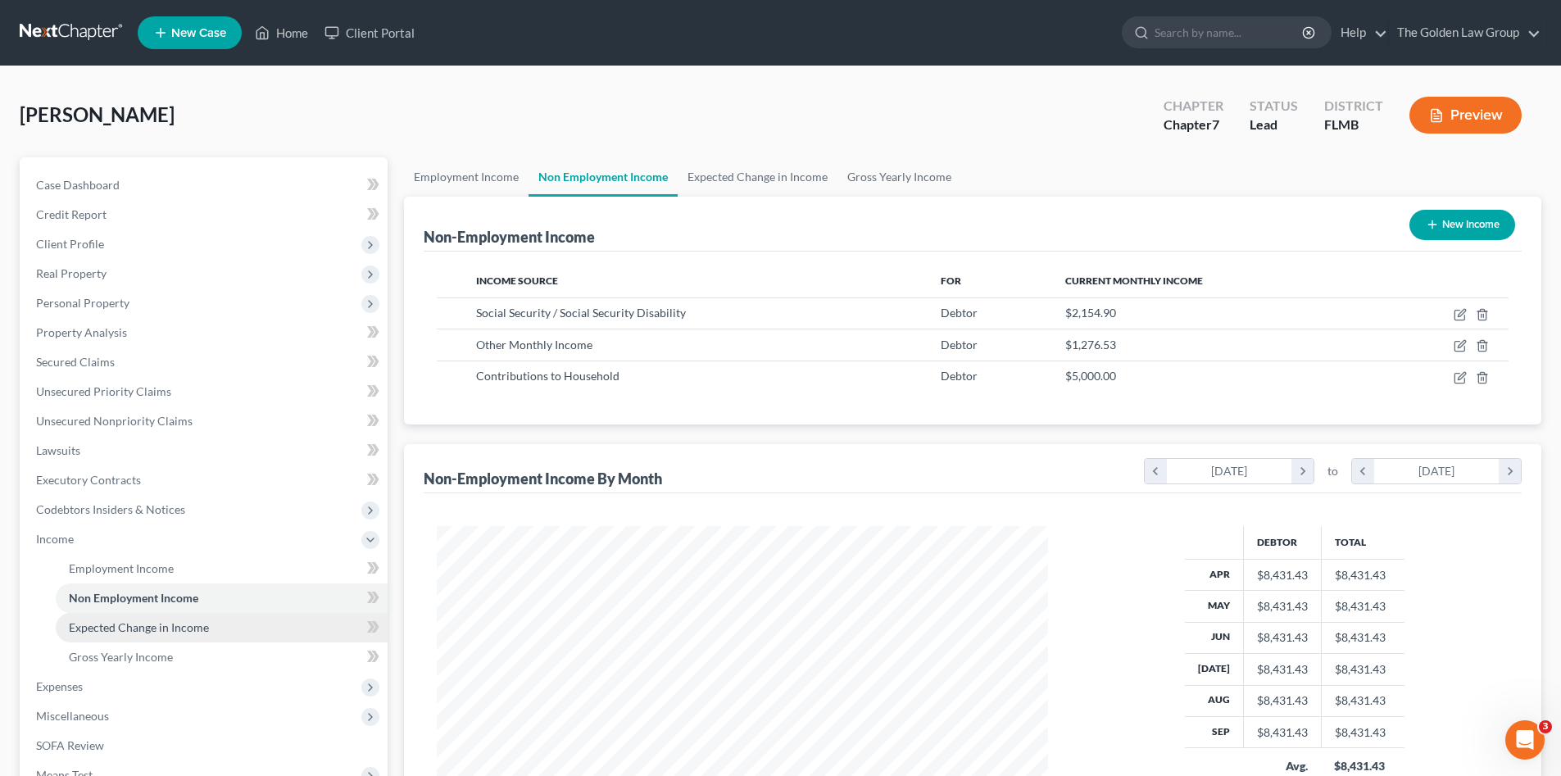
scroll to position [192, 0]
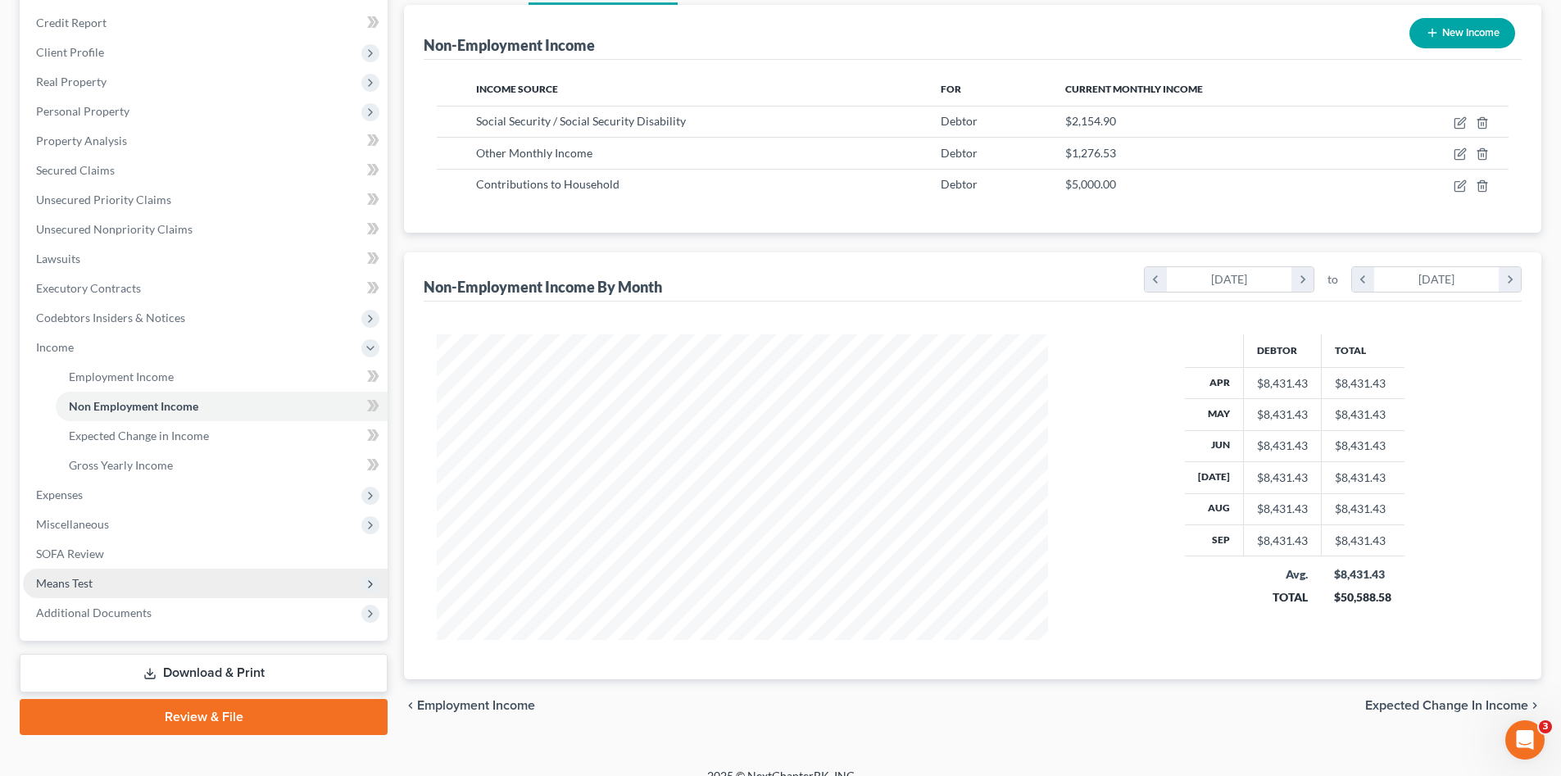
click at [116, 584] on span "Means Test" at bounding box center [205, 583] width 365 height 29
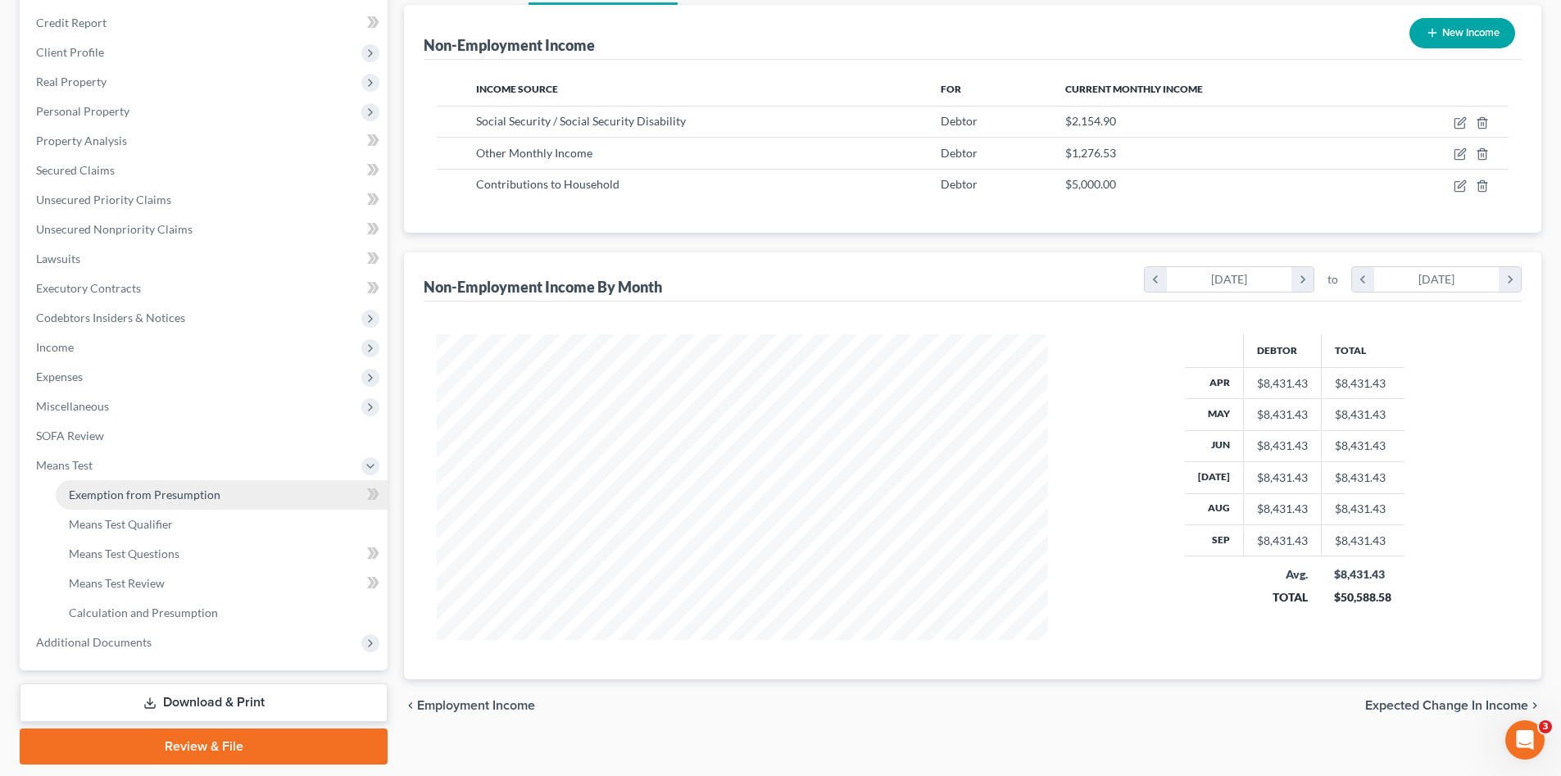
click at [147, 499] on span "Exemption from Presumption" at bounding box center [145, 494] width 152 height 14
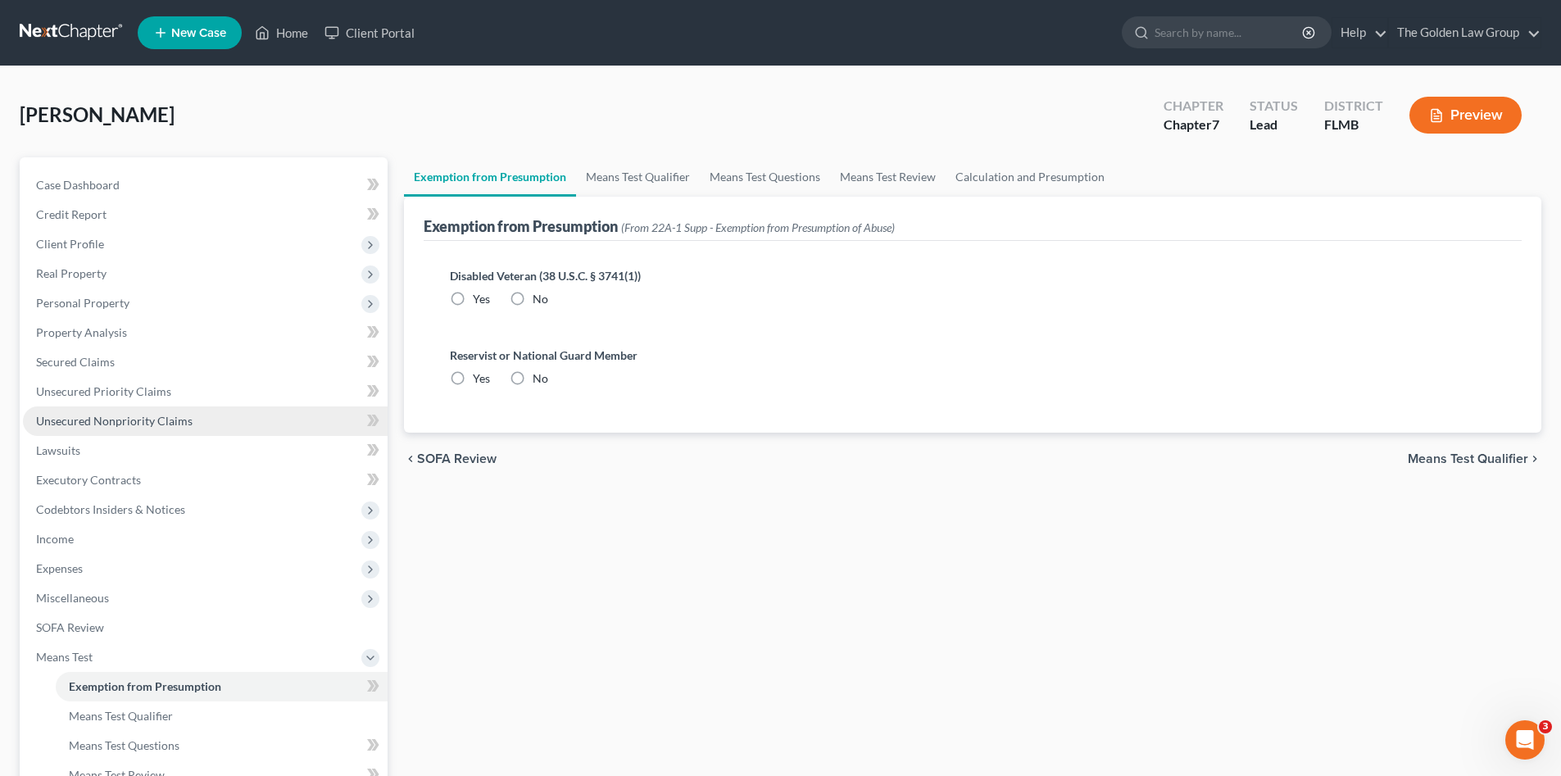
radio input "true"
drag, startPoint x: 619, startPoint y: 192, endPoint x: 632, endPoint y: 182, distance: 15.7
click at [622, 190] on link "Means Test Qualifier" at bounding box center [638, 176] width 124 height 39
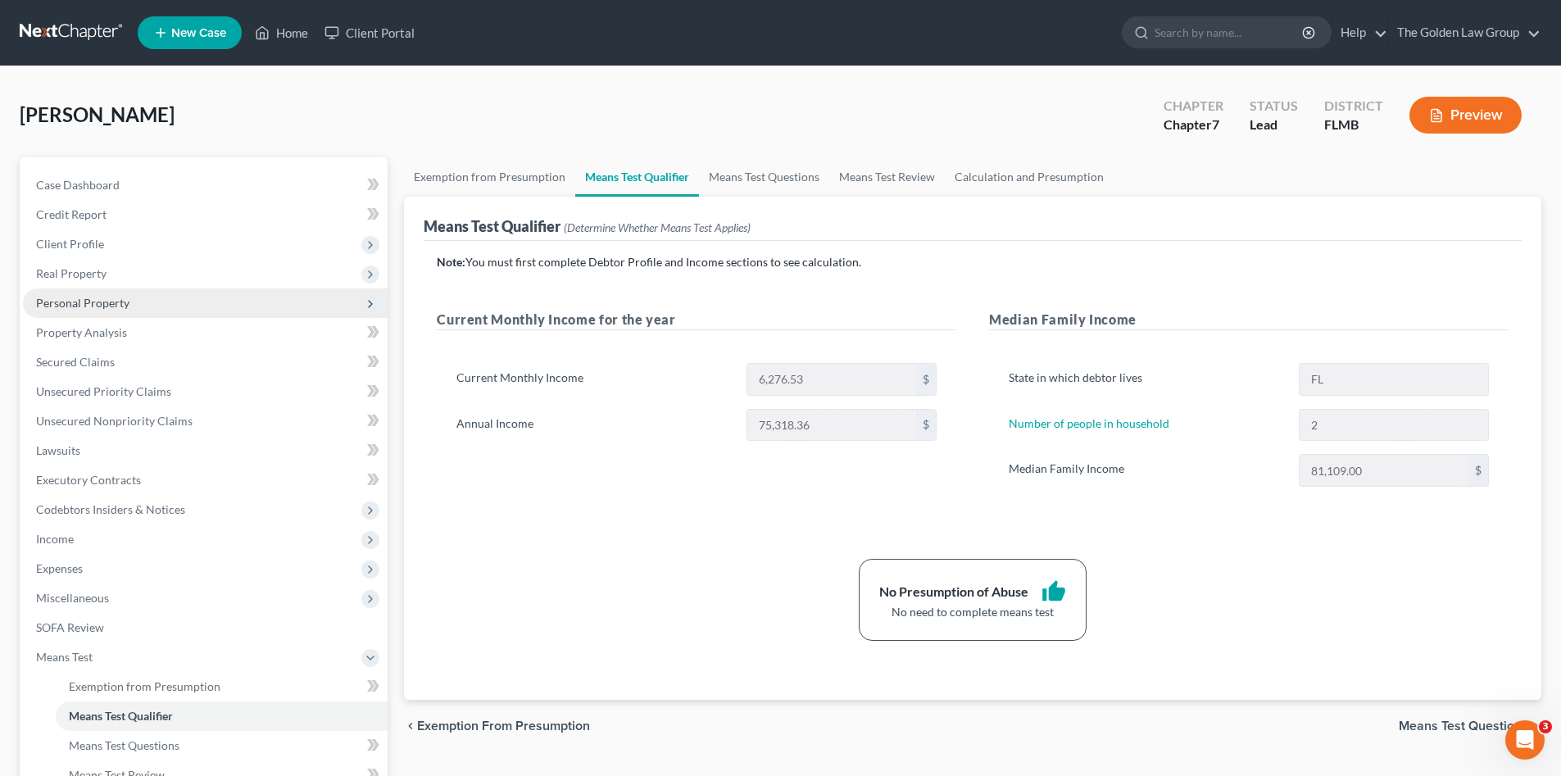
click at [110, 311] on span "Personal Property" at bounding box center [205, 302] width 365 height 29
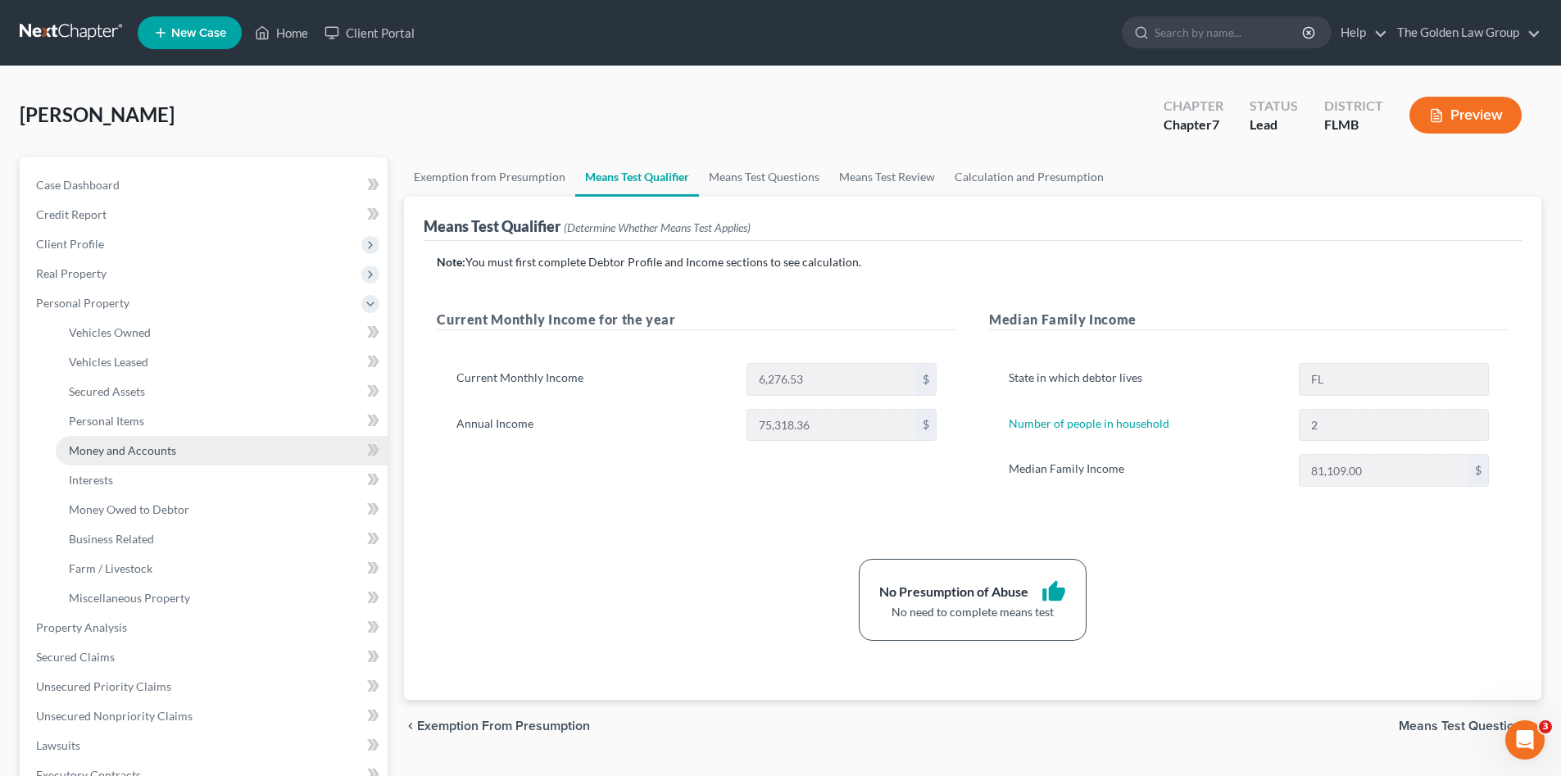
click at [172, 448] on span "Money and Accounts" at bounding box center [122, 450] width 107 height 14
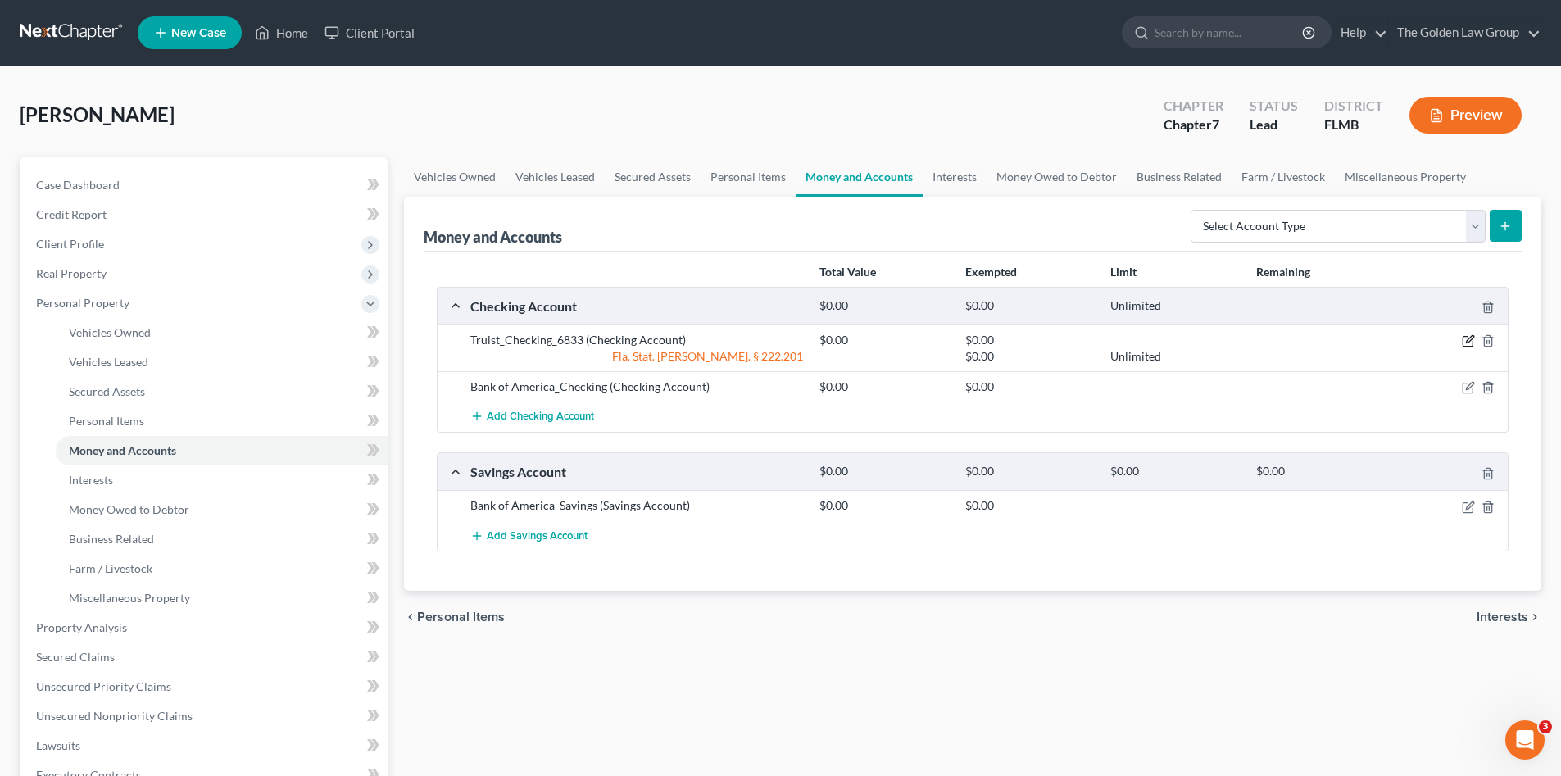
drag, startPoint x: 1463, startPoint y: 337, endPoint x: 1430, endPoint y: 342, distance: 34.1
click at [1430, 342] on div at bounding box center [1451, 340] width 116 height 16
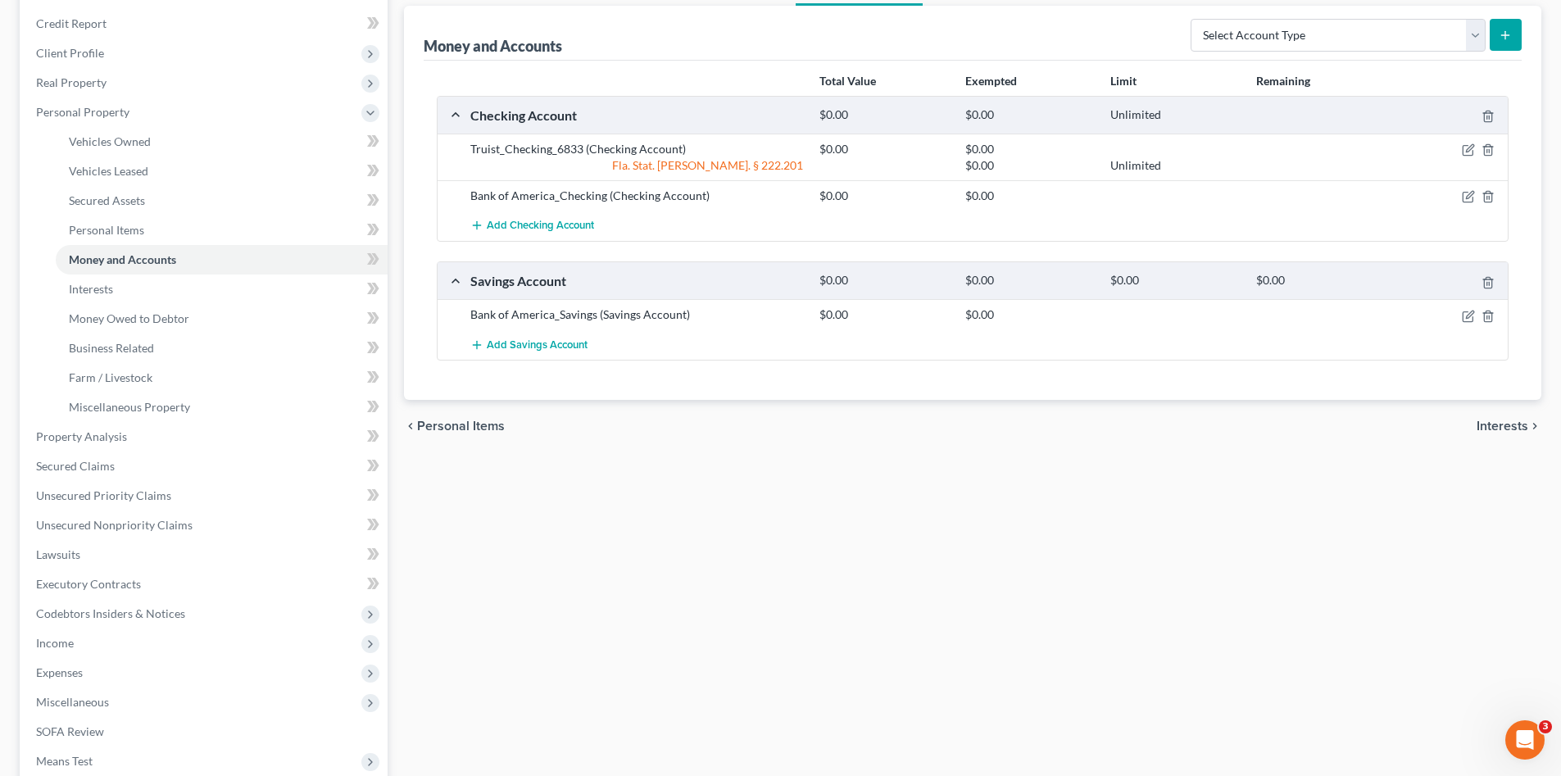
scroll to position [383, 0]
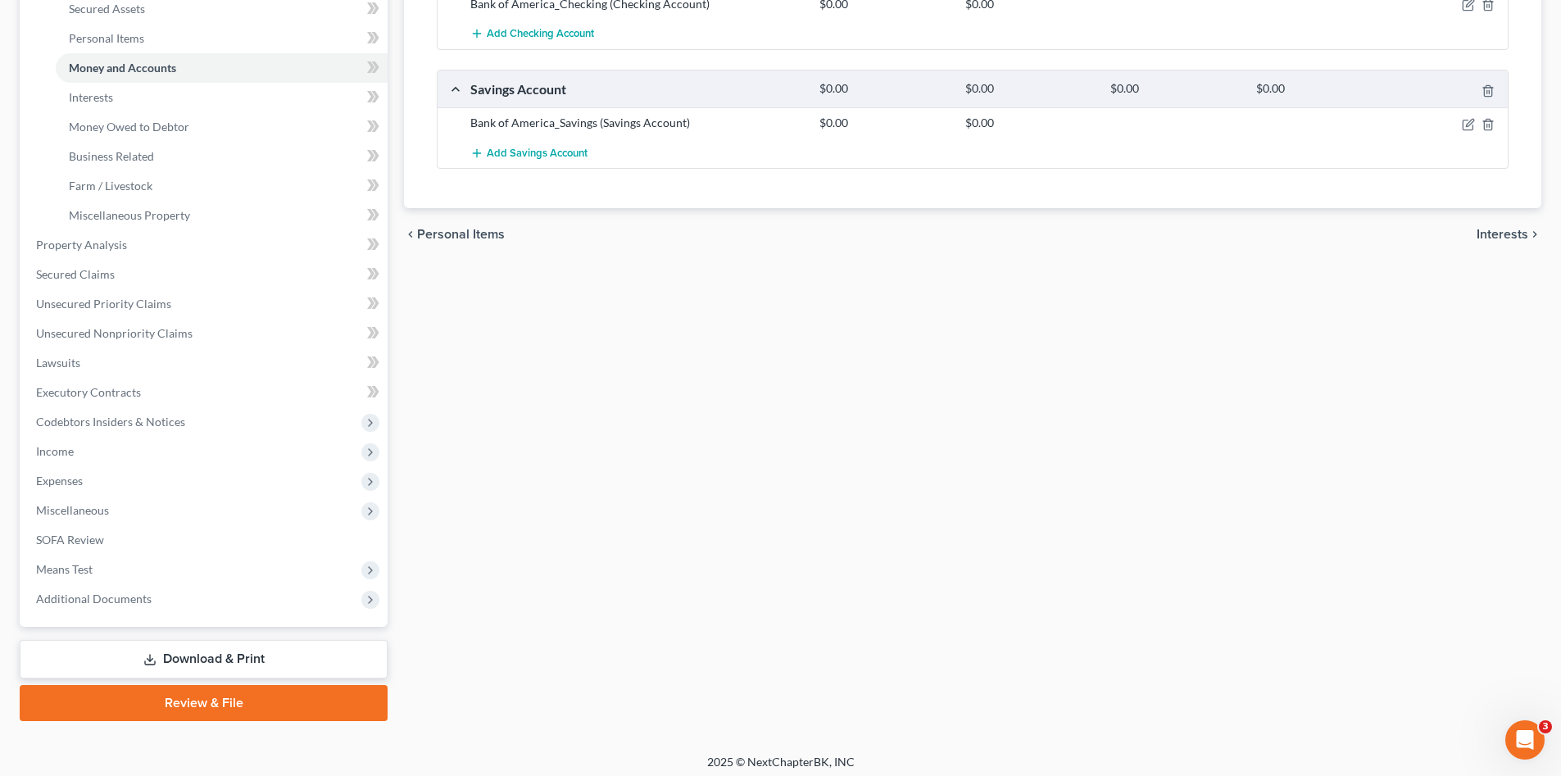
drag, startPoint x: 189, startPoint y: 660, endPoint x: 207, endPoint y: 654, distance: 18.9
click at [189, 660] on link "Download & Print" at bounding box center [204, 659] width 368 height 39
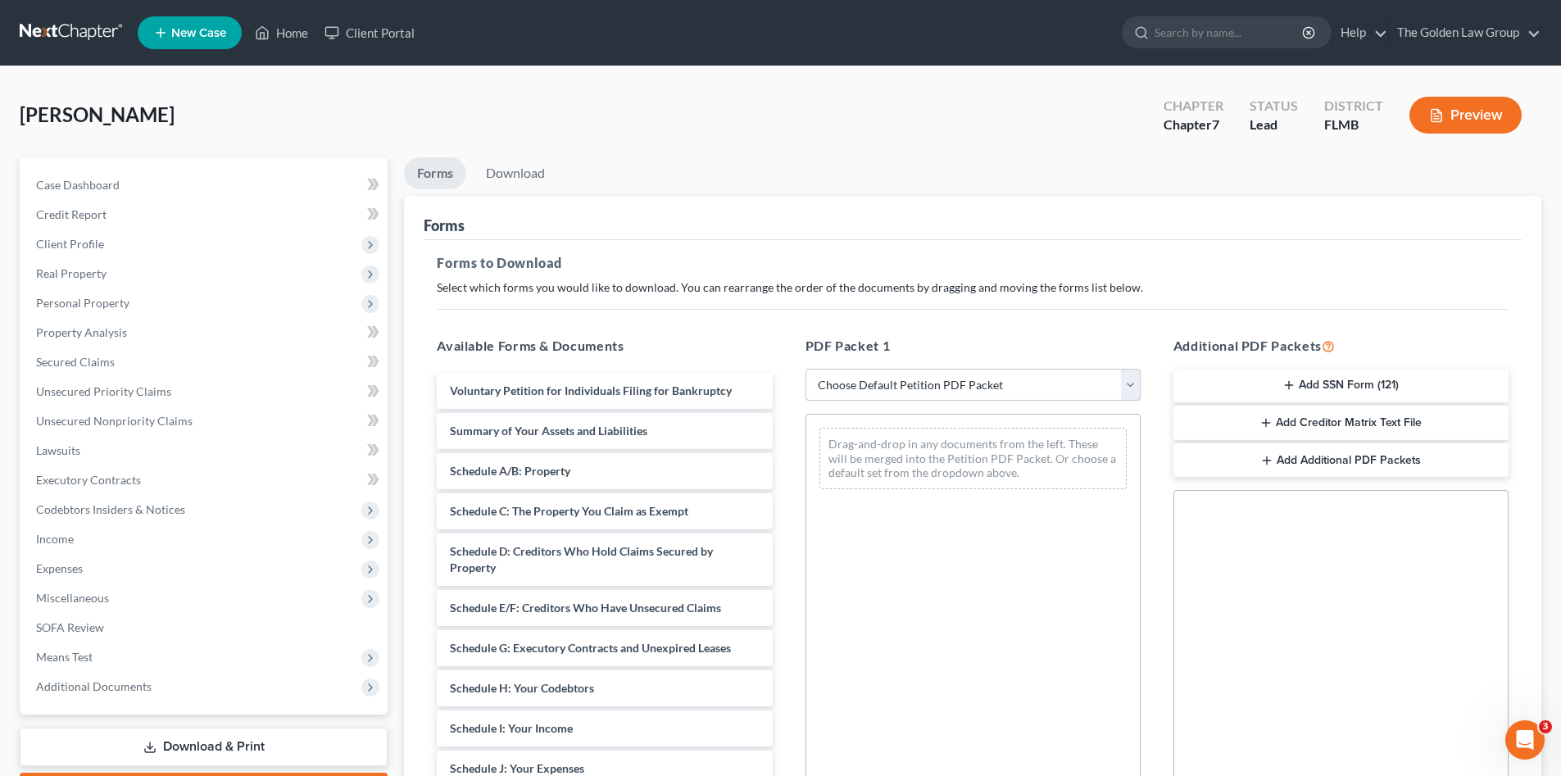
click at [909, 388] on select "Choose Default Petition PDF Packet Complete Bankruptcy Petition (all forms and …" at bounding box center [972, 385] width 335 height 33
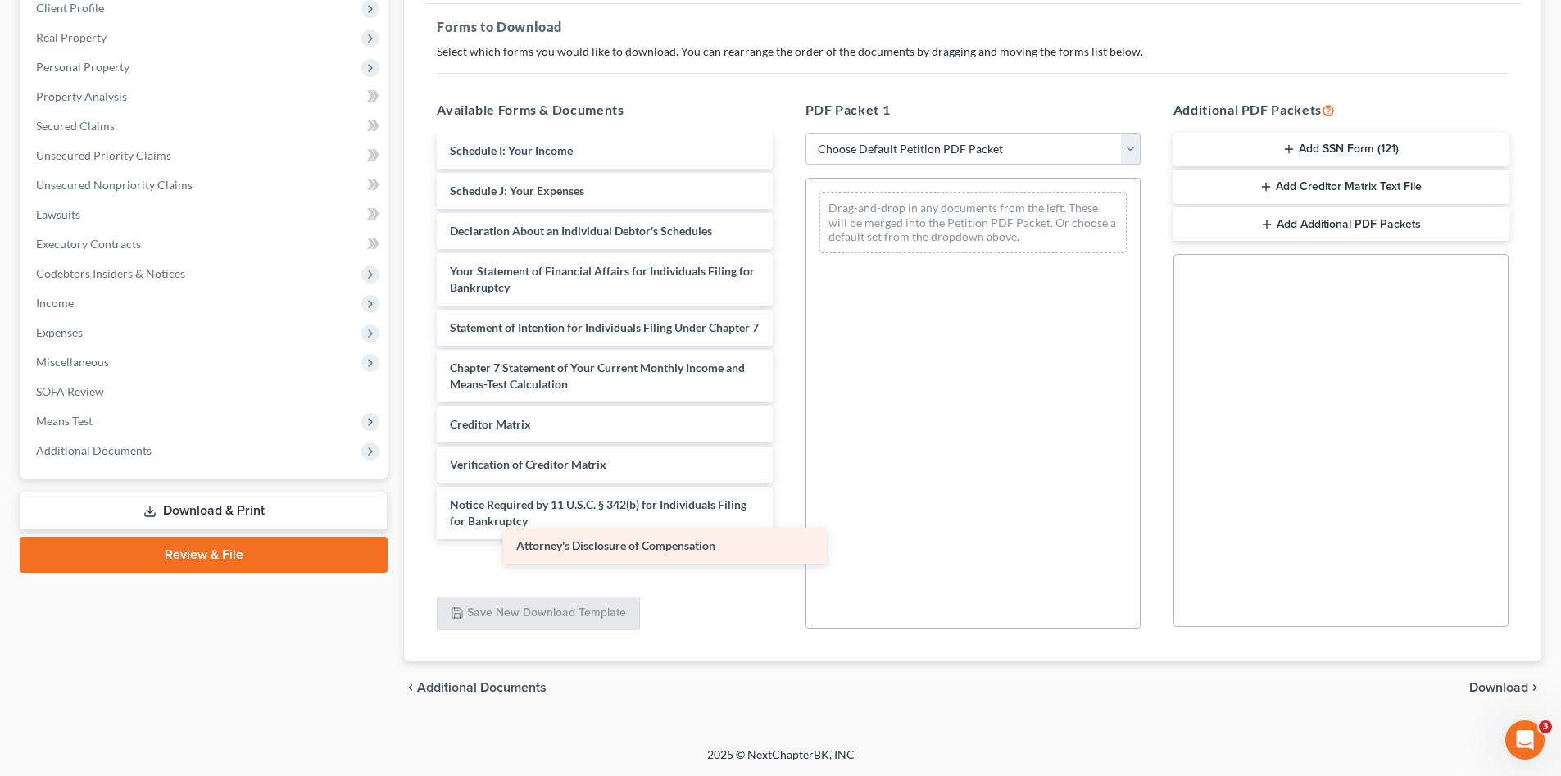
scroll to position [318, 0]
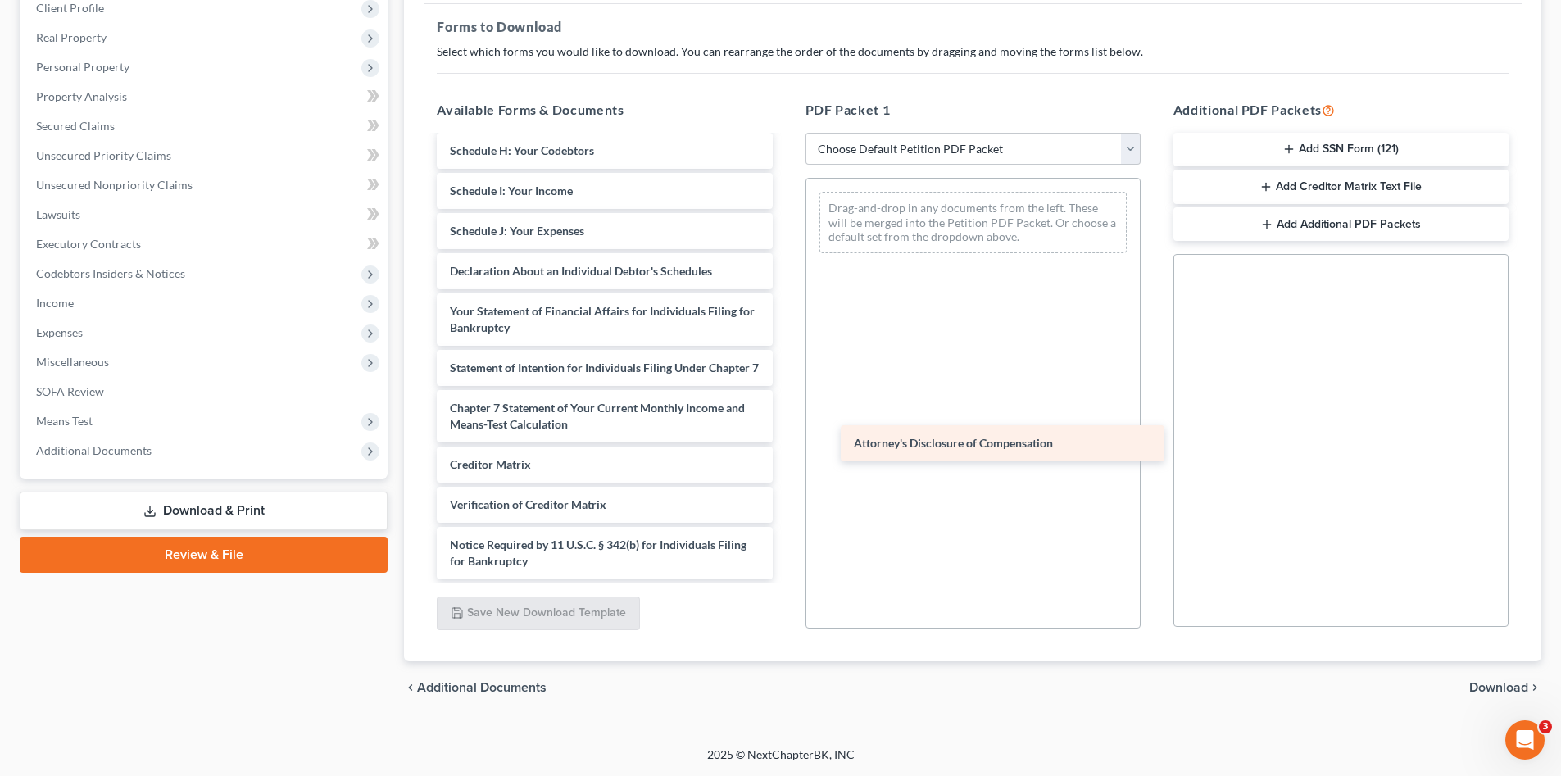
drag, startPoint x: 566, startPoint y: 557, endPoint x: 972, endPoint y: 438, distance: 422.6
click at [785, 438] on div "Attorney's Disclosure of Compensation Voluntary Petition for Individuals Filing…" at bounding box center [604, 207] width 361 height 744
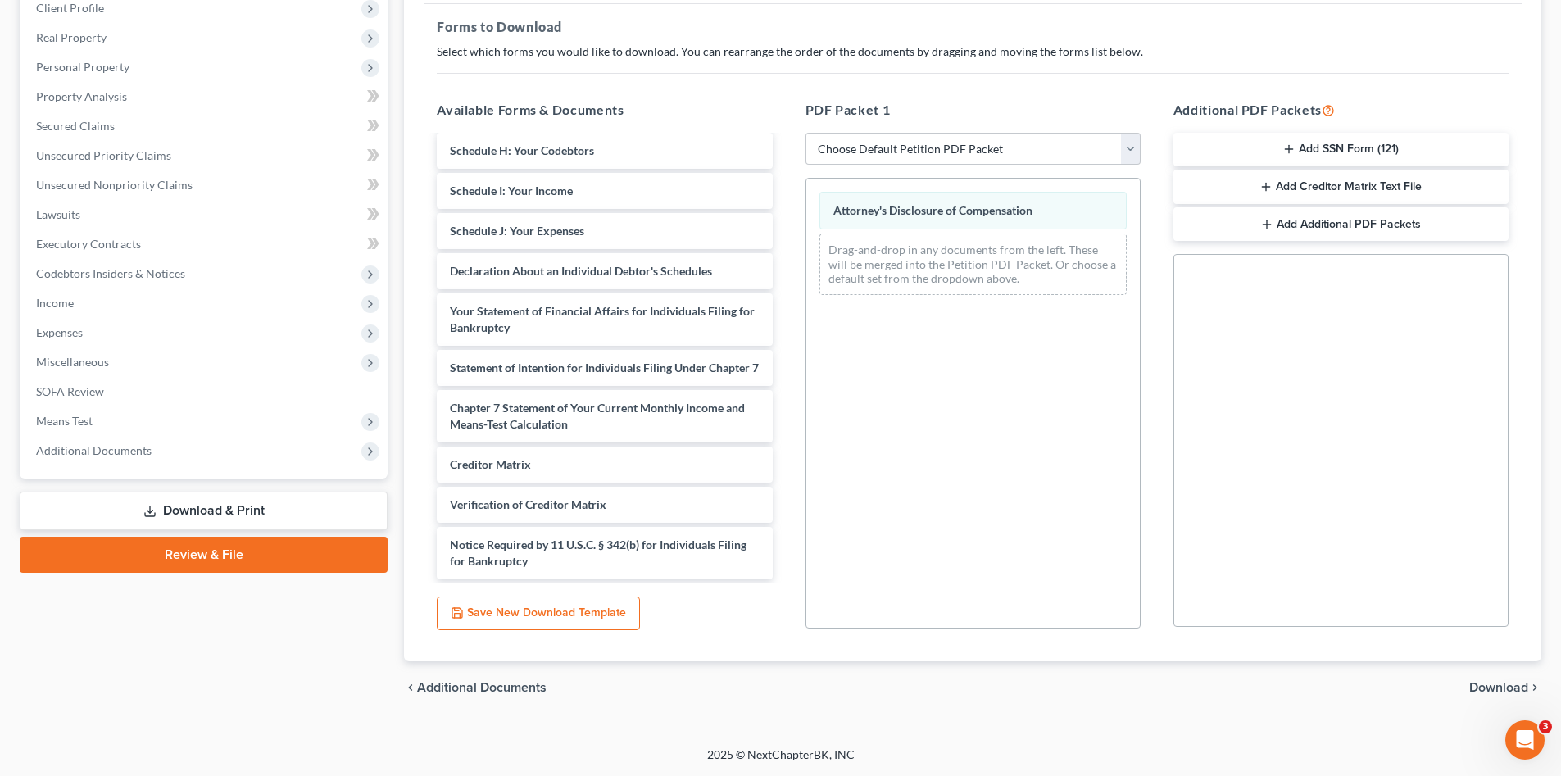
click at [1276, 153] on button "Add SSN Form (121)" at bounding box center [1340, 150] width 335 height 34
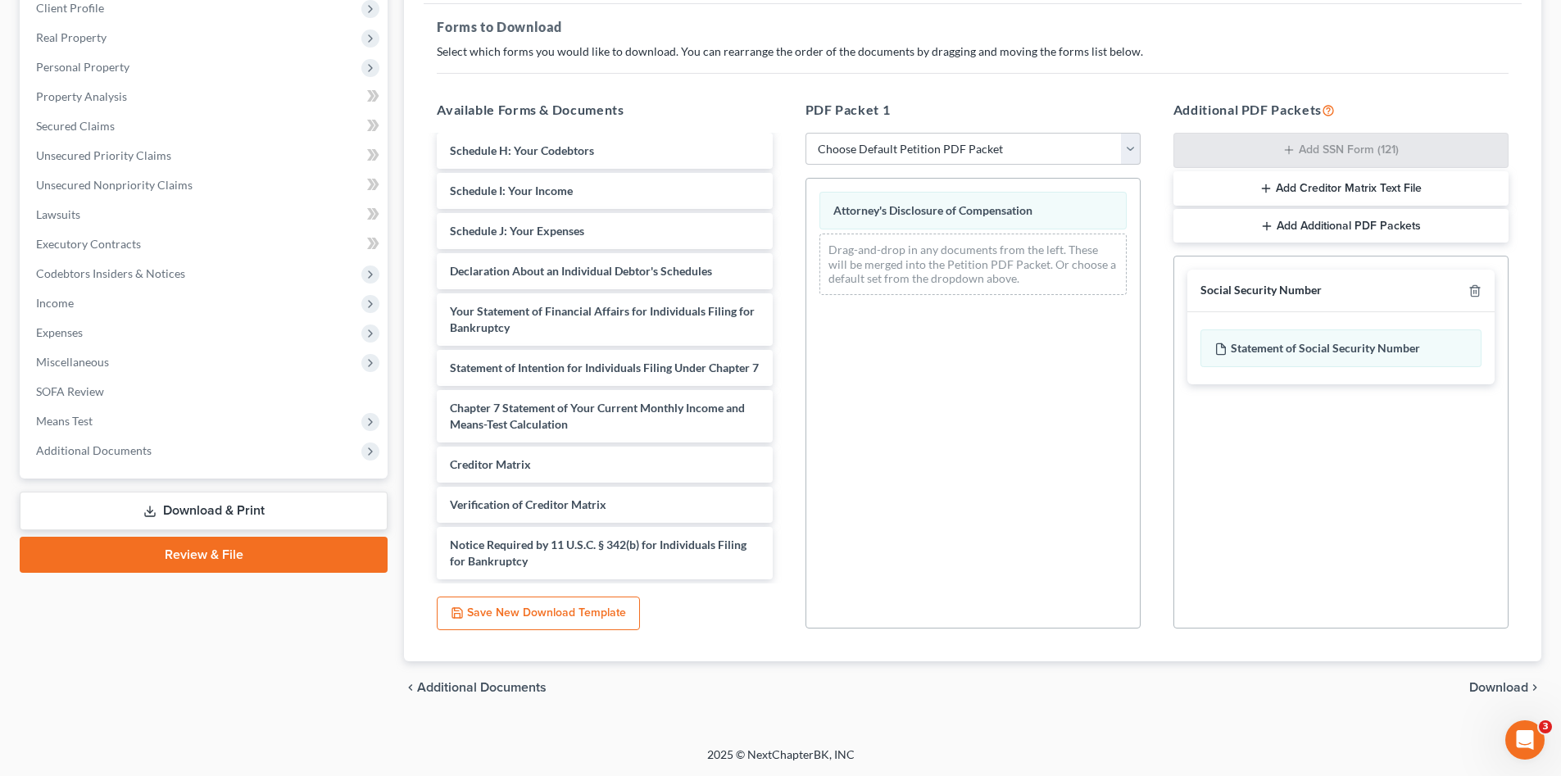
click at [1489, 686] on span "Download" at bounding box center [1498, 687] width 59 height 13
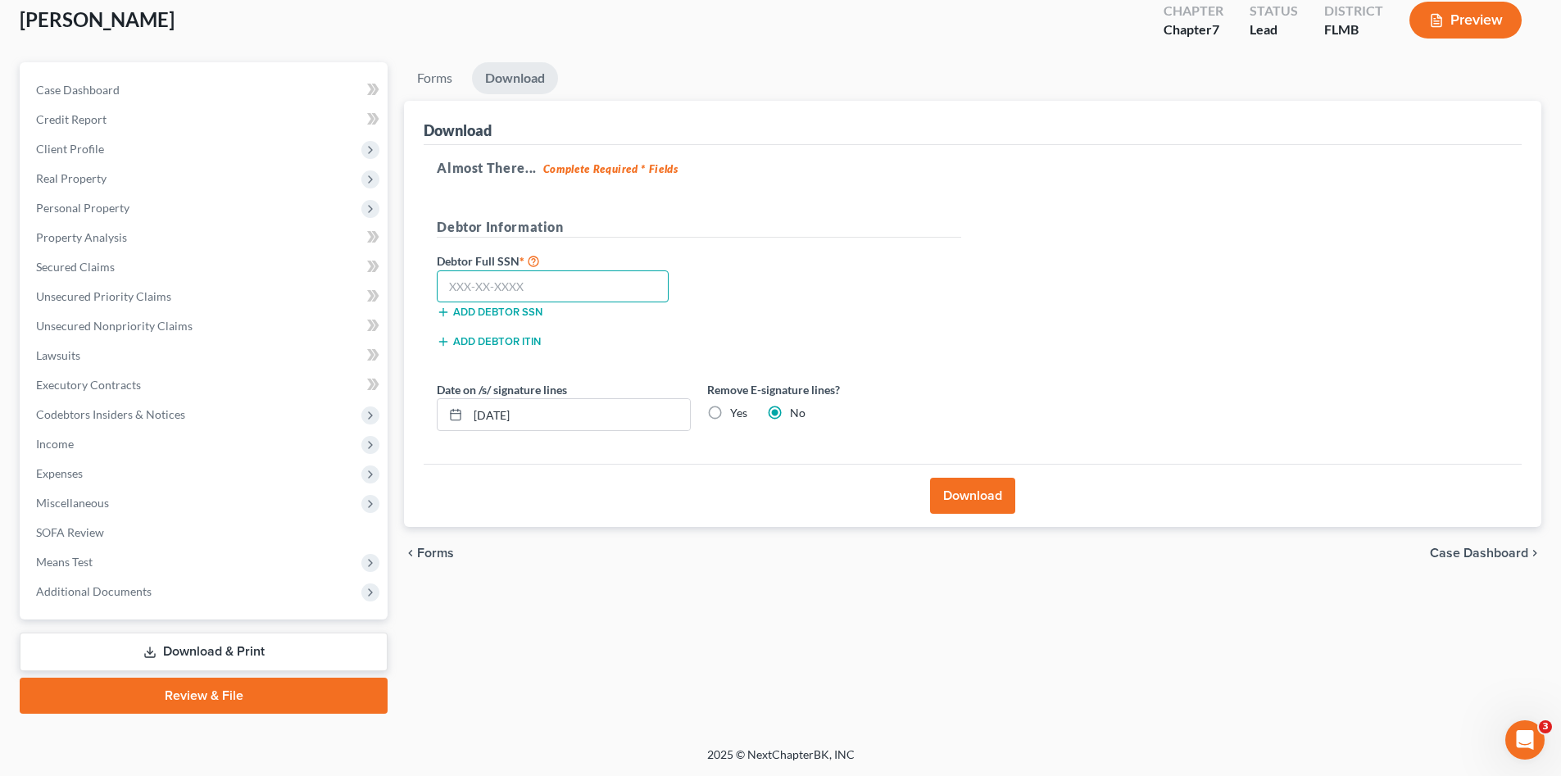
click at [547, 289] on input "text" at bounding box center [553, 286] width 232 height 33
type input "595-29-1103"
click at [972, 494] on button "Download" at bounding box center [972, 496] width 85 height 36
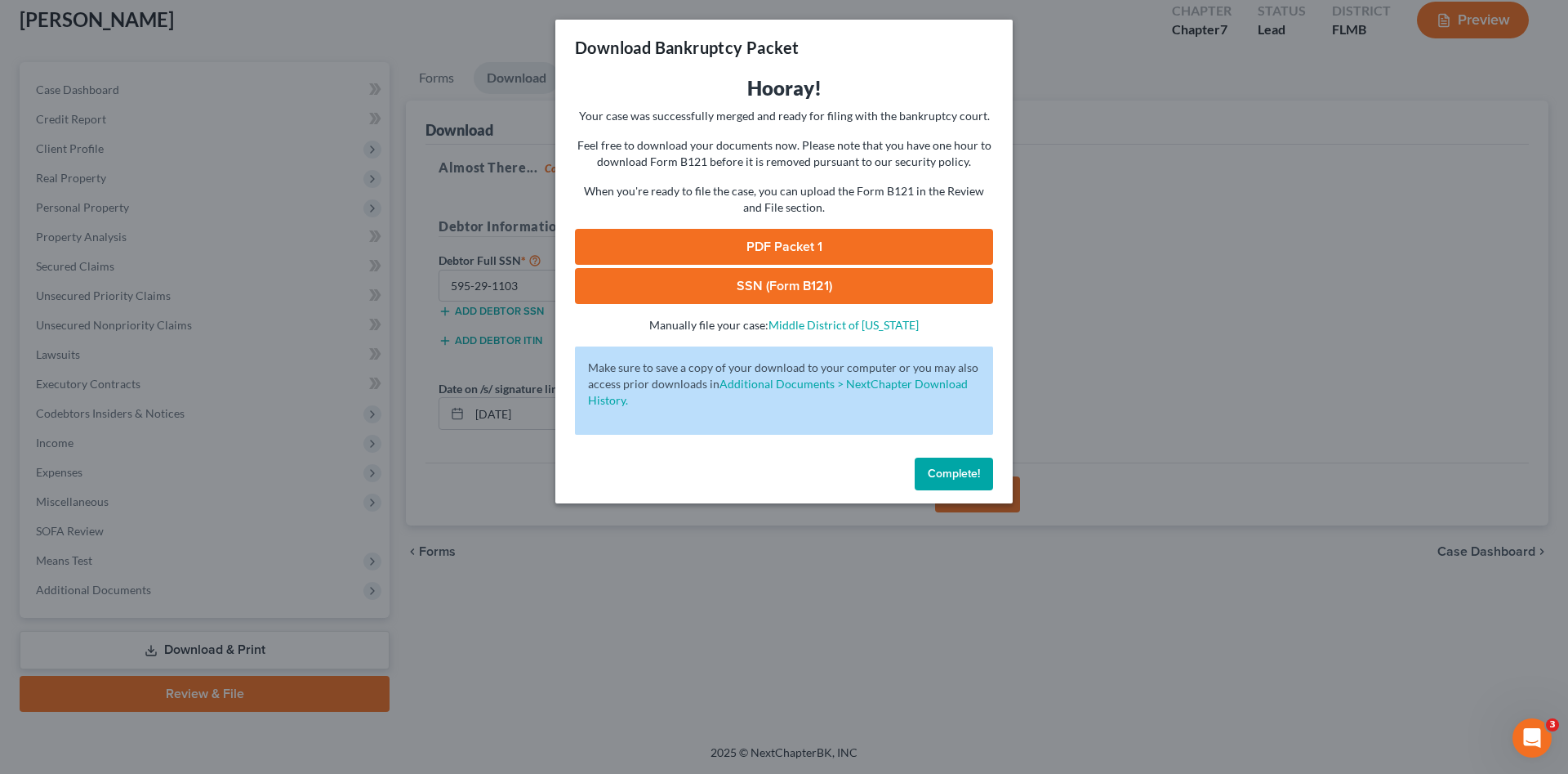
click at [818, 245] on link "PDF Packet 1" at bounding box center [784, 246] width 418 height 36
click at [769, 287] on link "SSN (Form B121)" at bounding box center [784, 286] width 418 height 36
drag, startPoint x: 956, startPoint y: 477, endPoint x: 911, endPoint y: 458, distance: 48.8
click at [956, 478] on span "Complete!" at bounding box center [954, 474] width 52 height 14
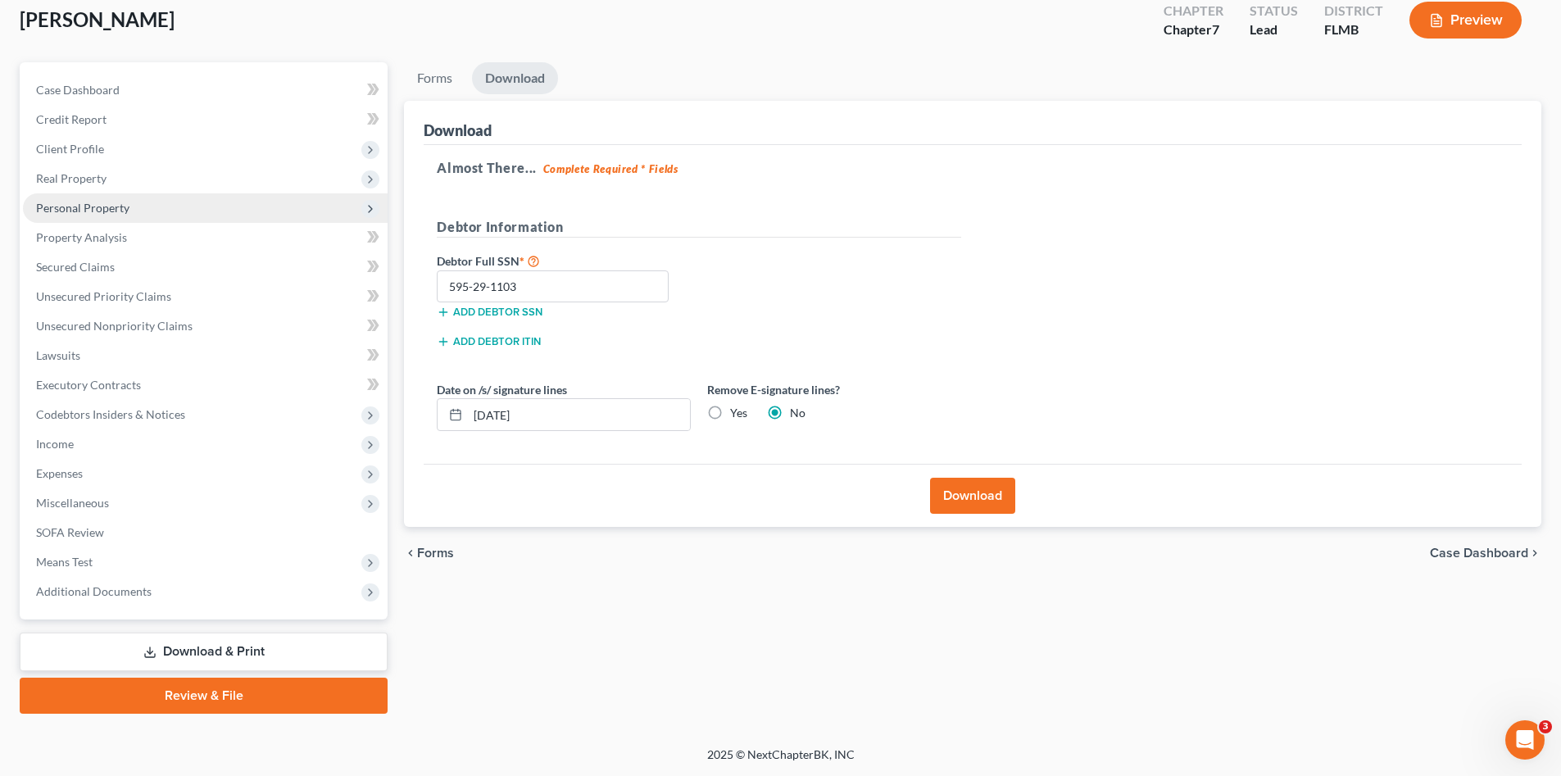
click at [95, 209] on span "Personal Property" at bounding box center [82, 208] width 93 height 14
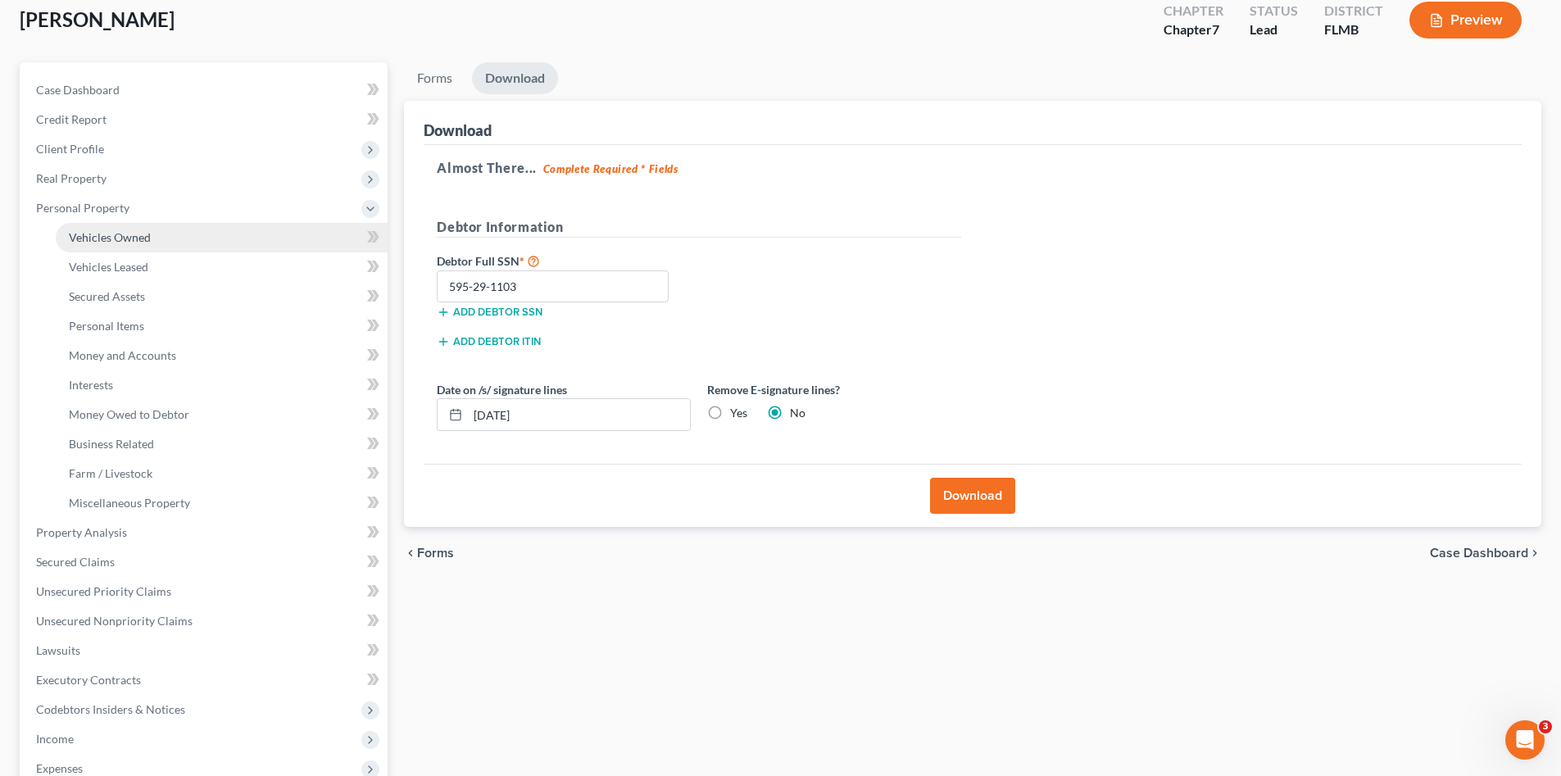
click at [117, 240] on span "Vehicles Owned" at bounding box center [110, 237] width 82 height 14
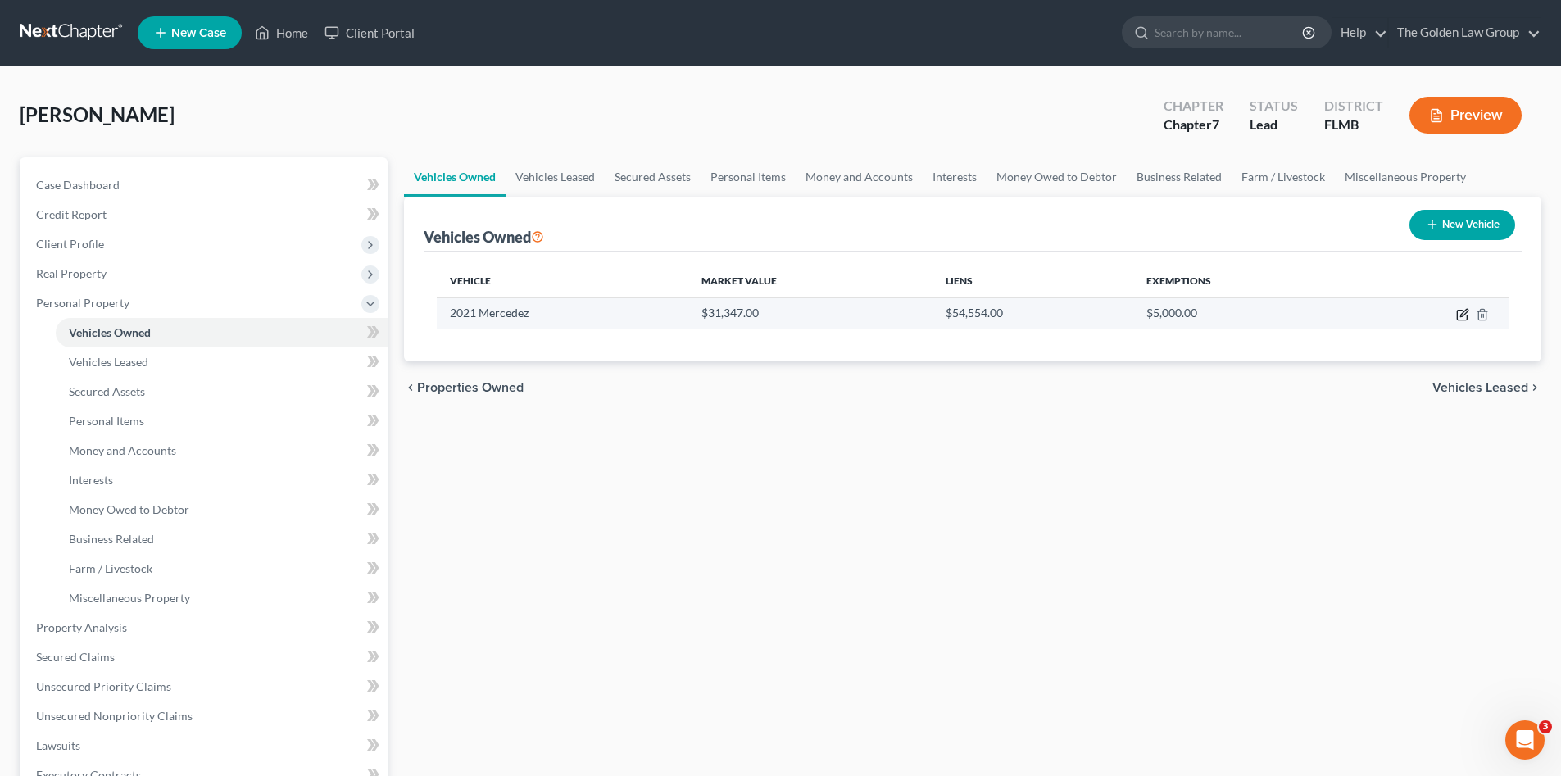
click at [1462, 316] on icon "button" at bounding box center [1463, 312] width 7 height 7
select select "0"
select select "5"
select select "2"
select select "3"
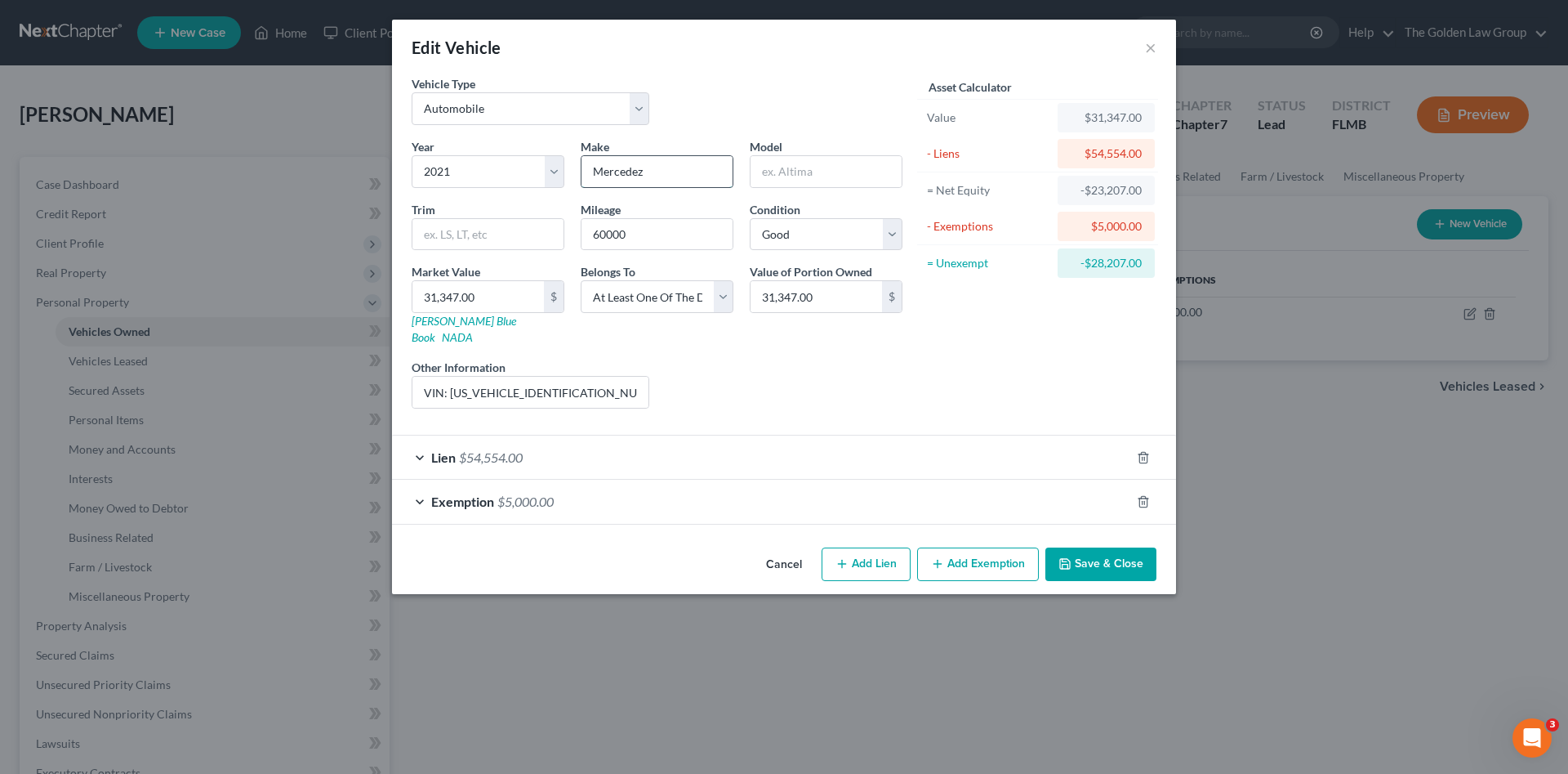
click at [626, 174] on input "Mercedez" at bounding box center [657, 171] width 152 height 31
click at [653, 173] on input "Mercedez" at bounding box center [657, 171] width 152 height 31
drag, startPoint x: 844, startPoint y: 375, endPoint x: 861, endPoint y: 386, distance: 20.2
click at [844, 374] on div "Liens Select" at bounding box center [784, 384] width 254 height 50
drag, startPoint x: 1104, startPoint y: 549, endPoint x: 497, endPoint y: 269, distance: 668.5
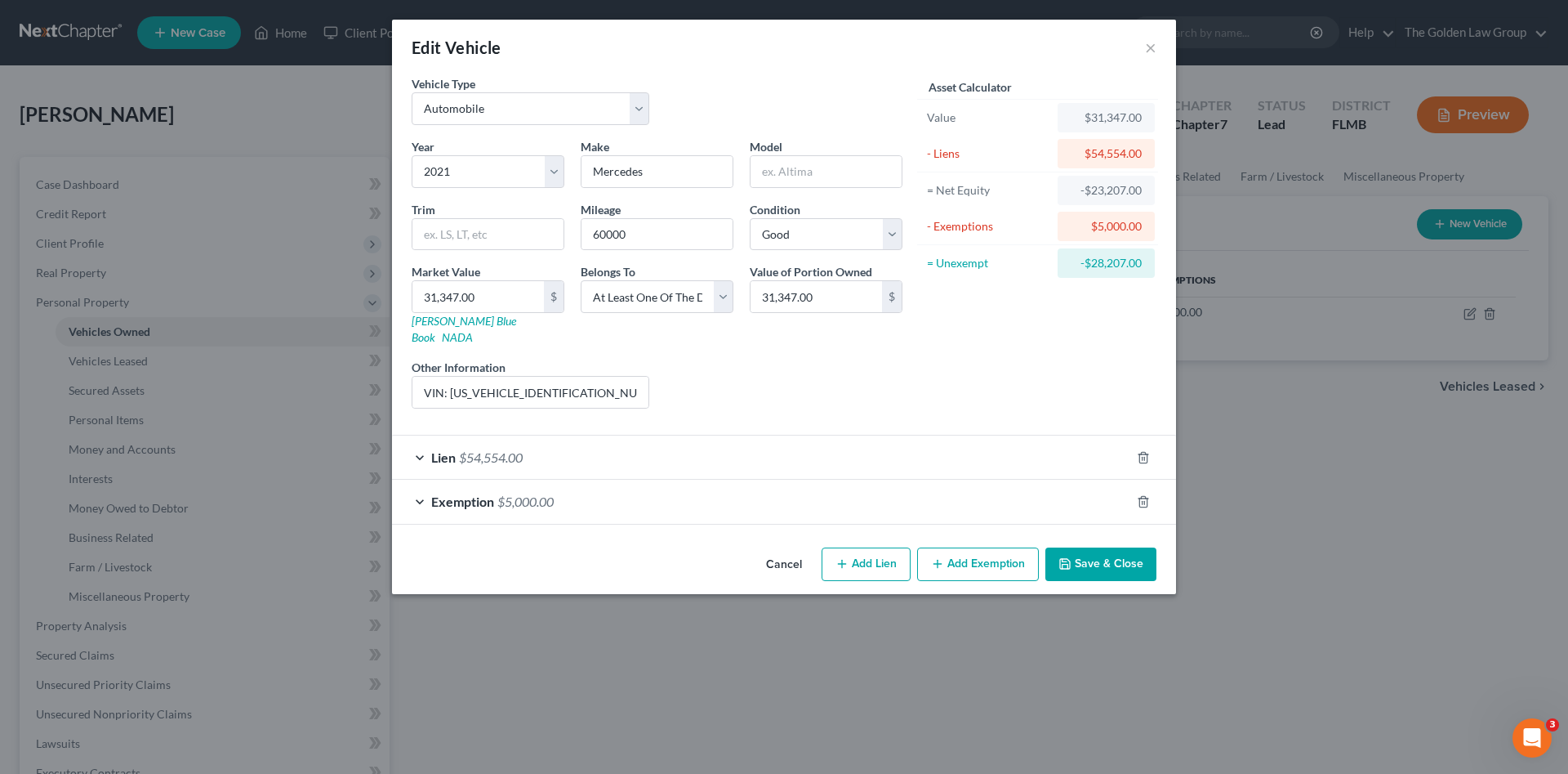
click at [954, 355] on div "Edit Vehicle × Vehicle Type Select Automobile Truck Trailer Watercraft Aircraft…" at bounding box center [784, 307] width 784 height 575
click at [673, 175] on input "Mercedes" at bounding box center [657, 171] width 152 height 31
type input "Mercedes-Benz"
click at [1097, 548] on button "Save & Close" at bounding box center [1100, 565] width 111 height 34
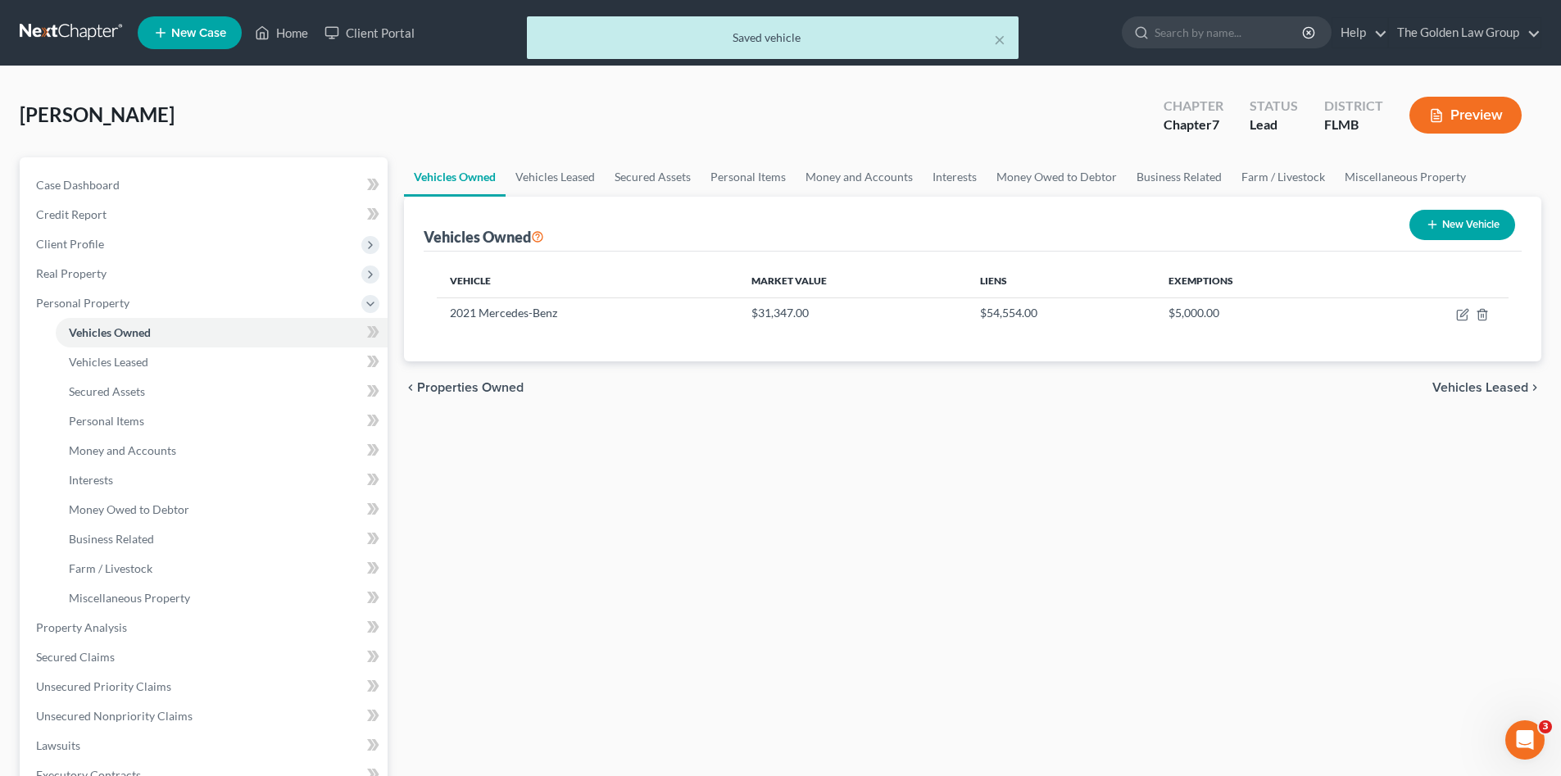
click at [800, 478] on div "Vehicles Owned Vehicles Leased Secured Assets Personal Items Money and Accounts…" at bounding box center [973, 630] width 1154 height 946
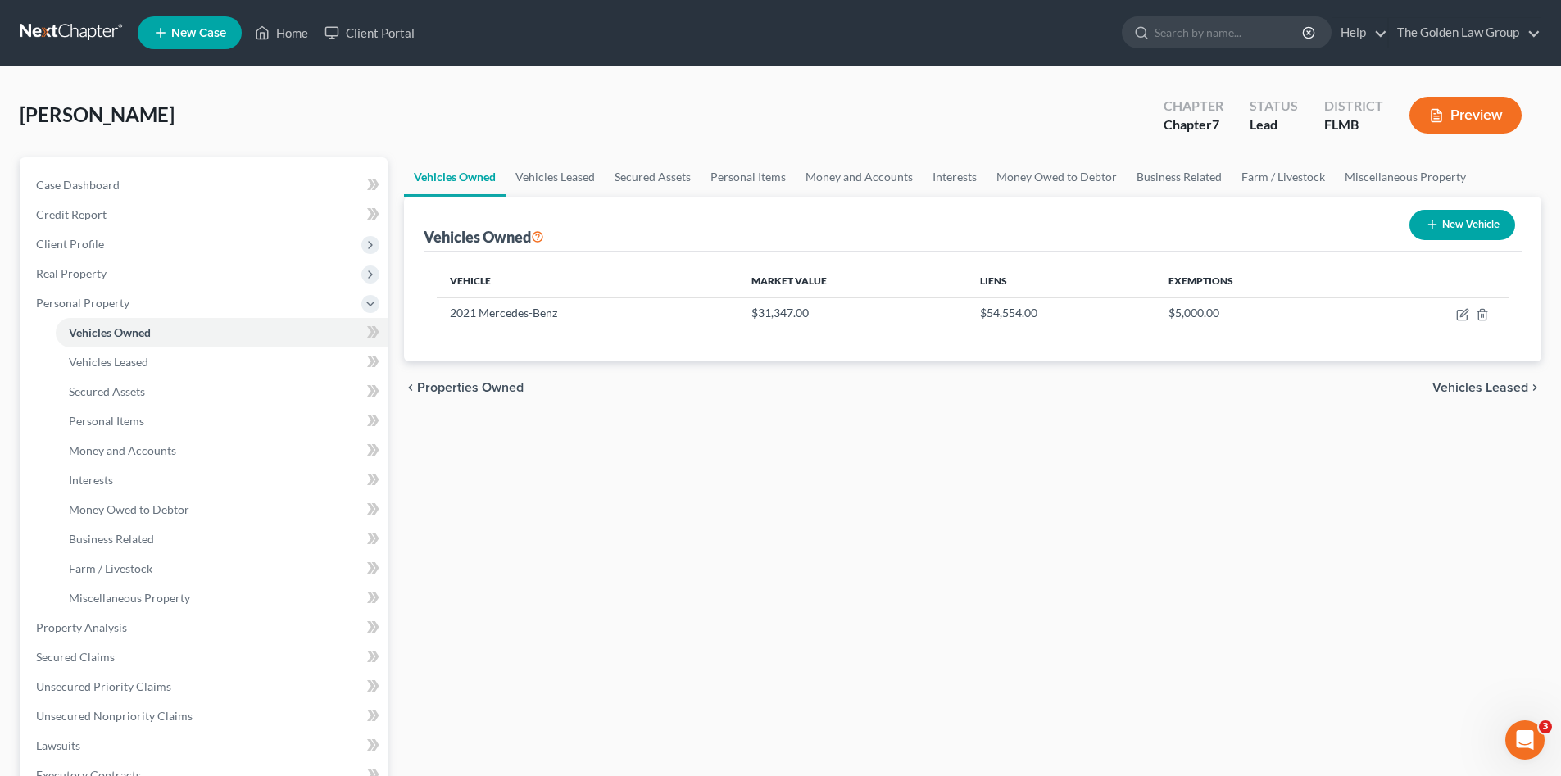
click at [380, 83] on div "Arevalo, Roberto Upgraded Chapter Chapter 7 Status Lead District FLMB Preview P…" at bounding box center [780, 601] width 1561 height 1070
click at [165, 686] on span "Unsecured Priority Claims" at bounding box center [103, 686] width 135 height 14
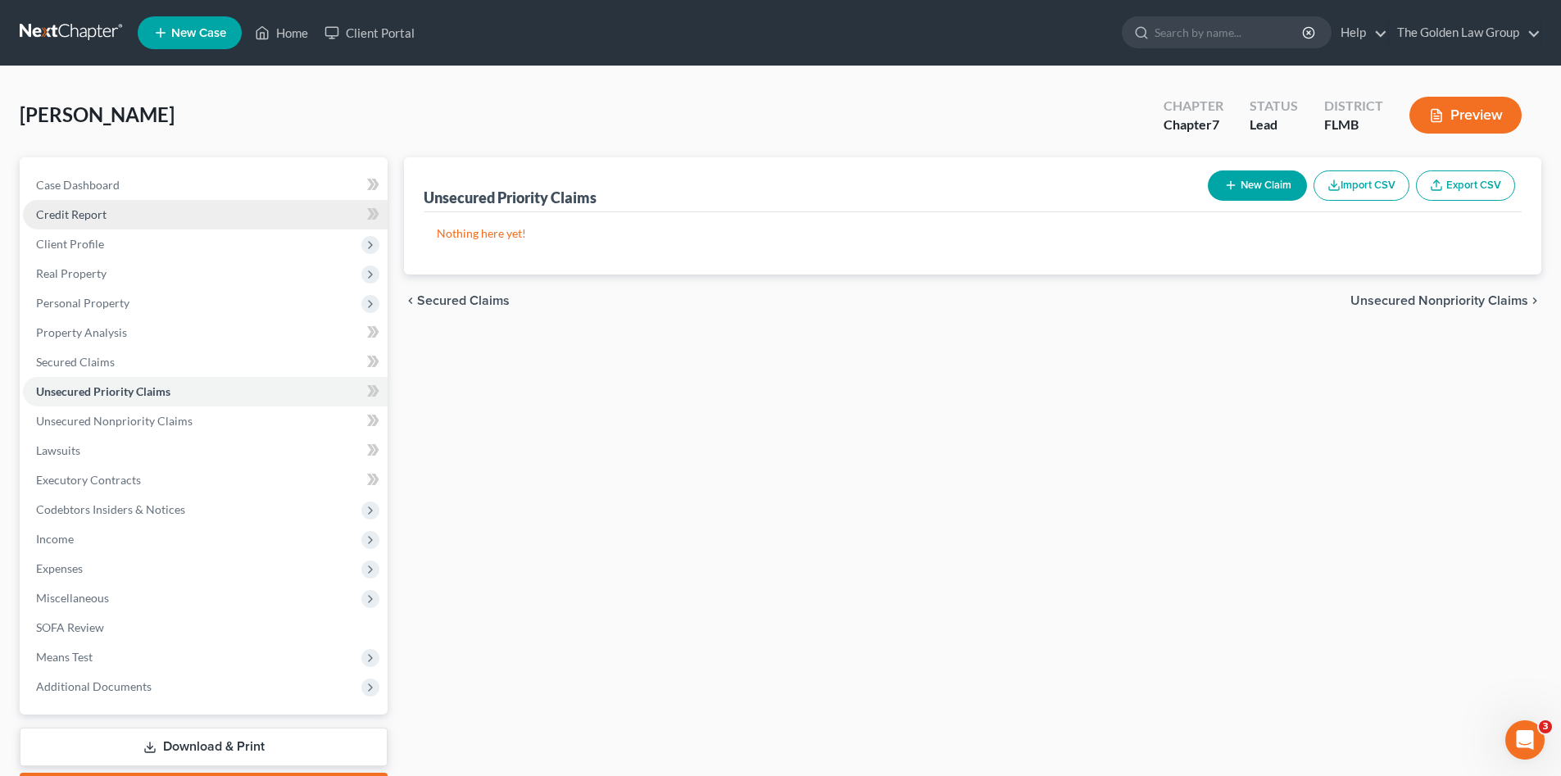
drag, startPoint x: 494, startPoint y: 112, endPoint x: 313, endPoint y: 206, distance: 203.7
click at [493, 112] on div "Arevalo, Roberto Upgraded Chapter Chapter 7 Status Lead District FLMB Preview" at bounding box center [780, 121] width 1521 height 71
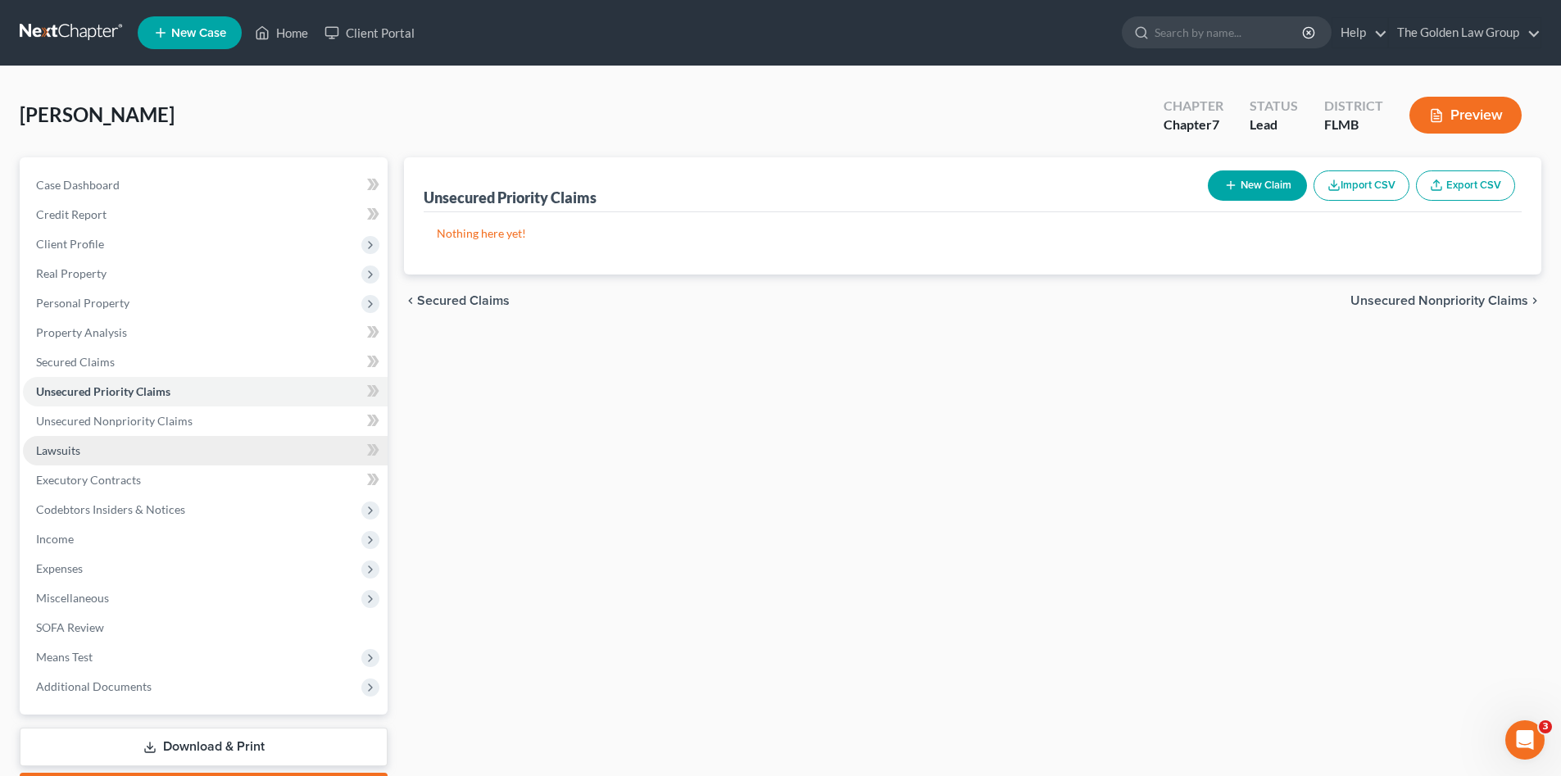
click at [102, 451] on link "Lawsuits" at bounding box center [205, 450] width 365 height 29
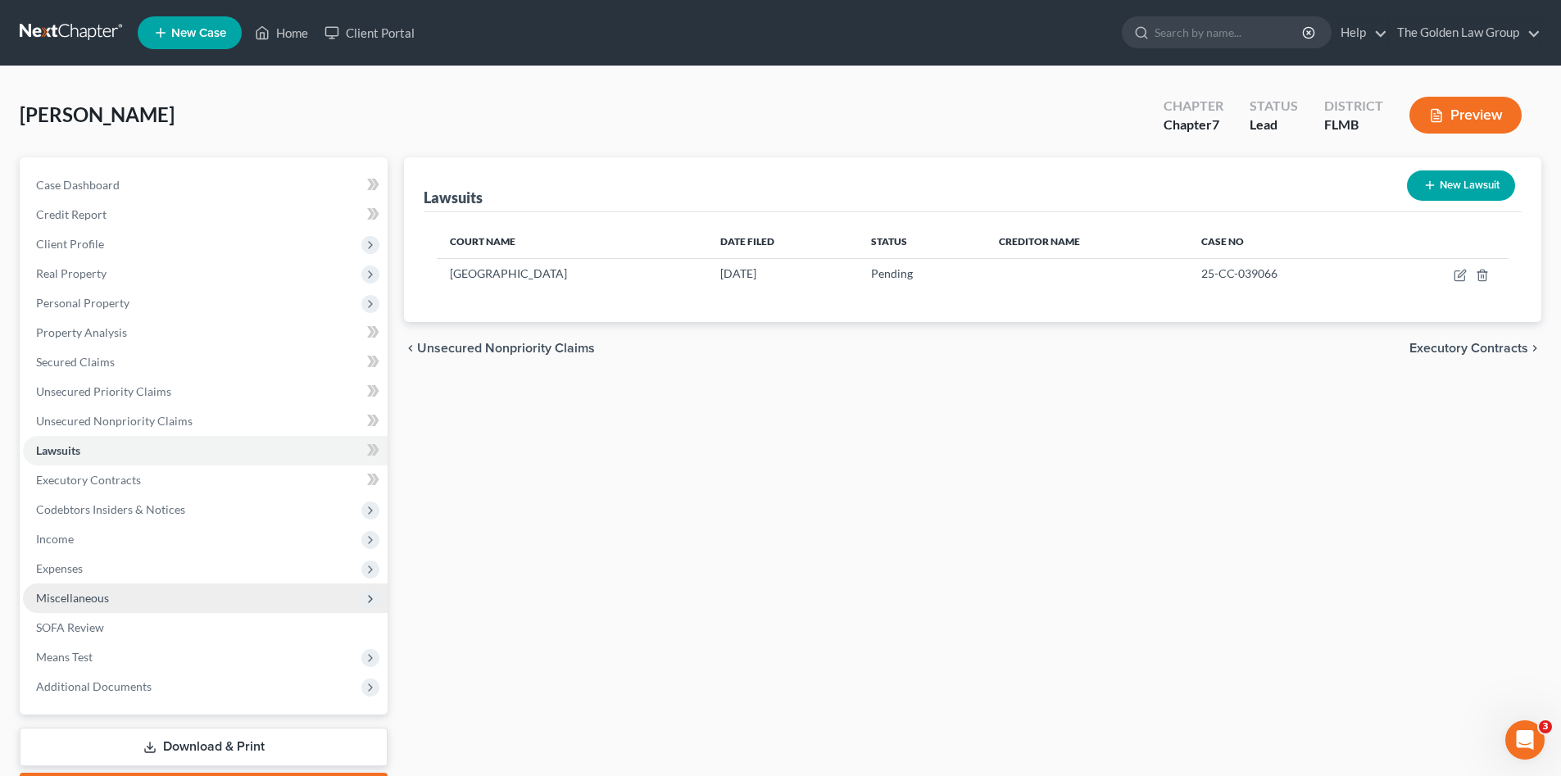
click at [117, 595] on span "Miscellaneous" at bounding box center [205, 597] width 365 height 29
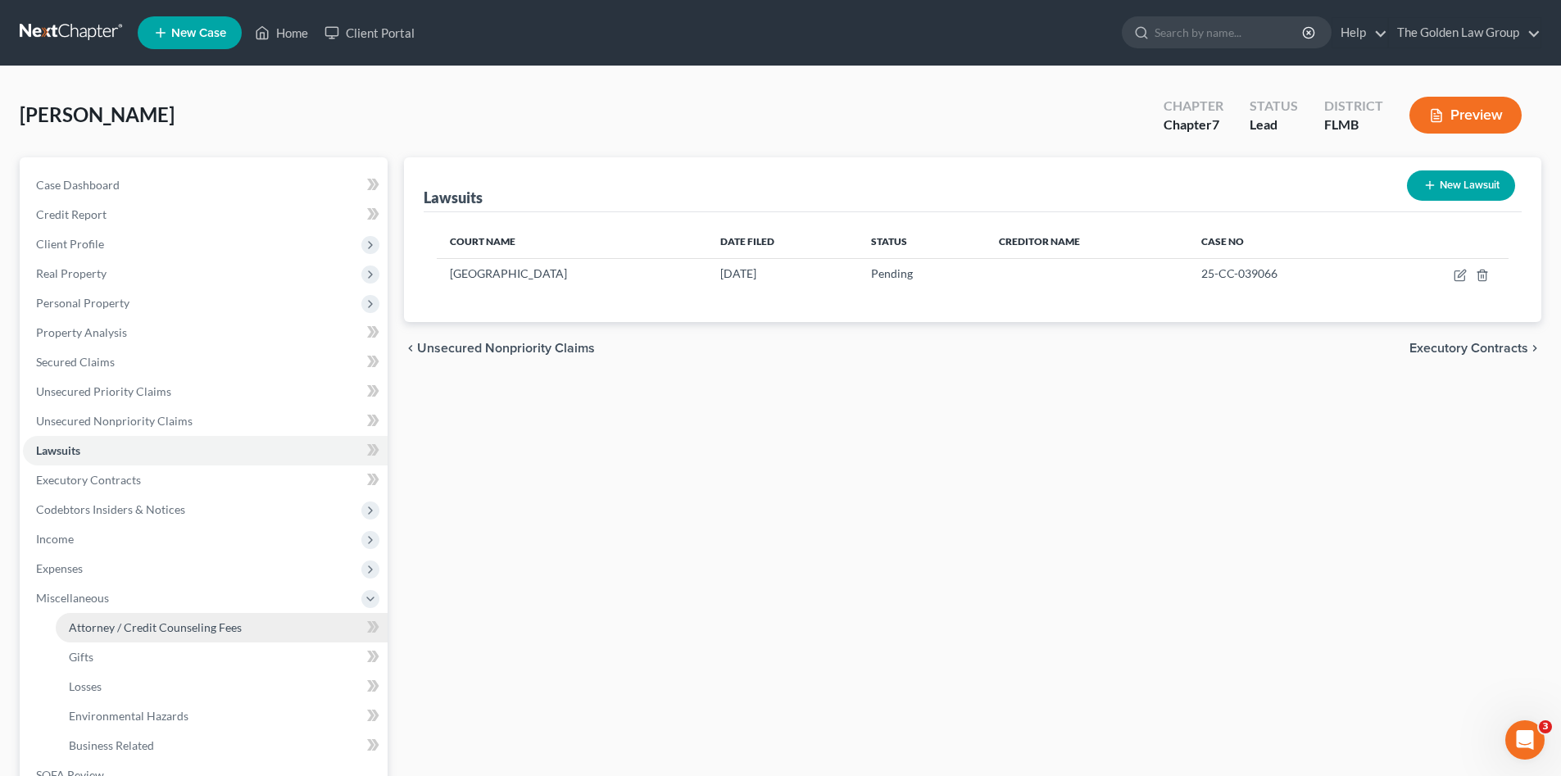
drag, startPoint x: 176, startPoint y: 630, endPoint x: 198, endPoint y: 623, distance: 23.3
click at [177, 630] on span "Attorney / Credit Counseling Fees" at bounding box center [155, 627] width 173 height 14
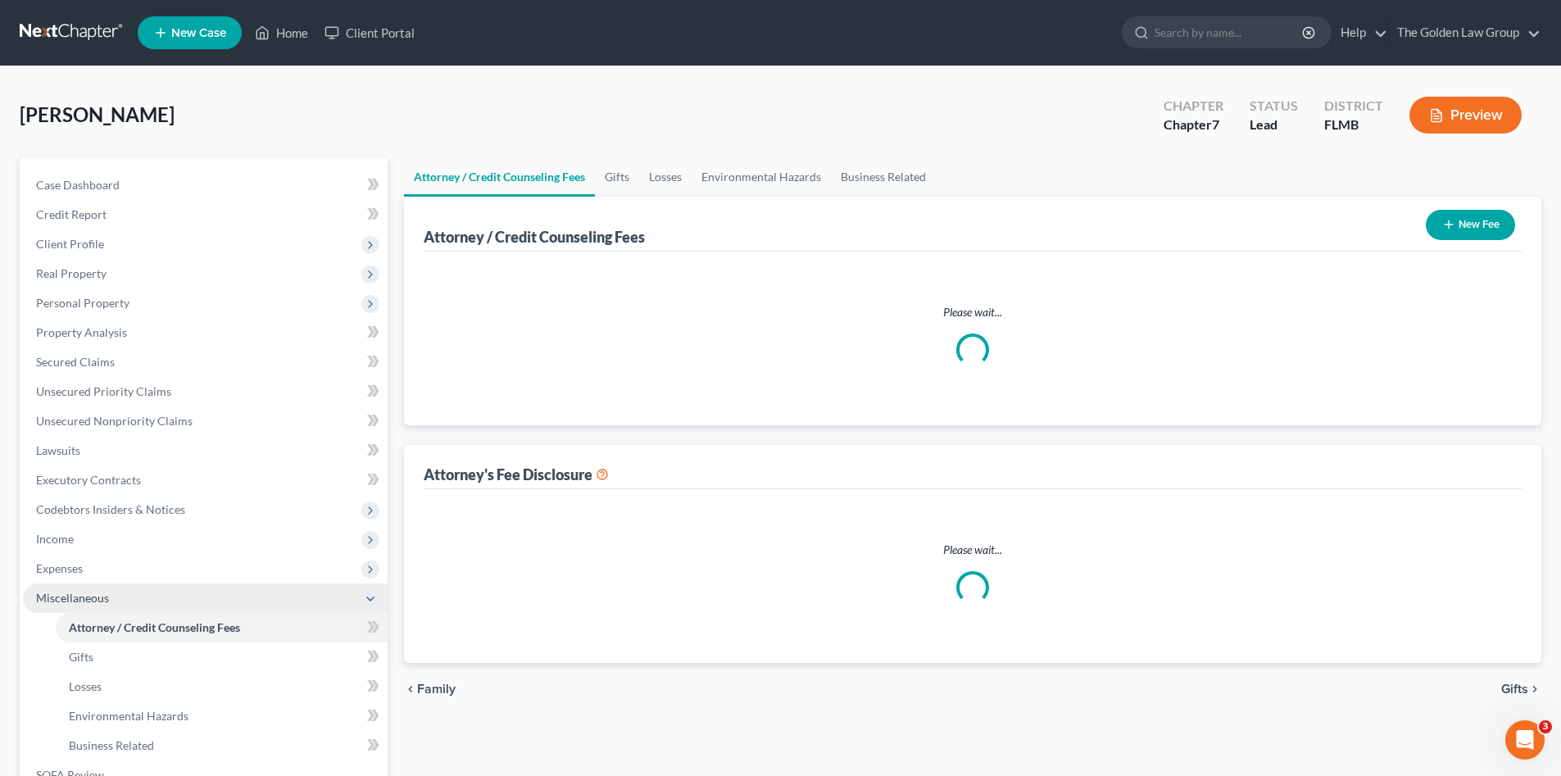
select select "2"
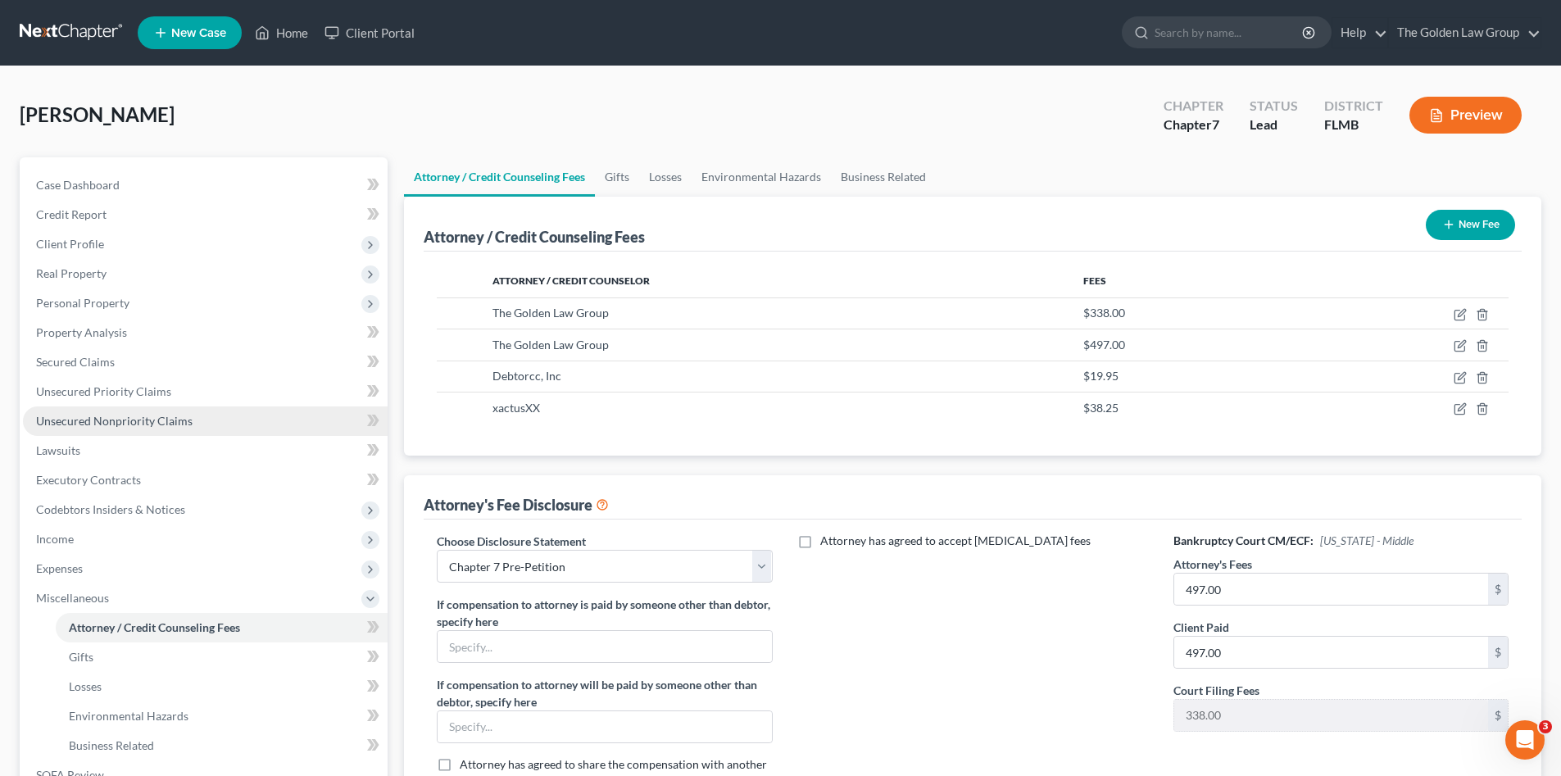
click at [97, 412] on link "Unsecured Nonpriority Claims" at bounding box center [205, 420] width 365 height 29
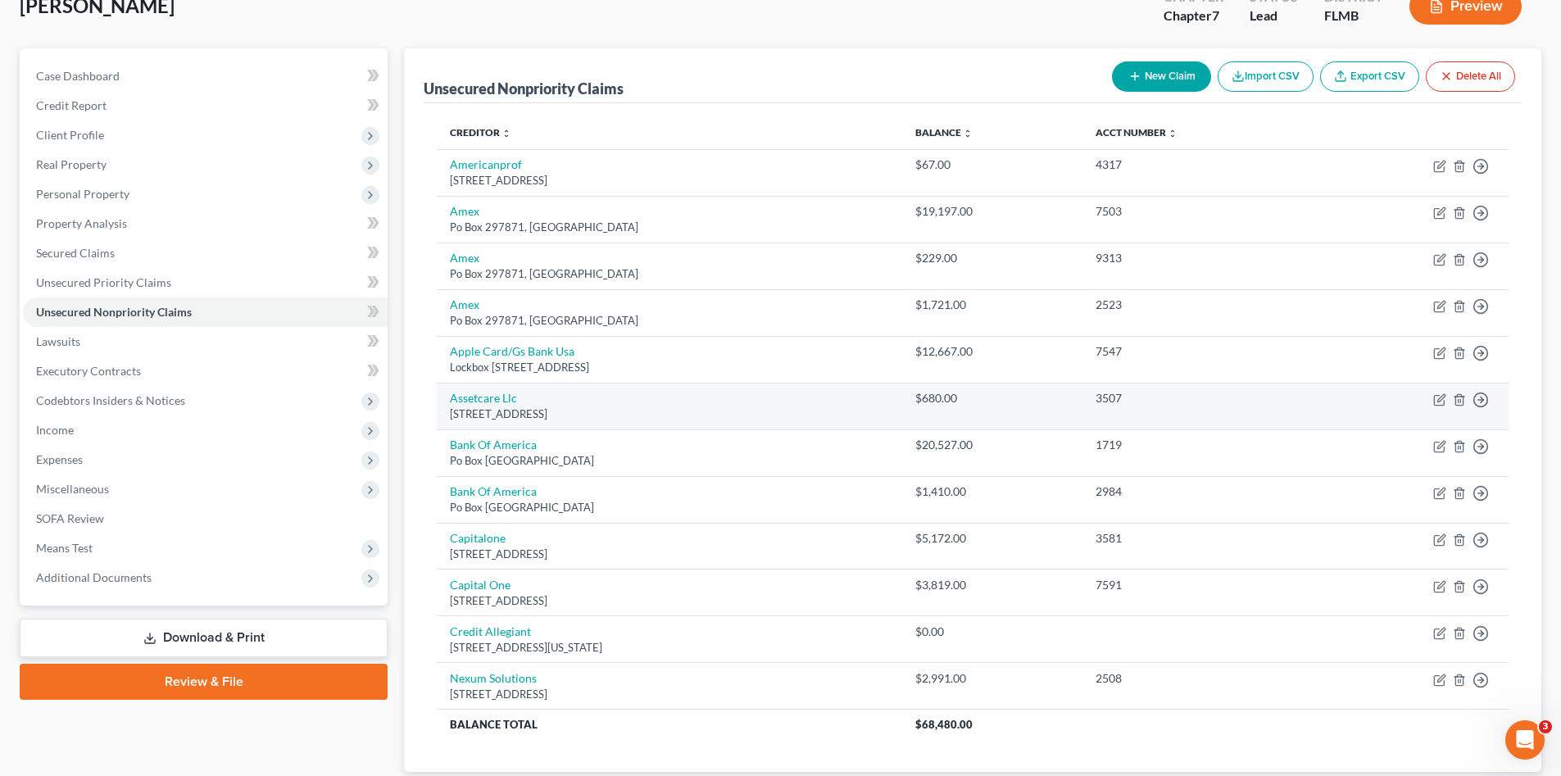
scroll to position [137, 0]
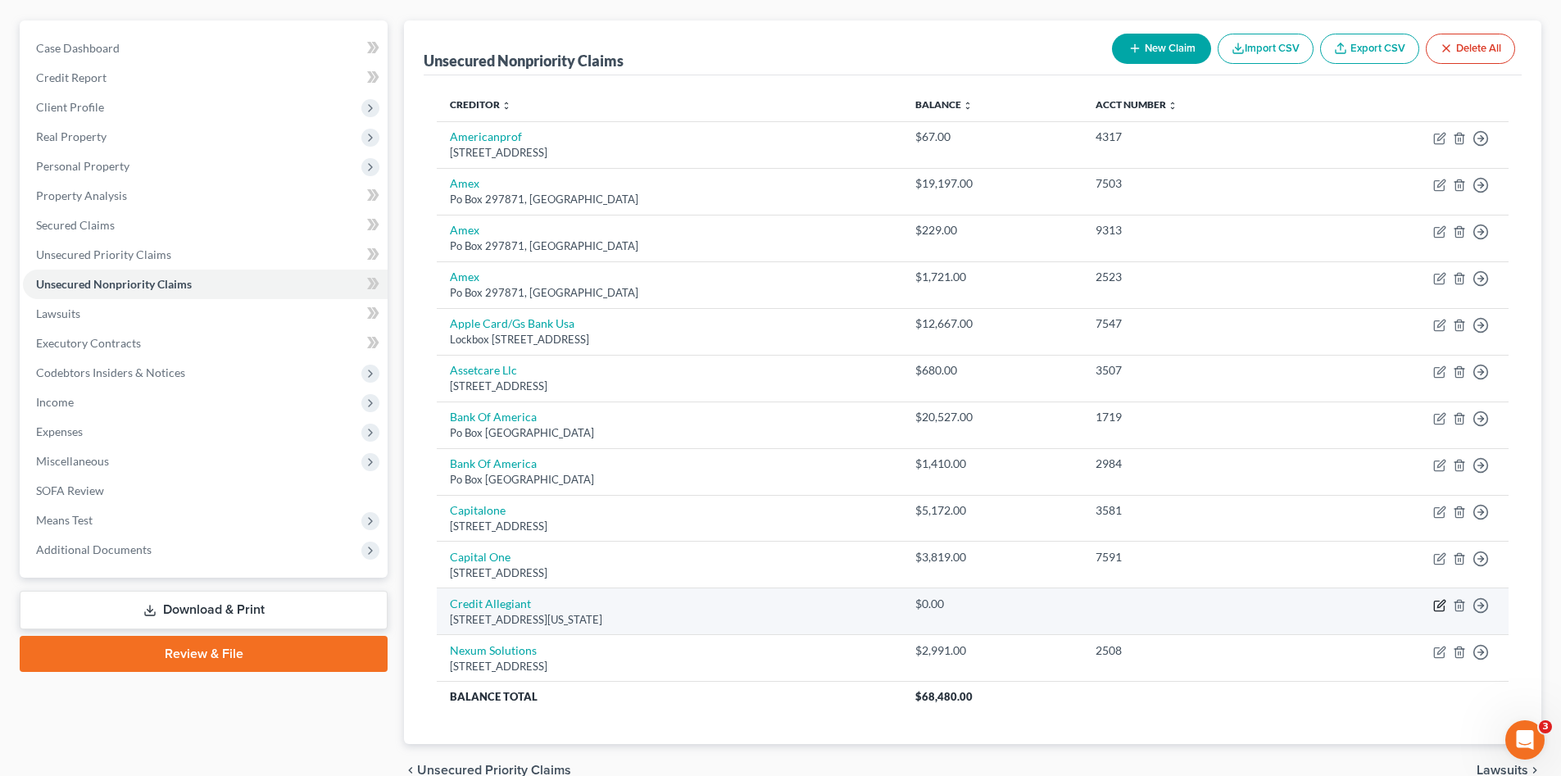
click at [1441, 609] on icon "button" at bounding box center [1439, 605] width 13 height 13
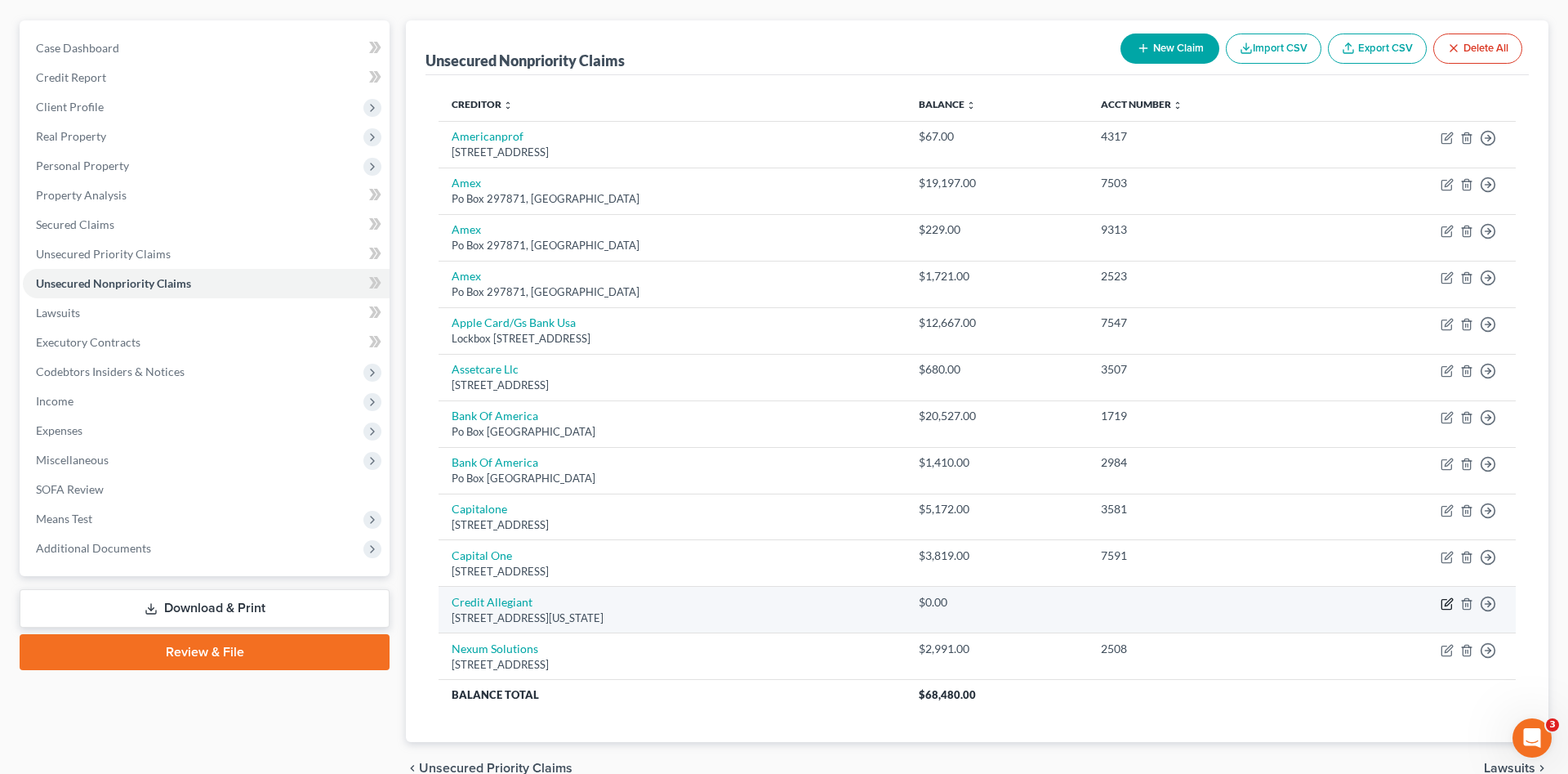
select select "3"
select select "16"
select select "0"
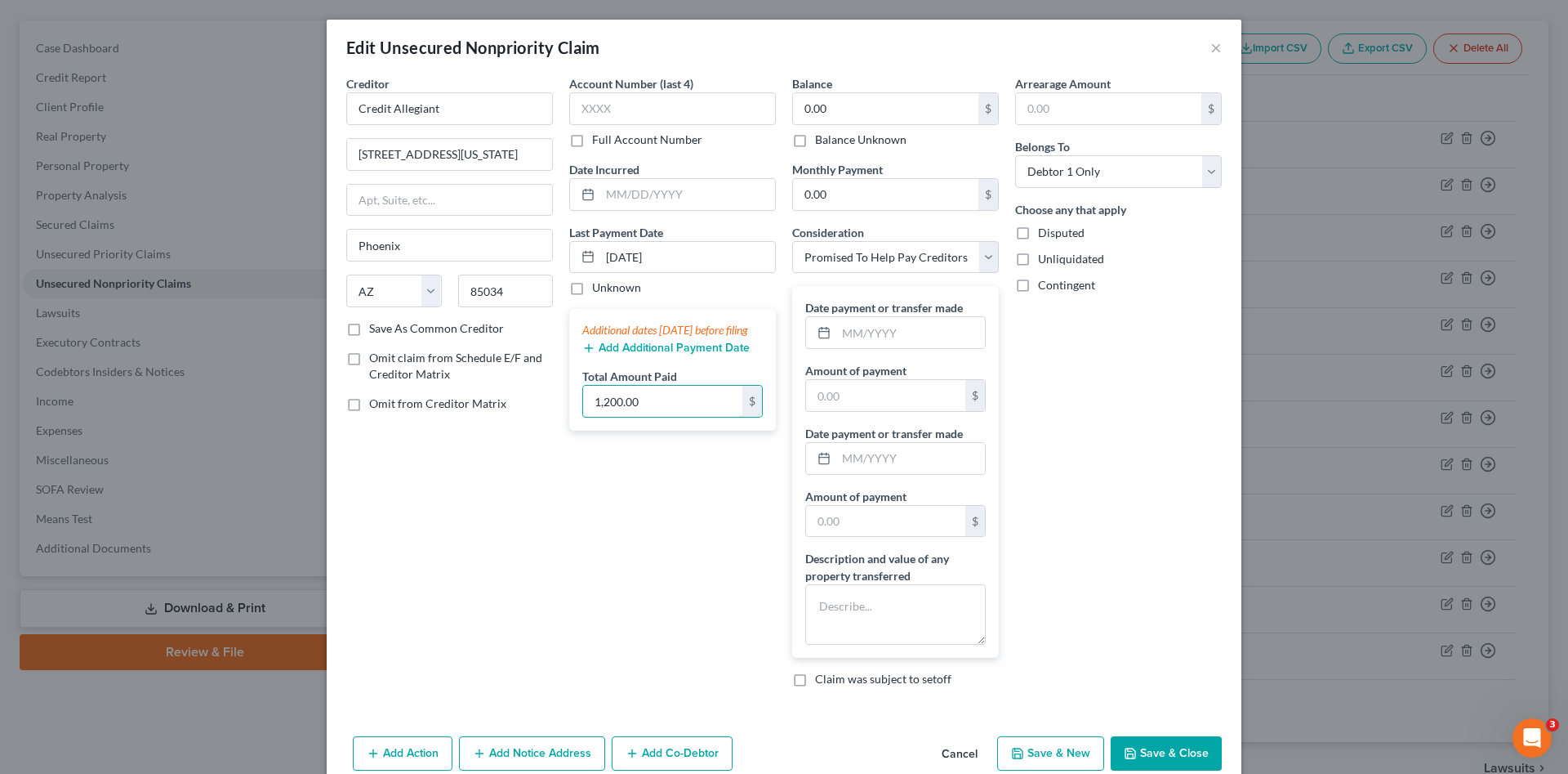
type input "1,200.00"
click at [693, 568] on div "Account Number (last 4) Full Account Number Date Incurred Last Payment Date 09/…" at bounding box center [673, 387] width 223 height 625
click at [1138, 744] on button "Save & Close" at bounding box center [1165, 753] width 111 height 34
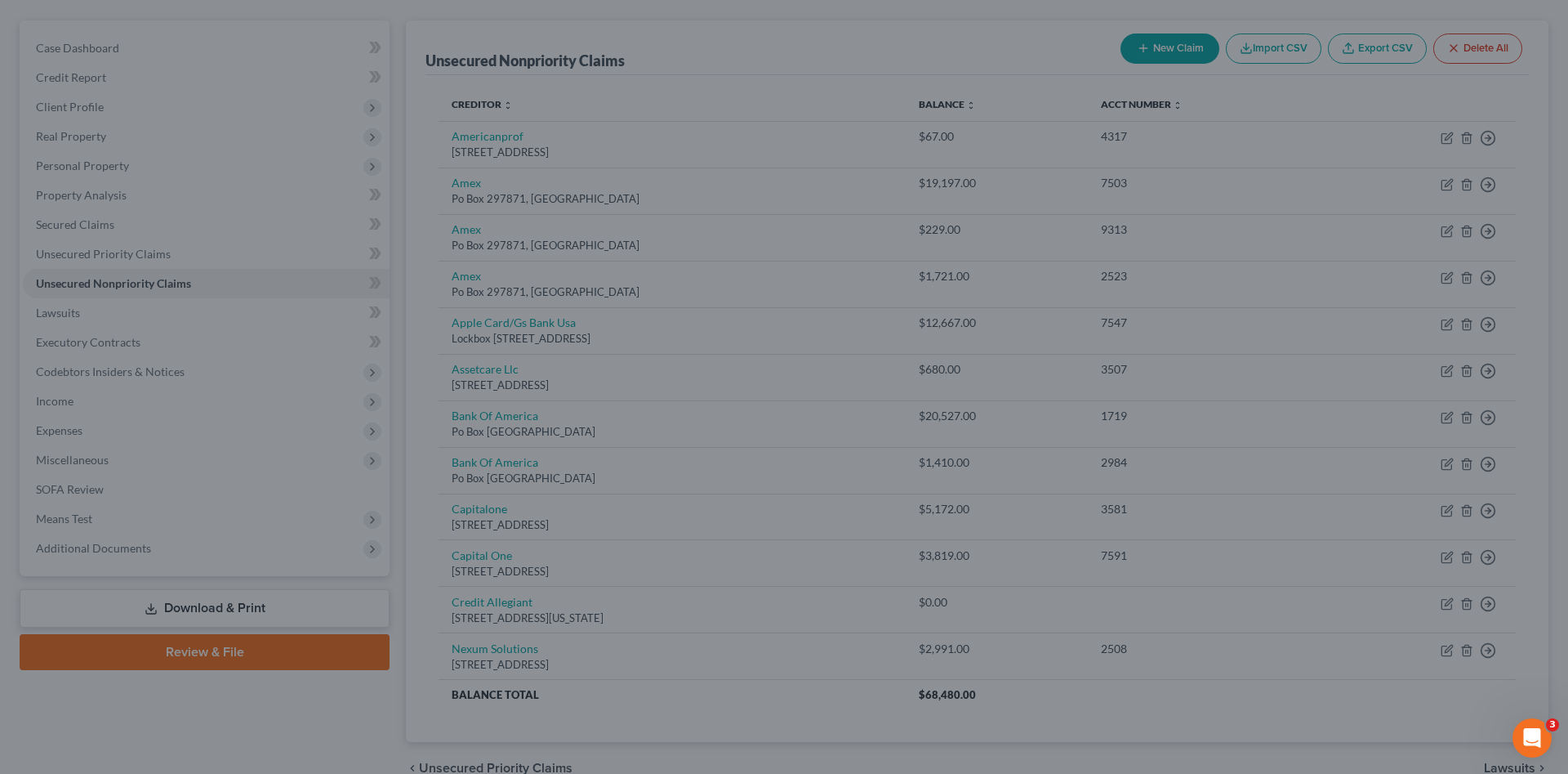
type input "0"
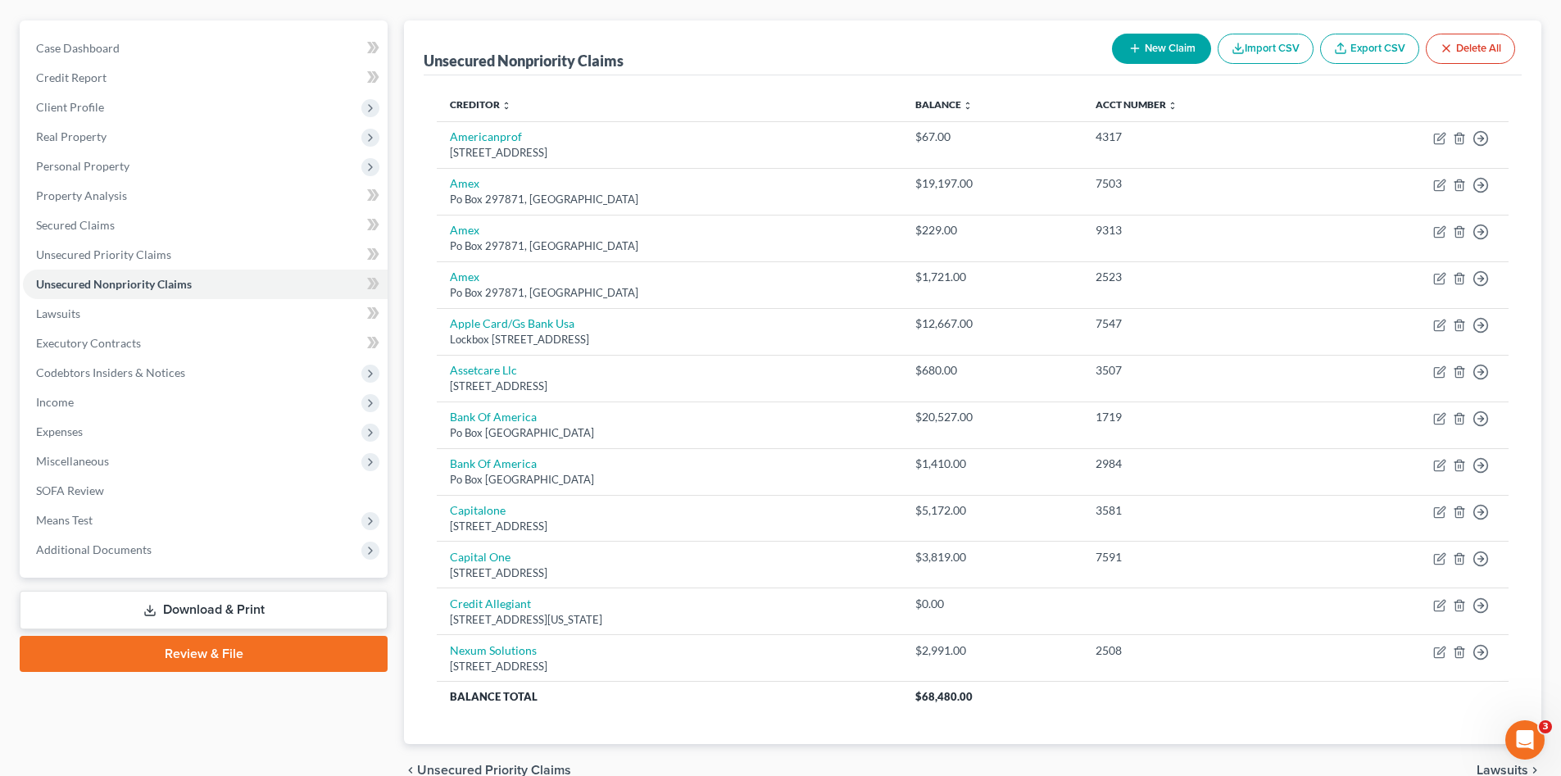
click at [331, 719] on div "Case Dashboard Payments Invoices Payments Payments Credit Report Client Profile" at bounding box center [203, 408] width 384 height 777
click at [220, 648] on link "Review & File" at bounding box center [204, 654] width 368 height 36
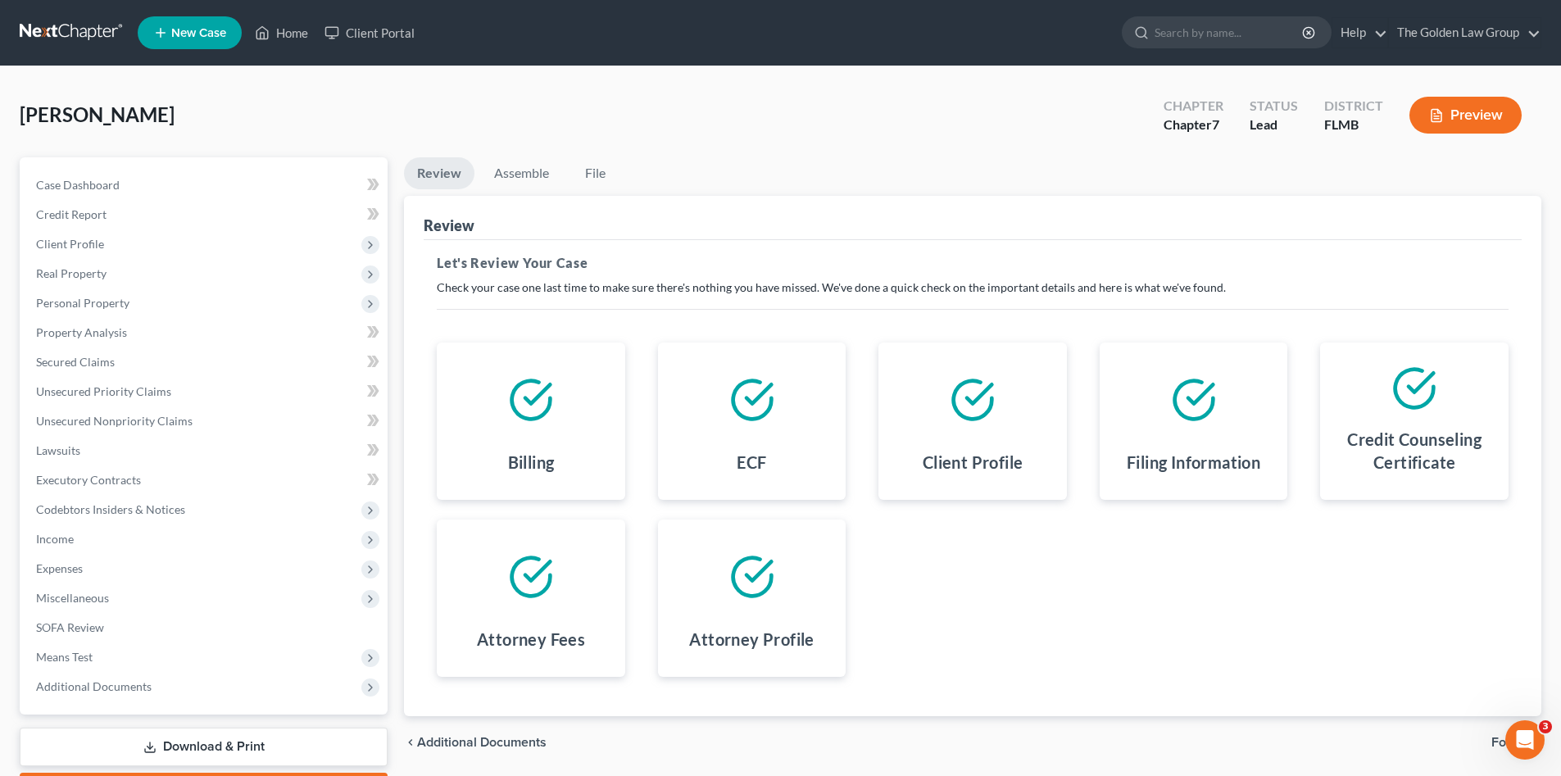
scroll to position [95, 0]
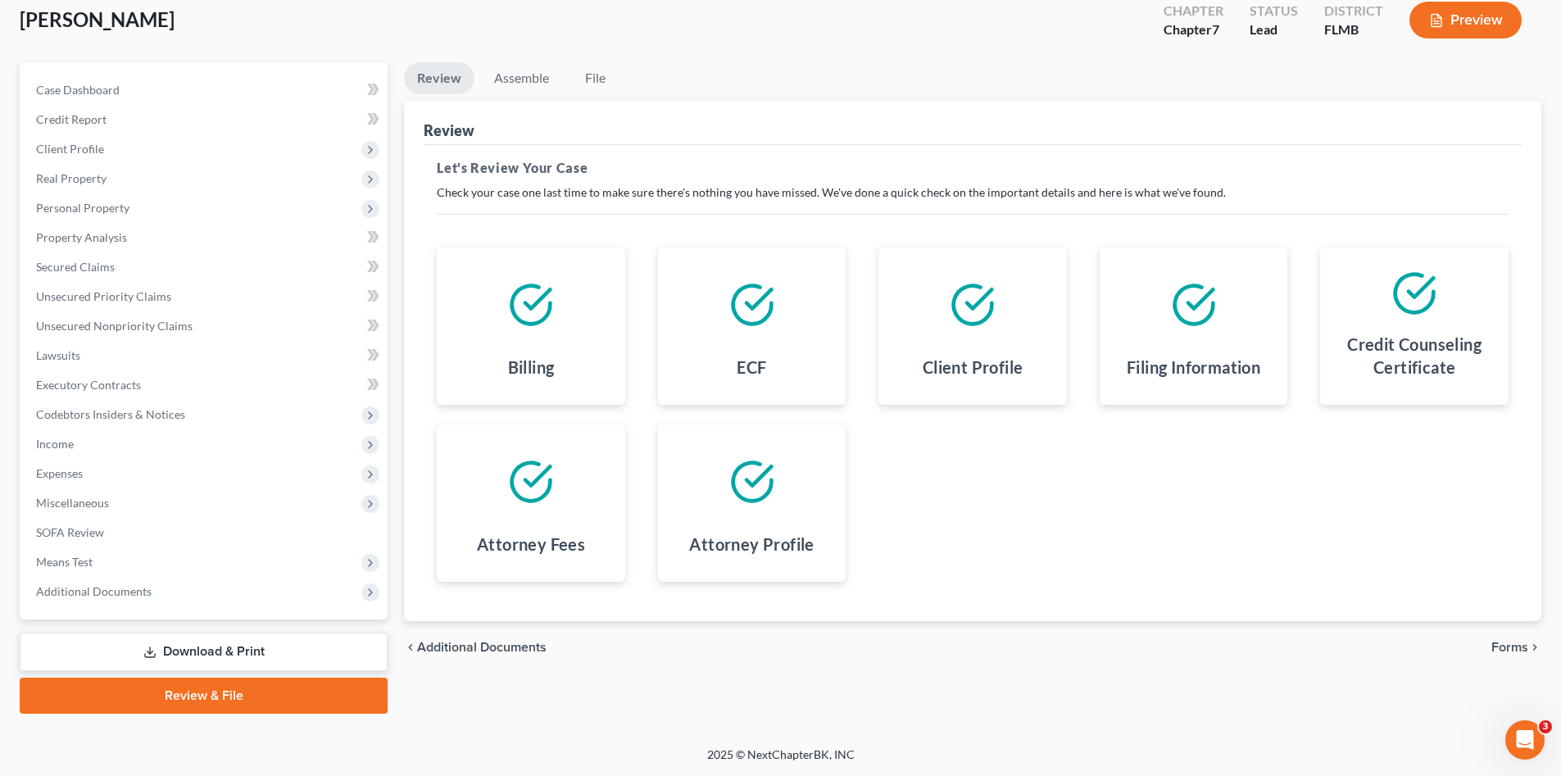
click at [1511, 649] on span "Forms" at bounding box center [1509, 647] width 37 height 13
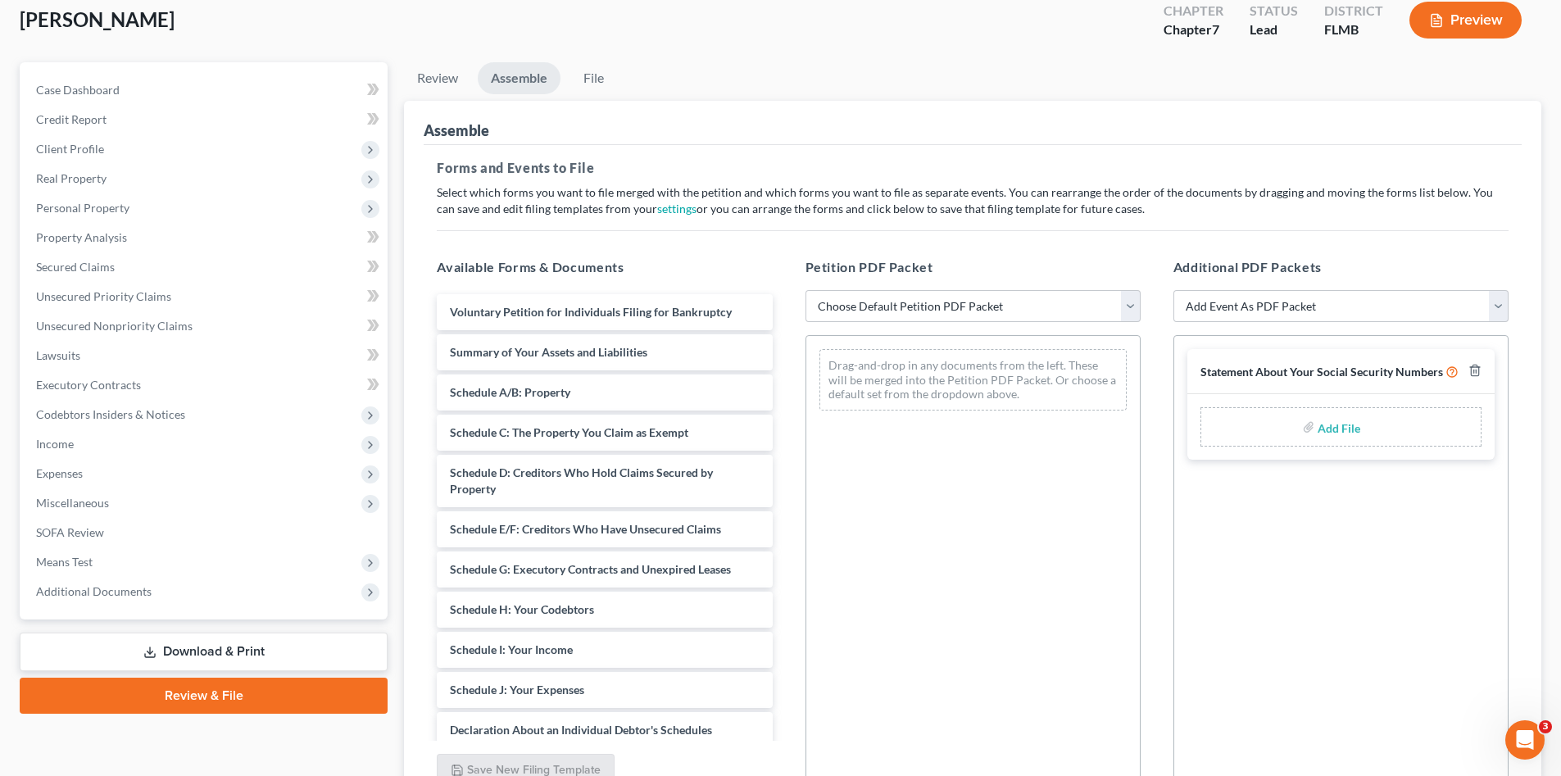
scroll to position [232, 0]
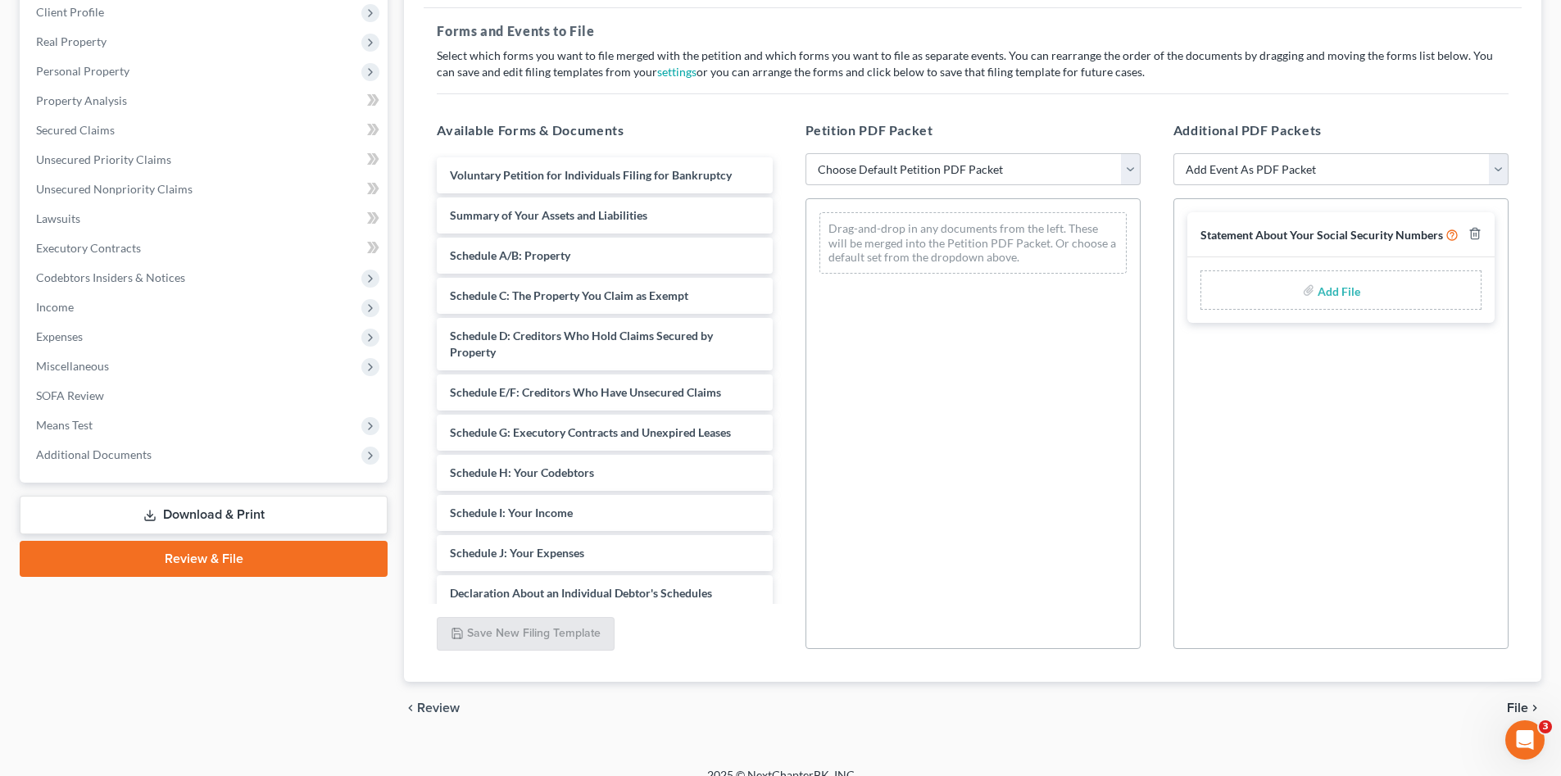
click at [237, 560] on link "Review & File" at bounding box center [204, 559] width 368 height 36
click at [848, 168] on select "Choose Default Petition PDF Packet Complete Bankruptcy Petition (all forms and …" at bounding box center [972, 169] width 335 height 33
select select "0"
click at [805, 153] on select "Choose Default Petition PDF Packet Complete Bankruptcy Petition (all forms and …" at bounding box center [972, 169] width 335 height 33
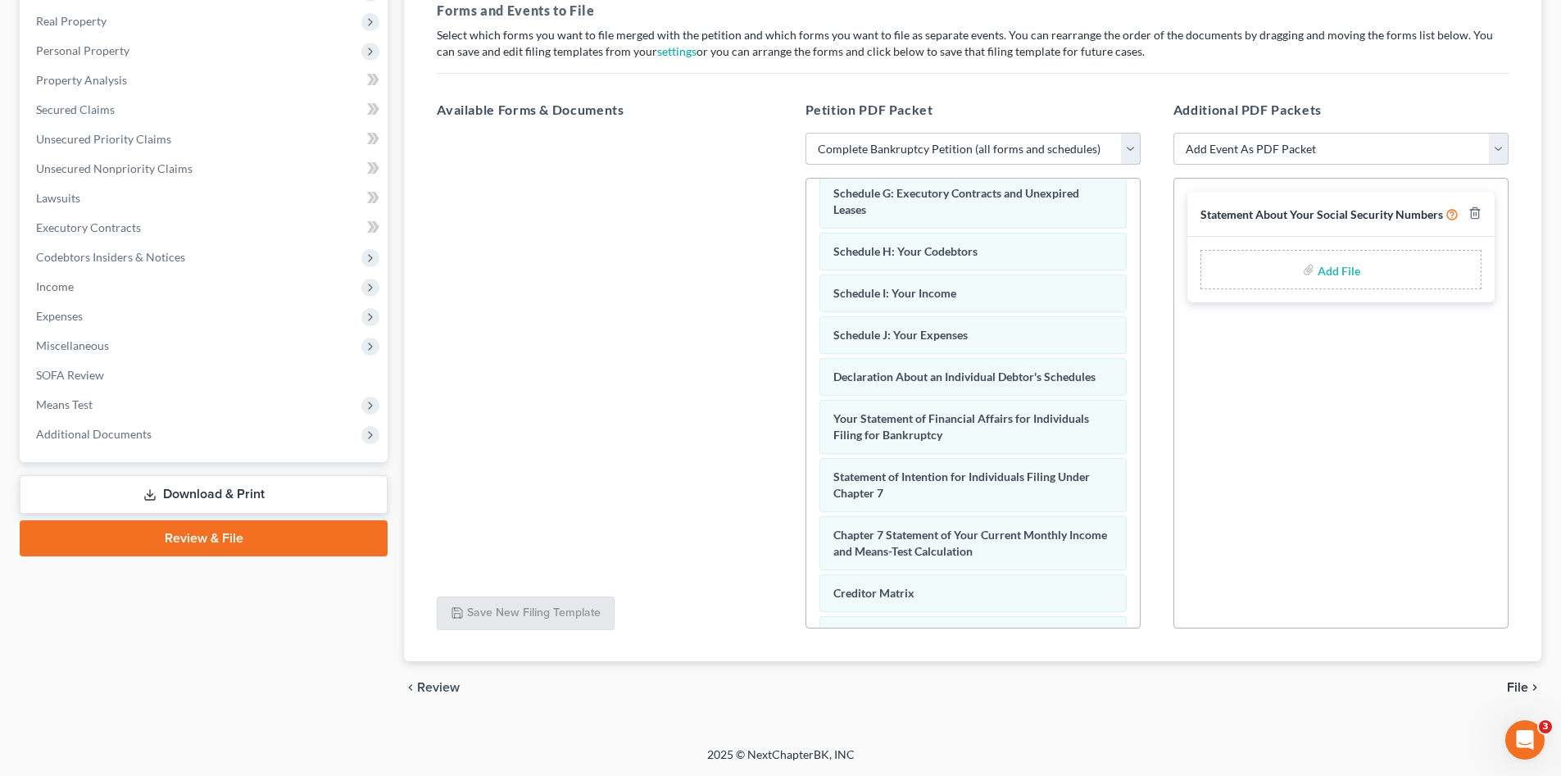
scroll to position [465, 0]
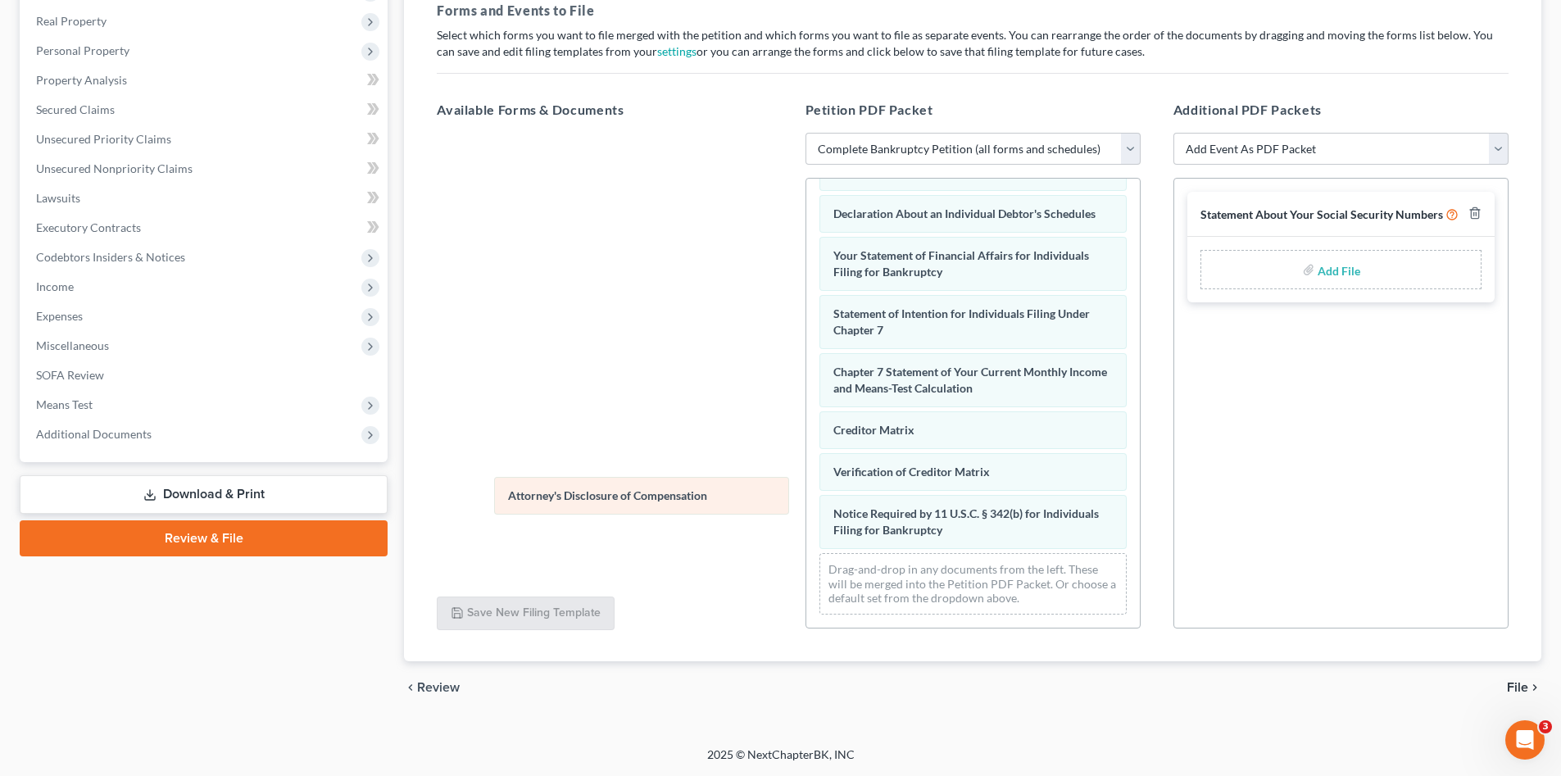
drag, startPoint x: 927, startPoint y: 587, endPoint x: 601, endPoint y: 496, distance: 337.9
click at [806, 496] on div "Attorney's Disclosure of Compensation Voluntary Petition for Individuals Filing…" at bounding box center [972, 171] width 333 height 913
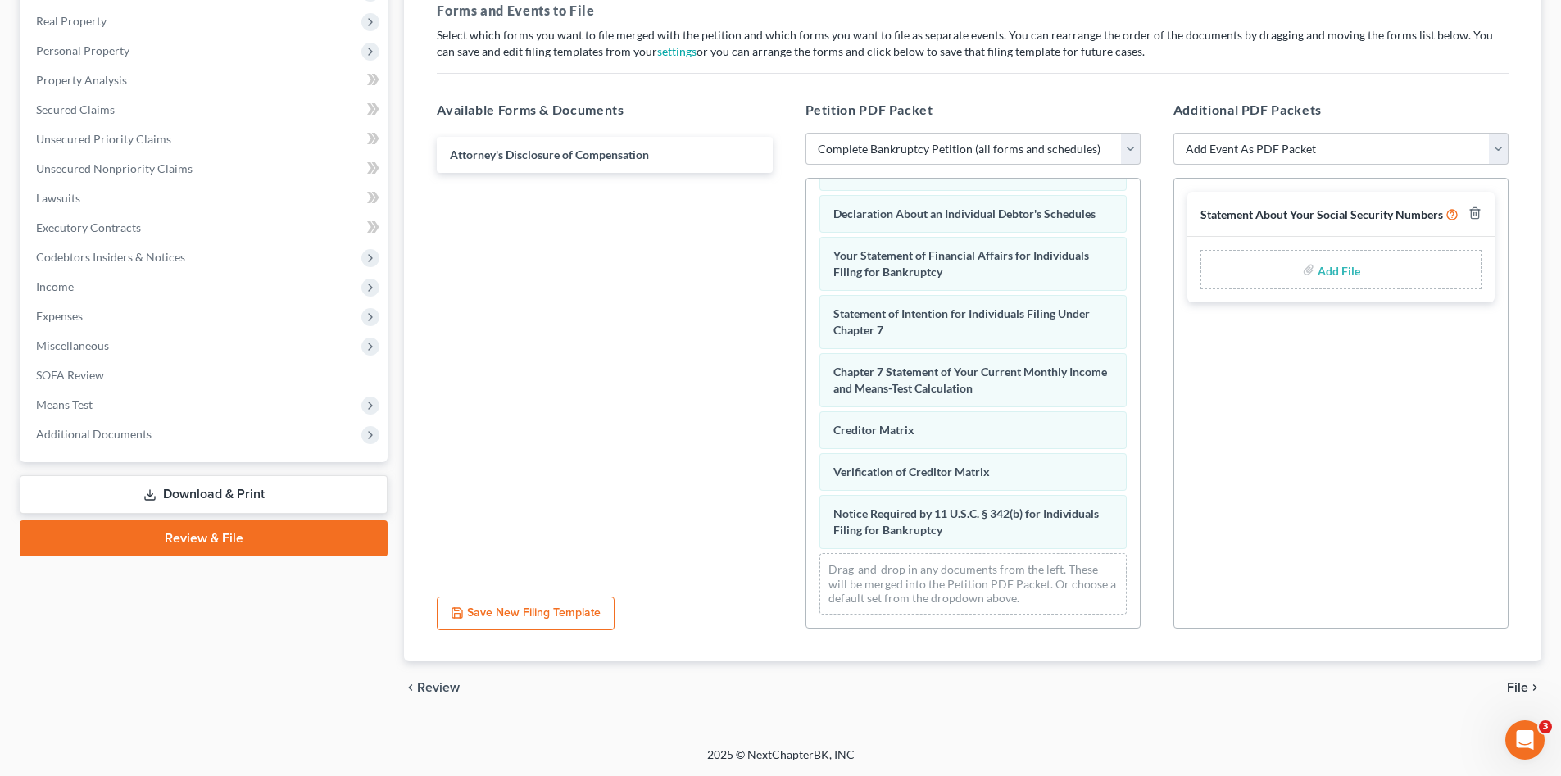
click at [1515, 683] on span "File" at bounding box center [1517, 687] width 21 height 13
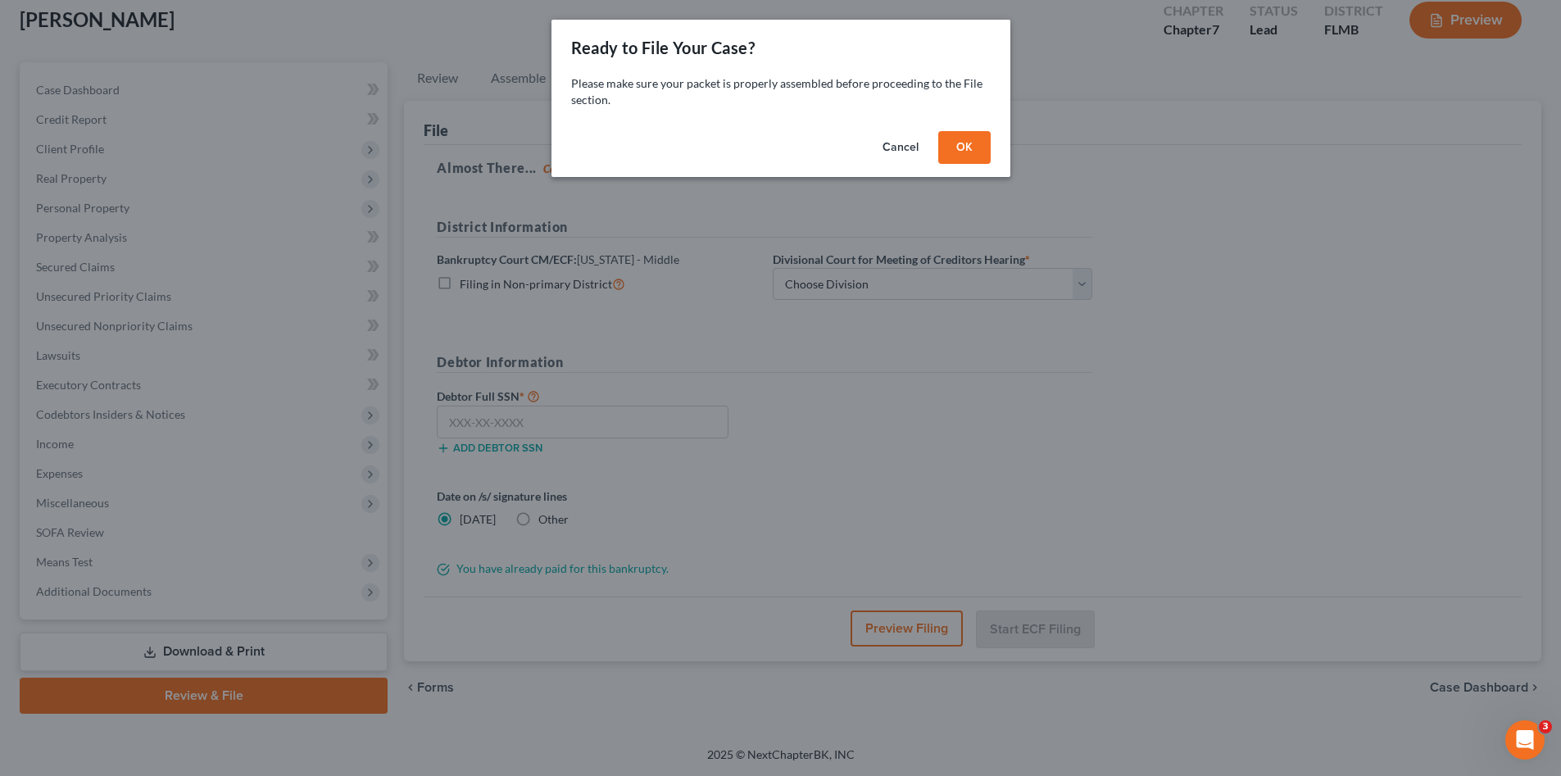
scroll to position [95, 0]
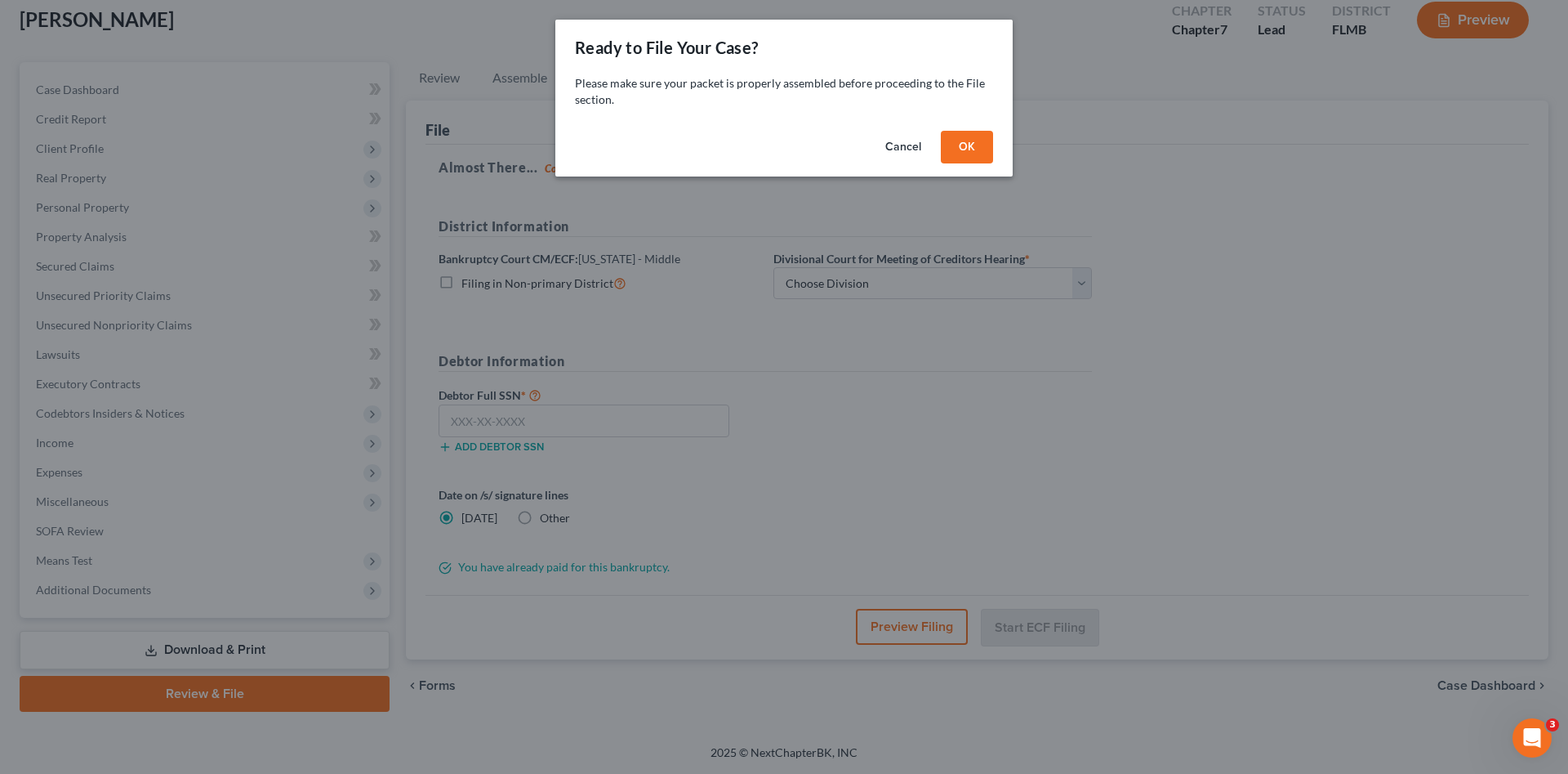
drag, startPoint x: 958, startPoint y: 147, endPoint x: 920, endPoint y: 287, distance: 145.1
click at [959, 147] on button "OK" at bounding box center [967, 147] width 52 height 33
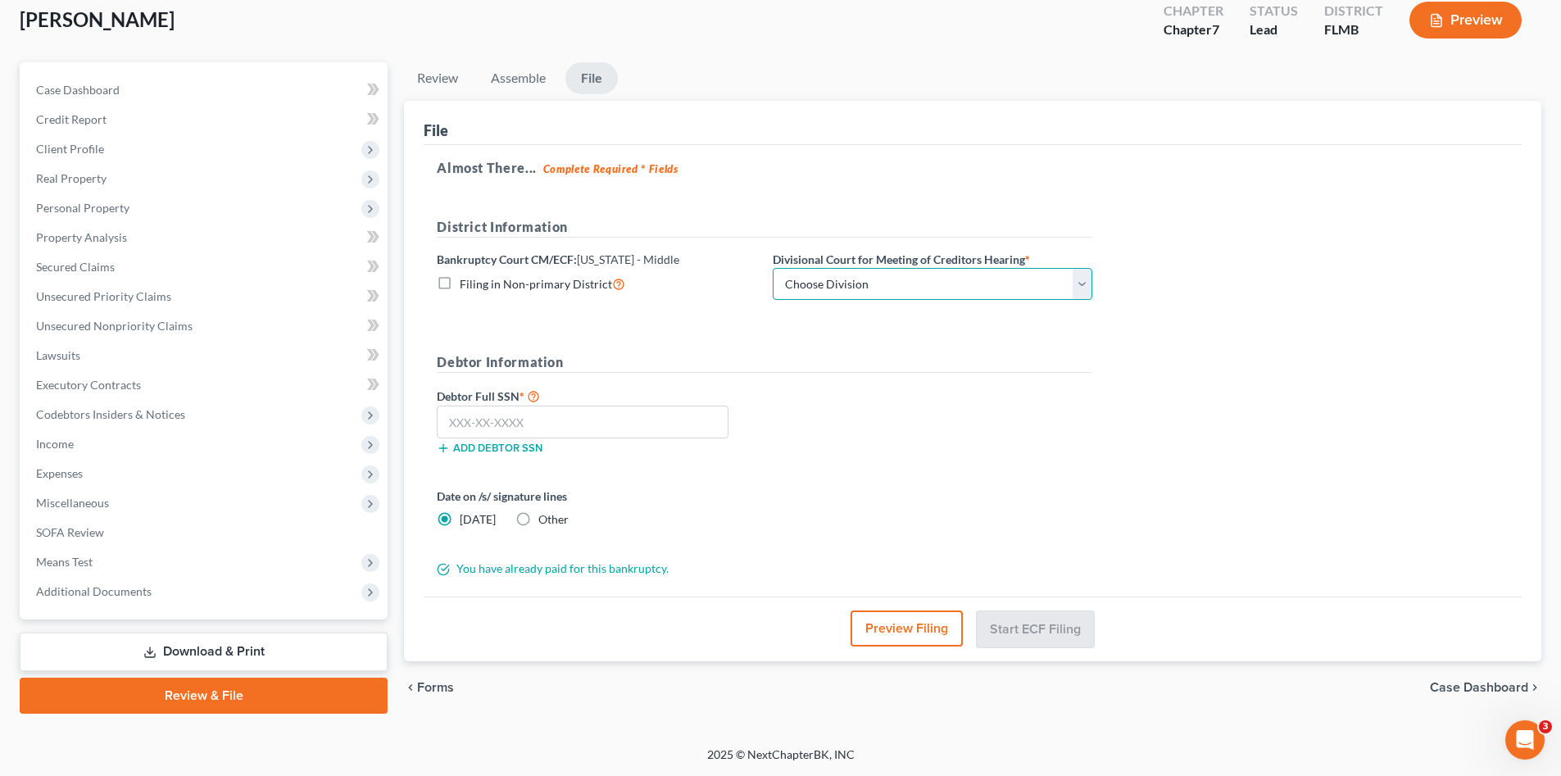
click at [922, 288] on select "Choose Division Fort Myers Jacksonville Orlando Tampa" at bounding box center [933, 284] width 320 height 33
select select "3"
click at [773, 268] on select "Choose Division Fort Myers Jacksonville Orlando Tampa" at bounding box center [933, 284] width 320 height 33
click at [646, 425] on input "text" at bounding box center [583, 422] width 292 height 33
click at [639, 421] on input "text" at bounding box center [583, 422] width 292 height 33
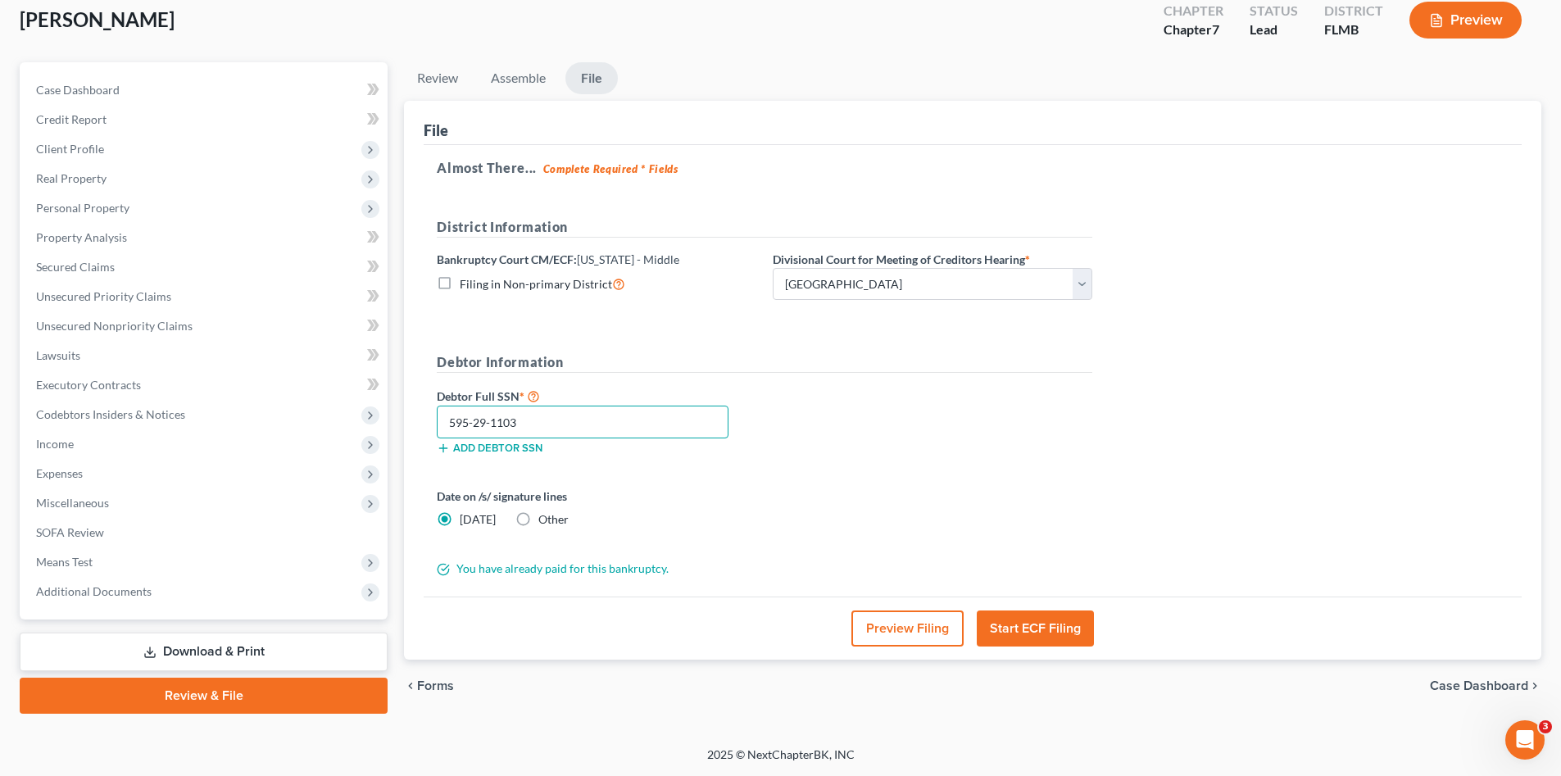
type input "595-29-1103"
click at [1035, 631] on button "Start ECF Filing" at bounding box center [1035, 628] width 117 height 36
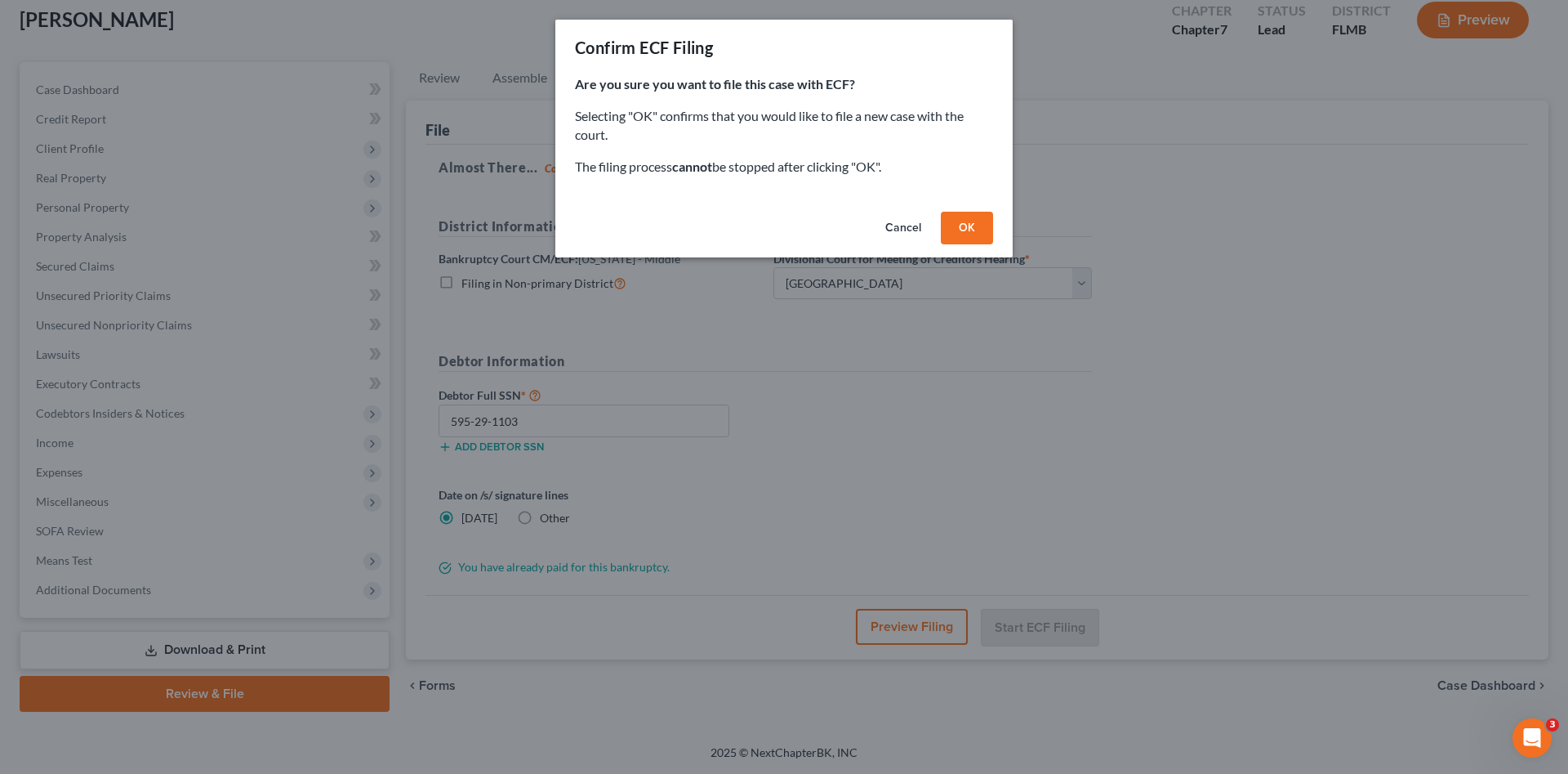
click at [960, 222] on button "OK" at bounding box center [967, 227] width 52 height 33
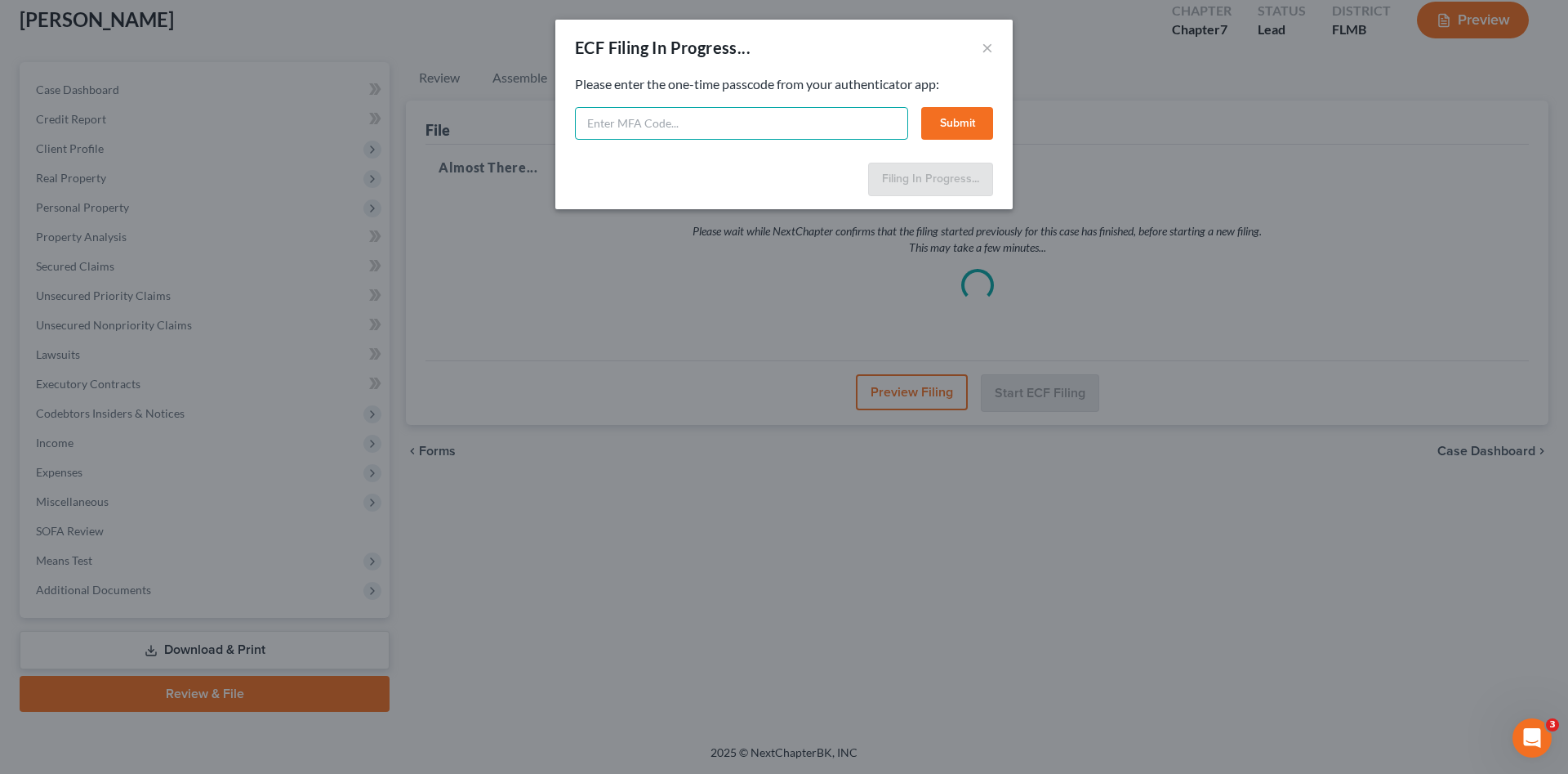
click at [793, 129] on input "text" at bounding box center [742, 123] width 333 height 33
paste input "512201"
type input "512201"
click at [959, 116] on button "Submit" at bounding box center [957, 123] width 72 height 33
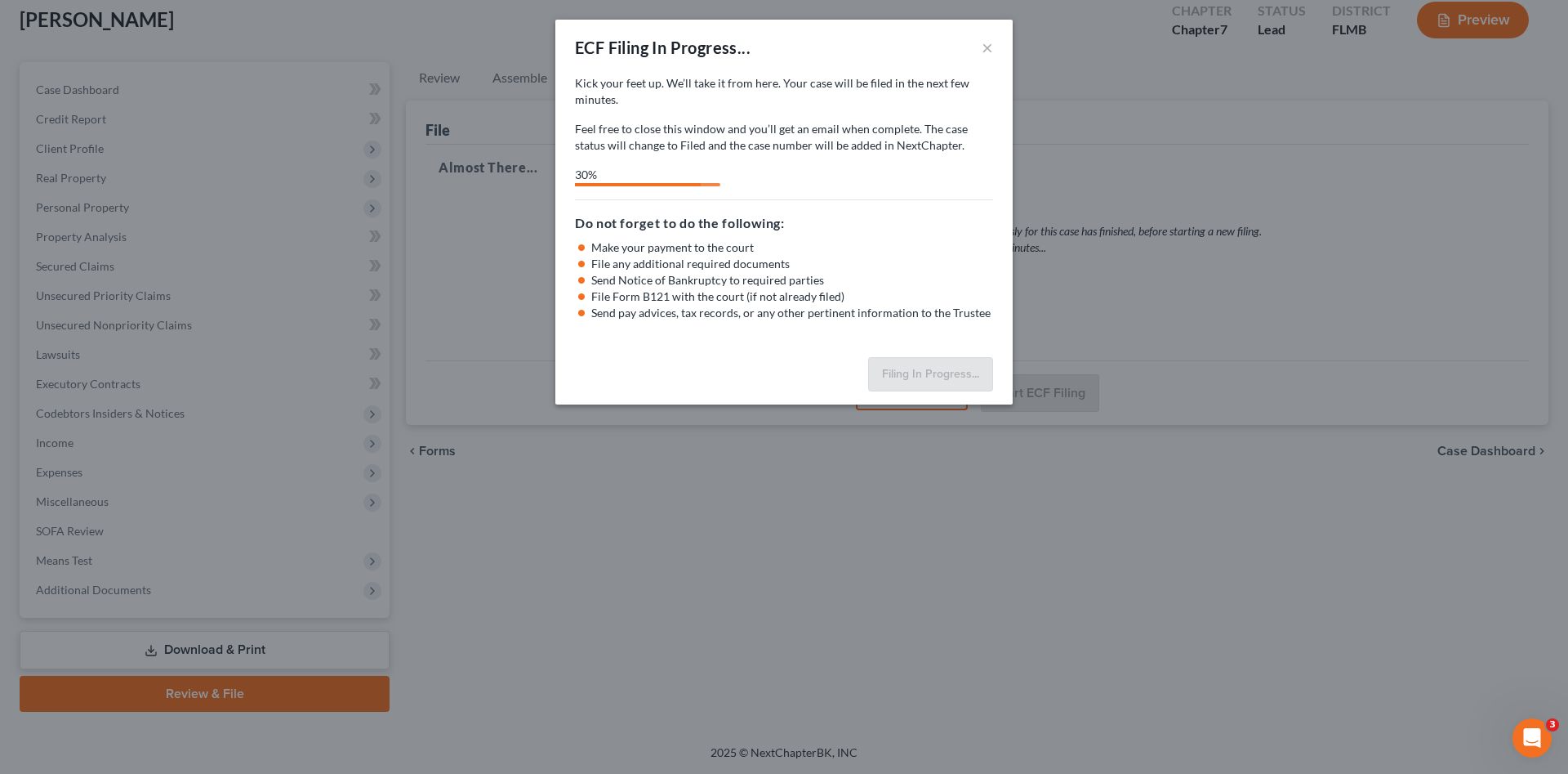
select select "3"
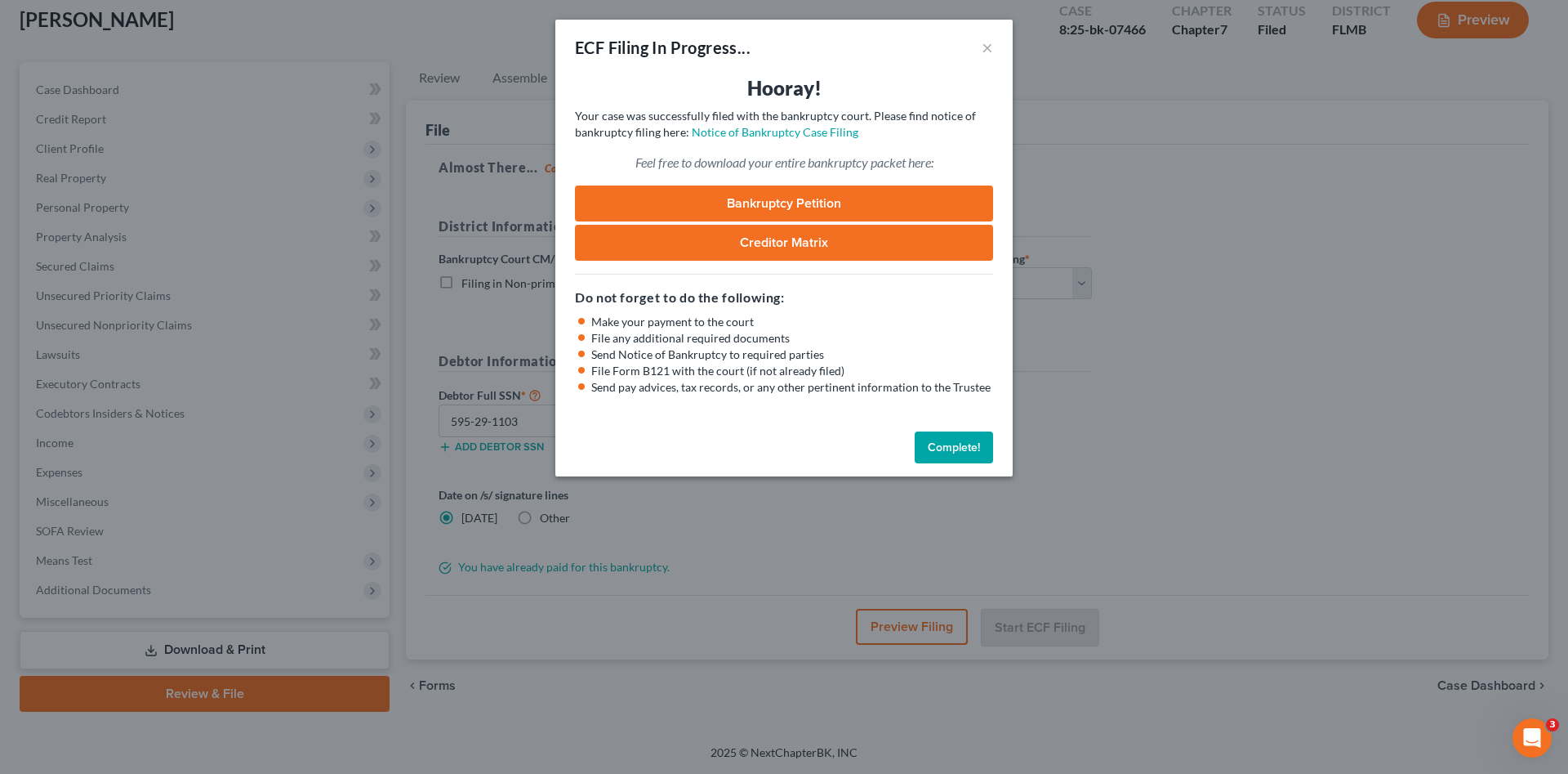
drag, startPoint x: 644, startPoint y: 205, endPoint x: 580, endPoint y: 249, distance: 77.7
click at [641, 203] on link "Bankruptcy Petition" at bounding box center [784, 203] width 418 height 36
drag, startPoint x: 969, startPoint y: 440, endPoint x: 929, endPoint y: 453, distance: 42.1
click at [970, 440] on button "Complete!" at bounding box center [954, 448] width 79 height 33
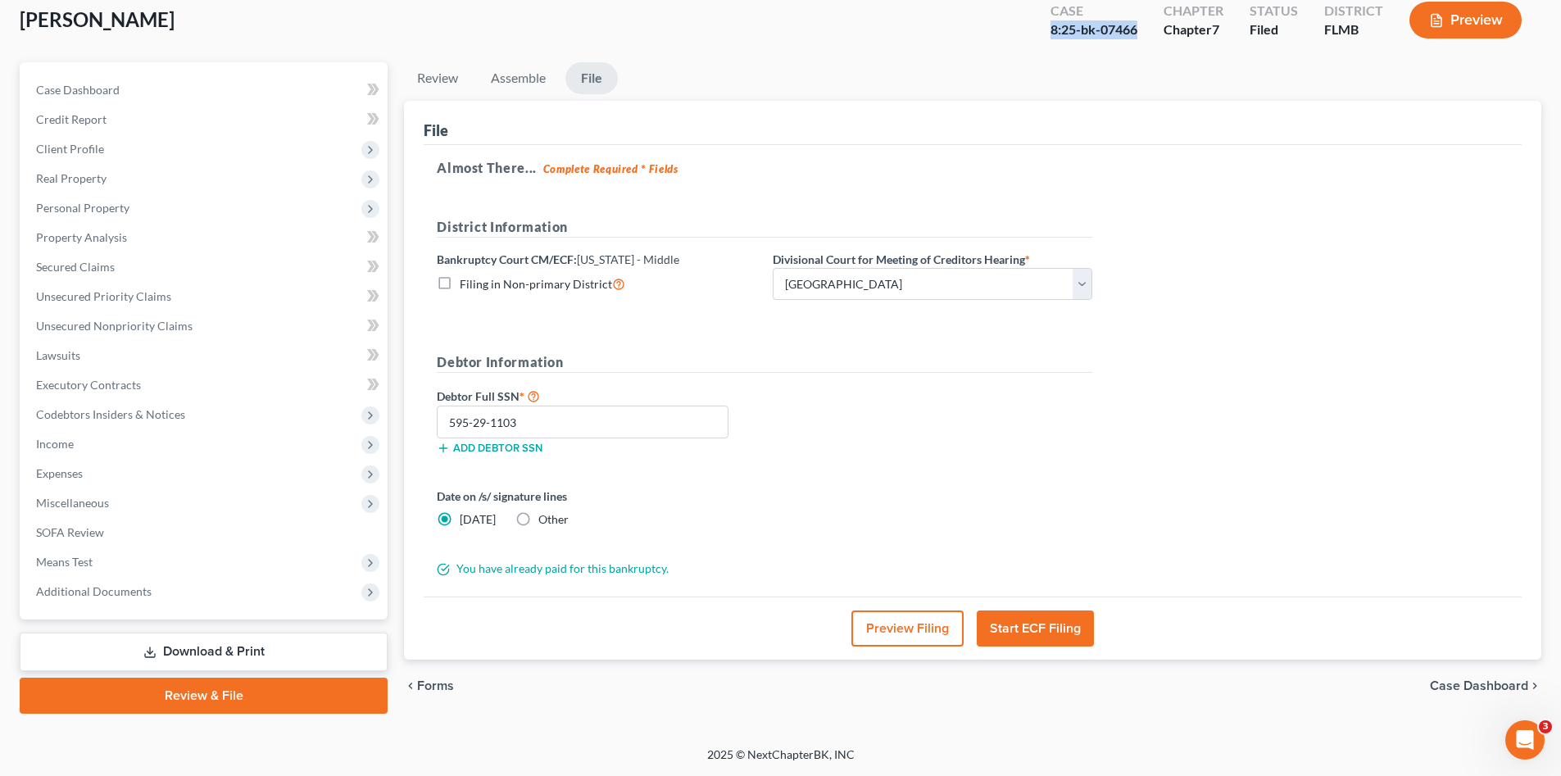
drag, startPoint x: 1140, startPoint y: 34, endPoint x: 1040, endPoint y: 48, distance: 101.8
click at [1040, 48] on div "Case 8:25-bk-07466 Chapter Chapter 7 Status Filed District FLMB Preview" at bounding box center [1286, 20] width 510 height 58
copy div "8:25-bk-07466"
click at [123, 499] on span "Miscellaneous" at bounding box center [205, 502] width 365 height 29
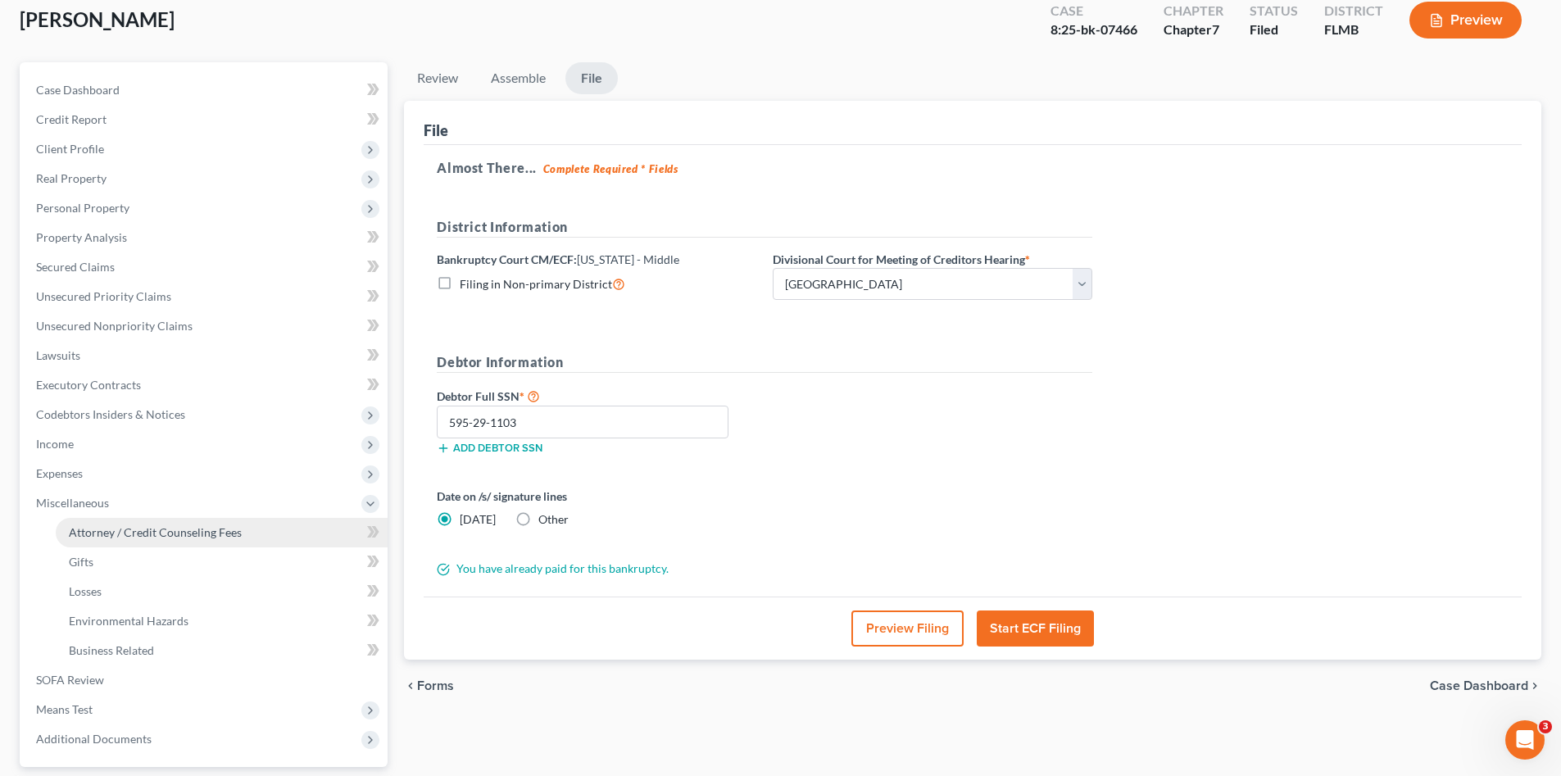
click at [154, 519] on link "Attorney / Credit Counseling Fees" at bounding box center [222, 532] width 332 height 29
select select "2"
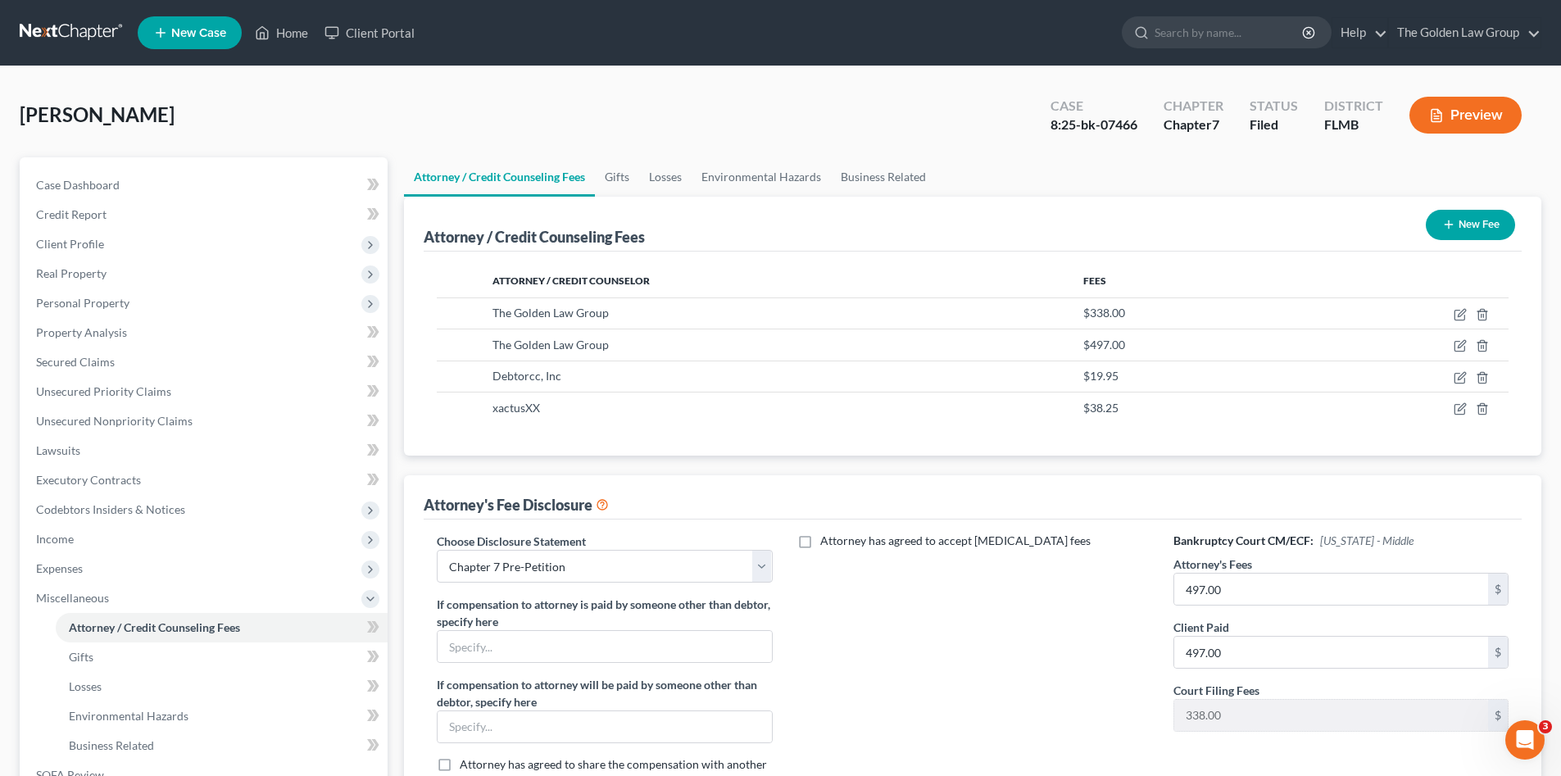
click at [83, 20] on link at bounding box center [72, 32] width 105 height 29
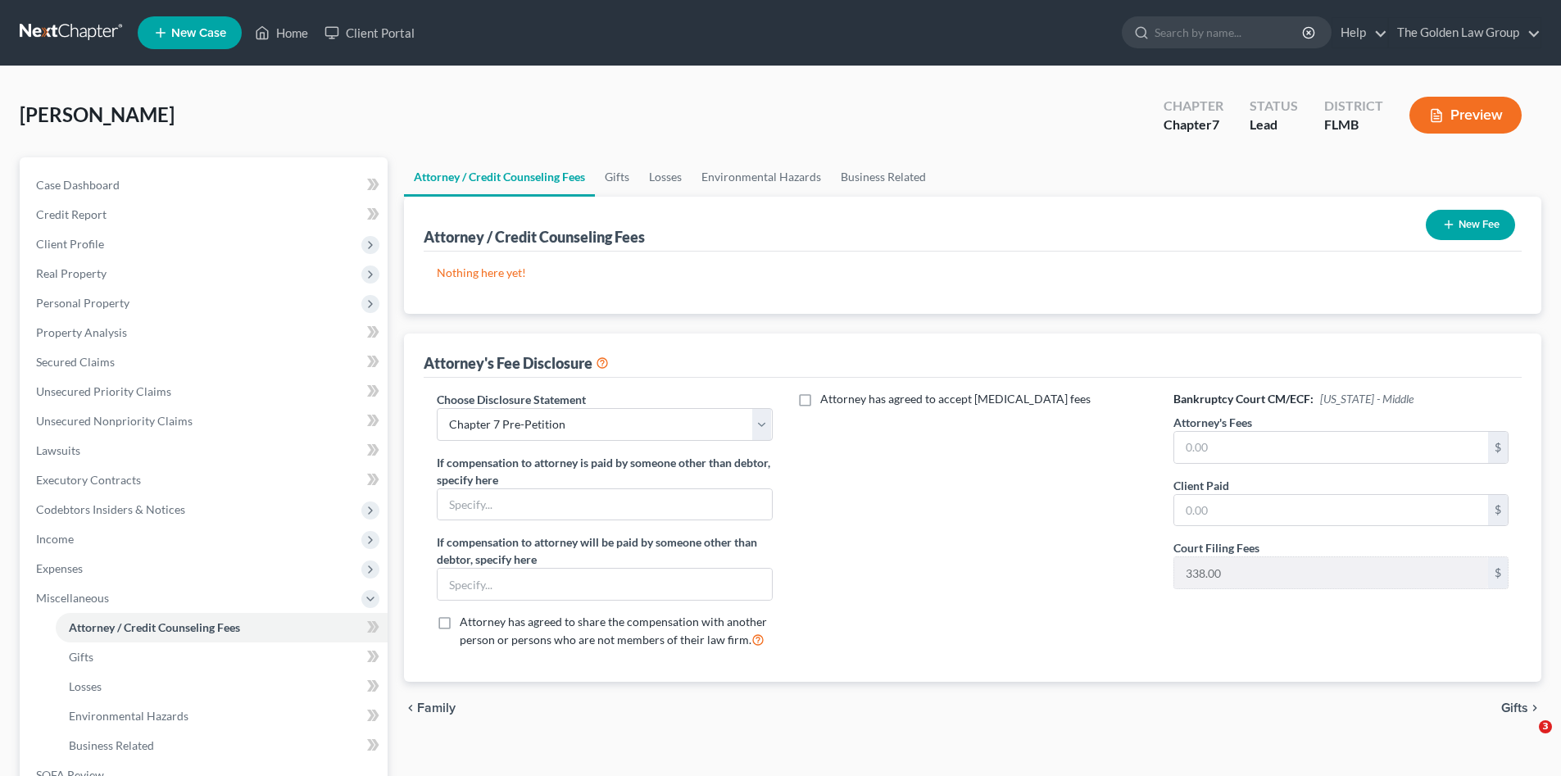
select select "2"
click at [296, 97] on div "[PERSON_NAME] Upgraded Chapter Chapter 7 Status Lead District [GEOGRAPHIC_DATA]…" at bounding box center [780, 121] width 1521 height 71
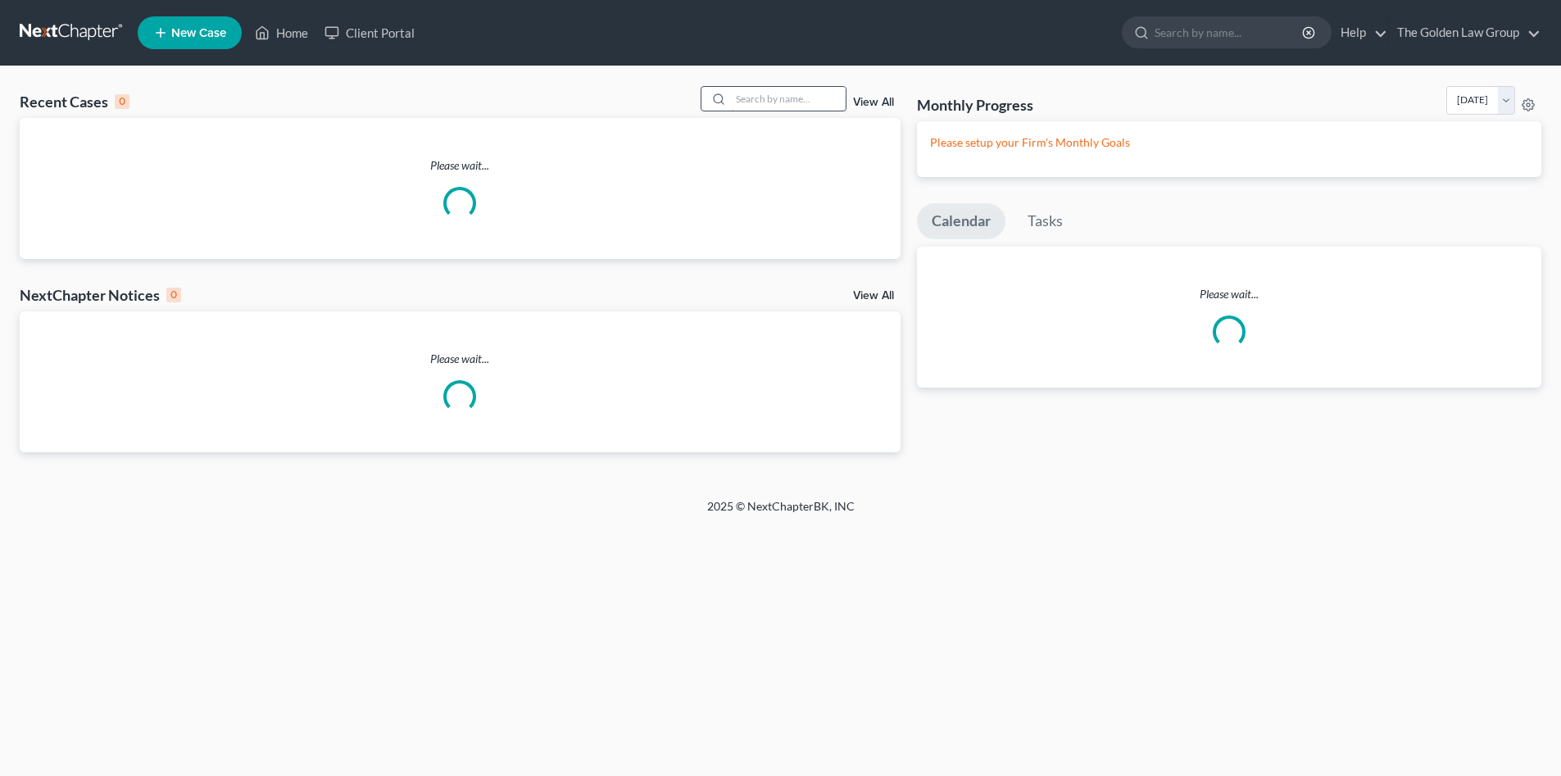
click at [764, 103] on input "search" at bounding box center [788, 99] width 115 height 24
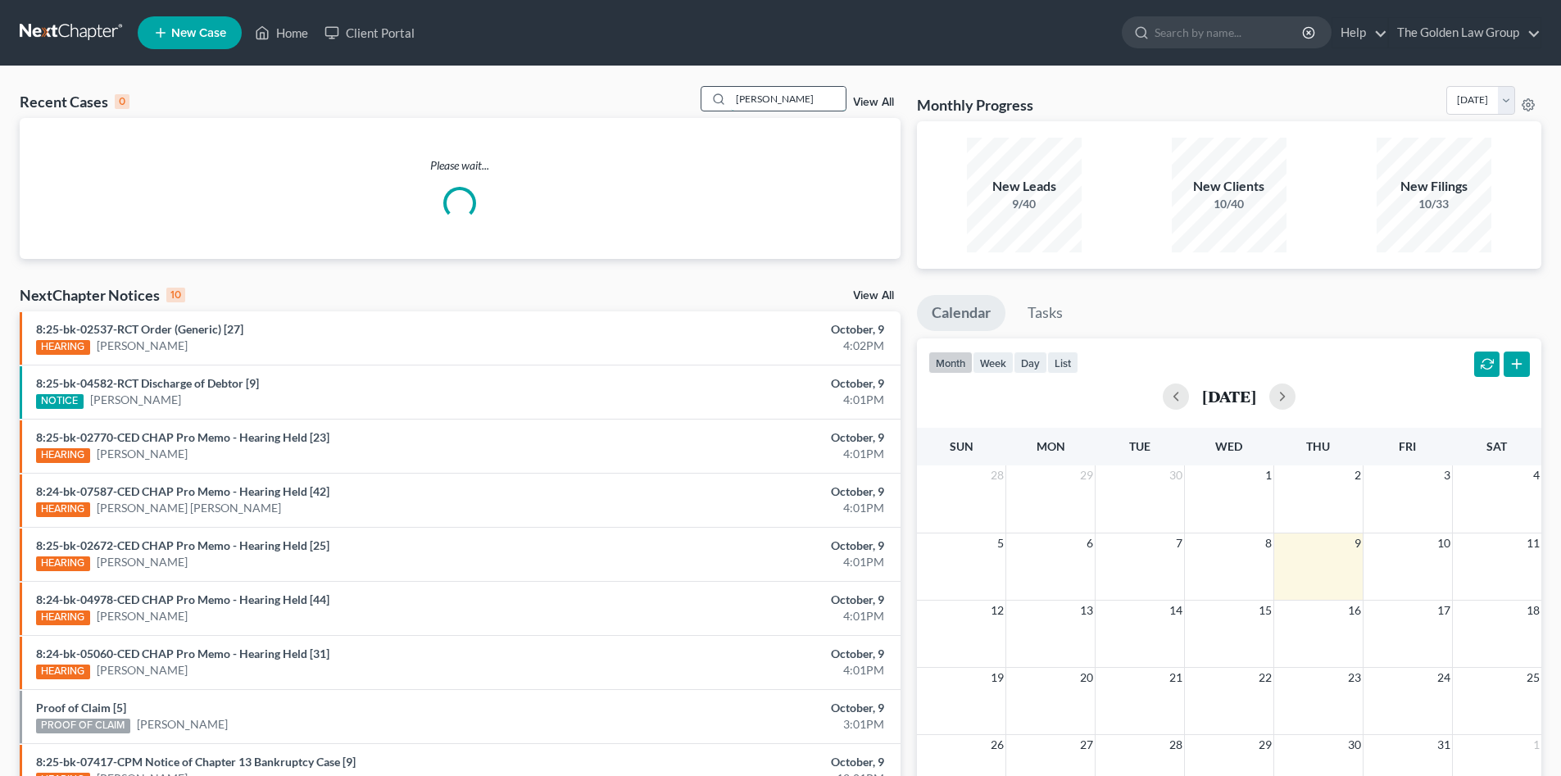
type input "[PERSON_NAME]"
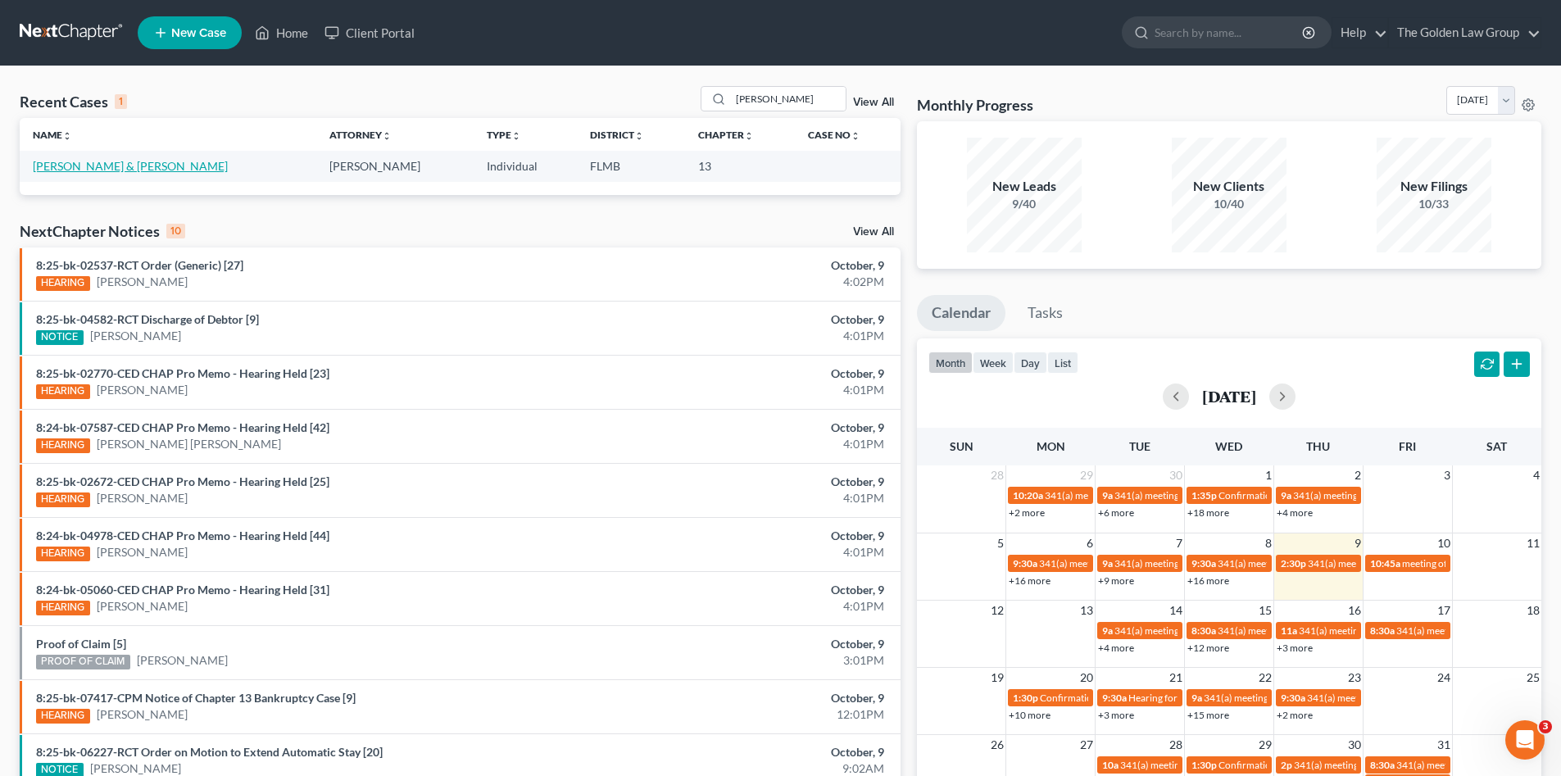
click at [100, 166] on link "[PERSON_NAME] & [PERSON_NAME]" at bounding box center [130, 166] width 195 height 14
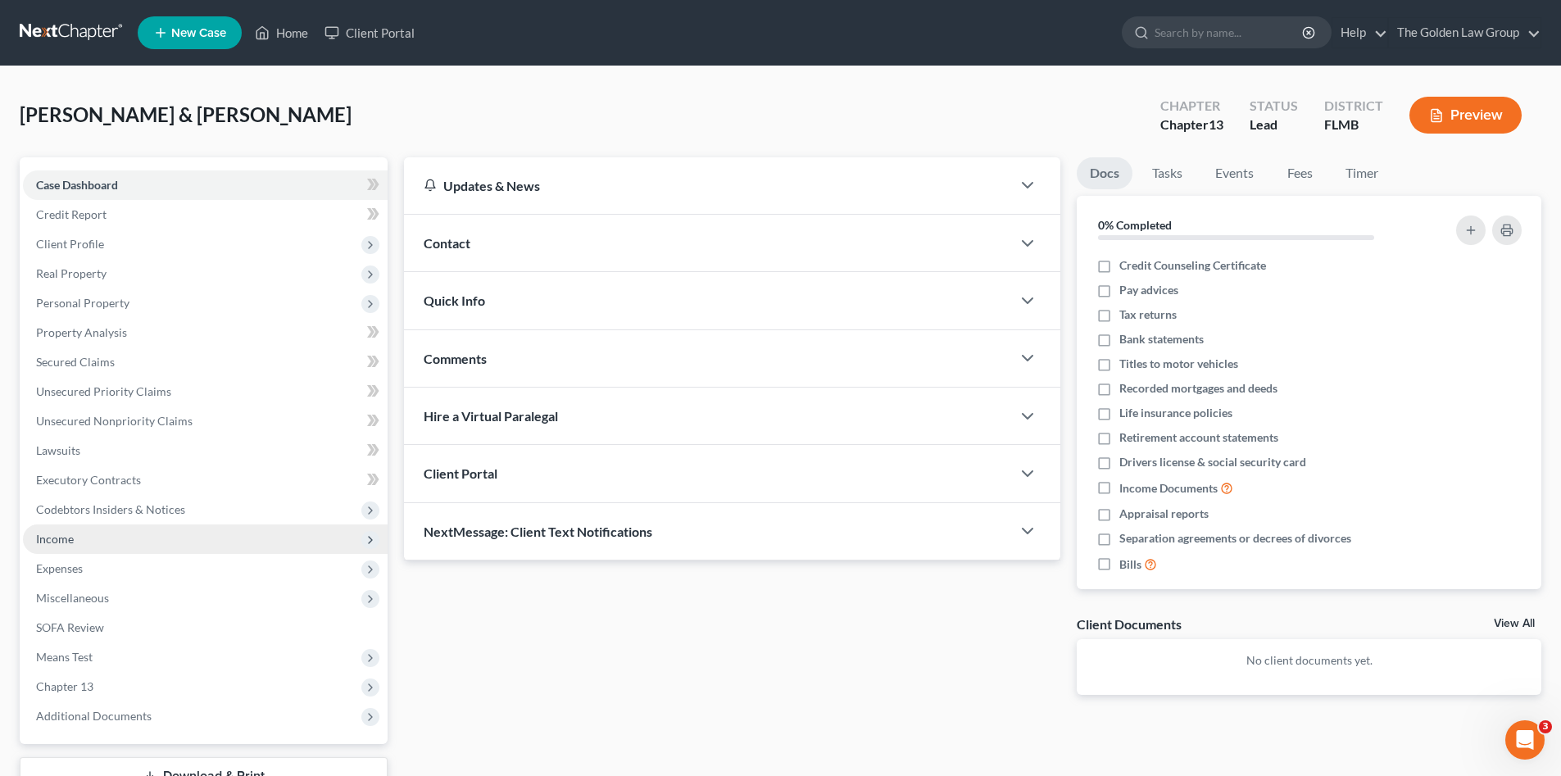
click at [69, 541] on span "Income" at bounding box center [55, 539] width 38 height 14
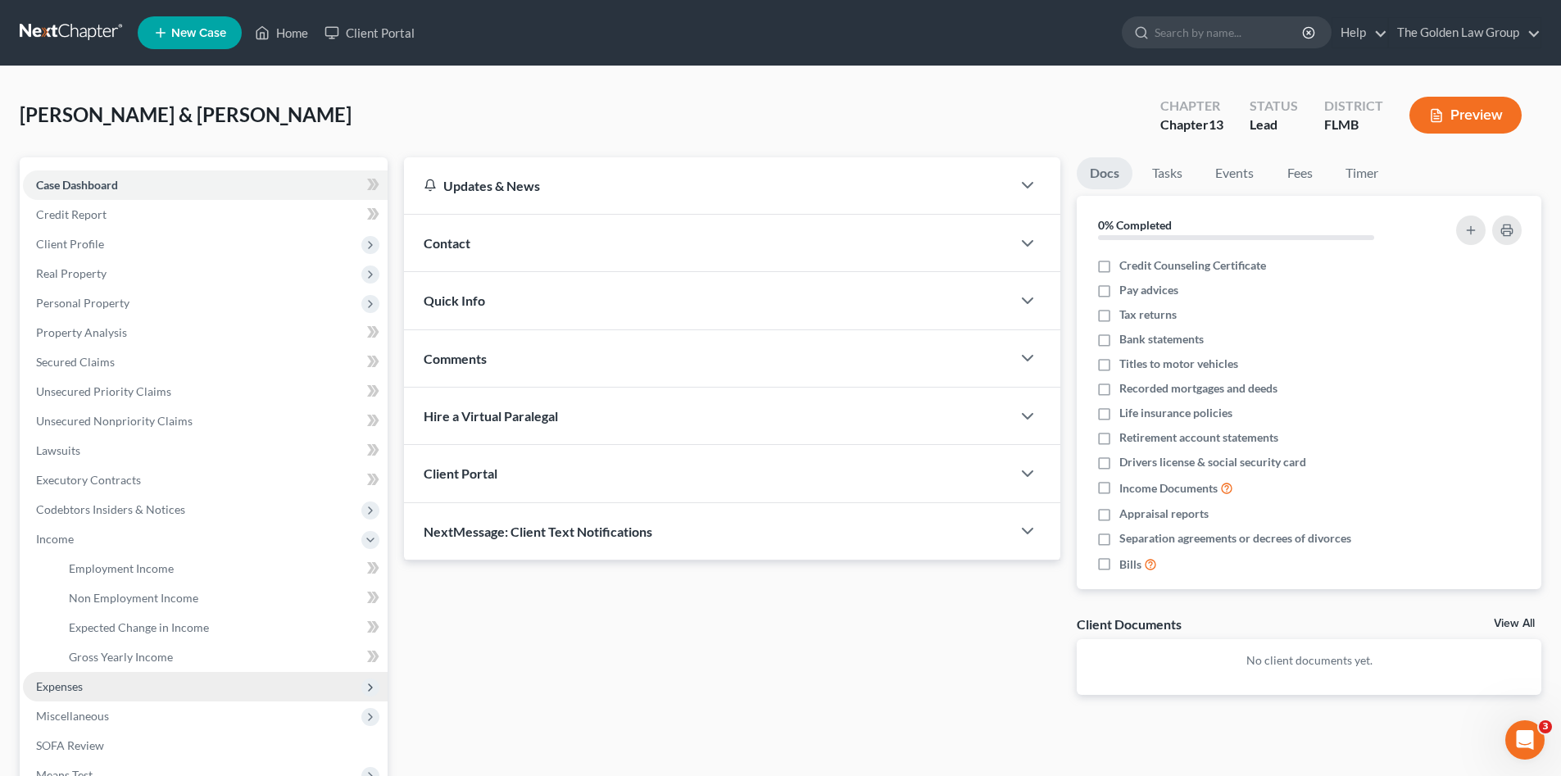
click at [62, 688] on span "Expenses" at bounding box center [59, 686] width 47 height 14
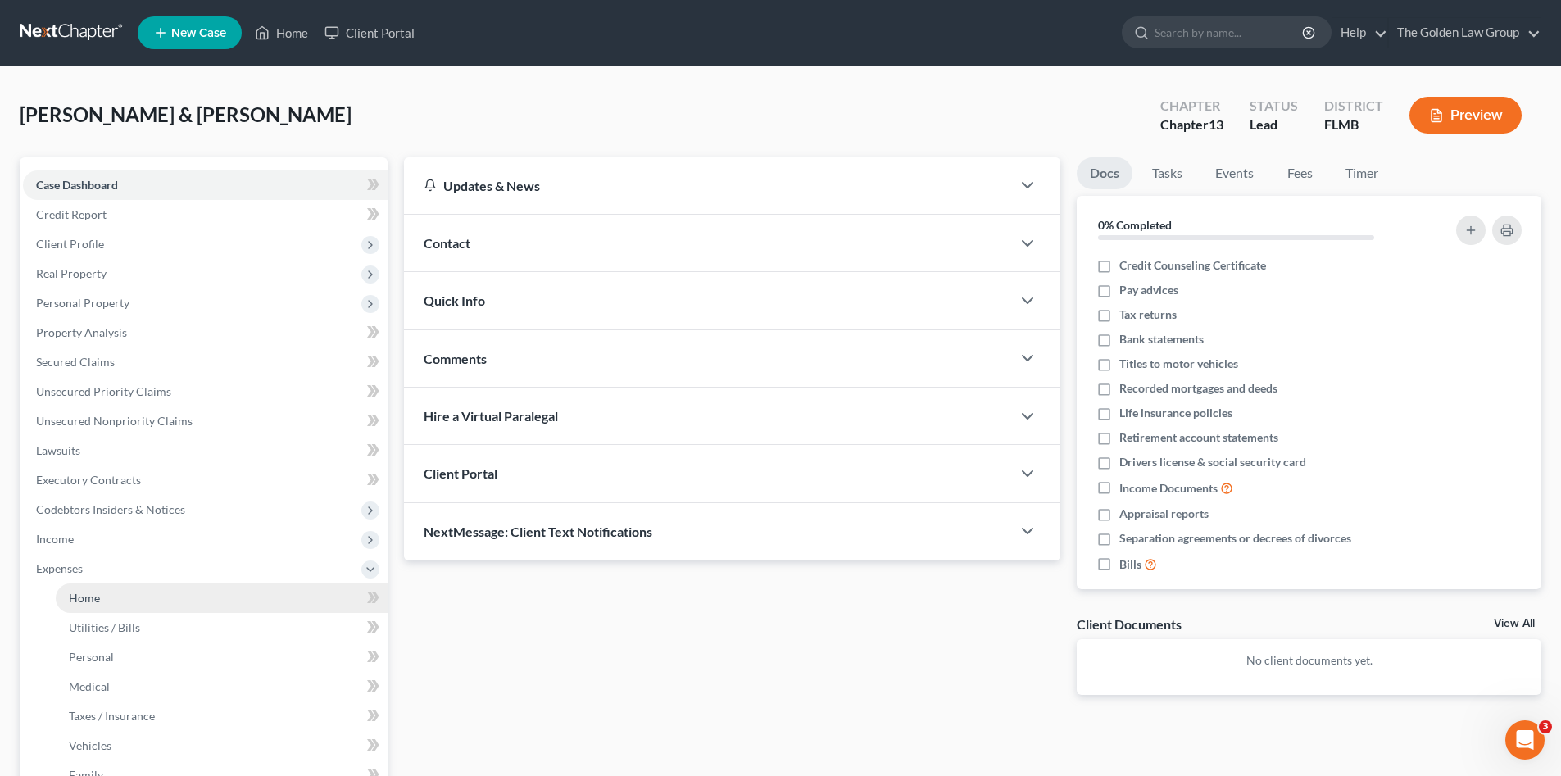
click at [145, 595] on link "Home" at bounding box center [222, 597] width 332 height 29
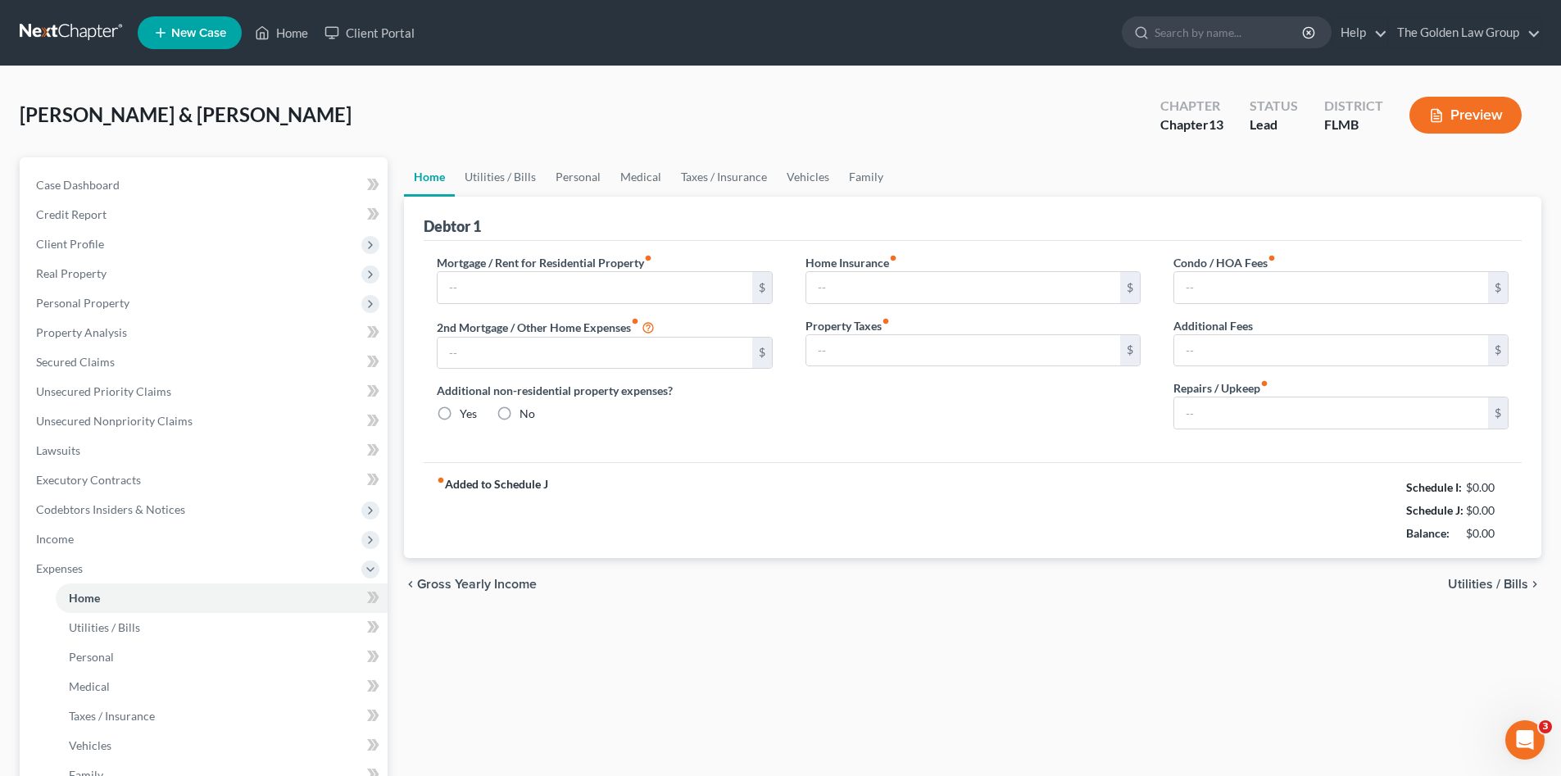
type input "0.00"
radio input "true"
type input "0.00"
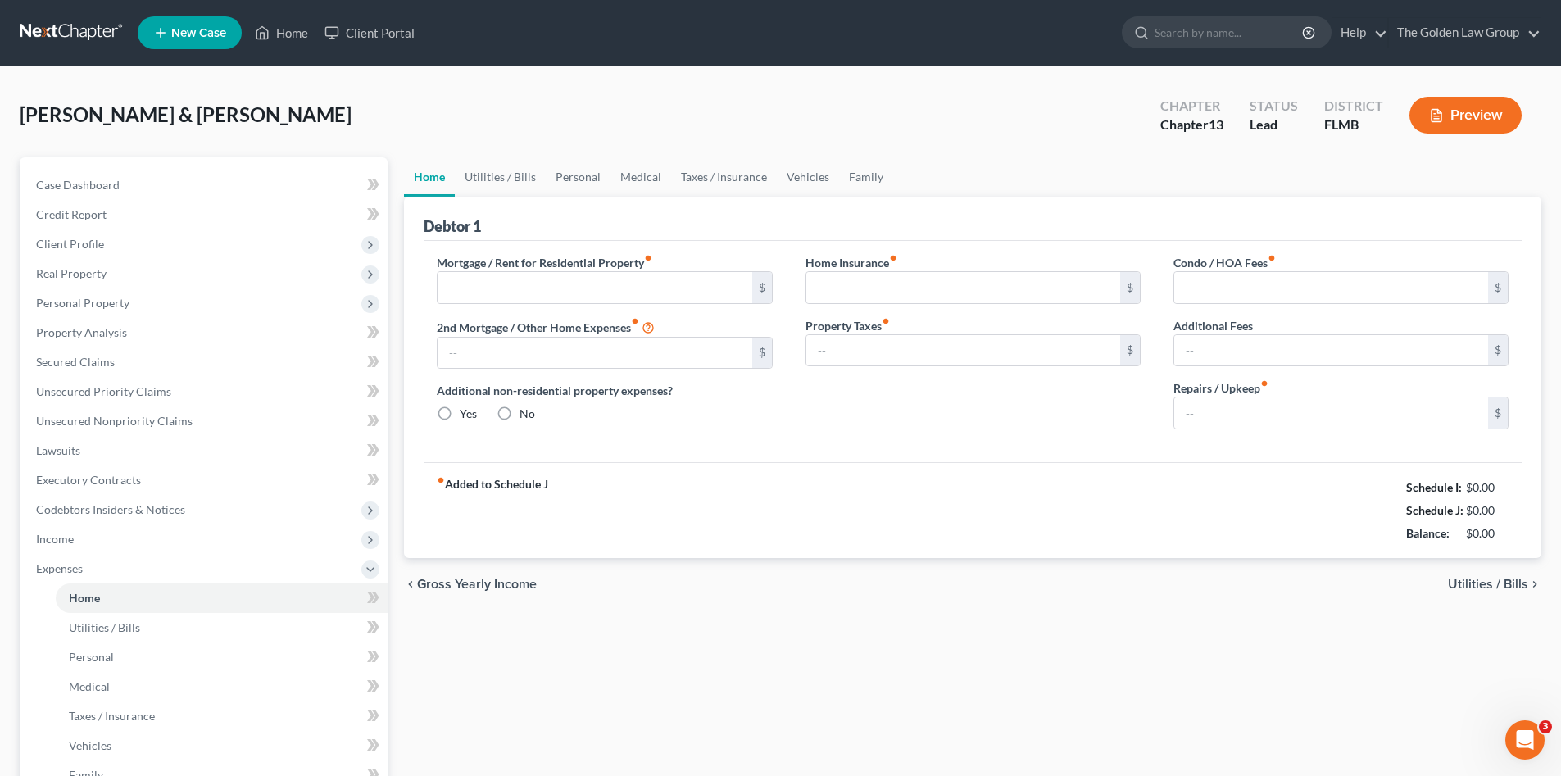
type input "0.00"
click at [1199, 401] on input "0.00" at bounding box center [1331, 412] width 314 height 31
type input "200.00"
click at [594, 173] on link "Personal" at bounding box center [578, 176] width 65 height 39
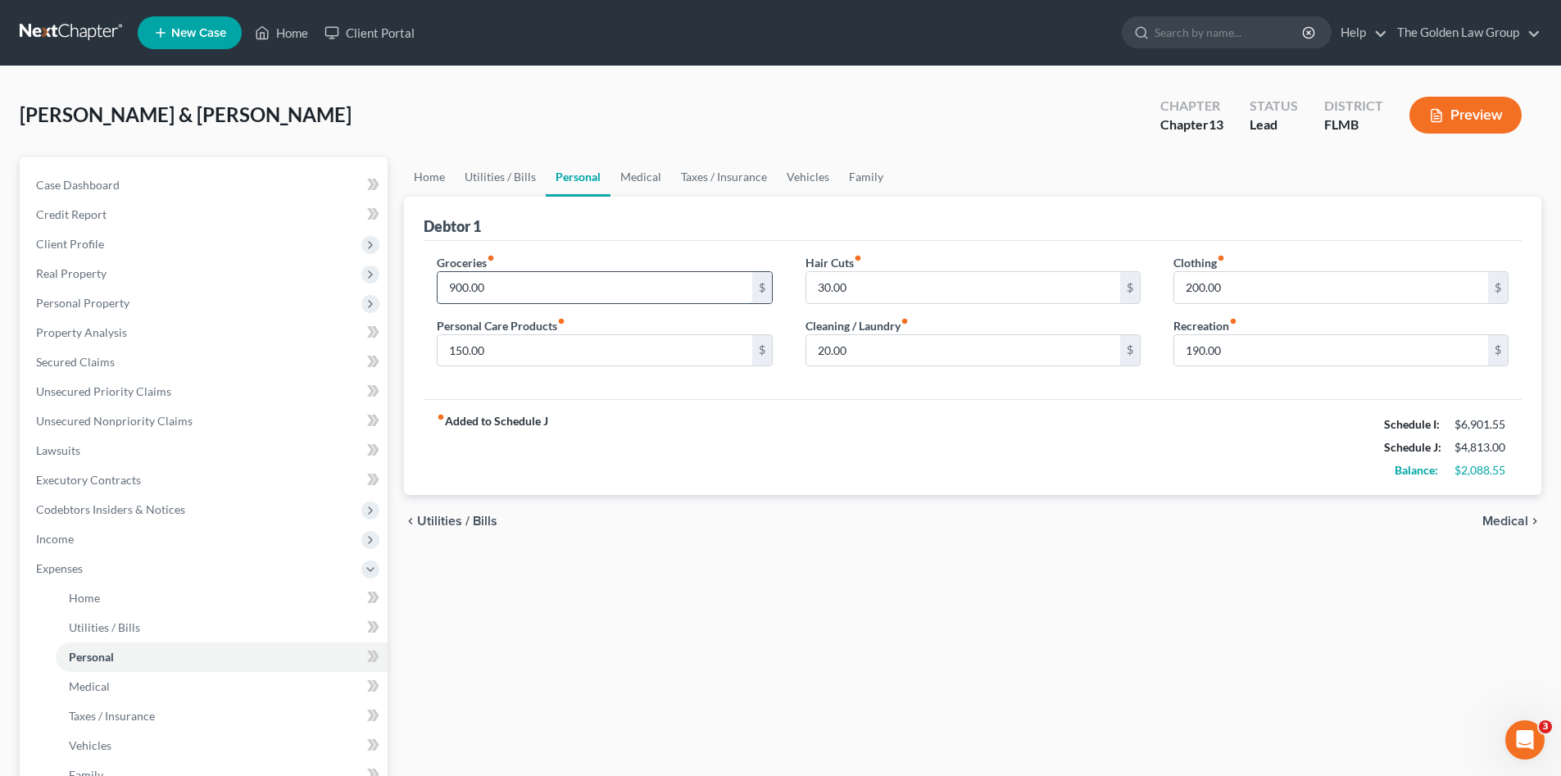
click at [551, 291] on input "900.00" at bounding box center [594, 287] width 314 height 31
type input "1,000.00"
drag, startPoint x: 779, startPoint y: 427, endPoint x: 568, endPoint y: 464, distance: 214.6
click at [779, 428] on div "fiber_manual_record Added to Schedule J Schedule I: $6,901.55 Schedule J: $4,91…" at bounding box center [973, 447] width 1098 height 96
click at [79, 569] on span "Expenses" at bounding box center [59, 568] width 47 height 14
